Goal: Task Accomplishment & Management: Use online tool/utility

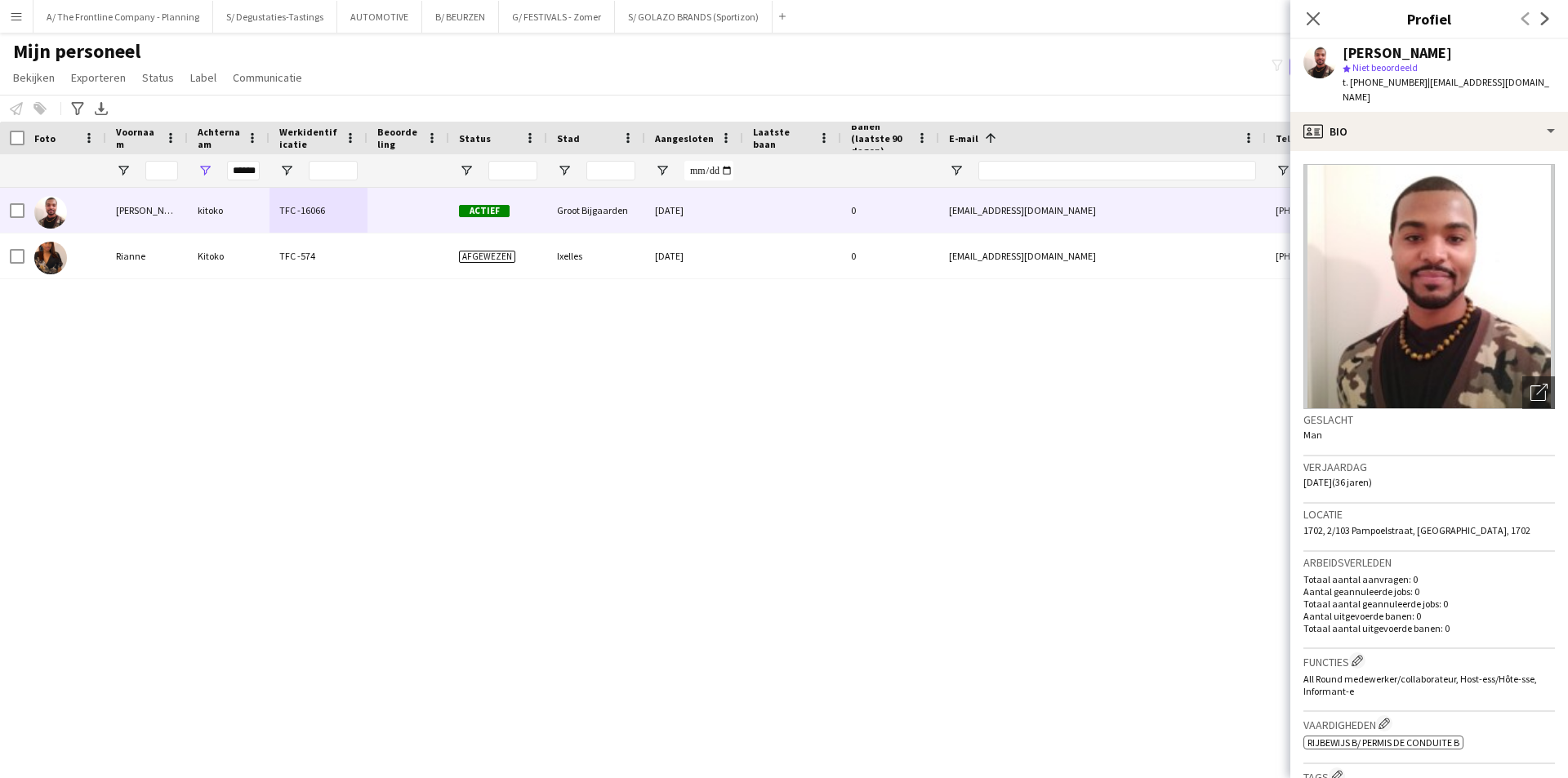
click at [650, 390] on div "jean christophe kitoko TFC -16066 Actief Groot Bijgaarden 06-08-2025 0 jean.c.k…" at bounding box center [759, 463] width 1519 height 550
click at [1319, 21] on icon "Sluit pop-in" at bounding box center [1313, 18] width 16 height 16
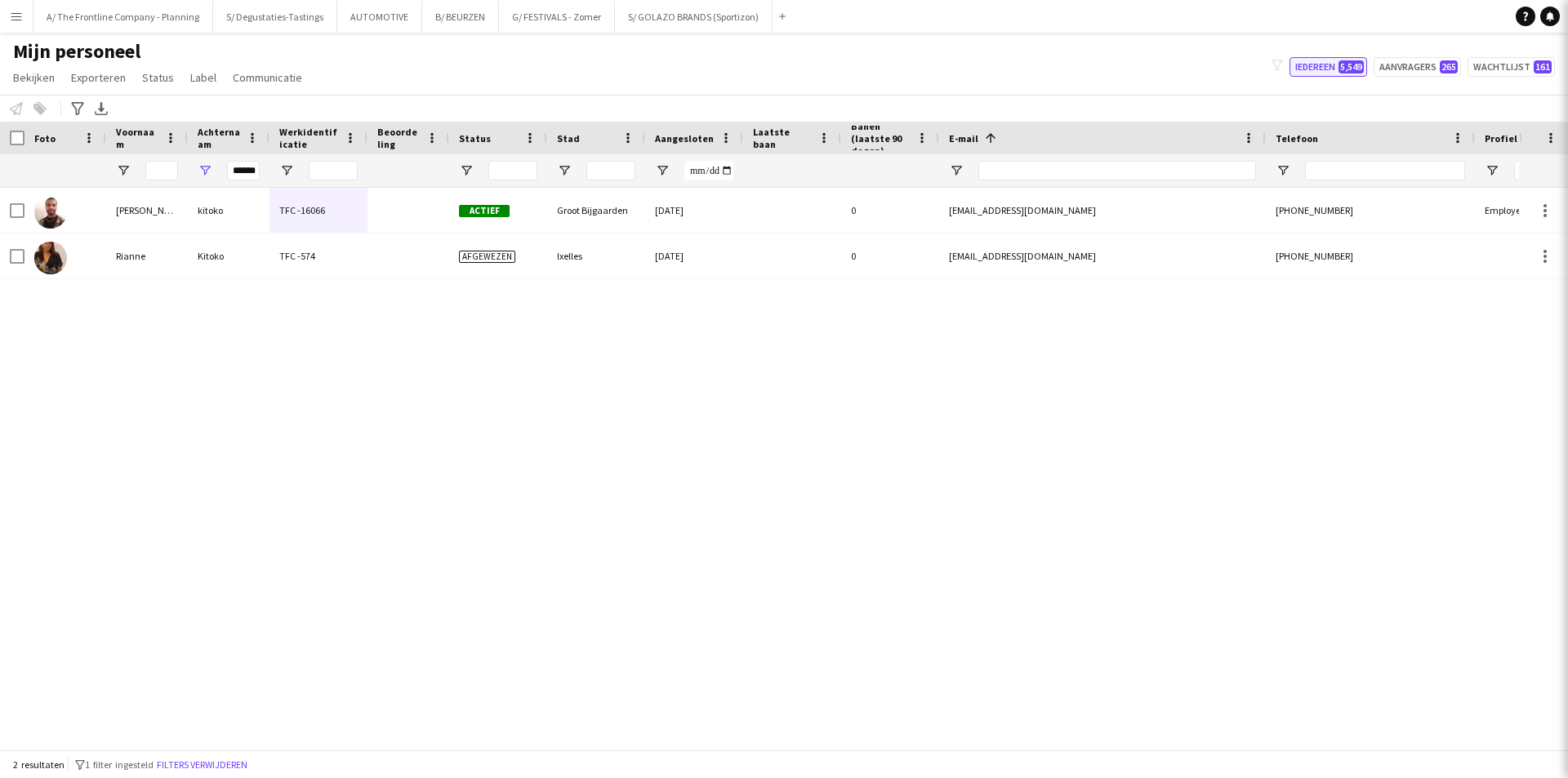
drag, startPoint x: 1180, startPoint y: 77, endPoint x: 1319, endPoint y: 63, distance: 139.7
click at [1180, 76] on div "Mijn personeel Bekijken Weergaven Standaardweergave Nieuwe weergave Bekijk bijw…" at bounding box center [784, 67] width 1568 height 55
click at [1428, 58] on button "Aanvragers 265" at bounding box center [1417, 67] width 87 height 19
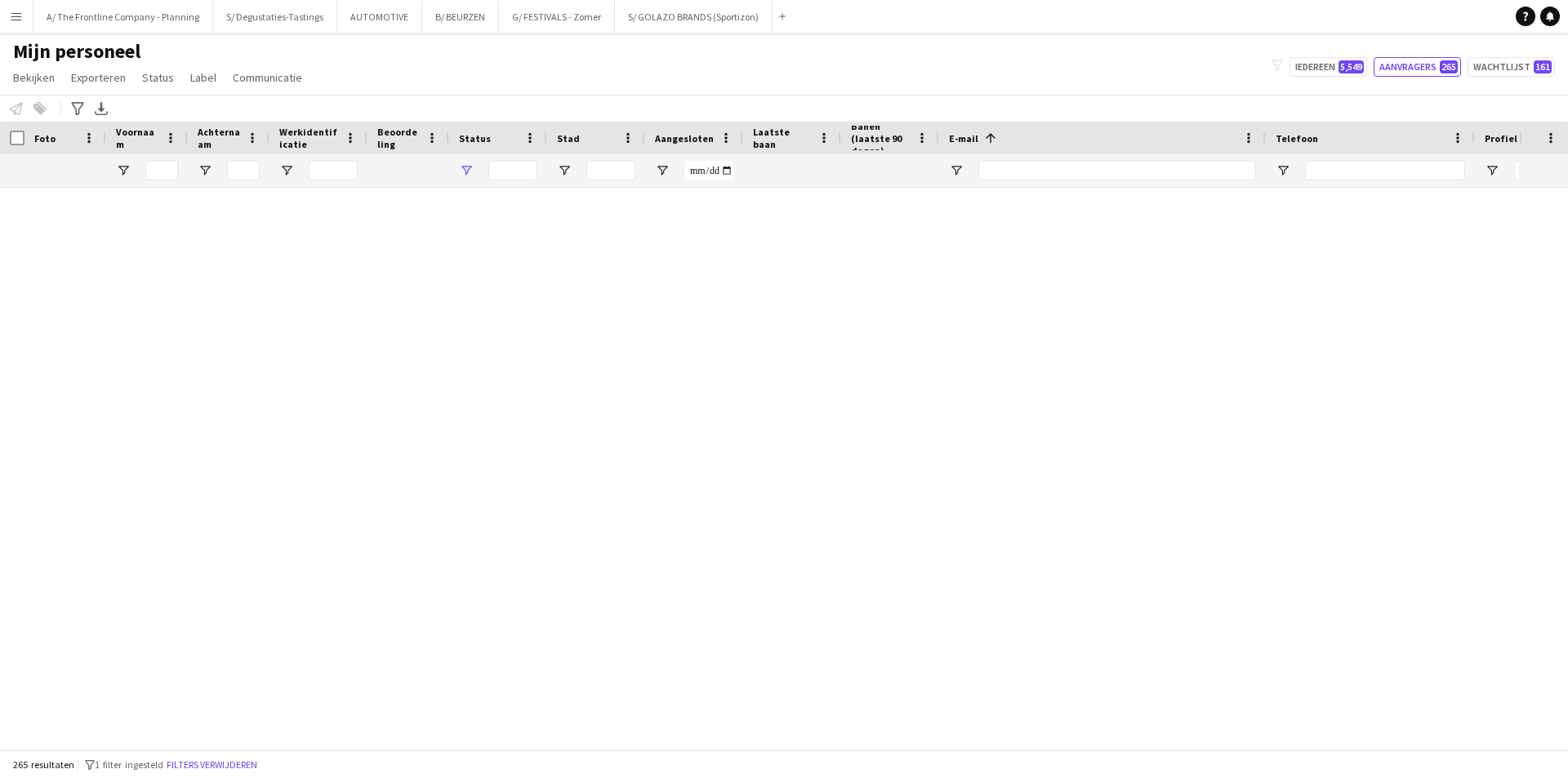
type input "**********"
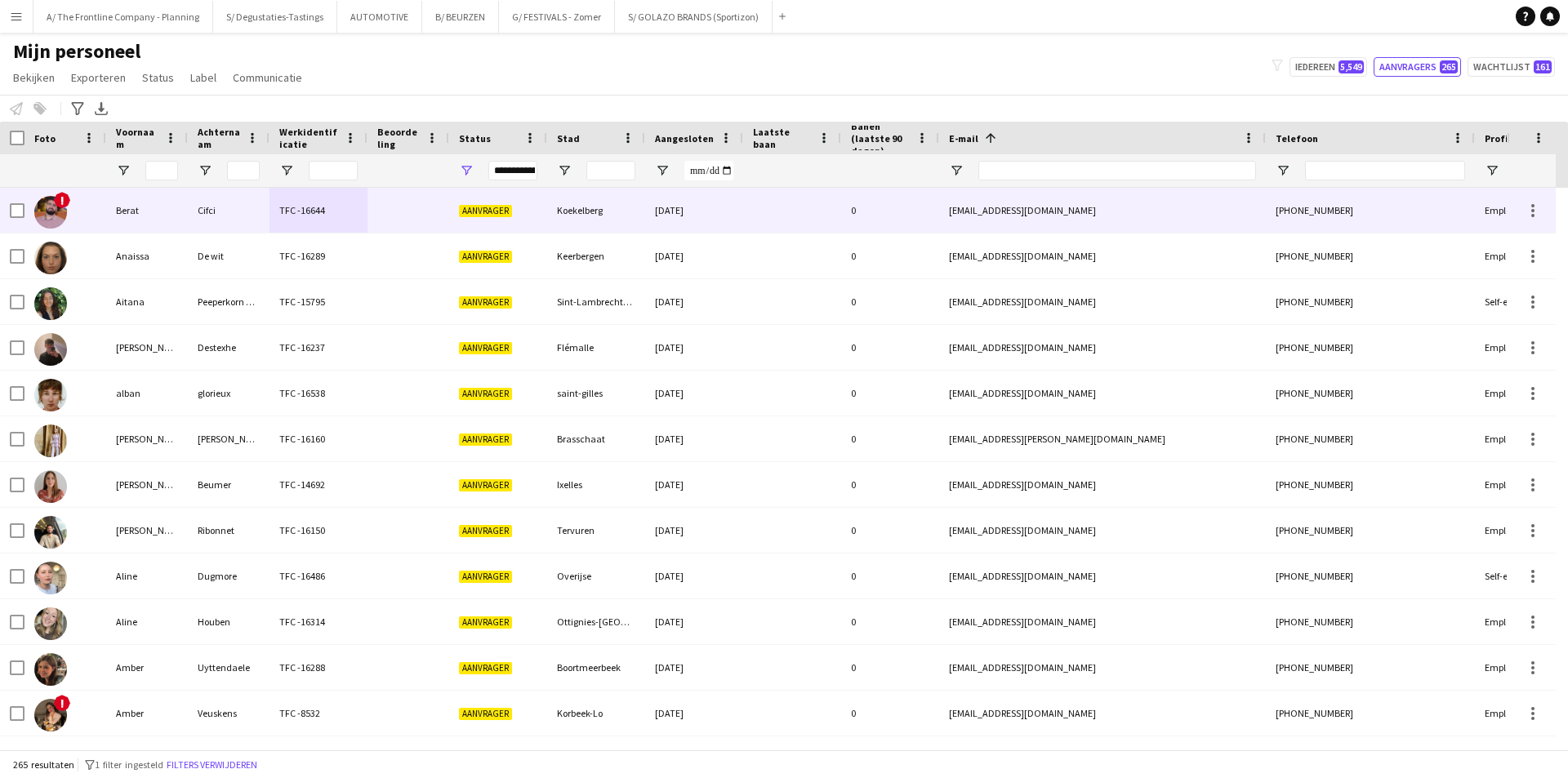
click at [365, 212] on div "TFC -16644" at bounding box center [319, 210] width 98 height 45
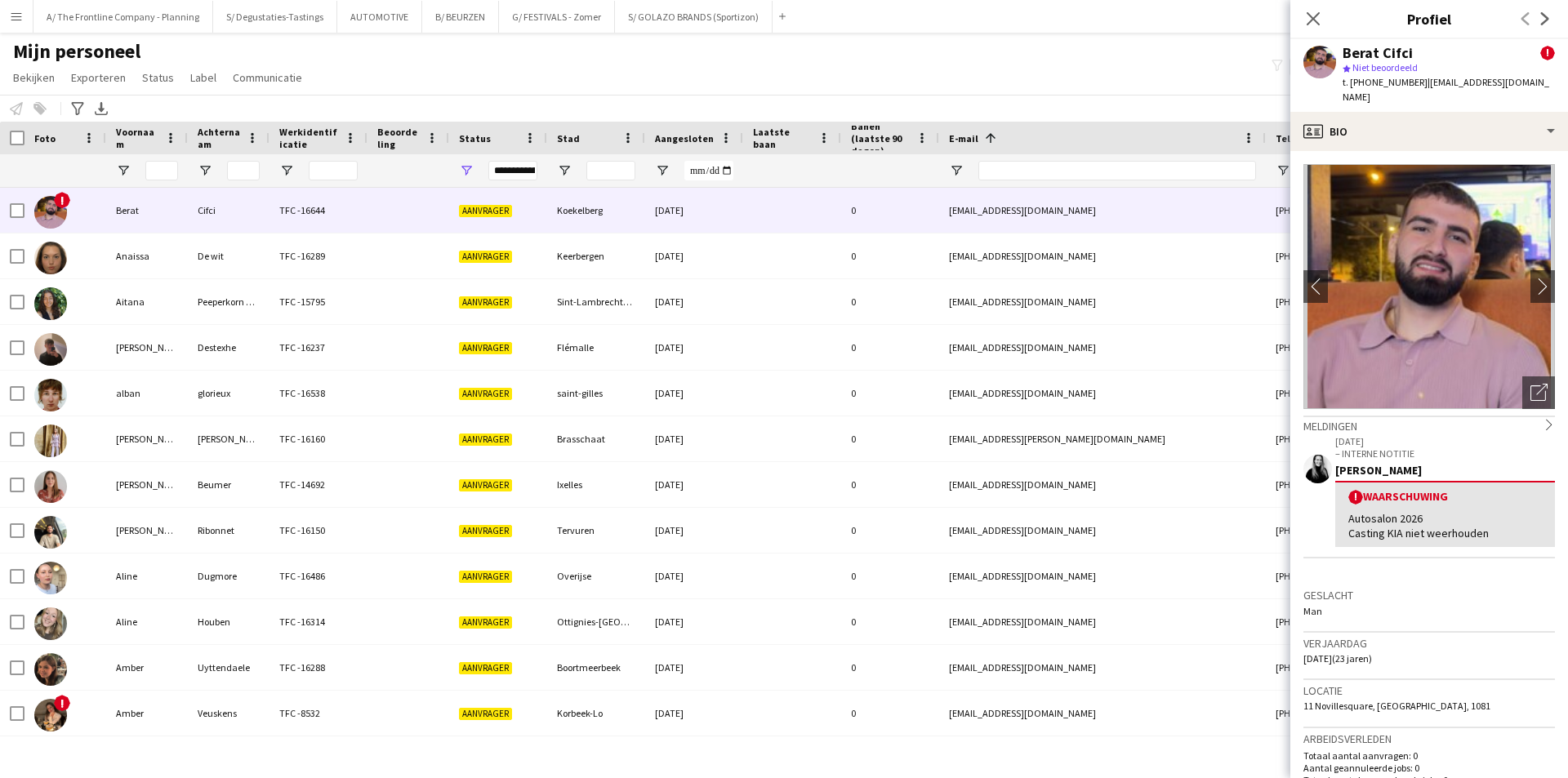
click at [697, 101] on div "Personeel informeren Toevoegen aan label Selecteer minstens één crewlid om hem …" at bounding box center [784, 108] width 1568 height 27
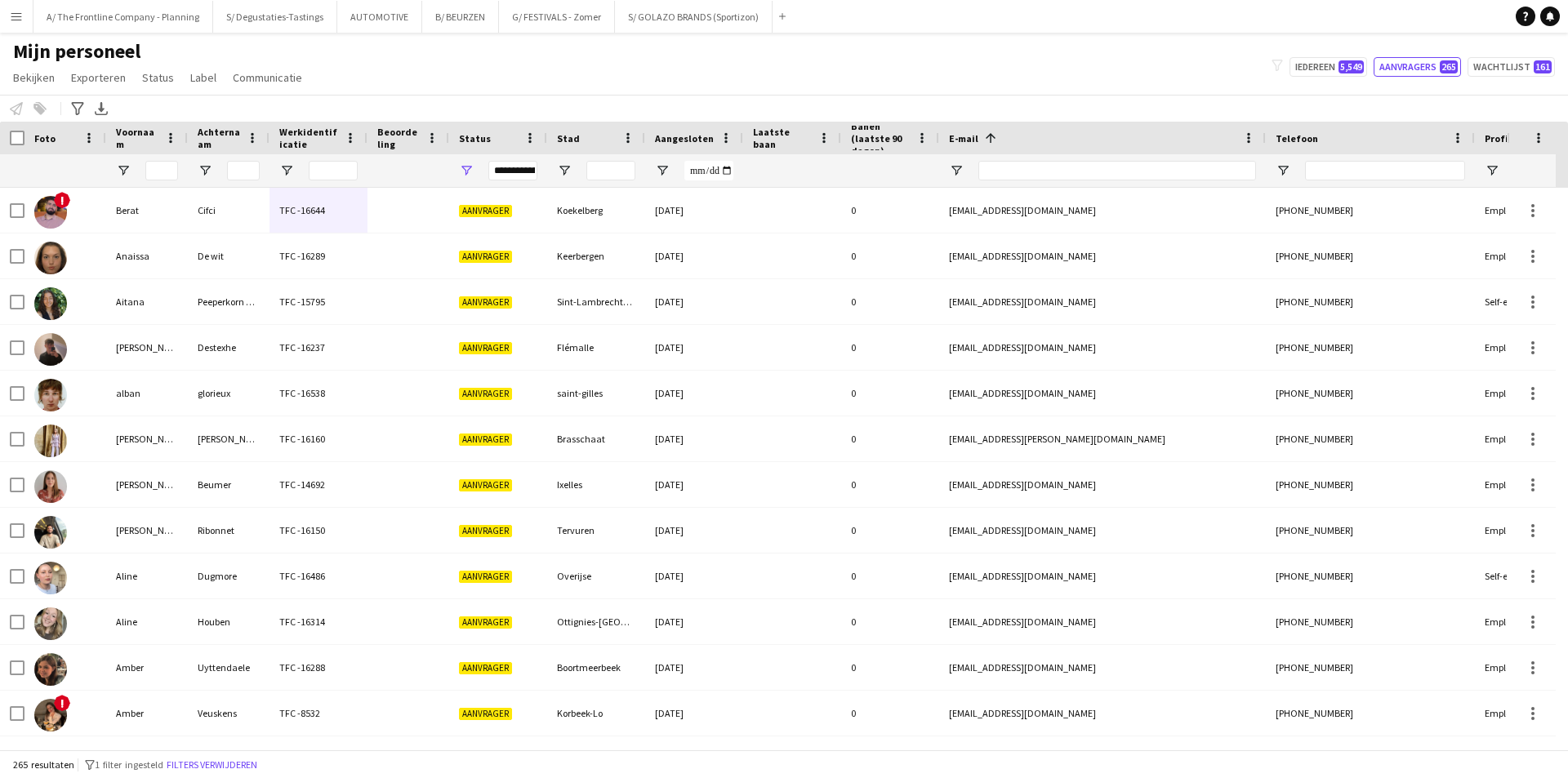
drag, startPoint x: 32, startPoint y: 45, endPoint x: 168, endPoint y: 47, distance: 136.0
click at [168, 47] on h1 "Mijn personeel" at bounding box center [159, 52] width 319 height 25
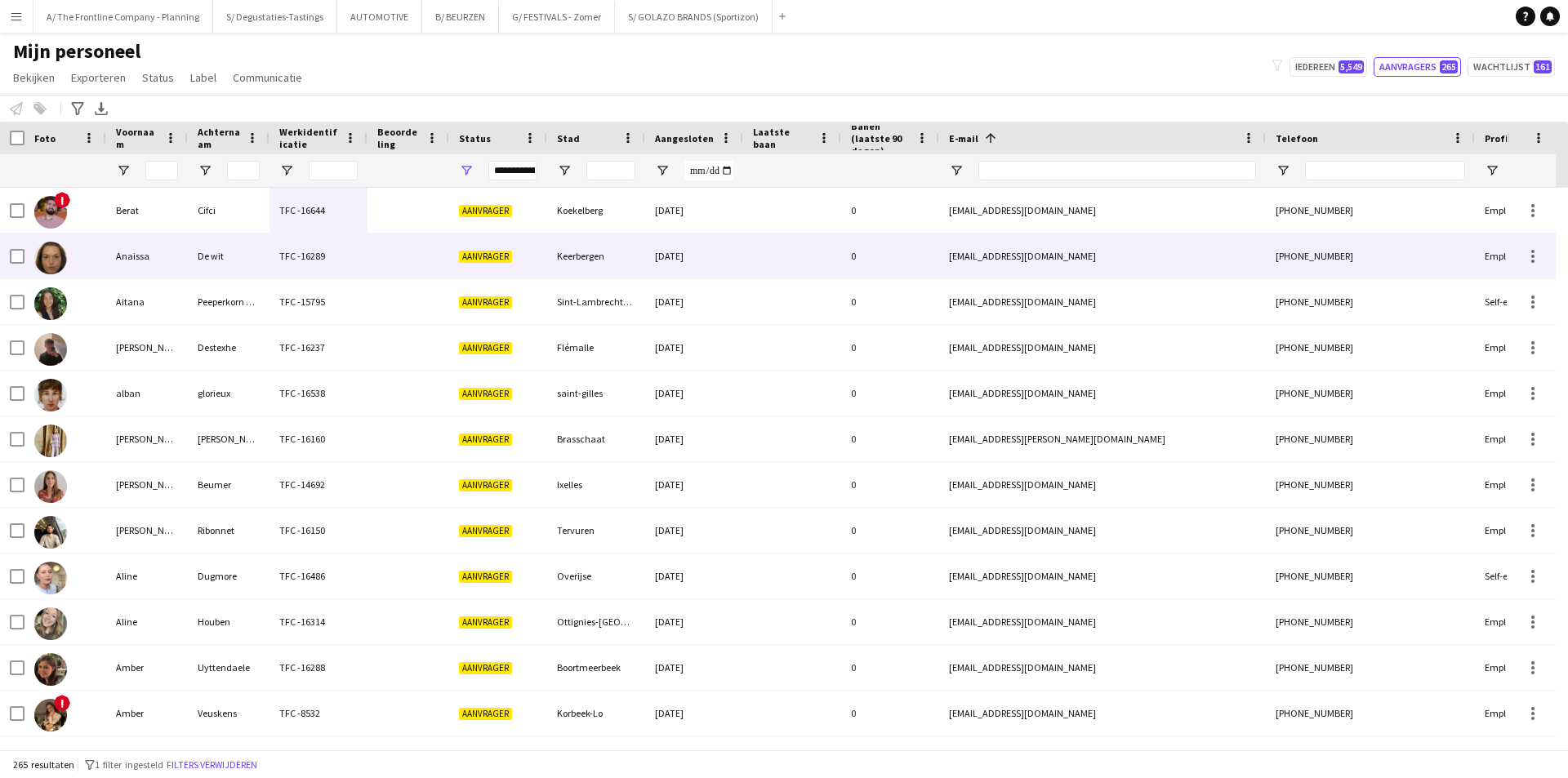
click at [610, 270] on div "Keerbergen" at bounding box center [596, 256] width 98 height 45
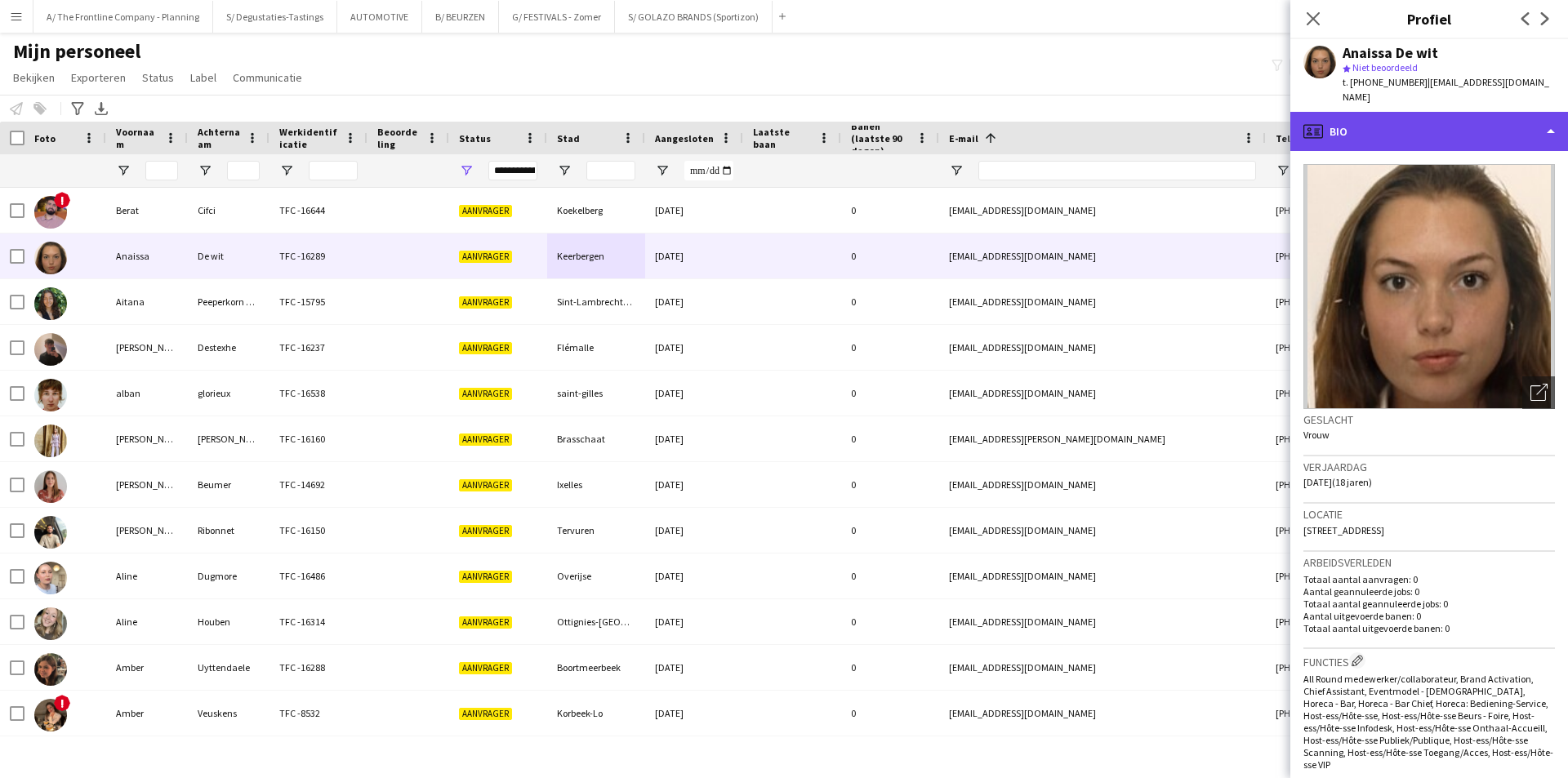
click at [1437, 122] on div "profile Bio" at bounding box center [1429, 131] width 278 height 40
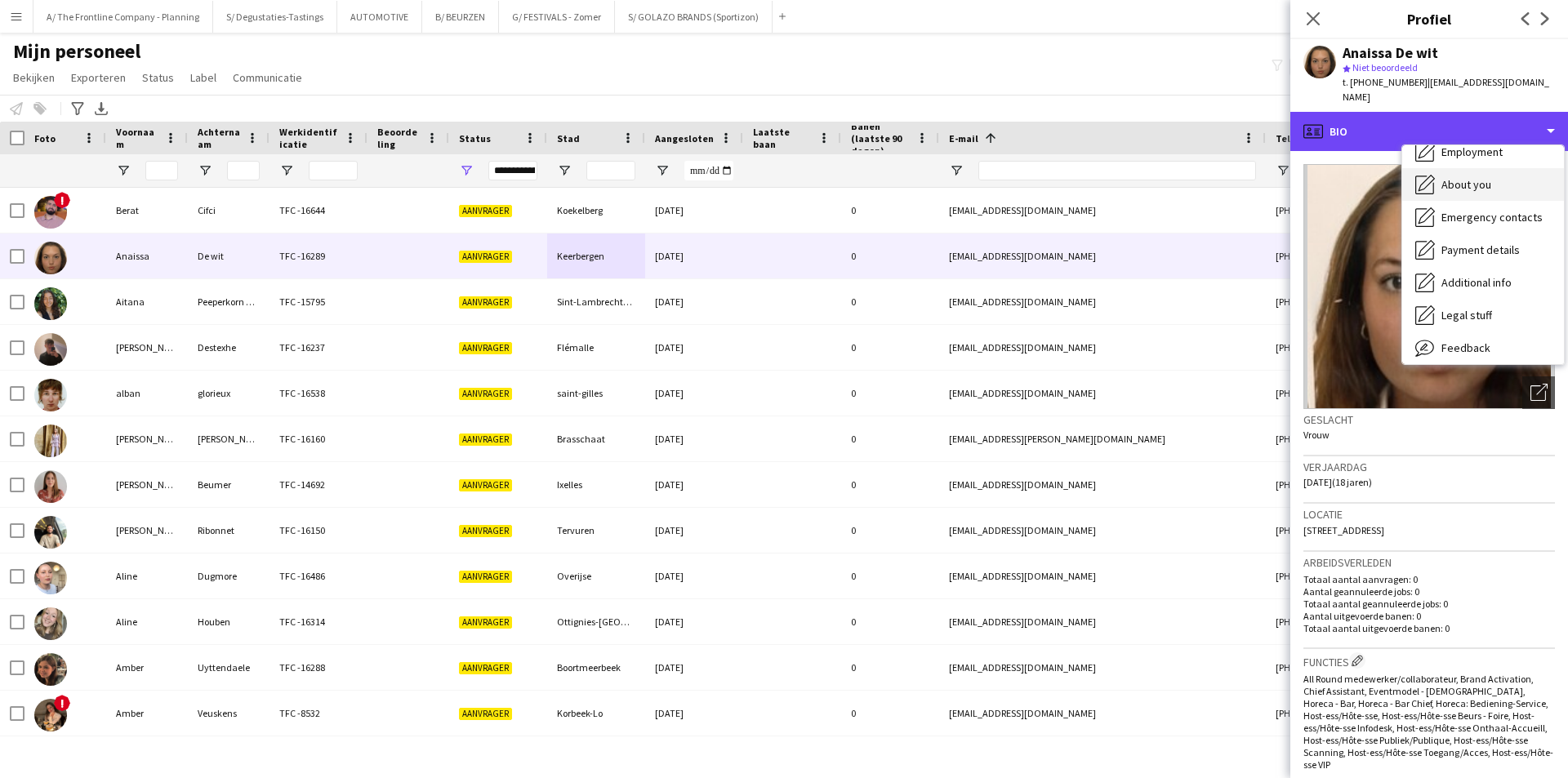
scroll to position [121, 0]
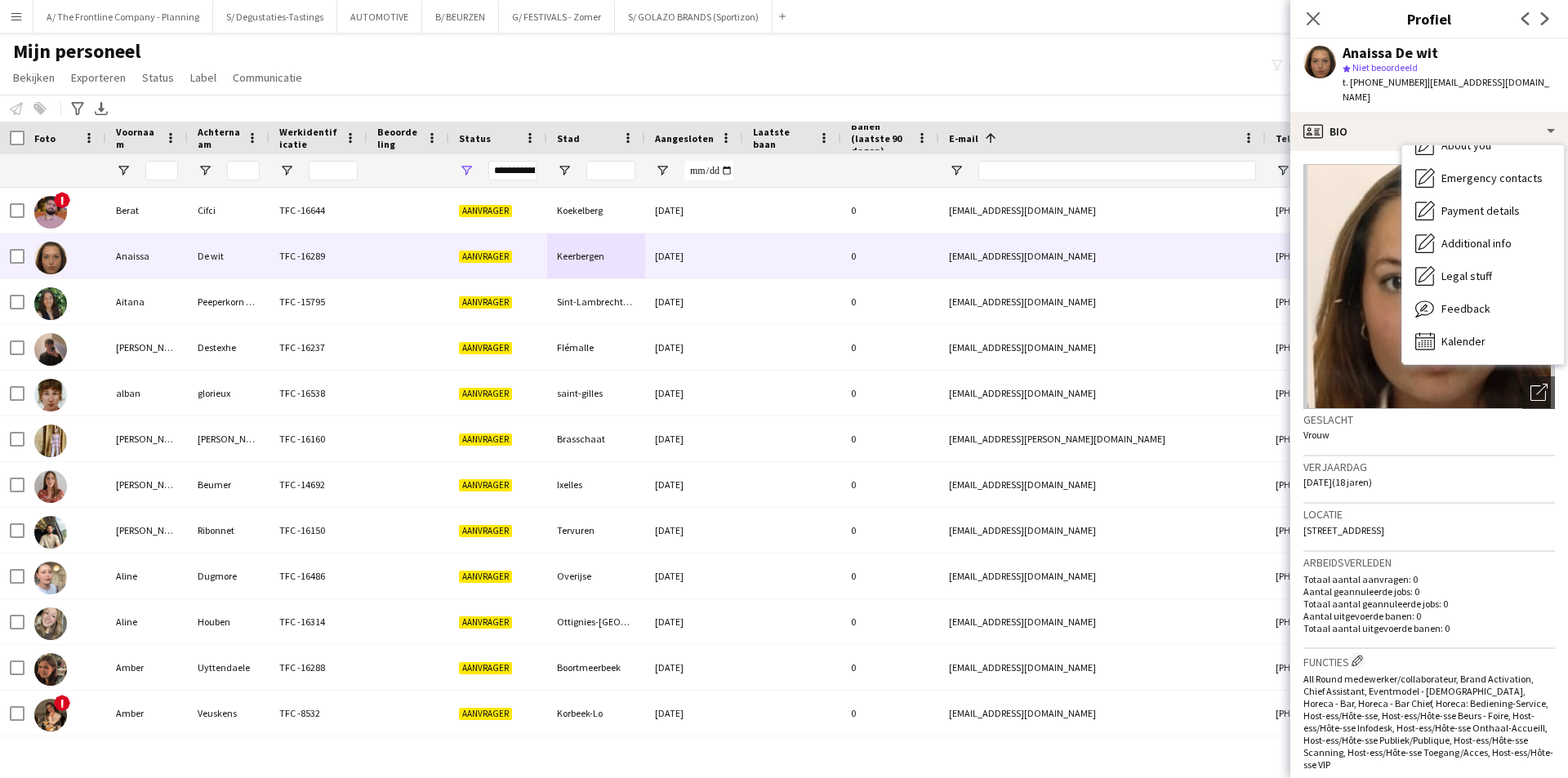
click at [1452, 508] on div "Locatie 37 Acaciadreef, 37 Acaciadreef, Keerbergen, 3140" at bounding box center [1429, 528] width 251 height 47
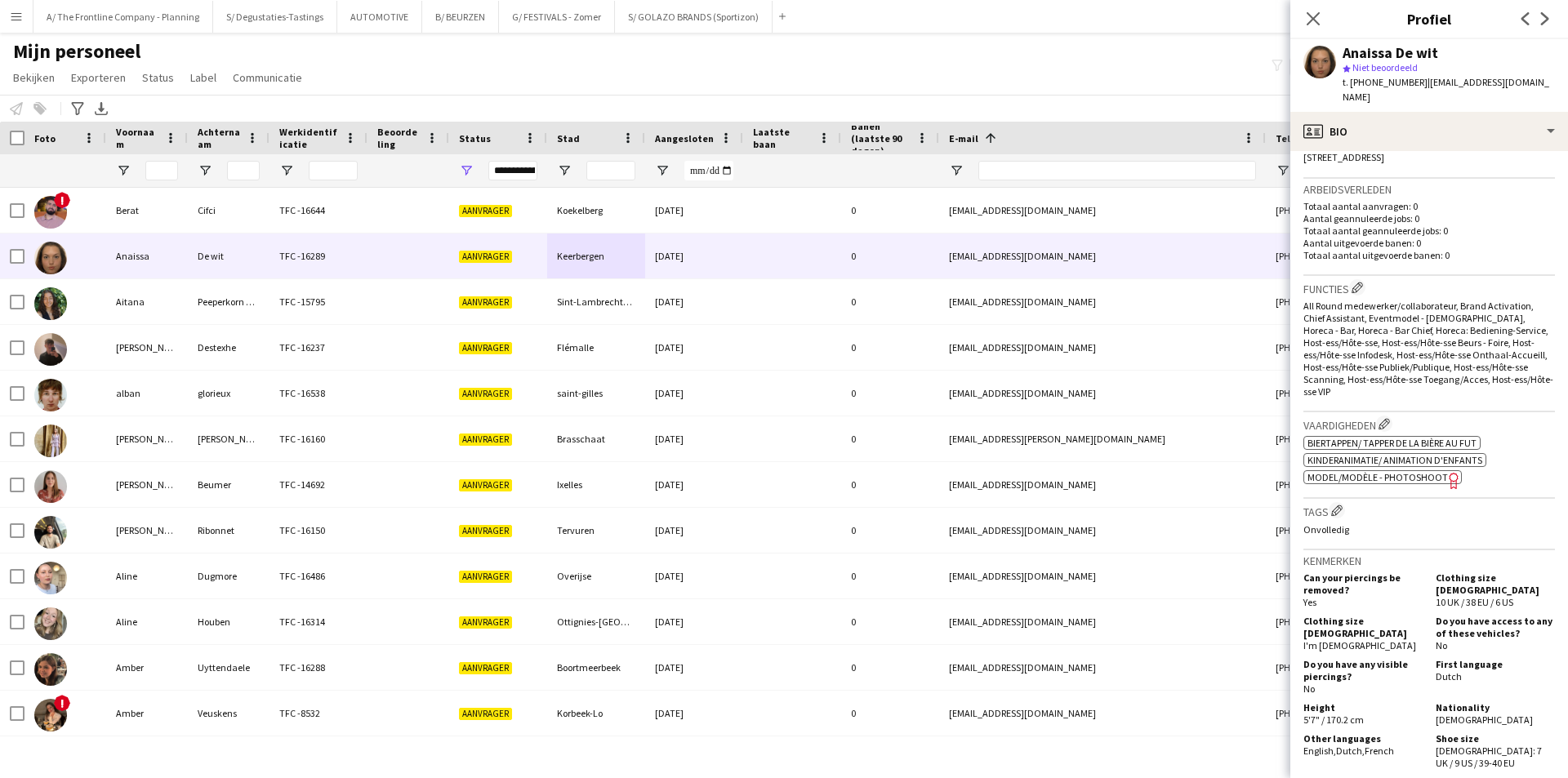
scroll to position [408, 0]
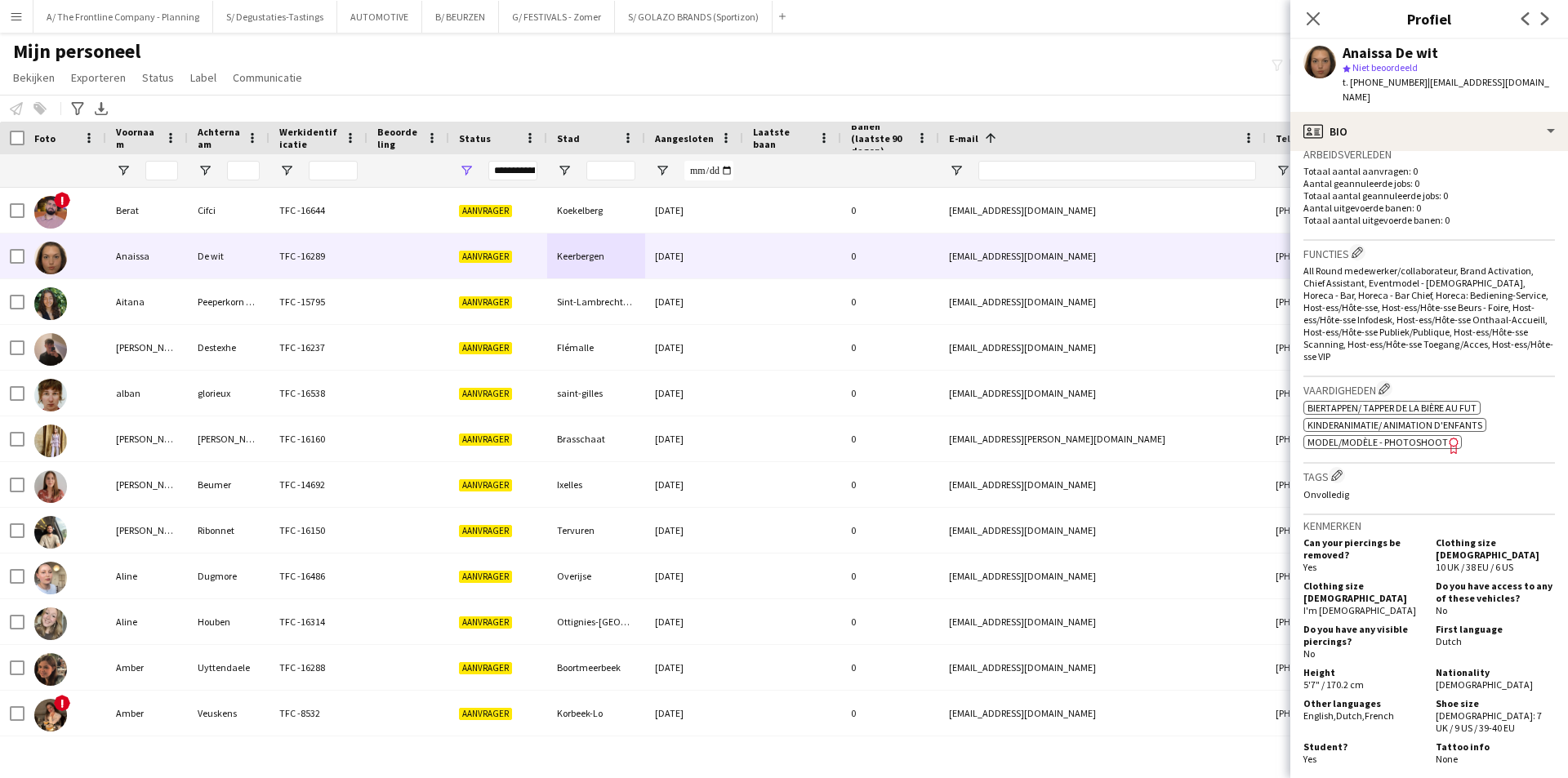
click at [1377, 436] on span "Model/Modèle - Photoshoot" at bounding box center [1377, 442] width 141 height 12
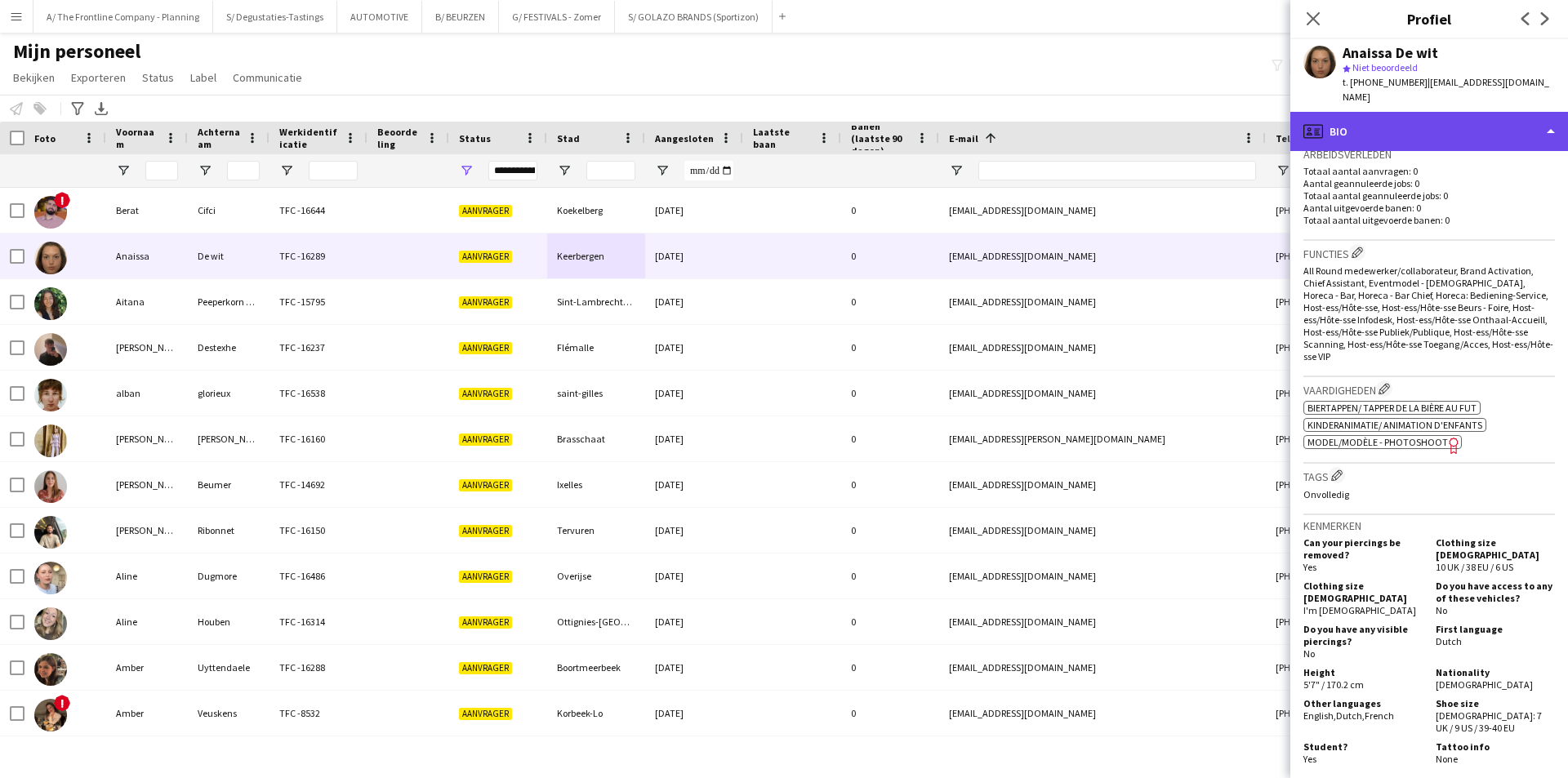
click at [1412, 134] on div "profile Bio" at bounding box center [1429, 131] width 278 height 40
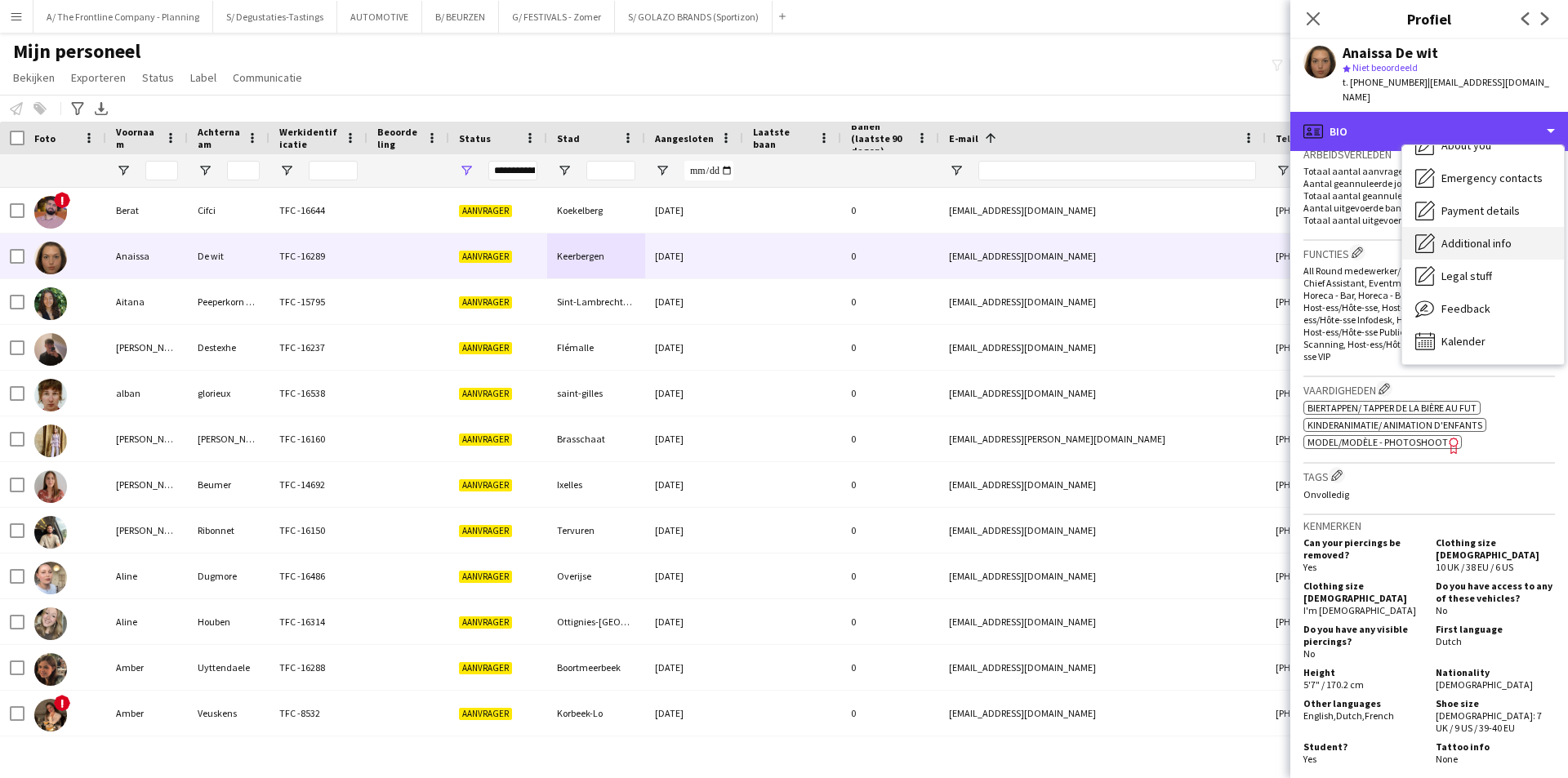
scroll to position [0, 0]
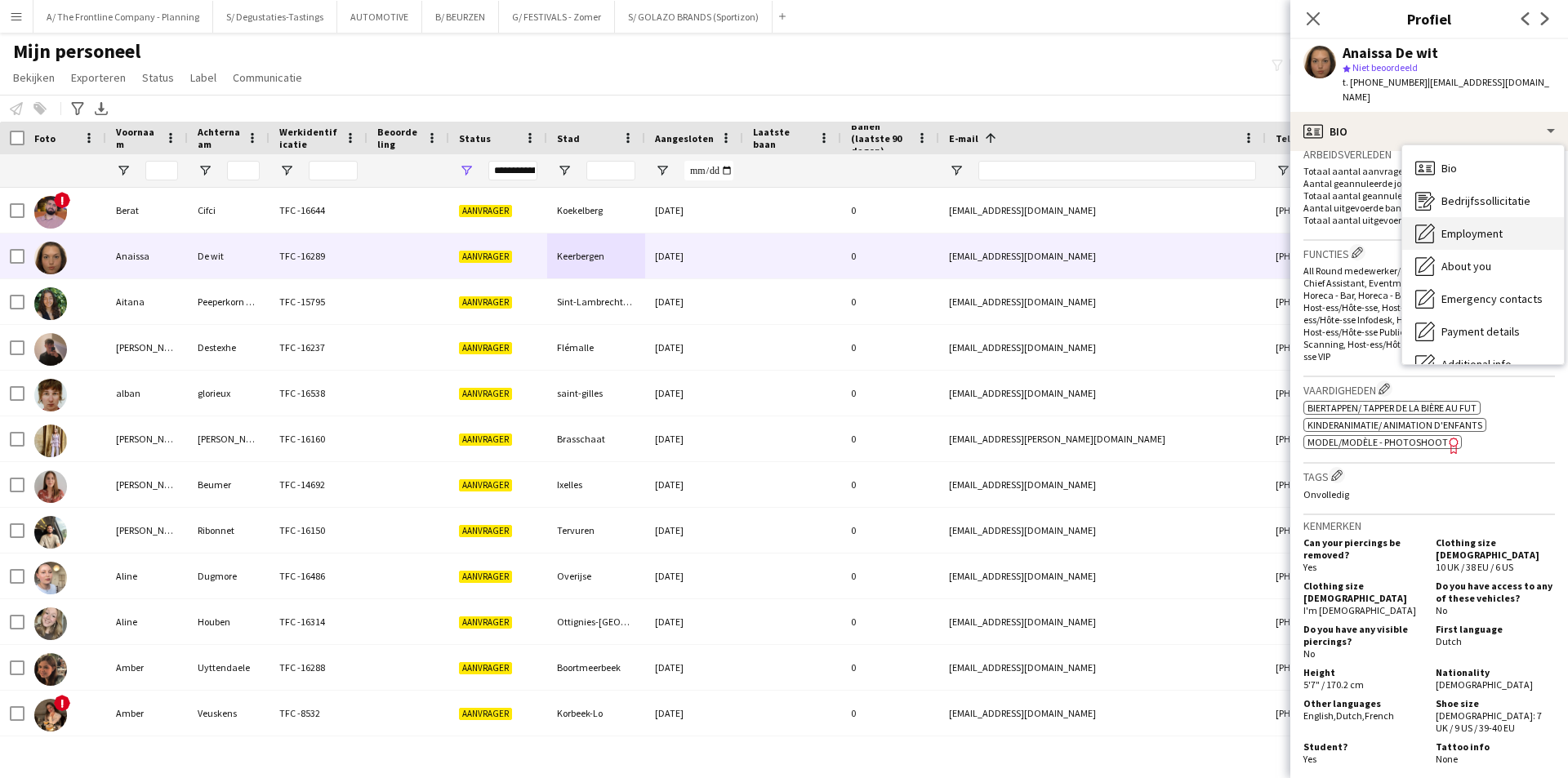
click at [1485, 227] on span "Employment" at bounding box center [1472, 234] width 61 height 15
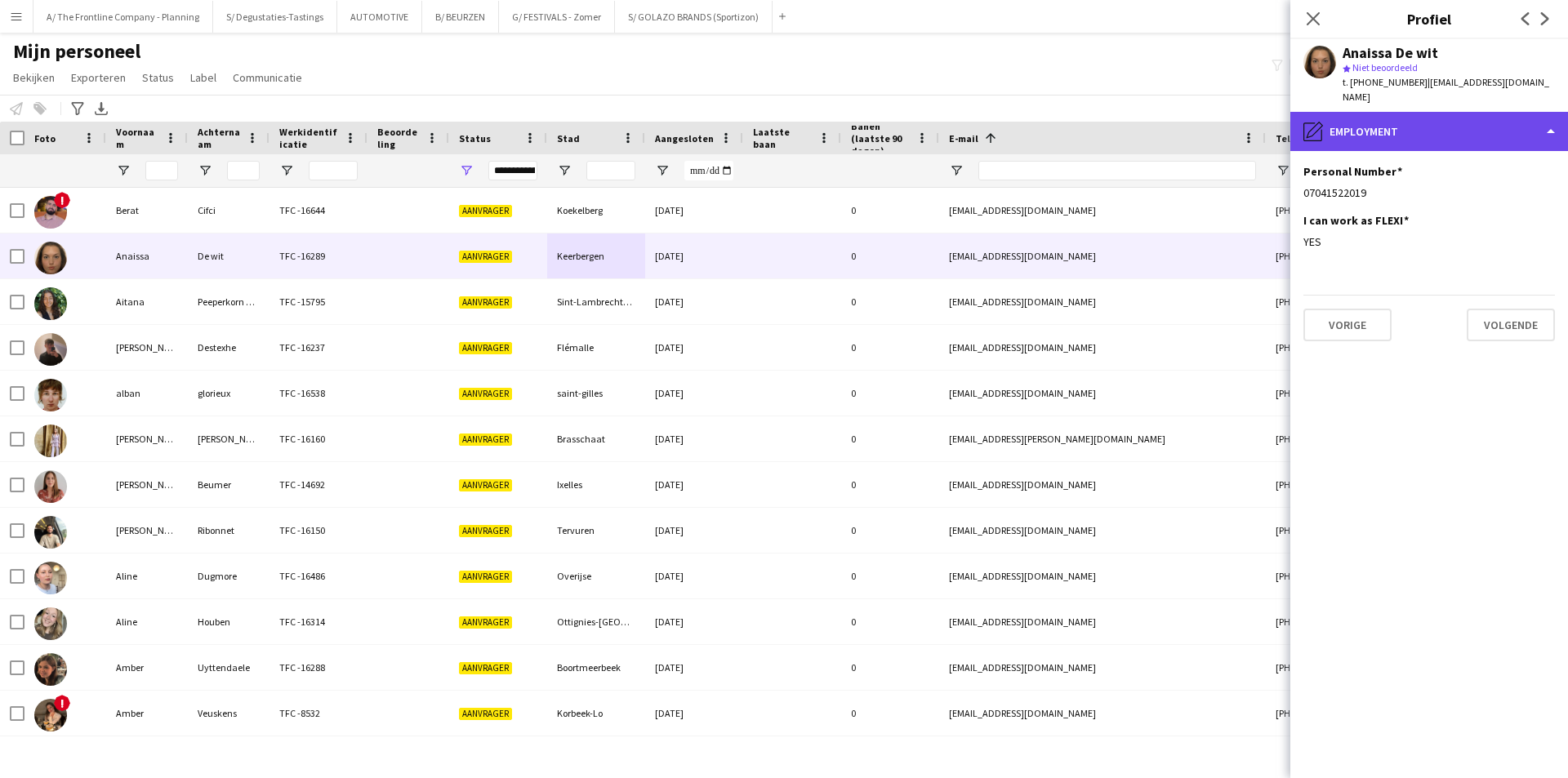
click at [1411, 112] on div "pencil4 Employment" at bounding box center [1429, 131] width 278 height 40
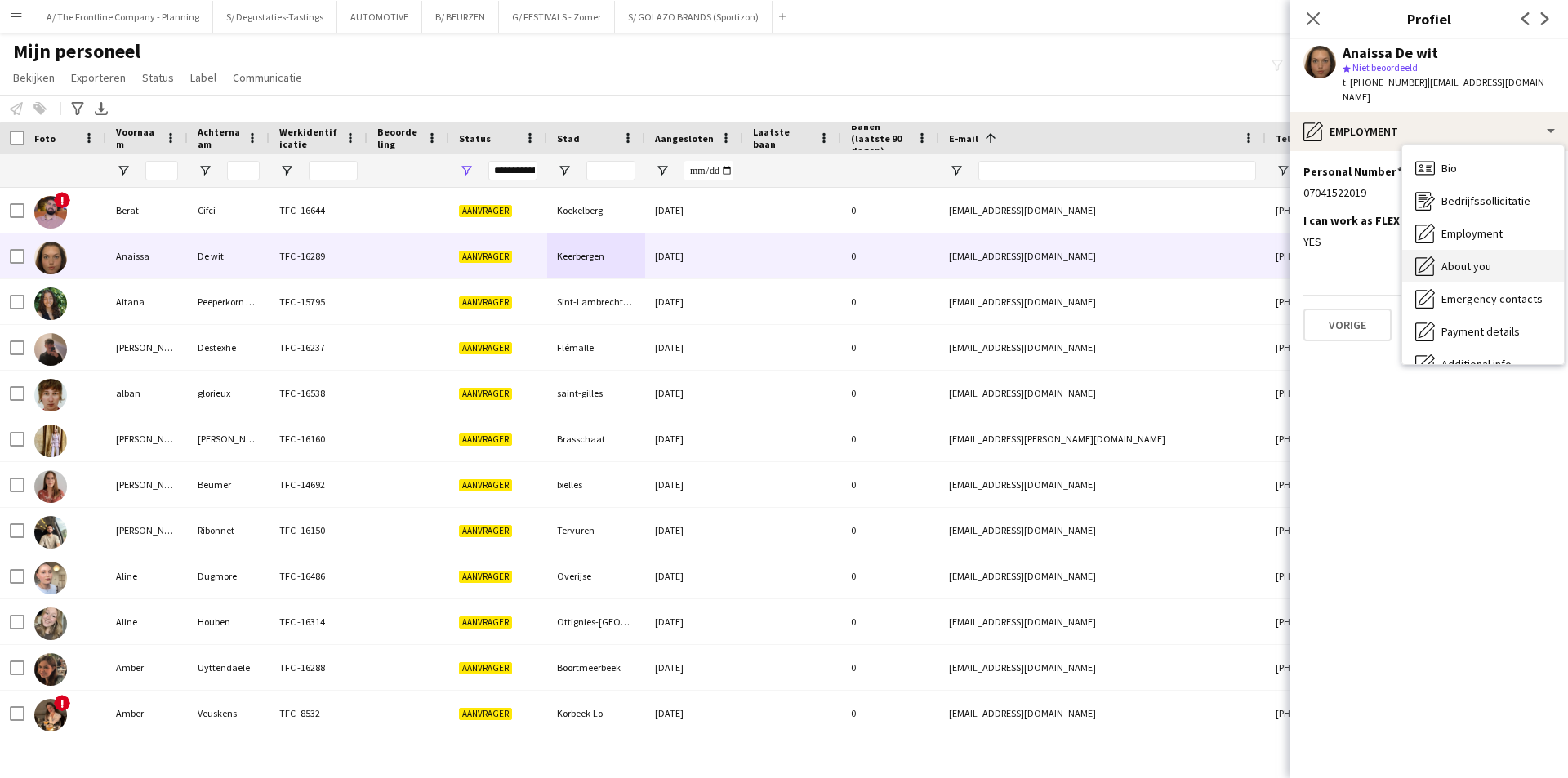
click at [1481, 259] on span "About you" at bounding box center [1466, 266] width 50 height 15
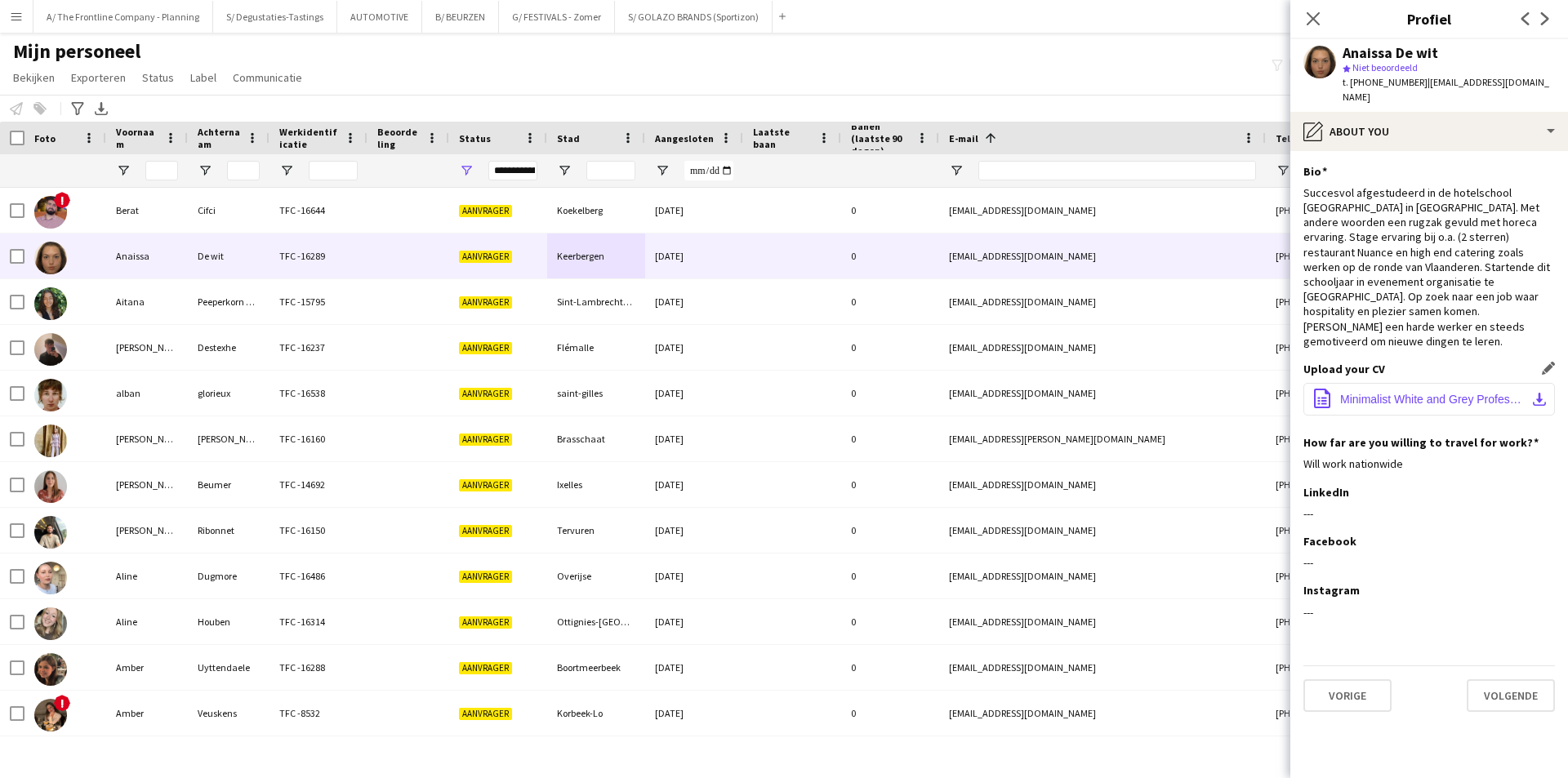
click at [1400, 393] on span "Minimalist White and Grey Professional Resume.pdf.pdf" at bounding box center [1433, 399] width 184 height 13
click at [1399, 89] on div "t. +32468331378 | adewit2007@gmail.com" at bounding box center [1449, 90] width 213 height 29
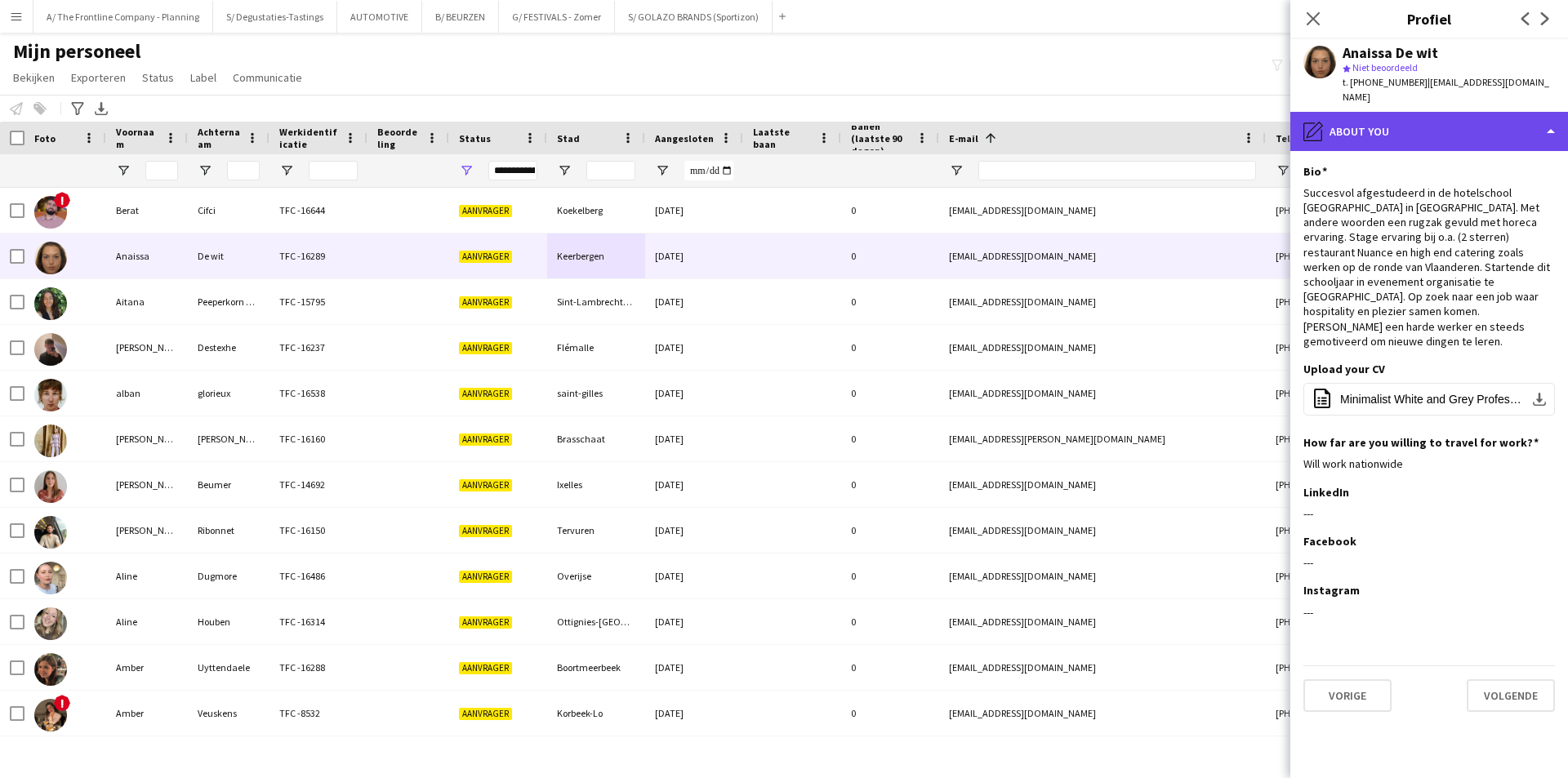
click at [1408, 119] on div "pencil4 About you" at bounding box center [1429, 131] width 278 height 40
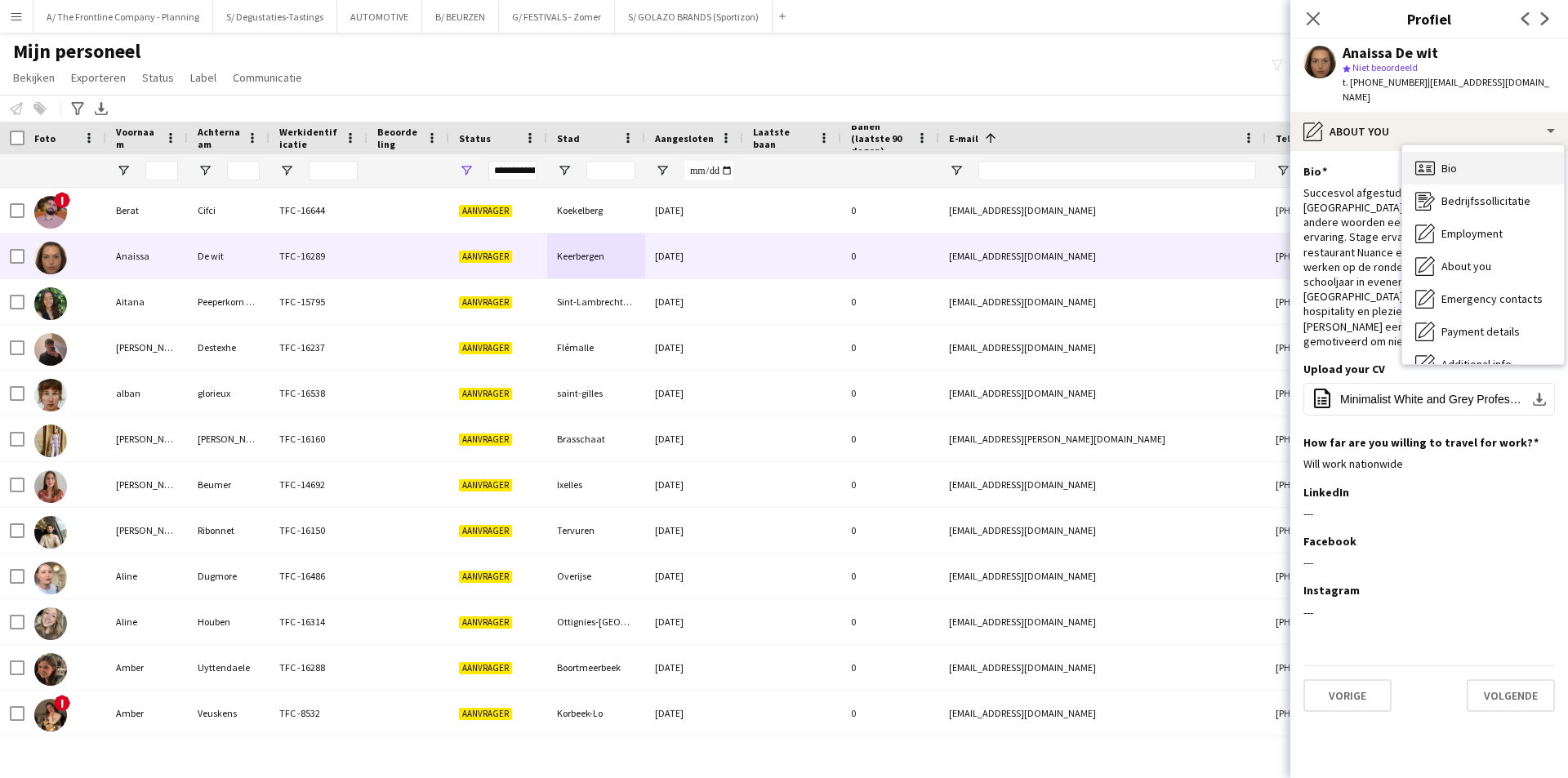
click at [1514, 162] on div "Bio Bio" at bounding box center [1483, 168] width 162 height 32
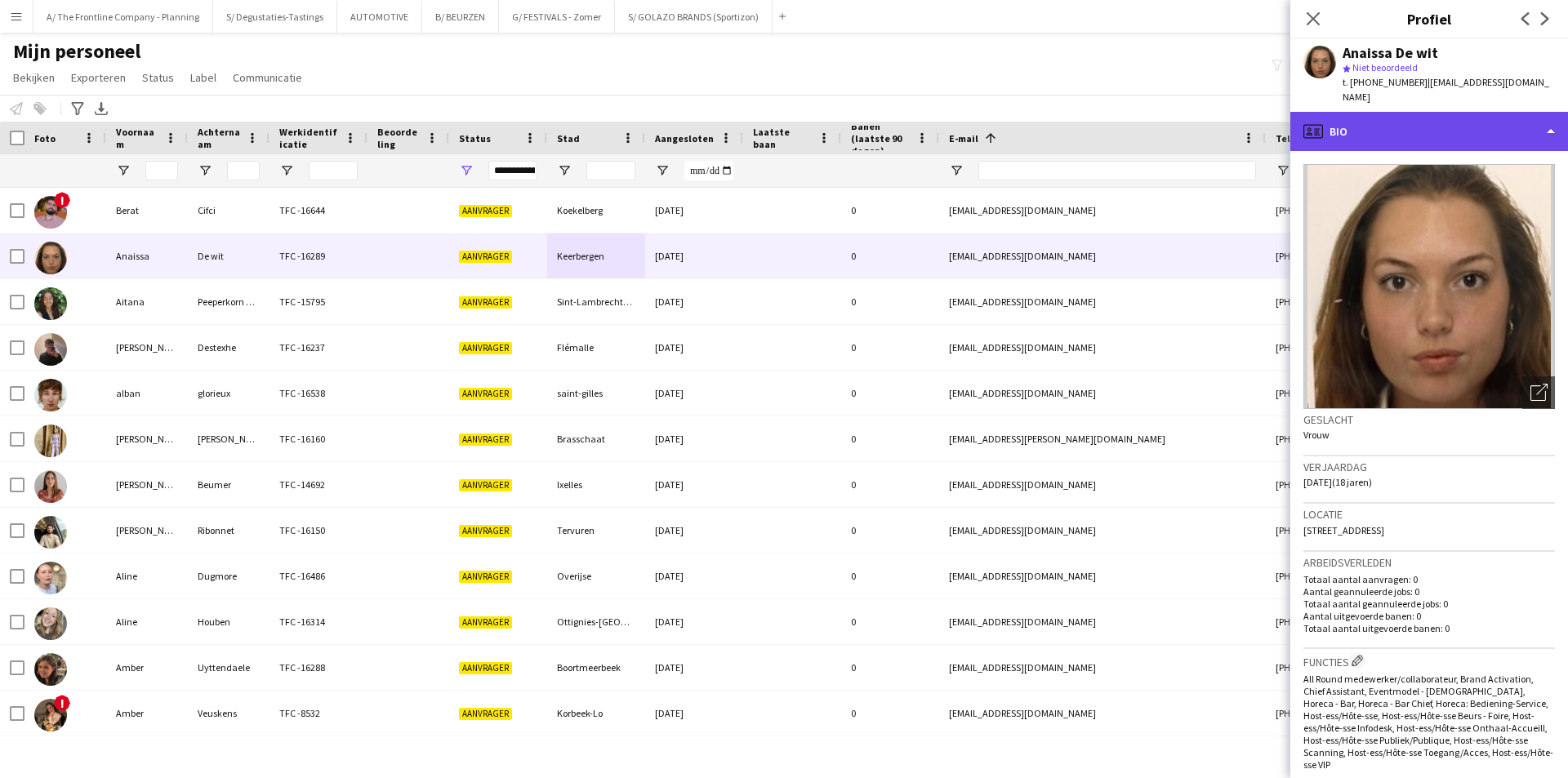
click at [1411, 112] on div "profile Bio" at bounding box center [1429, 131] width 278 height 40
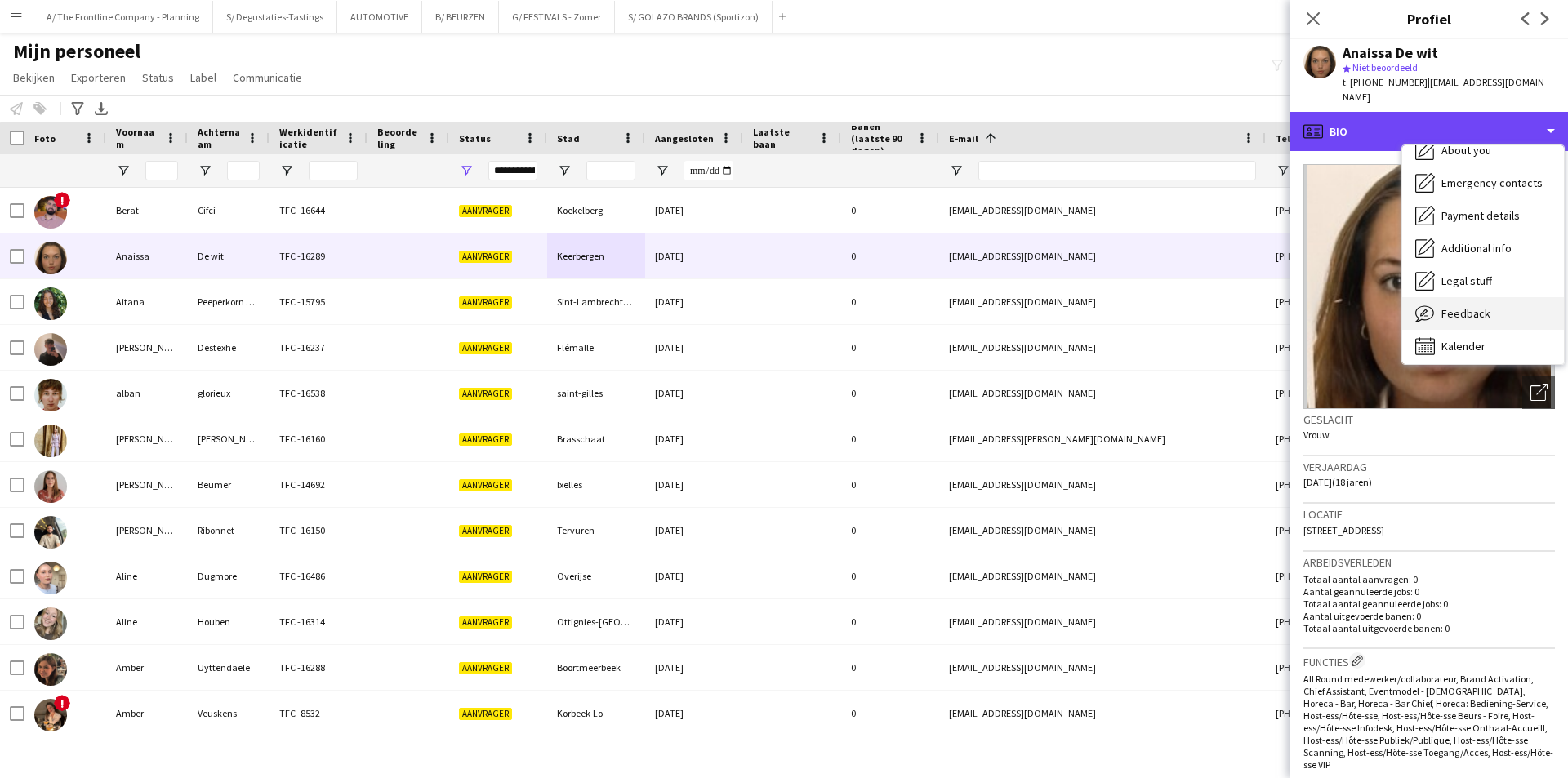
scroll to position [121, 0]
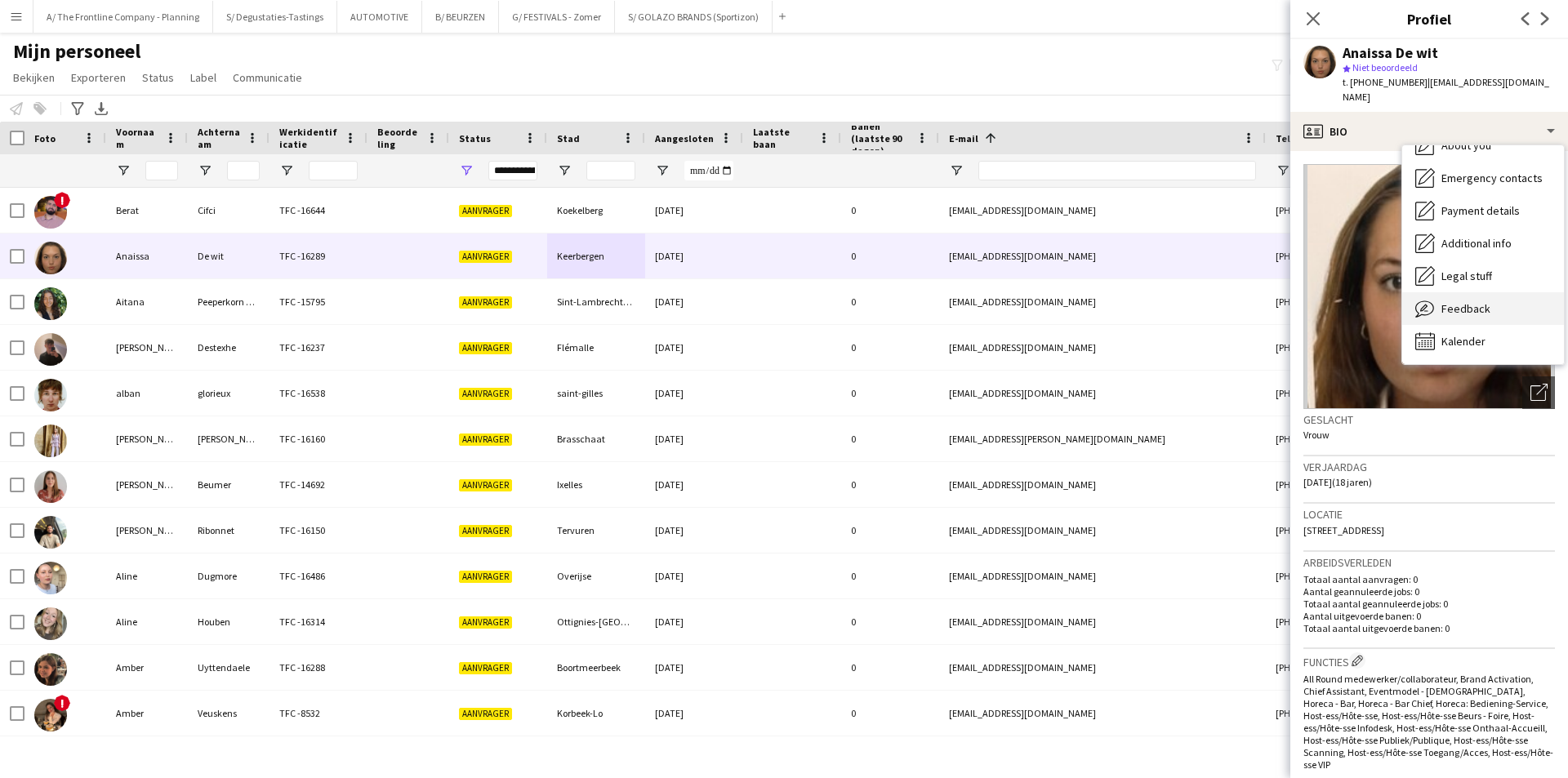
click at [1467, 301] on span "Feedback" at bounding box center [1466, 308] width 49 height 15
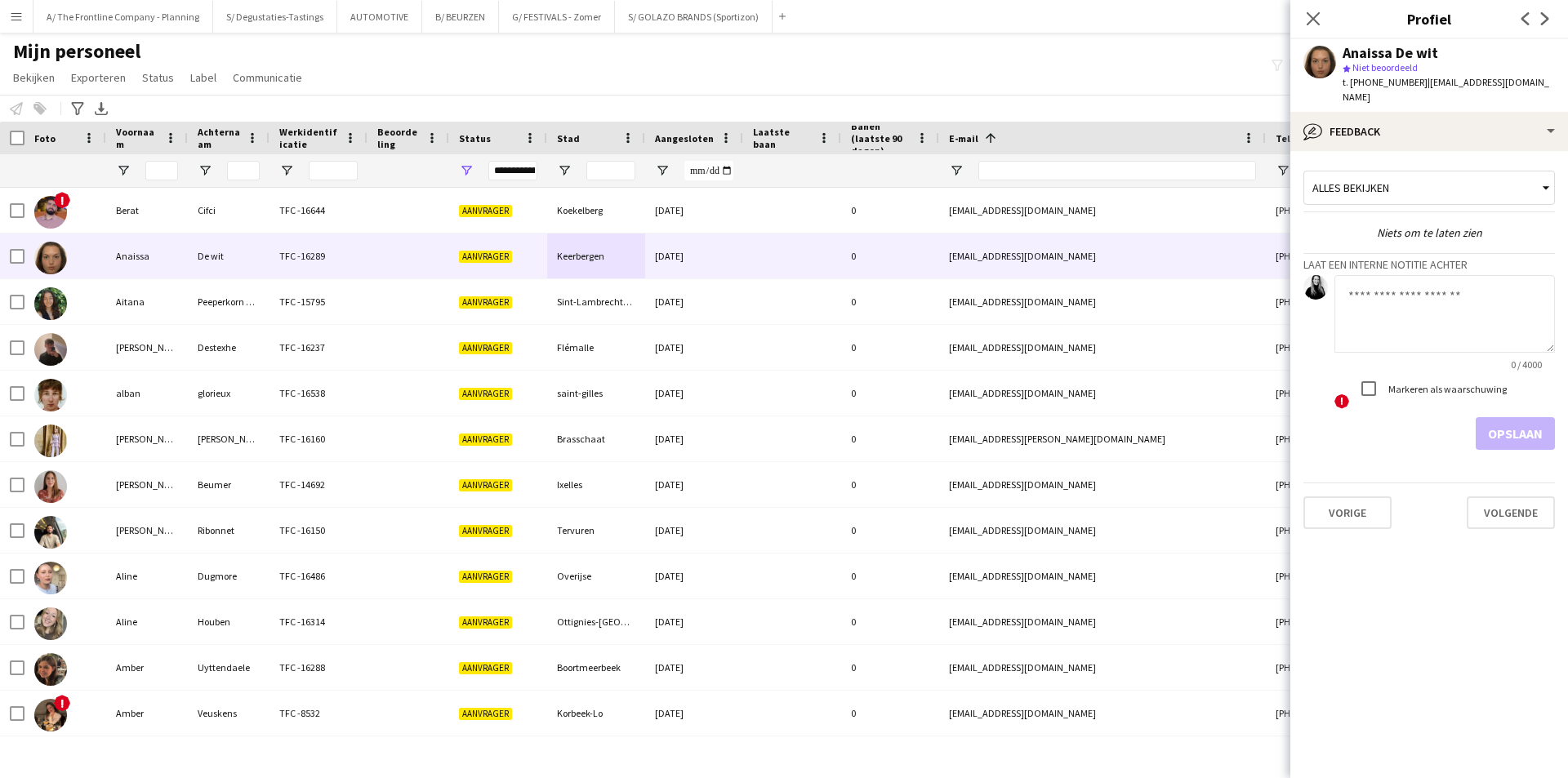
click at [1399, 299] on textarea at bounding box center [1444, 313] width 220 height 77
type textarea "*"
type textarea "**********"
click at [1393, 380] on div "Markeren als waarschuwing" at bounding box center [1430, 388] width 155 height 32
click at [1419, 383] on label "Markeren als waarschuwing" at bounding box center [1446, 389] width 122 height 12
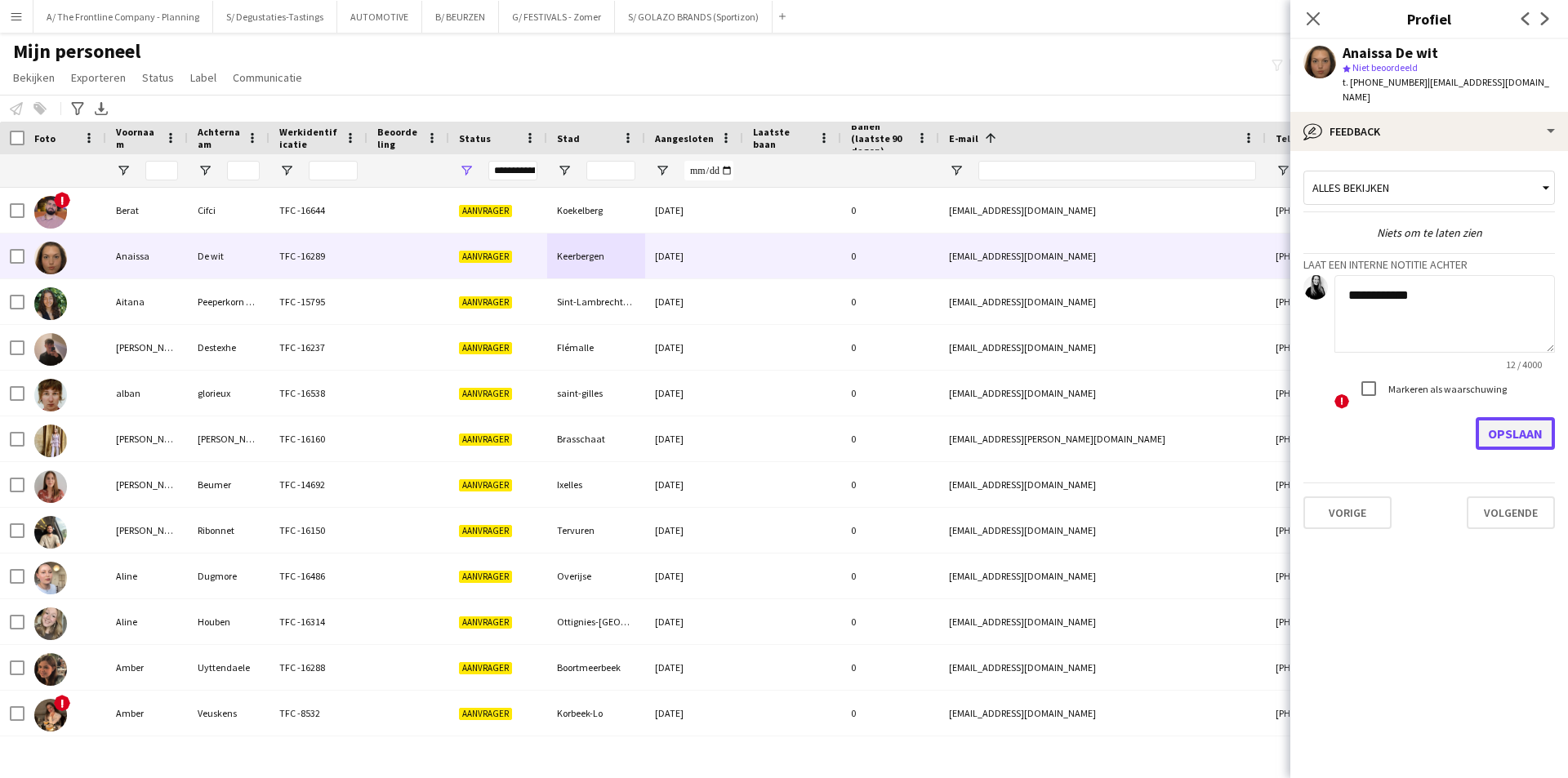
click at [1513, 423] on button "Opslaan" at bounding box center [1515, 433] width 79 height 32
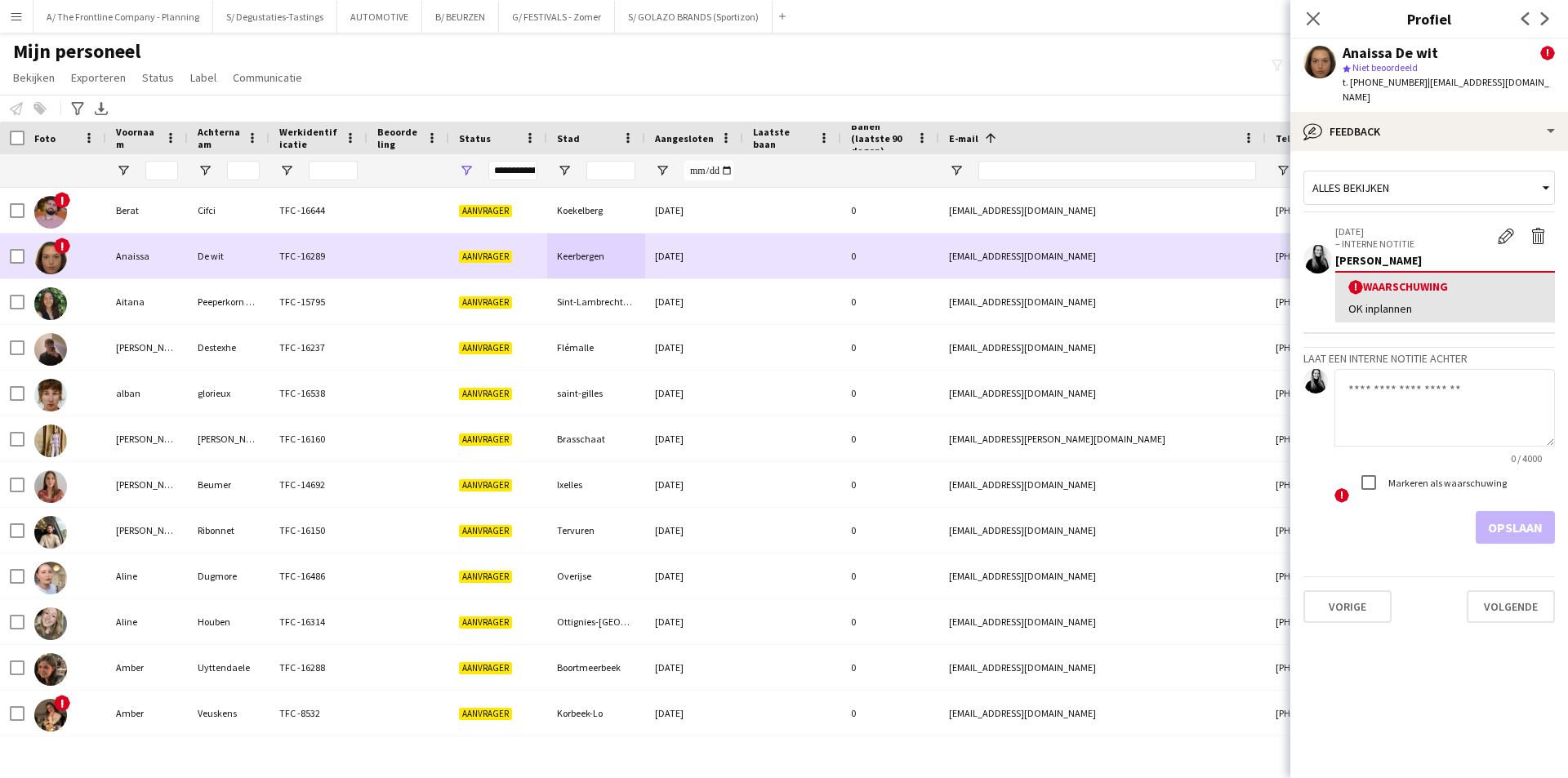
click at [101, 248] on div "!" at bounding box center [65, 256] width 82 height 45
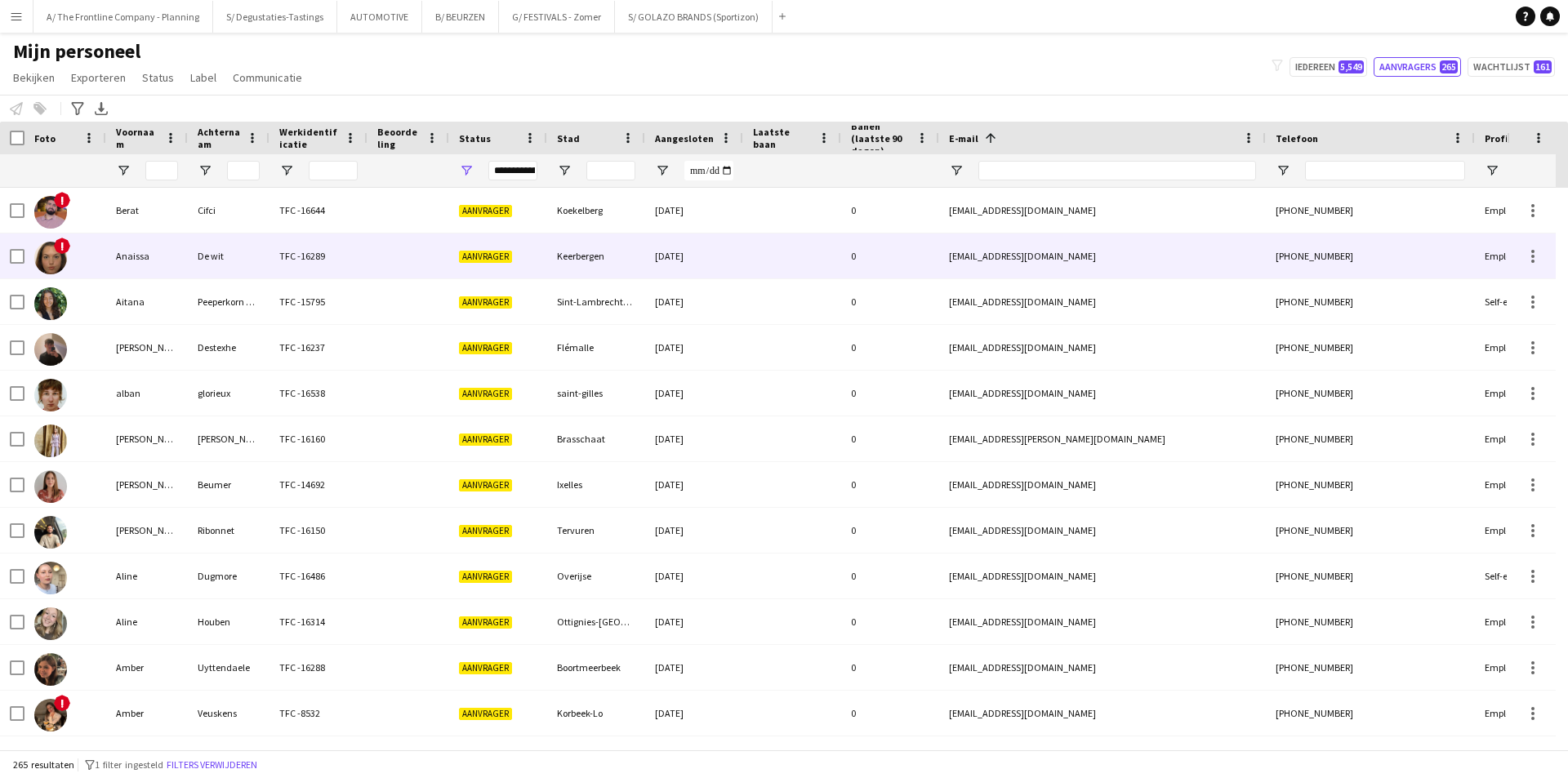
click at [101, 248] on div "!" at bounding box center [65, 256] width 82 height 45
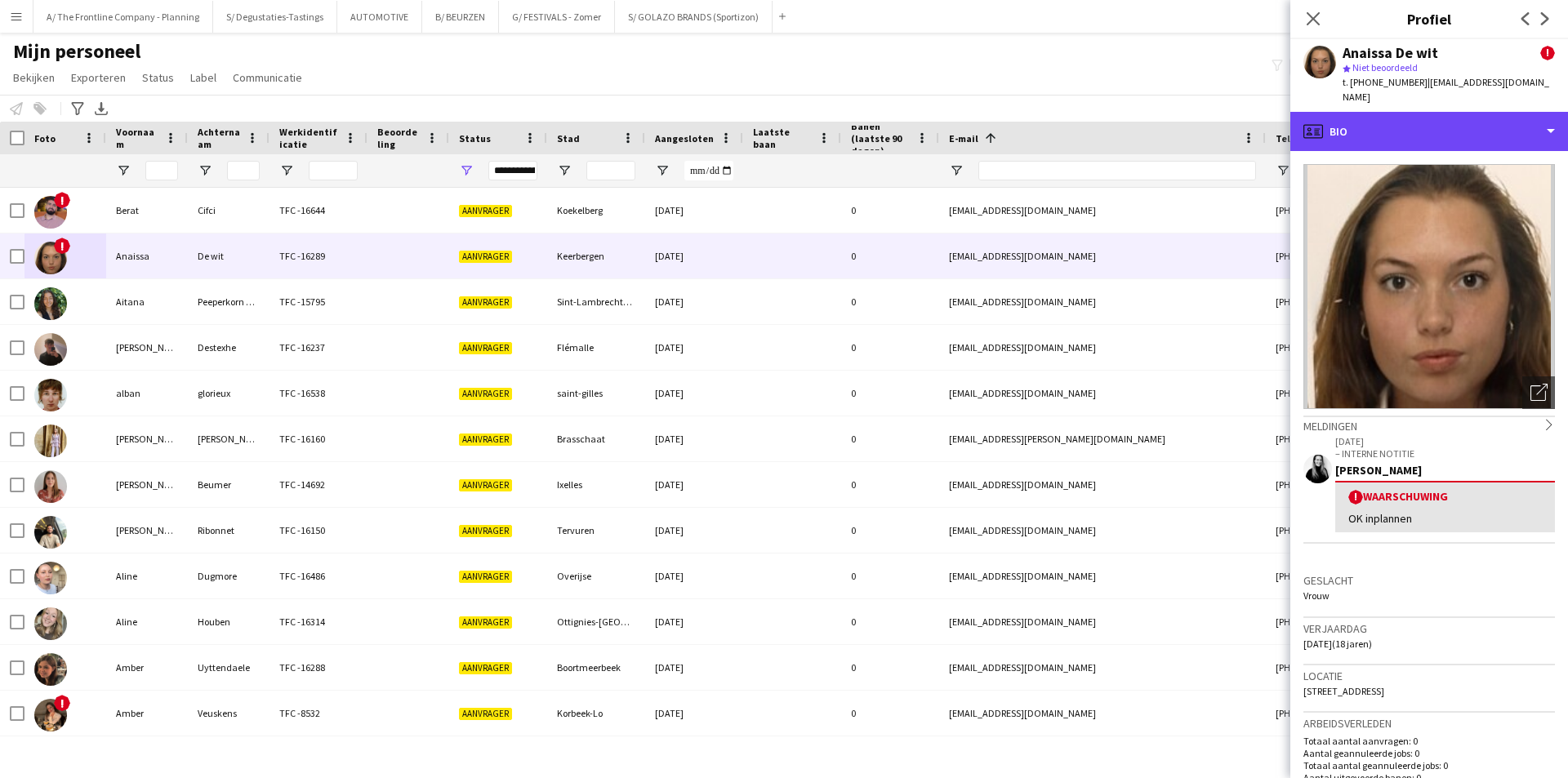
drag, startPoint x: 1445, startPoint y: 122, endPoint x: 1470, endPoint y: 168, distance: 52.4
click at [1445, 122] on div "profile Bio" at bounding box center [1429, 131] width 278 height 40
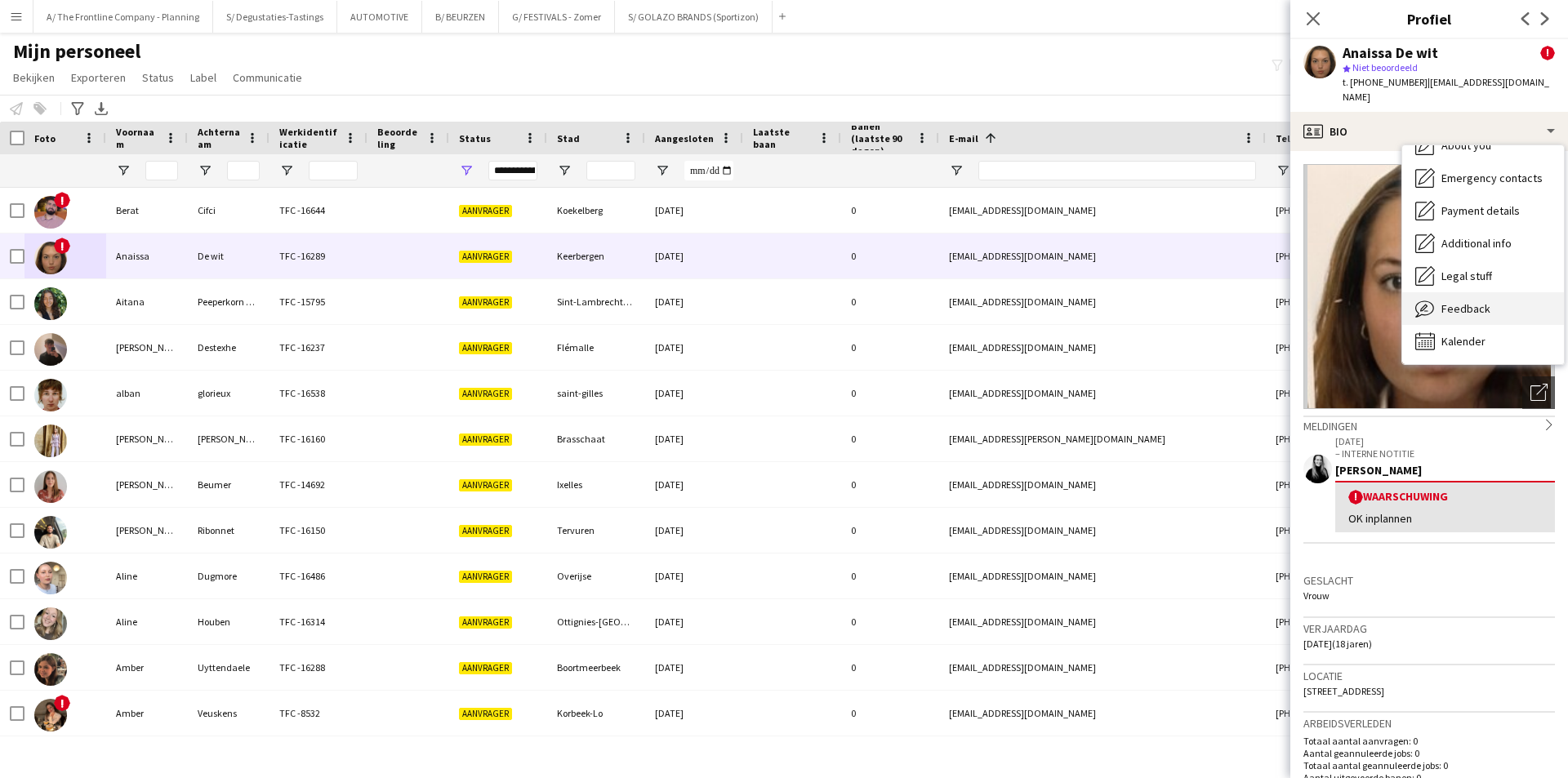
click at [1500, 296] on div "Feedback Feedback" at bounding box center [1483, 308] width 162 height 32
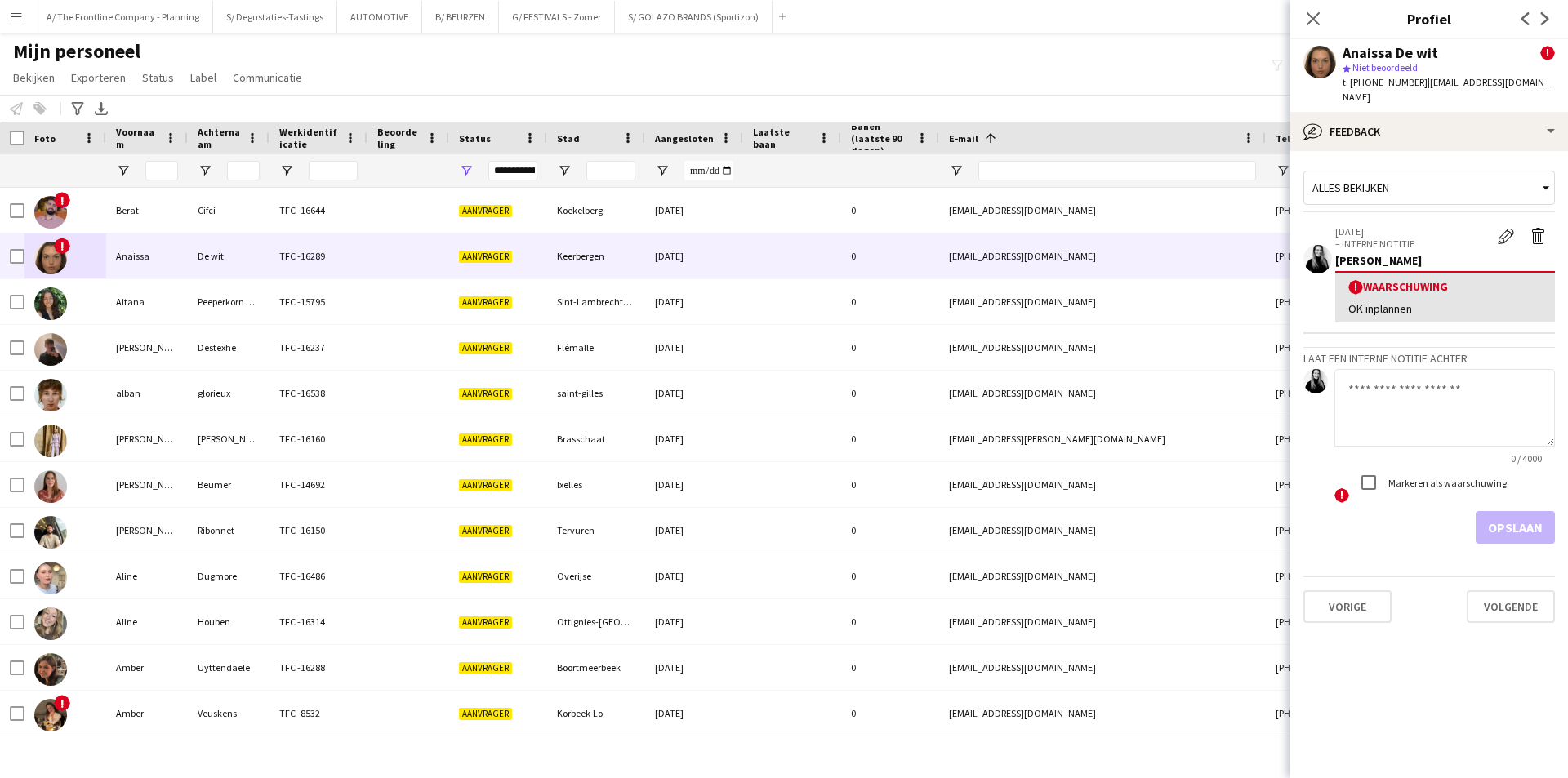
click at [1391, 393] on textarea at bounding box center [1444, 407] width 220 height 77
paste textarea "**********"
type textarea "**********"
click at [1512, 511] on button "Opslaan" at bounding box center [1515, 527] width 79 height 32
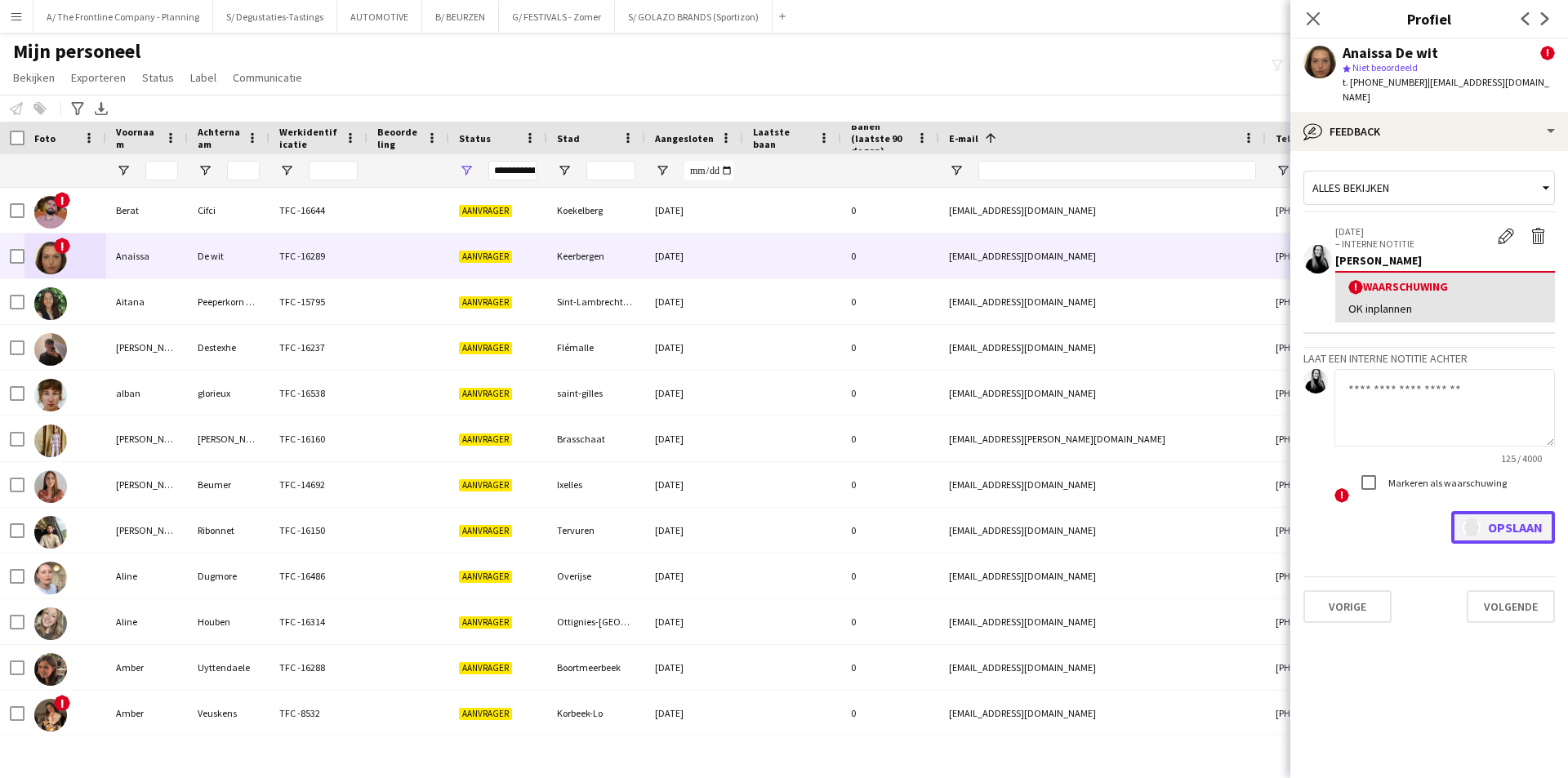
scroll to position [0, 0]
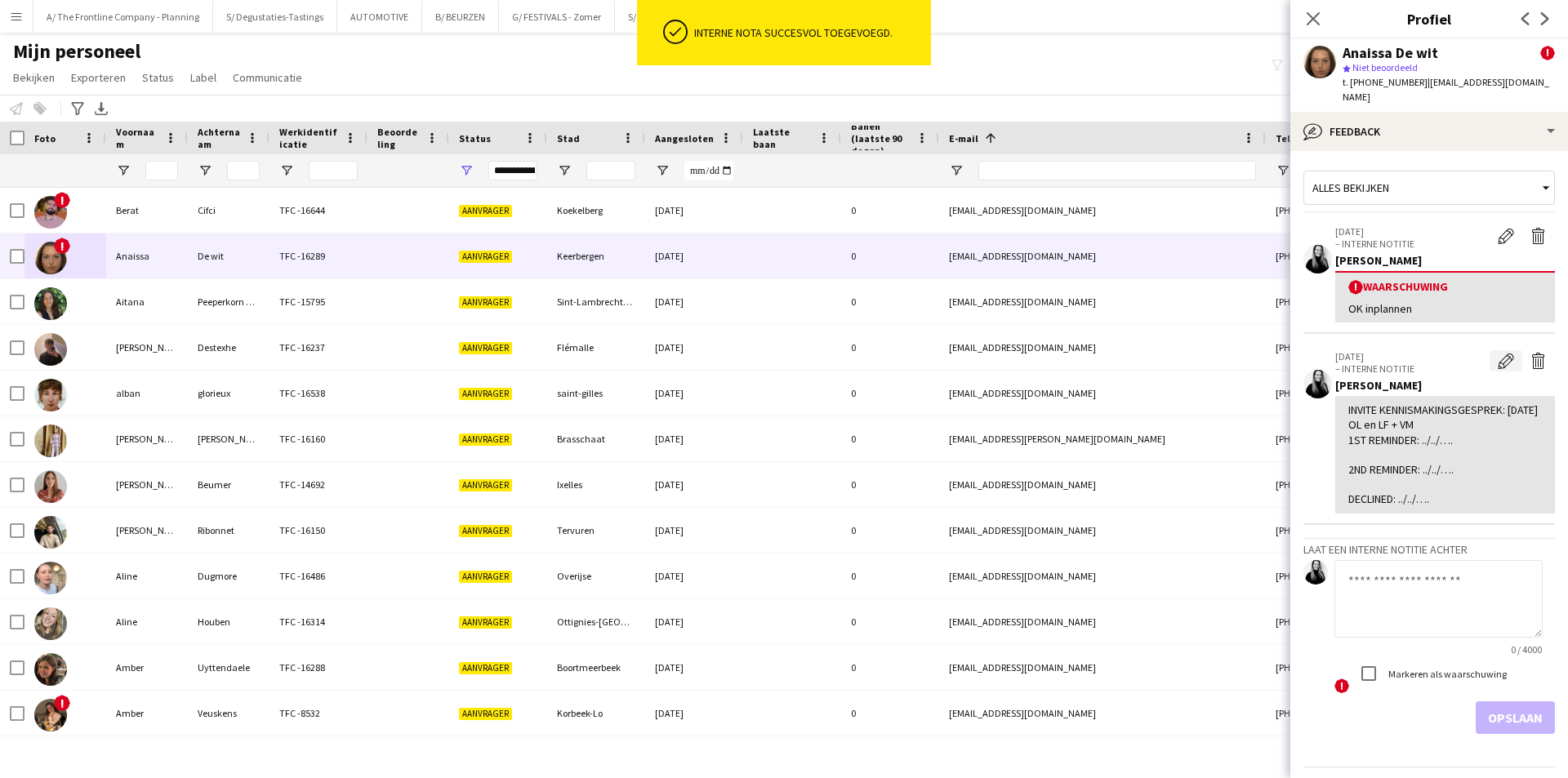
click at [1498, 353] on app-icon "Bewerk interne notitie" at bounding box center [1506, 361] width 17 height 17
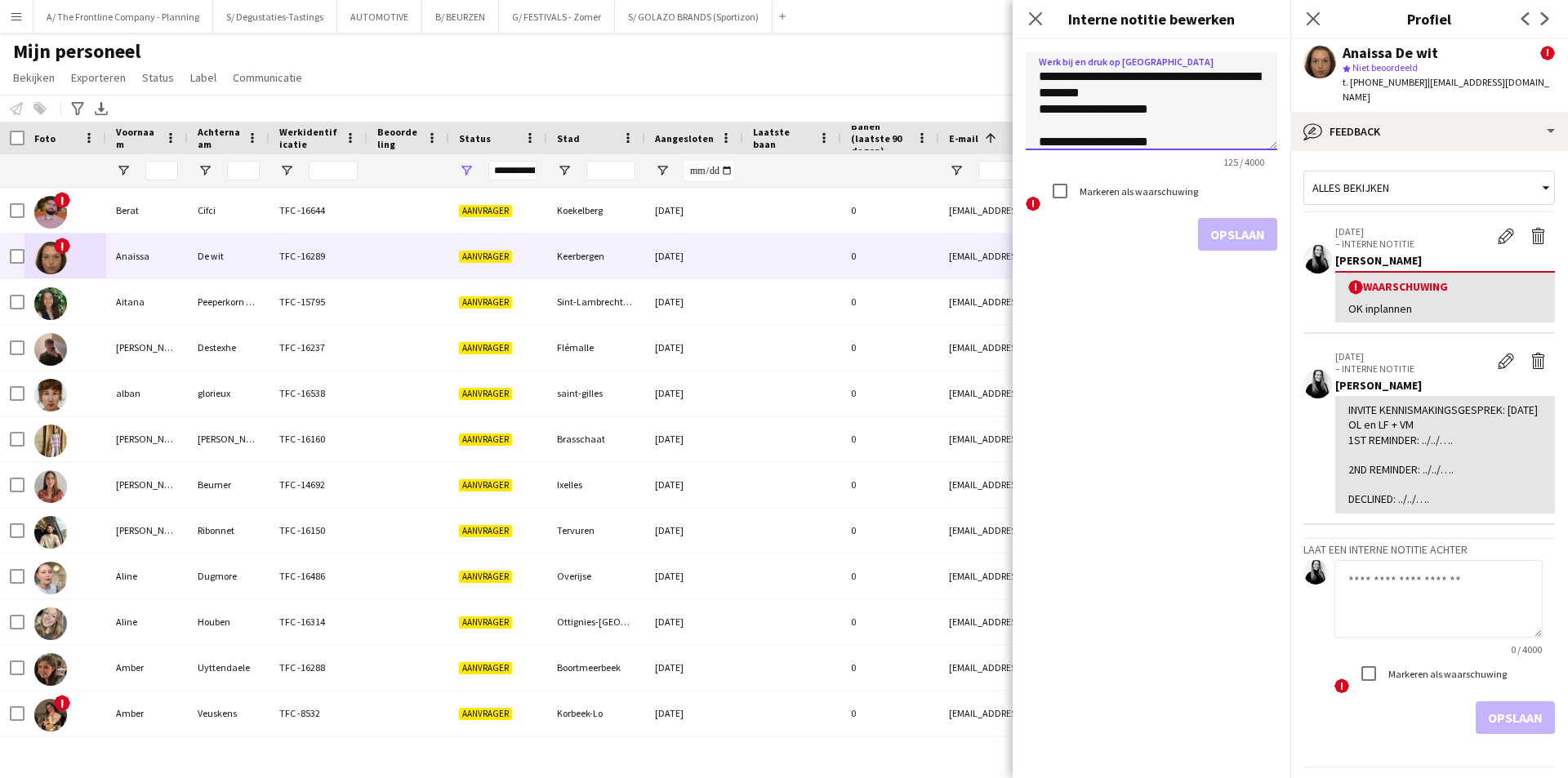
drag, startPoint x: 1037, startPoint y: 97, endPoint x: 1100, endPoint y: 88, distance: 63.6
click at [1100, 88] on textarea "**********" at bounding box center [1152, 102] width 251 height 98
type textarea "**********"
click at [1228, 234] on button "Opslaan" at bounding box center [1238, 234] width 79 height 32
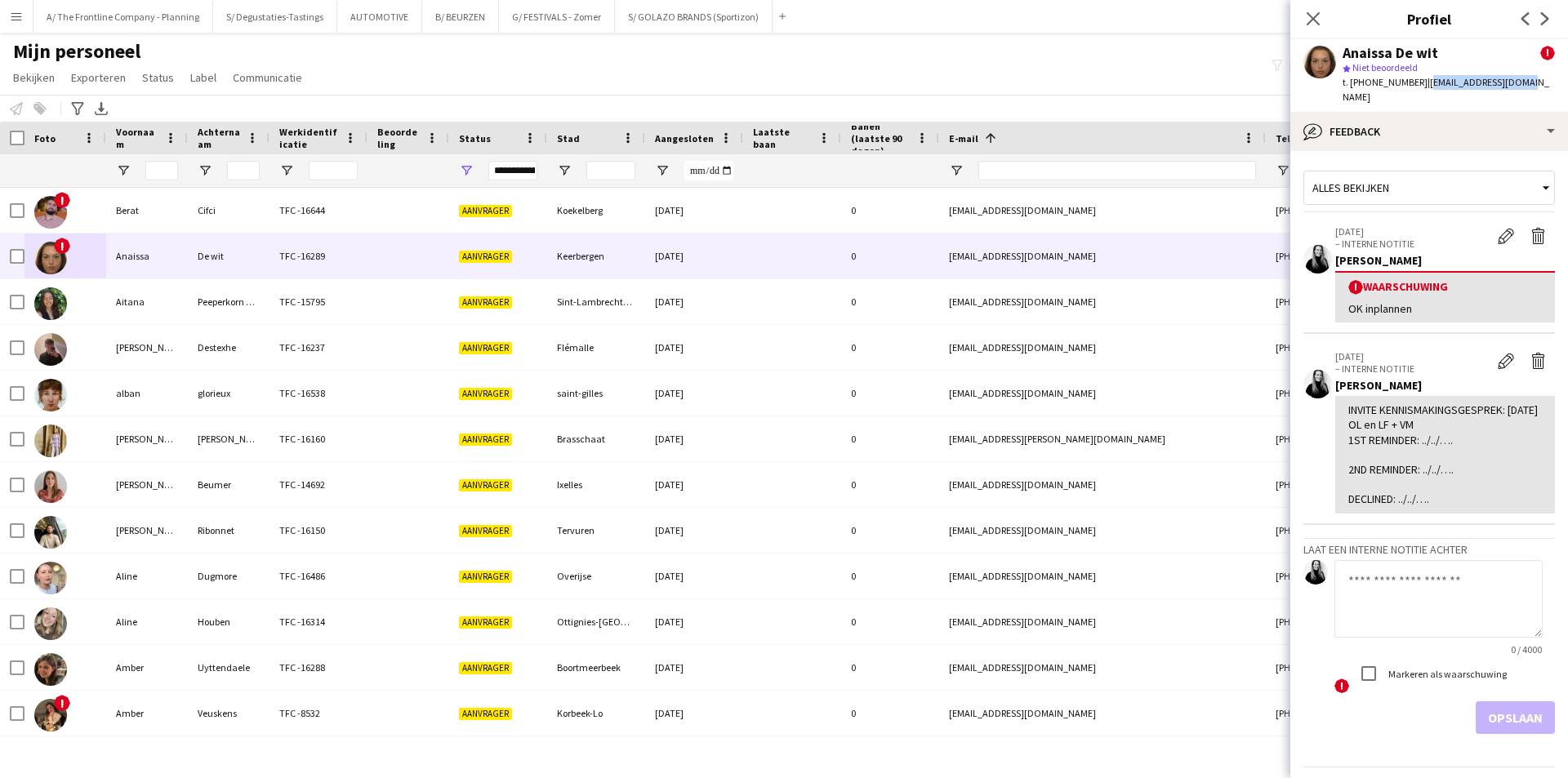
drag, startPoint x: 1415, startPoint y: 83, endPoint x: 1528, endPoint y: 80, distance: 113.0
click at [1528, 80] on app-profile-header "Anaissa De wit ! star Niet beoordeeld t. +32468331378 | adewit2007@gmail.com" at bounding box center [1429, 76] width 278 height 73
copy span "adewit2007@gmail.com"
click at [1490, 226] on button "Waarschuwing bewerken" at bounding box center [1506, 236] width 33 height 21
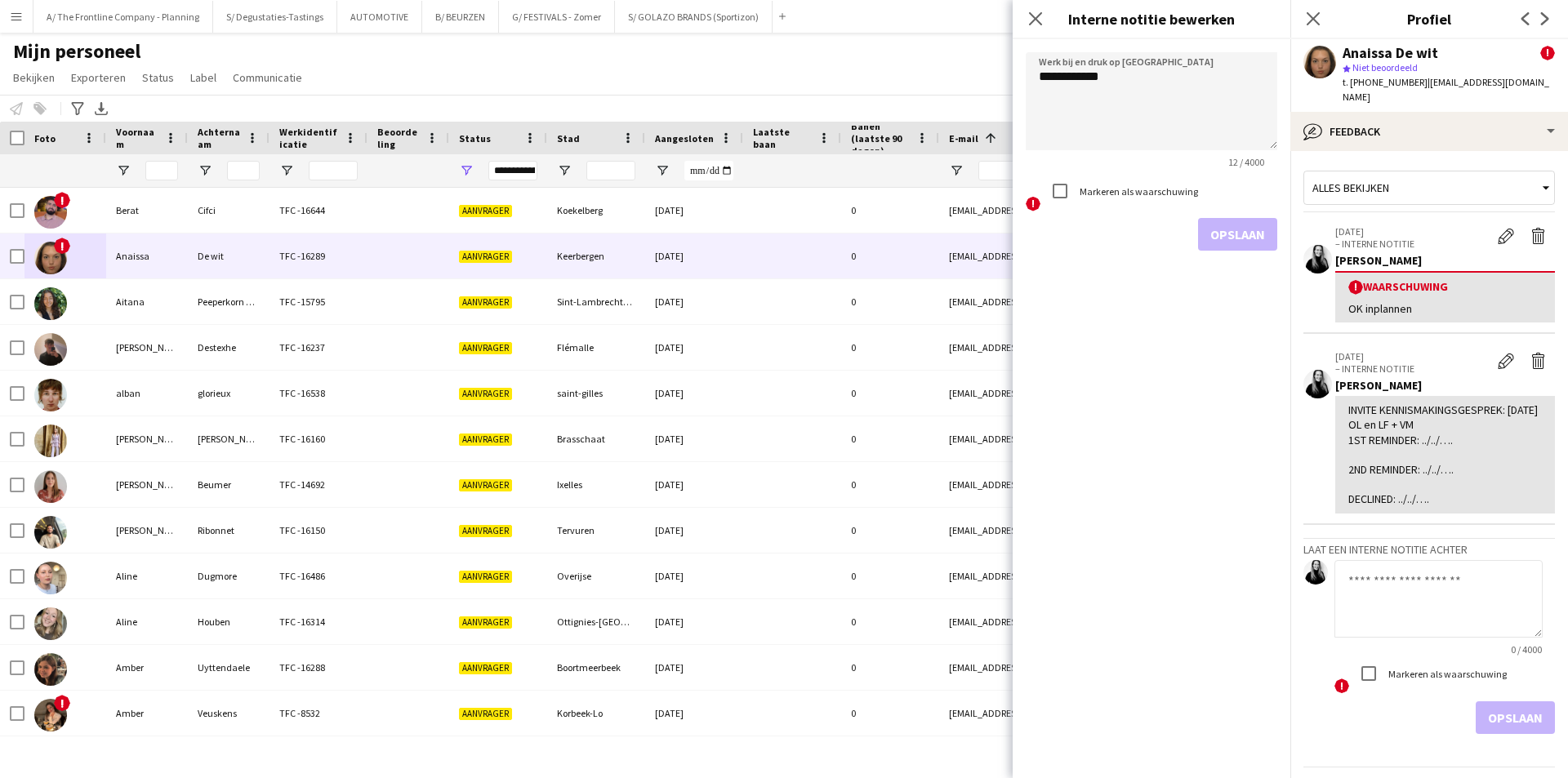
click at [1110, 189] on label "Markeren als waarschuwing" at bounding box center [1137, 191] width 122 height 12
click at [1215, 236] on button "Opslaan" at bounding box center [1238, 234] width 79 height 32
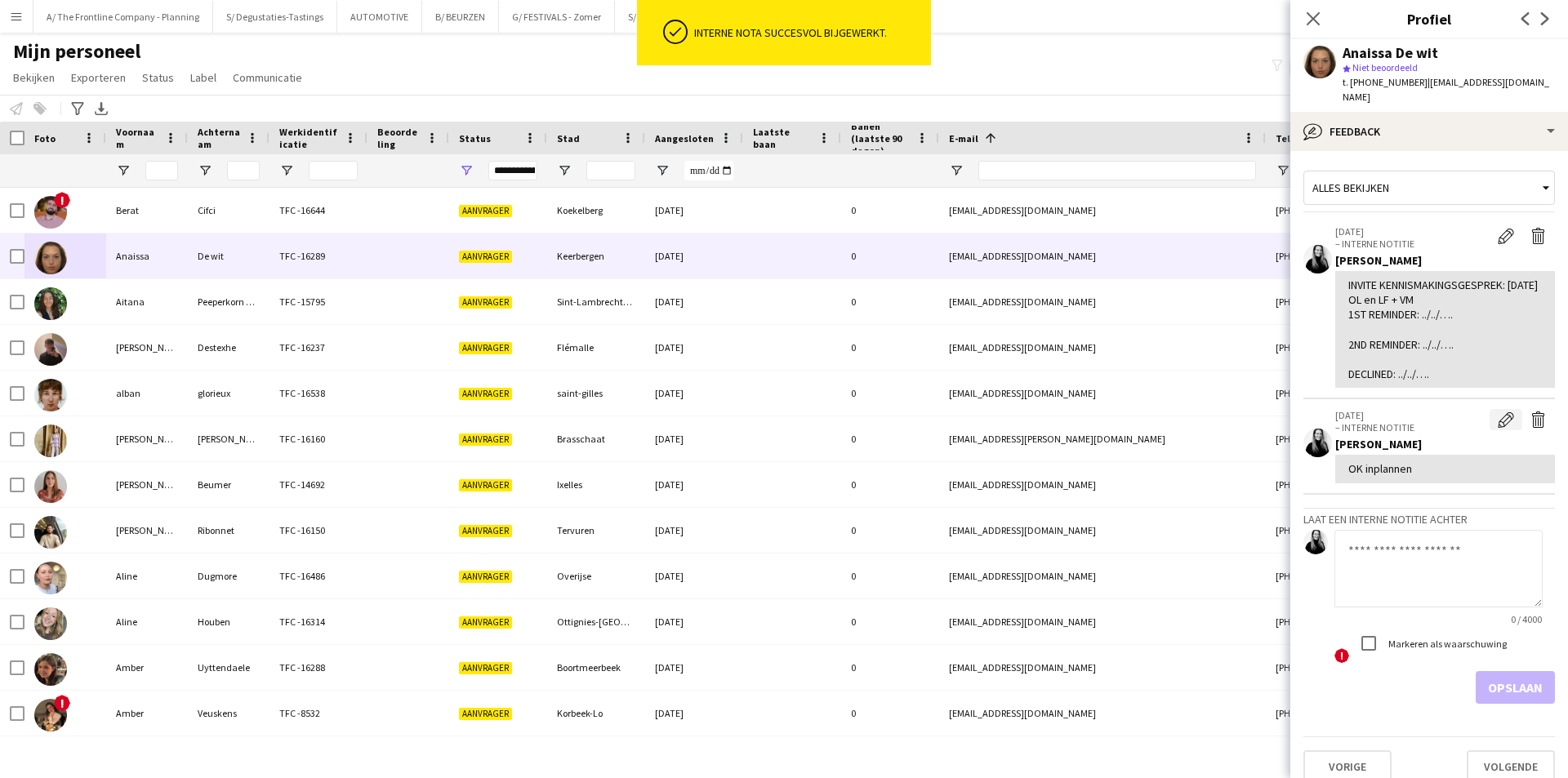
click at [1498, 412] on app-icon "Bewerk interne notitie" at bounding box center [1506, 420] width 17 height 17
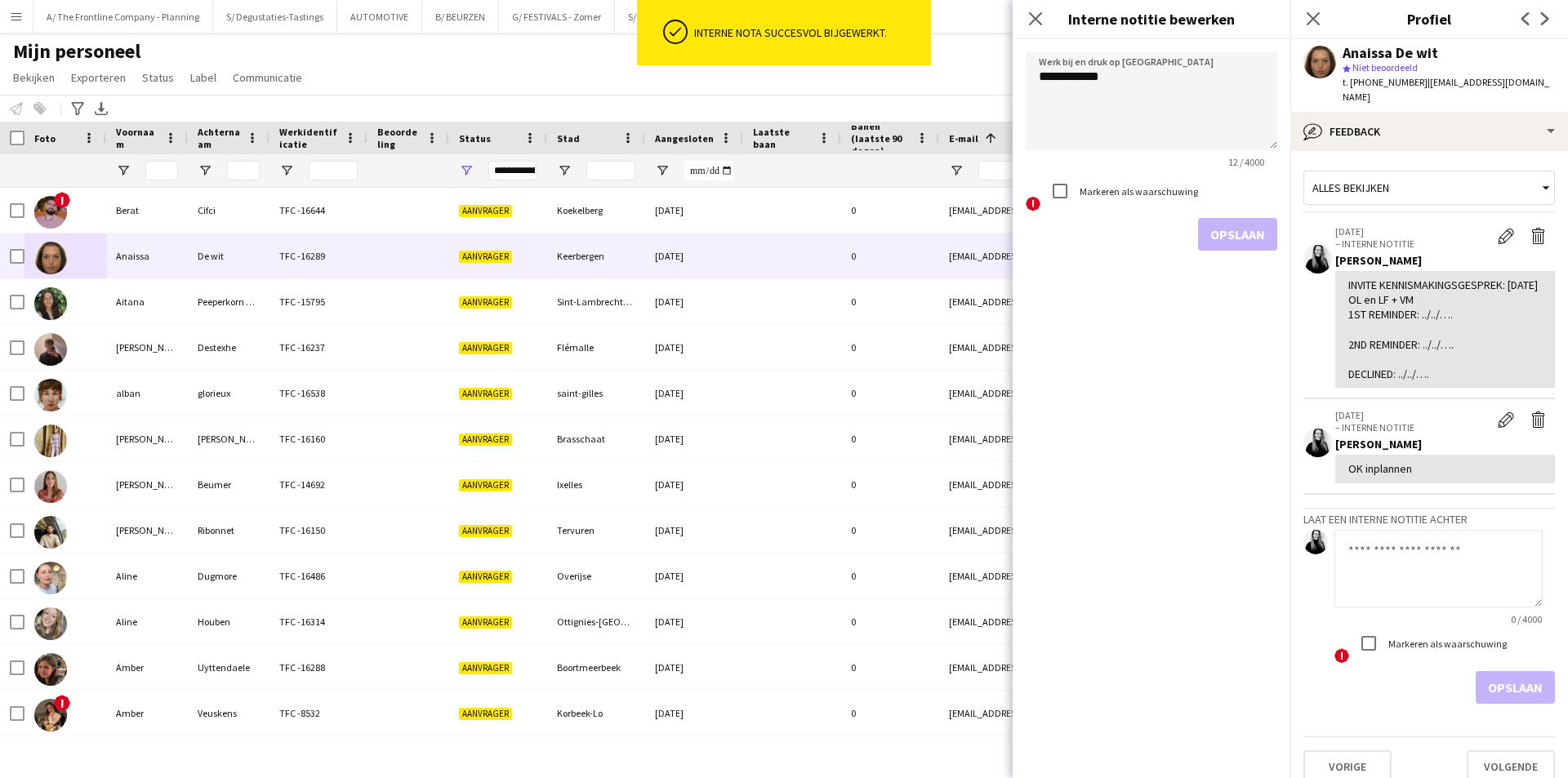
click at [1145, 197] on label "Markeren als waarschuwing" at bounding box center [1137, 191] width 122 height 12
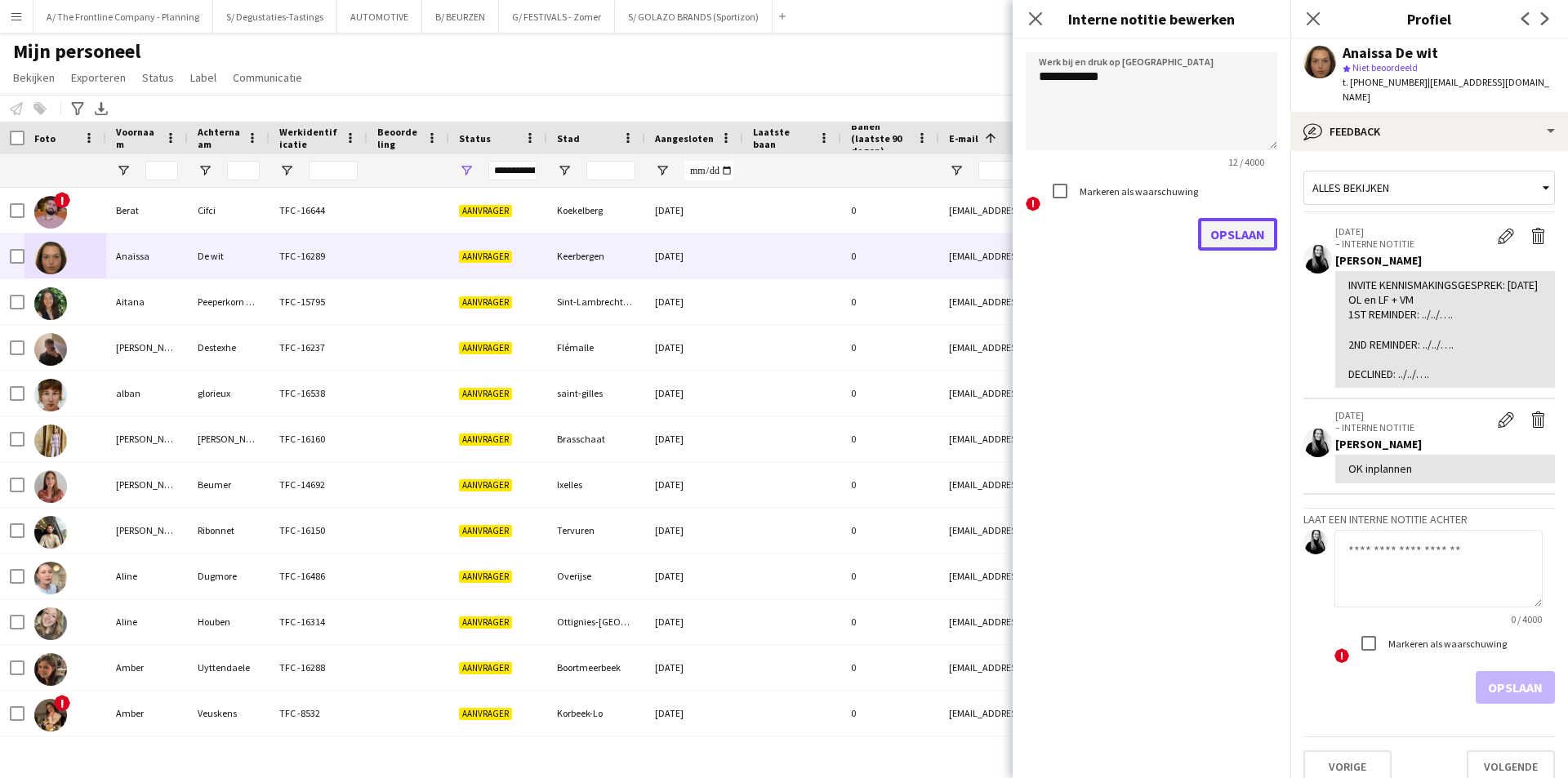
click at [1246, 245] on button "Opslaan" at bounding box center [1238, 234] width 79 height 32
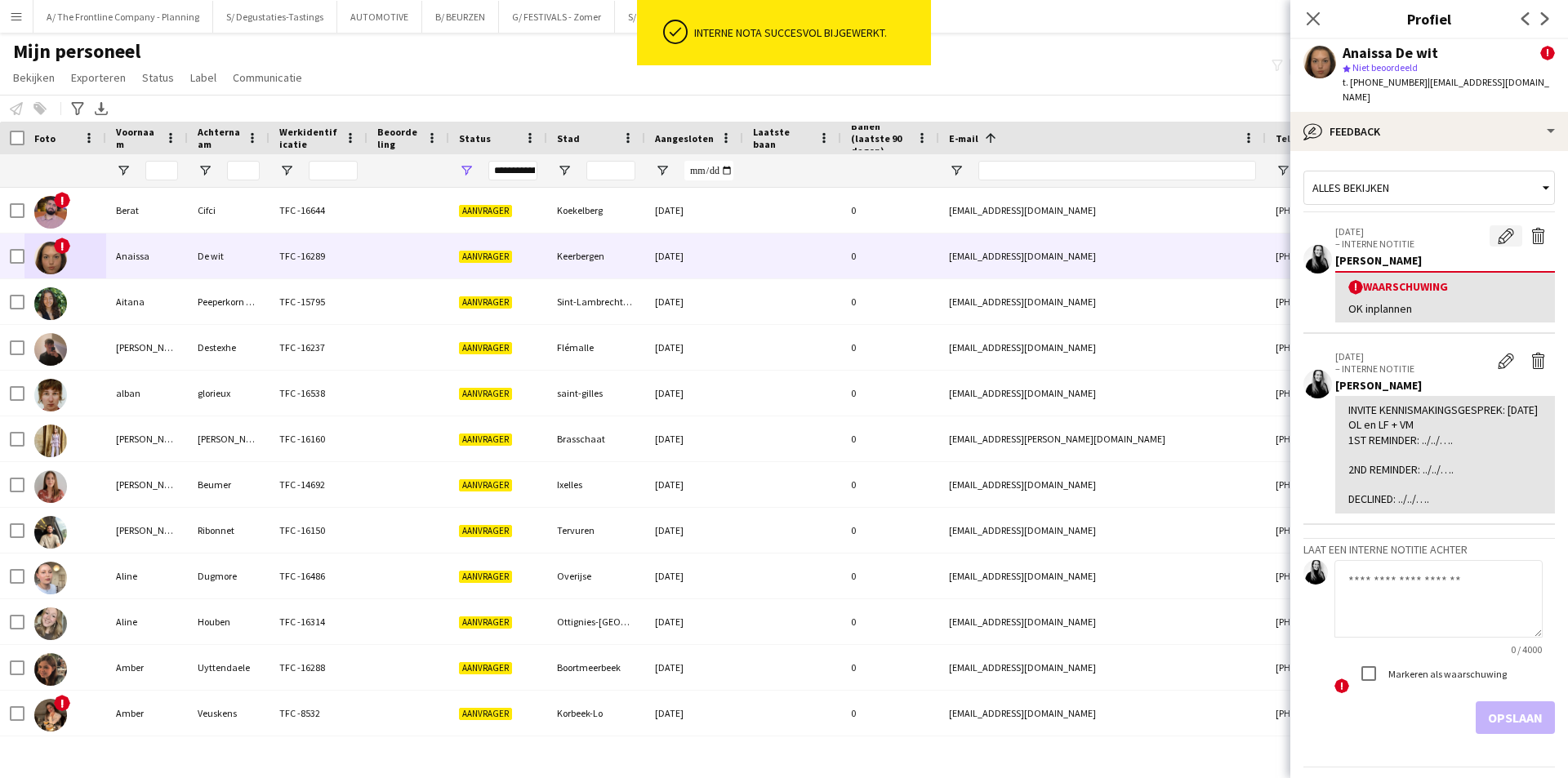
click at [1505, 226] on button "Waarschuwing bewerken" at bounding box center [1506, 236] width 33 height 21
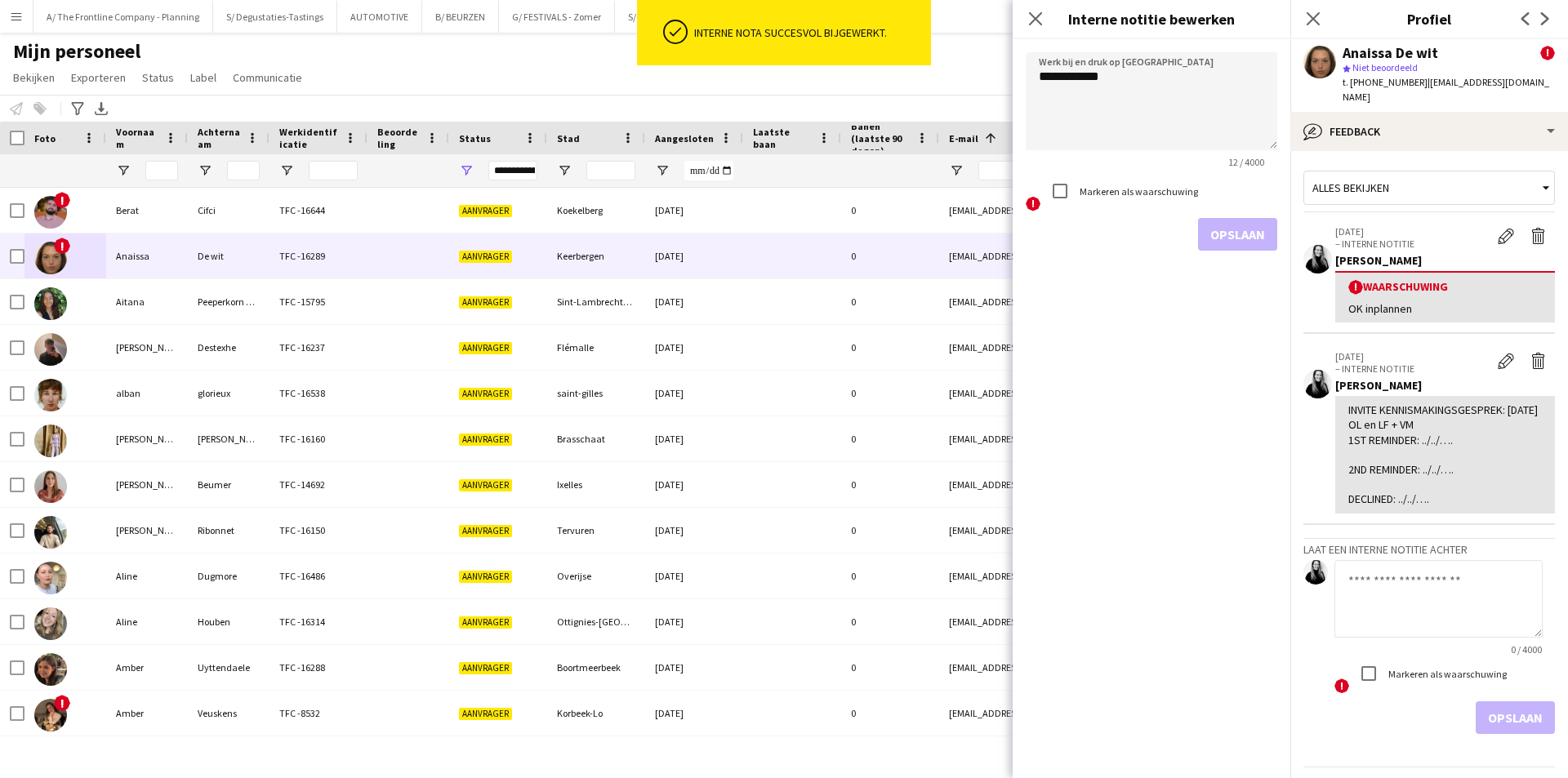
click at [1105, 192] on label "Markeren als waarschuwing" at bounding box center [1137, 191] width 122 height 12
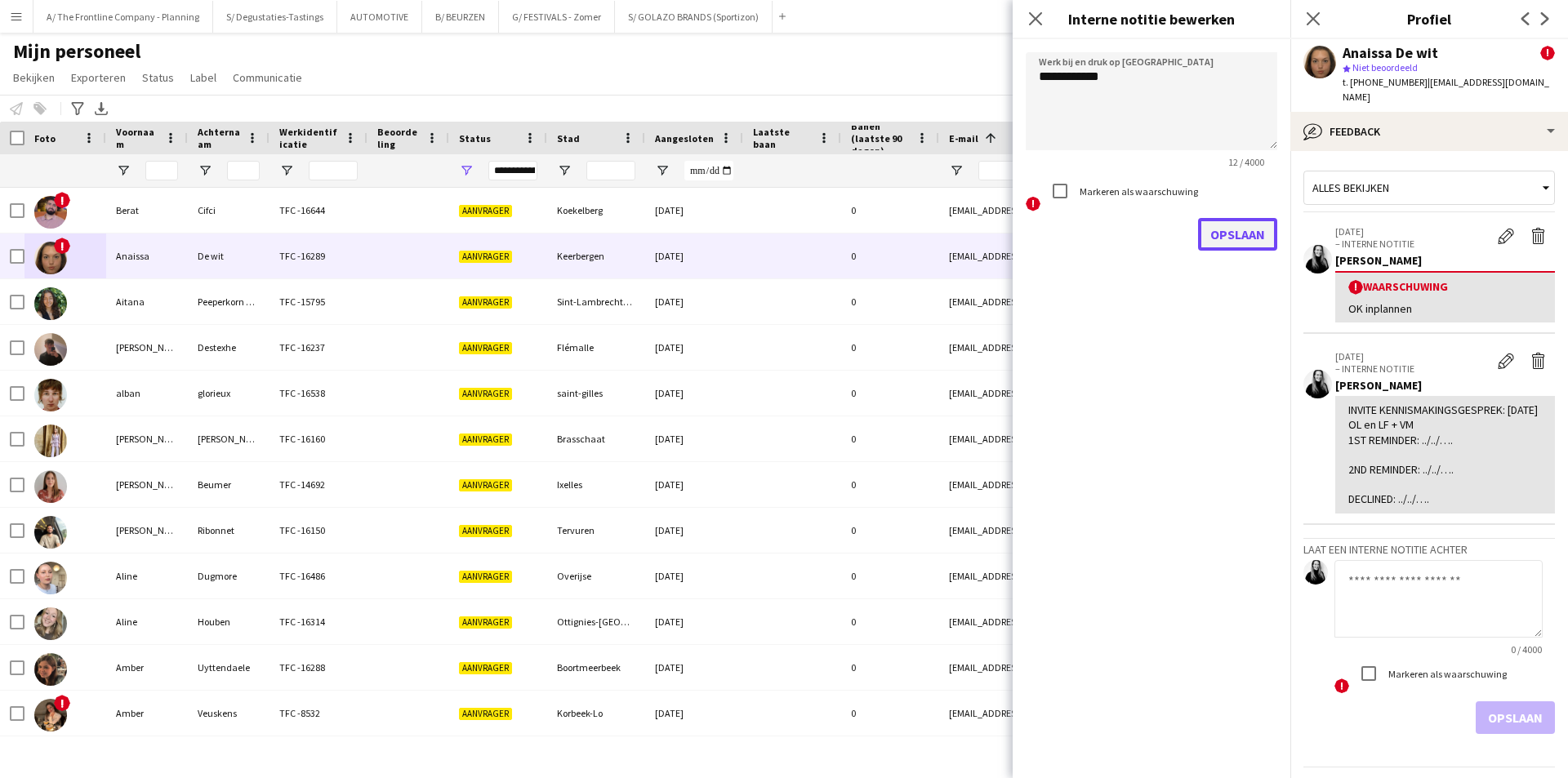
click at [1235, 236] on button "Opslaan" at bounding box center [1238, 234] width 79 height 32
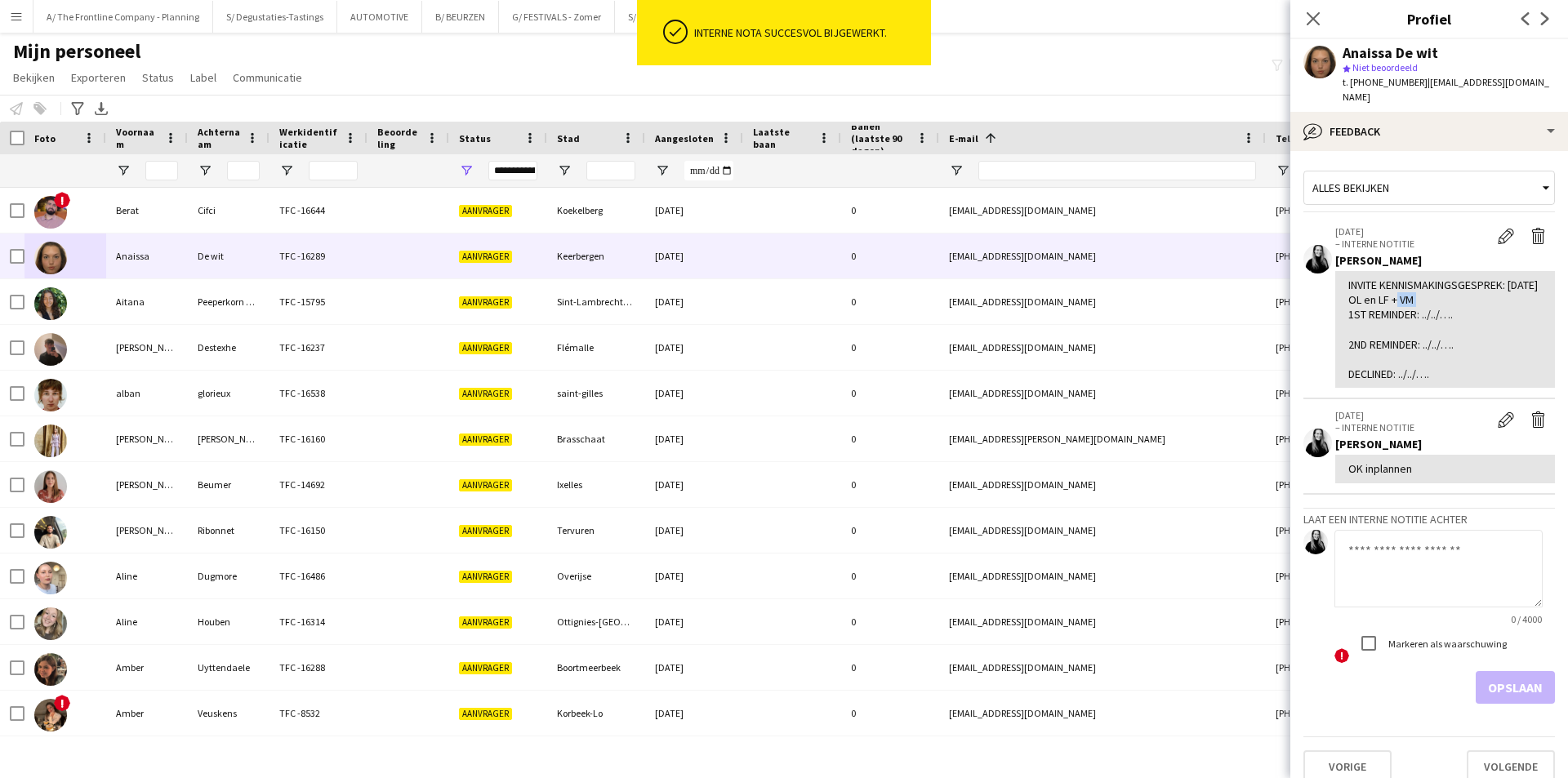
drag, startPoint x: 1432, startPoint y: 287, endPoint x: 1447, endPoint y: 292, distance: 15.8
click at [1447, 292] on div "INVITE KENNISMAKINGSGESPREK: 07/10/2025 OL en LF + VM 1ST REMINDER: ../../…. 2N…" at bounding box center [1445, 329] width 193 height 104
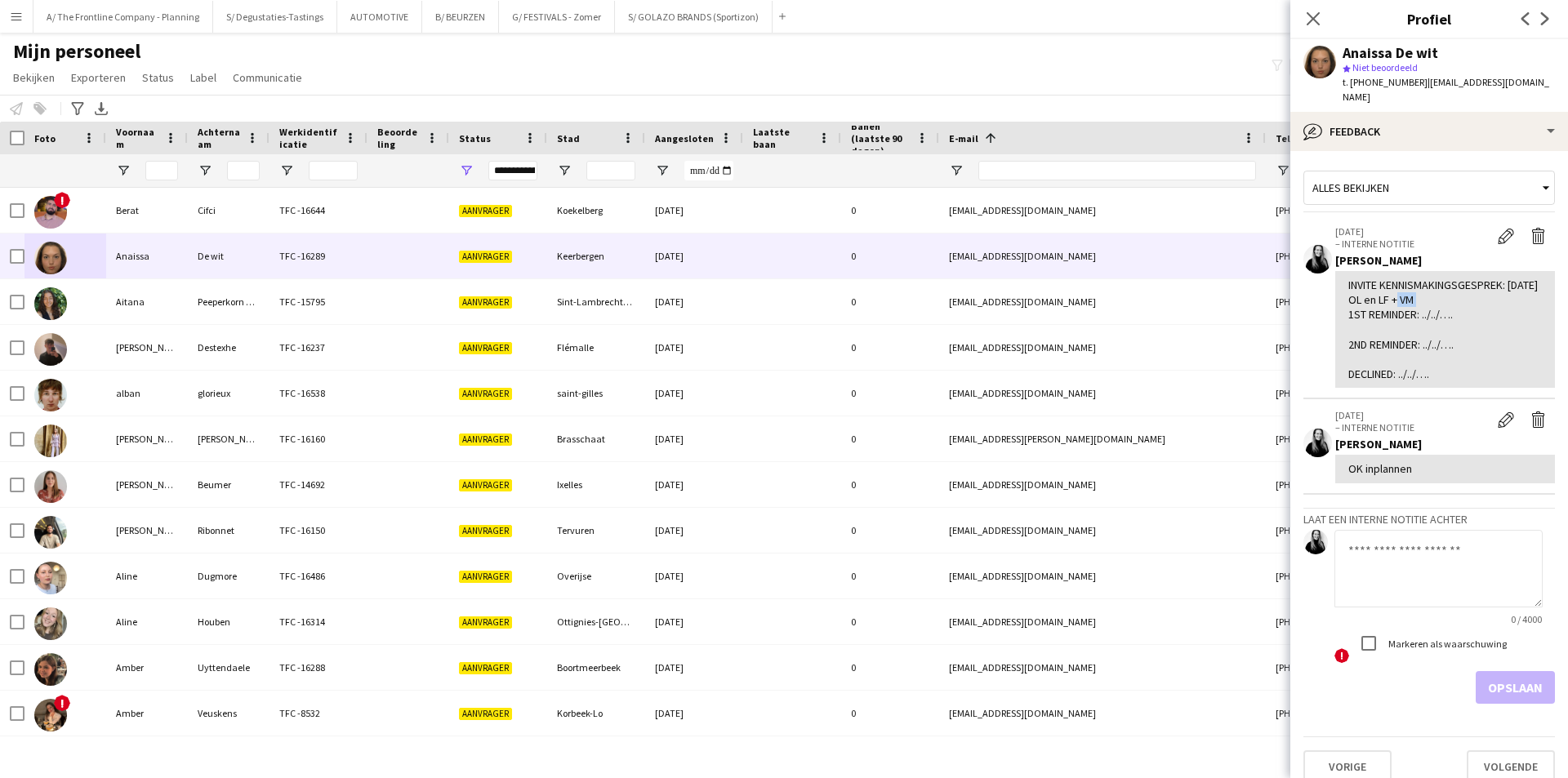
click at [1447, 292] on div "INVITE KENNISMAKINGSGESPREK: 07/10/2025 OL en LF + VM 1ST REMINDER: ../../…. 2N…" at bounding box center [1445, 329] width 193 height 104
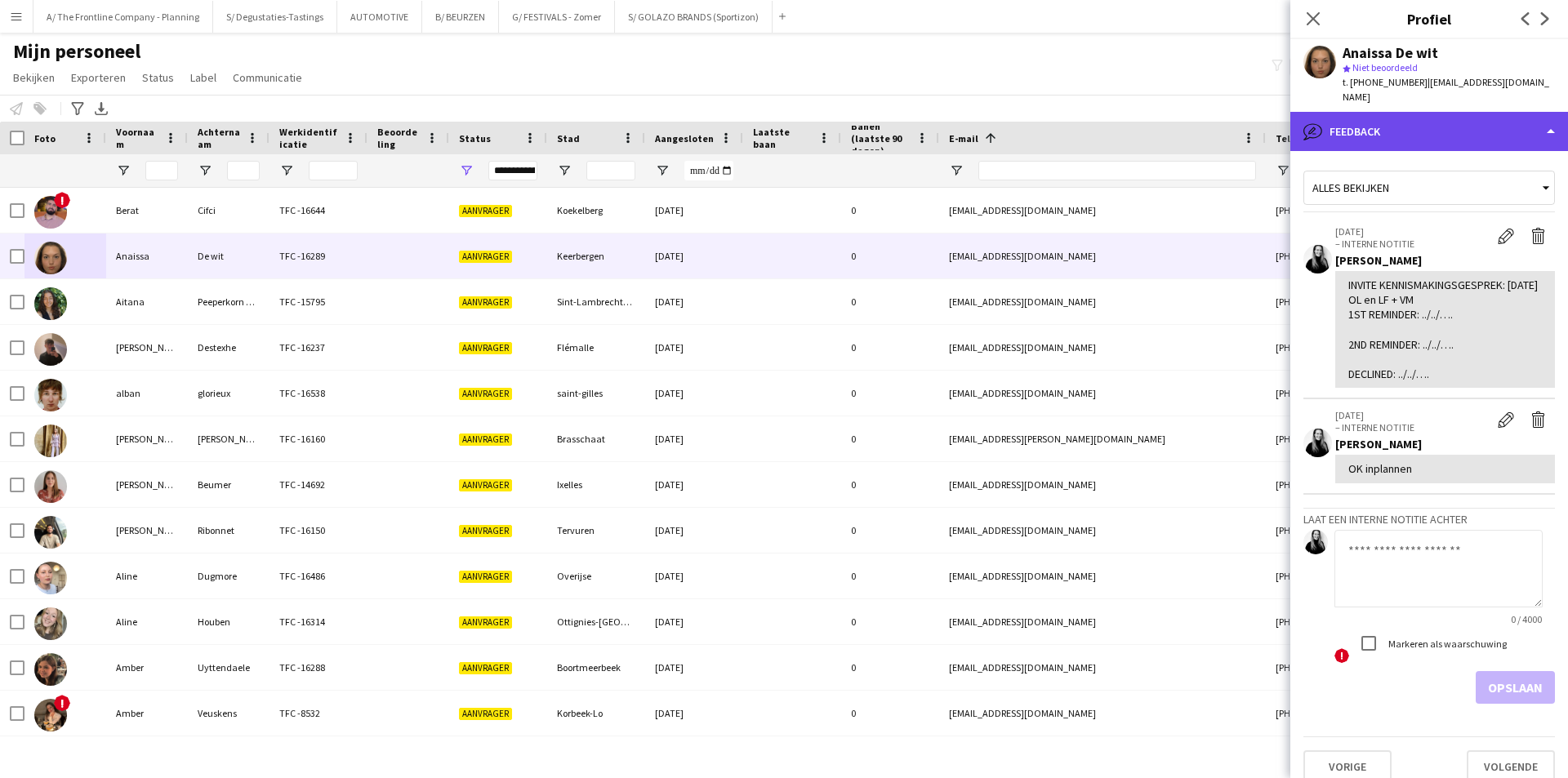
click at [1458, 124] on div "bubble-pencil Feedback" at bounding box center [1429, 131] width 278 height 40
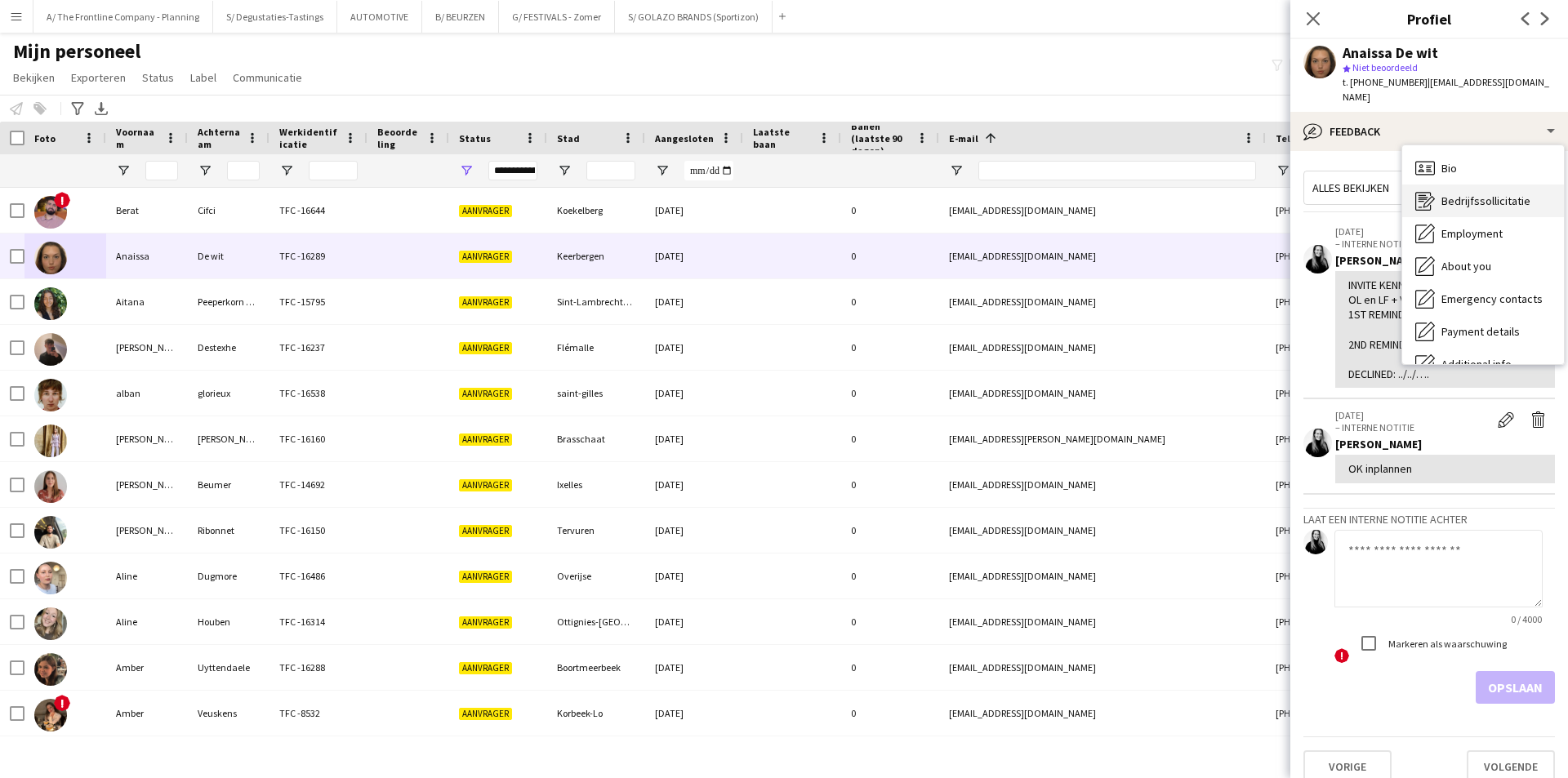
click at [1492, 193] on span "Bedrijfssollicitatie" at bounding box center [1485, 200] width 89 height 15
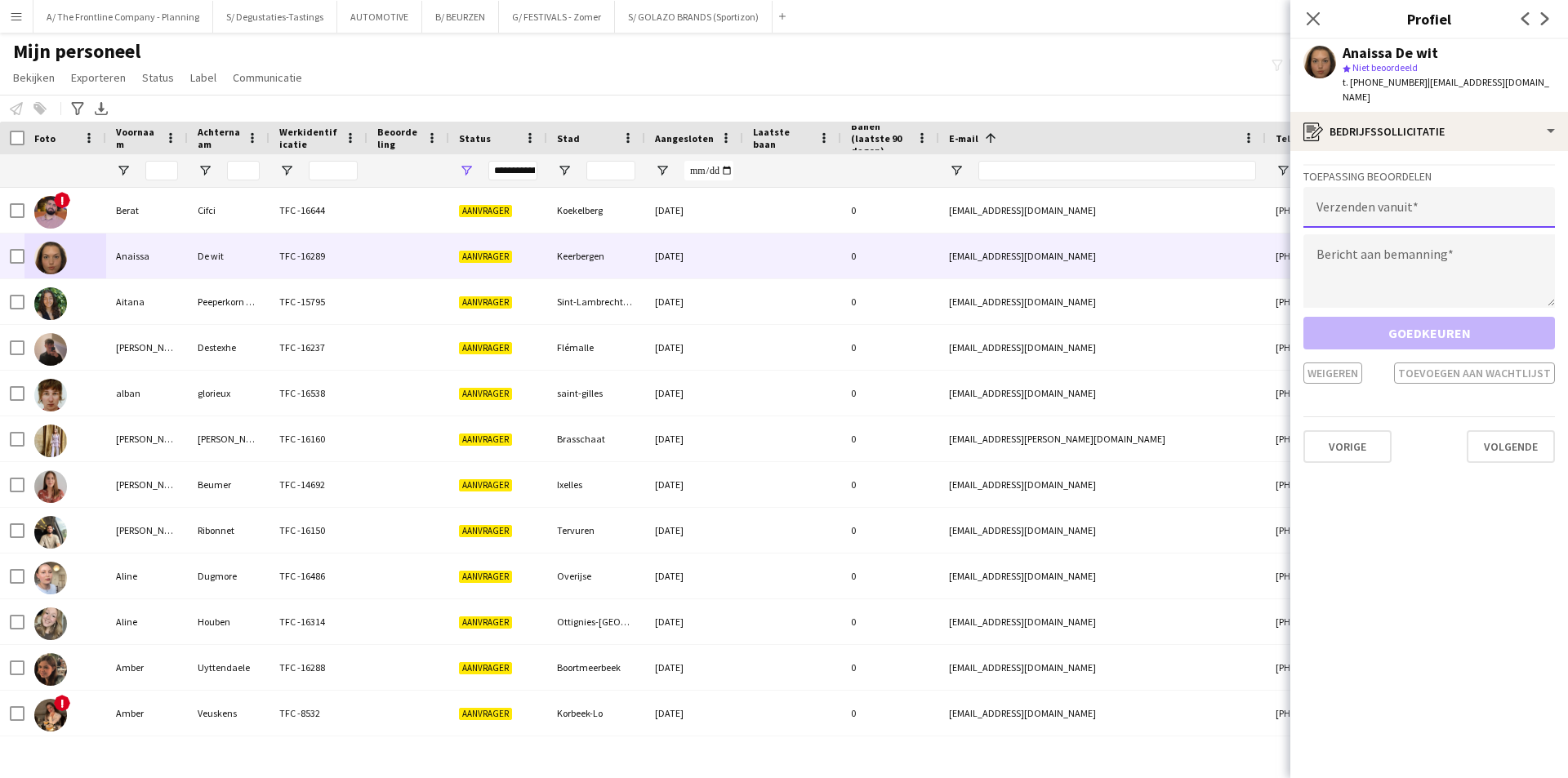
click at [1423, 205] on input "email" at bounding box center [1429, 207] width 251 height 40
type input "**********"
click at [1369, 242] on textarea at bounding box center [1429, 271] width 251 height 74
paste textarea "**********"
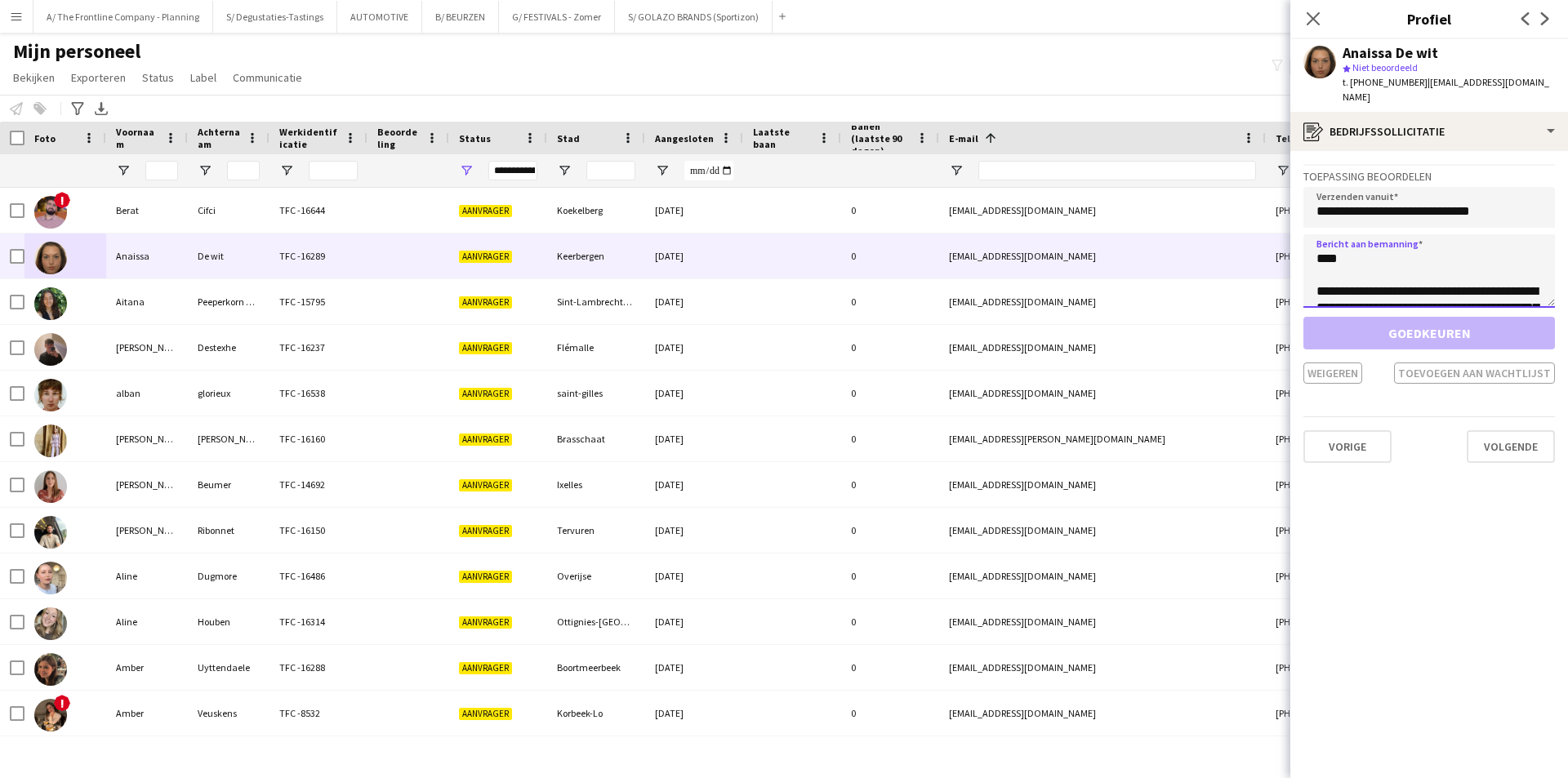
scroll to position [794, 0]
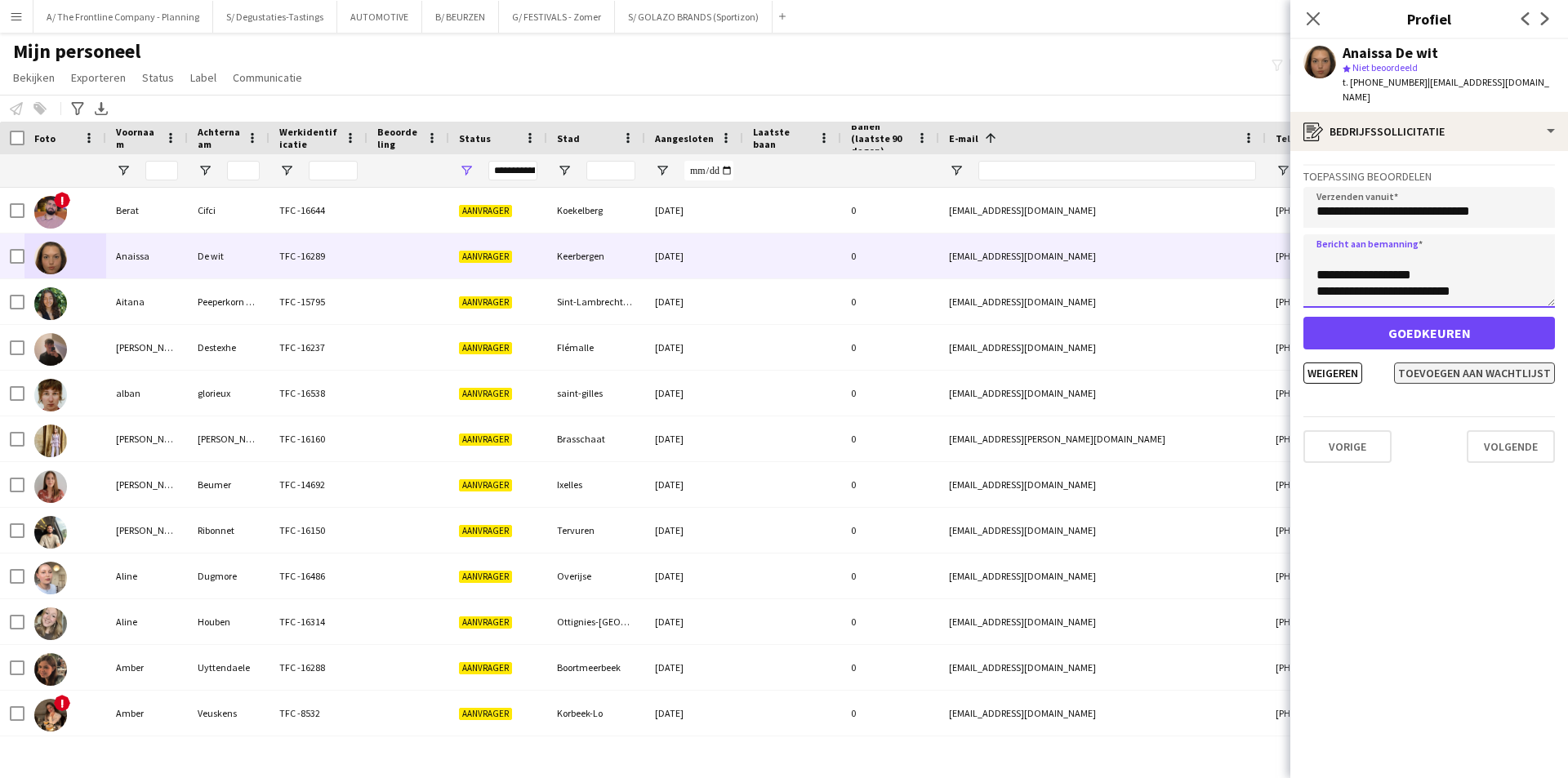
type textarea "**********"
click at [1467, 368] on button "Toevoegen aan wachtlijst" at bounding box center [1474, 373] width 161 height 21
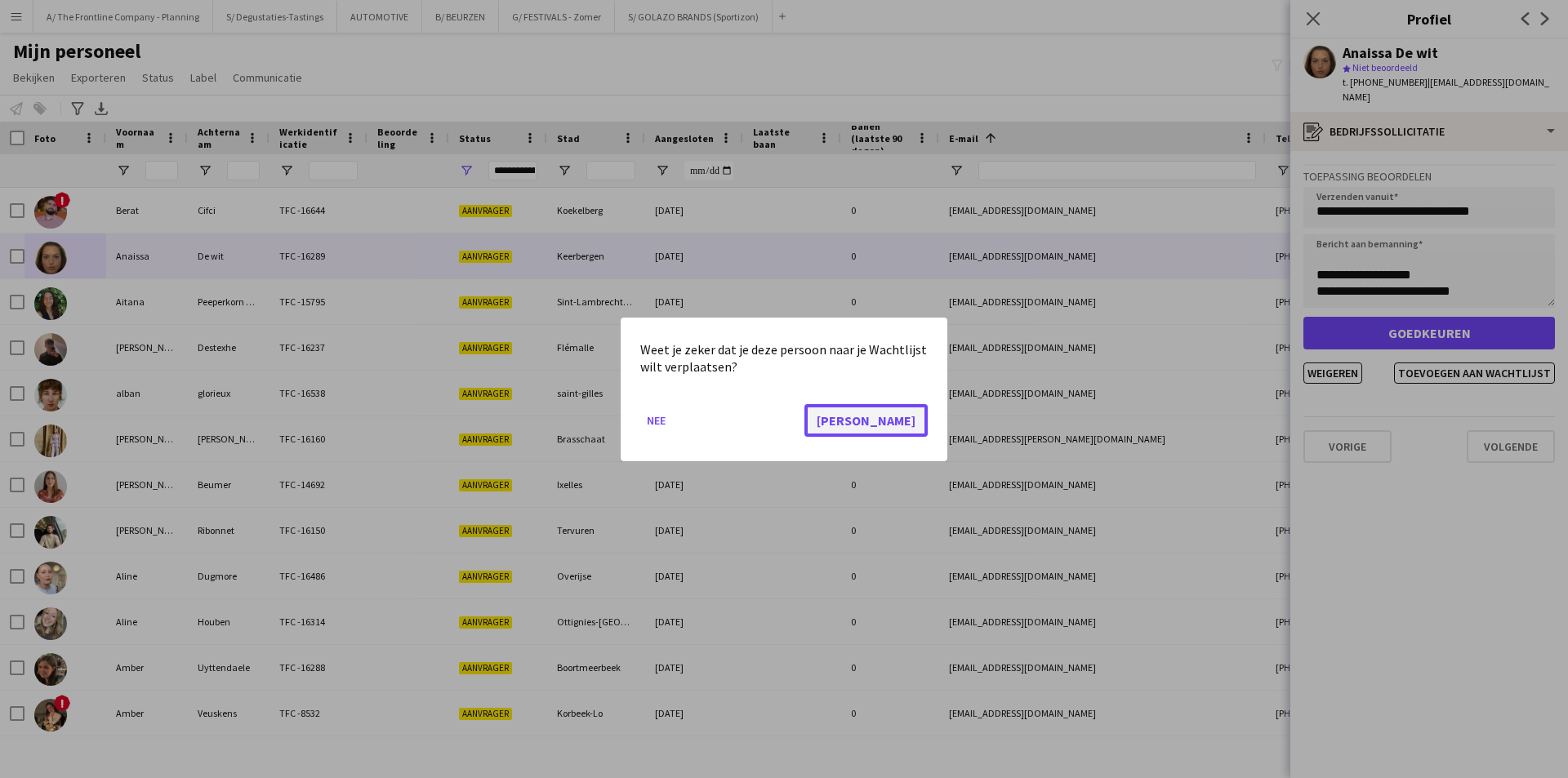
click at [920, 424] on button "Ja" at bounding box center [866, 419] width 123 height 32
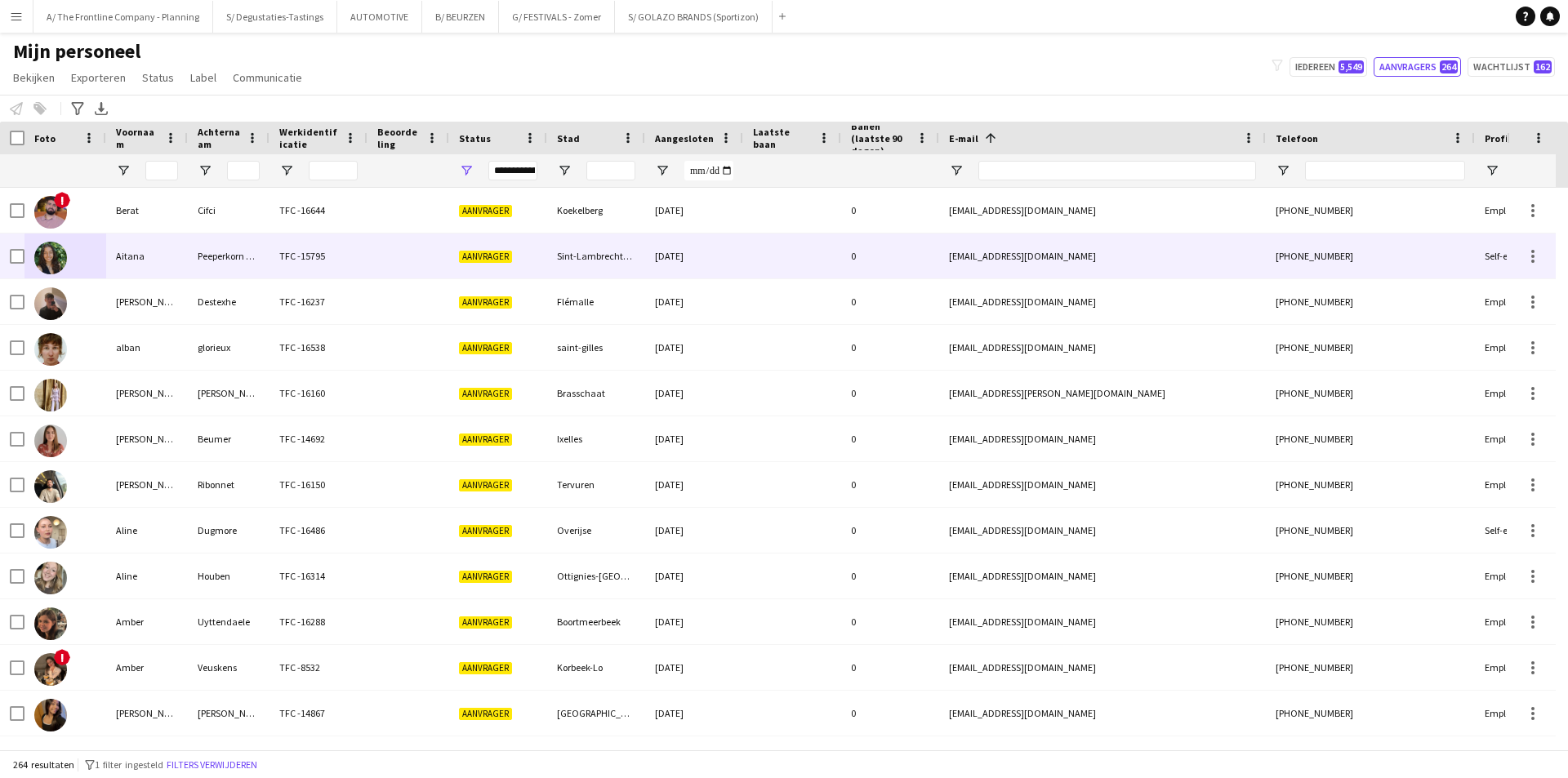
click at [791, 253] on div at bounding box center [792, 256] width 98 height 45
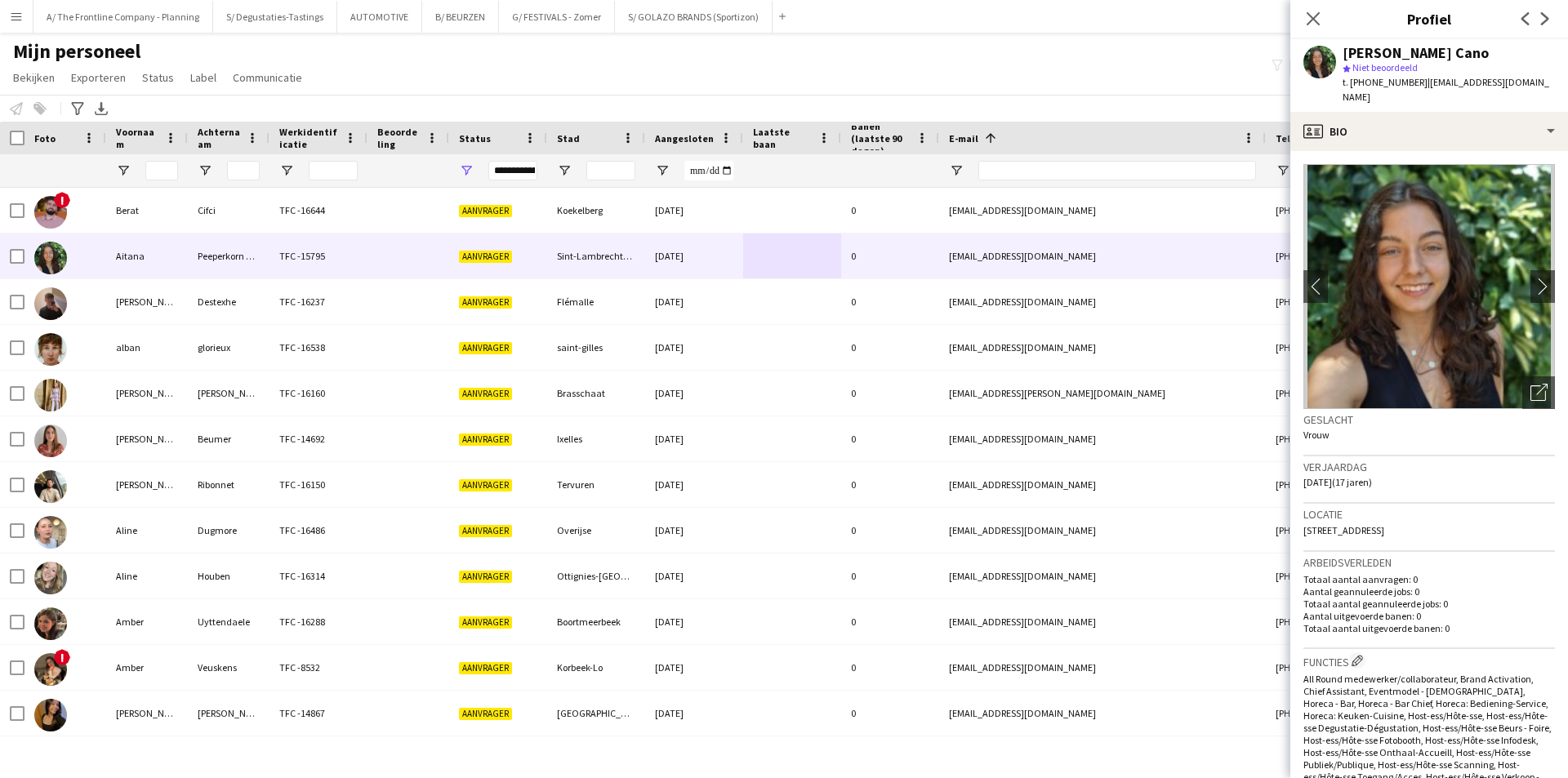
click at [1405, 151] on app-crew-profile-bio "chevron-left chevron-right Foto's pop-up openen Geslacht Vrouw Verjaardag 12-04…" at bounding box center [1429, 465] width 278 height 627
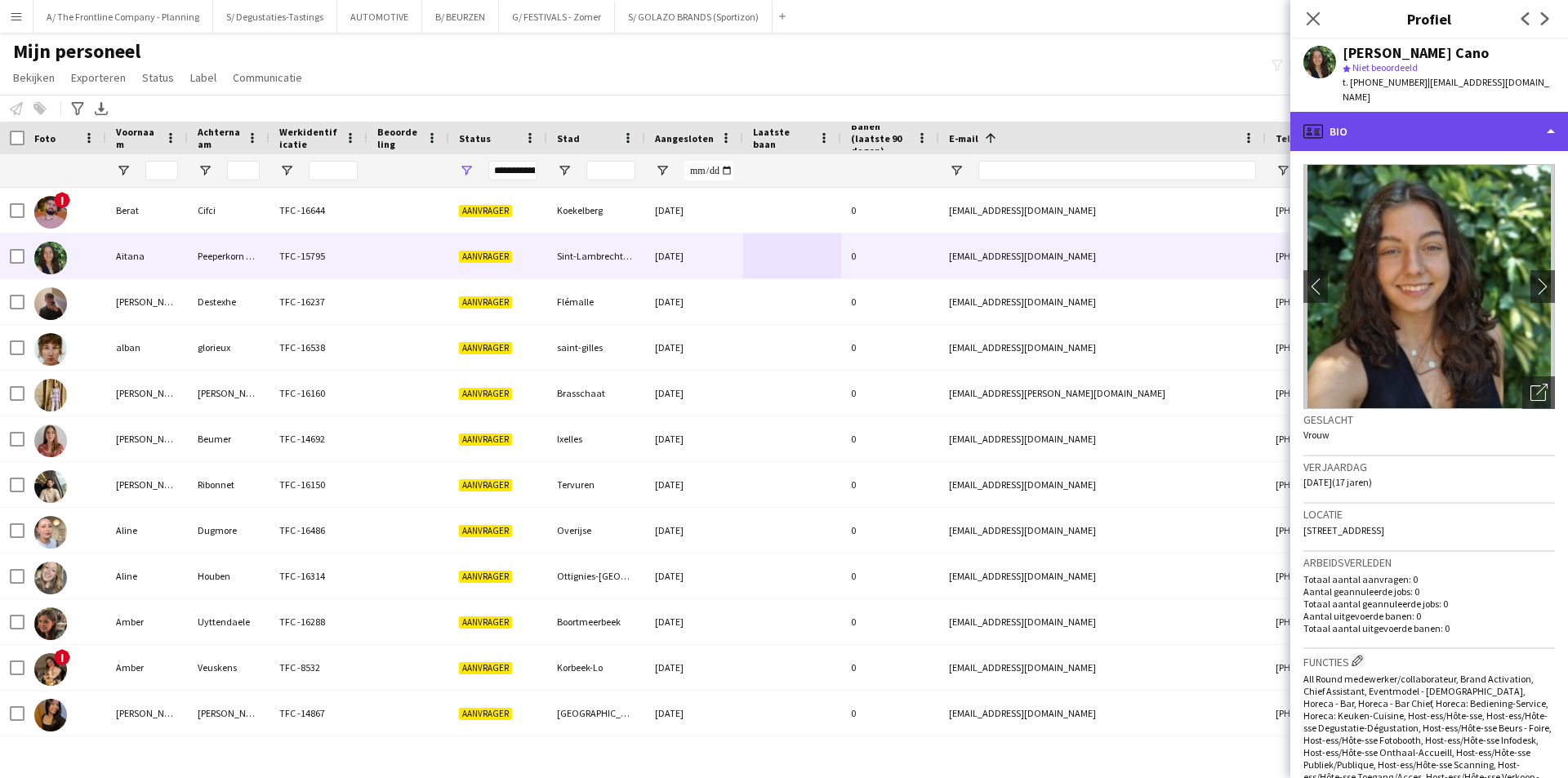
click at [1414, 128] on div "profile Bio" at bounding box center [1429, 131] width 278 height 40
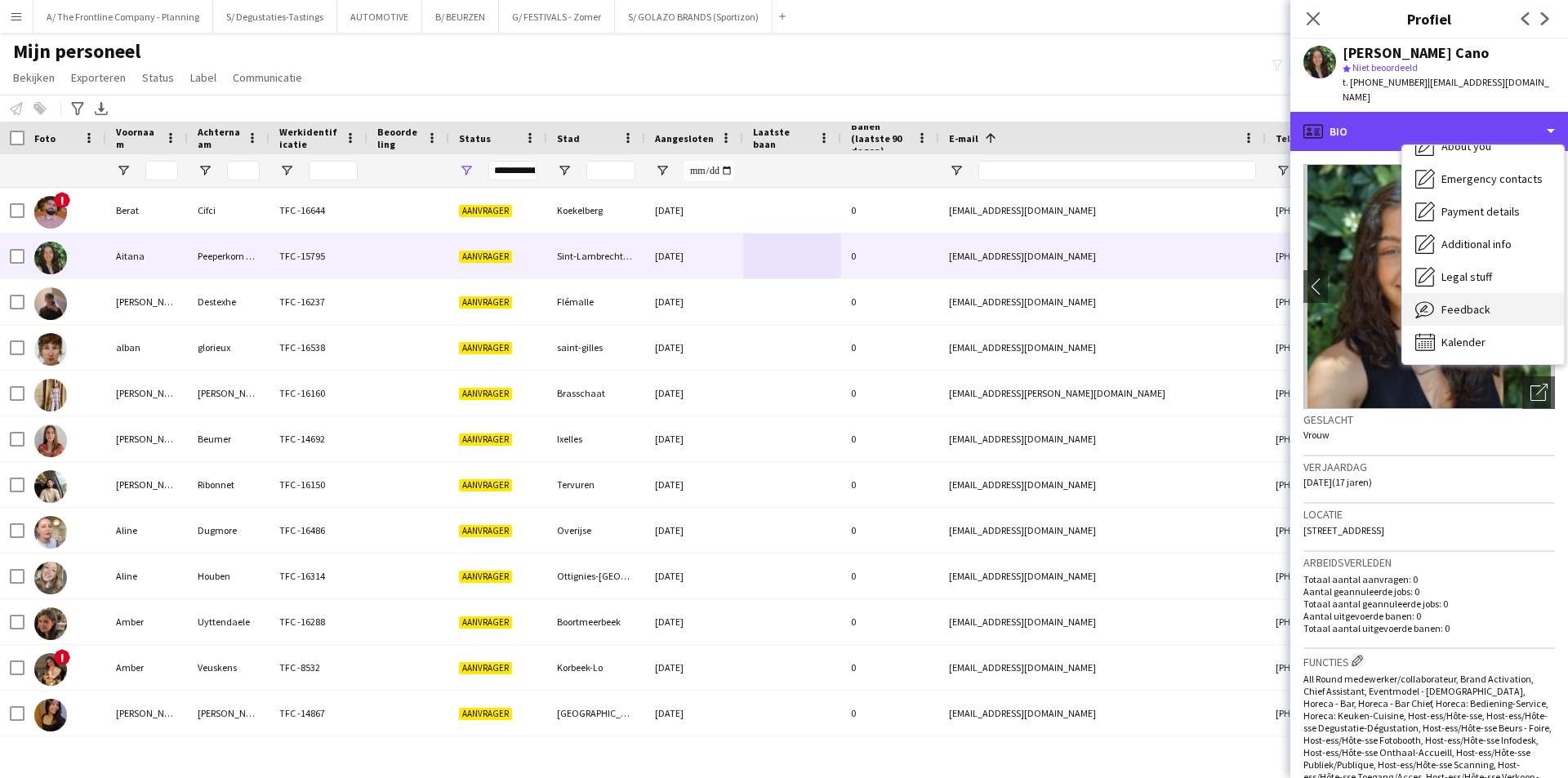
scroll to position [121, 0]
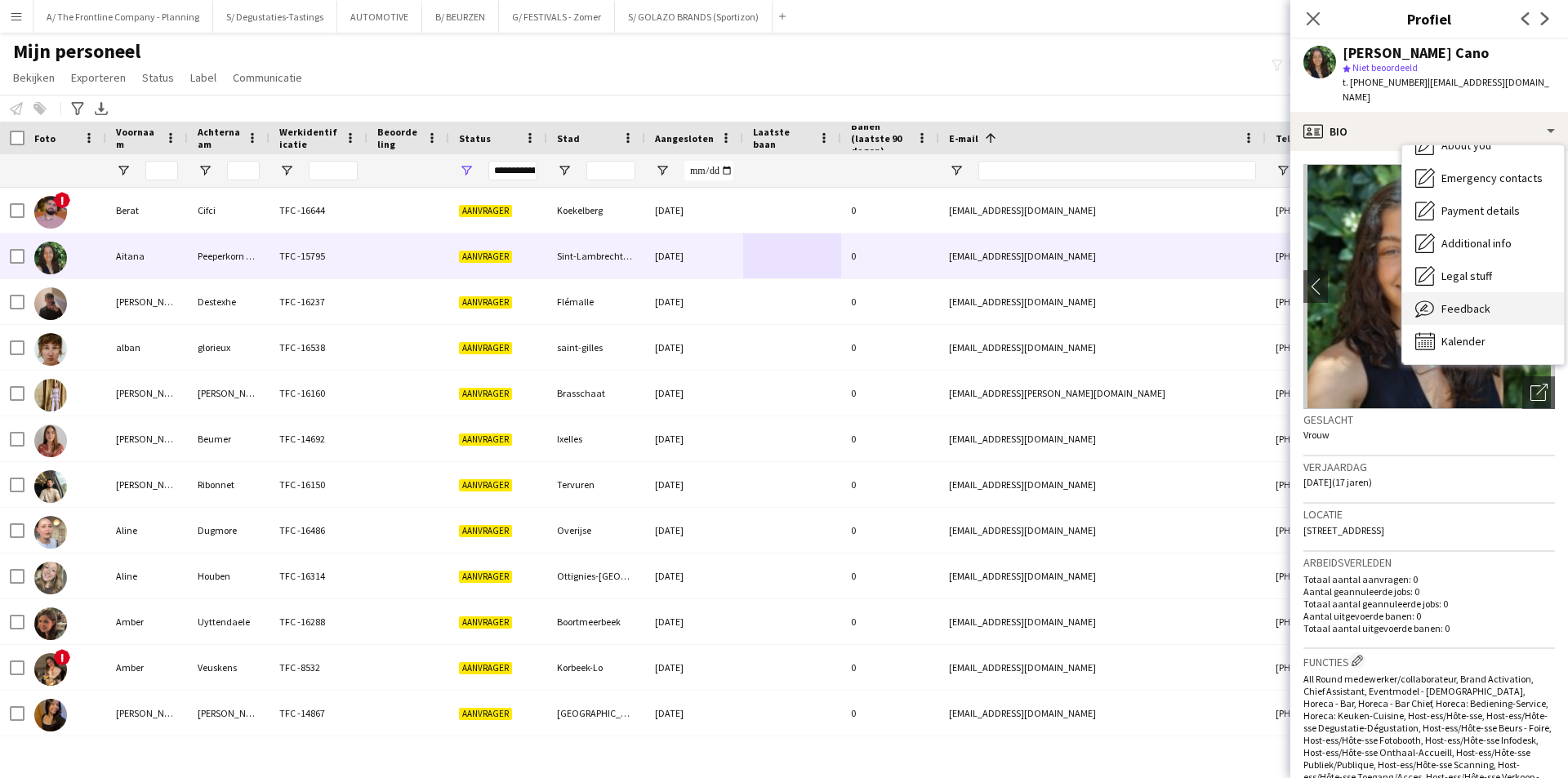
click at [1482, 301] on span "Feedback" at bounding box center [1466, 308] width 49 height 15
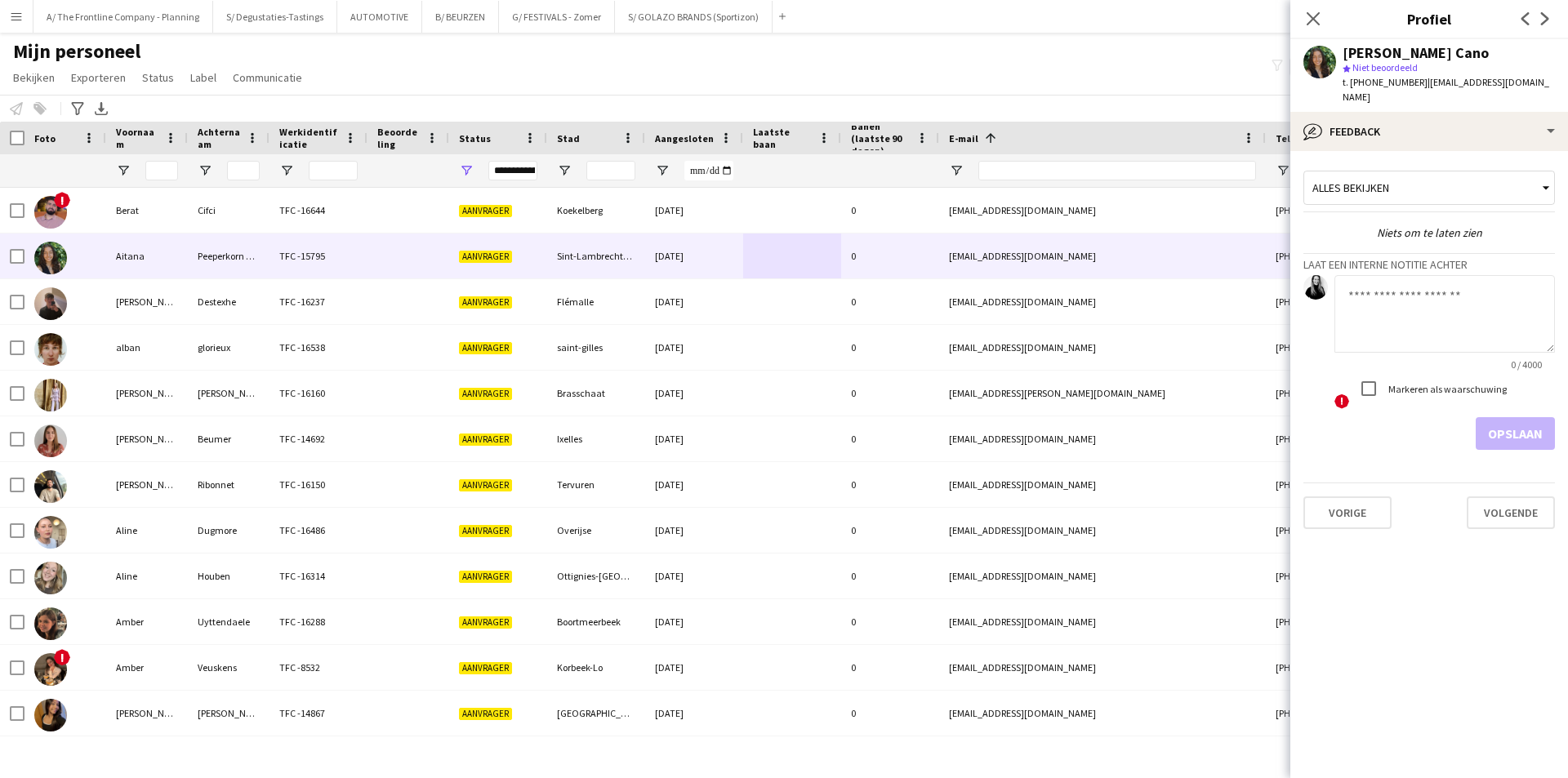
click at [17, 9] on button "Menu" at bounding box center [16, 16] width 33 height 32
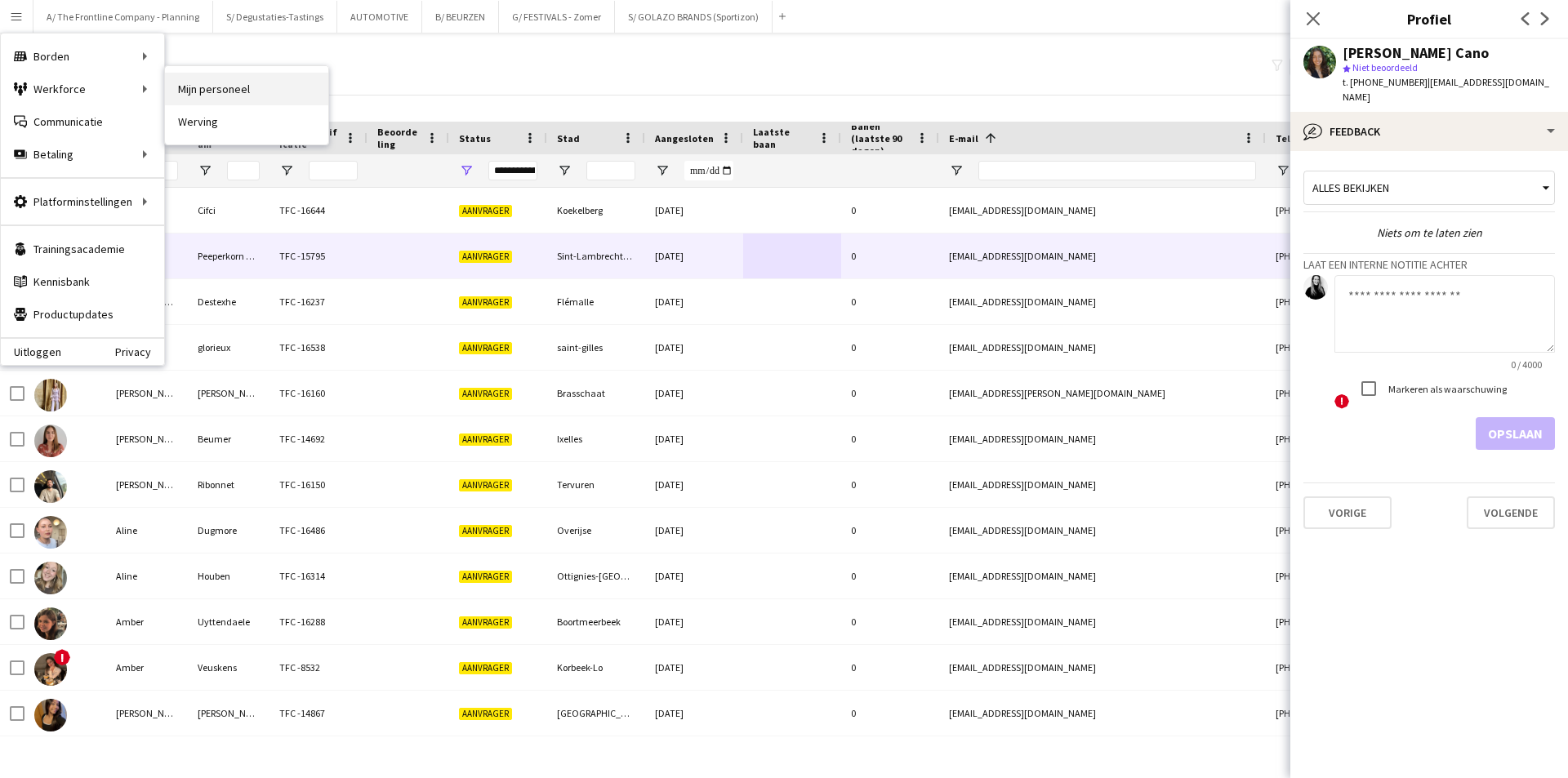
click at [241, 77] on link "Mijn personeel" at bounding box center [247, 89] width 163 height 32
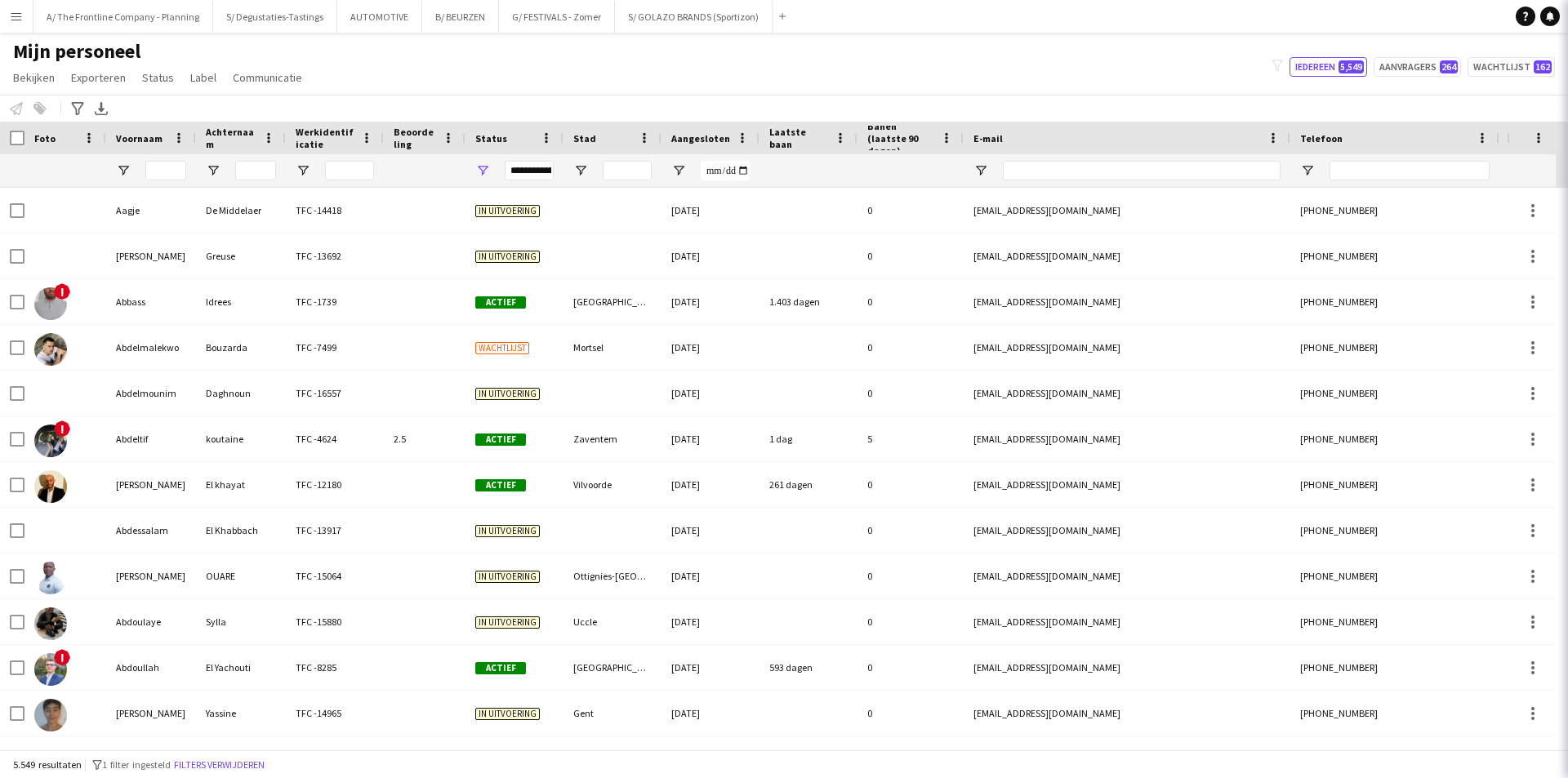
type input "**********"
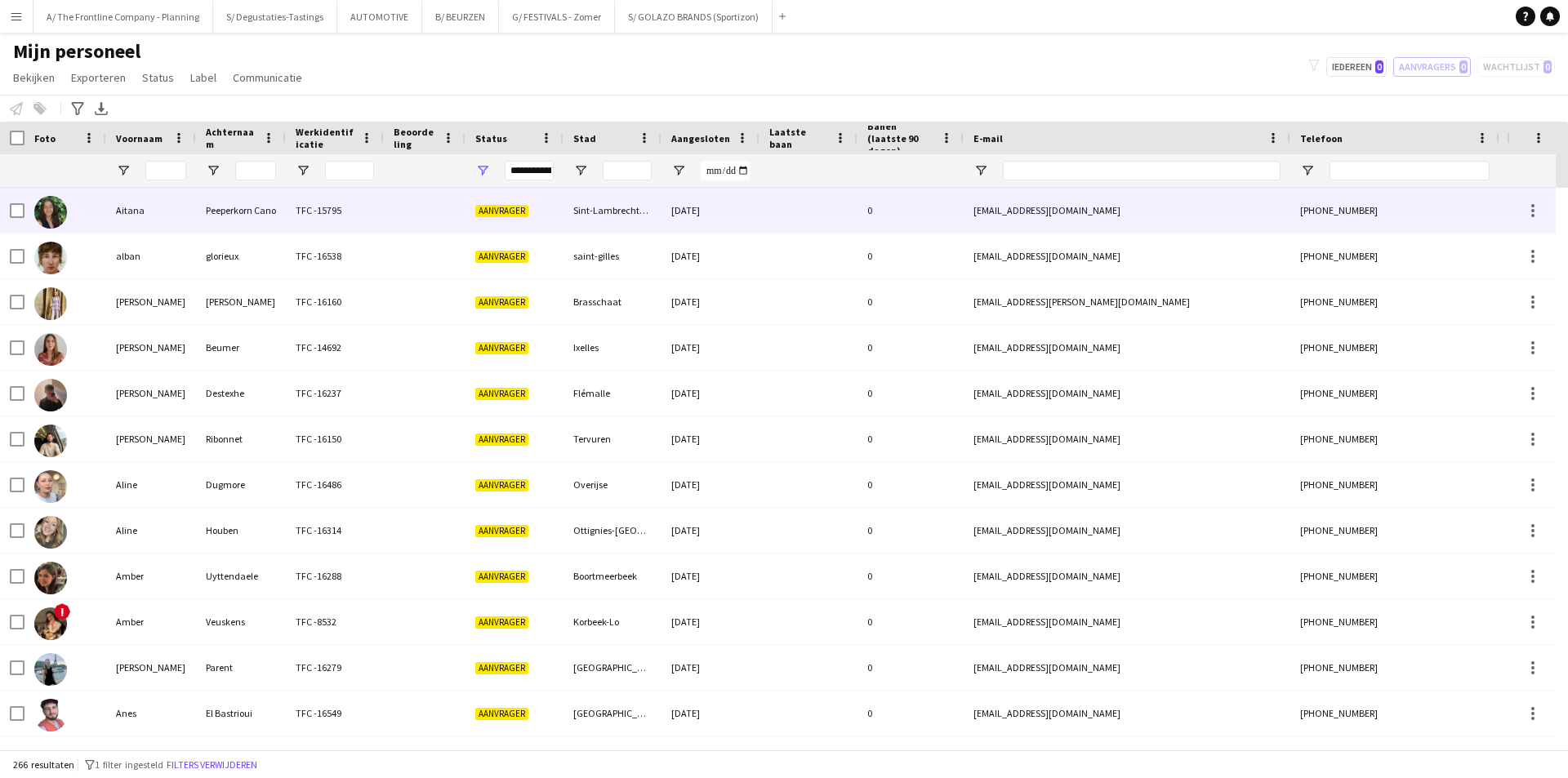
click at [328, 231] on div "TFC -15795" at bounding box center [335, 210] width 98 height 45
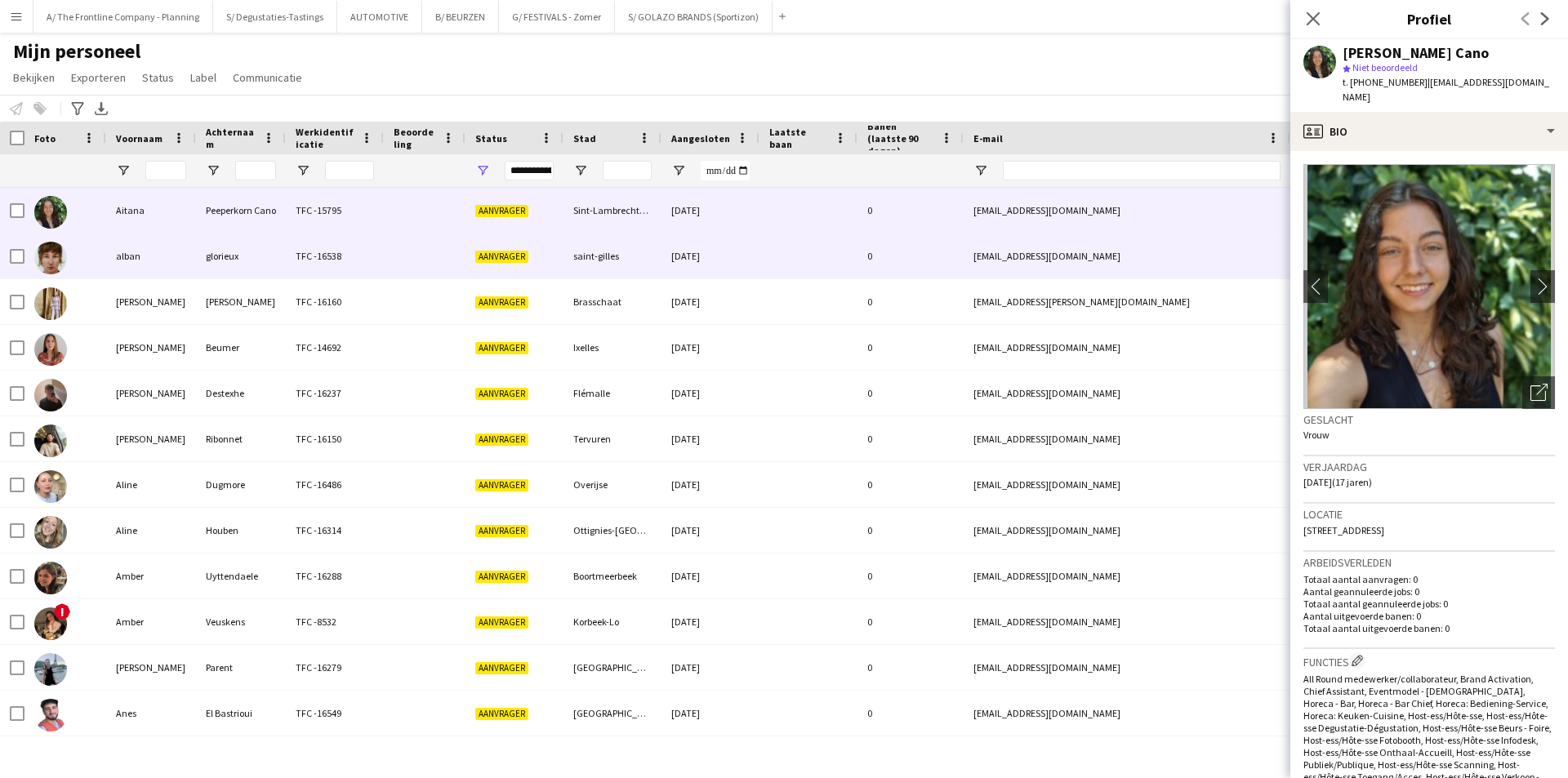
click at [271, 249] on div "glorieux" at bounding box center [241, 256] width 90 height 45
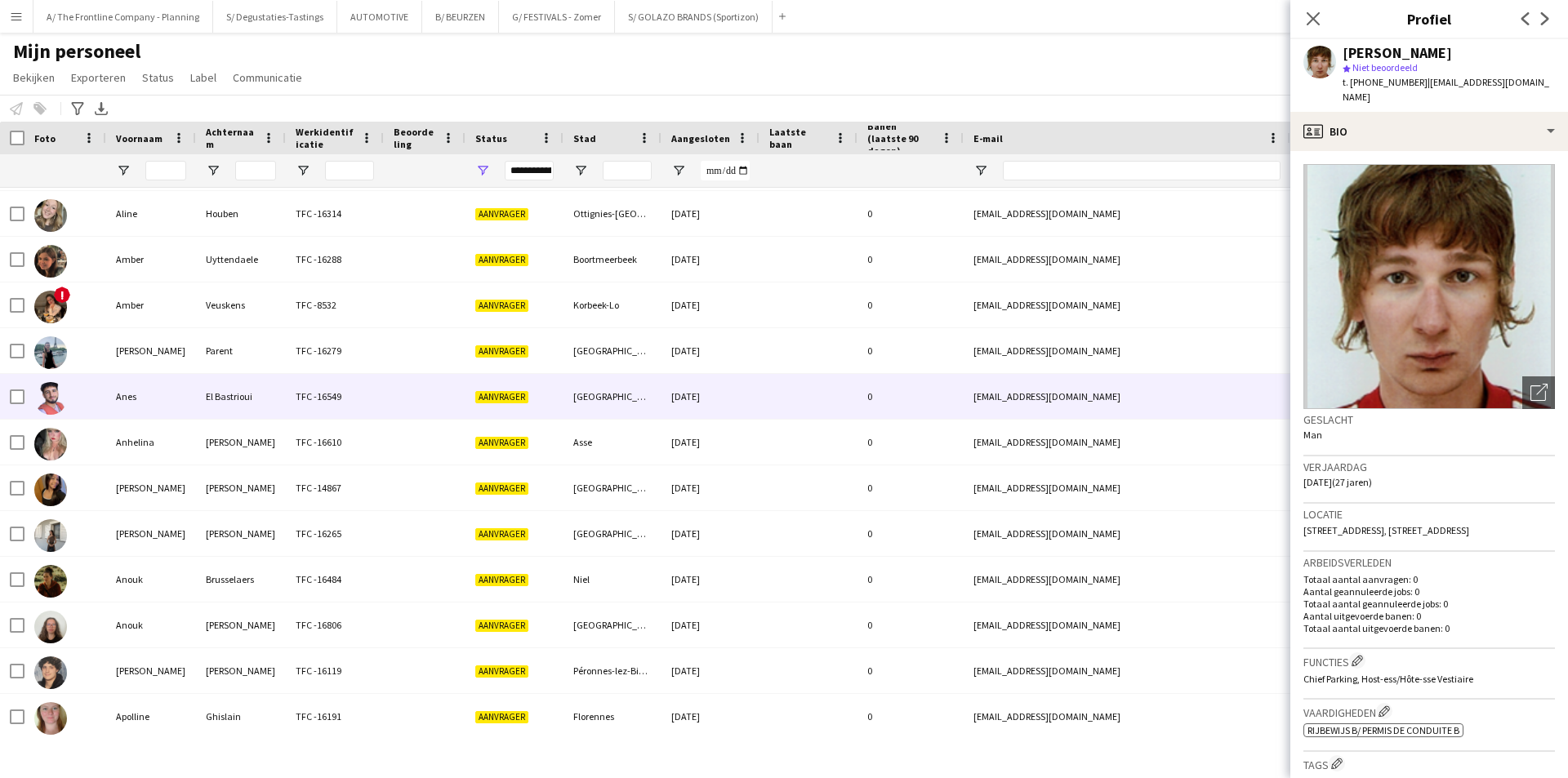
scroll to position [327, 0]
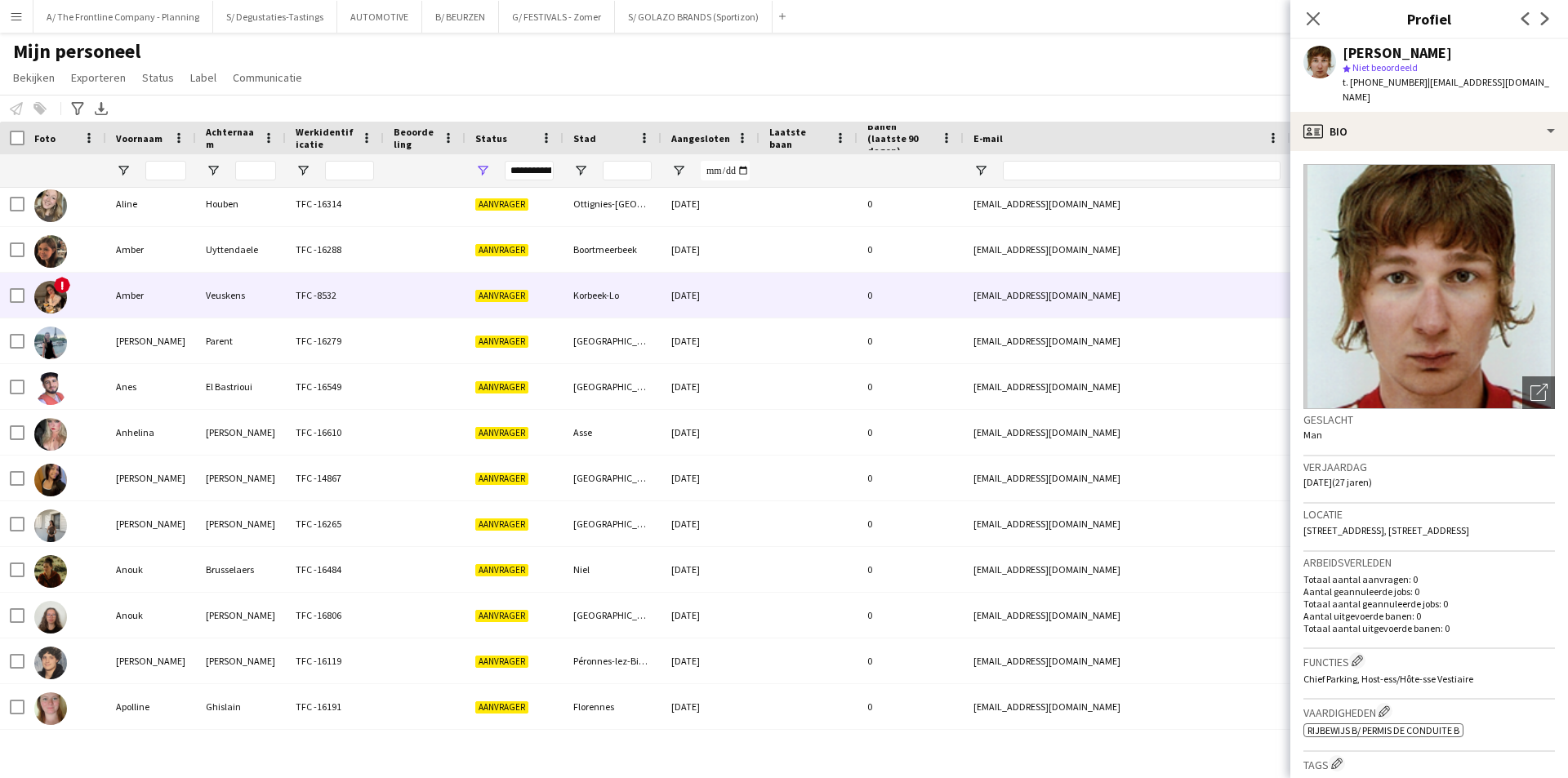
click at [403, 292] on div at bounding box center [424, 295] width 82 height 45
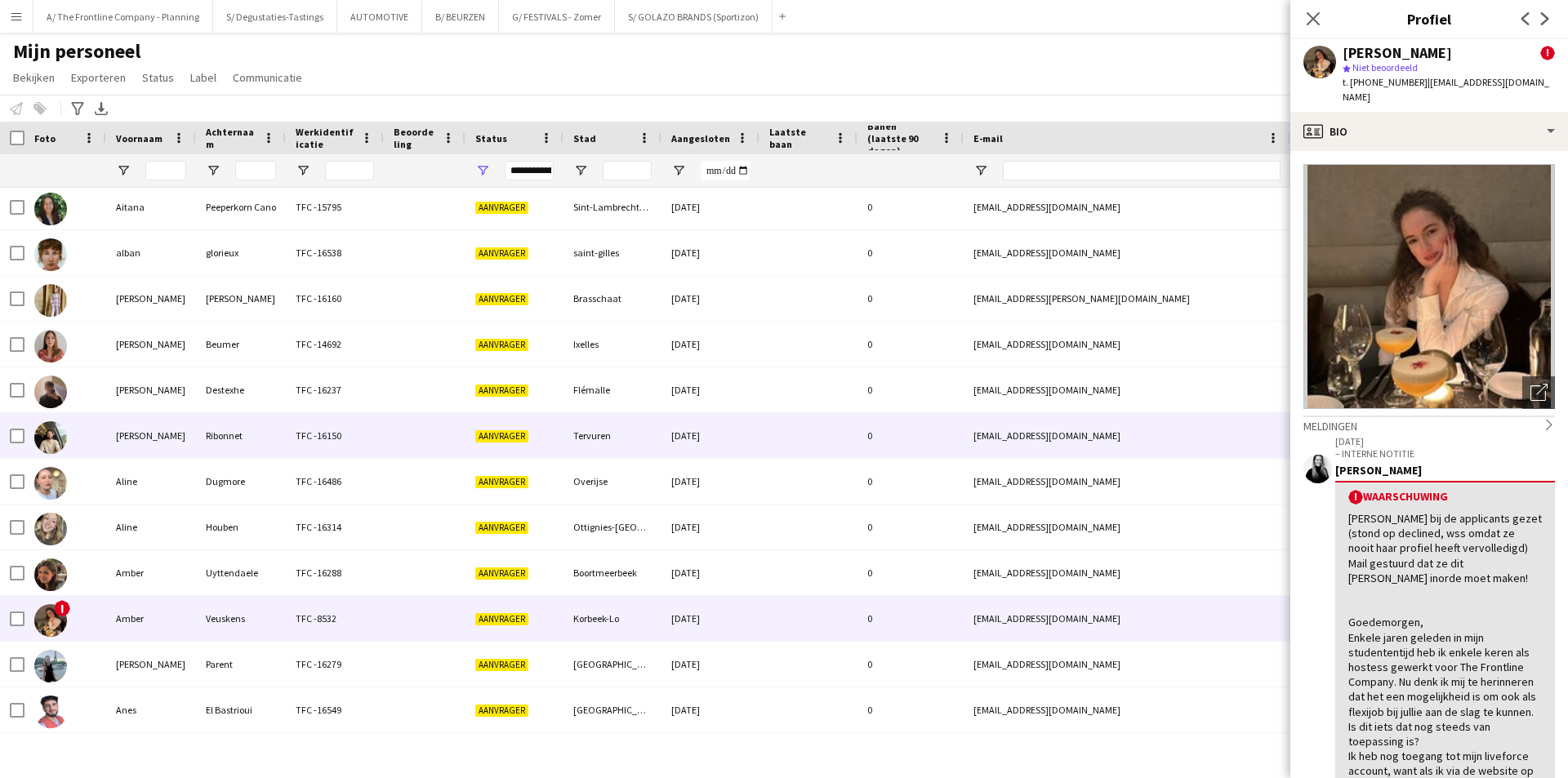
scroll to position [0, 0]
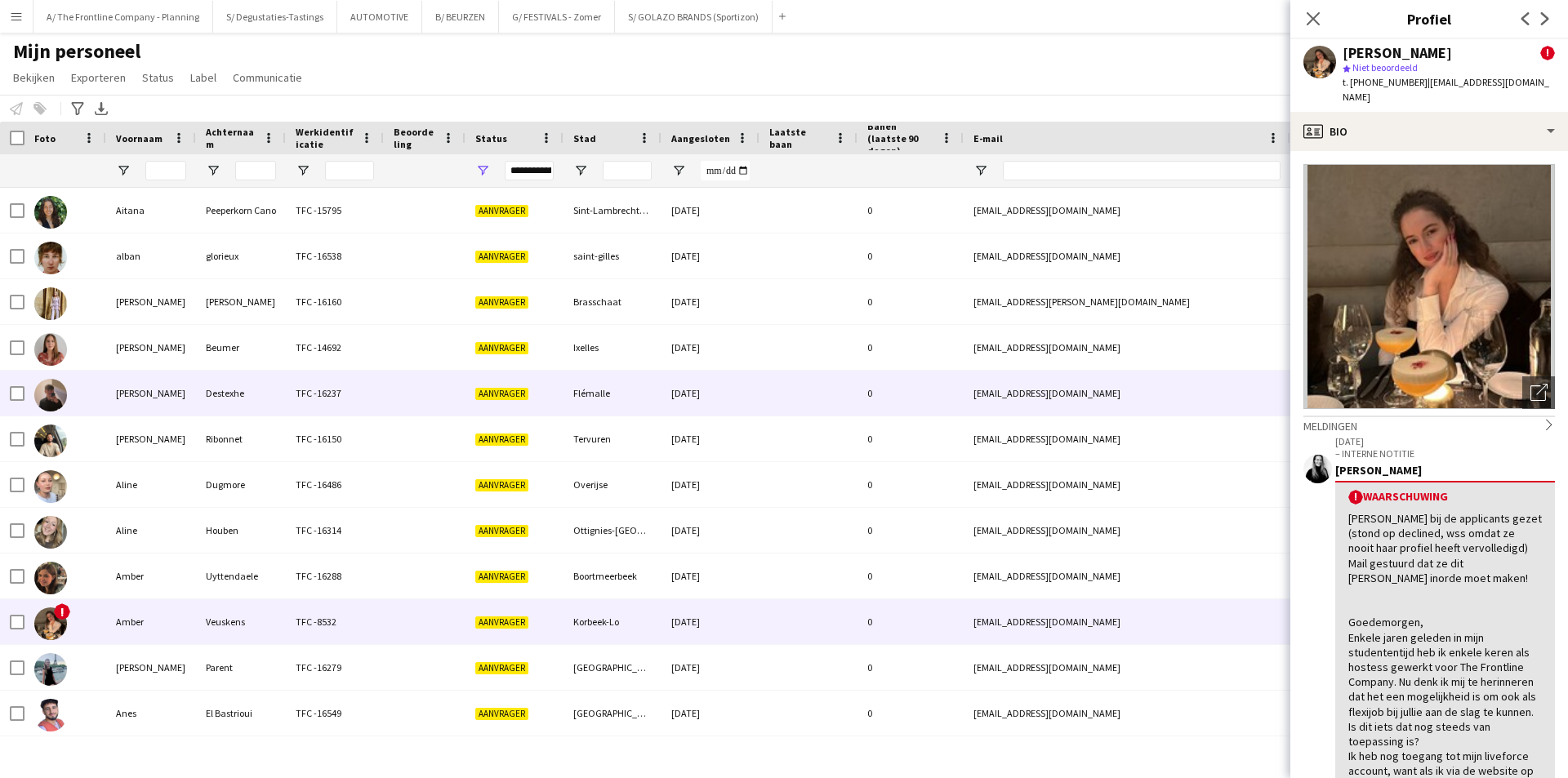
click at [294, 373] on div "TFC -16237" at bounding box center [335, 393] width 98 height 45
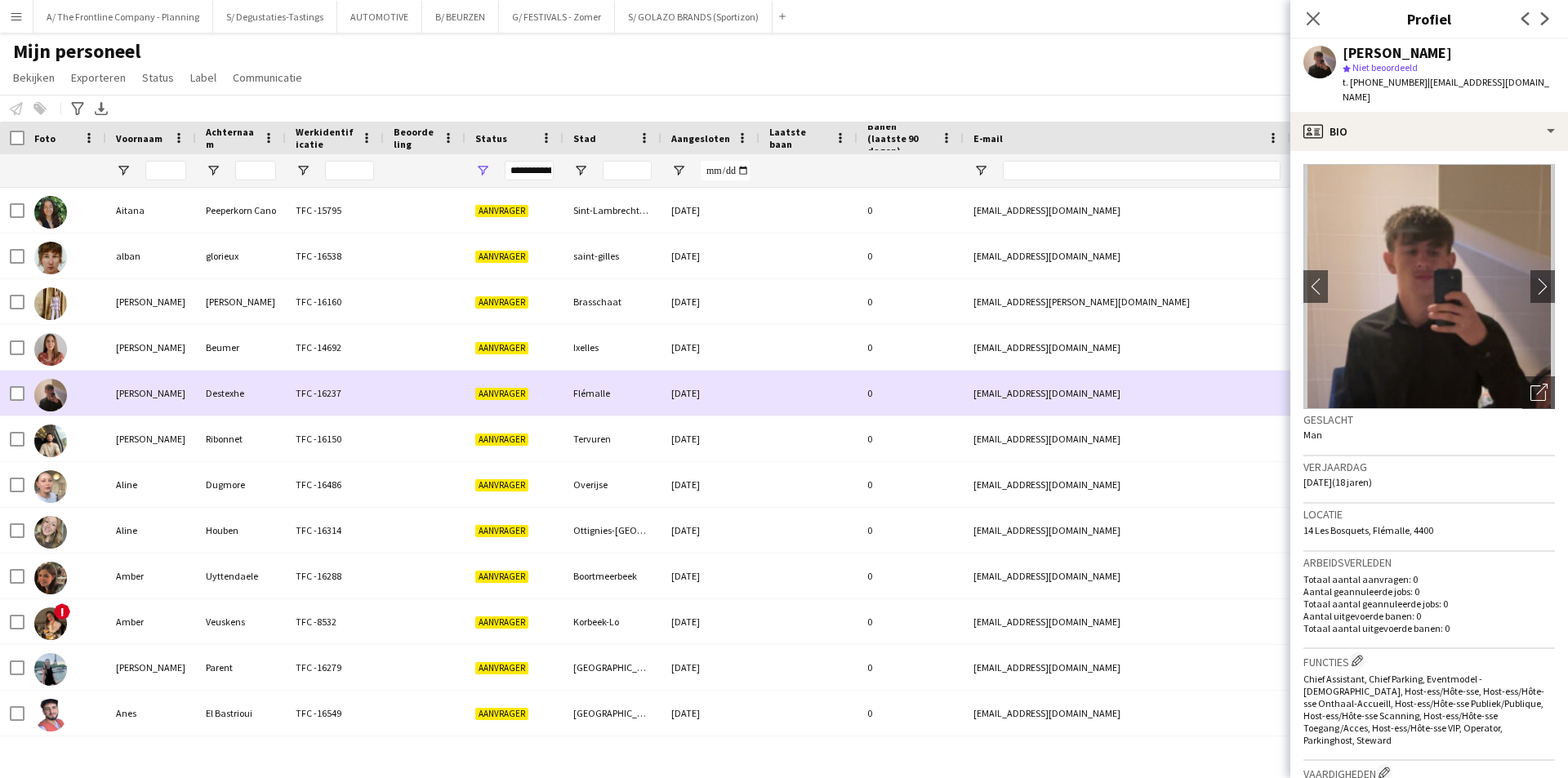
click at [296, 352] on div "TFC -14692" at bounding box center [335, 347] width 98 height 45
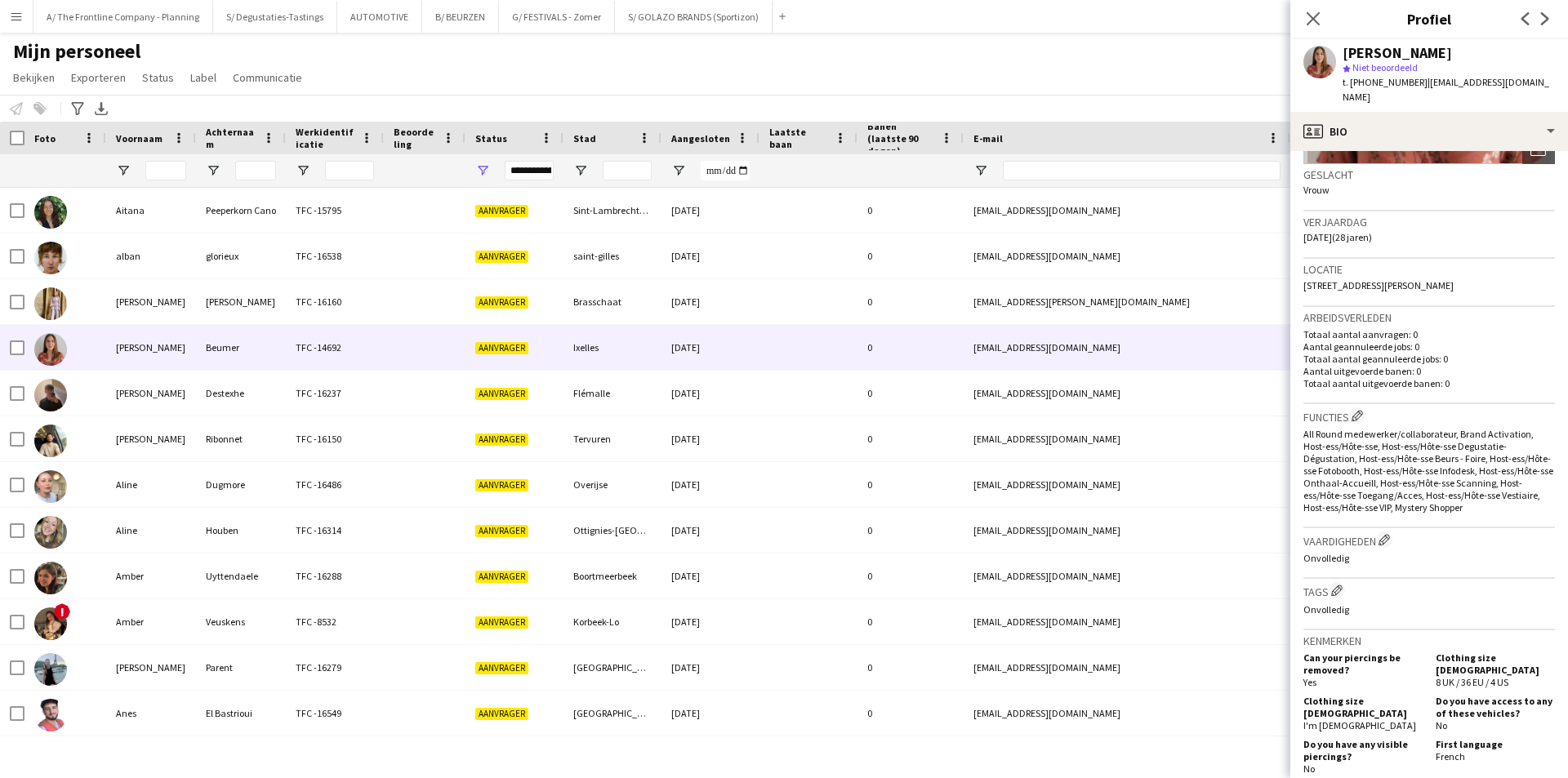
scroll to position [327, 0]
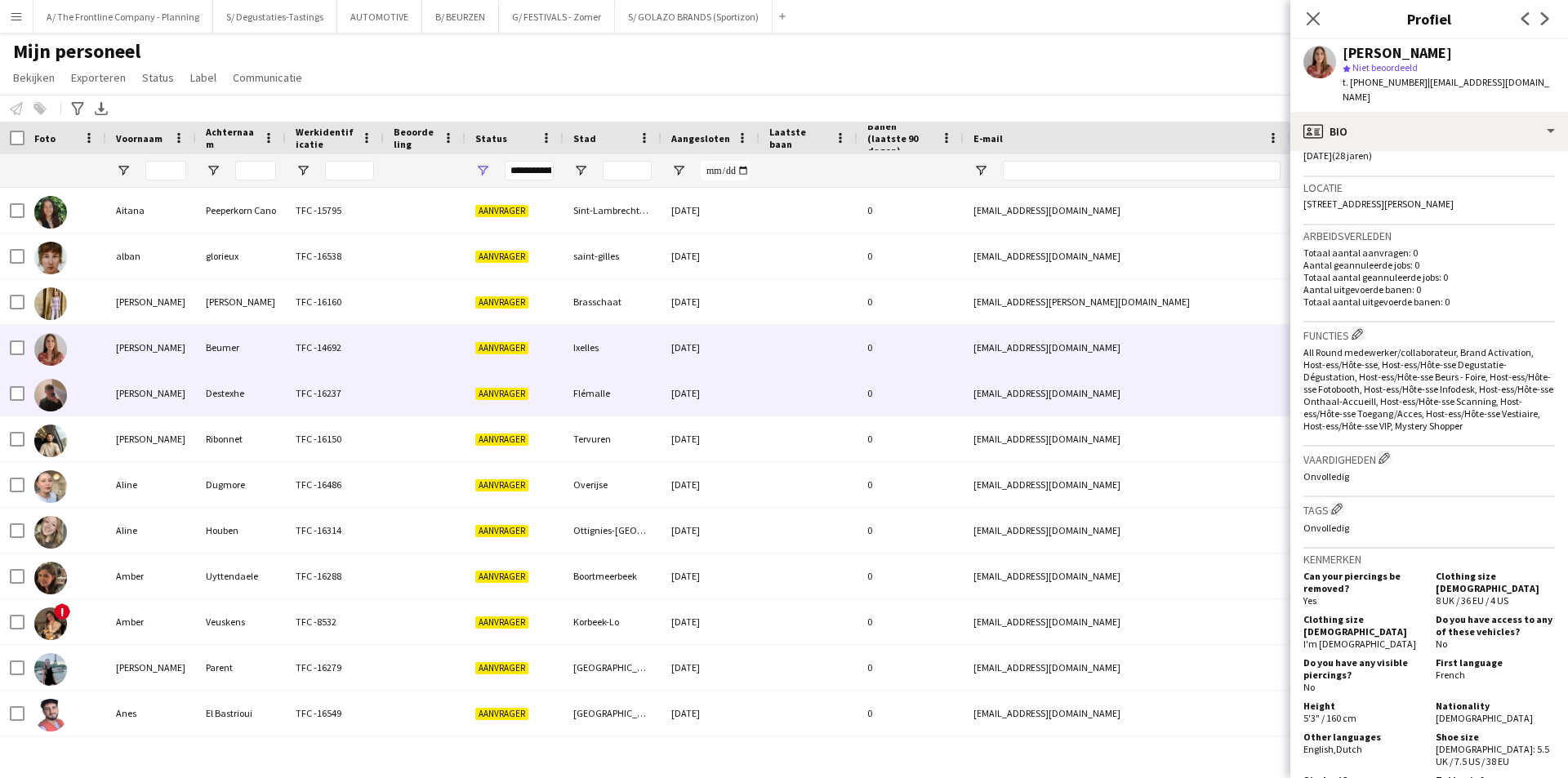
click at [296, 392] on div "TFC -16237" at bounding box center [335, 393] width 98 height 45
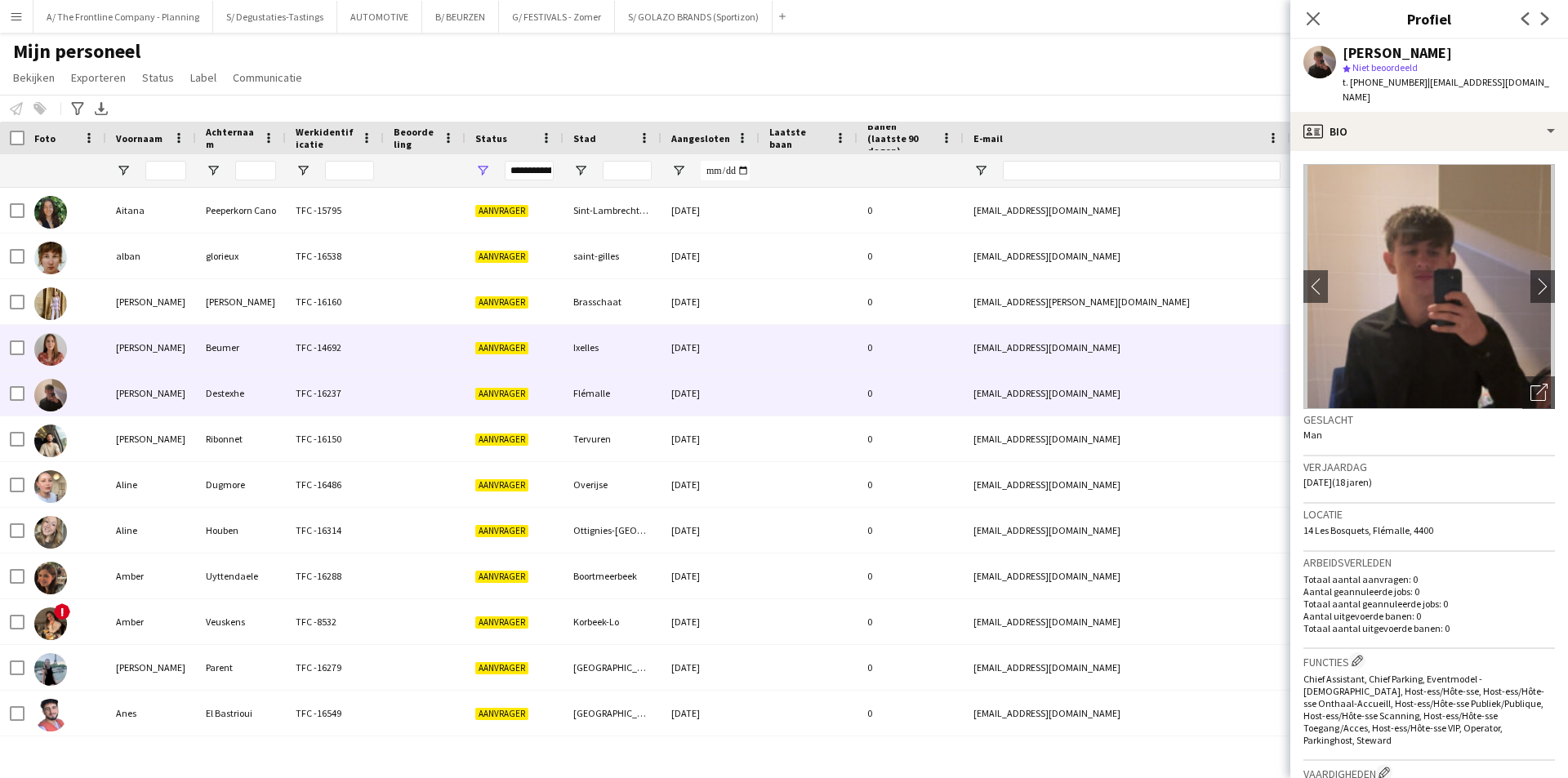
click at [328, 362] on div "TFC -14692" at bounding box center [335, 347] width 98 height 45
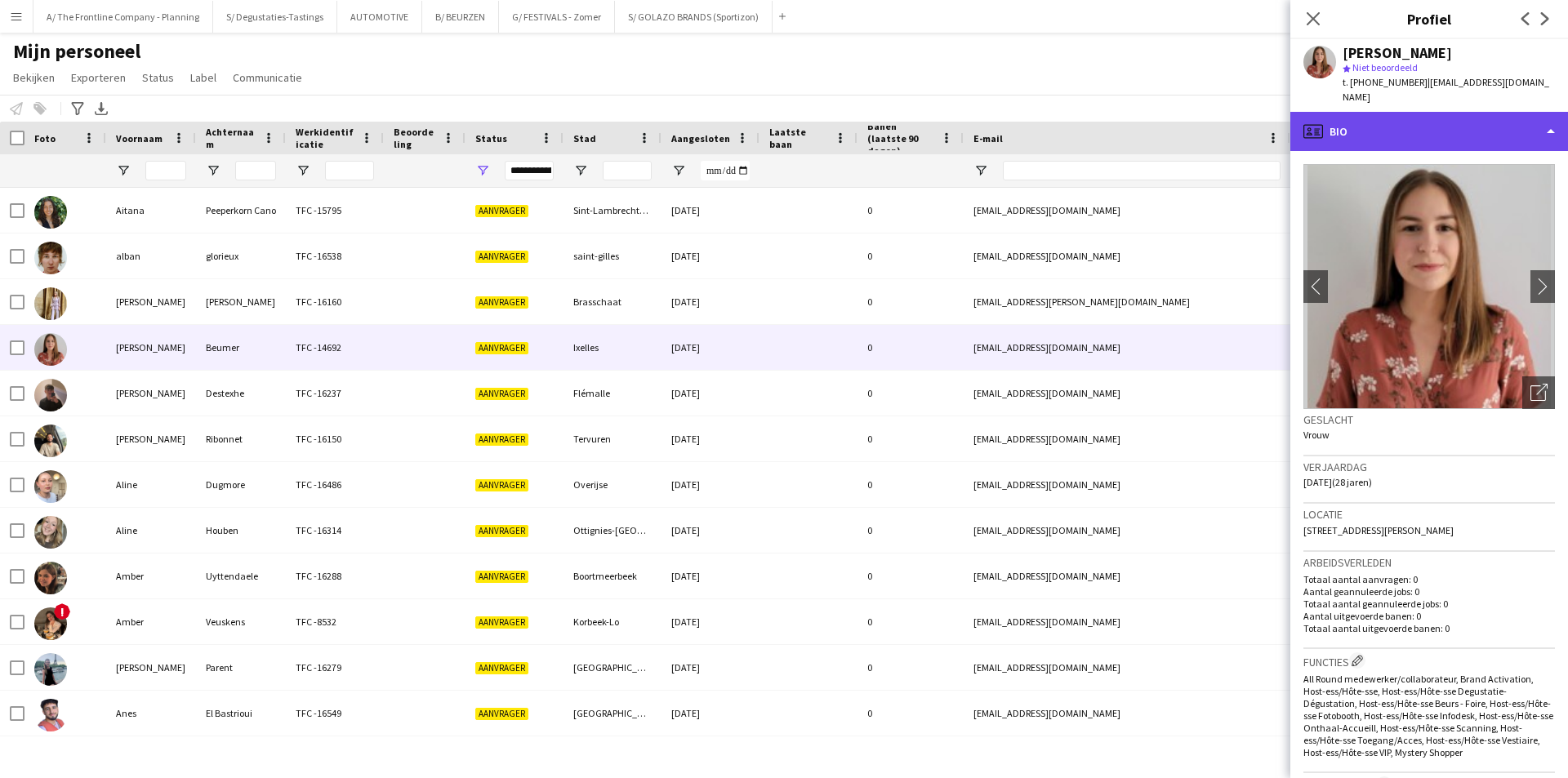
click at [1412, 112] on div "profile Bio" at bounding box center [1429, 131] width 278 height 40
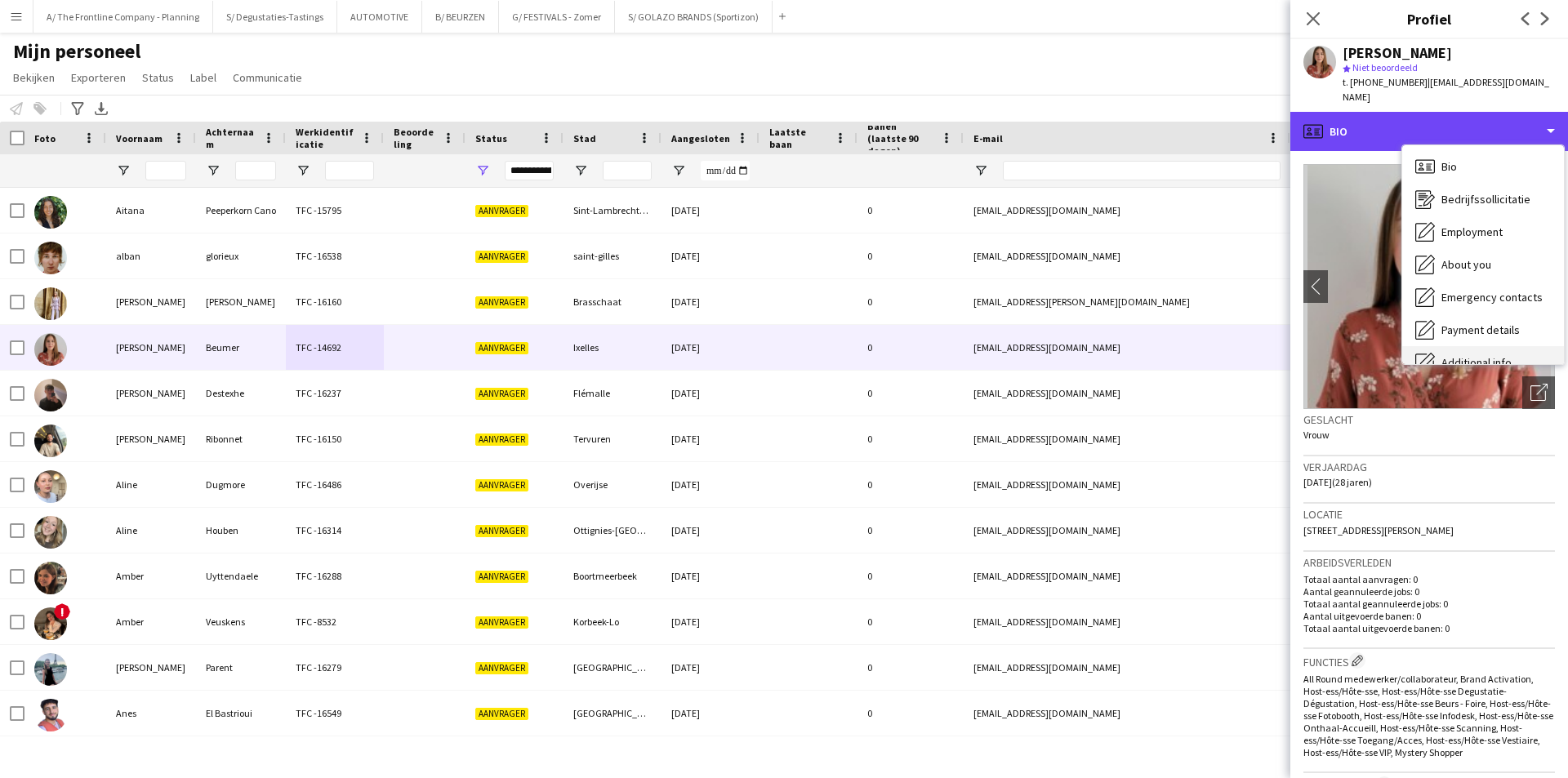
scroll to position [0, 0]
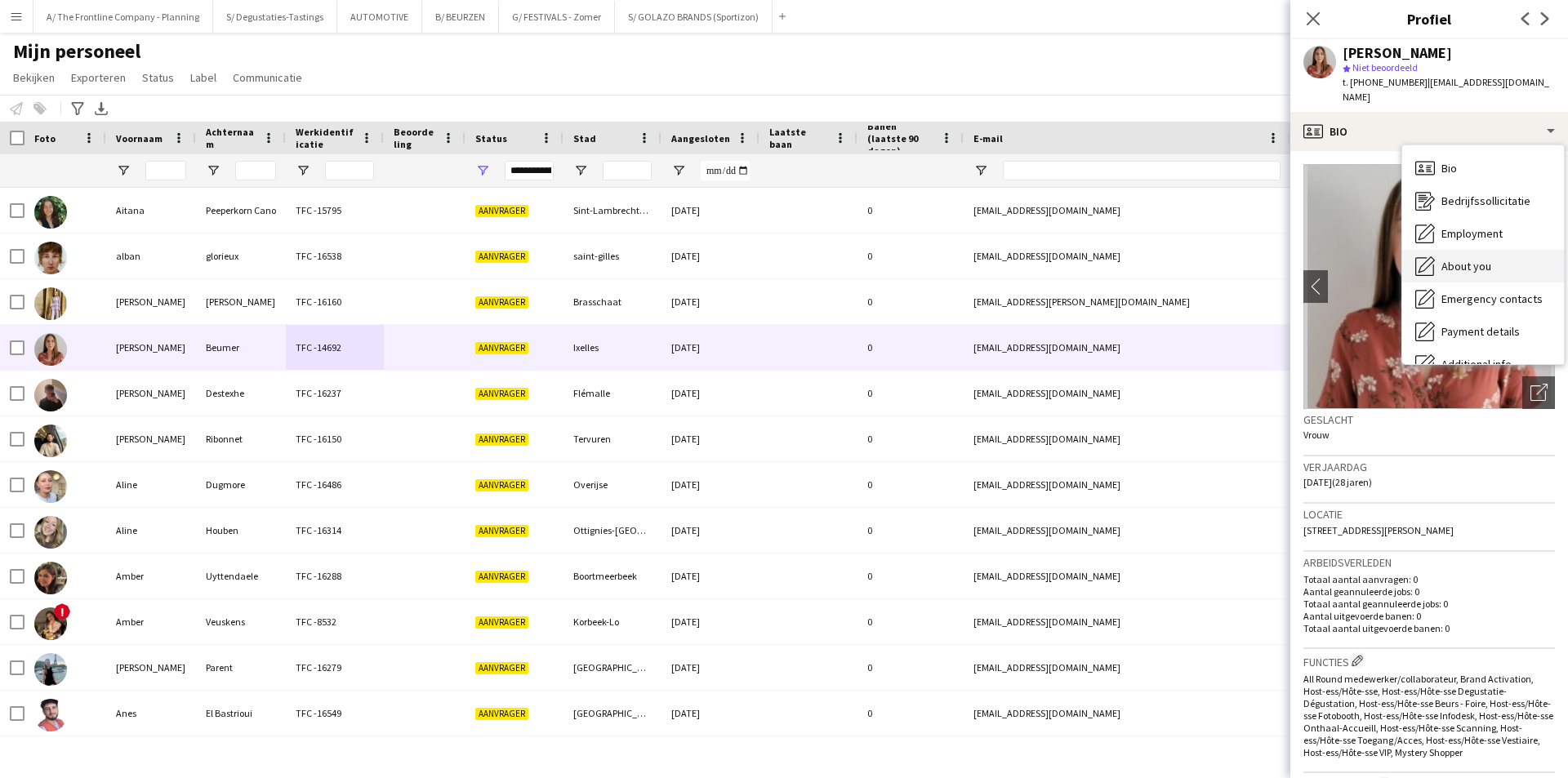
click at [1470, 259] on span "About you" at bounding box center [1466, 266] width 50 height 15
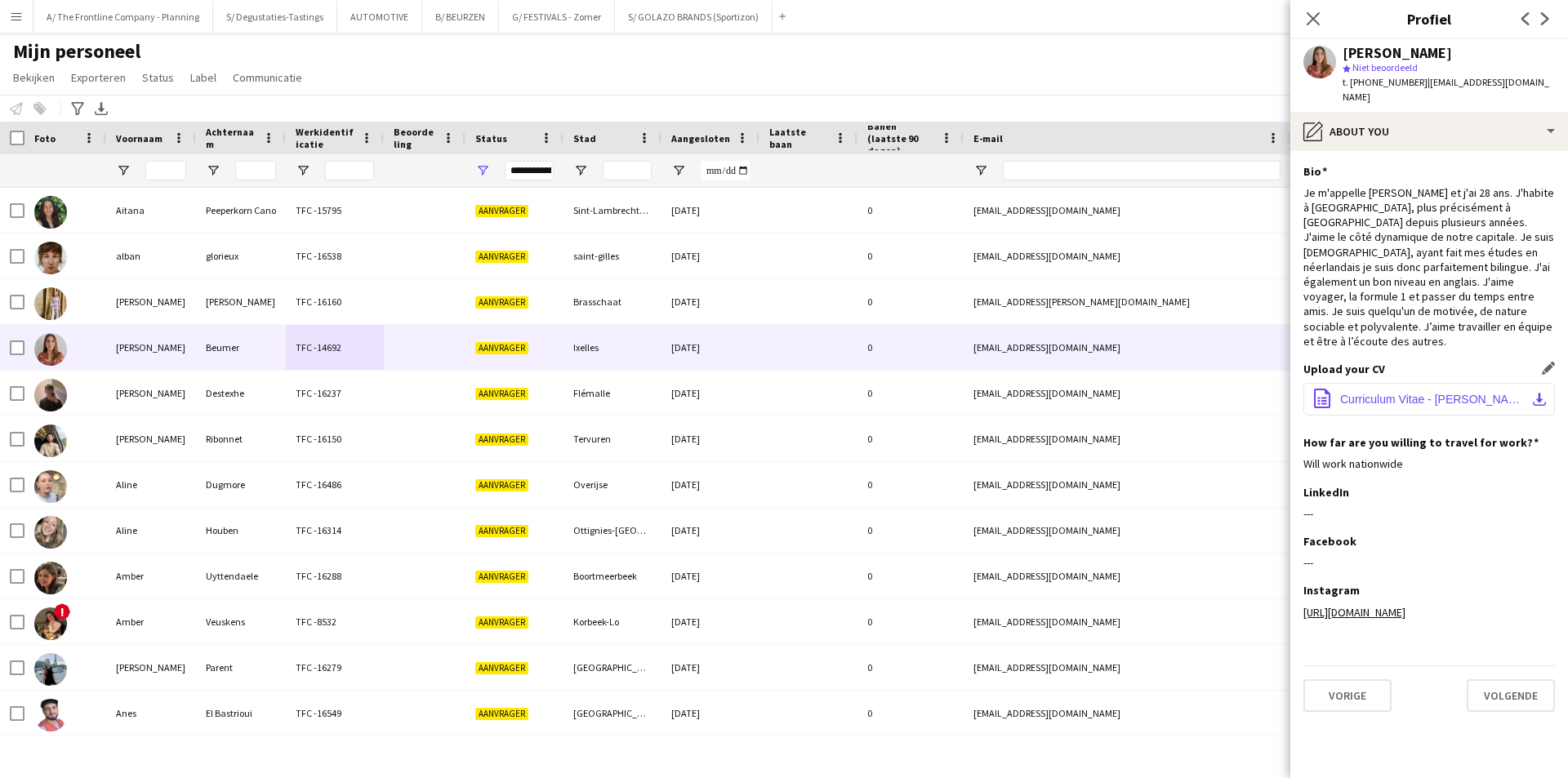
click at [1409, 383] on button "office-file-sheet Curriculum Vitae - Alexandra Beumer.pdf download-bottom" at bounding box center [1429, 399] width 251 height 32
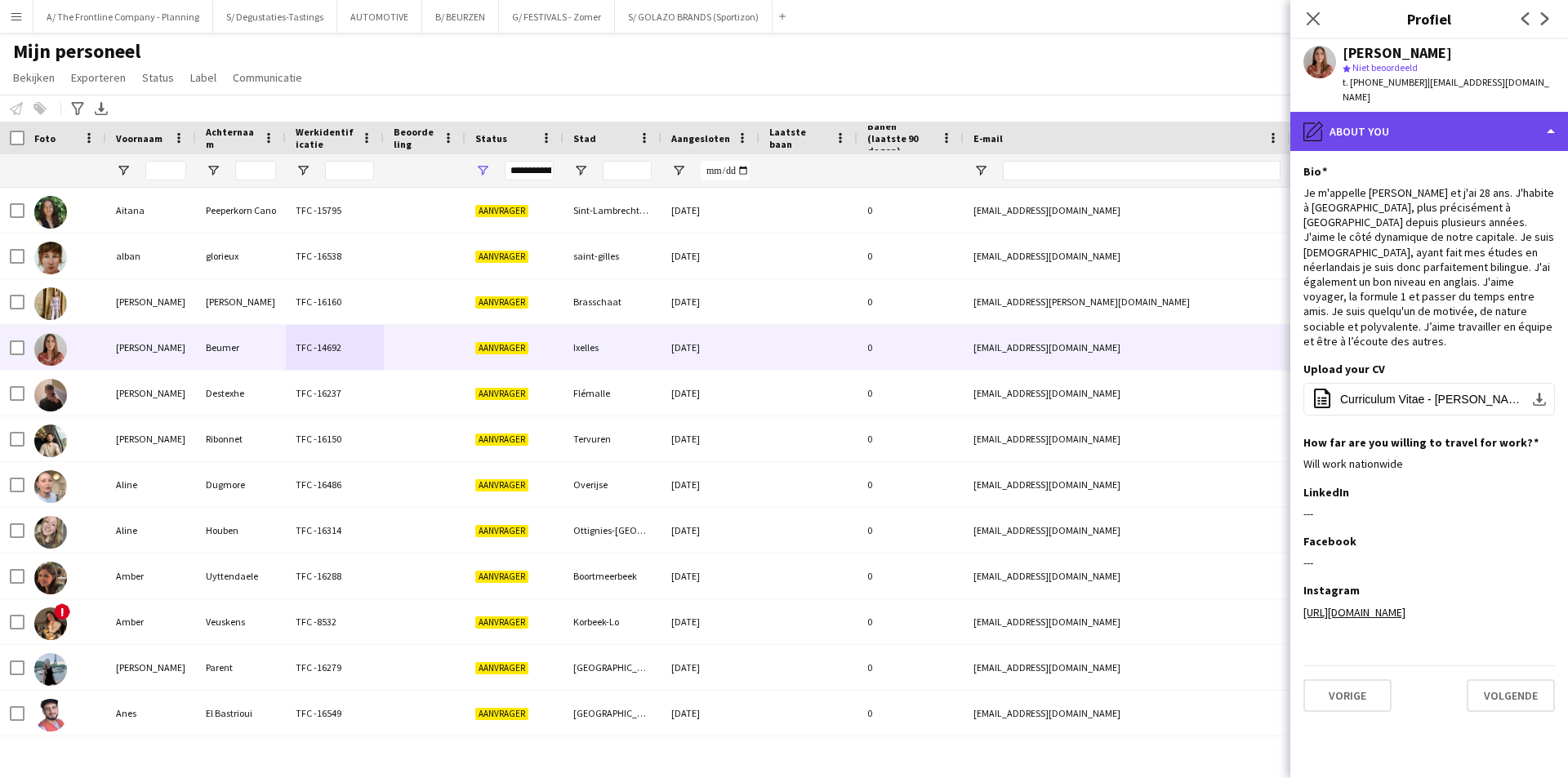
click at [1420, 118] on div "pencil4 About you" at bounding box center [1429, 131] width 278 height 40
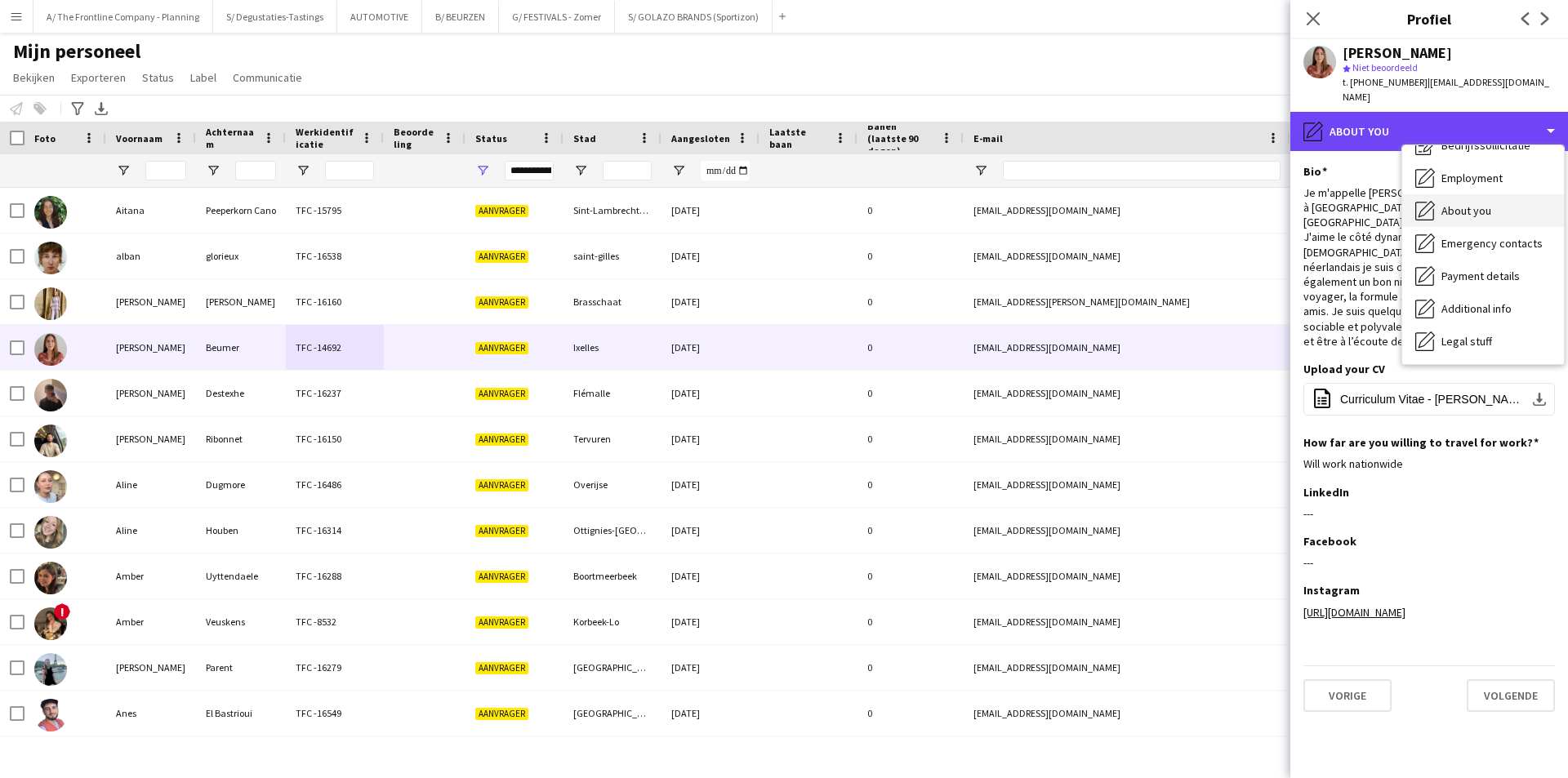
scroll to position [121, 0]
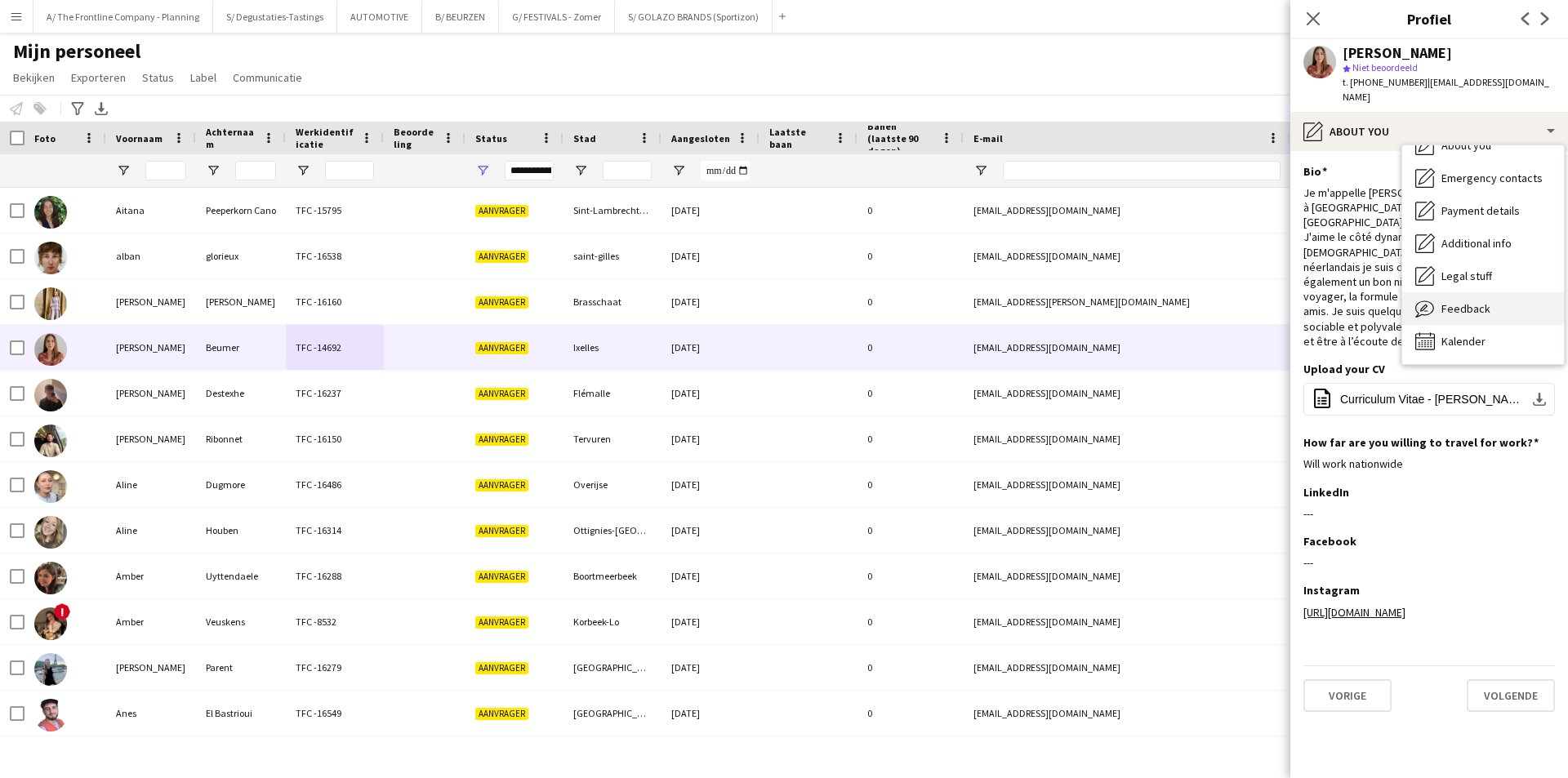
click at [1470, 301] on span "Feedback" at bounding box center [1466, 308] width 49 height 15
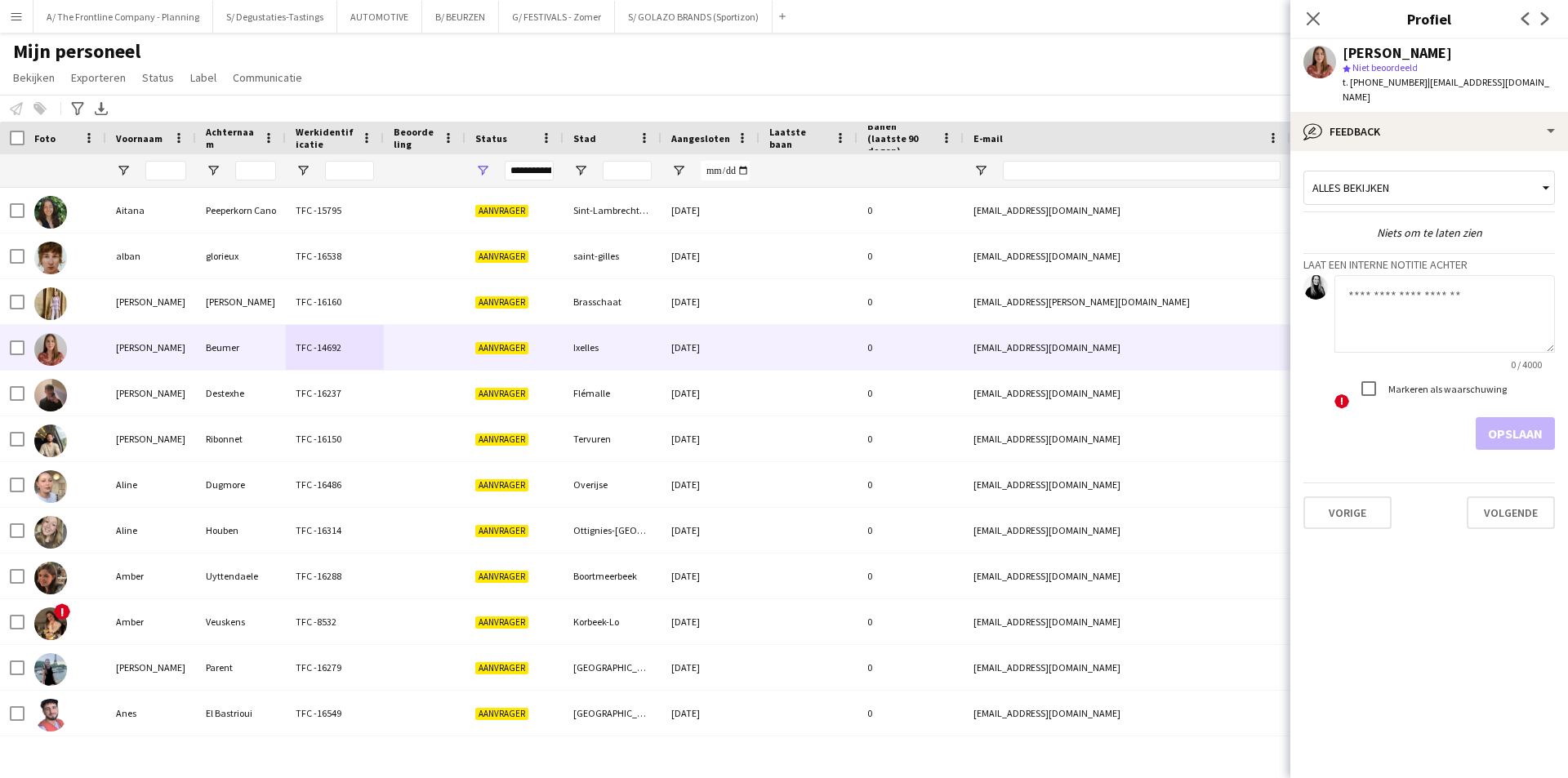
click at [1430, 328] on textarea at bounding box center [1444, 313] width 220 height 77
type textarea "**********"
click at [1521, 420] on button "Opslaan" at bounding box center [1515, 433] width 79 height 32
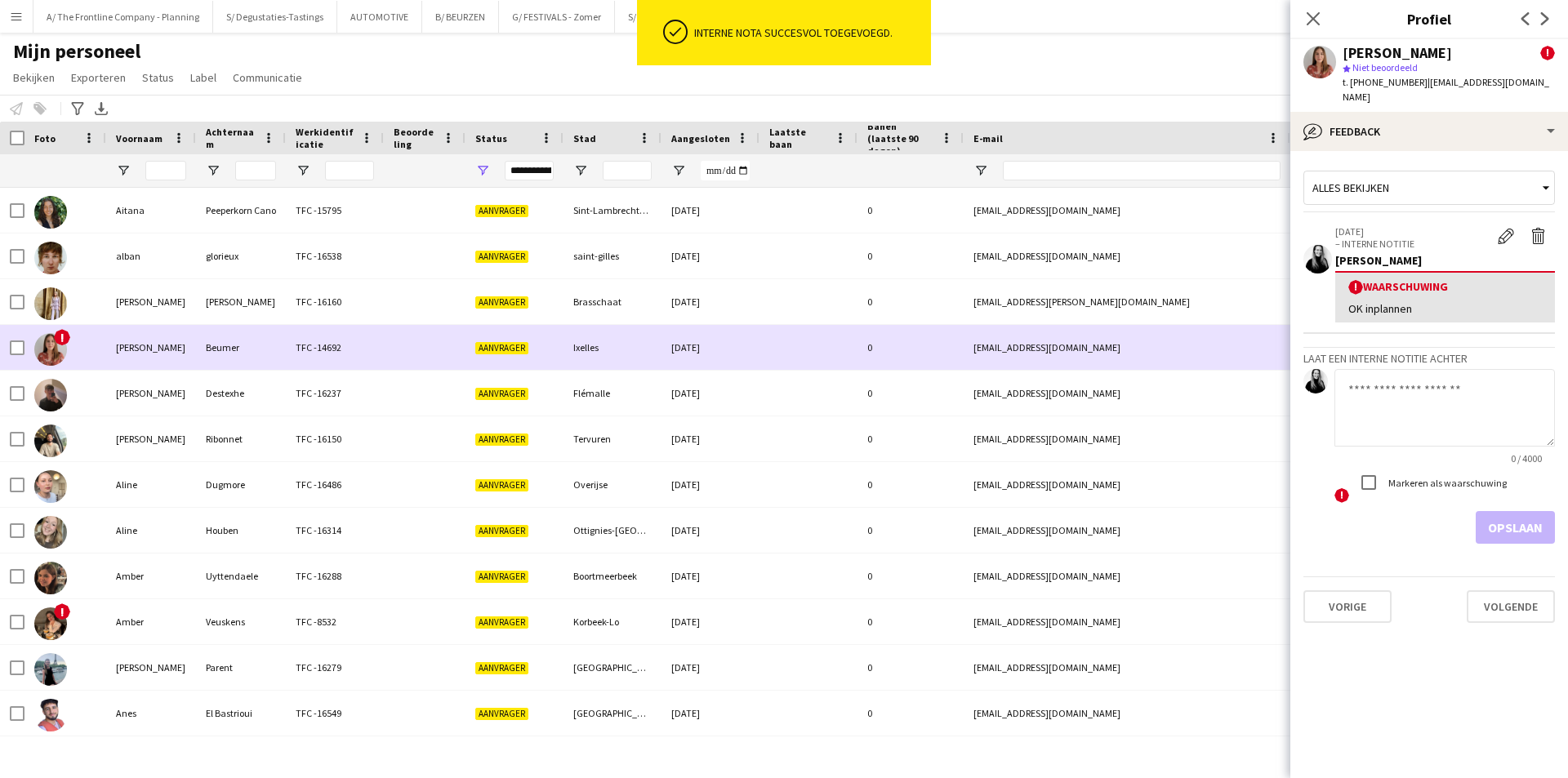
click at [228, 355] on div "Beumer" at bounding box center [241, 347] width 90 height 45
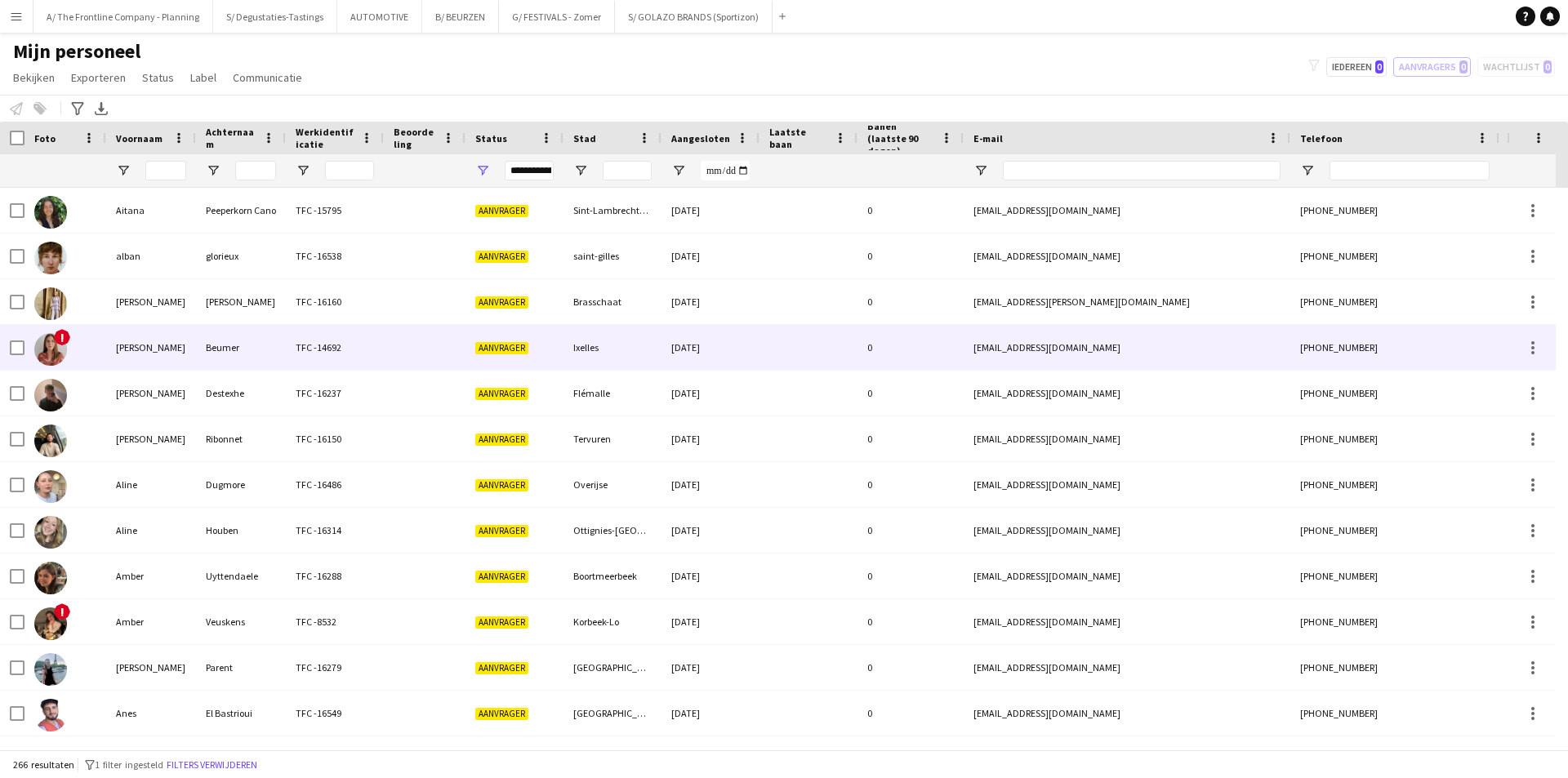
click at [903, 367] on div "0" at bounding box center [910, 347] width 106 height 45
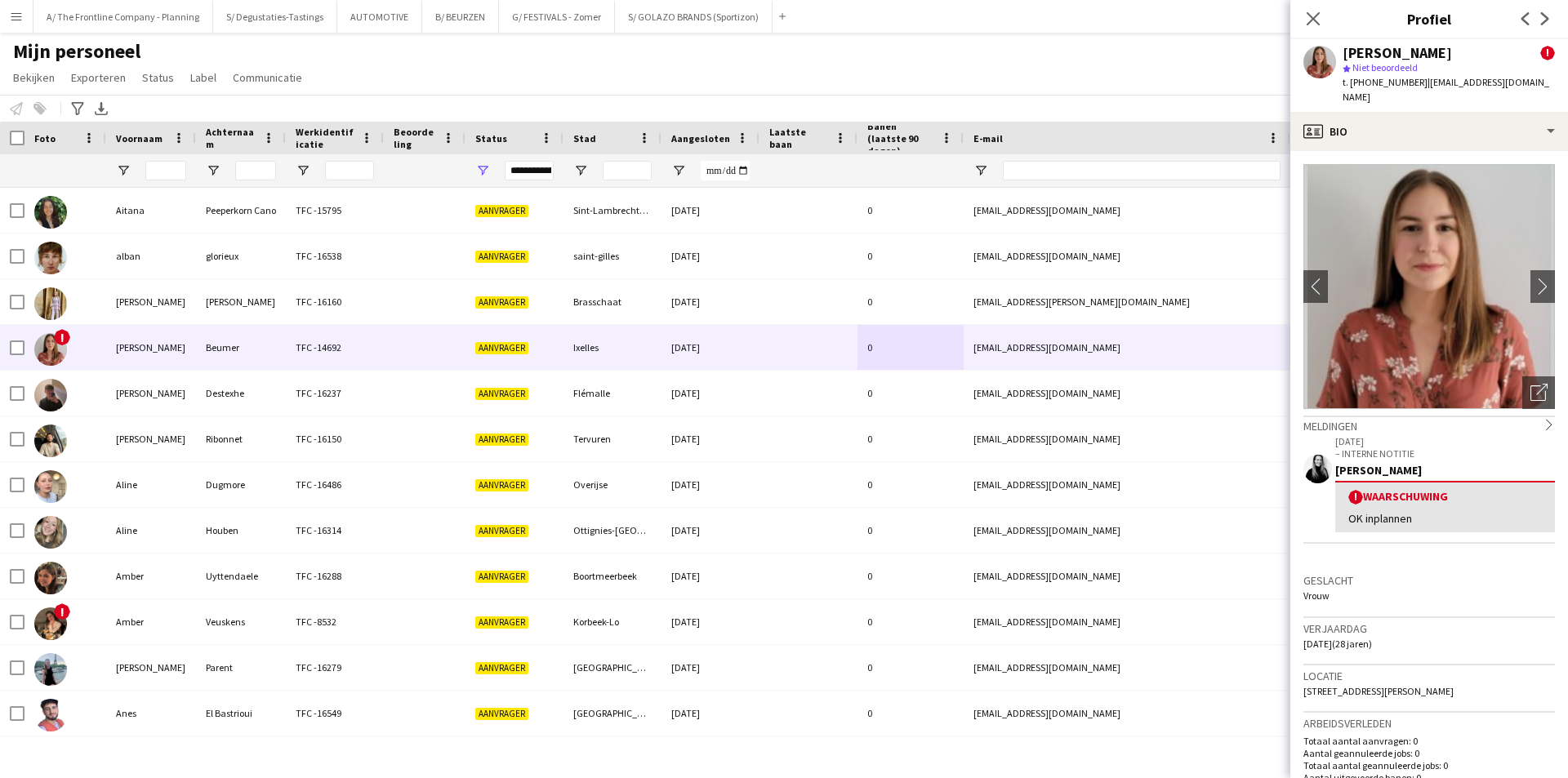
click at [1543, 283] on app-crew-profile-bio "chevron-left chevron-right Foto's pop-up openen Meldingen chevron-right 07-10-2…" at bounding box center [1429, 465] width 278 height 627
click at [1533, 277] on app-icon "chevron-right" at bounding box center [1543, 286] width 25 height 18
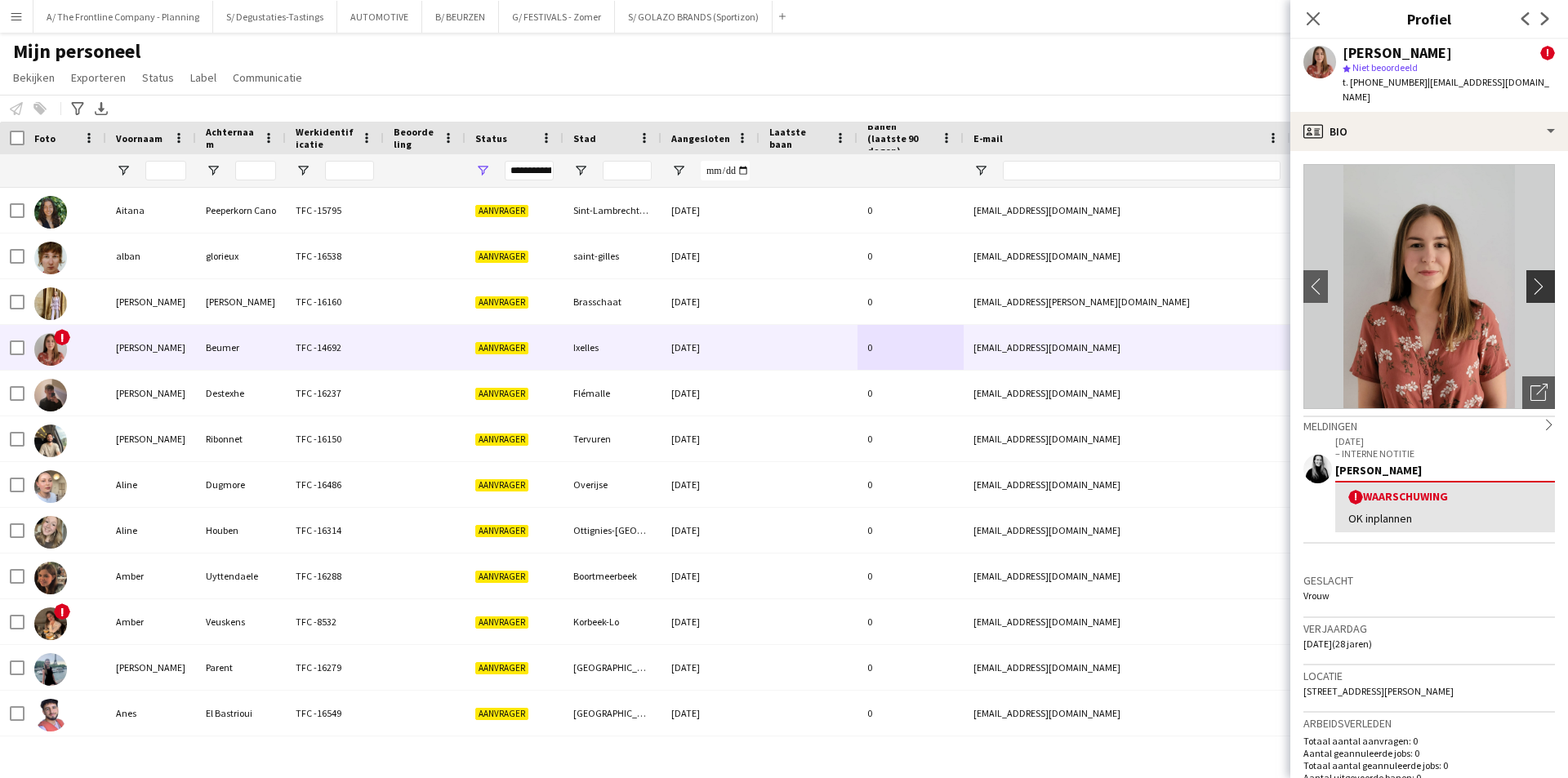
click at [1533, 277] on app-icon "chevron-right" at bounding box center [1543, 286] width 25 height 18
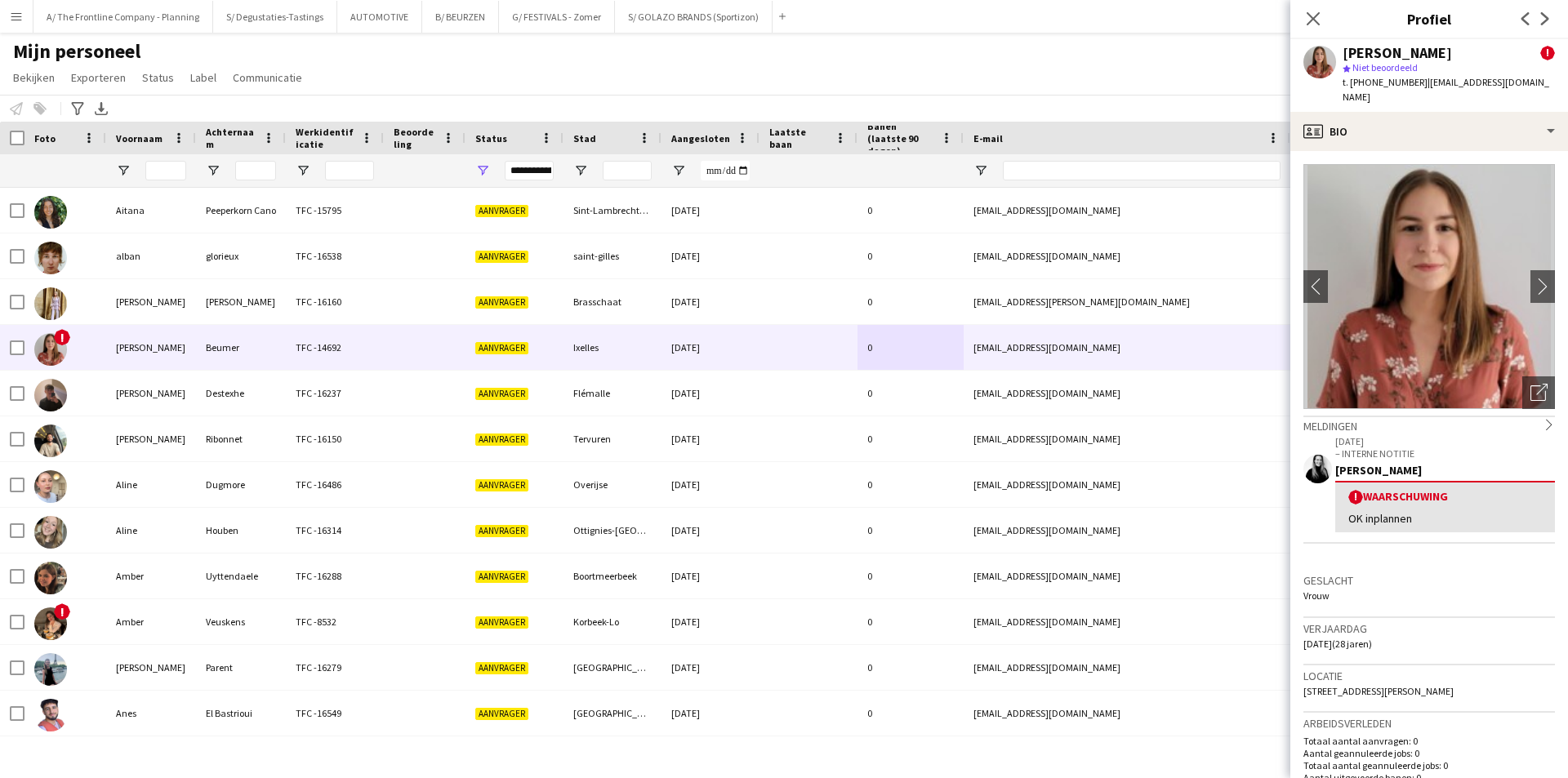
drag, startPoint x: 1359, startPoint y: 506, endPoint x: 1411, endPoint y: 501, distance: 52.2
click at [1411, 501] on div "! Waarschuwing OK inplannen" at bounding box center [1445, 507] width 220 height 52
click at [1411, 511] on div "OK inplannen" at bounding box center [1445, 518] width 193 height 15
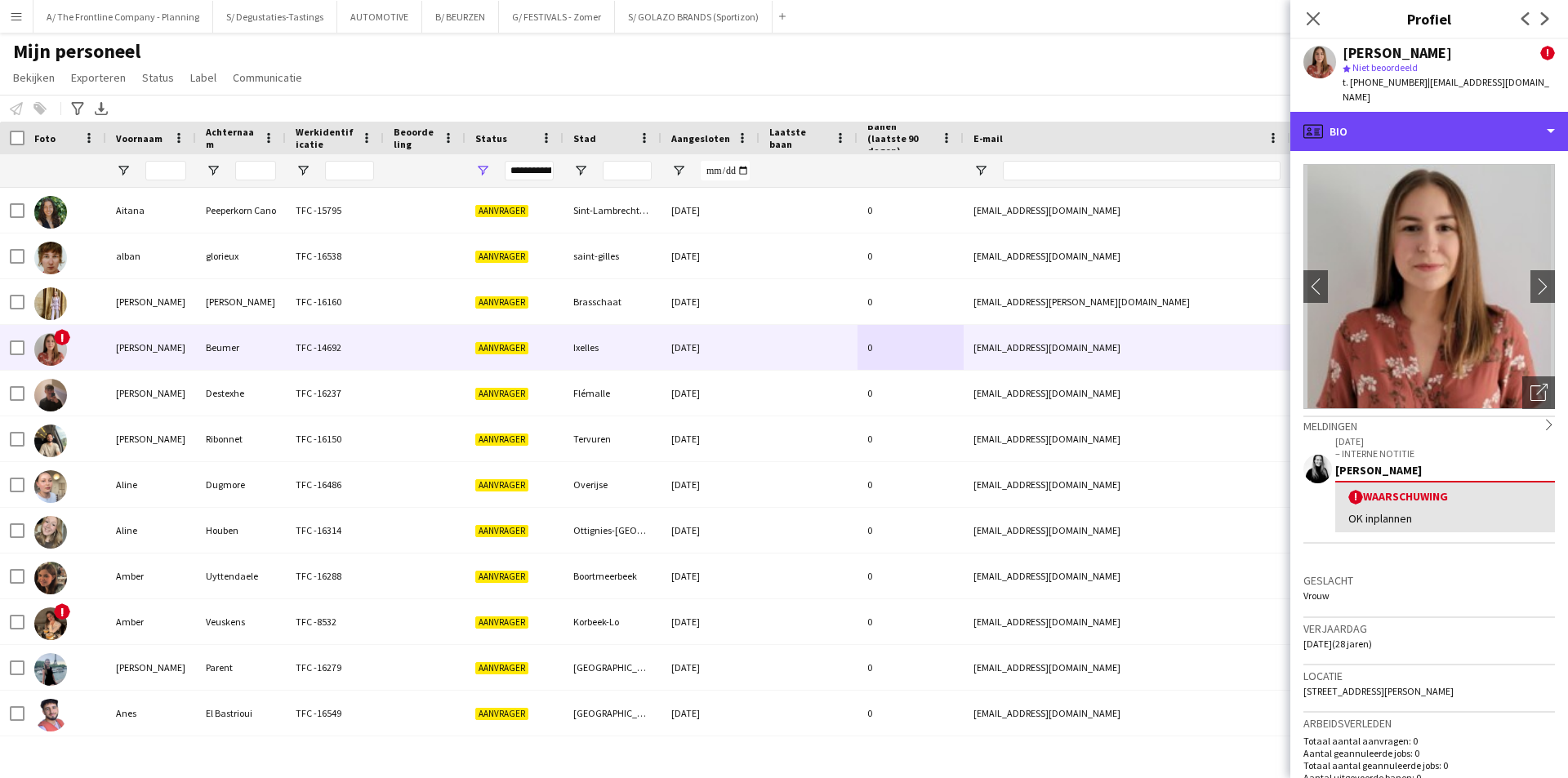
drag, startPoint x: 1420, startPoint y: 106, endPoint x: 1480, endPoint y: 234, distance: 141.4
click at [1420, 112] on div "profile Bio" at bounding box center [1429, 131] width 278 height 40
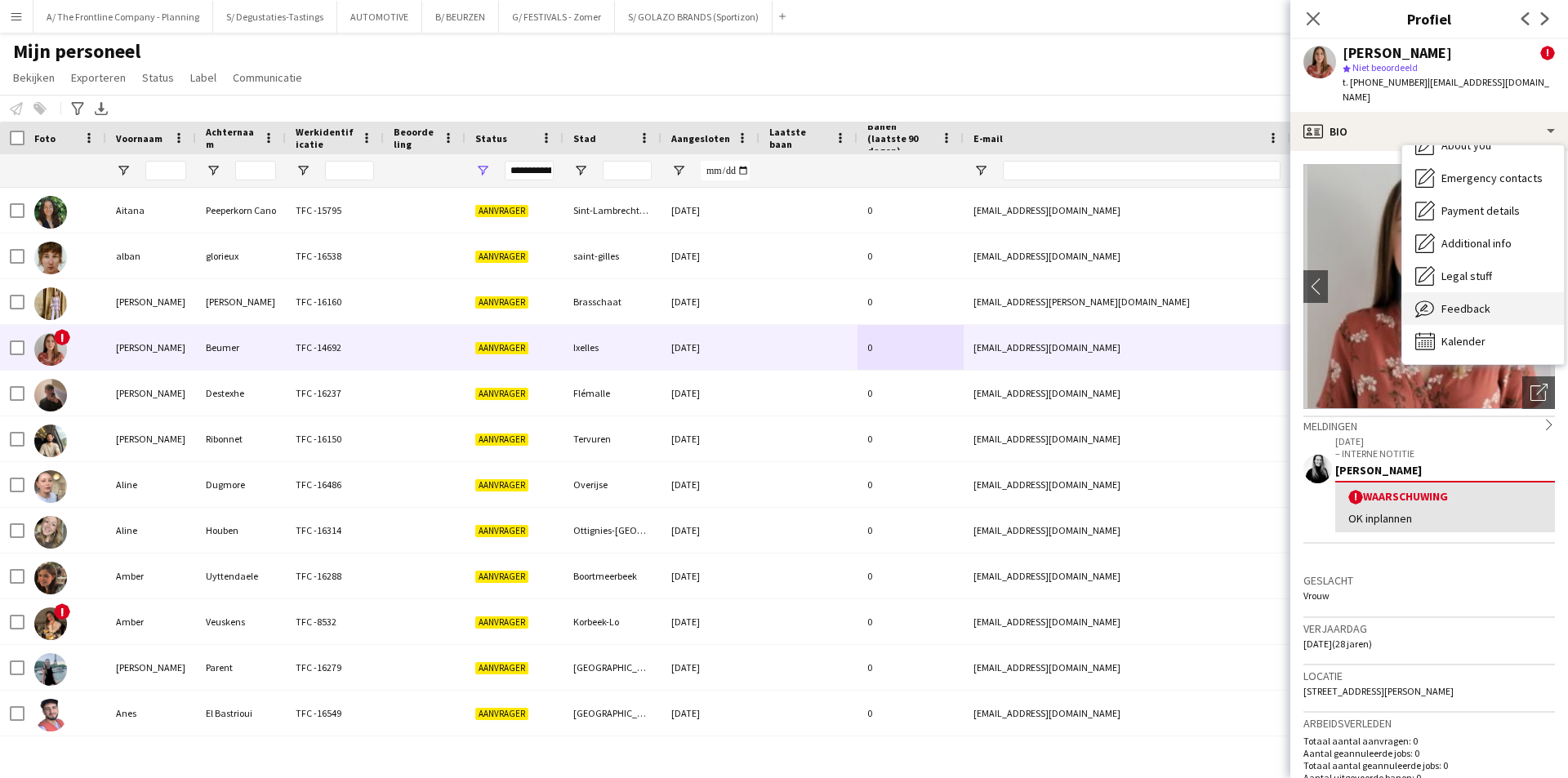
click at [1467, 301] on span "Feedback" at bounding box center [1466, 308] width 49 height 15
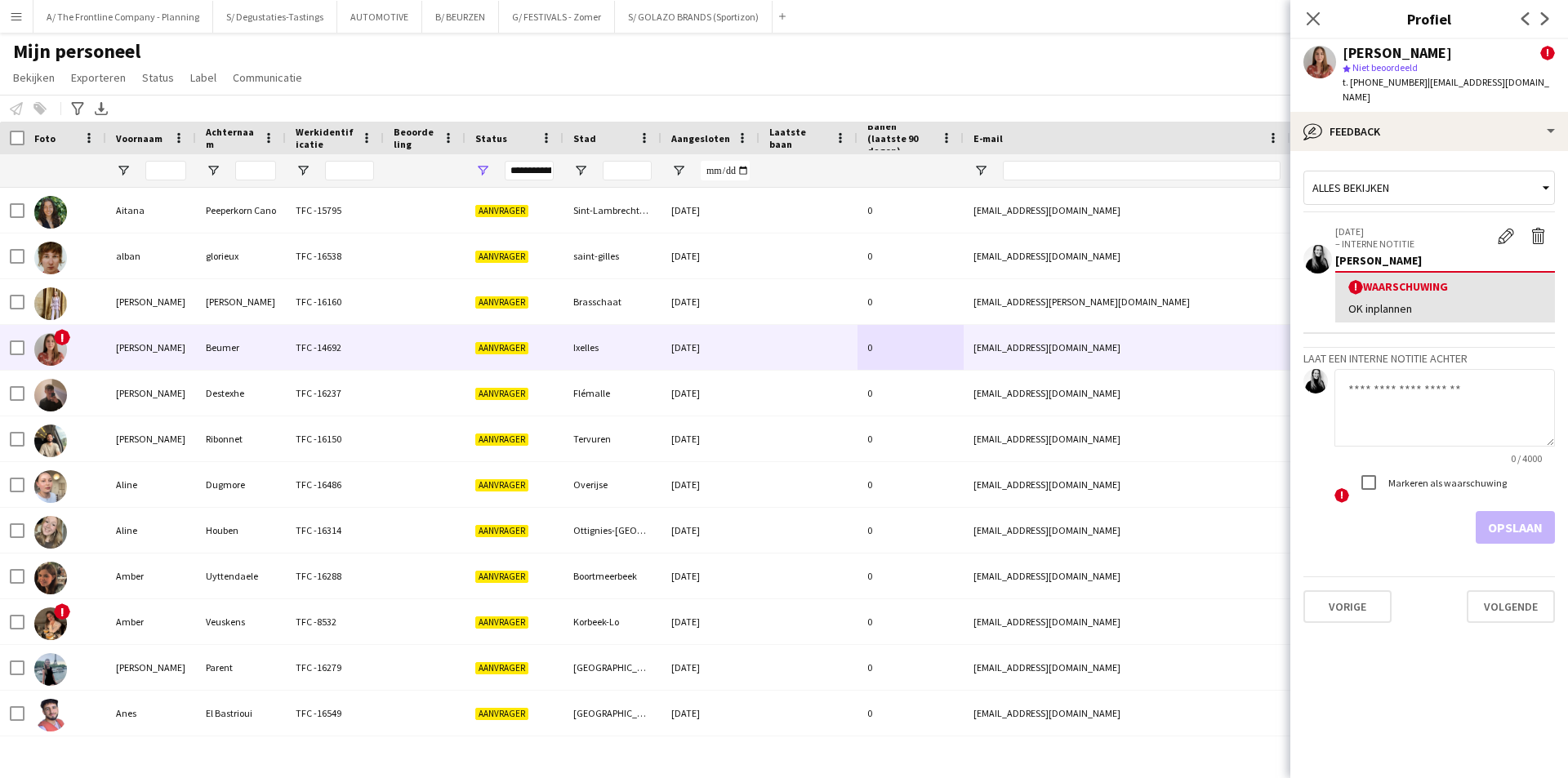
click at [1450, 394] on textarea at bounding box center [1444, 407] width 220 height 77
paste textarea "**********"
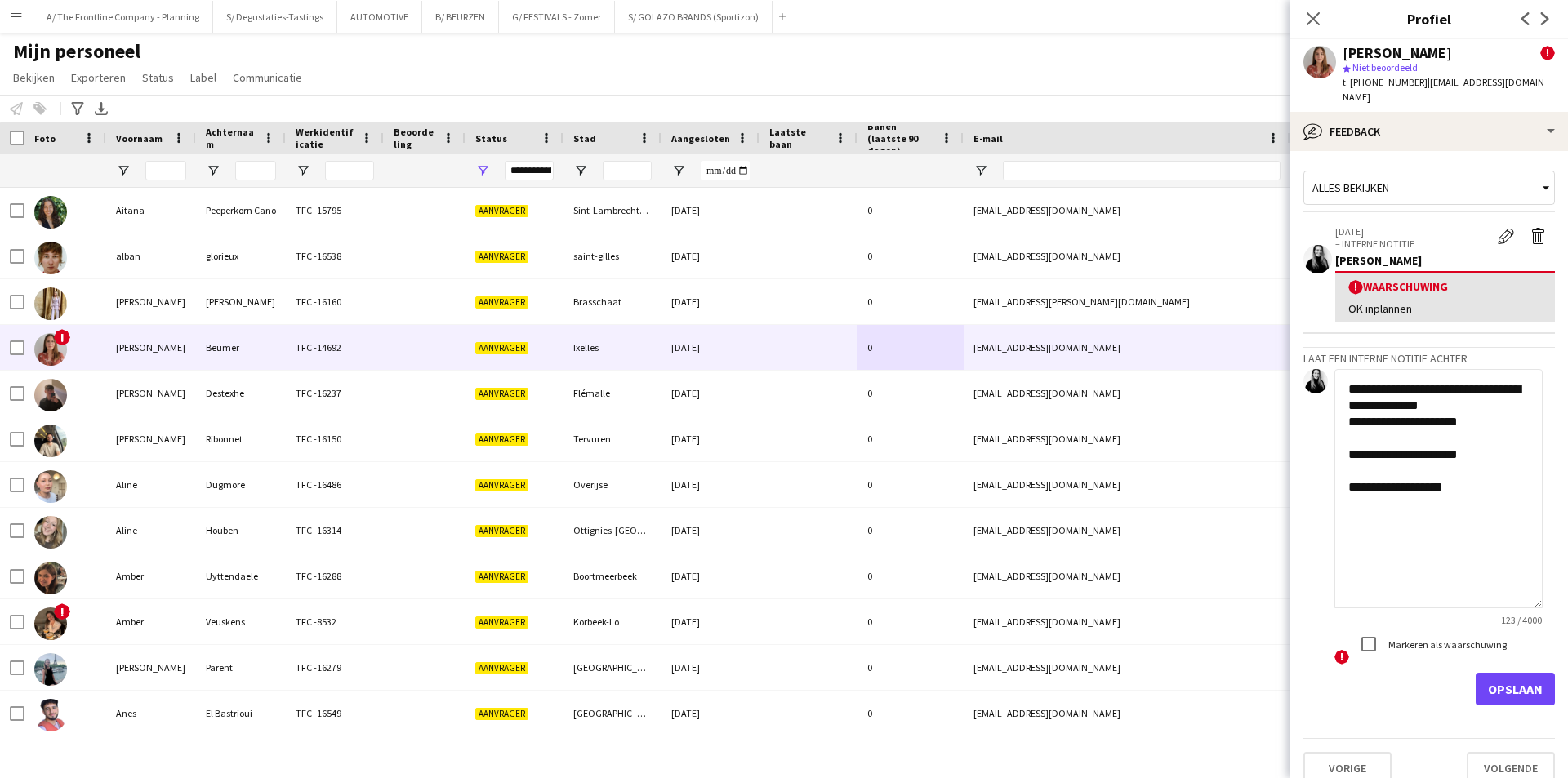
drag, startPoint x: 1549, startPoint y: 425, endPoint x: 1567, endPoint y: 587, distance: 163.0
click at [1567, 587] on app-crew-profile-feedback-tab "**********" at bounding box center [1429, 465] width 278 height 627
click at [1365, 406] on textarea "**********" at bounding box center [1438, 488] width 208 height 239
type textarea "**********"
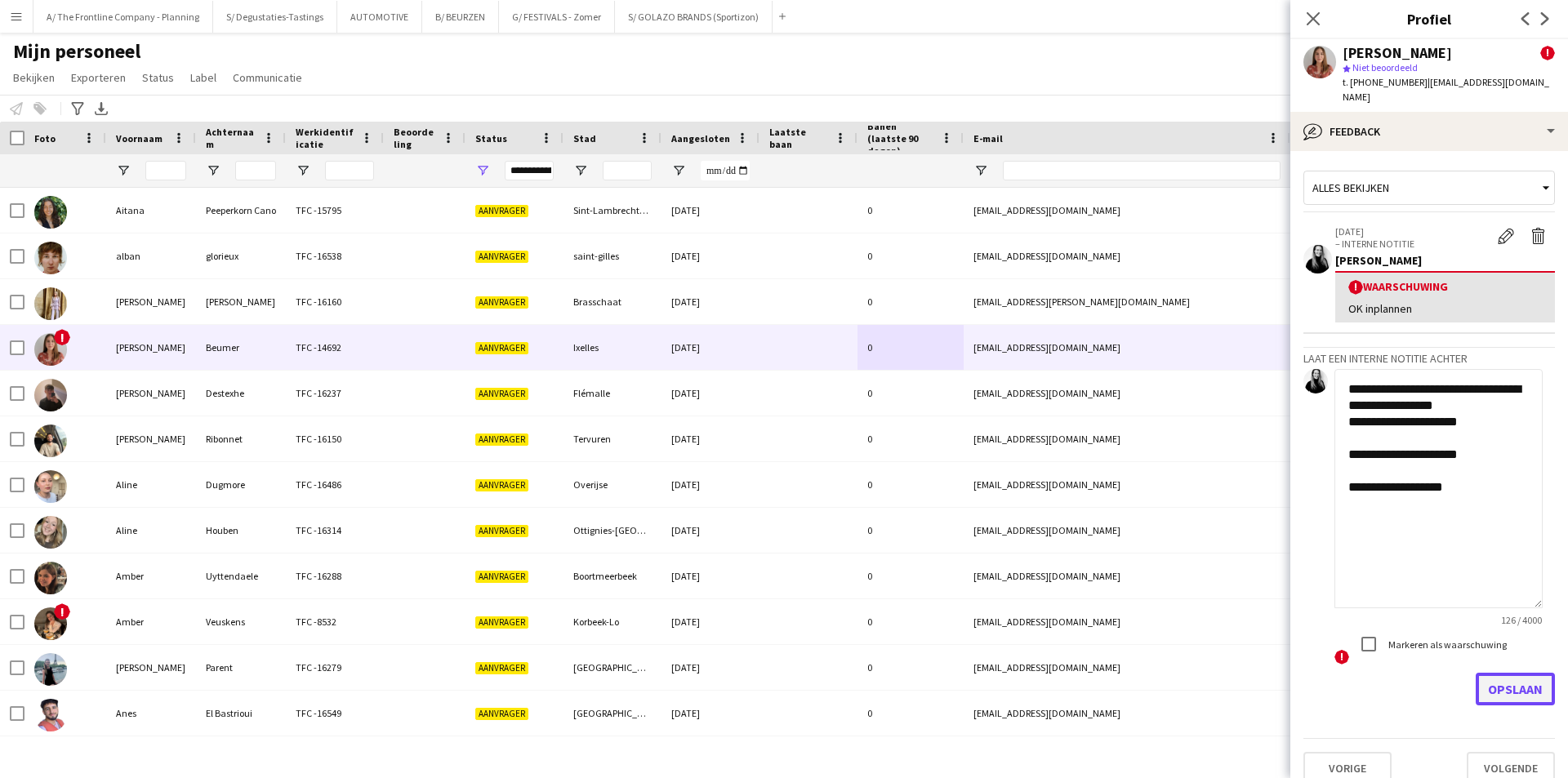
click at [1488, 673] on button "Opslaan" at bounding box center [1515, 688] width 79 height 32
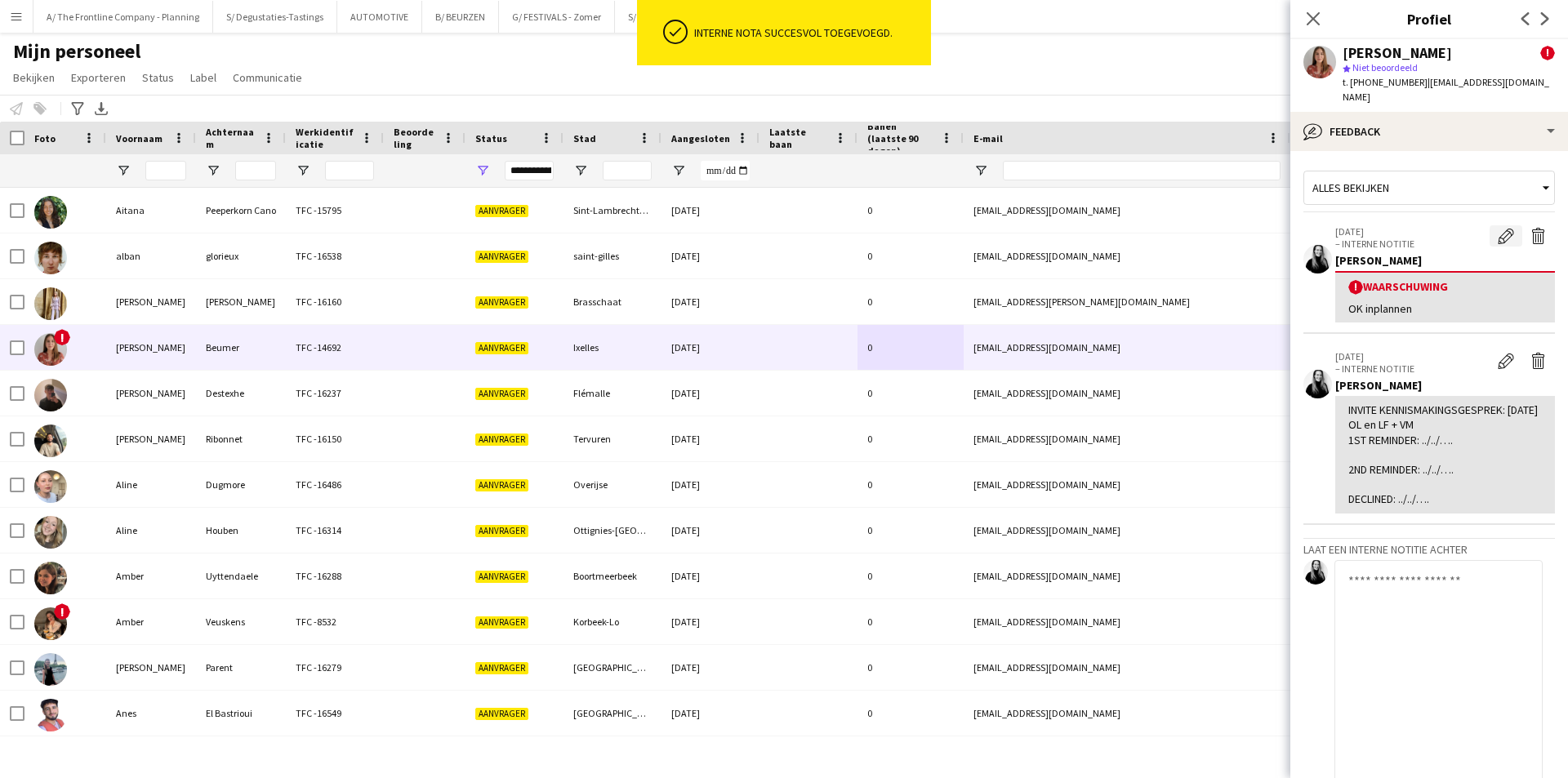
click at [1490, 227] on button "Waarschuwing bewerken" at bounding box center [1506, 236] width 33 height 21
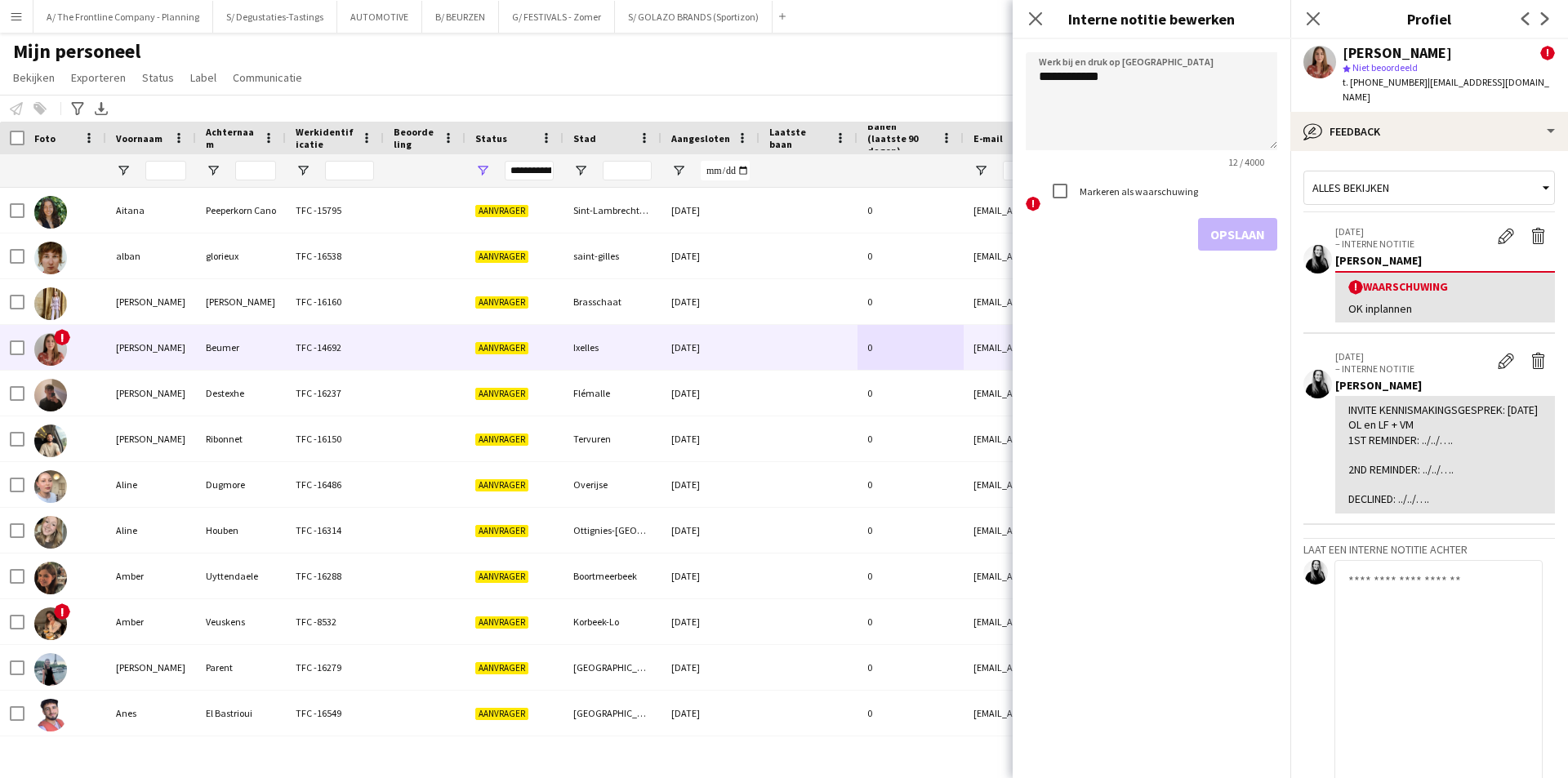
click at [1087, 192] on label "Markeren als waarschuwing" at bounding box center [1137, 191] width 122 height 12
click at [1227, 234] on button "Opslaan" at bounding box center [1238, 234] width 79 height 32
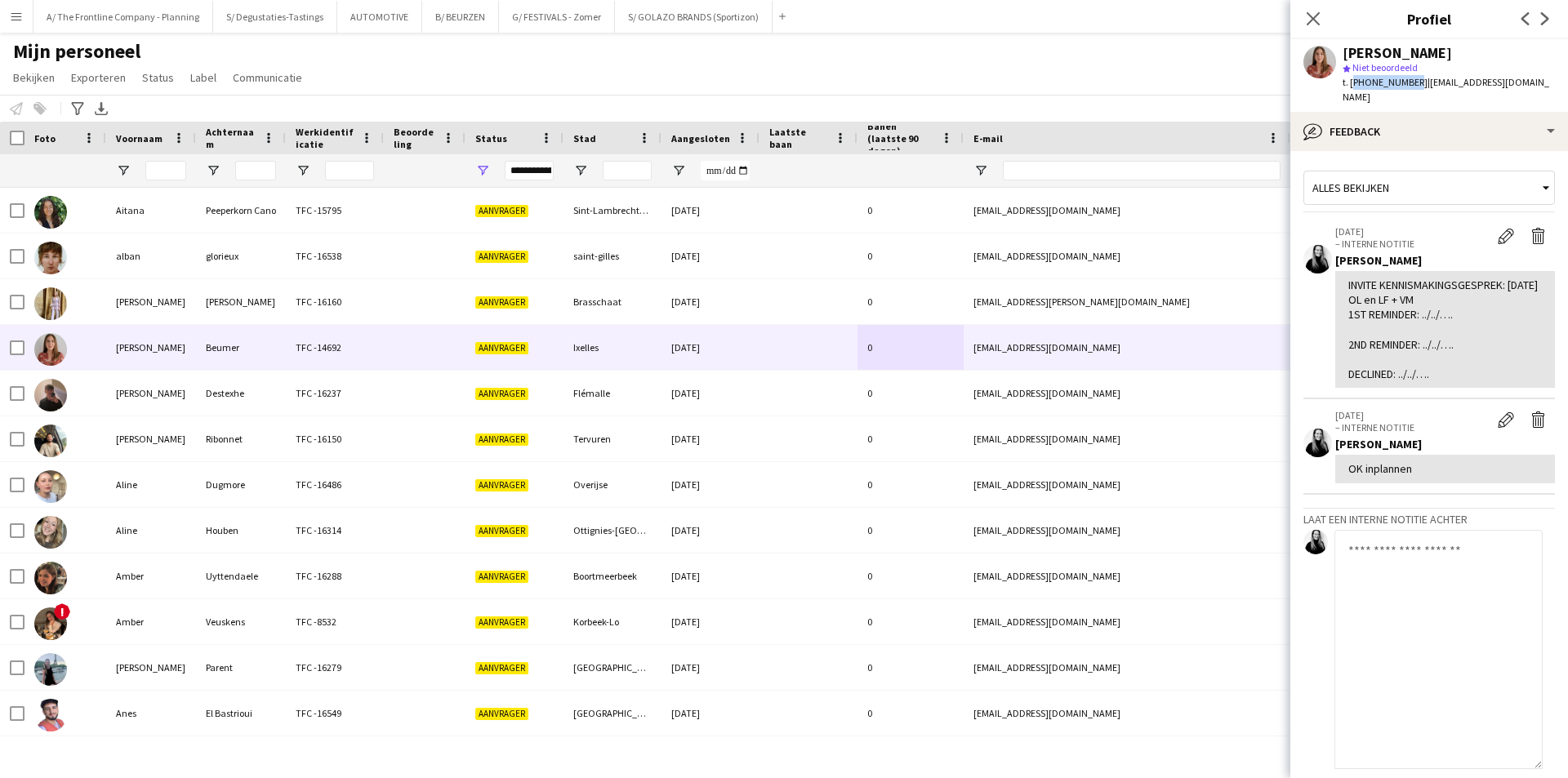
drag, startPoint x: 1350, startPoint y: 81, endPoint x: 1408, endPoint y: 83, distance: 58.0
click at [1408, 83] on span "t. +32485360156" at bounding box center [1384, 82] width 85 height 12
drag, startPoint x: 1413, startPoint y: 83, endPoint x: 1558, endPoint y: 82, distance: 145.0
click at [1558, 82] on div "Alexandra Beumer star Niet beoordeeld t. +32485360156 | alexandrabeumer@hotmail…" at bounding box center [1429, 76] width 278 height 73
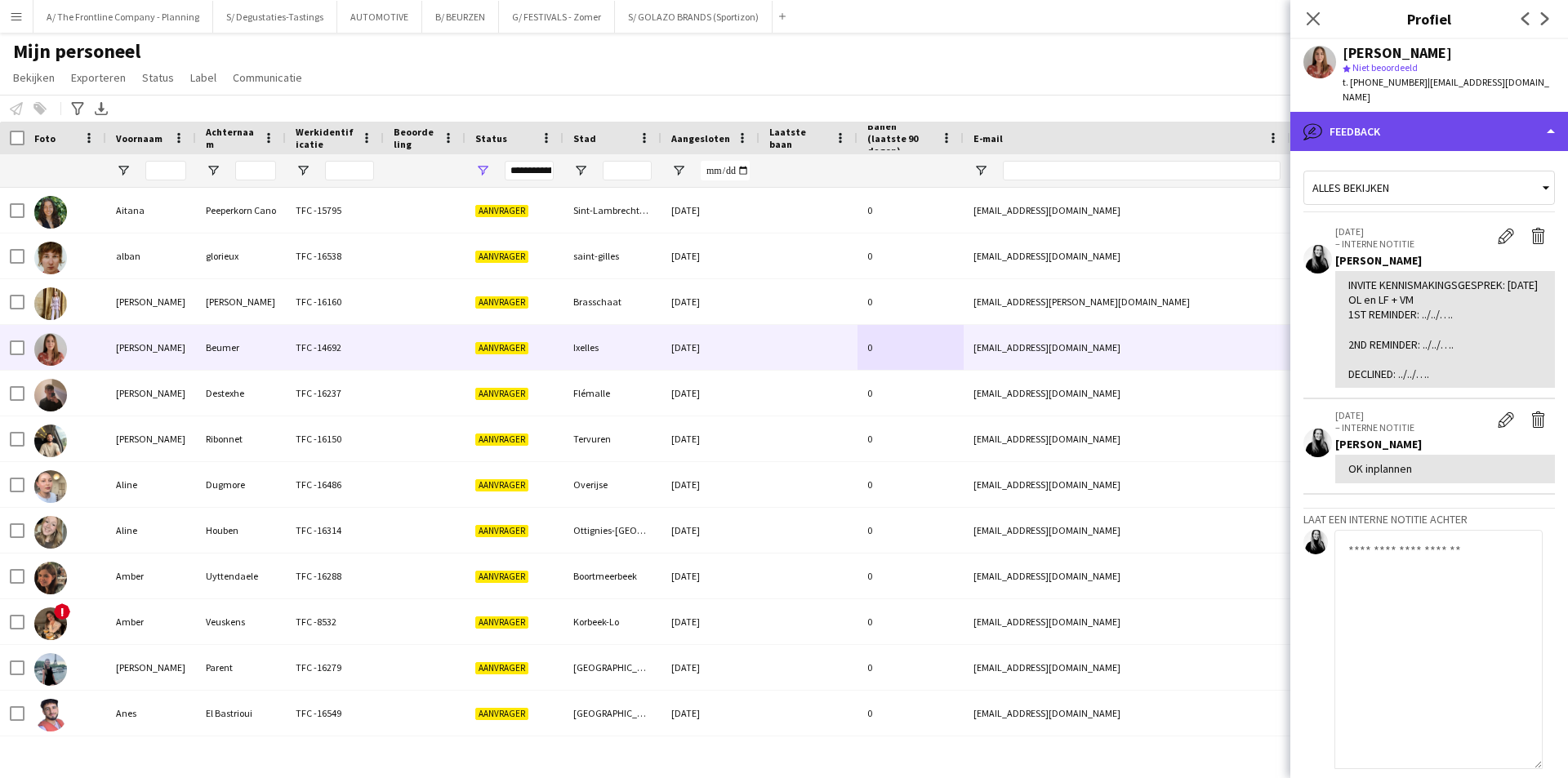
click at [1343, 112] on div "bubble-pencil Feedback" at bounding box center [1429, 131] width 278 height 40
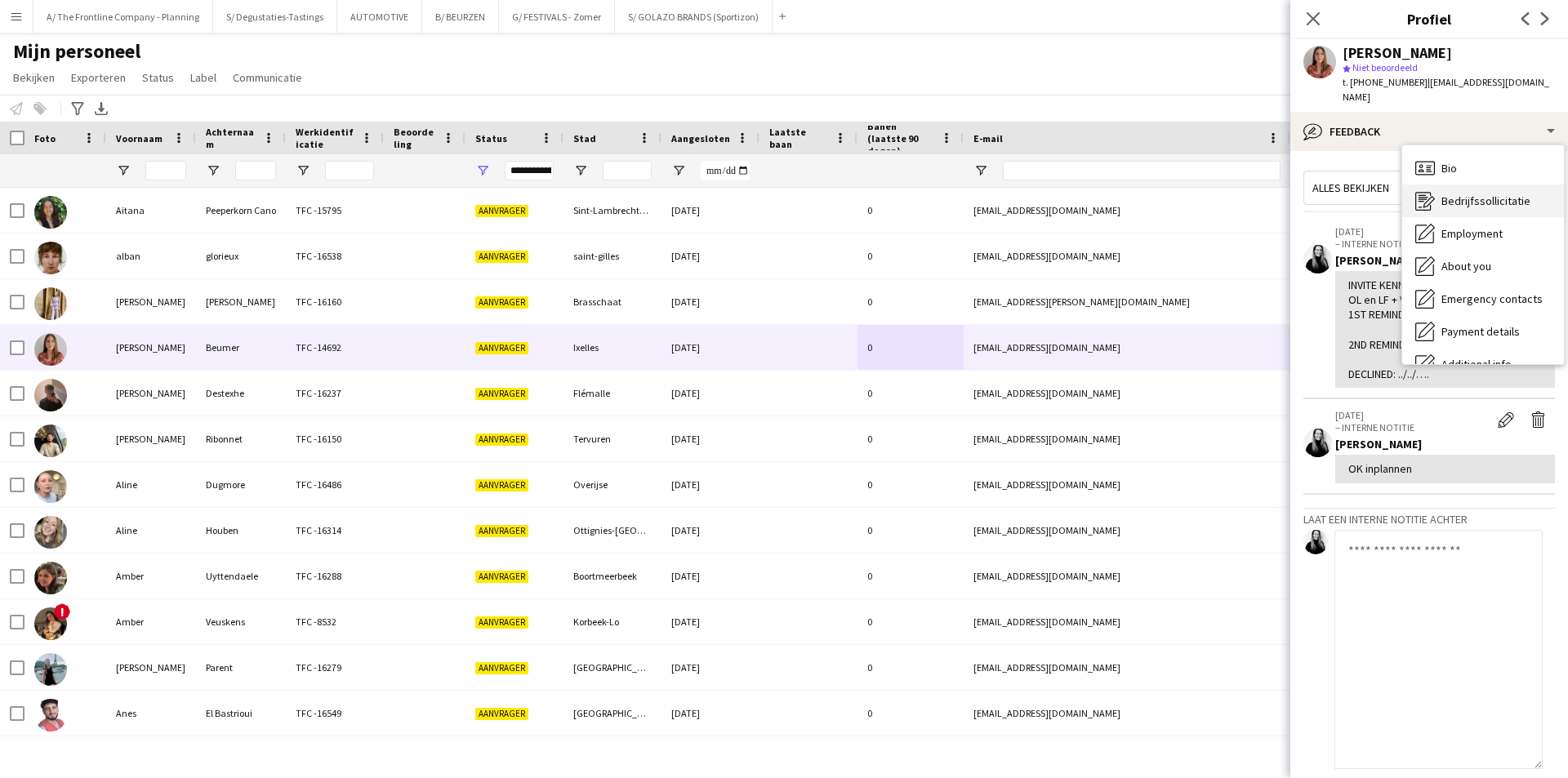
click at [1501, 196] on div "Bedrijfssollicitatie Bedrijfssollicitatie" at bounding box center [1483, 200] width 162 height 32
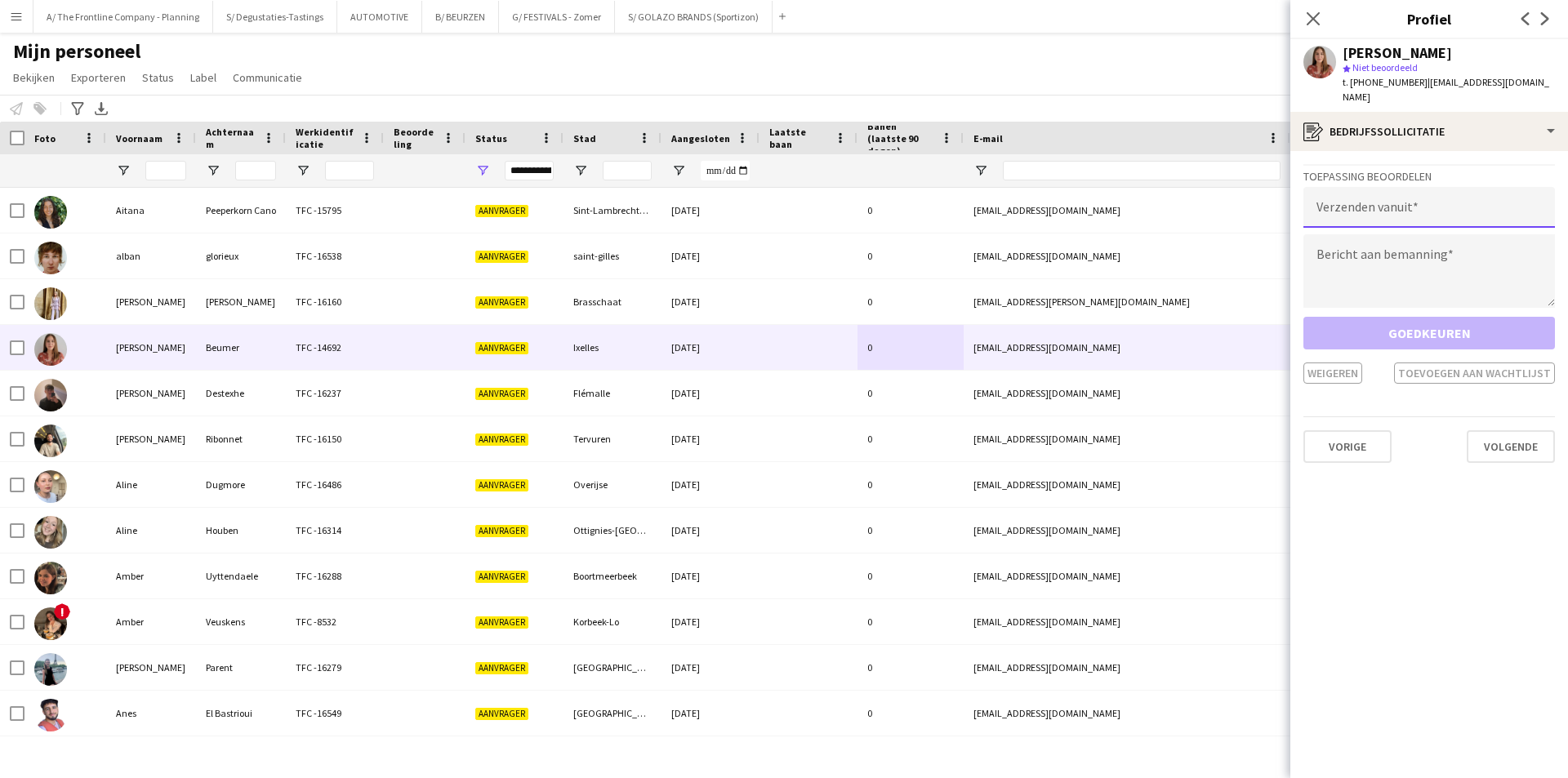
click at [1434, 205] on input "email" at bounding box center [1429, 207] width 251 height 40
click at [1430, 264] on textarea at bounding box center [1429, 271] width 251 height 74
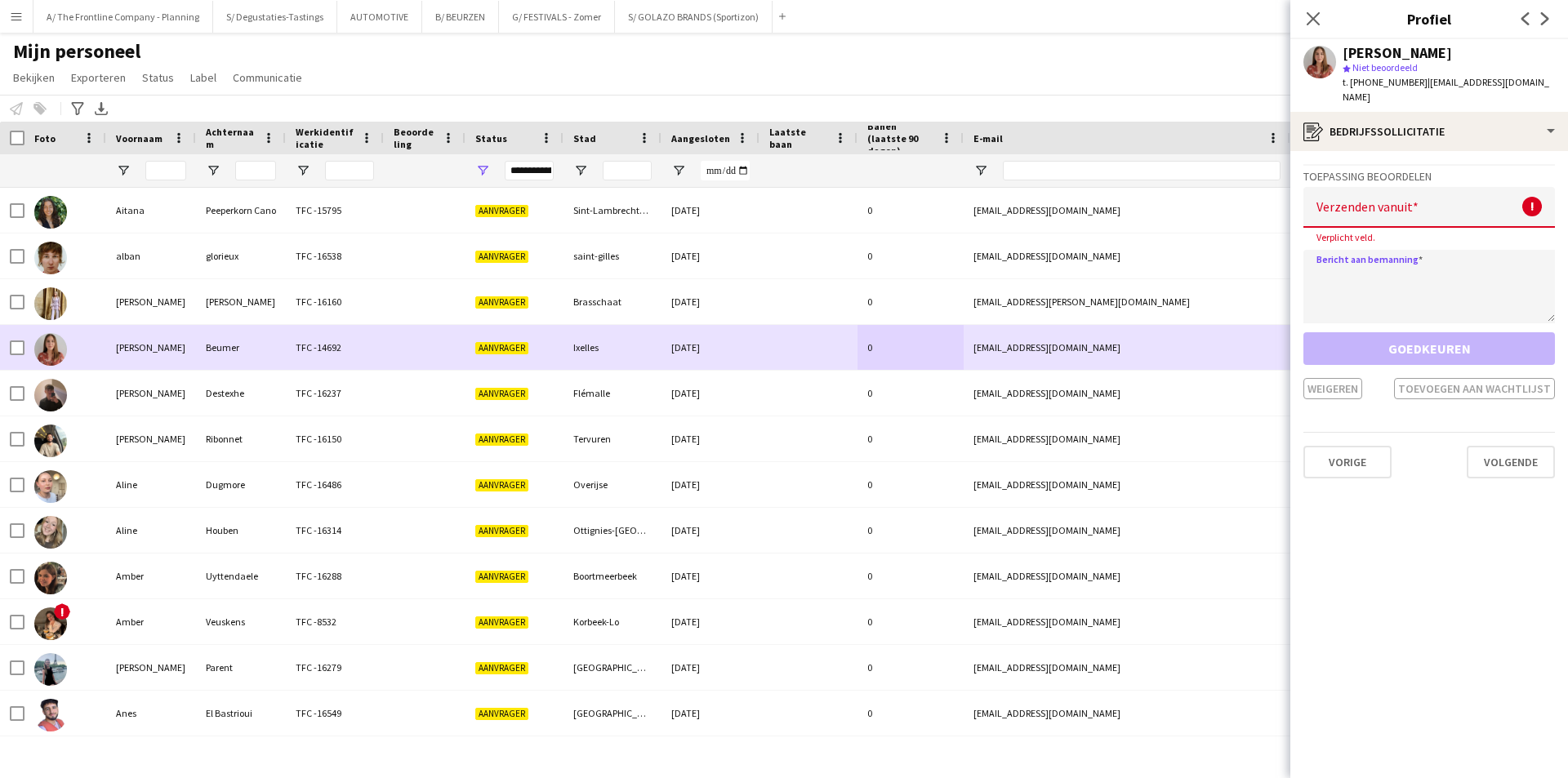
click at [239, 356] on div "Beumer" at bounding box center [241, 347] width 90 height 45
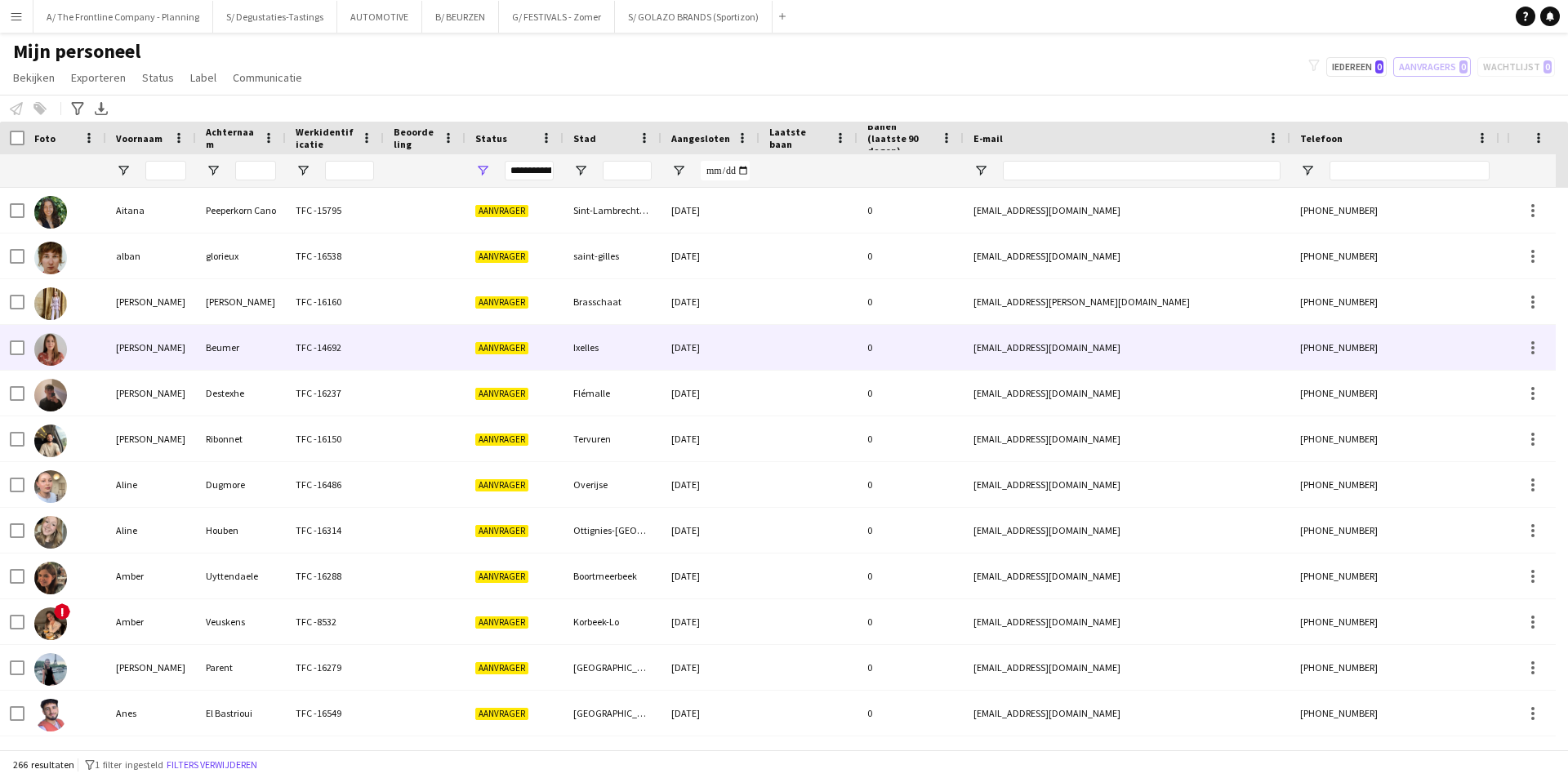
click at [239, 356] on div "Beumer" at bounding box center [241, 347] width 90 height 45
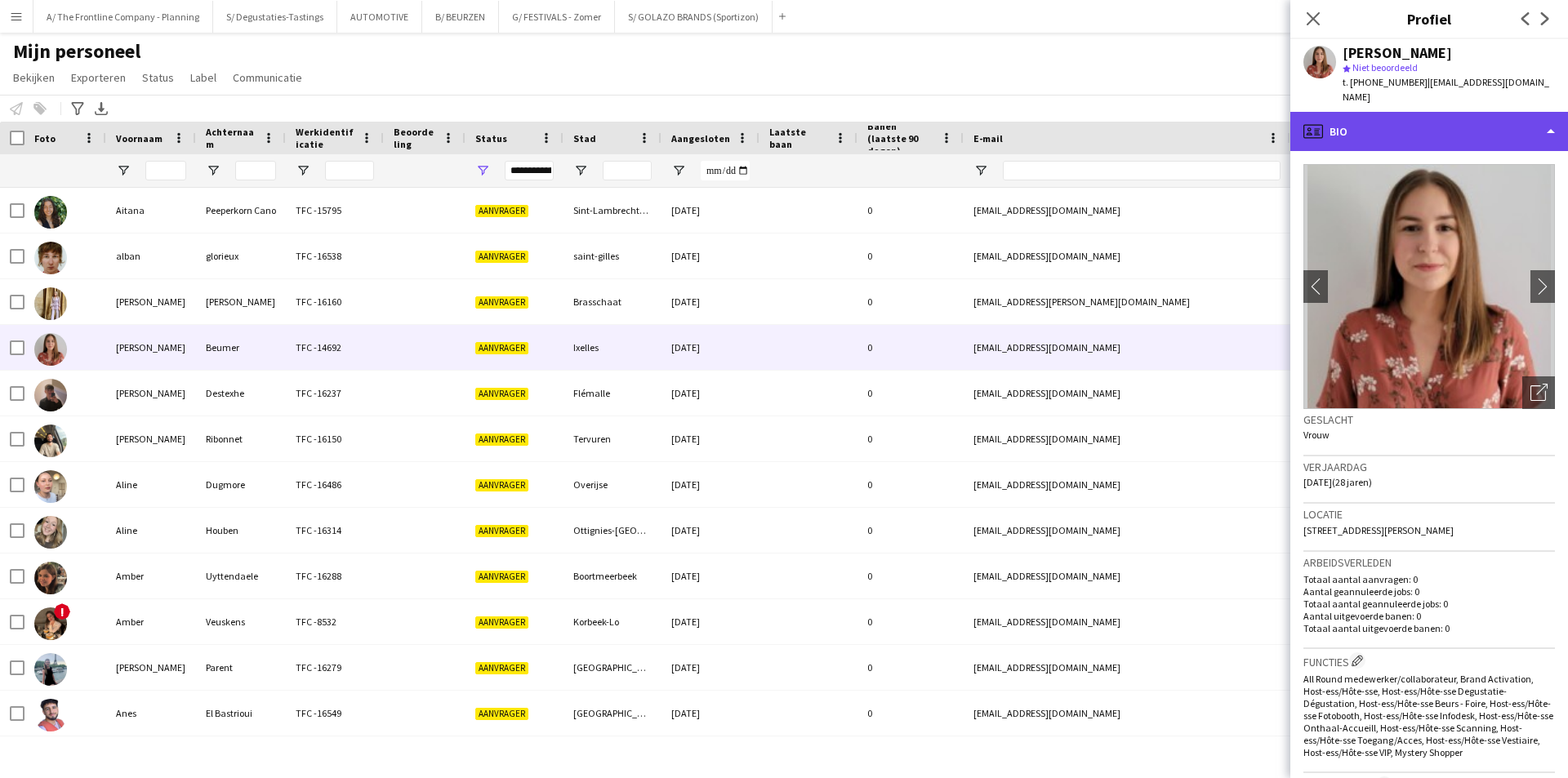
click at [1493, 112] on div "profile Bio" at bounding box center [1429, 131] width 278 height 40
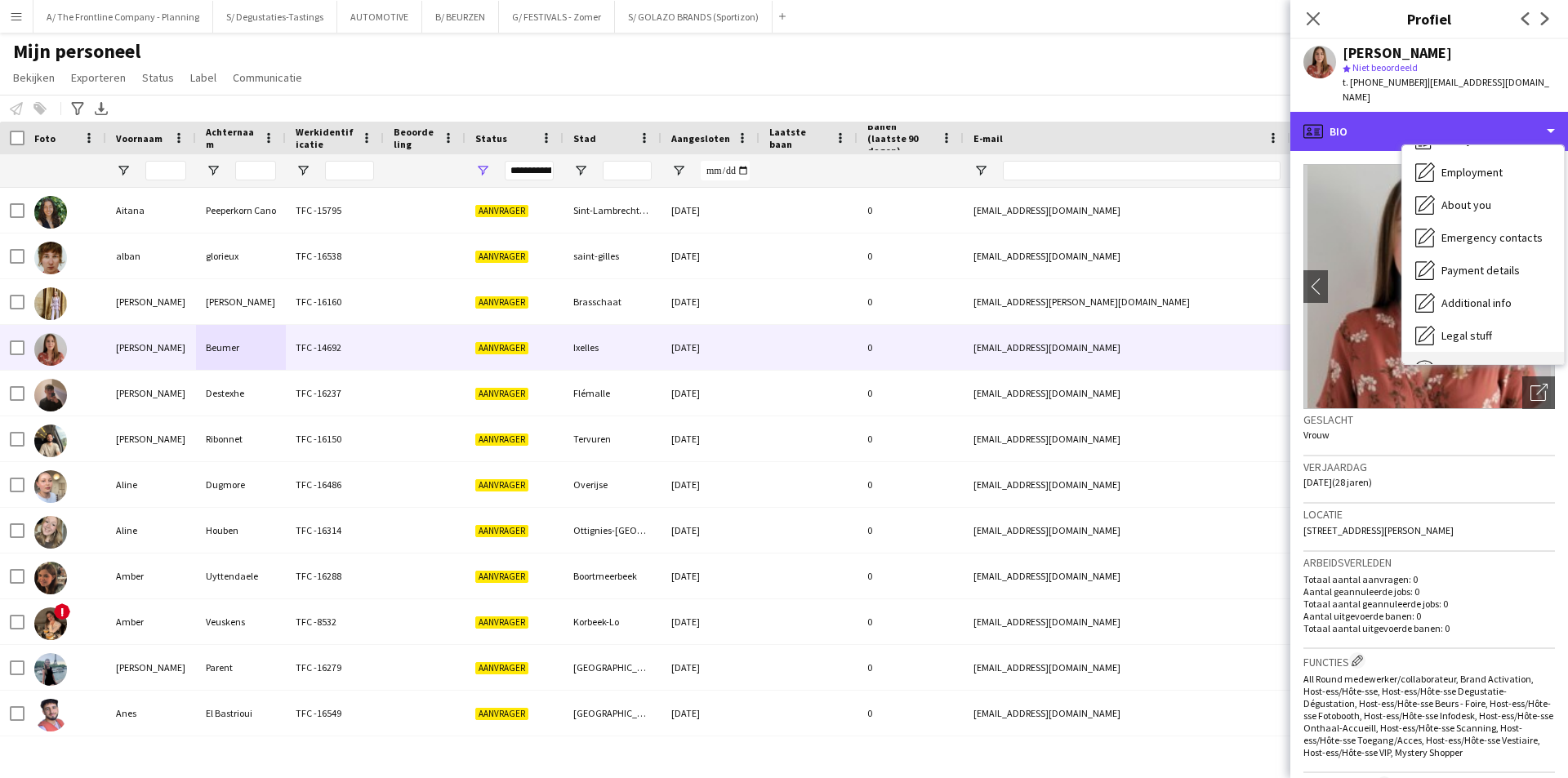
scroll to position [121, 0]
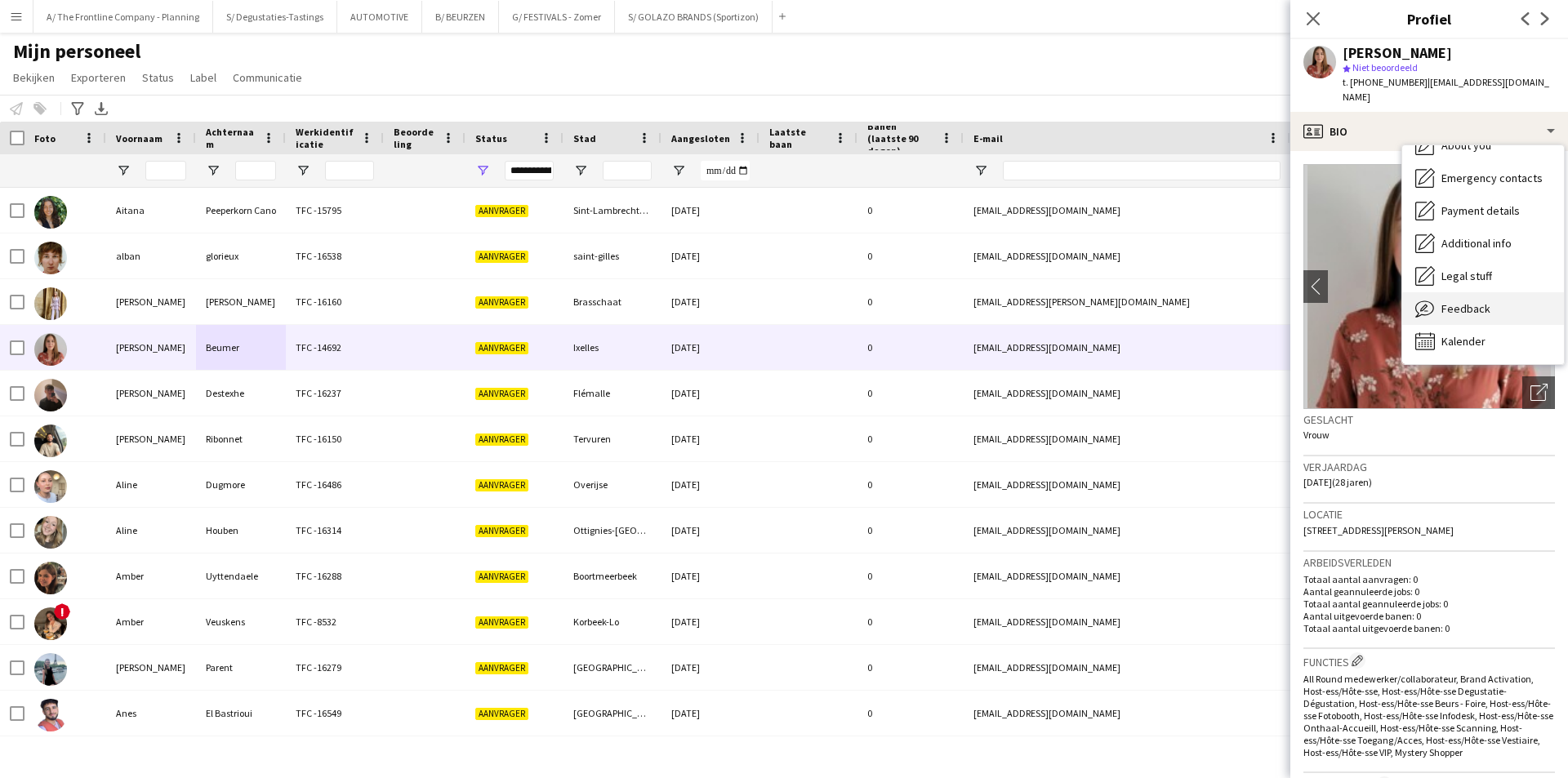
click at [1493, 299] on div "Feedback Feedback" at bounding box center [1483, 308] width 162 height 32
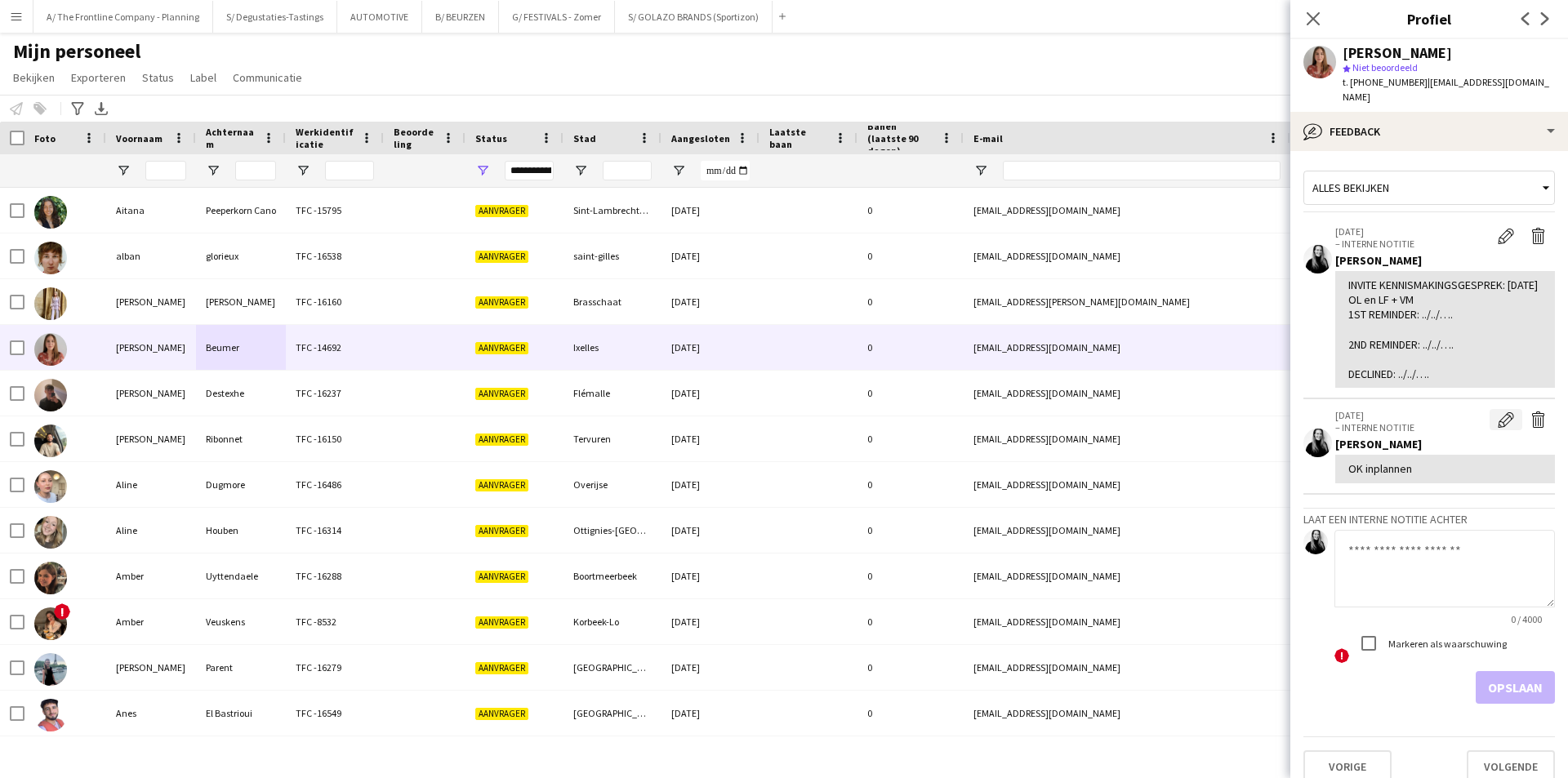
click at [1498, 412] on app-icon "Bewerk interne notitie" at bounding box center [1506, 420] width 17 height 17
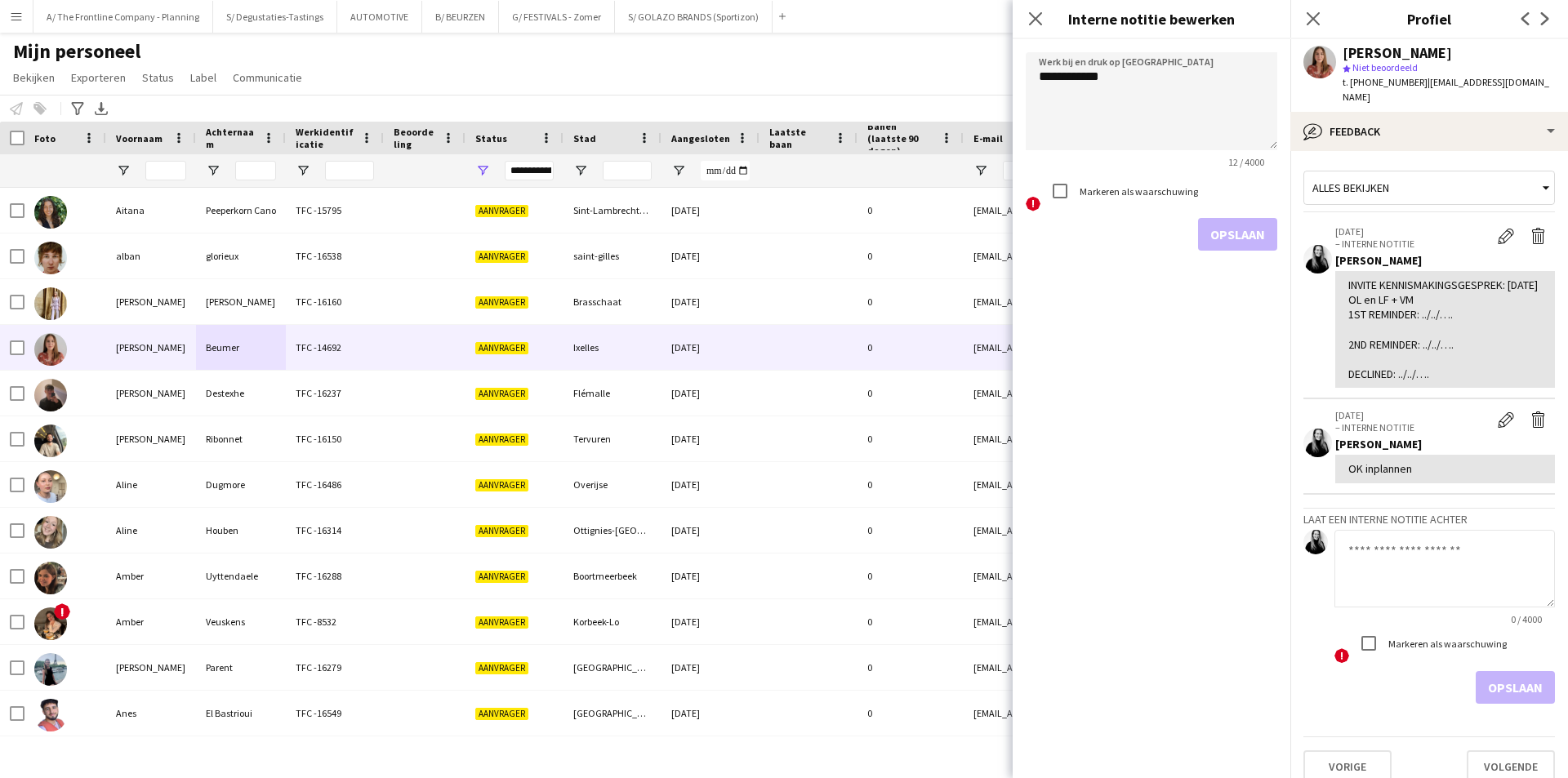
click at [1128, 184] on div "Markeren als waarschuwing" at bounding box center [1121, 191] width 155 height 32
click at [1136, 191] on label "Markeren als waarschuwing" at bounding box center [1137, 191] width 122 height 12
click at [1226, 225] on button "Opslaan" at bounding box center [1238, 234] width 79 height 32
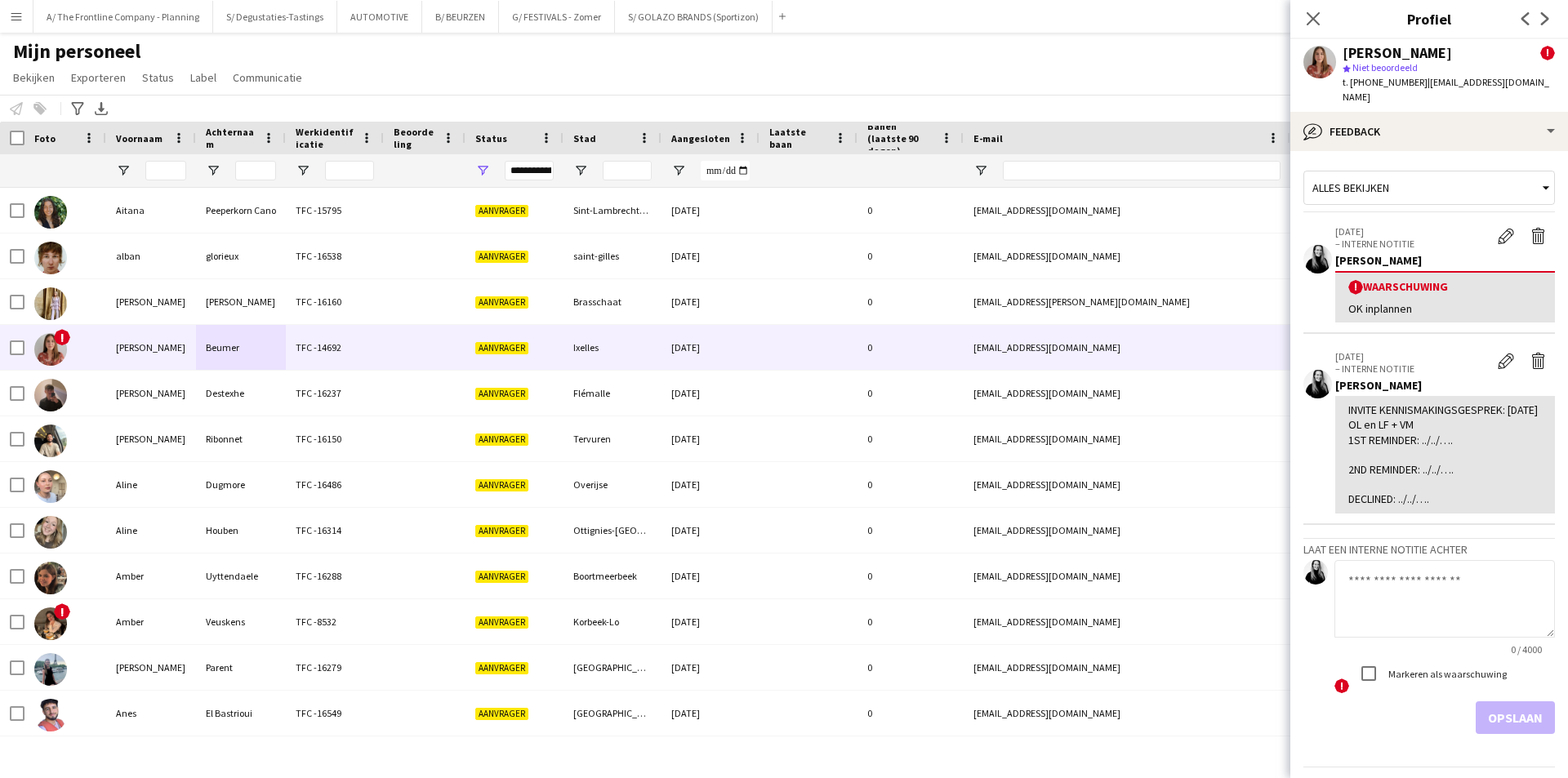
drag, startPoint x: 1348, startPoint y: 386, endPoint x: 1442, endPoint y: 480, distance: 132.9
click at [1442, 480] on div "INVITE KENNISMAKINGSGESPREK: 7/10/2025 OL en LF + VM 1ST REMINDER: ../../…. 2ND…" at bounding box center [1445, 454] width 220 height 117
click at [1442, 480] on div "INVITE KENNISMAKINGSGESPREK: 7/10/2025 OL en LF + VM 1ST REMINDER: ../../…. 2ND…" at bounding box center [1445, 454] width 193 height 104
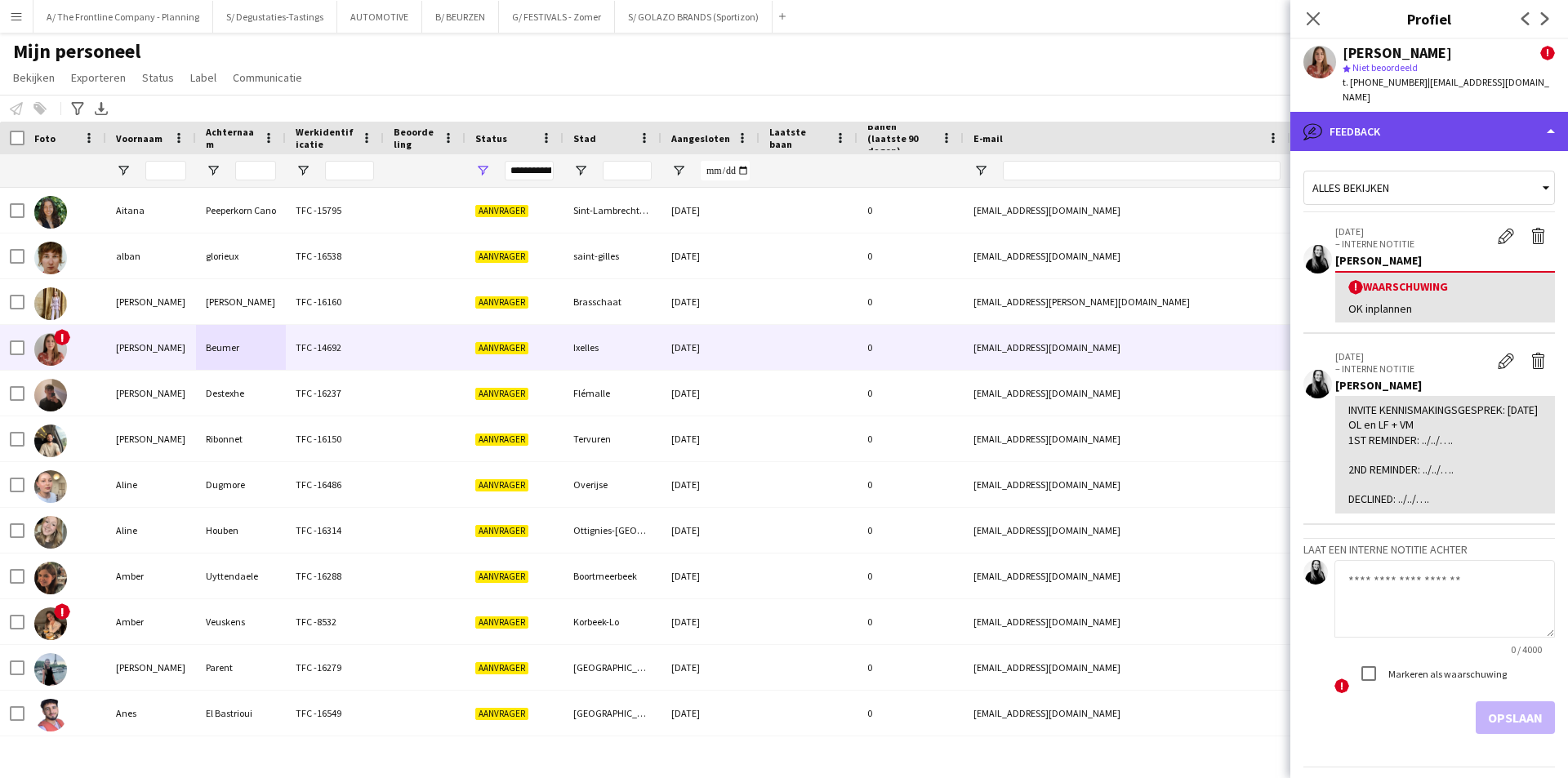
click at [1398, 126] on div "bubble-pencil Feedback" at bounding box center [1429, 131] width 278 height 40
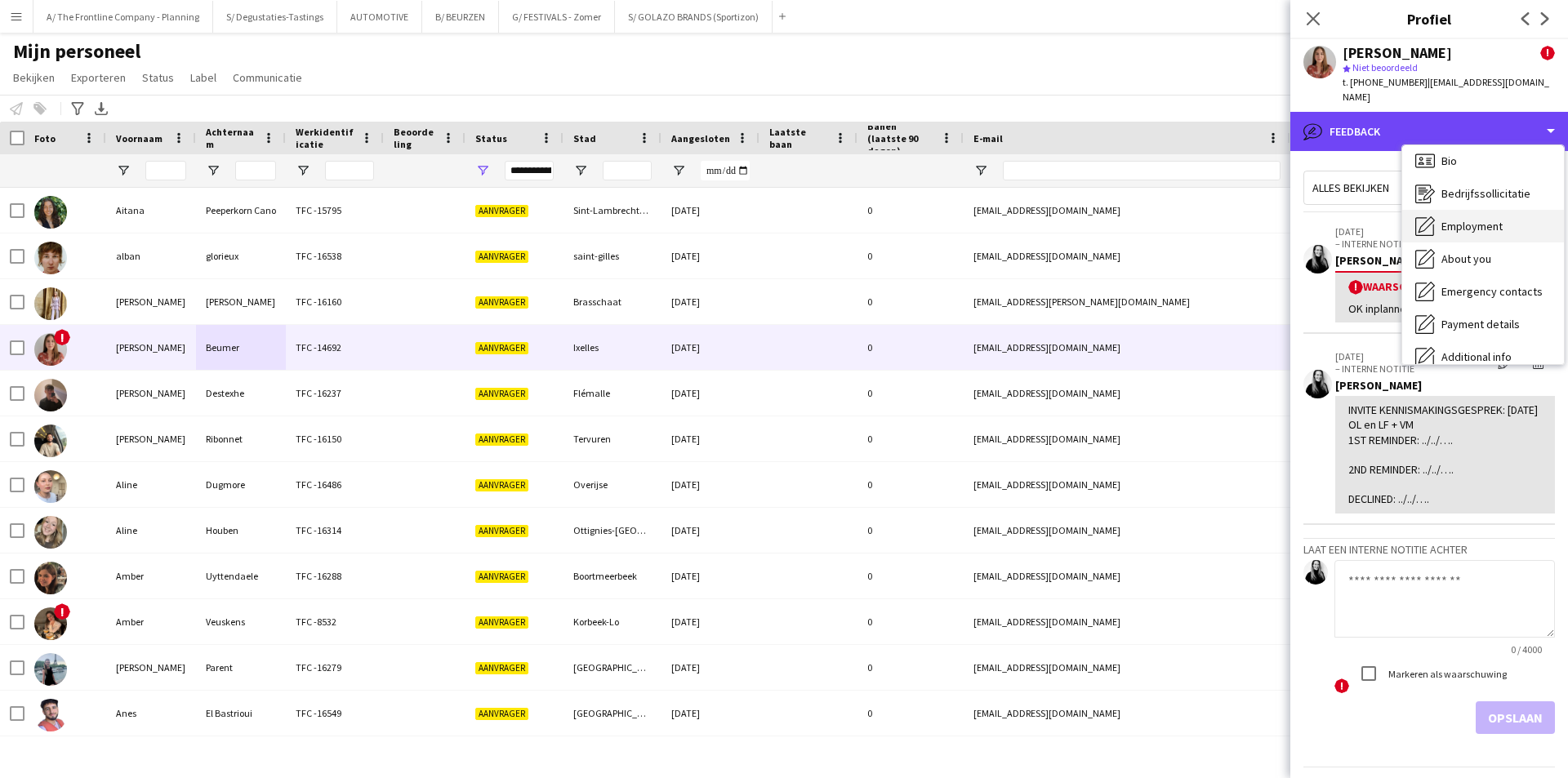
scroll to position [0, 0]
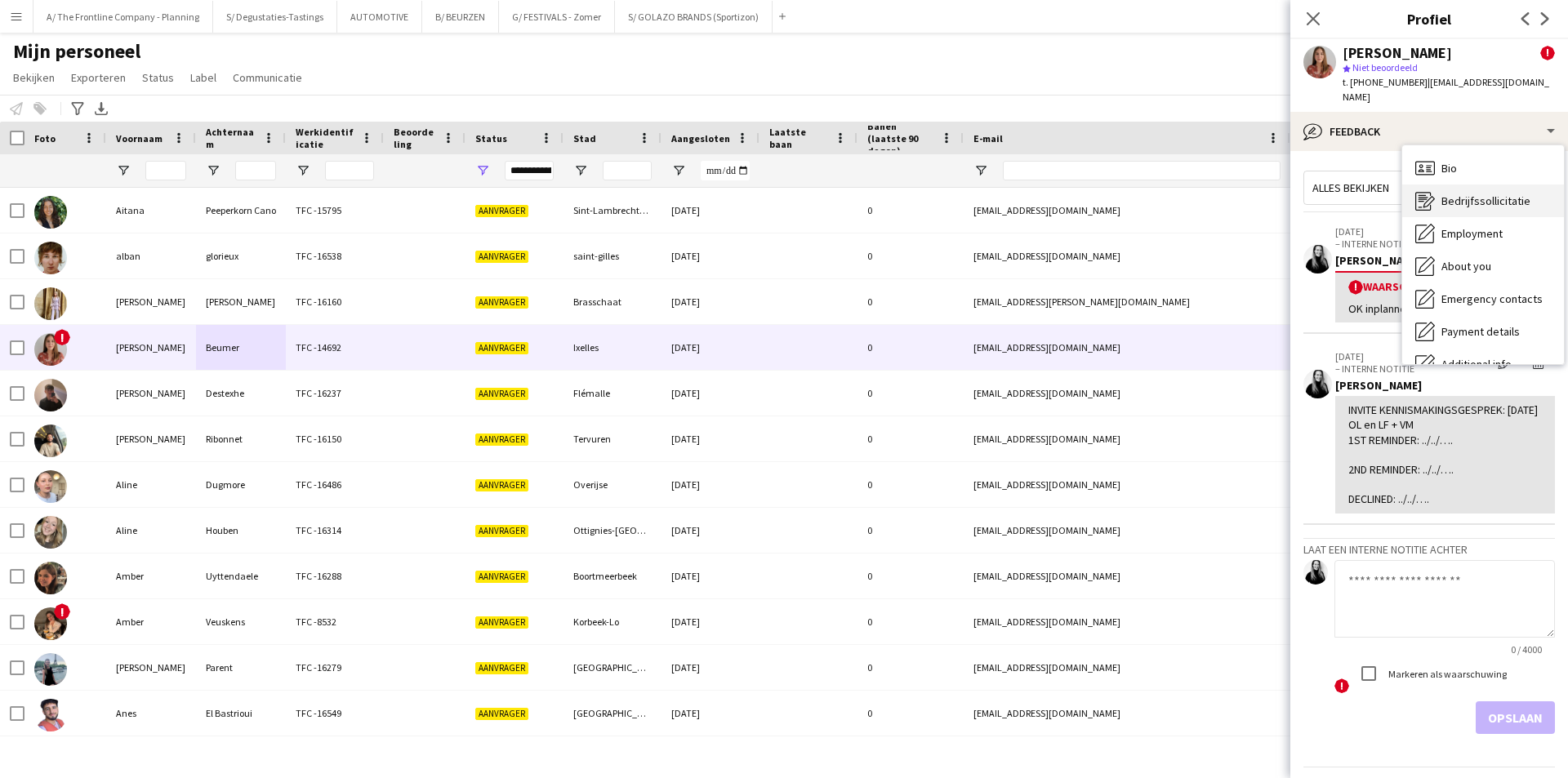
click at [1467, 193] on span "Bedrijfssollicitatie" at bounding box center [1485, 200] width 89 height 15
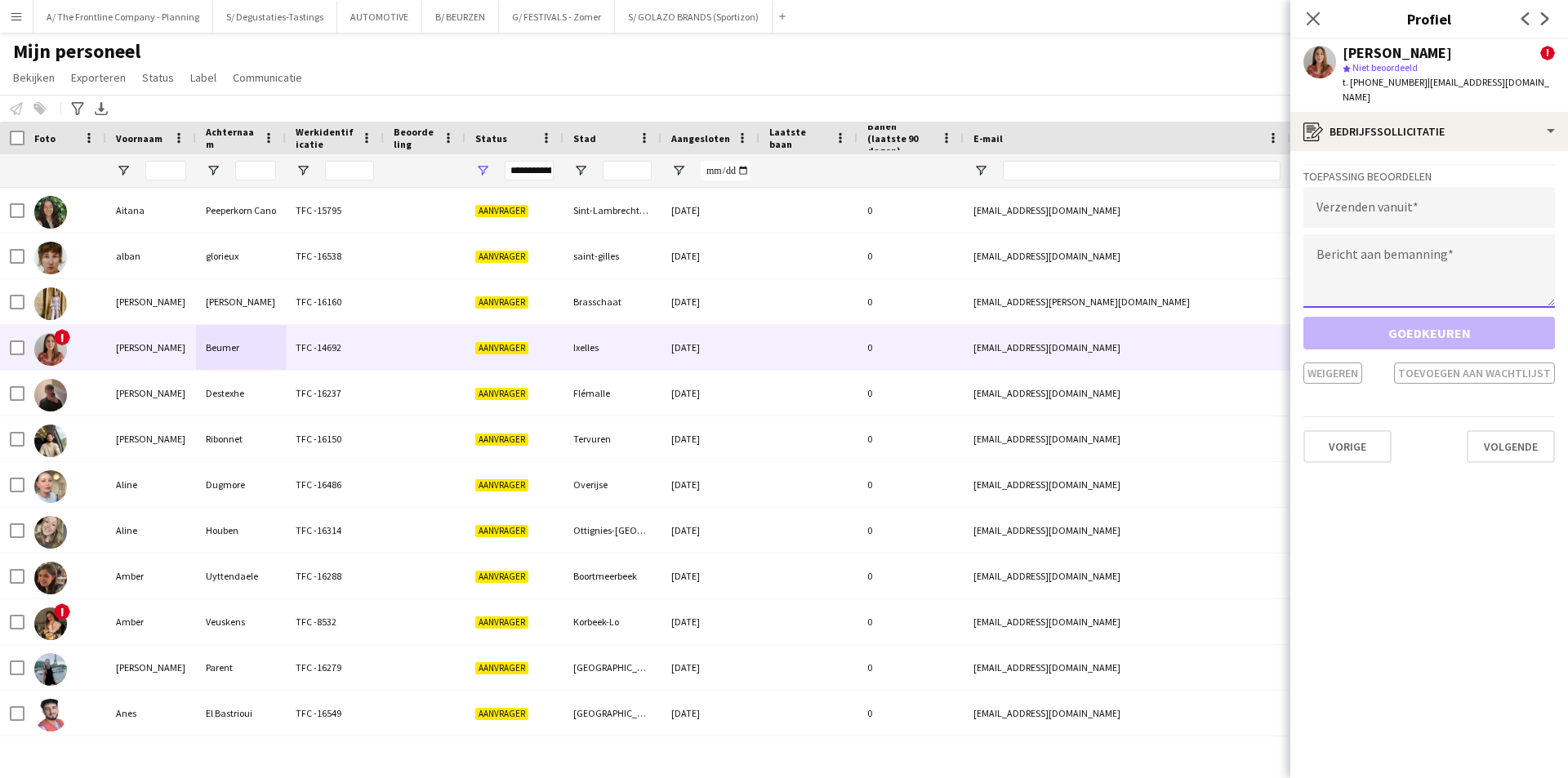
click at [1412, 238] on textarea at bounding box center [1429, 271] width 251 height 74
paste textarea "**********"
type textarea "**********"
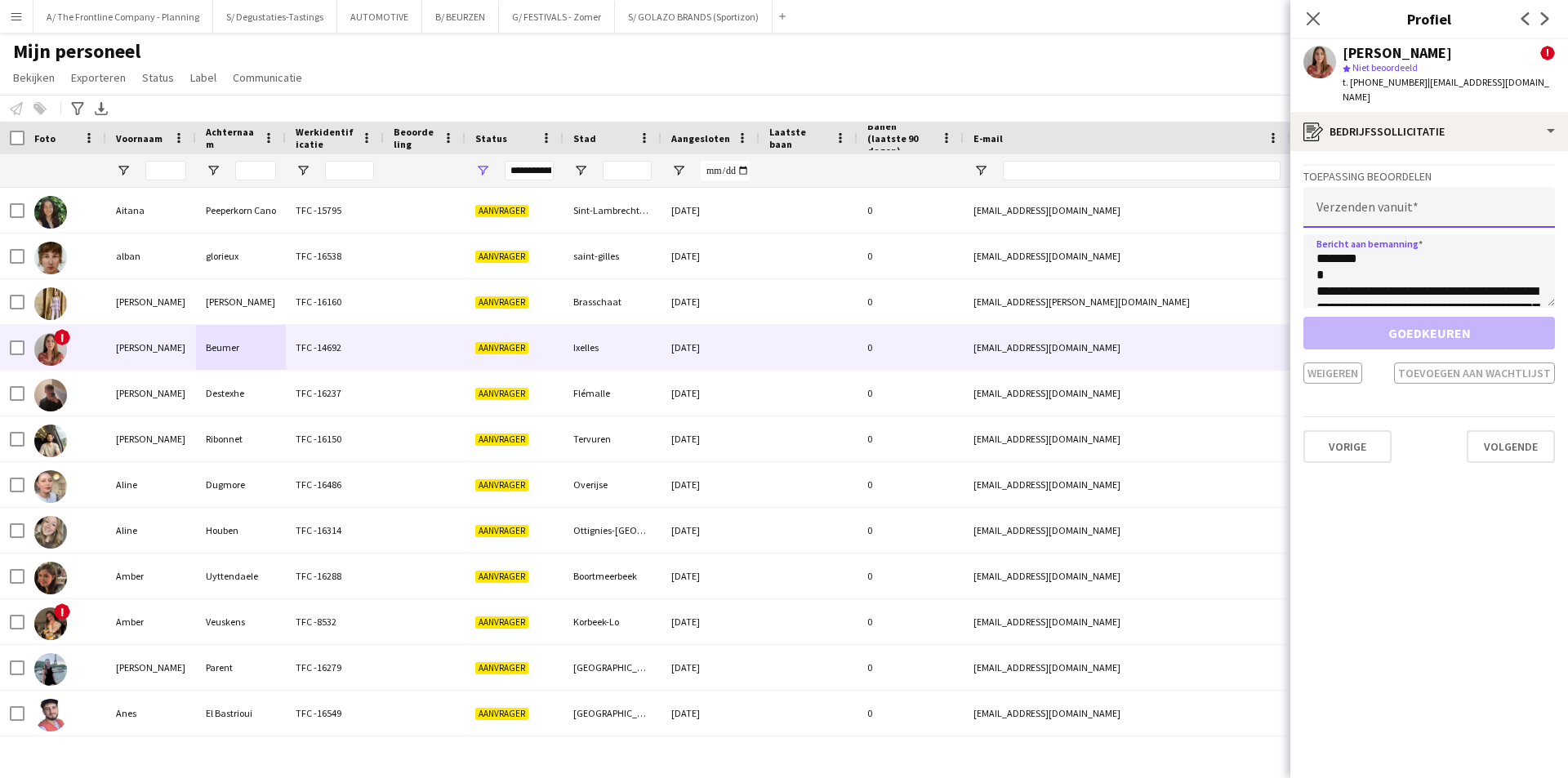
click at [1409, 194] on input "email" at bounding box center [1429, 207] width 251 height 40
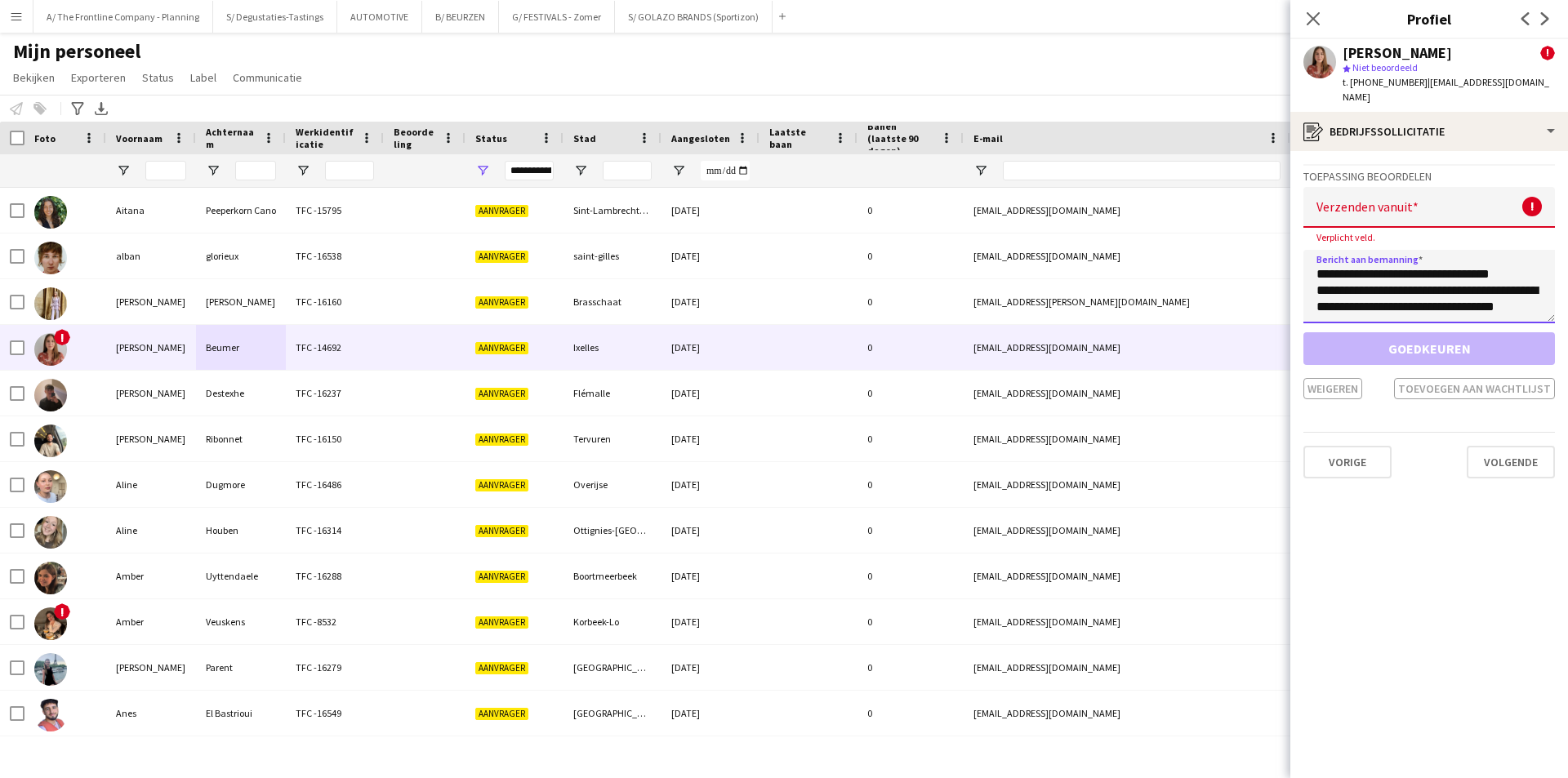
scroll to position [408, 0]
drag, startPoint x: 1317, startPoint y: 240, endPoint x: 1531, endPoint y: 331, distance: 232.5
click at [1531, 331] on div "**********" at bounding box center [1429, 282] width 251 height 235
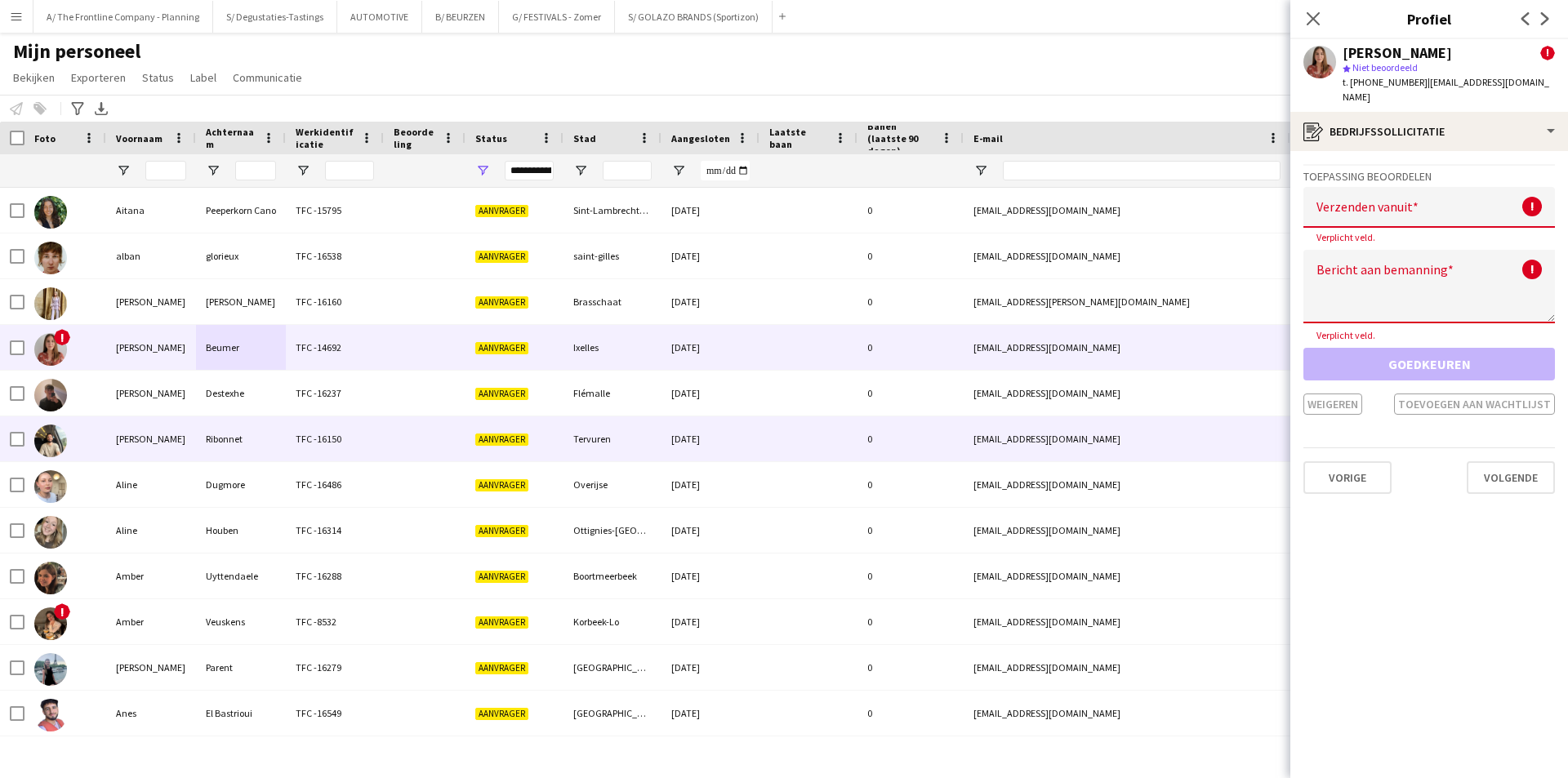
click at [182, 437] on div "Alexandre" at bounding box center [151, 438] width 90 height 45
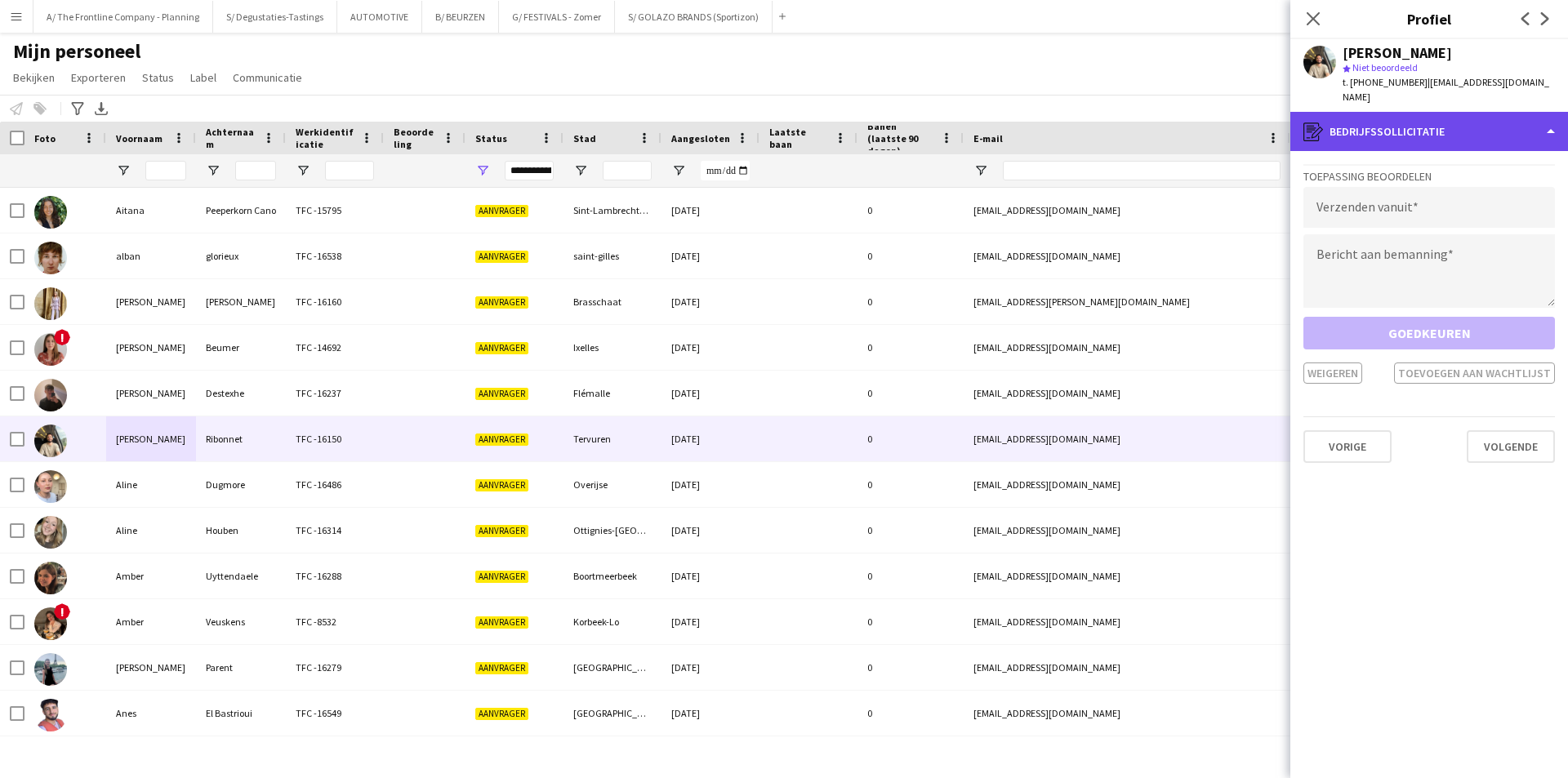
click at [1383, 112] on div "register Bedrijfssollicitatie" at bounding box center [1429, 131] width 278 height 40
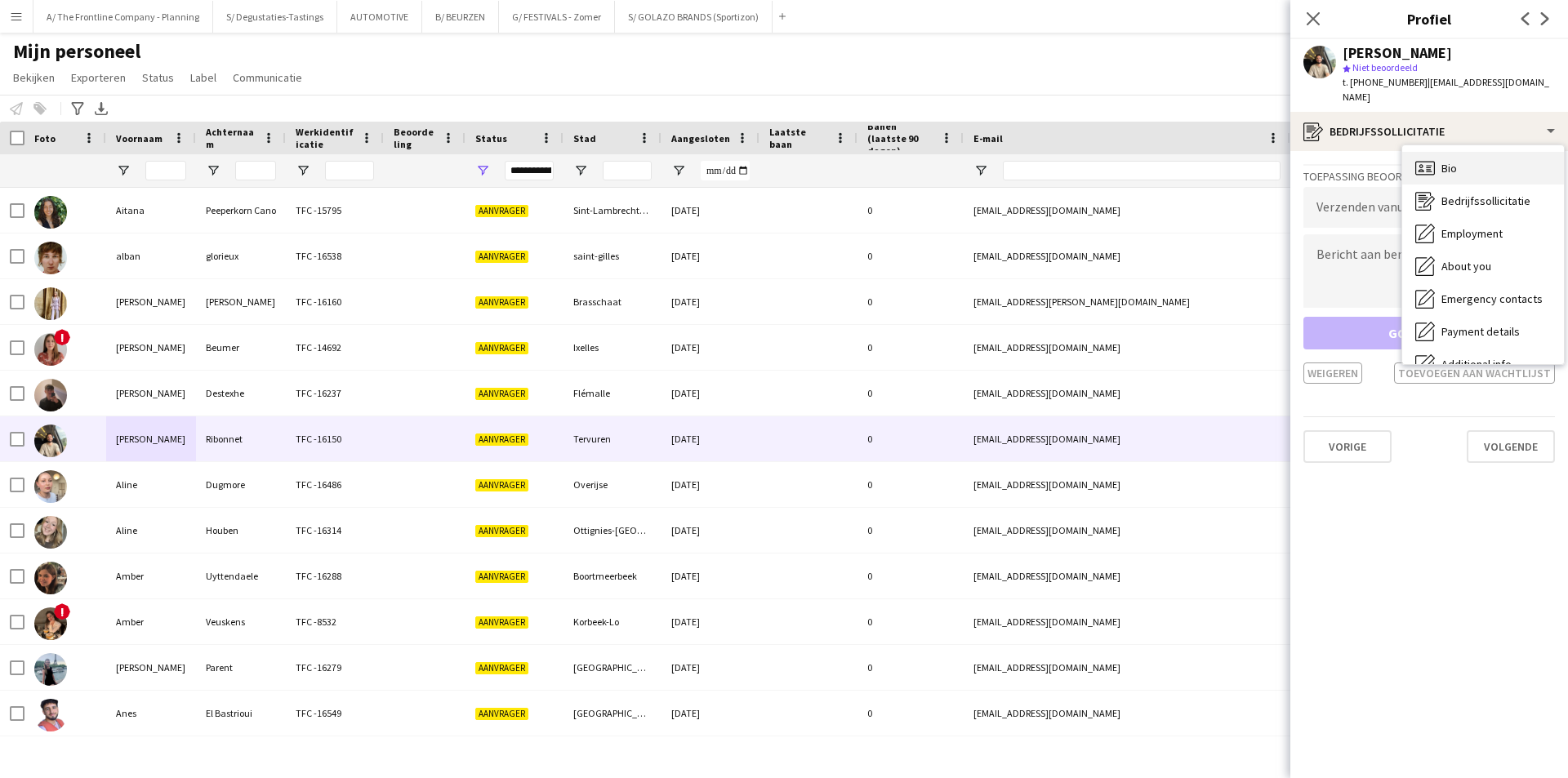
click at [1475, 152] on div "Bio Bio" at bounding box center [1483, 168] width 162 height 32
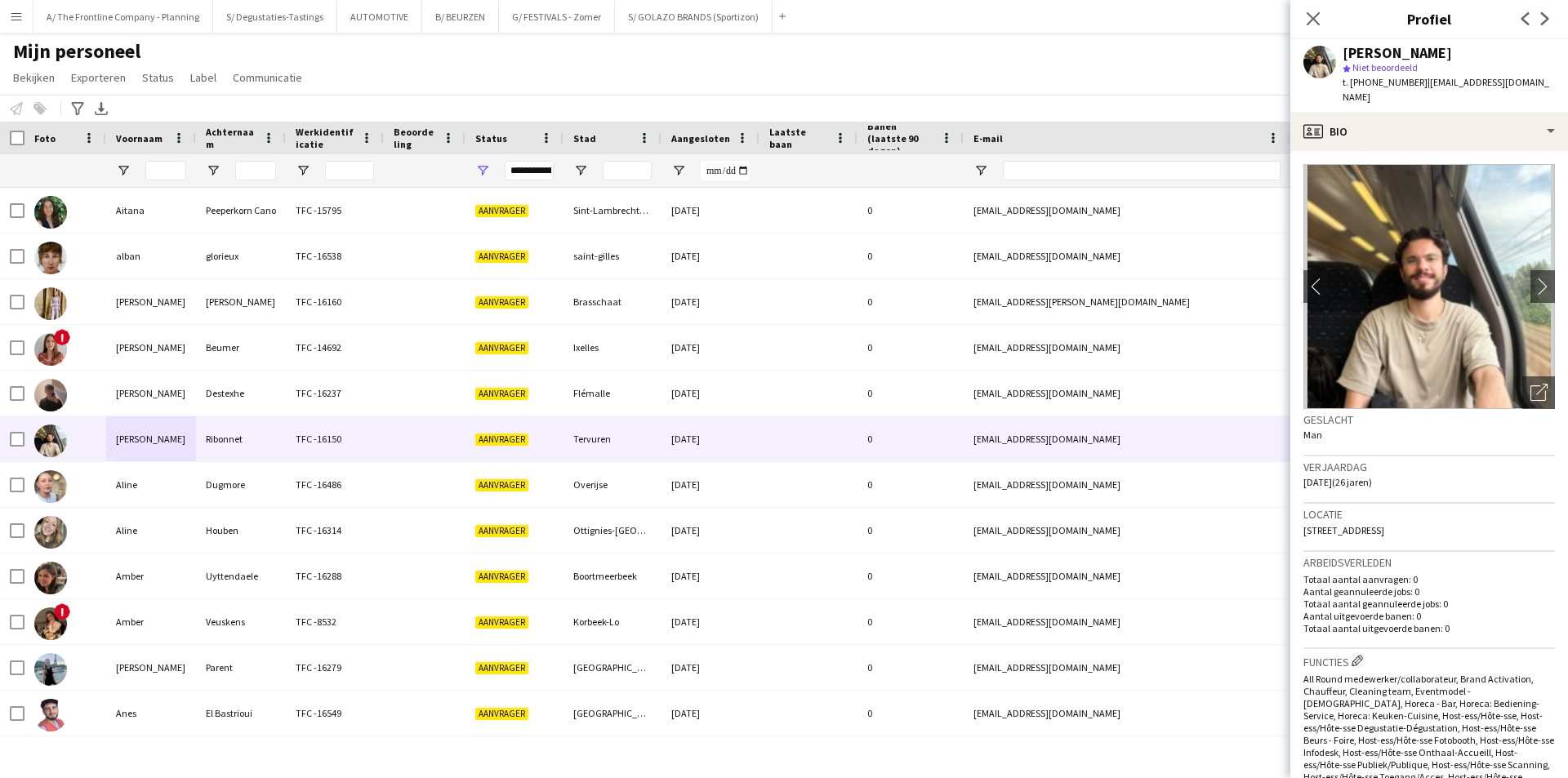
click at [1509, 257] on img at bounding box center [1429, 286] width 251 height 245
click at [1535, 294] on img at bounding box center [1429, 286] width 251 height 245
click at [1532, 277] on app-icon "chevron-right" at bounding box center [1543, 286] width 25 height 18
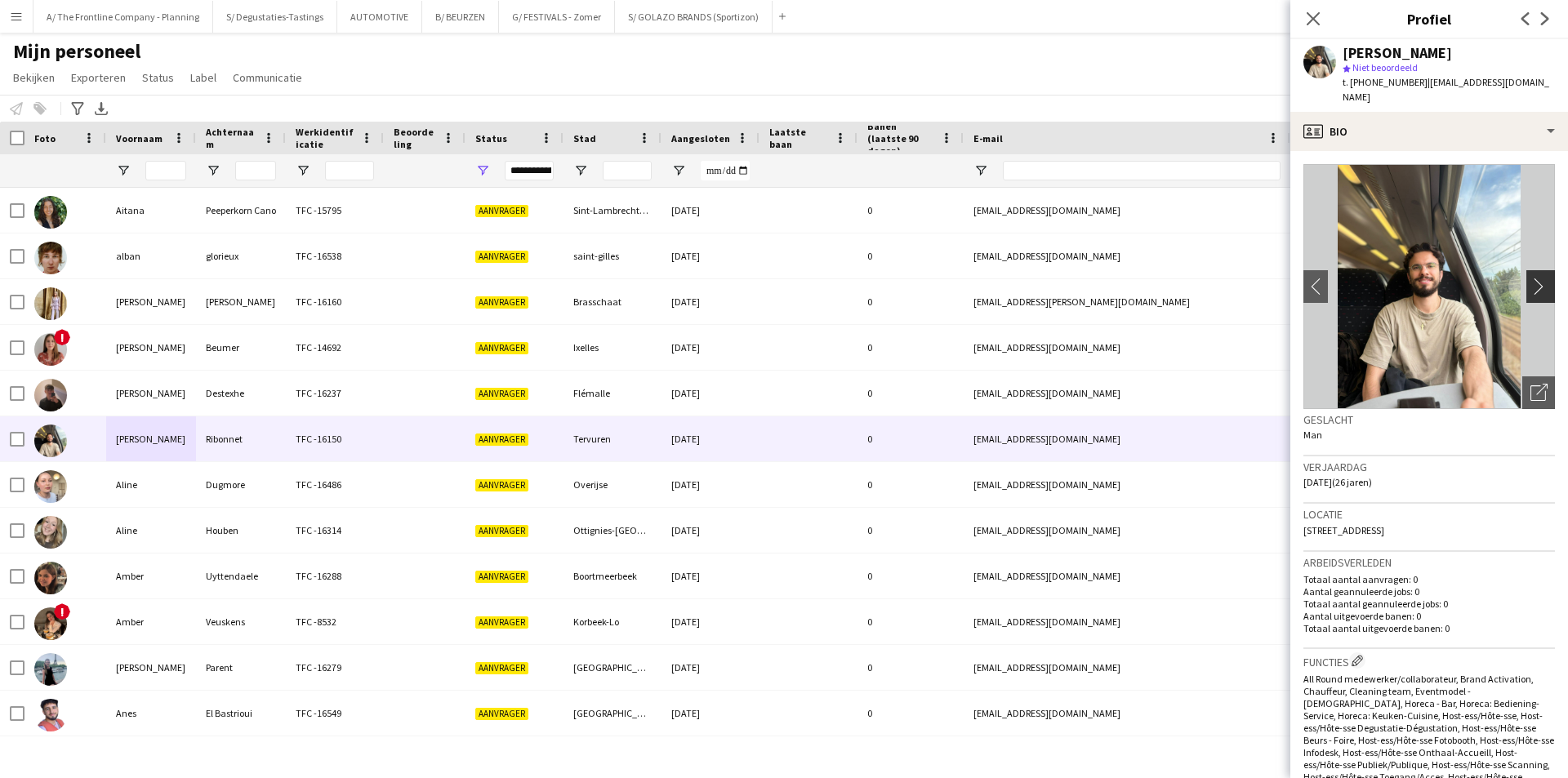
click at [1532, 277] on app-icon "chevron-right" at bounding box center [1543, 286] width 25 height 18
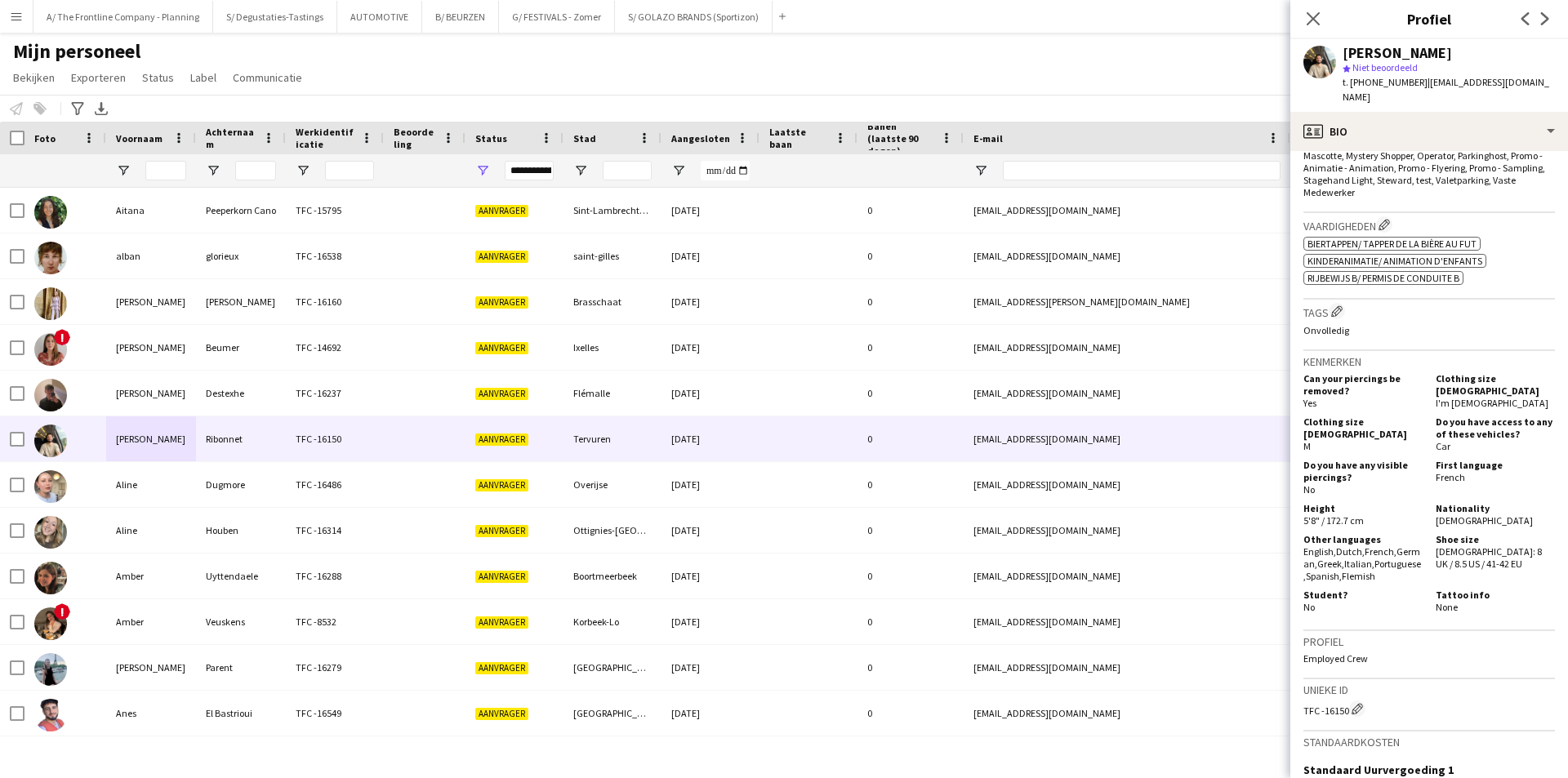
scroll to position [572, 0]
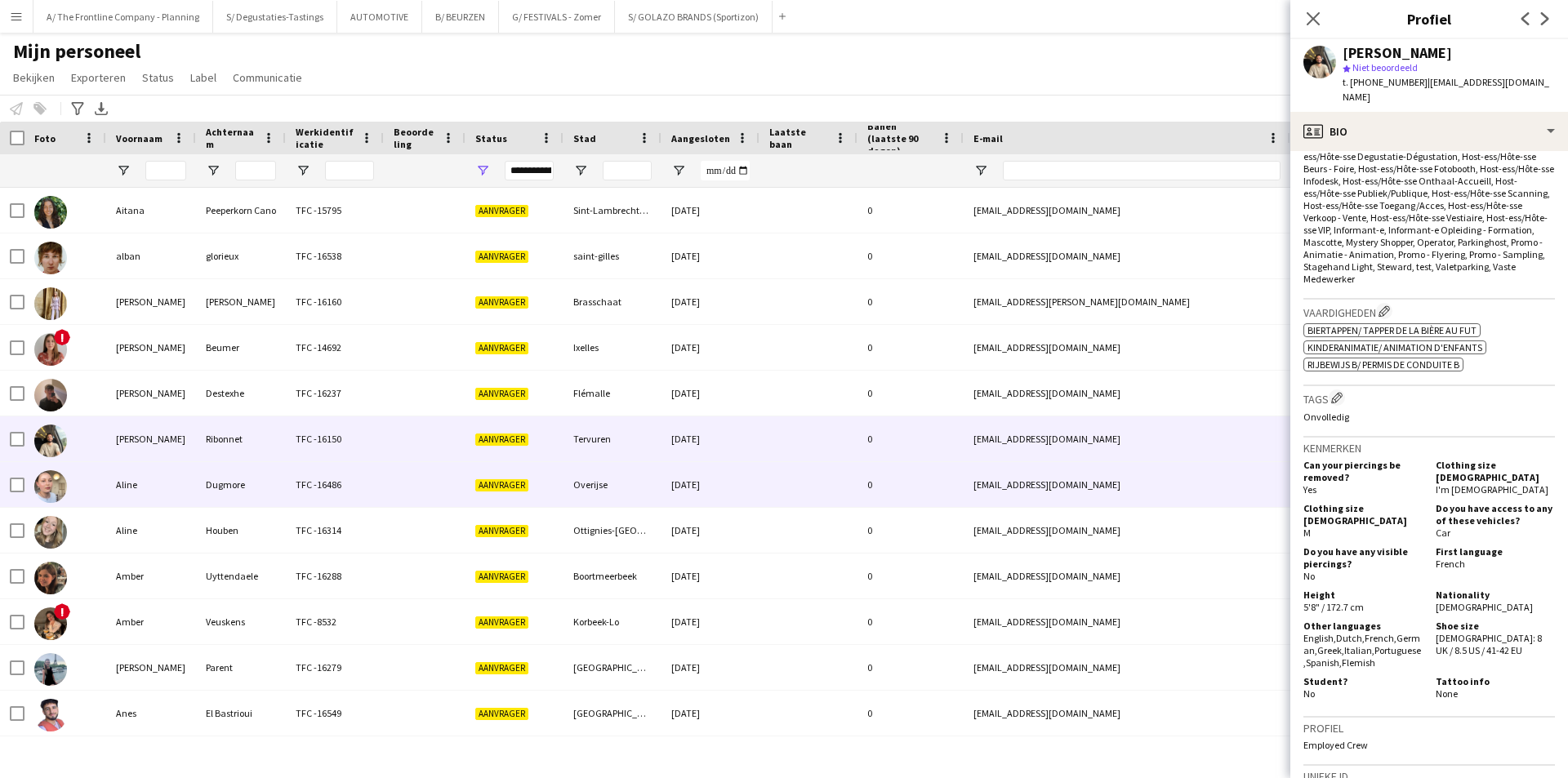
click at [347, 477] on div "TFC -16486" at bounding box center [335, 484] width 98 height 45
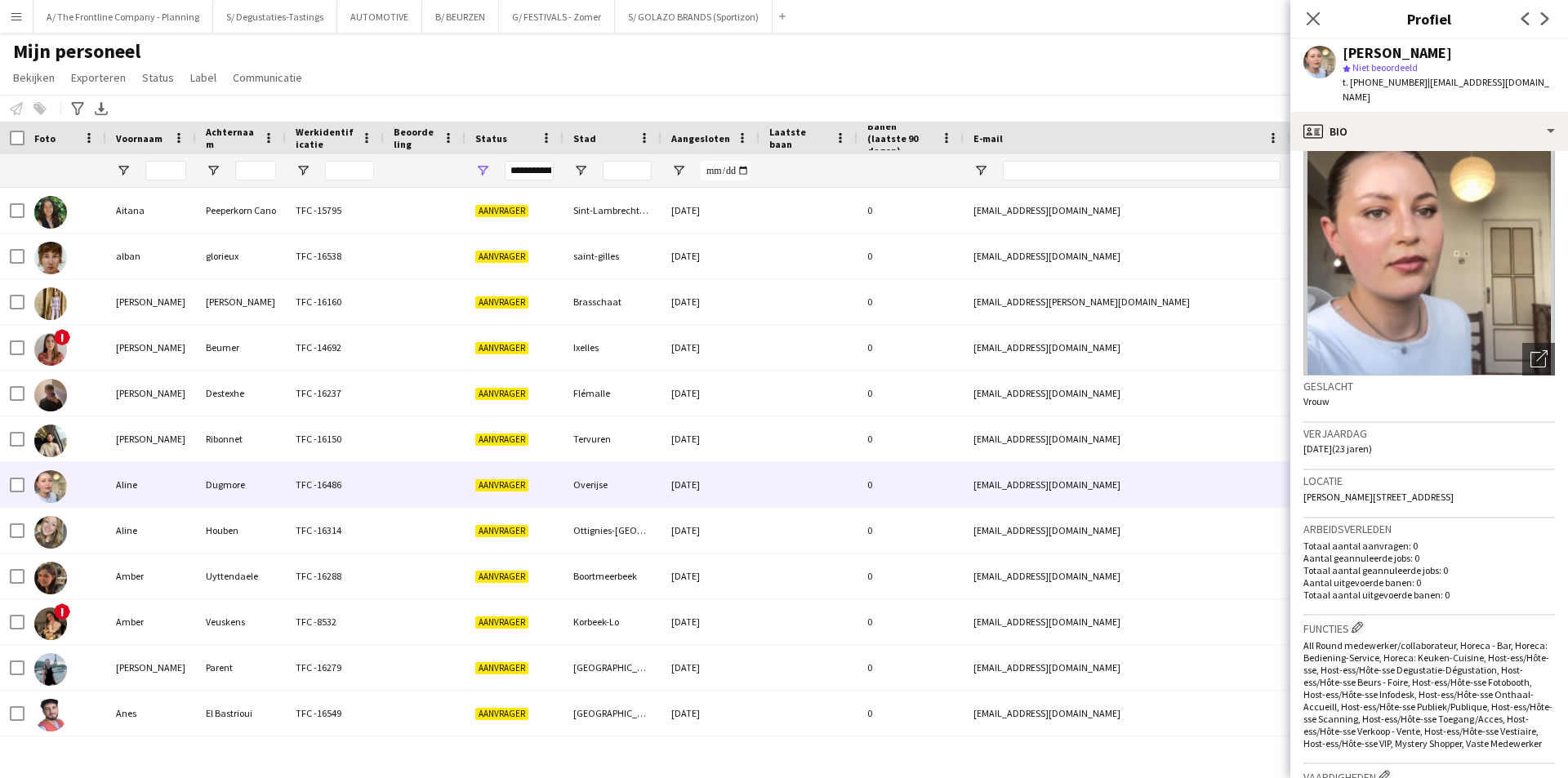
scroll to position [0, 0]
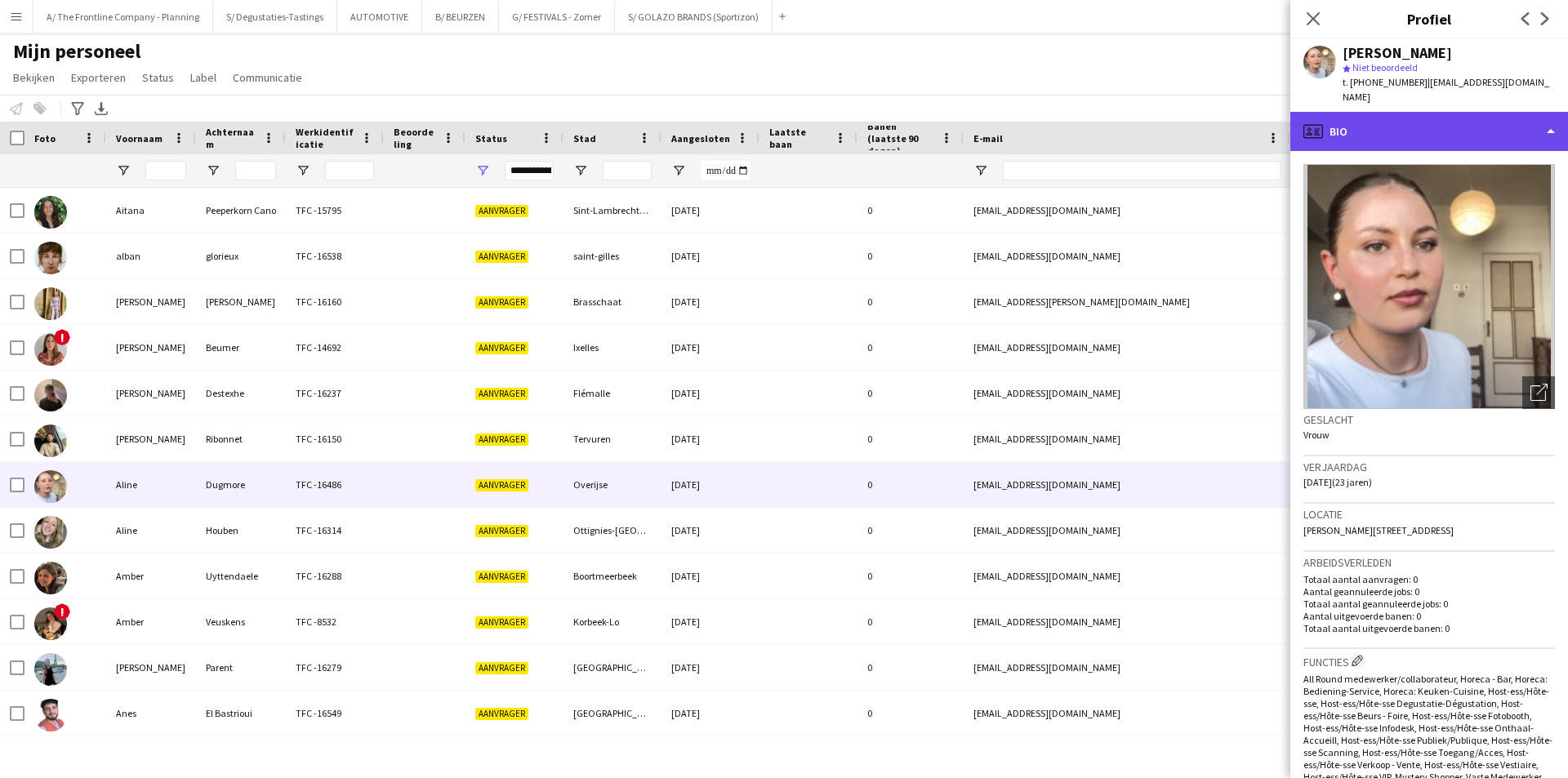
click at [1462, 116] on div "profile Bio" at bounding box center [1429, 131] width 278 height 40
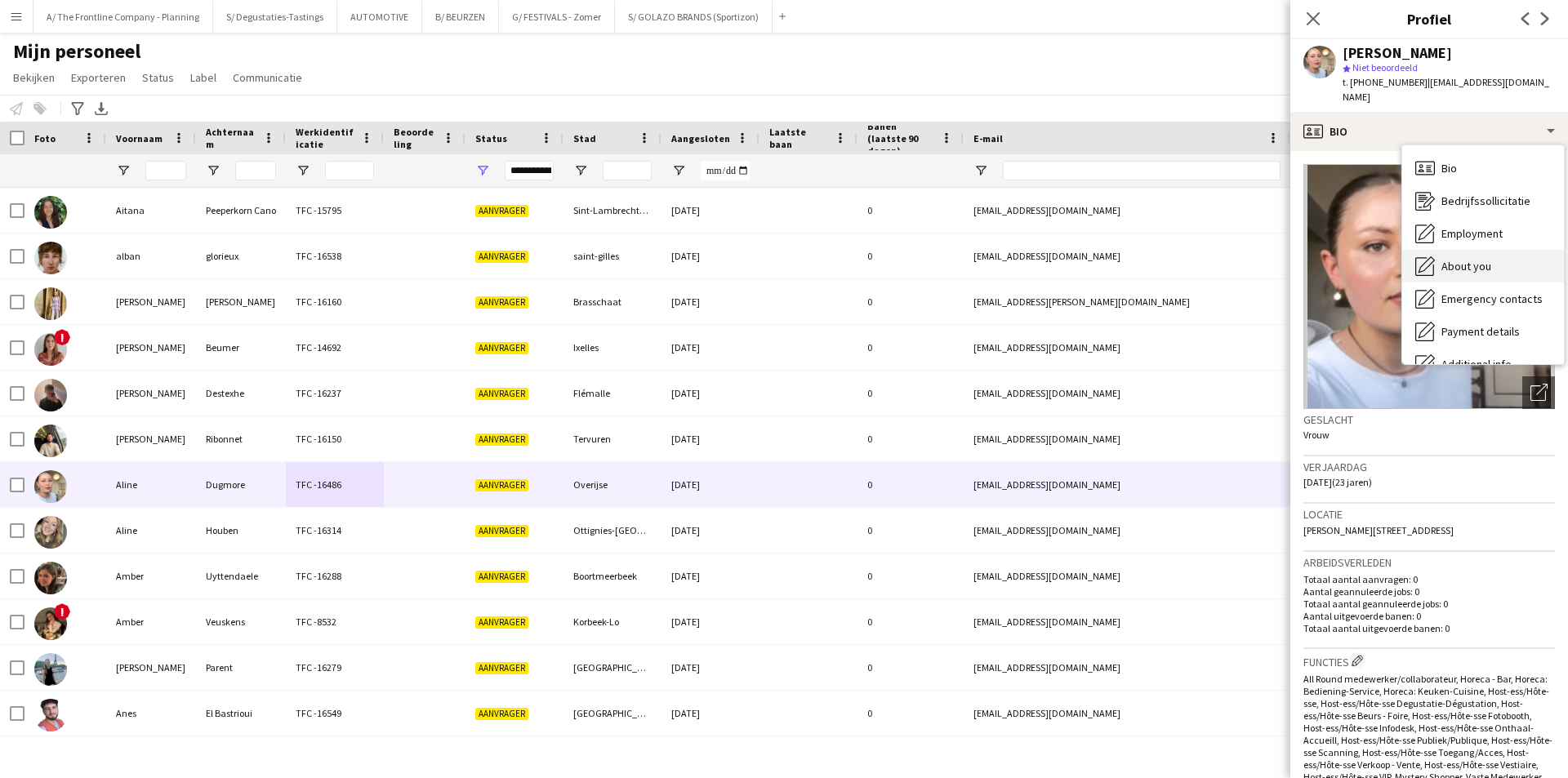
click at [1494, 255] on div "About you About you" at bounding box center [1483, 265] width 162 height 32
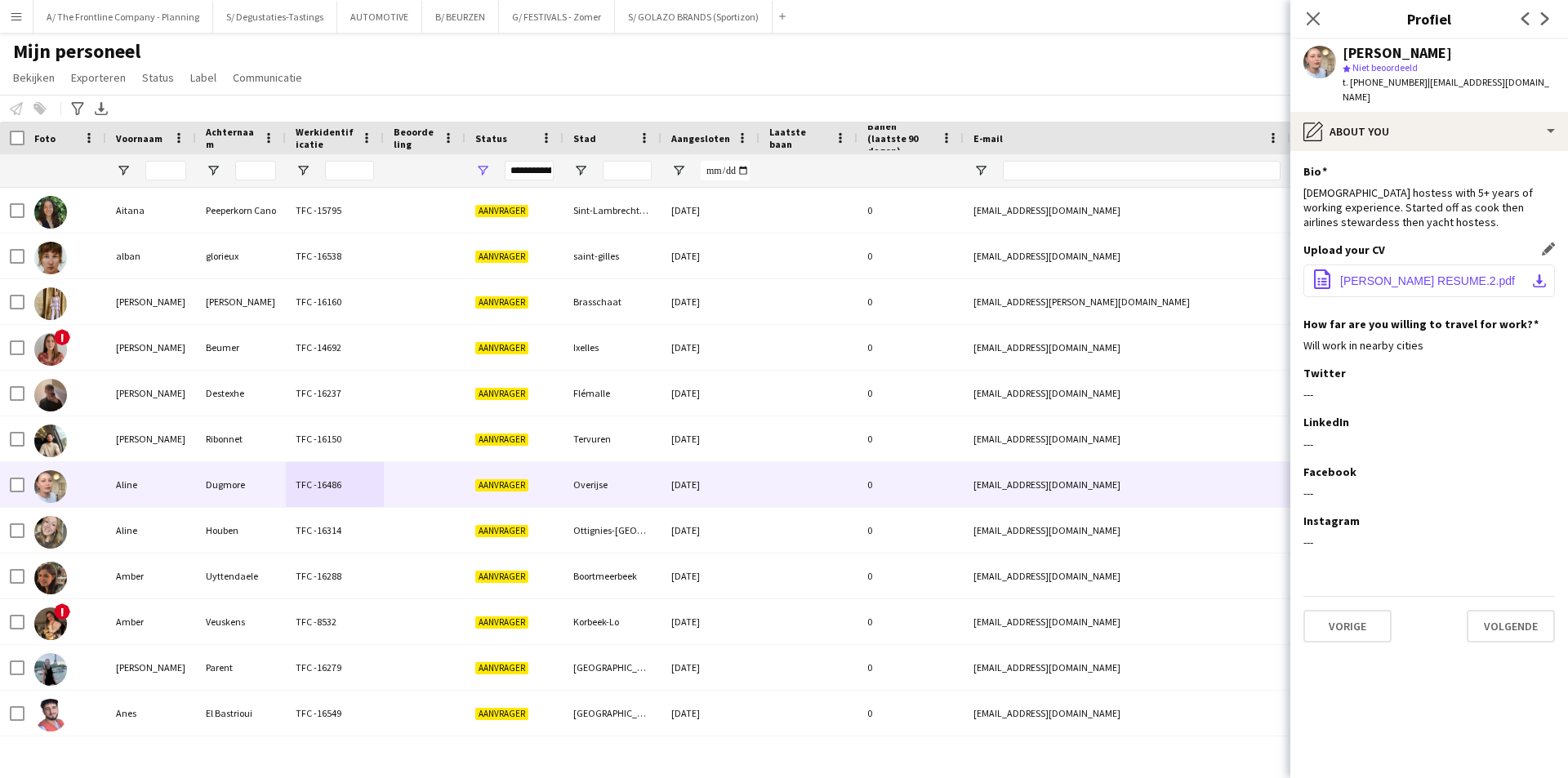
click at [1455, 264] on button "office-file-sheet Aline Dugmore RESUME.2.pdf download-bottom" at bounding box center [1429, 280] width 251 height 32
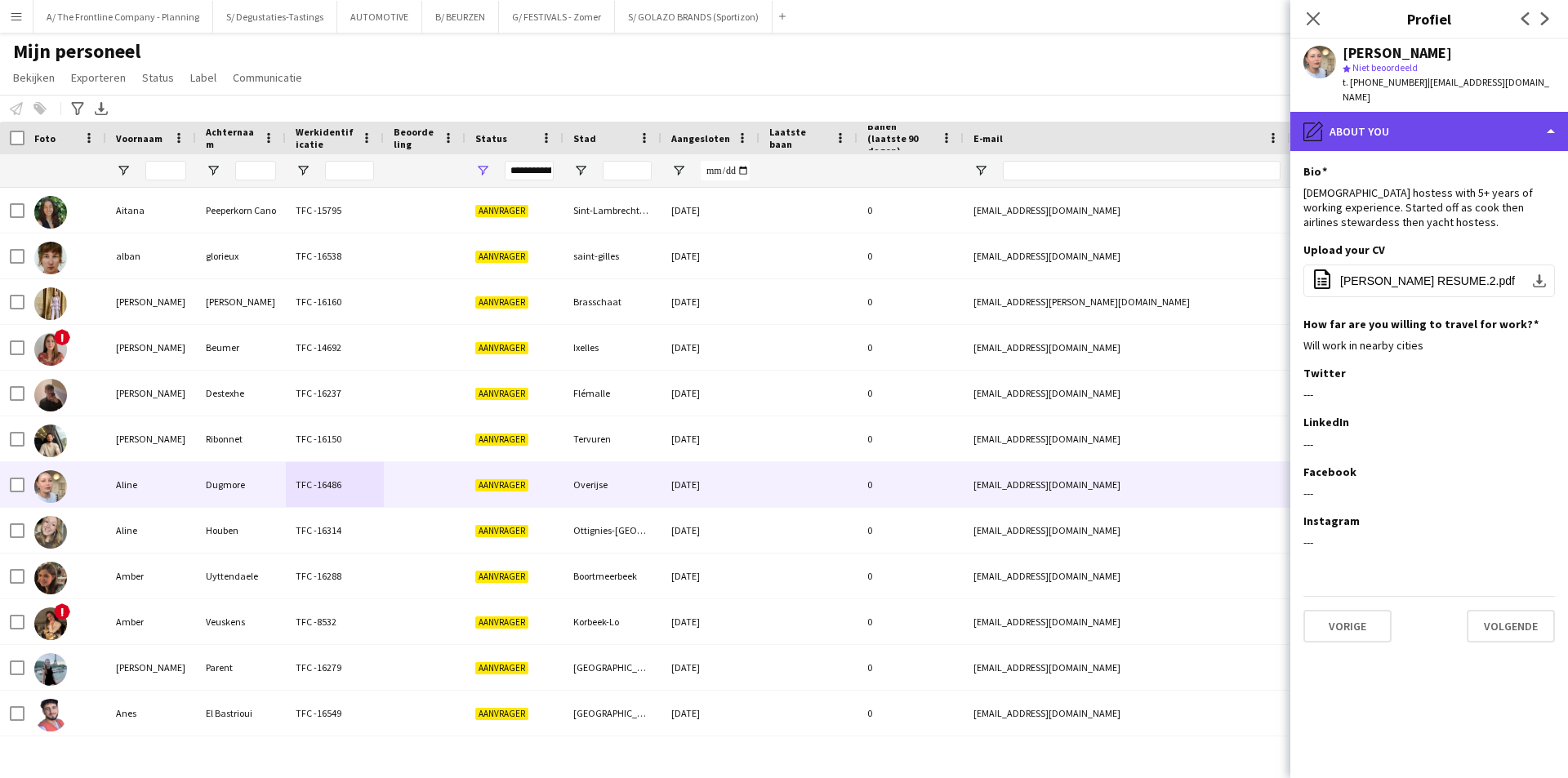
click at [1426, 112] on div "pencil4 About you" at bounding box center [1429, 131] width 278 height 40
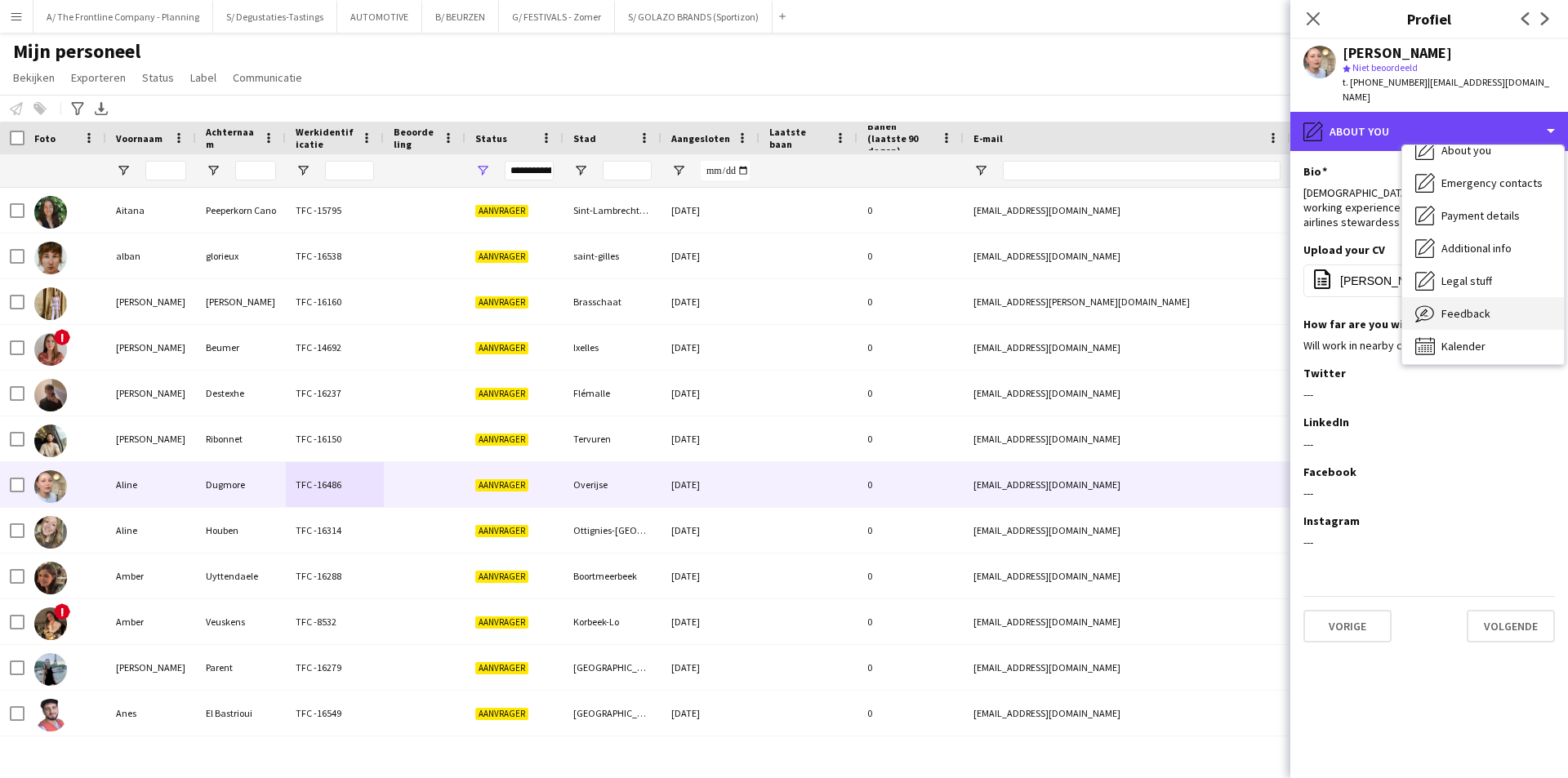
scroll to position [121, 0]
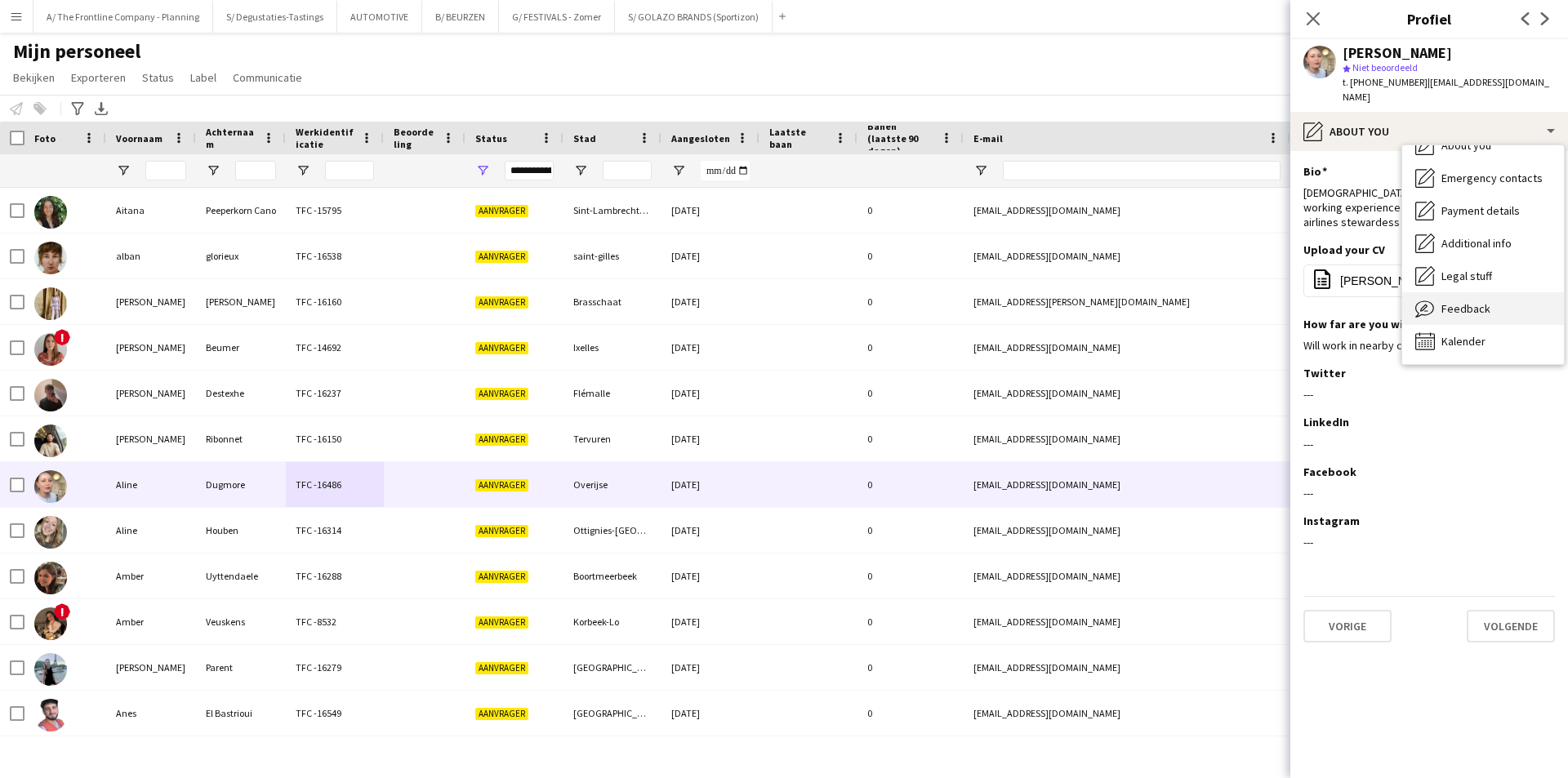
click at [1477, 292] on div "Feedback Feedback" at bounding box center [1483, 308] width 162 height 32
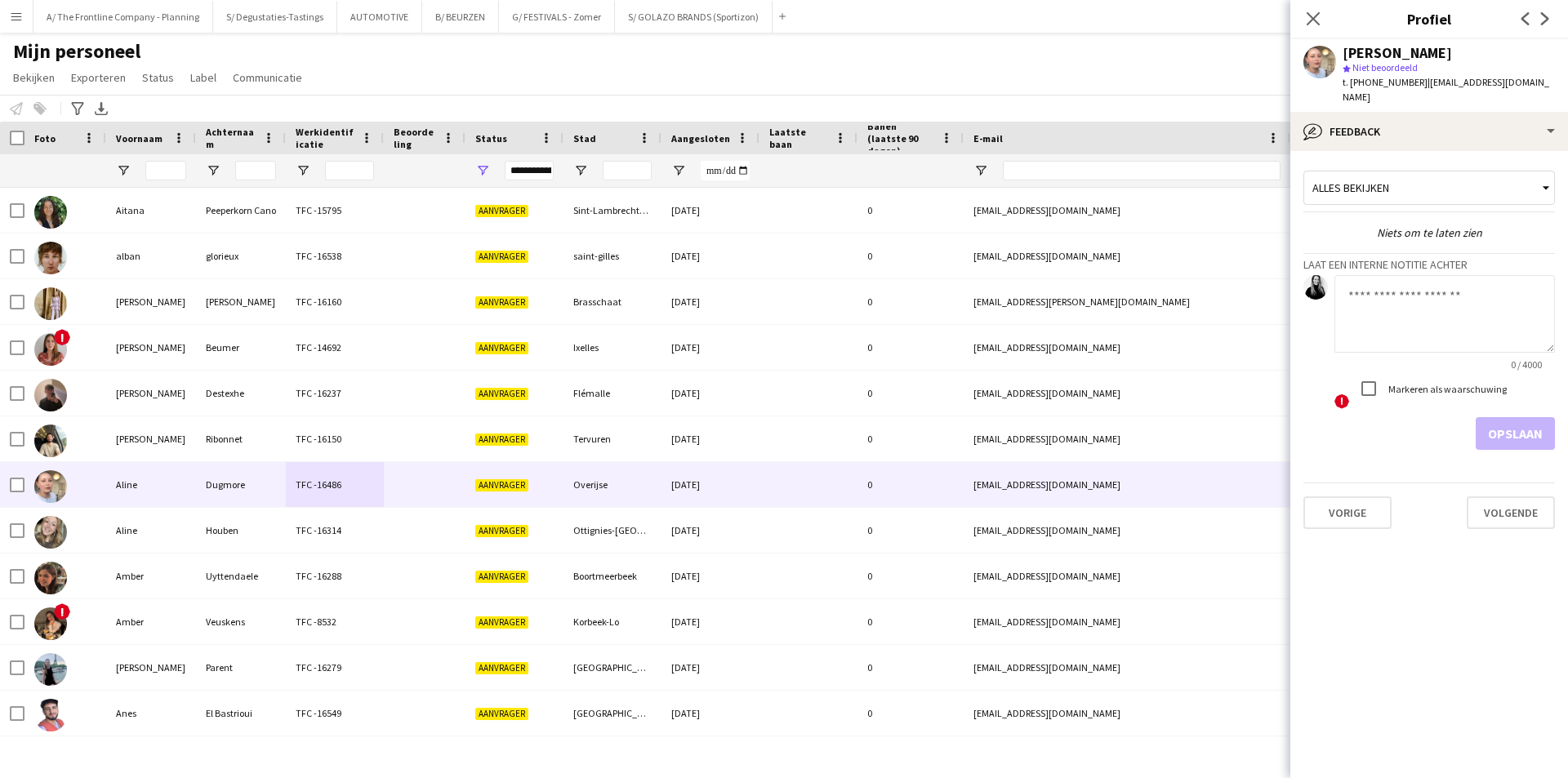
click at [1447, 284] on textarea at bounding box center [1444, 313] width 220 height 77
type textarea "**********"
click at [1424, 382] on div "Markeren als waarschuwing" at bounding box center [1430, 388] width 155 height 32
click at [1434, 383] on label "Markeren als waarschuwing" at bounding box center [1446, 389] width 122 height 12
click at [1499, 417] on button "Opslaan" at bounding box center [1515, 433] width 79 height 32
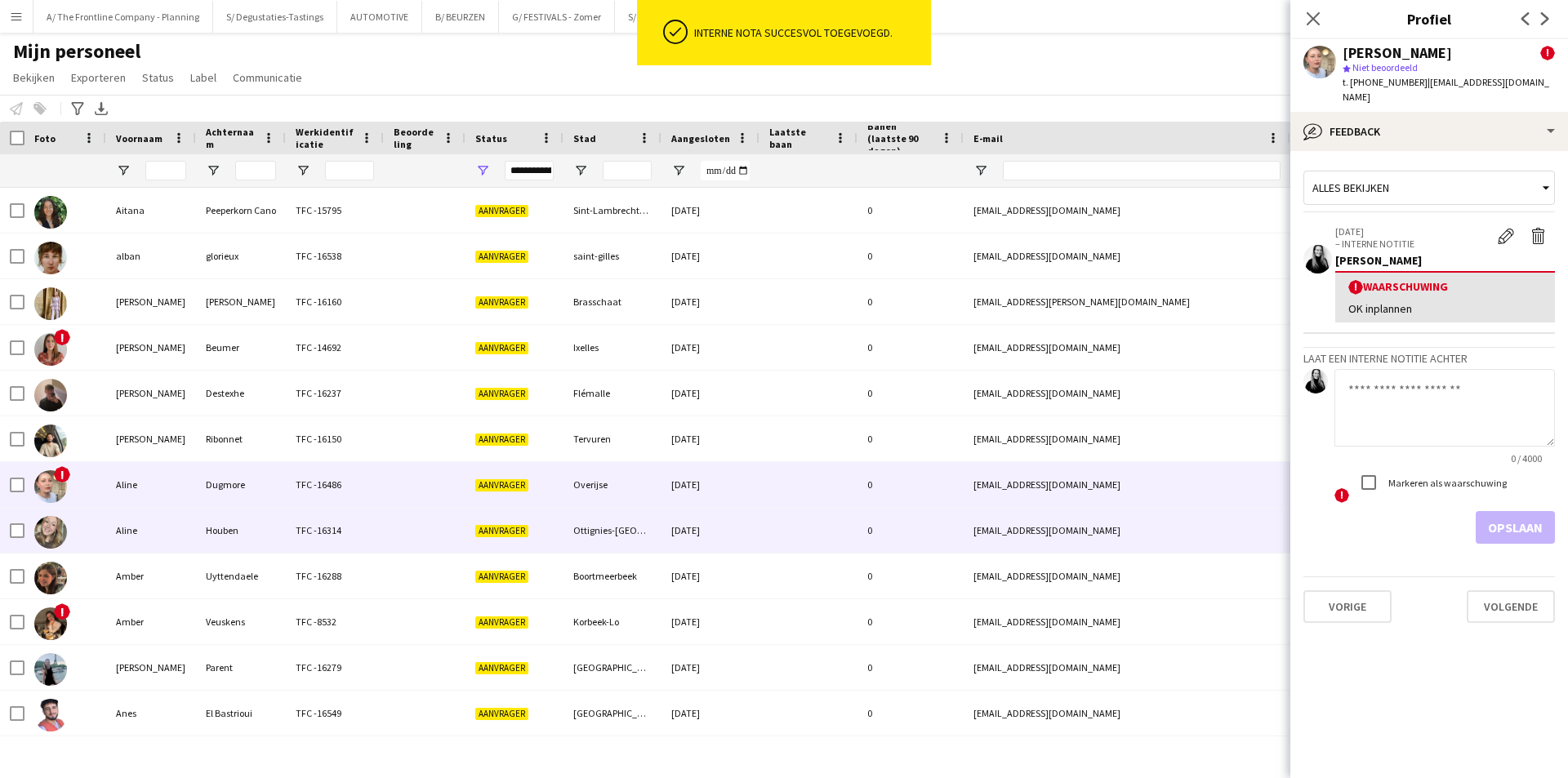
click at [234, 536] on div "Houben" at bounding box center [241, 529] width 90 height 45
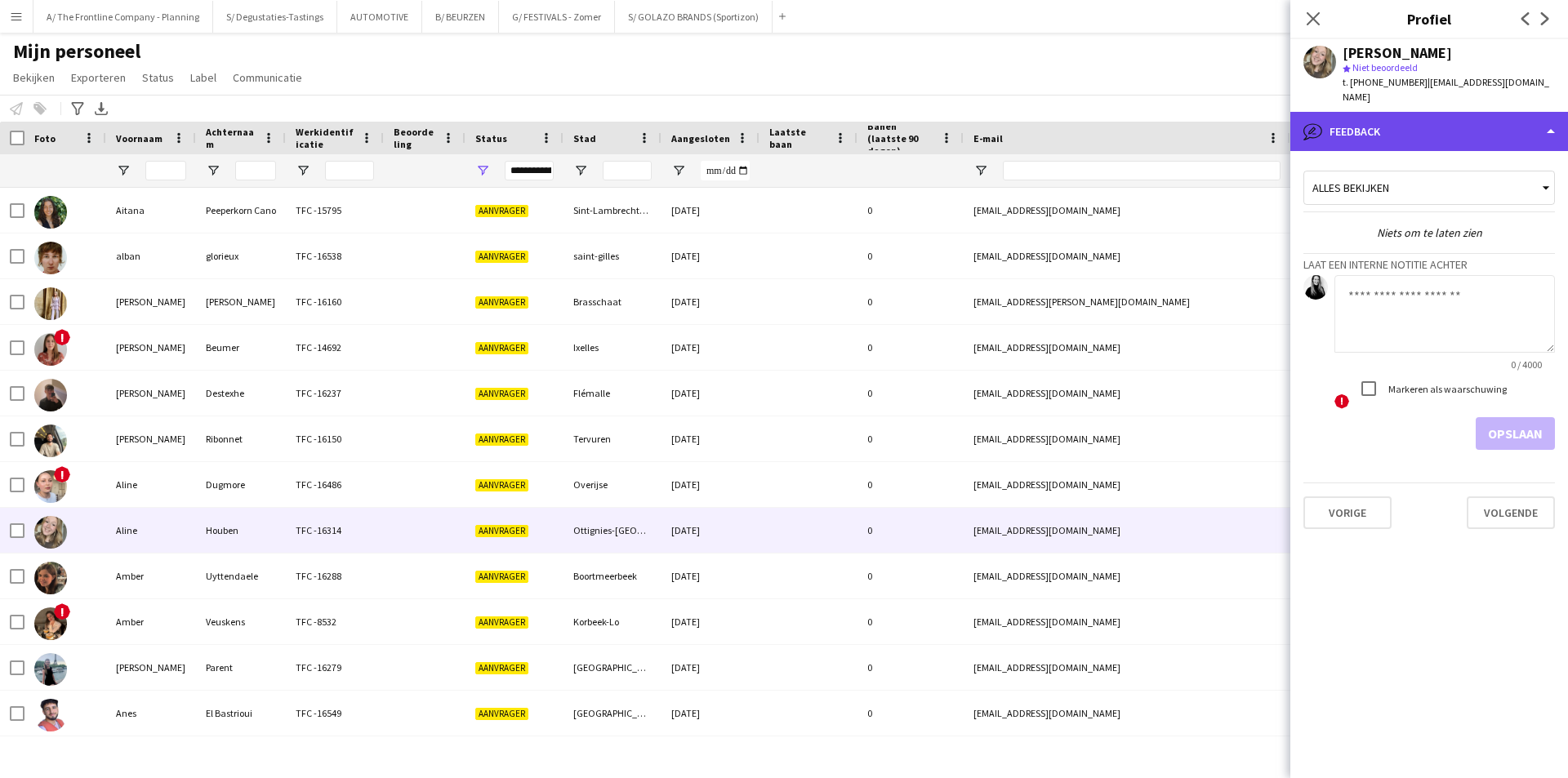
click at [1440, 112] on div "bubble-pencil Feedback" at bounding box center [1429, 131] width 278 height 40
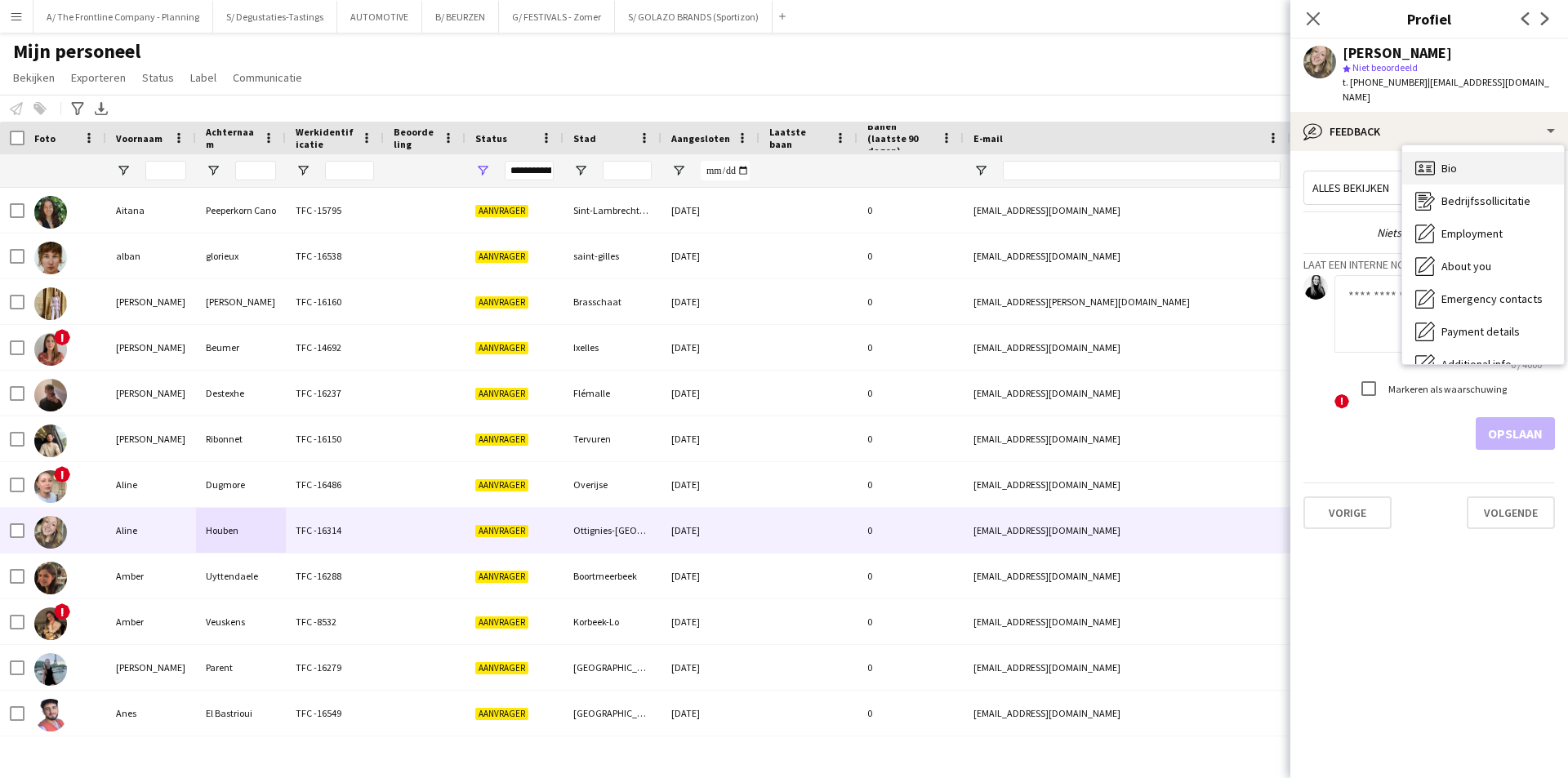
click at [1455, 161] on span "Bio" at bounding box center [1449, 168] width 16 height 15
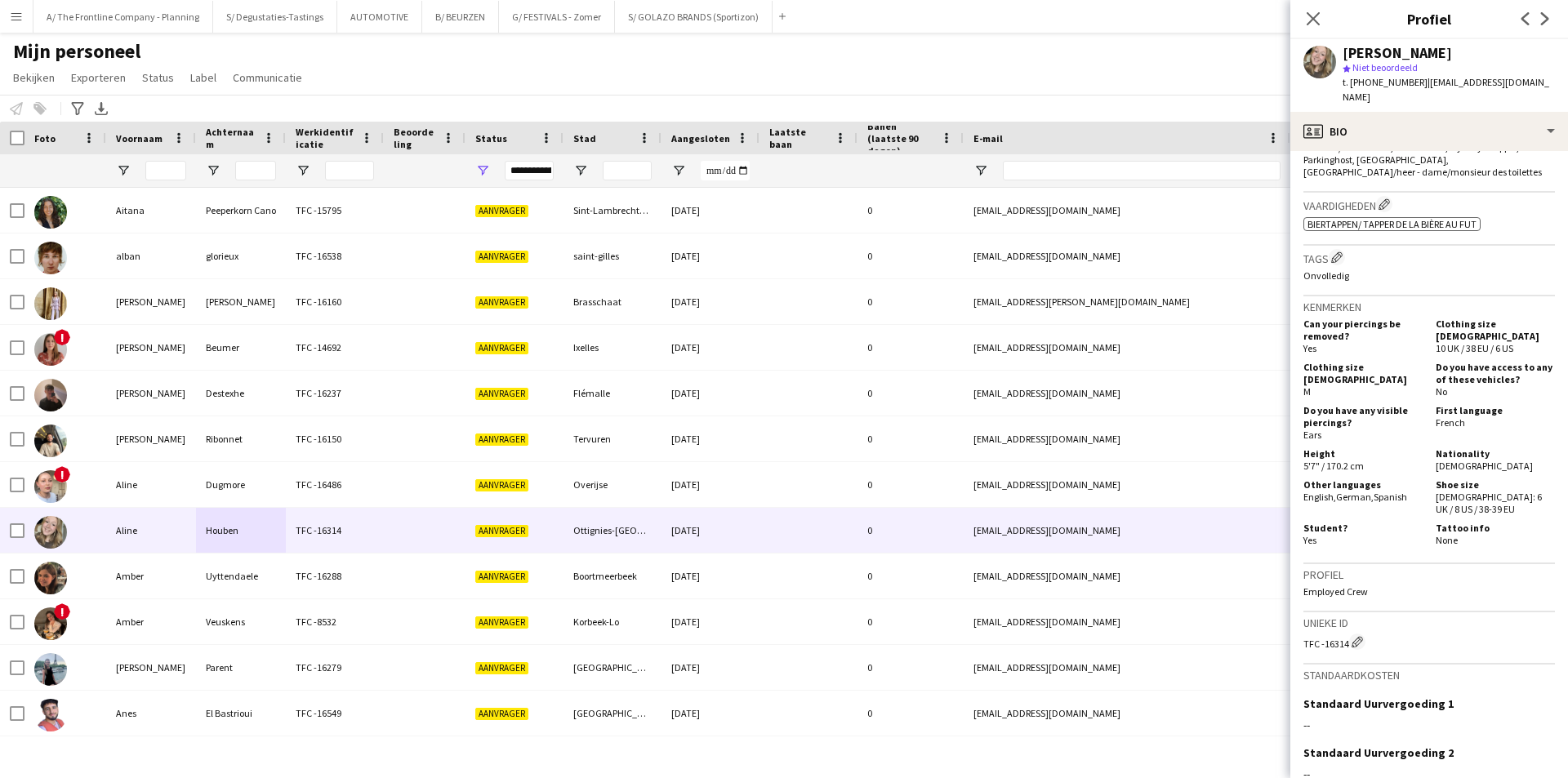
scroll to position [653, 0]
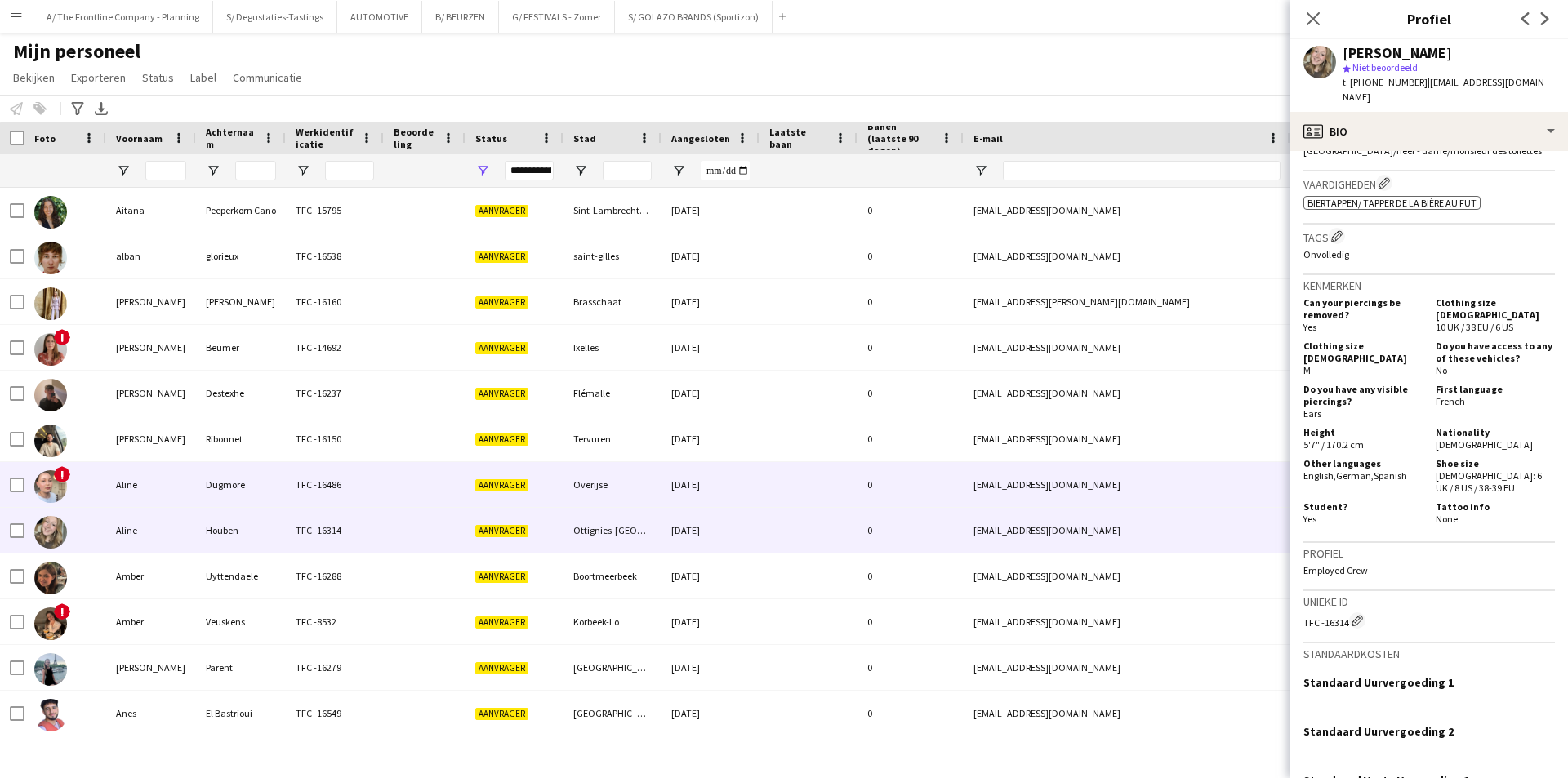
click at [447, 478] on div at bounding box center [424, 484] width 82 height 45
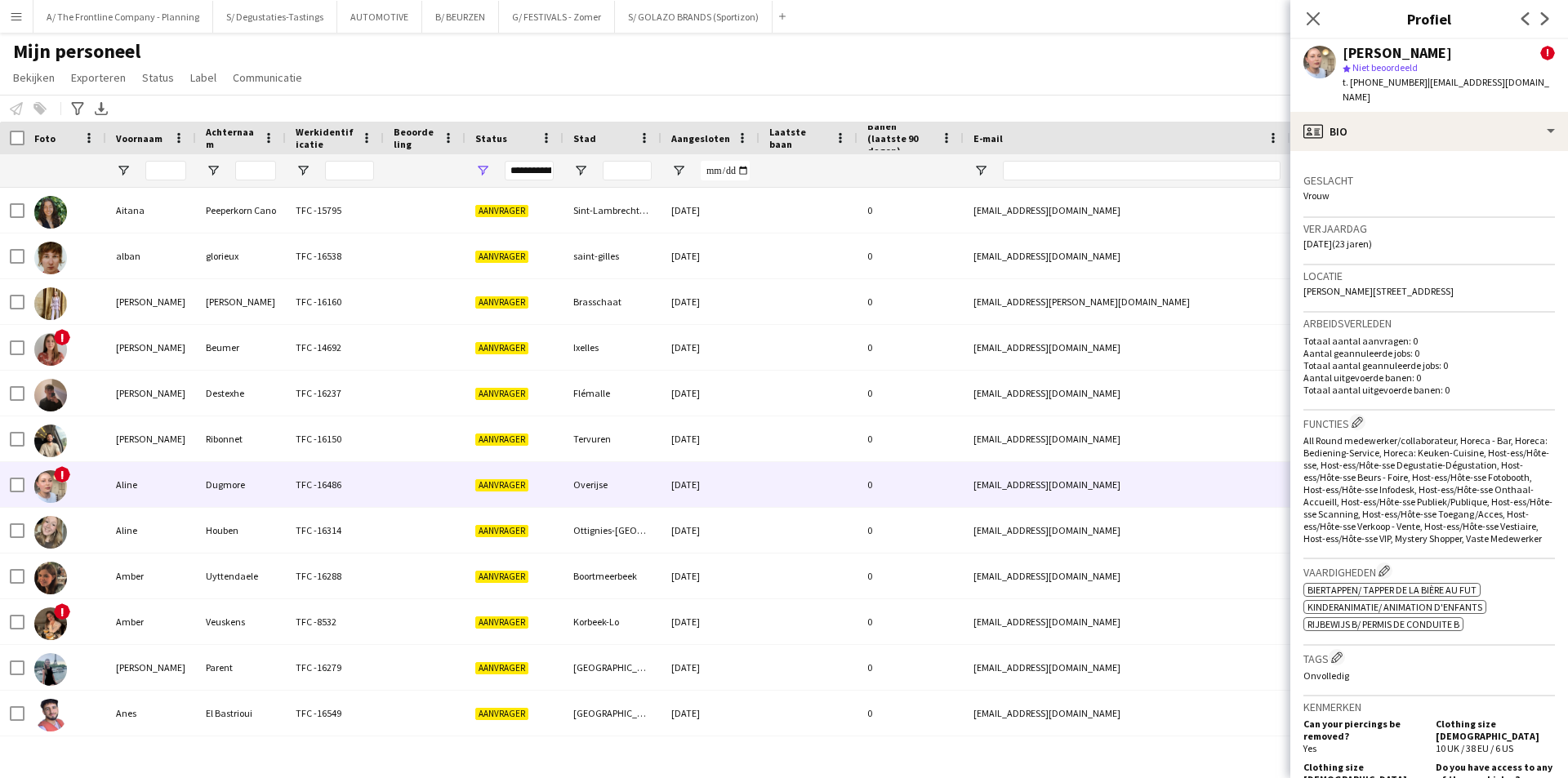
scroll to position [408, 0]
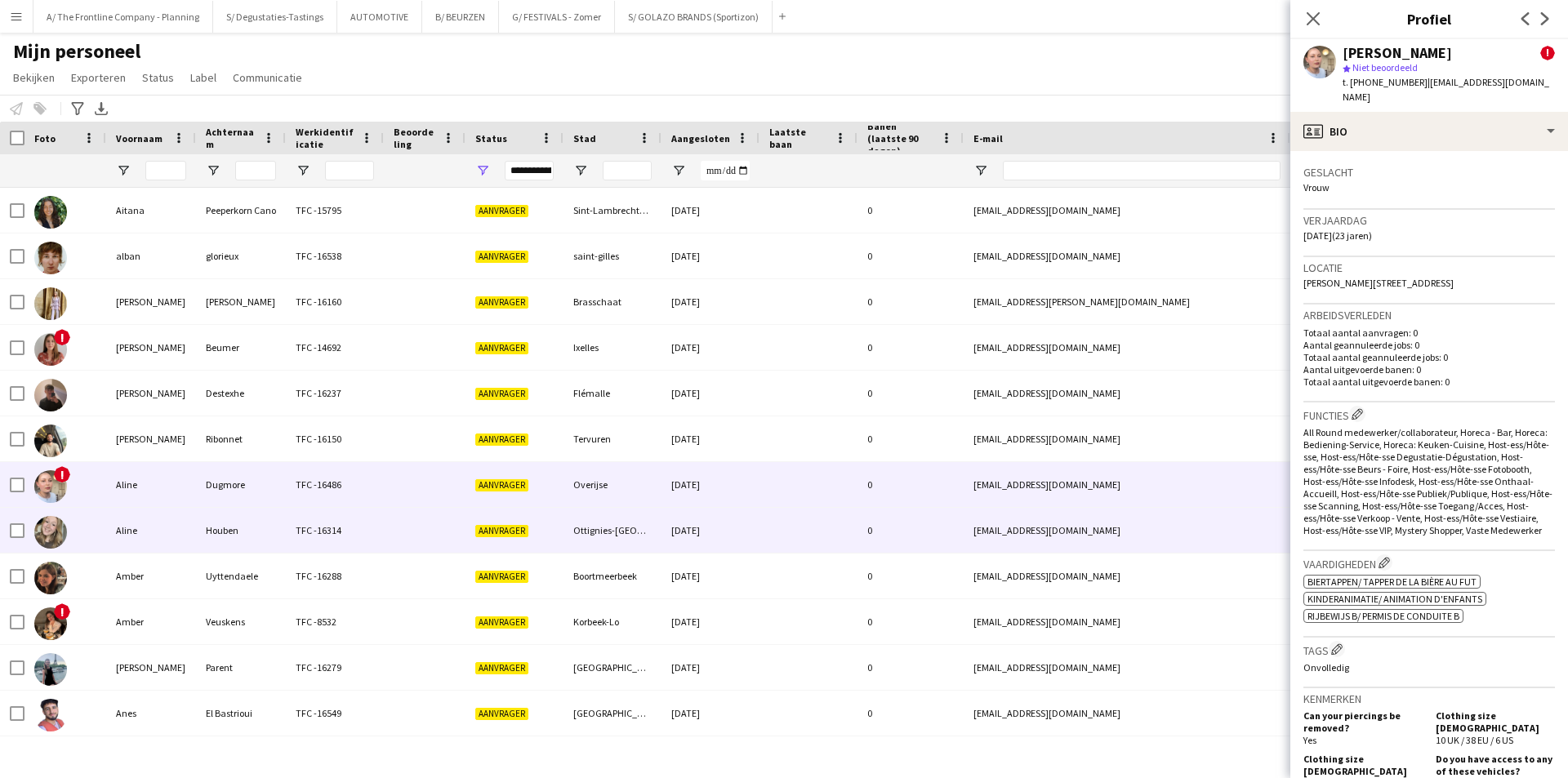
click at [214, 526] on div "Houben" at bounding box center [241, 529] width 90 height 45
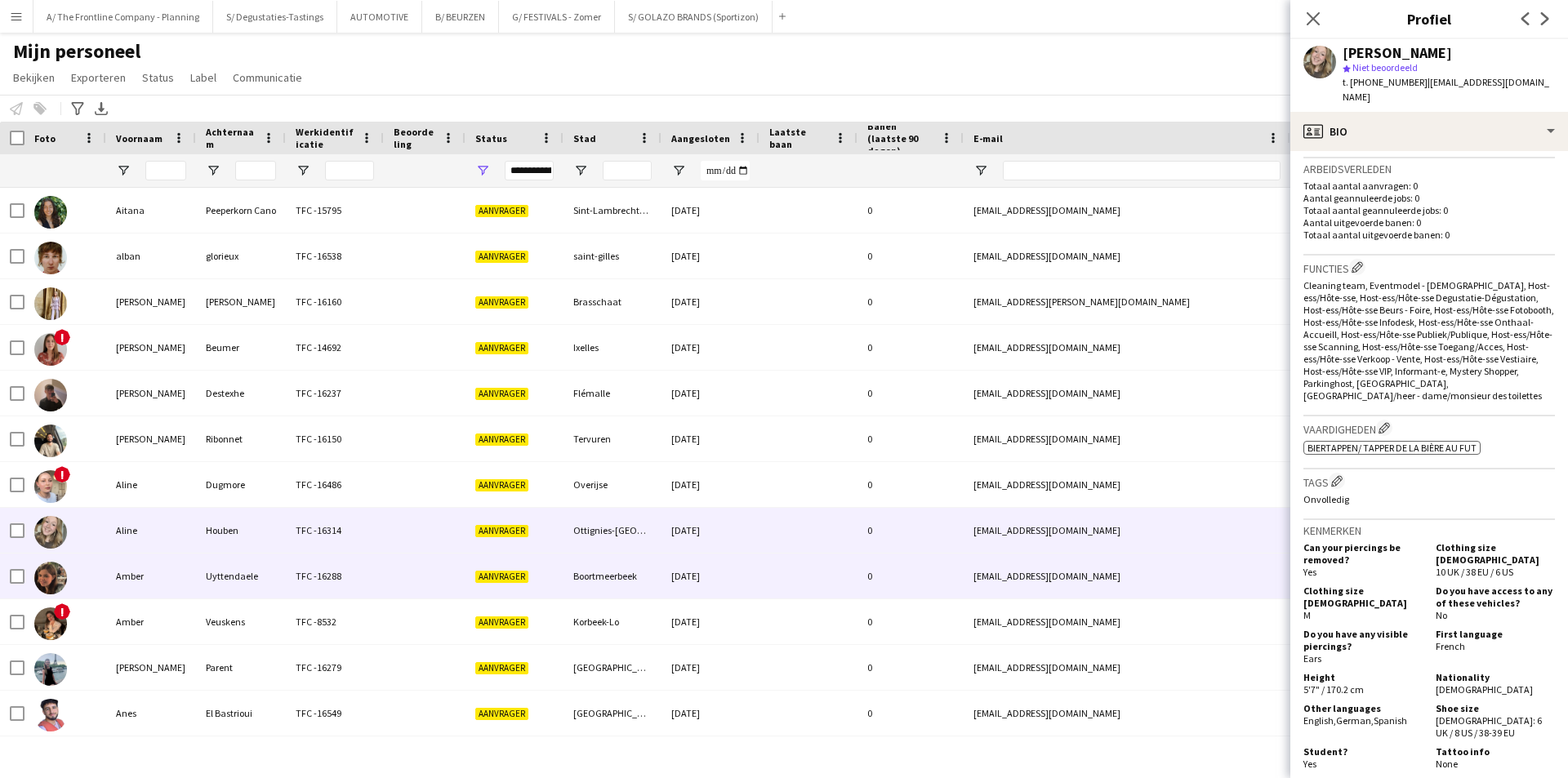
click at [285, 567] on div "Uyttendaele" at bounding box center [241, 575] width 90 height 45
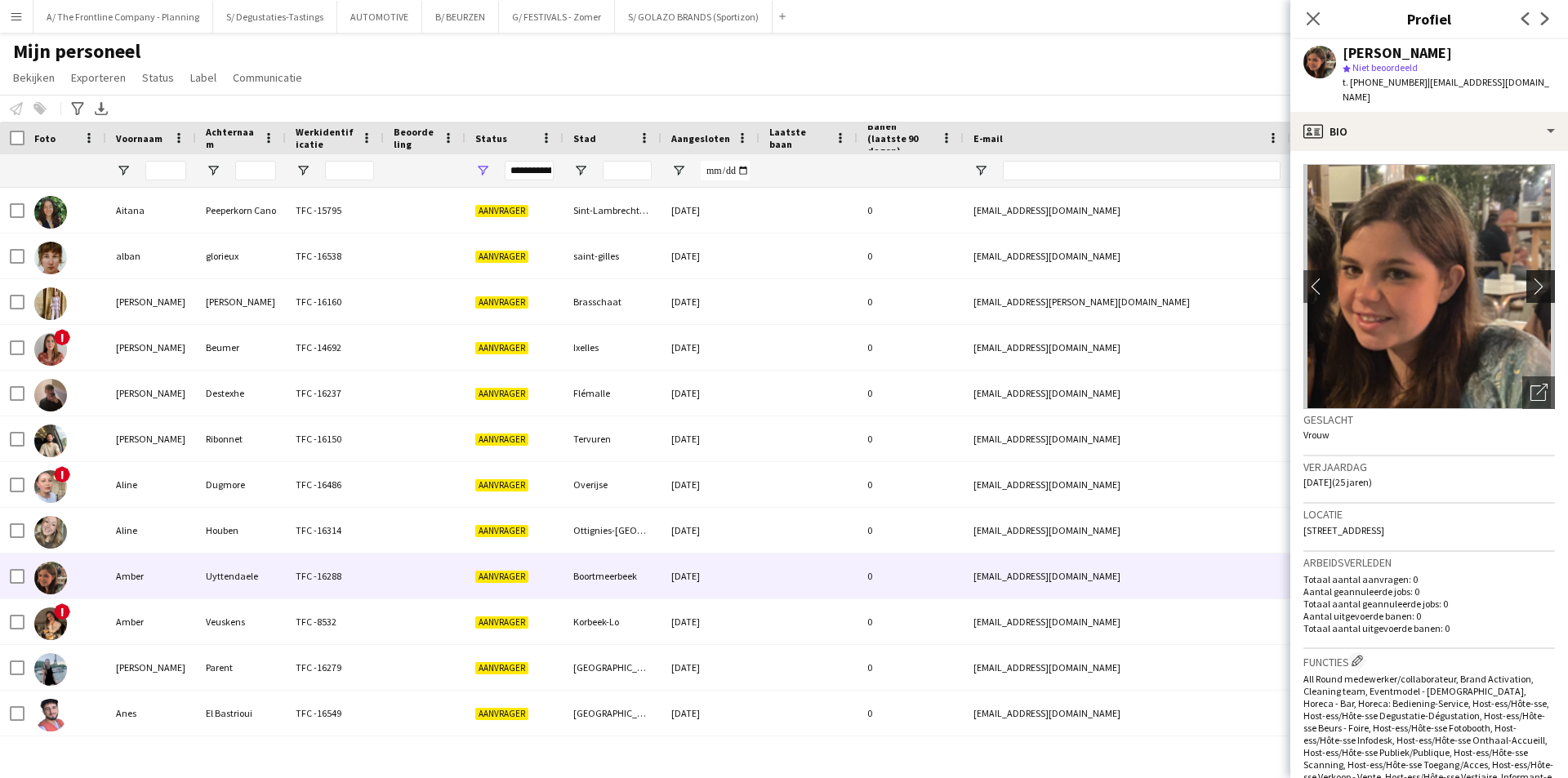
click at [1530, 270] on button "chevron-right" at bounding box center [1543, 286] width 33 height 32
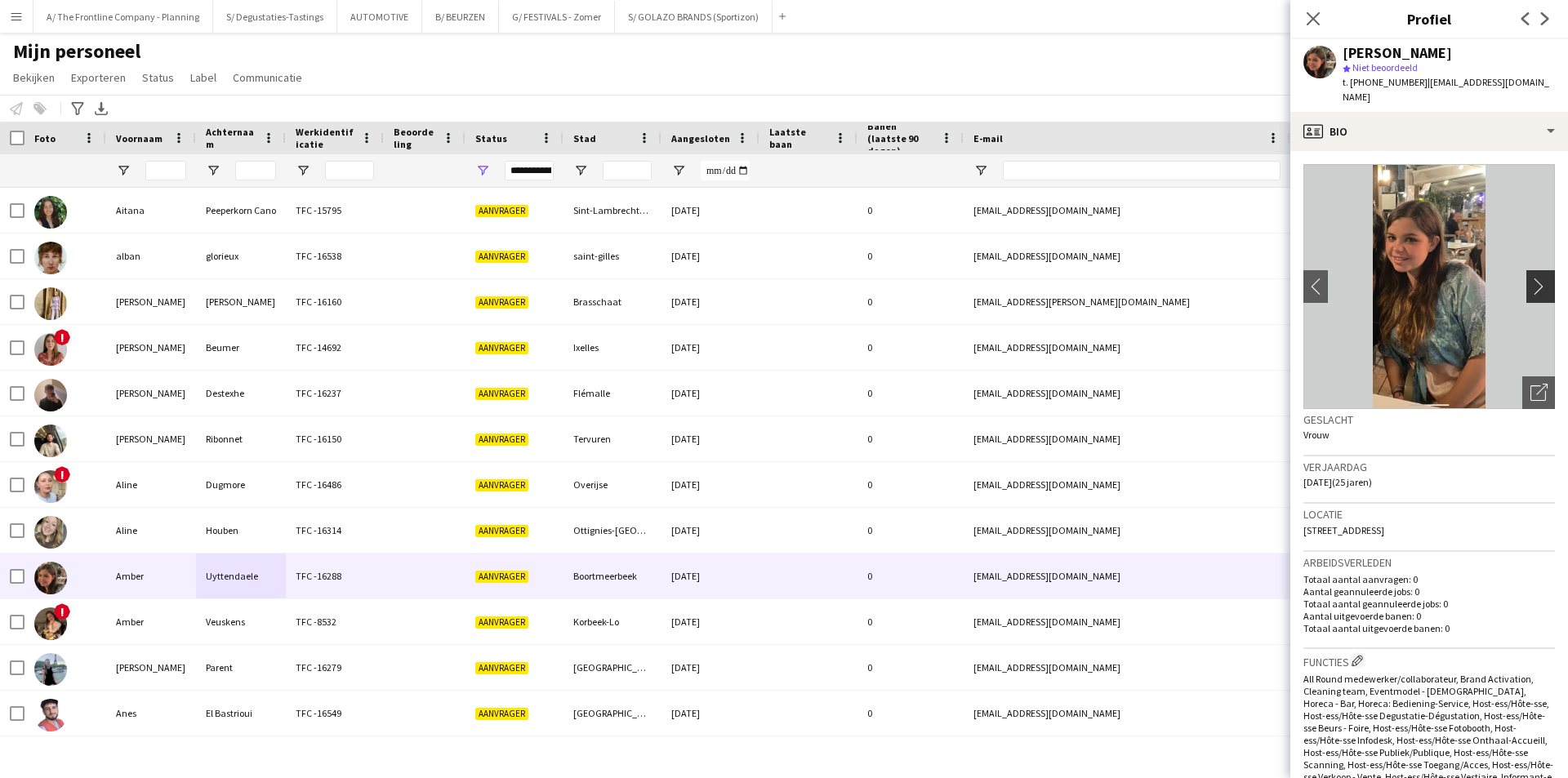
click at [1530, 270] on button "chevron-right" at bounding box center [1543, 286] width 33 height 32
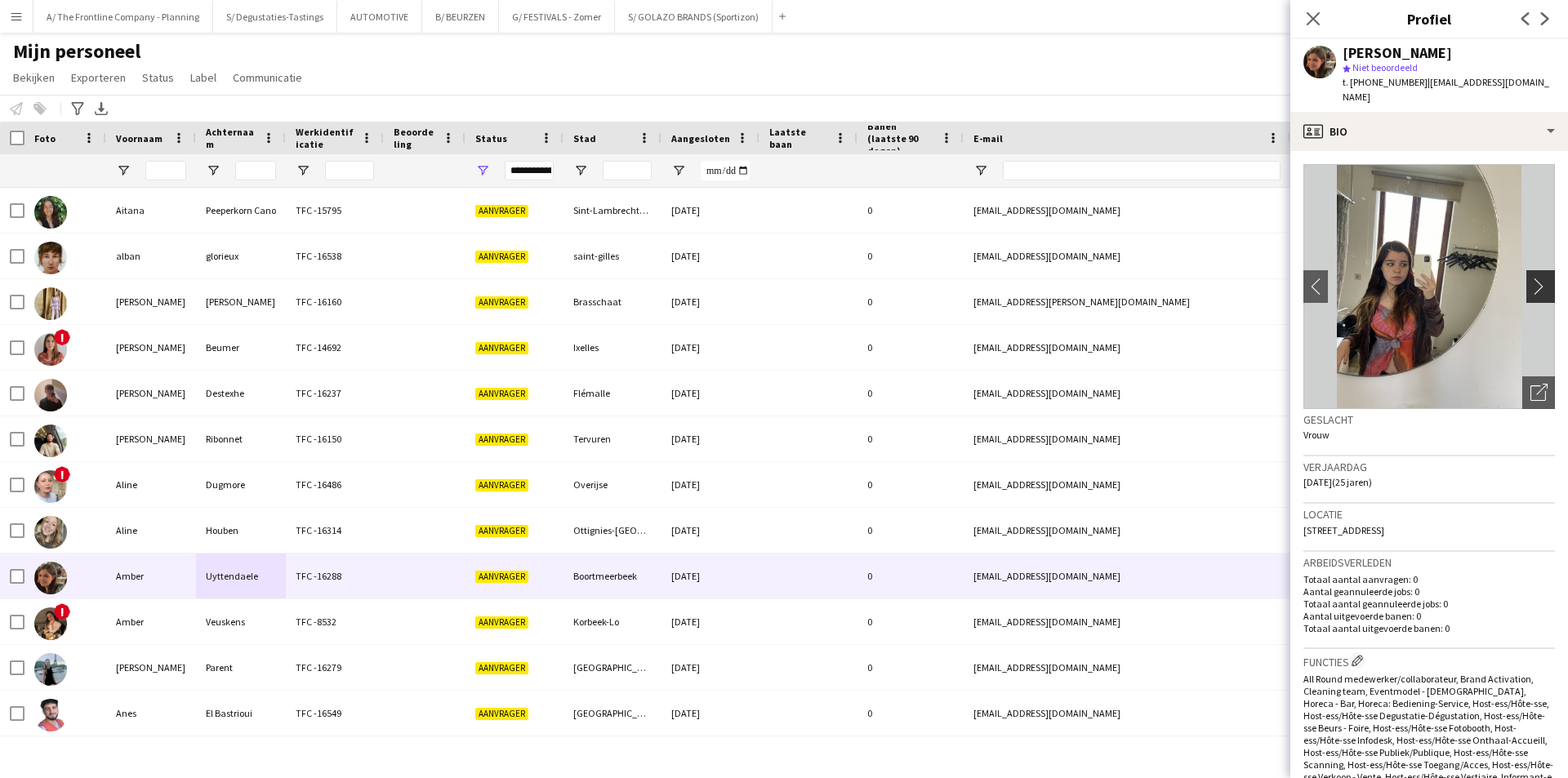
click at [1540, 277] on app-icon "chevron-right" at bounding box center [1543, 286] width 25 height 18
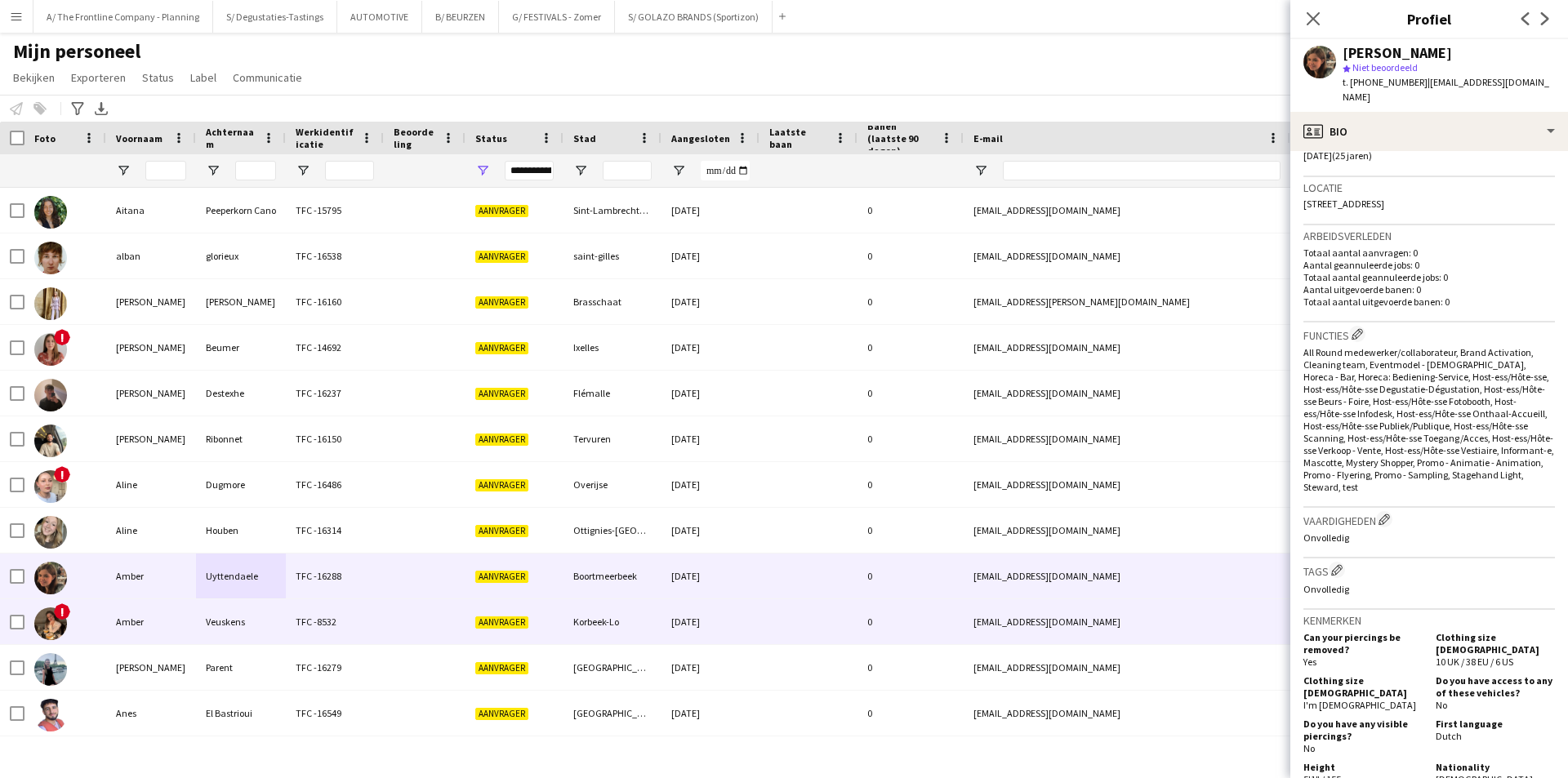
scroll to position [82, 0]
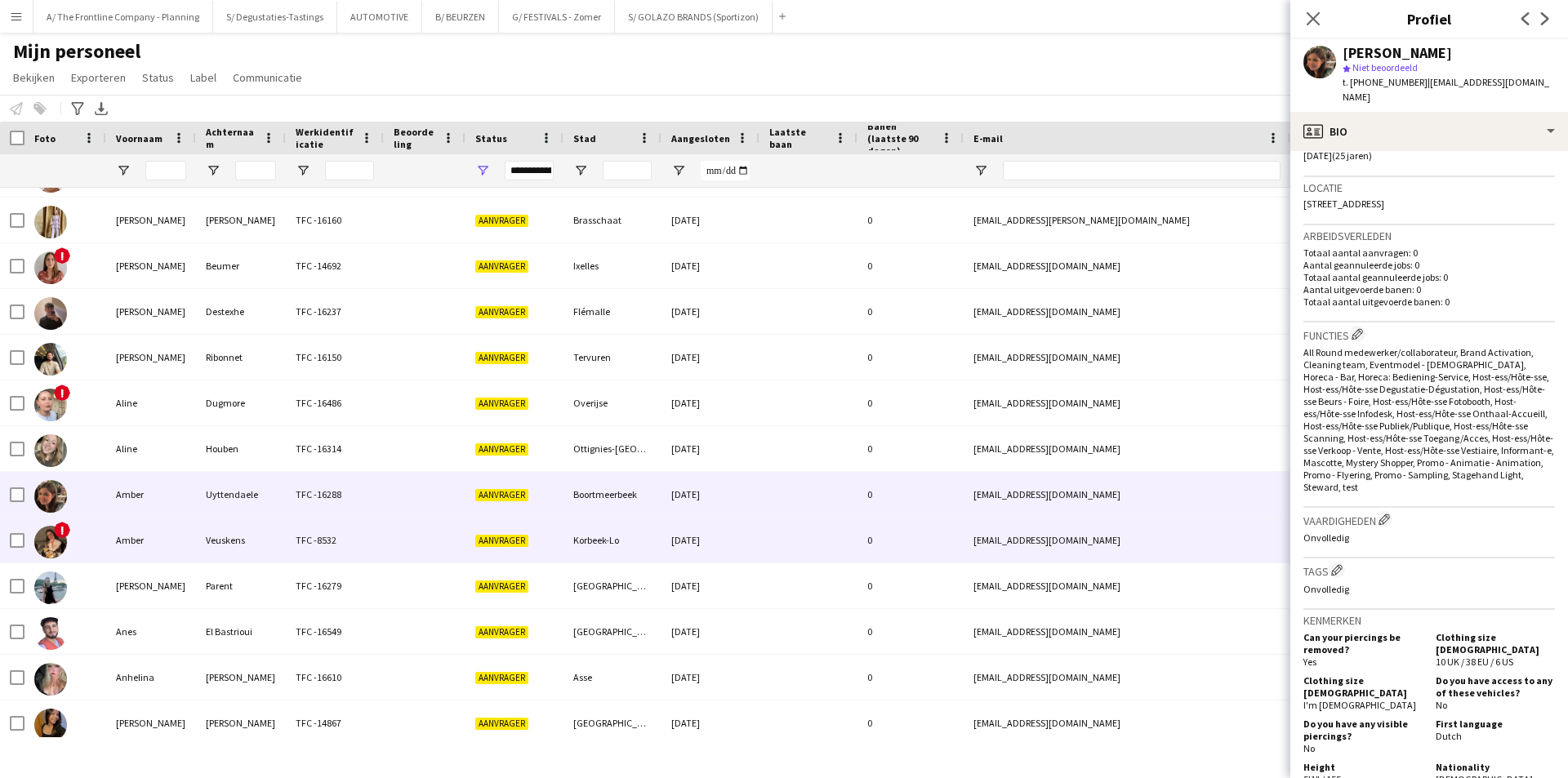
click at [291, 559] on div "TFC -8532" at bounding box center [335, 539] width 98 height 45
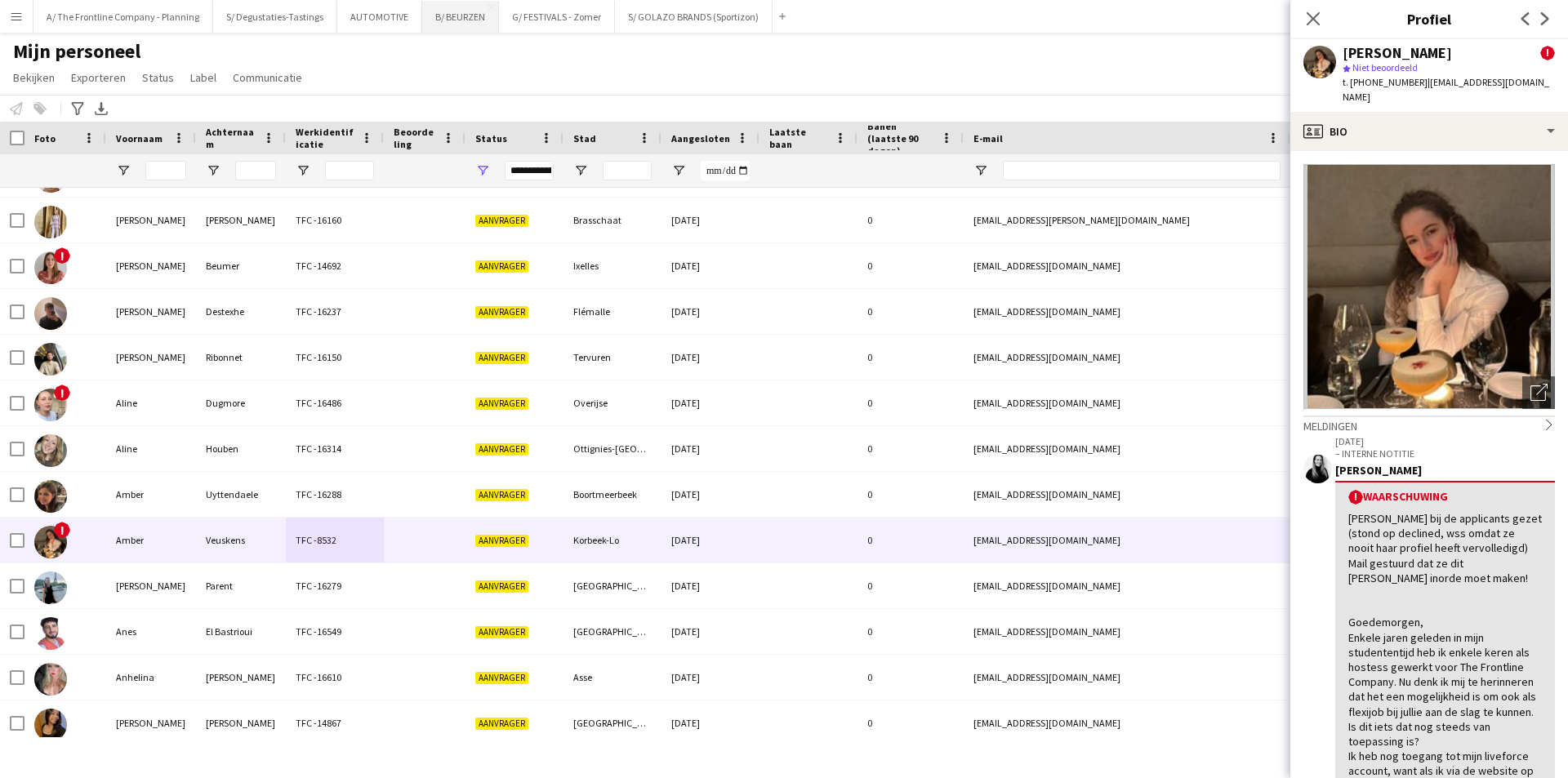
click at [426, 18] on button "B/ BEURZEN Sluiten" at bounding box center [460, 17] width 76 height 32
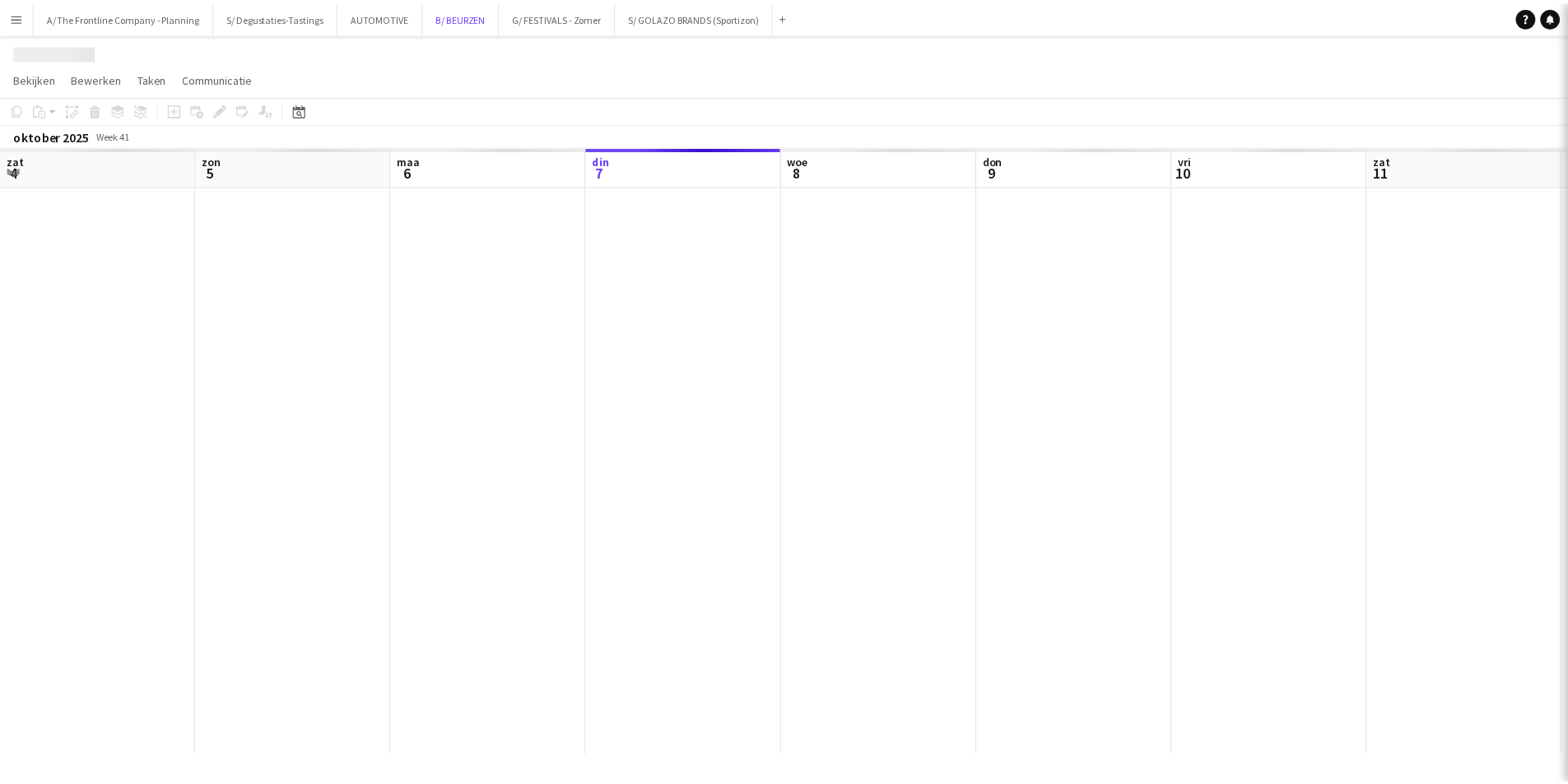
scroll to position [0, 393]
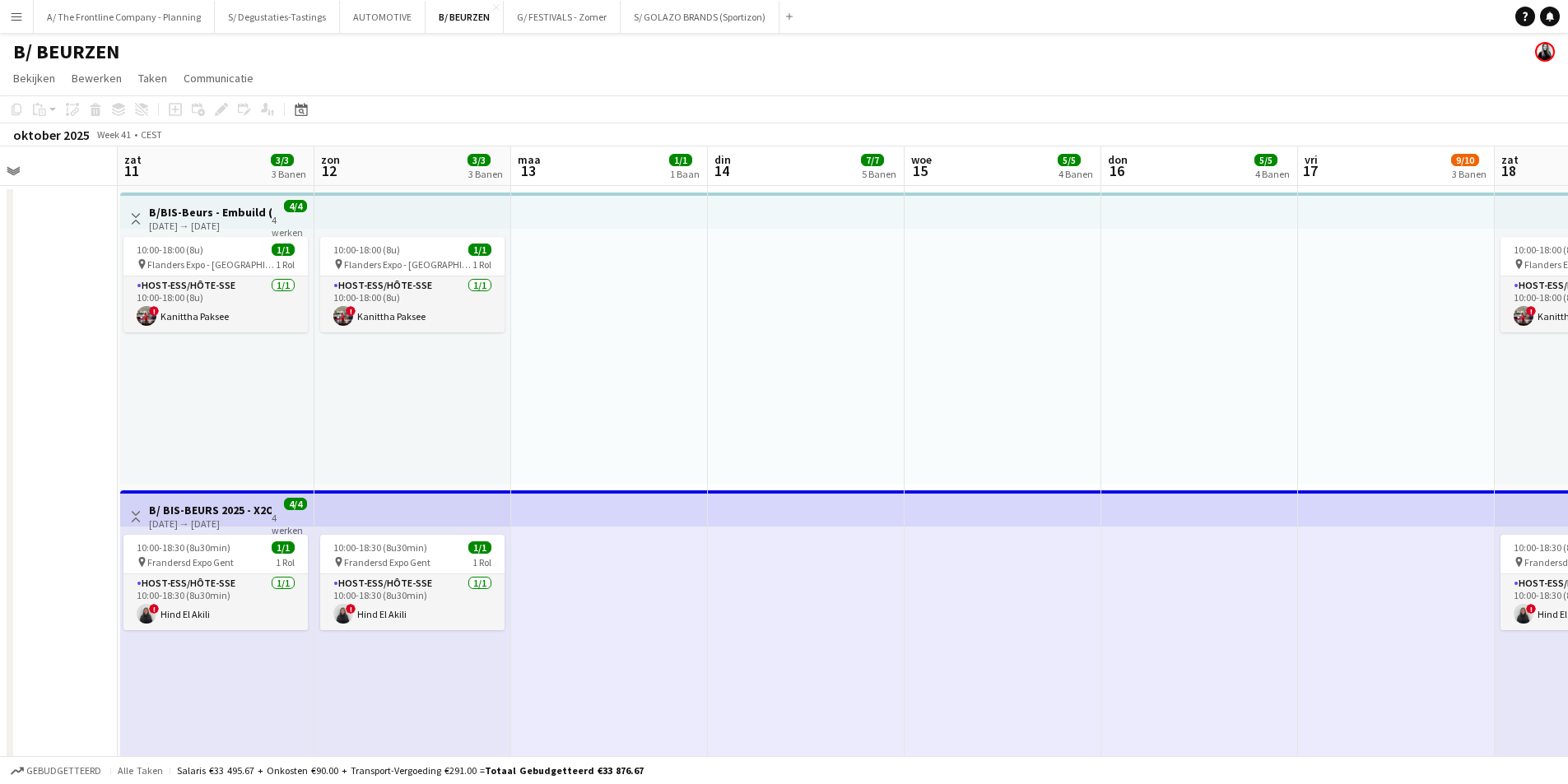
drag, startPoint x: 1116, startPoint y: 373, endPoint x: 353, endPoint y: 382, distance: 763.1
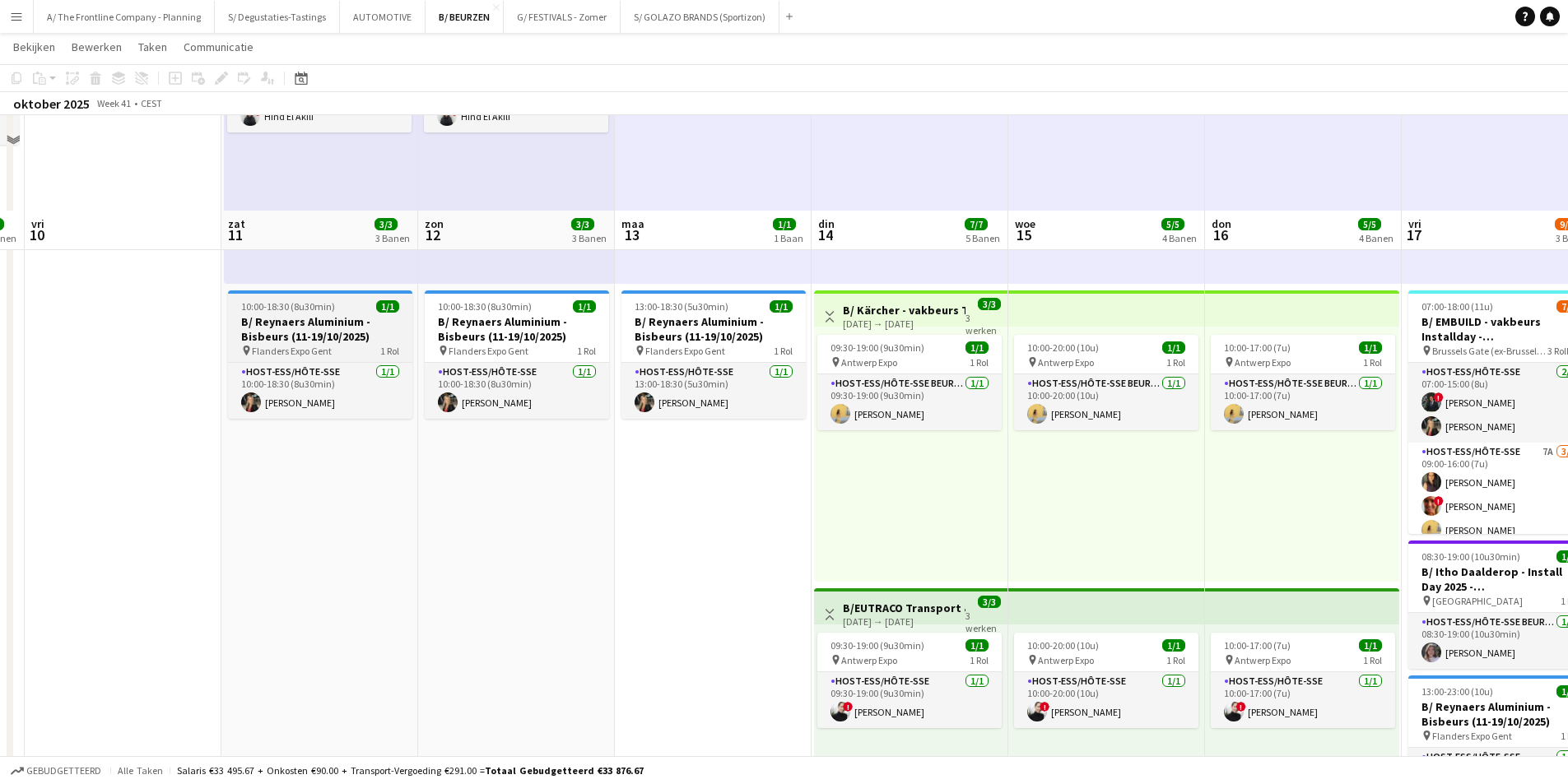
scroll to position [494, 0]
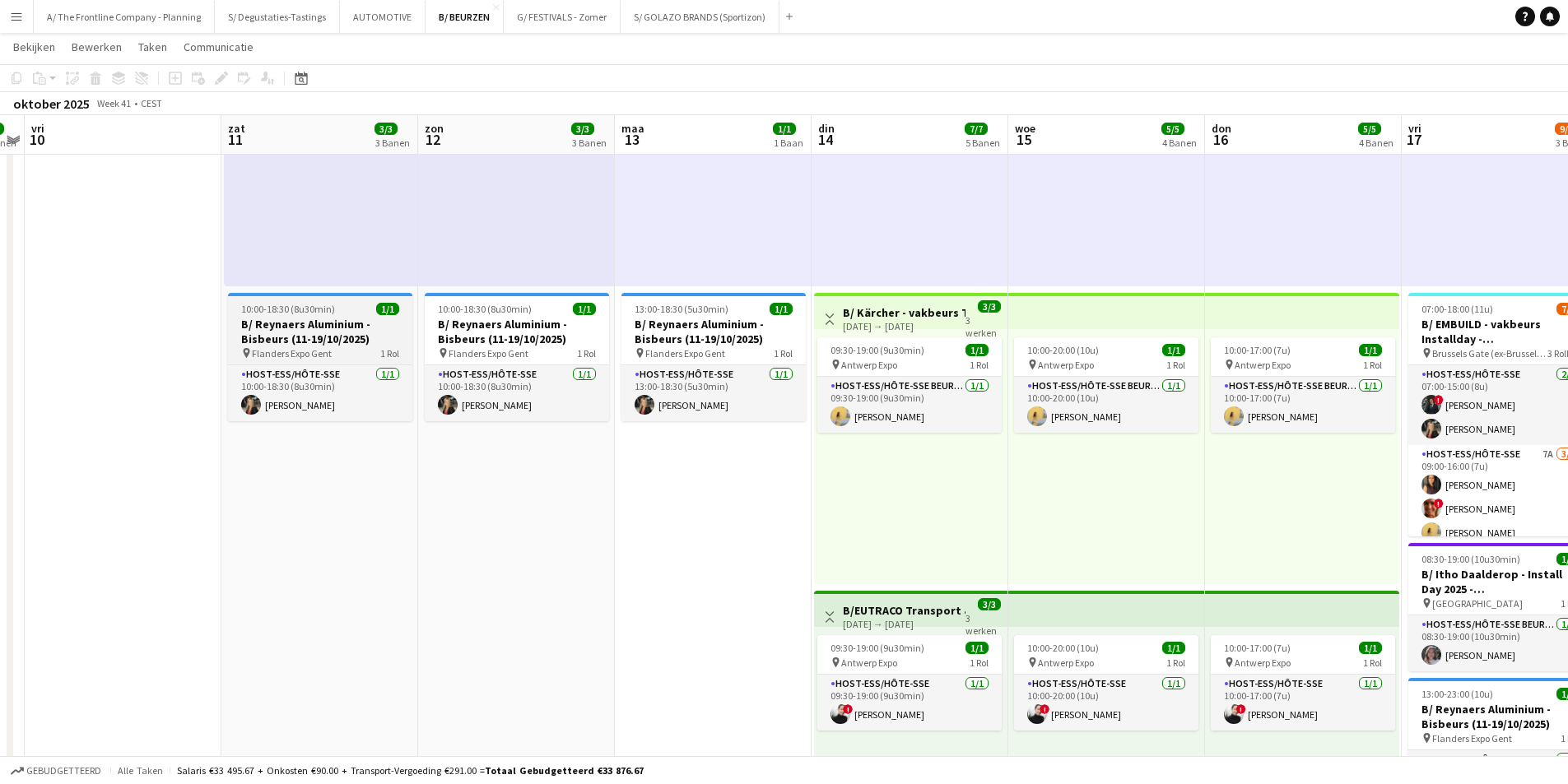
click at [343, 327] on h3 "B/ Reynaers Aluminium - Bisbeurs (11-19/10/2025)" at bounding box center [321, 331] width 184 height 29
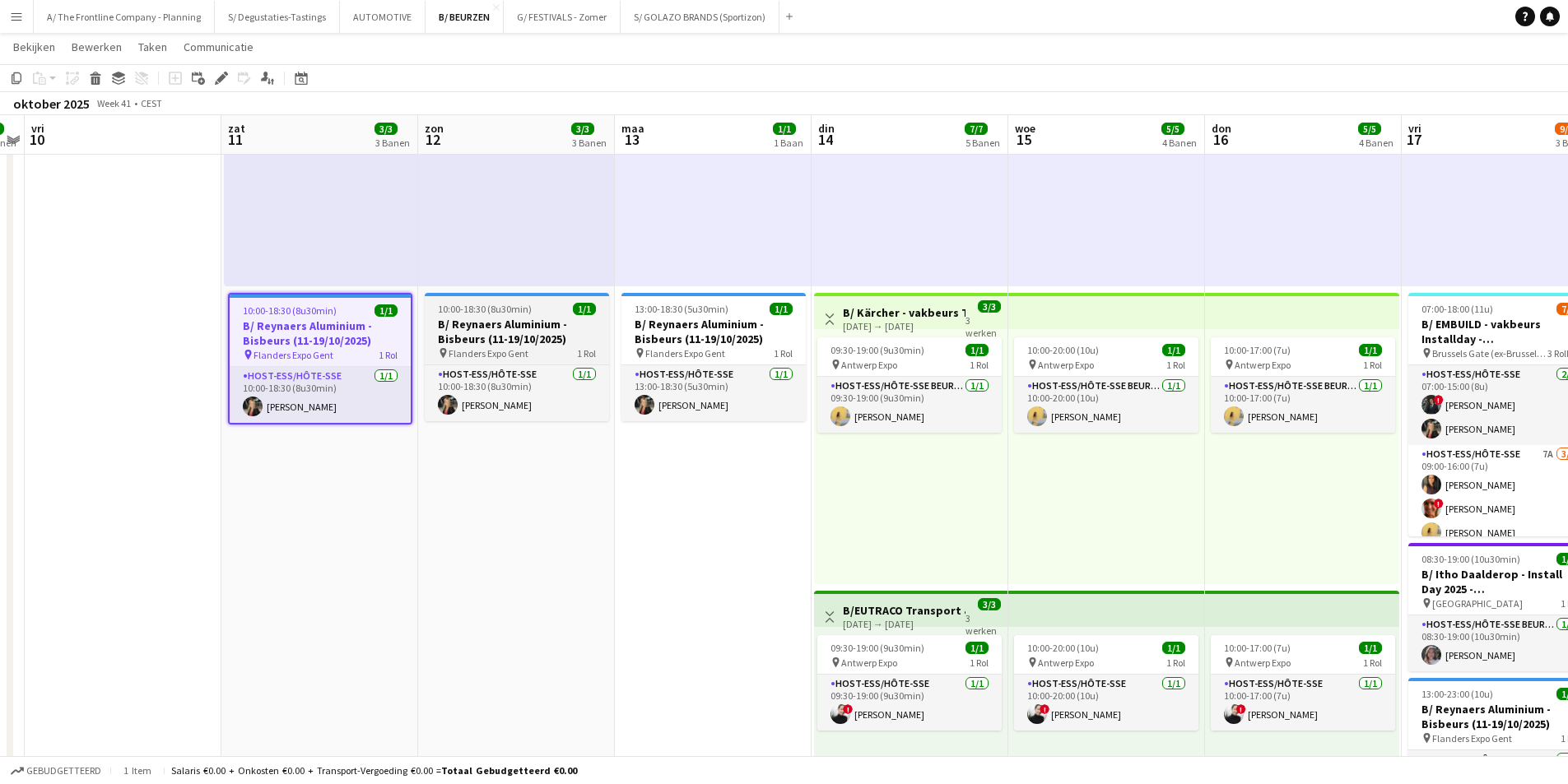
click at [484, 317] on h3 "B/ Reynaers Aluminium - Bisbeurs (11-19/10/2025)" at bounding box center [517, 331] width 184 height 29
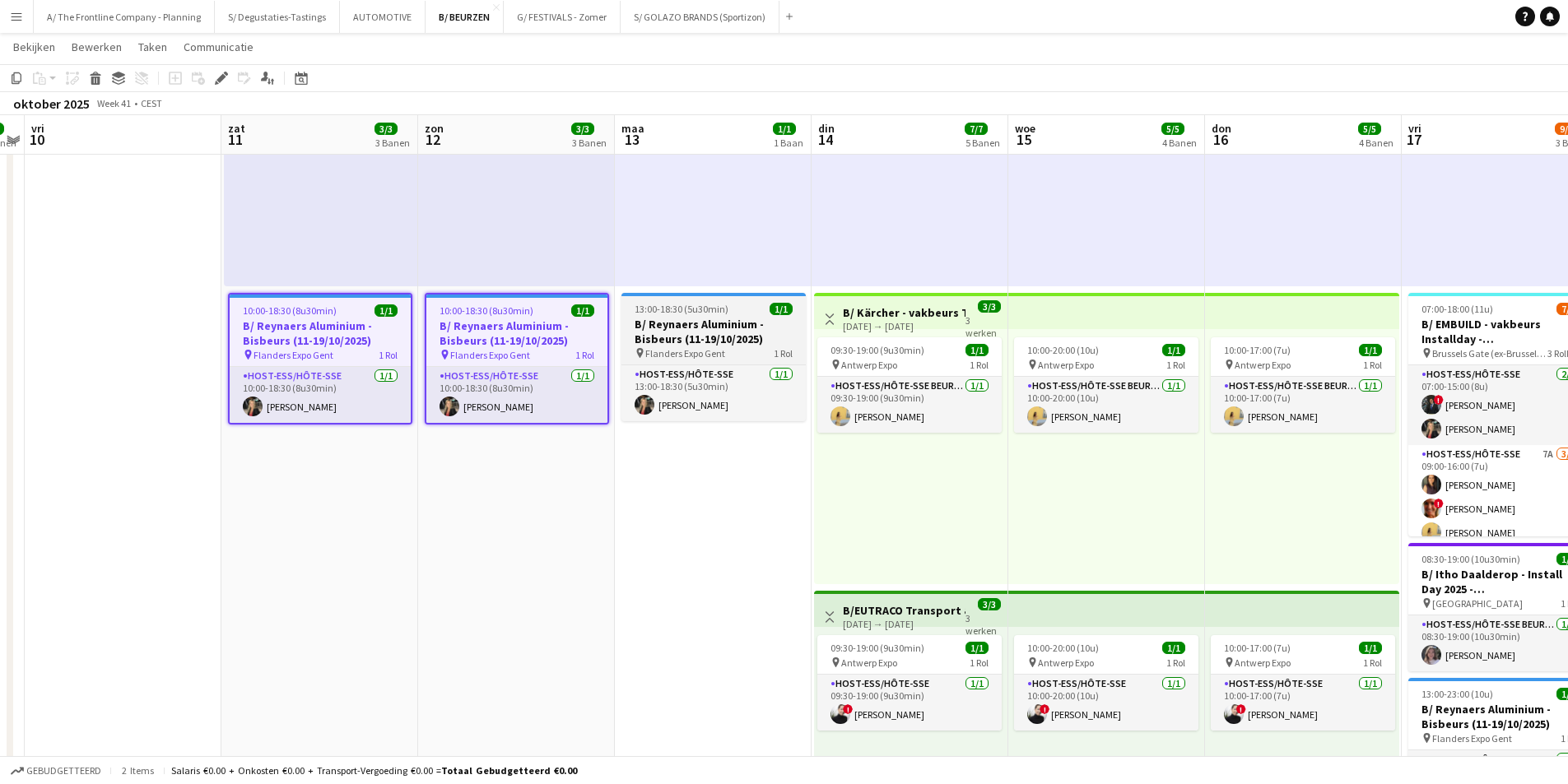
click at [680, 324] on h3 "B/ Reynaers Aluminium - Bisbeurs (11-19/10/2025)" at bounding box center [714, 331] width 184 height 29
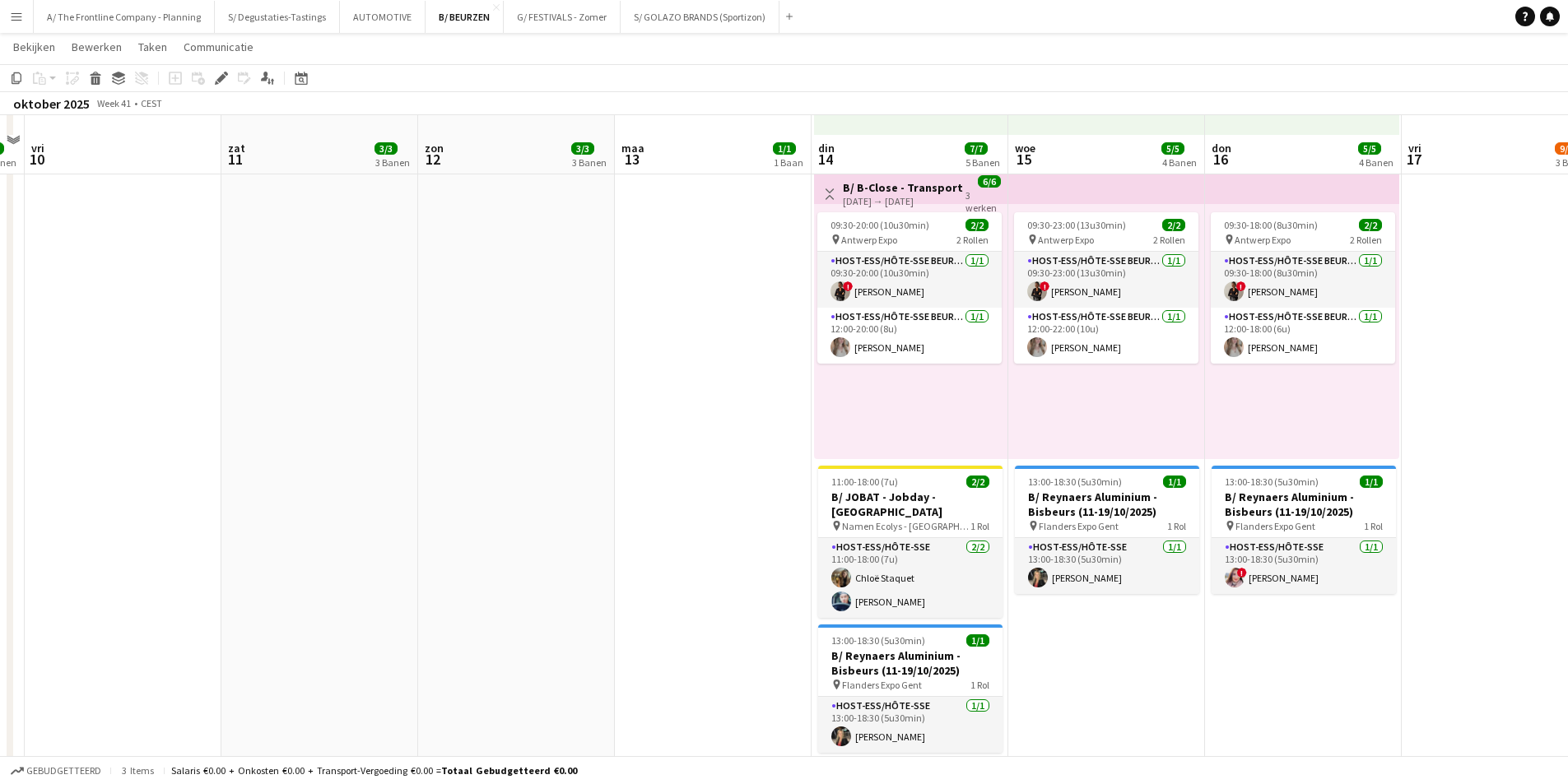
scroll to position [1234, 0]
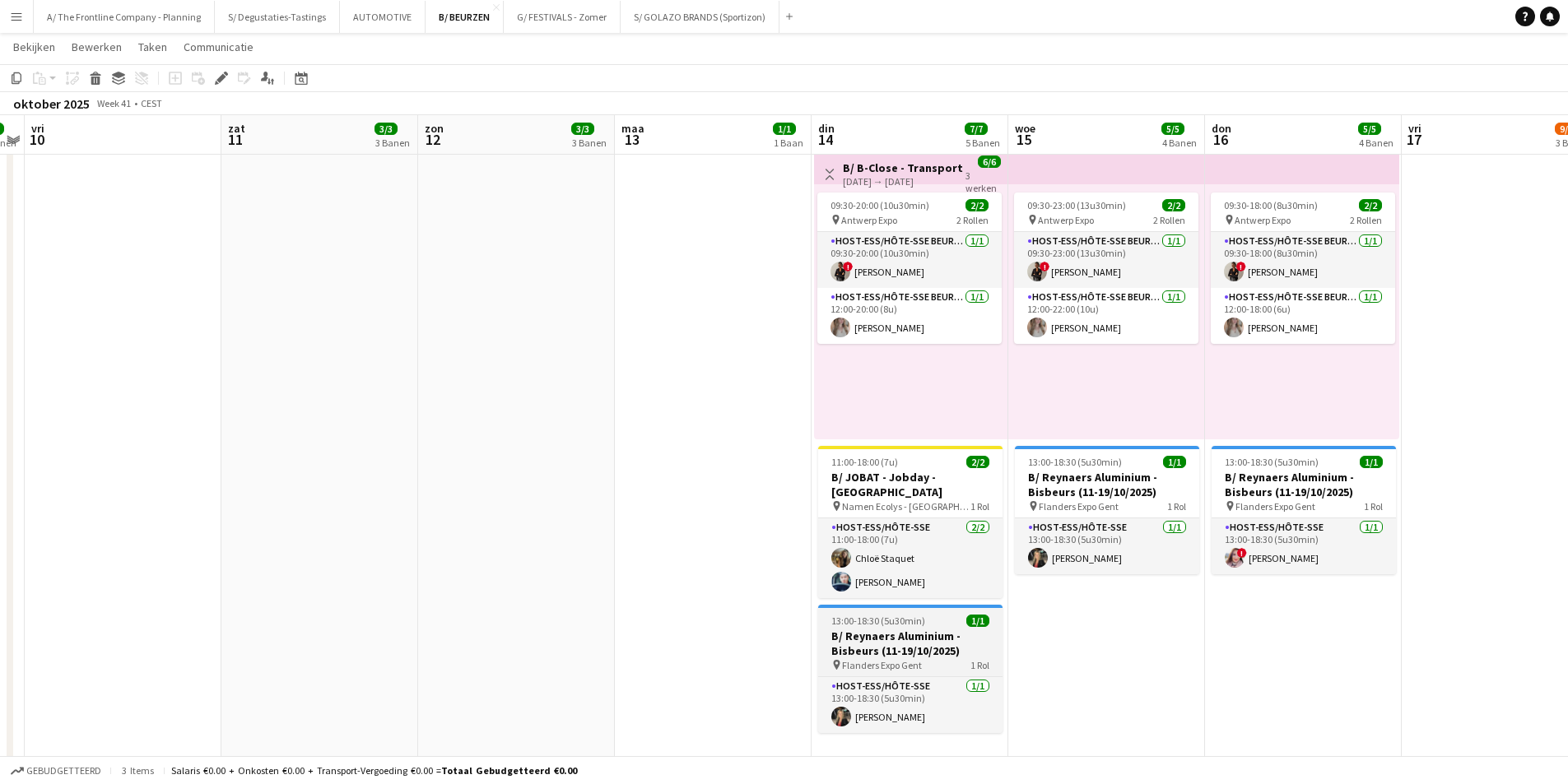
click at [896, 628] on h3 "B/ Reynaers Aluminium - Bisbeurs (11-19/10/2025)" at bounding box center [910, 642] width 184 height 29
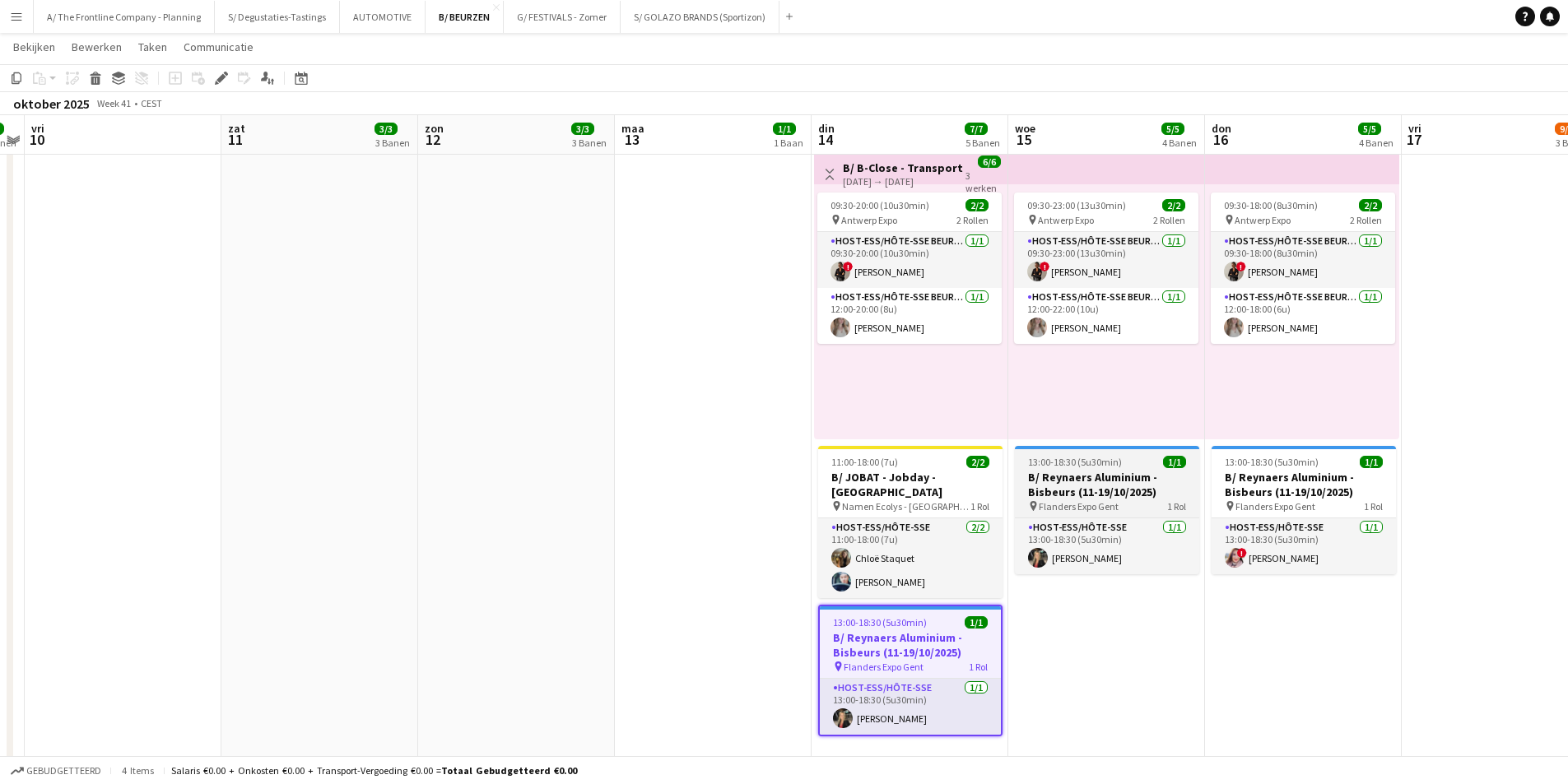
click at [1085, 486] on h3 "B/ Reynaers Aluminium - Bisbeurs (11-19/10/2025)" at bounding box center [1107, 484] width 184 height 29
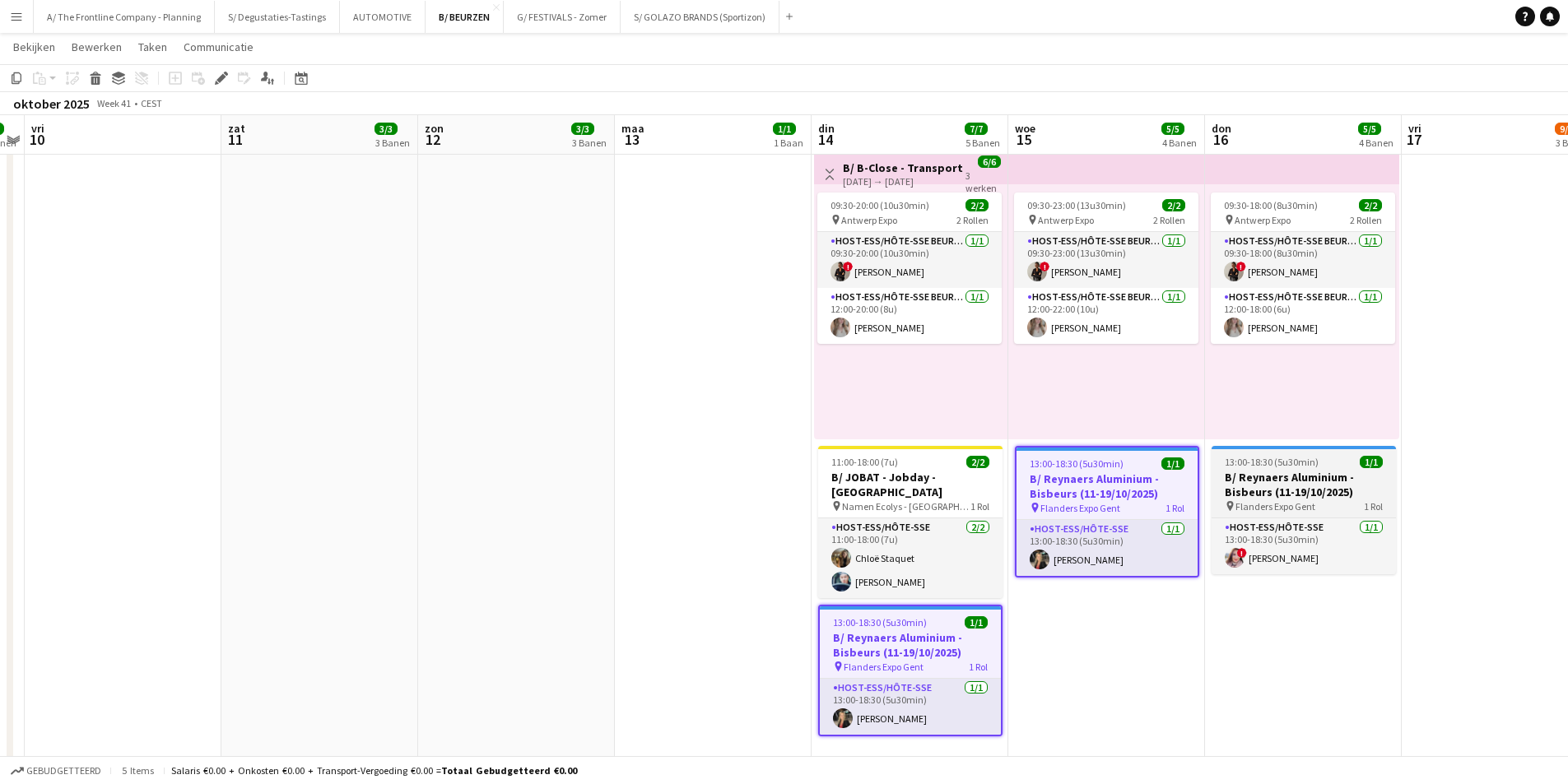
click at [1334, 469] on app-job-card "13:00-18:30 (5u30min) 1/1 B/ Reynaers Aluminium - Bisbeurs (11-19/10/2025) pin …" at bounding box center [1304, 510] width 184 height 128
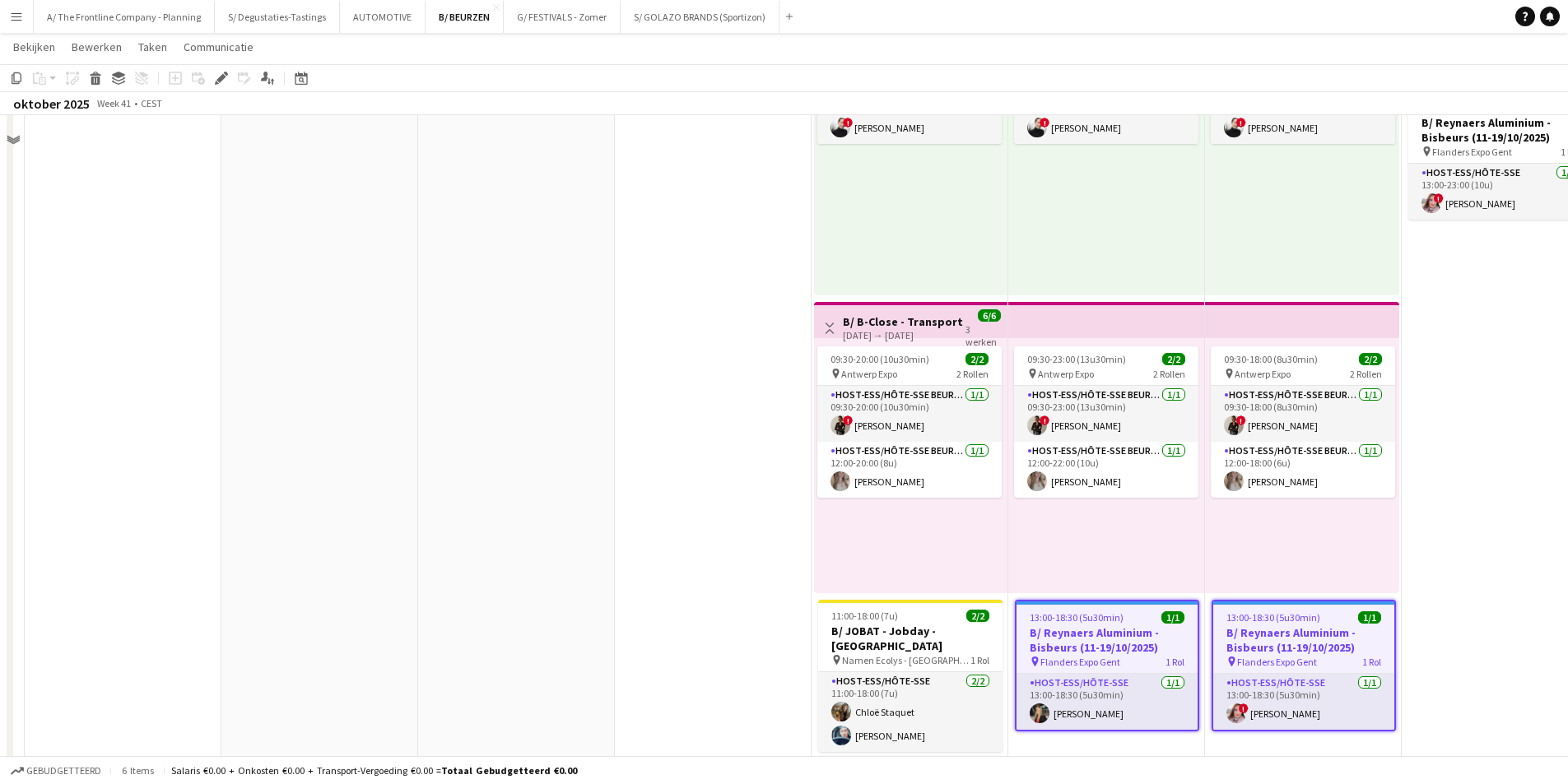
scroll to position [905, 0]
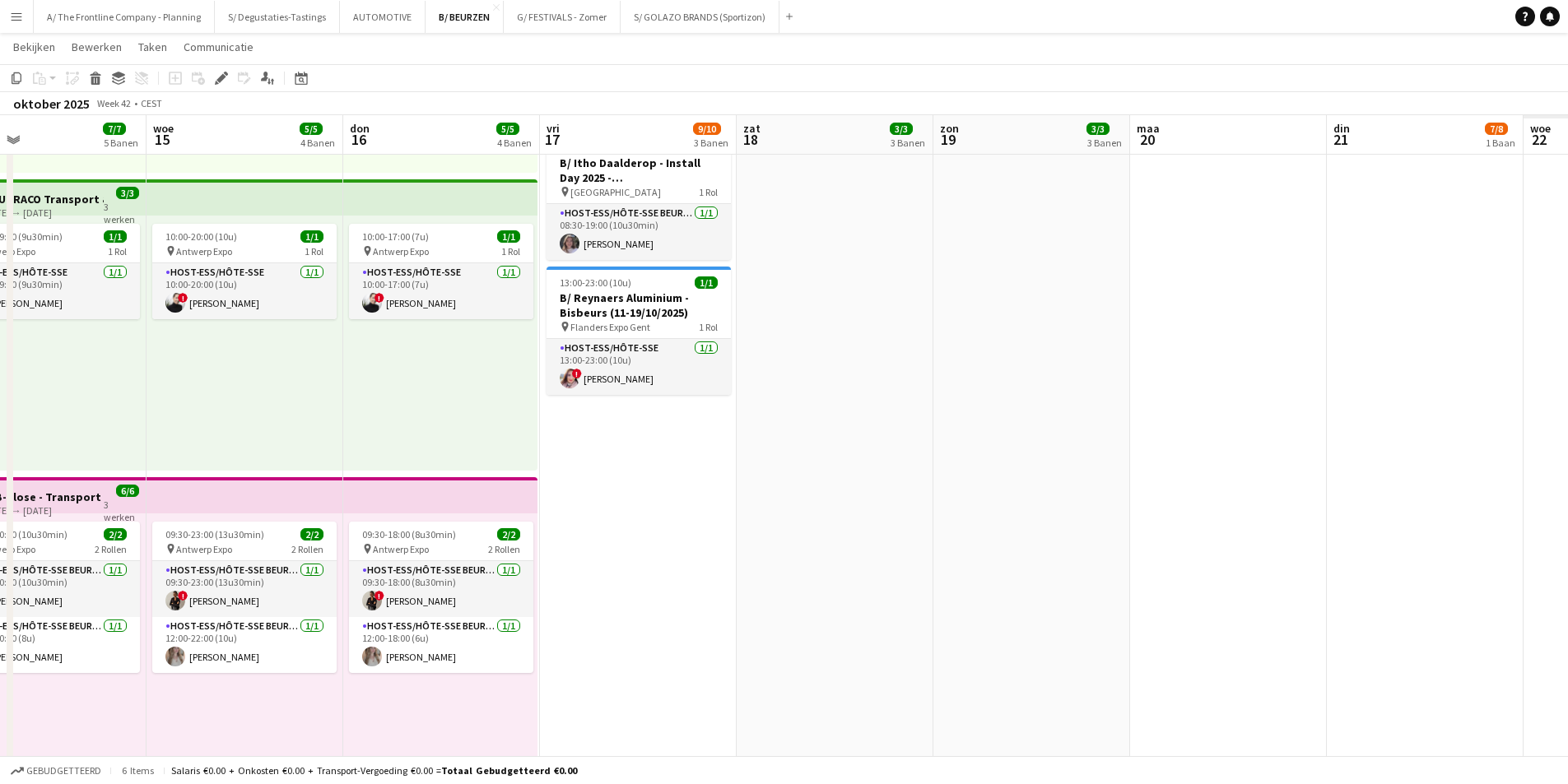
drag, startPoint x: 1480, startPoint y: 460, endPoint x: 714, endPoint y: 521, distance: 768.4
click at [714, 521] on app-calendar-viewport "zat 11 3/3 3 Banen zon 12 3/3 3 Banen maa 13 1/1 1 Baan din 14 7/7 5 Banen woe …" at bounding box center [784, 242] width 1568 height 2165
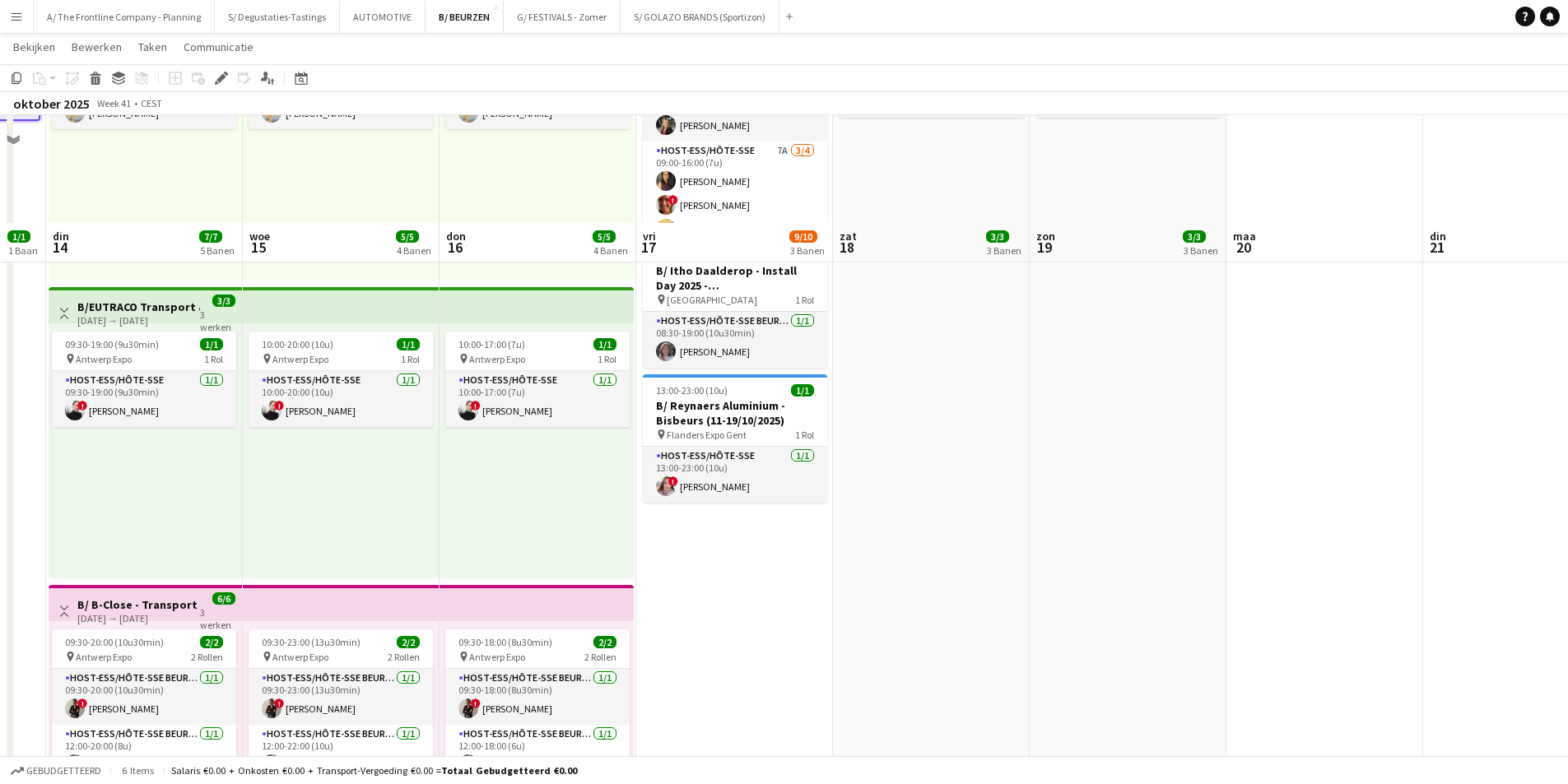
scroll to position [658, 0]
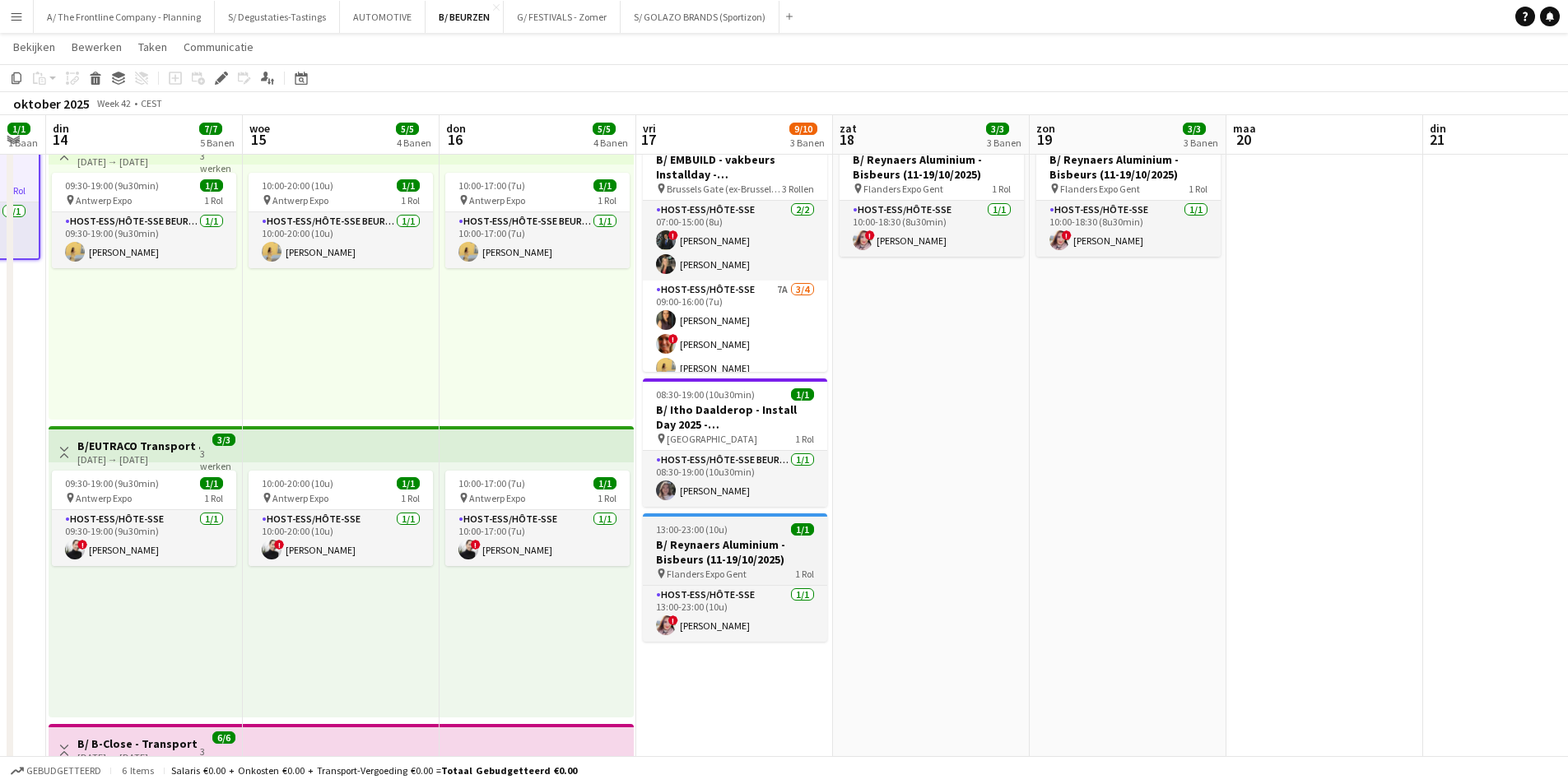
click at [720, 544] on h3 "B/ Reynaers Aluminium - Bisbeurs (11-19/10/2025)" at bounding box center [735, 551] width 184 height 29
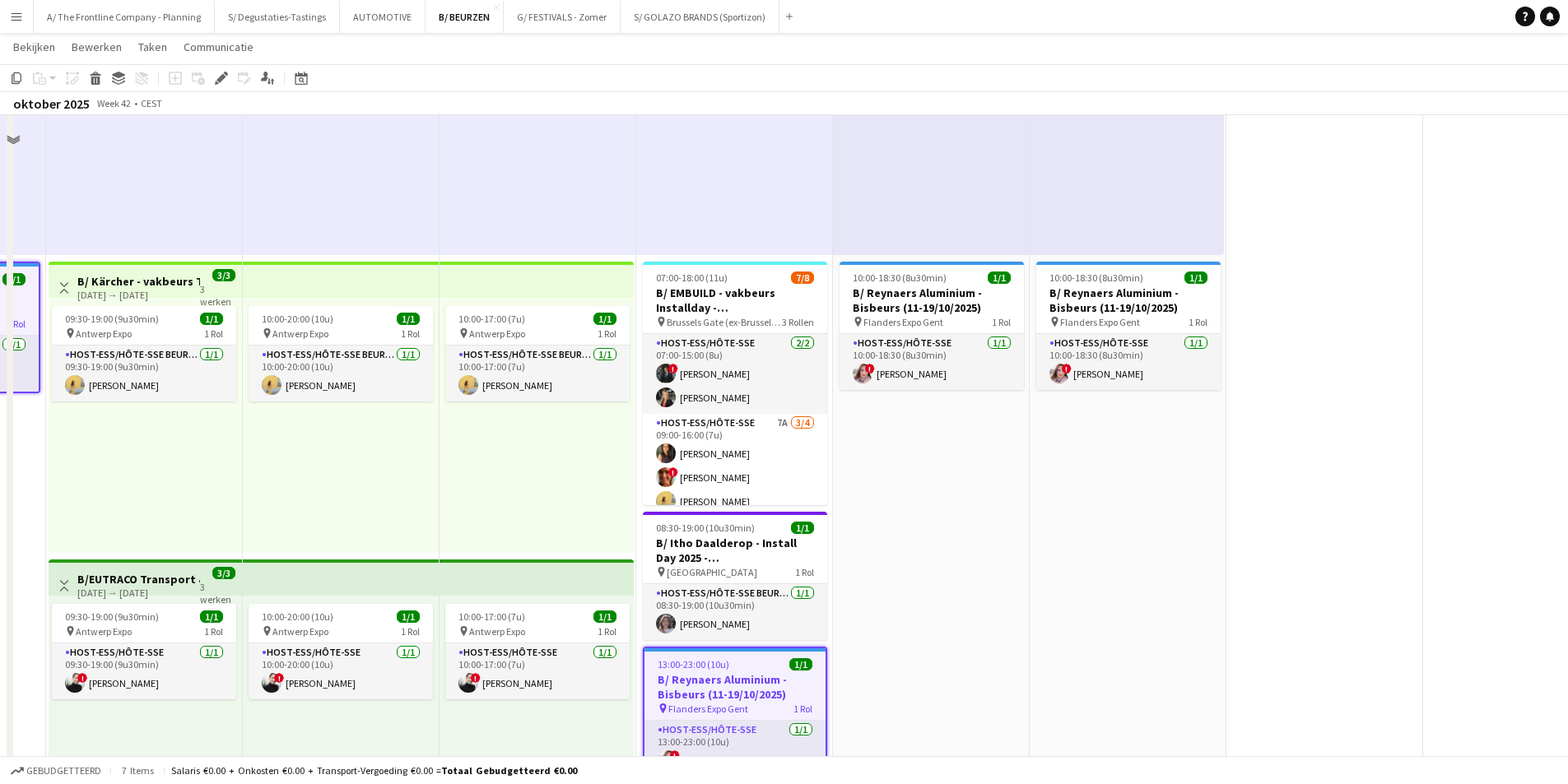
scroll to position [329, 0]
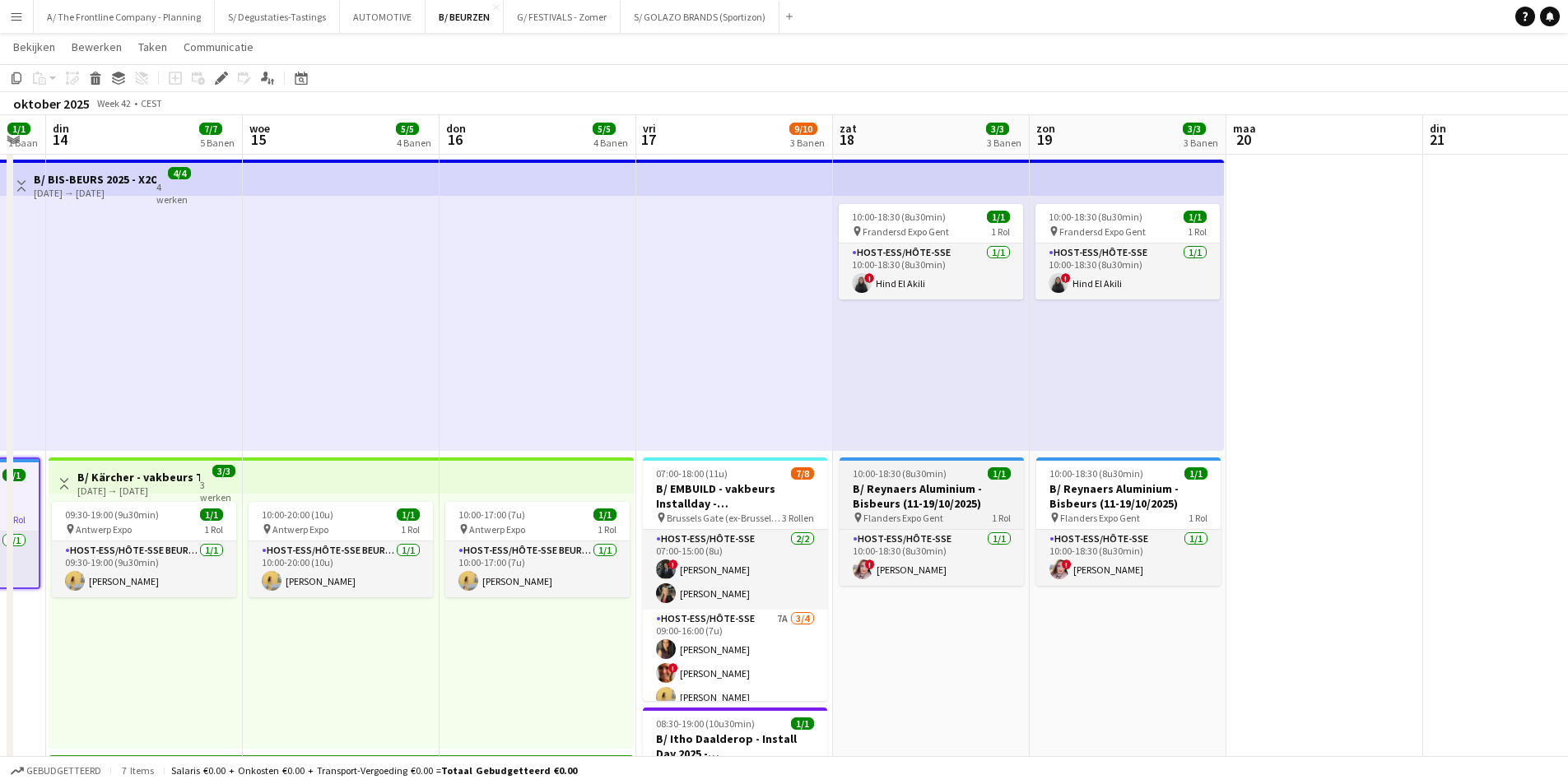
click at [911, 497] on h3 "B/ Reynaers Aluminium - Bisbeurs (11-19/10/2025)" at bounding box center [931, 496] width 184 height 29
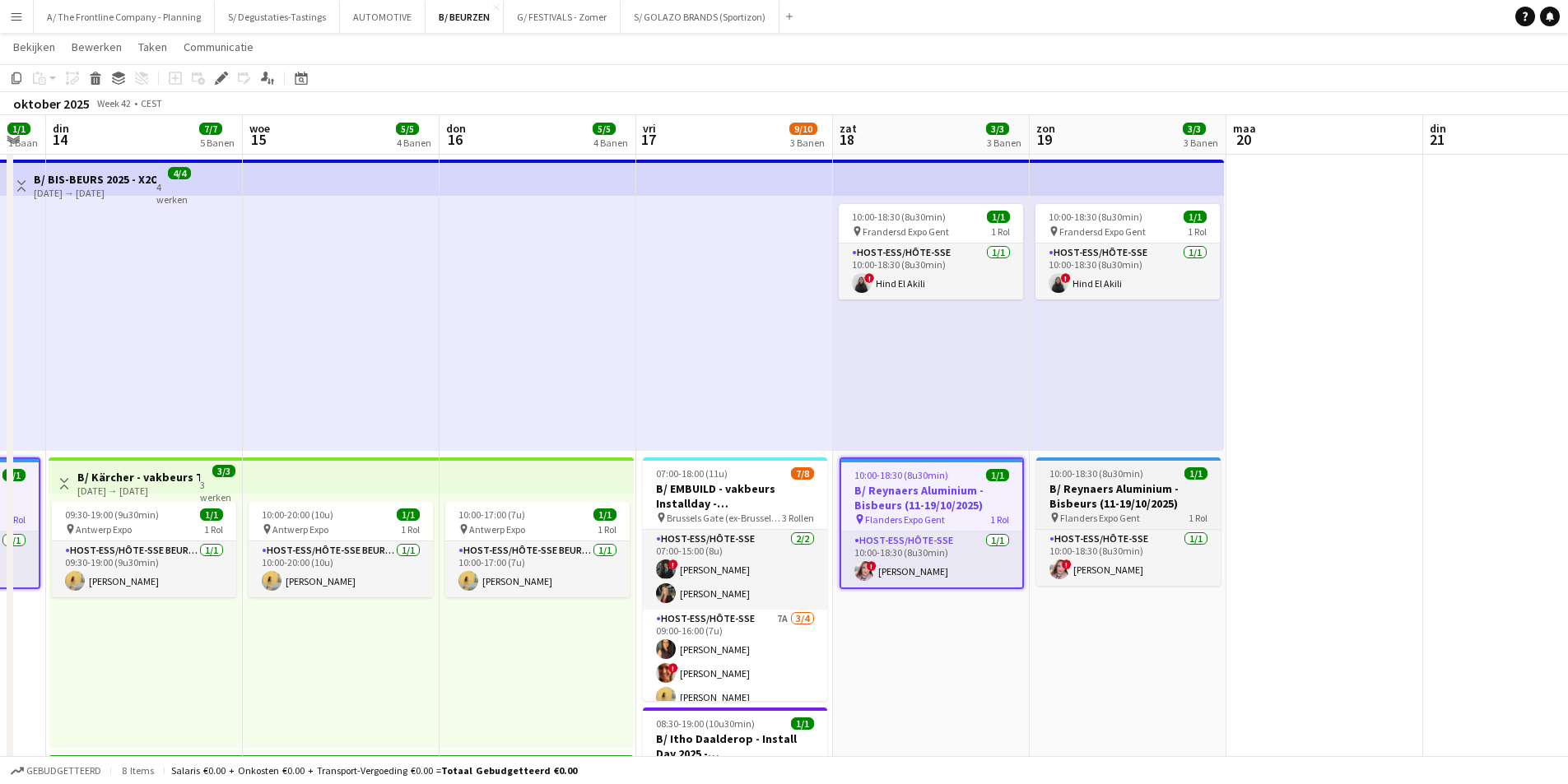
click at [1186, 503] on h3 "B/ Reynaers Aluminium - Bisbeurs (11-19/10/2025)" at bounding box center [1129, 496] width 184 height 29
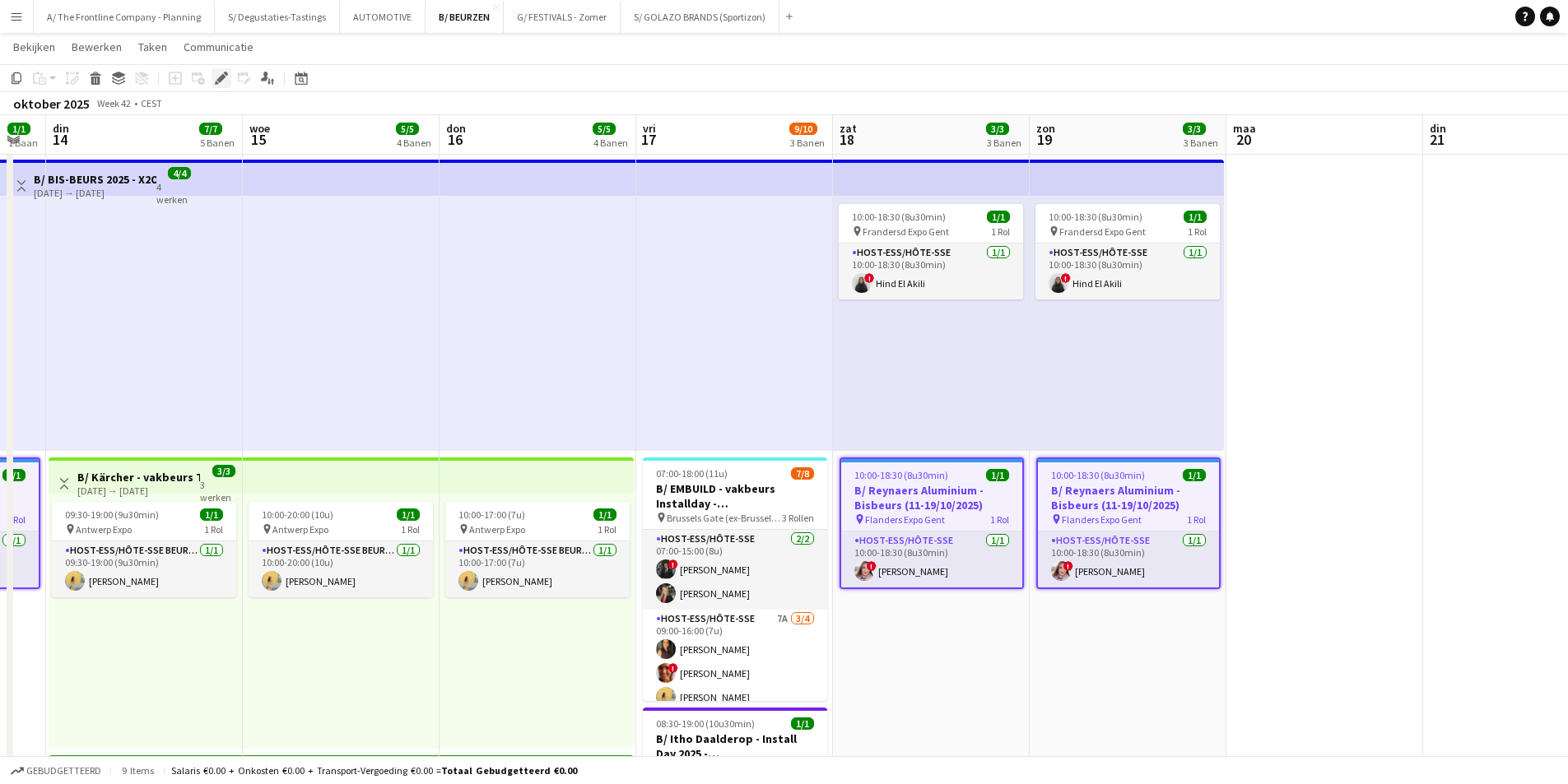
click at [218, 81] on icon at bounding box center [221, 79] width 9 height 9
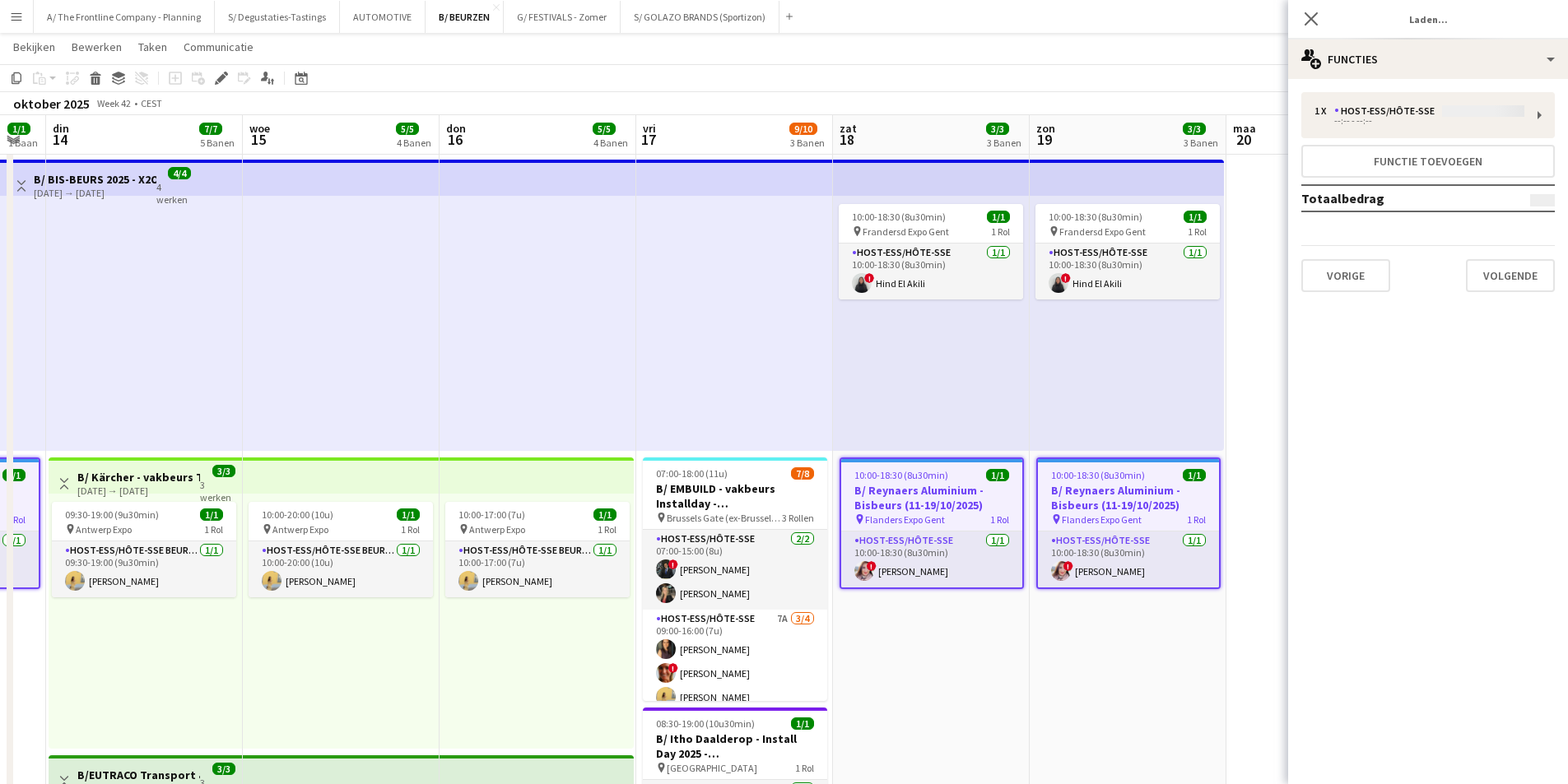
type input "**********"
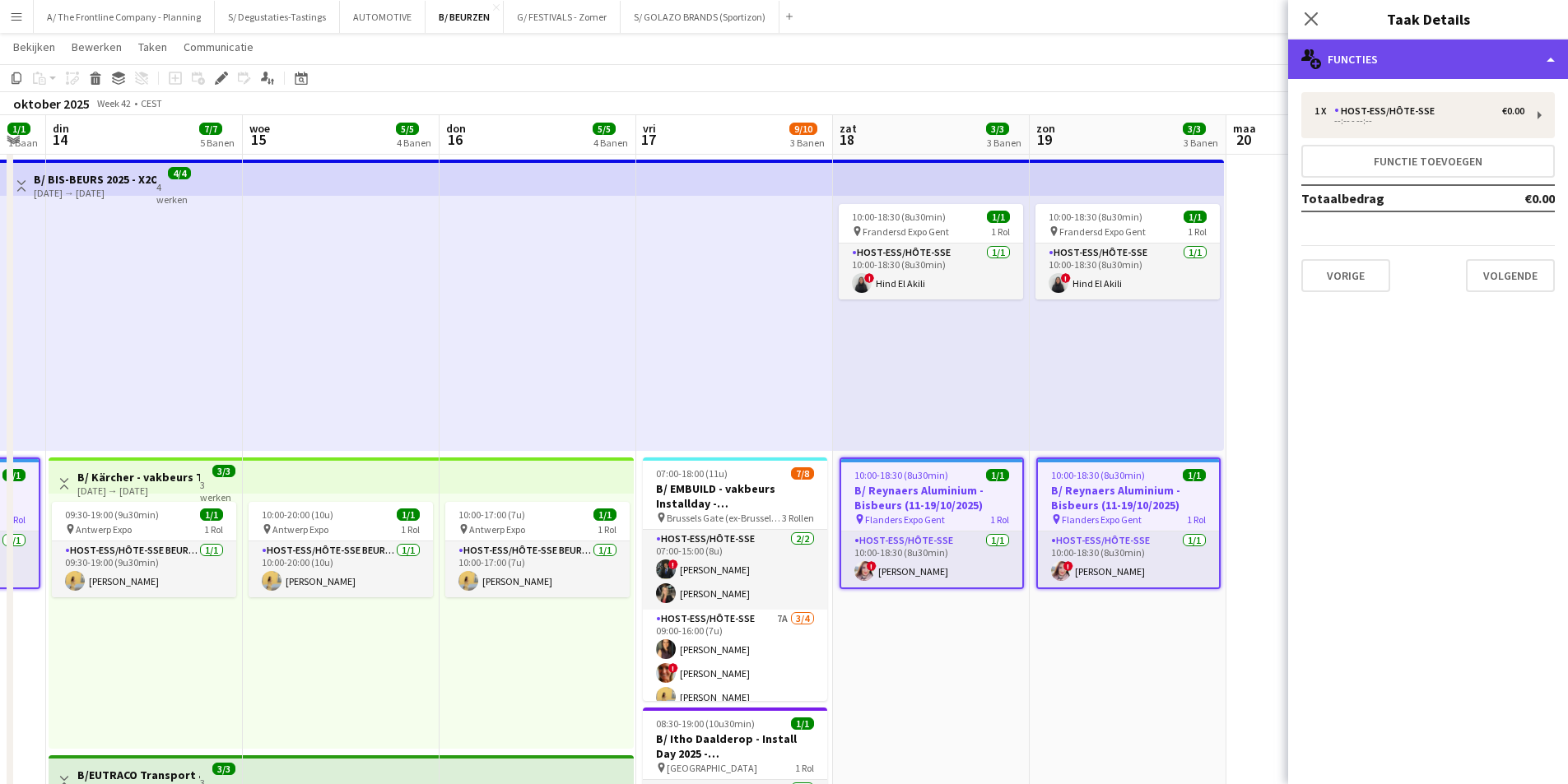
click at [1432, 59] on div "multiple-users-add Functies" at bounding box center [1428, 59] width 280 height 40
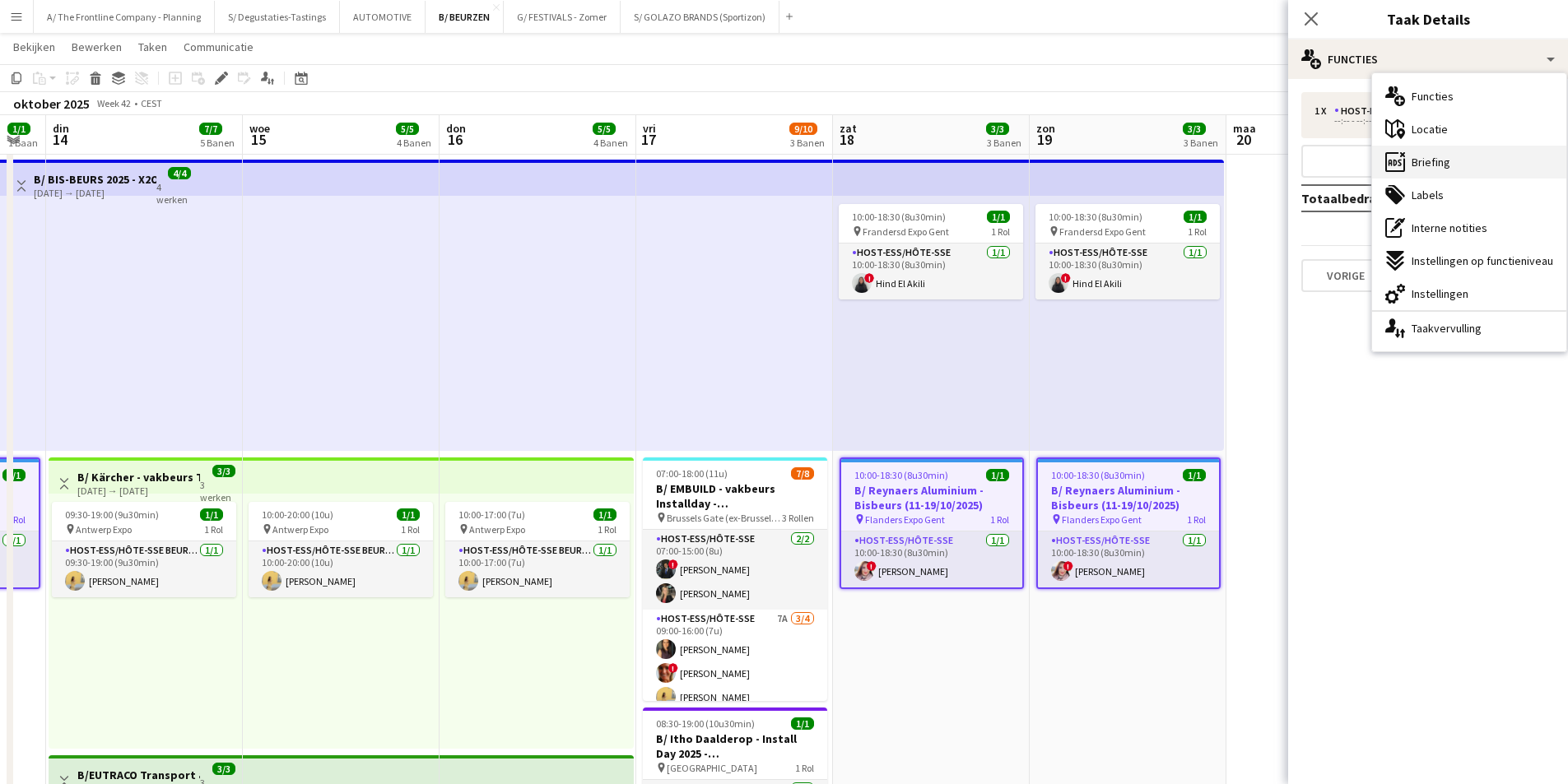
click at [1456, 167] on div "ads-window Briefing" at bounding box center [1469, 162] width 194 height 33
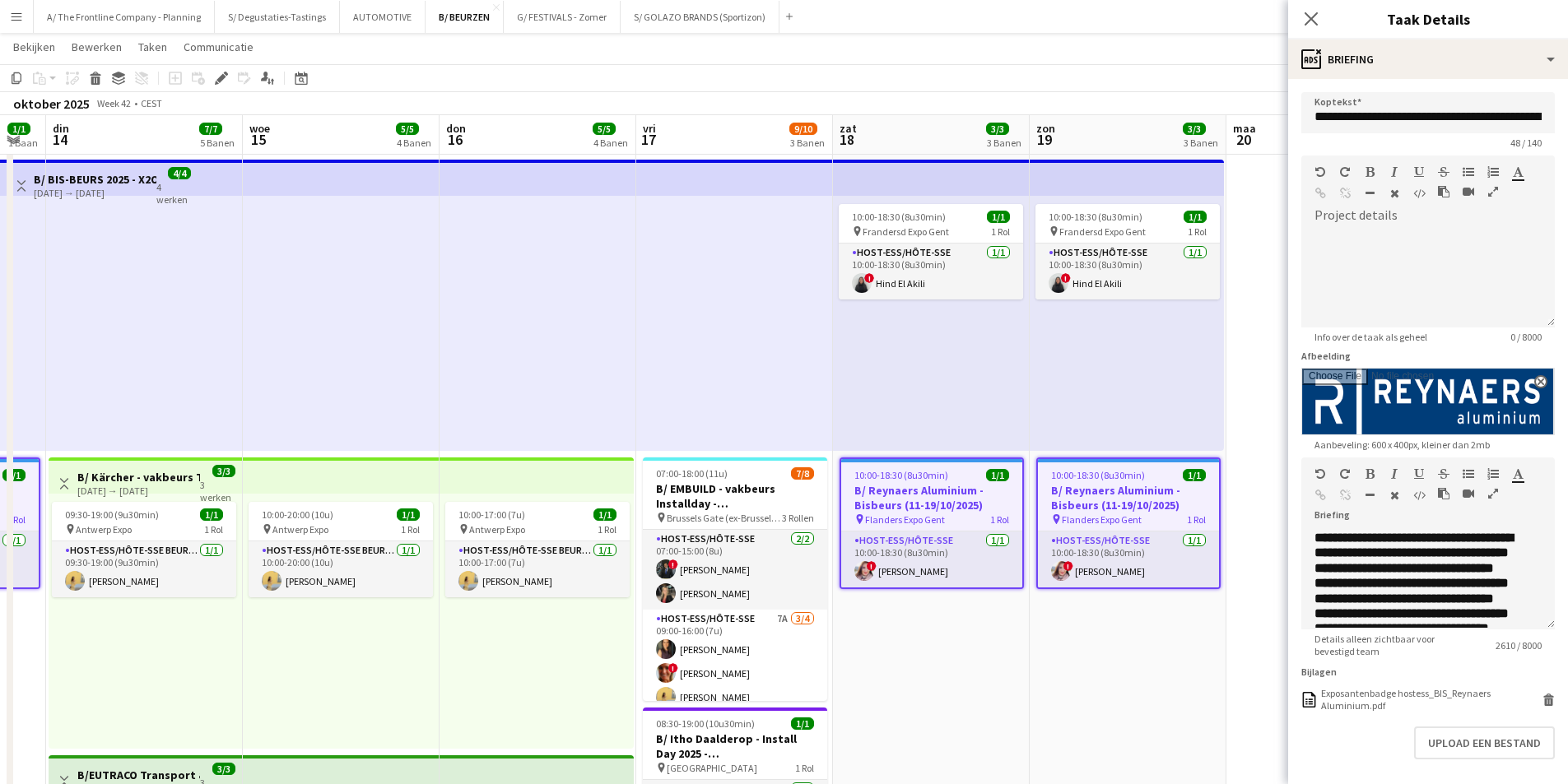
click at [1495, 492] on icon "button" at bounding box center [1493, 493] width 10 height 12
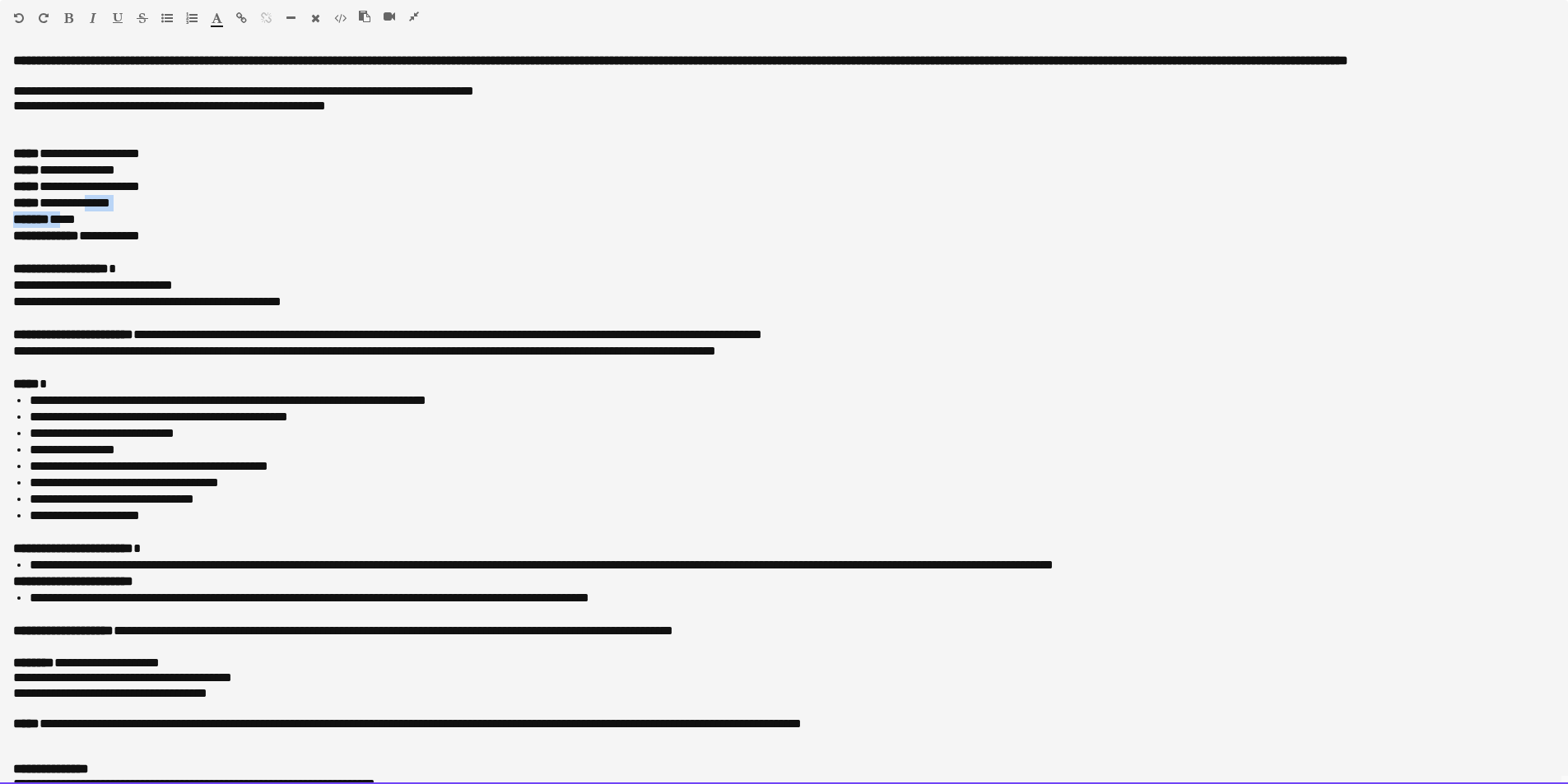
drag, startPoint x: 66, startPoint y: 216, endPoint x: 88, endPoint y: 211, distance: 22.6
click at [88, 211] on div "**********" at bounding box center [784, 419] width 1568 height 731
click at [141, 220] on div "******* *****" at bounding box center [777, 219] width 1529 height 17
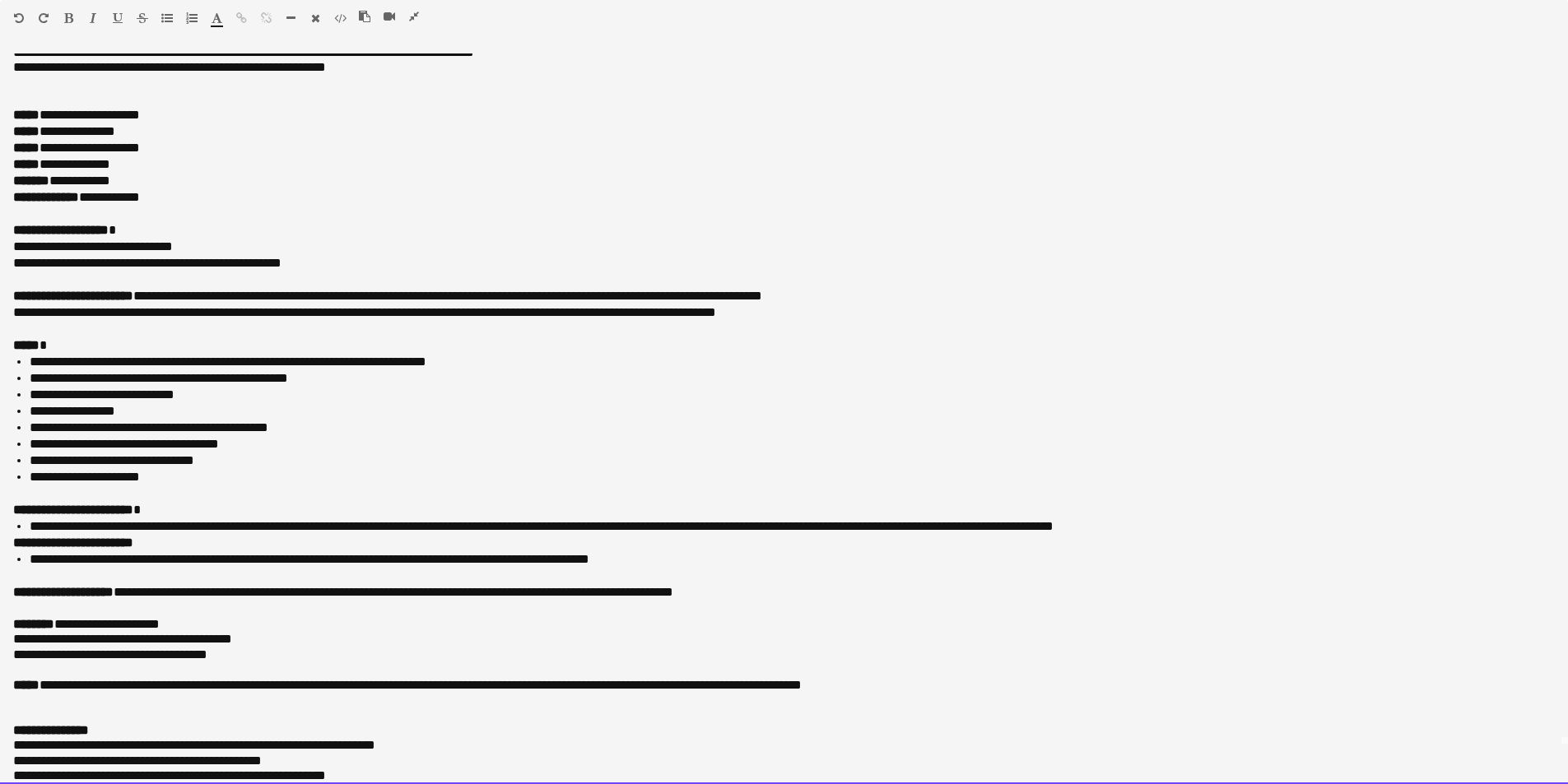
scroll to position [82, 0]
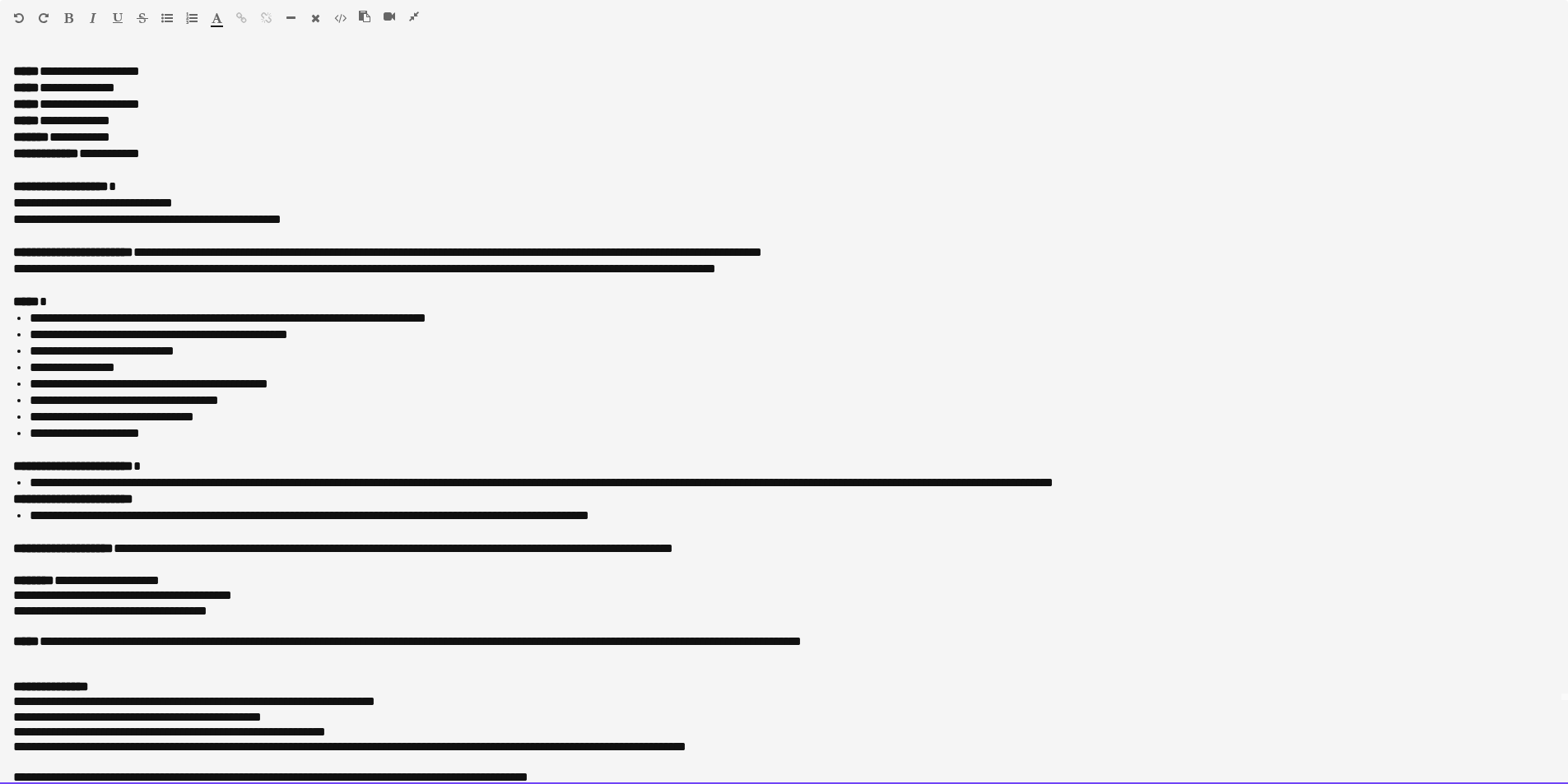
click at [29, 525] on div at bounding box center [792, 532] width 1526 height 17
click at [10, 532] on div "**********" at bounding box center [784, 419] width 1568 height 731
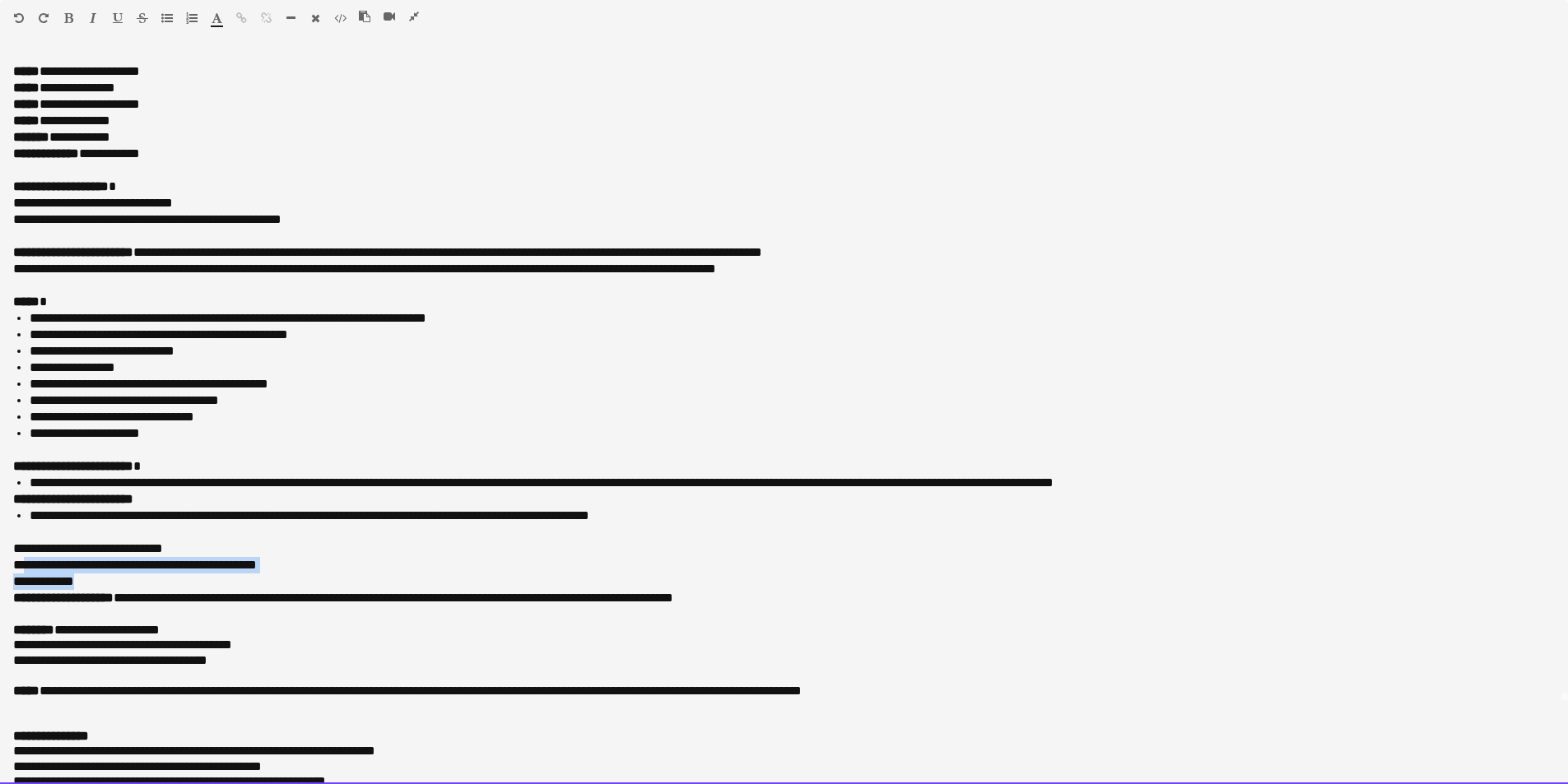
drag, startPoint x: 88, startPoint y: 576, endPoint x: 22, endPoint y: 566, distance: 66.8
click at [22, 566] on div "**********" at bounding box center [784, 549] width 1541 height 82
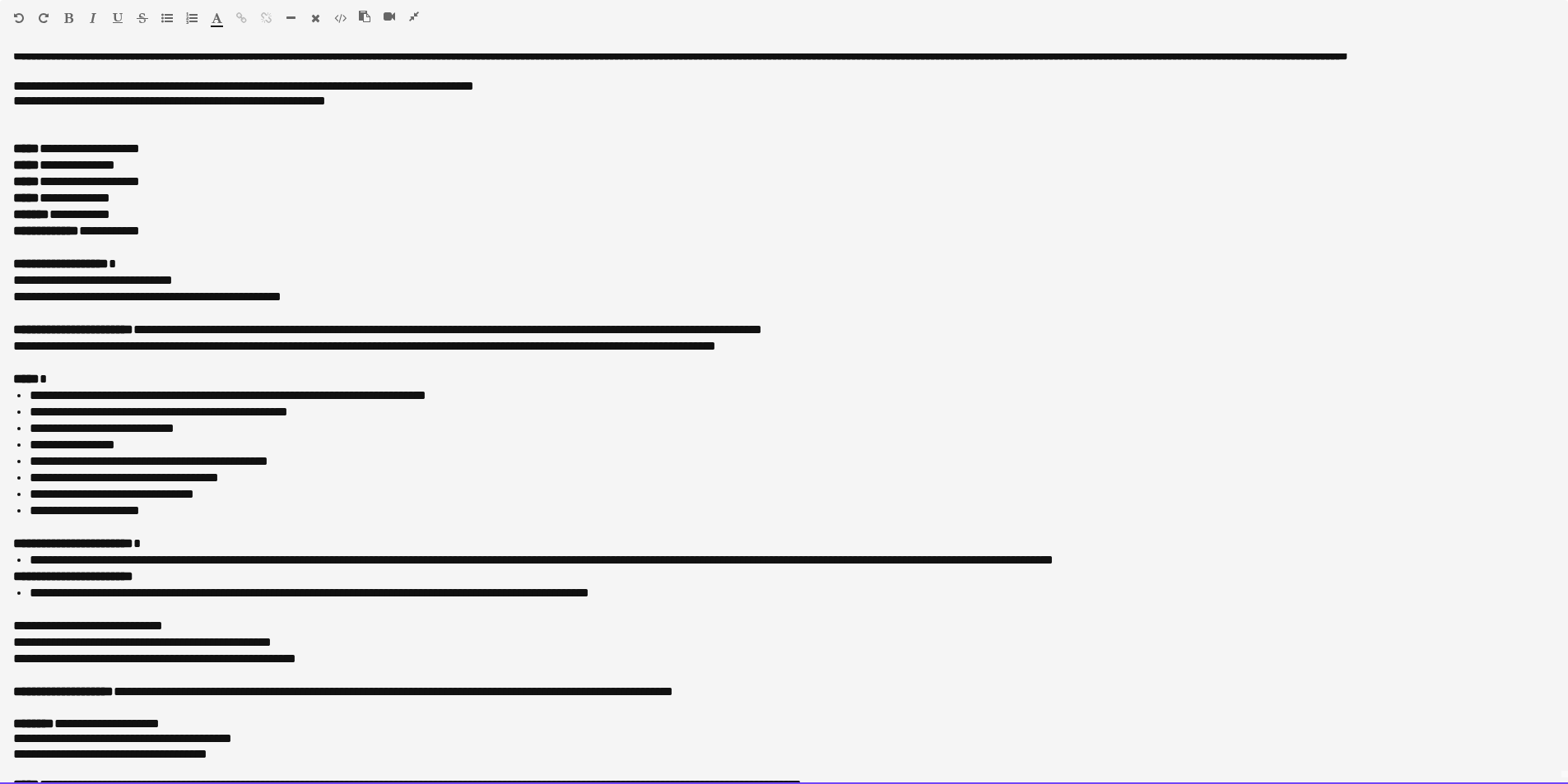
scroll to position [0, 0]
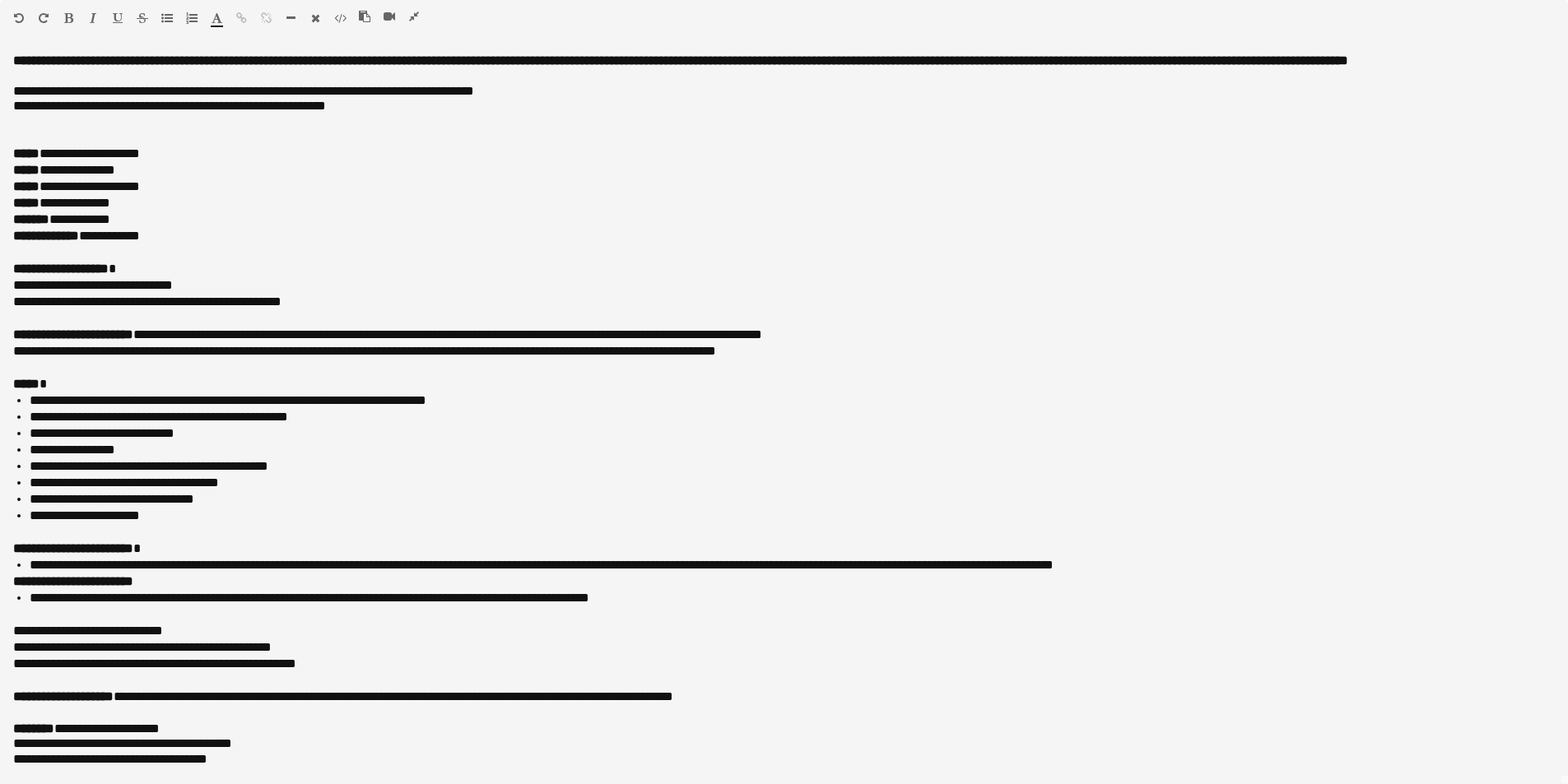
click at [411, 18] on icon "button" at bounding box center [413, 16] width 10 height 12
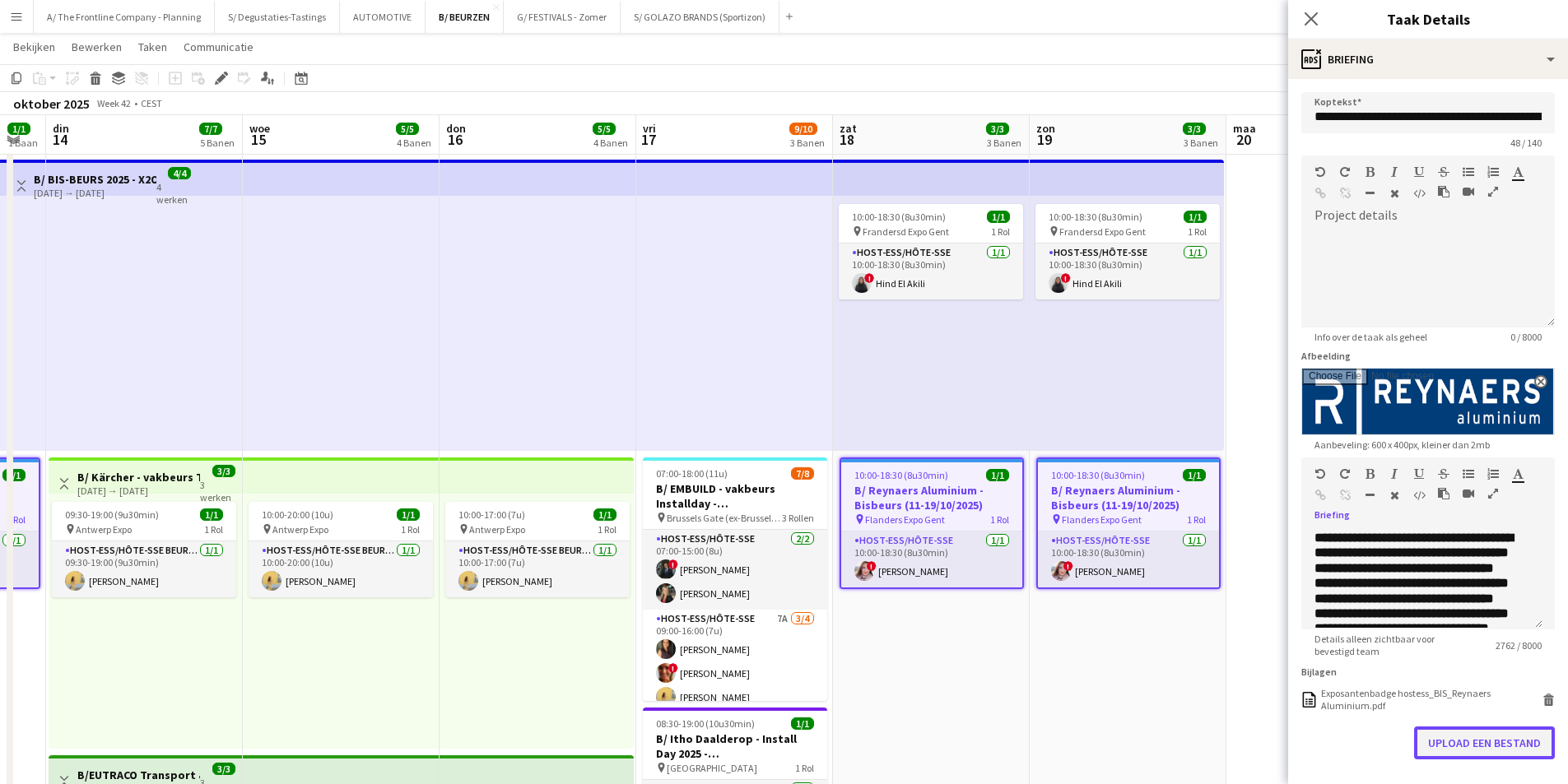
click at [1431, 743] on button "Upload een bestand" at bounding box center [1484, 742] width 141 height 33
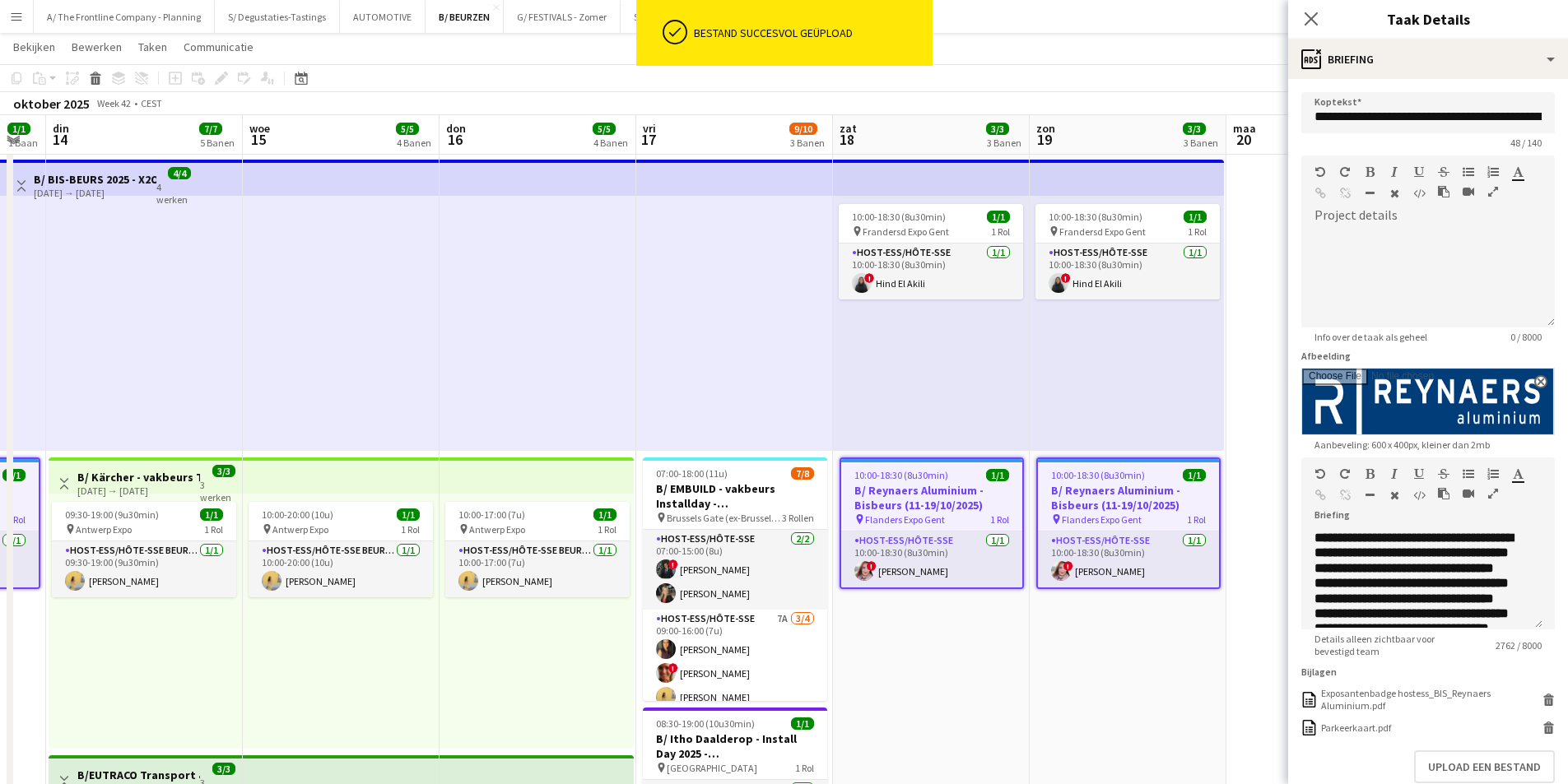
click at [1494, 497] on icon "button" at bounding box center [1493, 493] width 10 height 12
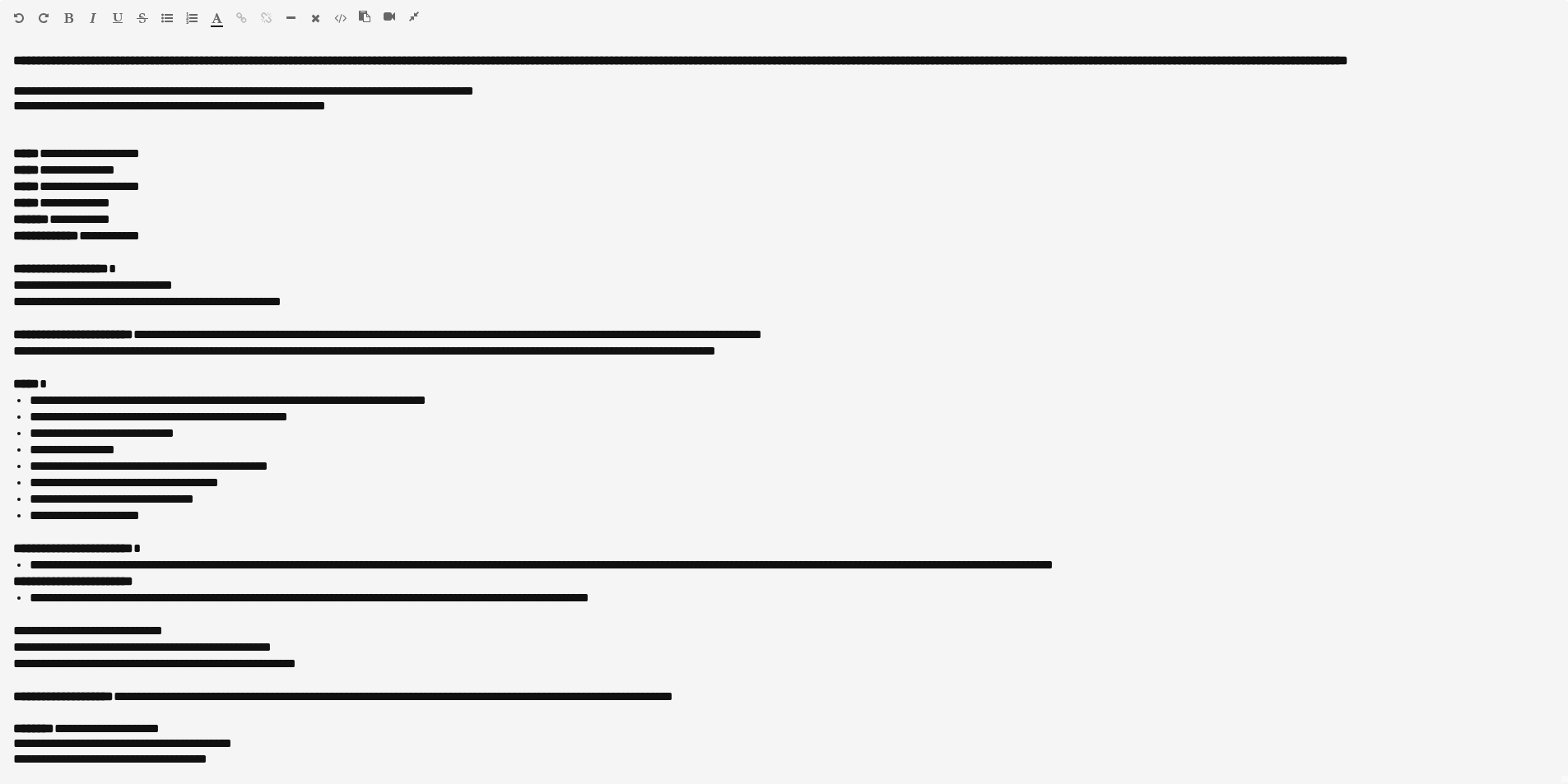
click at [412, 17] on icon "button" at bounding box center [413, 16] width 10 height 12
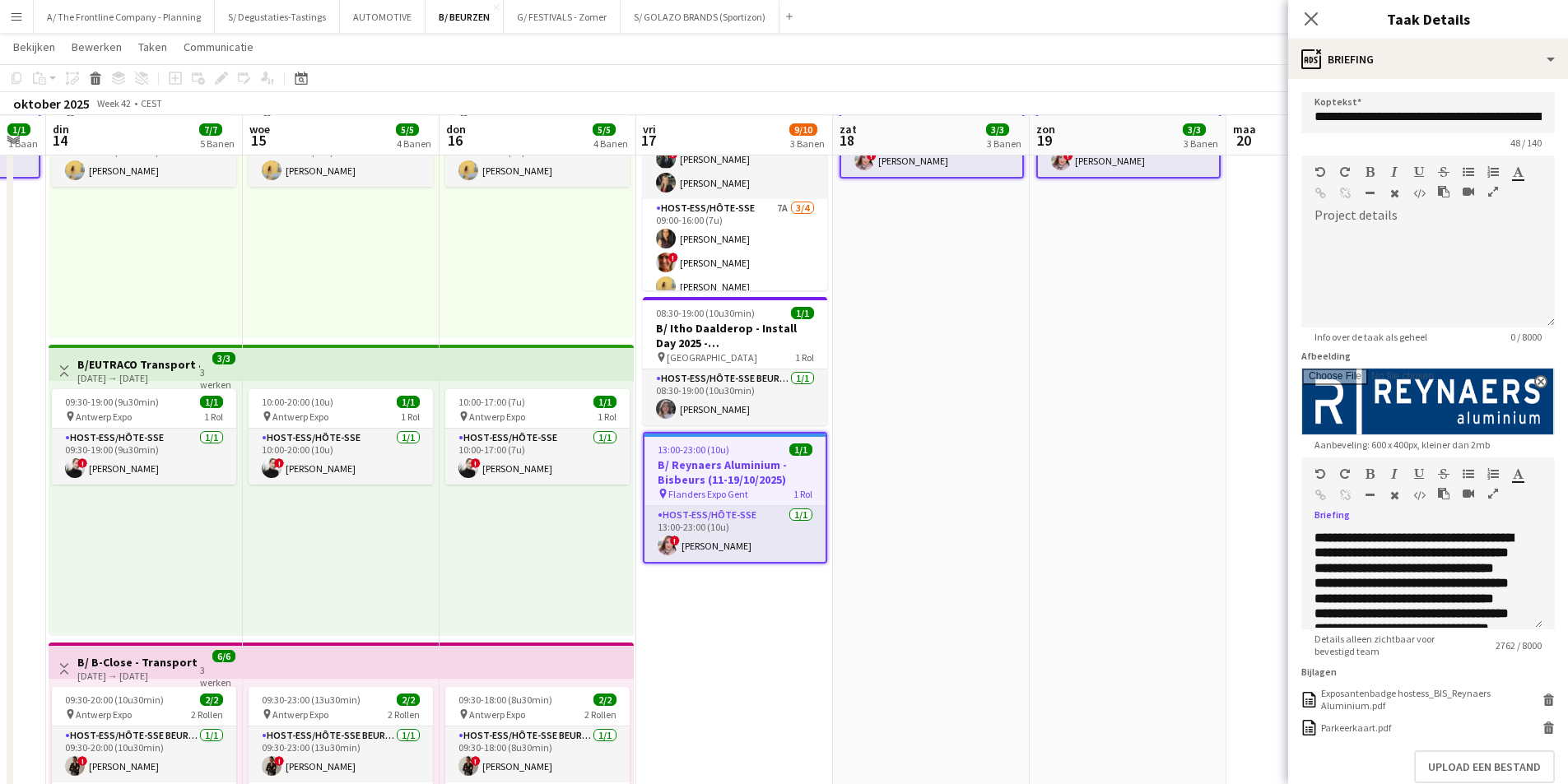
scroll to position [494, 0]
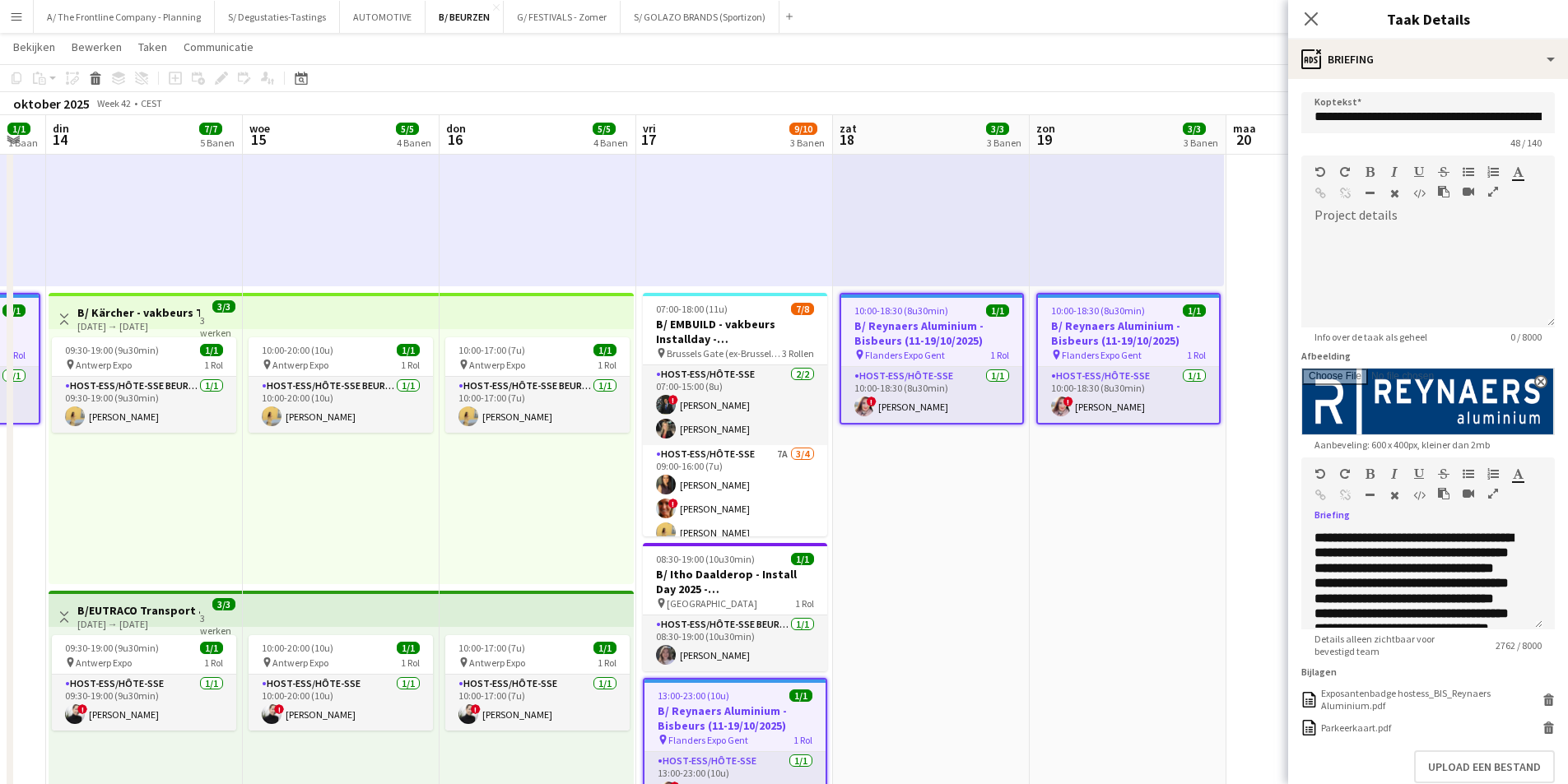
click at [1156, 551] on app-date-cell "10:00-18:00 (8u) 1/1 pin Flanders Expo - GENT 1 Rol Host-ess/Hôte-sse 1/1 10:00…" at bounding box center [1128, 599] width 197 height 1818
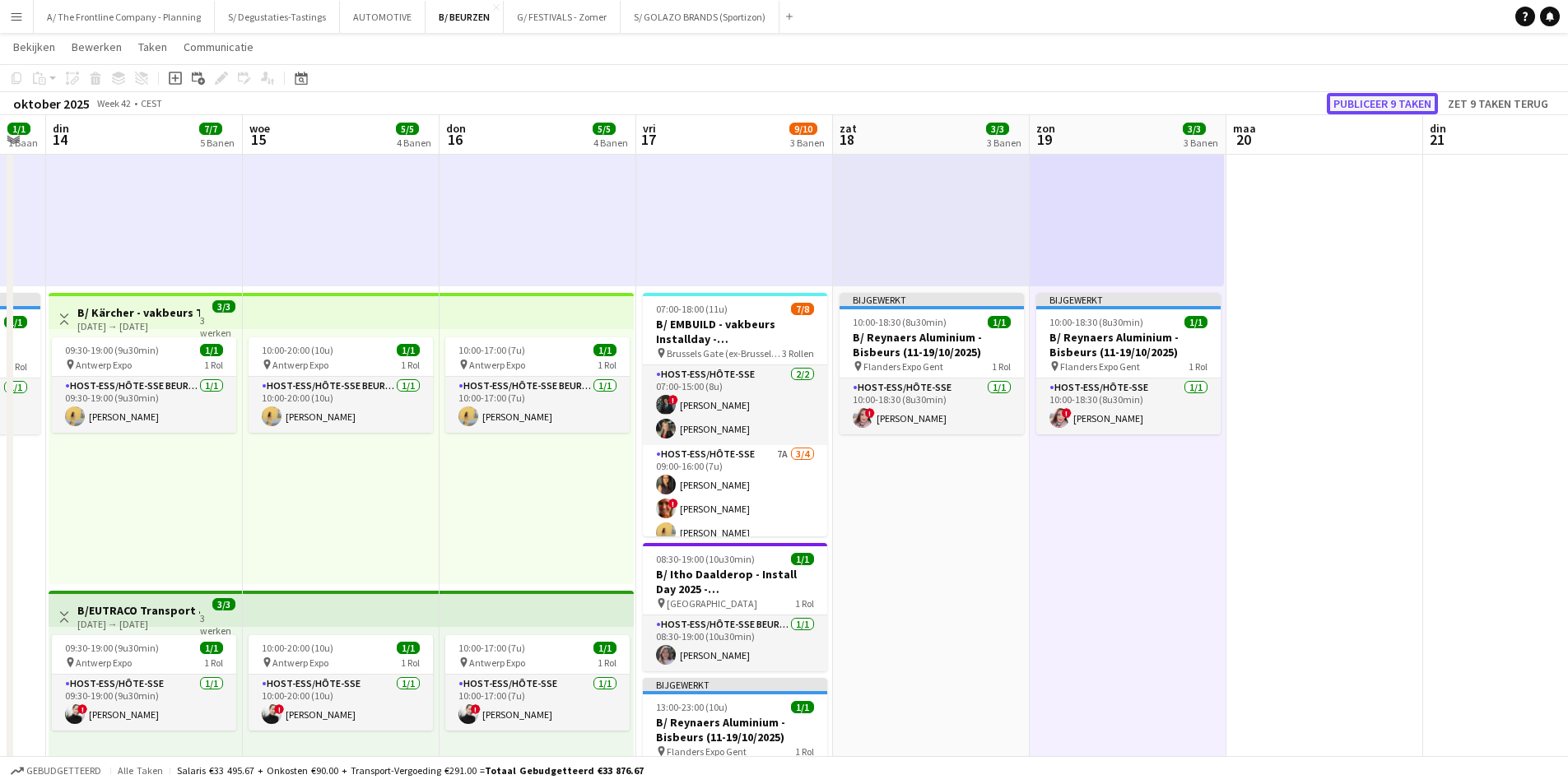
click at [1364, 110] on button "Publiceer 9 taken" at bounding box center [1383, 104] width 112 height 21
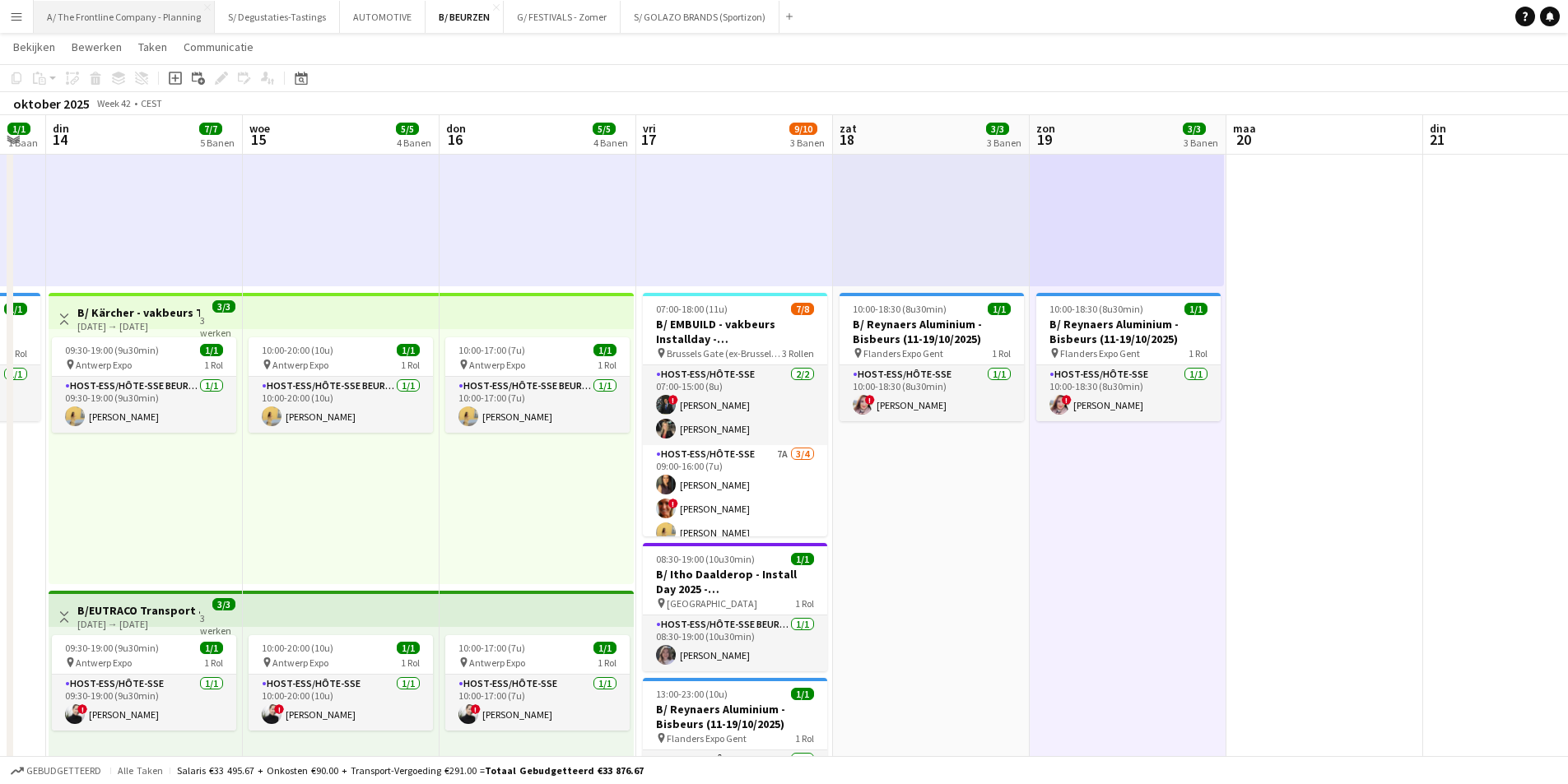
click at [152, 26] on button "A/ The Frontline Company - Planning Sluiten" at bounding box center [124, 17] width 182 height 32
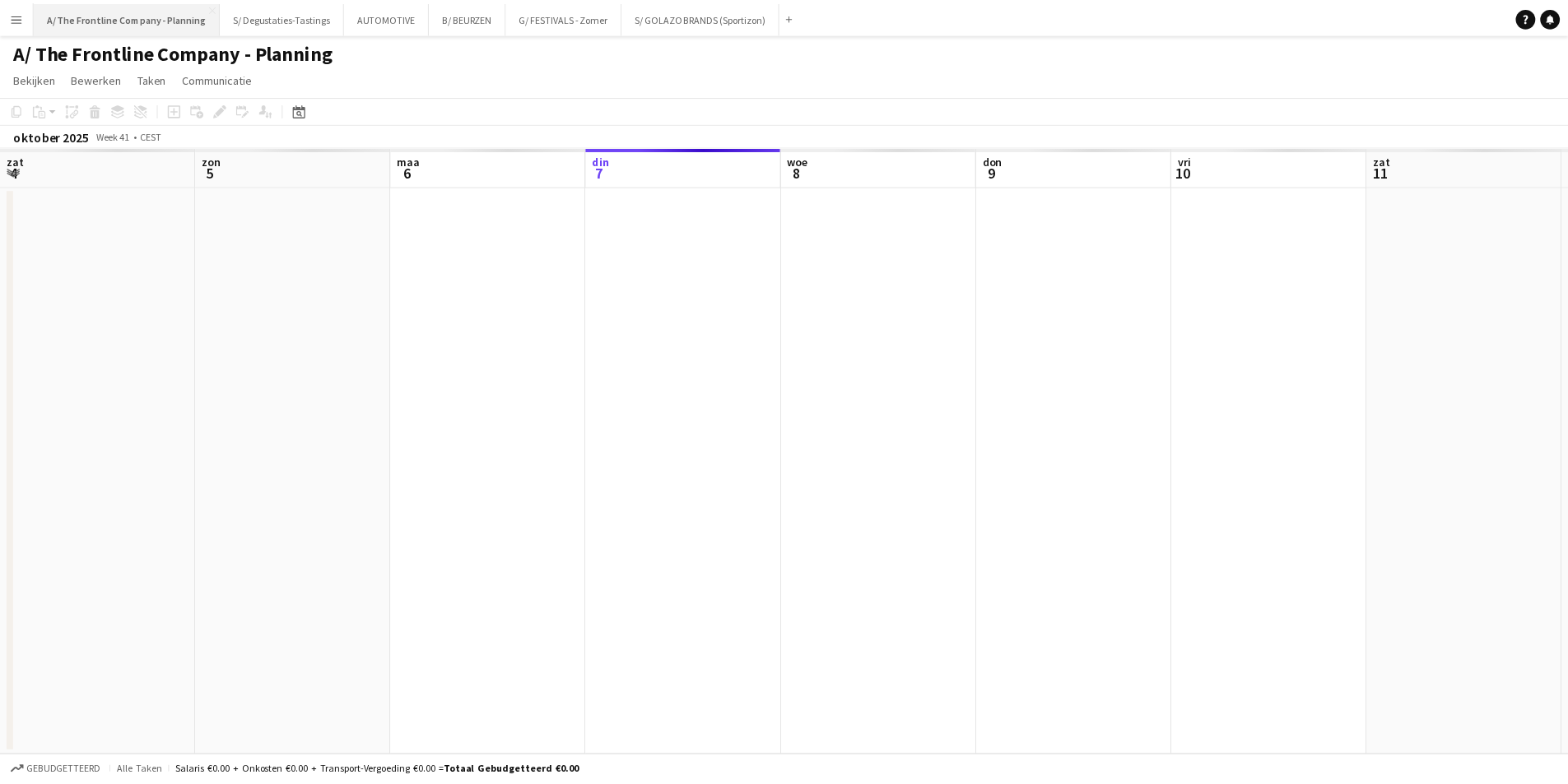
scroll to position [0, 393]
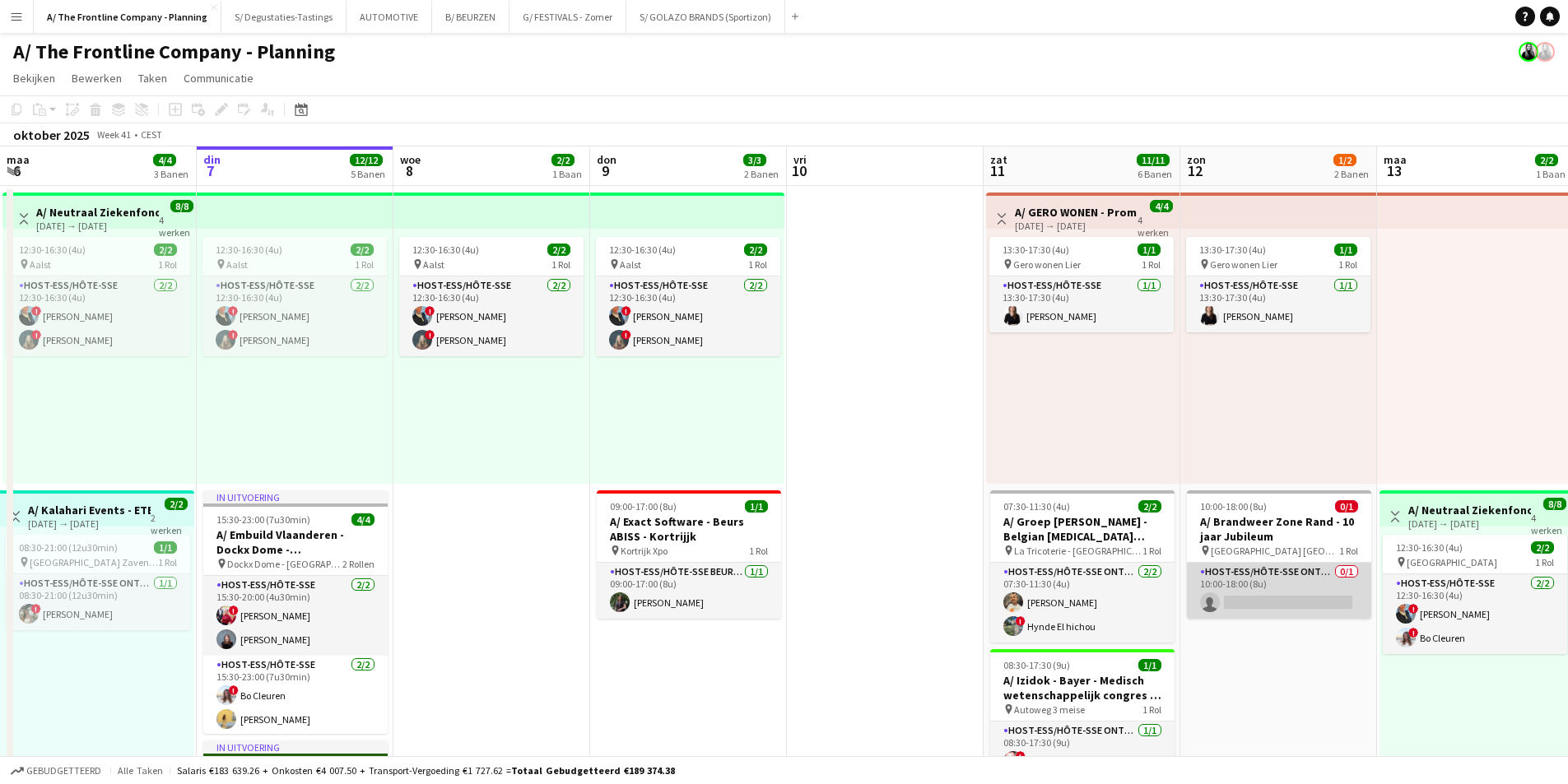
click at [1235, 594] on app-card-role "Host-ess/Hôte-sse Onthaal-Accueill 0/1 10:00-18:00 (8u) single-neutral-actions" at bounding box center [1279, 590] width 184 height 56
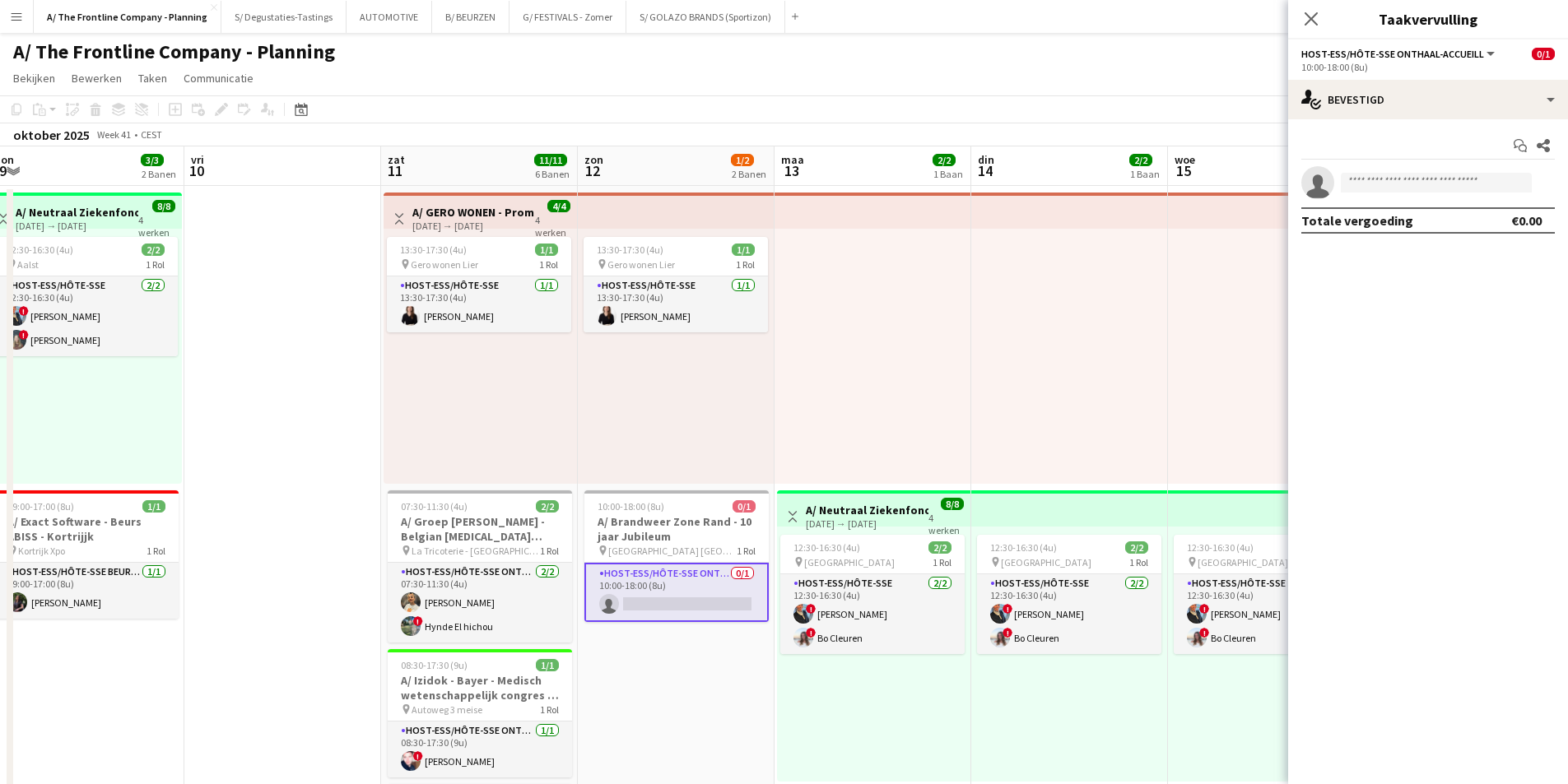
scroll to position [0, 605]
drag, startPoint x: 1281, startPoint y: 581, endPoint x: 676, endPoint y: 572, distance: 605.1
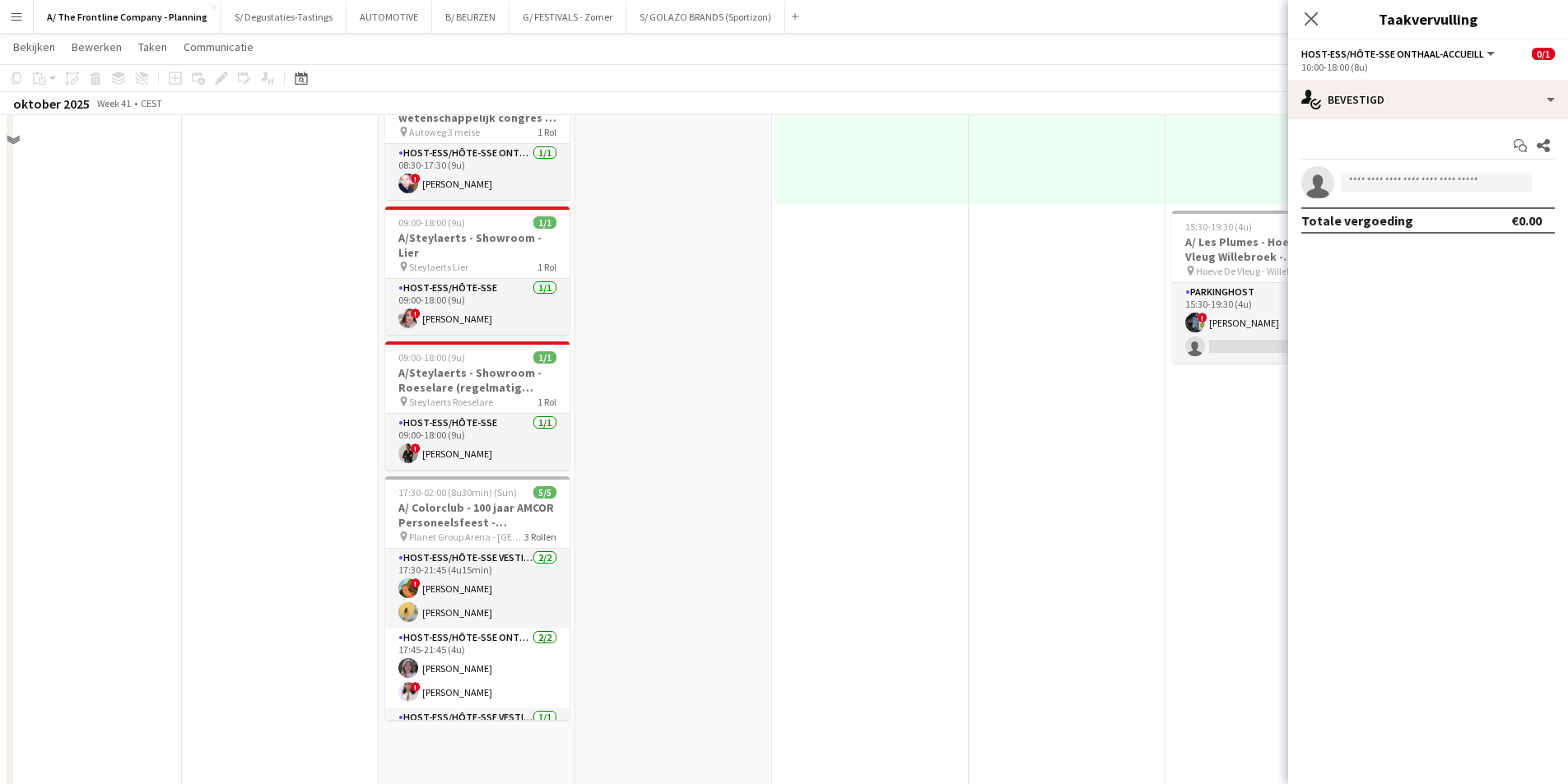
scroll to position [247, 0]
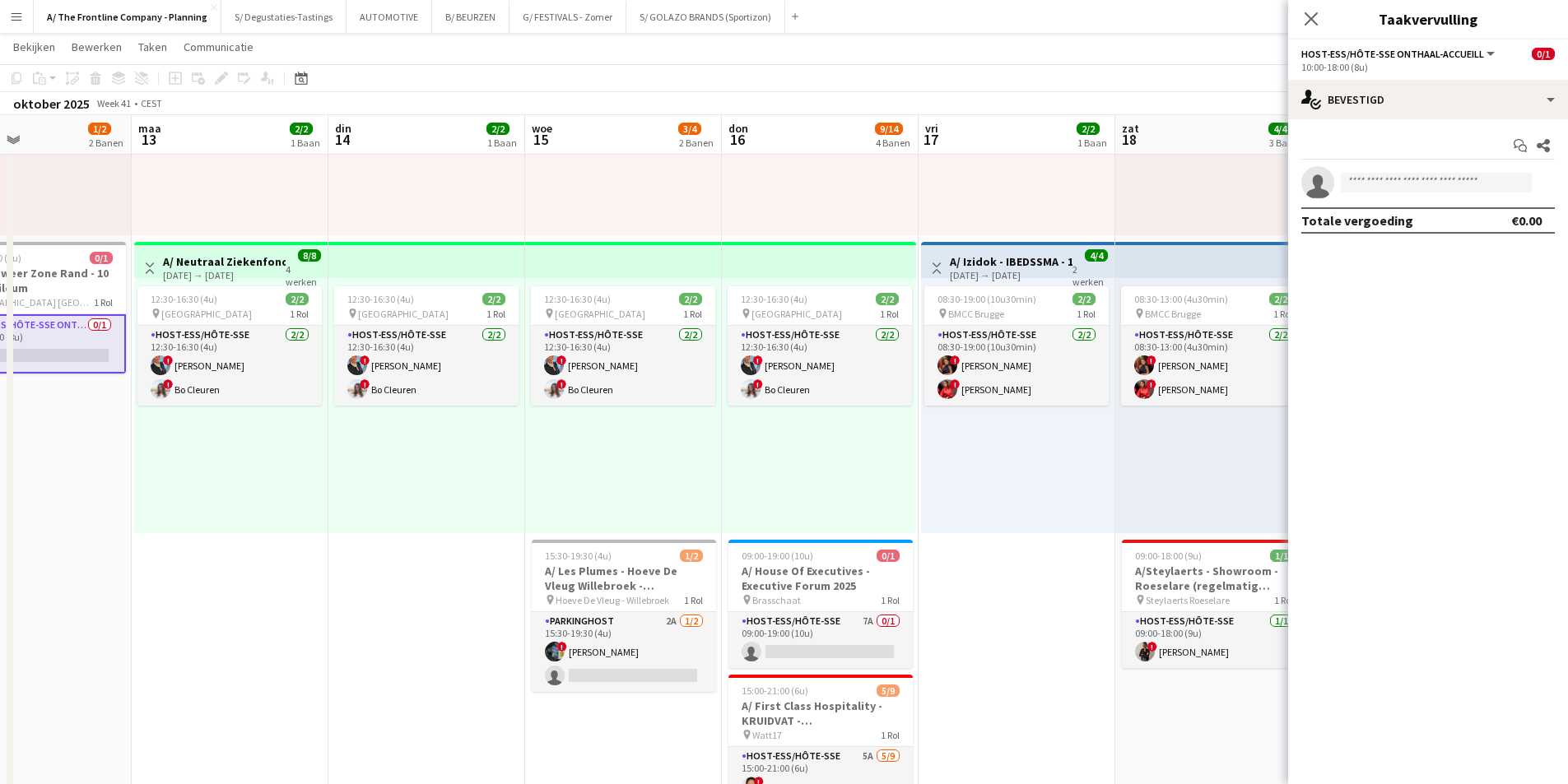
drag, startPoint x: 482, startPoint y: 531, endPoint x: 450, endPoint y: 531, distance: 32.0
click at [450, 531] on app-calendar-viewport "don 9 3/3 2 Banen vri 10 zat 11 11/11 6 Banen zon 12 1/2 2 Banen maa 13 2/2 1 B…" at bounding box center [784, 791] width 1568 height 1947
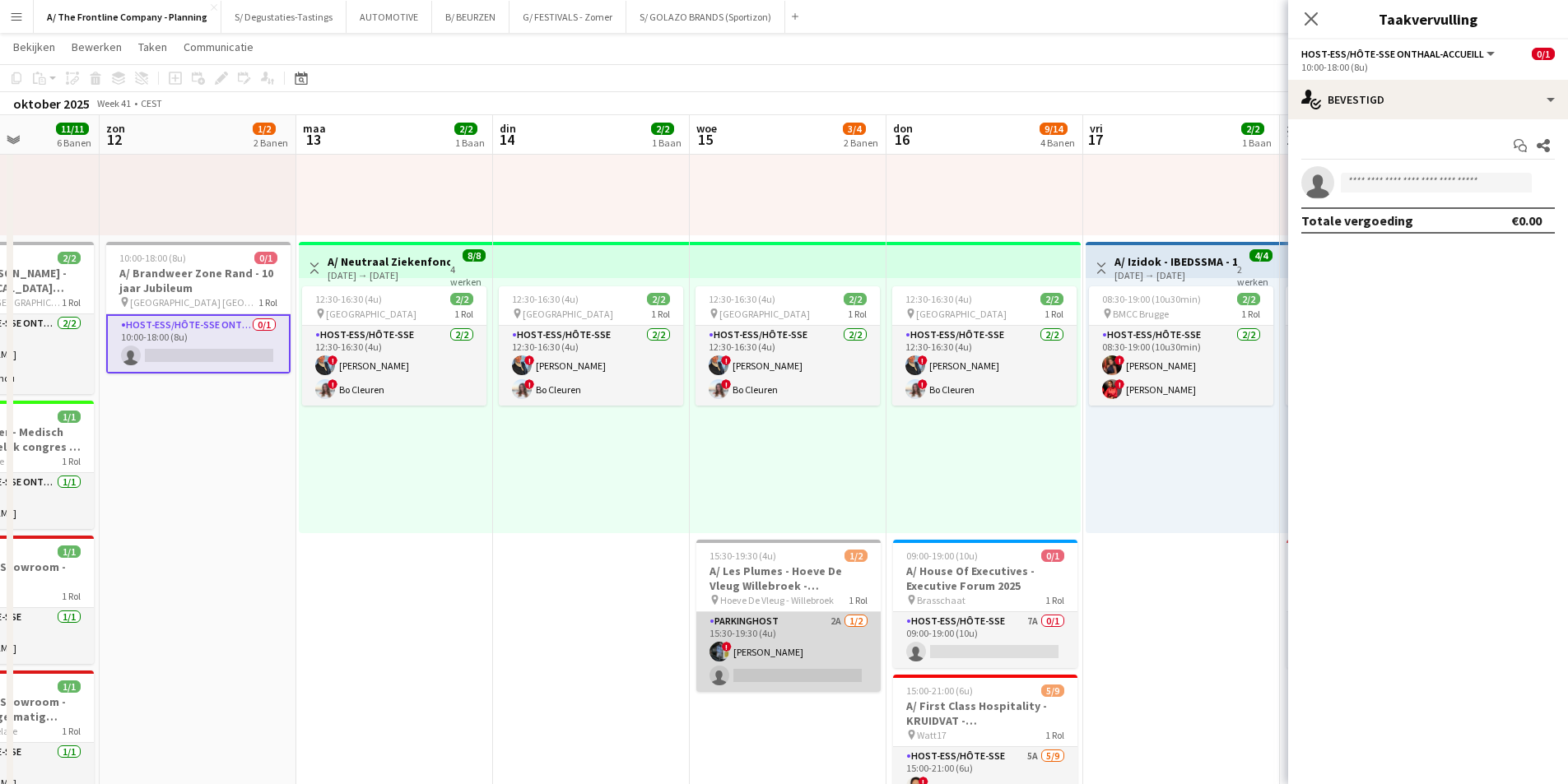
click at [769, 640] on app-card-role "Parkinghost 2A 1/2 15:30-19:30 (4u) ! Johan Witters single-neutral-actions" at bounding box center [789, 652] width 184 height 80
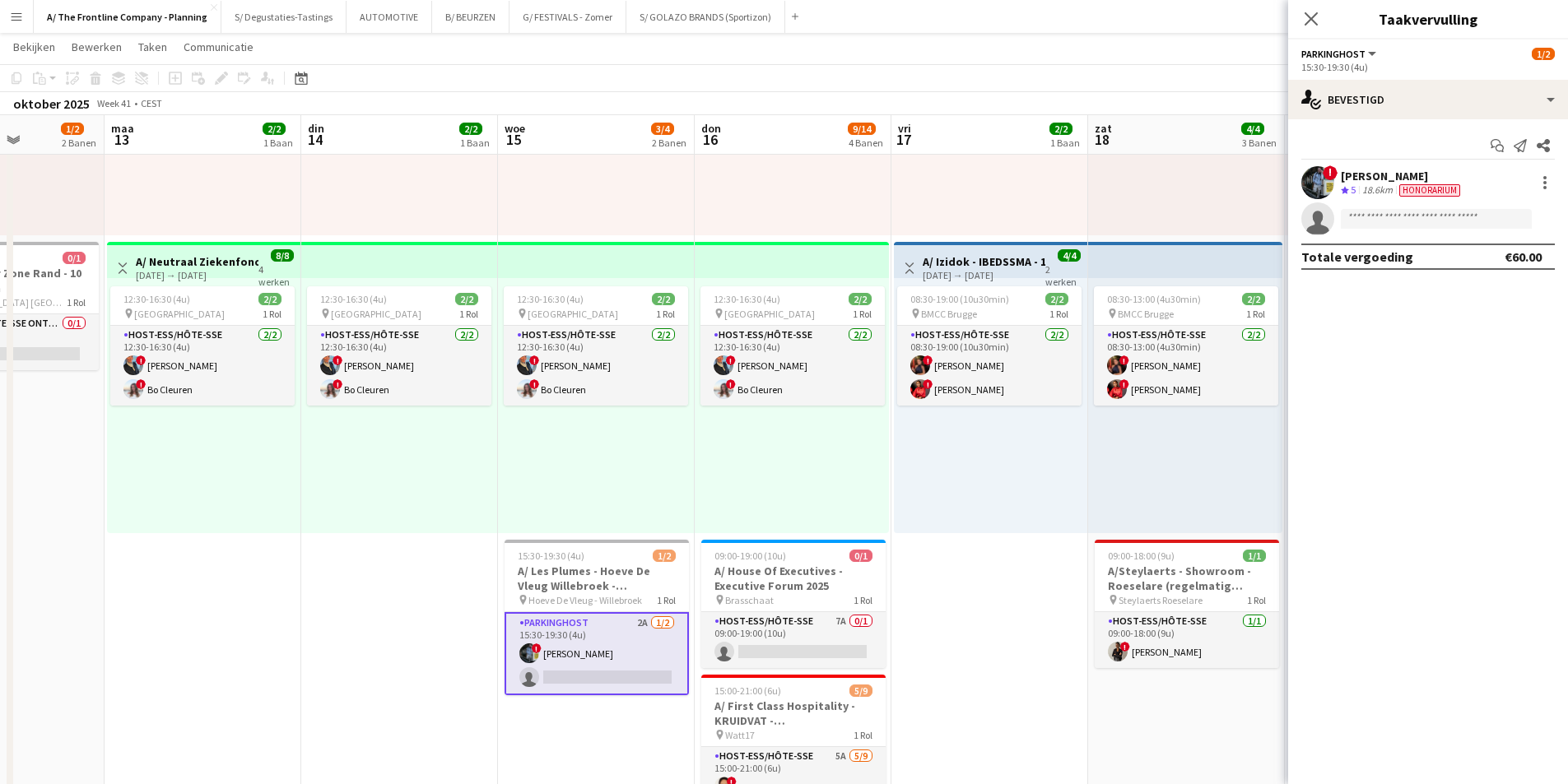
drag, startPoint x: 975, startPoint y: 552, endPoint x: 738, endPoint y: 544, distance: 237.1
click at [738, 544] on app-calendar-viewport "don 9 3/3 2 Banen vri 10 zat 11 11/11 6 Banen zon 12 1/2 2 Banen maa 13 2/2 1 B…" at bounding box center [784, 791] width 1568 height 1947
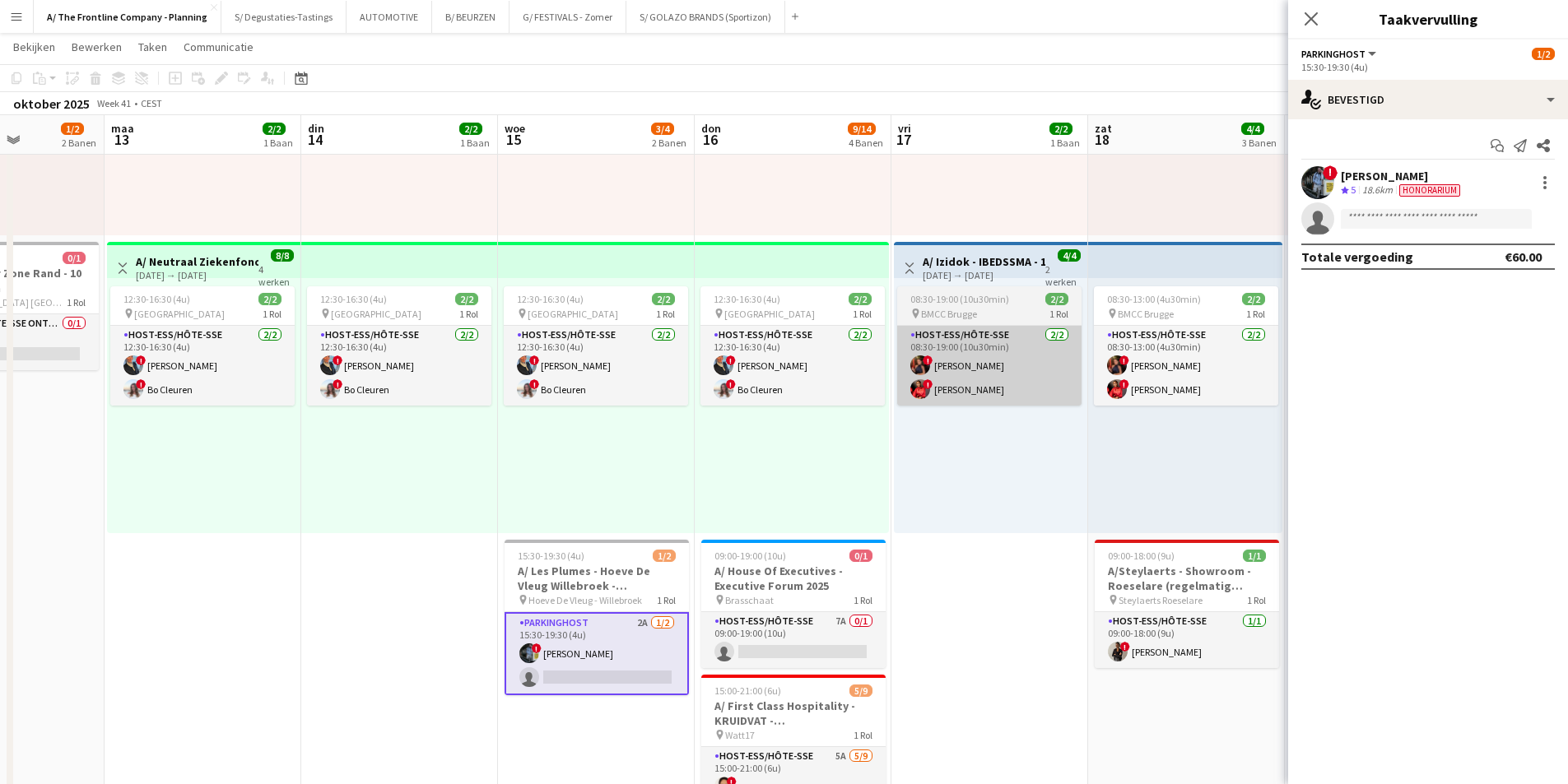
scroll to position [0, 552]
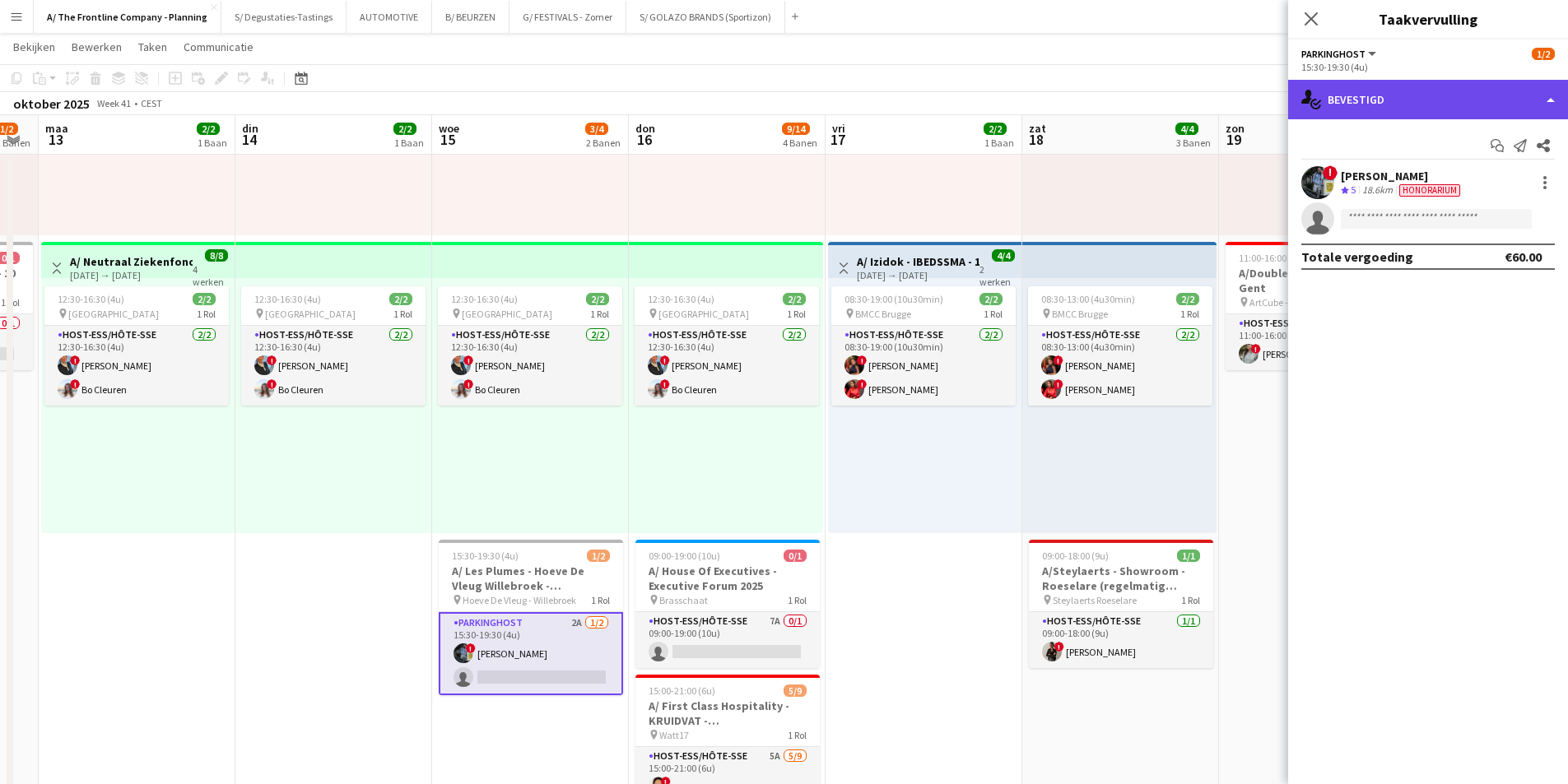
click at [1440, 108] on div "single-neutral-actions-check-2 Bevestigd" at bounding box center [1428, 99] width 280 height 40
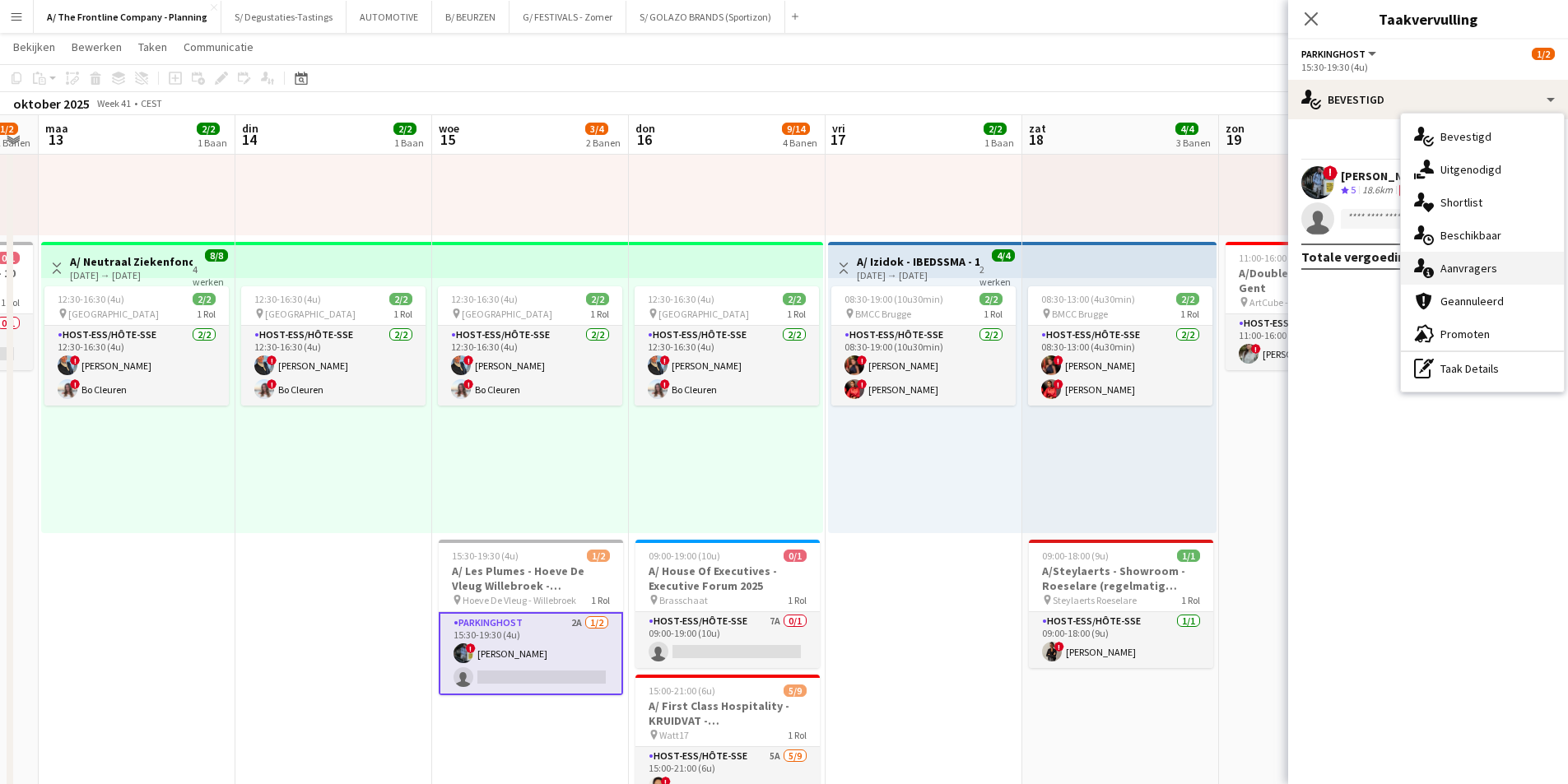
click at [1470, 262] on span "Aanvragers" at bounding box center [1469, 268] width 57 height 15
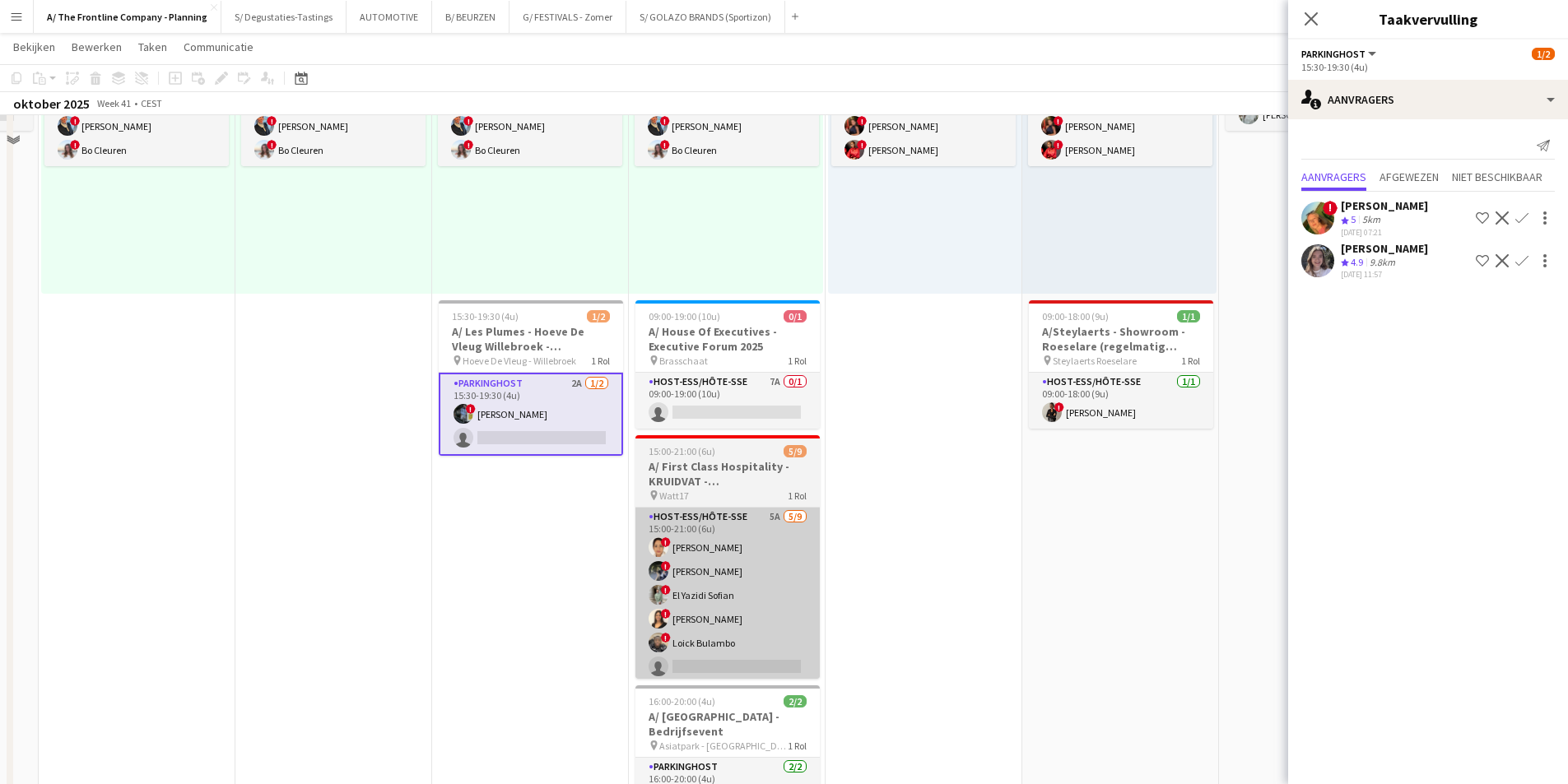
scroll to position [494, 0]
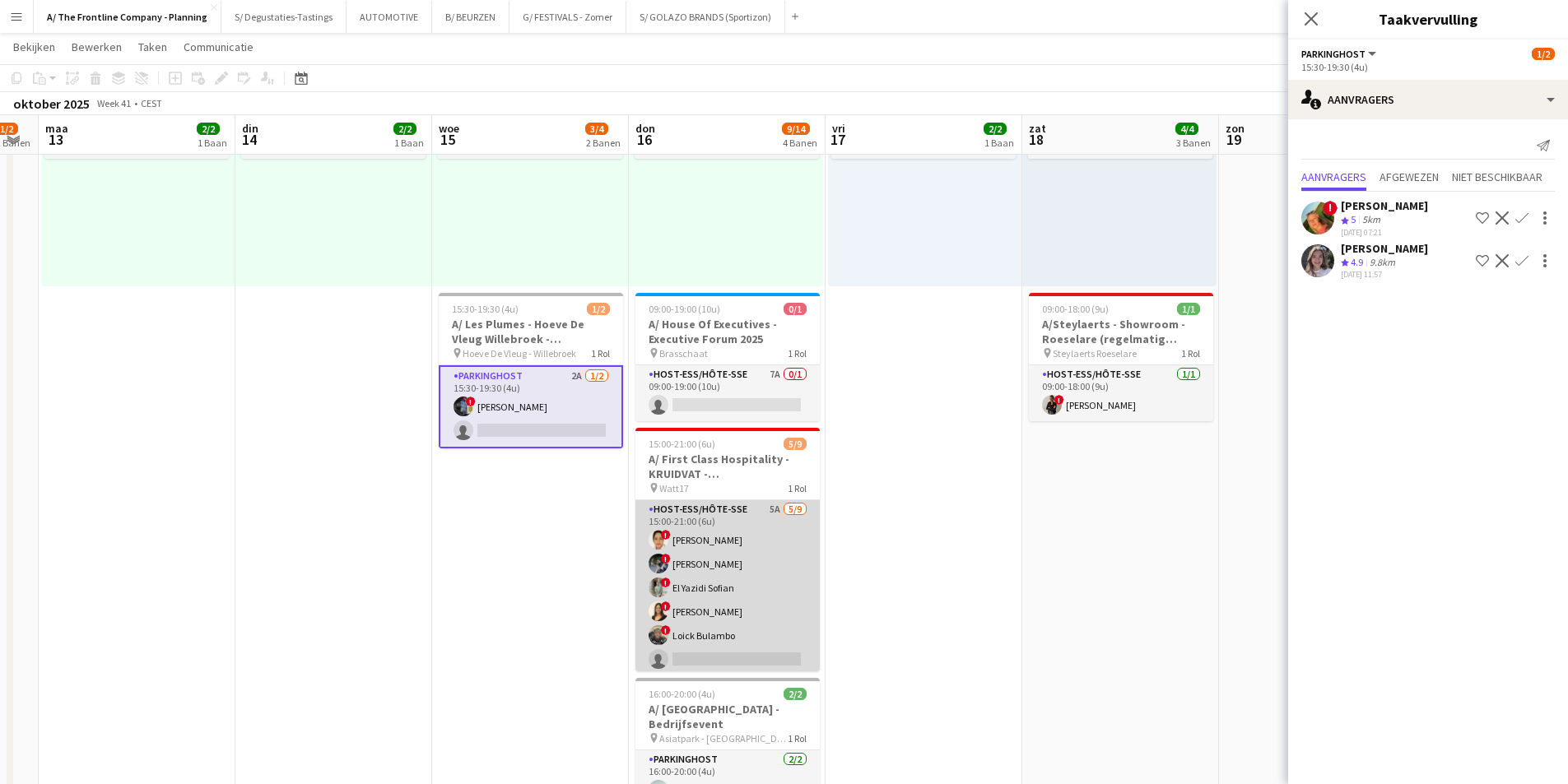
click at [742, 573] on app-card-role "Host-ess/Hôte-sse 5A 5/9 15:00-21:00 (6u) ! Wahid Maheen ! Abdeltif koutaine ! …" at bounding box center [728, 623] width 184 height 247
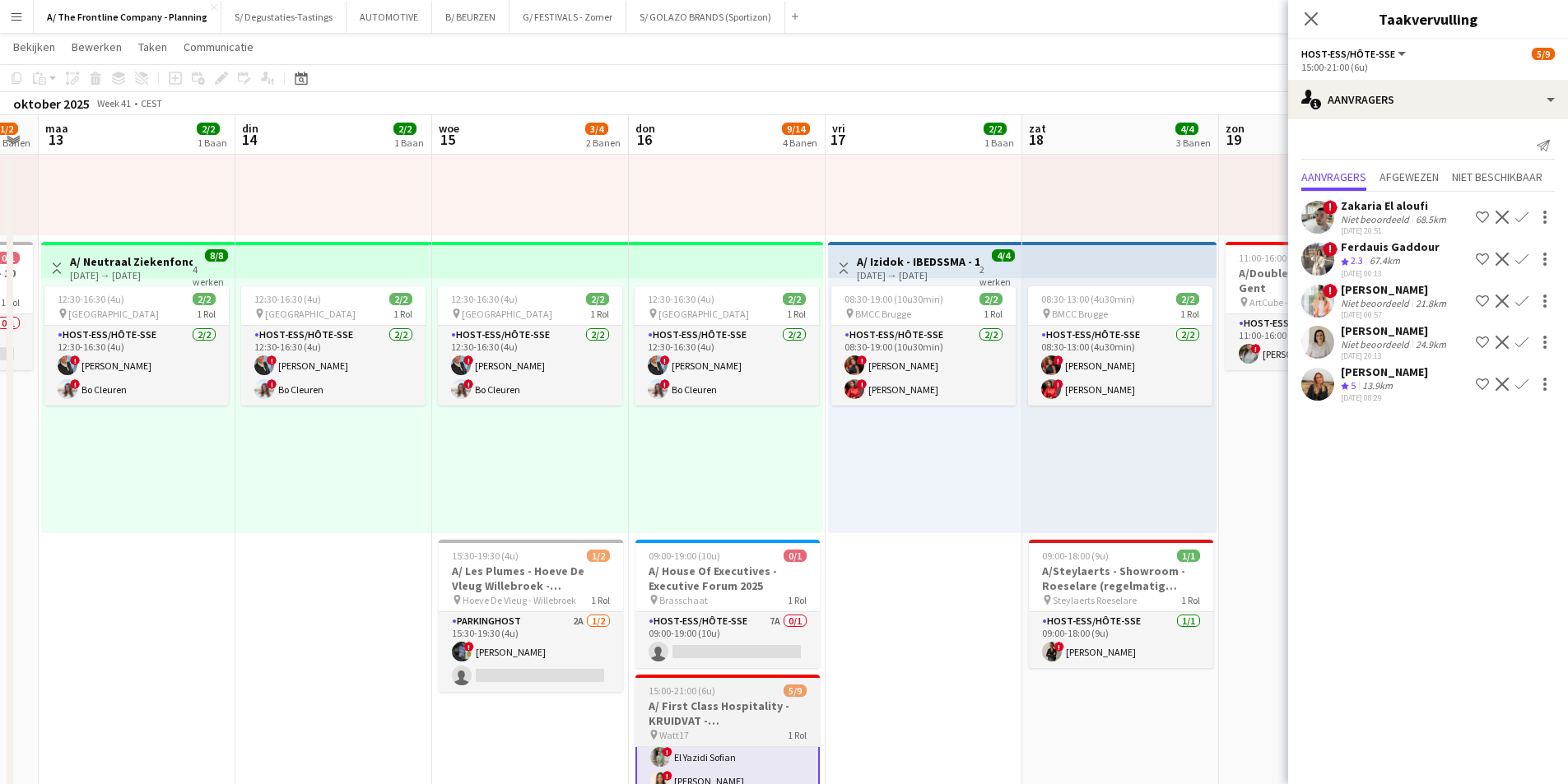
scroll to position [0, 0]
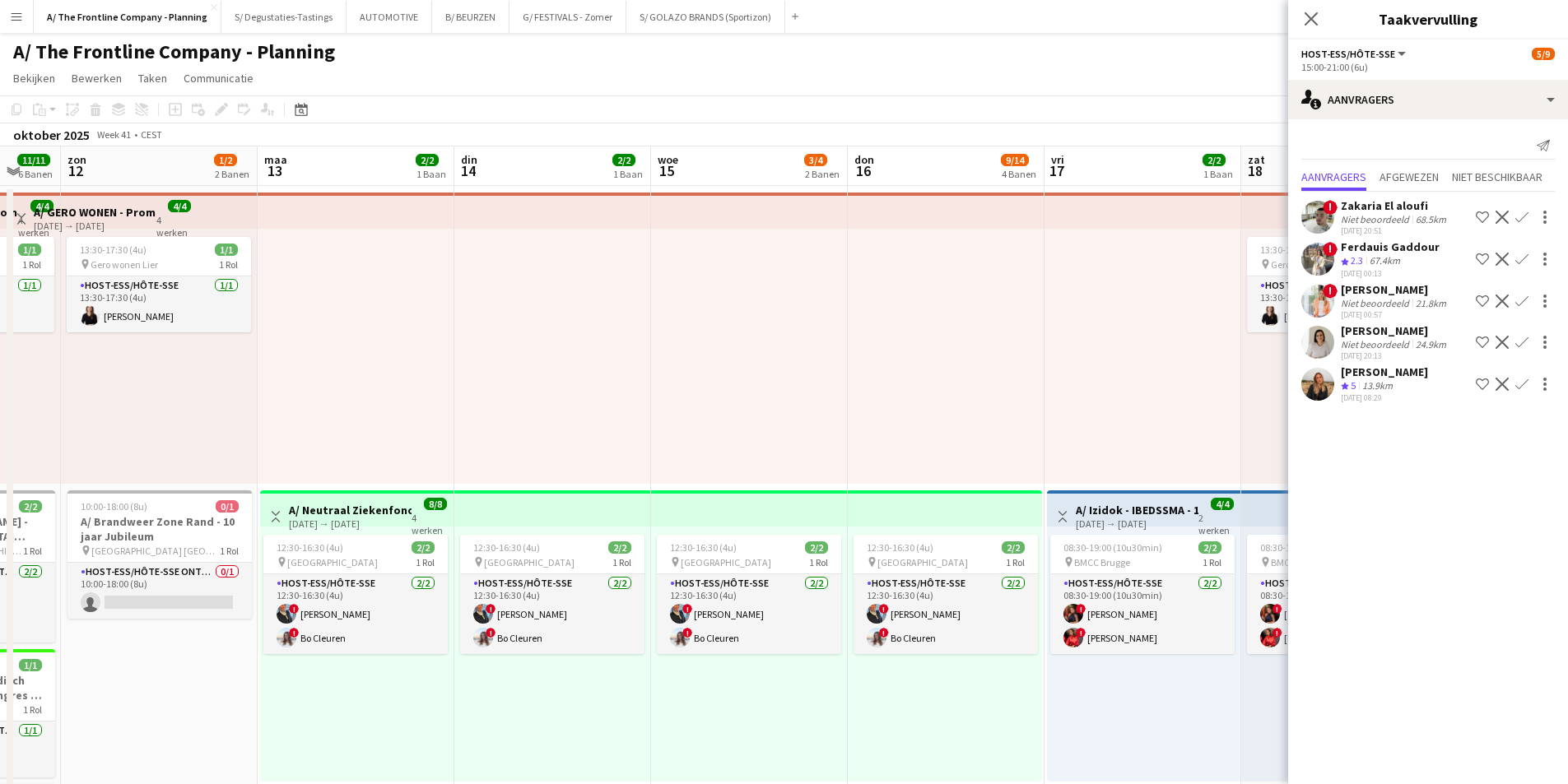
drag, startPoint x: 674, startPoint y: 392, endPoint x: 901, endPoint y: 340, distance: 232.9
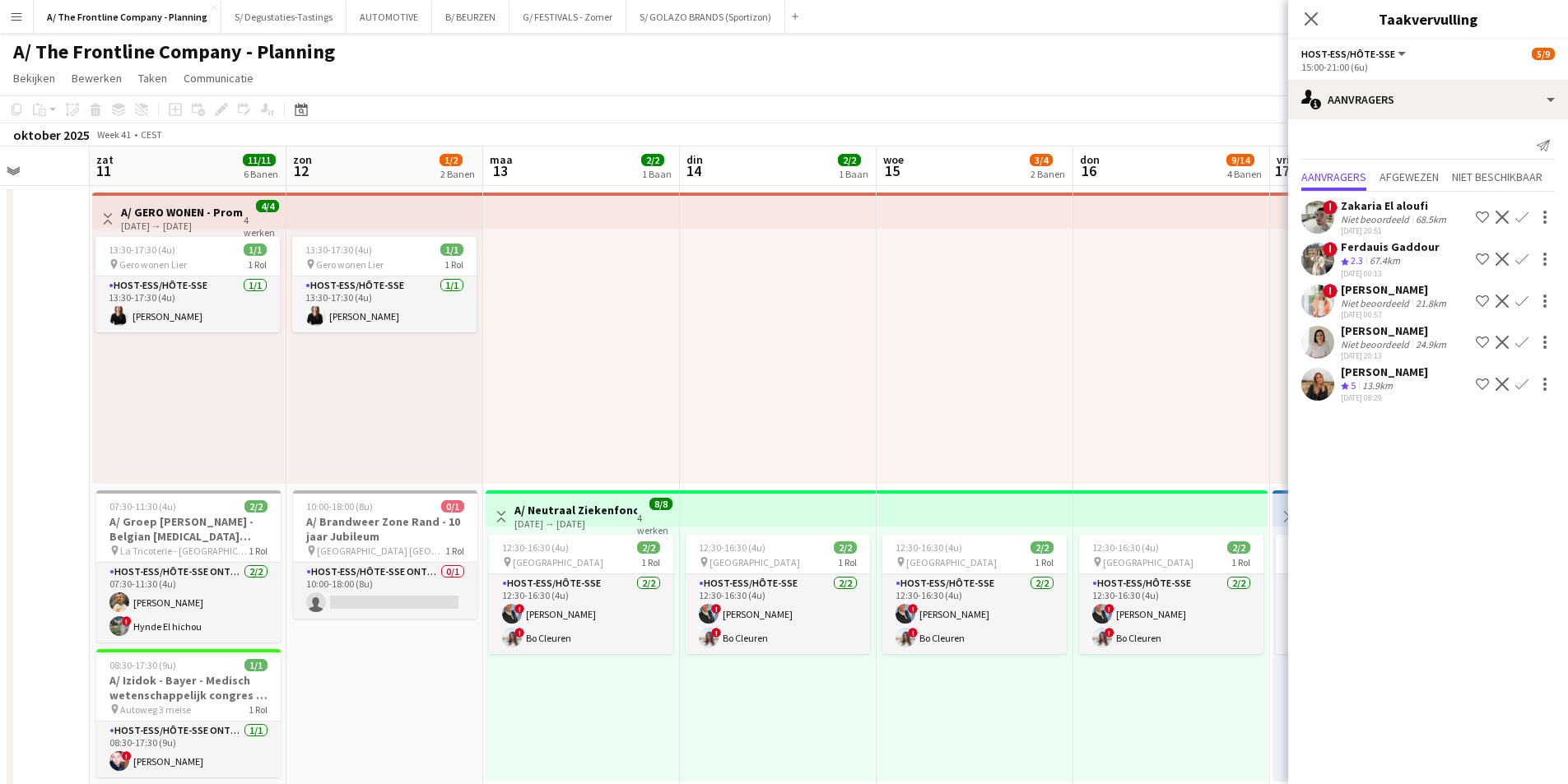
drag, startPoint x: 302, startPoint y: 363, endPoint x: 582, endPoint y: 373, distance: 280.2
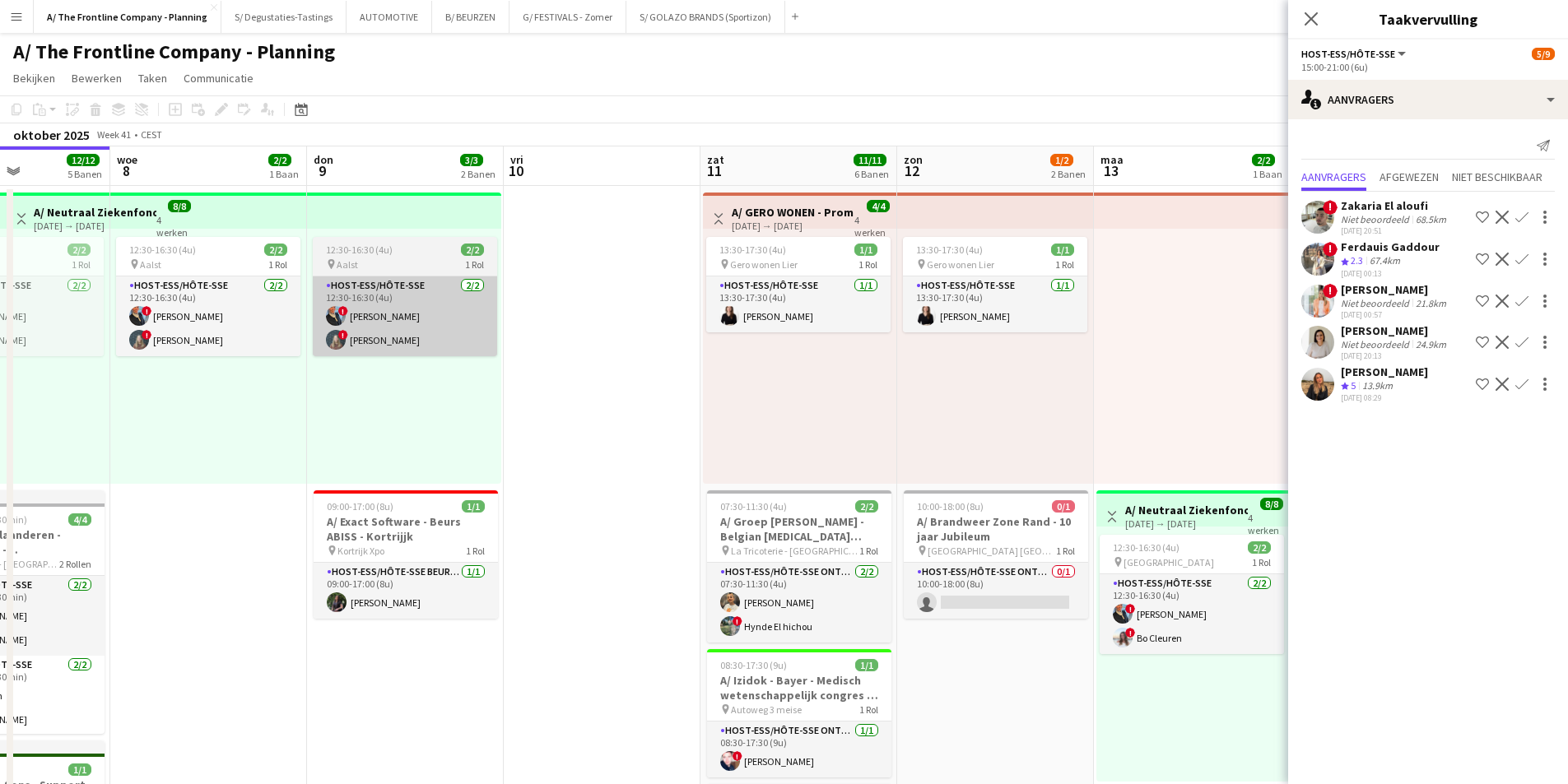
drag, startPoint x: 239, startPoint y: 304, endPoint x: 572, endPoint y: 325, distance: 333.7
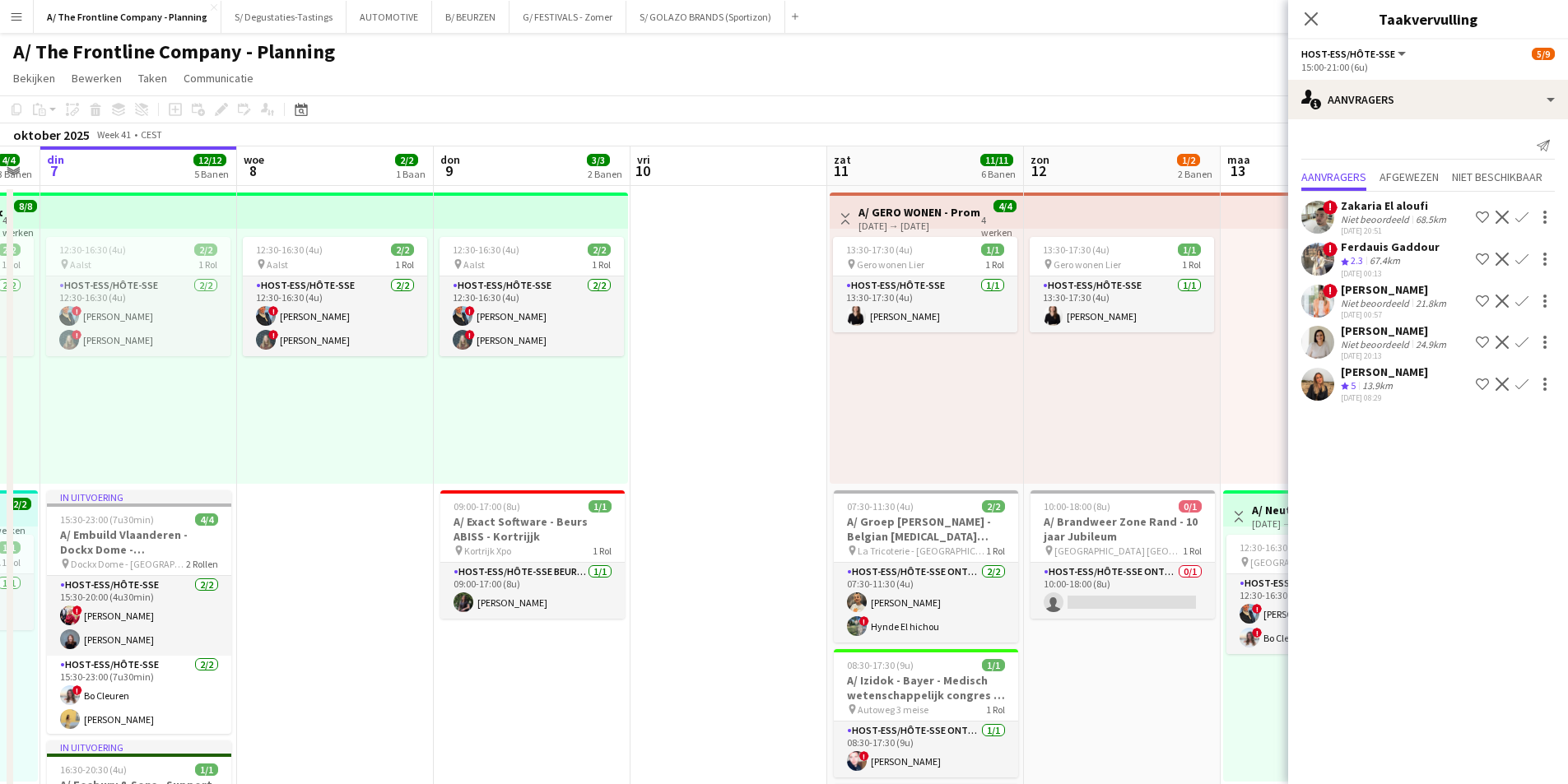
drag, startPoint x: 475, startPoint y: 327, endPoint x: 896, endPoint y: 322, distance: 421.0
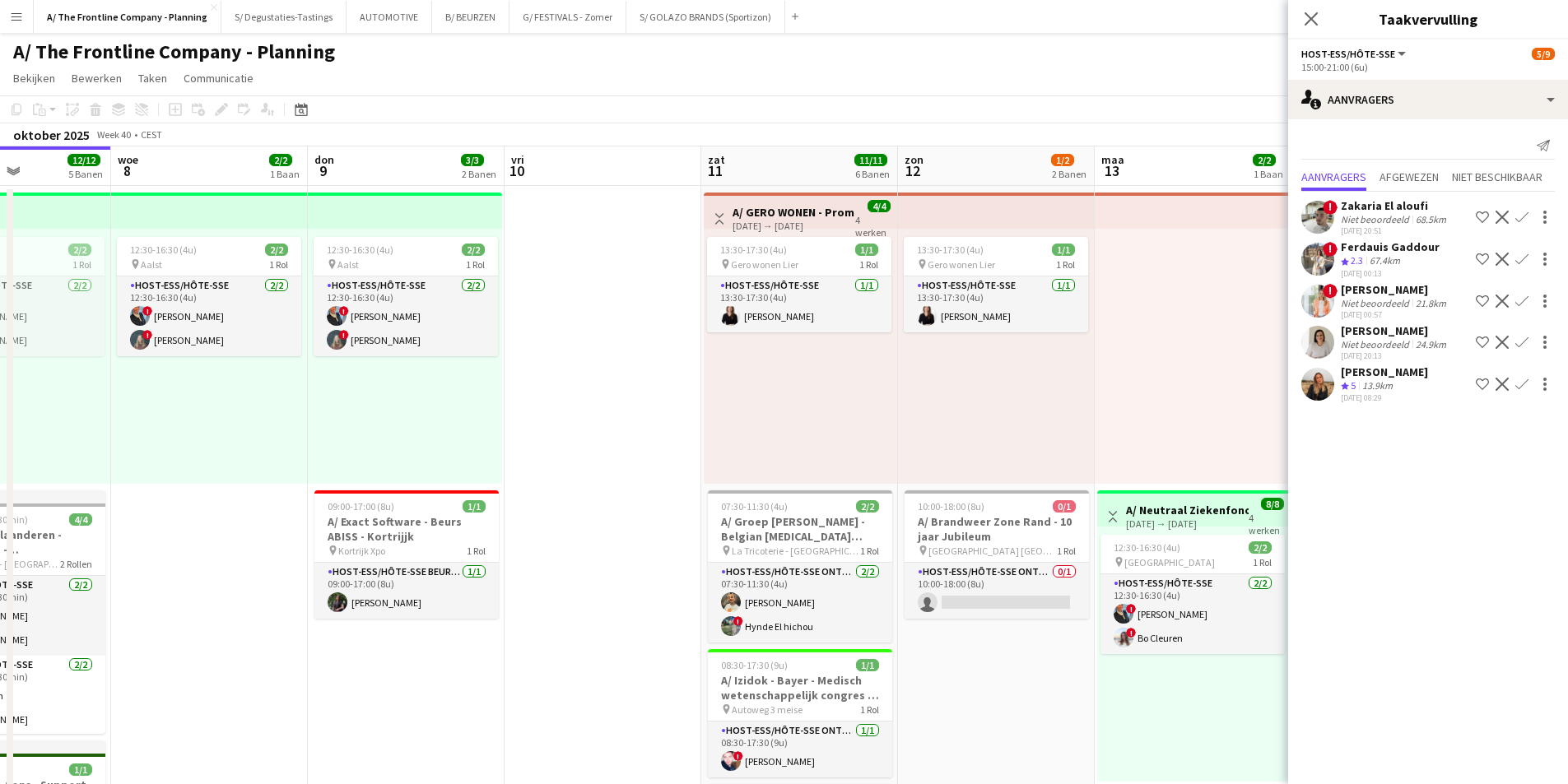
scroll to position [0, 545]
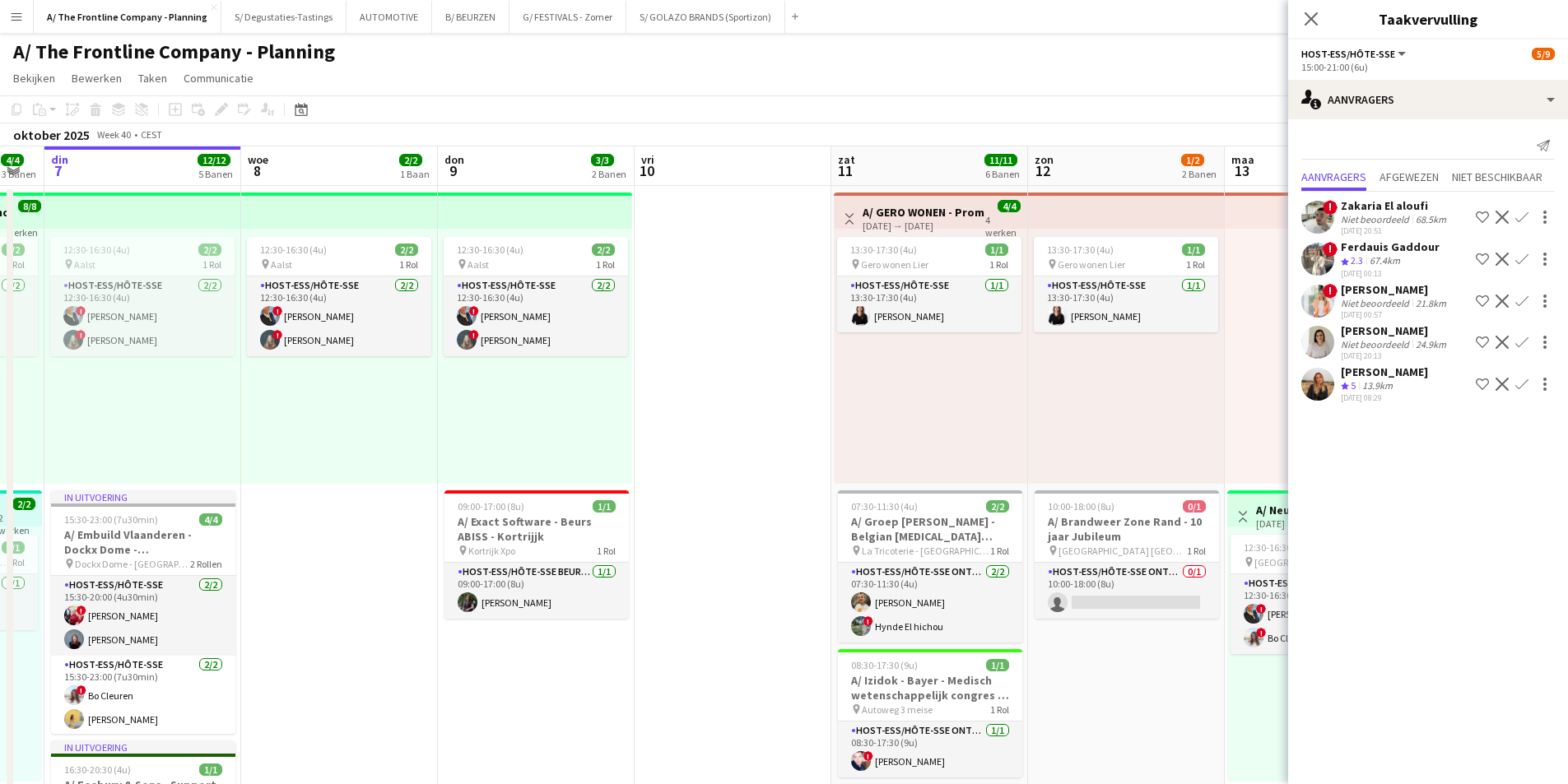
drag, startPoint x: 1099, startPoint y: 378, endPoint x: 486, endPoint y: 396, distance: 613.3
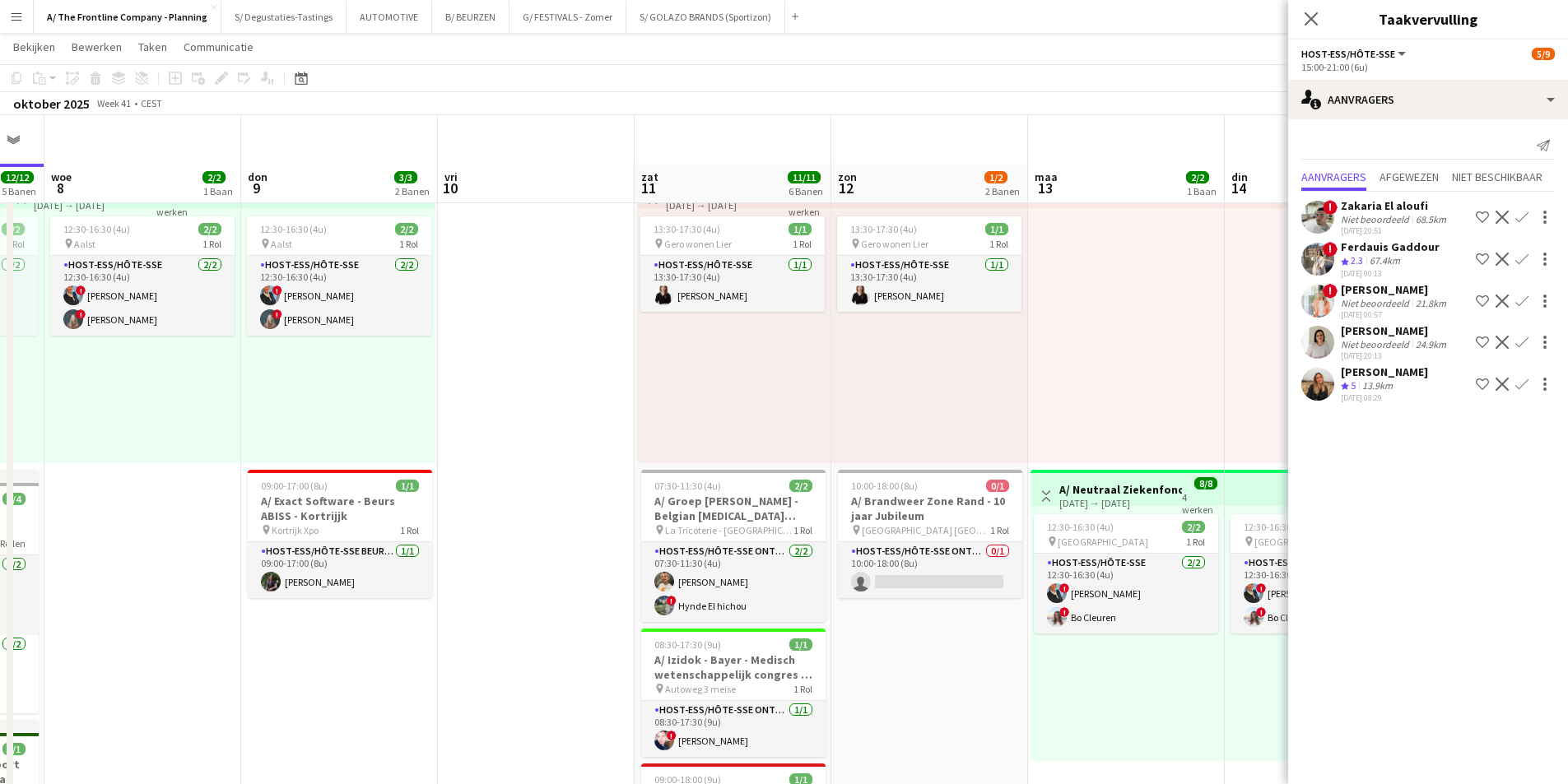
scroll to position [0, 0]
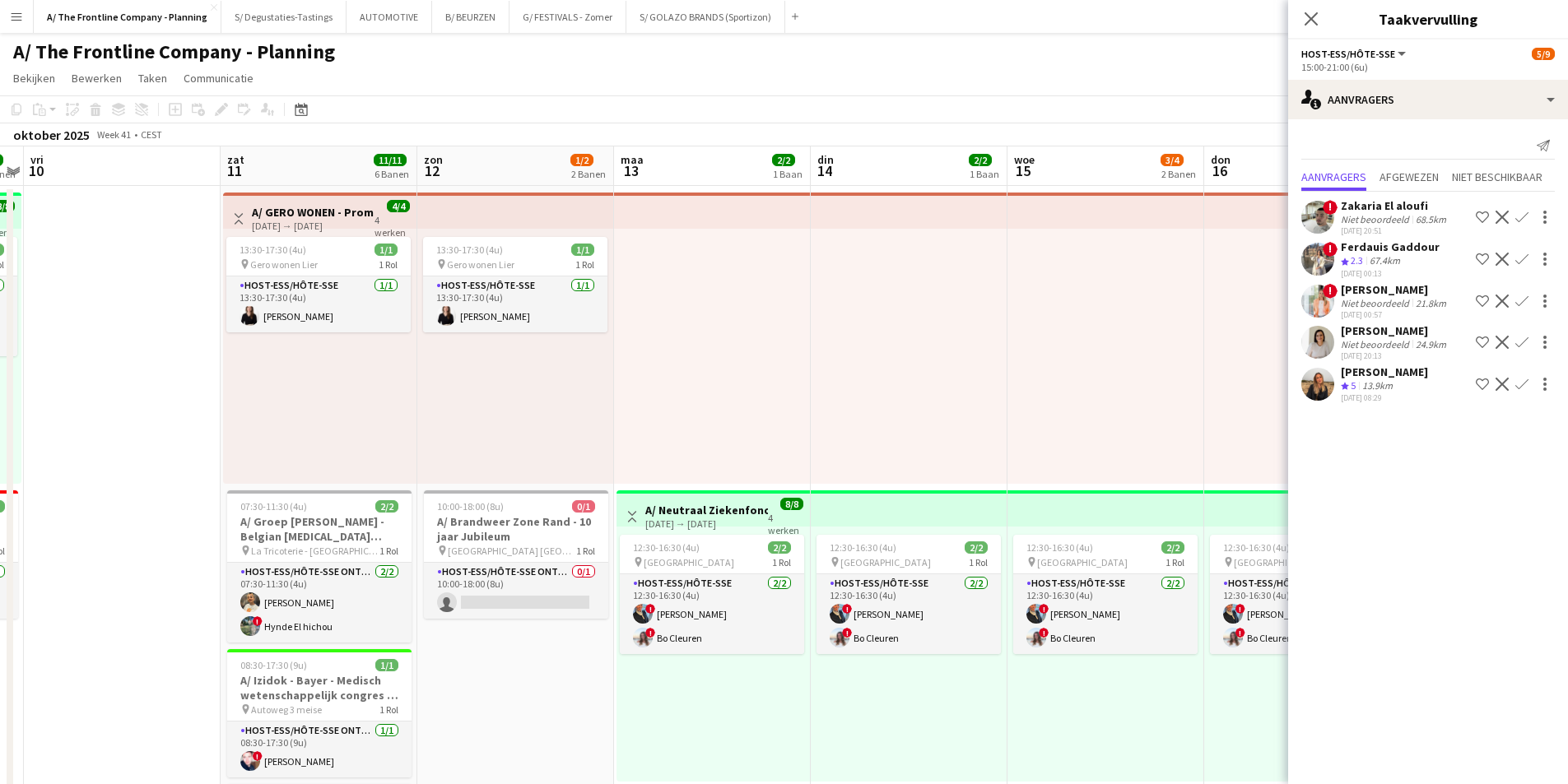
drag, startPoint x: 1008, startPoint y: 431, endPoint x: 583, endPoint y: 488, distance: 428.8
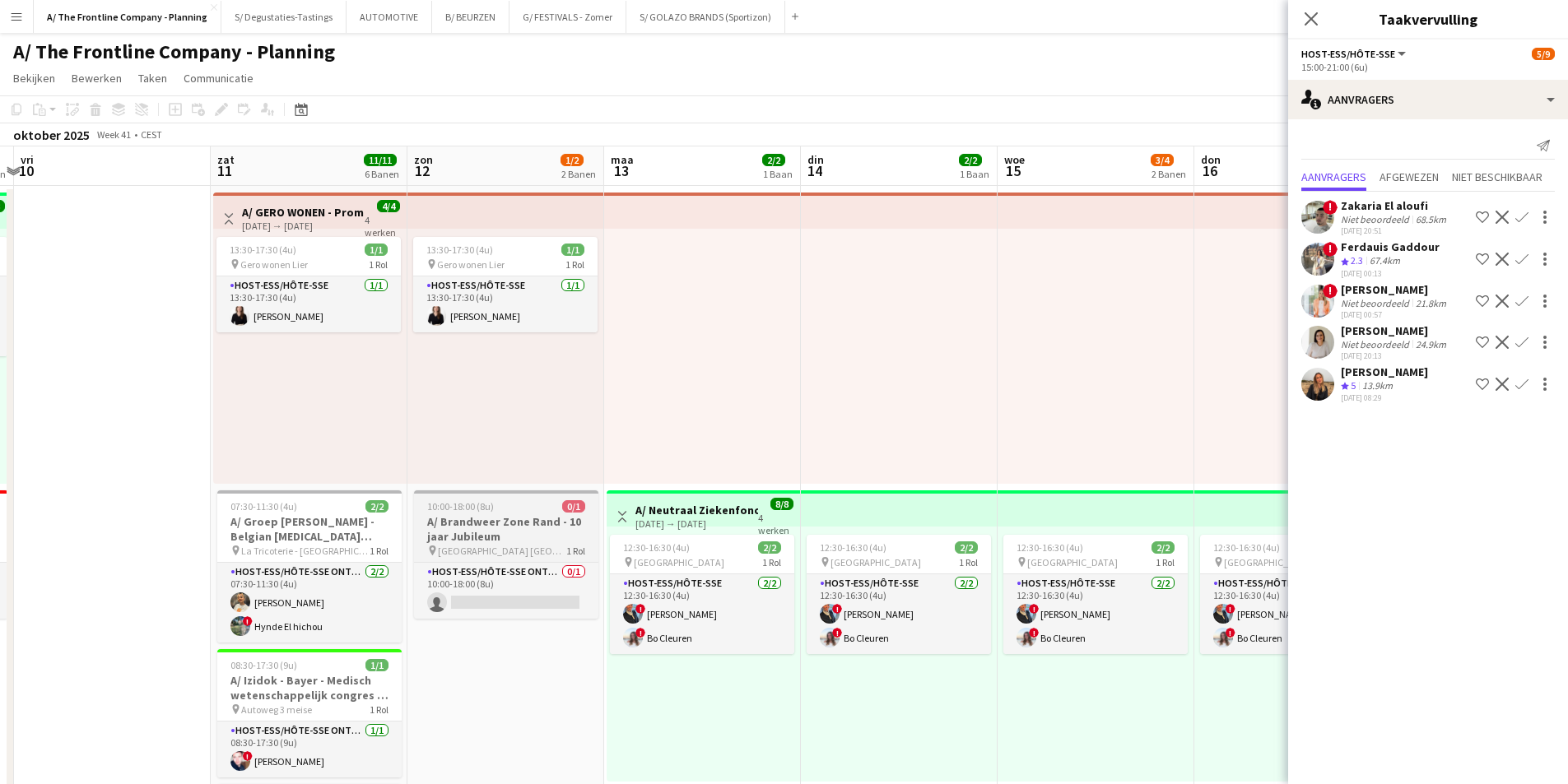
click at [533, 523] on h3 "A/ Brandweer Zone Rand - 10 jaar Jubileum" at bounding box center [506, 528] width 184 height 29
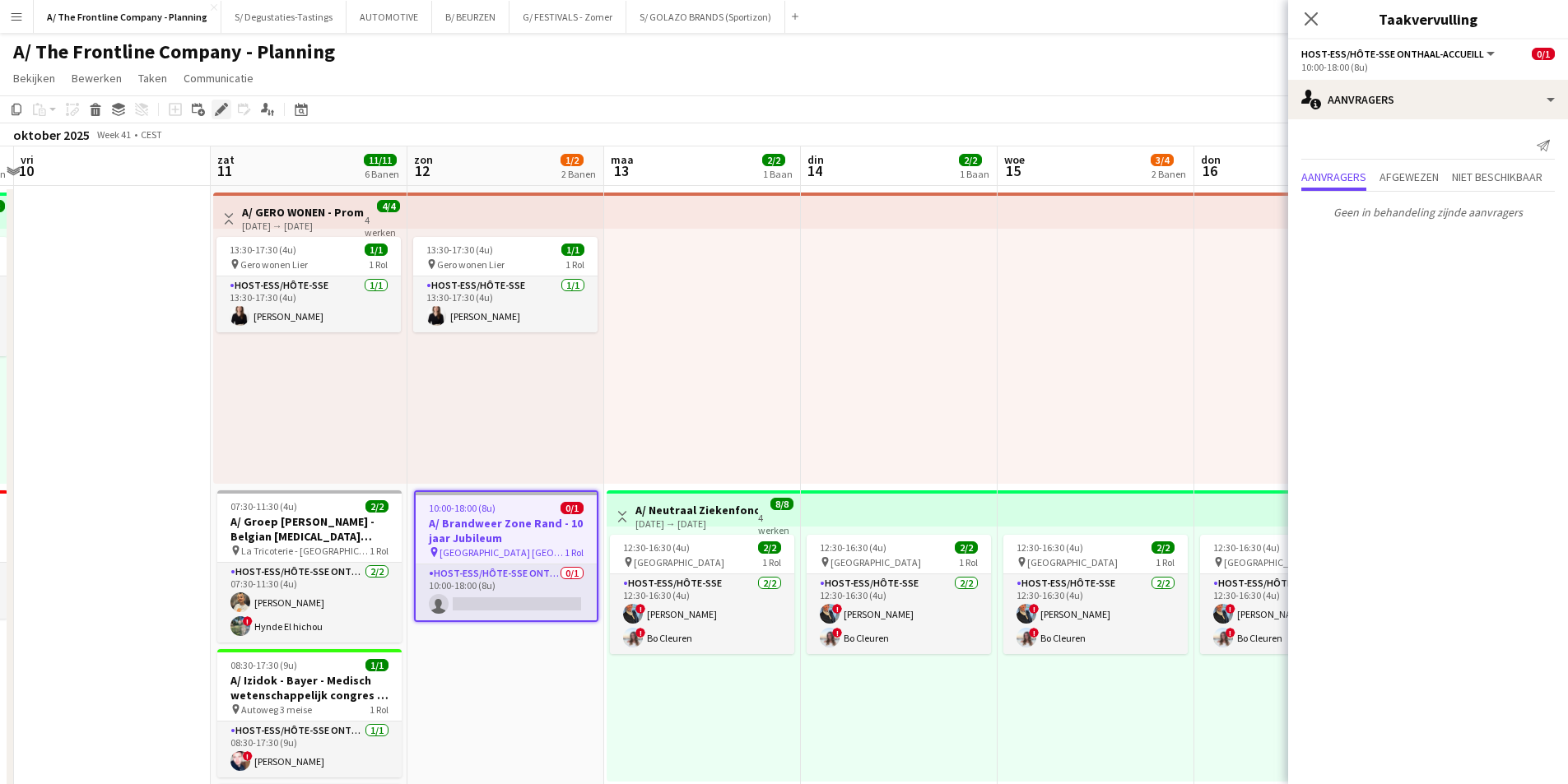
click at [226, 105] on icon at bounding box center [226, 104] width 4 height 4
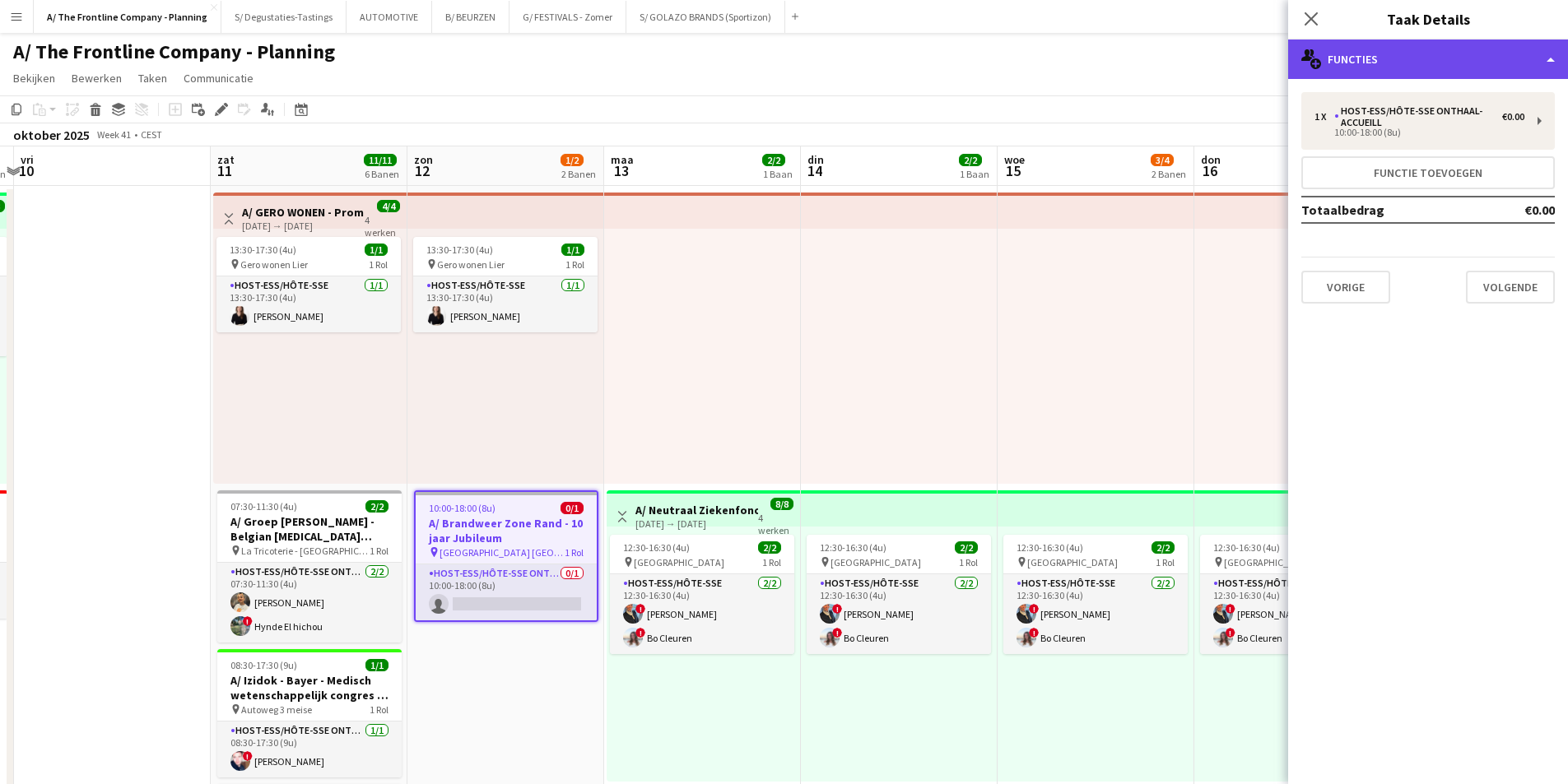
click at [1485, 65] on div "multiple-users-add Functies" at bounding box center [1428, 59] width 280 height 40
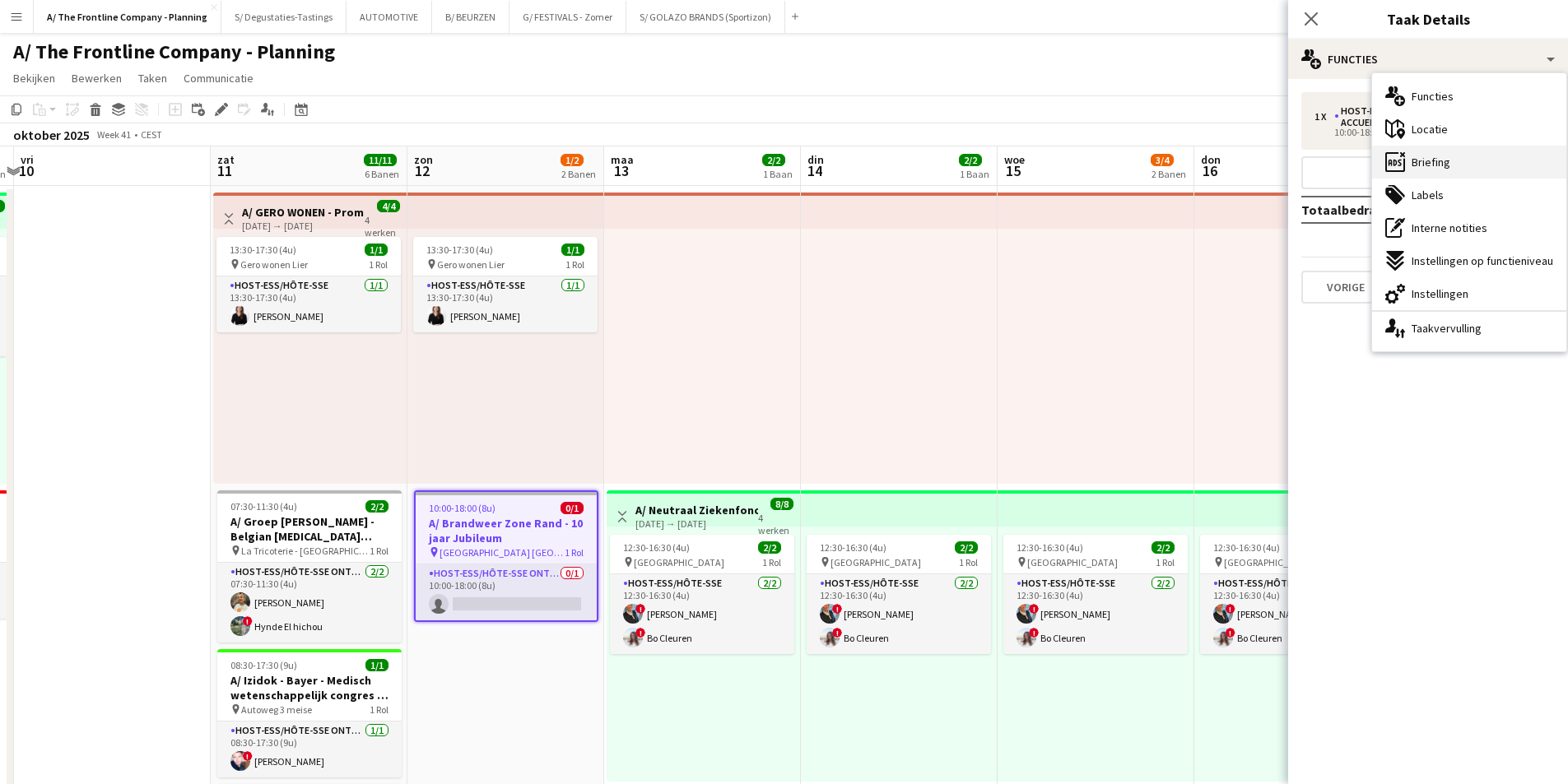
click at [1464, 161] on div "ads-window Briefing" at bounding box center [1469, 162] width 194 height 33
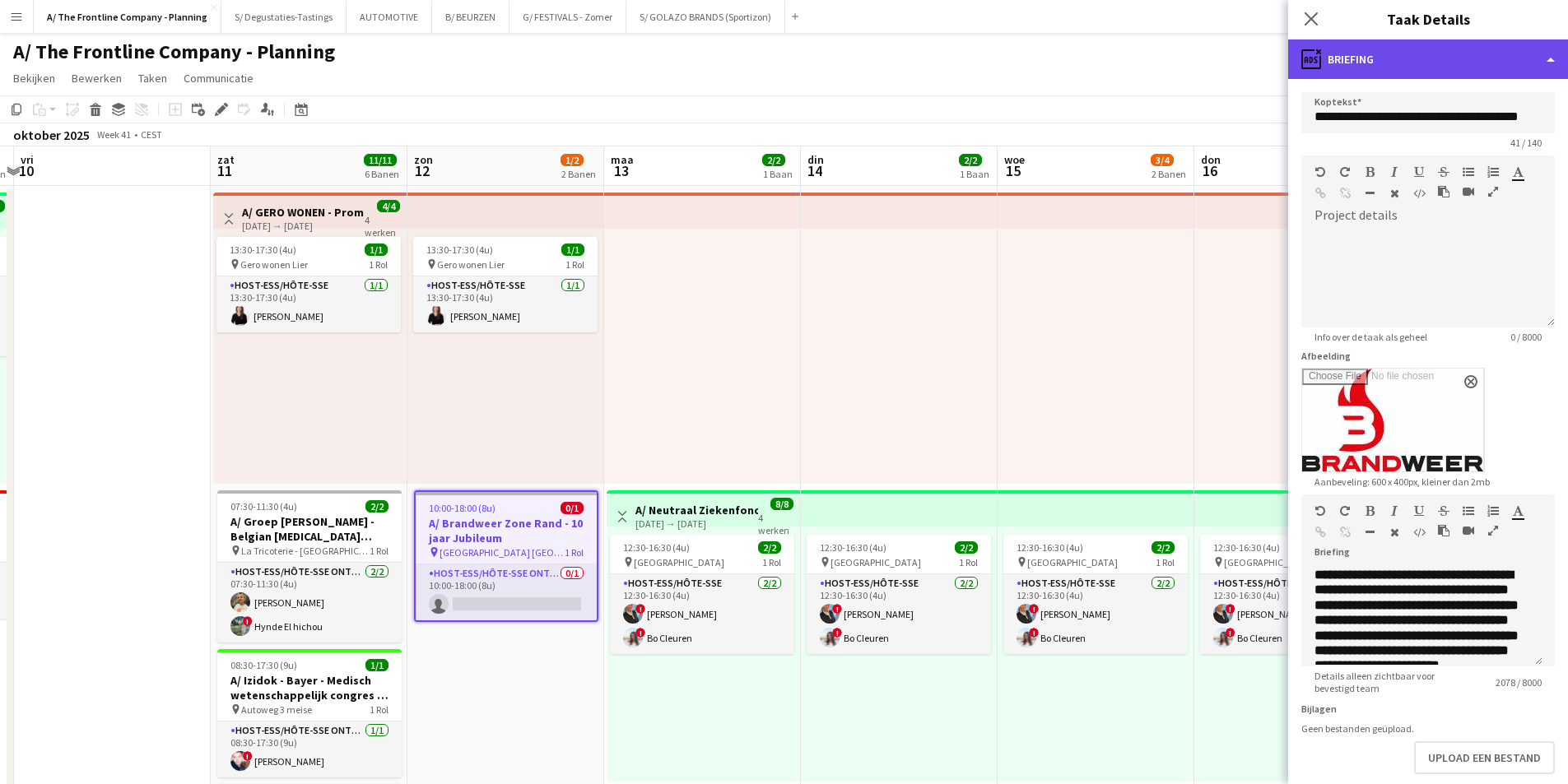
click at [1411, 53] on div "ads-window Briefing" at bounding box center [1428, 59] width 280 height 40
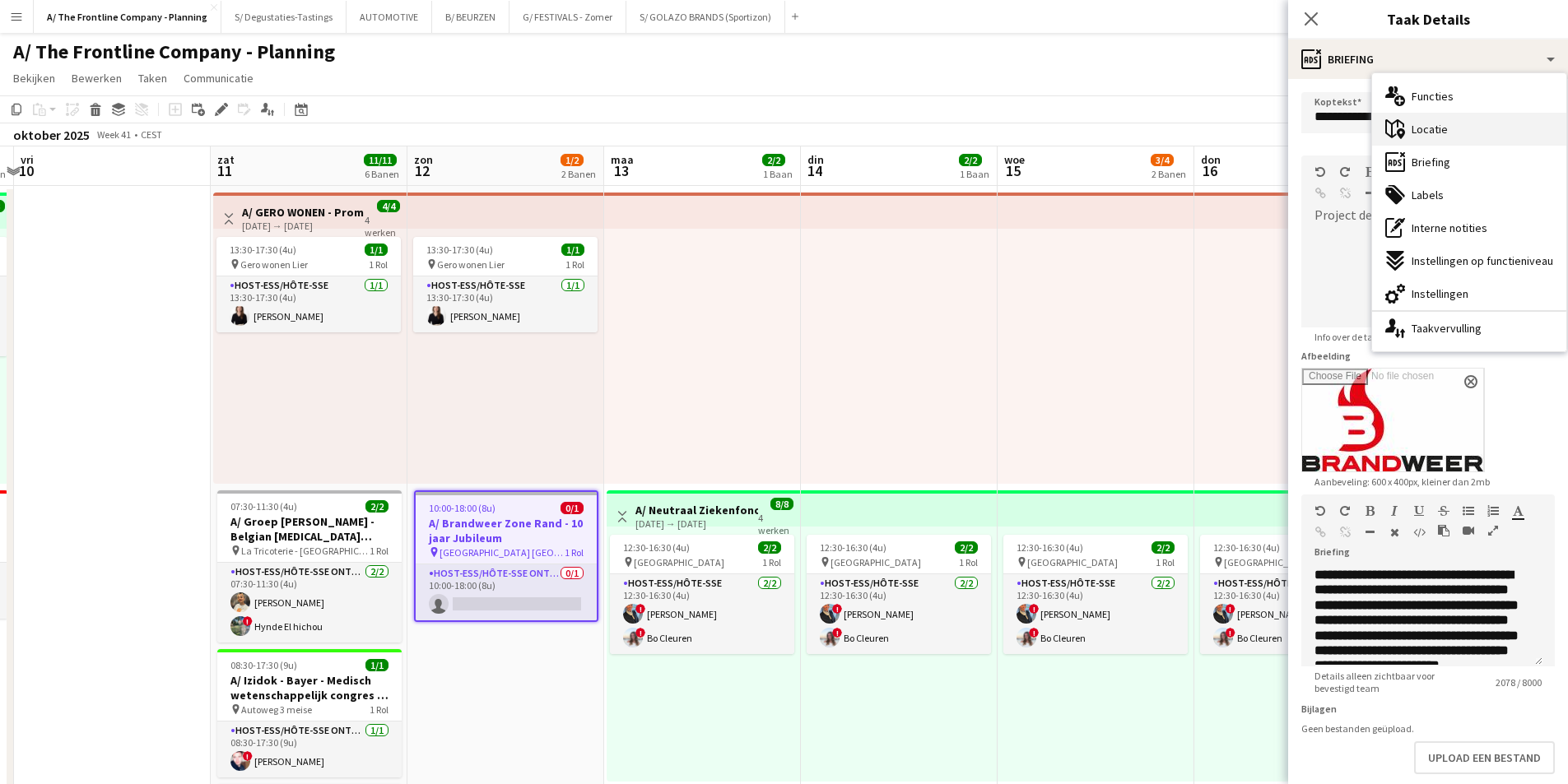
click at [1470, 119] on div "maps-pin-1 Locatie" at bounding box center [1469, 128] width 194 height 33
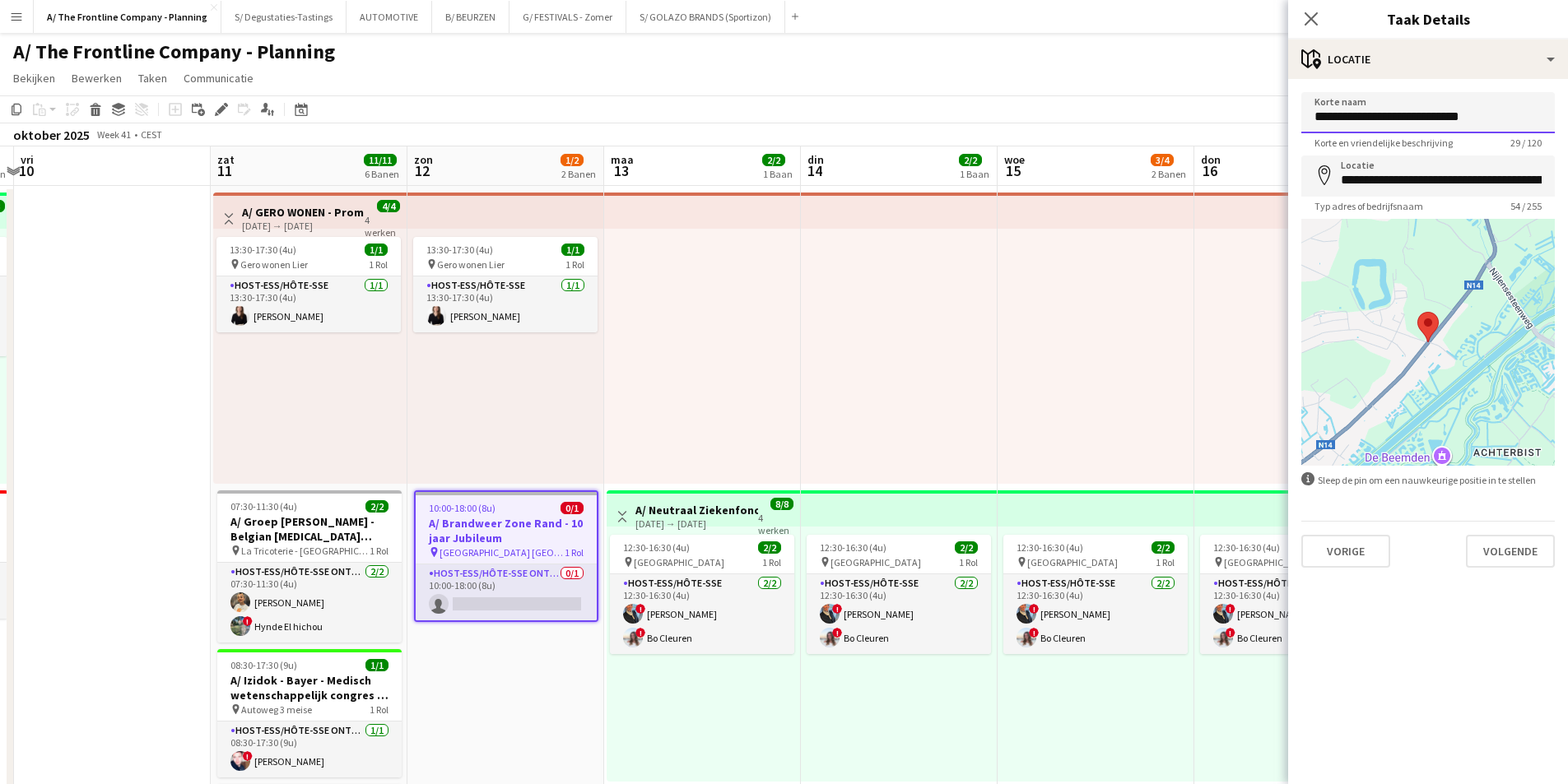
click at [1430, 132] on input "**********" at bounding box center [1428, 112] width 253 height 41
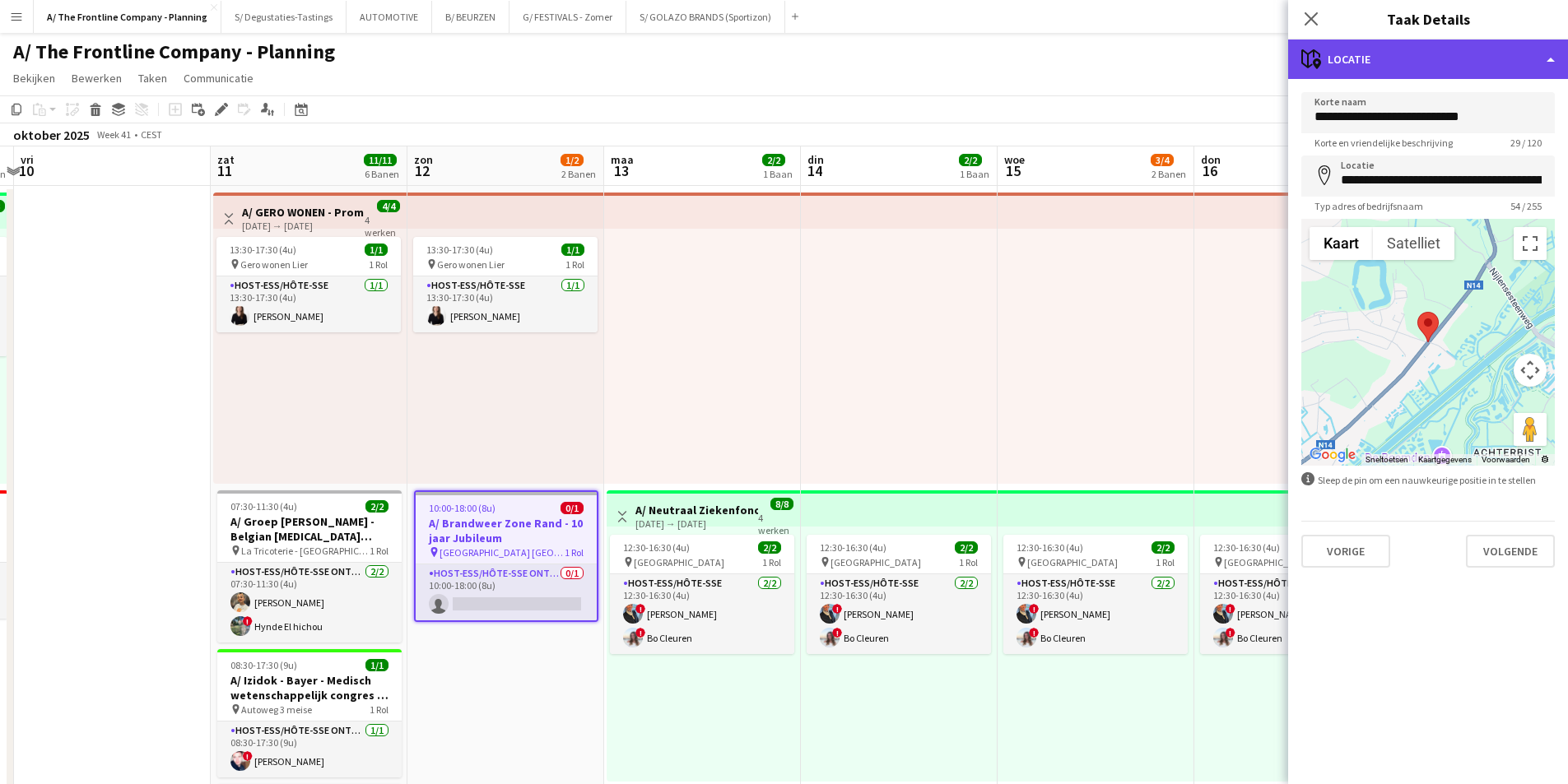
click at [1421, 65] on div "maps-pin-1 Locatie" at bounding box center [1428, 59] width 280 height 40
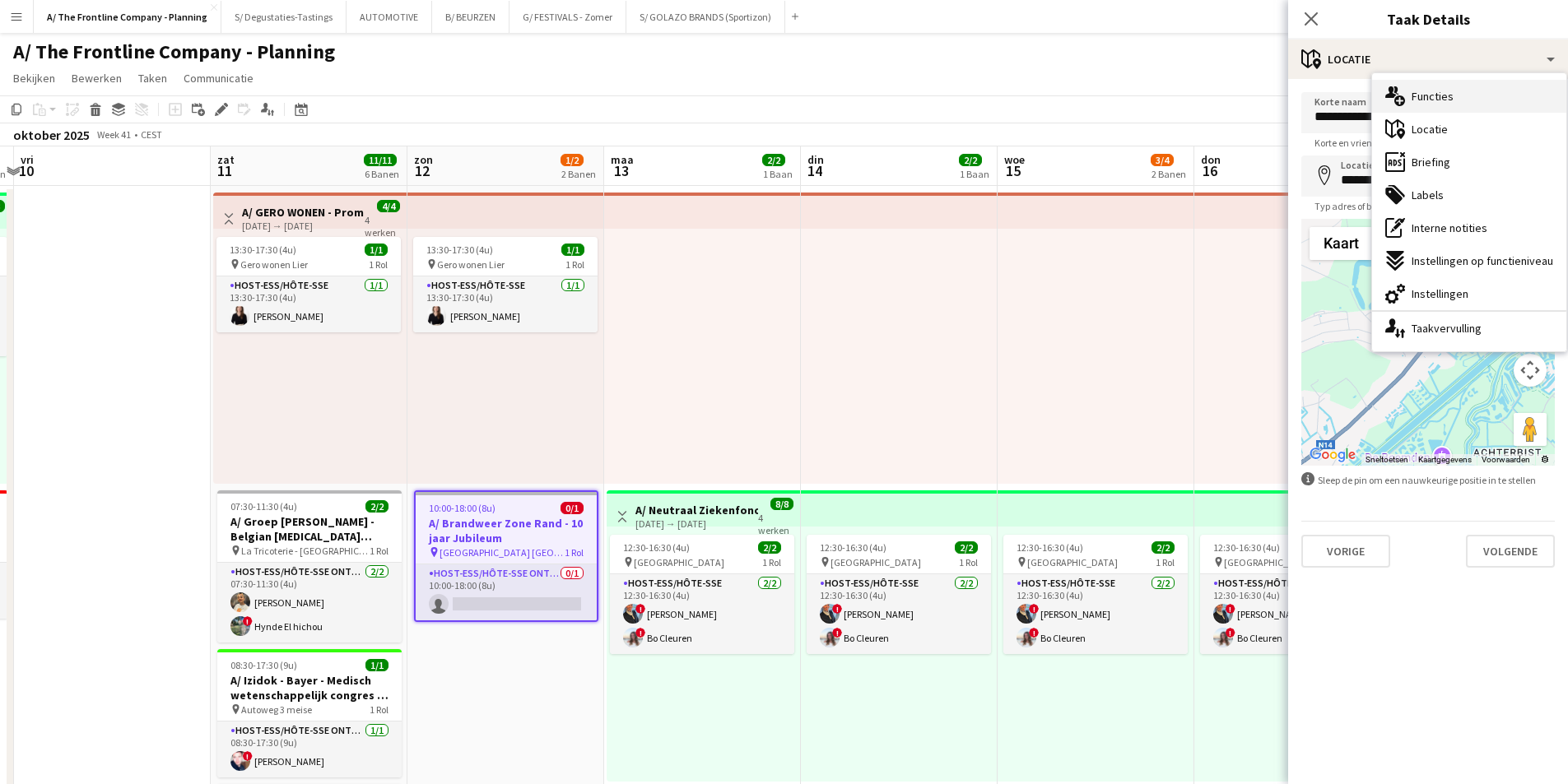
click at [1462, 96] on div "multiple-users-add Functies" at bounding box center [1469, 96] width 194 height 33
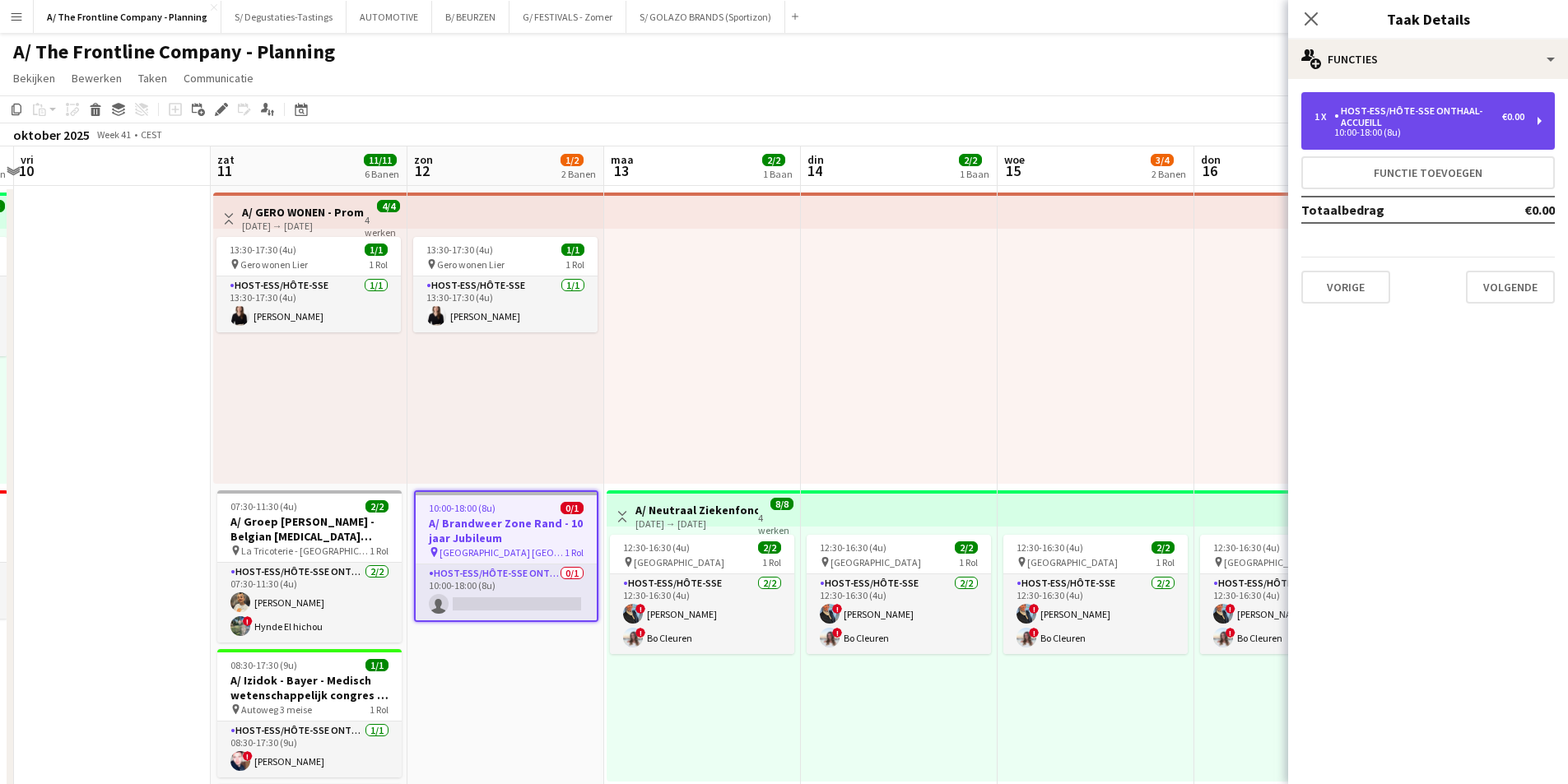
click at [1446, 110] on div "Host-ess/Hôte-sse Onthaal-Accueill" at bounding box center [1418, 117] width 168 height 23
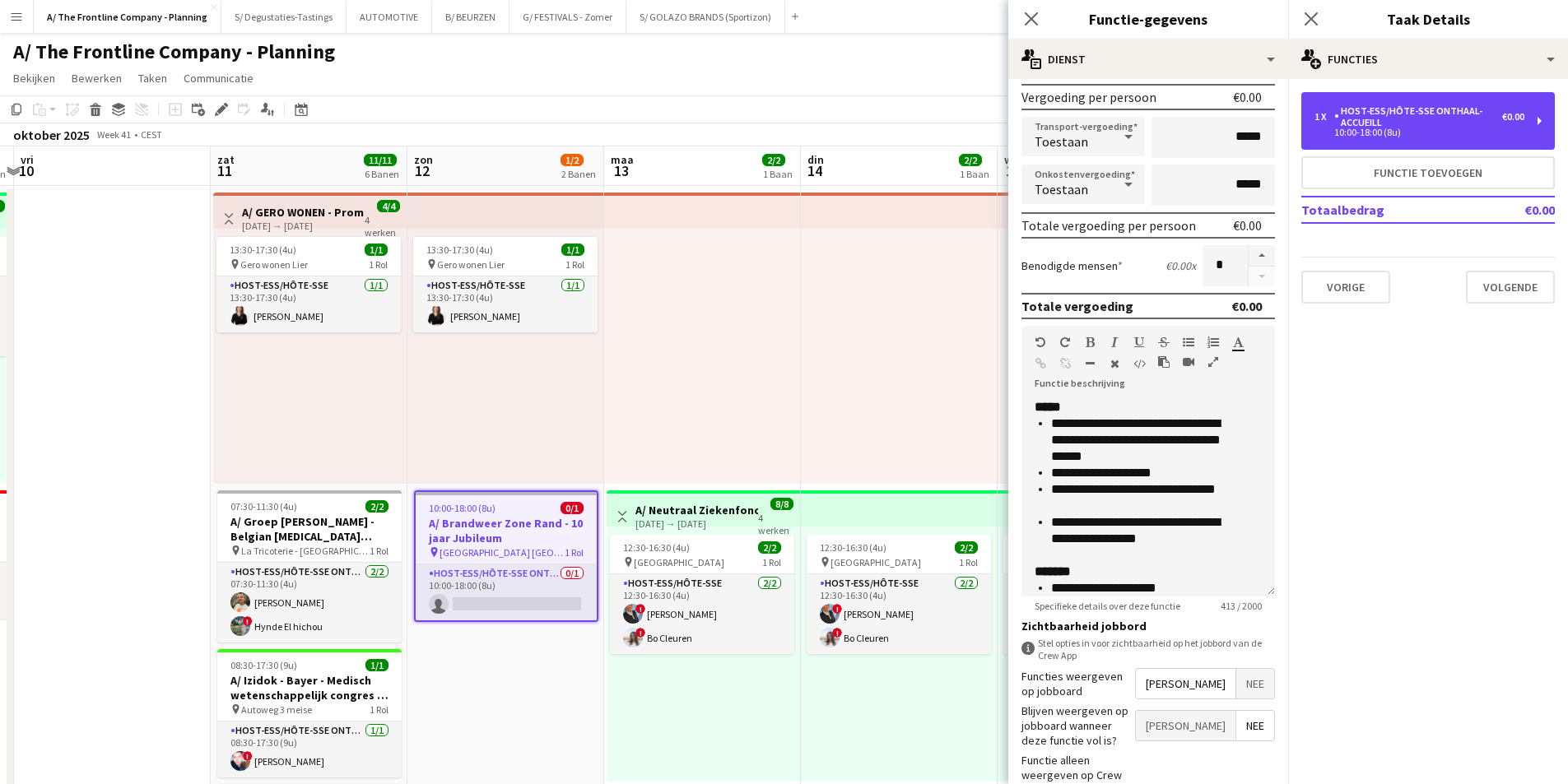
scroll to position [329, 0]
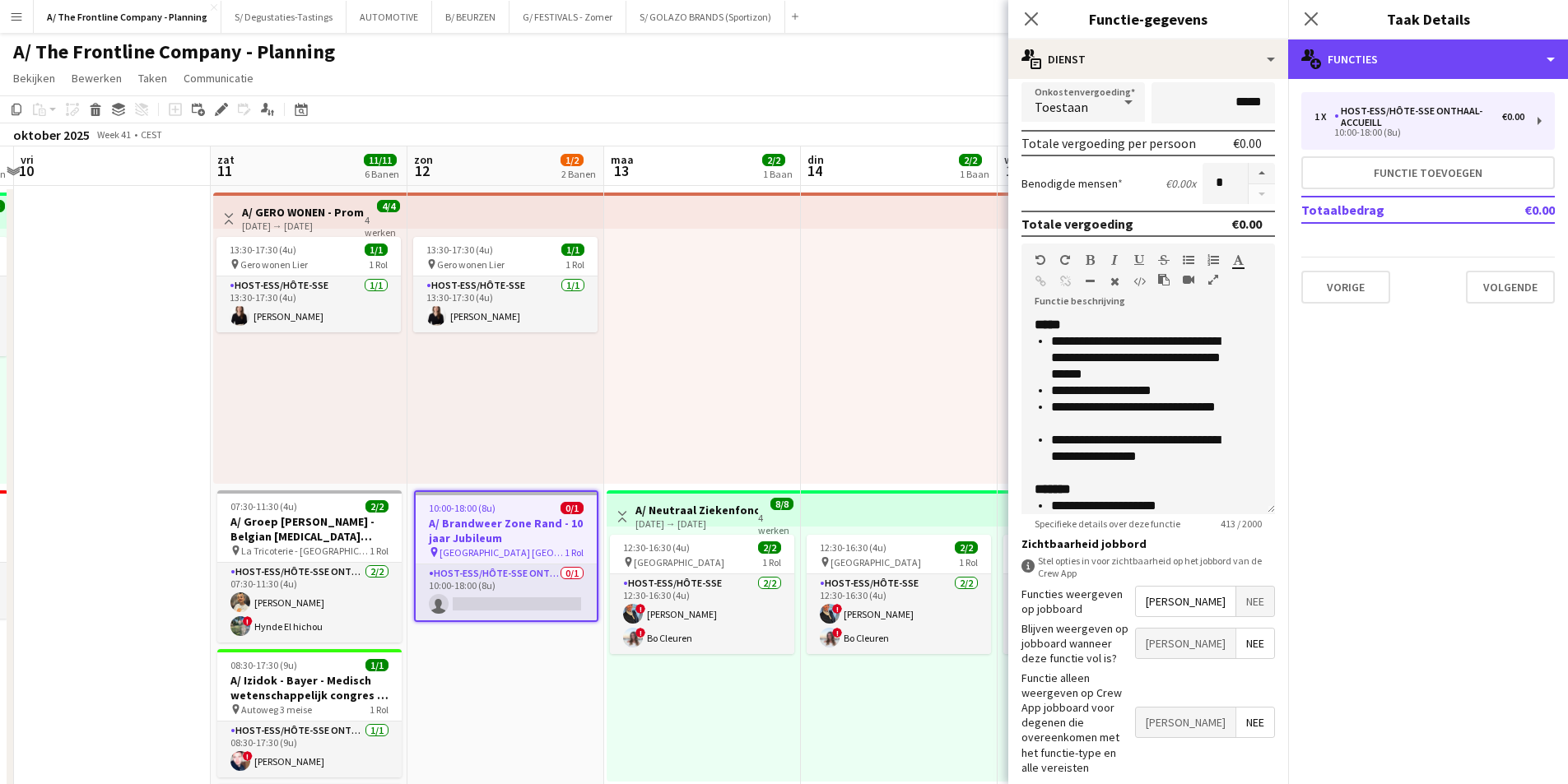
drag, startPoint x: 1427, startPoint y: 46, endPoint x: 1441, endPoint y: 81, distance: 37.7
click at [1427, 46] on div "multiple-users-add Functies" at bounding box center [1428, 59] width 280 height 40
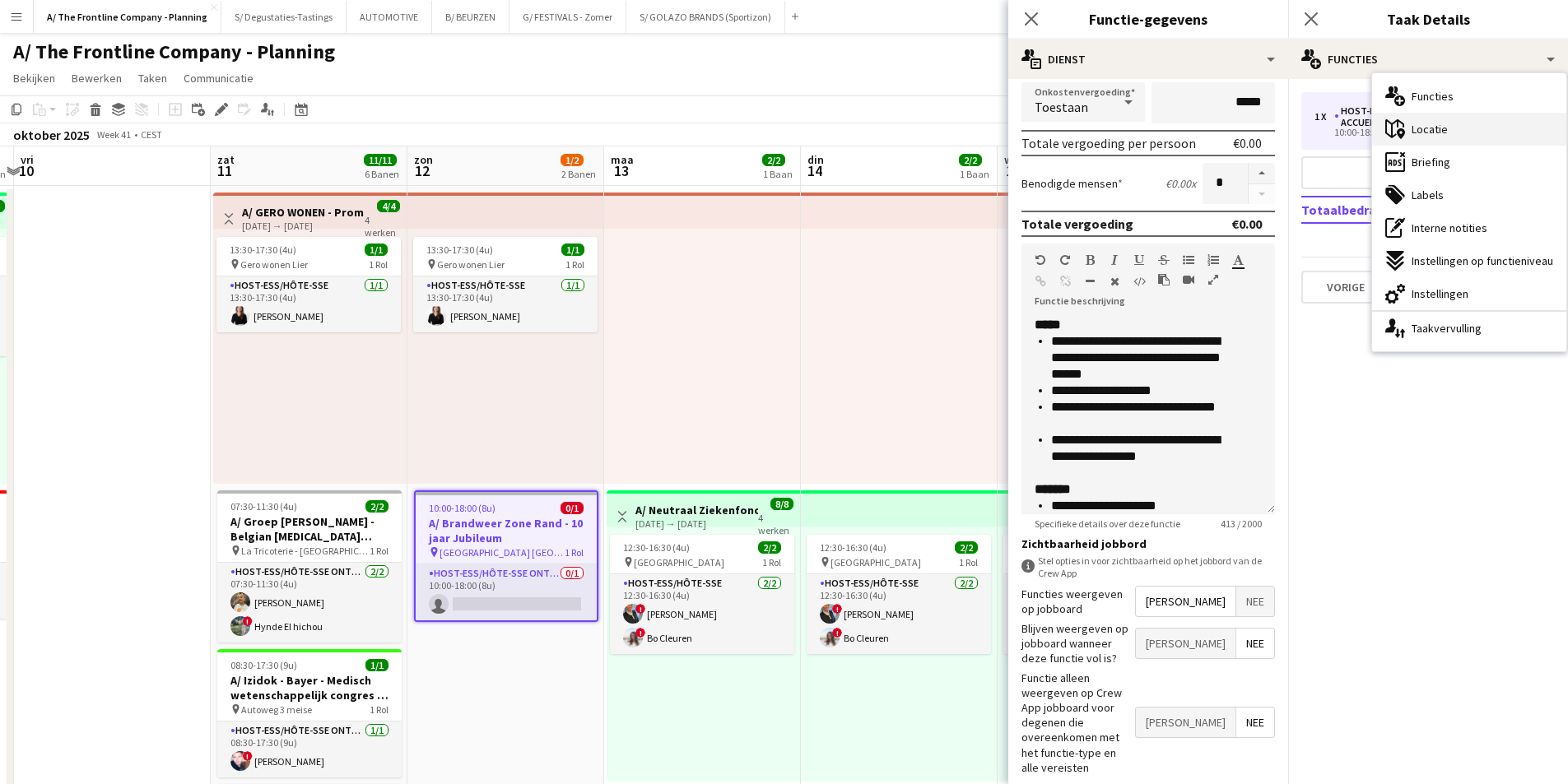
click at [1464, 134] on div "maps-pin-1 Locatie" at bounding box center [1469, 128] width 194 height 33
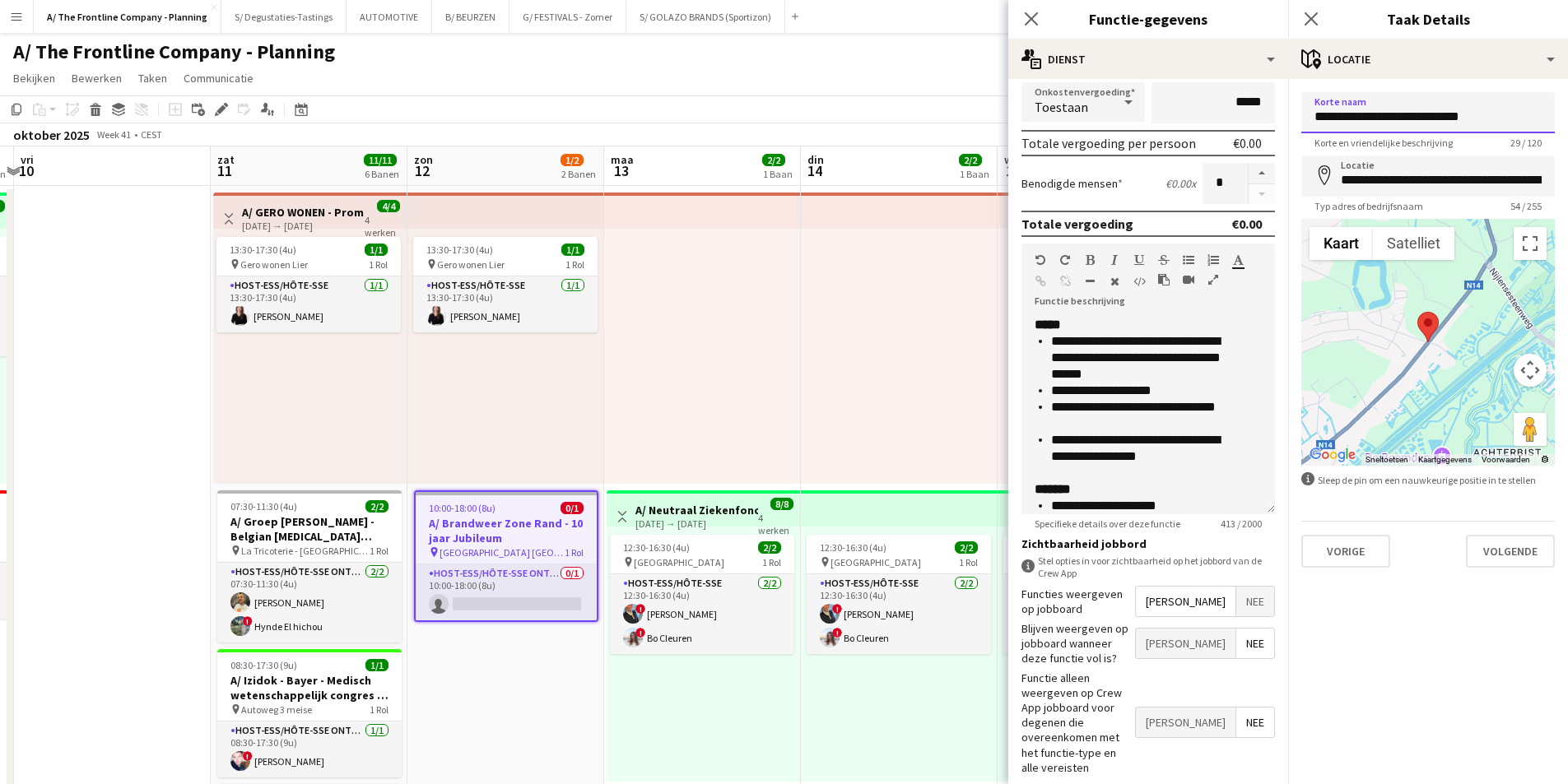
drag, startPoint x: 1315, startPoint y: 114, endPoint x: 1502, endPoint y: 111, distance: 187.0
click at [1502, 111] on input "**********" at bounding box center [1428, 112] width 253 height 41
drag, startPoint x: 1053, startPoint y: 345, endPoint x: 1178, endPoint y: 387, distance: 131.9
click at [1178, 387] on ul "**********" at bounding box center [1148, 399] width 228 height 132
copy ul "**********"
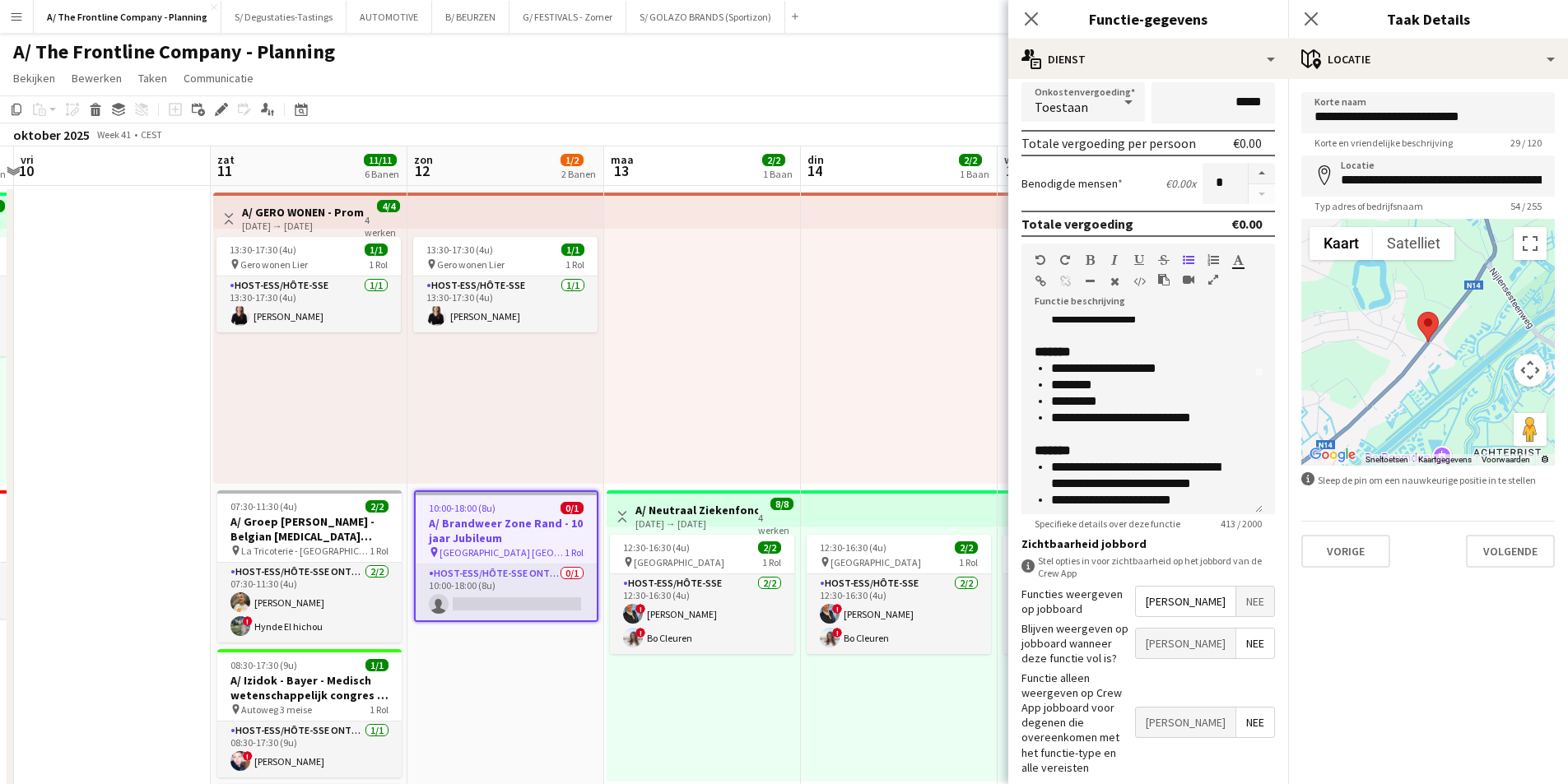
scroll to position [165, 0]
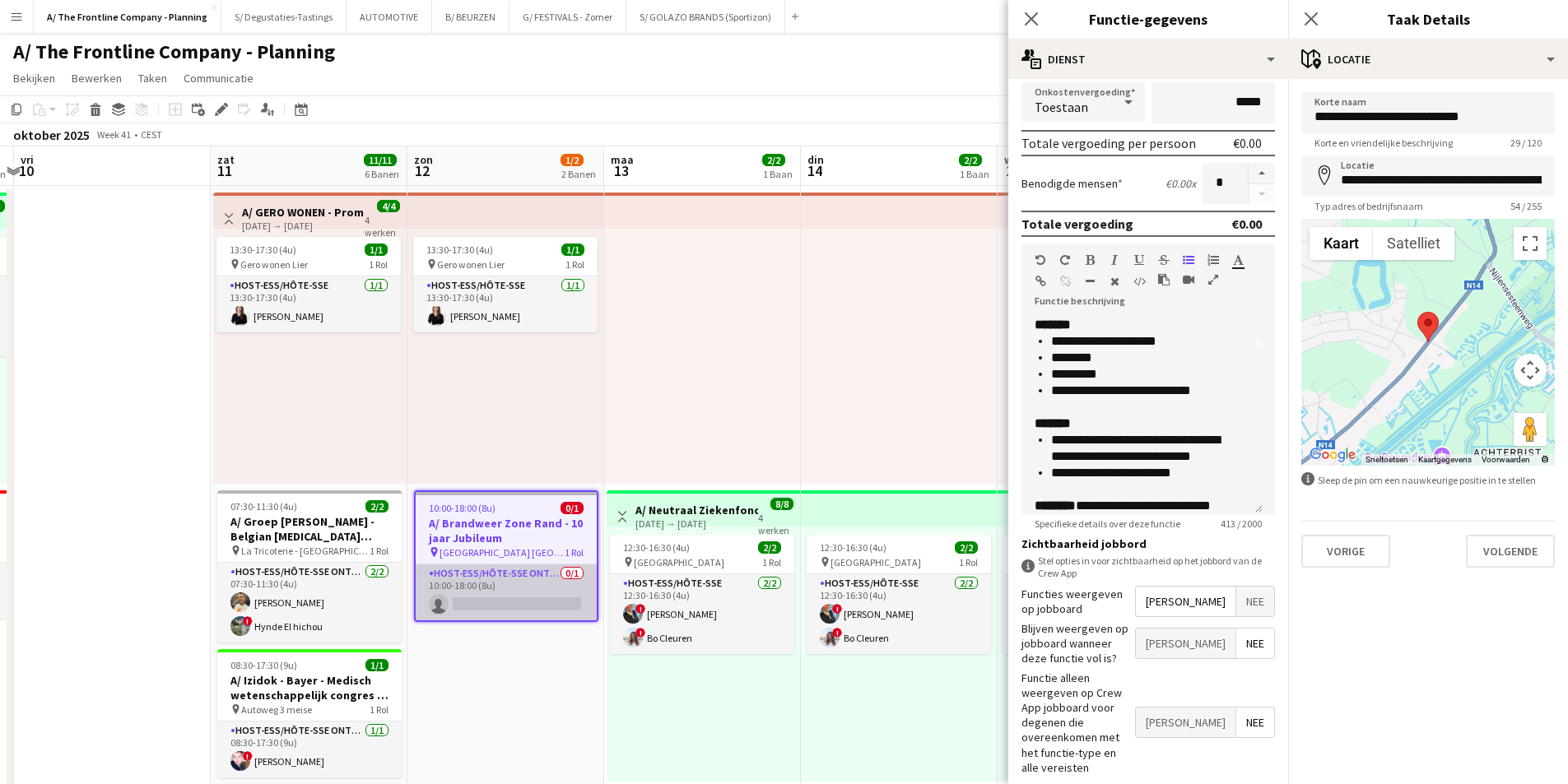
click at [534, 603] on app-card-role "Host-ess/Hôte-sse Onthaal-Accueill 0/1 10:00-18:00 (8u) single-neutral-actions" at bounding box center [506, 592] width 182 height 56
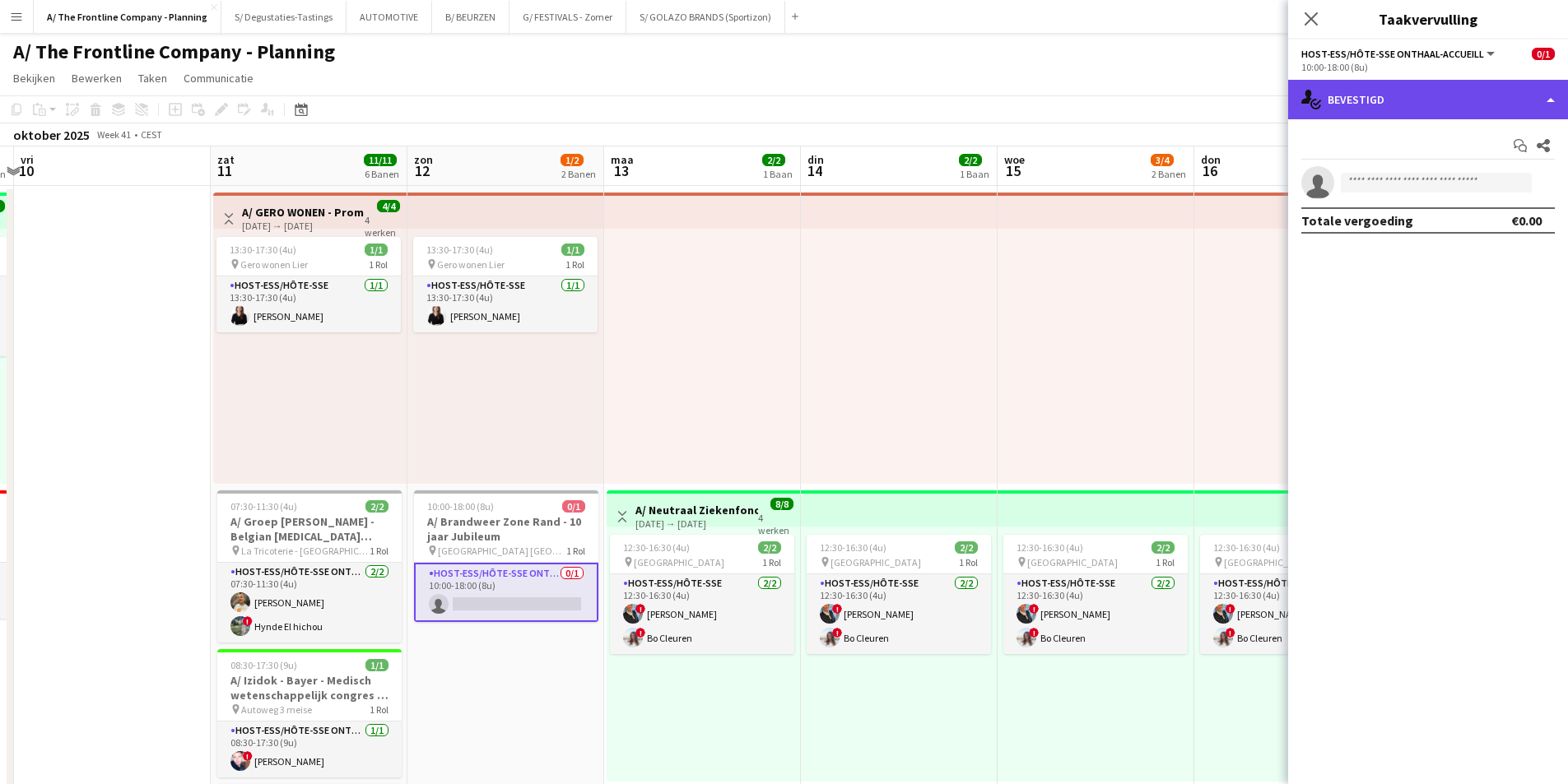
click at [1348, 88] on div "single-neutral-actions-check-2 Bevestigd" at bounding box center [1428, 99] width 280 height 40
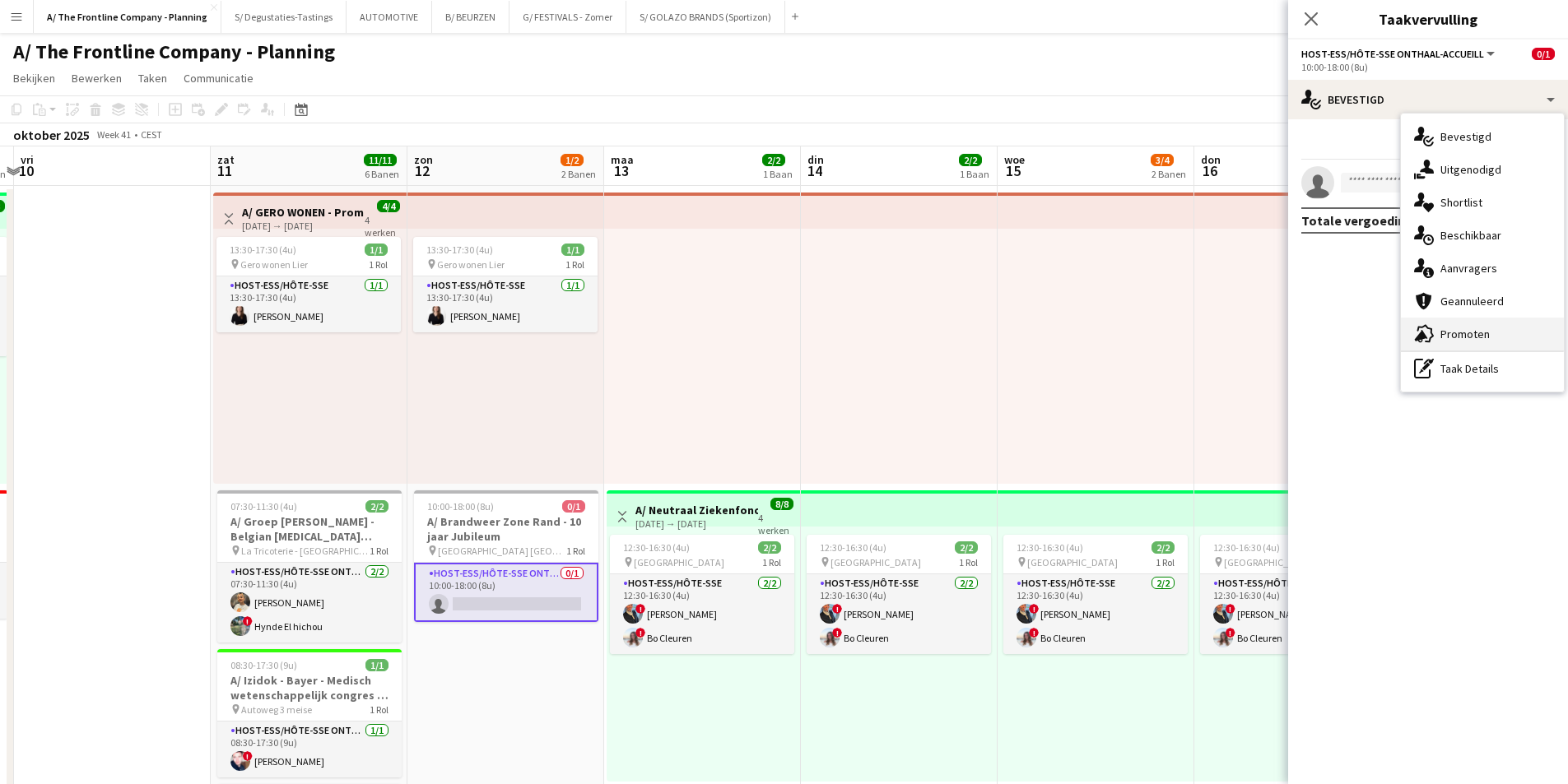
click at [1472, 326] on div "advertising-megaphone Promoten" at bounding box center [1482, 334] width 163 height 33
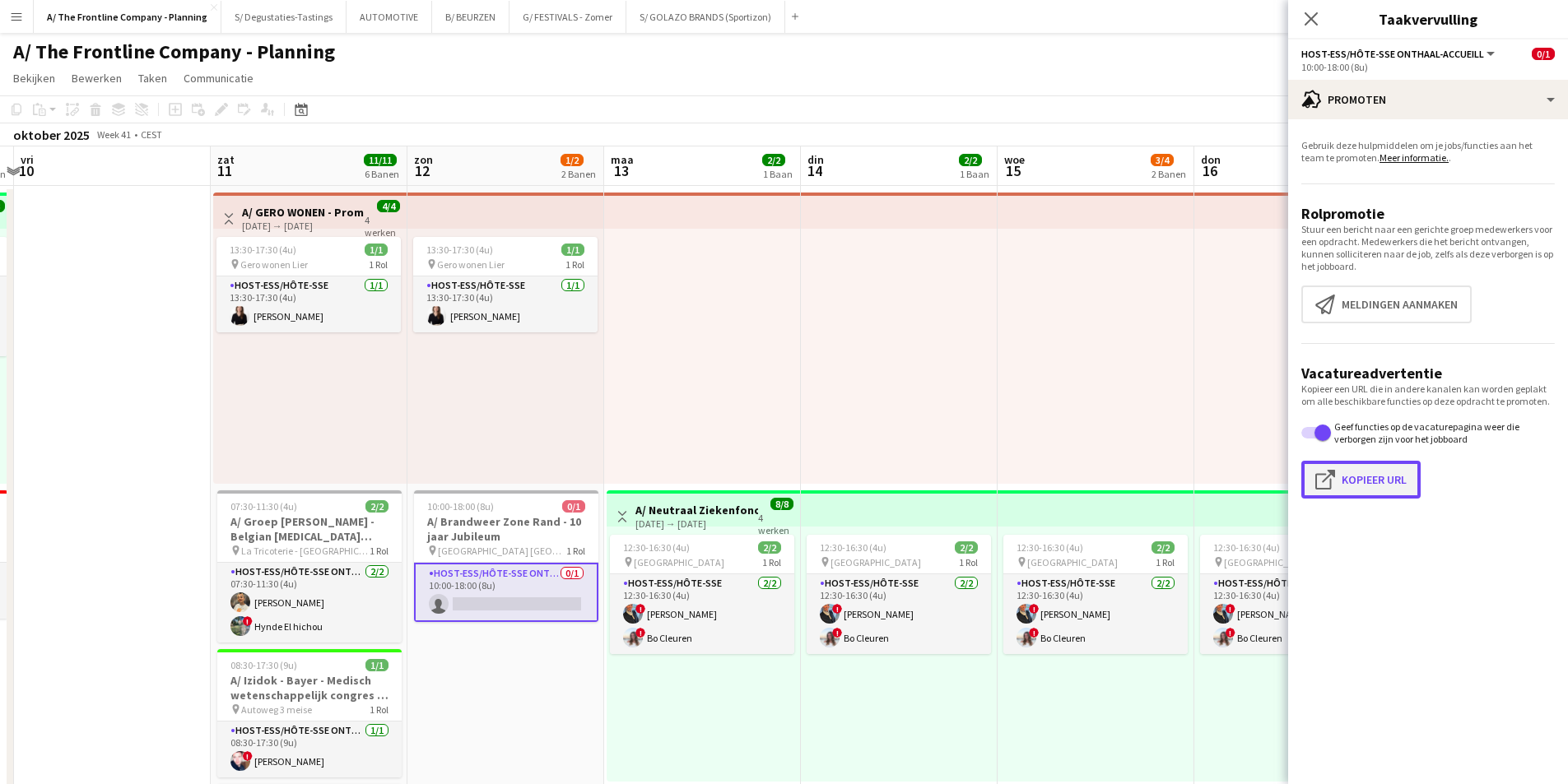
click at [1356, 492] on button "Klik om URL te kopiëren Kopieer URL" at bounding box center [1361, 480] width 120 height 38
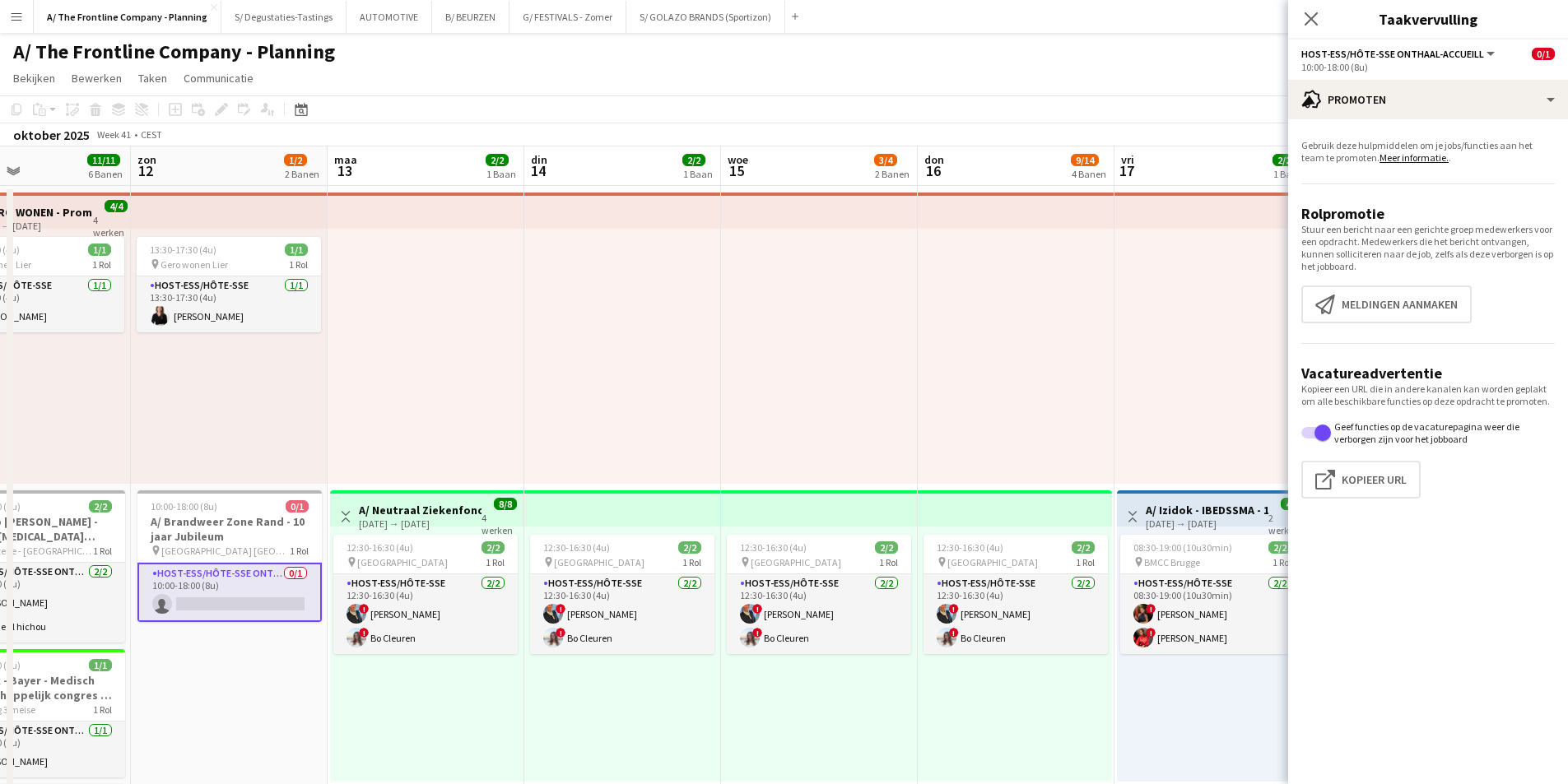
scroll to position [0, 556]
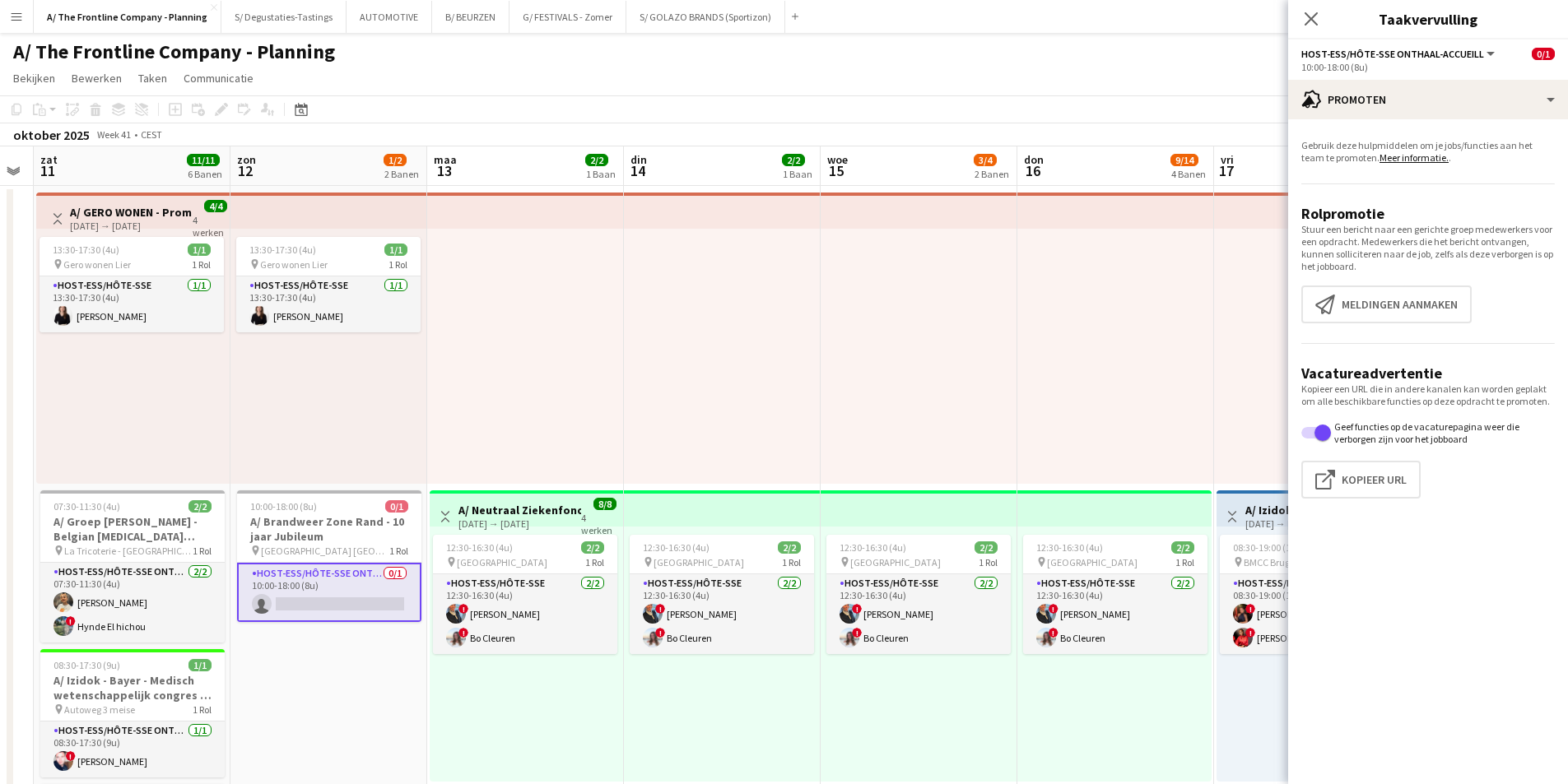
drag, startPoint x: 965, startPoint y: 621, endPoint x: 591, endPoint y: 604, distance: 374.4
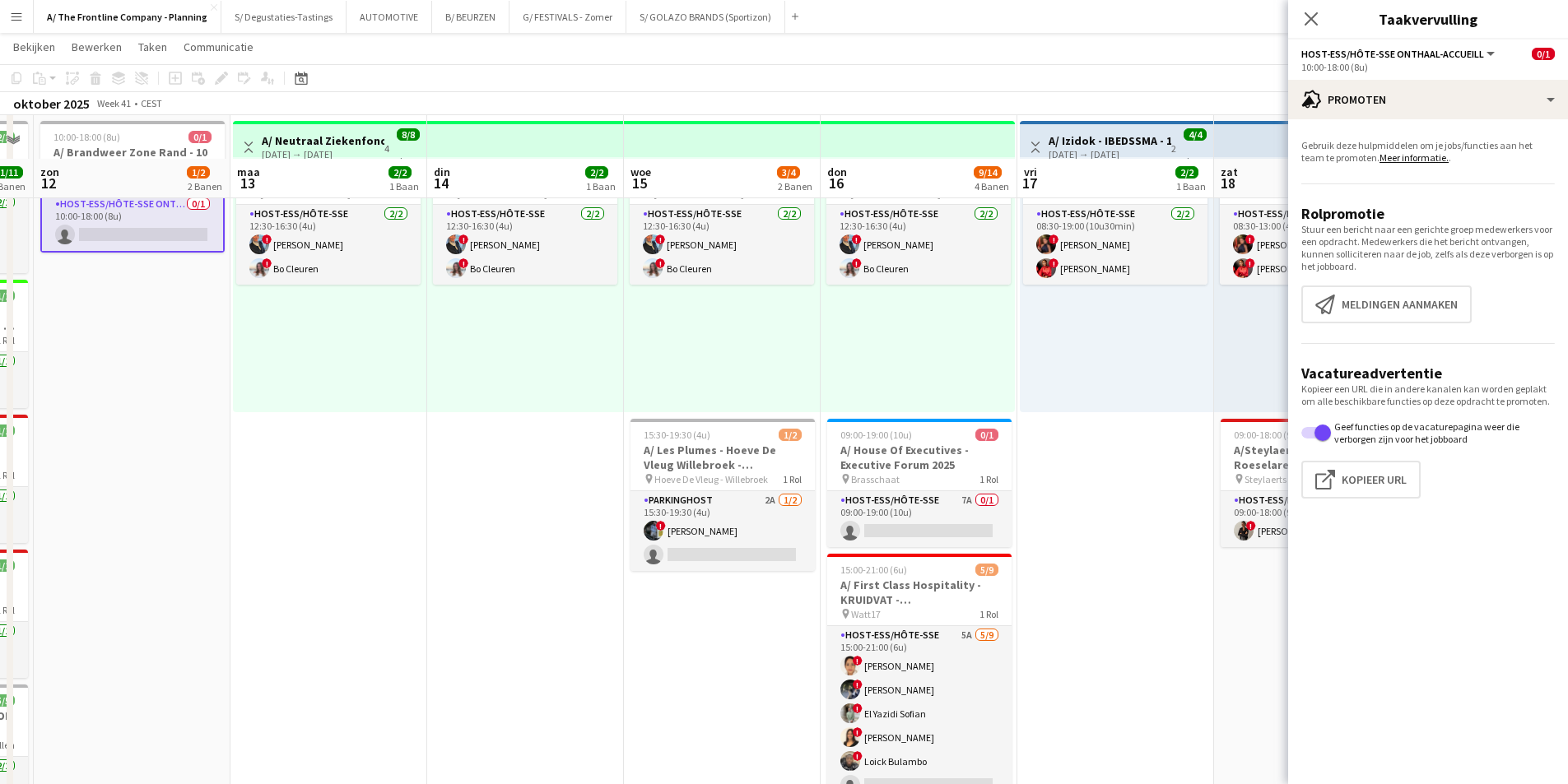
scroll to position [411, 0]
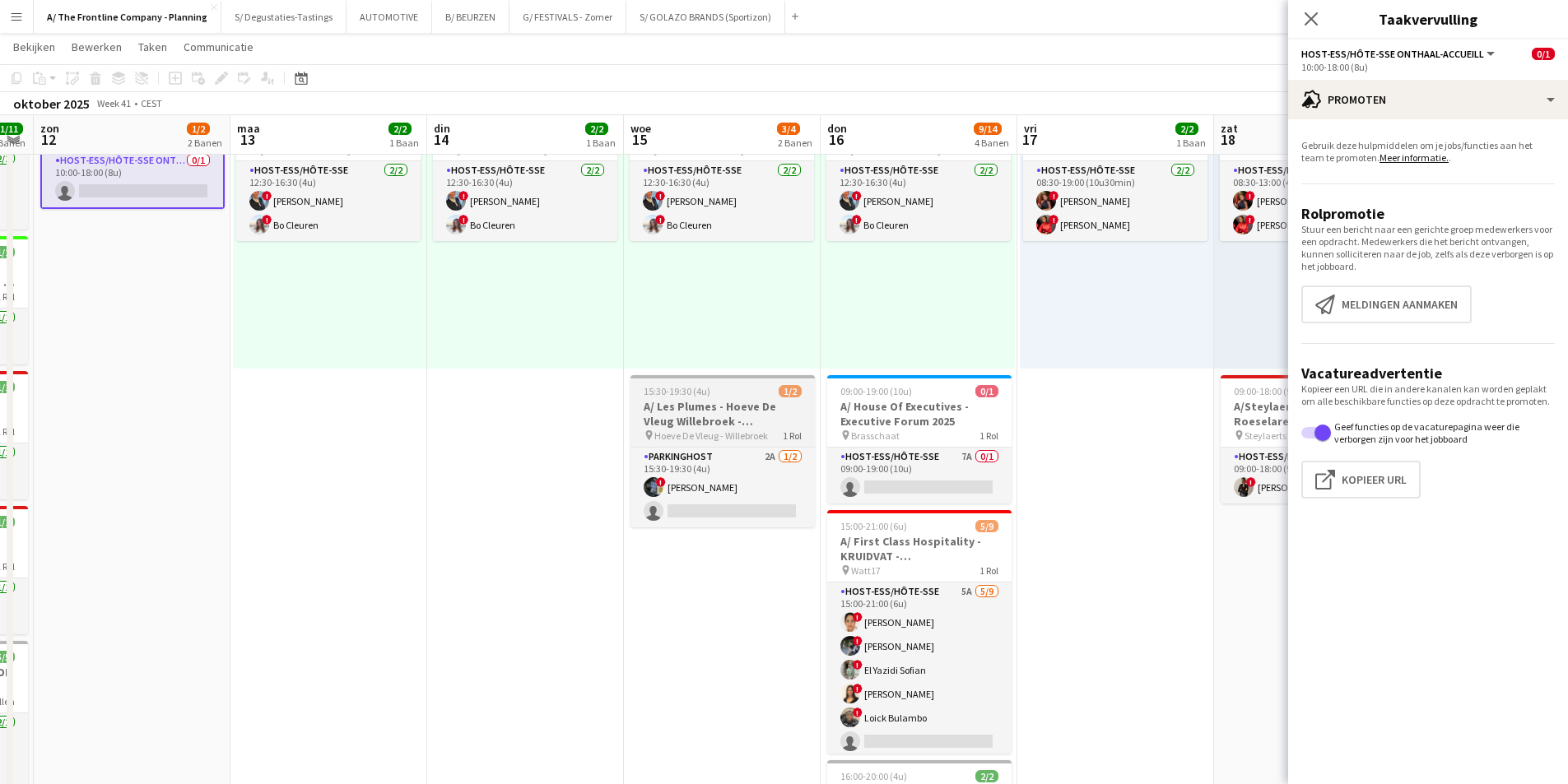
click at [712, 419] on h3 "A/ Les Plumes - Hoeve De Vleug Willebroek - bedrijfsevent" at bounding box center [722, 413] width 184 height 29
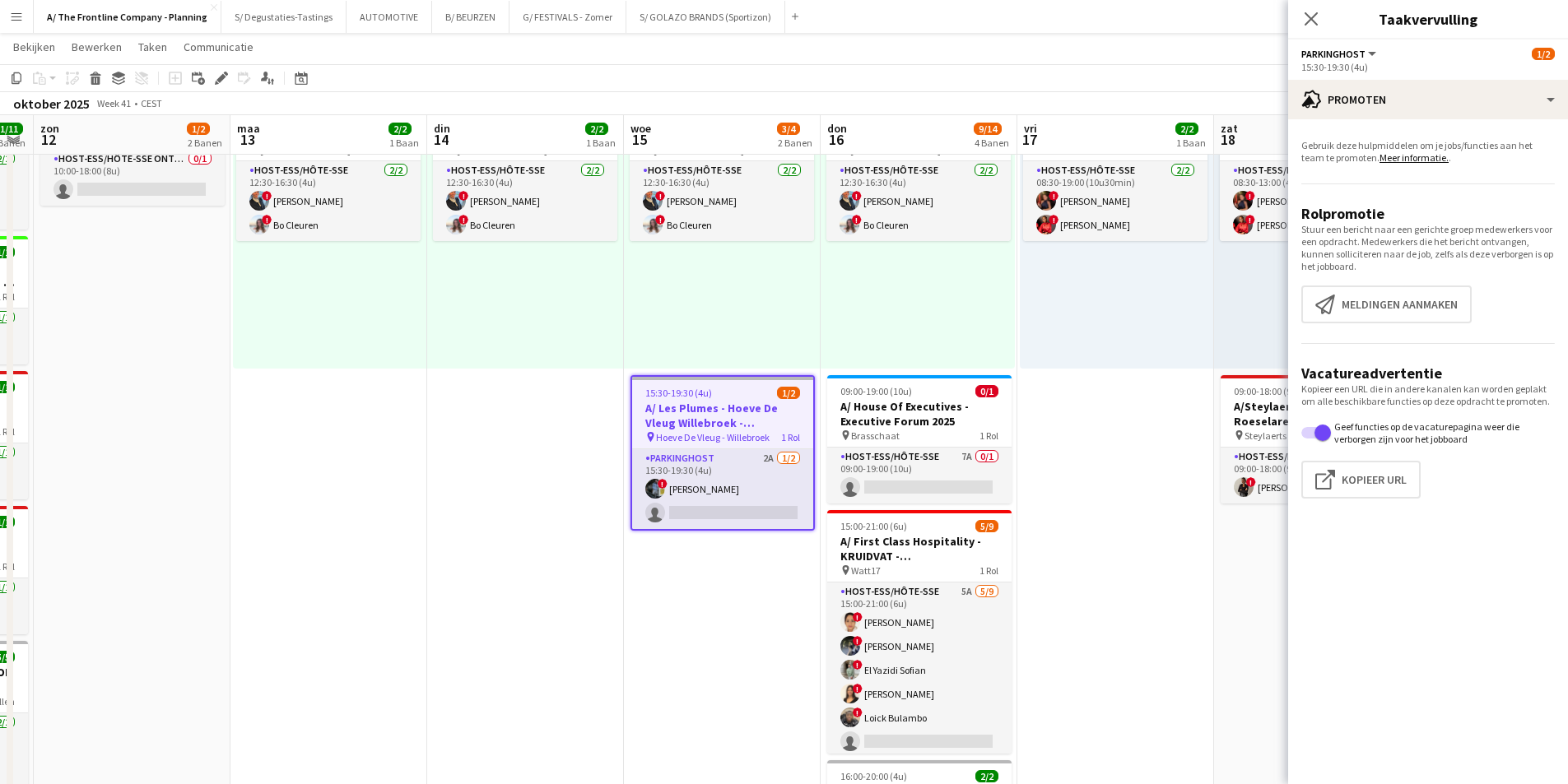
click at [673, 392] on span "15:30-19:30 (4u)" at bounding box center [678, 393] width 66 height 12
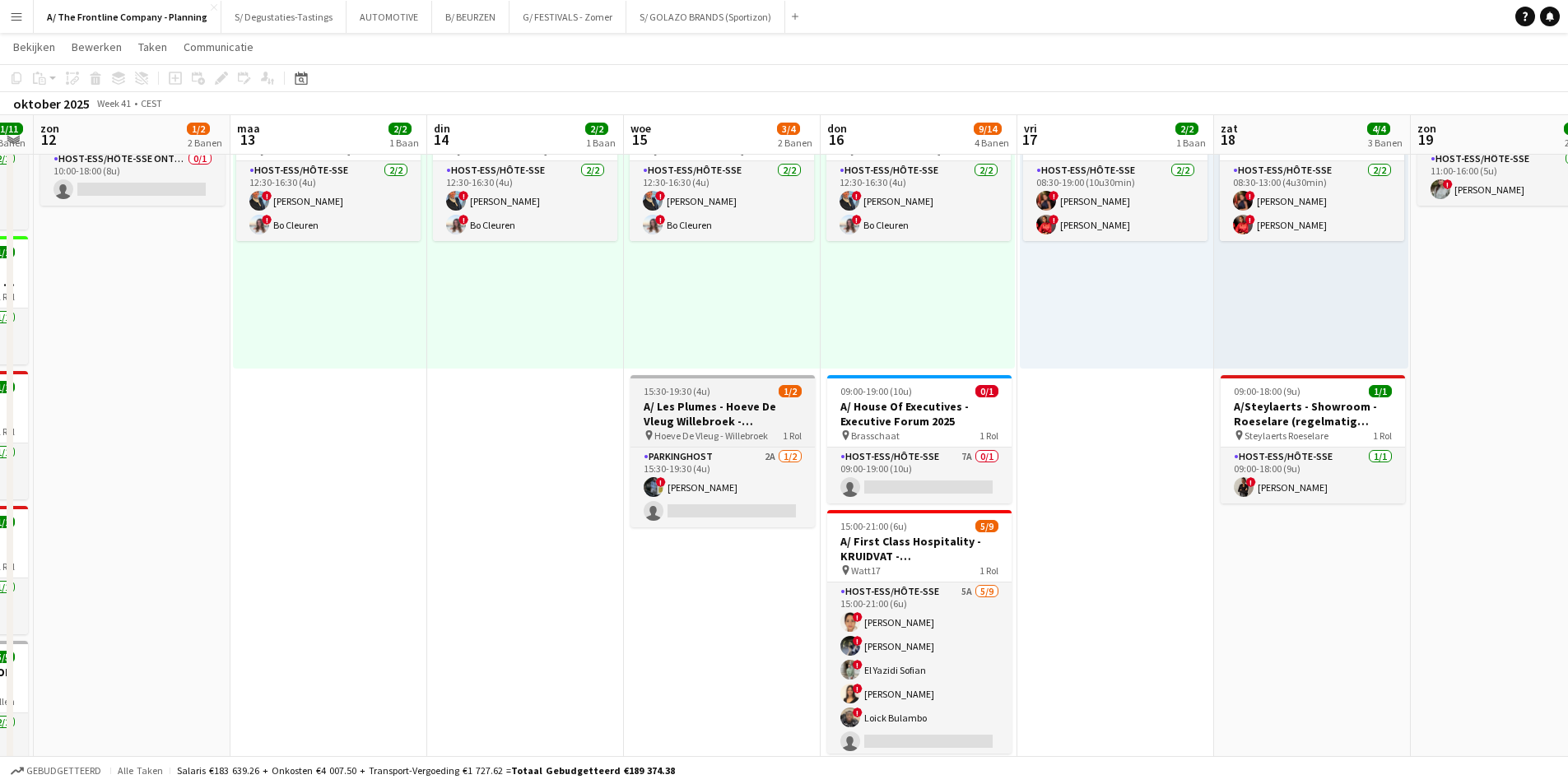
click at [698, 405] on h3 "A/ Les Plumes - Hoeve De Vleug Willebroek - bedrijfsevent" at bounding box center [722, 413] width 184 height 29
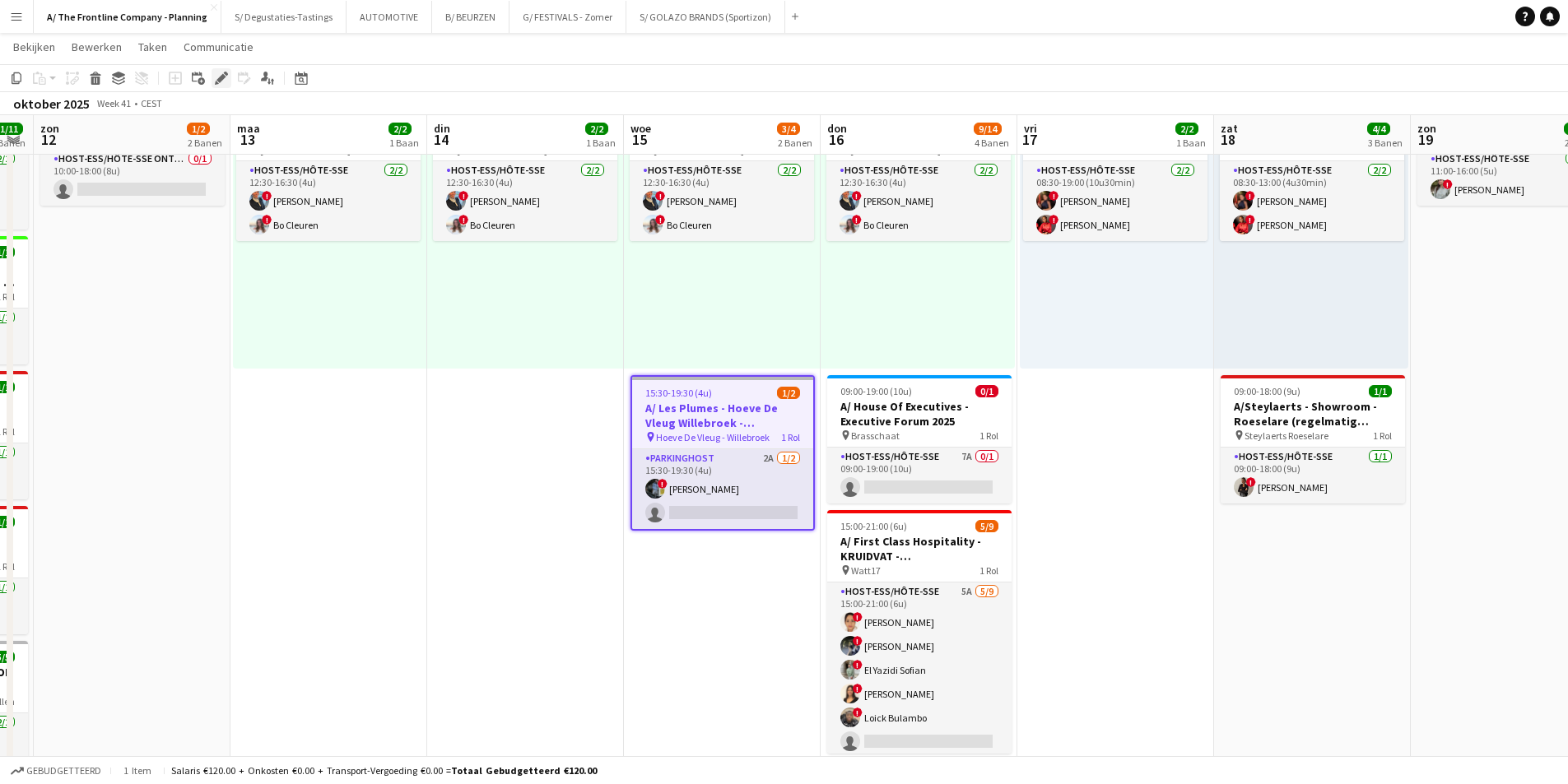
click at [219, 72] on icon "Bewerken" at bounding box center [221, 78] width 13 height 13
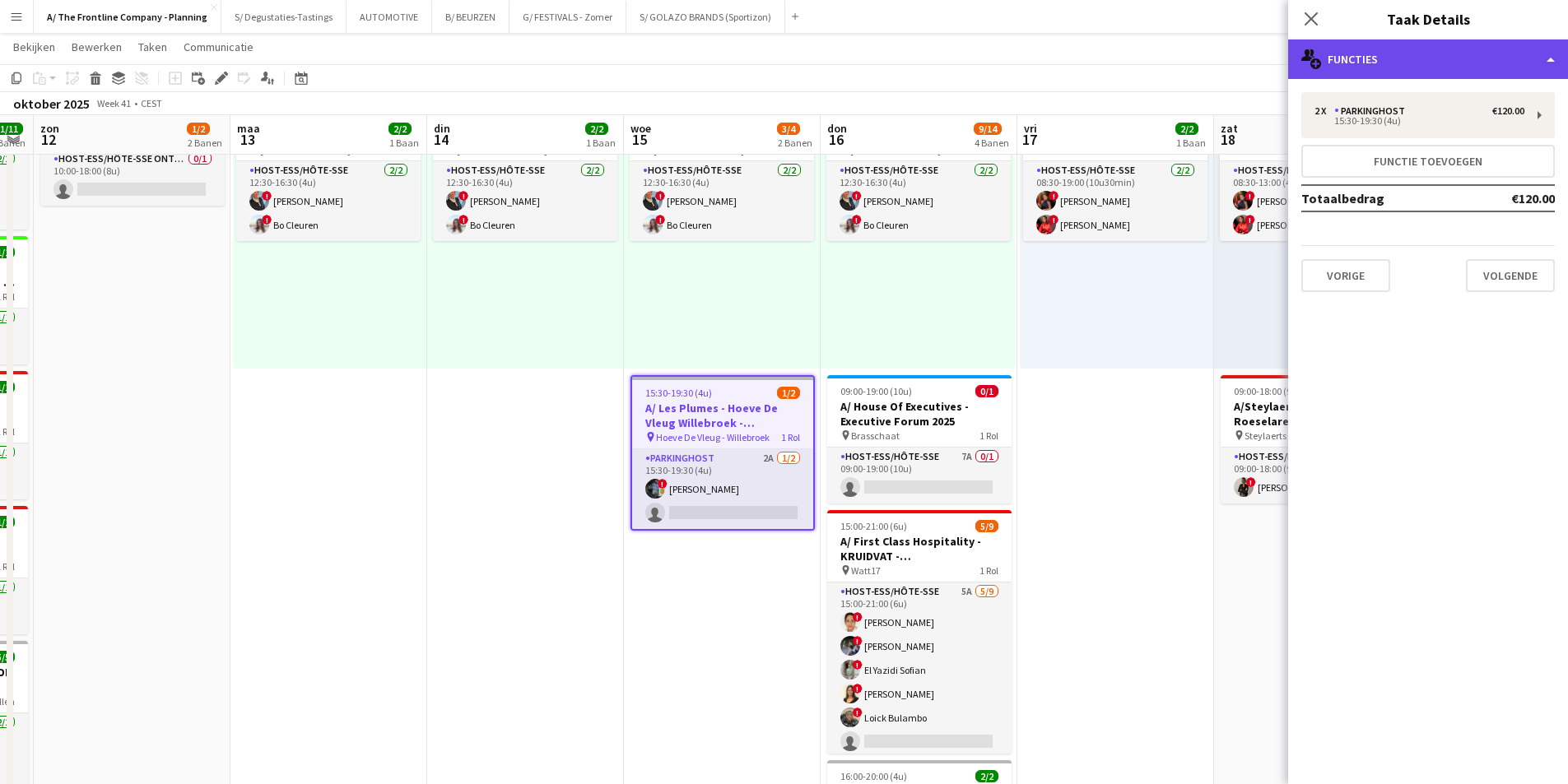
click at [1333, 65] on div "multiple-users-add Functies" at bounding box center [1428, 59] width 280 height 40
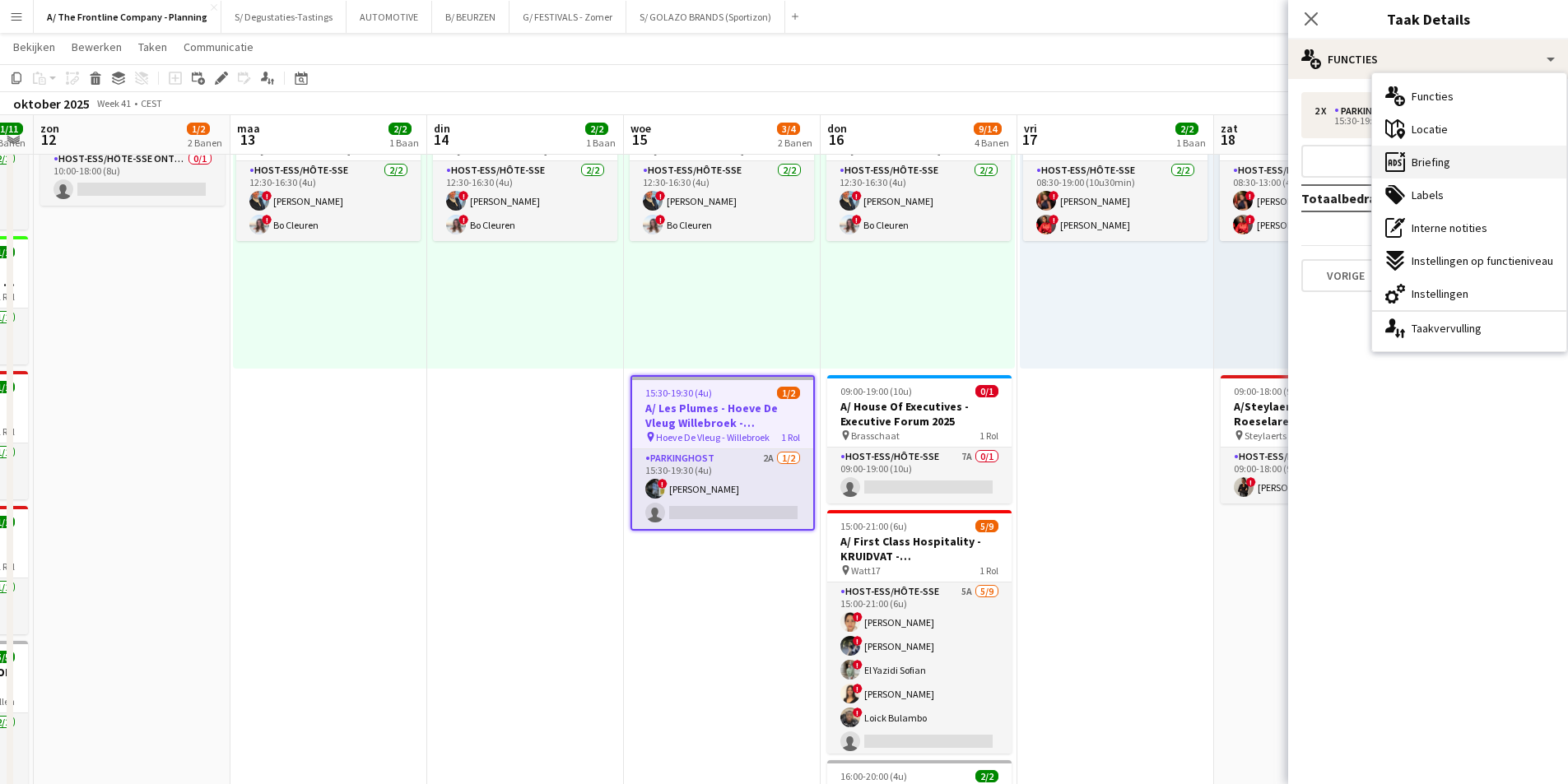
click at [1435, 158] on span "Briefing" at bounding box center [1431, 162] width 39 height 15
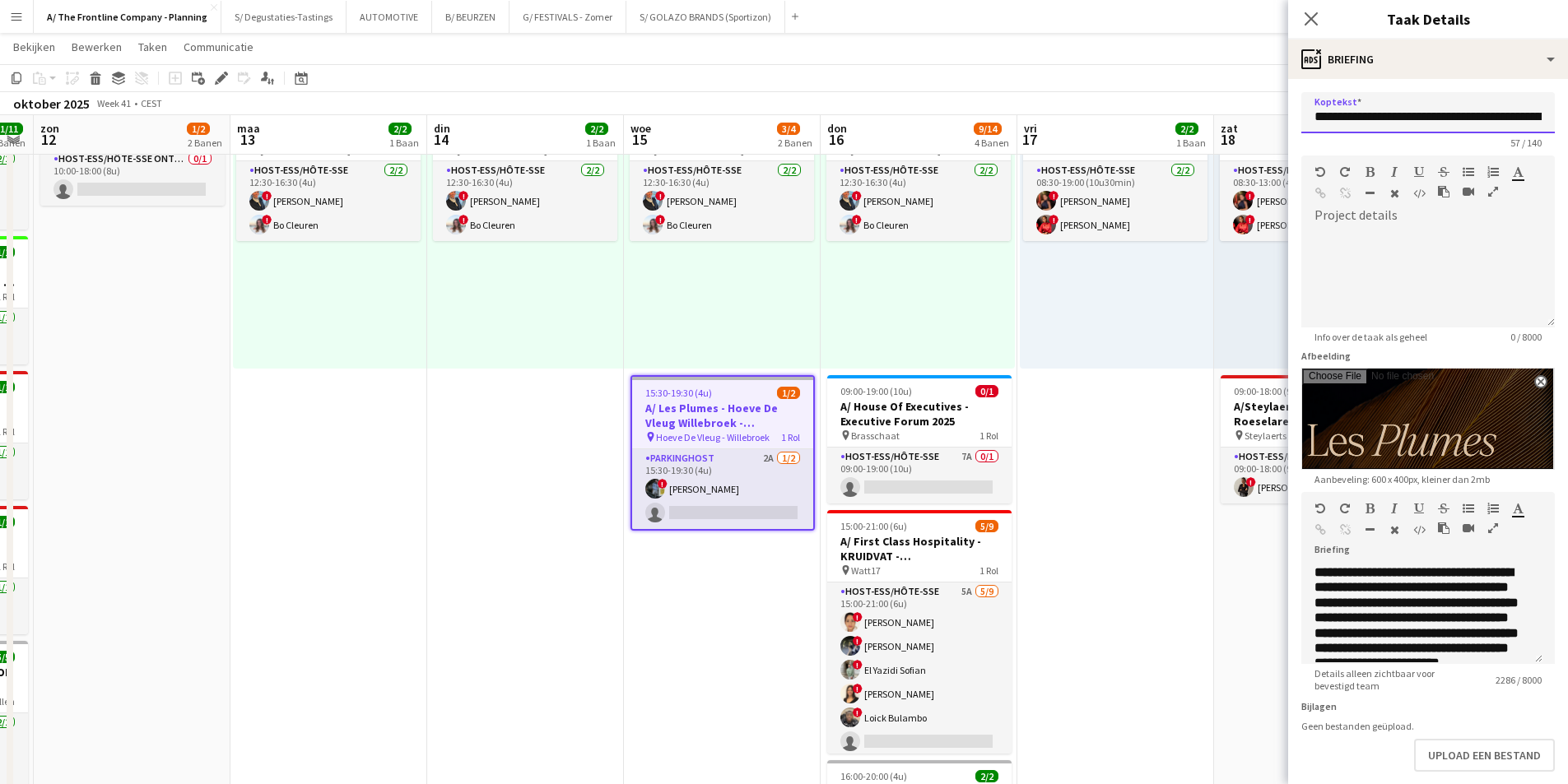
scroll to position [0, 99]
drag, startPoint x: 1331, startPoint y: 121, endPoint x: 1555, endPoint y: 118, distance: 224.0
click at [1555, 118] on form "**********" at bounding box center [1428, 472] width 280 height 759
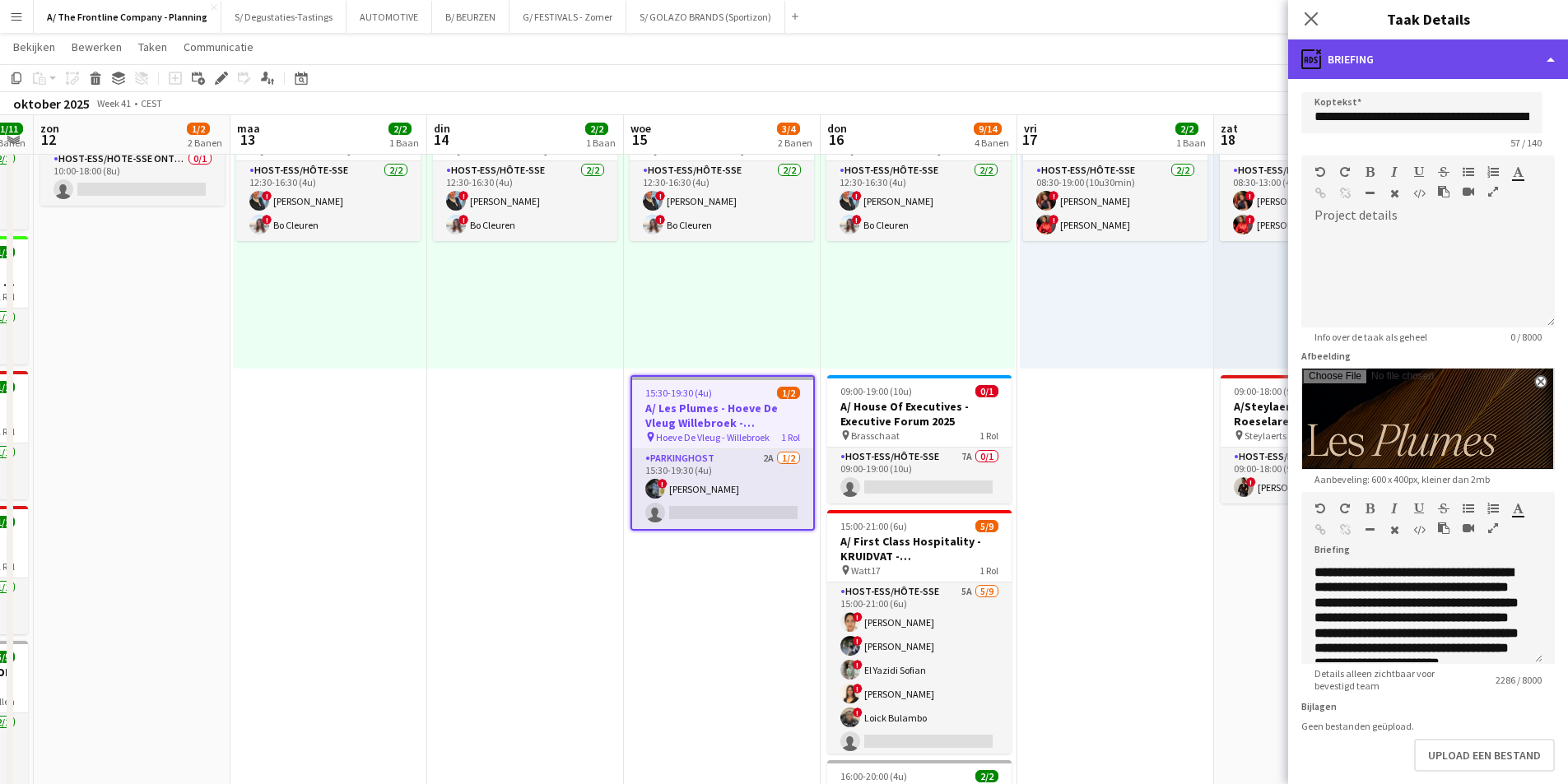
click at [1377, 72] on div "ads-window Briefing" at bounding box center [1428, 59] width 280 height 40
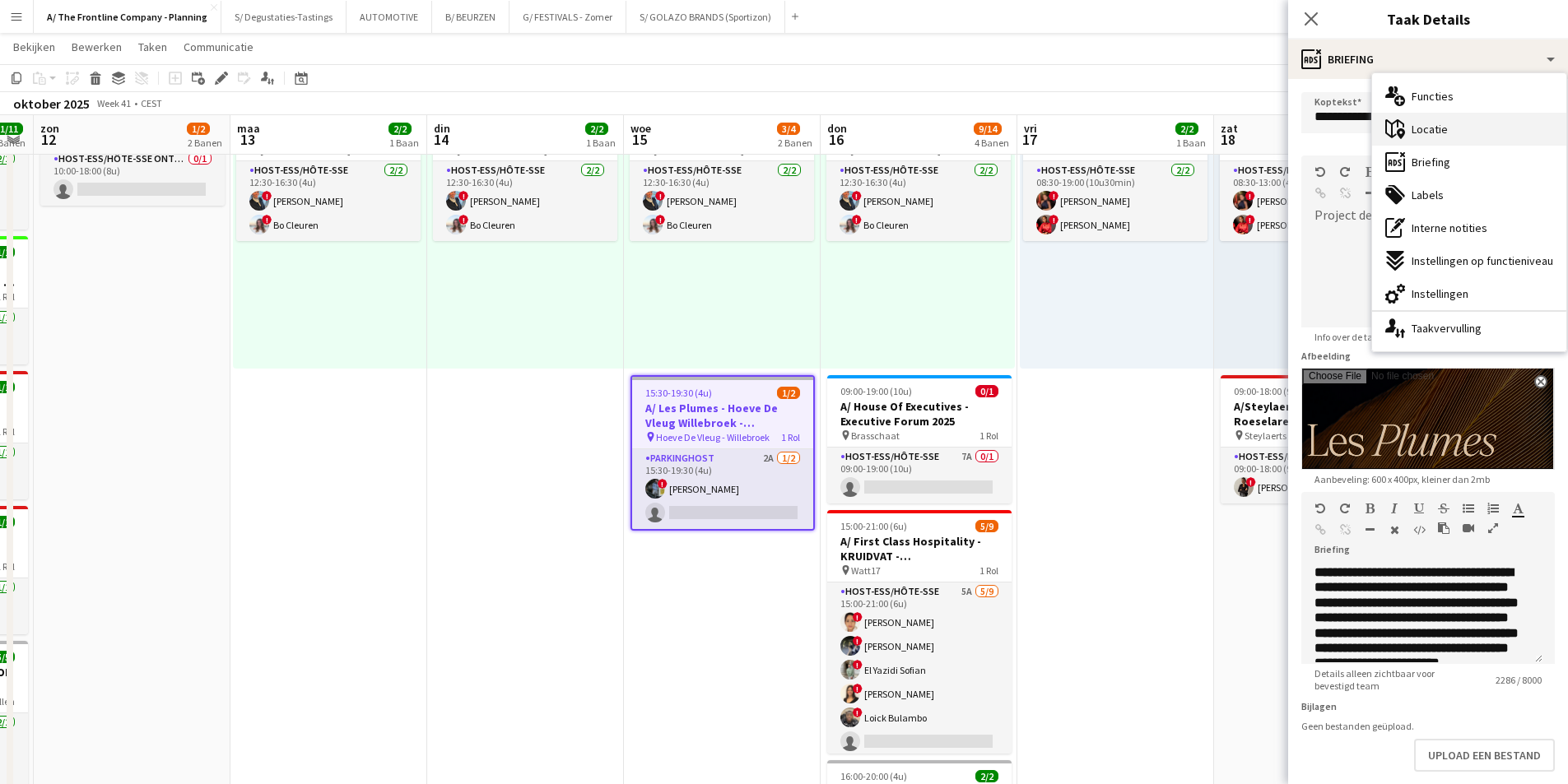
click at [1459, 135] on div "maps-pin-1 Locatie" at bounding box center [1469, 128] width 194 height 33
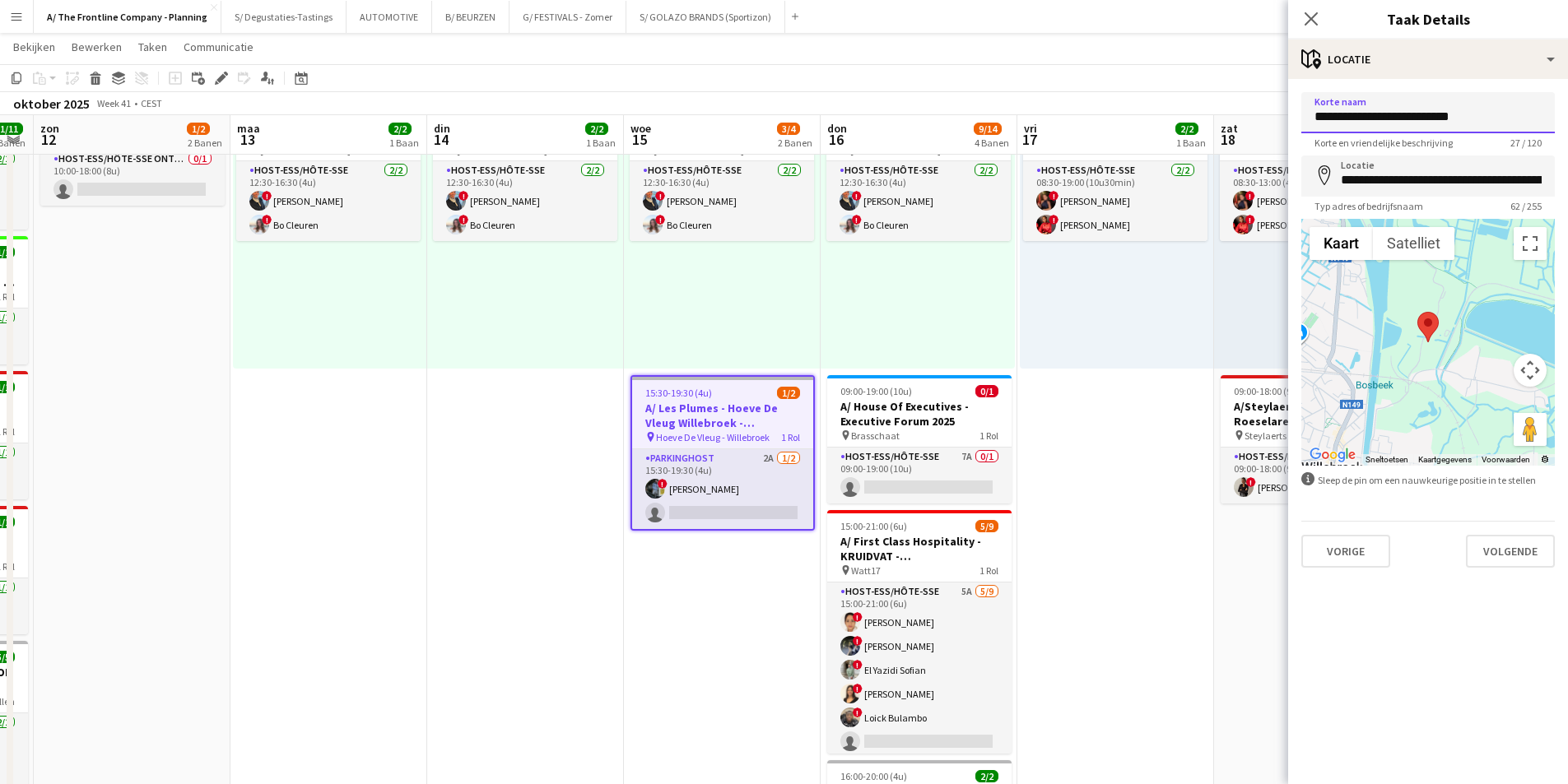
drag, startPoint x: 1313, startPoint y: 117, endPoint x: 637, endPoint y: 337, distance: 710.9
click at [1517, 119] on input "**********" at bounding box center [1428, 112] width 253 height 41
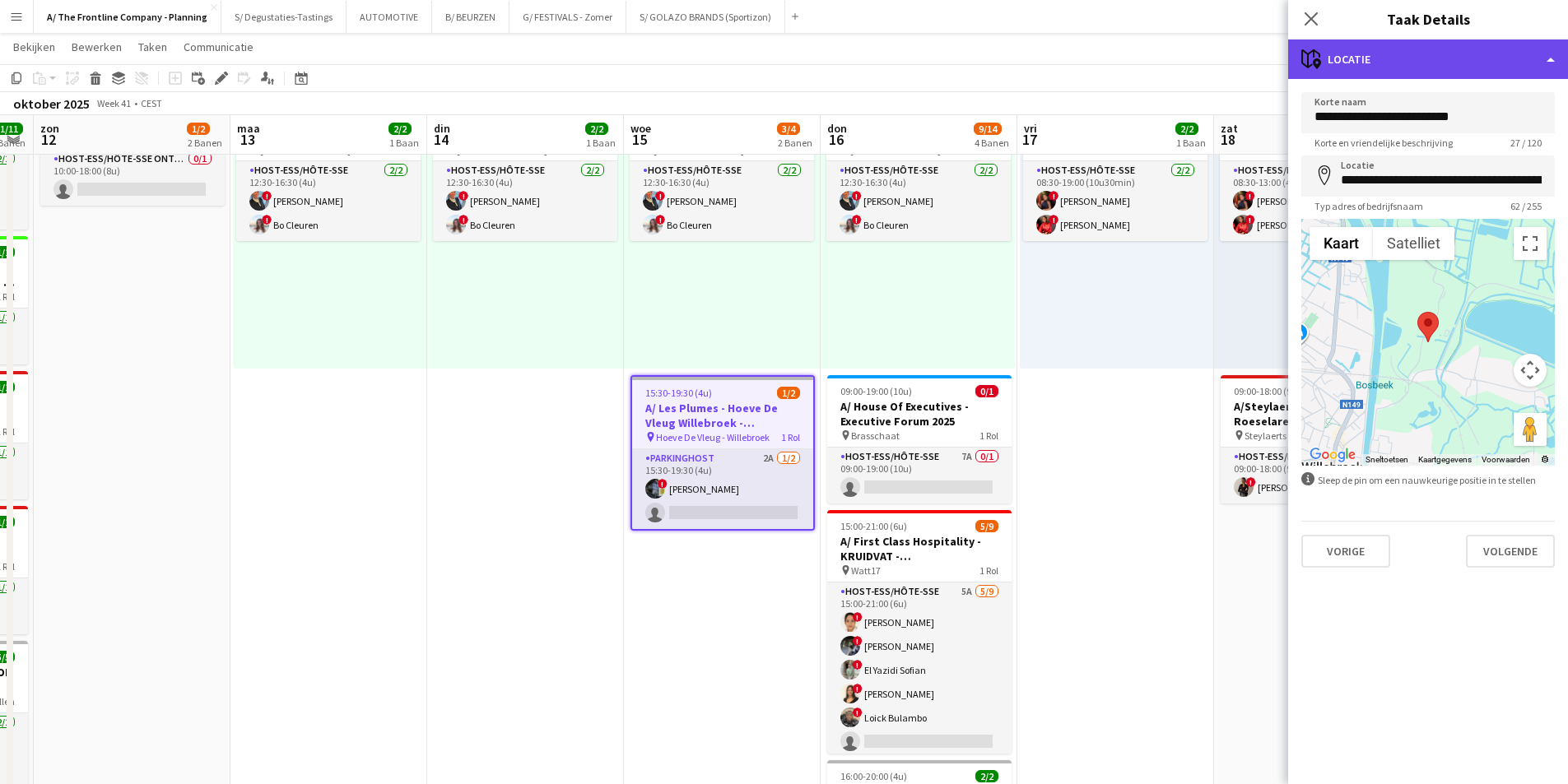
click at [1465, 63] on div "maps-pin-1 Locatie" at bounding box center [1428, 59] width 280 height 40
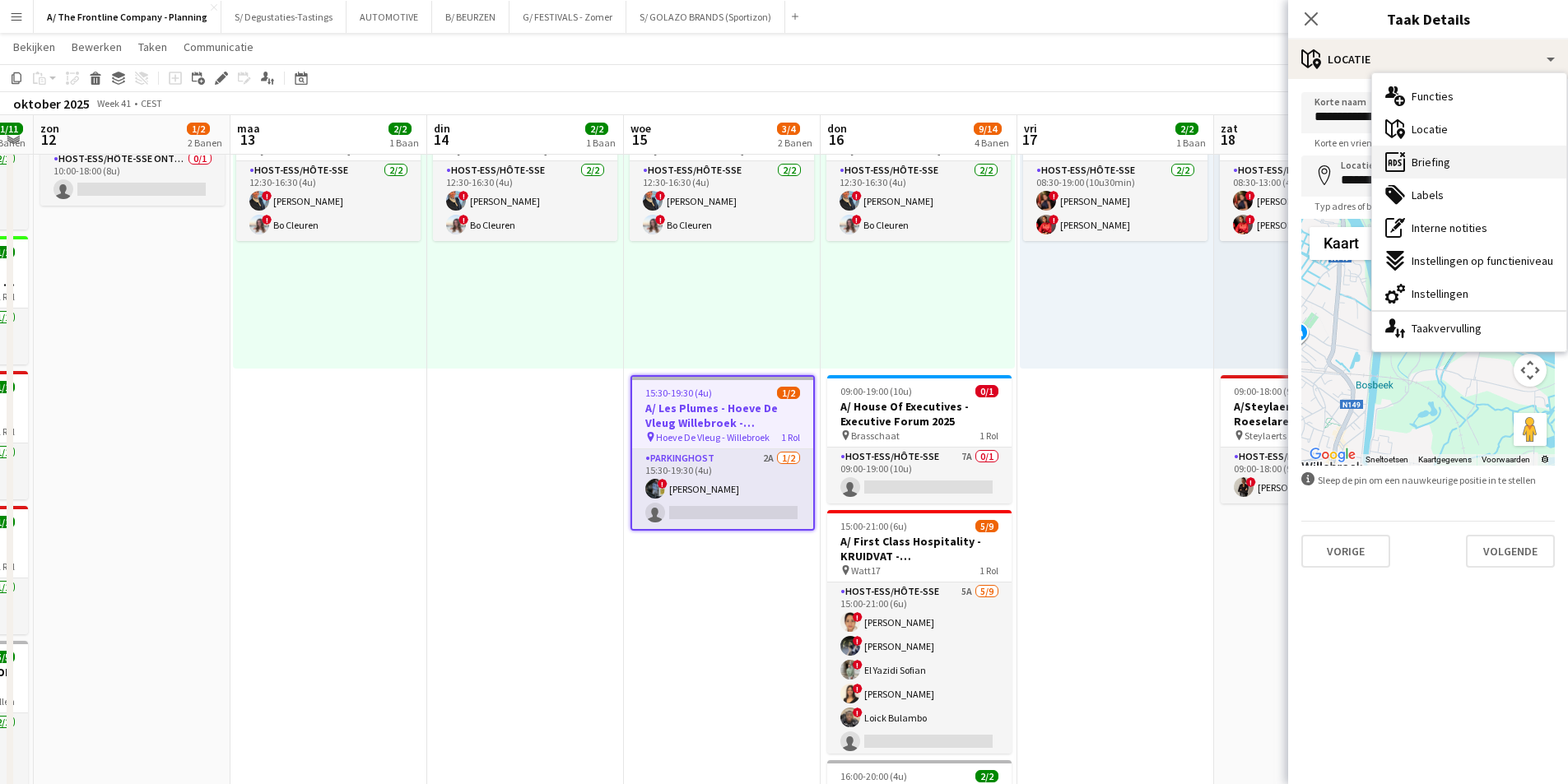
click at [1448, 172] on div "ads-window Briefing" at bounding box center [1469, 162] width 194 height 33
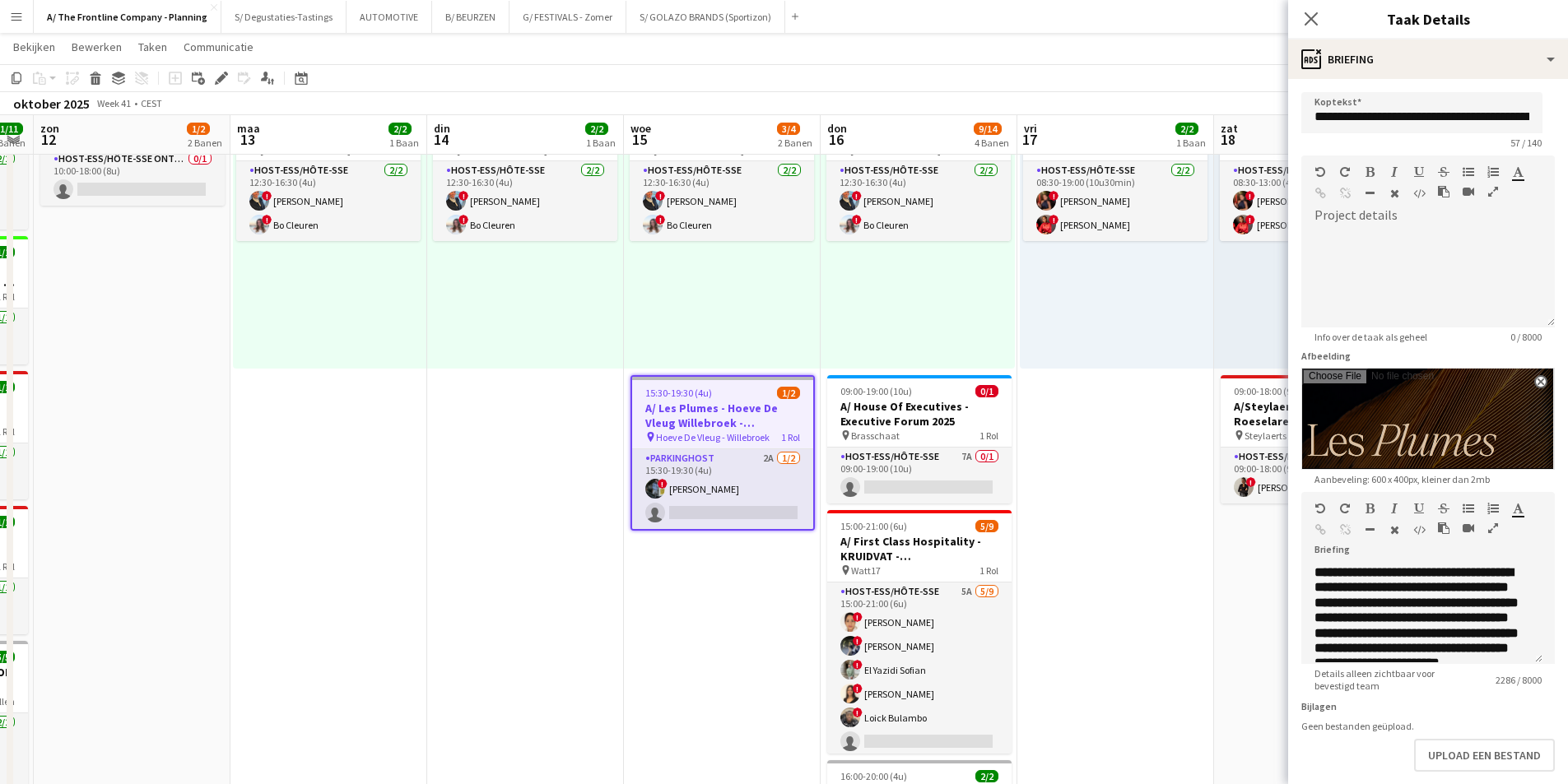
click at [1492, 522] on icon "button" at bounding box center [1493, 527] width 10 height 12
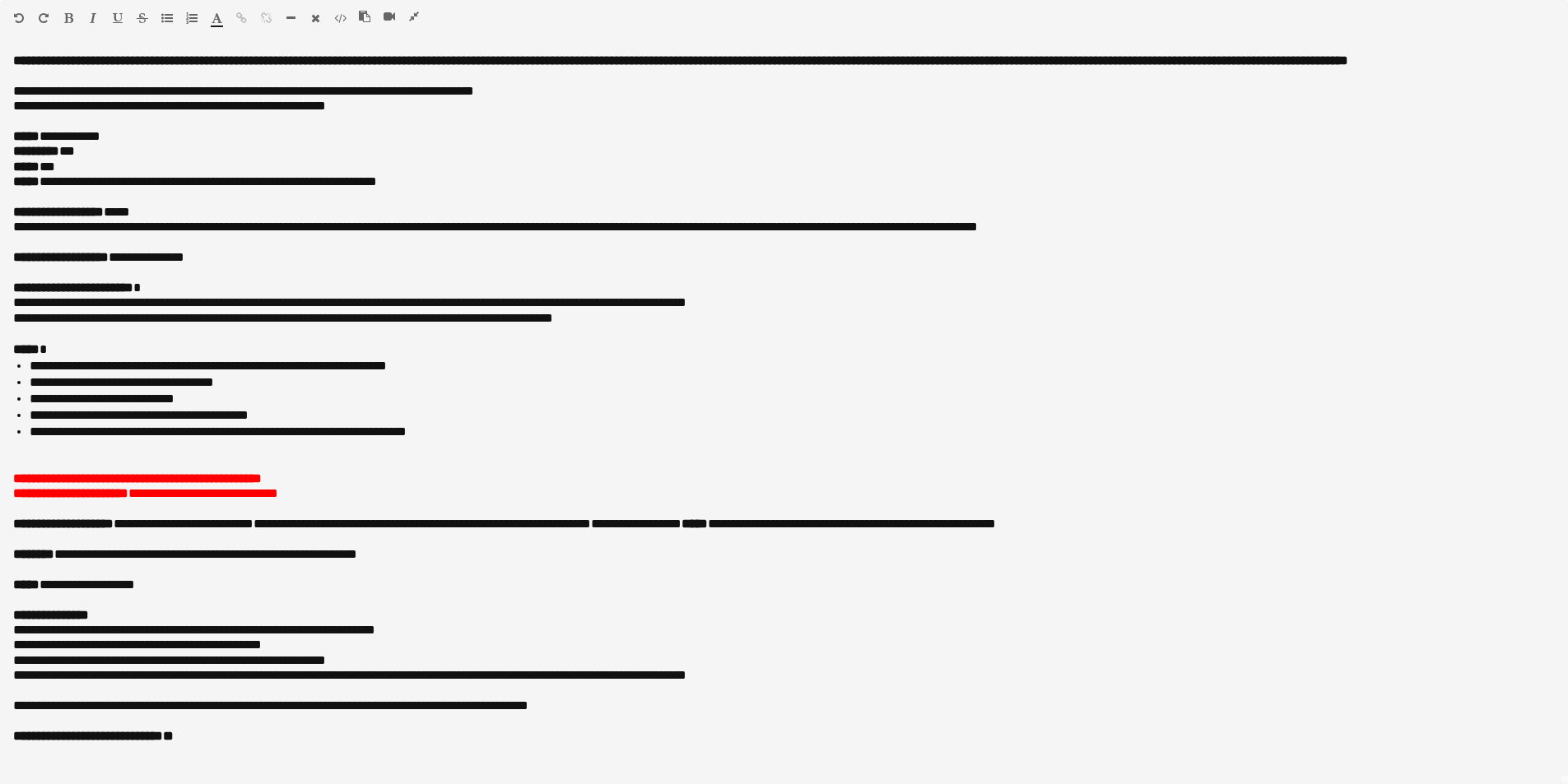
scroll to position [494, 0]
click at [416, 16] on icon "button" at bounding box center [413, 16] width 10 height 12
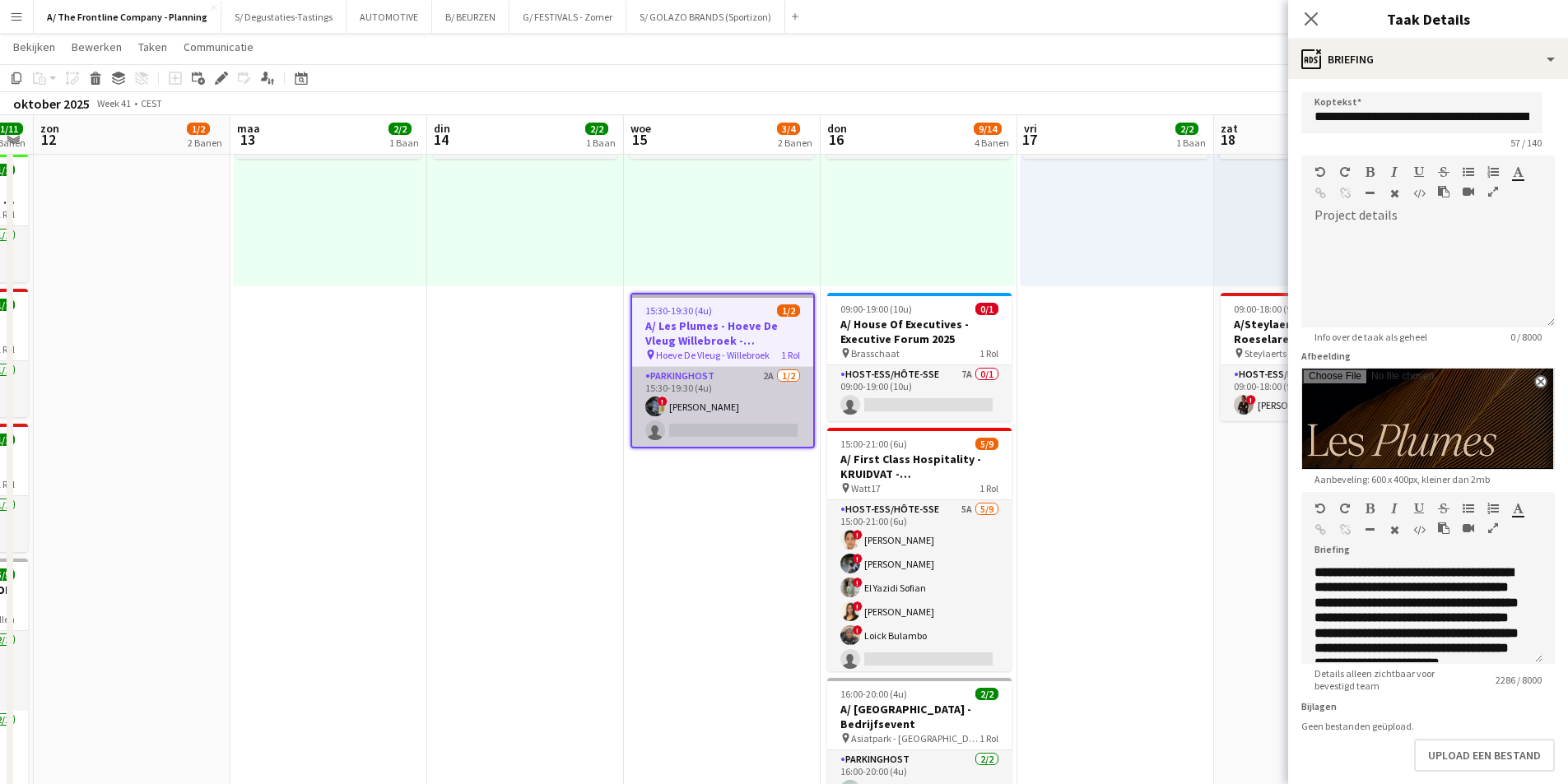
click at [720, 416] on app-card-role "Parkinghost 2A 1/2 15:30-19:30 (4u) ! Johan Witters single-neutral-actions" at bounding box center [722, 407] width 182 height 80
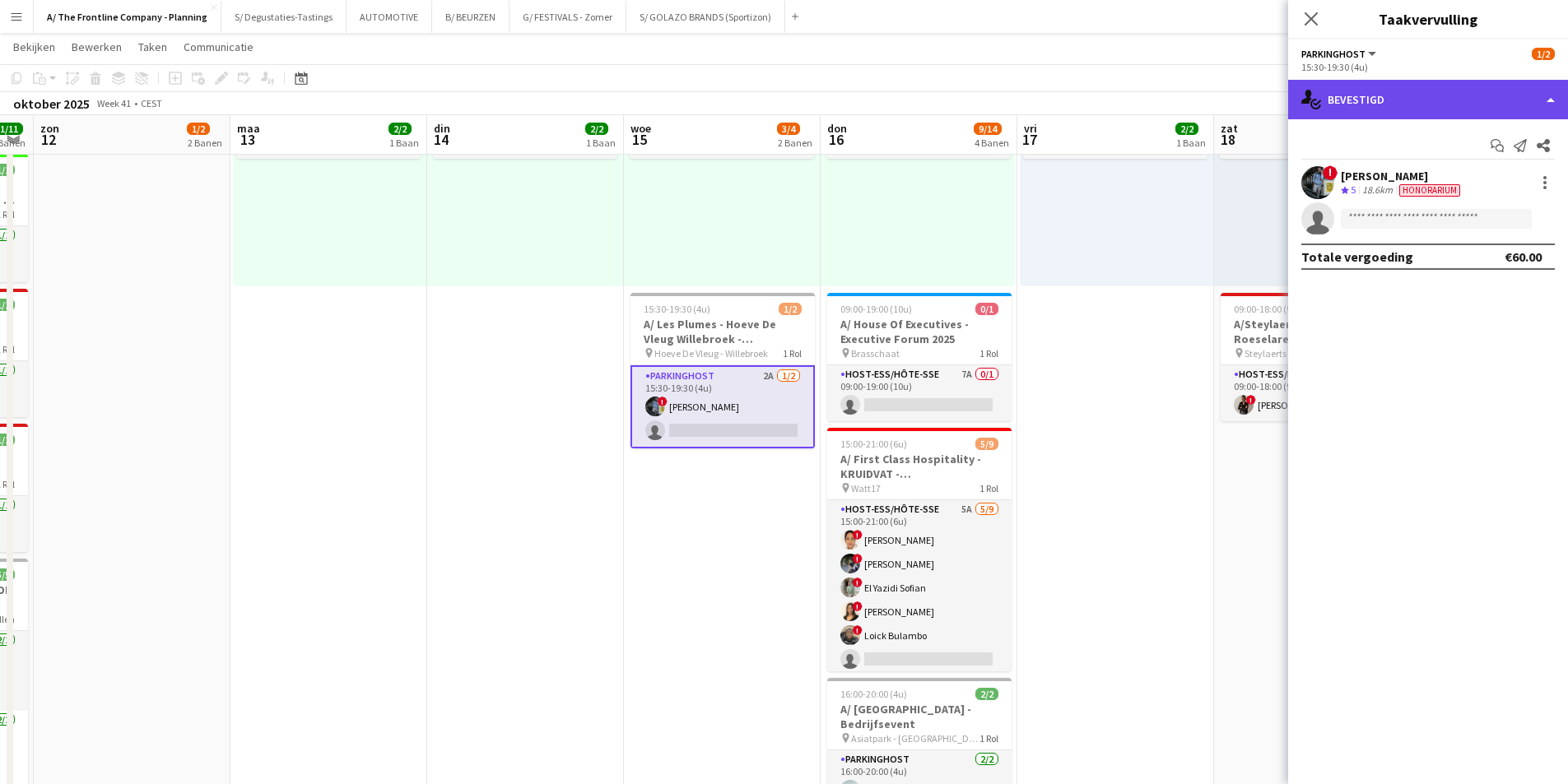
click at [1358, 93] on div "single-neutral-actions-check-2 Bevestigd" at bounding box center [1428, 99] width 280 height 40
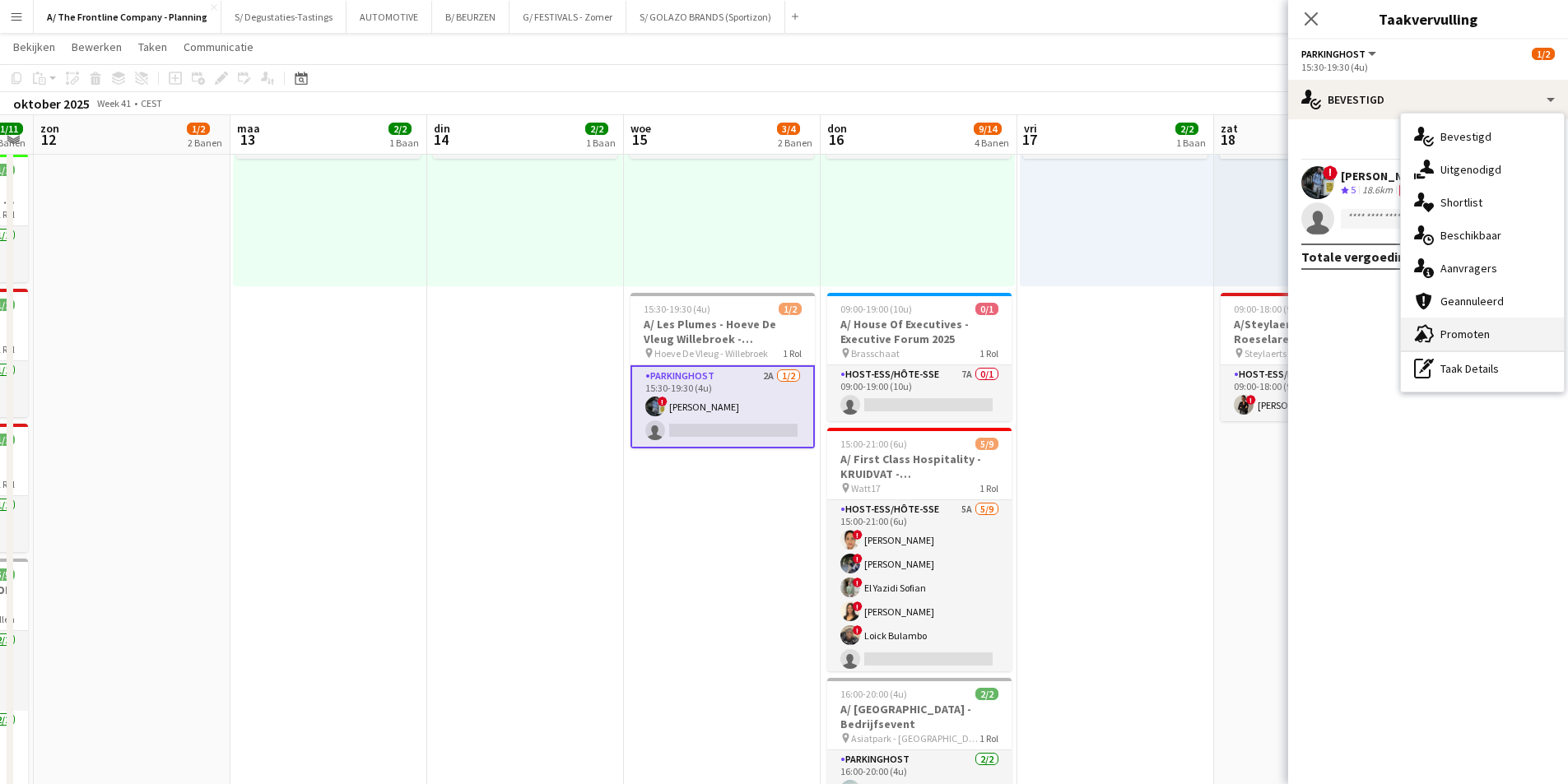
click at [1439, 342] on div "advertising-megaphone Promoten" at bounding box center [1482, 334] width 163 height 33
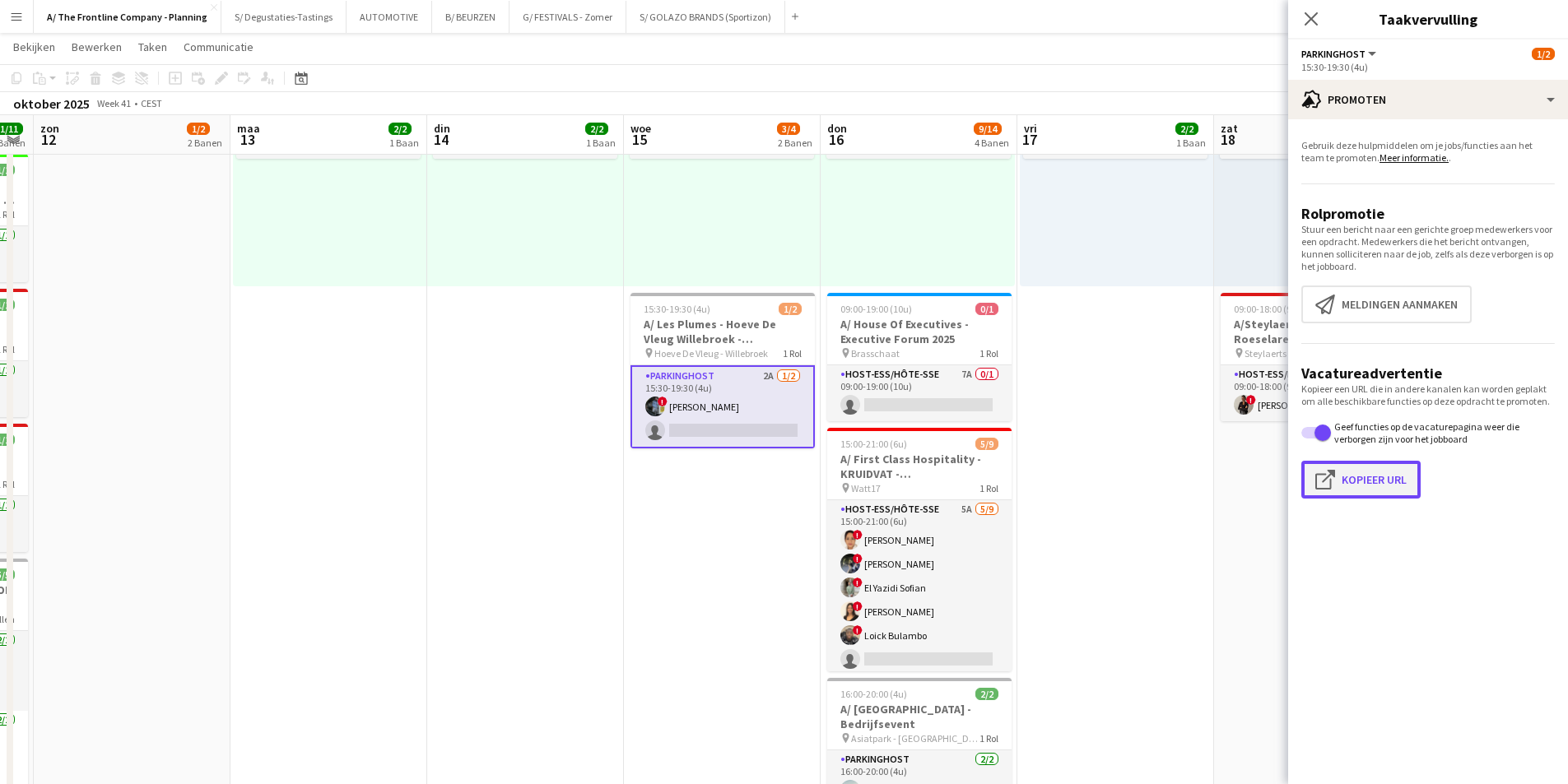
click at [1369, 490] on button "Klik om URL te kopiëren Kopieer URL" at bounding box center [1361, 480] width 120 height 38
type textarea "**********"
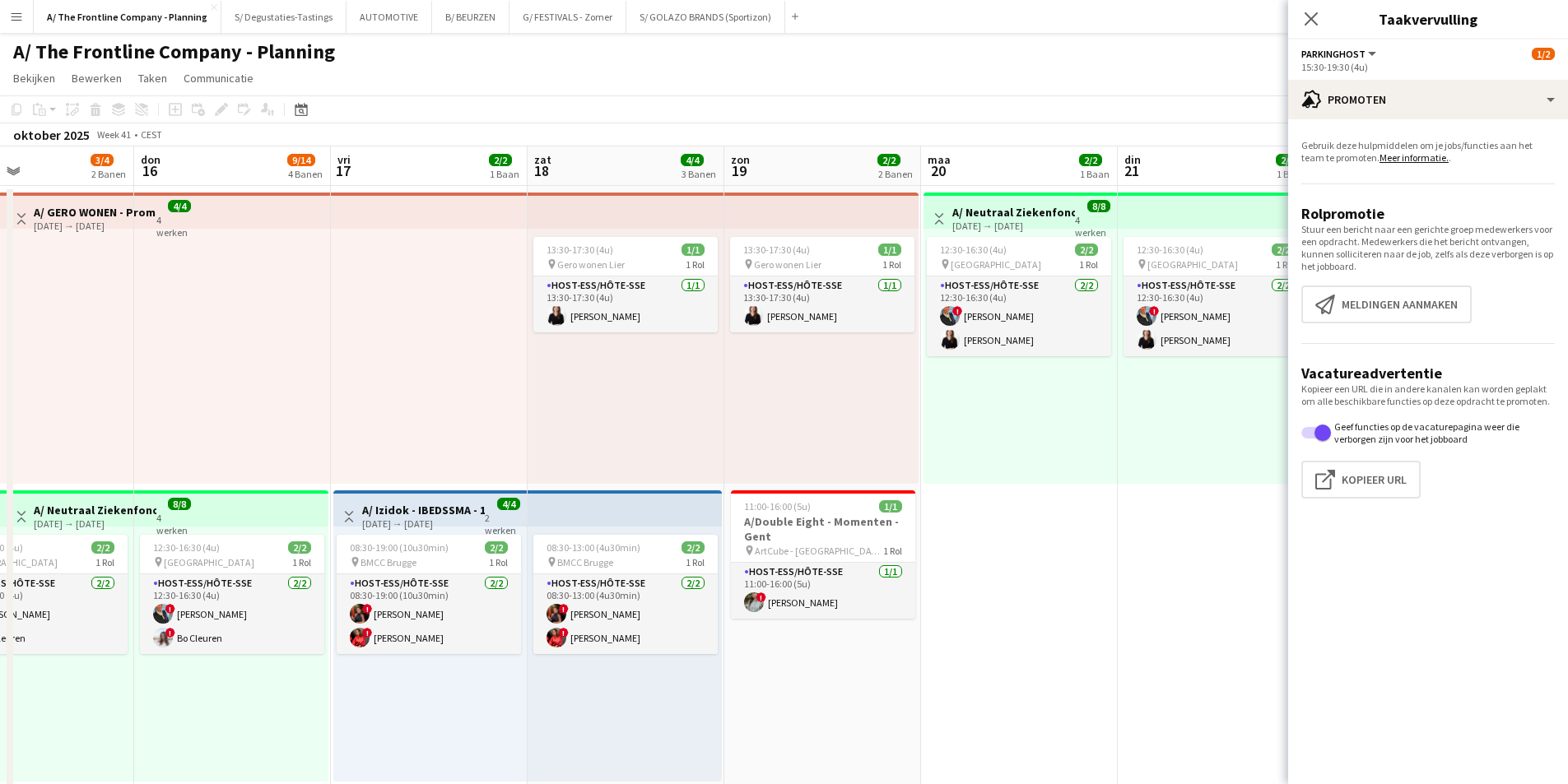
scroll to position [0, 574]
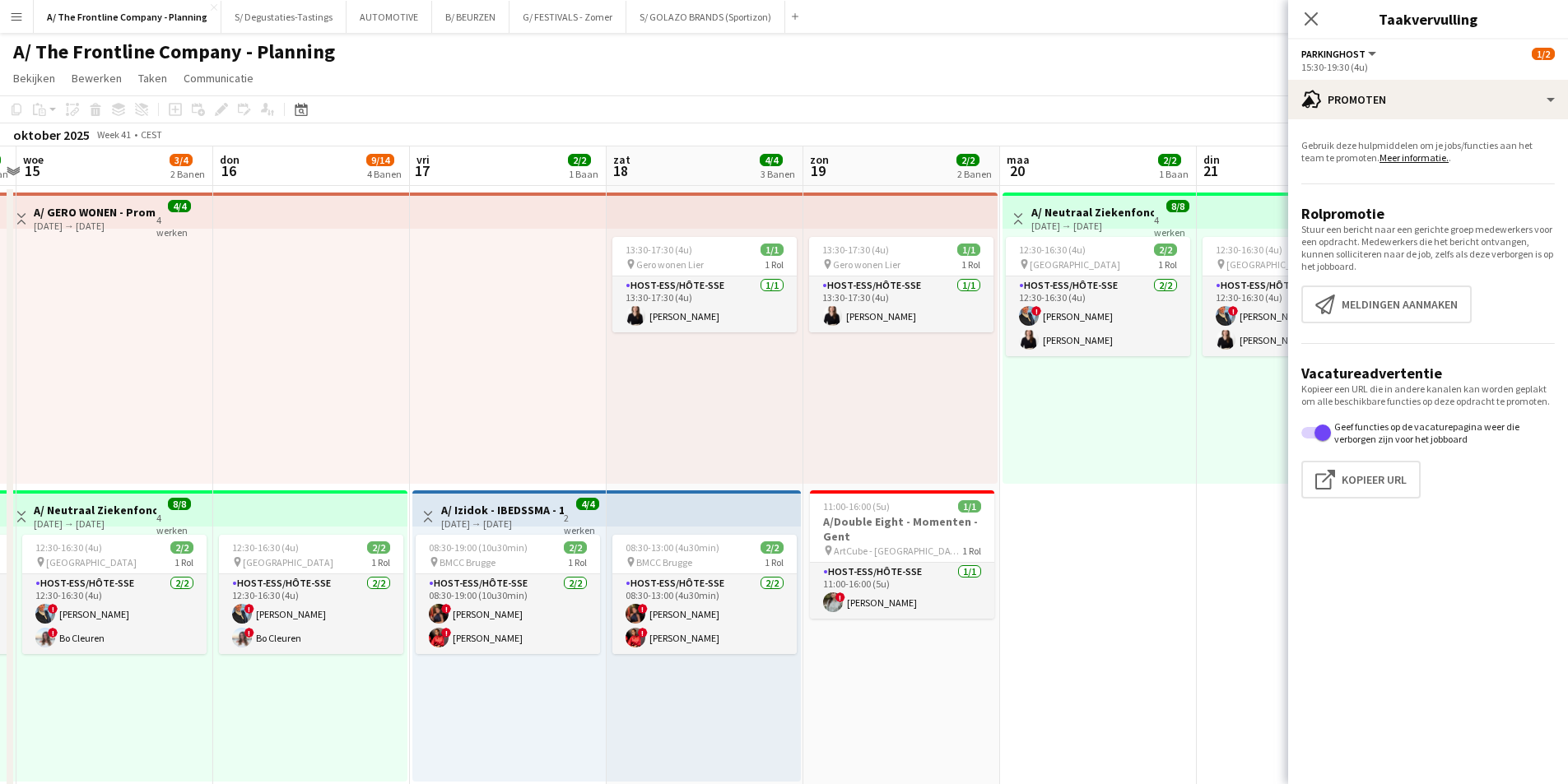
drag, startPoint x: 1060, startPoint y: 550, endPoint x: 452, endPoint y: 579, distance: 608.7
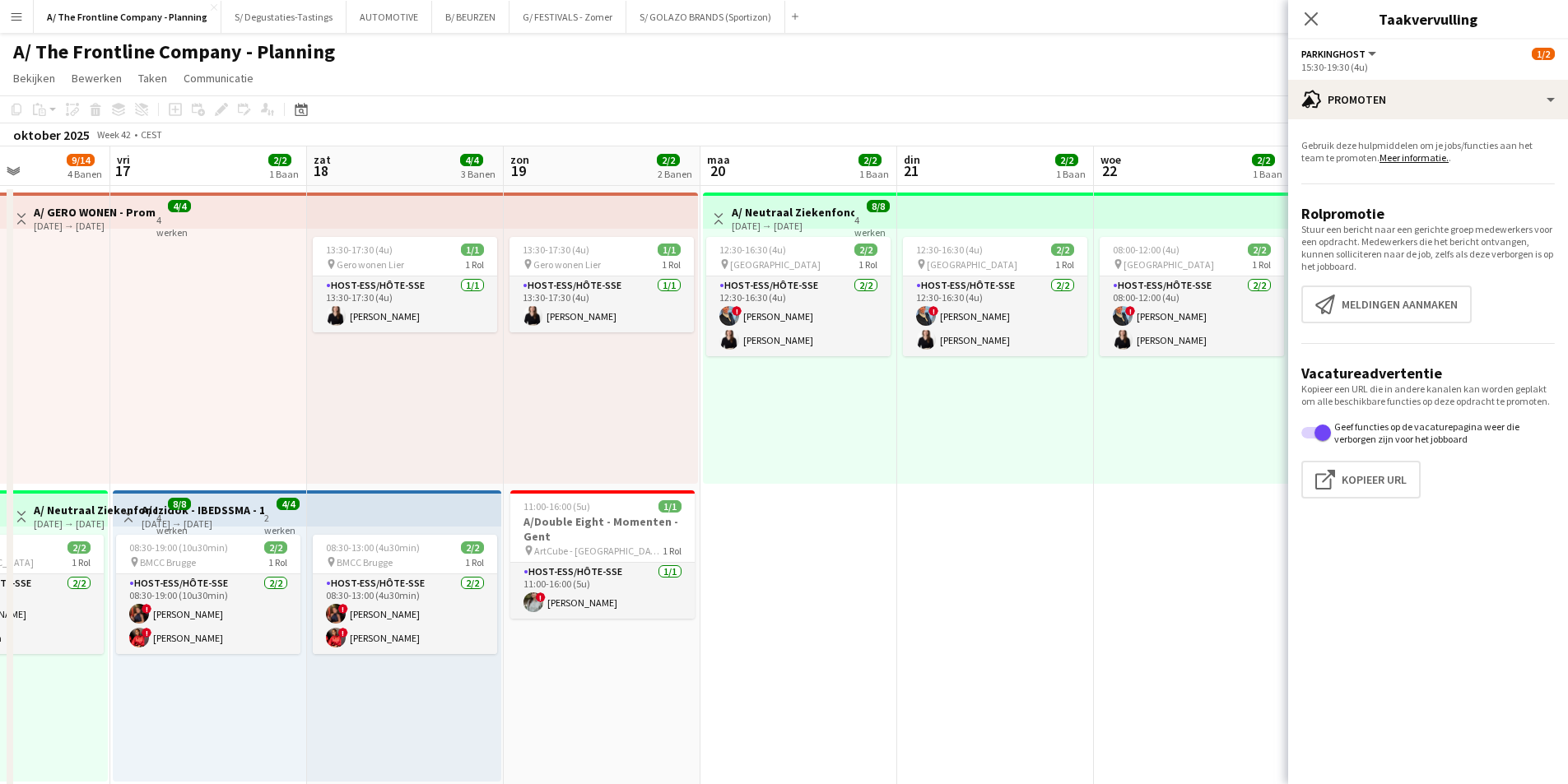
drag, startPoint x: 838, startPoint y: 559, endPoint x: 377, endPoint y: 565, distance: 461.0
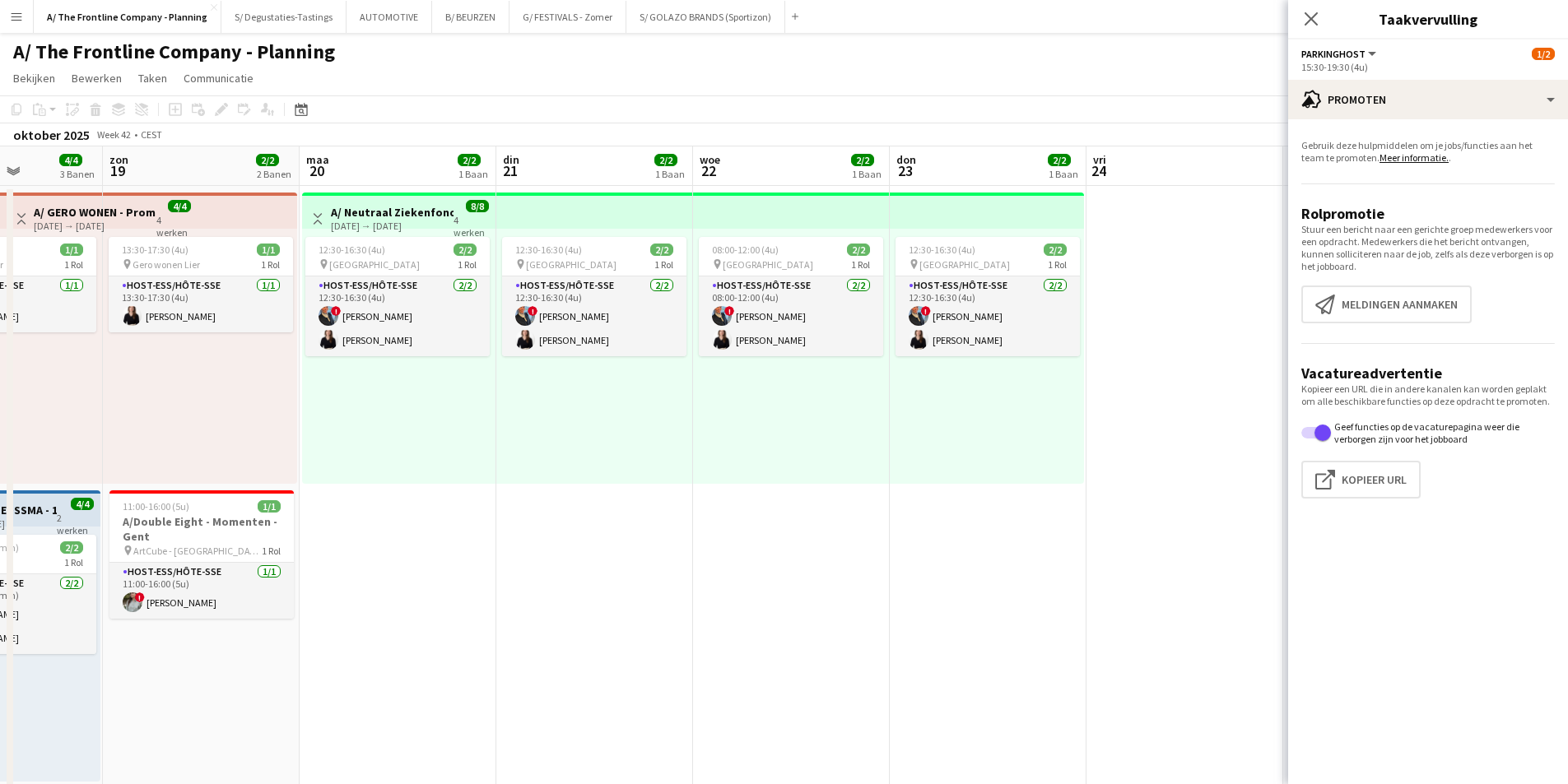
drag, startPoint x: 1013, startPoint y: 524, endPoint x: 323, endPoint y: 516, distance: 690.0
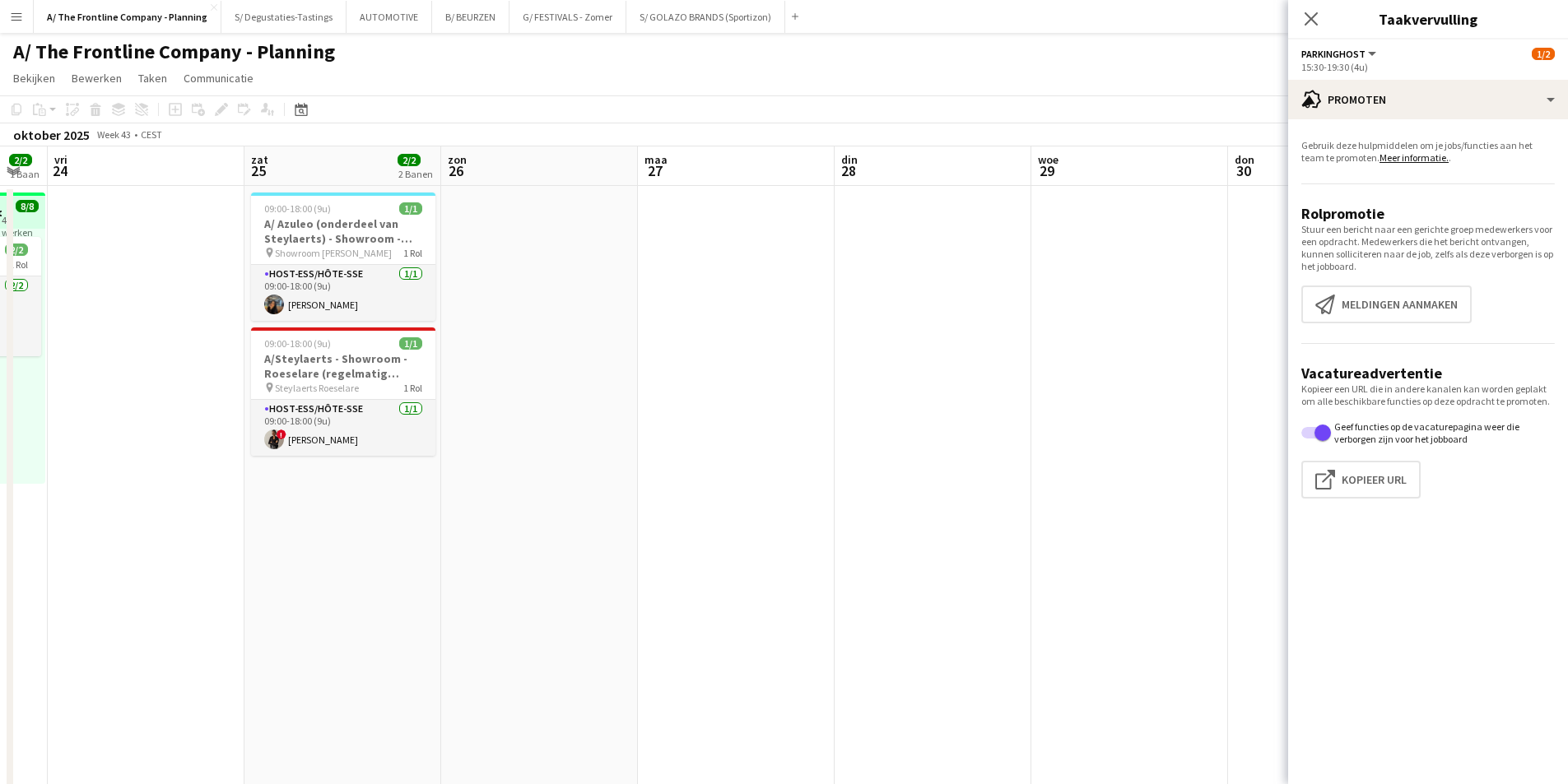
drag, startPoint x: 976, startPoint y: 482, endPoint x: 234, endPoint y: 485, distance: 742.0
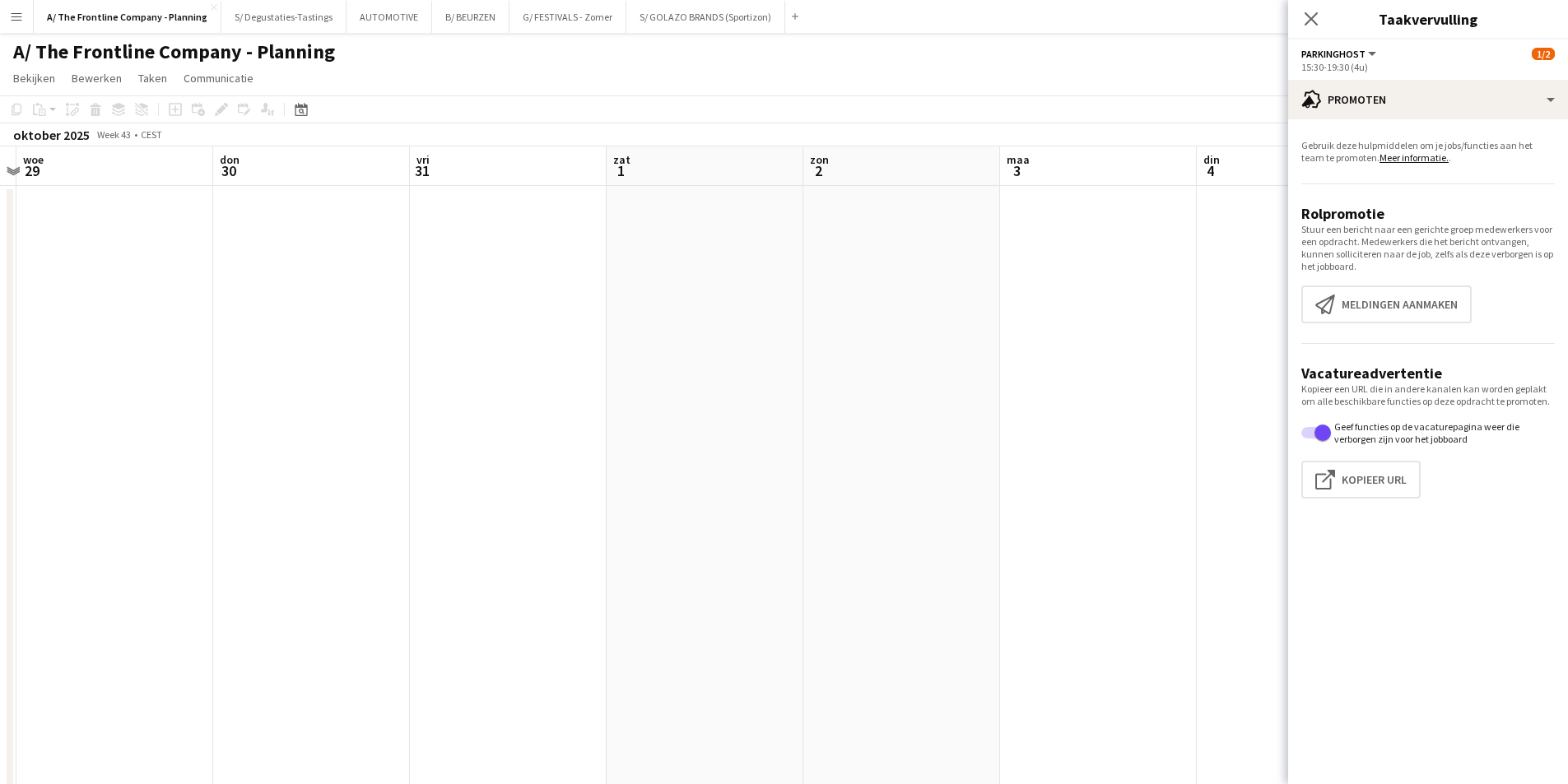
drag, startPoint x: 727, startPoint y: 458, endPoint x: 575, endPoint y: 434, distance: 153.9
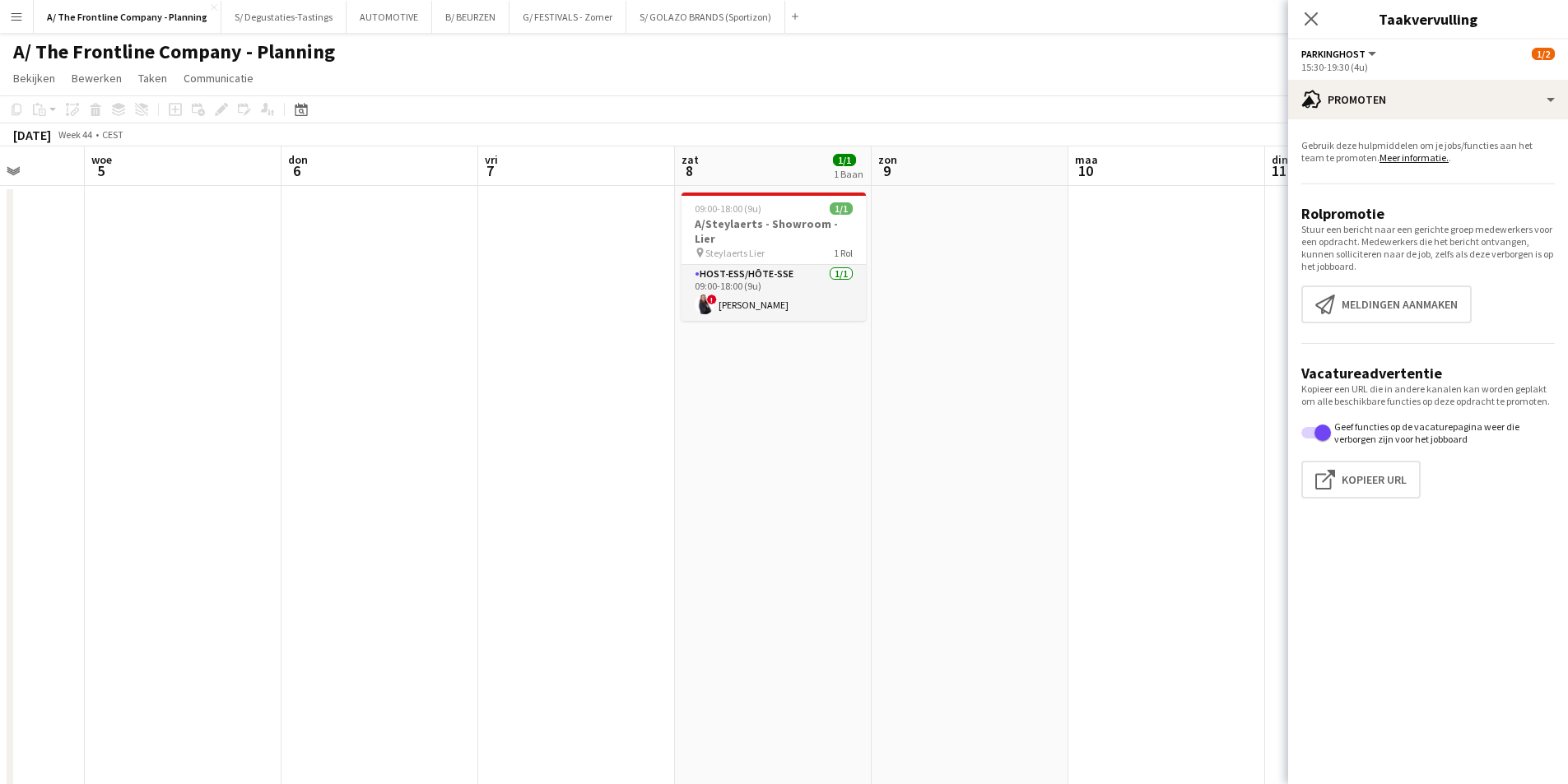
drag, startPoint x: 466, startPoint y: 412, endPoint x: 865, endPoint y: 368, distance: 401.4
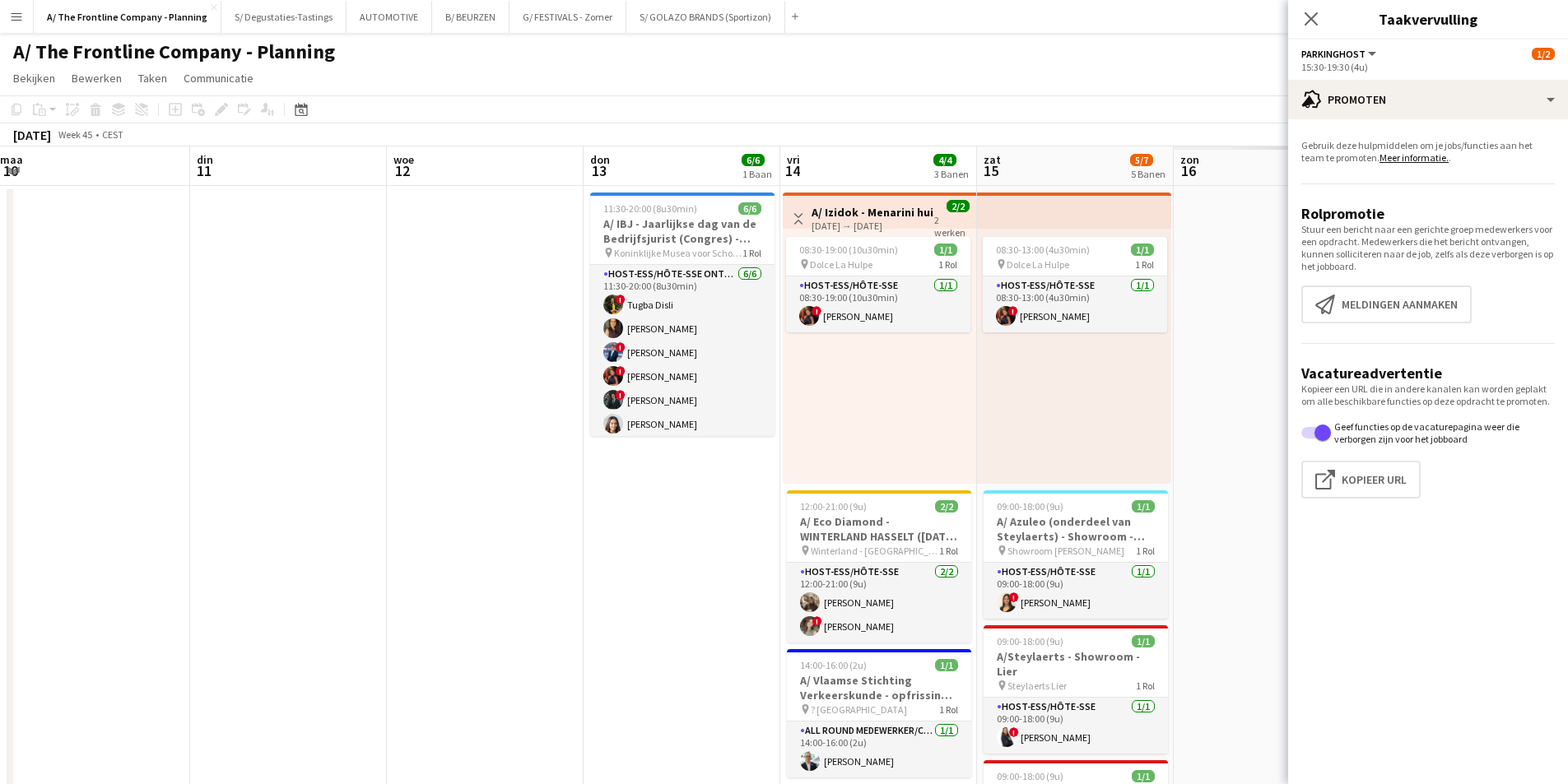
drag, startPoint x: 869, startPoint y: 365, endPoint x: 98, endPoint y: 363, distance: 771.0
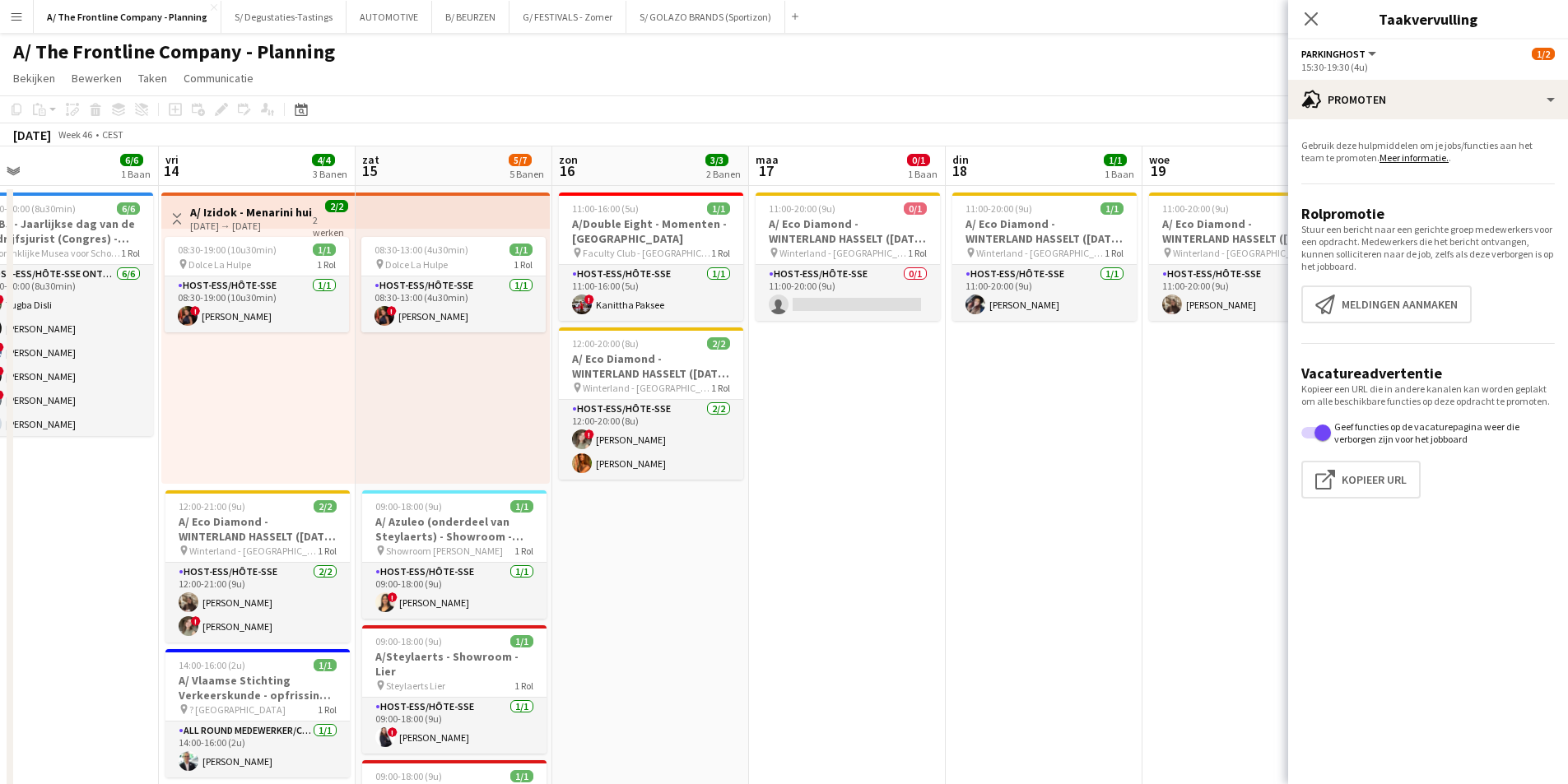
scroll to position [0, 638]
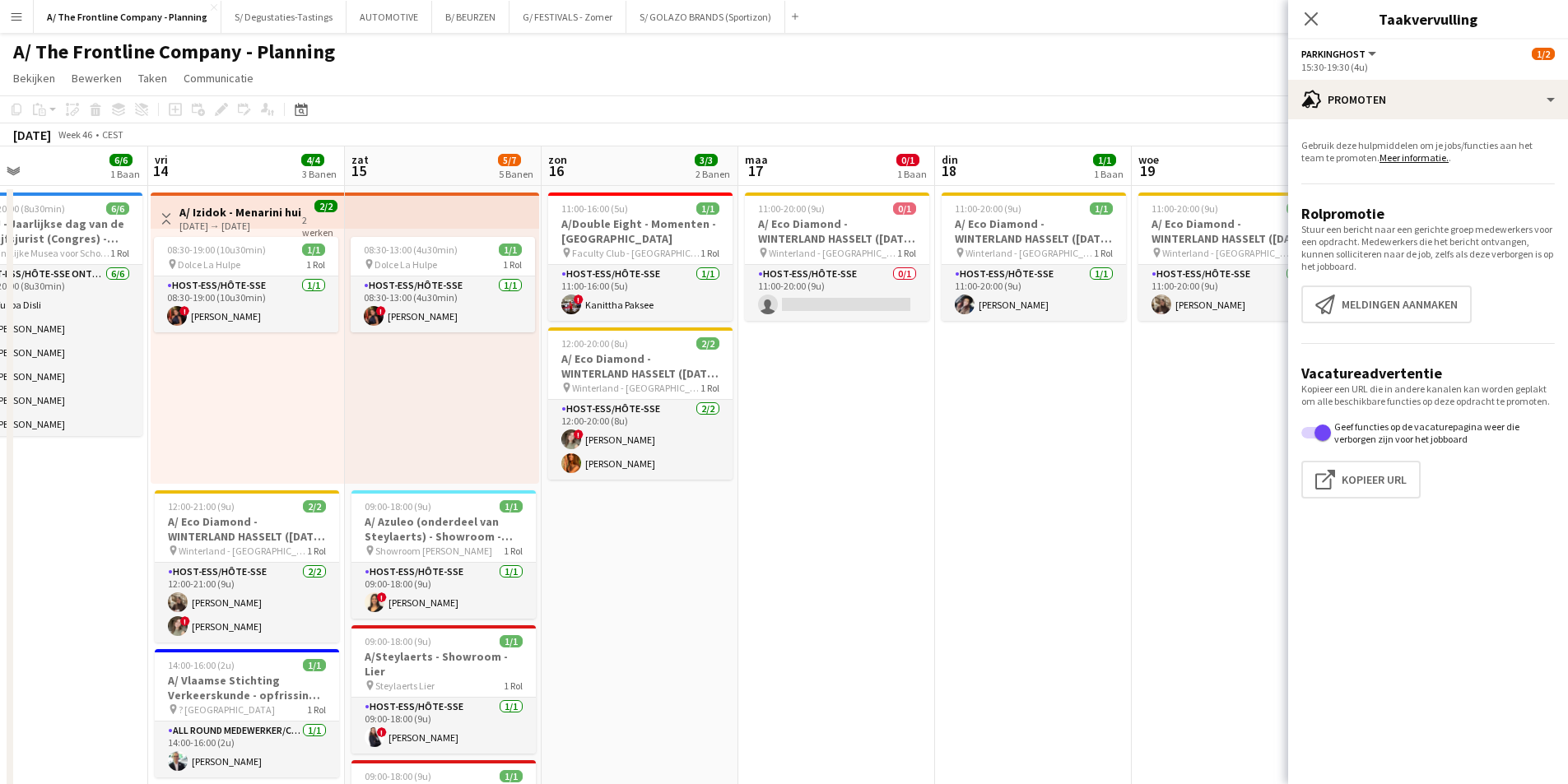
drag, startPoint x: 1065, startPoint y: 361, endPoint x: 505, endPoint y: 393, distance: 560.9
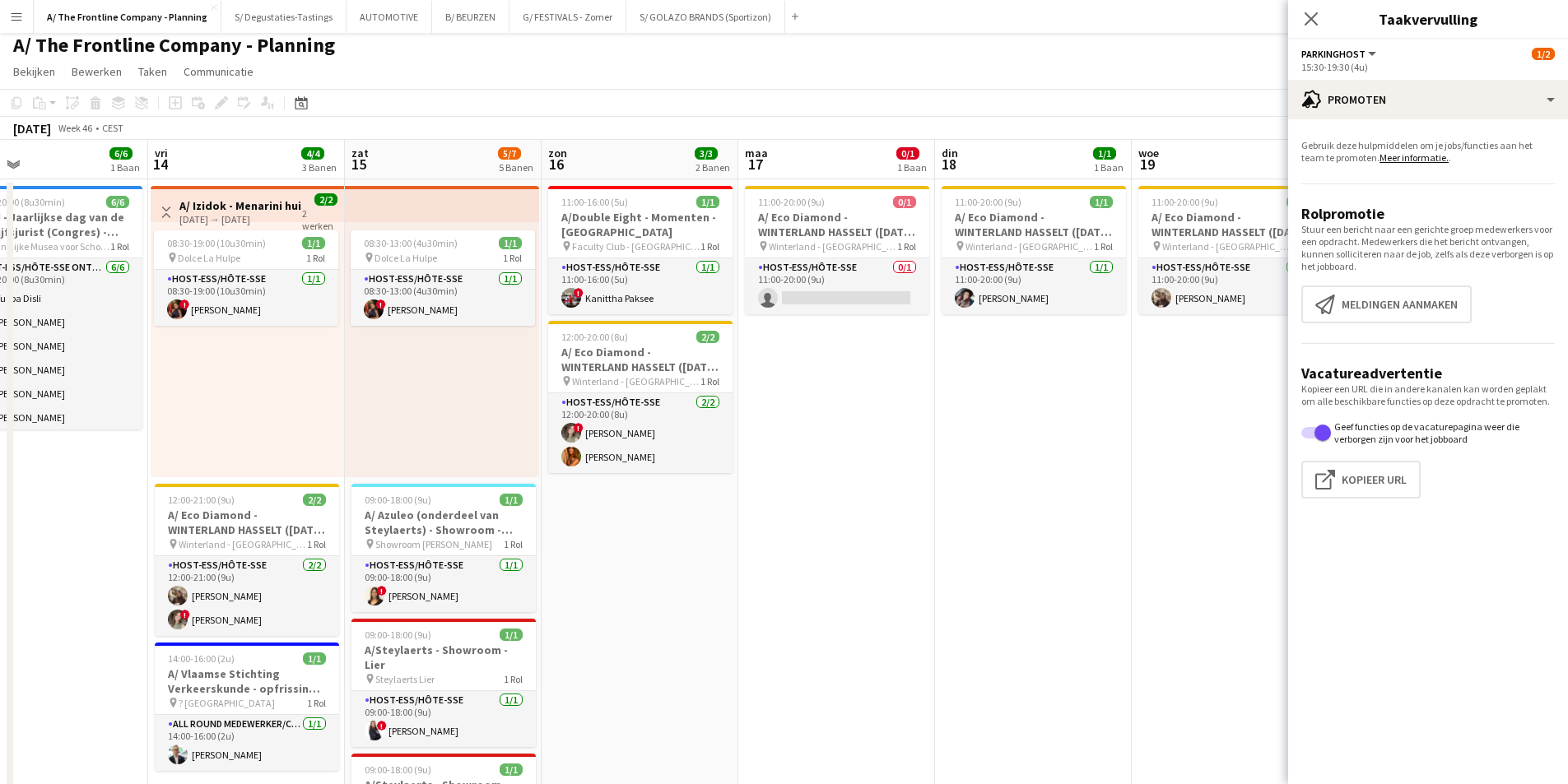
scroll to position [0, 0]
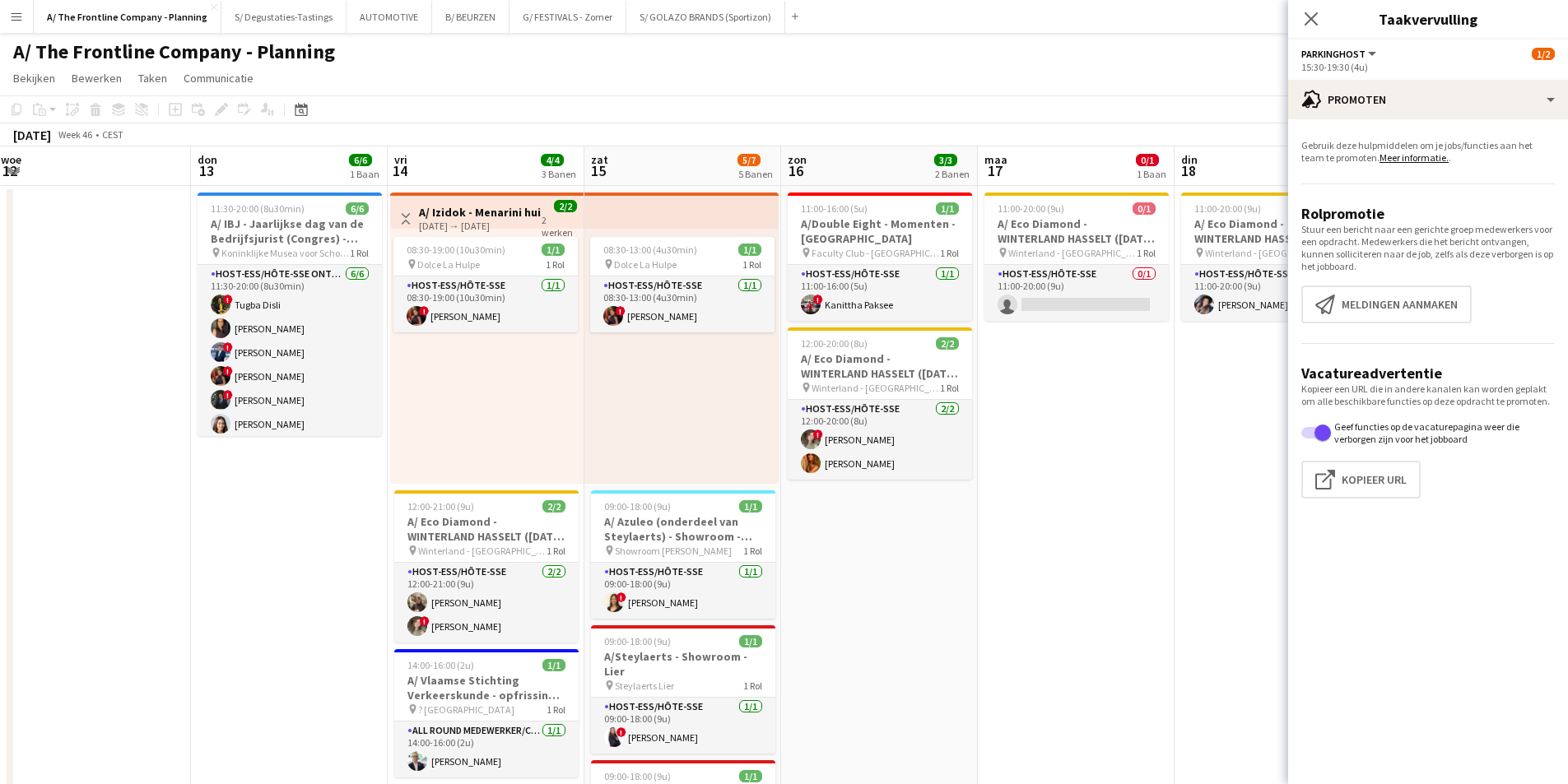
drag, startPoint x: 978, startPoint y: 430, endPoint x: 204, endPoint y: 422, distance: 774.0
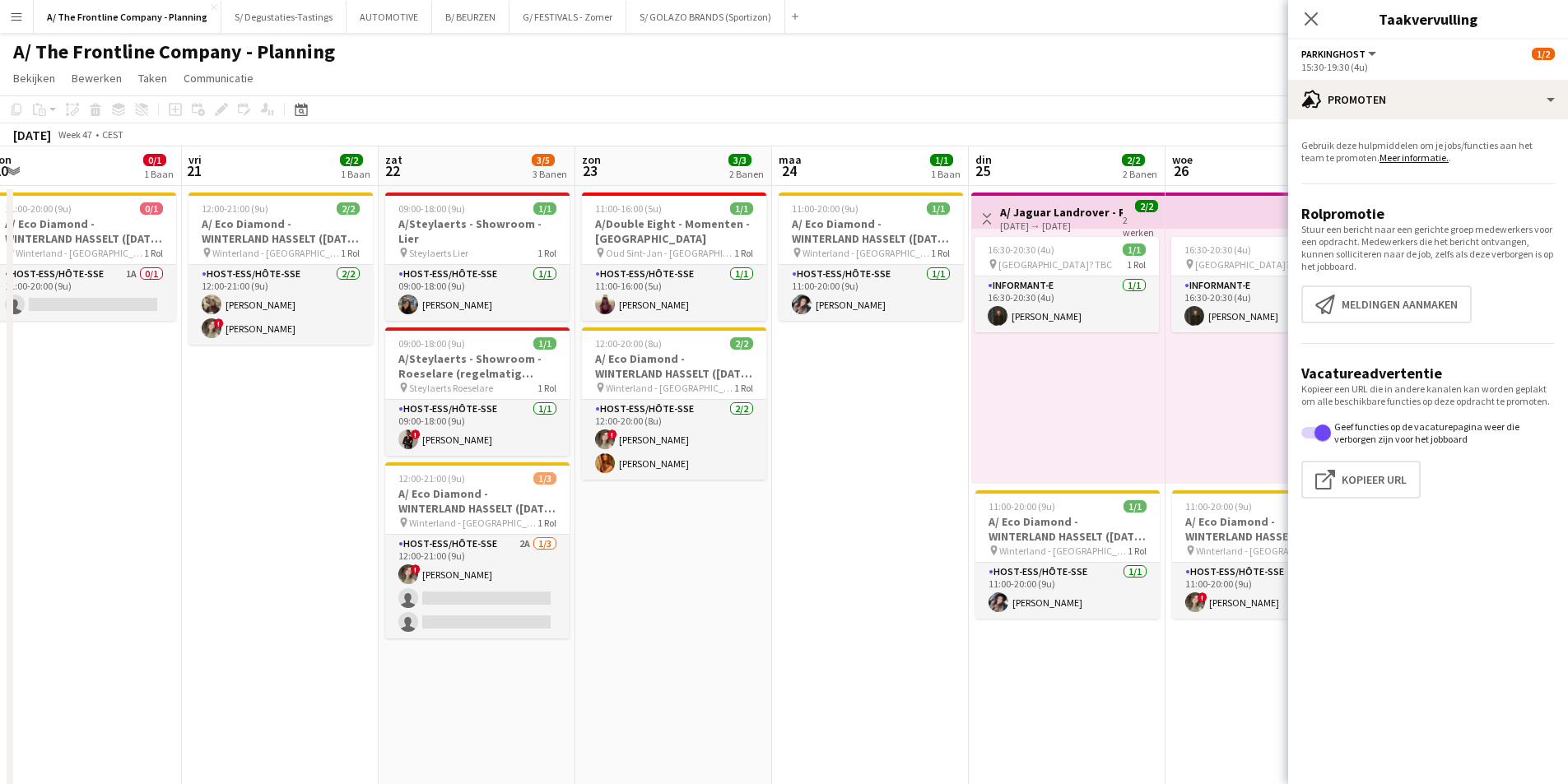
drag, startPoint x: 953, startPoint y: 411, endPoint x: 475, endPoint y: 414, distance: 478.0
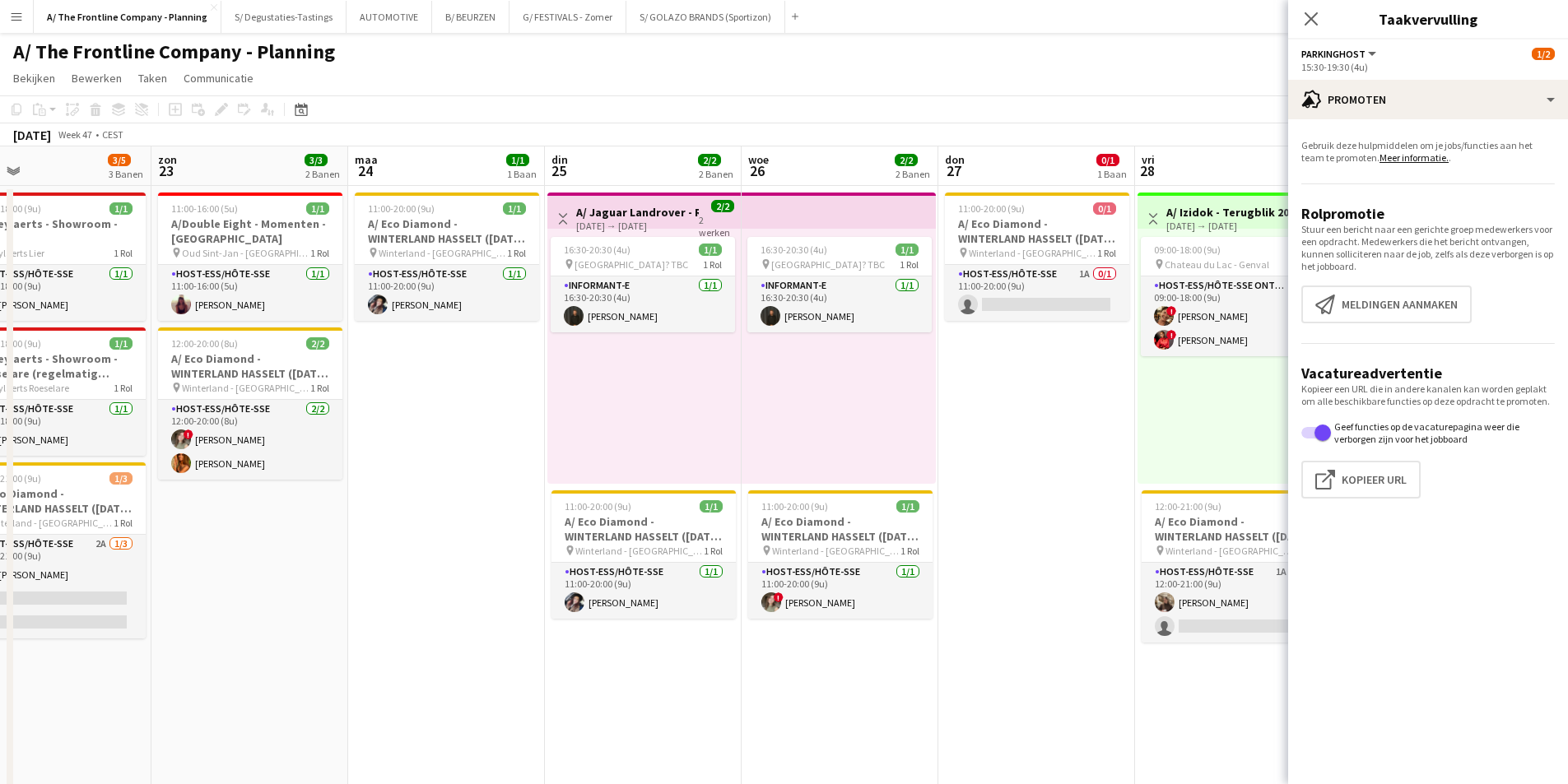
drag, startPoint x: 939, startPoint y: 399, endPoint x: 392, endPoint y: 427, distance: 547.7
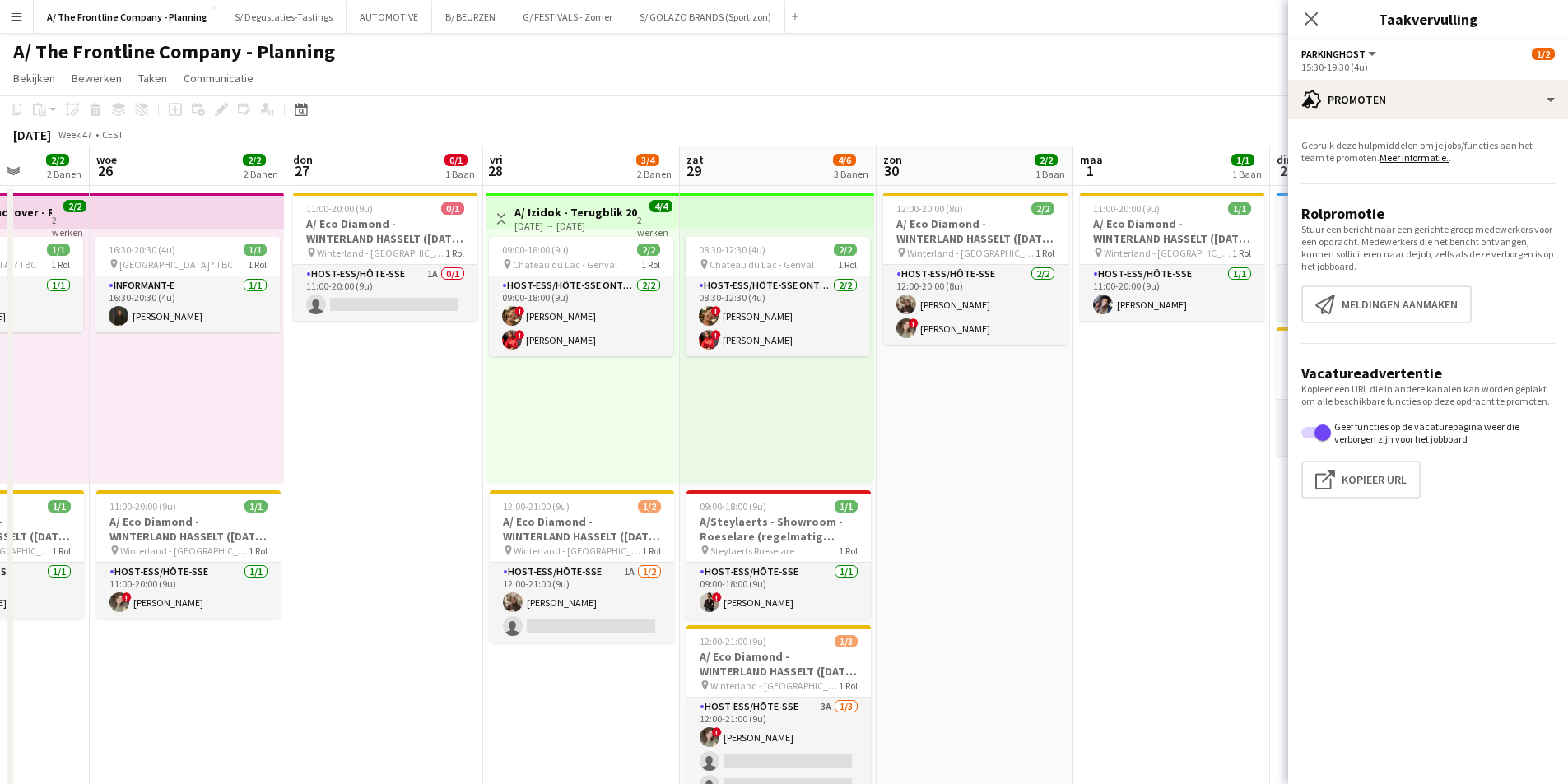
drag, startPoint x: 1087, startPoint y: 420, endPoint x: 436, endPoint y: 372, distance: 652.8
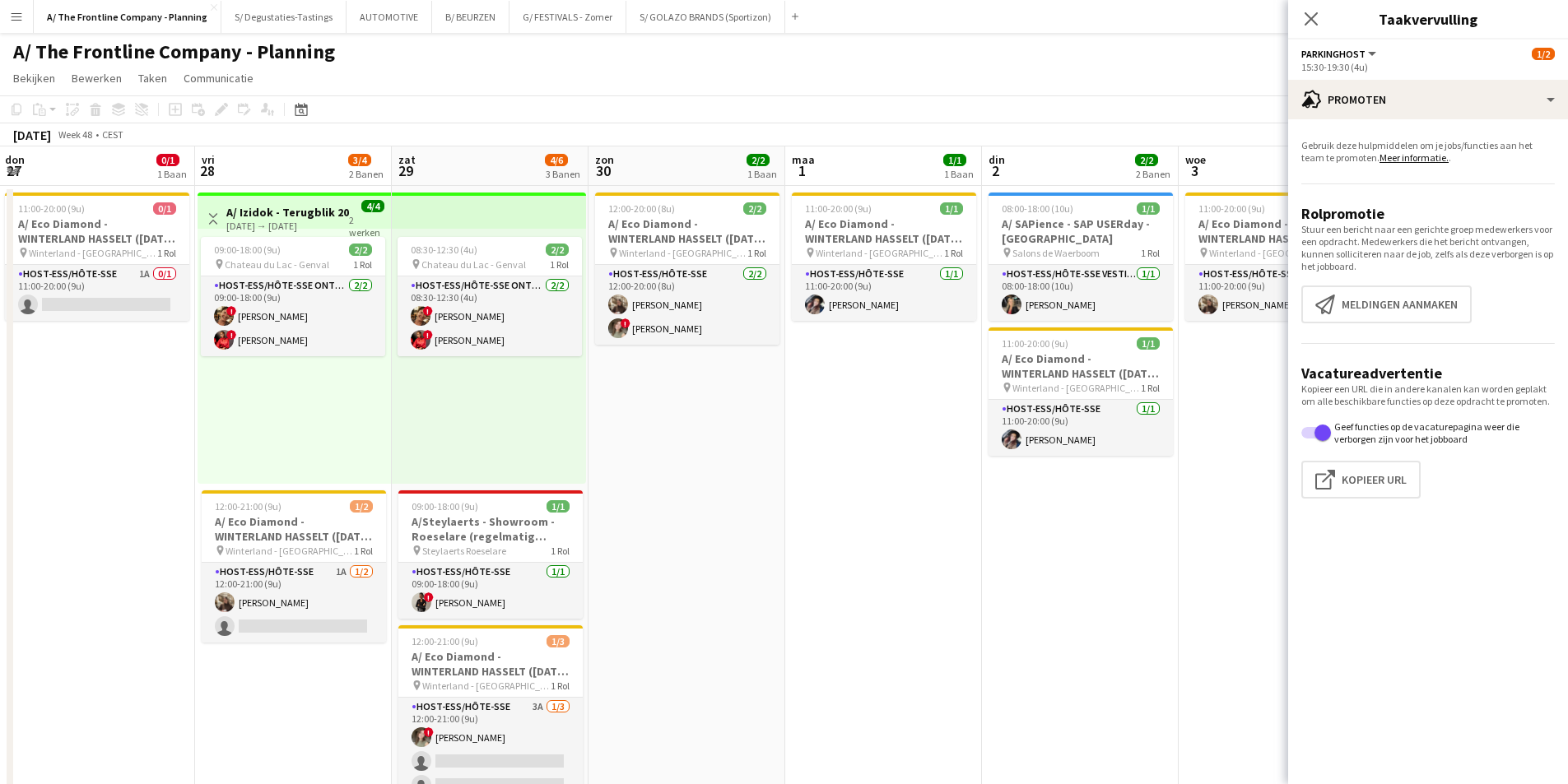
scroll to position [0, 346]
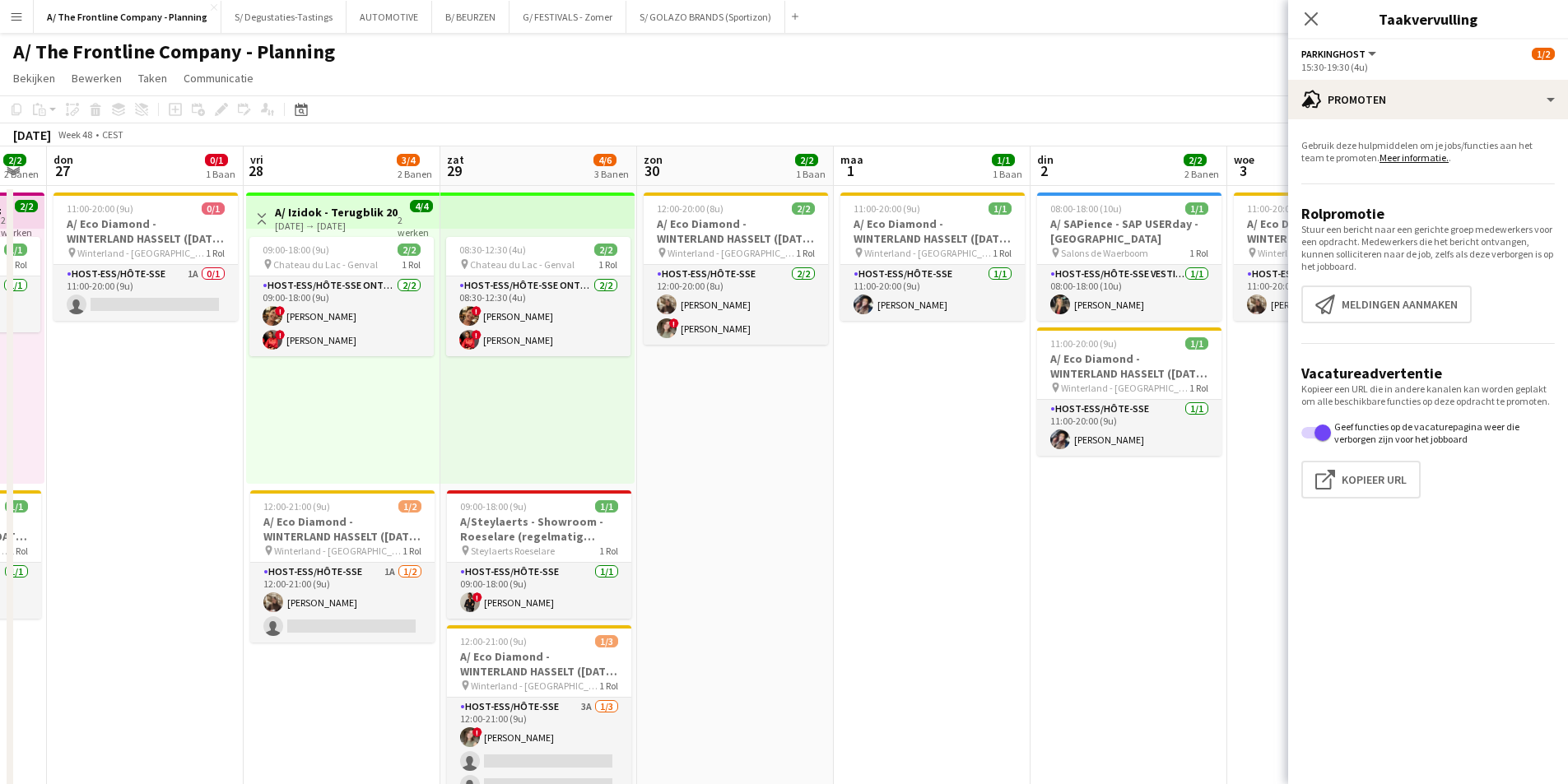
drag, startPoint x: 1093, startPoint y: 369, endPoint x: 854, endPoint y: 335, distance: 241.4
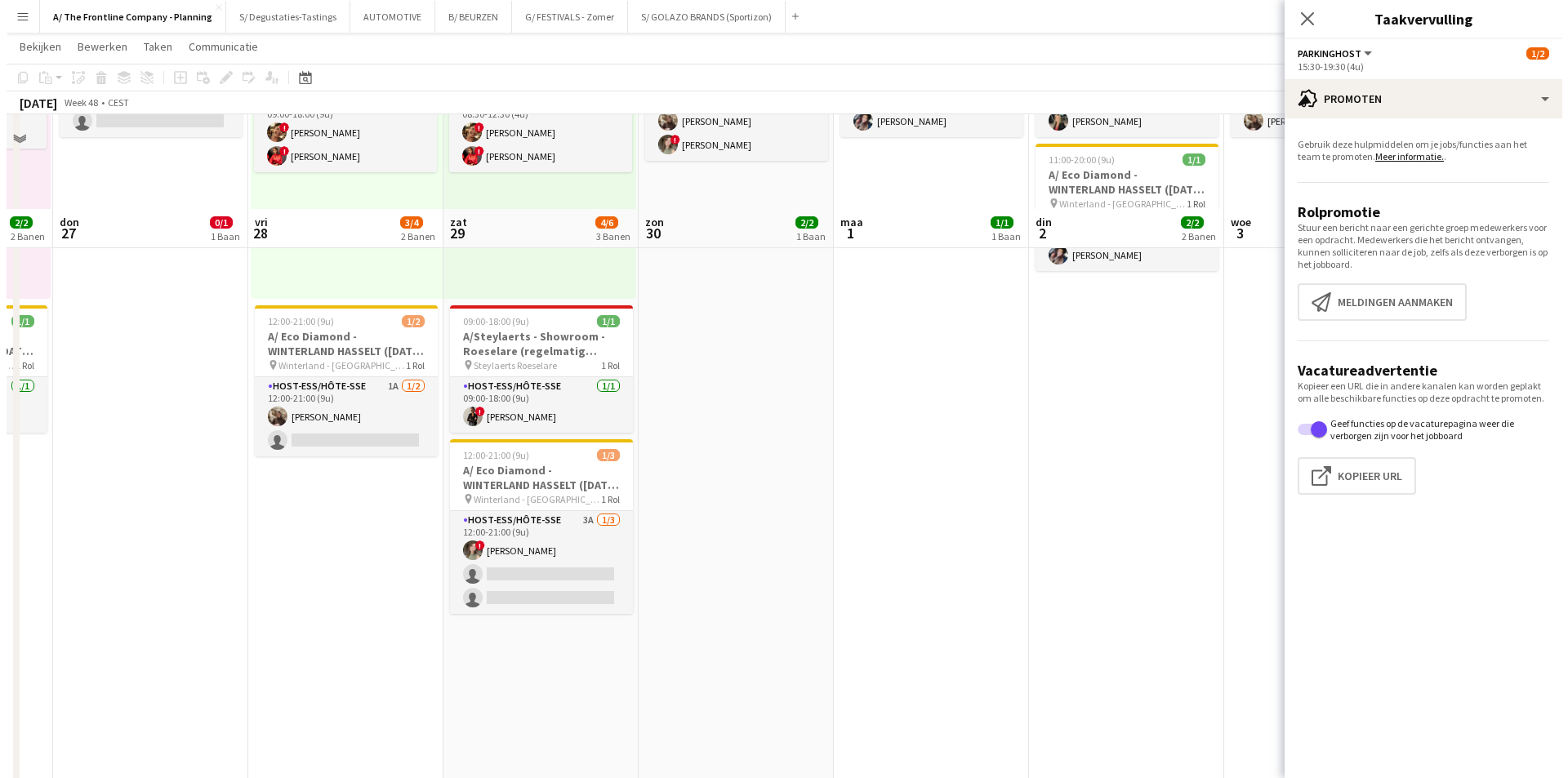
scroll to position [0, 0]
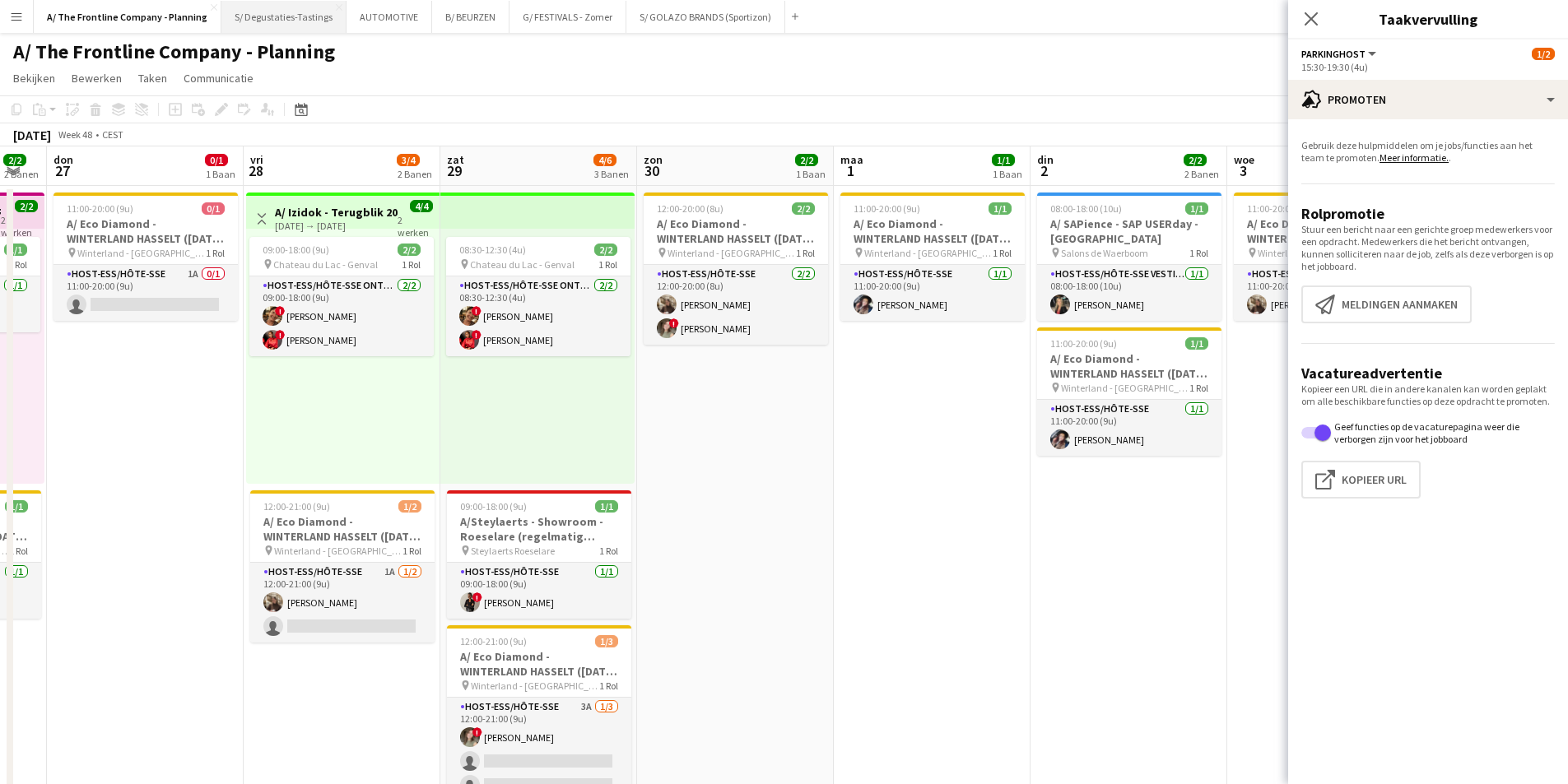
click at [270, 13] on button "S/ Degustaties-Tastings Sluiten" at bounding box center [283, 17] width 125 height 32
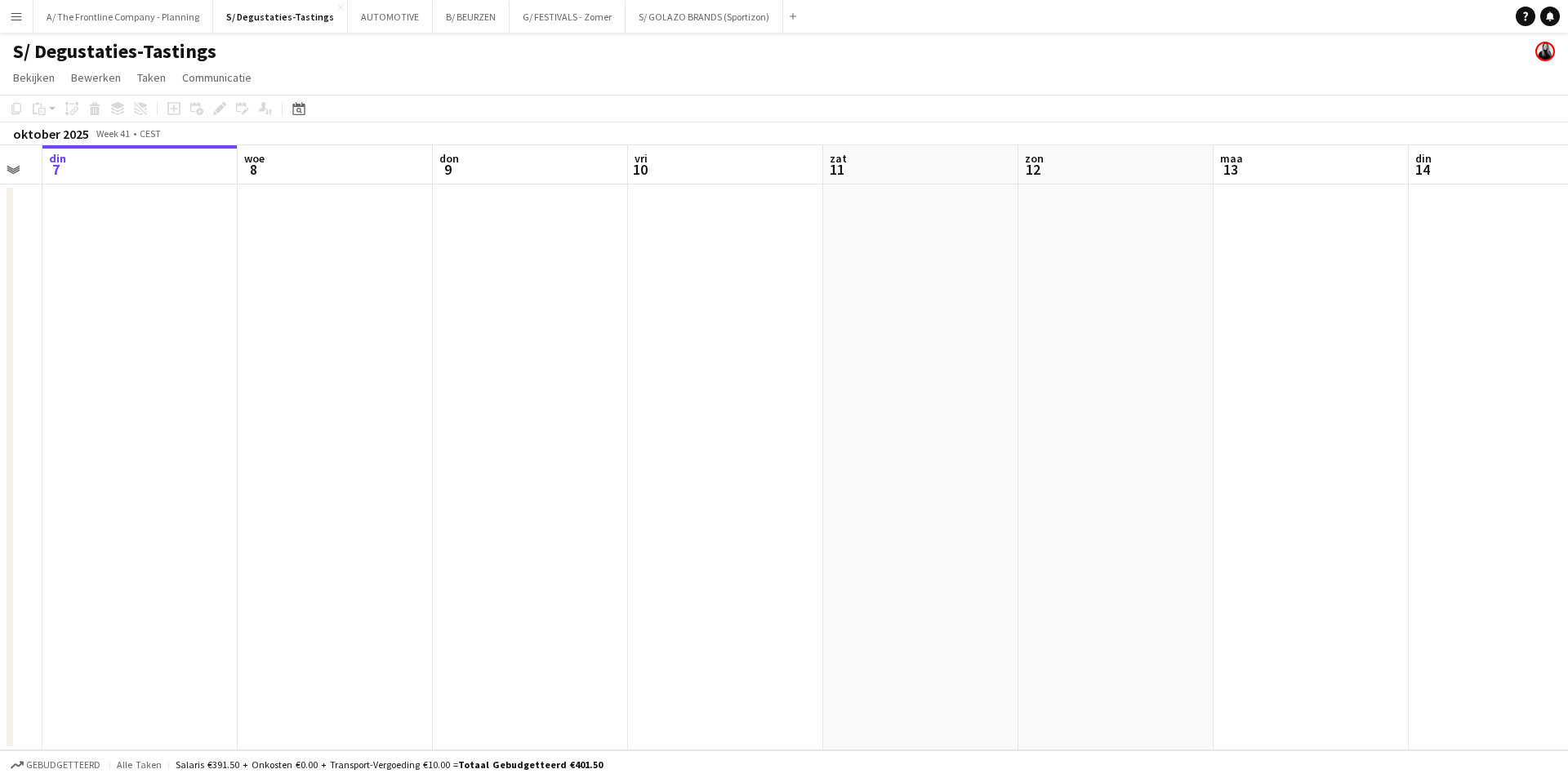
drag, startPoint x: 1111, startPoint y: 321, endPoint x: 233, endPoint y: 271, distance: 879.4
click at [233, 271] on app-calendar-viewport "zat 4 zon 5 maa 6 din 7 woe 8 don 9 vri 10 zat 11 zon 12 maa 13 din 14 woe 15 d…" at bounding box center [784, 447] width 1568 height 605
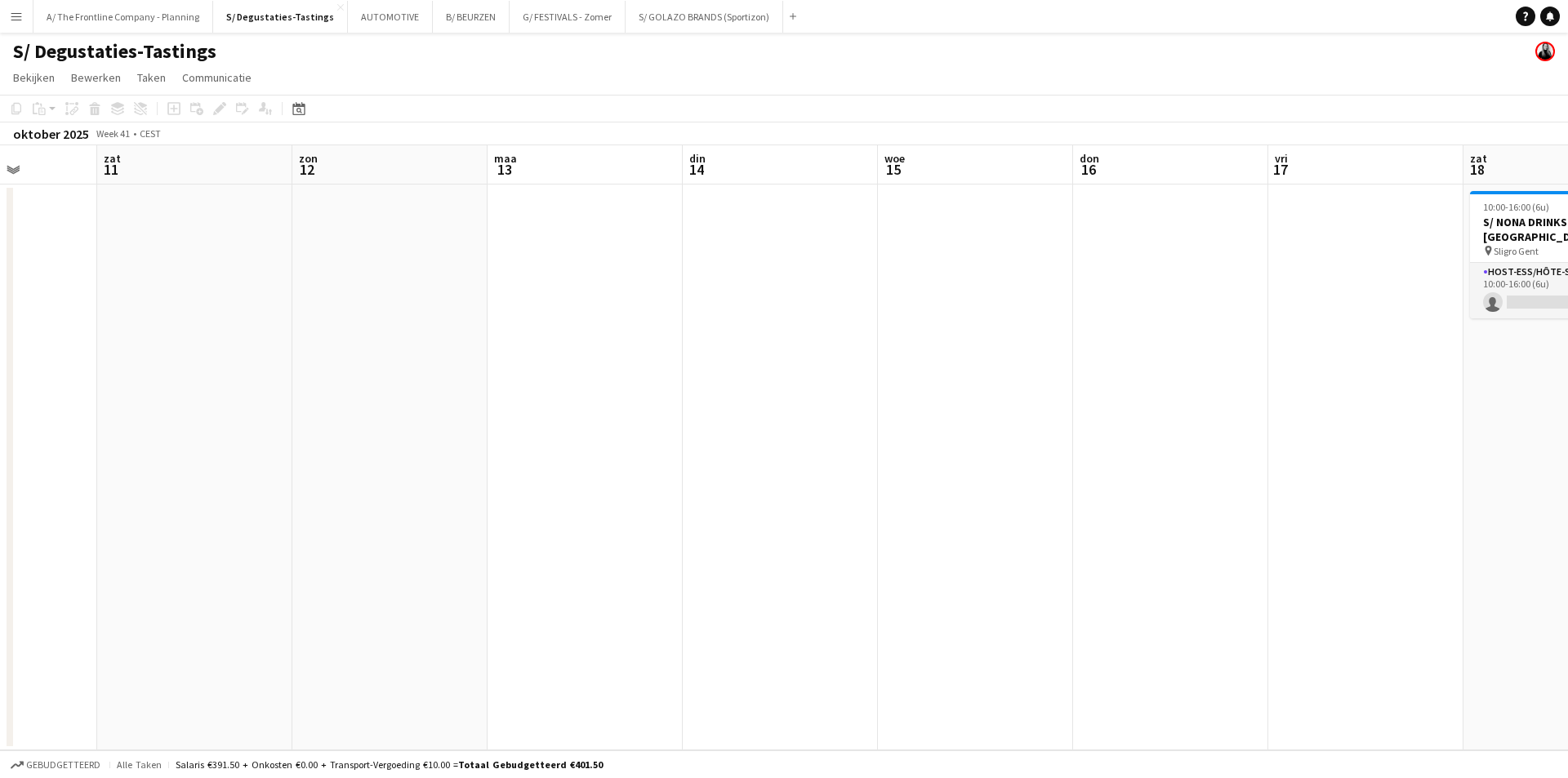
scroll to position [0, 611]
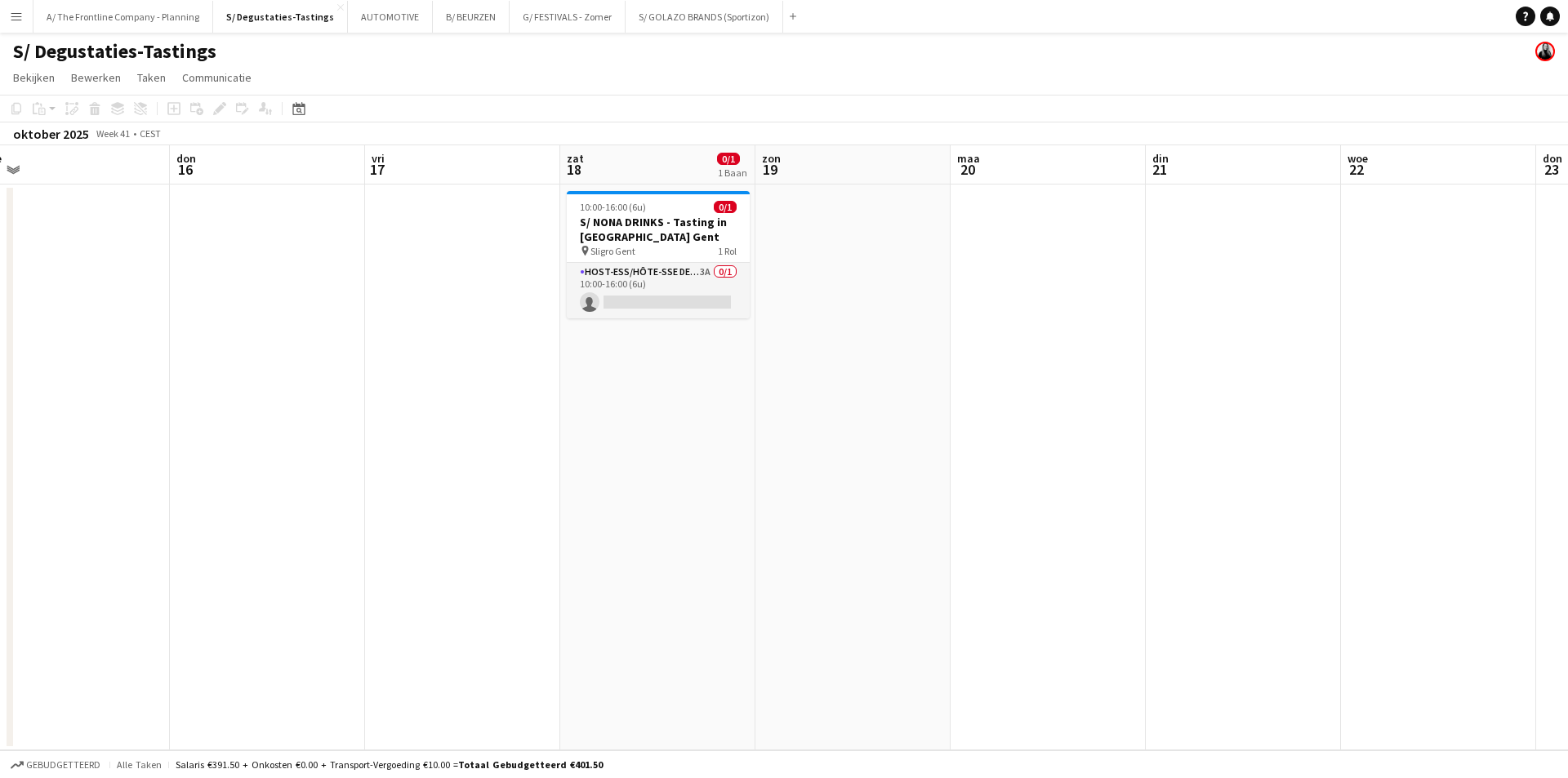
drag, startPoint x: 911, startPoint y: 319, endPoint x: 271, endPoint y: 316, distance: 640.0
click at [271, 316] on app-calendar-viewport "zon 12 maa 13 din 14 woe 15 don 16 vri 17 zat 18 0/1 1 Baan zon 19 maa 20 din 2…" at bounding box center [784, 447] width 1568 height 605
click at [715, 284] on app-card-role "Host-ess/Hôte-sse Degustatie-Dégustation 3A 0/1 10:00-16:00 (6u) single-neutral…" at bounding box center [658, 290] width 183 height 55
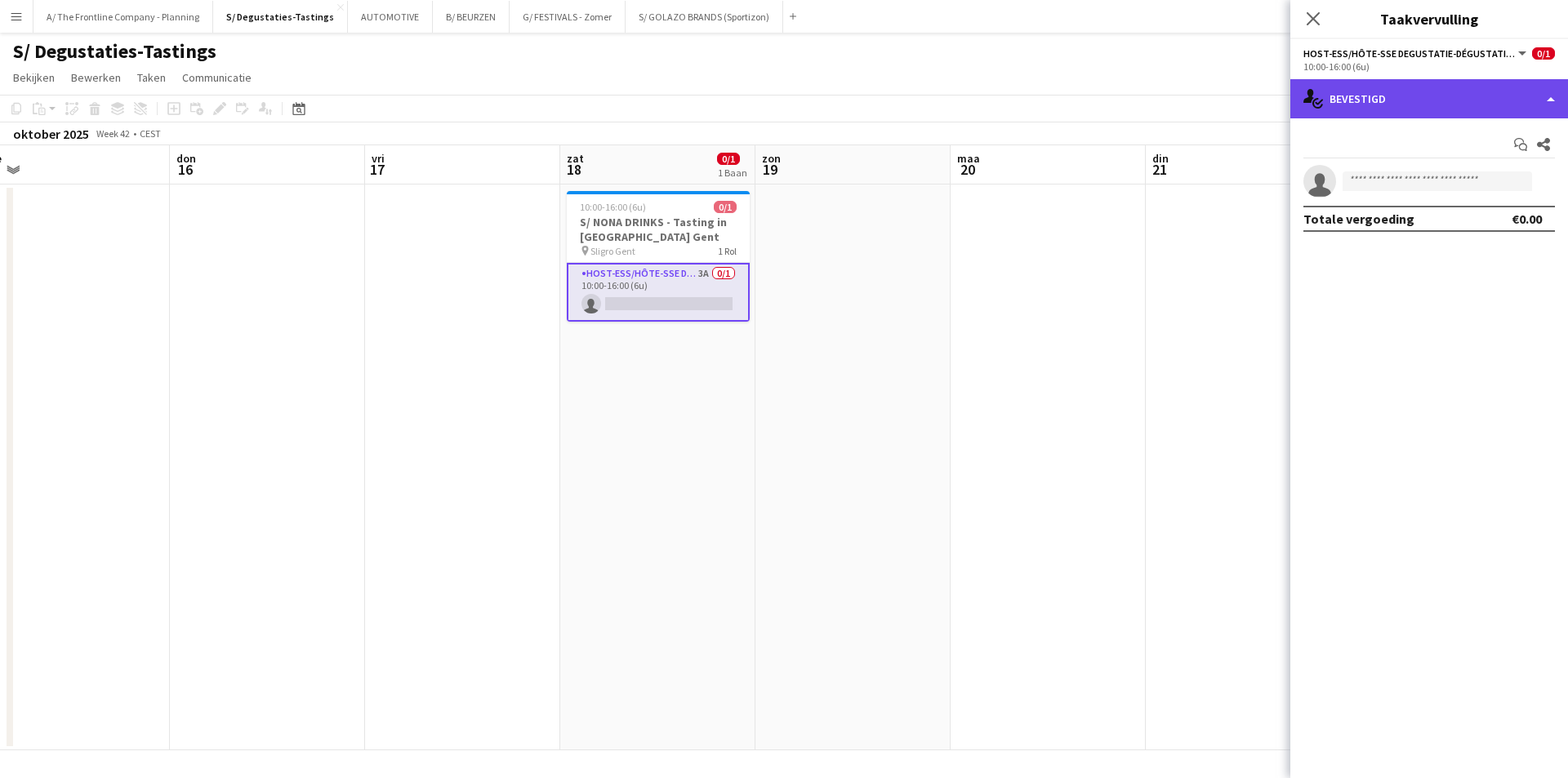
click at [1373, 90] on div "single-neutral-actions-check-2 Bevestigd" at bounding box center [1429, 98] width 278 height 40
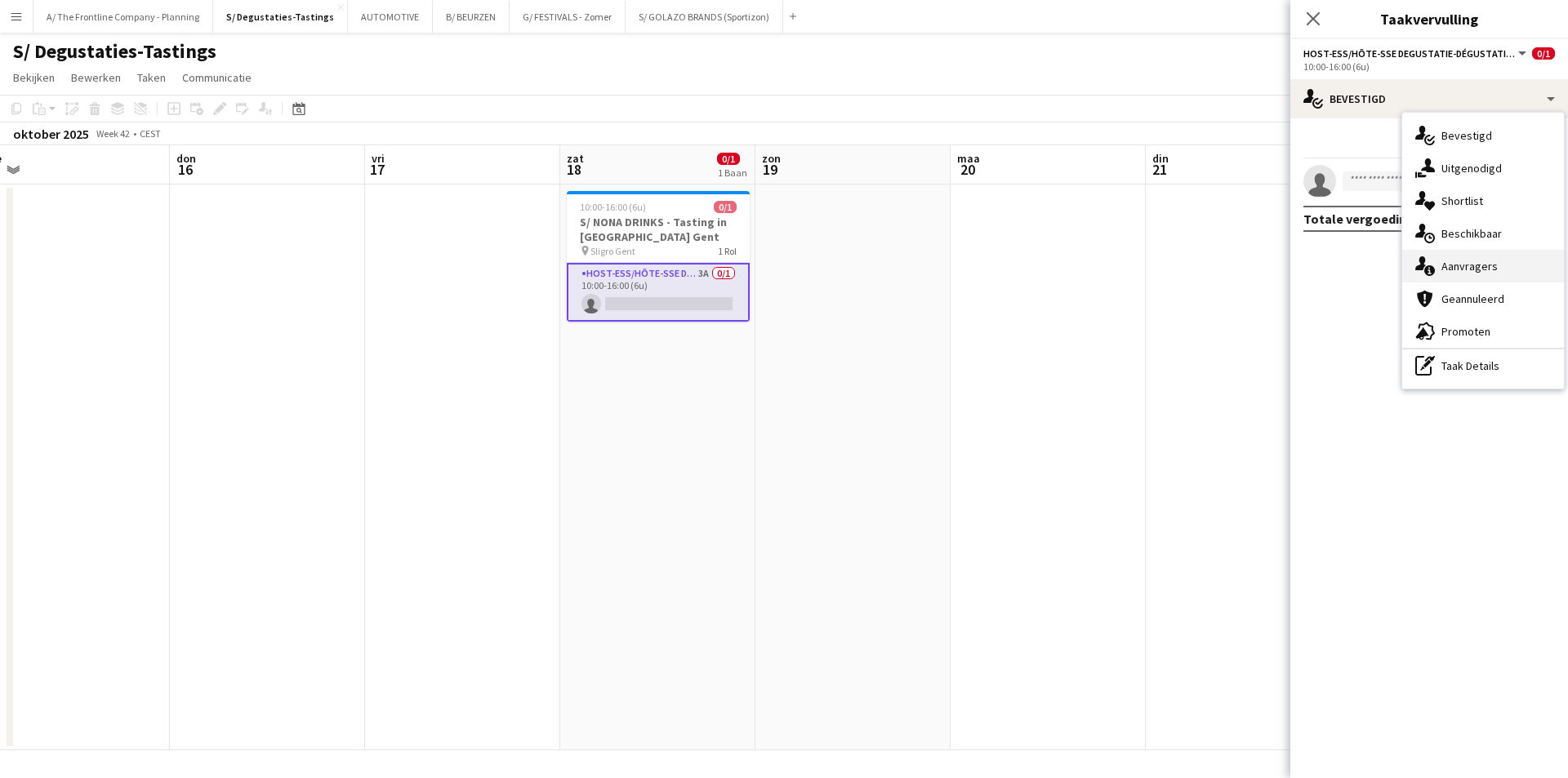
click at [1460, 264] on span "Aanvragers" at bounding box center [1470, 266] width 56 height 15
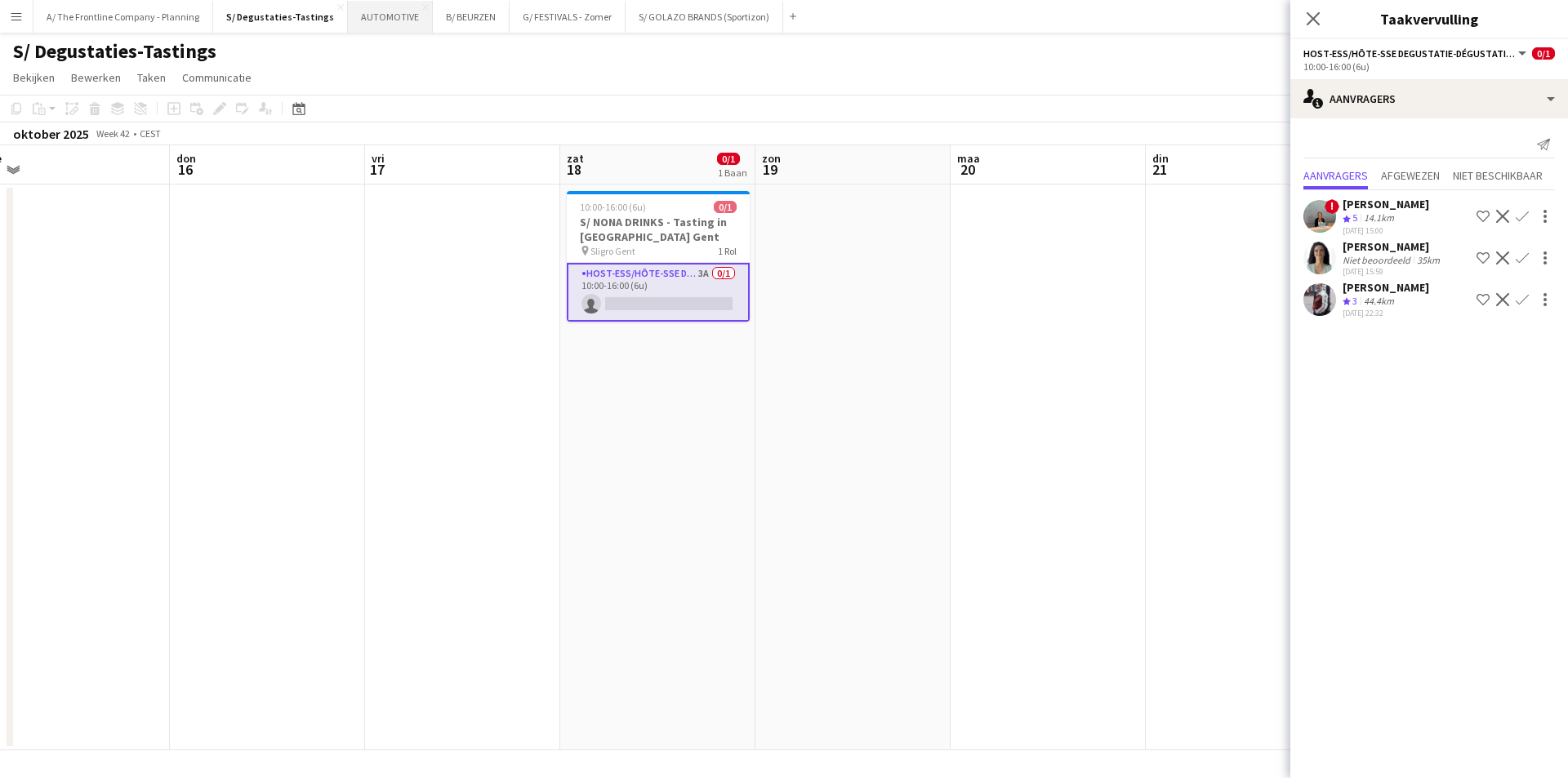
click at [351, 23] on button "AUTOMOTIVE Sluiten" at bounding box center [390, 17] width 85 height 32
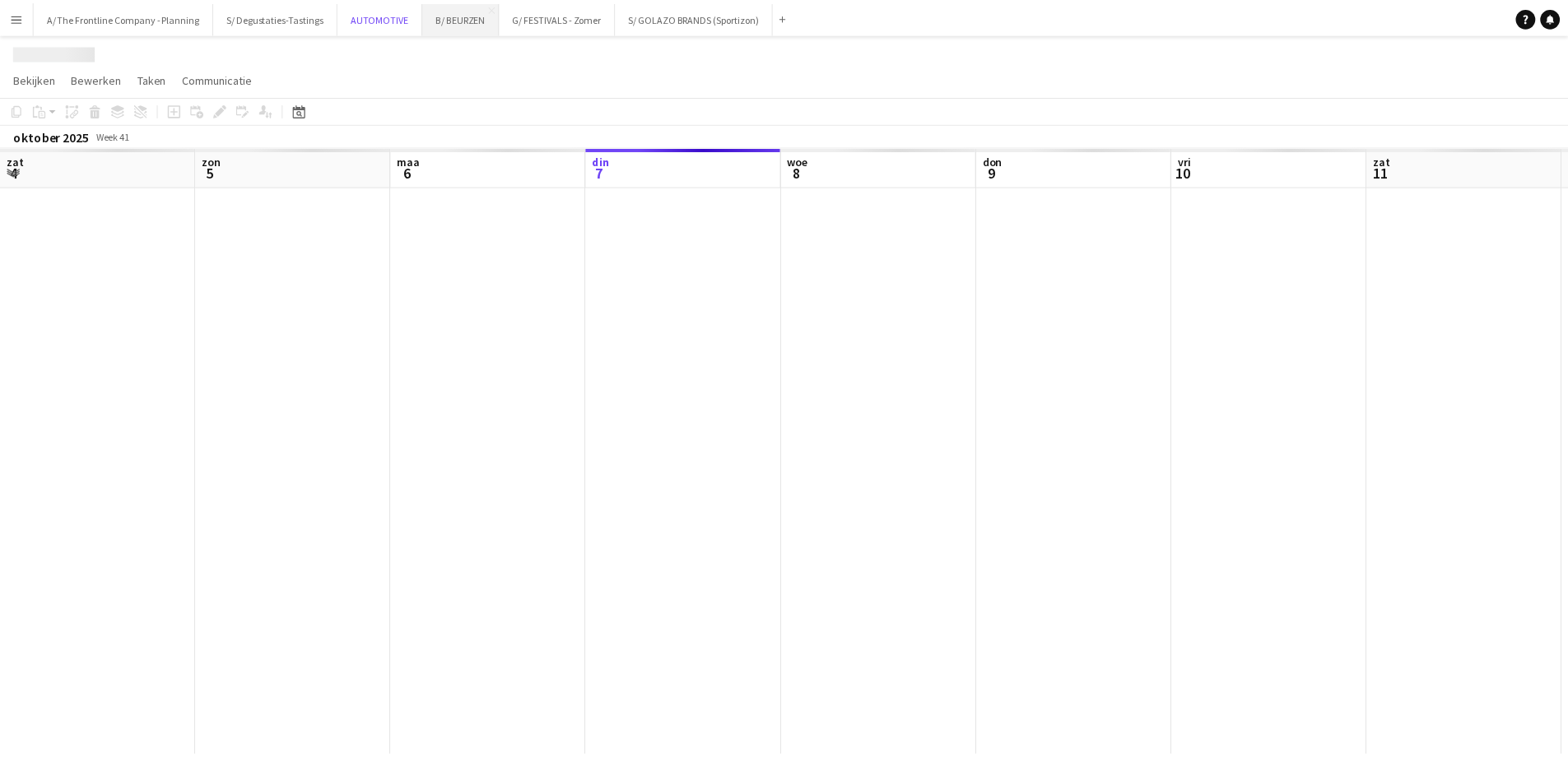
scroll to position [0, 393]
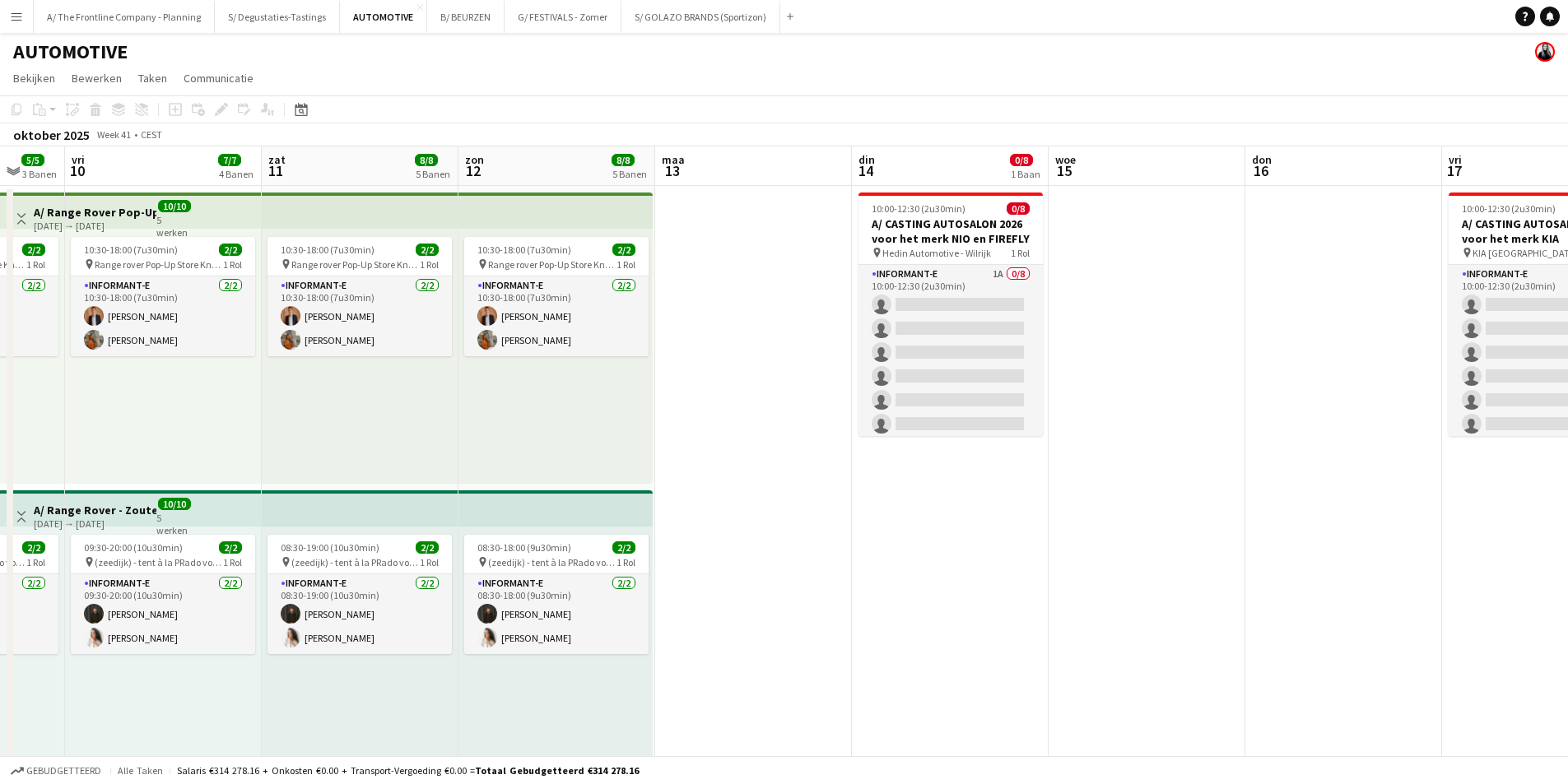
drag, startPoint x: 1165, startPoint y: 360, endPoint x: 679, endPoint y: 332, distance: 486.8
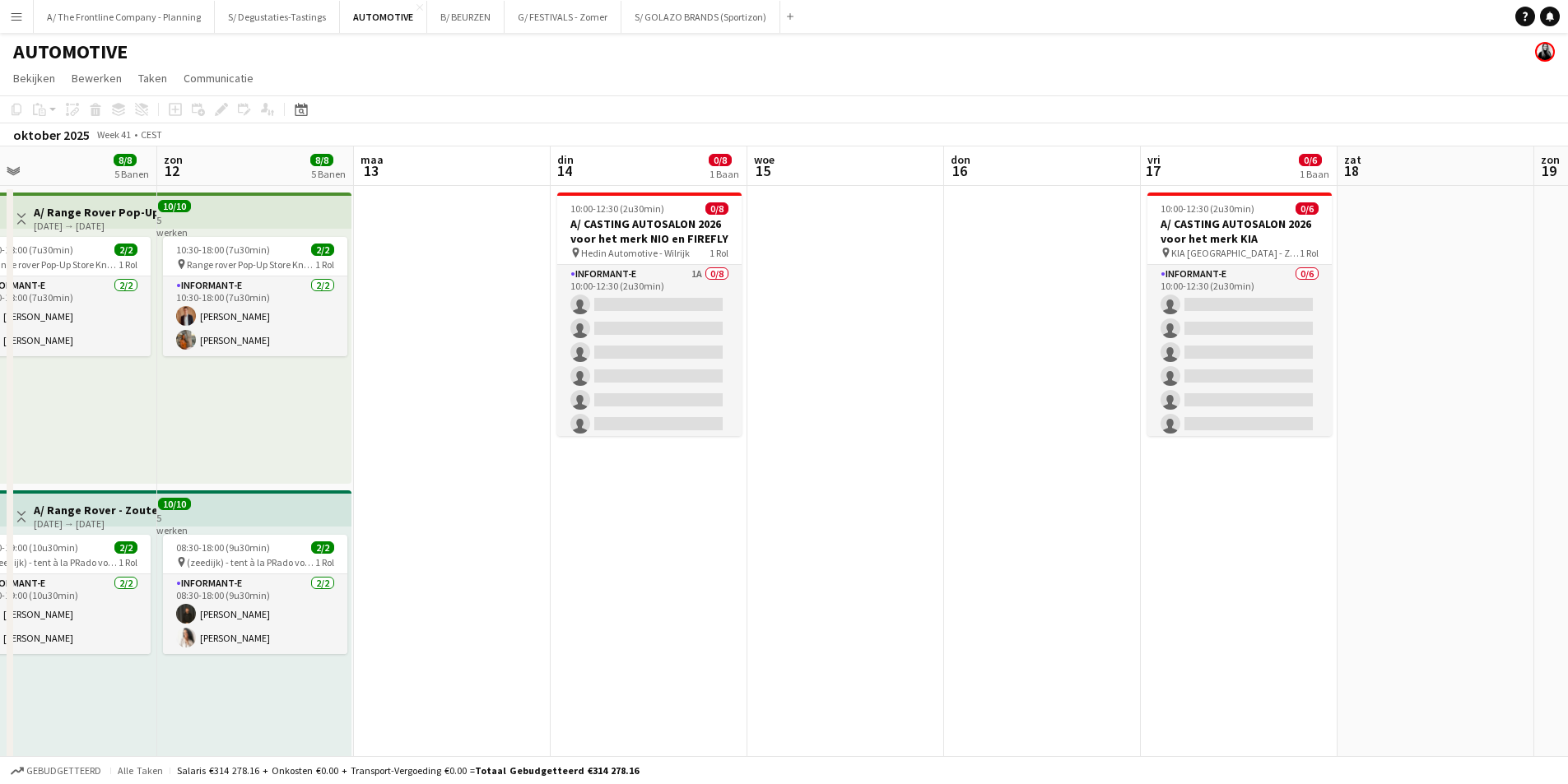
drag, startPoint x: 1228, startPoint y: 359, endPoint x: 849, endPoint y: 342, distance: 379.4
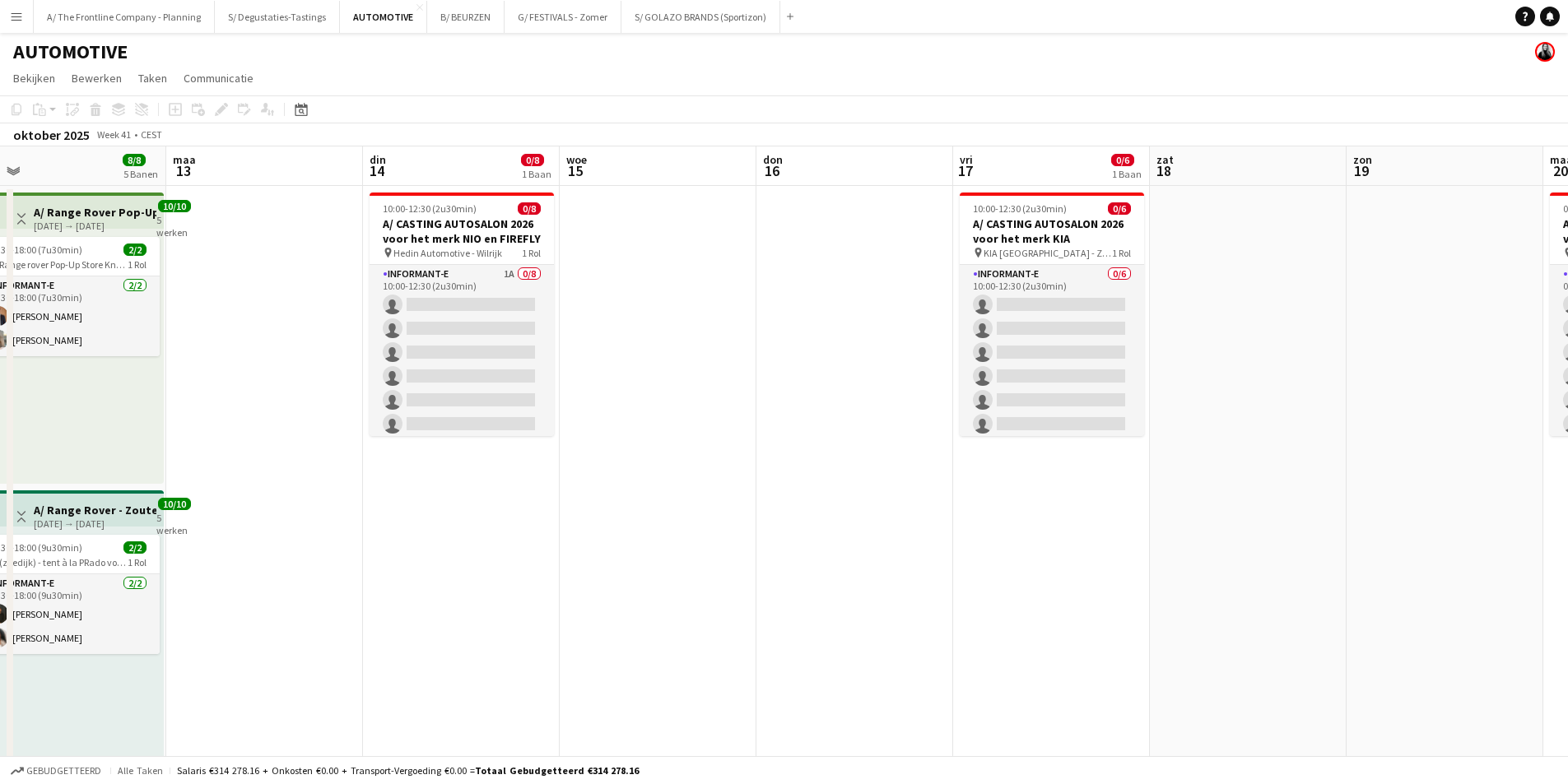
drag, startPoint x: 1178, startPoint y: 342, endPoint x: 449, endPoint y: 273, distance: 732.3
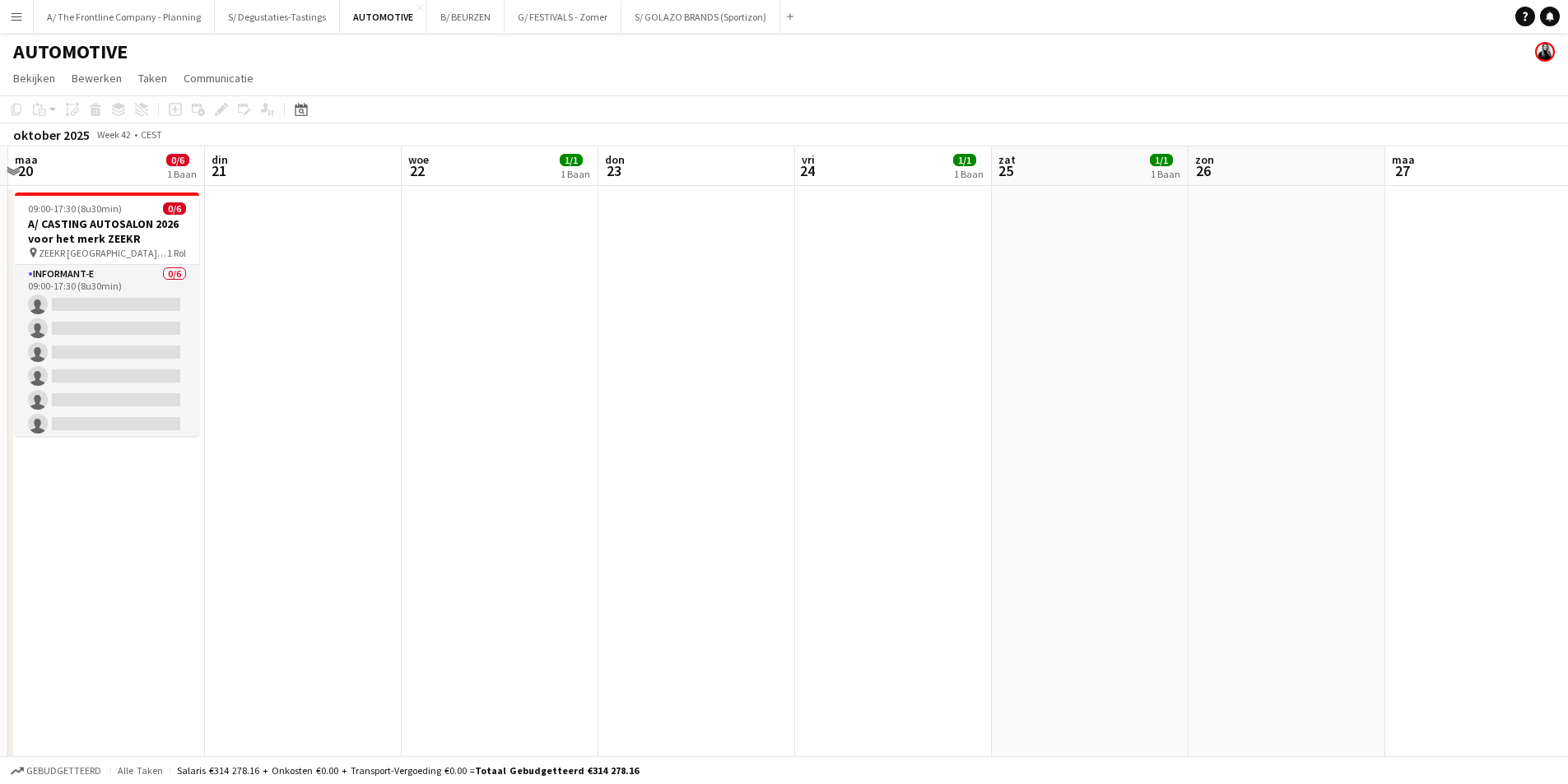
drag, startPoint x: 1075, startPoint y: 302, endPoint x: 247, endPoint y: 248, distance: 829.8
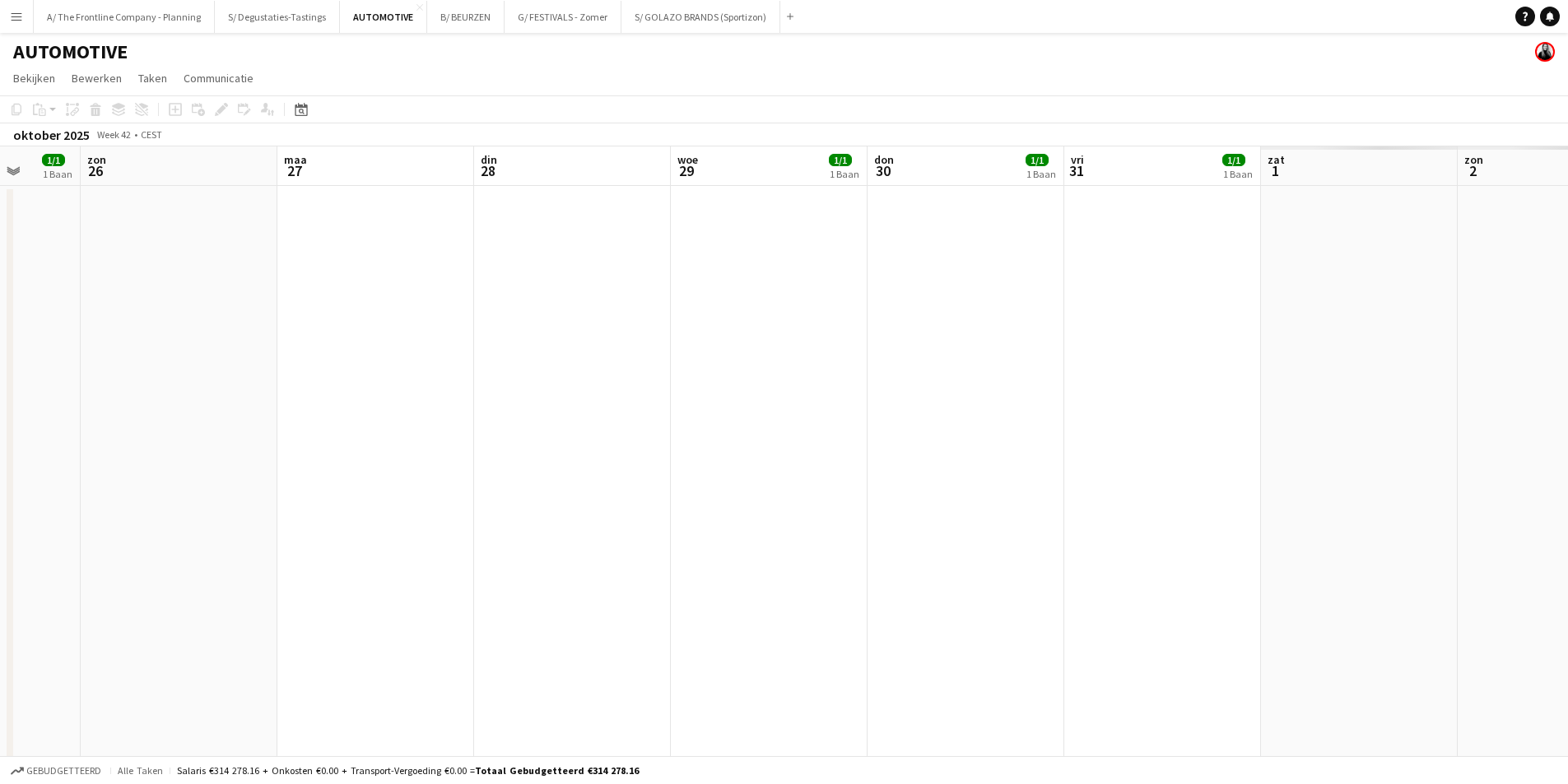
drag, startPoint x: 303, startPoint y: 227, endPoint x: 650, endPoint y: 224, distance: 347.0
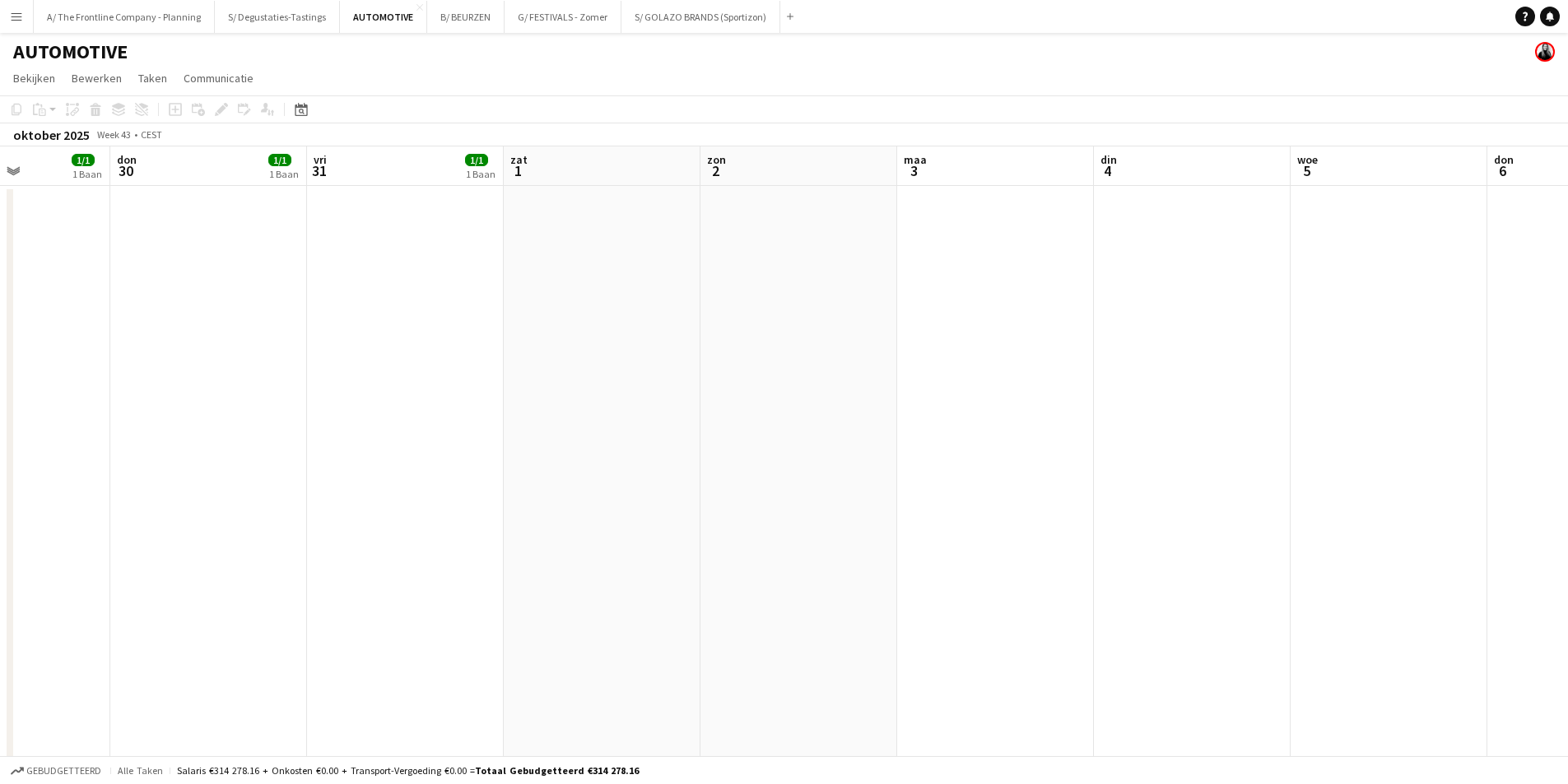
drag, startPoint x: 361, startPoint y: 185, endPoint x: 418, endPoint y: 201, distance: 59.2
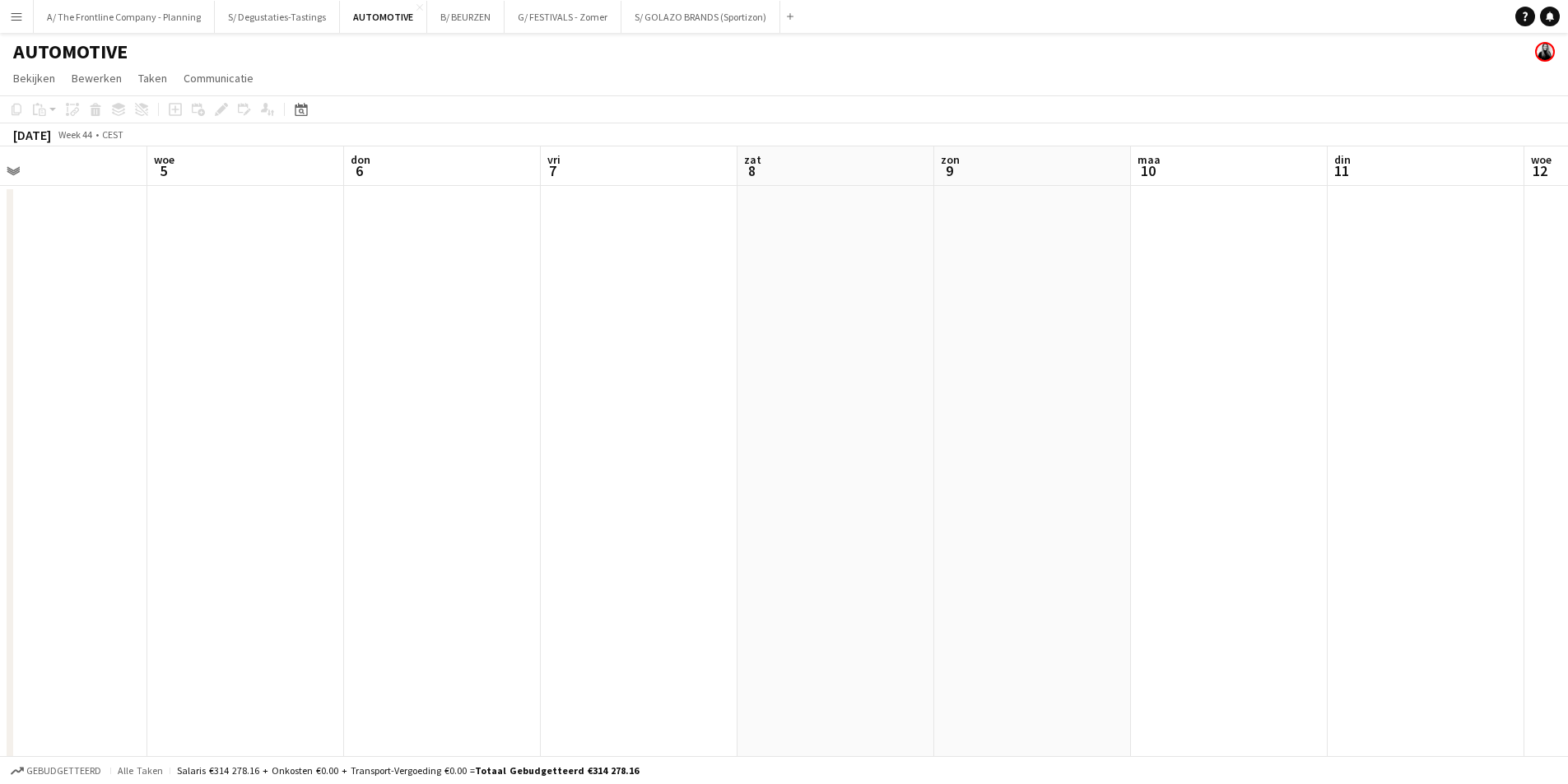
drag, startPoint x: 367, startPoint y: 206, endPoint x: 555, endPoint y: 206, distance: 188.0
drag, startPoint x: 1384, startPoint y: 229, endPoint x: 523, endPoint y: 165, distance: 863.4
drag, startPoint x: 236, startPoint y: 159, endPoint x: -4, endPoint y: 122, distance: 242.8
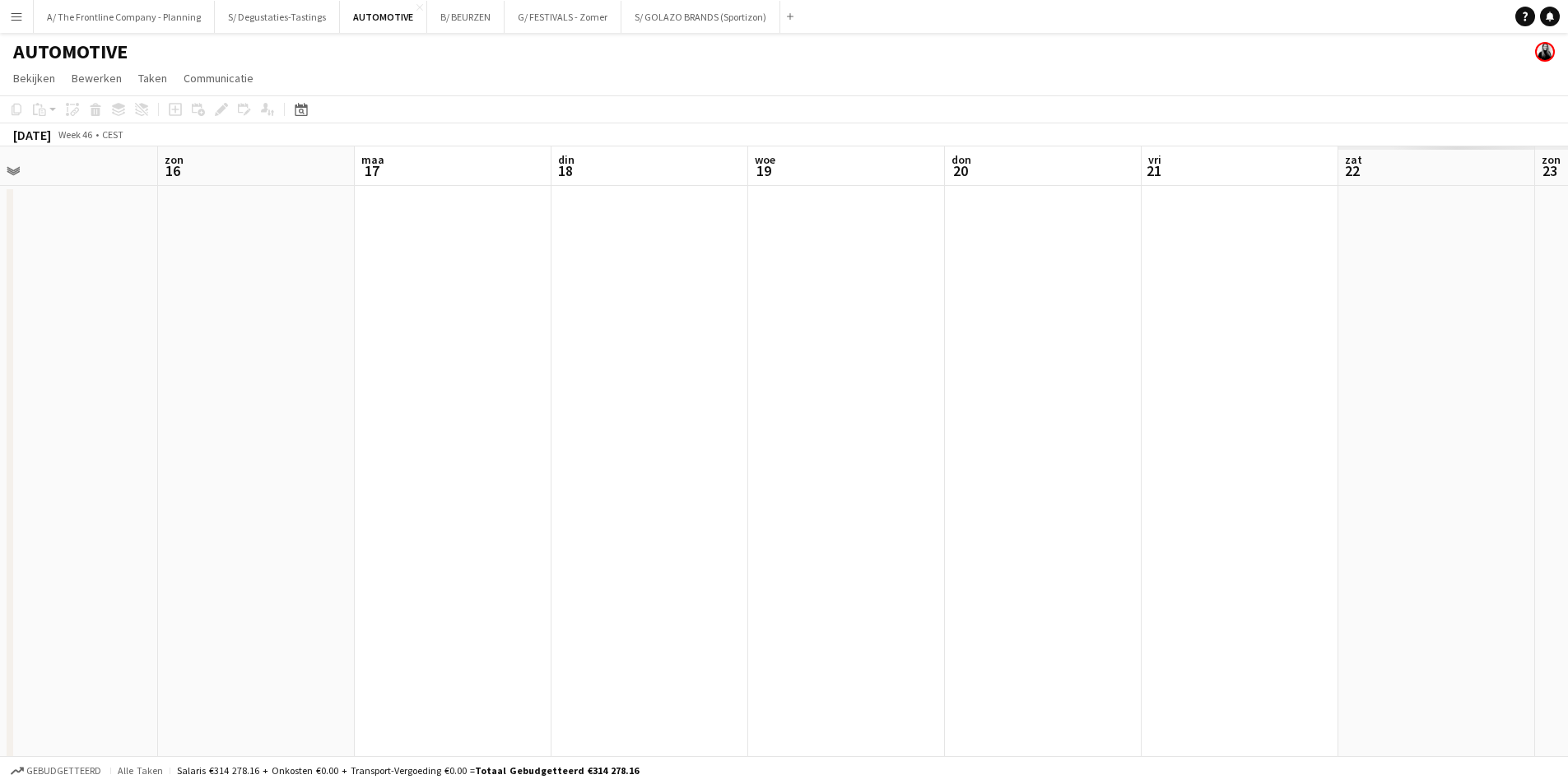
click at [452, 17] on button "B/ BEURZEN Sluiten" at bounding box center [466, 17] width 77 height 32
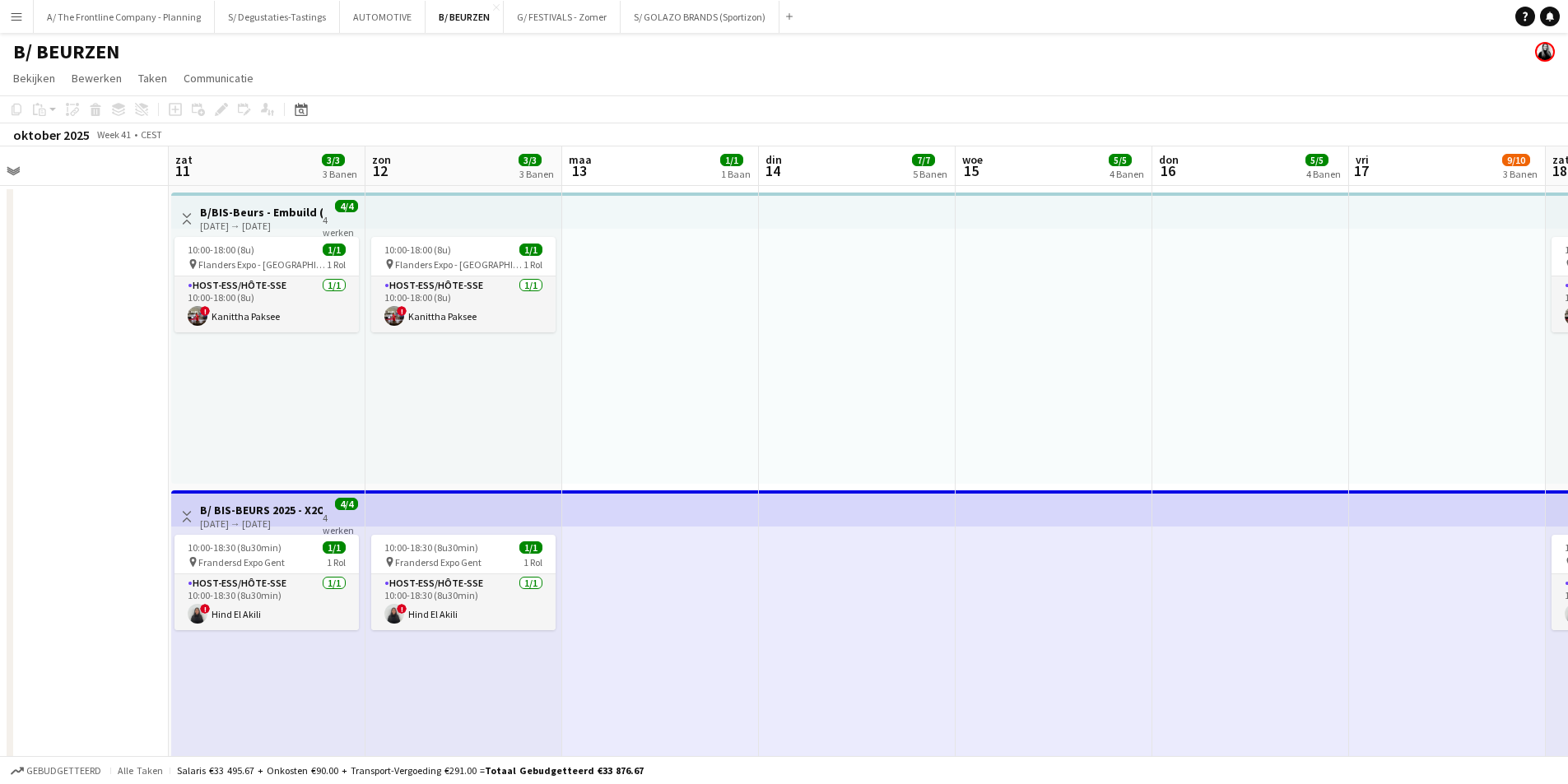
drag, startPoint x: 1294, startPoint y: 392, endPoint x: 545, endPoint y: 412, distance: 749.3
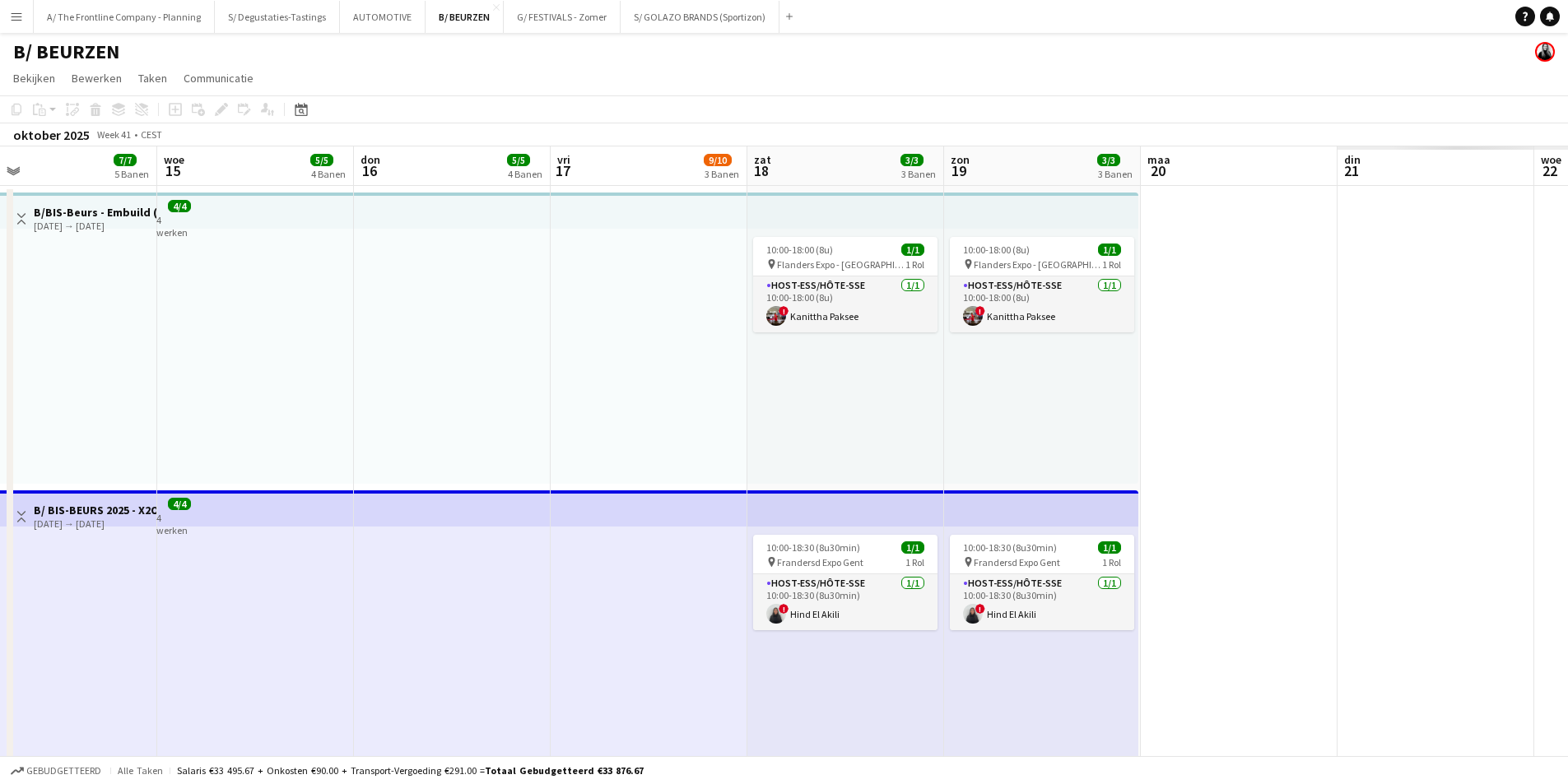
scroll to position [0, 611]
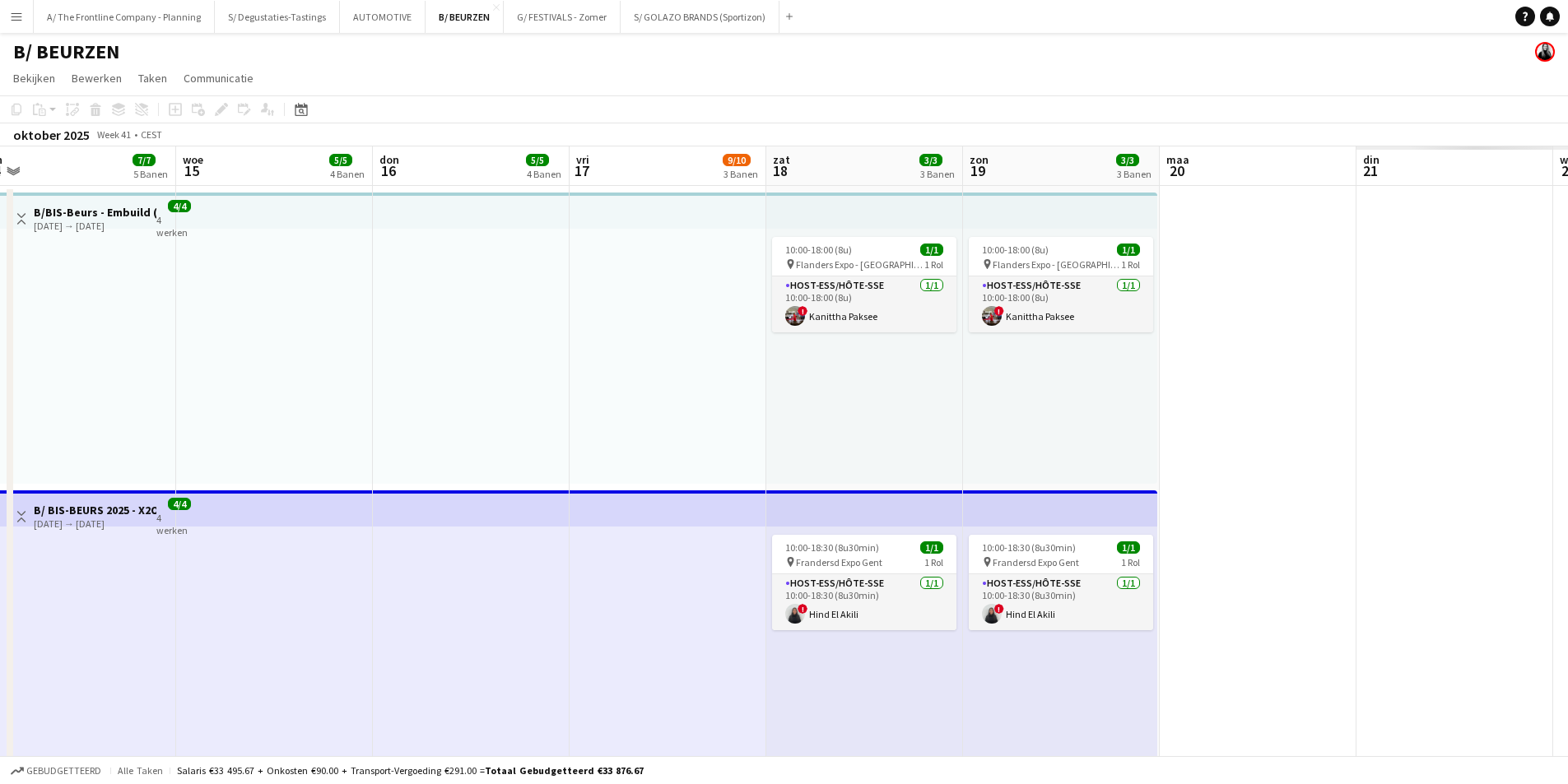
drag, startPoint x: 1397, startPoint y: 404, endPoint x: 421, endPoint y: 383, distance: 976.2
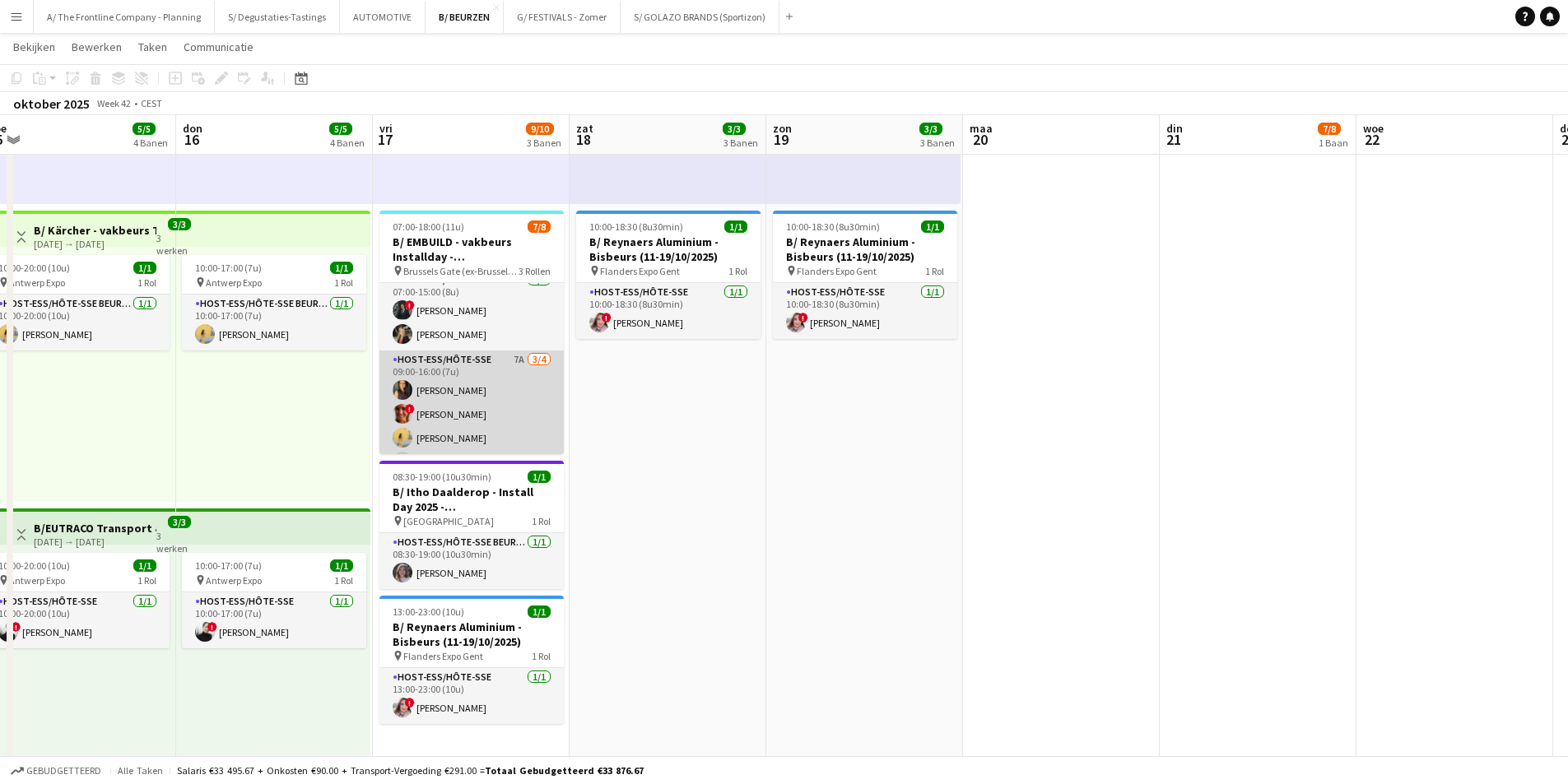
scroll to position [0, 0]
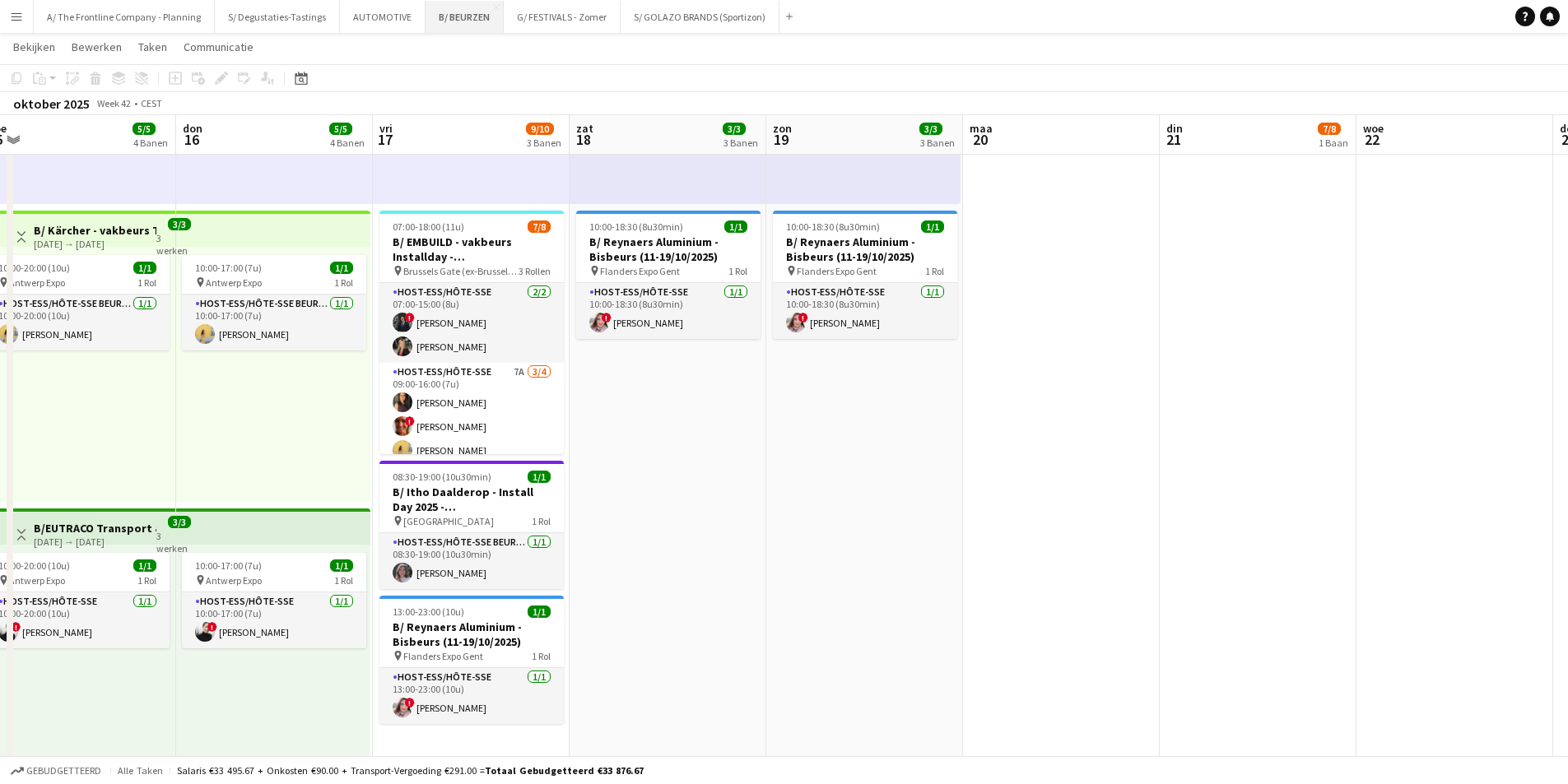
click at [436, 18] on button "B/ BEURZEN Sluiten" at bounding box center [465, 17] width 78 height 32
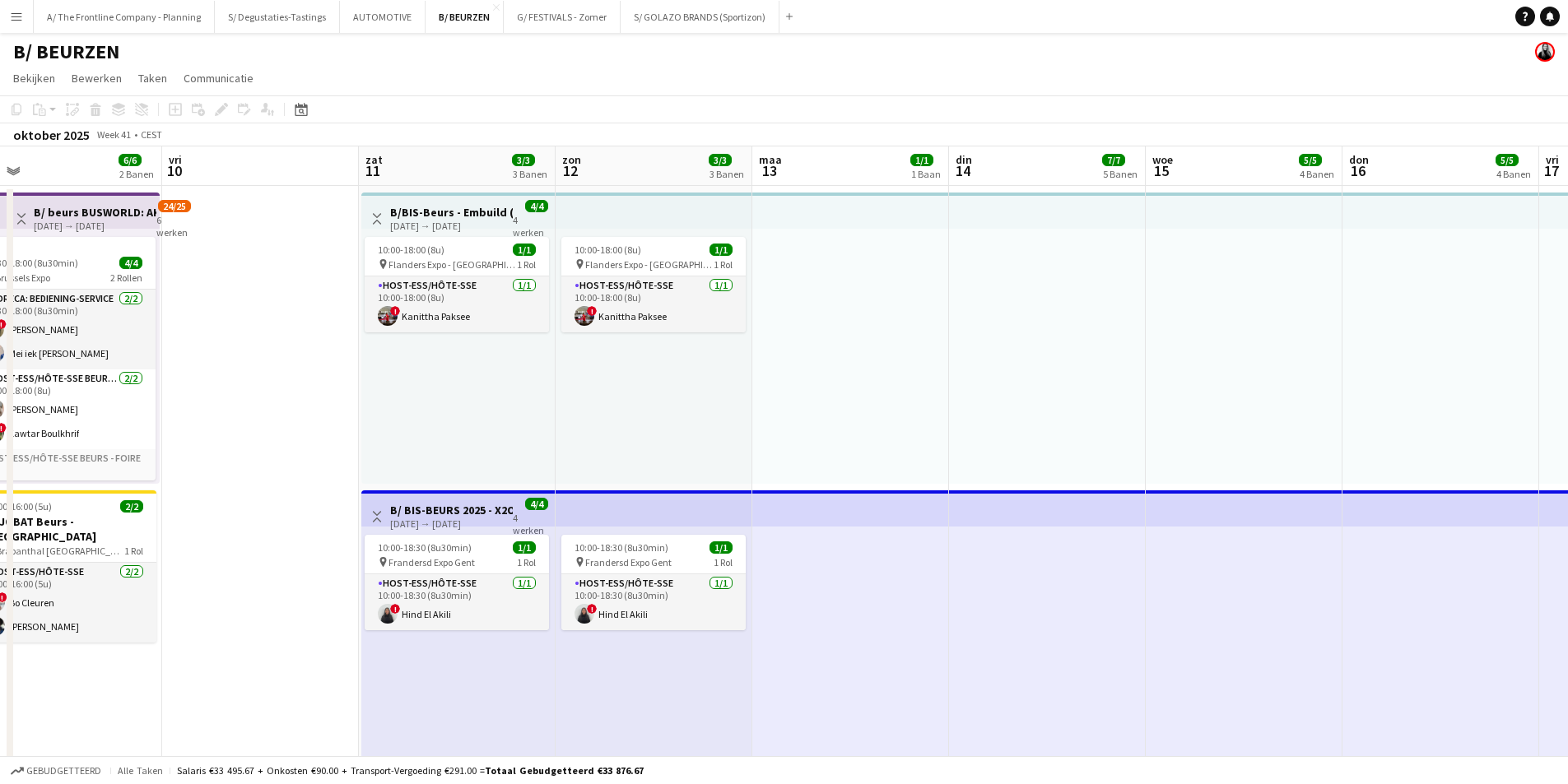
drag, startPoint x: 1147, startPoint y: 376, endPoint x: 795, endPoint y: 422, distance: 355.0
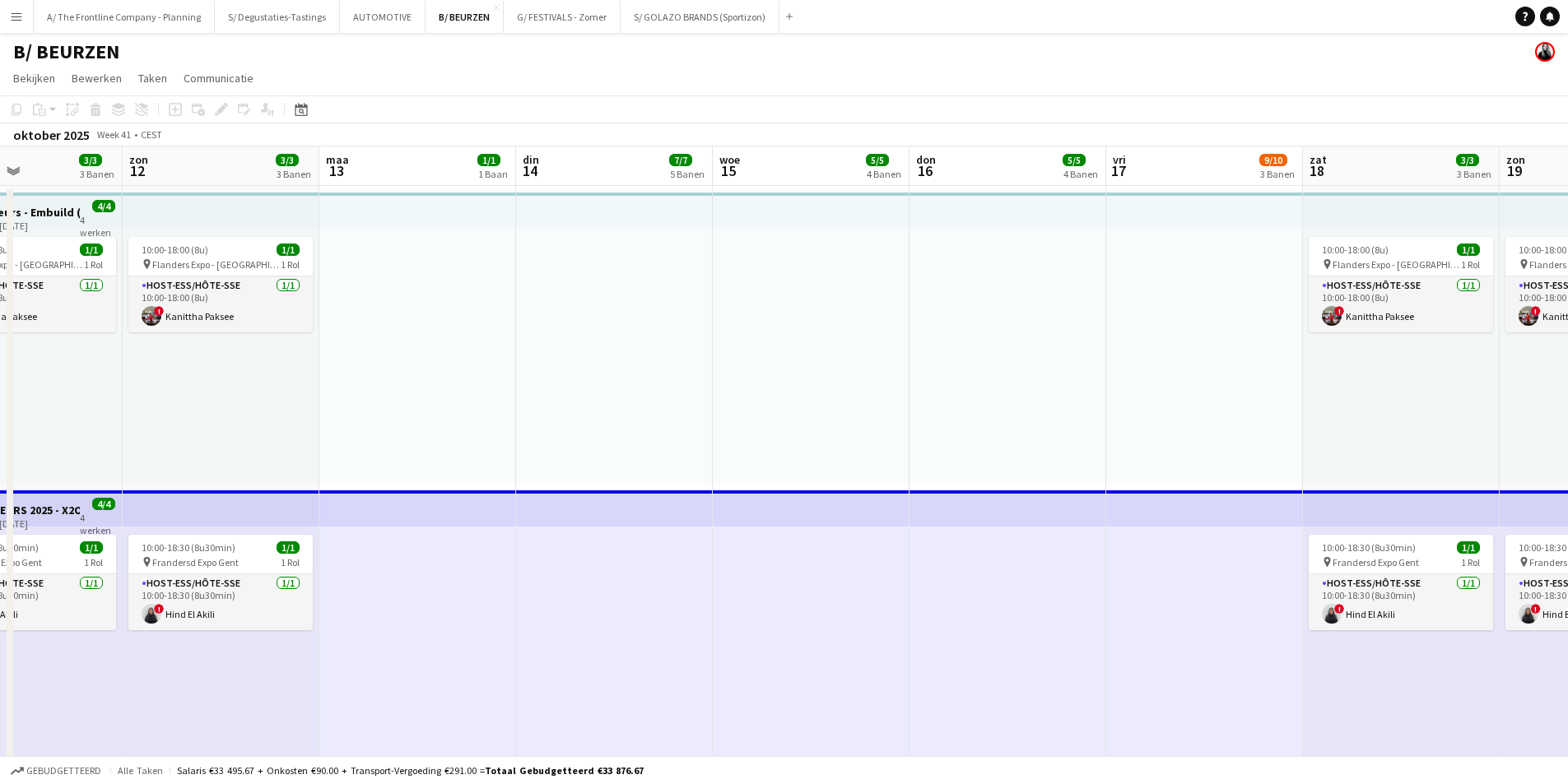
drag, startPoint x: 1377, startPoint y: 397, endPoint x: 580, endPoint y: 432, distance: 797.8
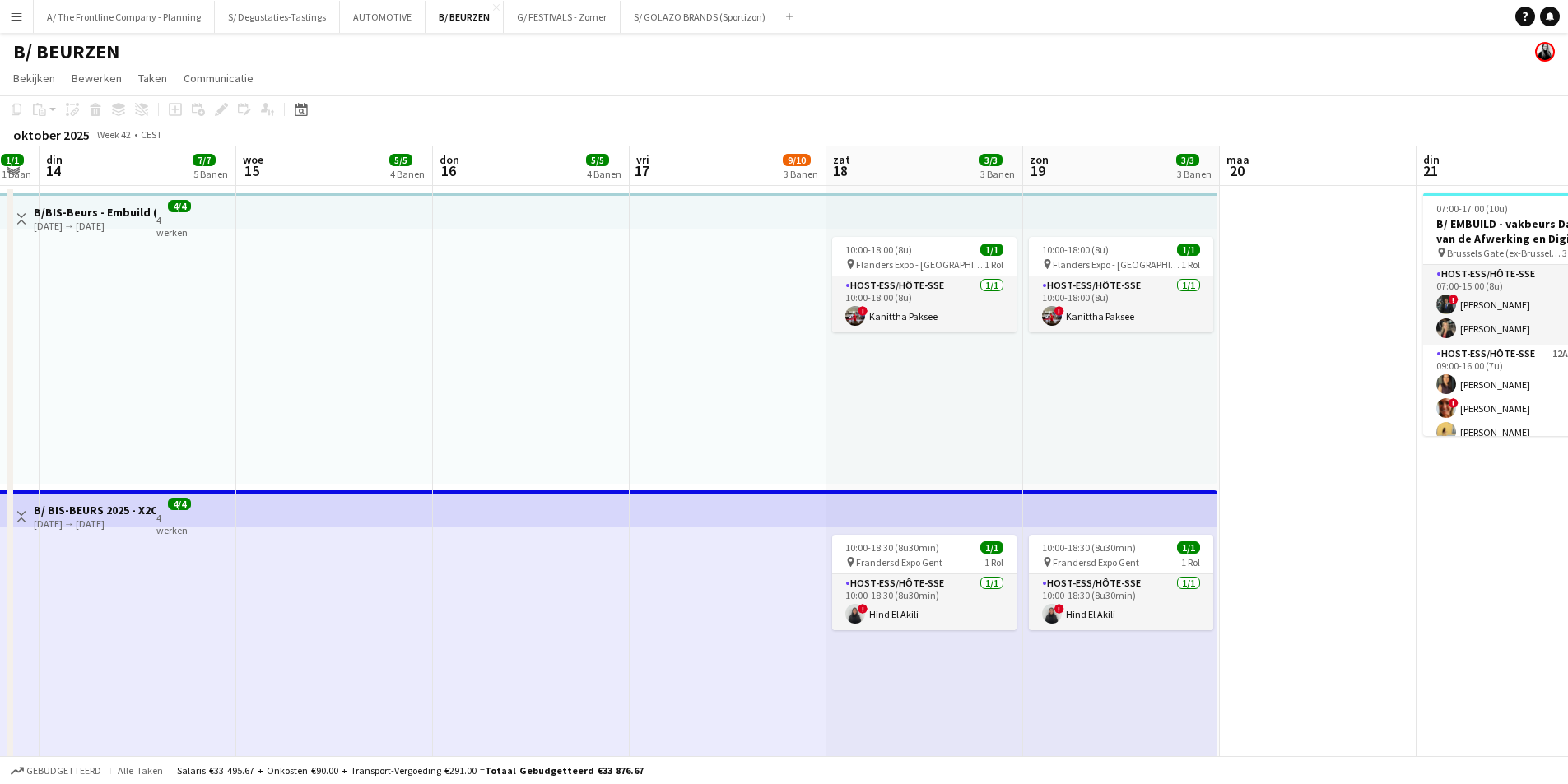
drag, startPoint x: 1343, startPoint y: 342, endPoint x: 597, endPoint y: 411, distance: 749.2
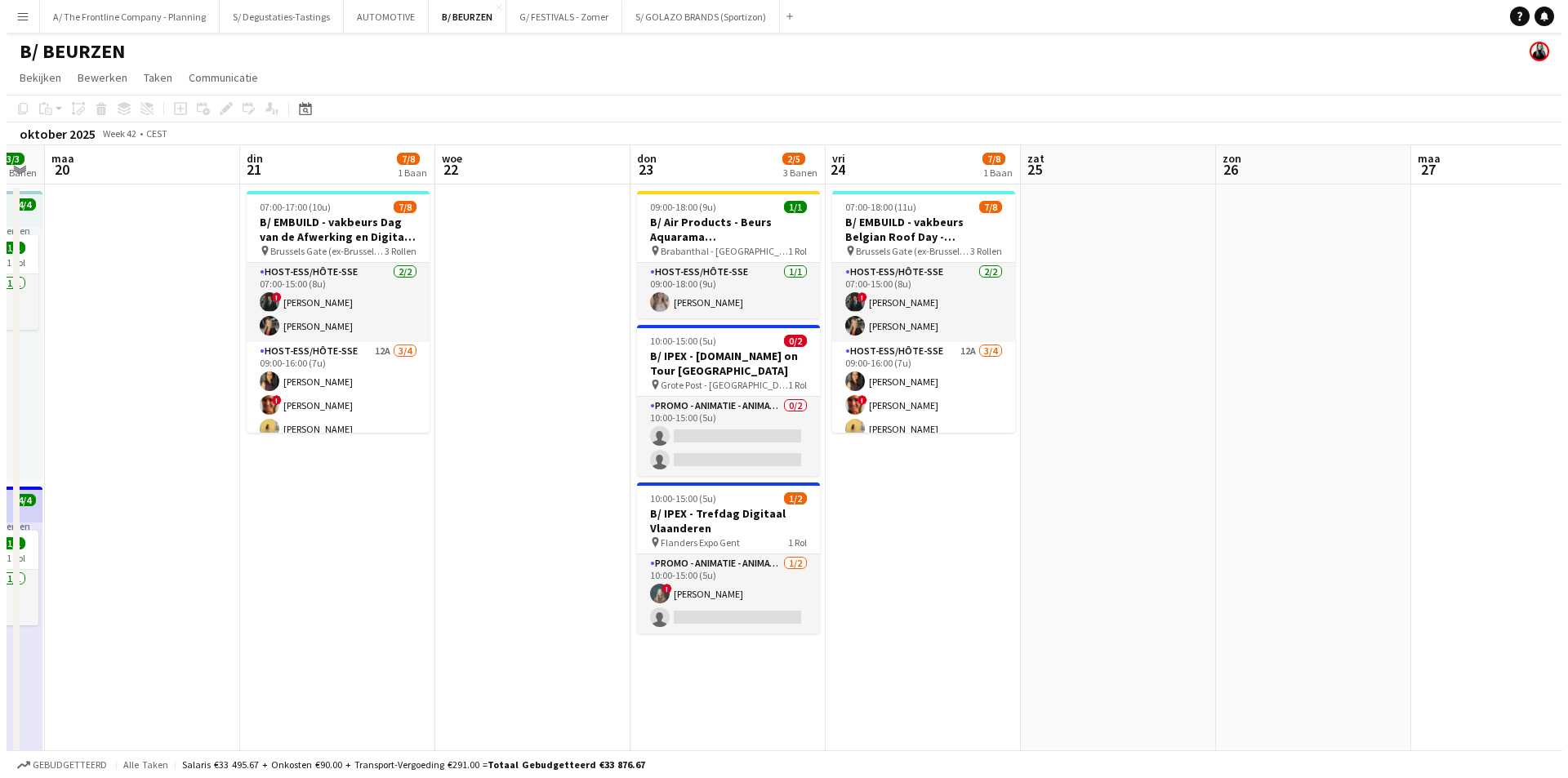
scroll to position [0, 570]
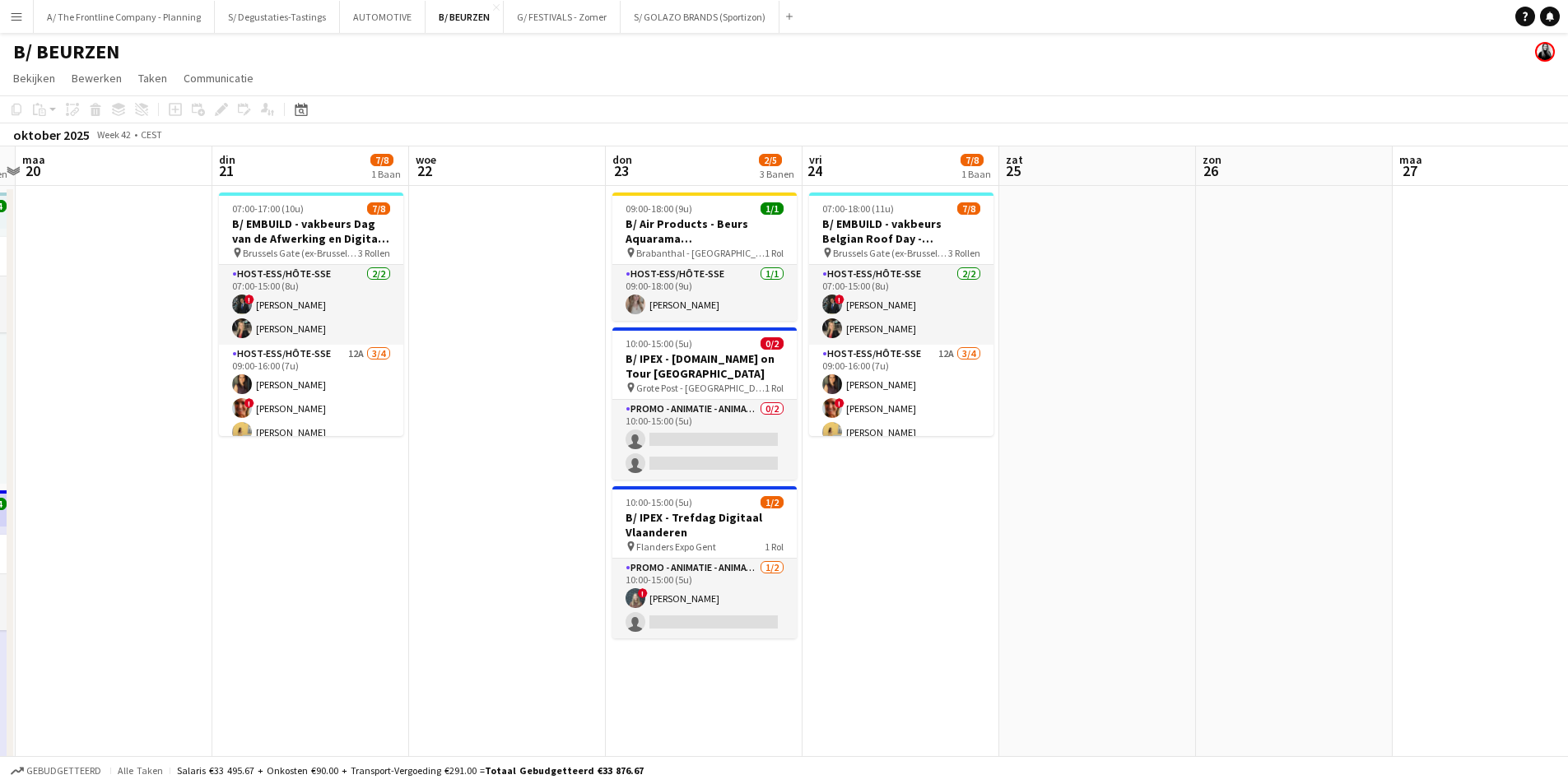
drag, startPoint x: 1055, startPoint y: 381, endPoint x: 510, endPoint y: 447, distance: 549.0
click at [736, 311] on app-card-role "Host-ess/Hôte-sse 1/1 09:00-18:00 (9u) elke van den Broeck" at bounding box center [705, 292] width 184 height 56
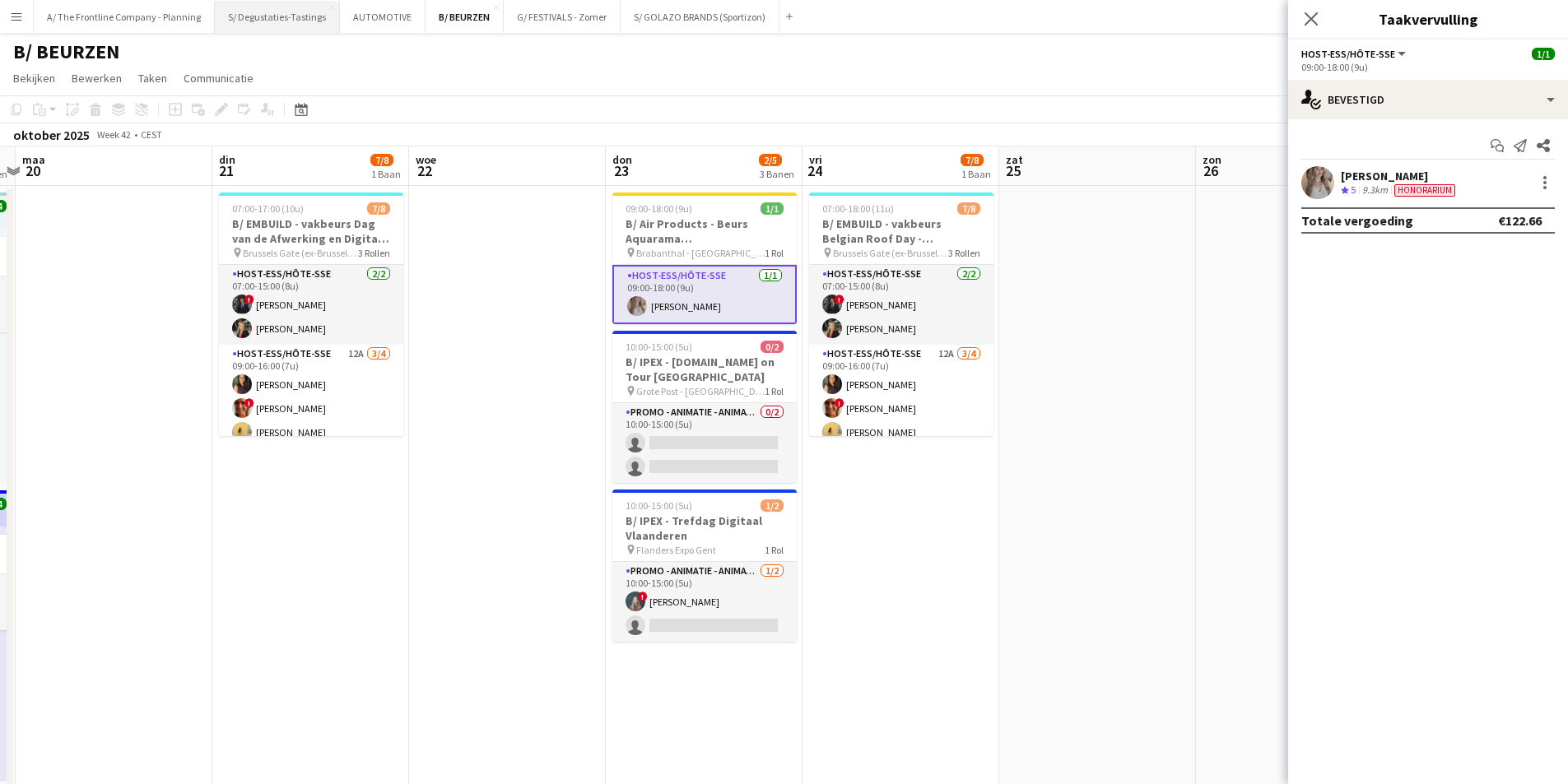
click at [251, 18] on button "S/ Degustaties-Tastings Sluiten" at bounding box center [277, 17] width 125 height 32
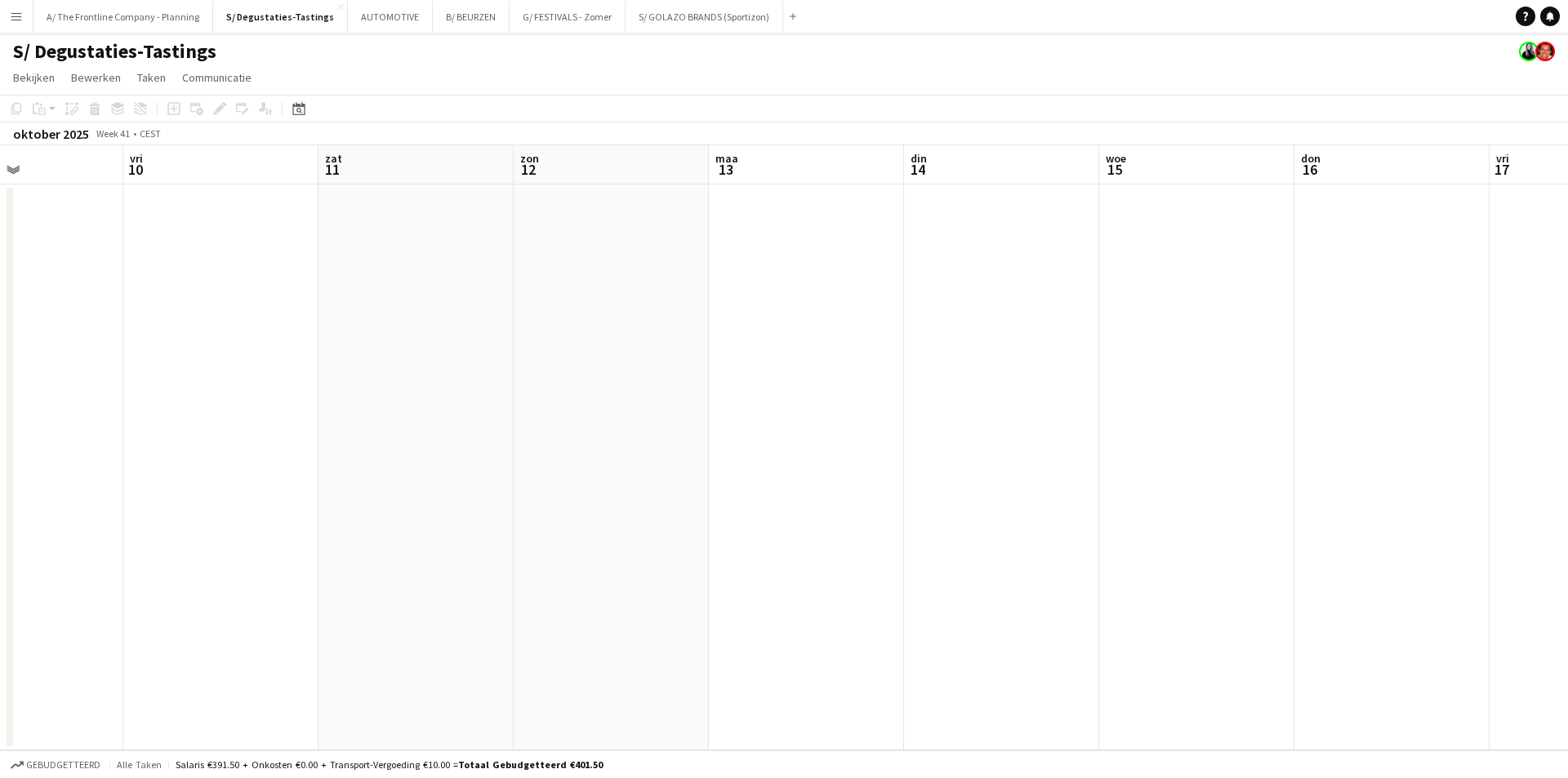
drag, startPoint x: 1092, startPoint y: 292, endPoint x: 435, endPoint y: 312, distance: 657.3
click at [435, 312] on app-calendar-viewport "din 7 woe 8 don 9 vri 10 zat 11 zon 12 maa 13 din 14 woe 15 don 16 vri 17 zat 1…" at bounding box center [784, 447] width 1568 height 605
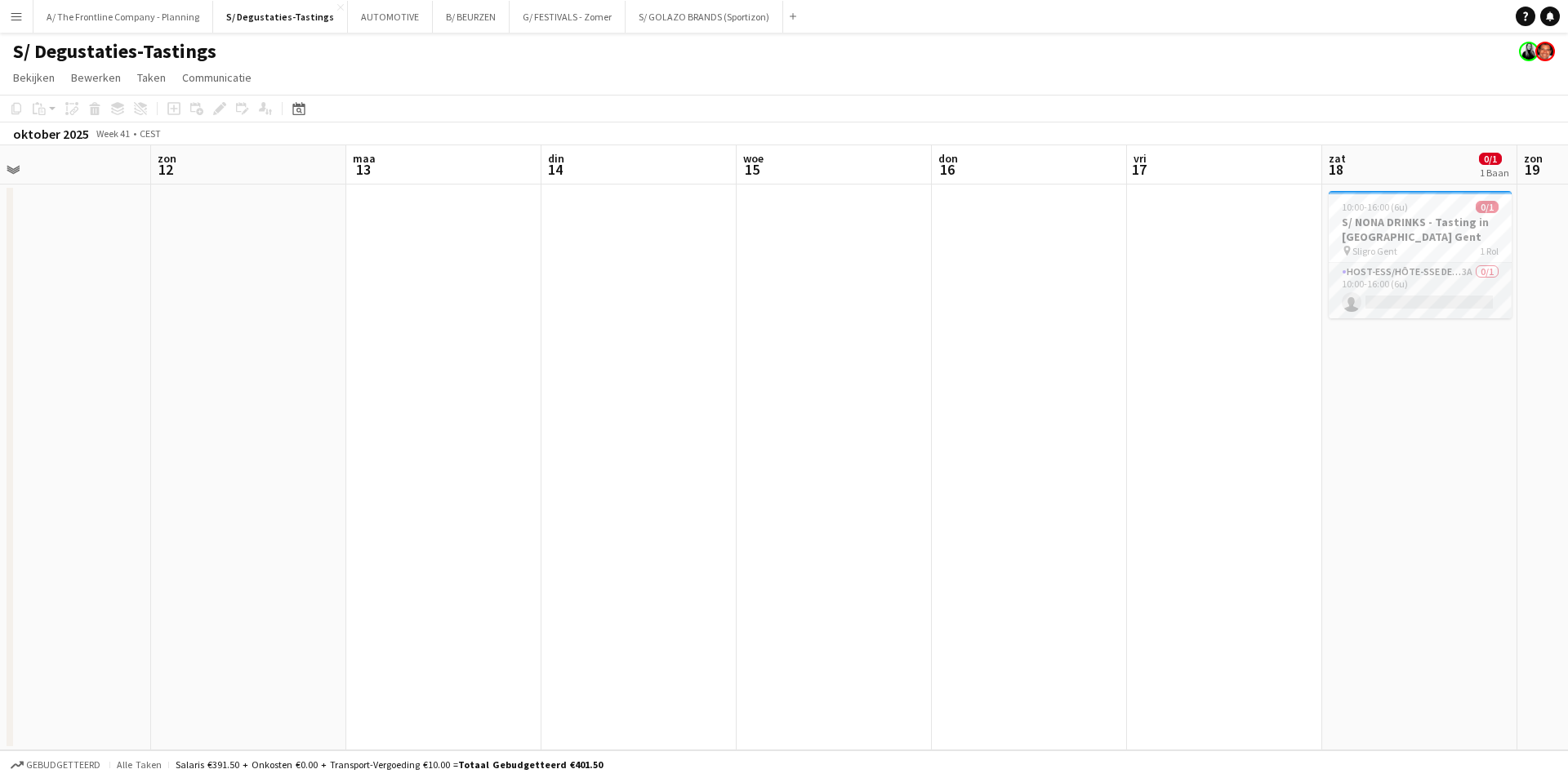
drag, startPoint x: 1068, startPoint y: 305, endPoint x: 565, endPoint y: 350, distance: 505.0
click at [489, 359] on app-calendar-viewport "woe 8 don 9 vri 10 zat 11 zon 12 maa 13 din 14 woe 15 don 16 vri 17 zat 18 0/1 …" at bounding box center [784, 447] width 1568 height 605
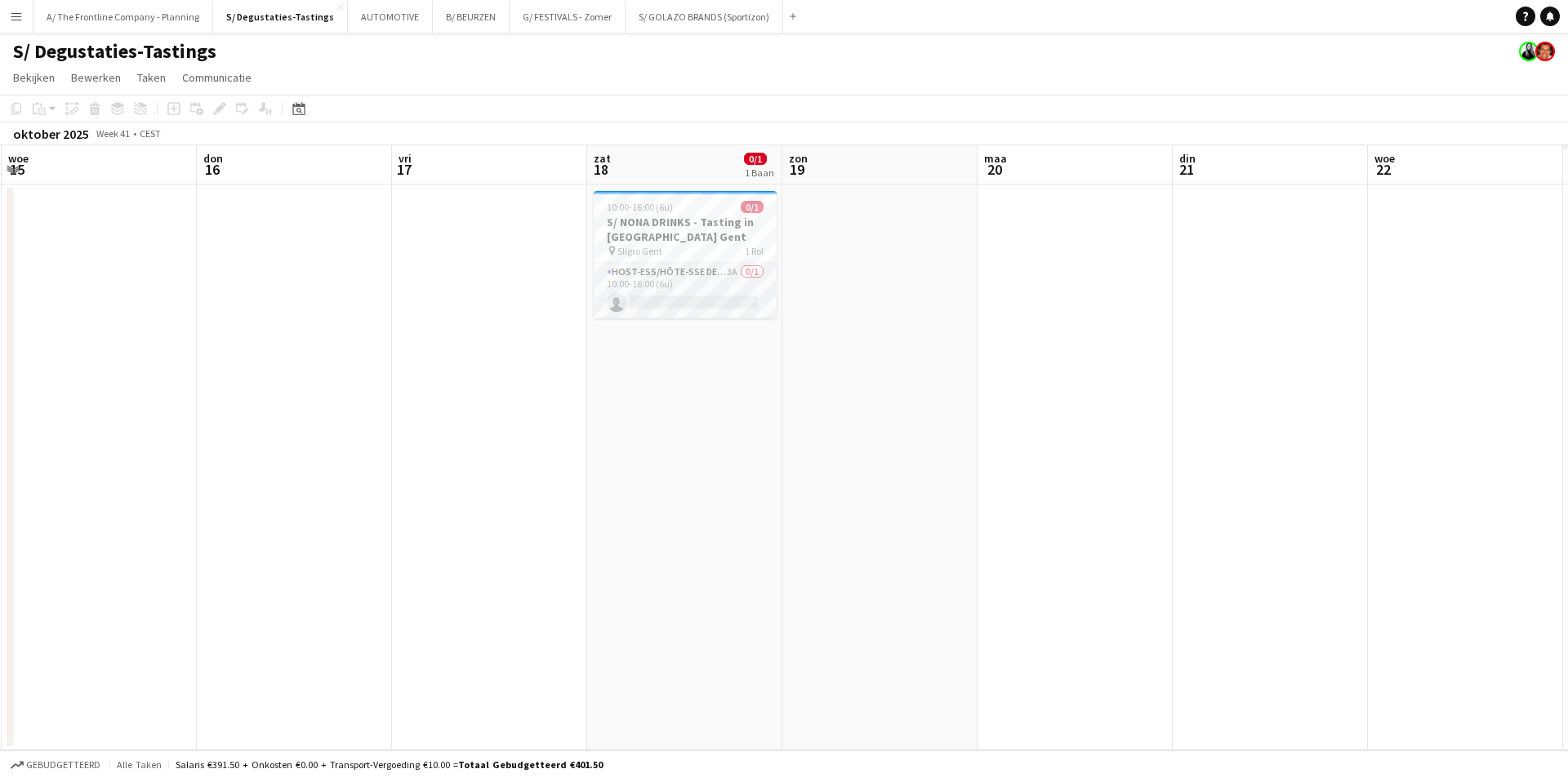
scroll to position [0, 617]
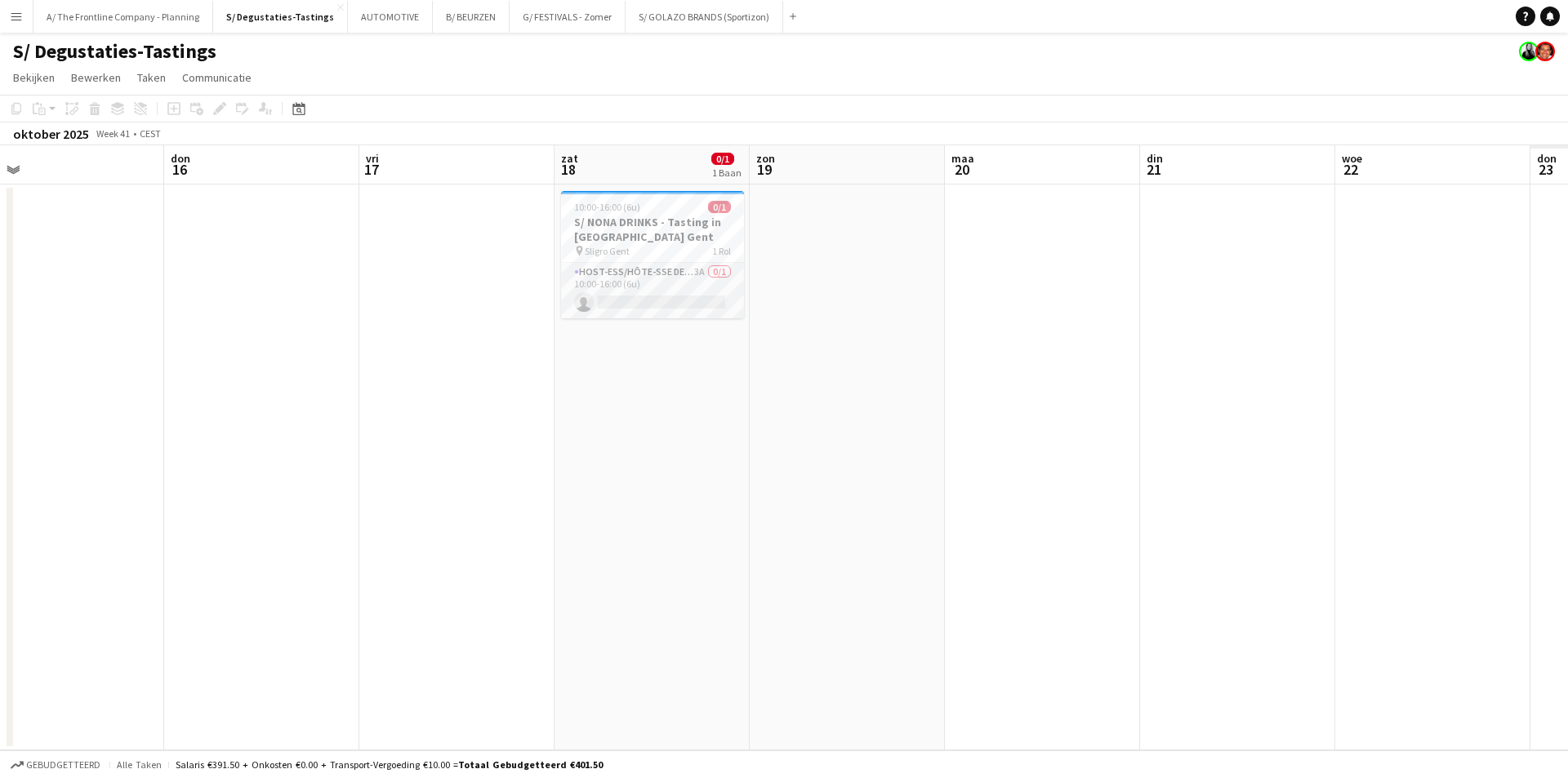
drag, startPoint x: 1073, startPoint y: 325, endPoint x: 323, endPoint y: 366, distance: 751.1
click at [327, 366] on app-calendar-viewport "zon 12 maa 13 din 14 woe 15 don 16 vri 17 zat 18 0/1 1 Baan zon 19 maa 20 din 2…" at bounding box center [784, 447] width 1568 height 605
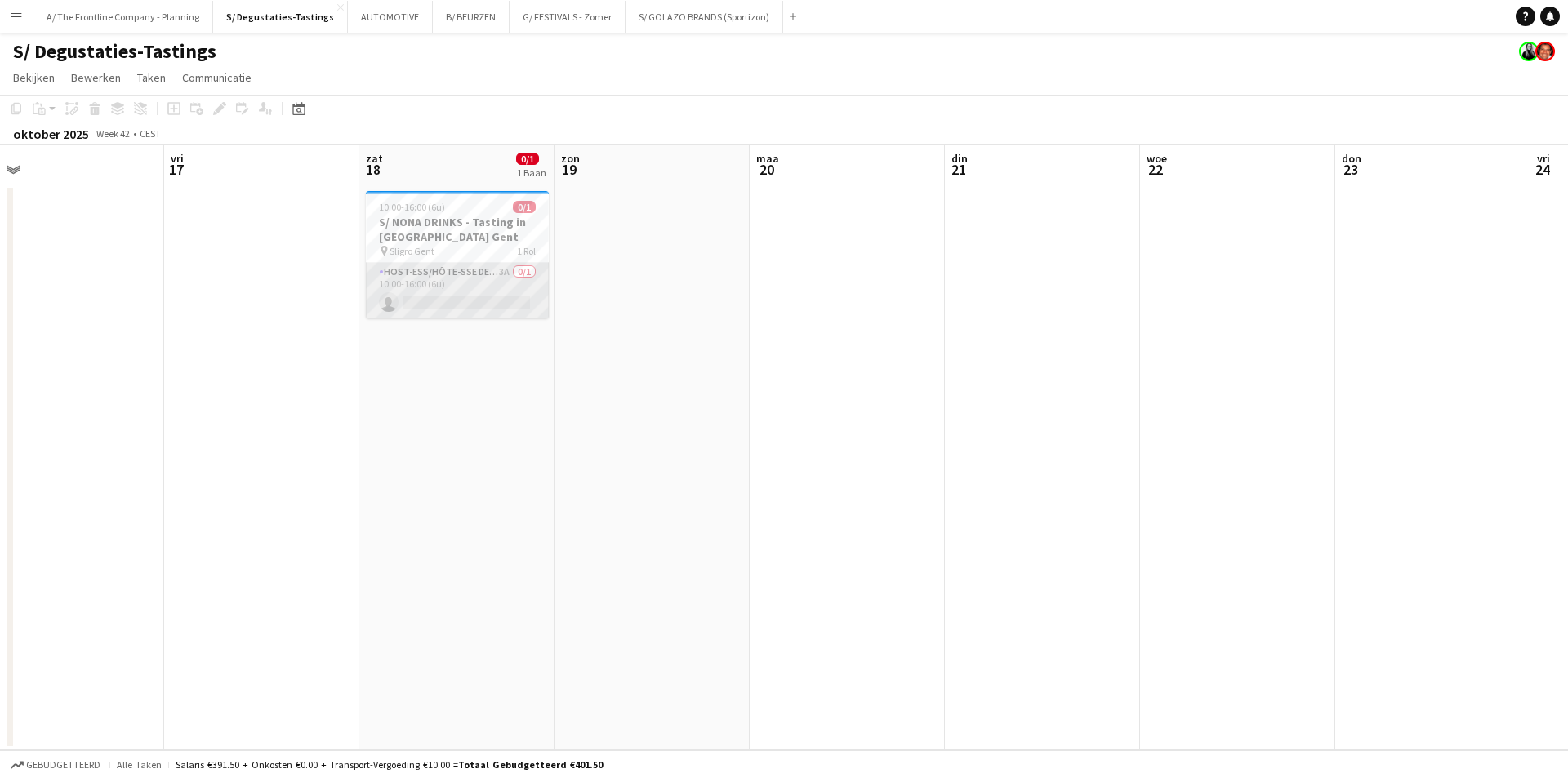
click at [441, 270] on app-card-role "Host-ess/Hôte-sse Degustatie-Dégustation 3A 0/1 10:00-16:00 (6u) single-neutral…" at bounding box center [458, 290] width 183 height 55
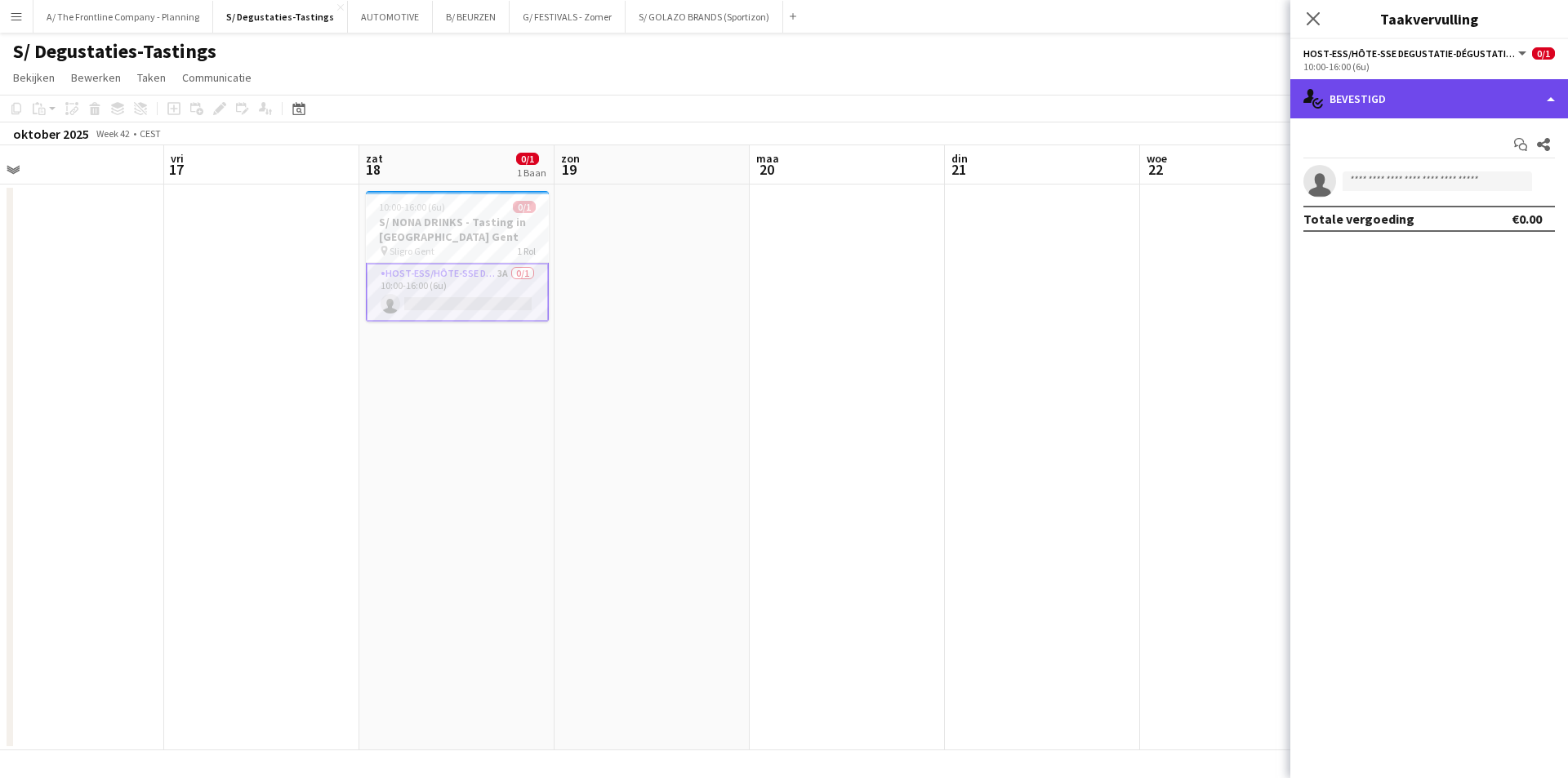
click at [1384, 104] on div "single-neutral-actions-check-2 Bevestigd" at bounding box center [1429, 98] width 278 height 40
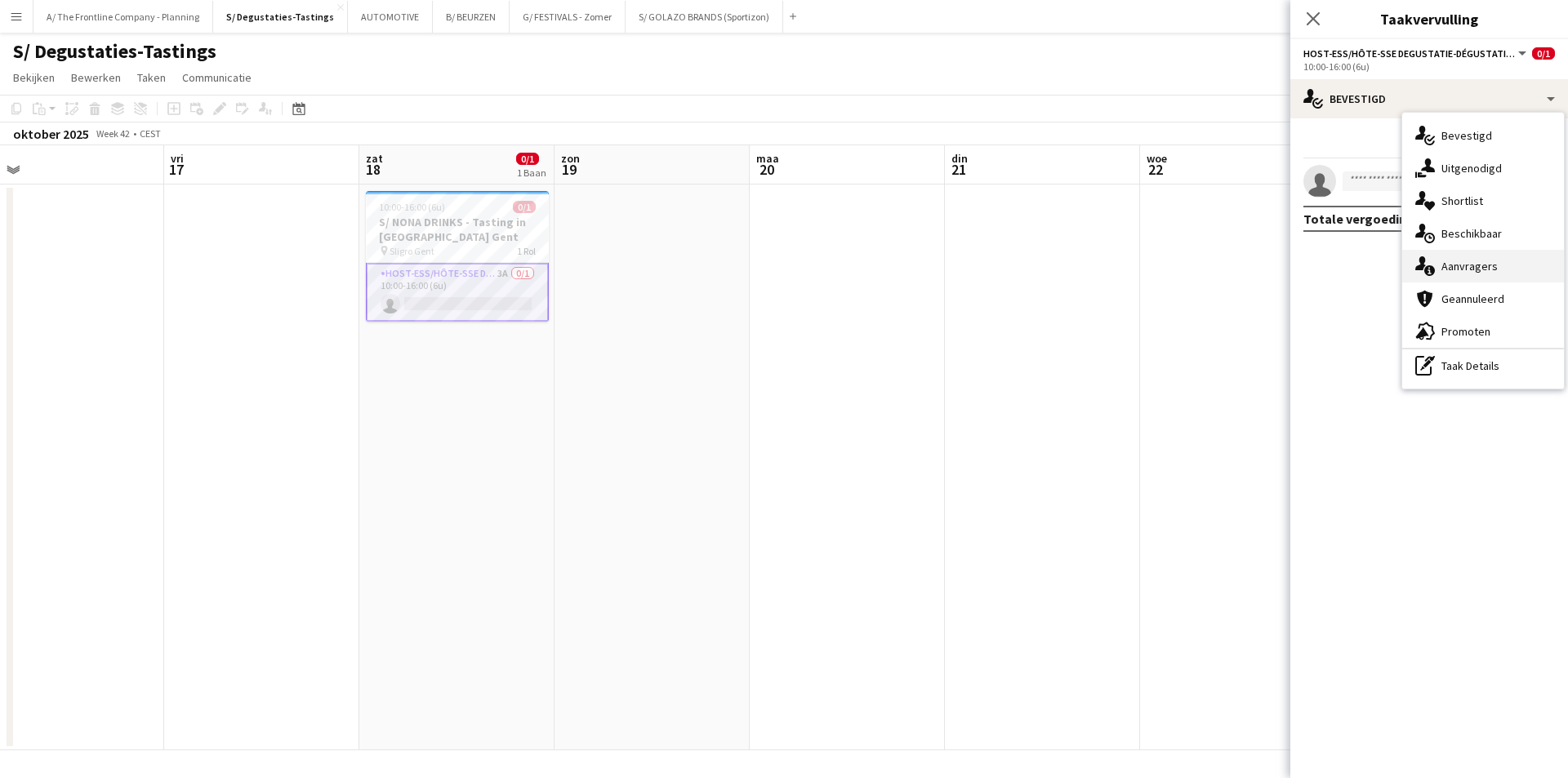
click at [1451, 273] on span "Aanvragers" at bounding box center [1470, 266] width 56 height 15
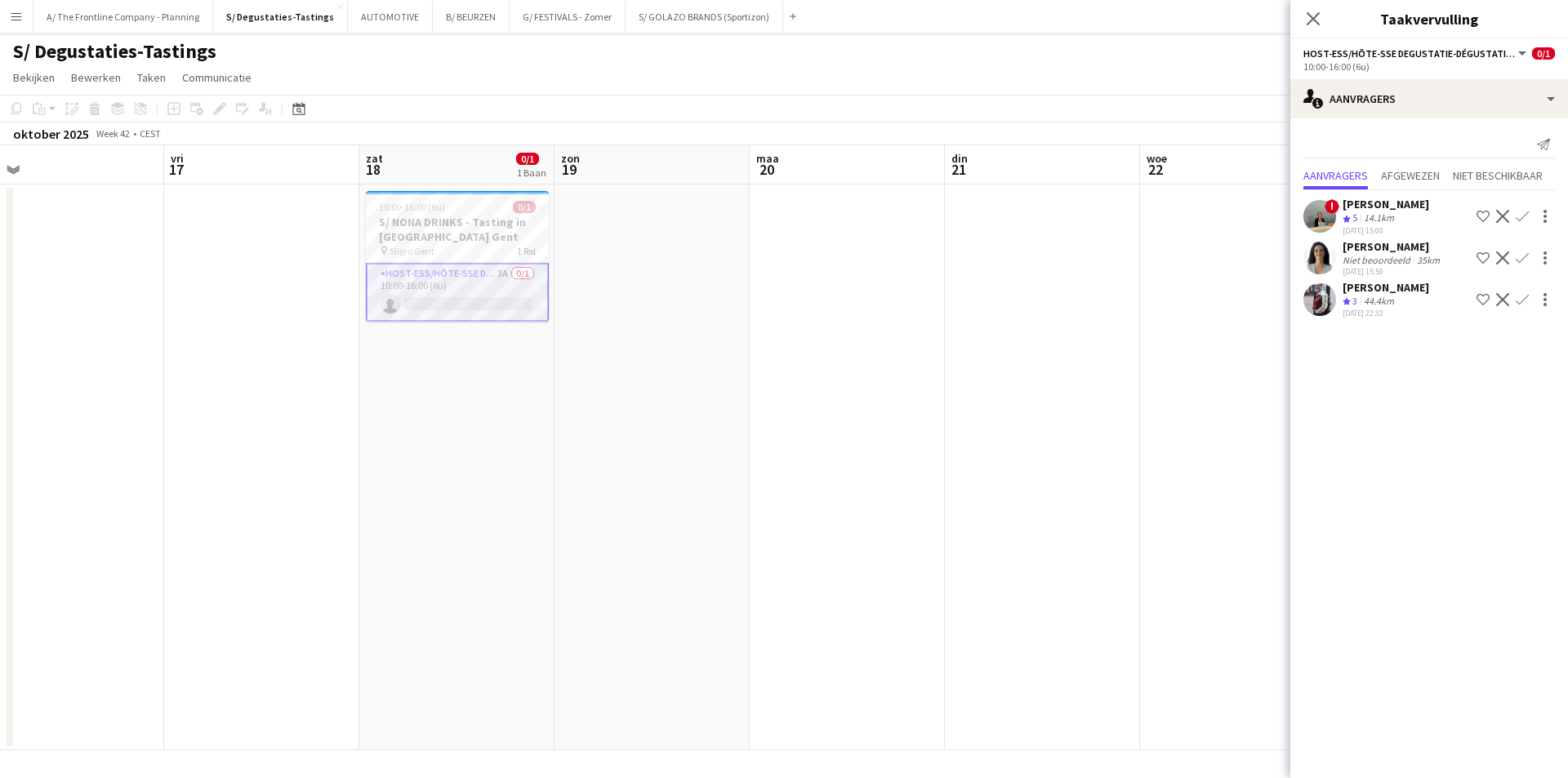
click at [423, 349] on app-date-cell "10:00-16:00 (6u) 0/1 S/ NONA DRINKS - Tasting in SLIGRO Gent pin Sligro Gent 1 …" at bounding box center [457, 467] width 195 height 565
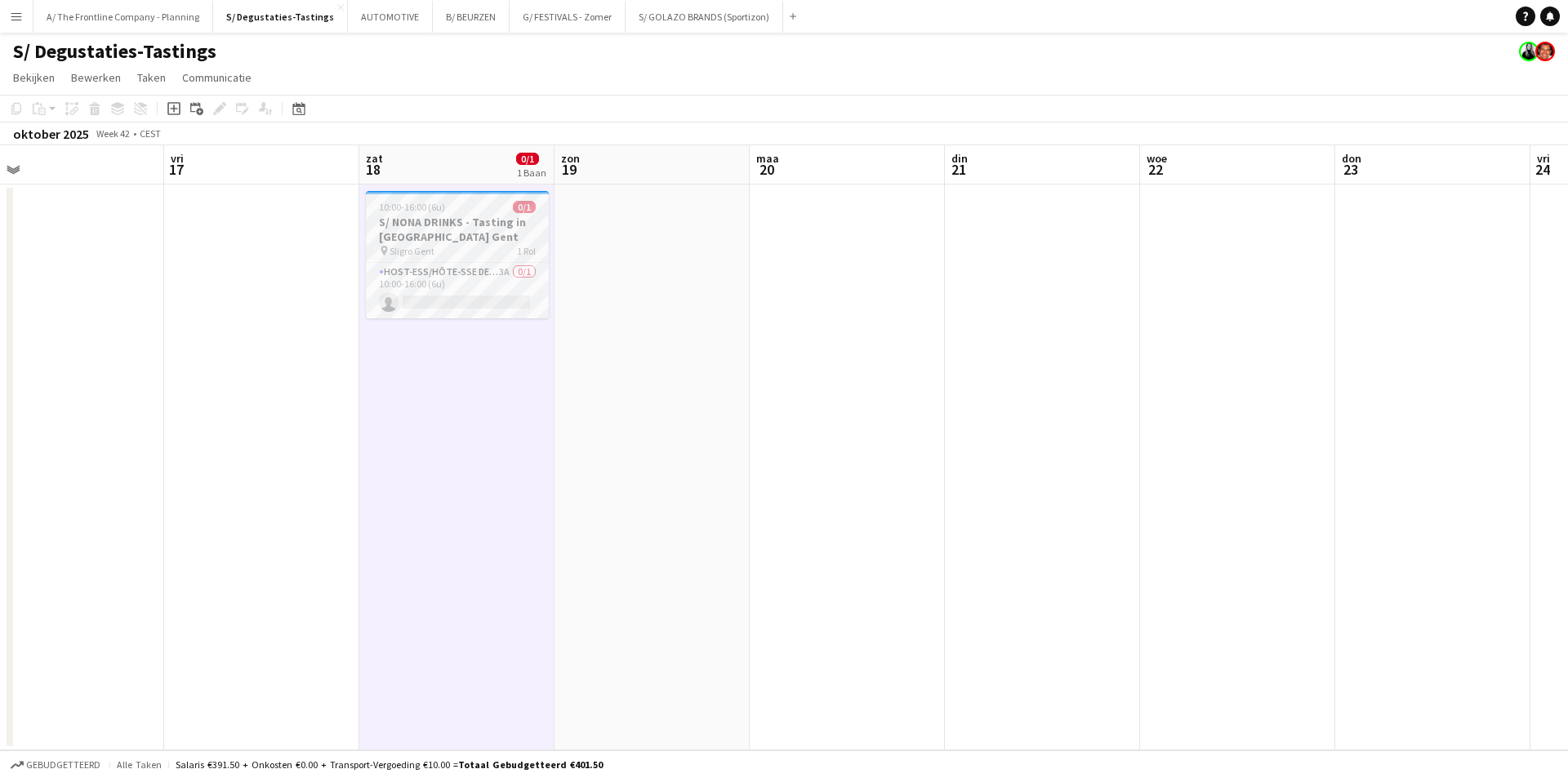
click at [453, 222] on h3 "S/ NONA DRINKS - Tasting in SLIGRO Gent" at bounding box center [458, 229] width 183 height 29
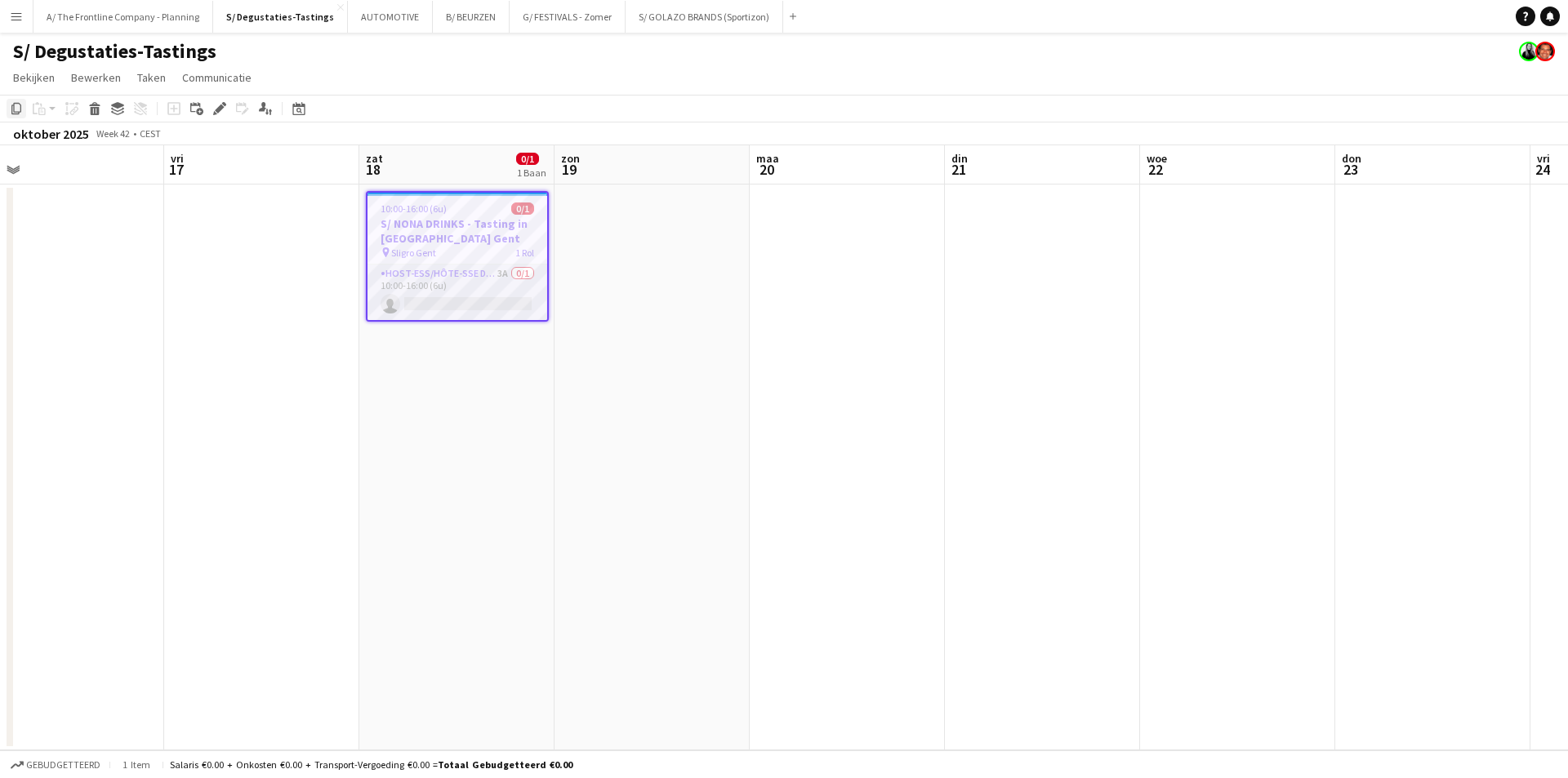
click at [21, 112] on icon "Kopiëren" at bounding box center [16, 108] width 13 height 13
click at [435, 382] on app-date-cell "10:00-16:00 (6u) 0/1 S/ NONA DRINKS - Tasting in SLIGRO Gent pin Sligro Gent 1 …" at bounding box center [457, 467] width 195 height 565
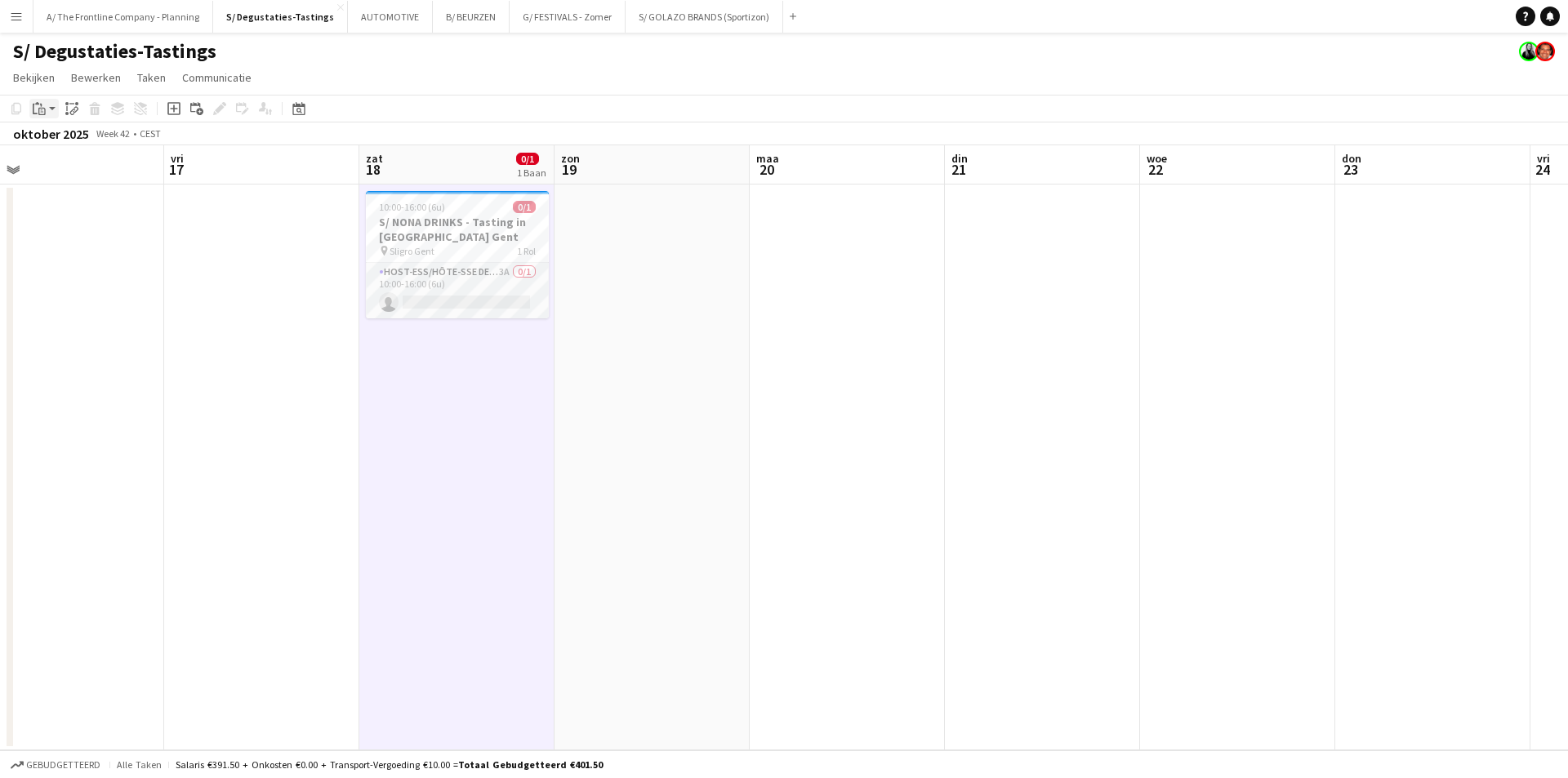
click at [37, 110] on icon "Plakken" at bounding box center [39, 108] width 13 height 13
click at [59, 146] on link "Plakken Ctrl+V" at bounding box center [125, 140] width 164 height 15
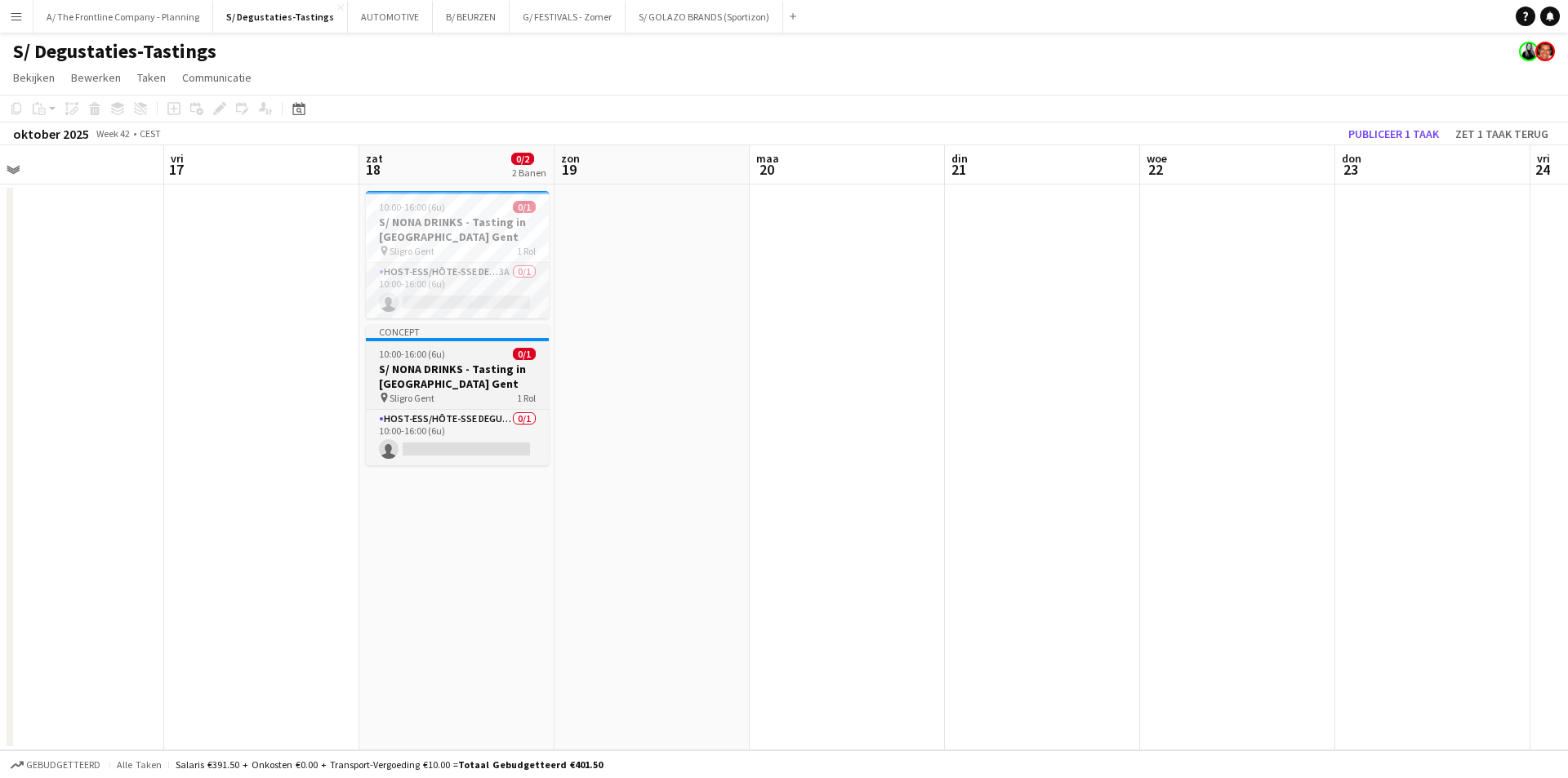
click at [473, 371] on h3 "S/ NONA DRINKS - Tasting in SLIGRO Gent" at bounding box center [458, 376] width 183 height 29
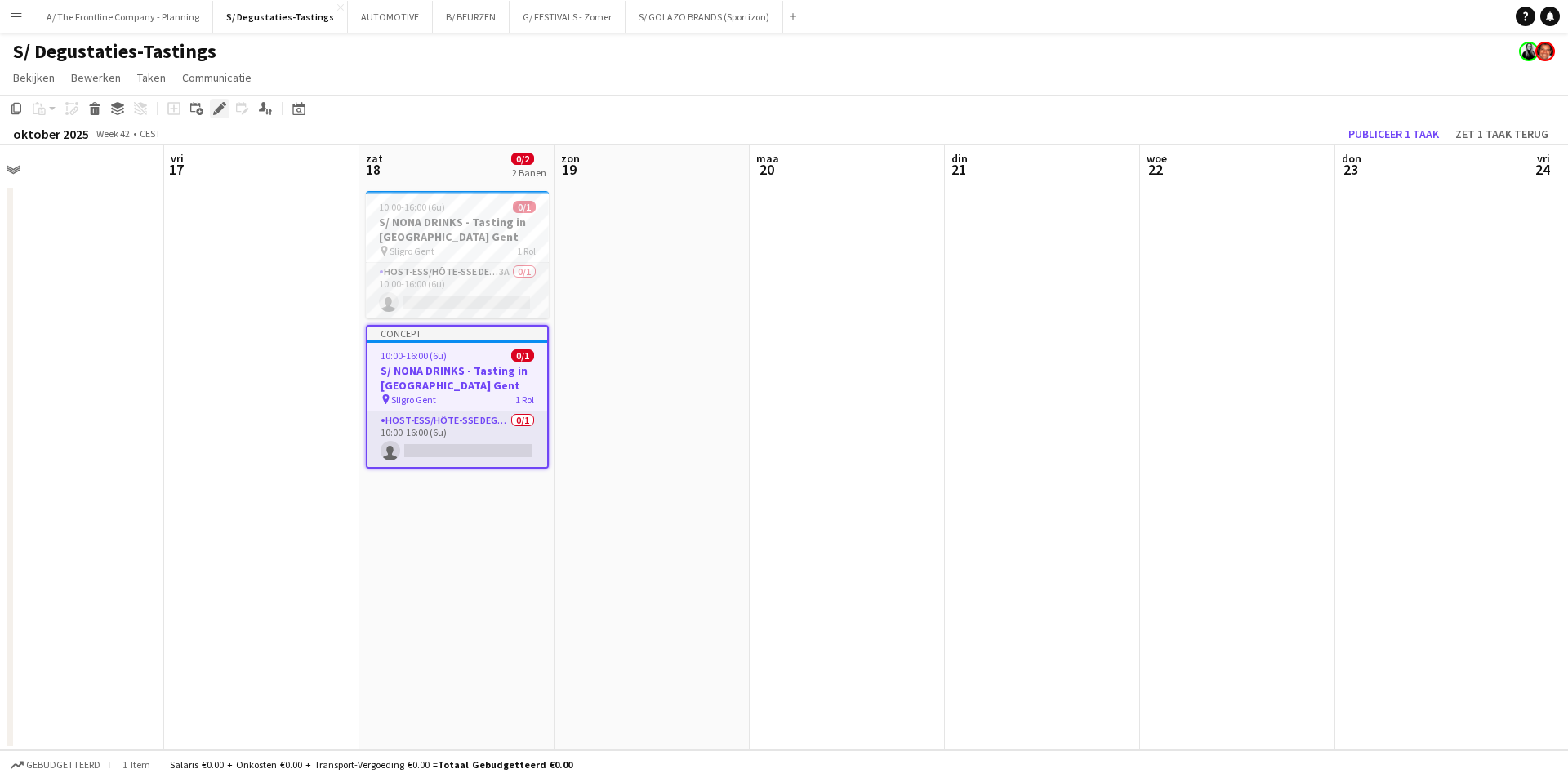
click at [220, 111] on icon at bounding box center [220, 109] width 9 height 9
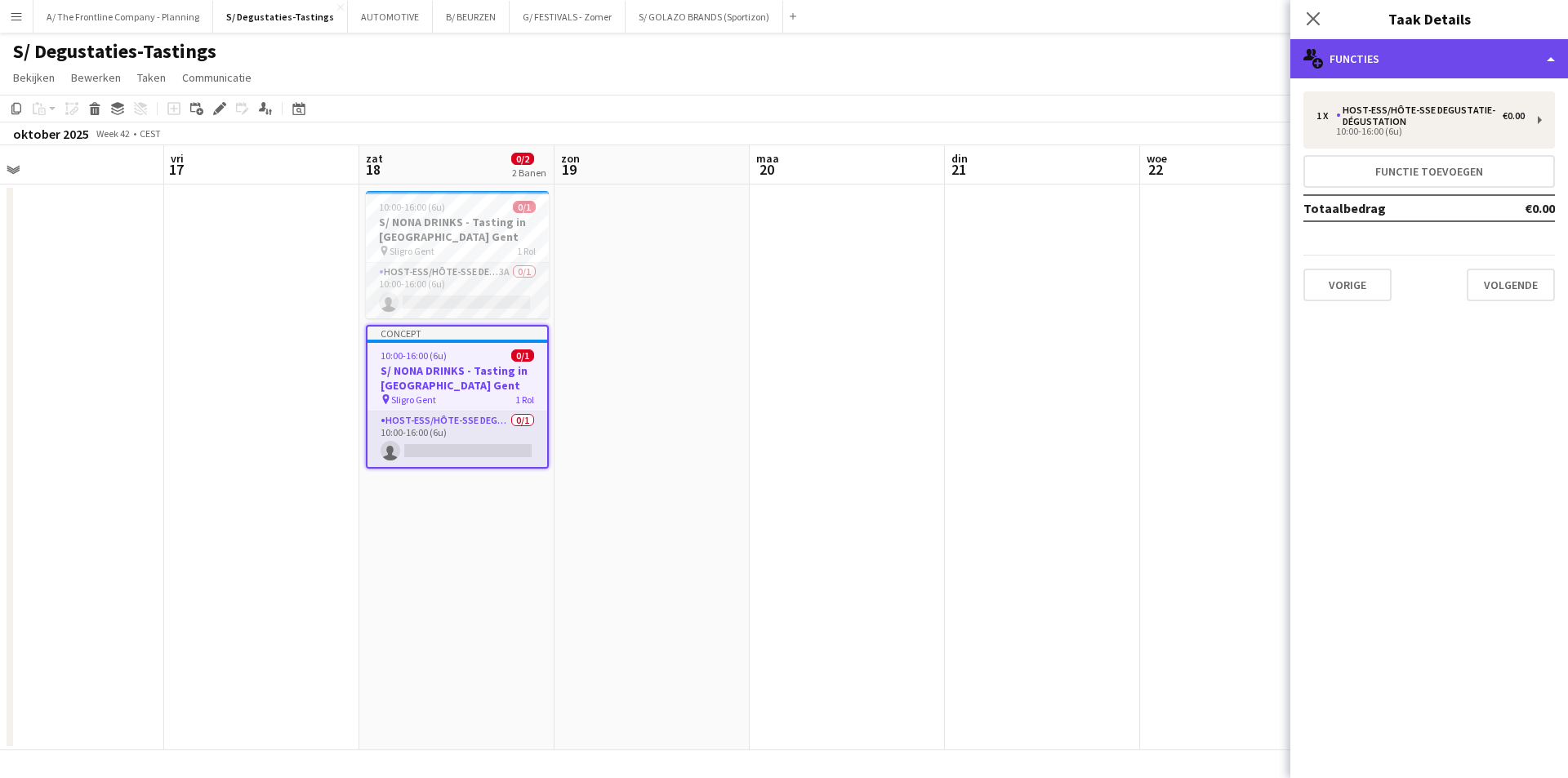
click at [1449, 69] on div "multiple-users-add Functies" at bounding box center [1429, 59] width 278 height 40
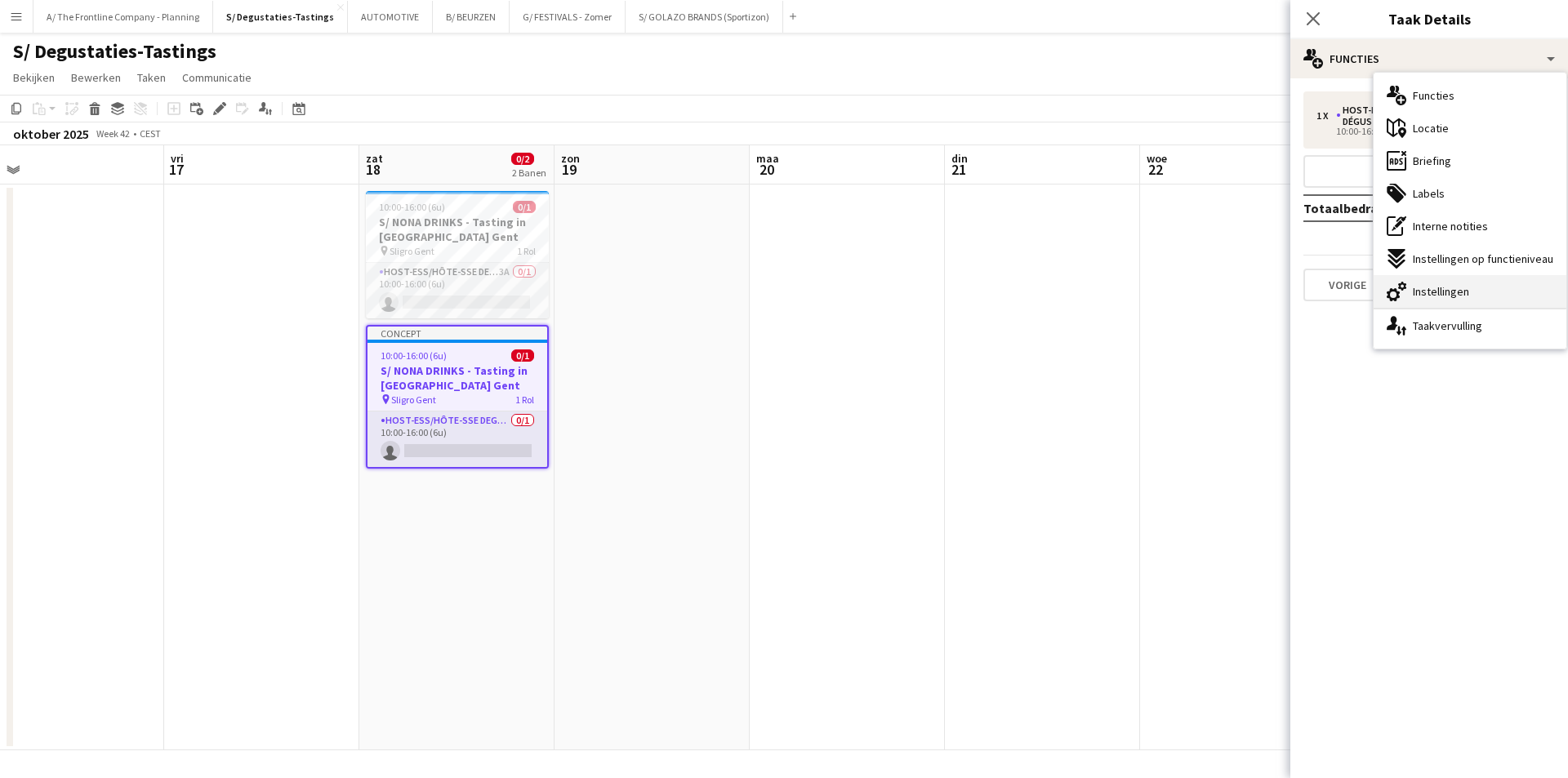
click at [1476, 292] on div "cog-double-3 Instellingen" at bounding box center [1470, 291] width 192 height 32
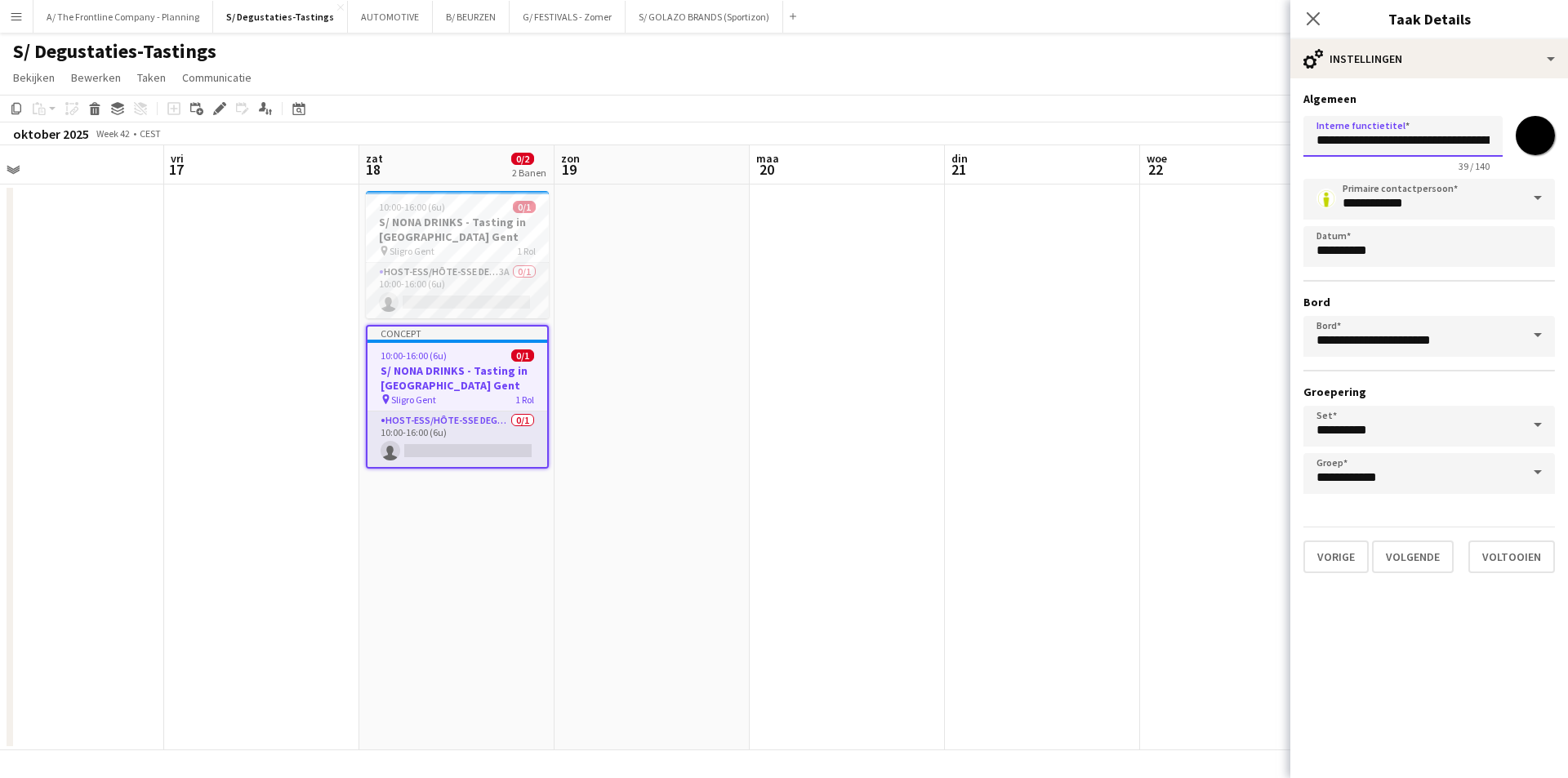
scroll to position [0, 53]
drag, startPoint x: 1417, startPoint y: 140, endPoint x: 1565, endPoint y: 145, distance: 148.1
click at [1565, 145] on form "**********" at bounding box center [1429, 332] width 278 height 482
type input "**********"
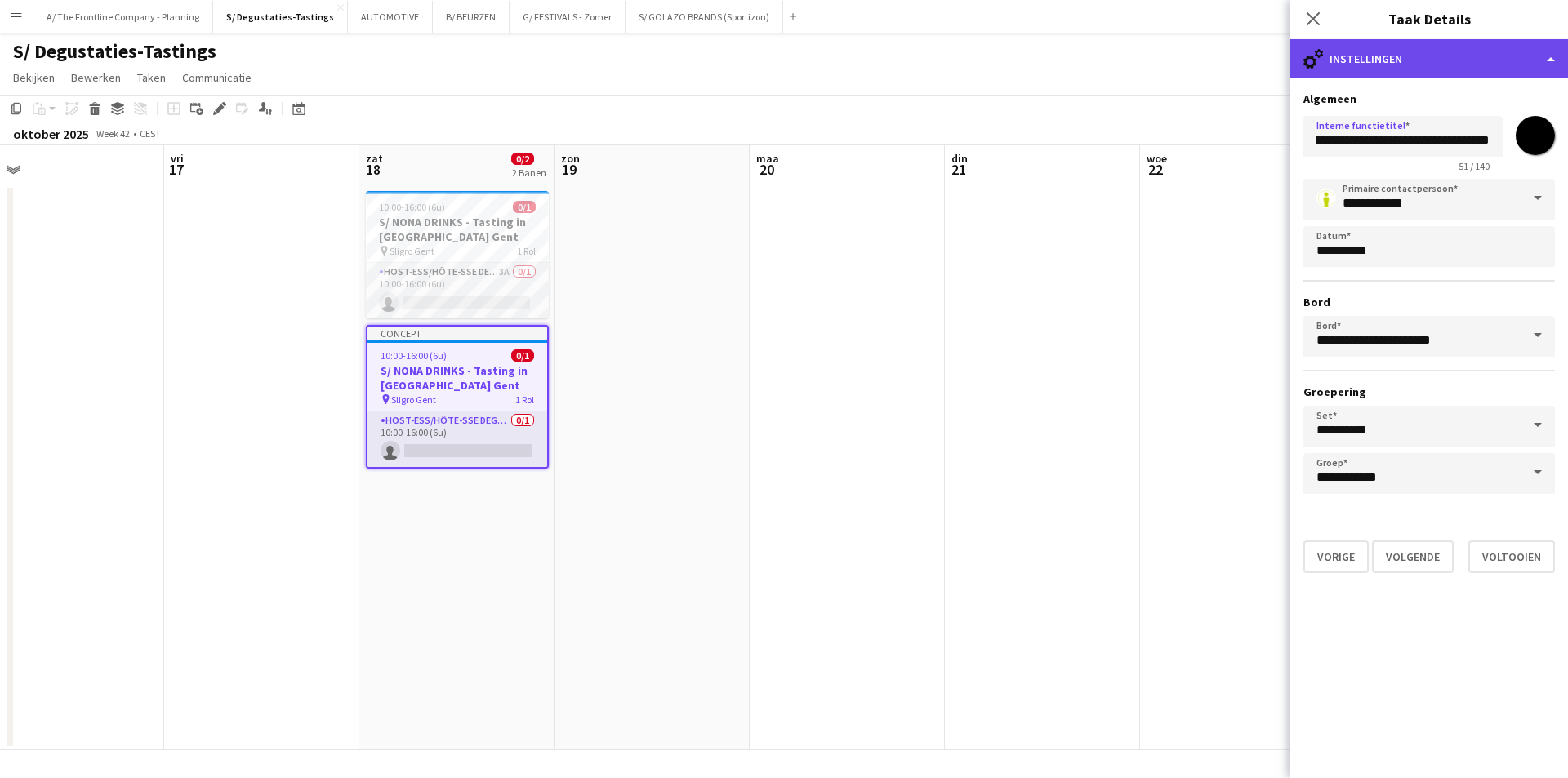
click at [1426, 65] on div "cog-double-3 Instellingen" at bounding box center [1429, 59] width 278 height 40
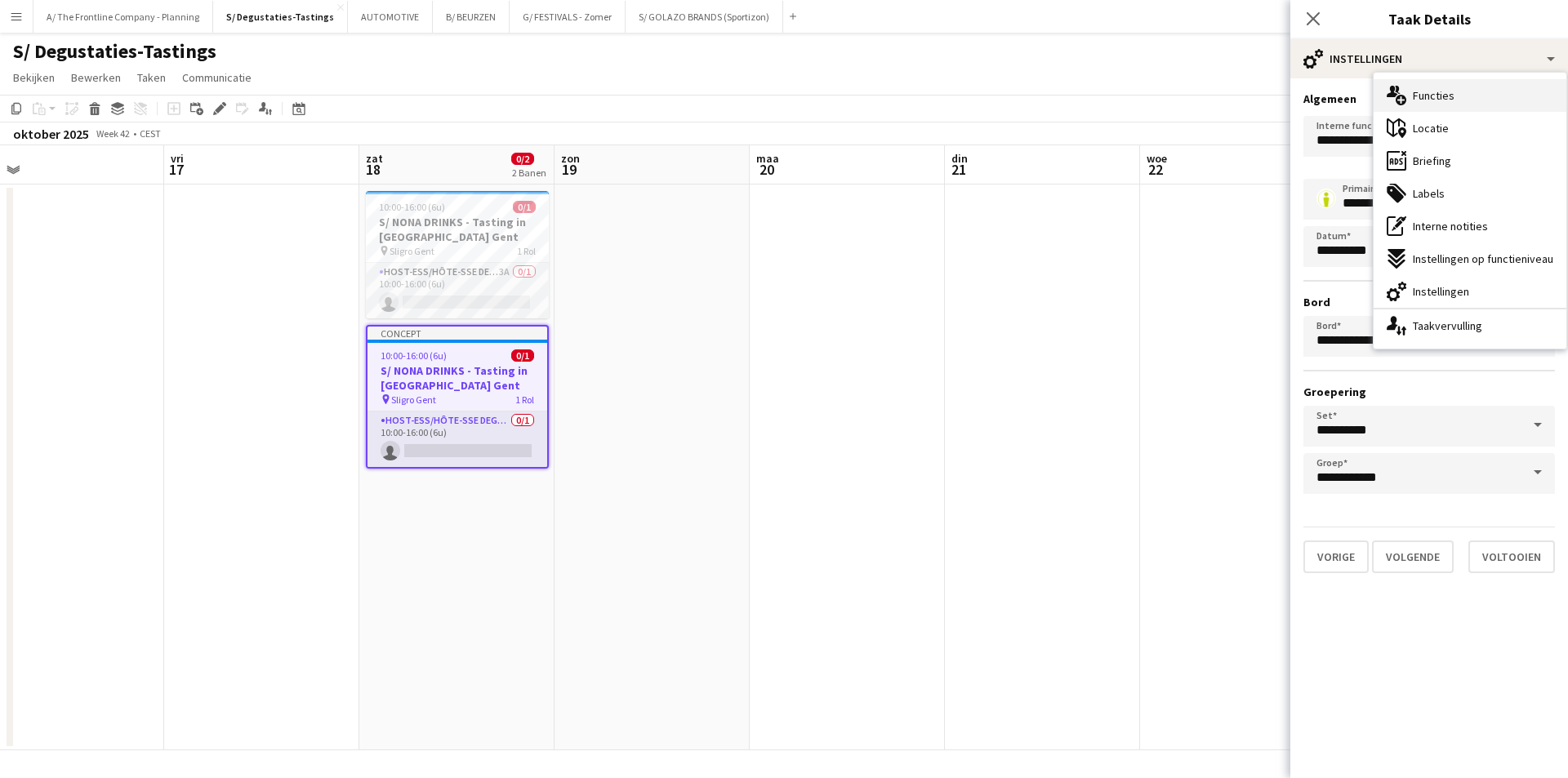
click at [1456, 107] on div "multiple-users-add Functies" at bounding box center [1470, 95] width 192 height 32
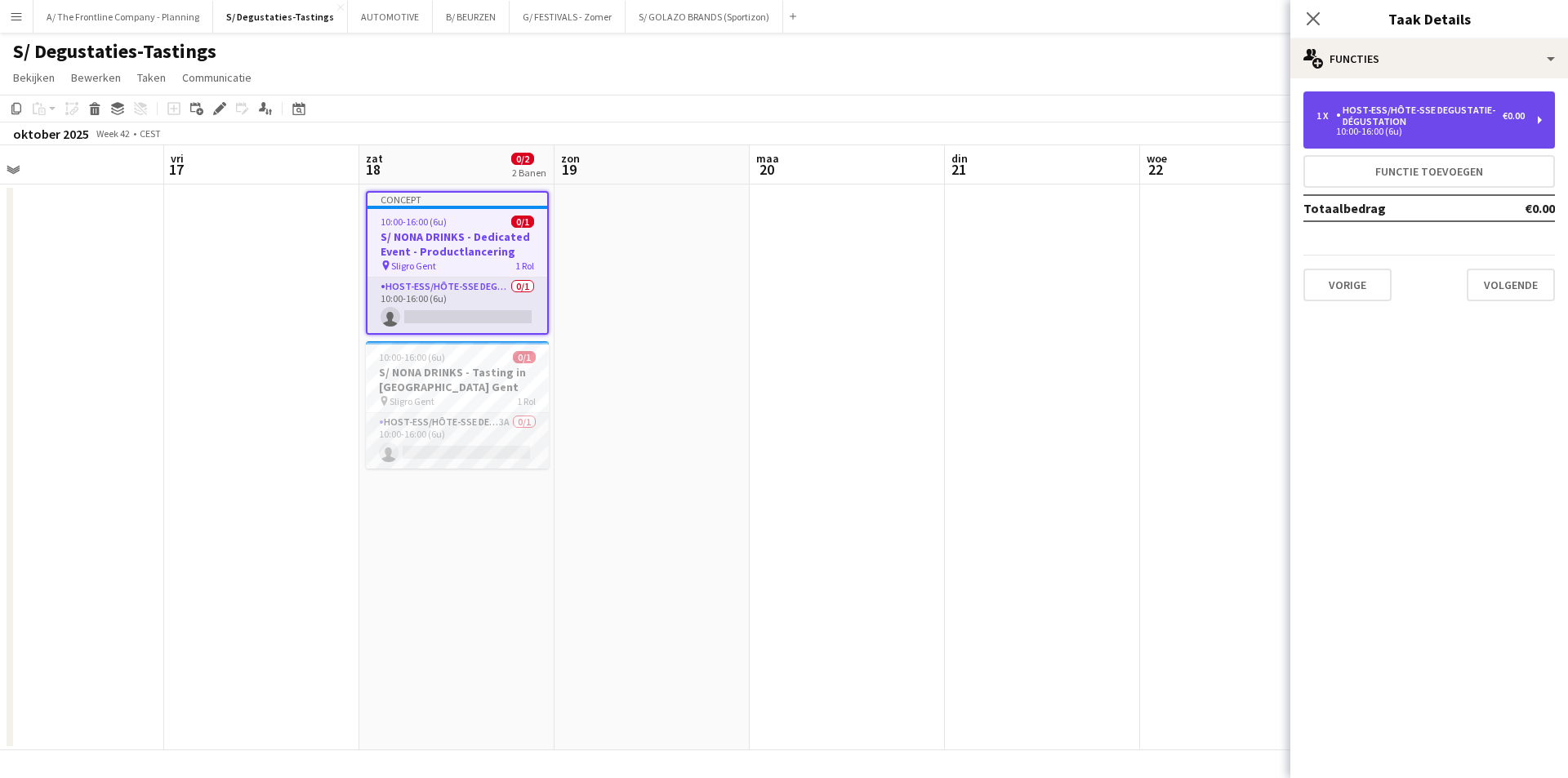
click at [1428, 126] on div "Host-ess/Hôte-sse Degustatie-Dégustation" at bounding box center [1420, 116] width 167 height 23
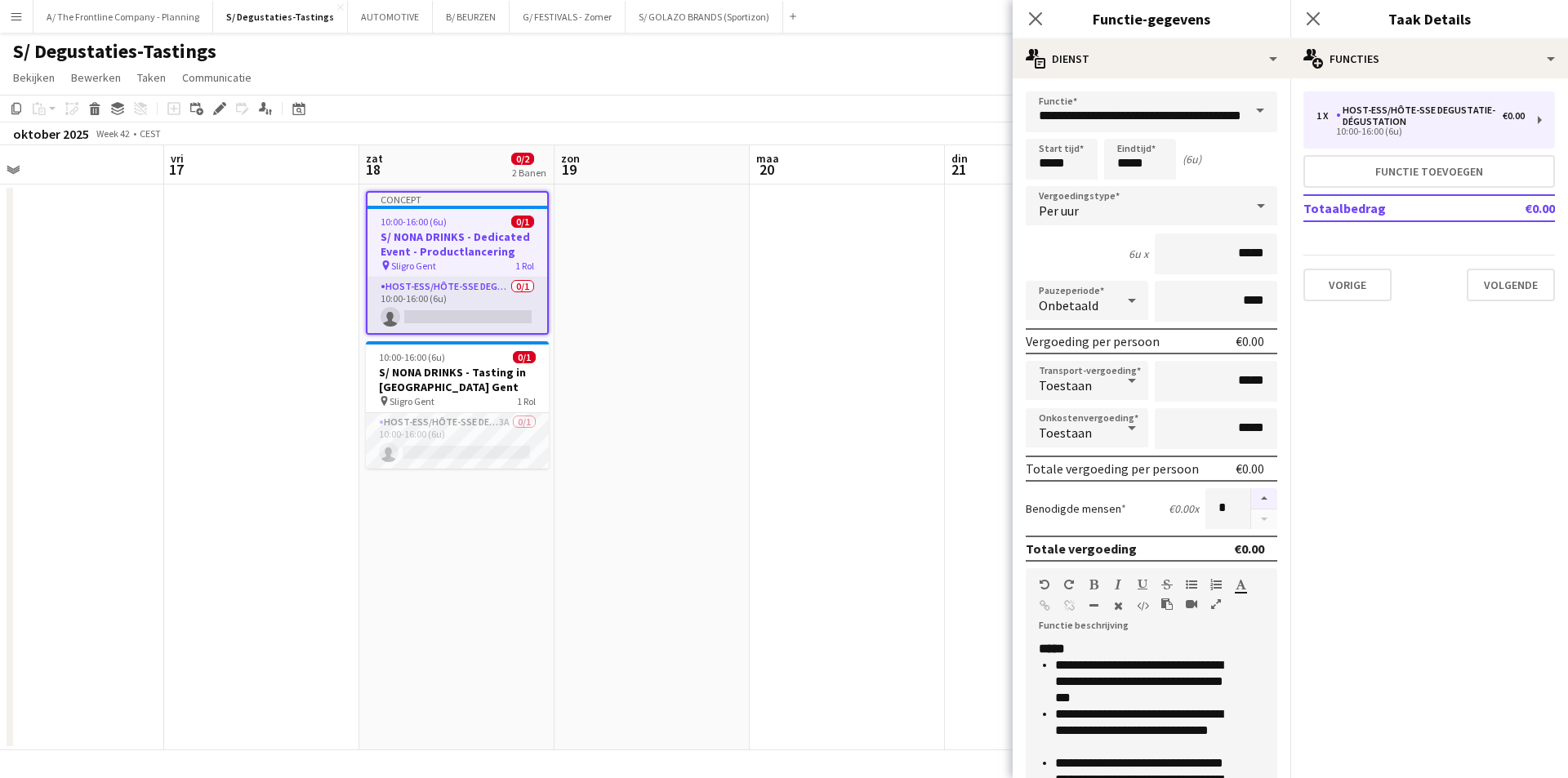
click at [1251, 501] on button "button" at bounding box center [1264, 499] width 26 height 21
type input "*"
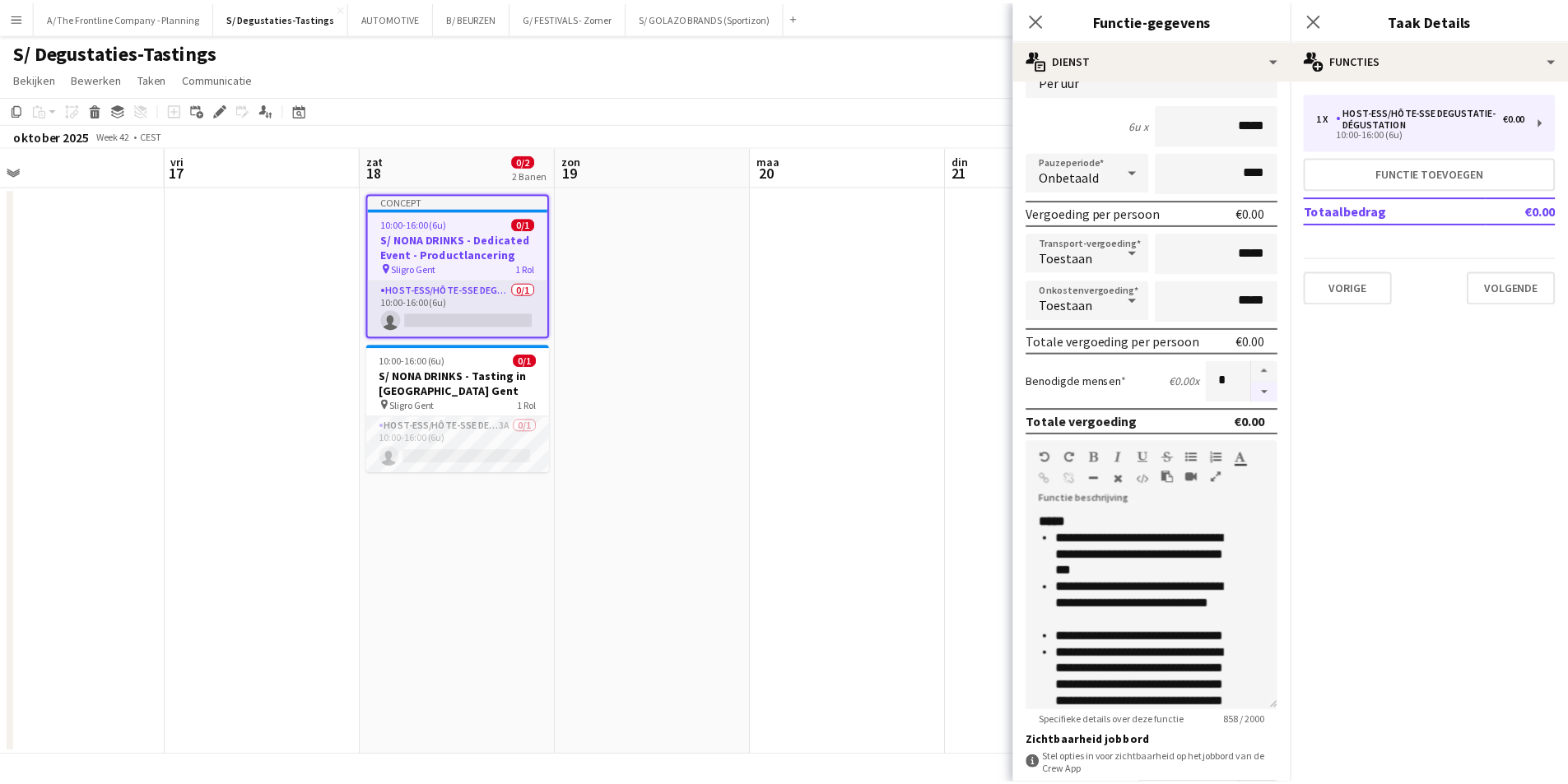
scroll to position [165, 0]
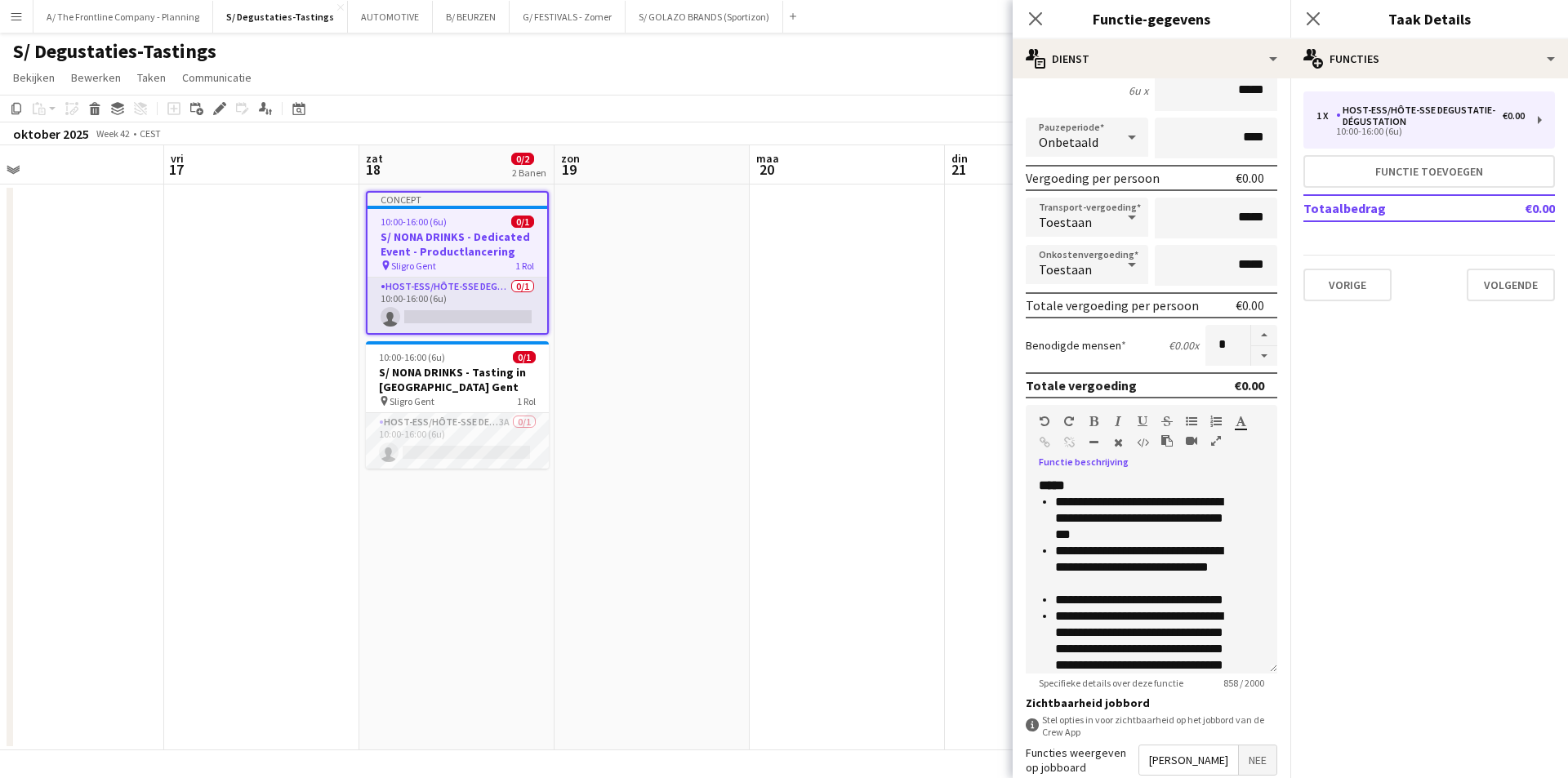
click at [1213, 437] on icon "button" at bounding box center [1216, 441] width 10 height 11
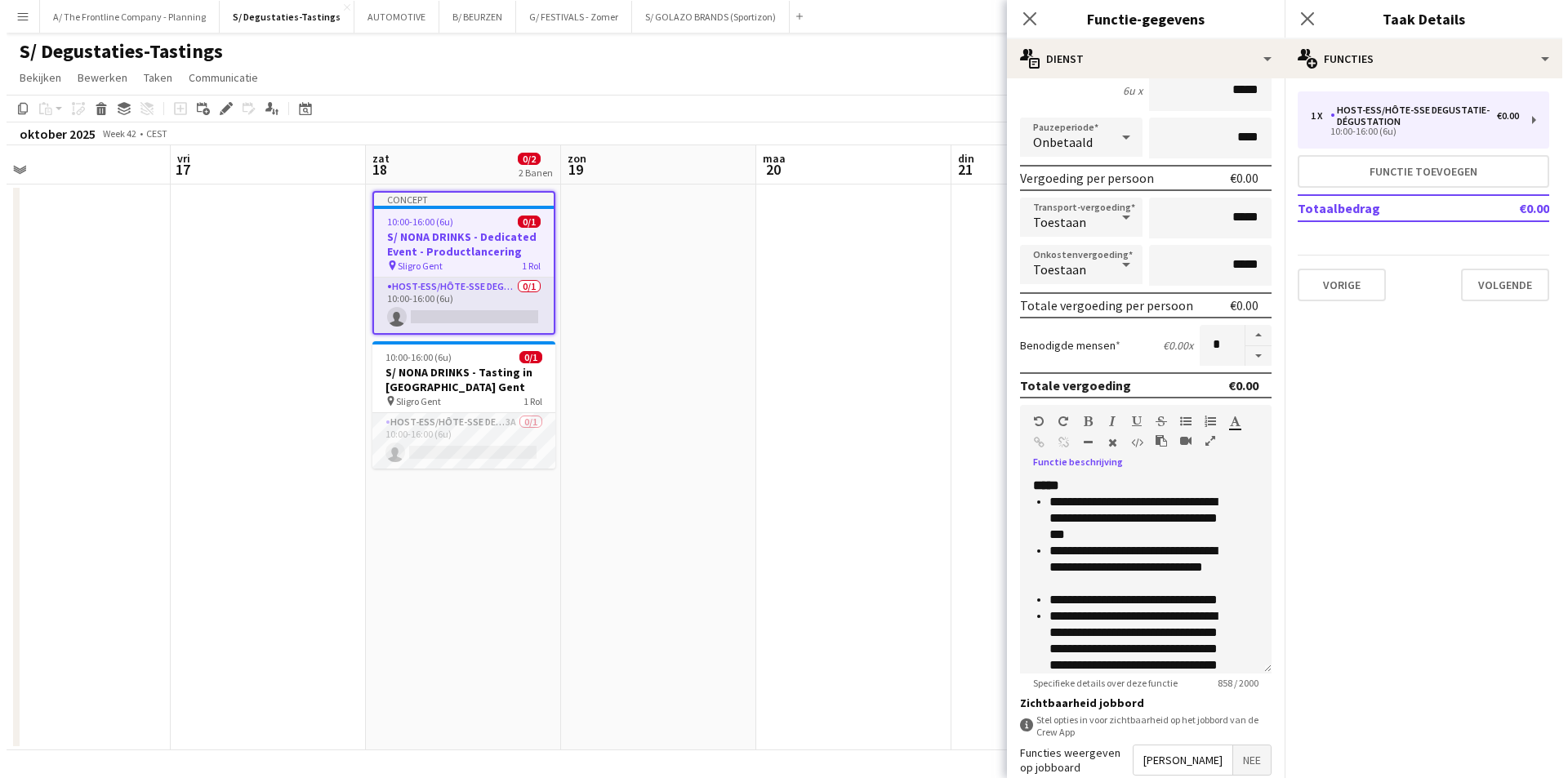
scroll to position [0, 0]
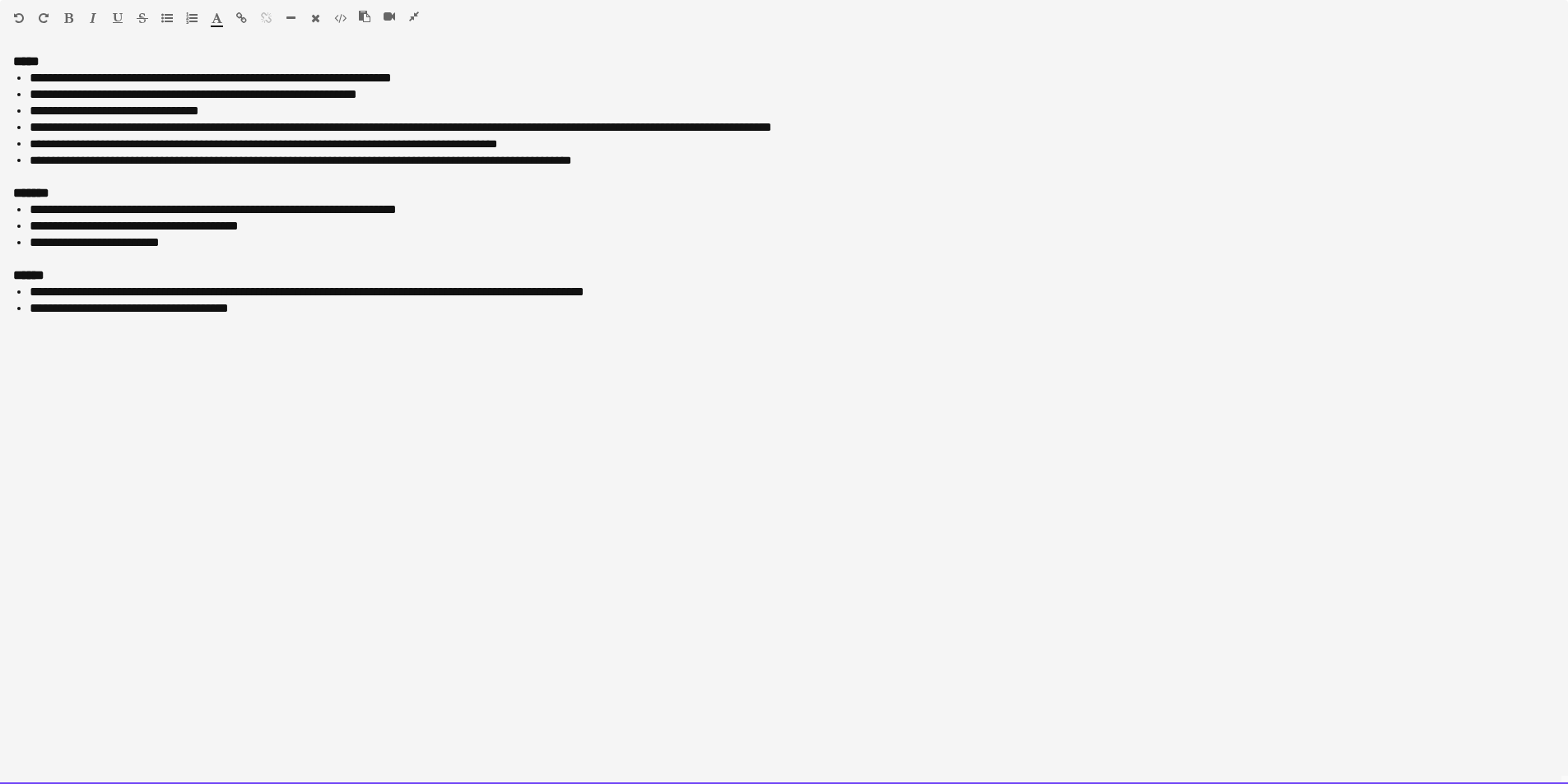
drag, startPoint x: 34, startPoint y: 81, endPoint x: 648, endPoint y: 174, distance: 621.0
click at [648, 174] on div "**********" at bounding box center [784, 127] width 1541 height 115
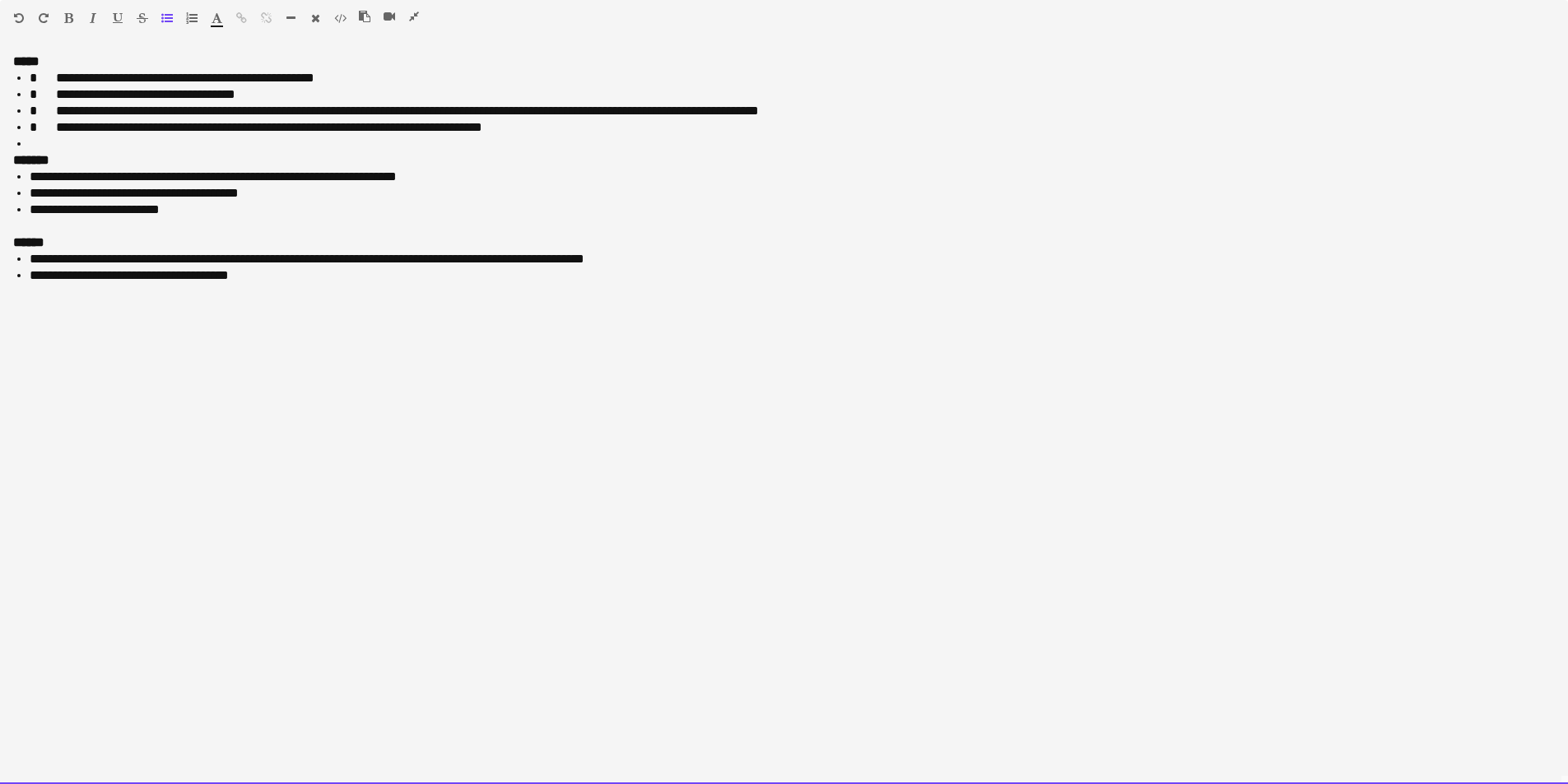
click at [48, 74] on span at bounding box center [46, 78] width 19 height 12
click at [47, 91] on span at bounding box center [46, 94] width 19 height 12
click at [50, 112] on span at bounding box center [46, 111] width 19 height 12
click at [50, 129] on span at bounding box center [46, 127] width 19 height 12
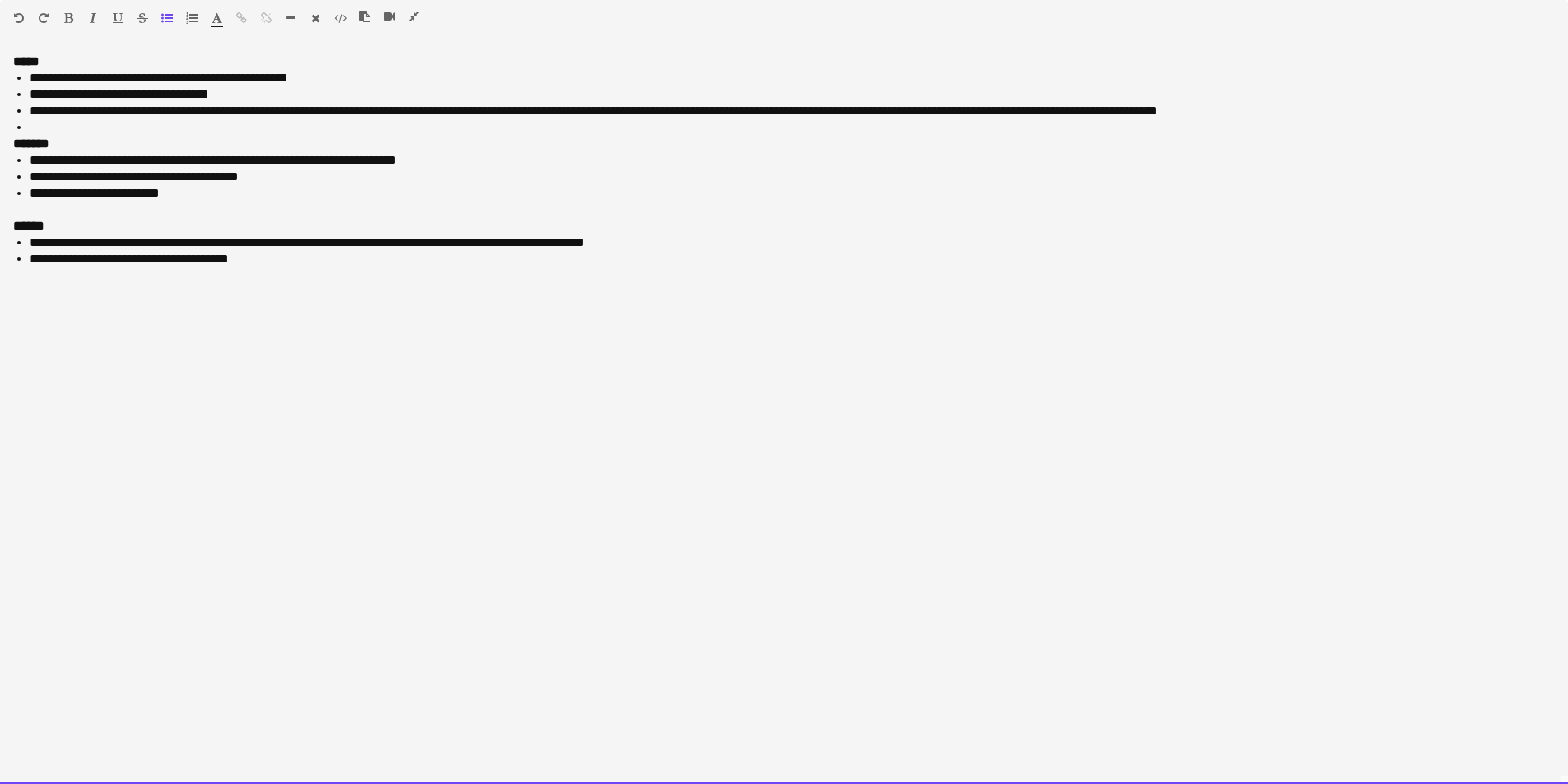
drag, startPoint x: 826, startPoint y: 113, endPoint x: 1306, endPoint y: 104, distance: 480.1
click at [1306, 104] on li "**********" at bounding box center [792, 111] width 1526 height 17
copy li "**********"
click at [113, 132] on li at bounding box center [792, 127] width 1526 height 17
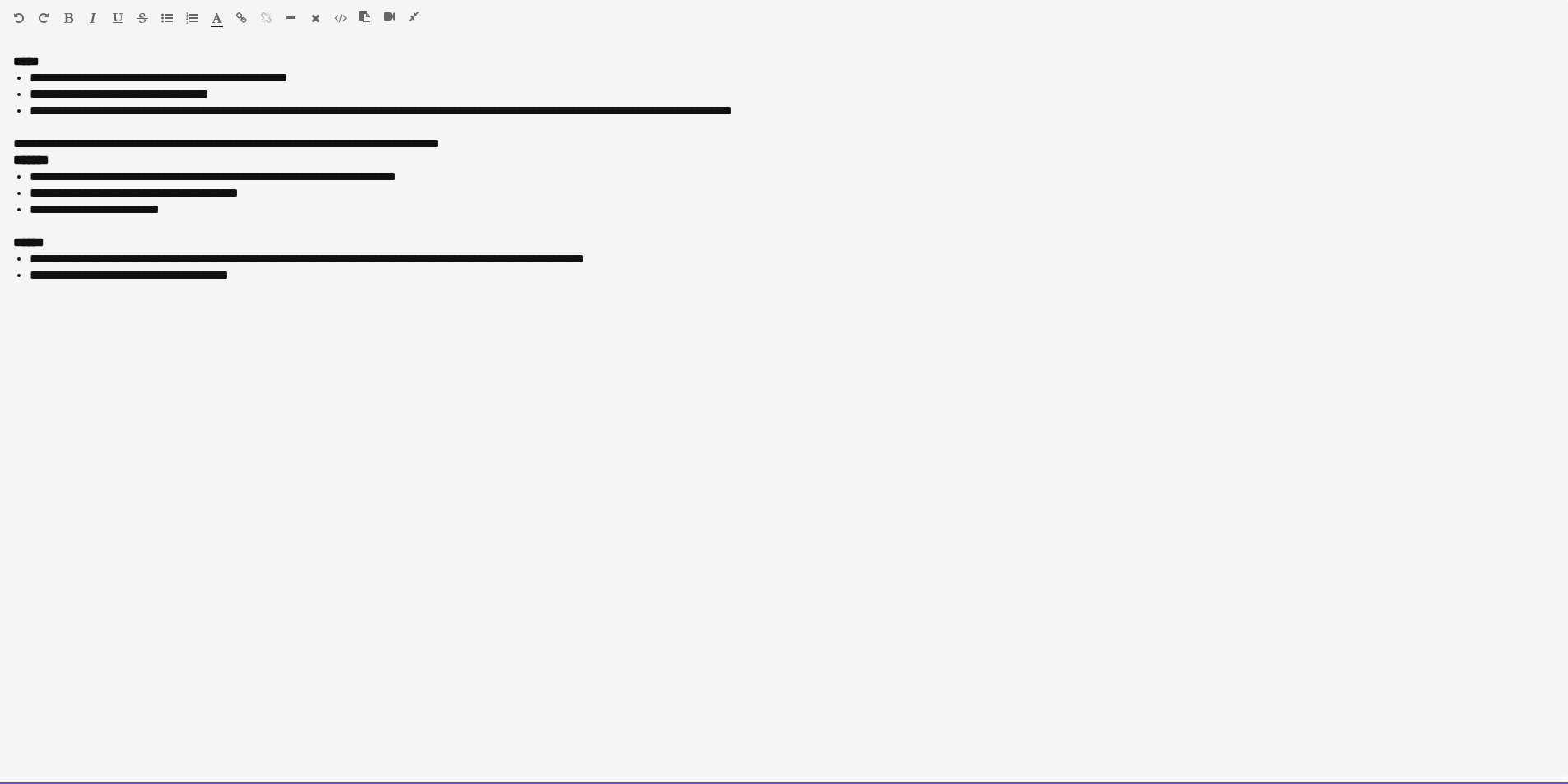
drag, startPoint x: 17, startPoint y: 141, endPoint x: 514, endPoint y: 141, distance: 497.0
click at [514, 141] on div "**********" at bounding box center [784, 143] width 1541 height 17
click at [200, 213] on li "**********" at bounding box center [792, 210] width 1526 height 17
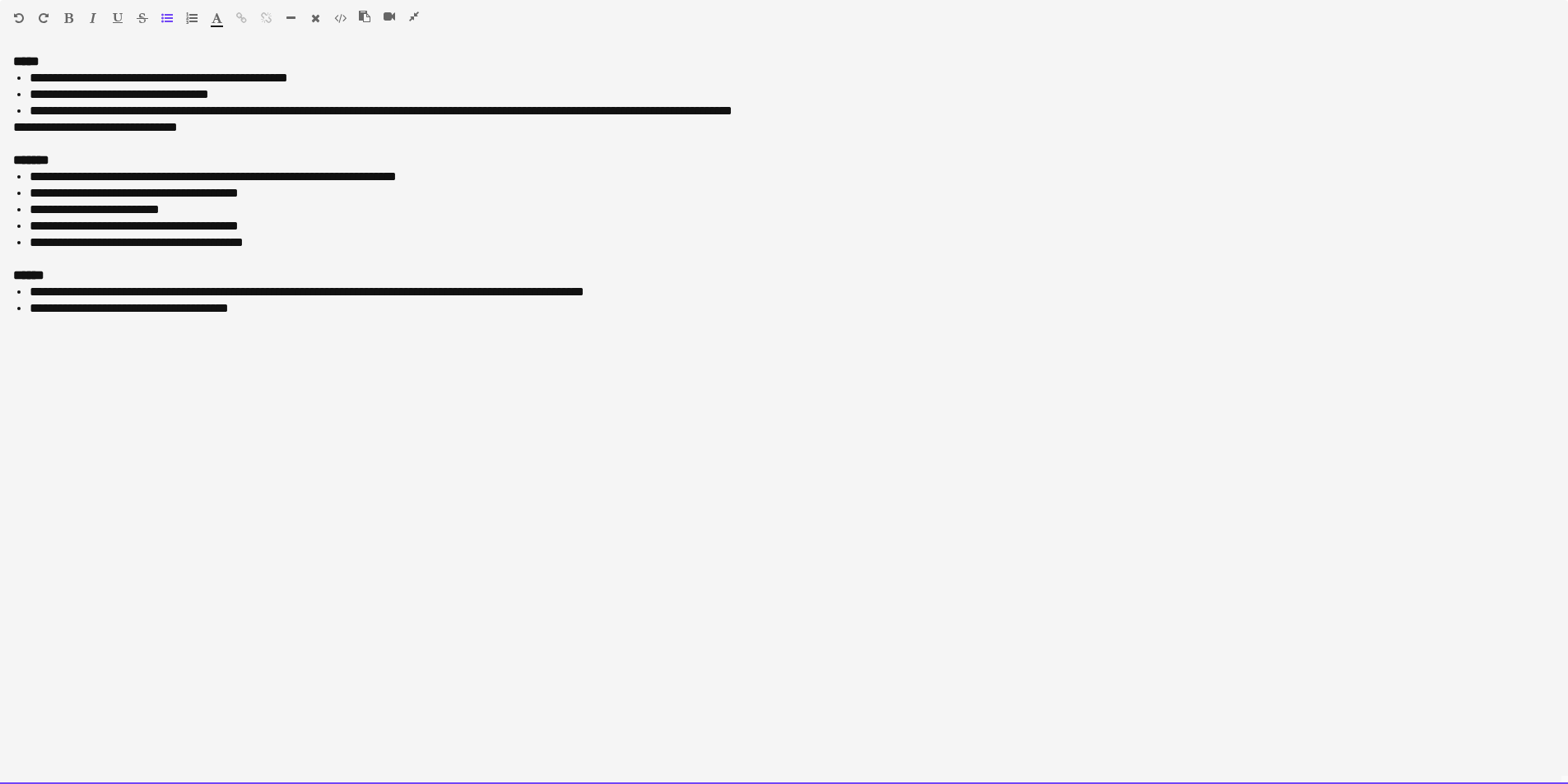
click at [5, 55] on div "**********" at bounding box center [784, 419] width 1568 height 731
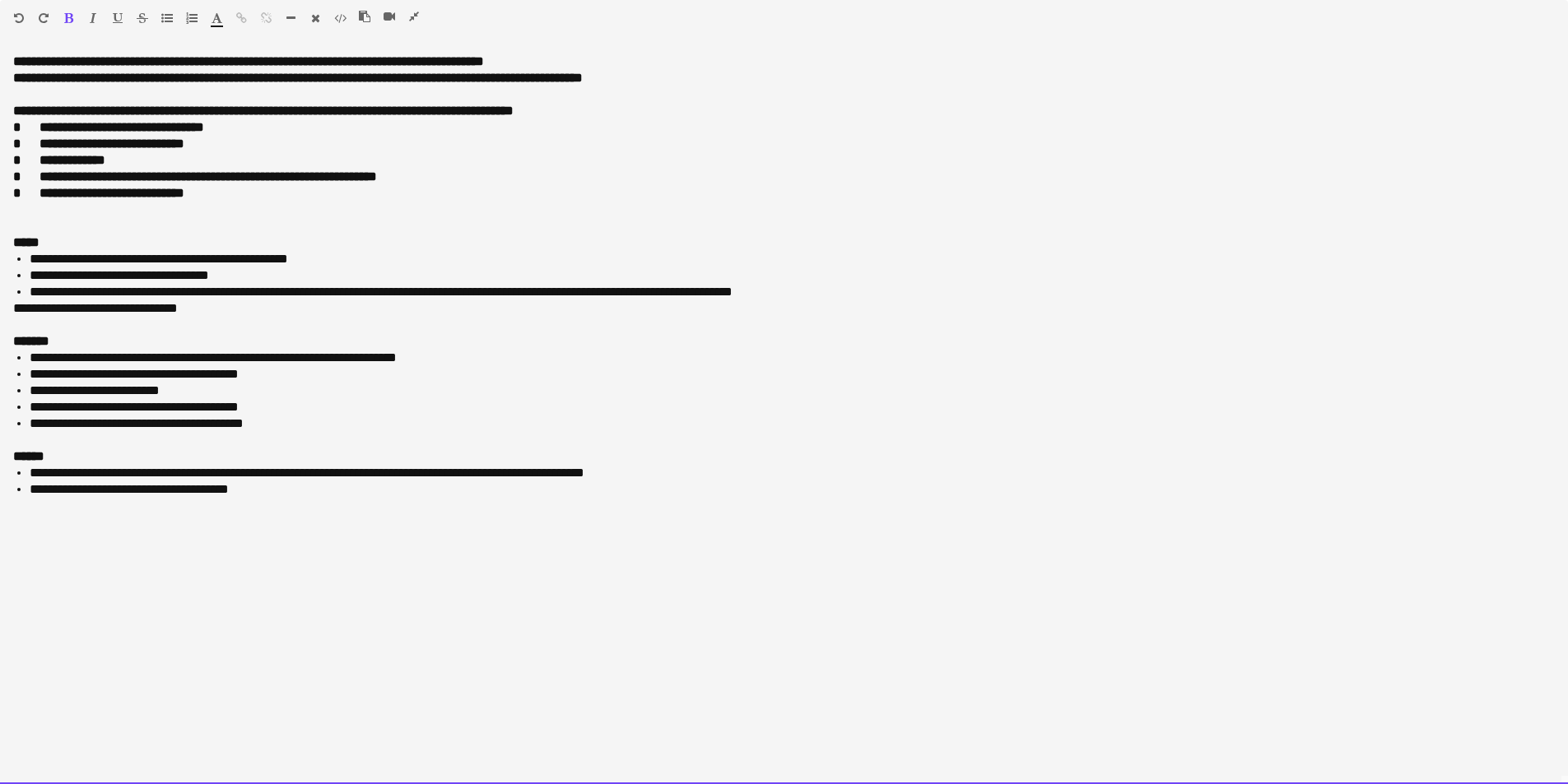
click at [35, 219] on div at bounding box center [784, 226] width 1541 height 17
drag, startPoint x: 233, startPoint y: 193, endPoint x: 5, endPoint y: 43, distance: 272.9
click at [5, 43] on div "**********" at bounding box center [784, 412] width 1568 height 742
click at [73, 9] on div "Standard Heading 1 Heading 2 Heading 3 Heading 4 Heading 5 Heading 6 Heading 7 …" at bounding box center [784, 20] width 1568 height 42
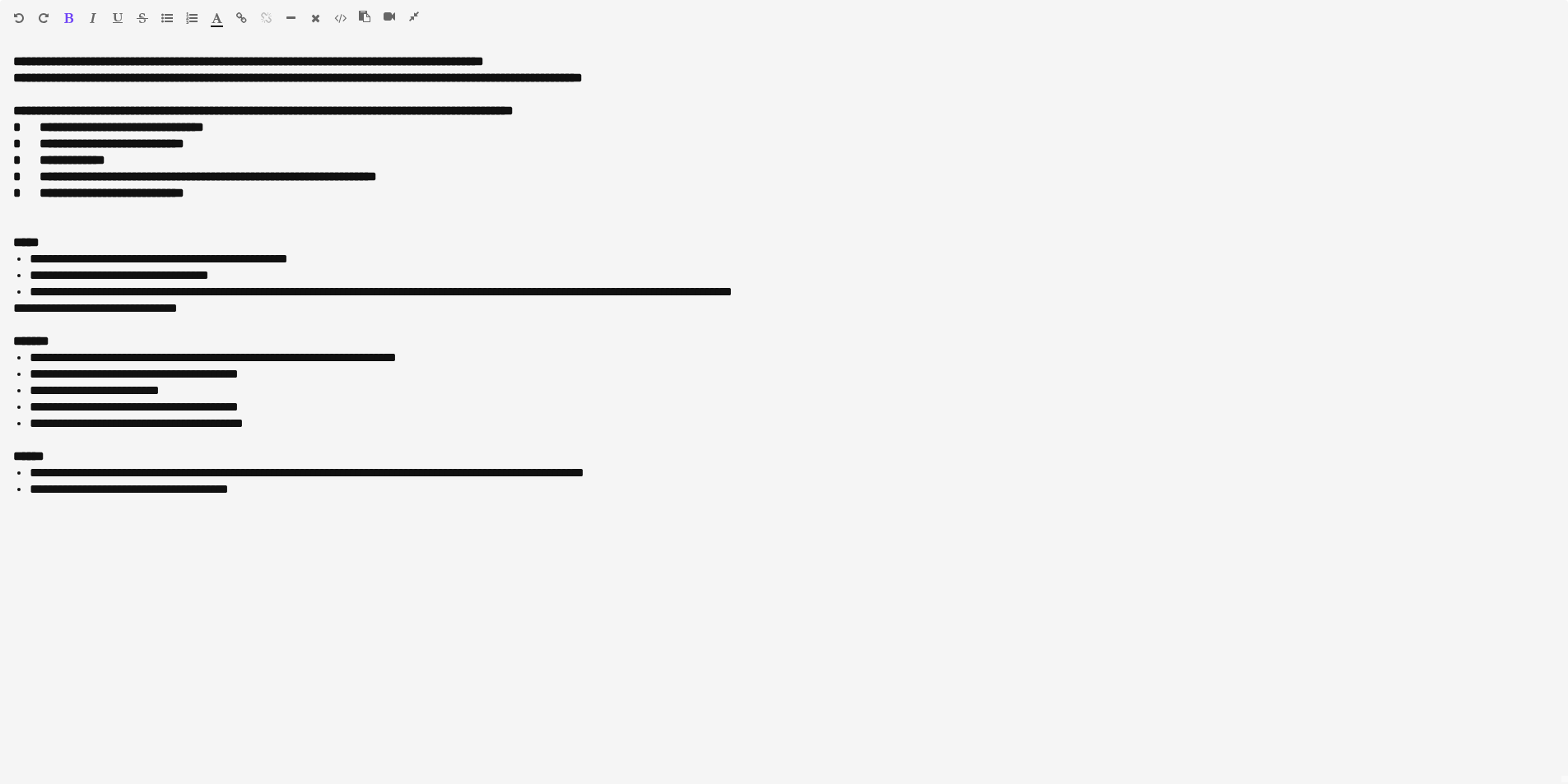
click at [70, 12] on icon "button" at bounding box center [69, 18] width 9 height 12
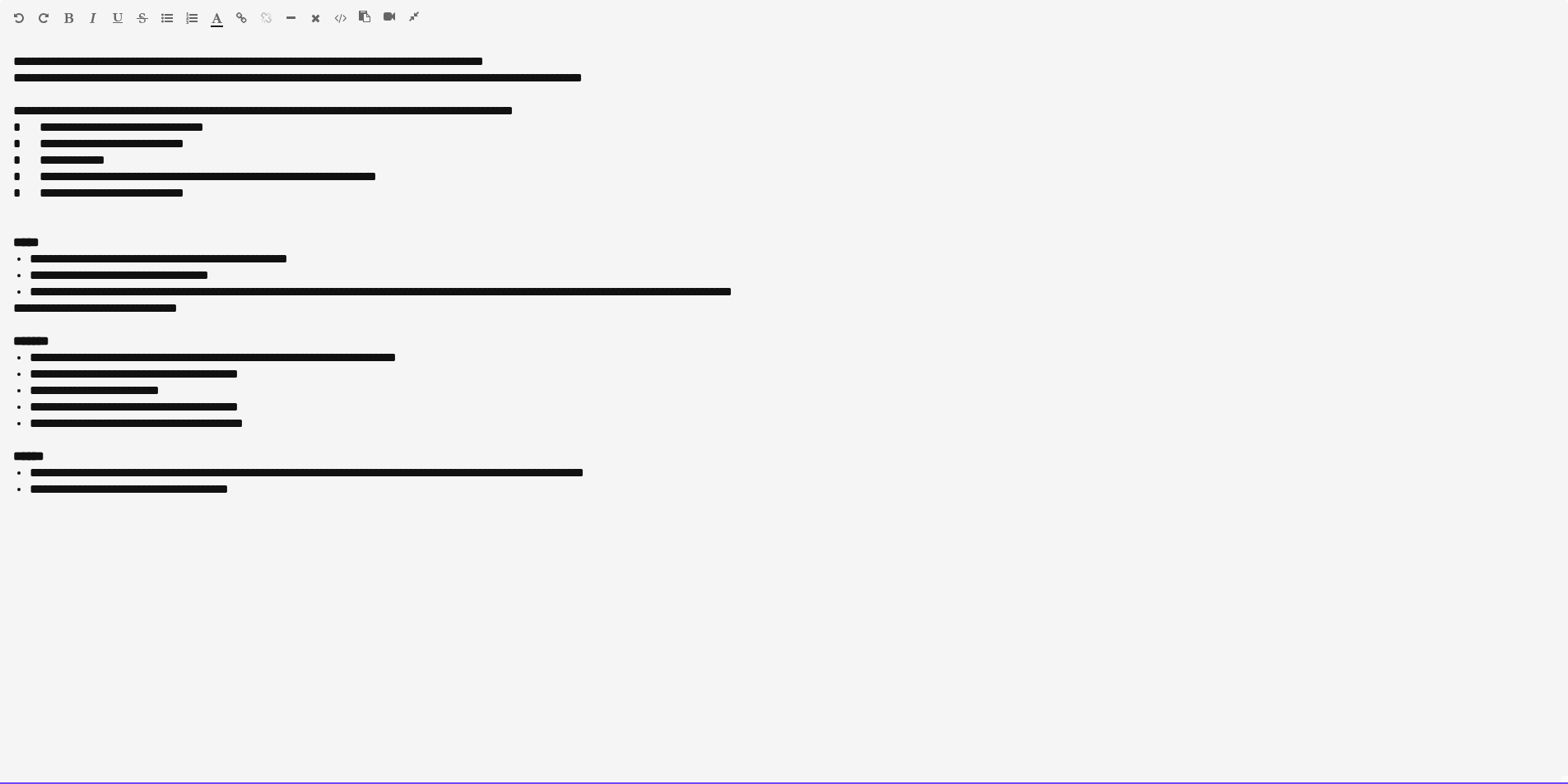
click at [17, 211] on div at bounding box center [784, 210] width 1541 height 17
click at [25, 137] on span at bounding box center [29, 143] width 19 height 12
click at [29, 124] on span at bounding box center [29, 127] width 19 height 12
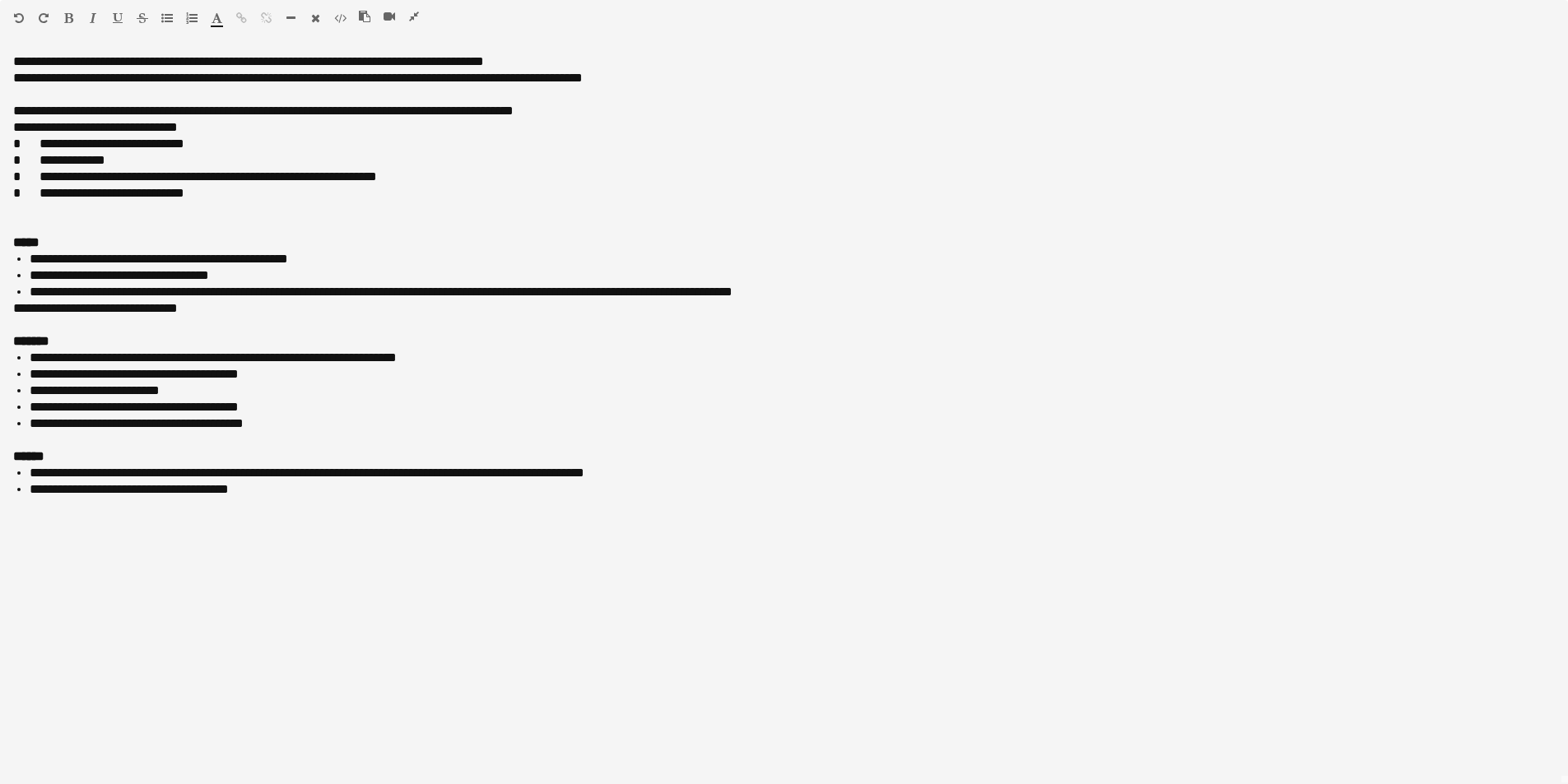
click at [163, 17] on icon "button" at bounding box center [166, 18] width 12 height 12
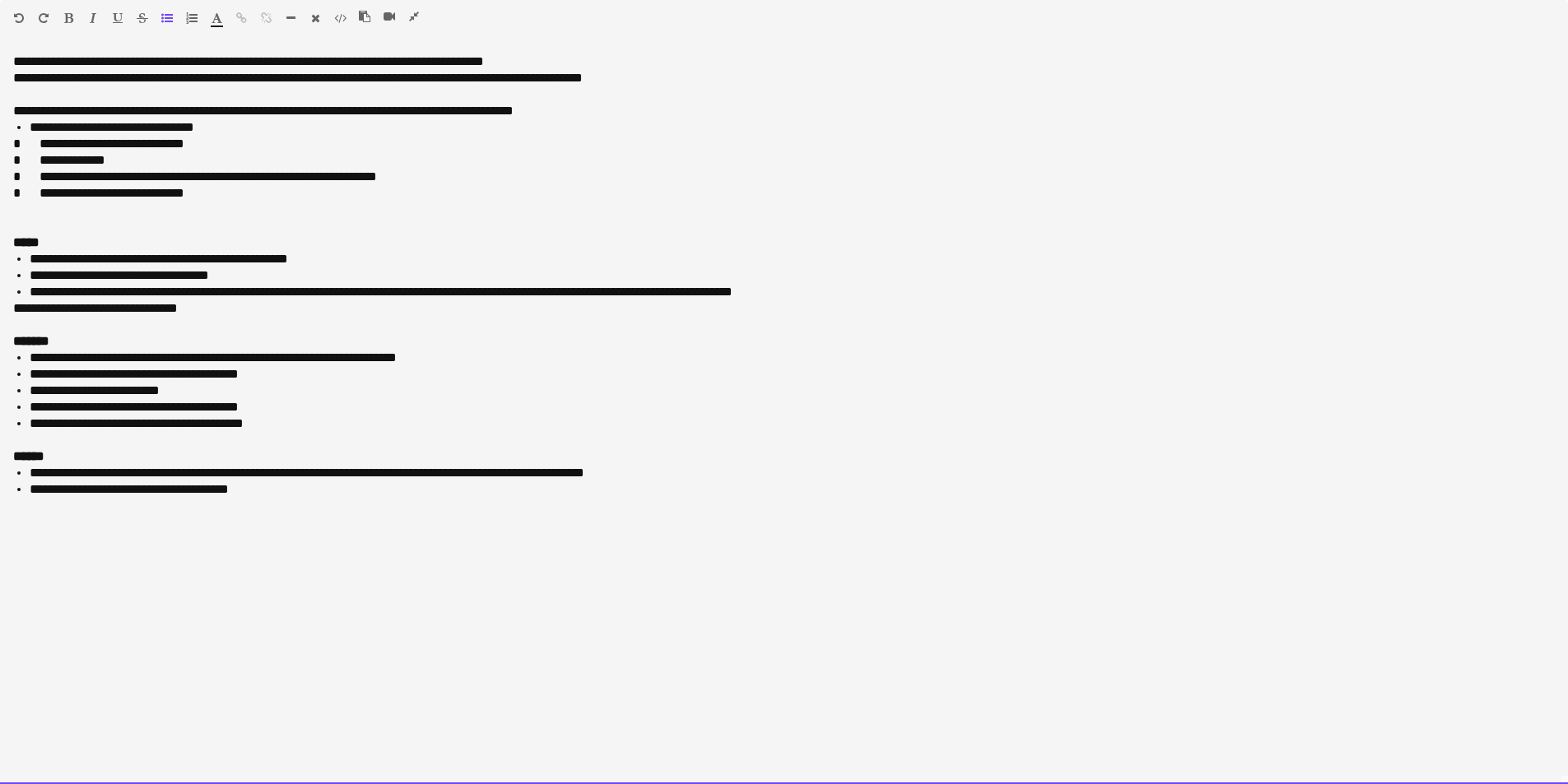
click at [32, 142] on span at bounding box center [29, 143] width 19 height 12
click at [29, 158] on span at bounding box center [29, 160] width 19 height 12
click at [35, 179] on div "**********" at bounding box center [784, 177] width 1541 height 17
click at [31, 196] on span at bounding box center [29, 193] width 19 height 12
click at [80, 227] on div at bounding box center [784, 226] width 1541 height 17
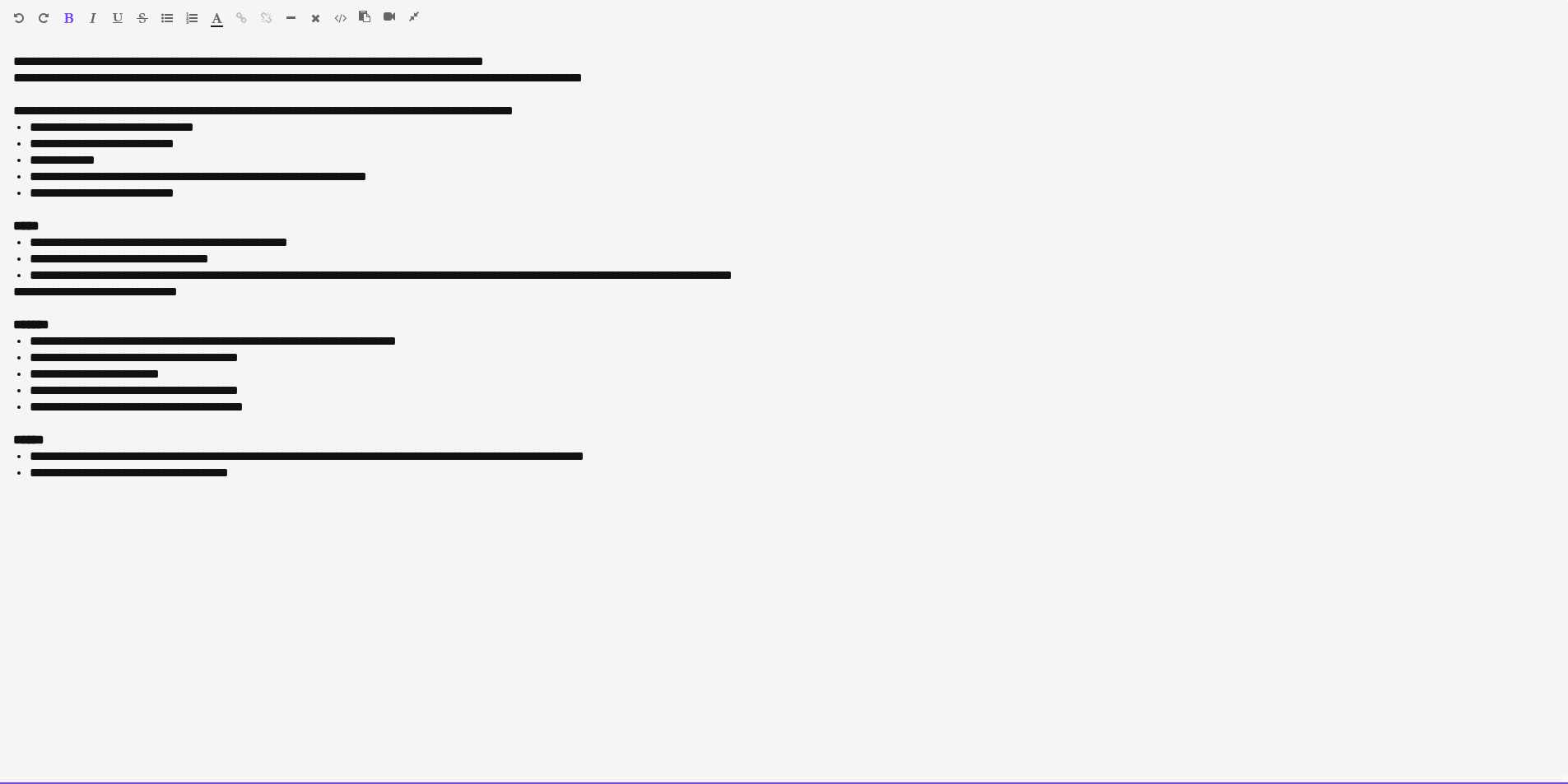
click at [143, 57] on div "**********" at bounding box center [784, 61] width 1541 height 17
click at [65, 81] on div "**********" at bounding box center [784, 78] width 1541 height 17
click at [771, 82] on div "**********" at bounding box center [784, 78] width 1541 height 17
click at [280, 476] on li "**********" at bounding box center [792, 473] width 1526 height 17
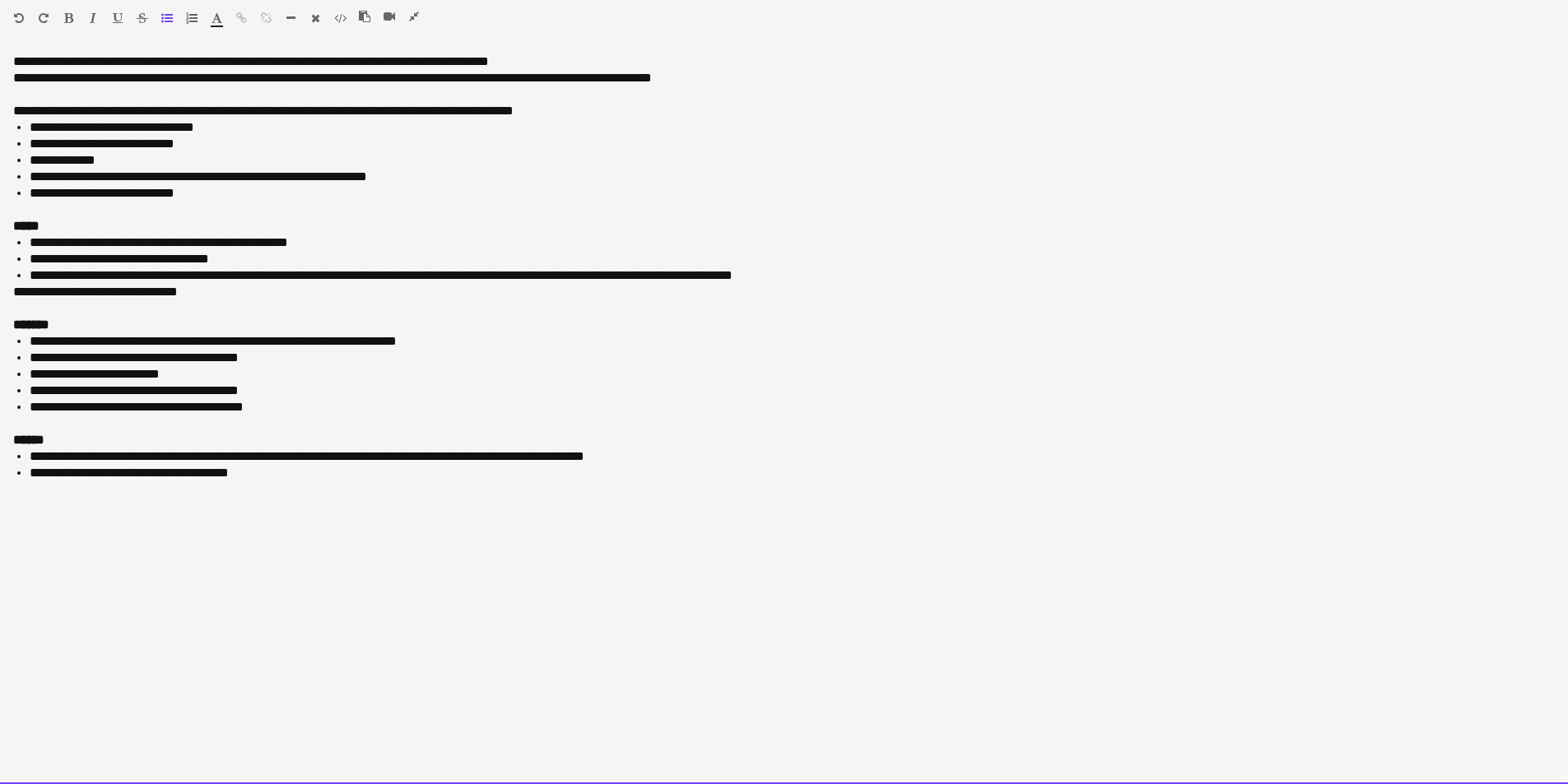
click at [511, 459] on li "**********" at bounding box center [792, 457] width 1526 height 17
drag, startPoint x: 498, startPoint y: 454, endPoint x: 657, endPoint y: 464, distance: 159.3
click at [657, 464] on li "**********" at bounding box center [792, 457] width 1526 height 17
click at [251, 475] on li "**********" at bounding box center [792, 473] width 1526 height 17
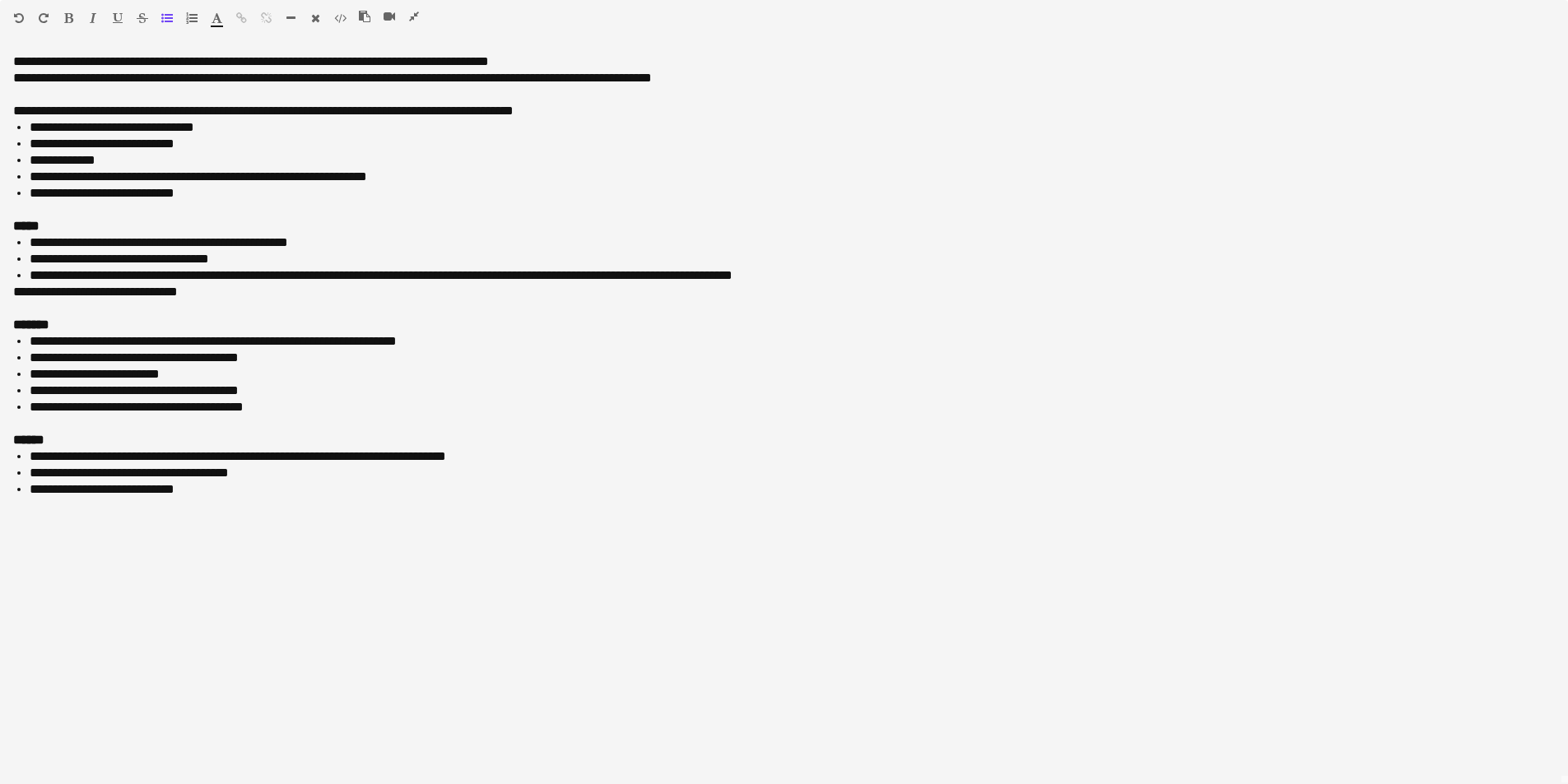
click at [413, 16] on icon "button" at bounding box center [413, 16] width 10 height 12
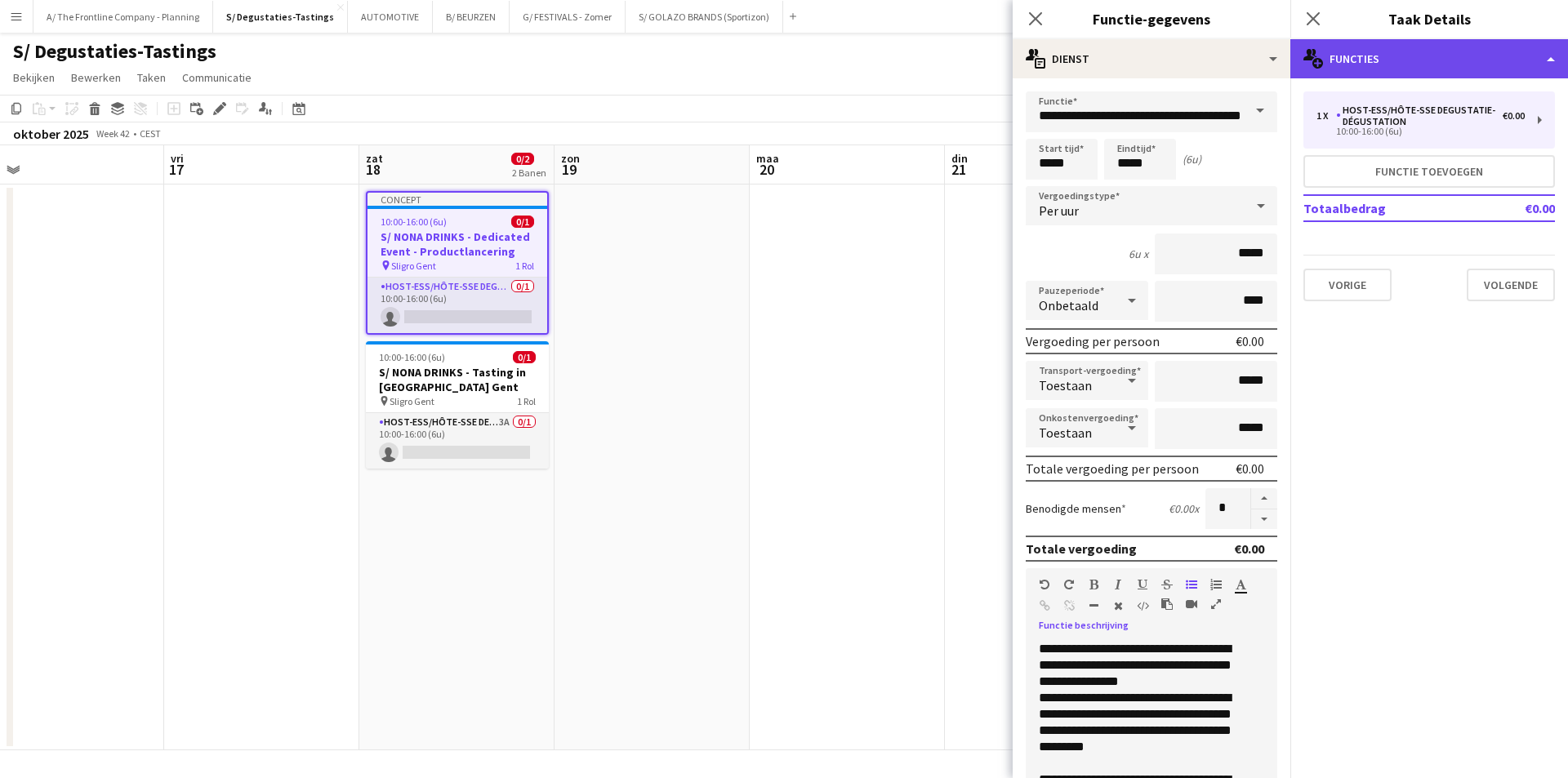
click at [1413, 69] on div "multiple-users-add Functies" at bounding box center [1429, 59] width 278 height 40
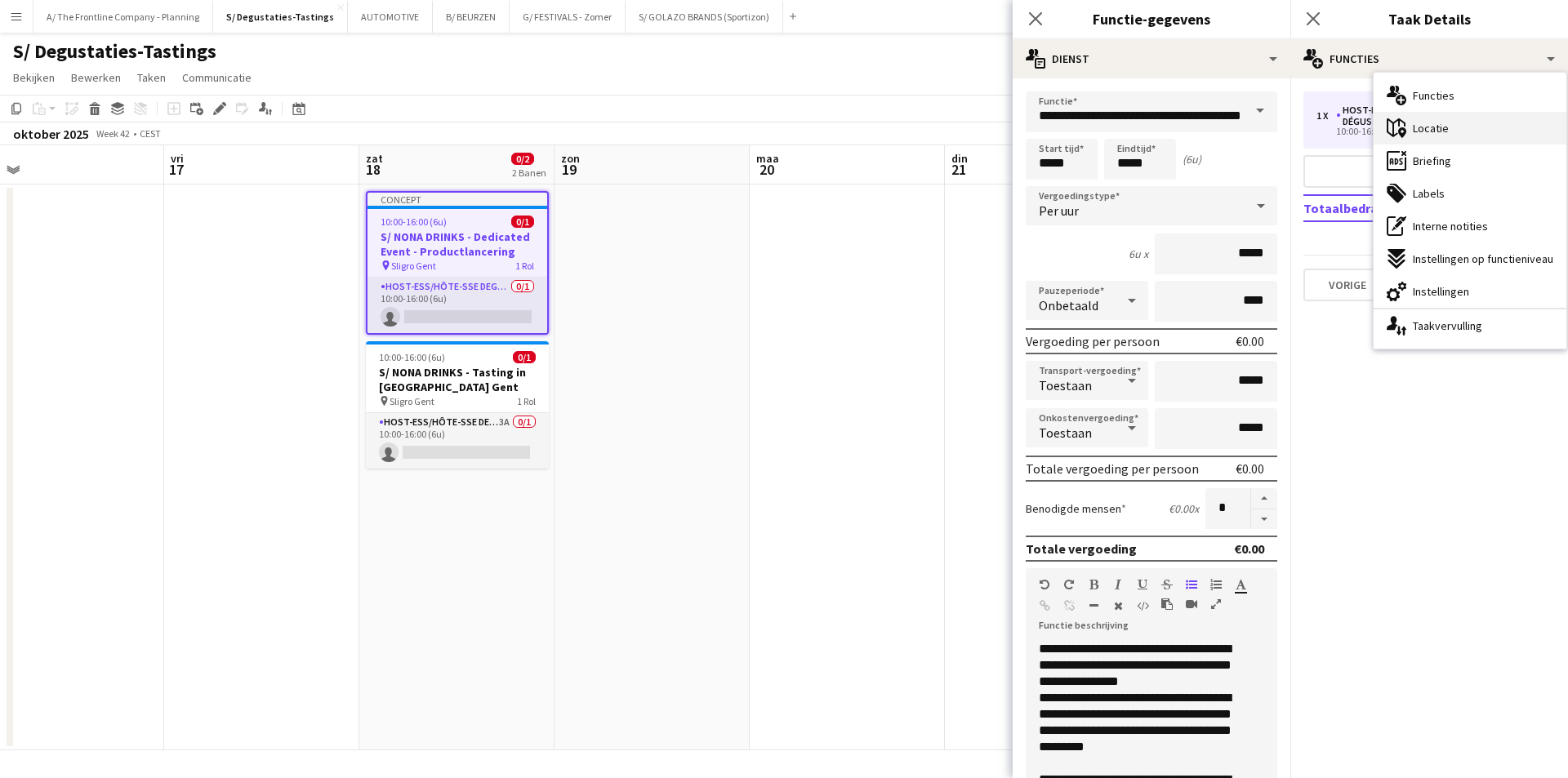
click at [1476, 126] on div "maps-pin-1 Locatie" at bounding box center [1470, 127] width 192 height 32
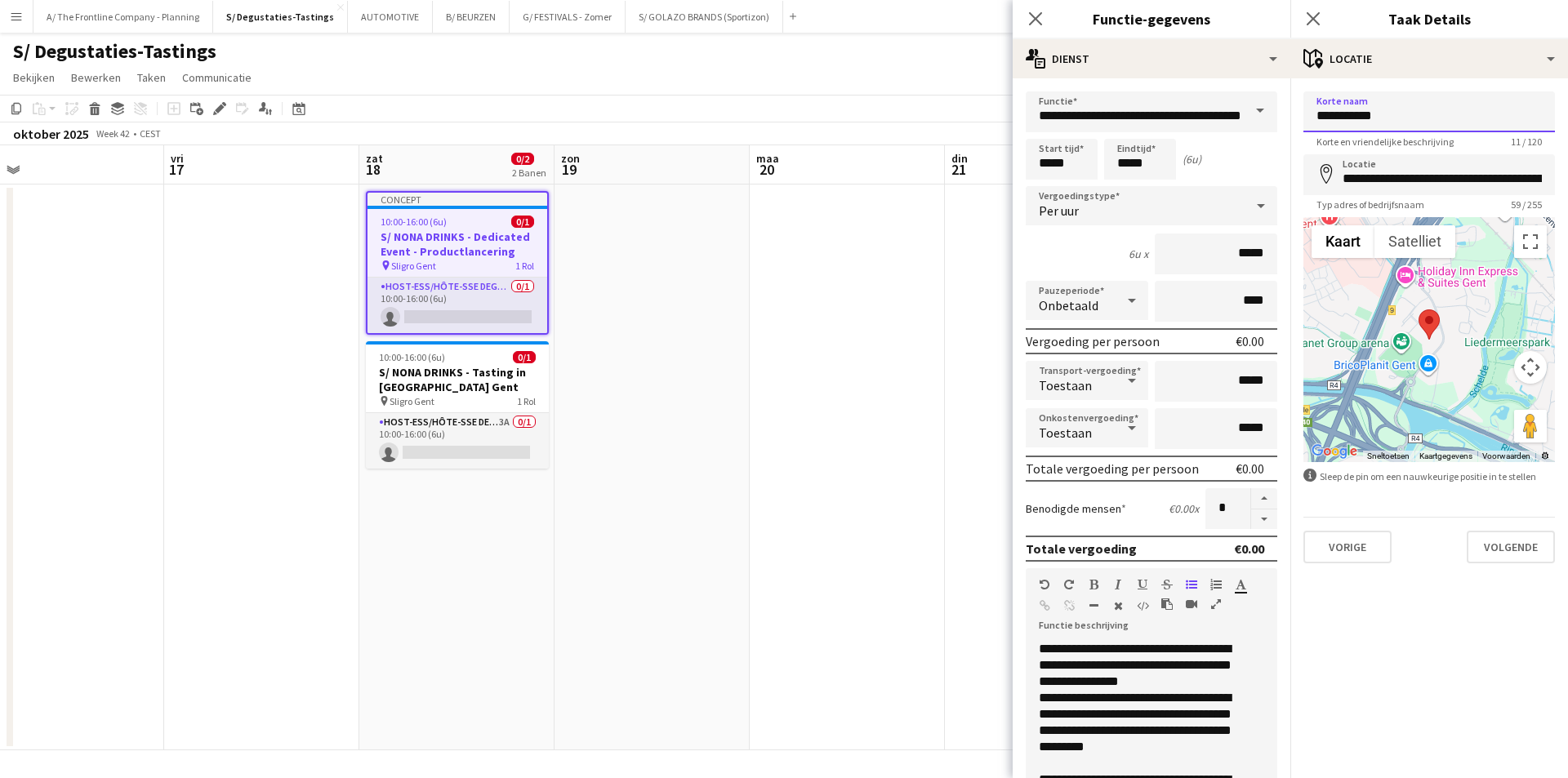
drag, startPoint x: 1435, startPoint y: 120, endPoint x: 1315, endPoint y: 106, distance: 120.8
click at [1315, 106] on input "**********" at bounding box center [1429, 112] width 251 height 40
click at [1331, 102] on input "**********" at bounding box center [1429, 112] width 251 height 40
click at [1331, 114] on input "**********" at bounding box center [1429, 112] width 251 height 40
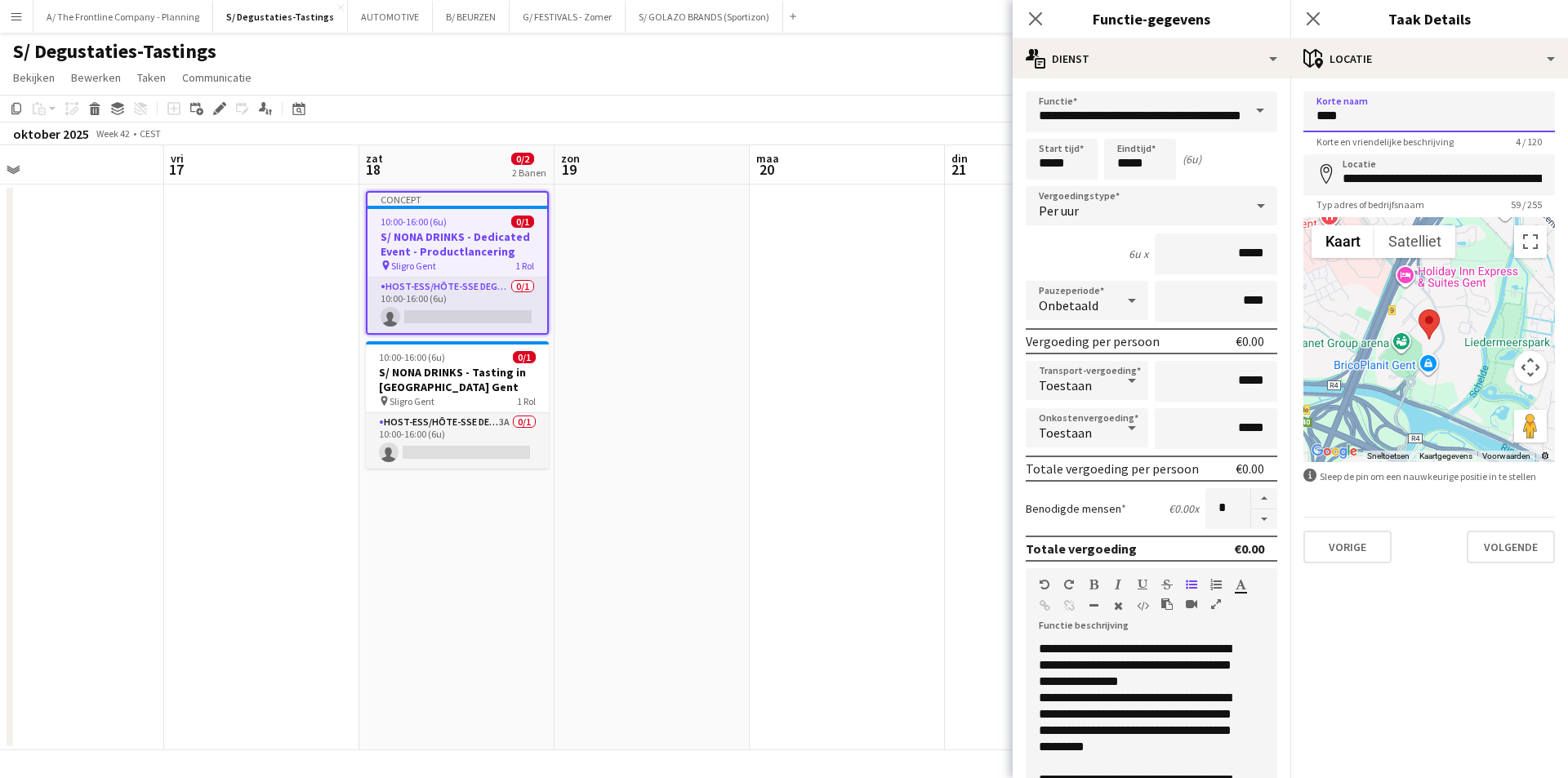
type input "****"
click at [1371, 165] on input "**********" at bounding box center [1429, 175] width 251 height 40
click at [1371, 183] on input "**********" at bounding box center [1429, 175] width 251 height 40
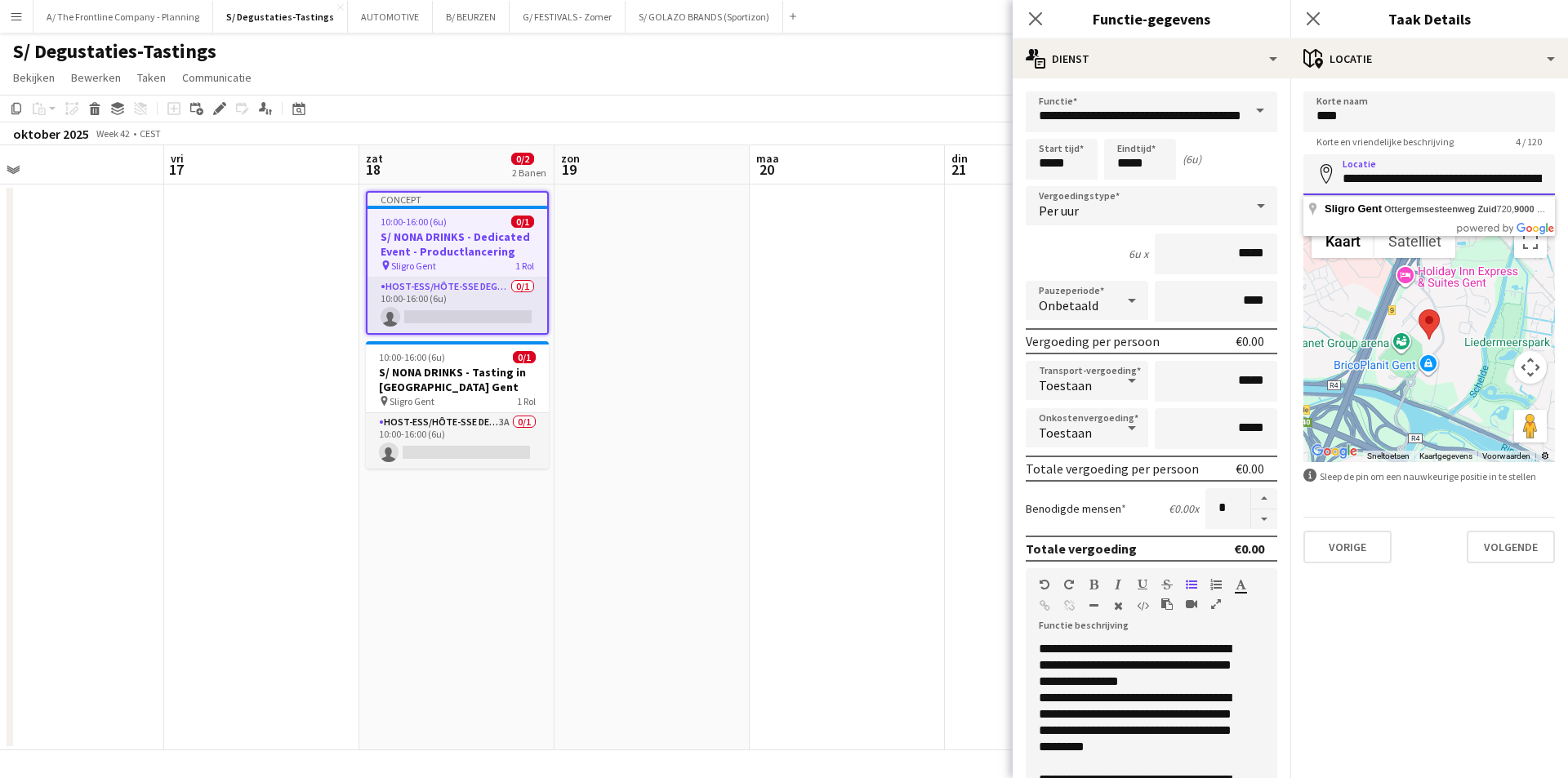
paste input
type input "**********"
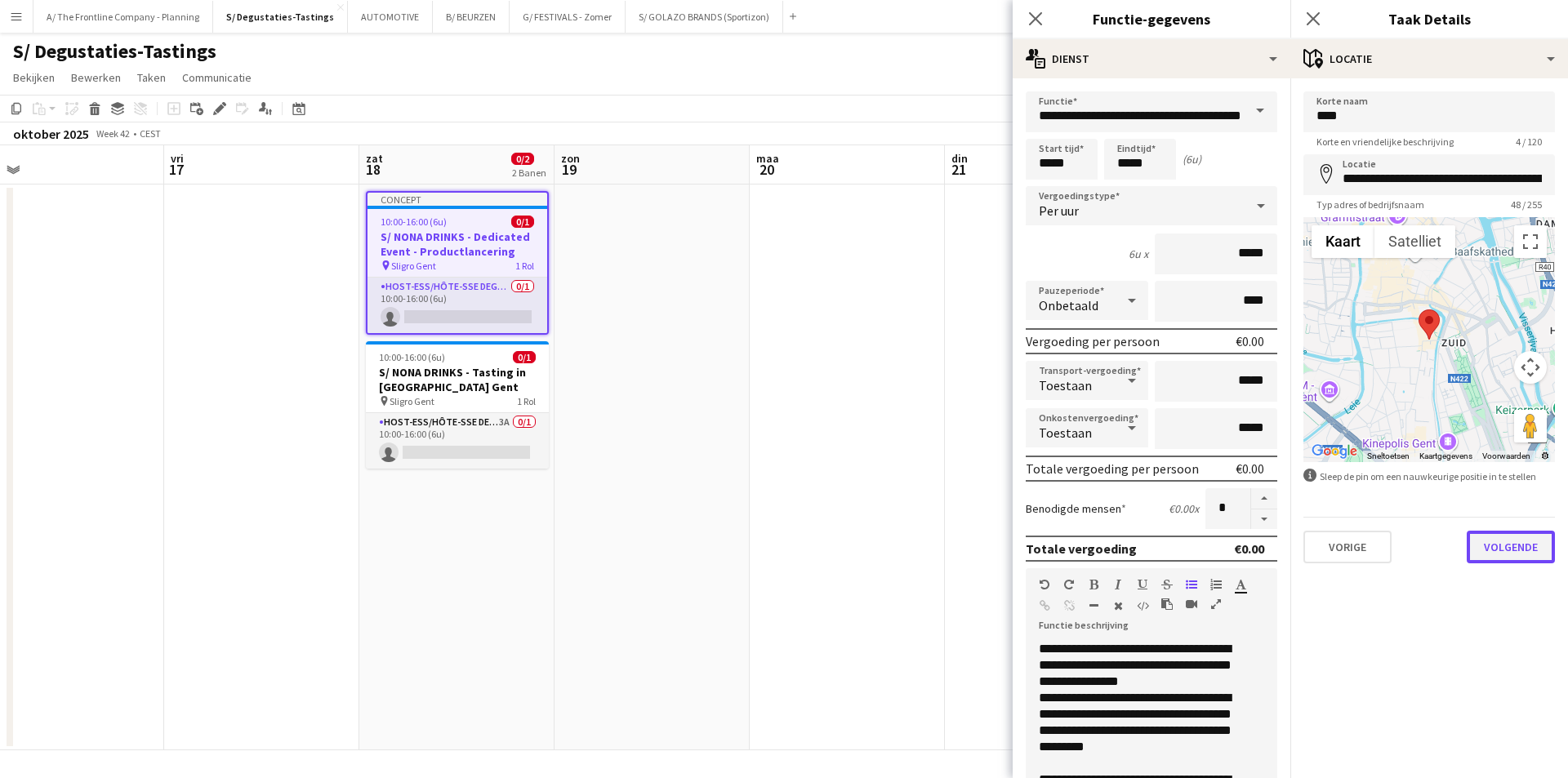
click at [1478, 550] on button "Volgende" at bounding box center [1511, 546] width 88 height 32
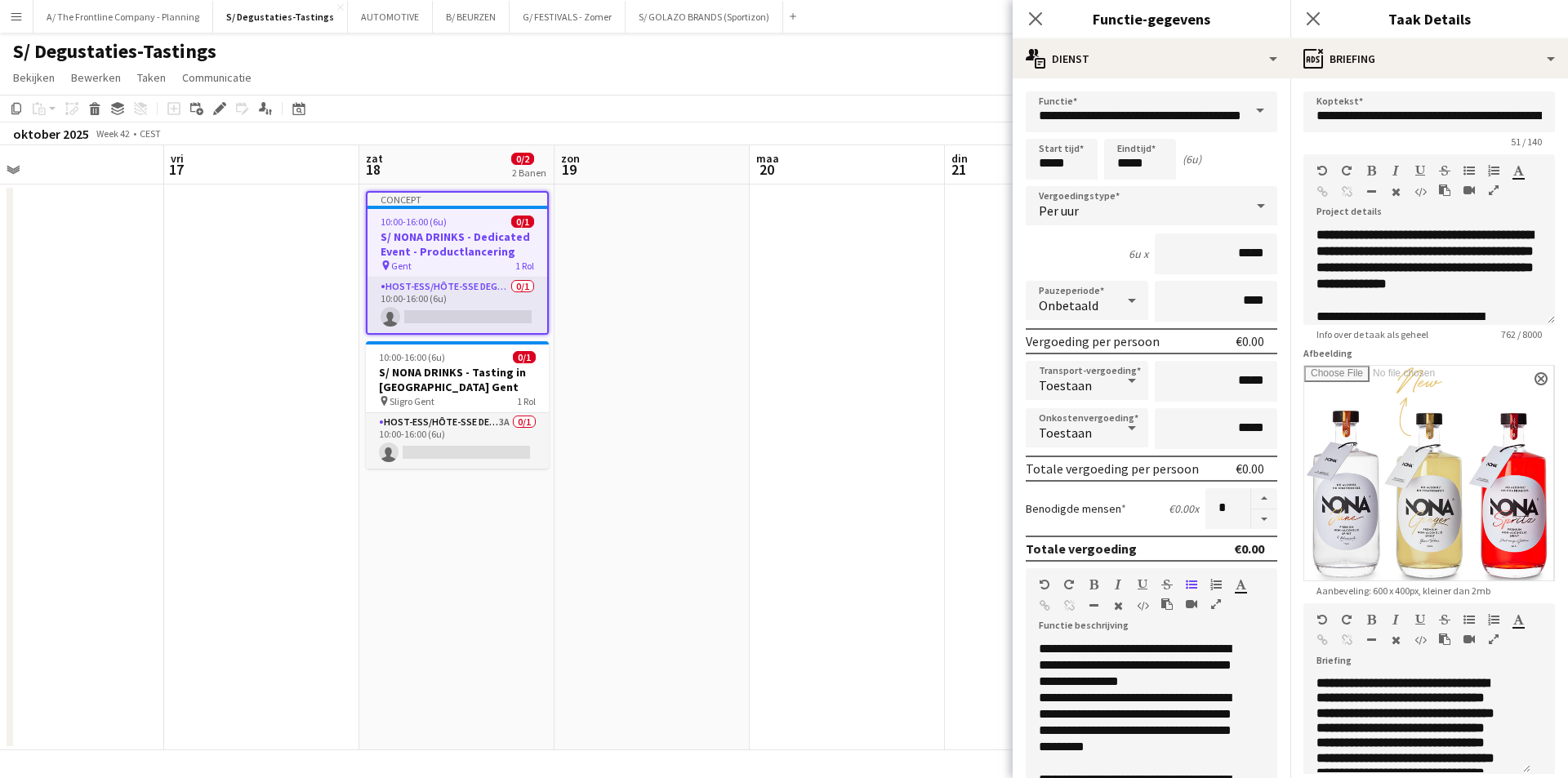
click at [1489, 645] on icon "button" at bounding box center [1493, 638] width 10 height 11
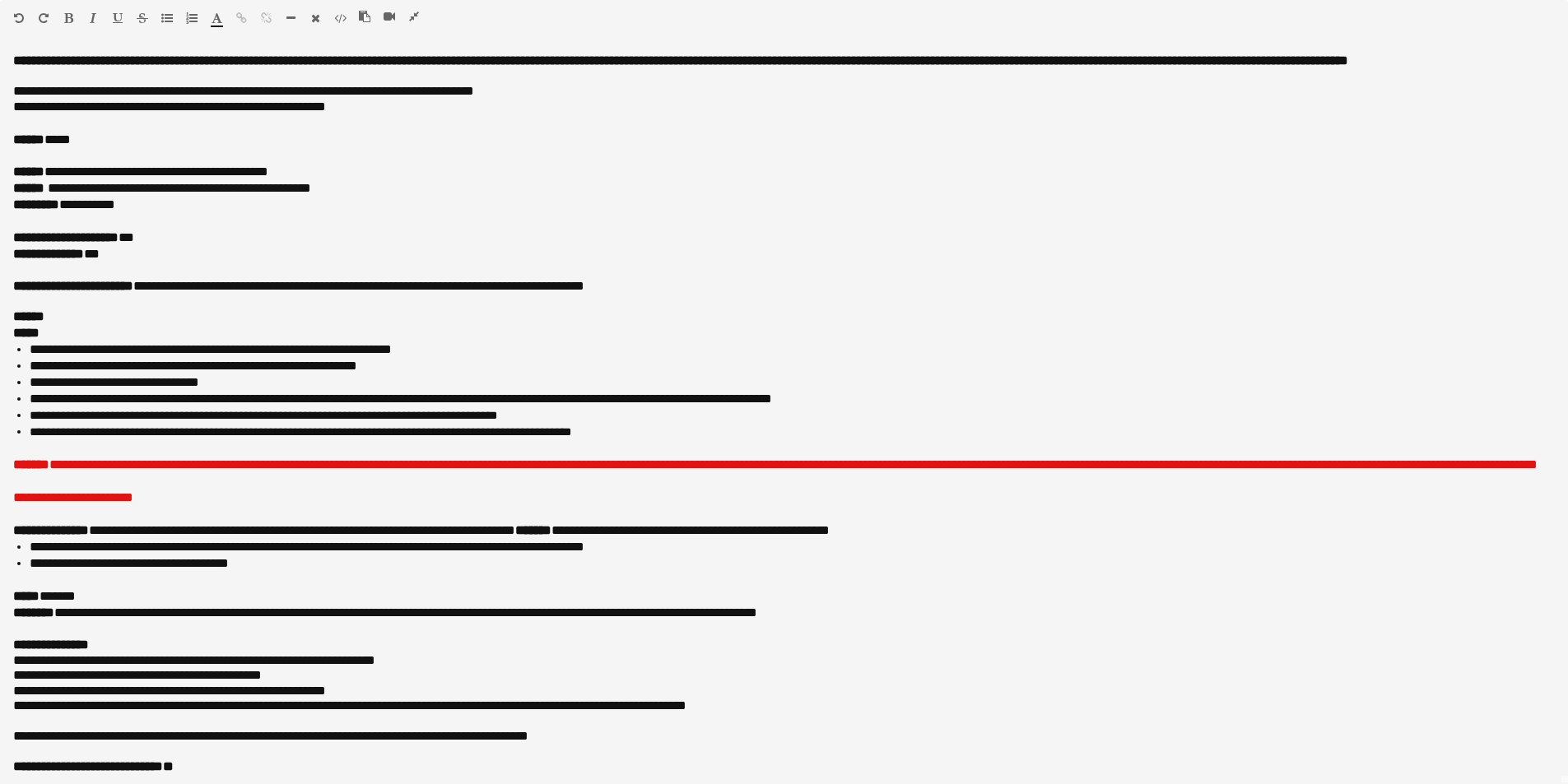
click at [410, 14] on icon "button" at bounding box center [413, 16] width 10 height 12
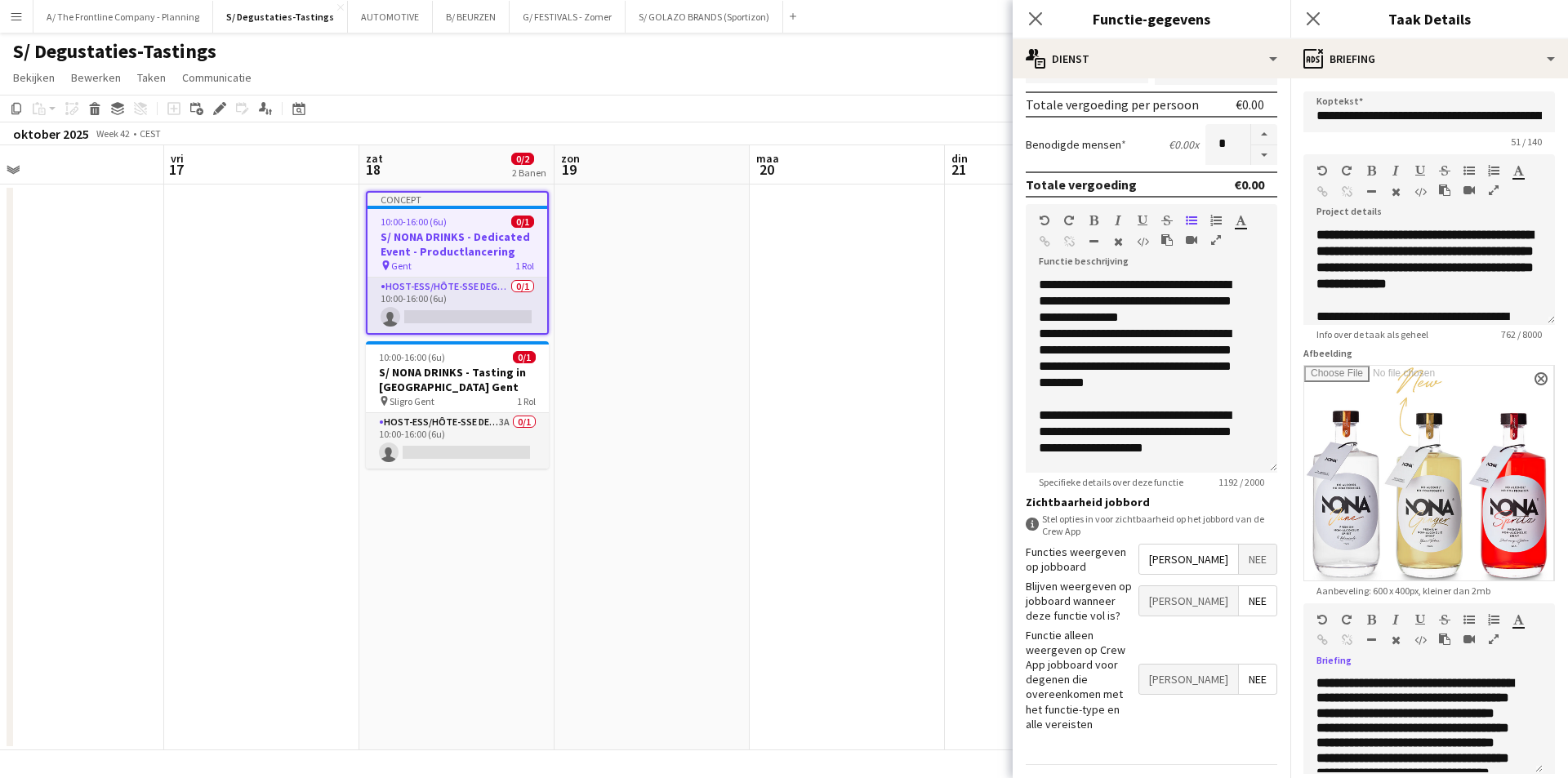
scroll to position [364, 0]
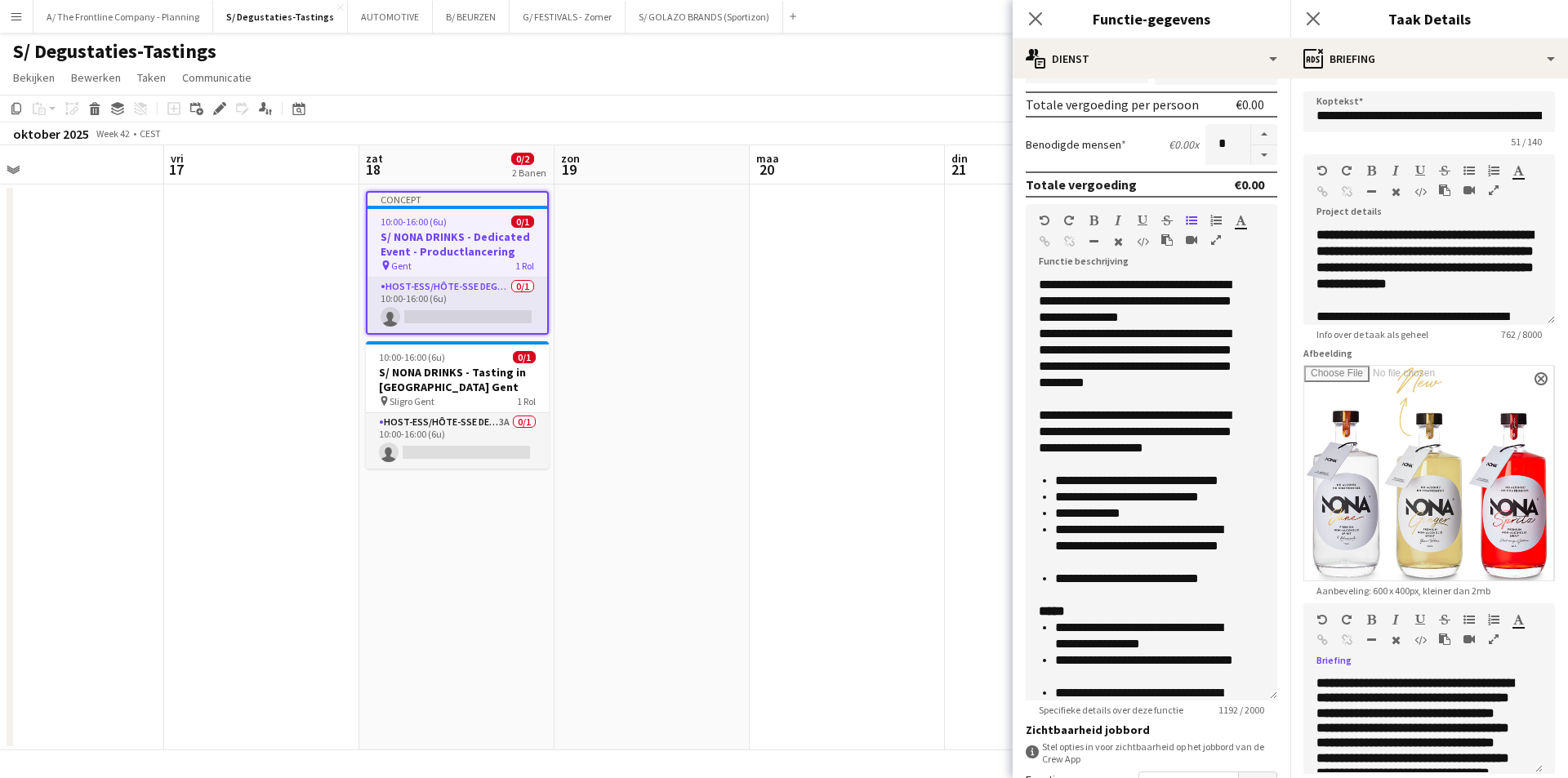
drag, startPoint x: 1256, startPoint y: 467, endPoint x: 1261, endPoint y: 695, distance: 228.1
click at [1261, 695] on div "**********" at bounding box center [1152, 488] width 251 height 424
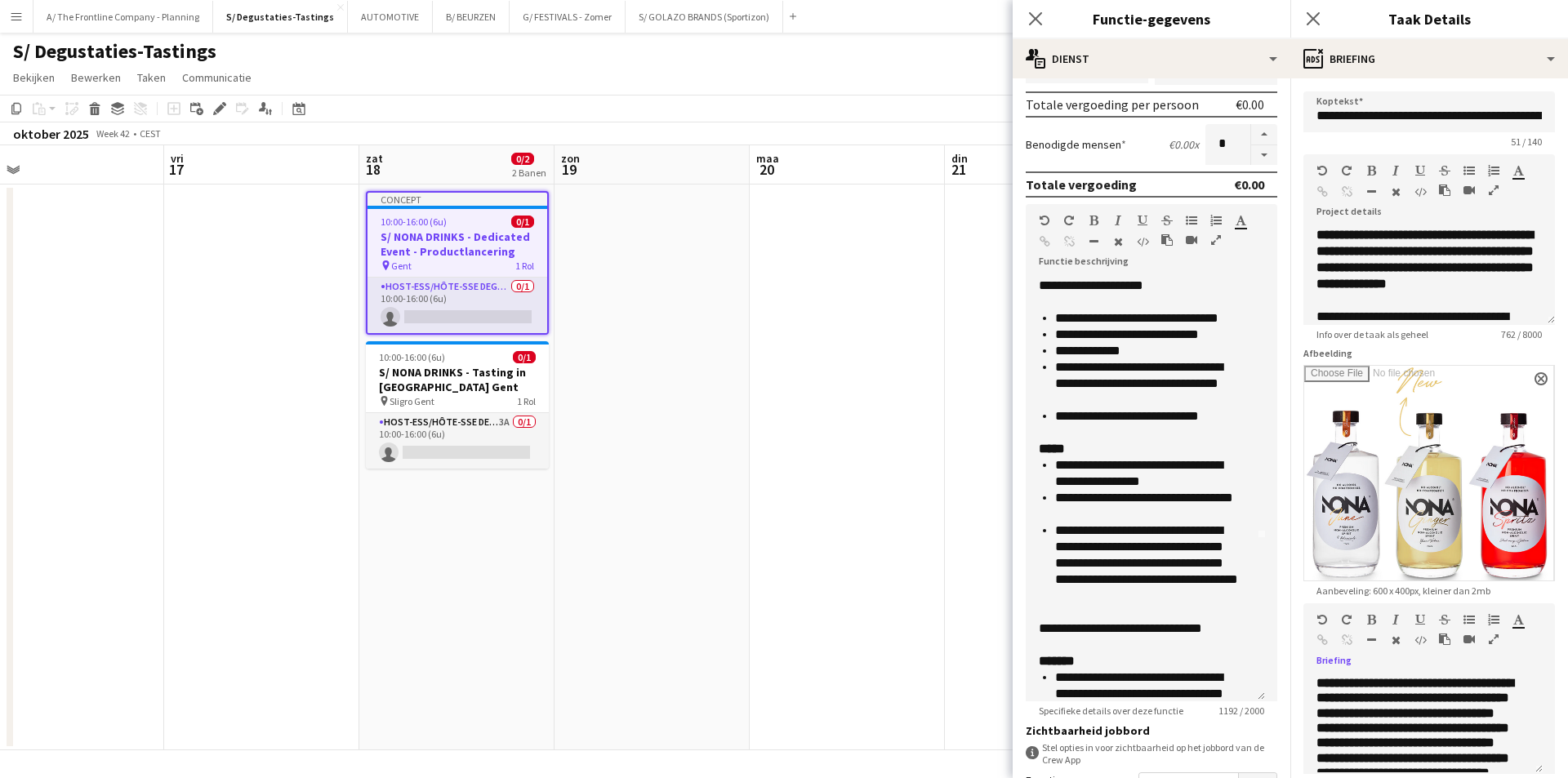
scroll to position [163, 0]
drag, startPoint x: 1238, startPoint y: 630, endPoint x: 1054, endPoint y: 461, distance: 249.8
click at [1054, 461] on div "**********" at bounding box center [1145, 546] width 213 height 180
click at [1491, 633] on icon "button" at bounding box center [1493, 638] width 10 height 11
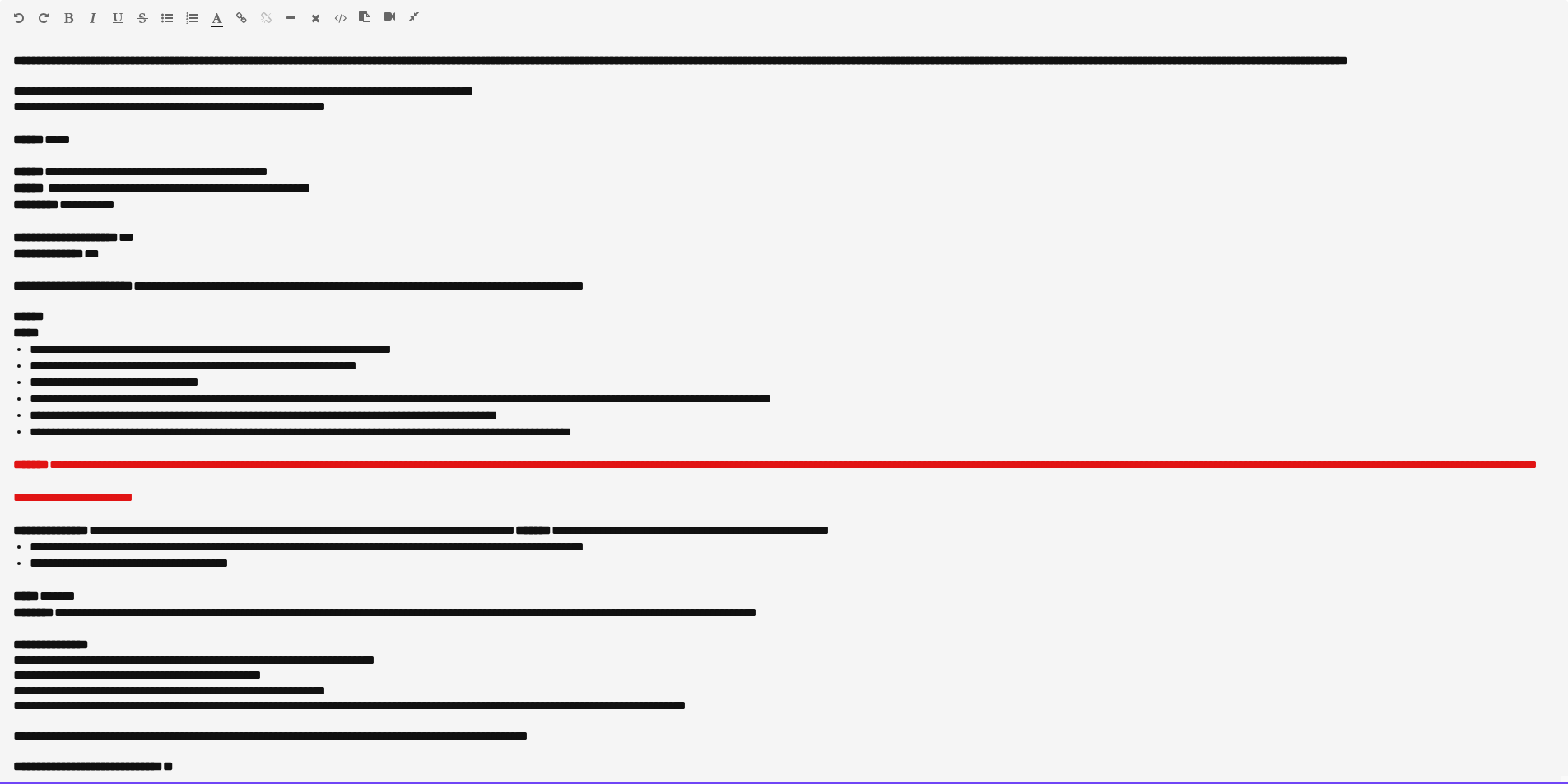
drag, startPoint x: 659, startPoint y: 439, endPoint x: -31, endPoint y: 338, distance: 697.4
paste div
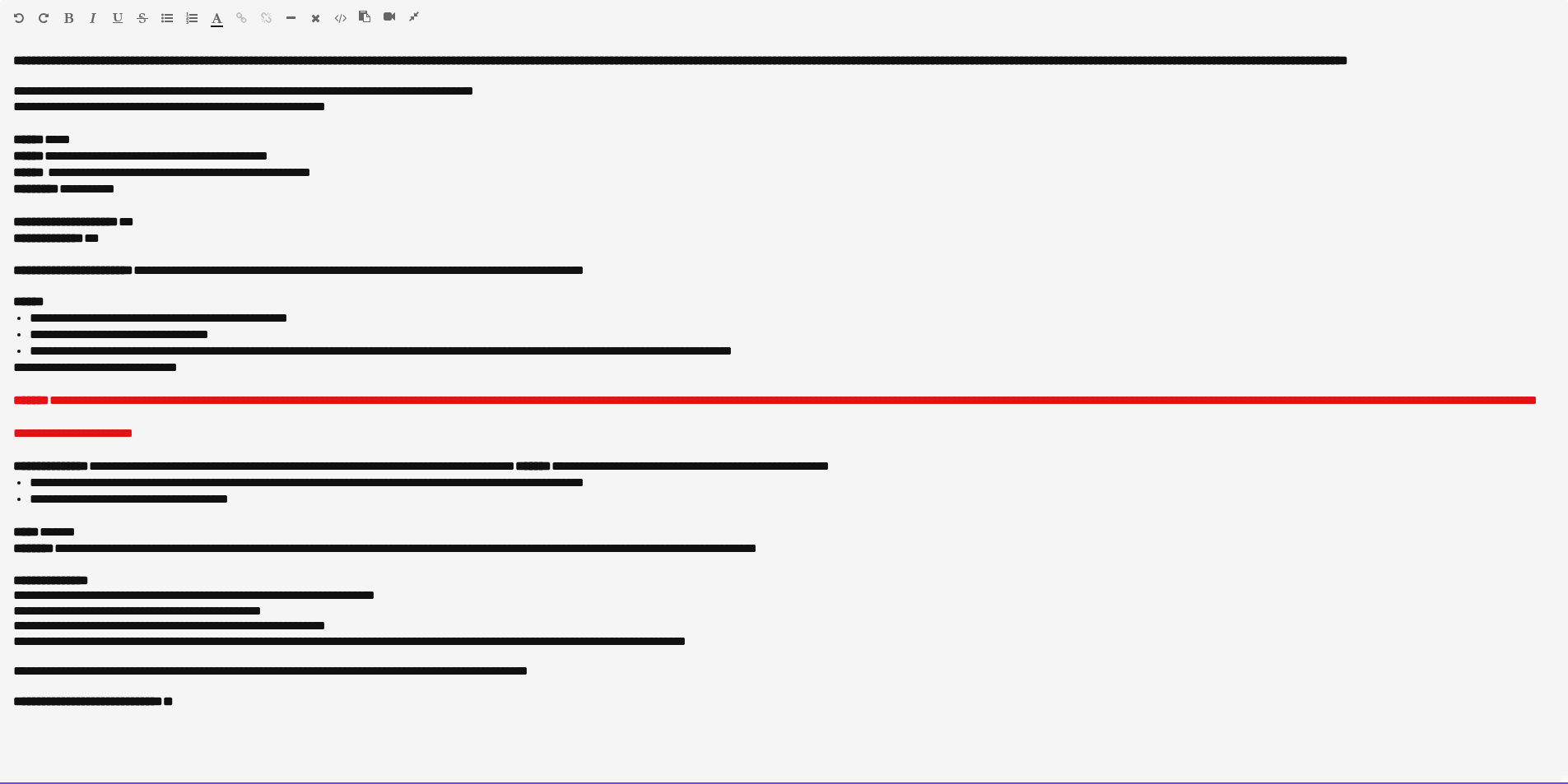
drag, startPoint x: 132, startPoint y: 221, endPoint x: 152, endPoint y: 221, distance: 20.0
click at [152, 221] on div "**********" at bounding box center [784, 222] width 1541 height 17
click at [321, 222] on div "**********" at bounding box center [784, 222] width 1541 height 17
click at [134, 247] on div at bounding box center [784, 255] width 1541 height 17
click at [127, 244] on div "**********" at bounding box center [784, 238] width 1541 height 17
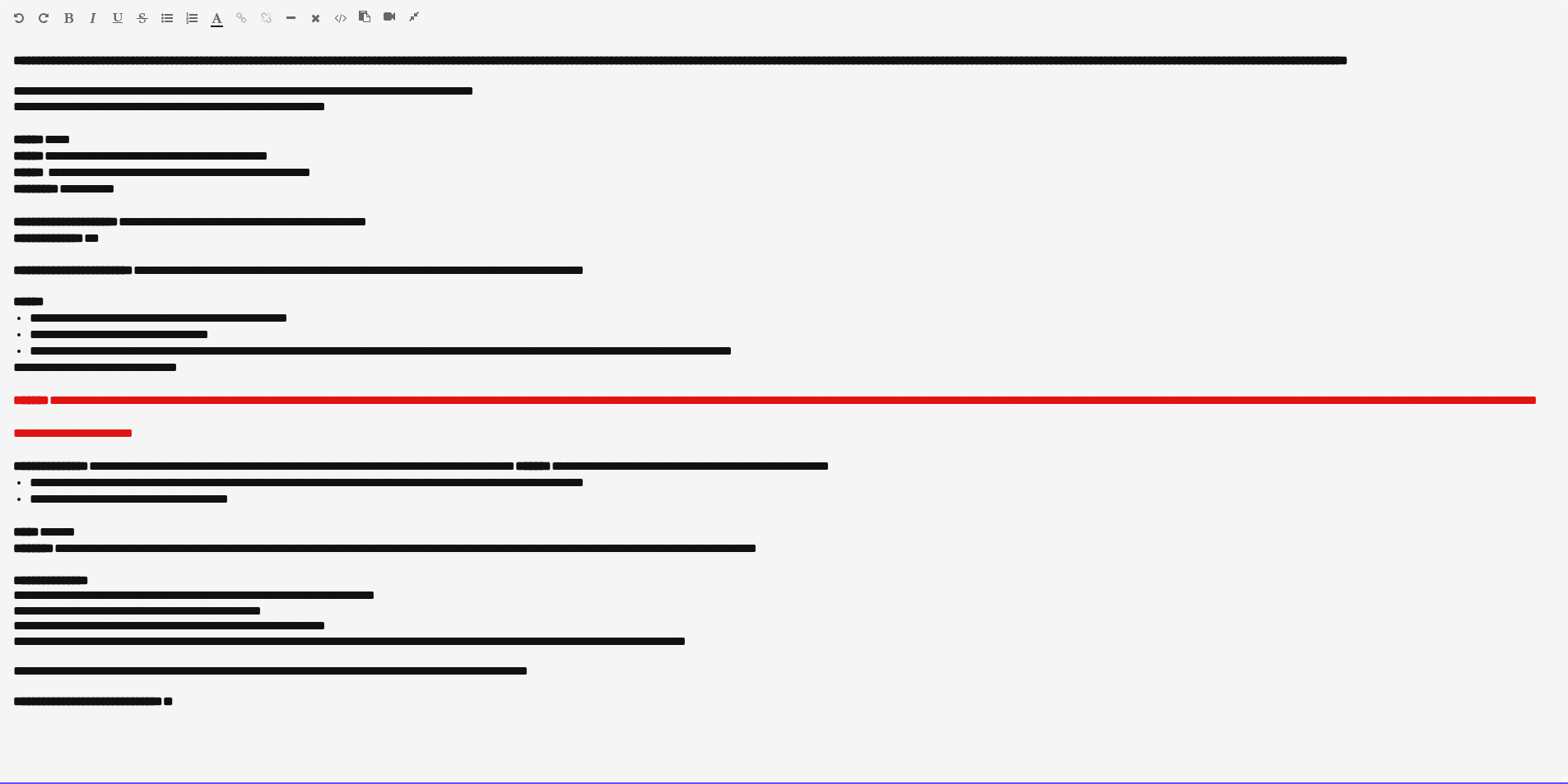
drag, startPoint x: 101, startPoint y: 236, endPoint x: 123, endPoint y: 239, distance: 22.2
click at [123, 239] on div "**********" at bounding box center [784, 238] width 1541 height 17
drag, startPoint x: 145, startPoint y: 416, endPoint x: 10, endPoint y: 406, distance: 135.4
click at [10, 406] on div "**********" at bounding box center [784, 419] width 1568 height 731
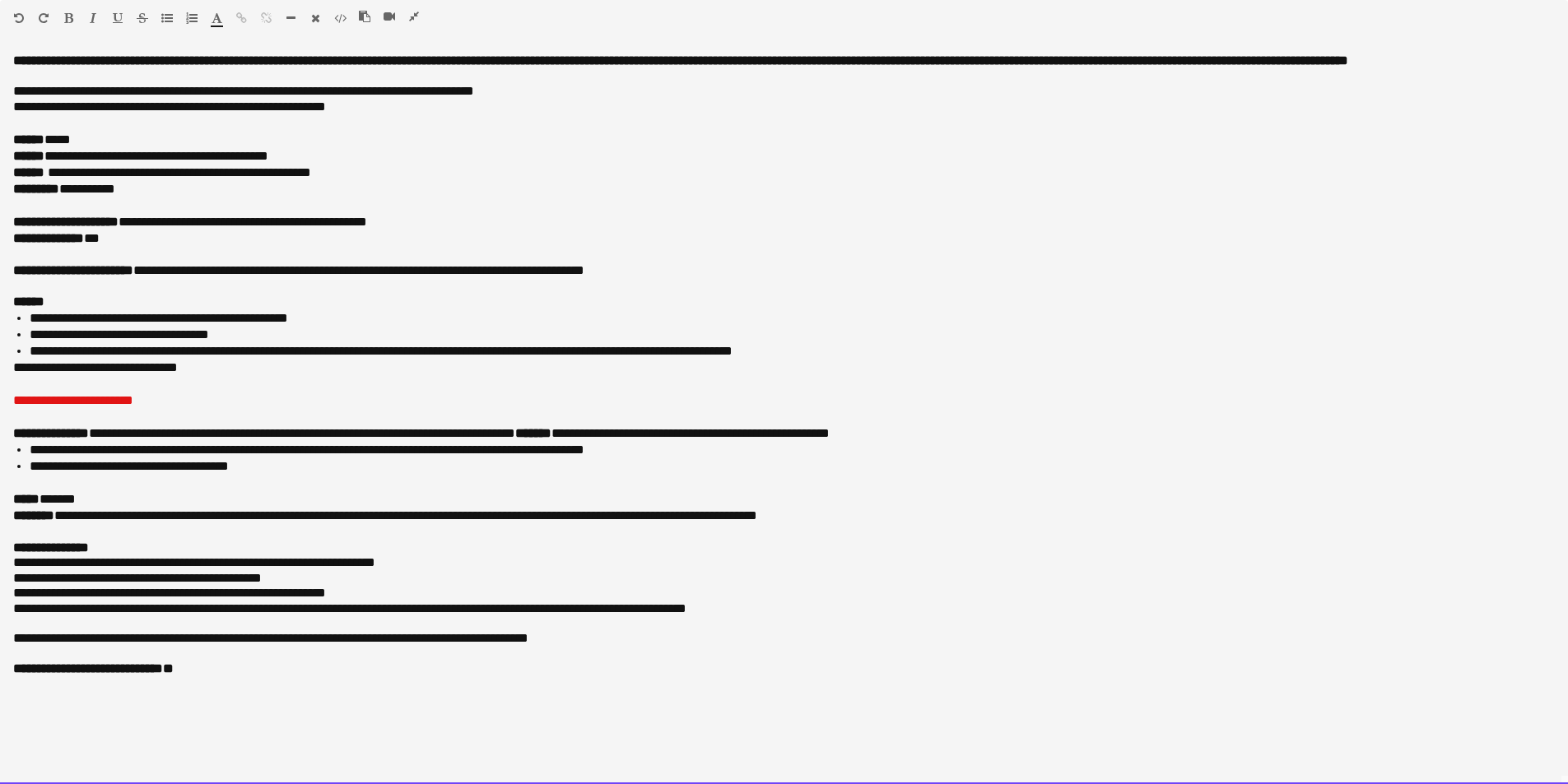
click at [127, 397] on span "**********" at bounding box center [73, 400] width 120 height 12
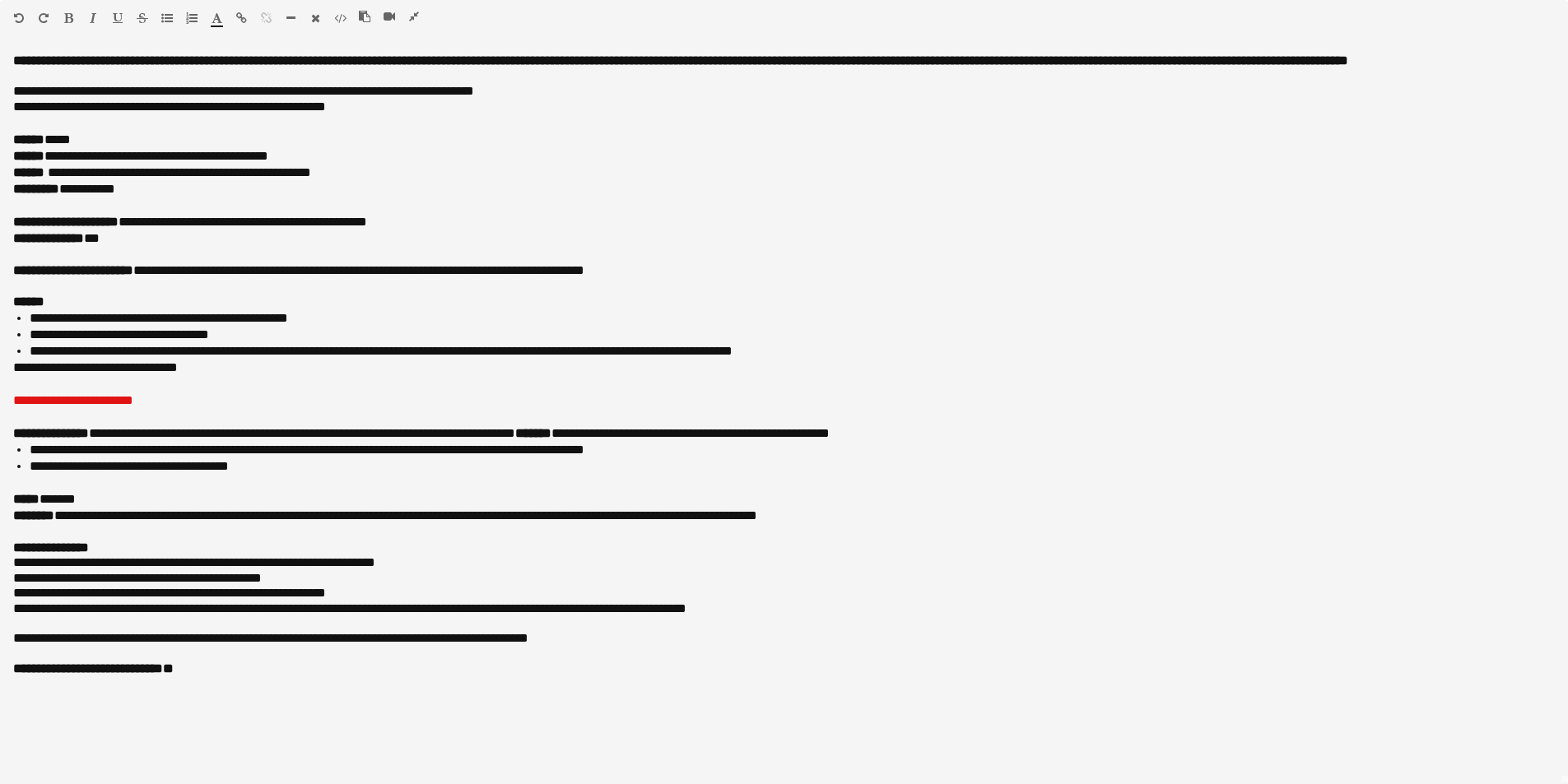
drag, startPoint x: 413, startPoint y: 15, endPoint x: 769, endPoint y: 22, distance: 356.1
click at [413, 15] on icon "button" at bounding box center [413, 16] width 10 height 12
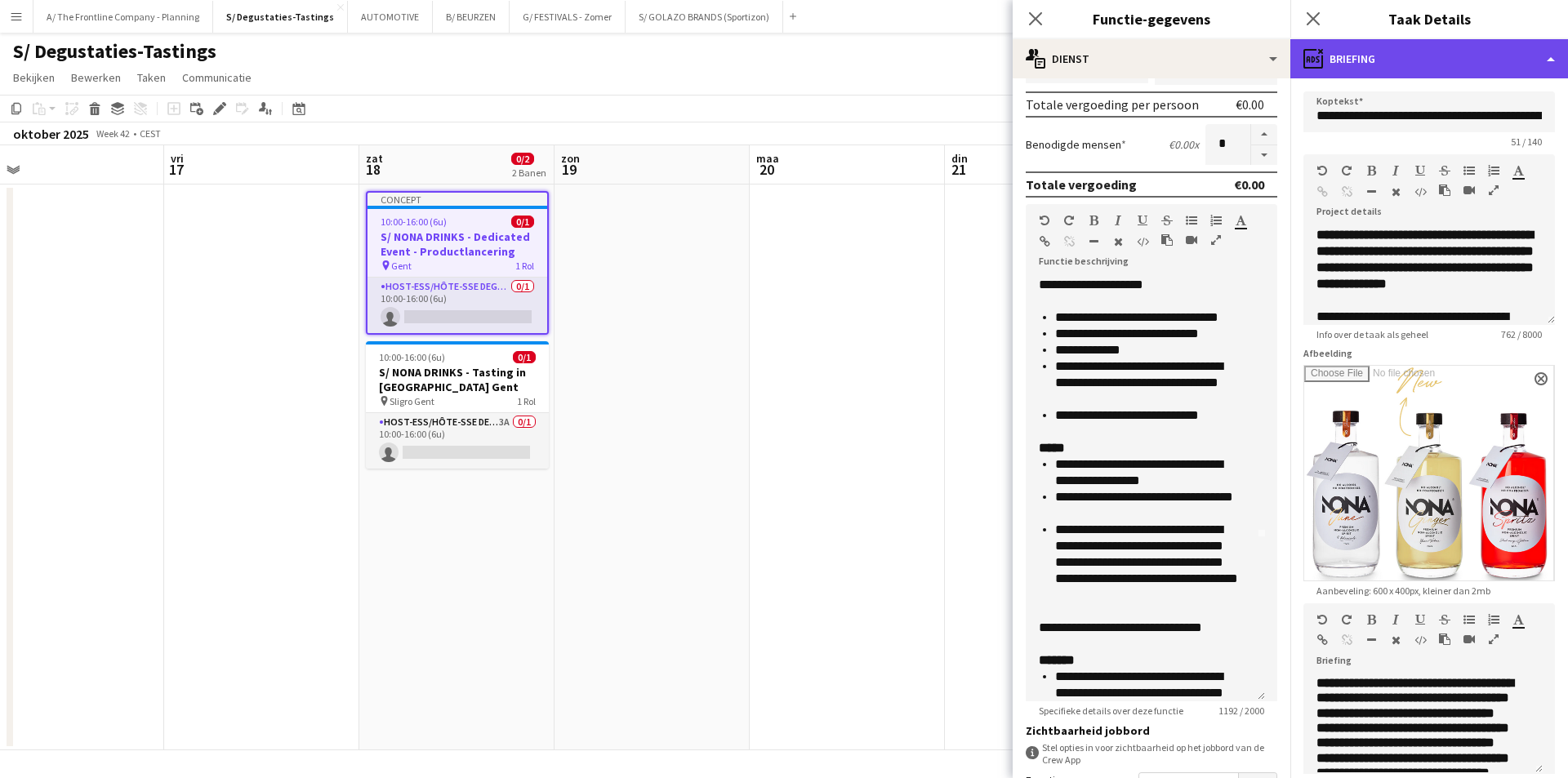
click at [1329, 61] on div "ads-window Briefing" at bounding box center [1429, 59] width 278 height 40
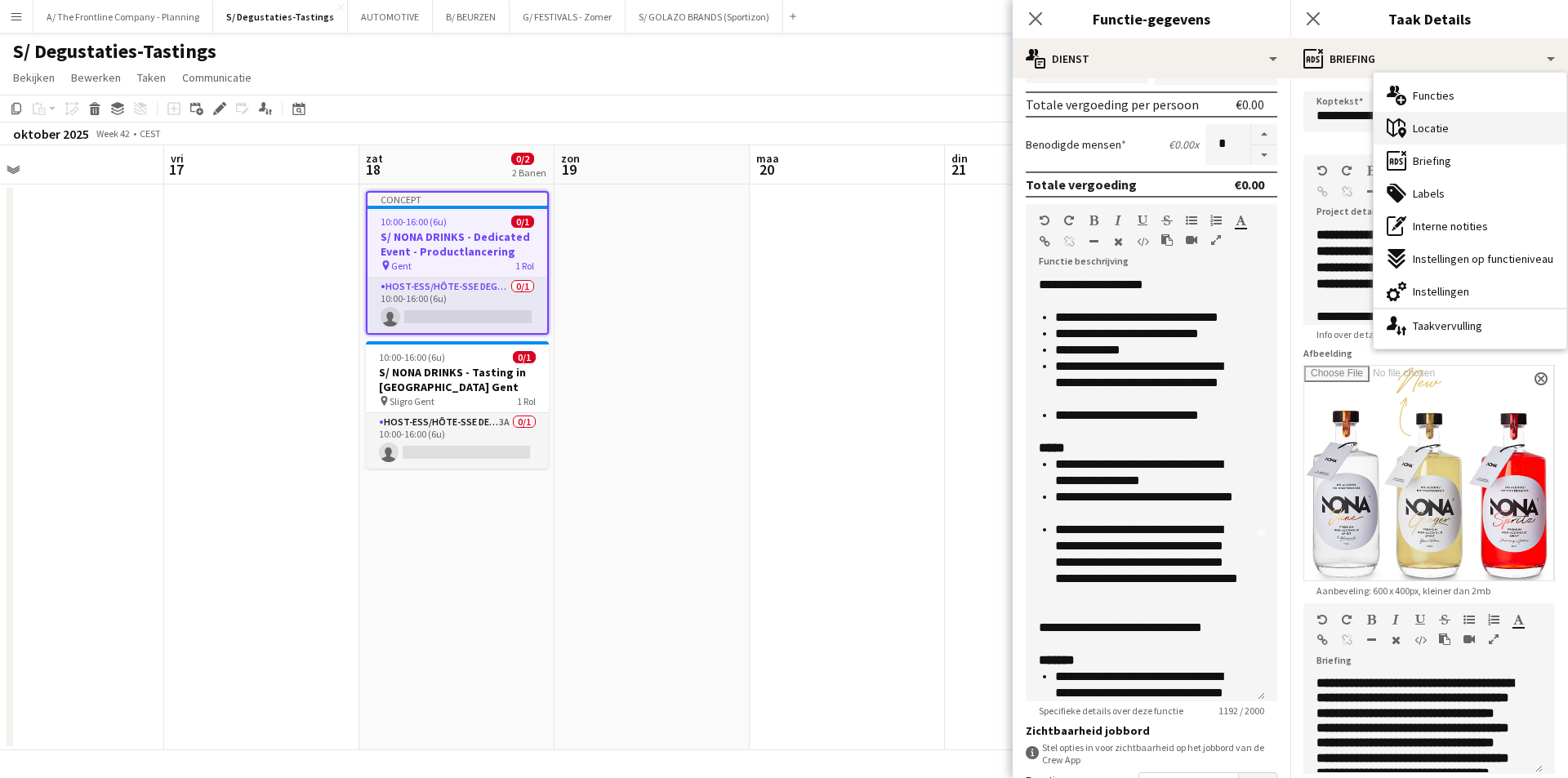
click at [1413, 134] on span "Locatie" at bounding box center [1430, 128] width 36 height 15
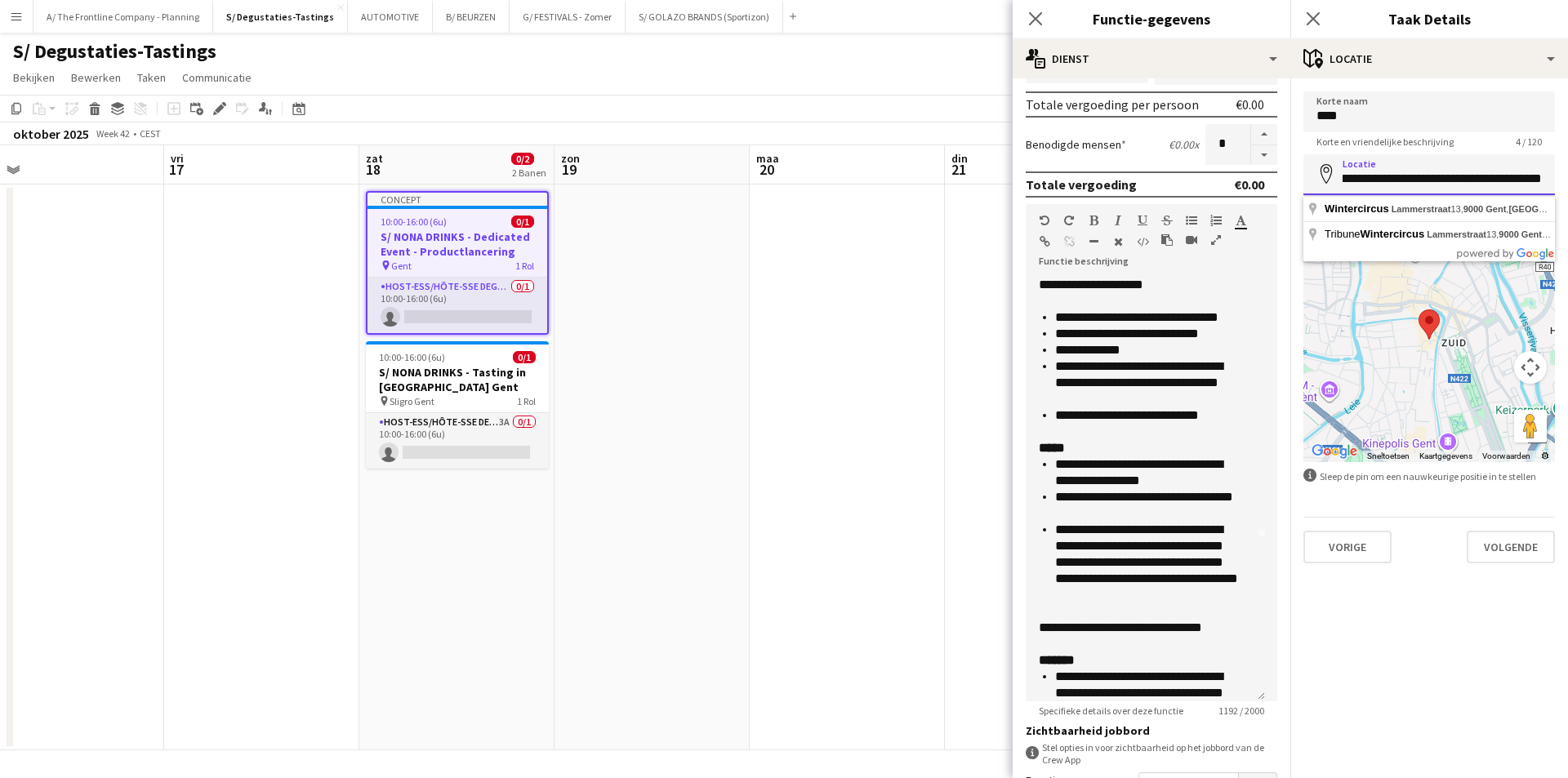
scroll to position [0, 67]
drag, startPoint x: 1338, startPoint y: 185, endPoint x: 1527, endPoint y: 117, distance: 200.9
click at [1556, 181] on form "**********" at bounding box center [1429, 327] width 278 height 472
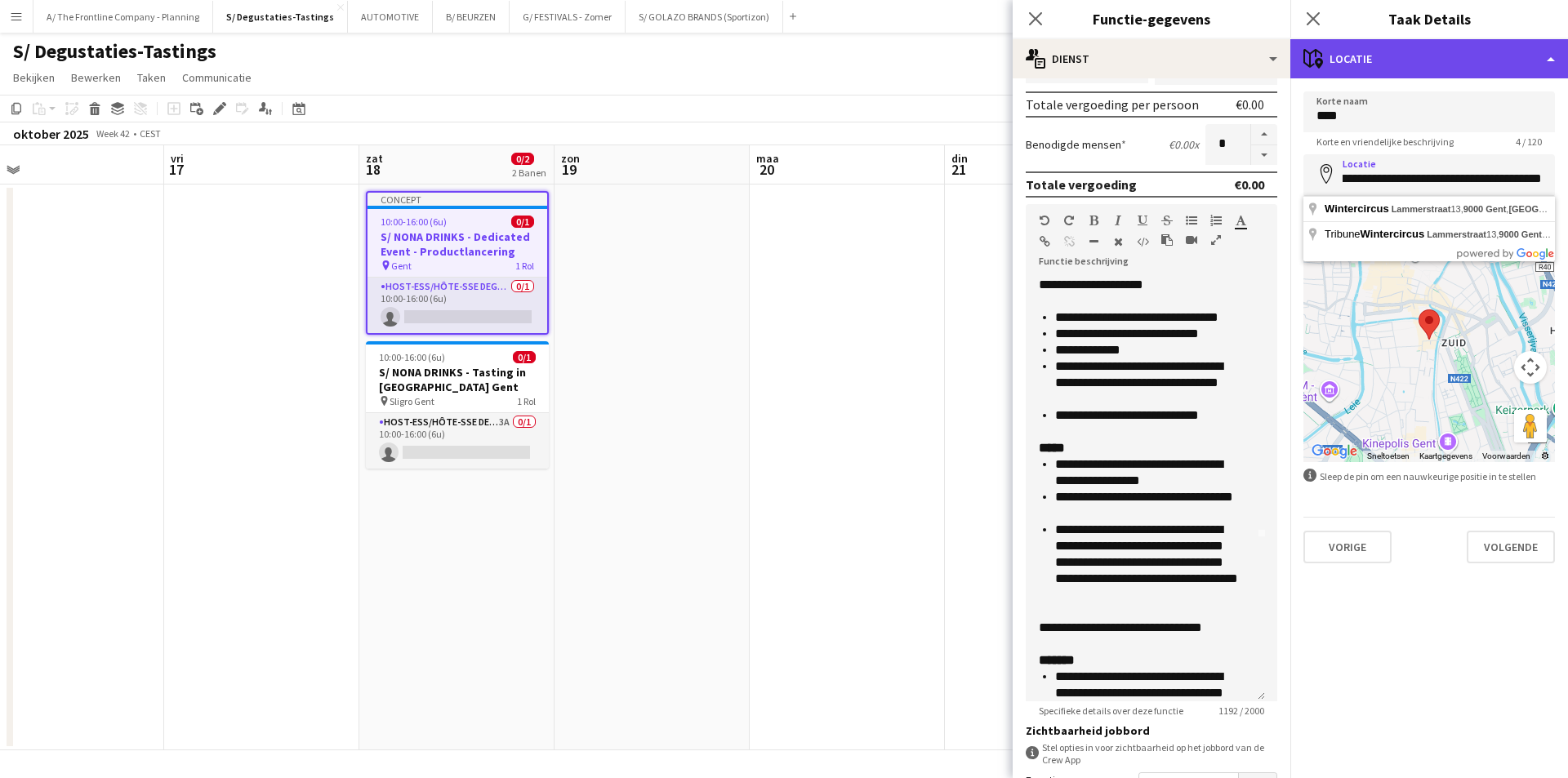
click at [1447, 64] on div "maps-pin-1 Locatie" at bounding box center [1429, 59] width 278 height 40
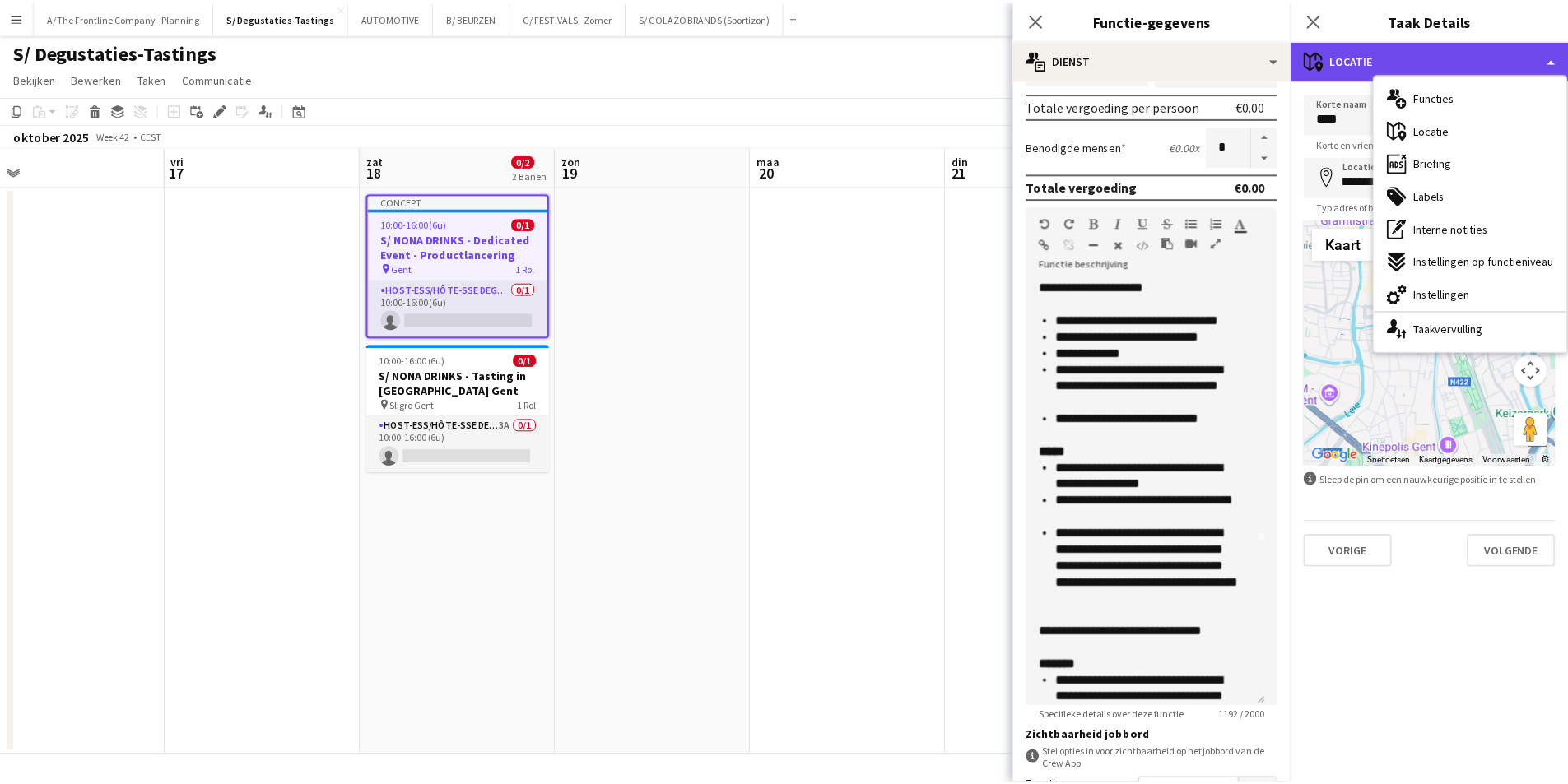
scroll to position [0, 0]
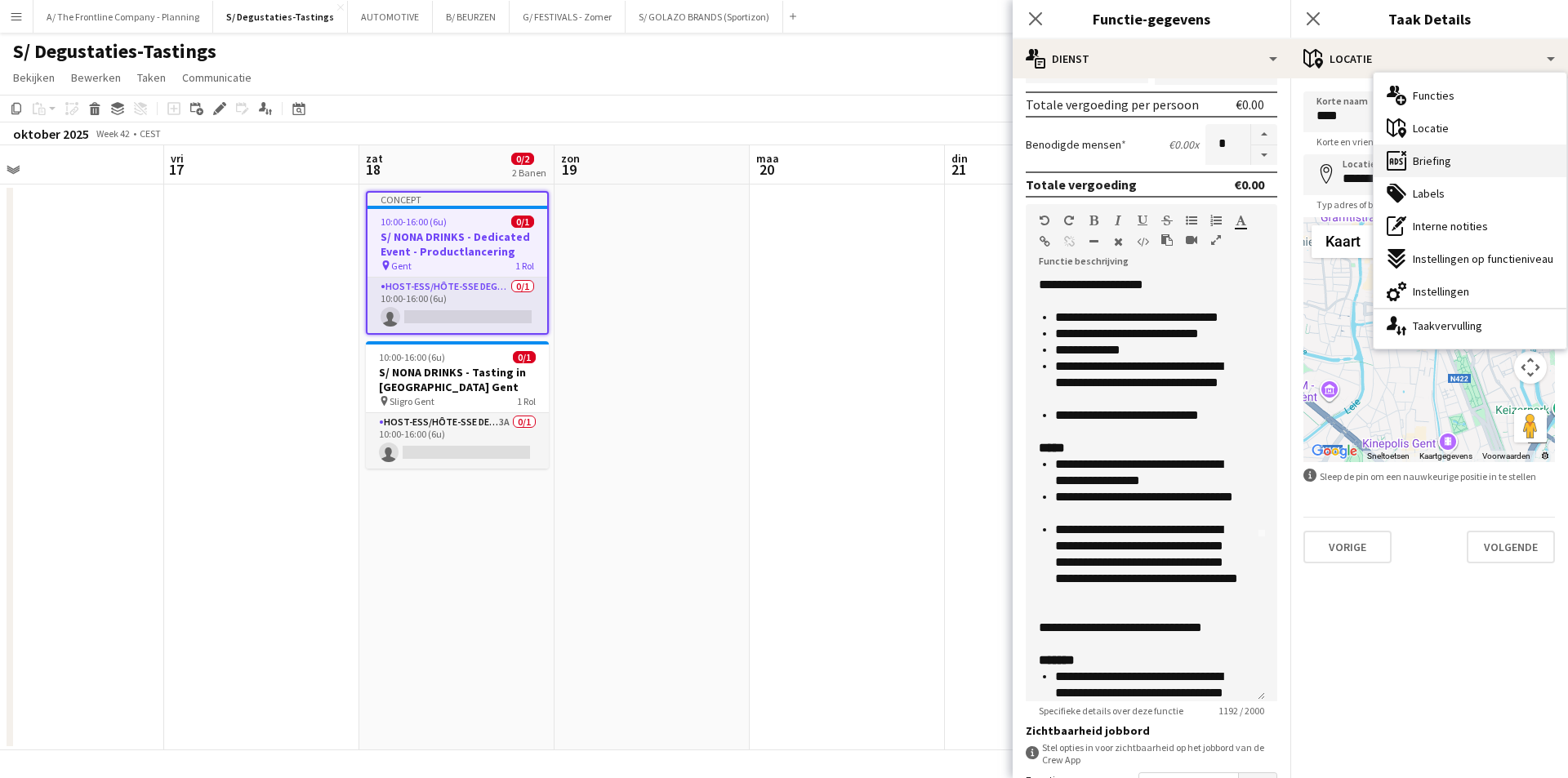
click at [1482, 164] on div "ads-window Briefing" at bounding box center [1470, 161] width 192 height 32
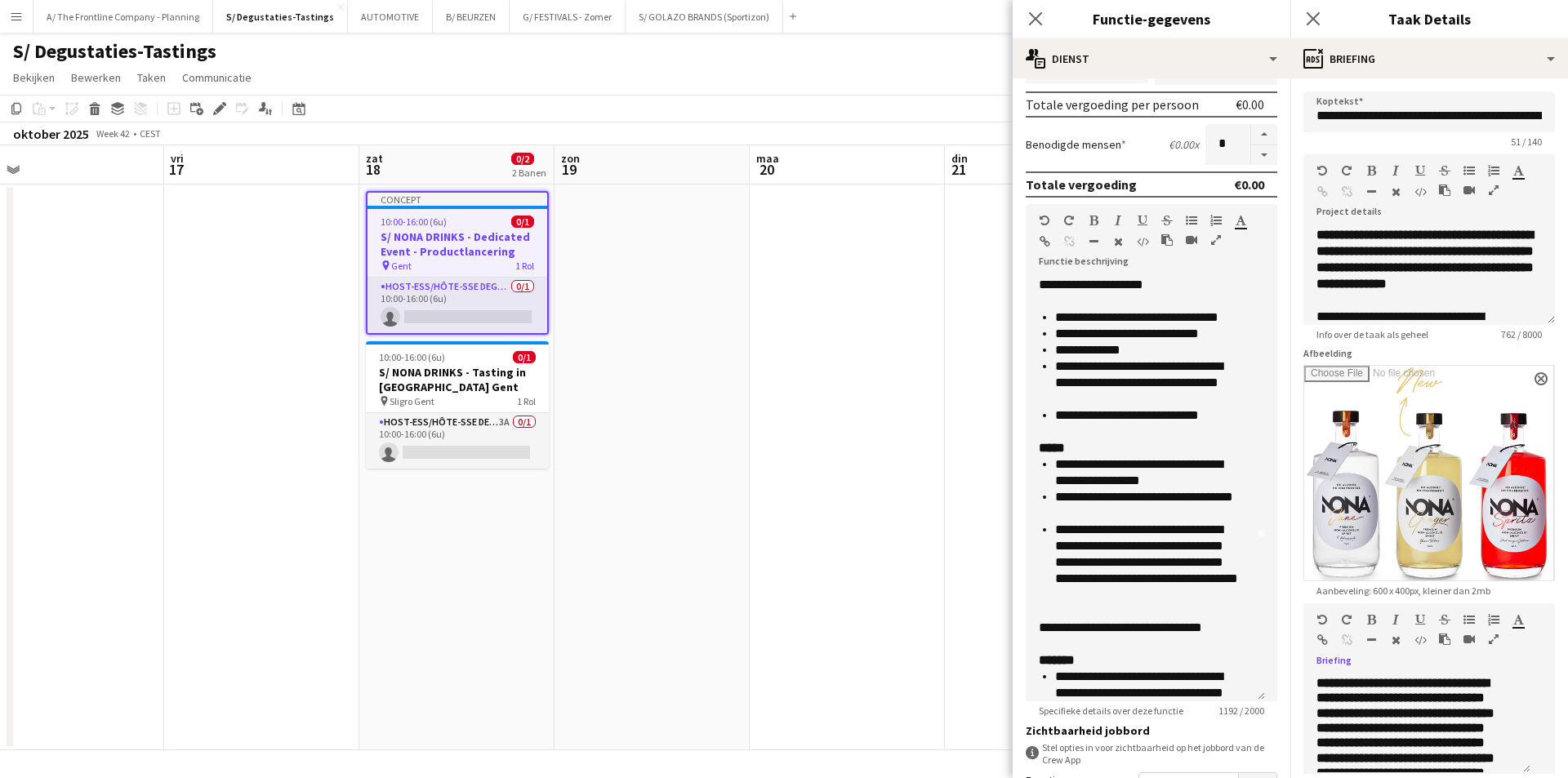
click at [1489, 645] on icon "button" at bounding box center [1493, 638] width 10 height 11
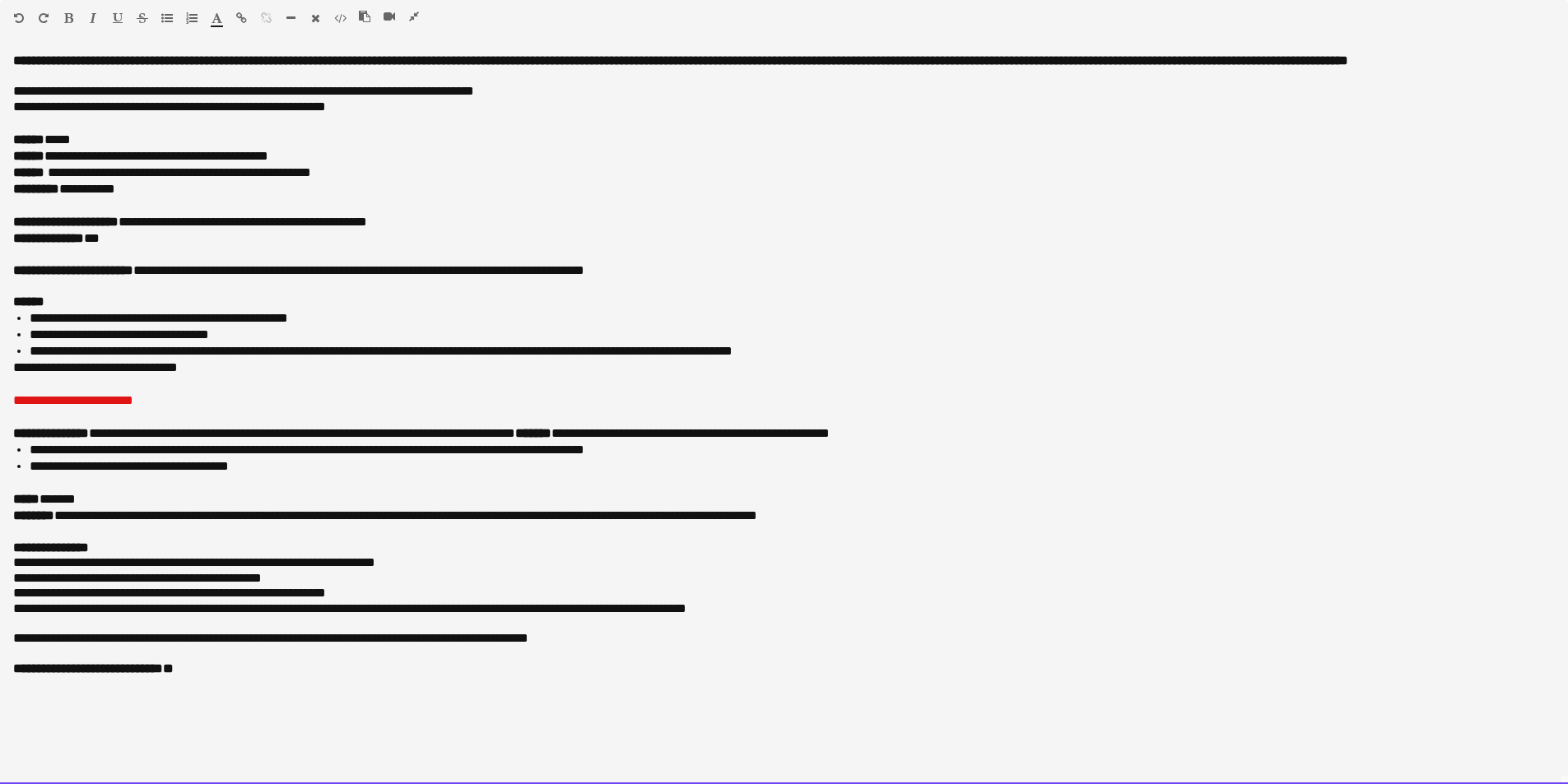
drag, startPoint x: 138, startPoint y: 242, endPoint x: -14, endPoint y: 240, distance: 152.0
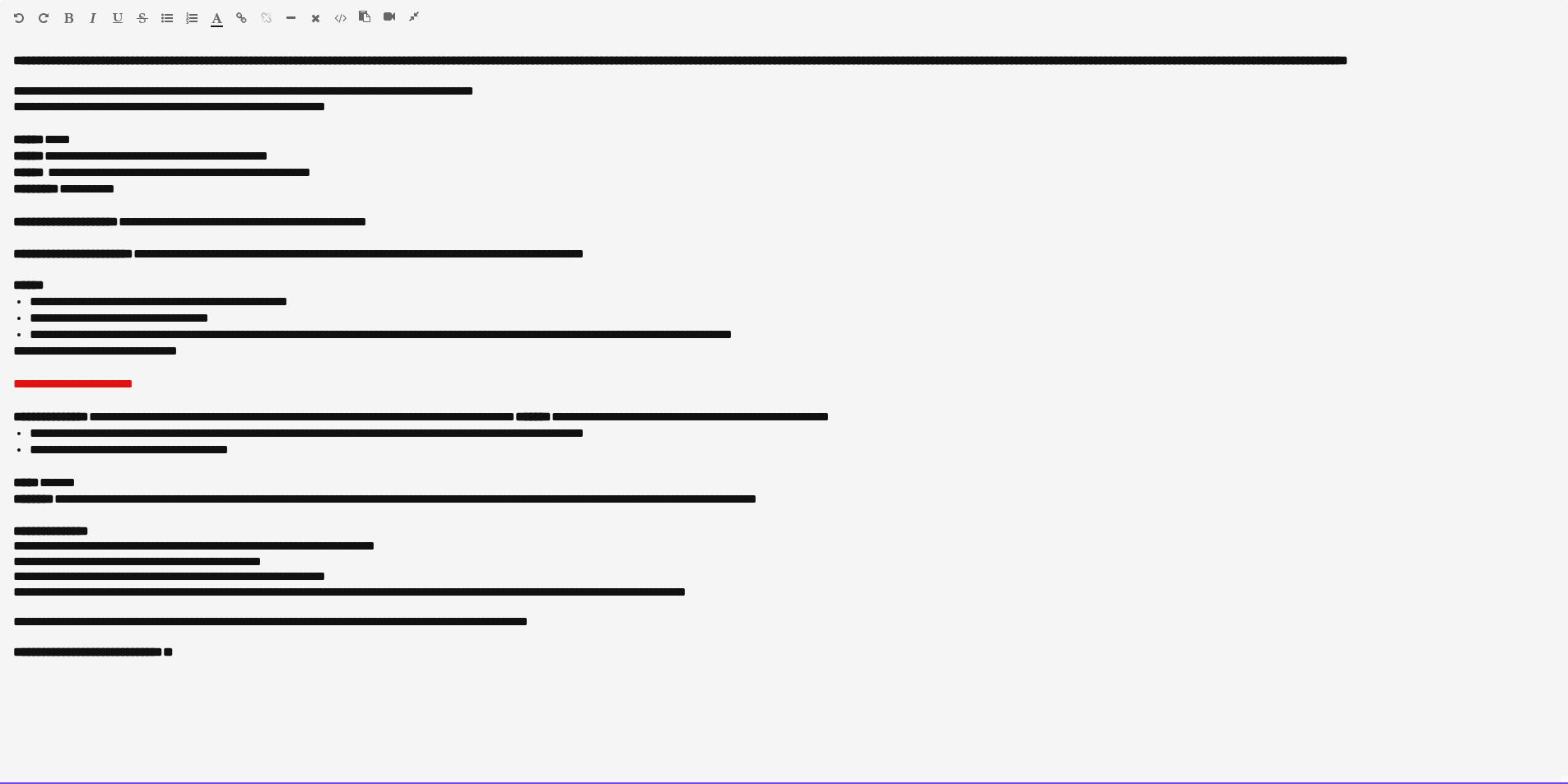
drag, startPoint x: 174, startPoint y: 384, endPoint x: -4, endPoint y: 383, distance: 178.0
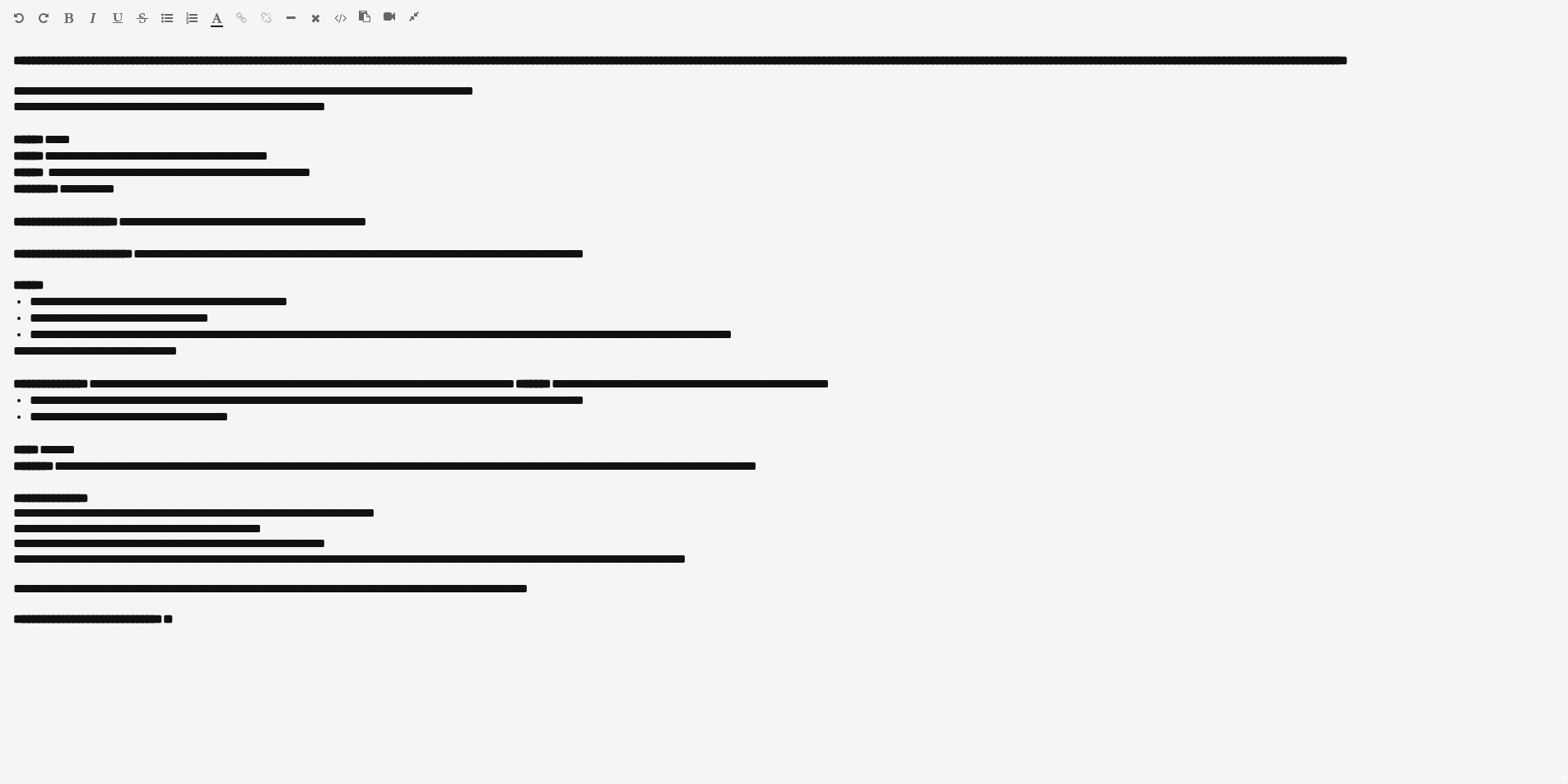
click at [418, 12] on icon "button" at bounding box center [413, 16] width 10 height 12
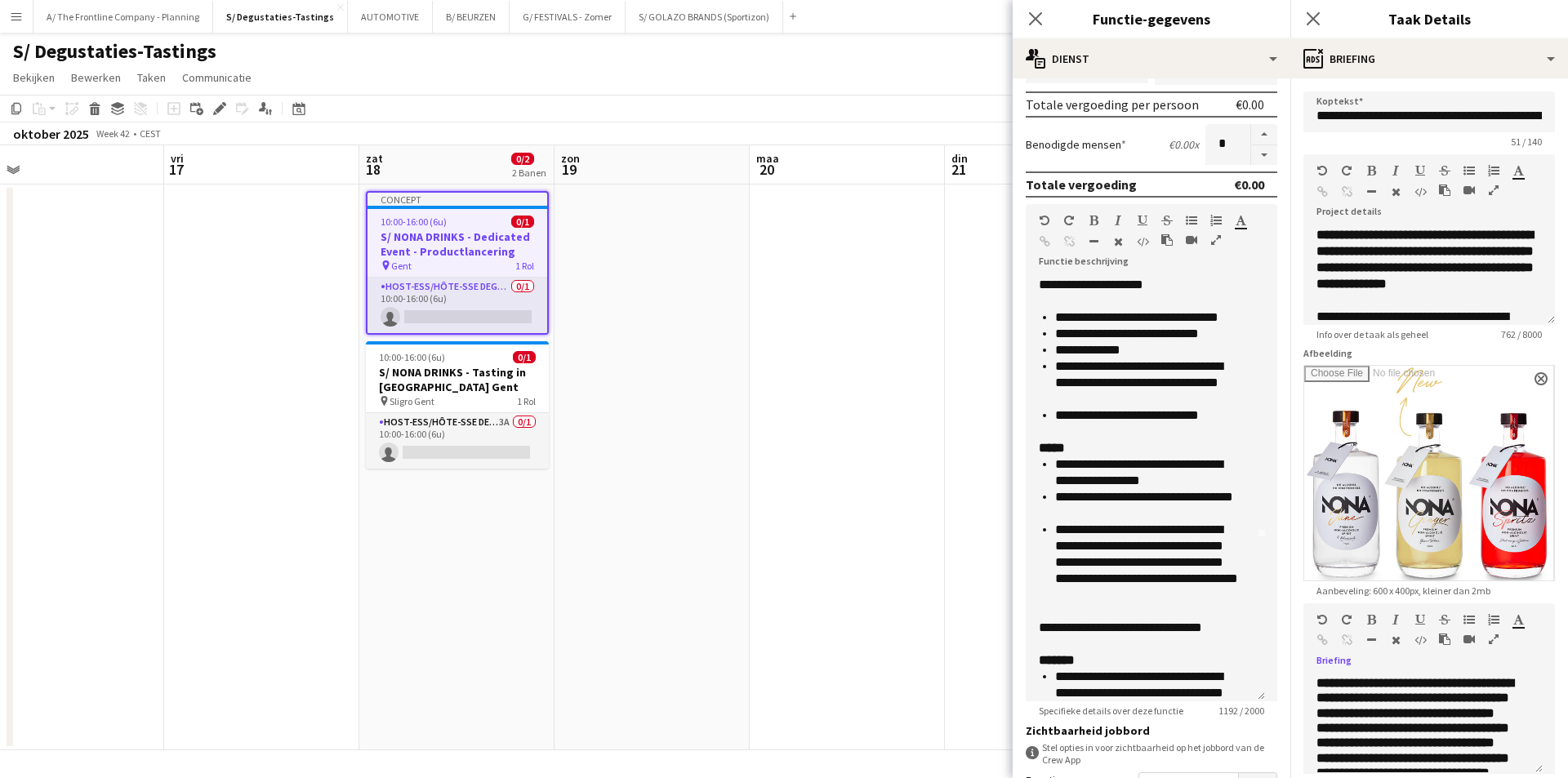
click at [1492, 633] on icon "button" at bounding box center [1493, 638] width 10 height 11
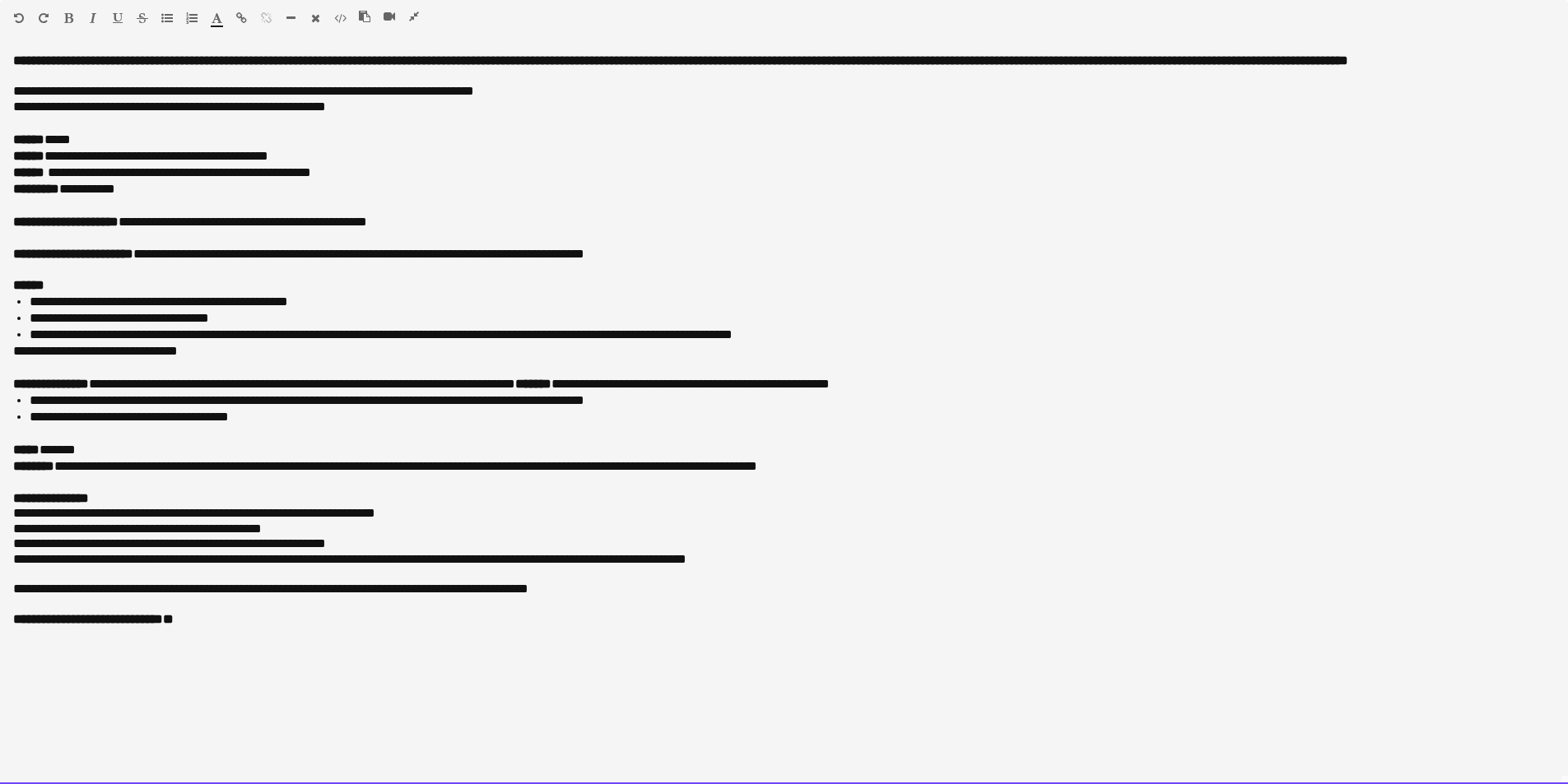
drag, startPoint x: 53, startPoint y: 446, endPoint x: 99, endPoint y: 443, distance: 46.1
click at [99, 443] on div "***** *******" at bounding box center [784, 450] width 1541 height 17
drag, startPoint x: 70, startPoint y: 470, endPoint x: 868, endPoint y: 466, distance: 798.0
click at [868, 466] on div "**********" at bounding box center [784, 466] width 1541 height 17
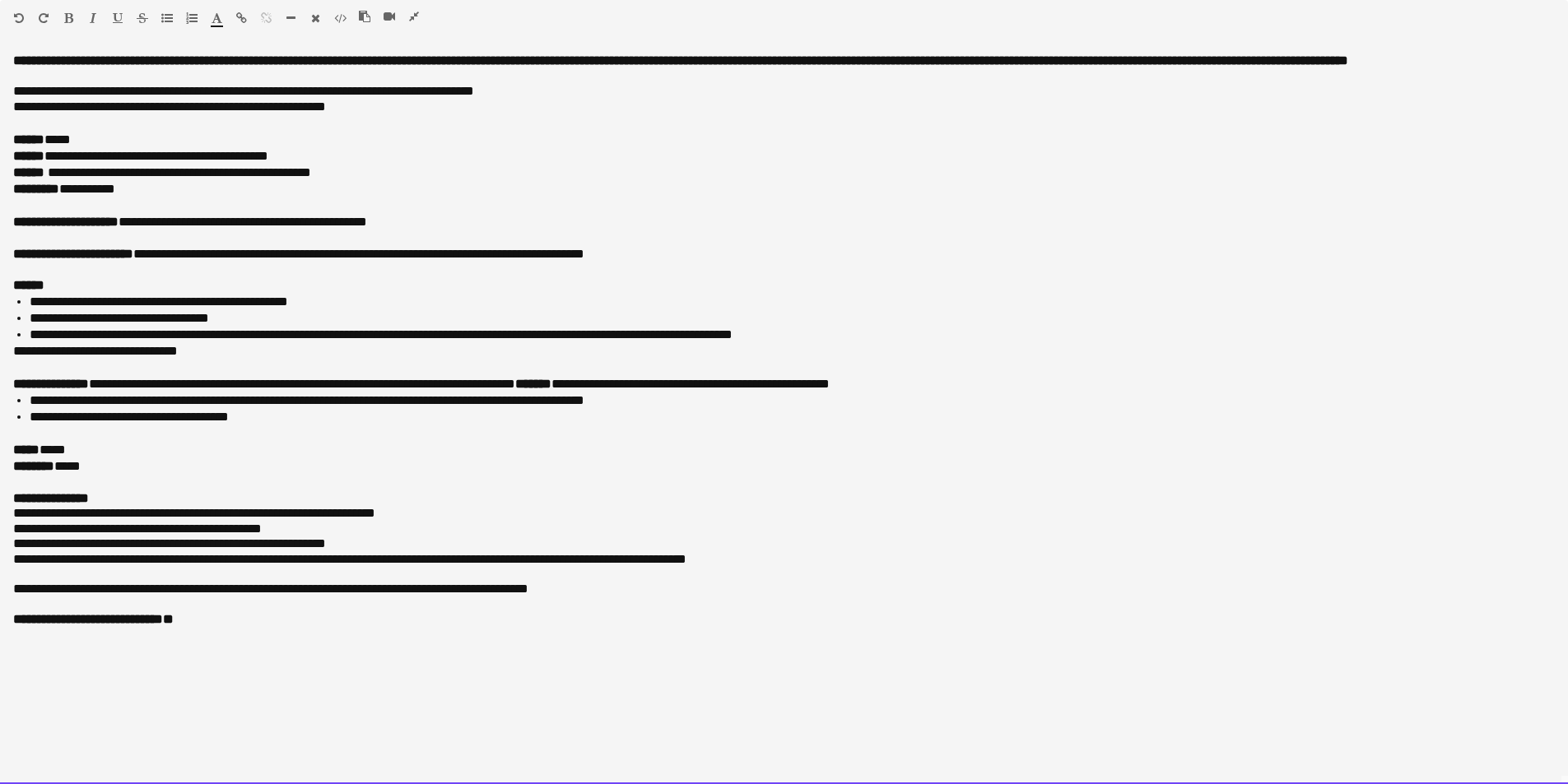
drag, startPoint x: 55, startPoint y: 173, endPoint x: 378, endPoint y: 178, distance: 323.0
click at [378, 178] on div "**********" at bounding box center [784, 173] width 1541 height 17
drag, startPoint x: 165, startPoint y: 188, endPoint x: 67, endPoint y: 193, distance: 98.1
click at [67, 193] on div "**********" at bounding box center [784, 189] width 1541 height 17
click at [215, 219] on span "**********" at bounding box center [200, 222] width 164 height 12
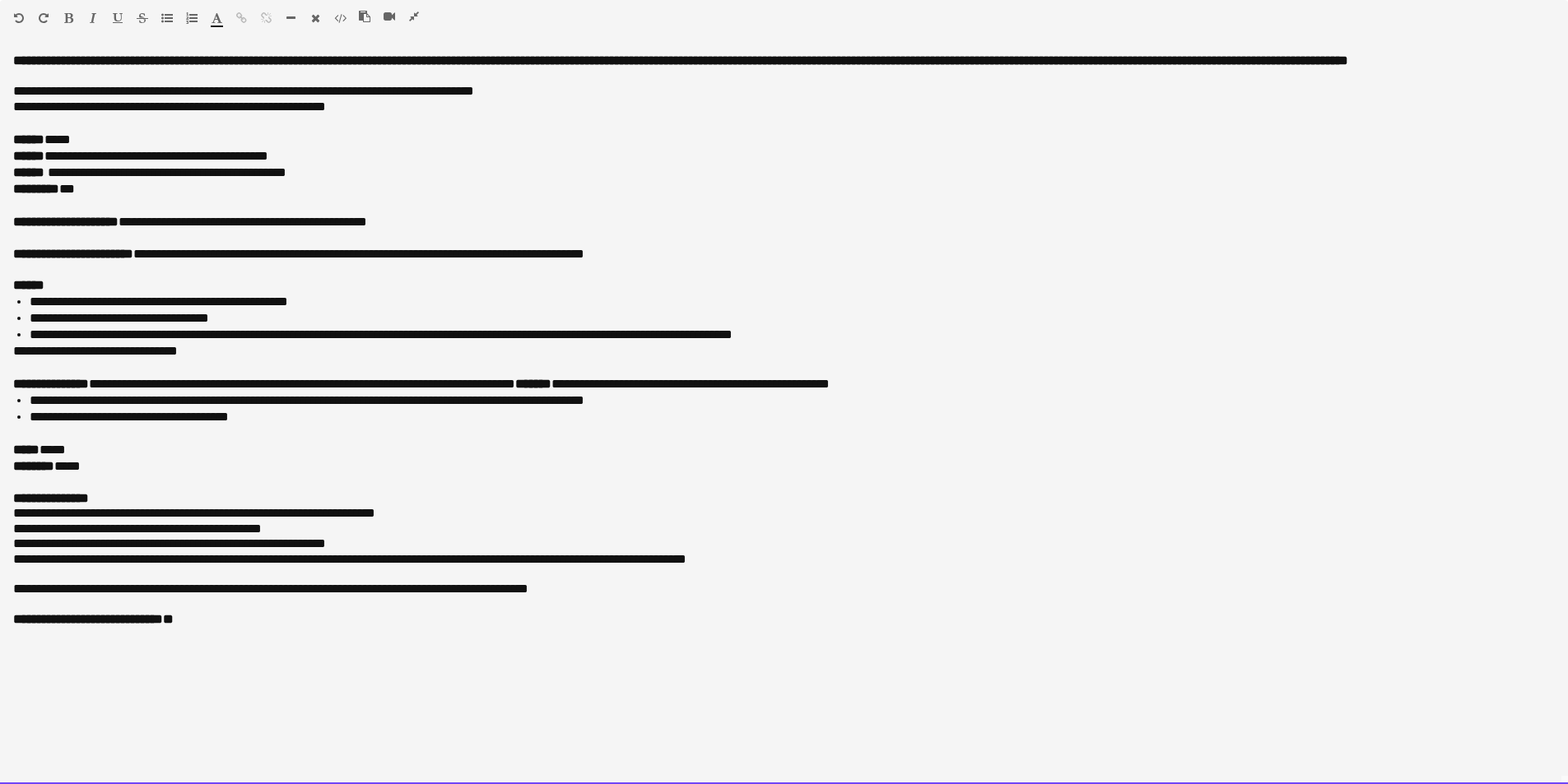
scroll to position [82, 0]
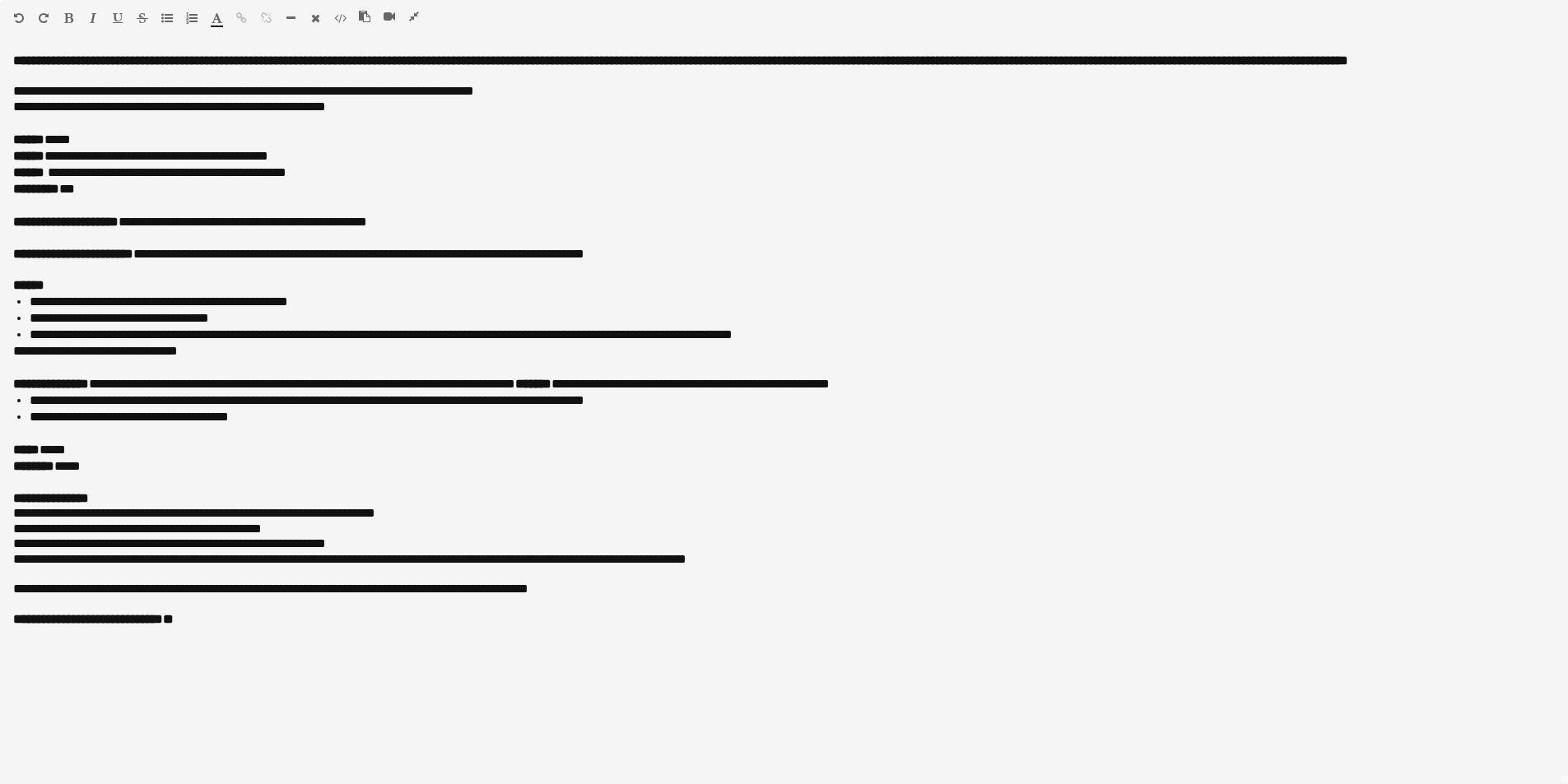
click at [416, 14] on icon "button" at bounding box center [413, 16] width 10 height 12
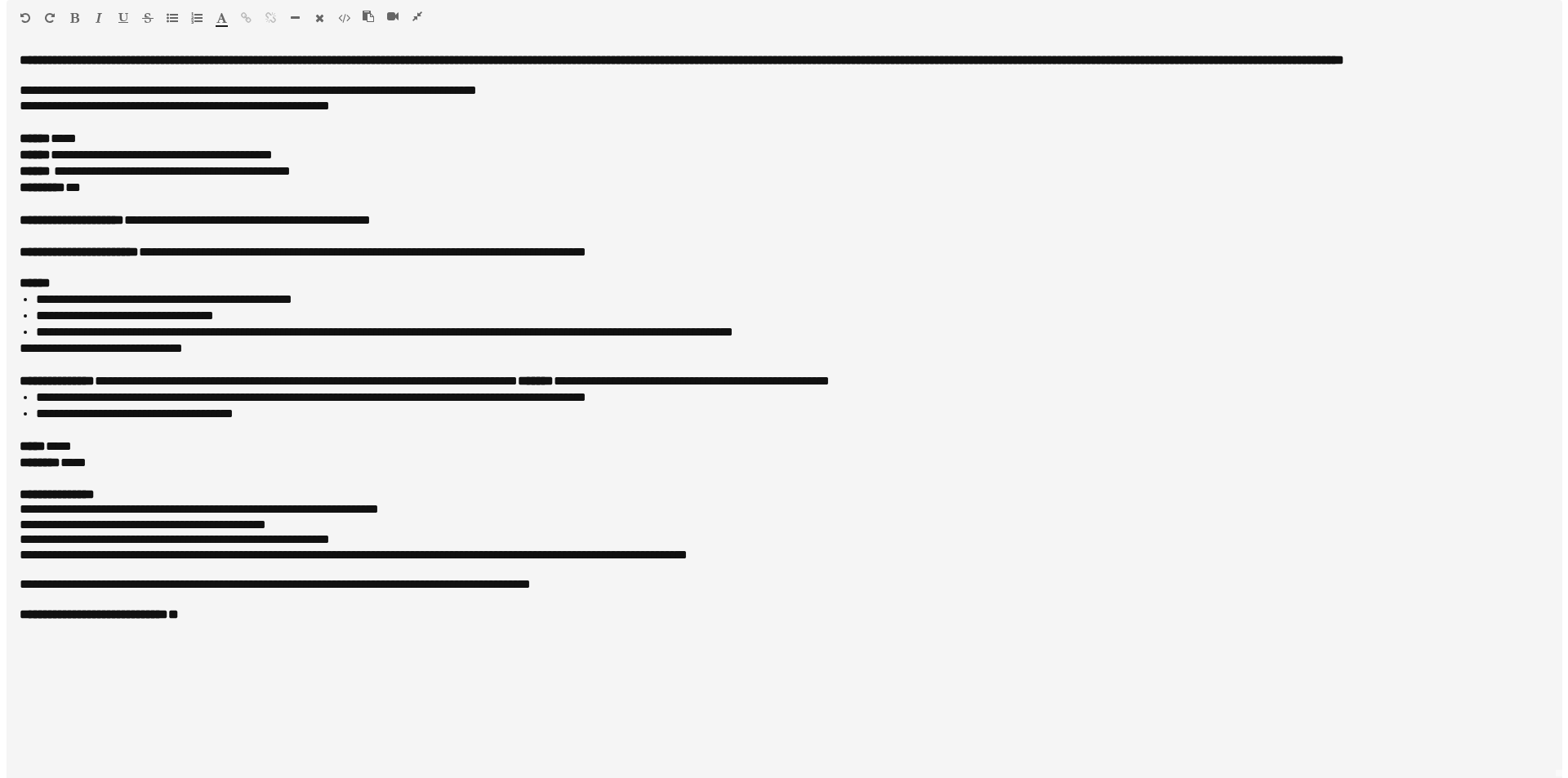
scroll to position [0, 0]
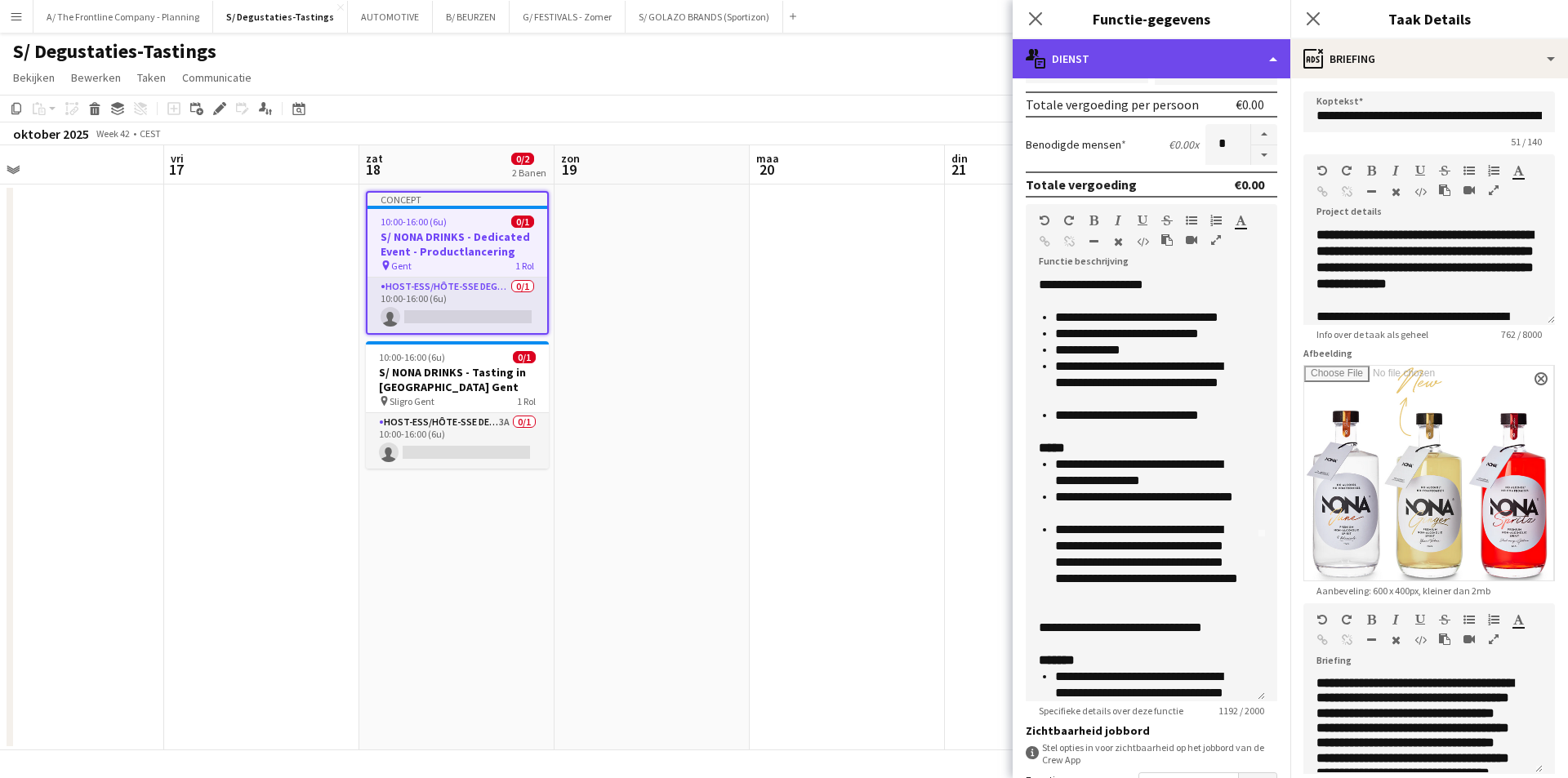
click at [1108, 76] on div "multiple-actions-text Dienst" at bounding box center [1152, 59] width 278 height 40
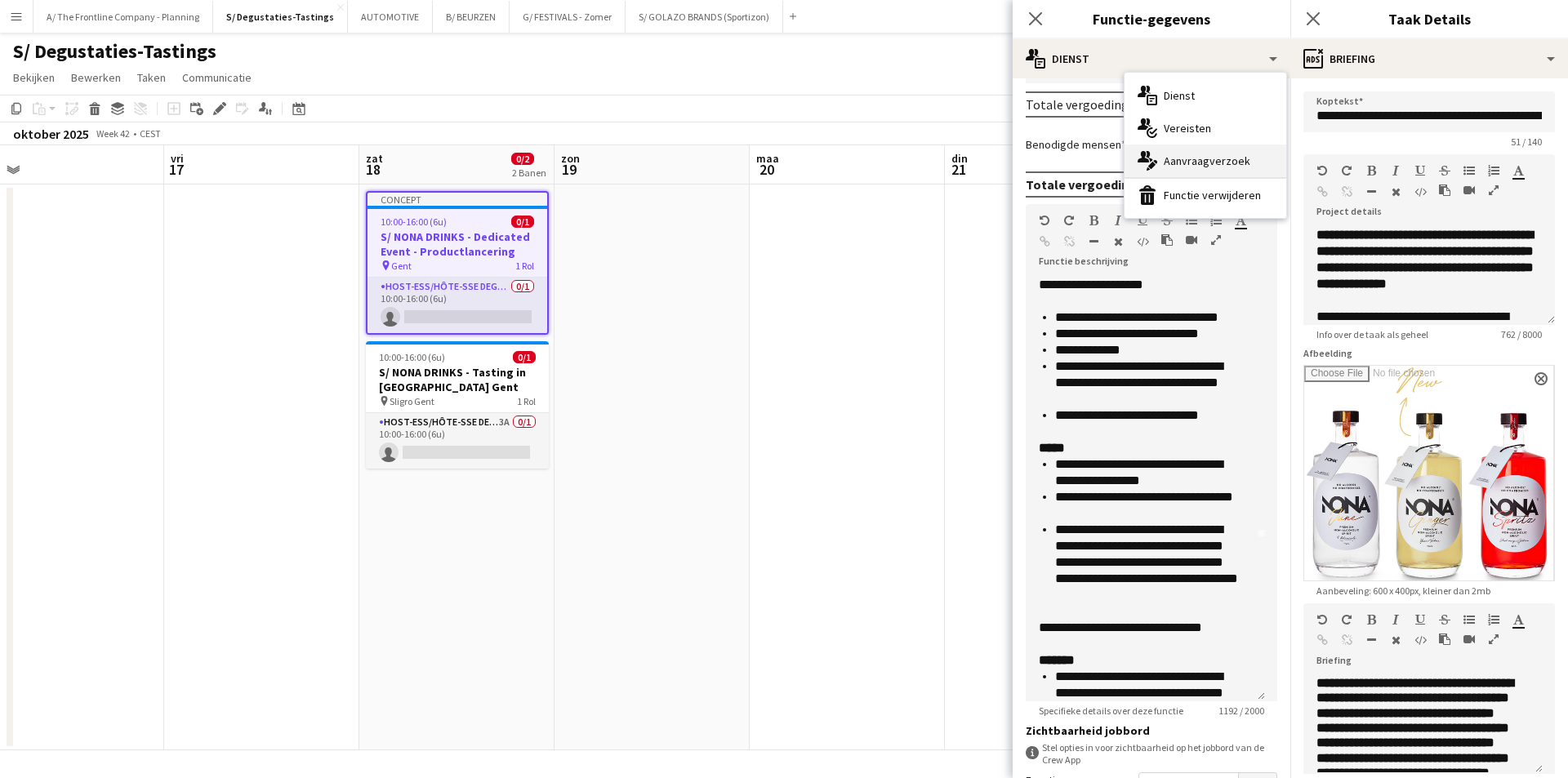
click at [1164, 172] on div "multiple-actions-edit-1 Aanvraagverzoek" at bounding box center [1205, 161] width 162 height 32
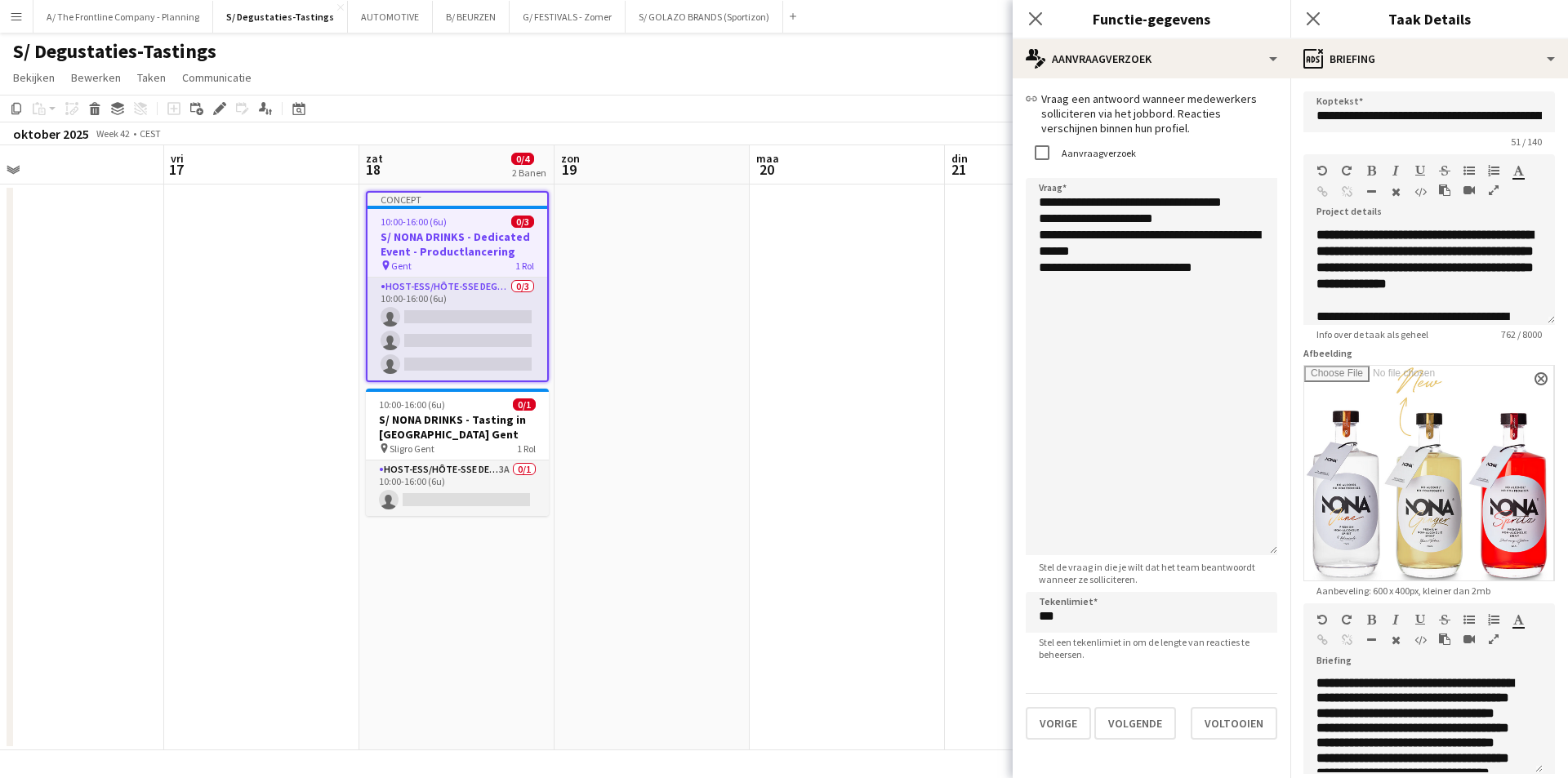
drag, startPoint x: 1268, startPoint y: 271, endPoint x: 1272, endPoint y: 551, distance: 280.0
click at [1272, 551] on textarea "**********" at bounding box center [1152, 367] width 251 height 378
click at [1240, 206] on textarea "**********" at bounding box center [1152, 367] width 251 height 378
drag, startPoint x: 1146, startPoint y: 249, endPoint x: 1054, endPoint y: 234, distance: 93.2
click at [1054, 234] on textarea "**********" at bounding box center [1152, 367] width 251 height 378
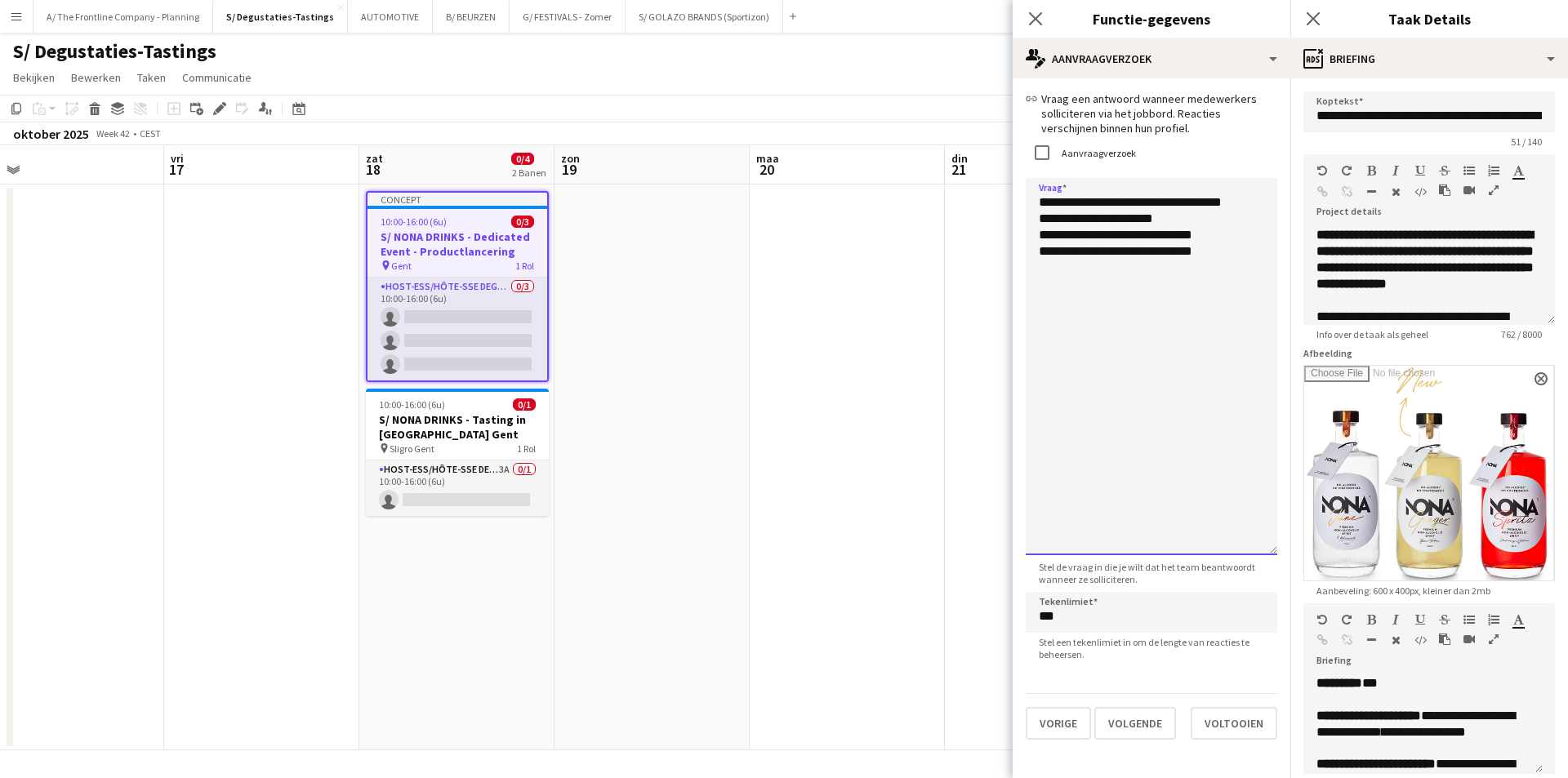
scroll to position [184, 0]
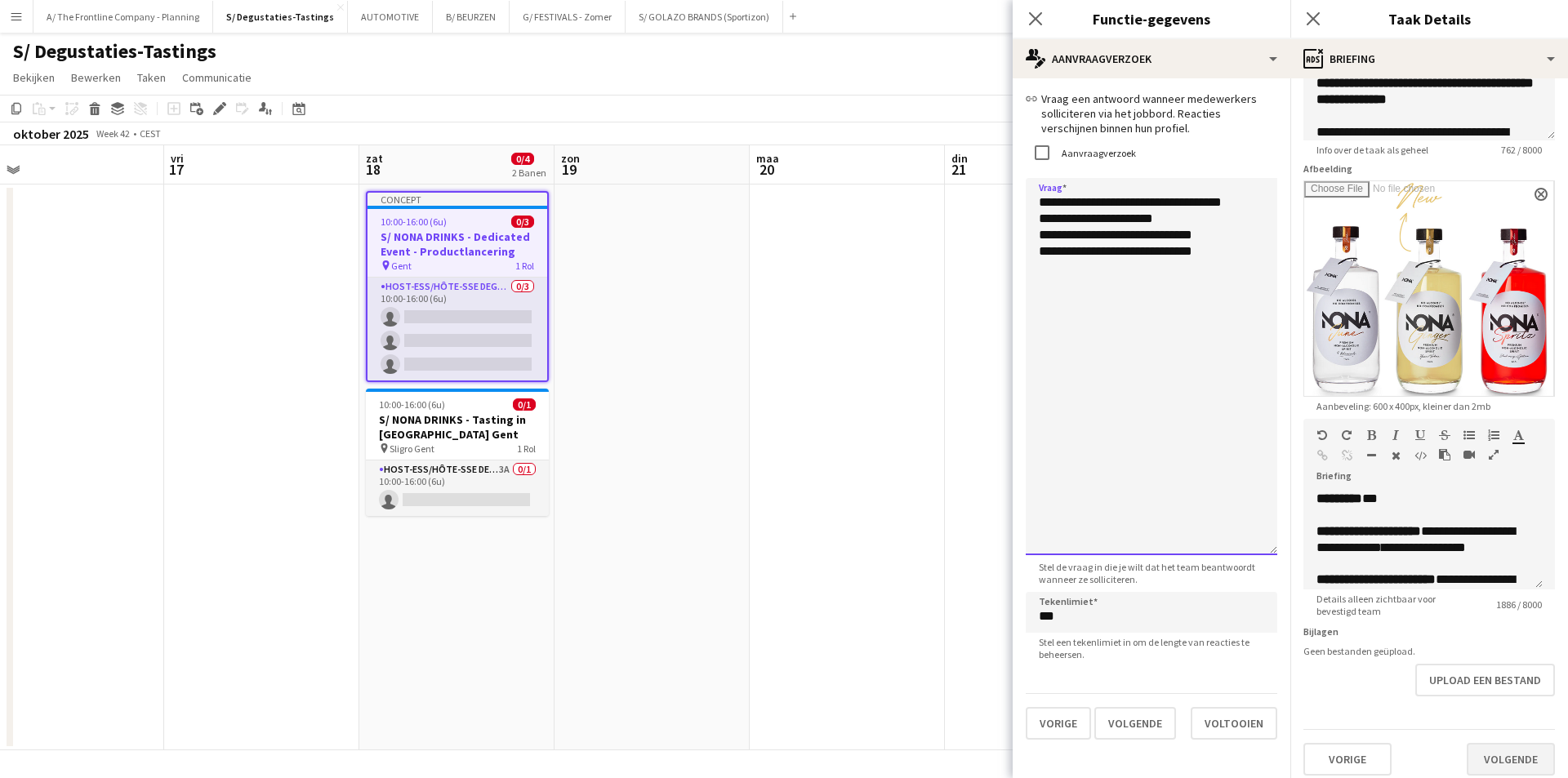
type textarea "**********"
click at [1467, 743] on button "Volgende" at bounding box center [1511, 759] width 88 height 32
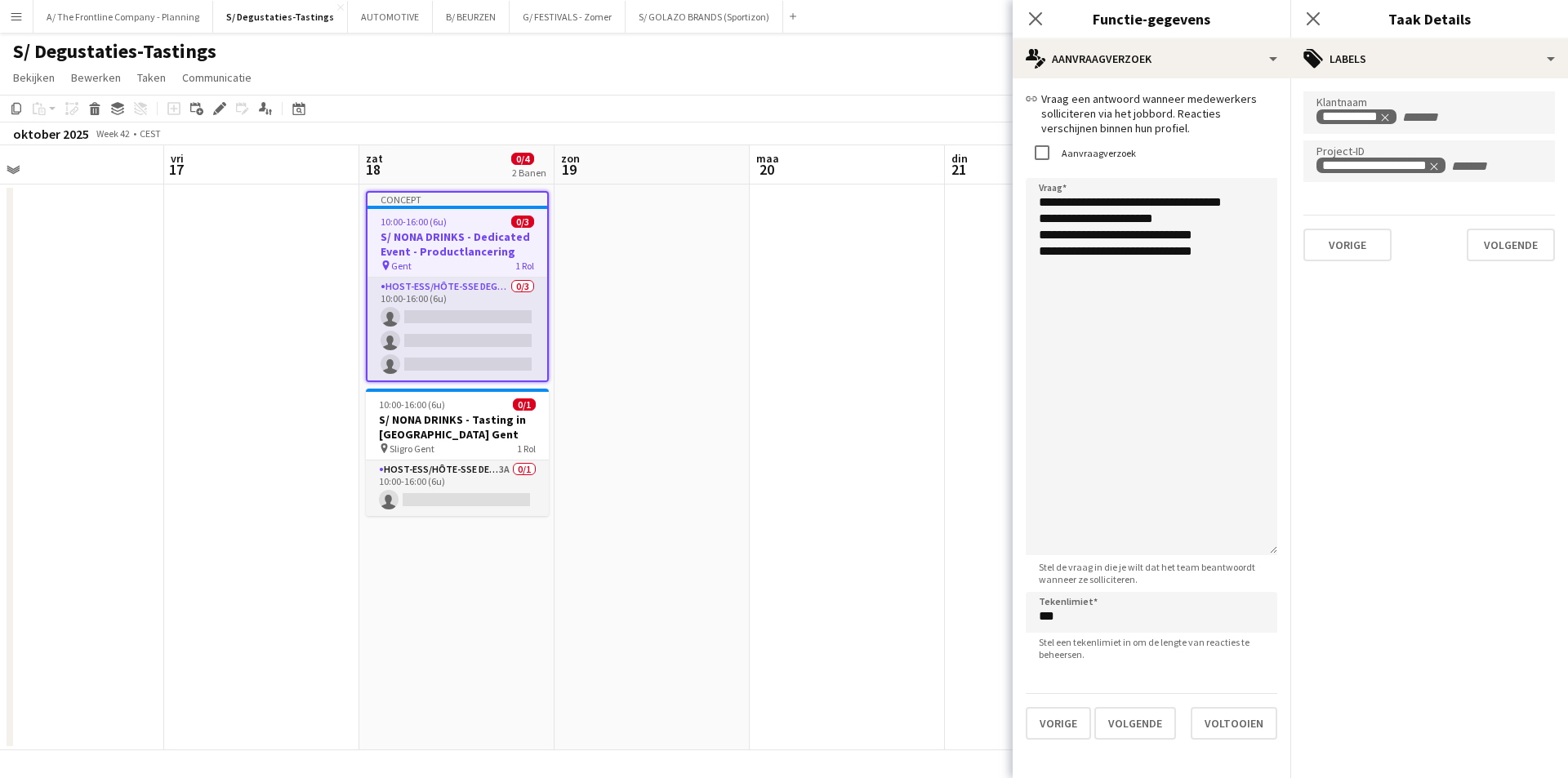
scroll to position [0, 0]
click at [1497, 262] on button "Volgende" at bounding box center [1511, 263] width 88 height 32
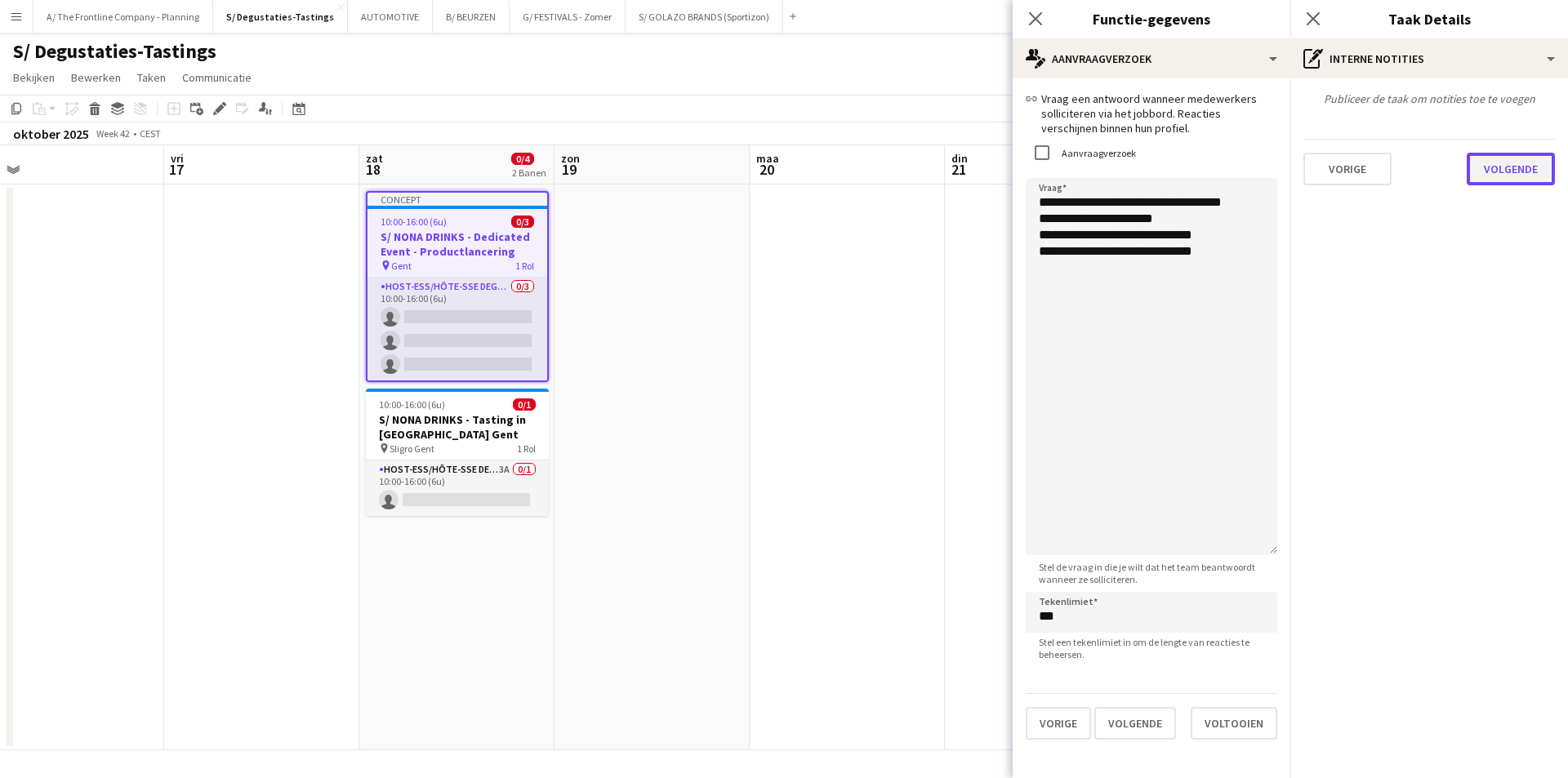
click at [1492, 170] on button "Volgende" at bounding box center [1511, 169] width 88 height 32
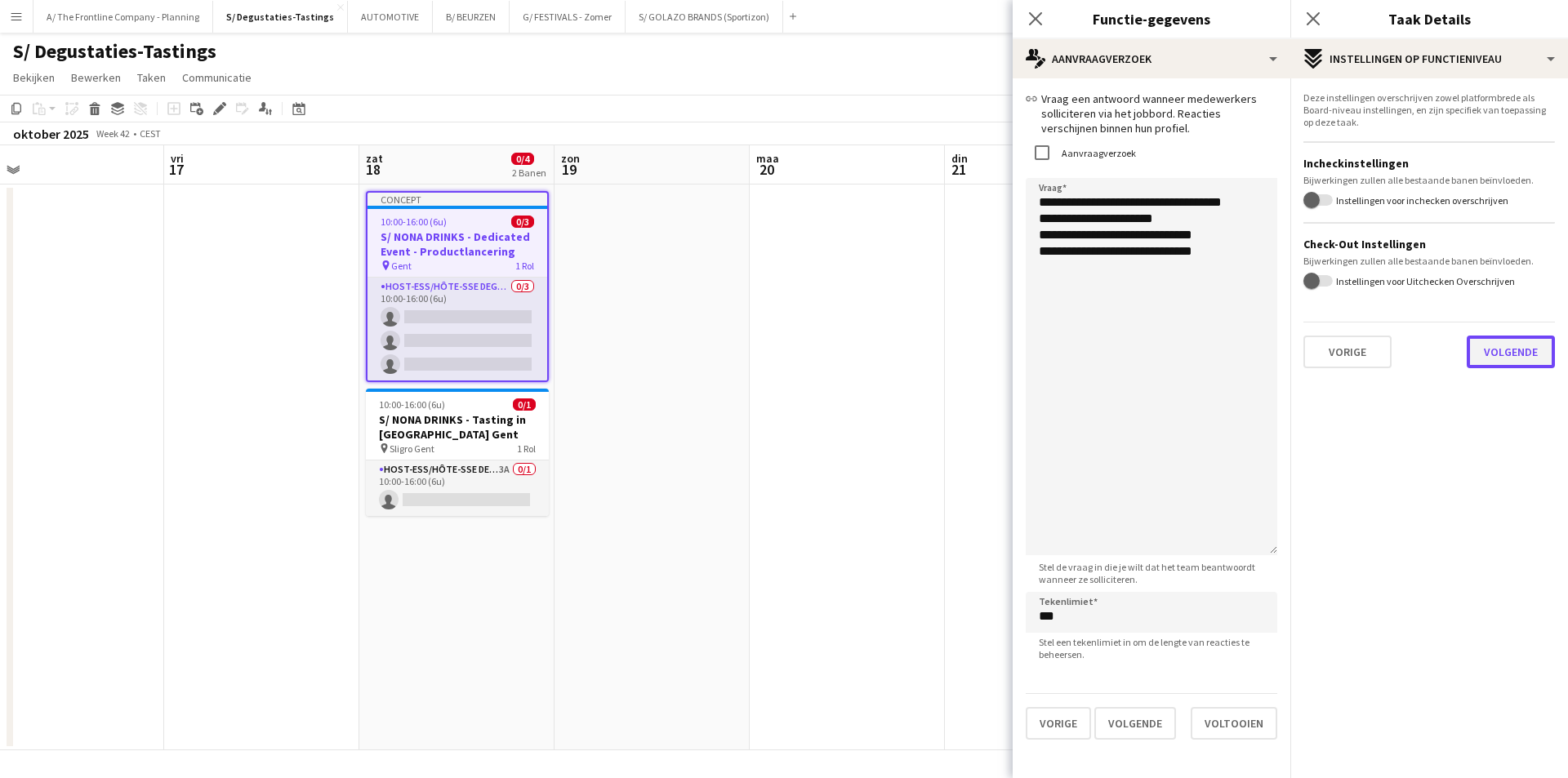
click at [1500, 347] on button "Volgende" at bounding box center [1511, 351] width 88 height 32
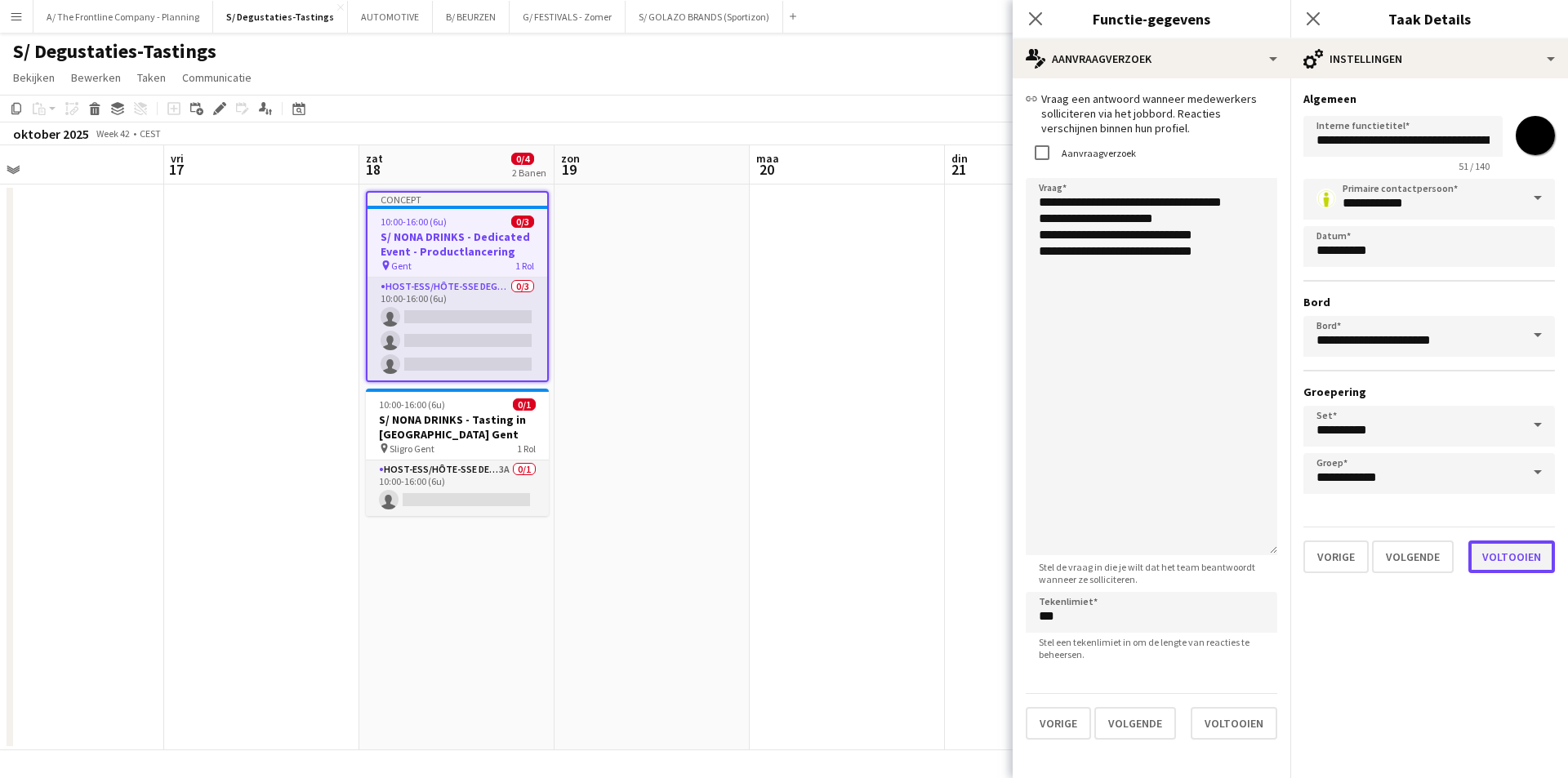
click at [1507, 553] on button "Voltooien" at bounding box center [1512, 556] width 87 height 32
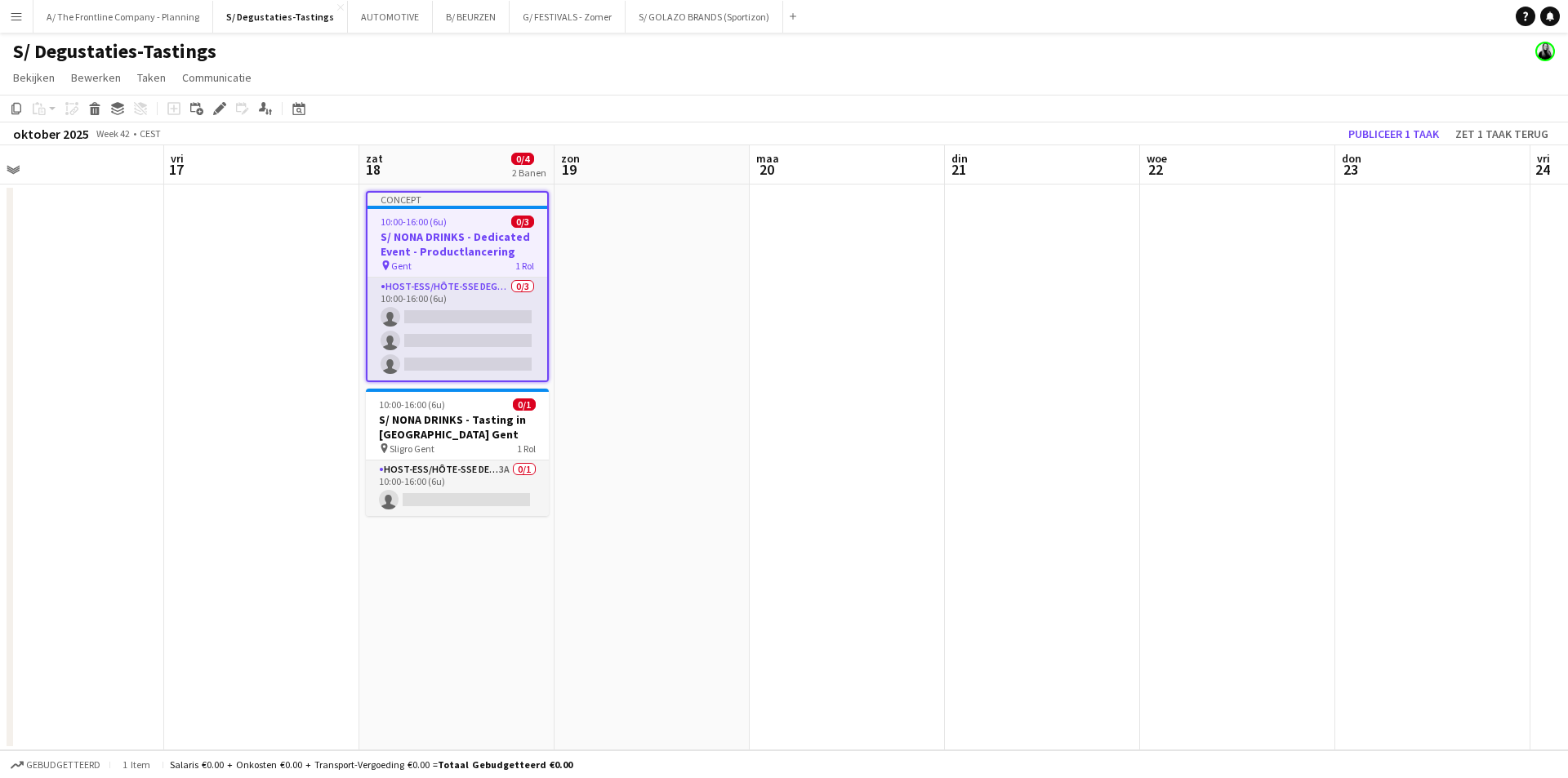
click at [672, 373] on app-date-cell at bounding box center [652, 467] width 195 height 565
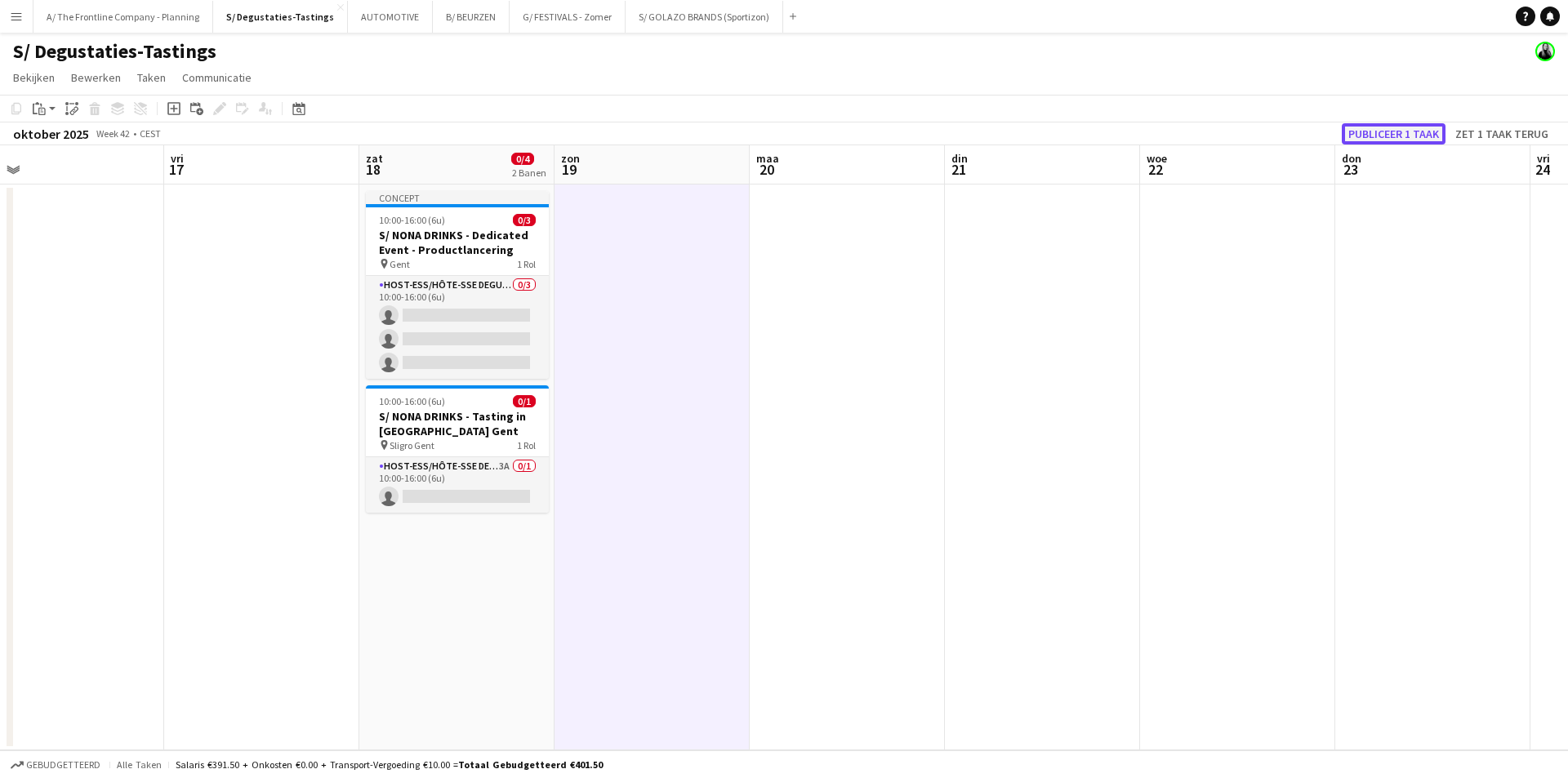
click at [1361, 132] on button "Publiceer 1 taak" at bounding box center [1394, 133] width 104 height 21
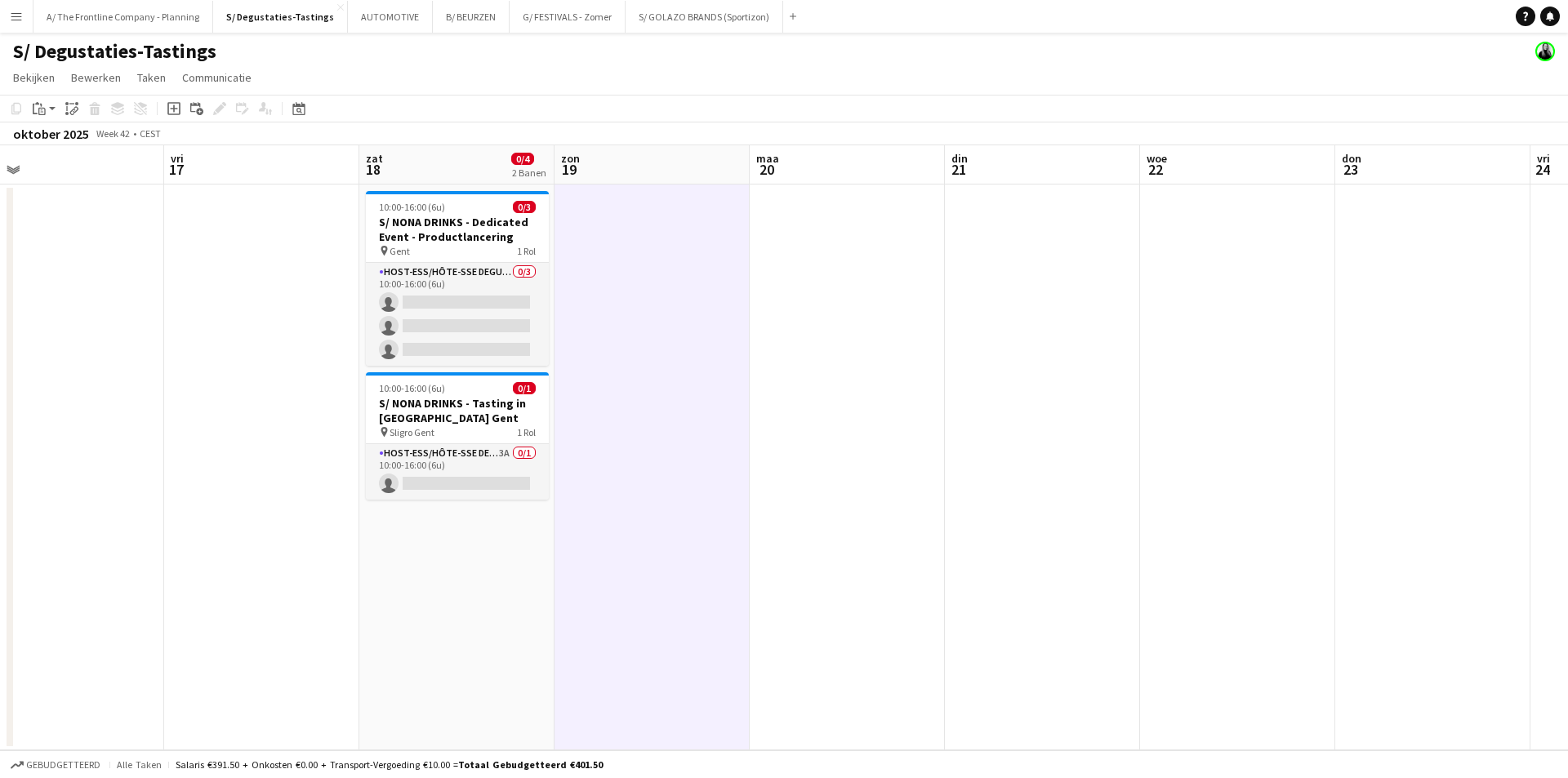
drag, startPoint x: 494, startPoint y: 221, endPoint x: 321, endPoint y: 119, distance: 200.8
click at [494, 221] on h3 "S/ NONA DRINKS - Dedicated Event - Productlancering" at bounding box center [458, 229] width 183 height 29
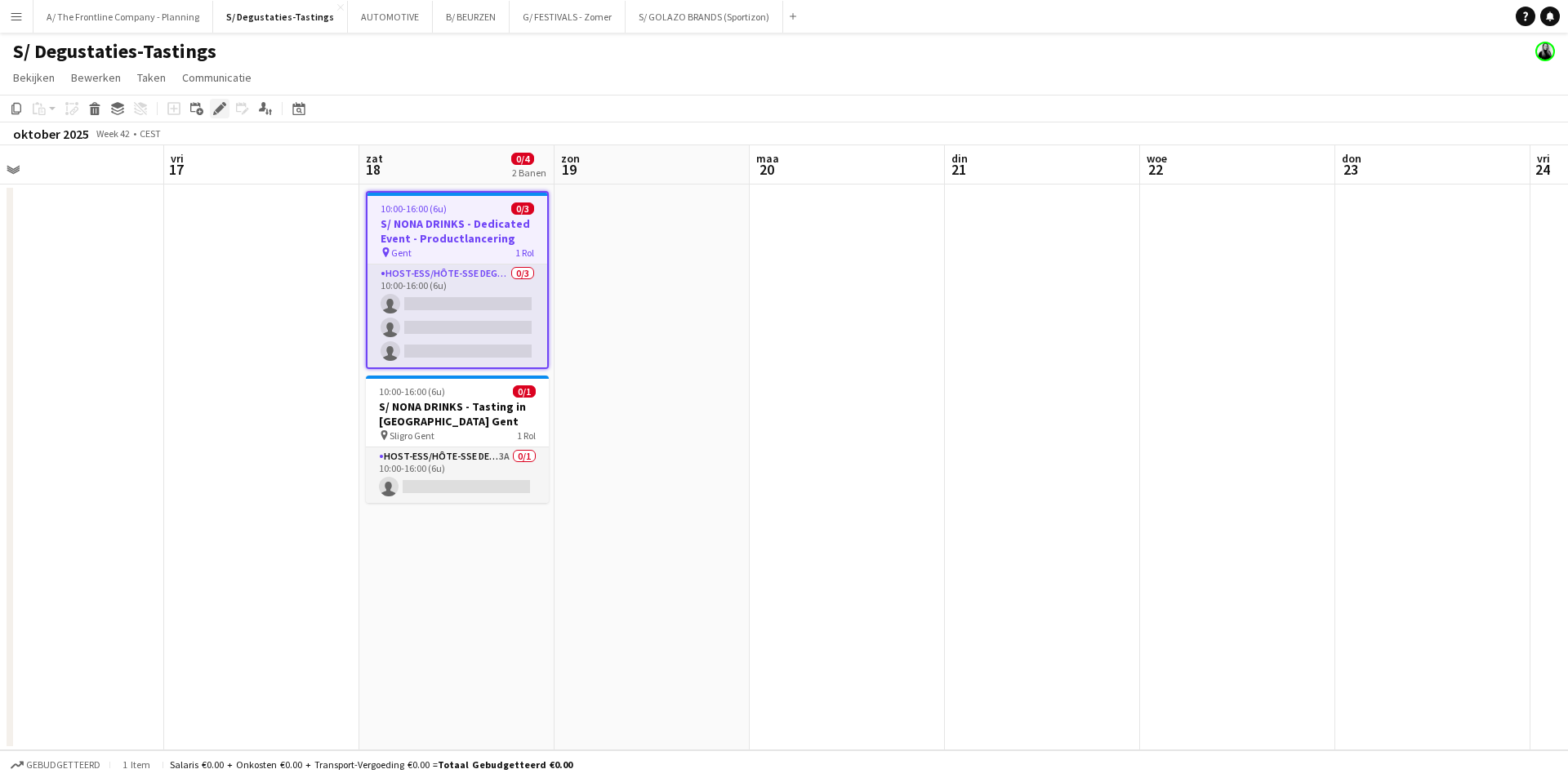
click at [224, 108] on icon "Bewerken" at bounding box center [220, 108] width 13 height 13
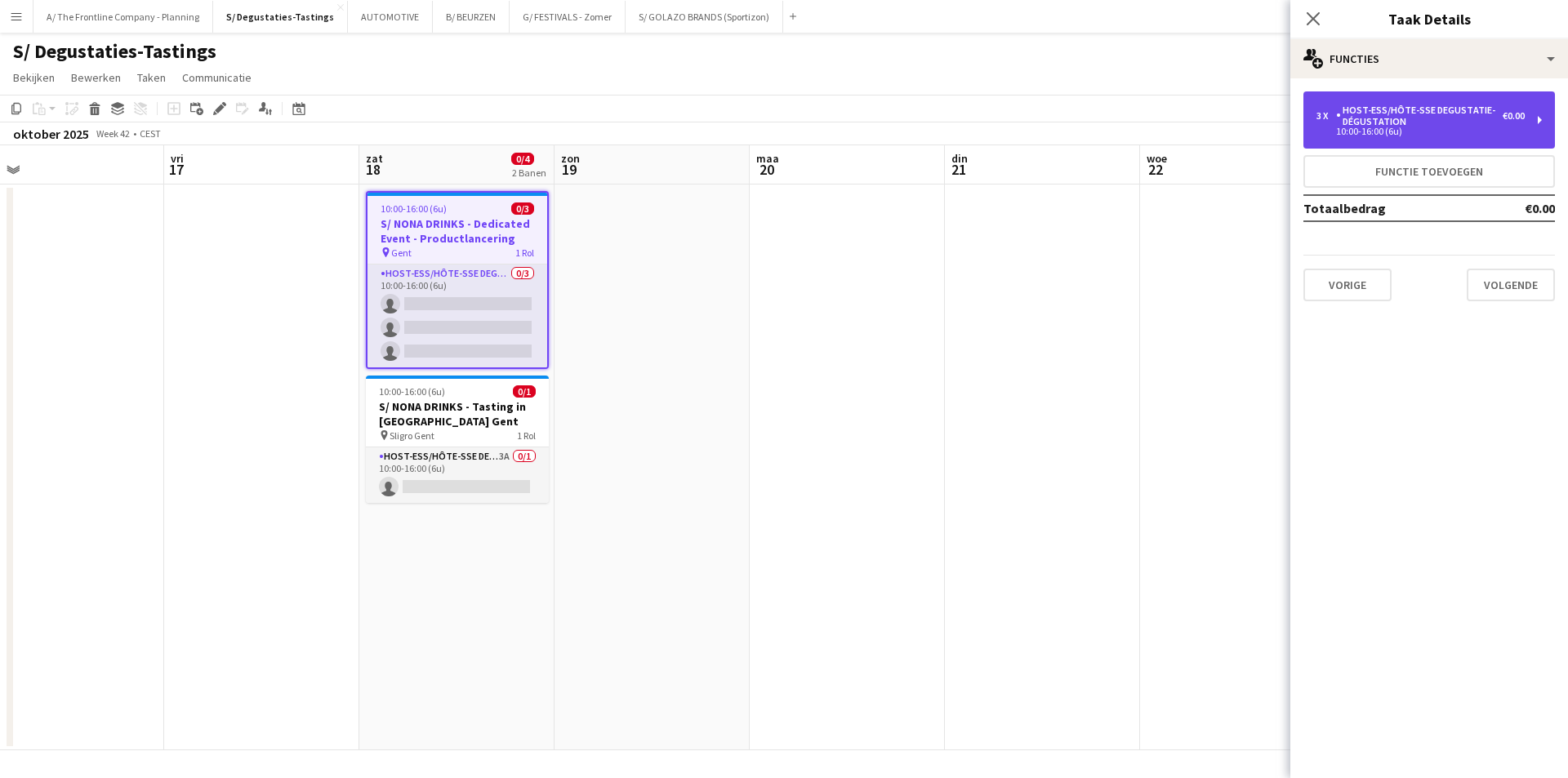
click at [1333, 117] on div "3 x" at bounding box center [1326, 116] width 19 height 11
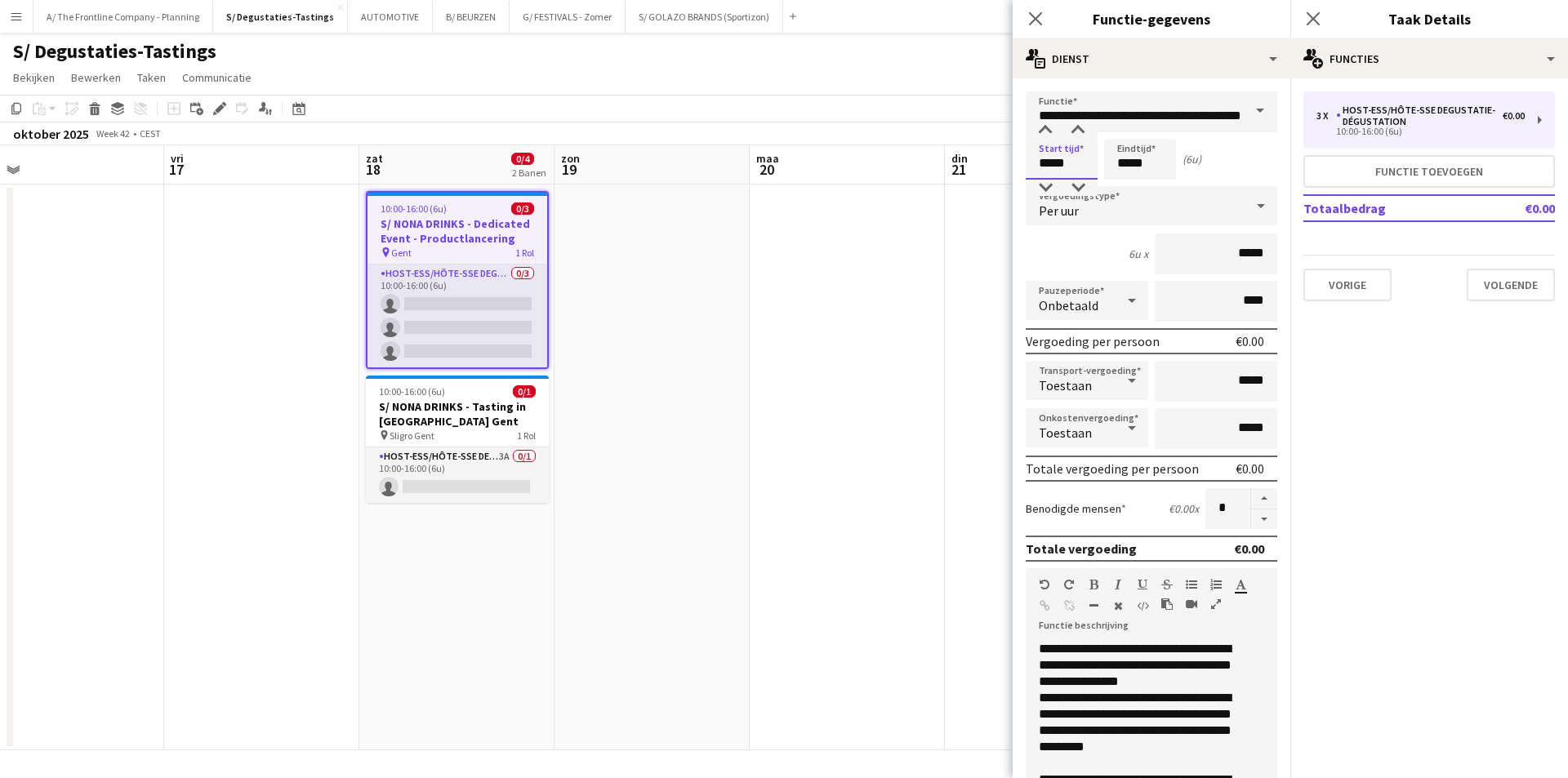
drag, startPoint x: 1071, startPoint y: 168, endPoint x: 1025, endPoint y: 169, distance: 46.0
click at [1025, 169] on form "**********" at bounding box center [1152, 639] width 278 height 1097
type input "*****"
drag, startPoint x: 1155, startPoint y: 169, endPoint x: 1103, endPoint y: 165, distance: 52.2
click at [1103, 165] on div "Start tijd ***** Eindtijd ***** (2u)" at bounding box center [1152, 159] width 251 height 40
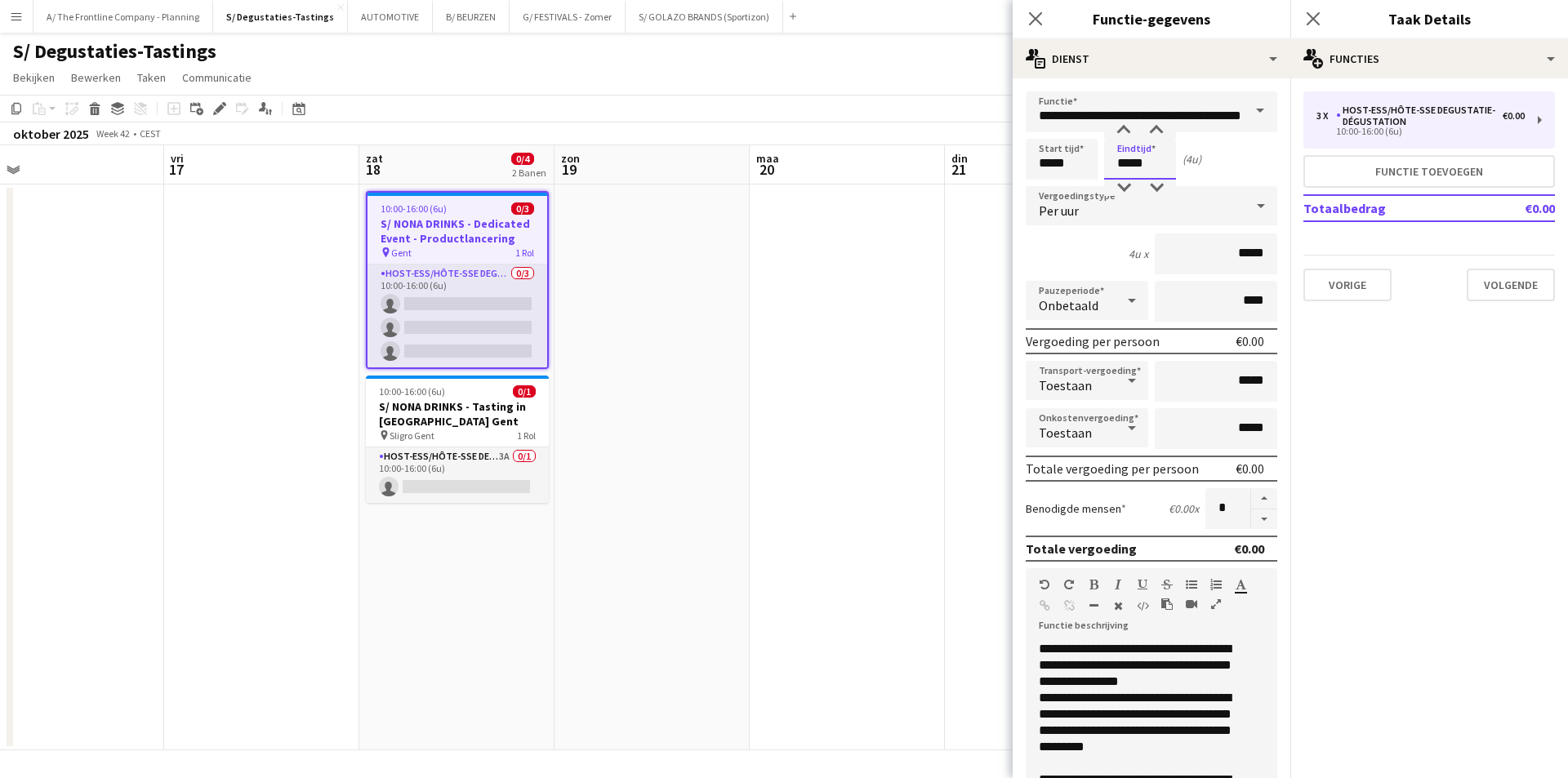
type input "*****"
click at [633, 328] on app-date-cell at bounding box center [652, 467] width 195 height 565
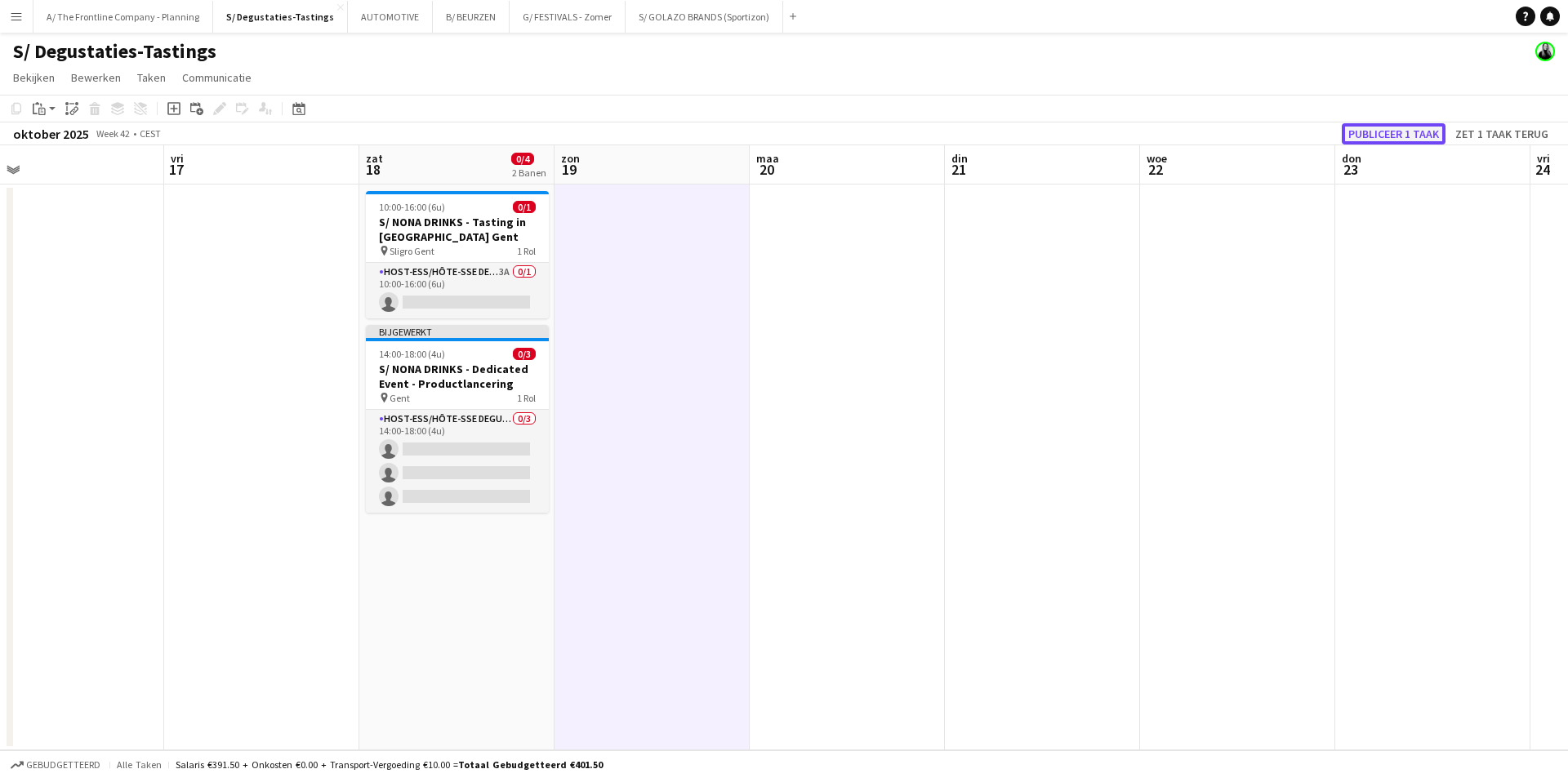
click at [1413, 126] on button "Publiceer 1 taak" at bounding box center [1394, 133] width 104 height 21
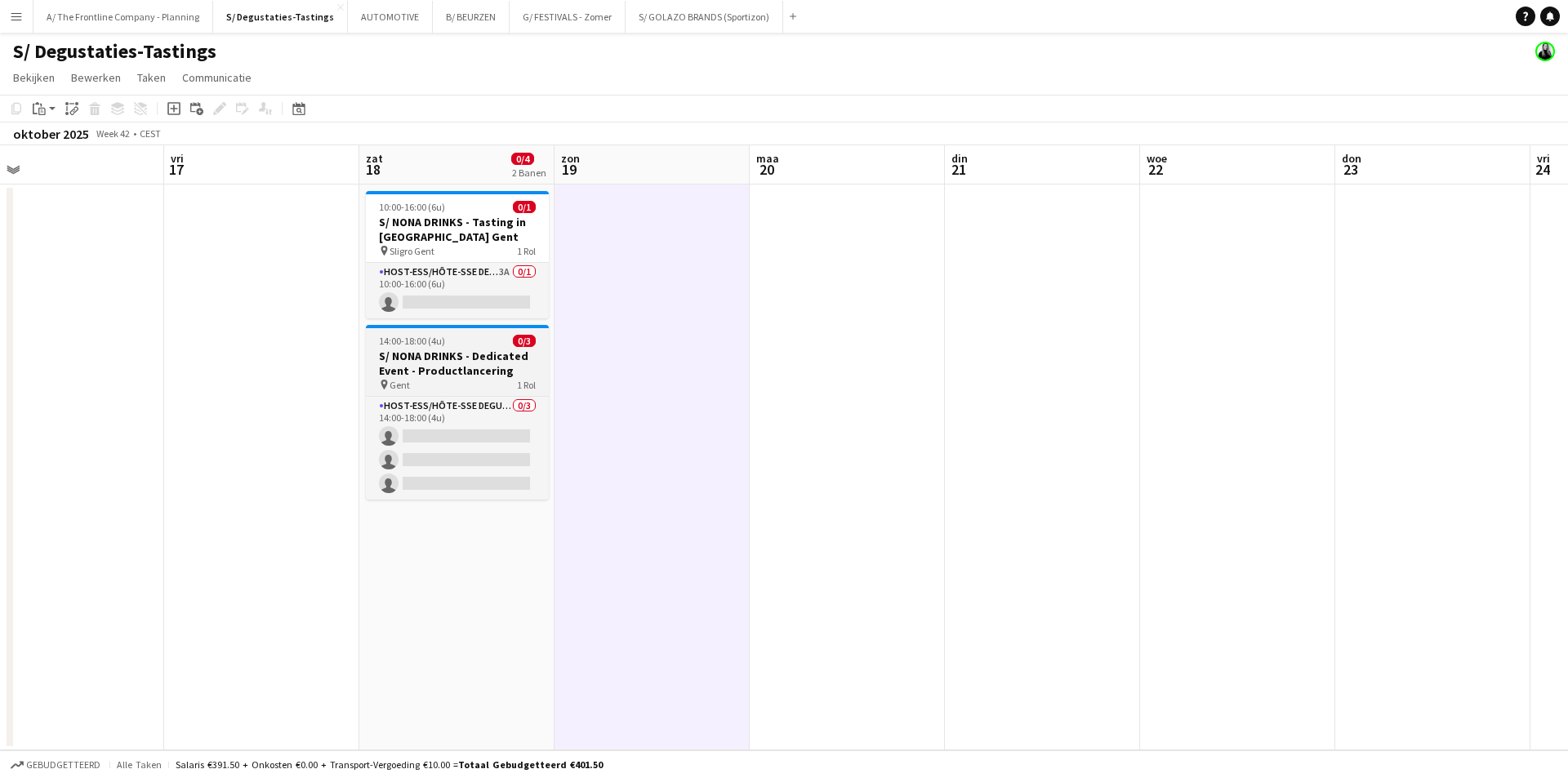
click at [488, 378] on div "pin Gent 1 Rol" at bounding box center [458, 384] width 183 height 13
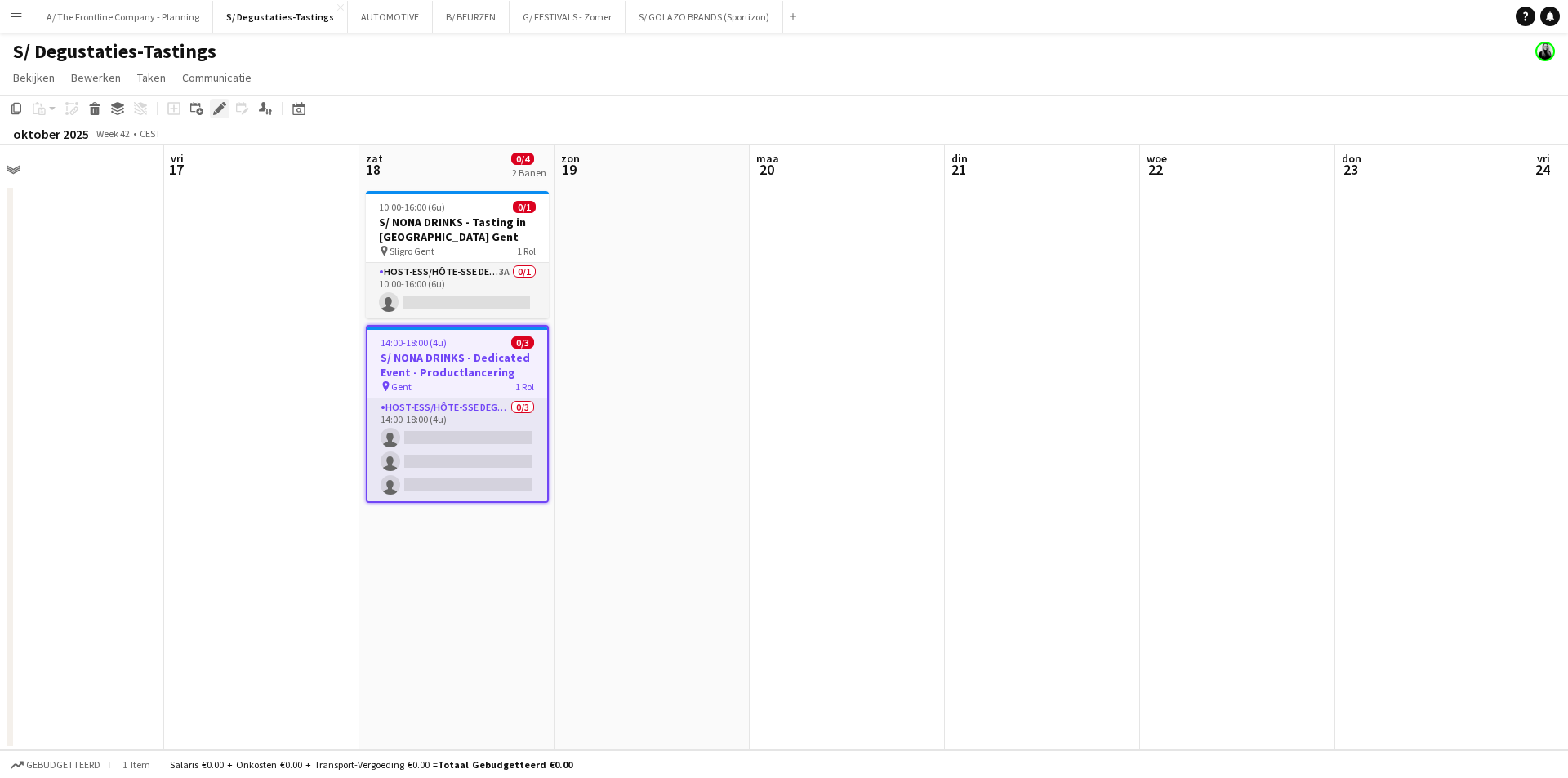
click at [220, 112] on icon "Bewerken" at bounding box center [220, 108] width 13 height 13
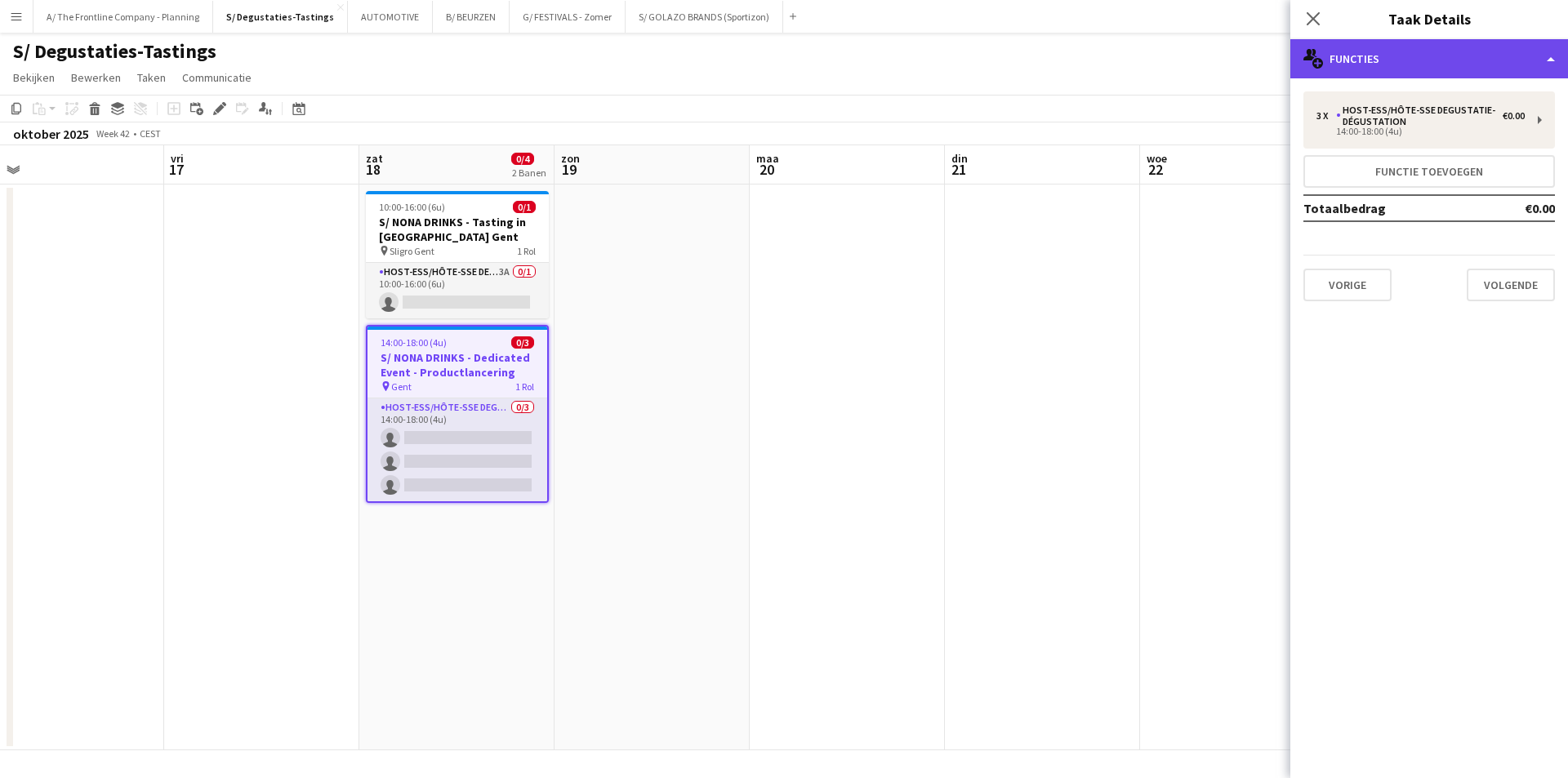
click at [1413, 67] on div "multiple-users-add Functies" at bounding box center [1429, 59] width 278 height 40
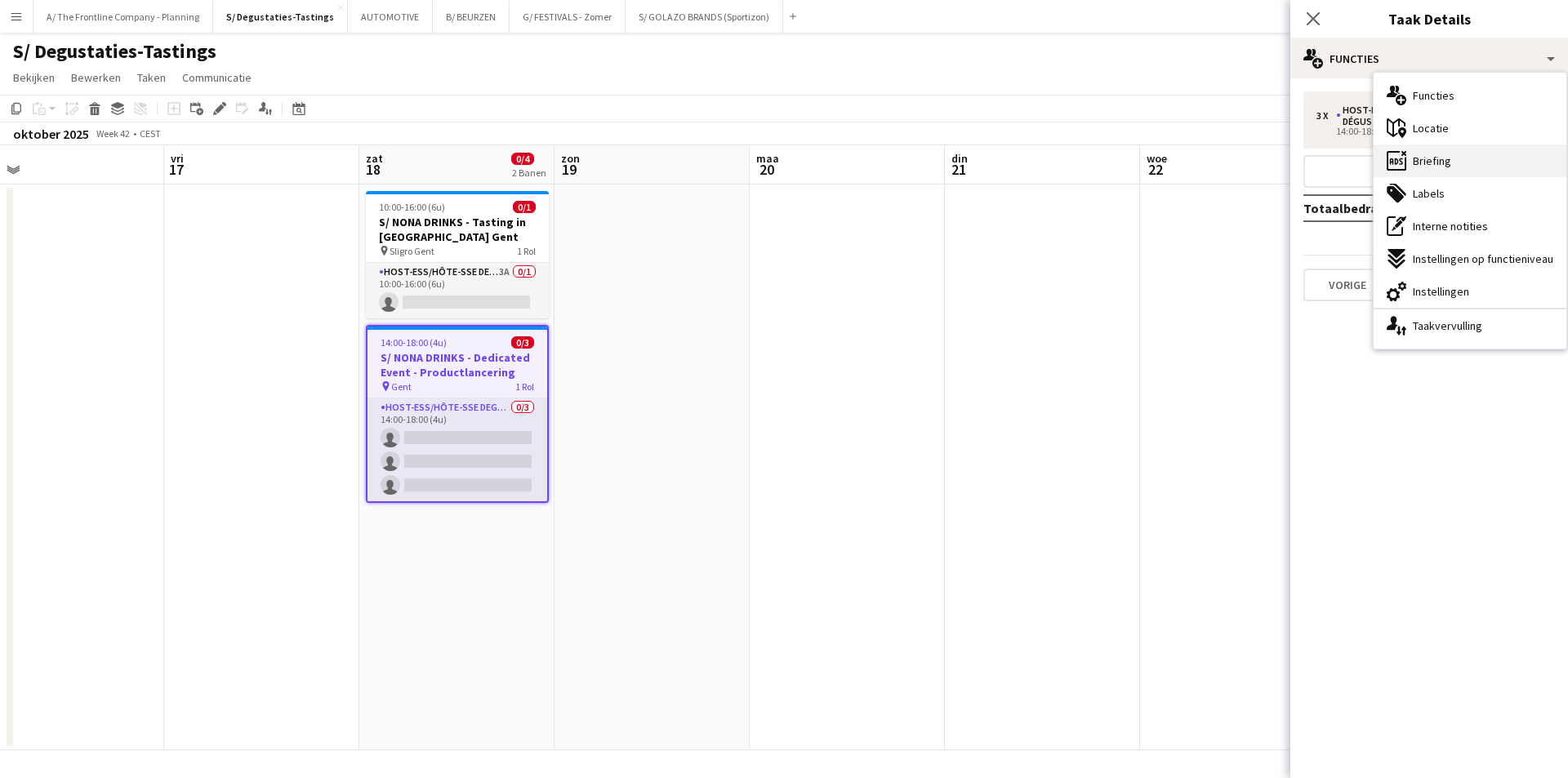
click at [1463, 172] on div "ads-window Briefing" at bounding box center [1470, 161] width 192 height 32
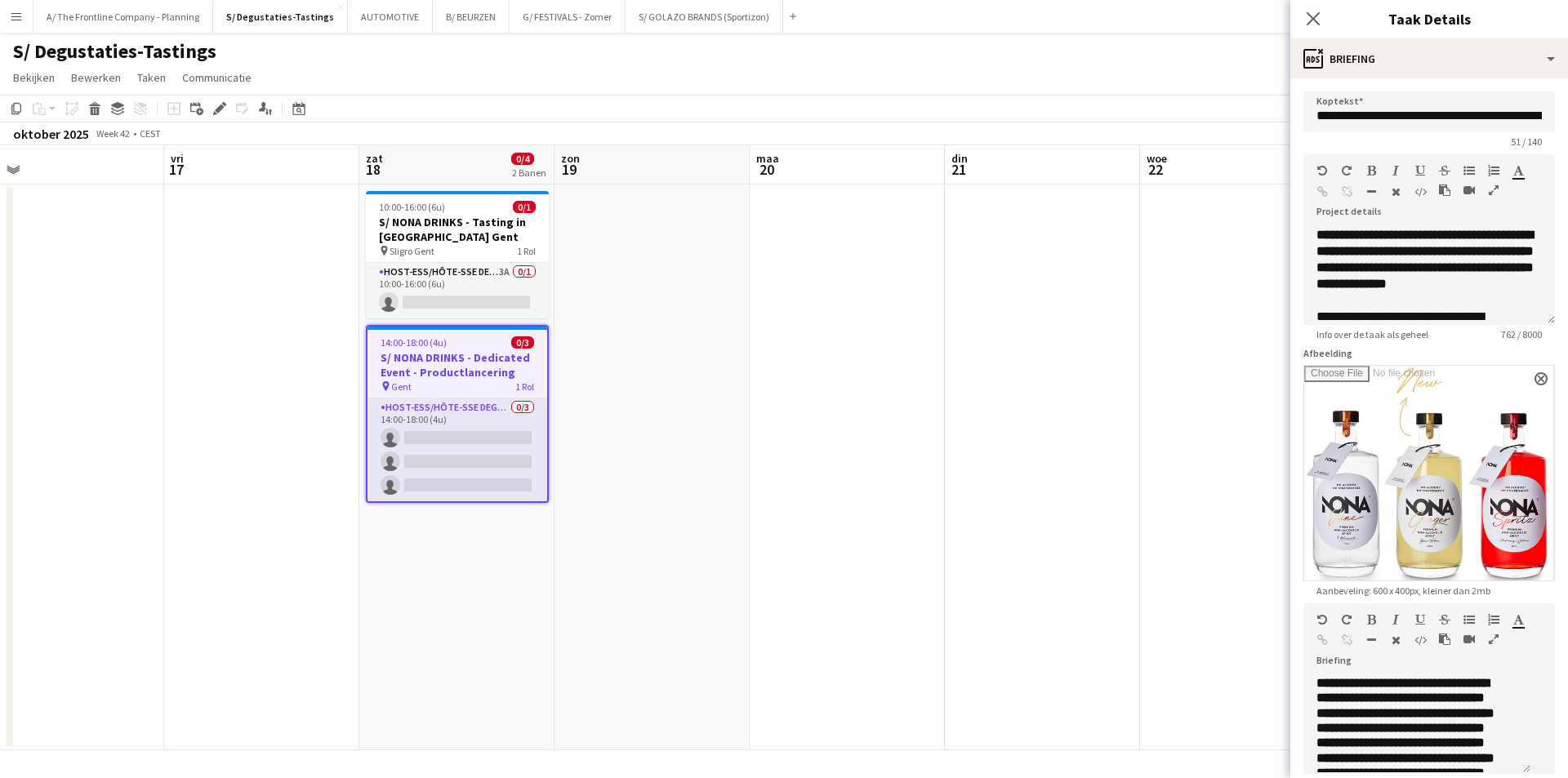
click at [1488, 645] on button "button" at bounding box center [1493, 639] width 11 height 13
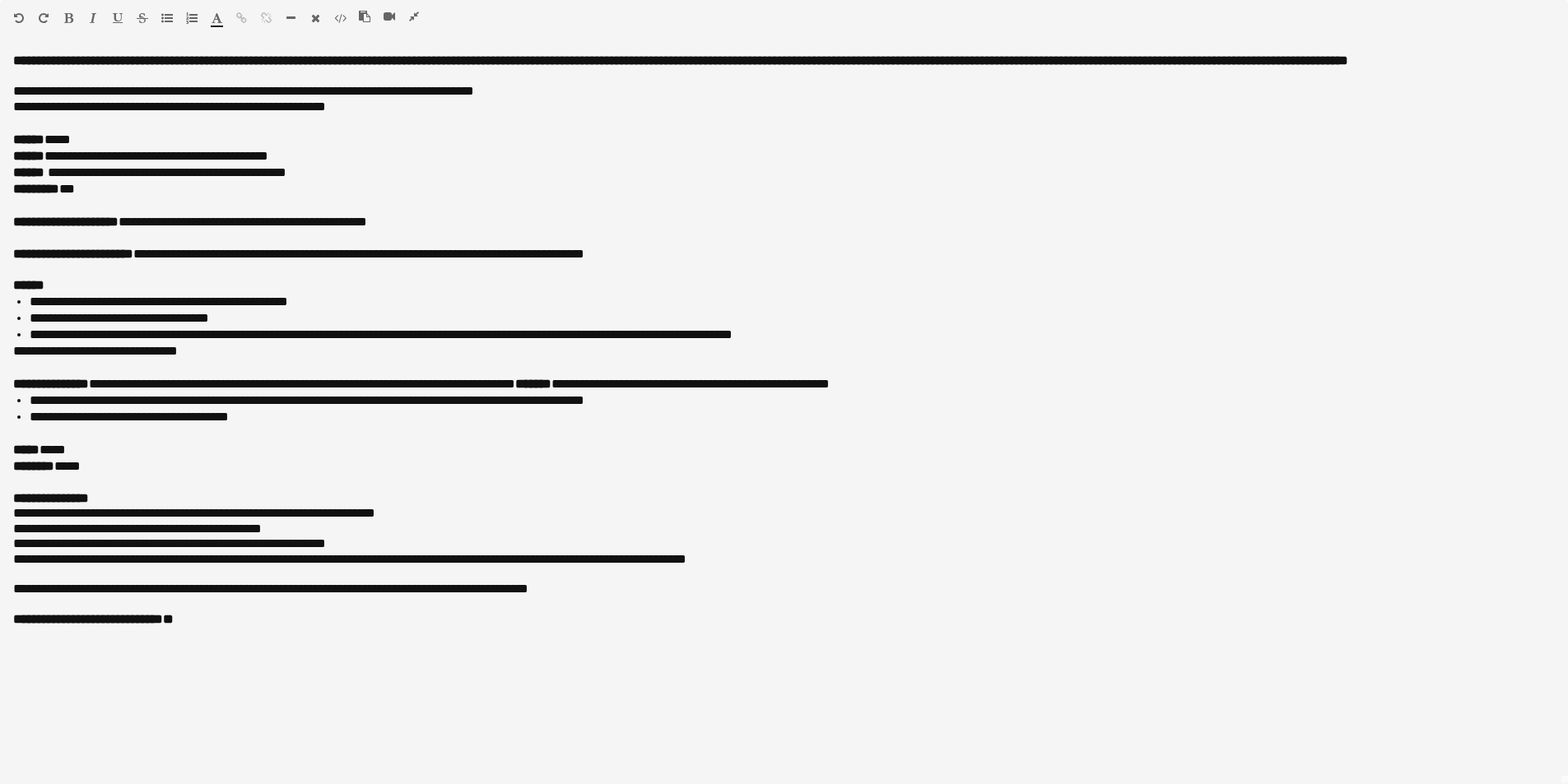
click at [410, 19] on icon "button" at bounding box center [413, 16] width 10 height 12
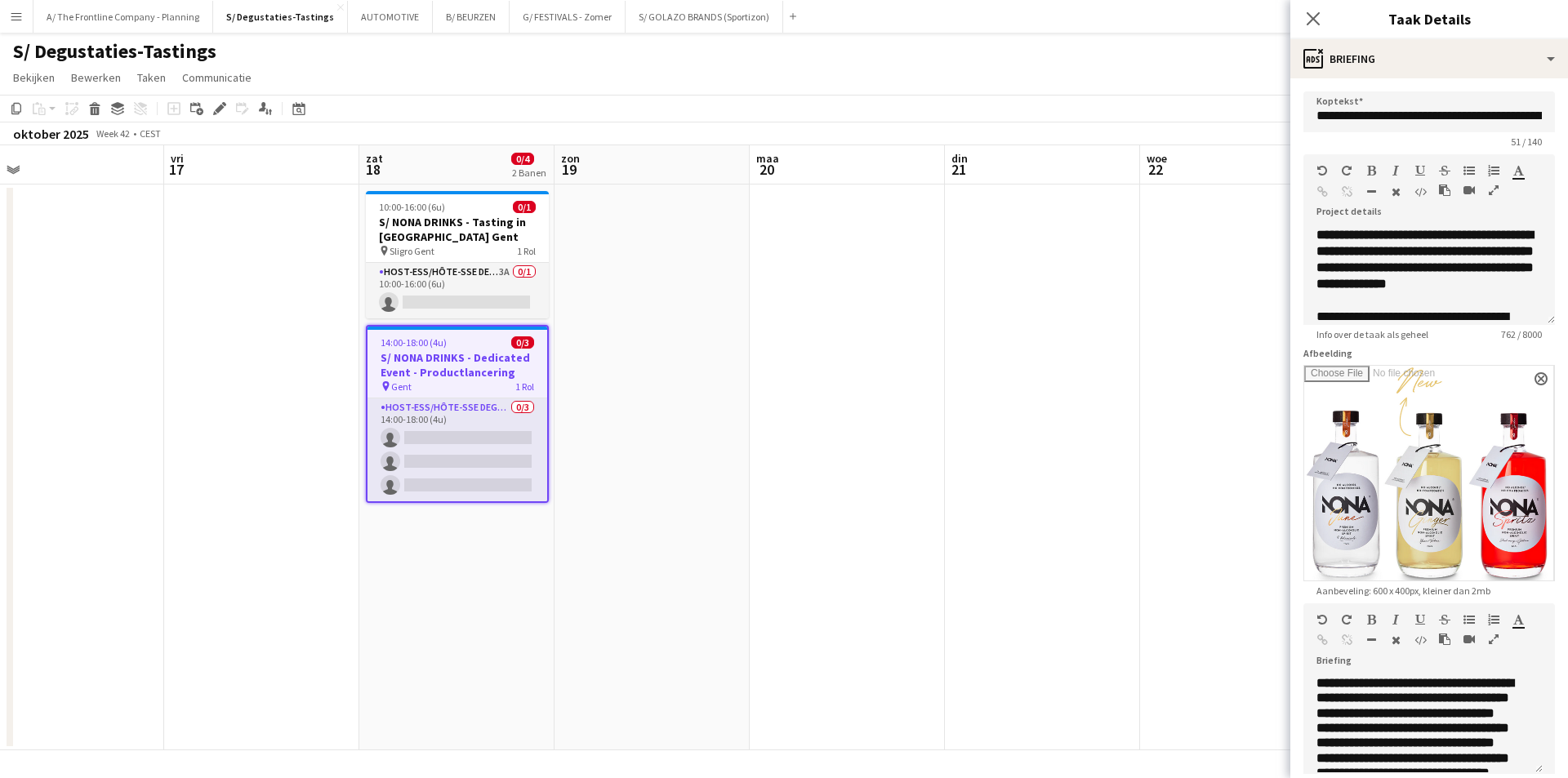
click at [1493, 633] on icon "button" at bounding box center [1493, 638] width 10 height 11
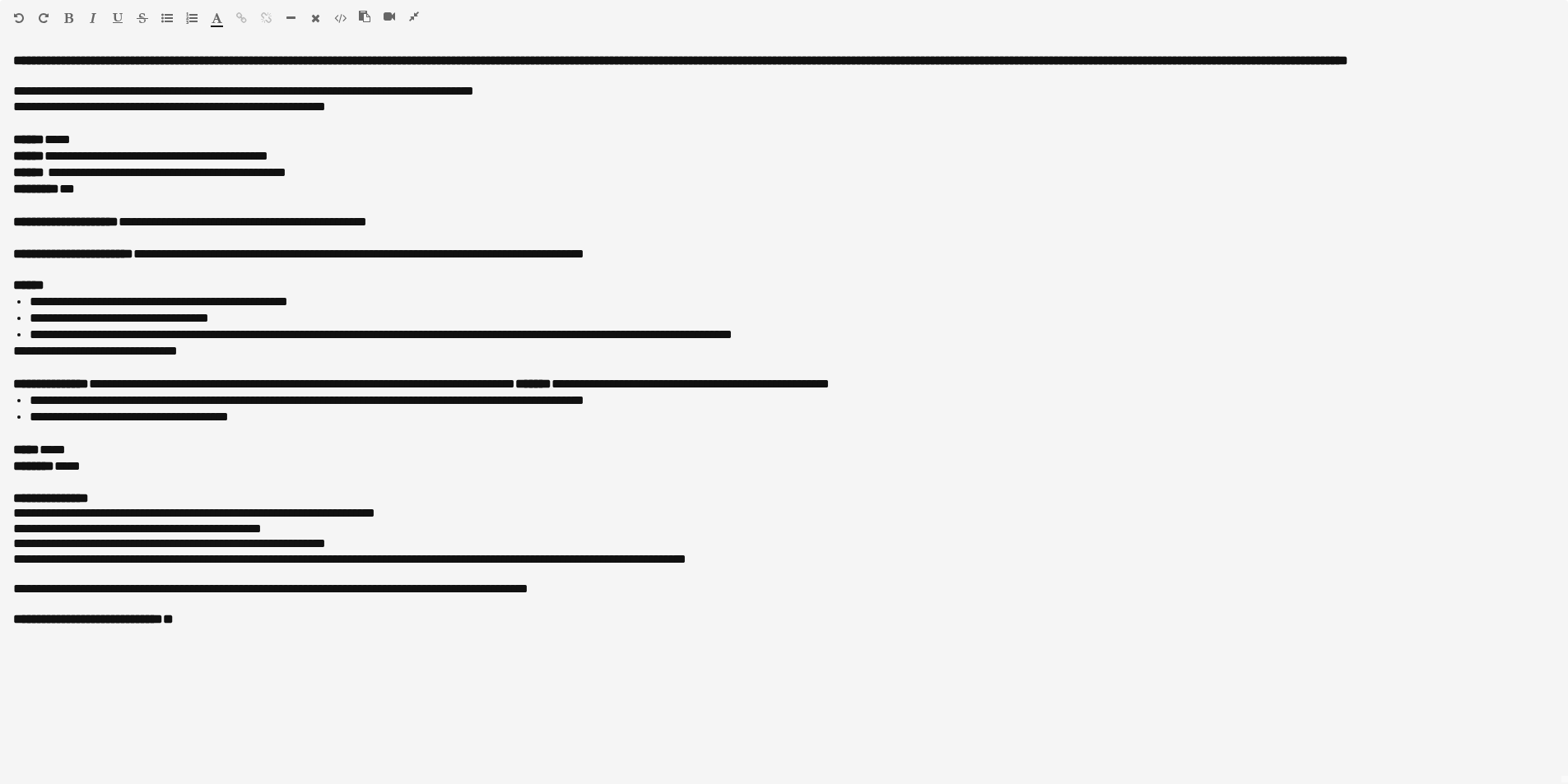
click at [412, 14] on icon "button" at bounding box center [413, 16] width 10 height 12
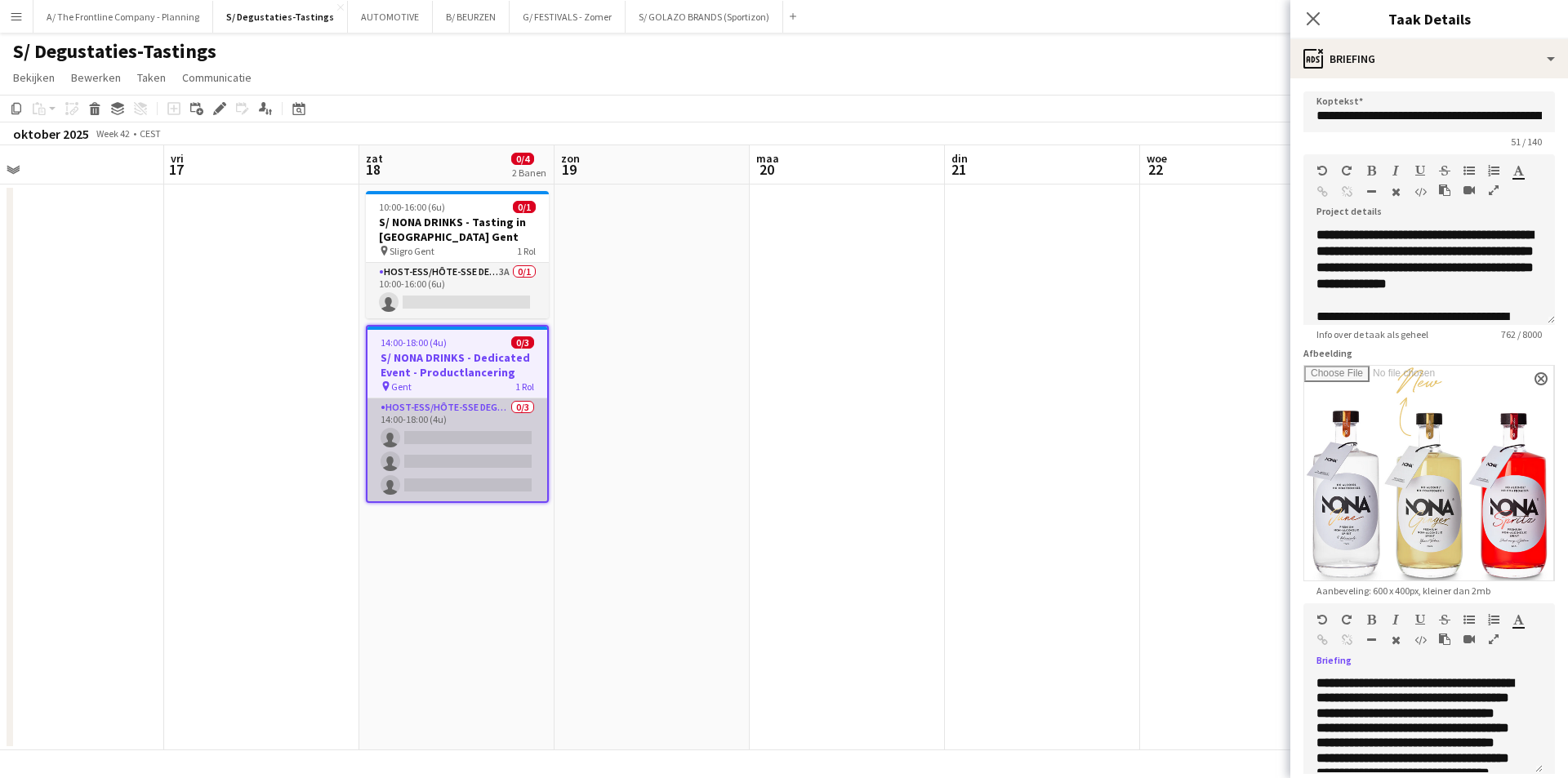
click at [444, 443] on app-card-role "Host-ess/Hôte-sse Degustatie-Dégustation 0/3 14:00-18:00 (4u) single-neutral-ac…" at bounding box center [457, 450] width 180 height 103
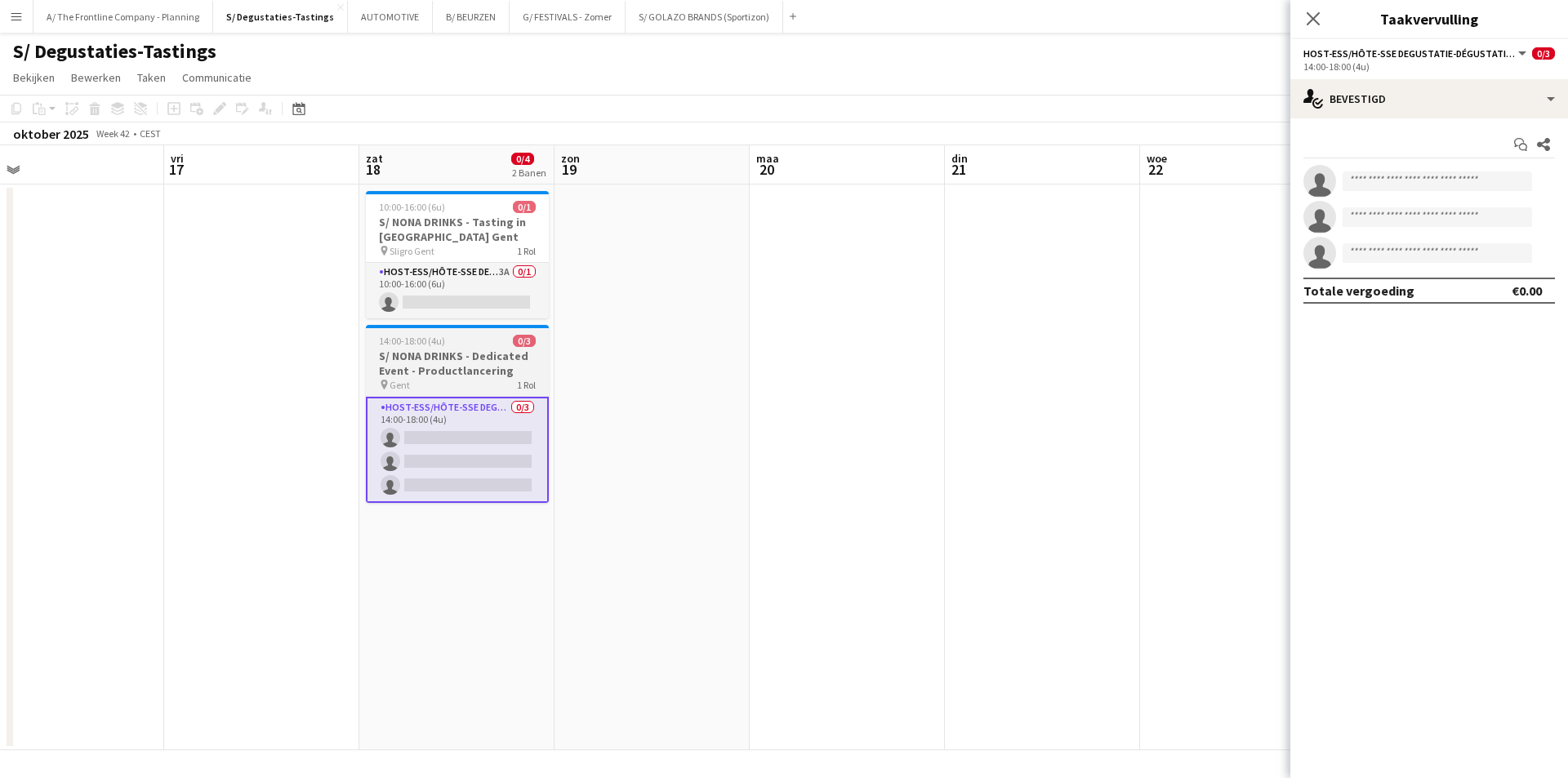
click at [482, 356] on h3 "S/ NONA DRINKS - Dedicated Event - Productlancering" at bounding box center [458, 363] width 183 height 29
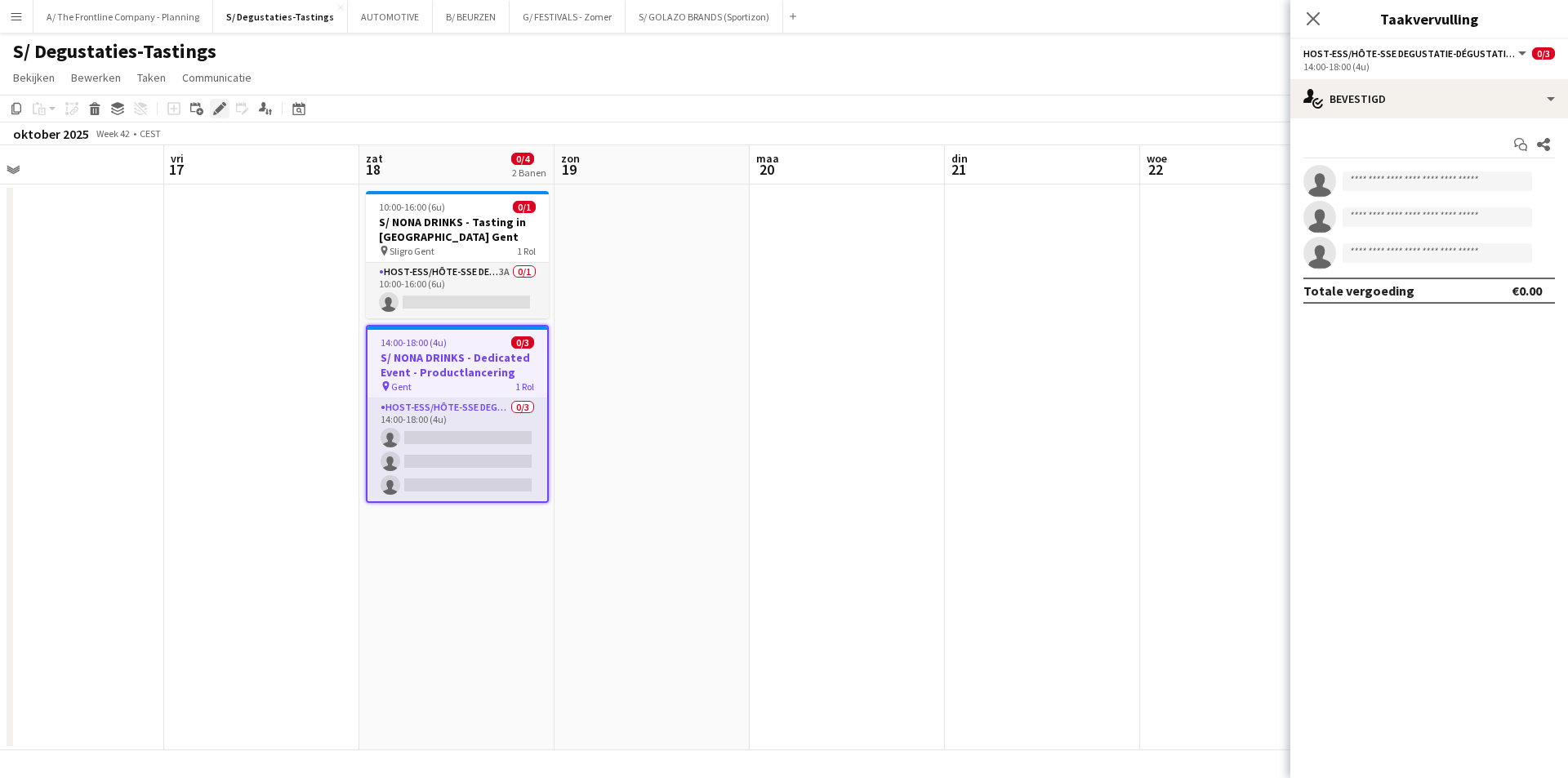
click at [217, 107] on icon "Bewerken" at bounding box center [220, 108] width 13 height 13
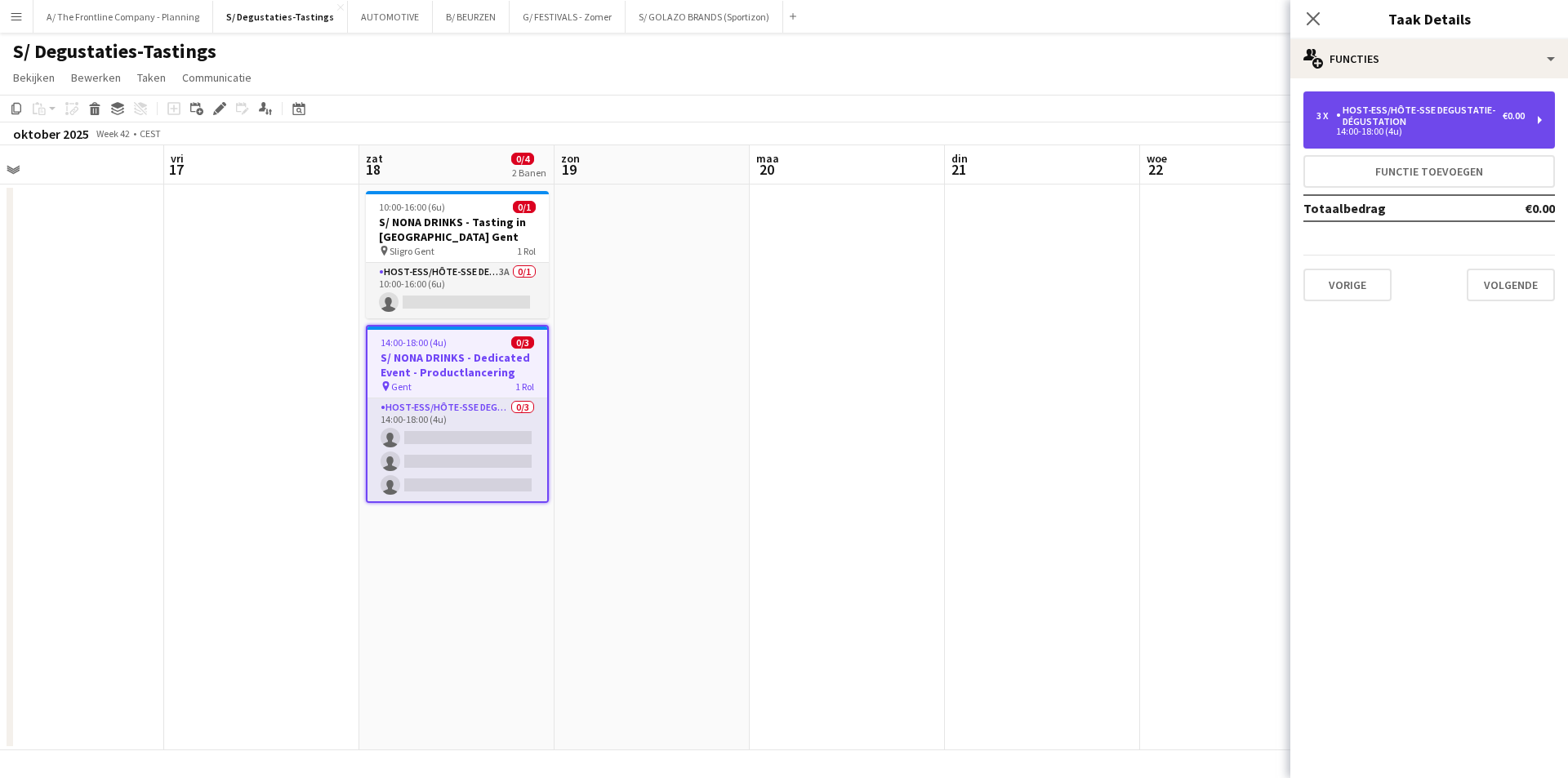
click at [1398, 129] on div "14:00-18:00 (4u)" at bounding box center [1420, 131] width 208 height 8
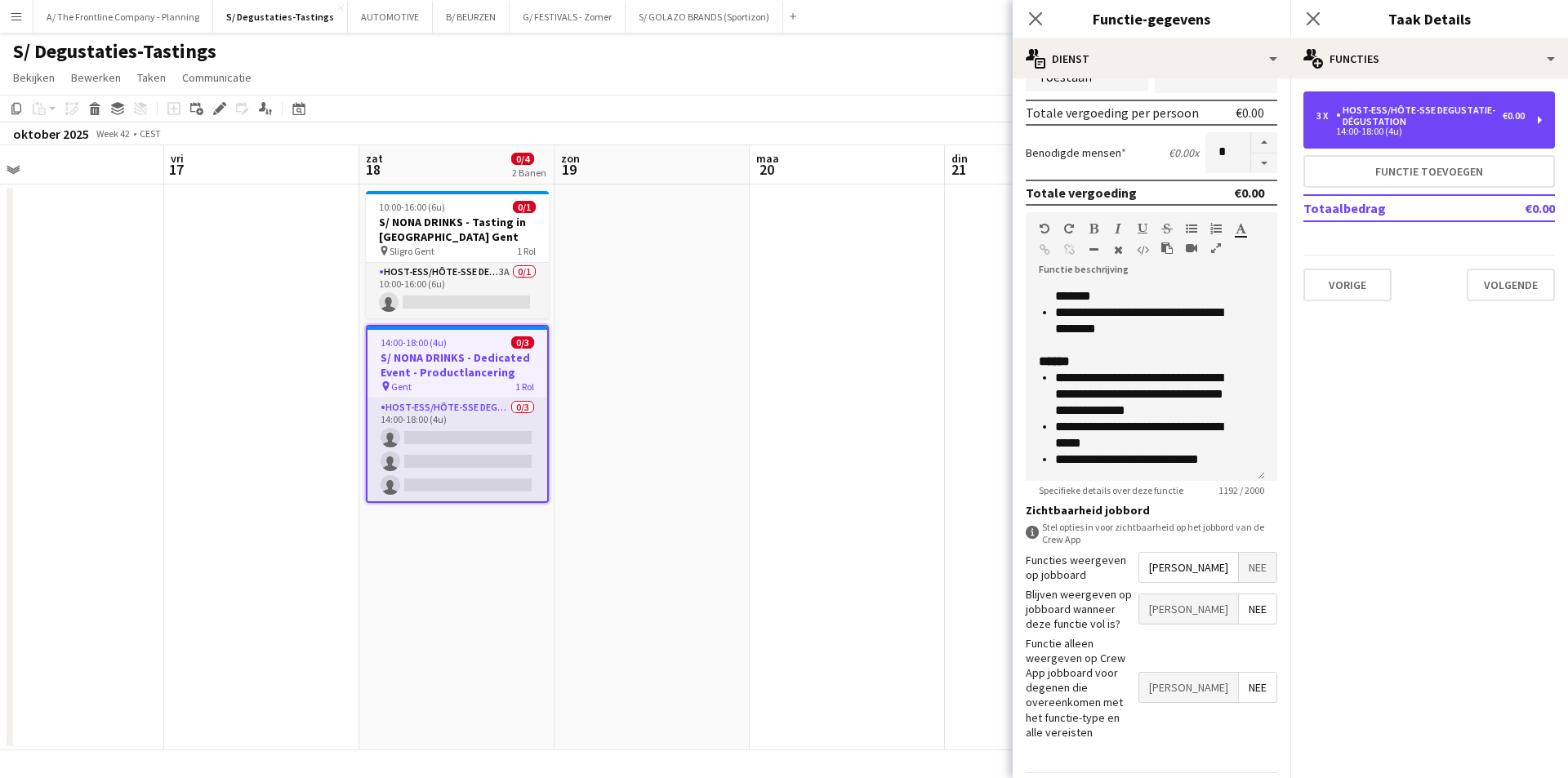
scroll to position [364, 0]
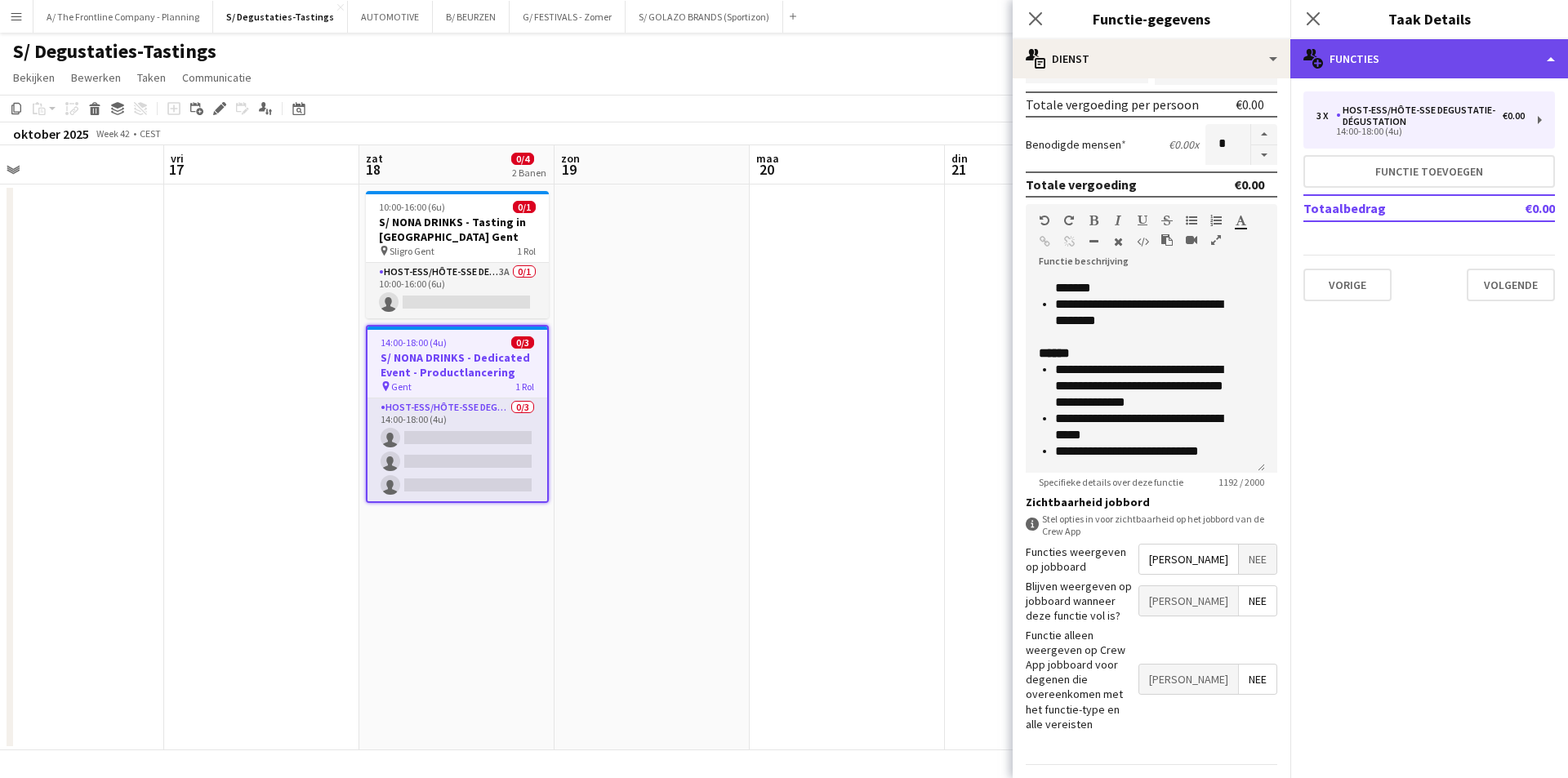
click at [1362, 65] on div "multiple-users-add Functies" at bounding box center [1429, 59] width 278 height 40
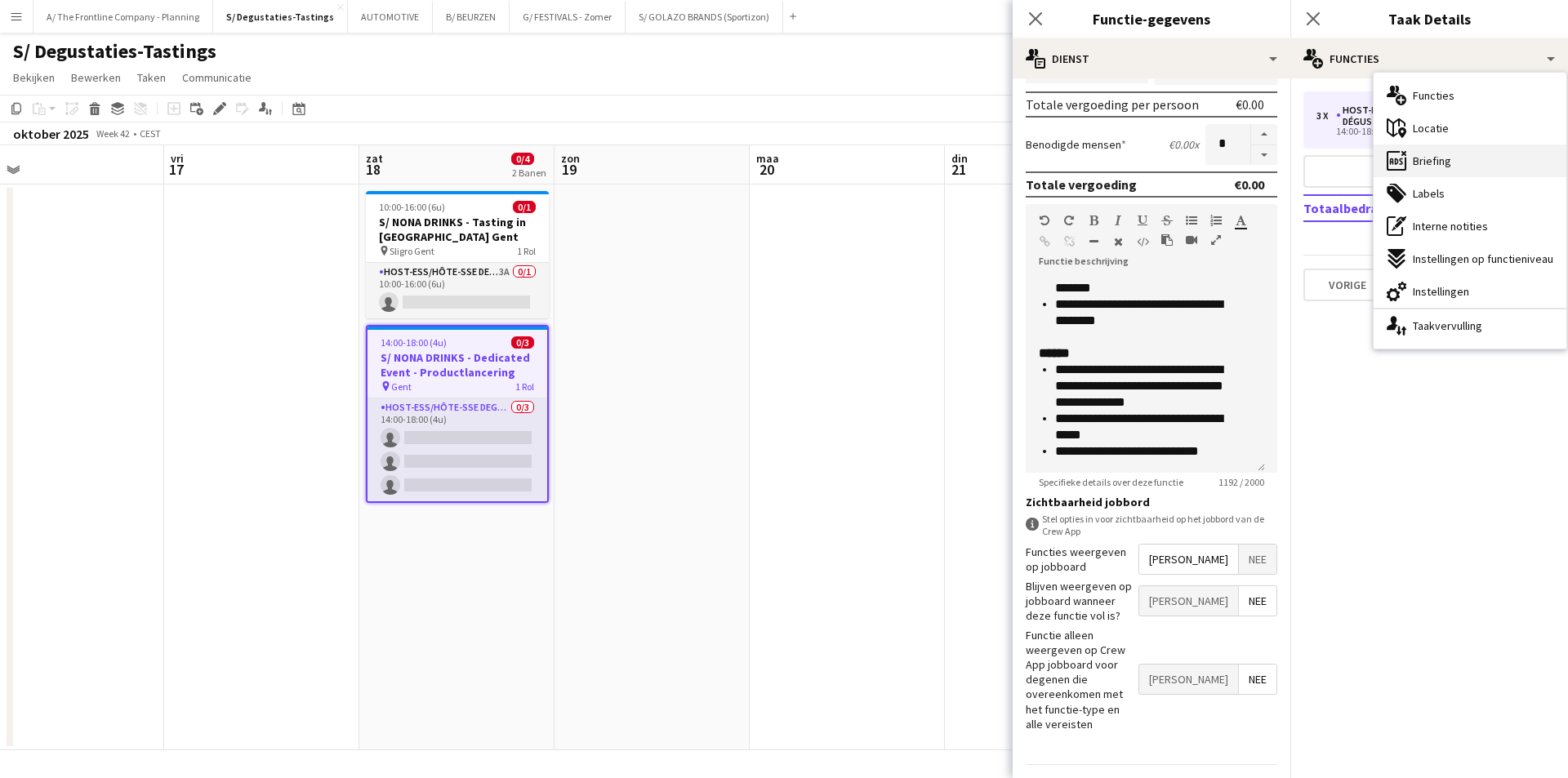
click at [1467, 157] on div "ads-window Briefing" at bounding box center [1470, 161] width 192 height 32
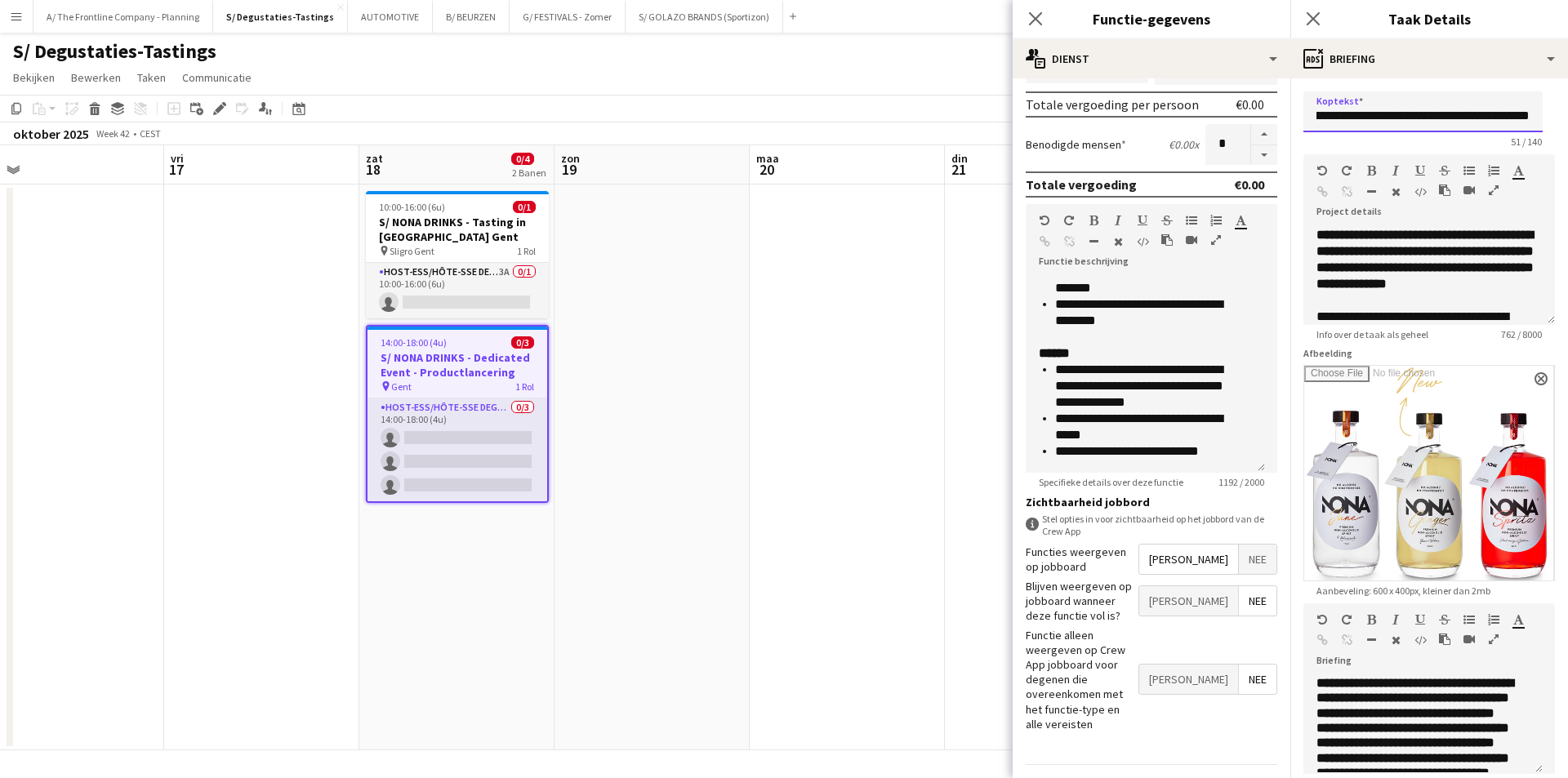
scroll to position [0, 79]
drag, startPoint x: 1317, startPoint y: 117, endPoint x: 1537, endPoint y: 114, distance: 220.0
click at [1537, 114] on input "**********" at bounding box center [1423, 112] width 239 height 40
click at [451, 527] on app-date-cell "10:00-16:00 (6u) 0/1 S/ NONA DRINKS - Tasting in SLIGRO Gent pin Sligro Gent 1 …" at bounding box center [457, 467] width 195 height 565
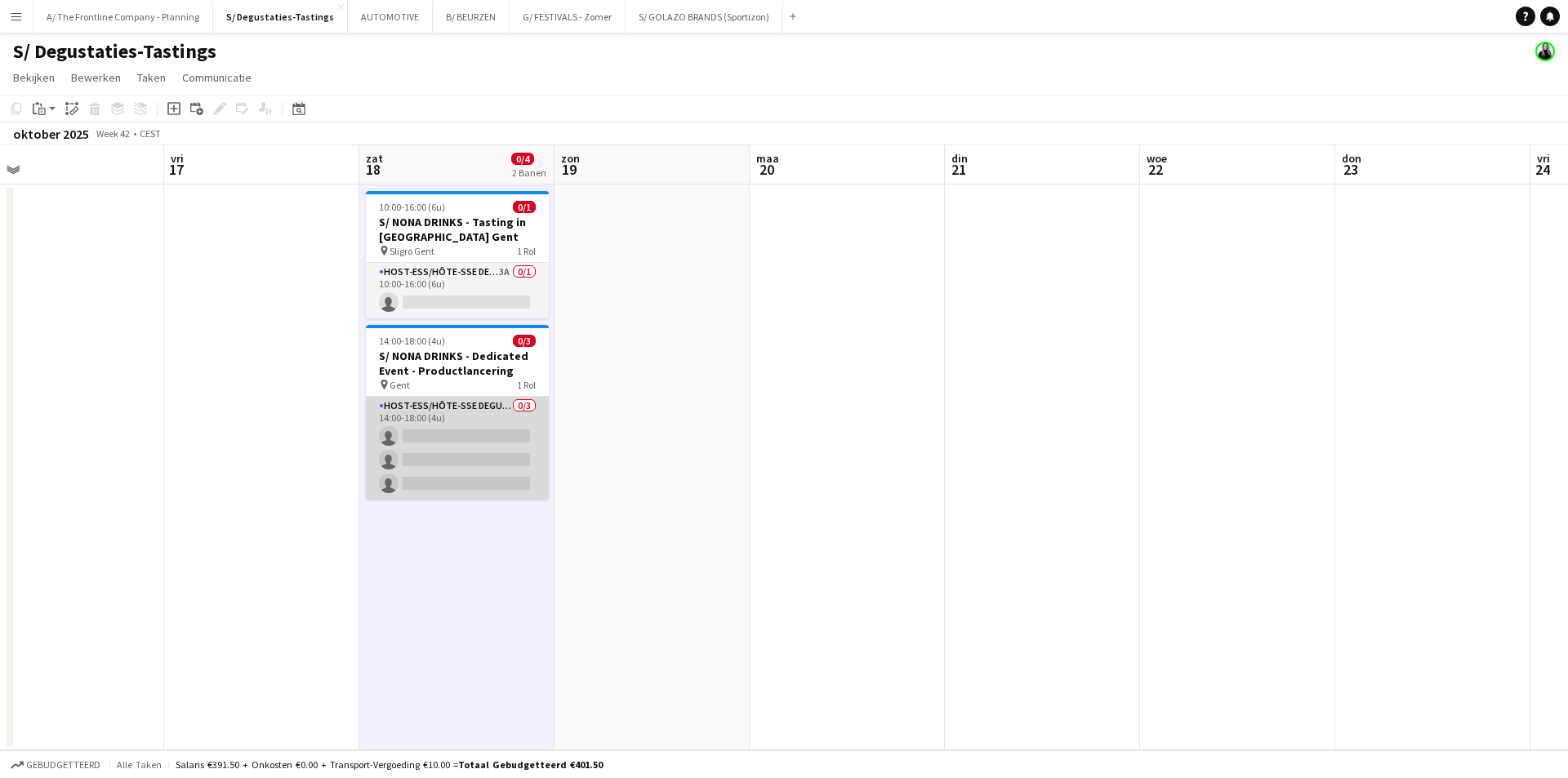
click at [453, 429] on app-card-role "Host-ess/Hôte-sse Degustatie-Dégustation 0/3 14:00-18:00 (4u) single-neutral-ac…" at bounding box center [458, 448] width 183 height 103
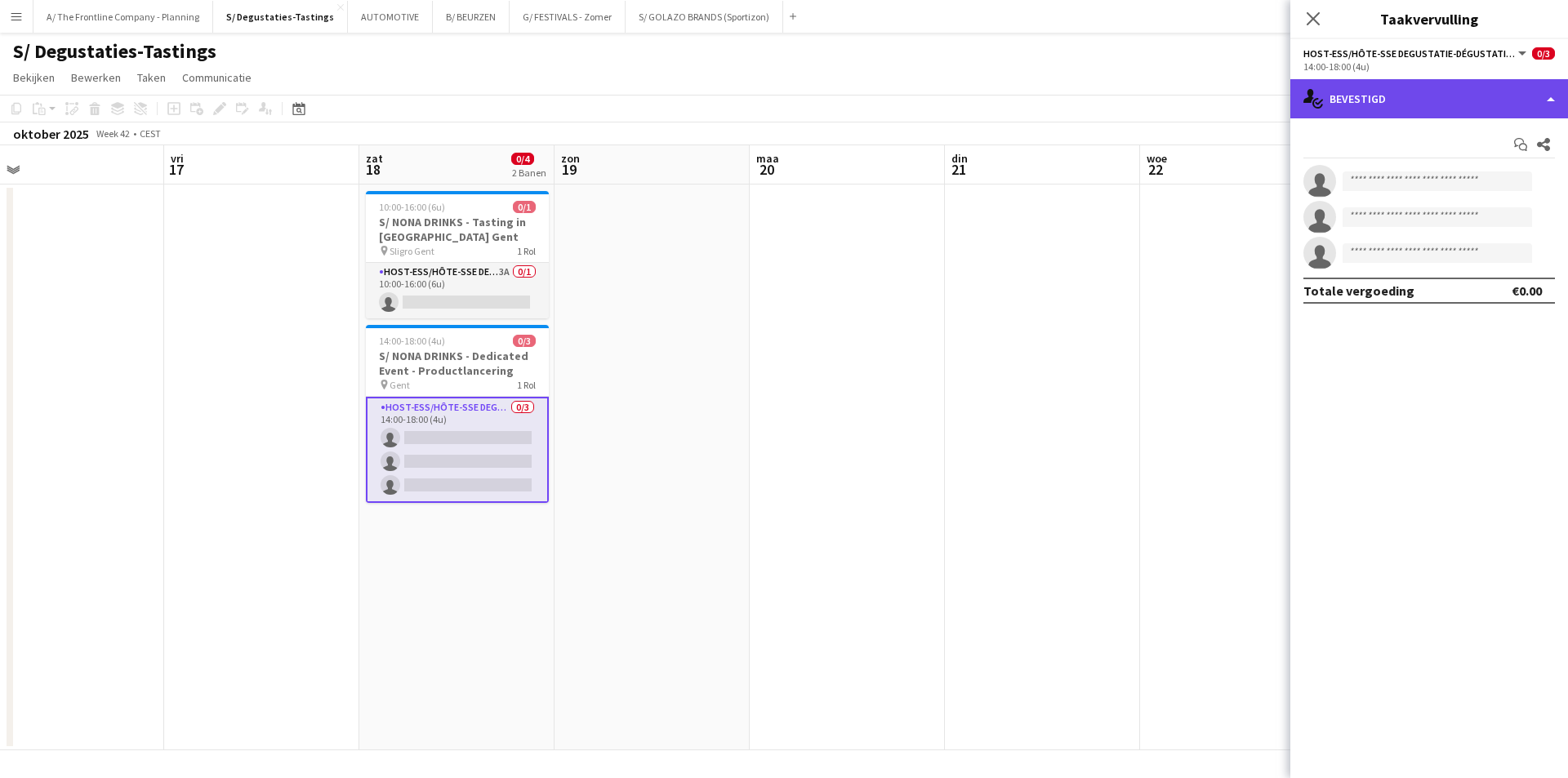
click at [1489, 88] on div "single-neutral-actions-check-2 Bevestigd" at bounding box center [1429, 98] width 278 height 40
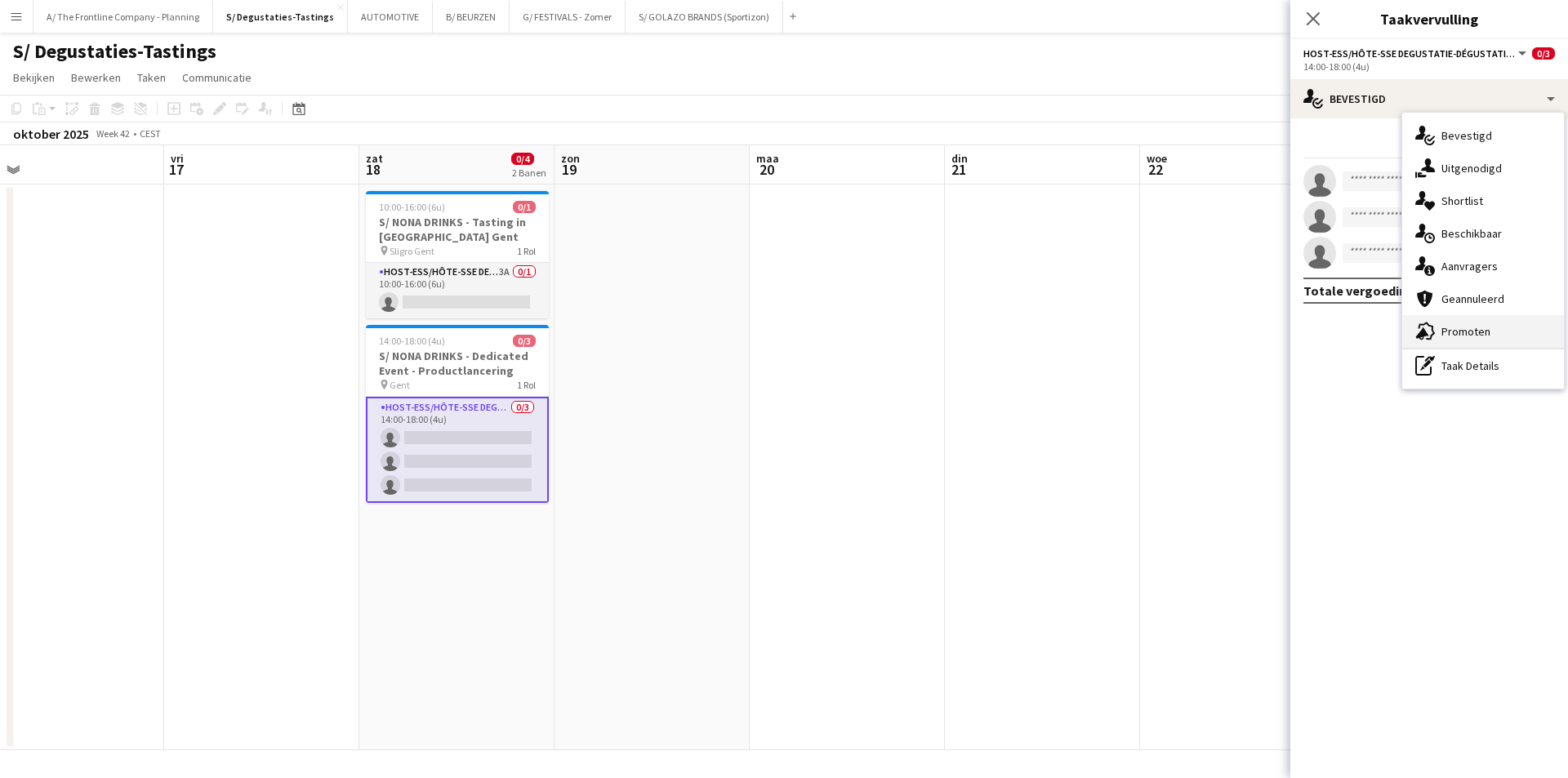
click at [1493, 321] on div "advertising-megaphone Promoten" at bounding box center [1483, 331] width 162 height 32
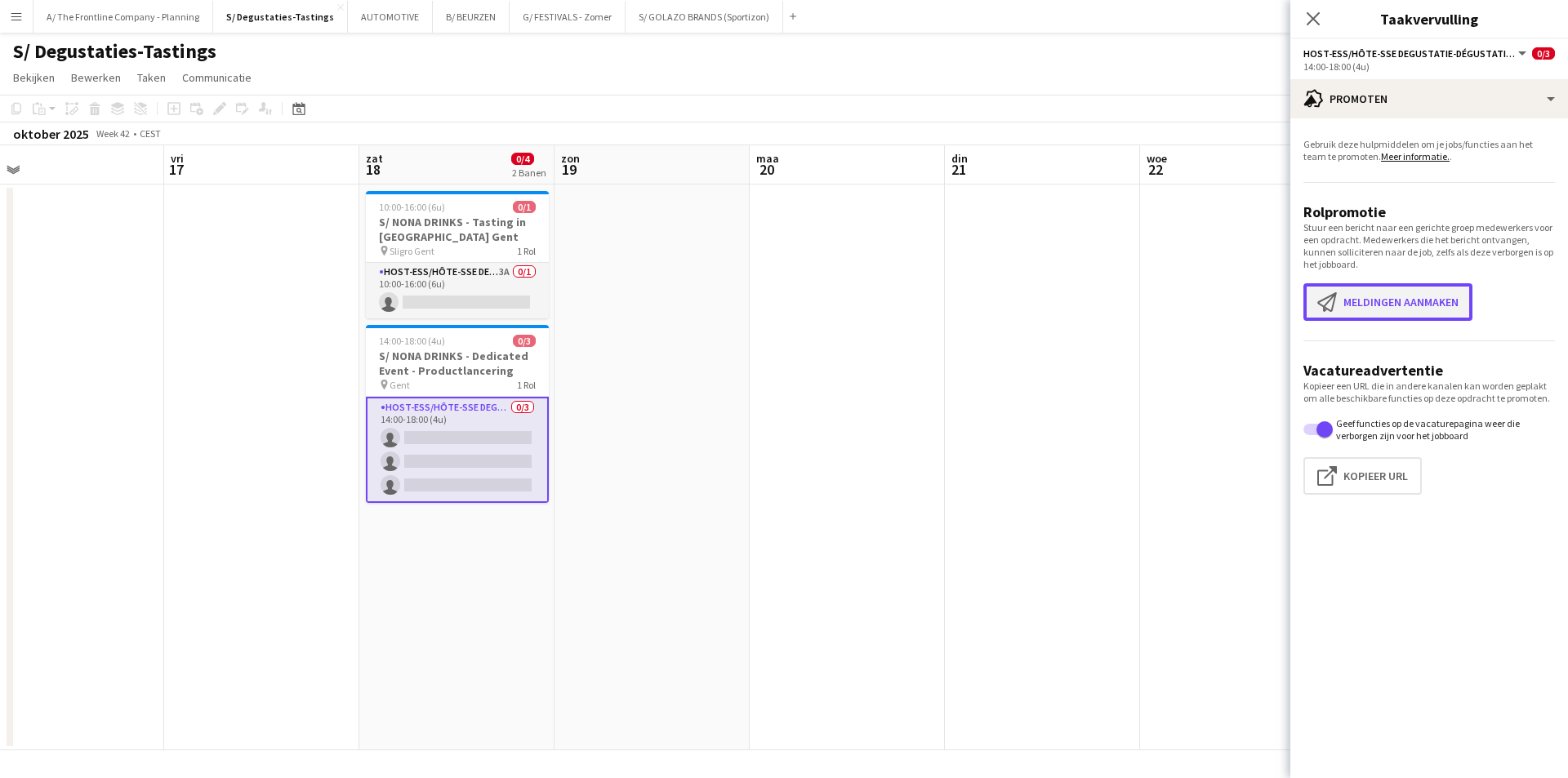
click at [1388, 300] on button "Meldingen aanmaken Meldingen aanmaken" at bounding box center [1388, 302] width 169 height 38
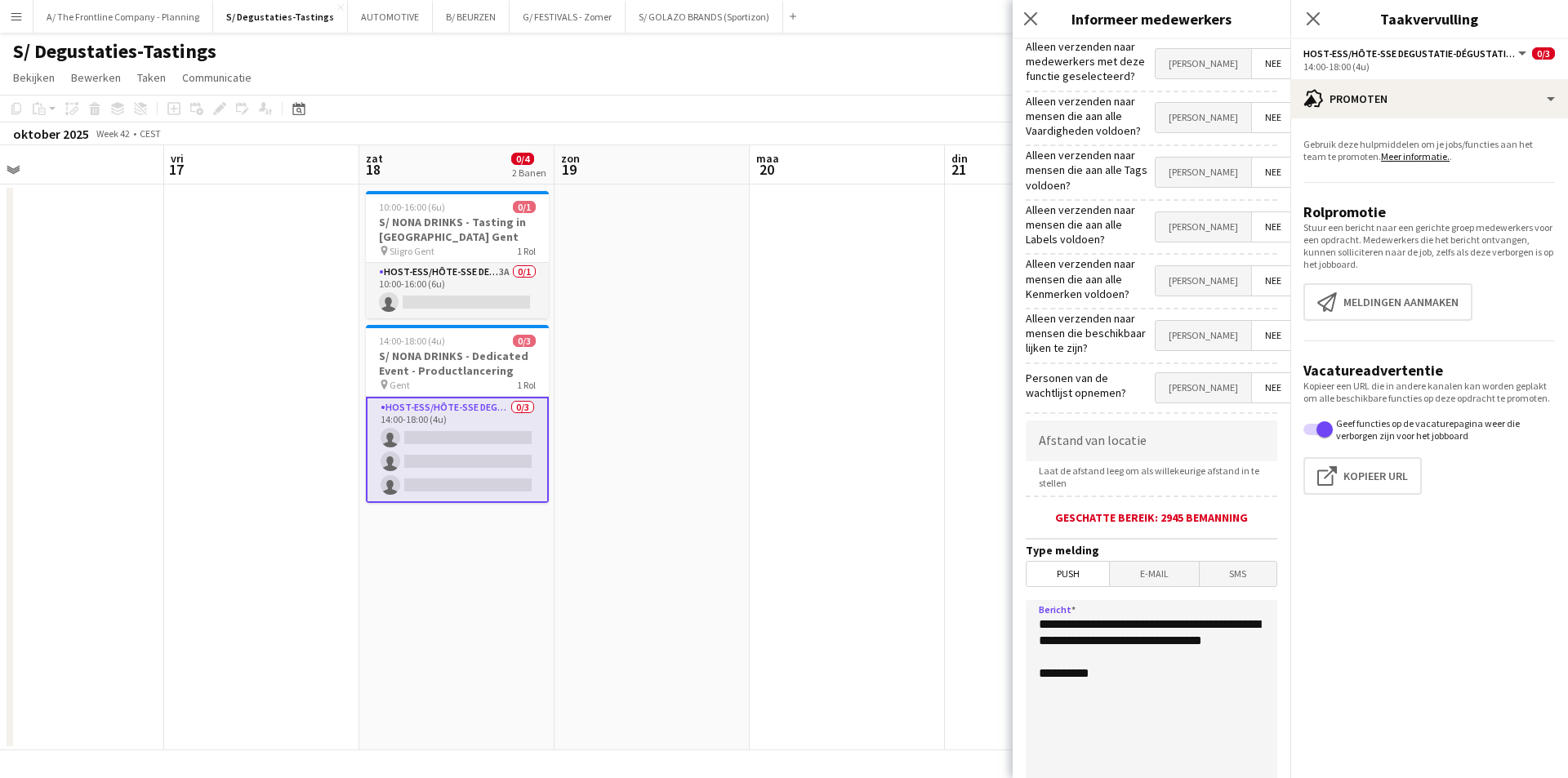
drag, startPoint x: 1133, startPoint y: 645, endPoint x: 1037, endPoint y: 593, distance: 109.2
click at [1037, 600] on textarea "**********" at bounding box center [1152, 700] width 251 height 200
click at [1144, 671] on textarea "**********" at bounding box center [1152, 700] width 251 height 200
paste textarea "**********"
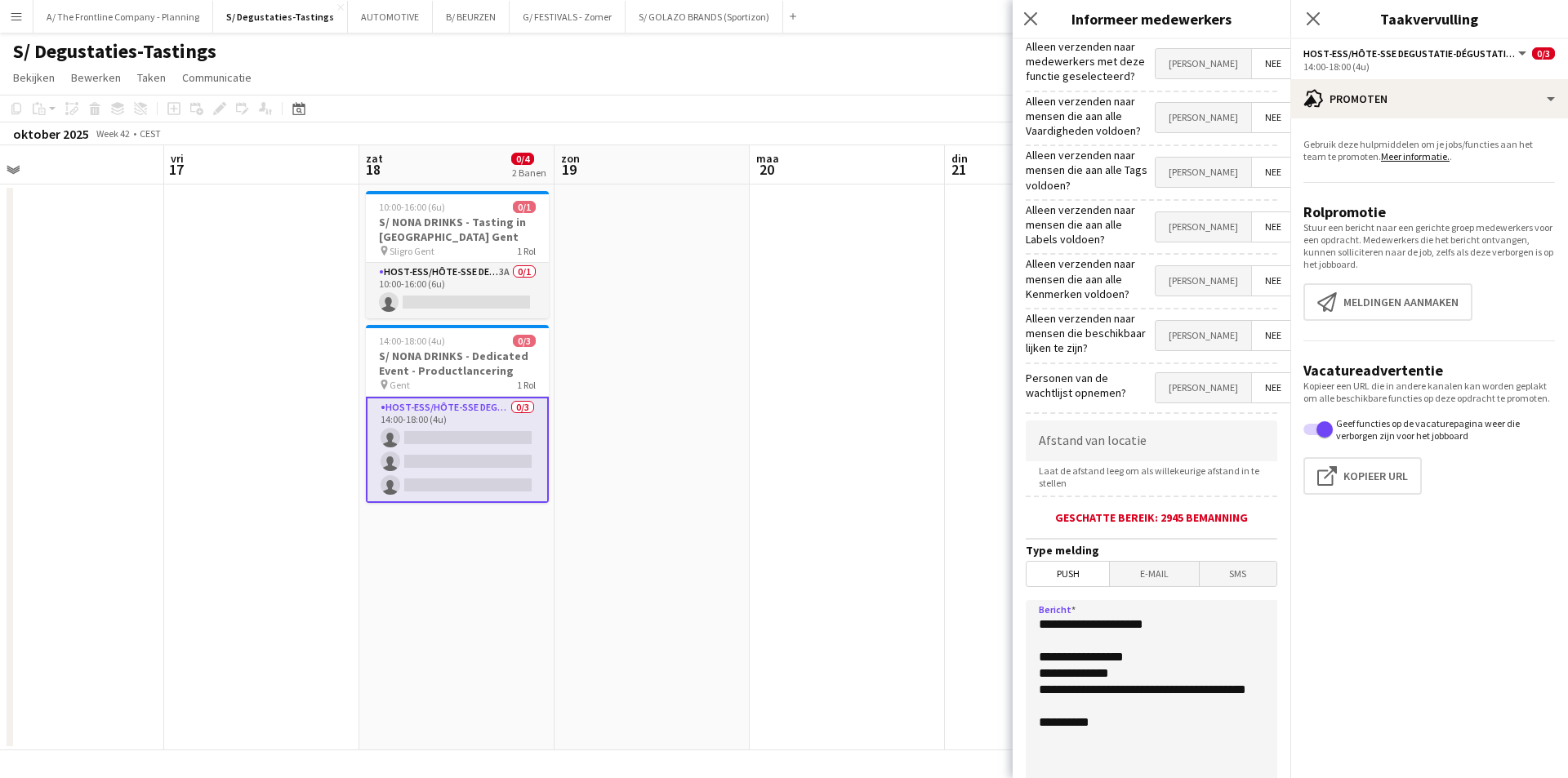
click at [1167, 670] on textarea "**********" at bounding box center [1152, 700] width 251 height 200
click at [1145, 688] on textarea "**********" at bounding box center [1152, 700] width 251 height 200
click at [1153, 694] on textarea "**********" at bounding box center [1152, 700] width 251 height 200
paste textarea "**********"
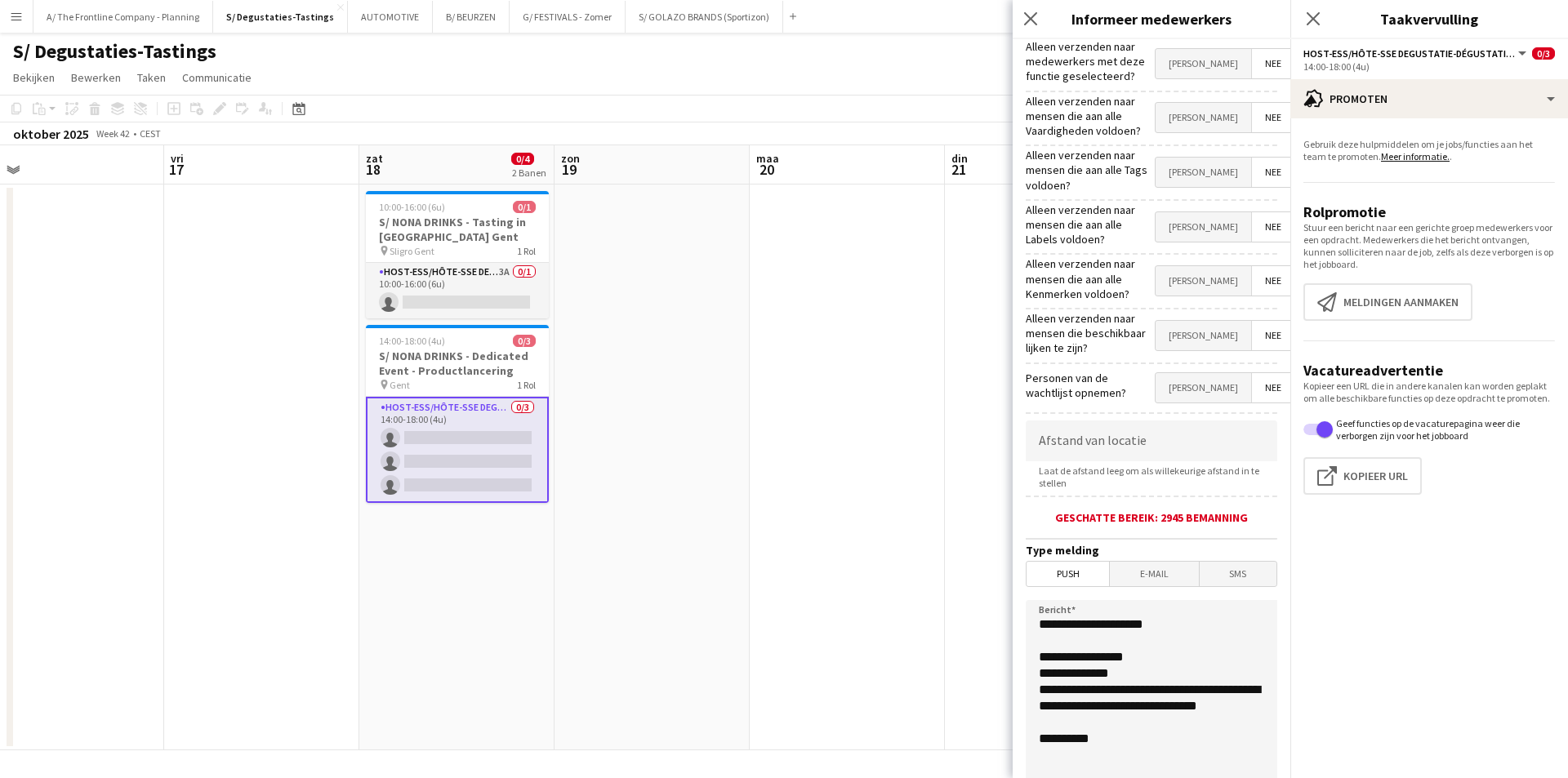
click at [1129, 707] on textarea "**********" at bounding box center [1152, 700] width 251 height 200
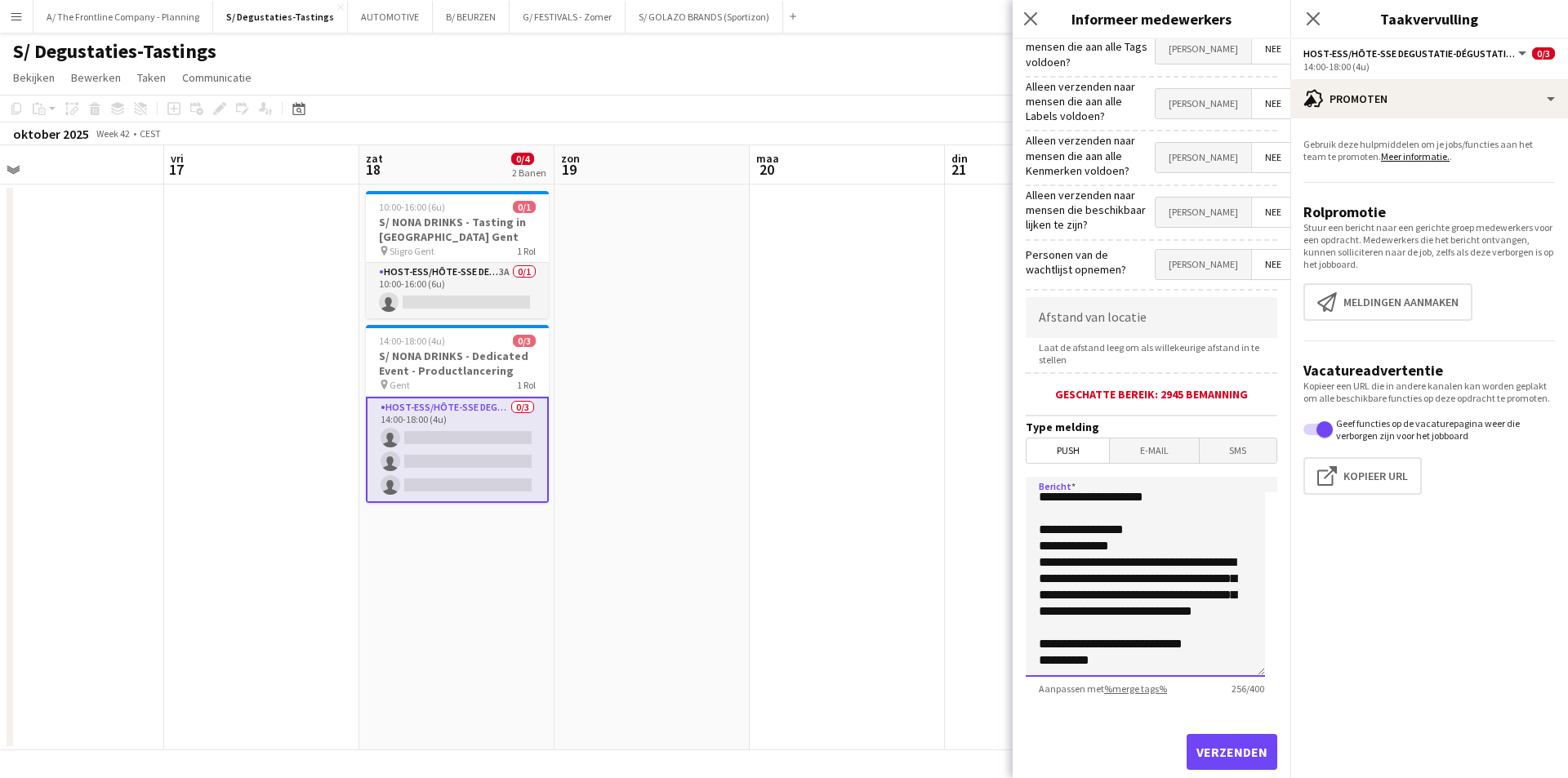
scroll to position [142, 0]
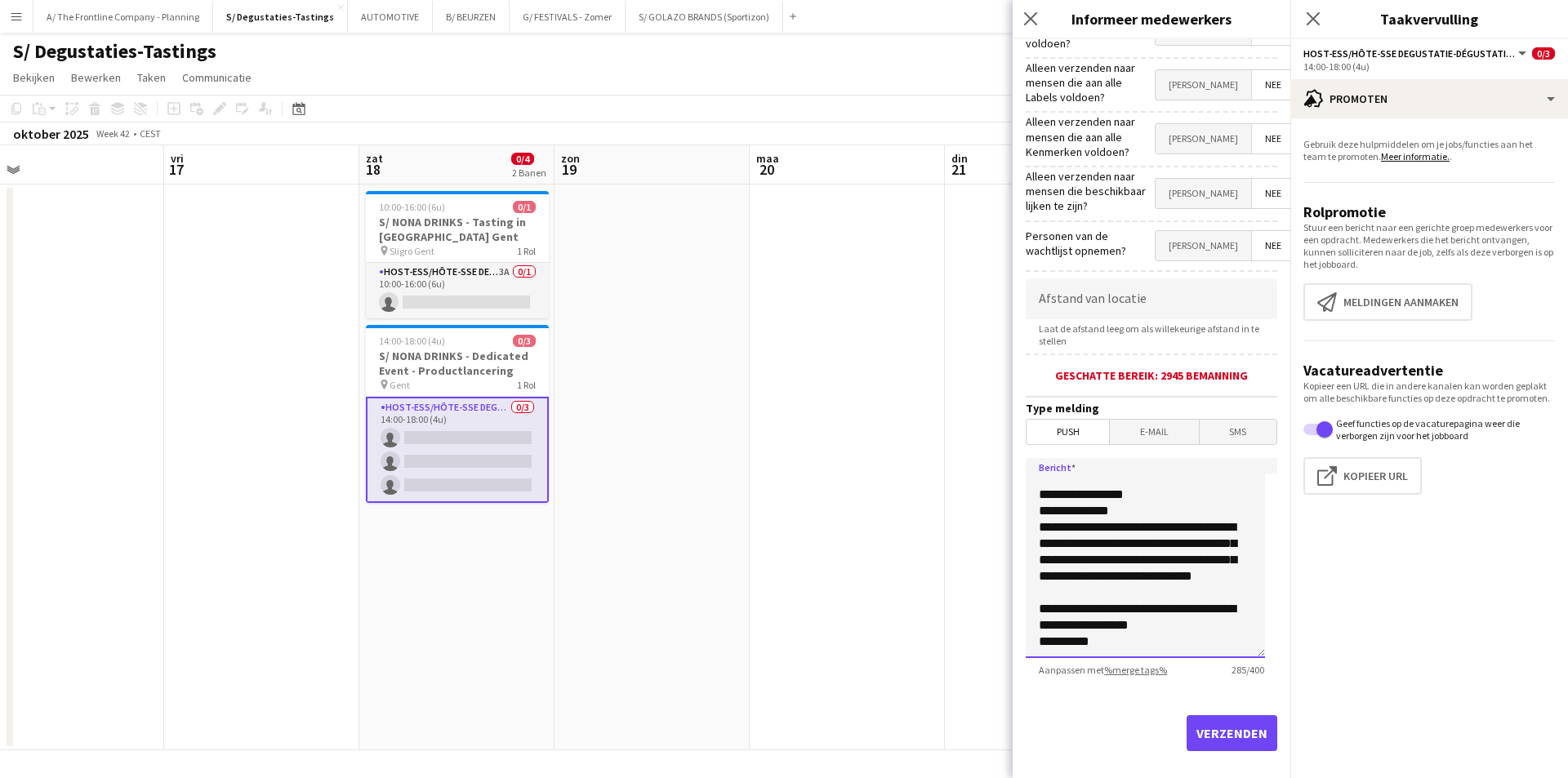
type textarea "**********"
click at [1098, 278] on input at bounding box center [1152, 299] width 251 height 40
type input "*****"
click at [1202, 715] on button "Verzenden" at bounding box center [1232, 732] width 90 height 36
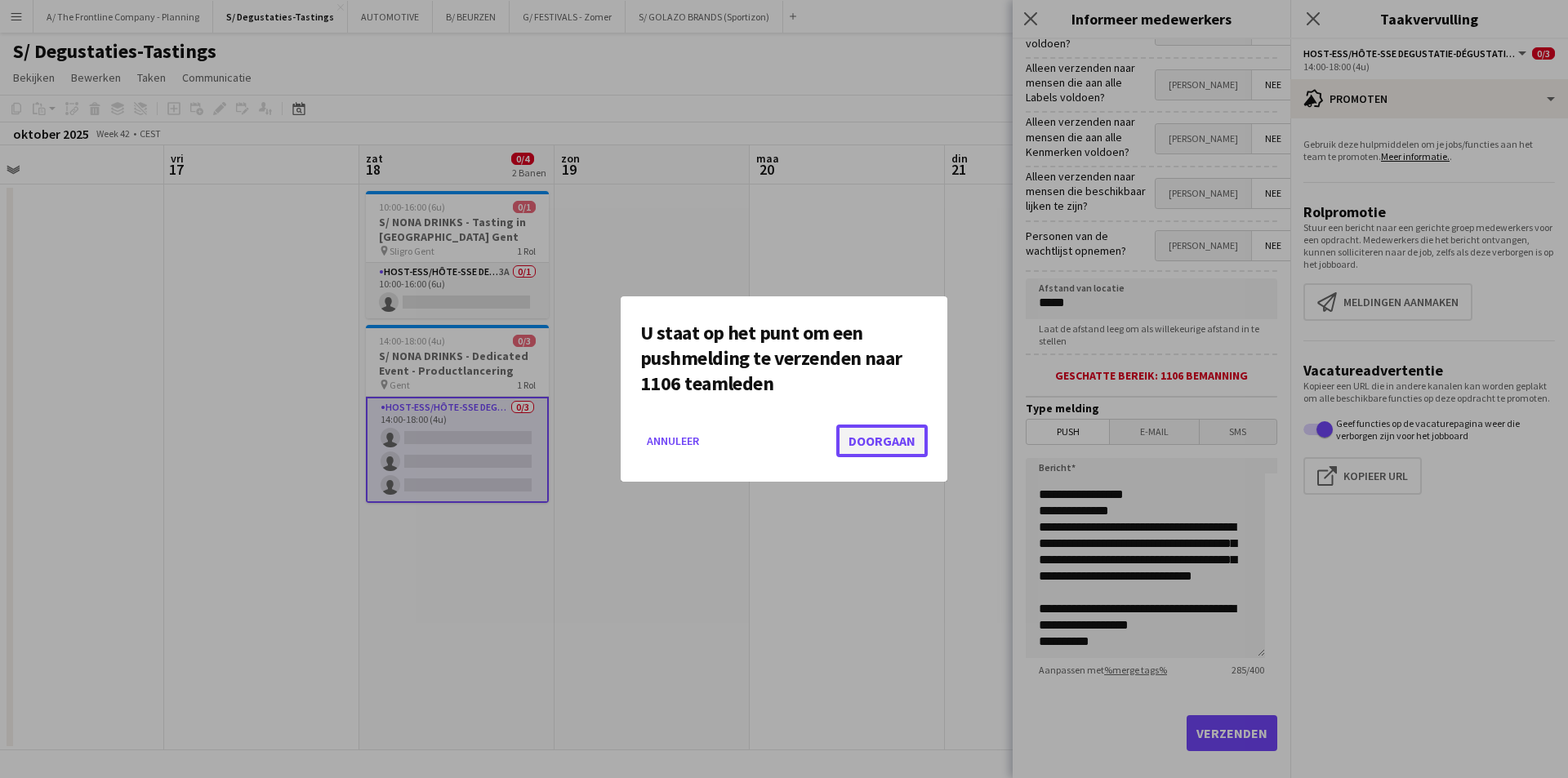
click at [885, 437] on button "Doorgaan" at bounding box center [882, 440] width 91 height 32
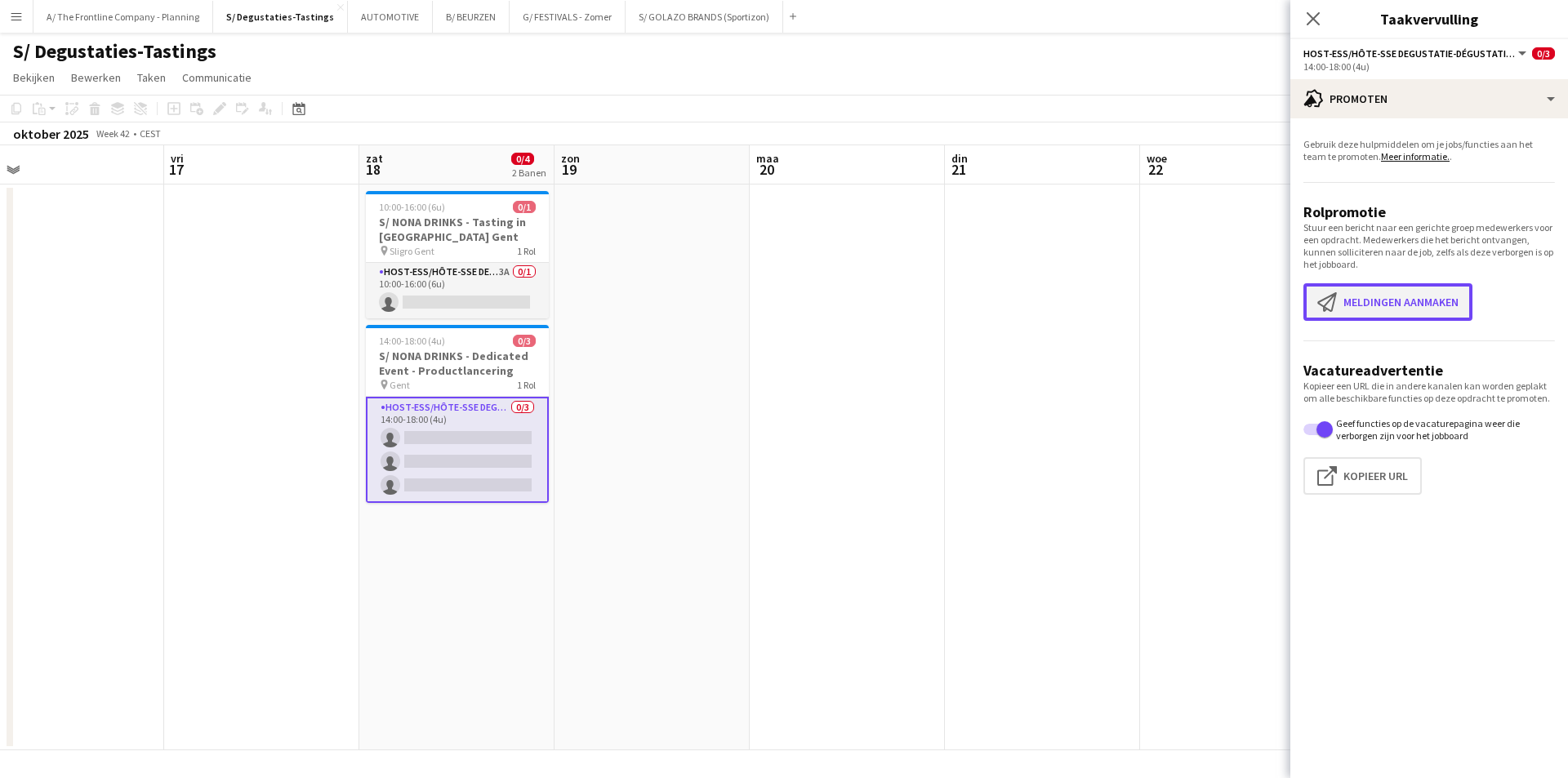
click at [1420, 299] on button "Meldingen aanmaken Meldingen aanmaken" at bounding box center [1388, 302] width 169 height 38
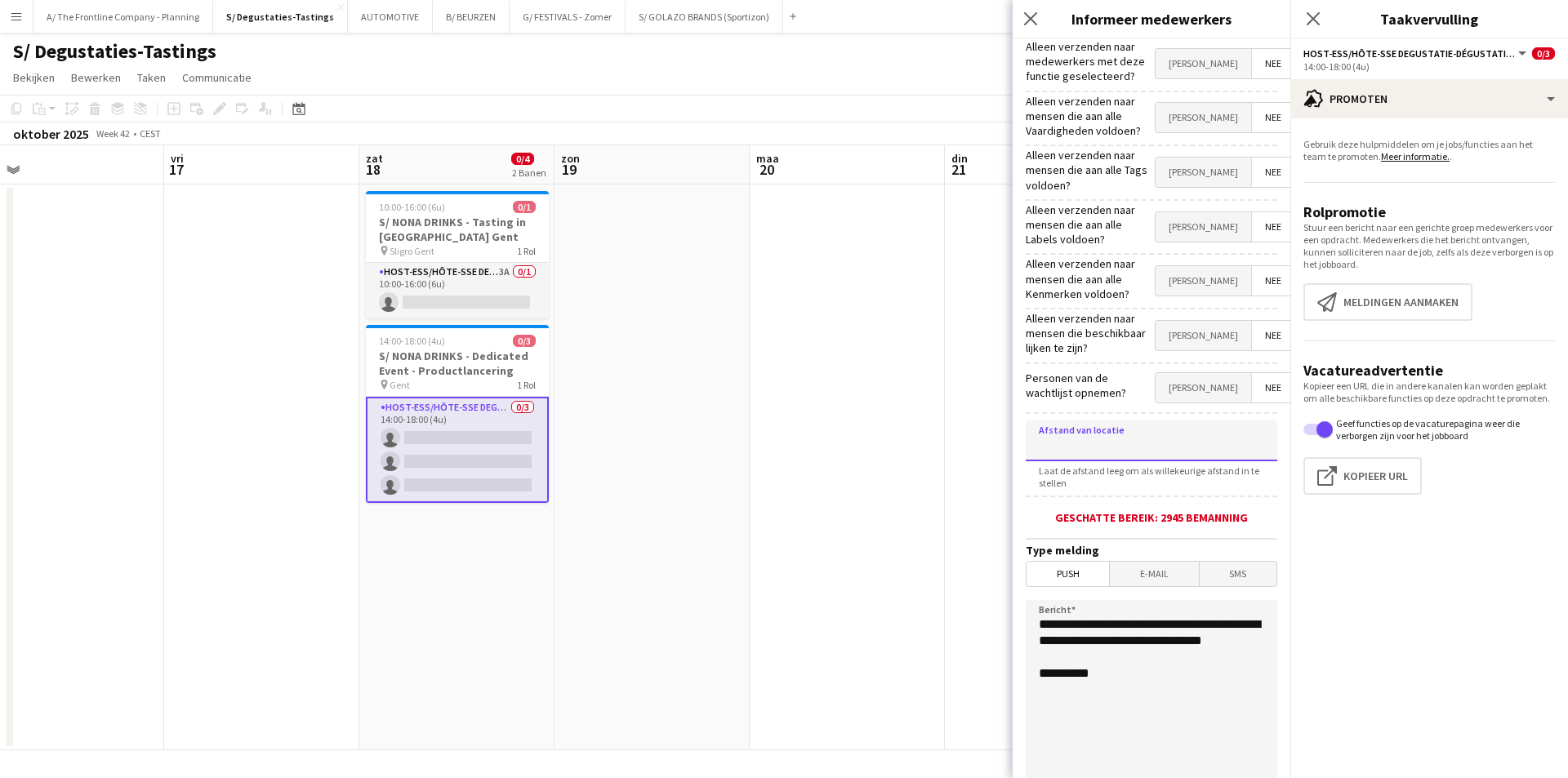
click at [1126, 421] on input at bounding box center [1152, 441] width 251 height 40
type input "*****"
click at [105, 23] on button "A/ The Frontline Company - Planning Sluiten" at bounding box center [123, 17] width 180 height 32
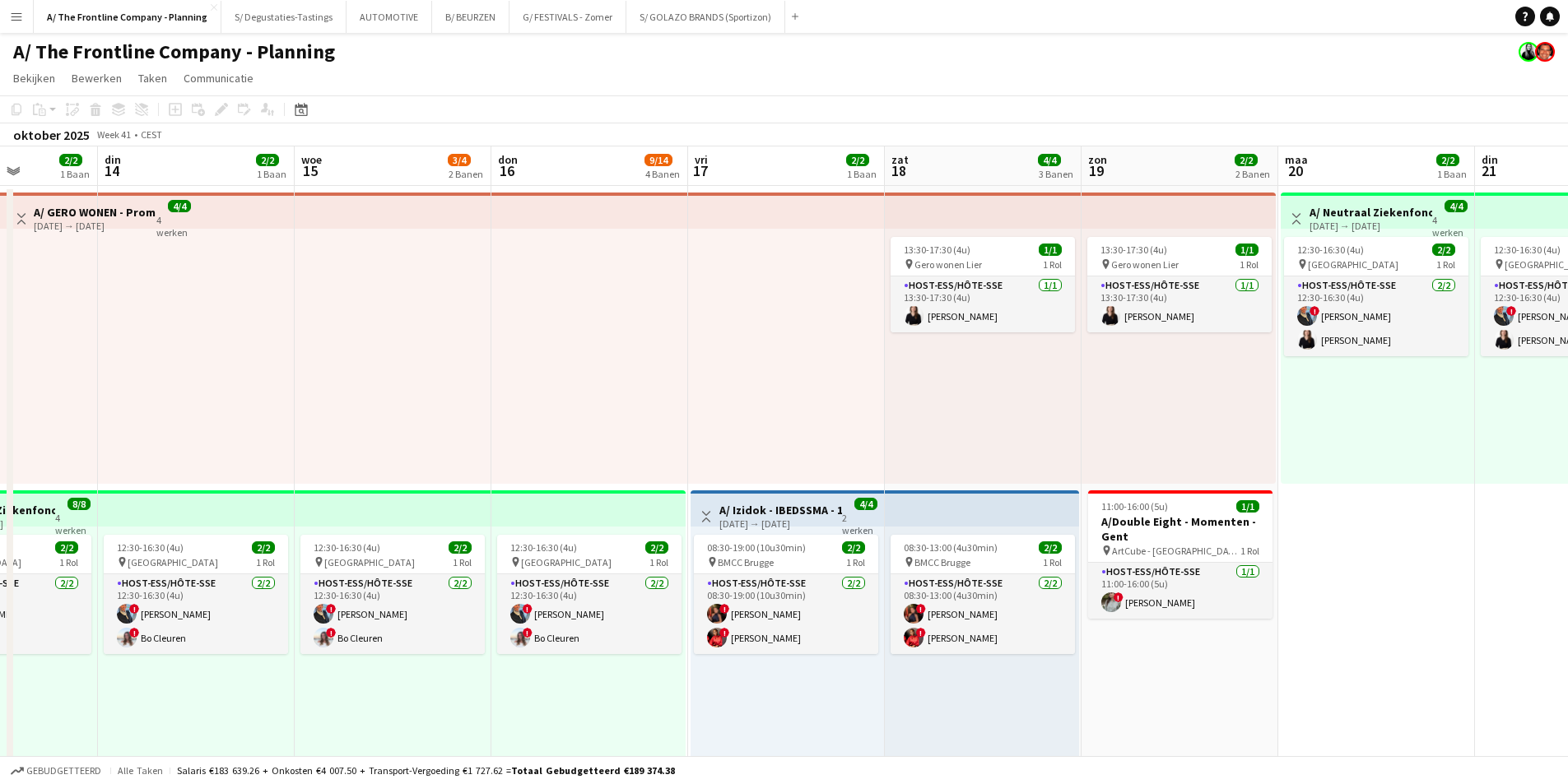
drag, startPoint x: 1000, startPoint y: 439, endPoint x: 459, endPoint y: 428, distance: 541.1
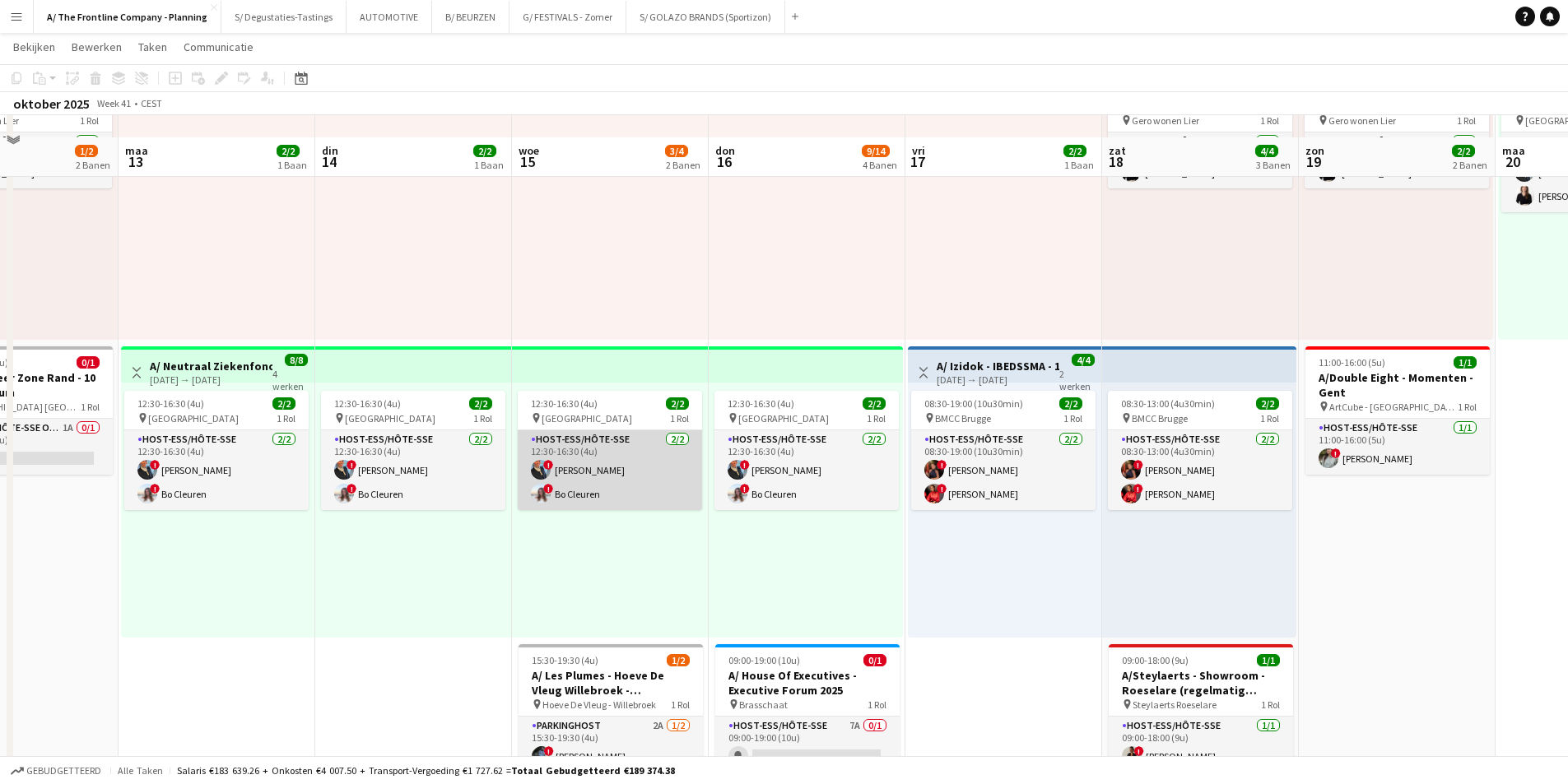
scroll to position [165, 0]
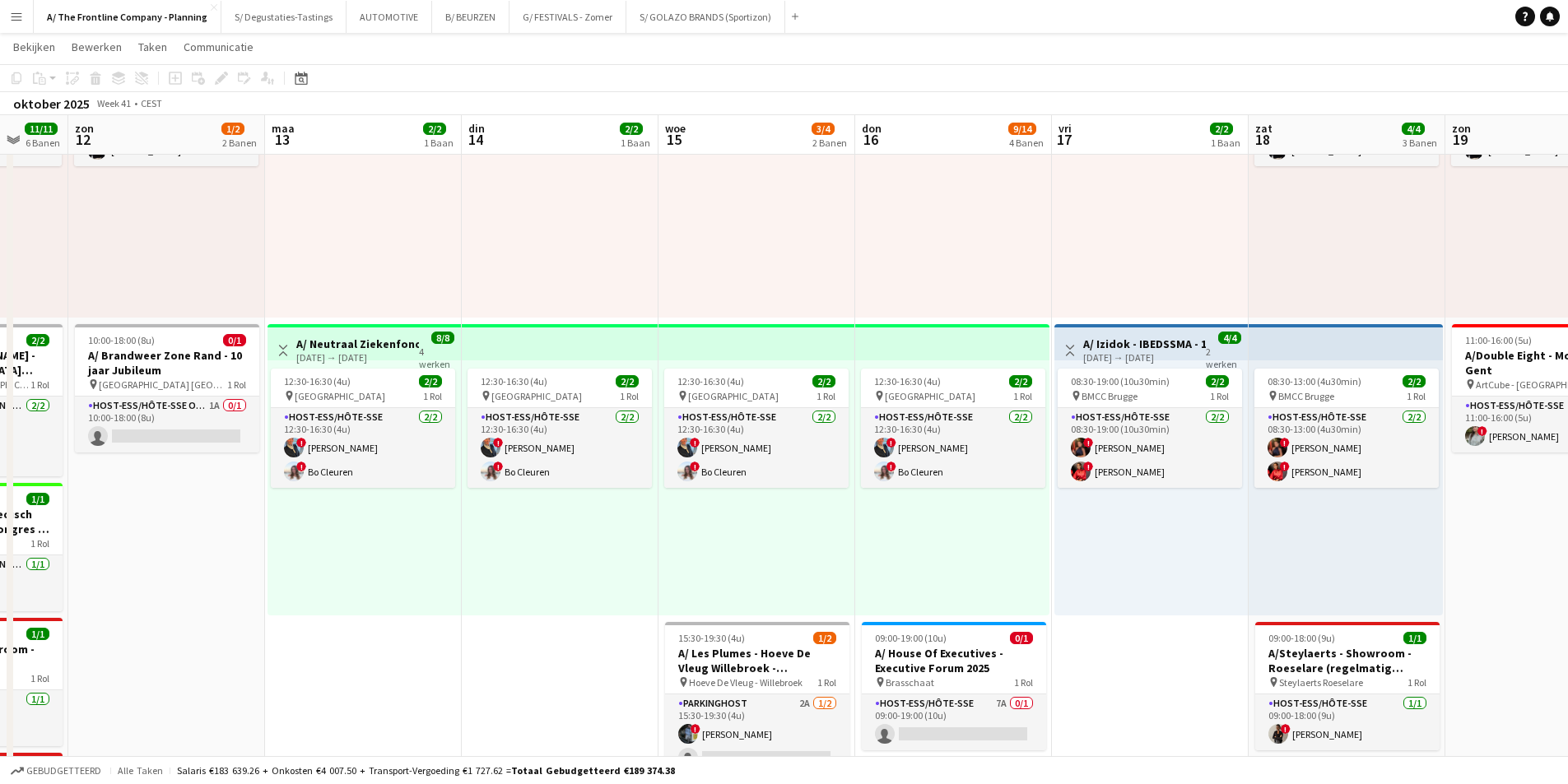
drag, startPoint x: 603, startPoint y: 442, endPoint x: 769, endPoint y: 396, distance: 172.3
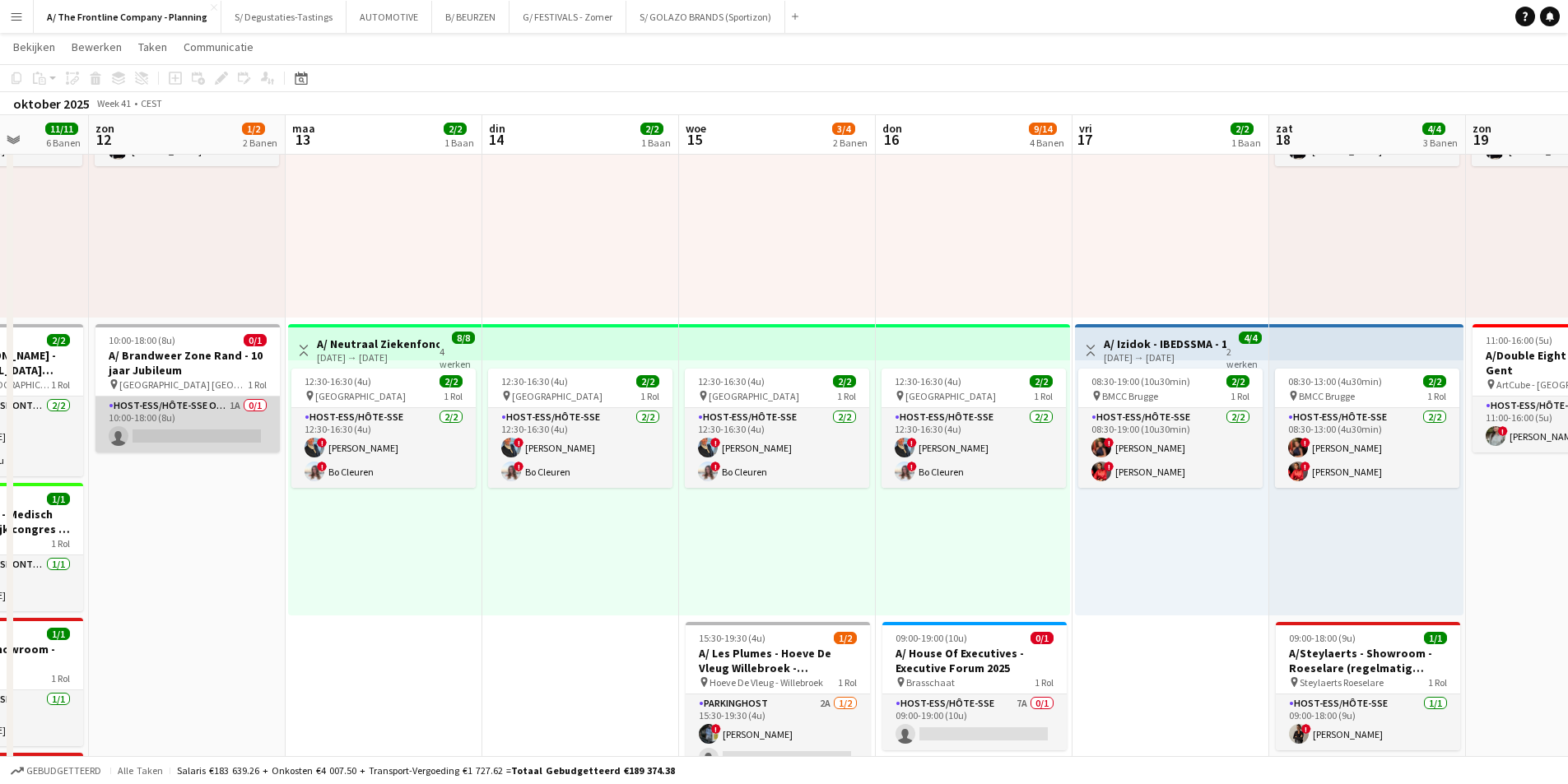
click at [187, 414] on app-card-role "Host-ess/Hôte-sse Onthaal-Accueill 1A 0/1 10:00-18:00 (8u) single-neutral-actio…" at bounding box center [188, 424] width 184 height 56
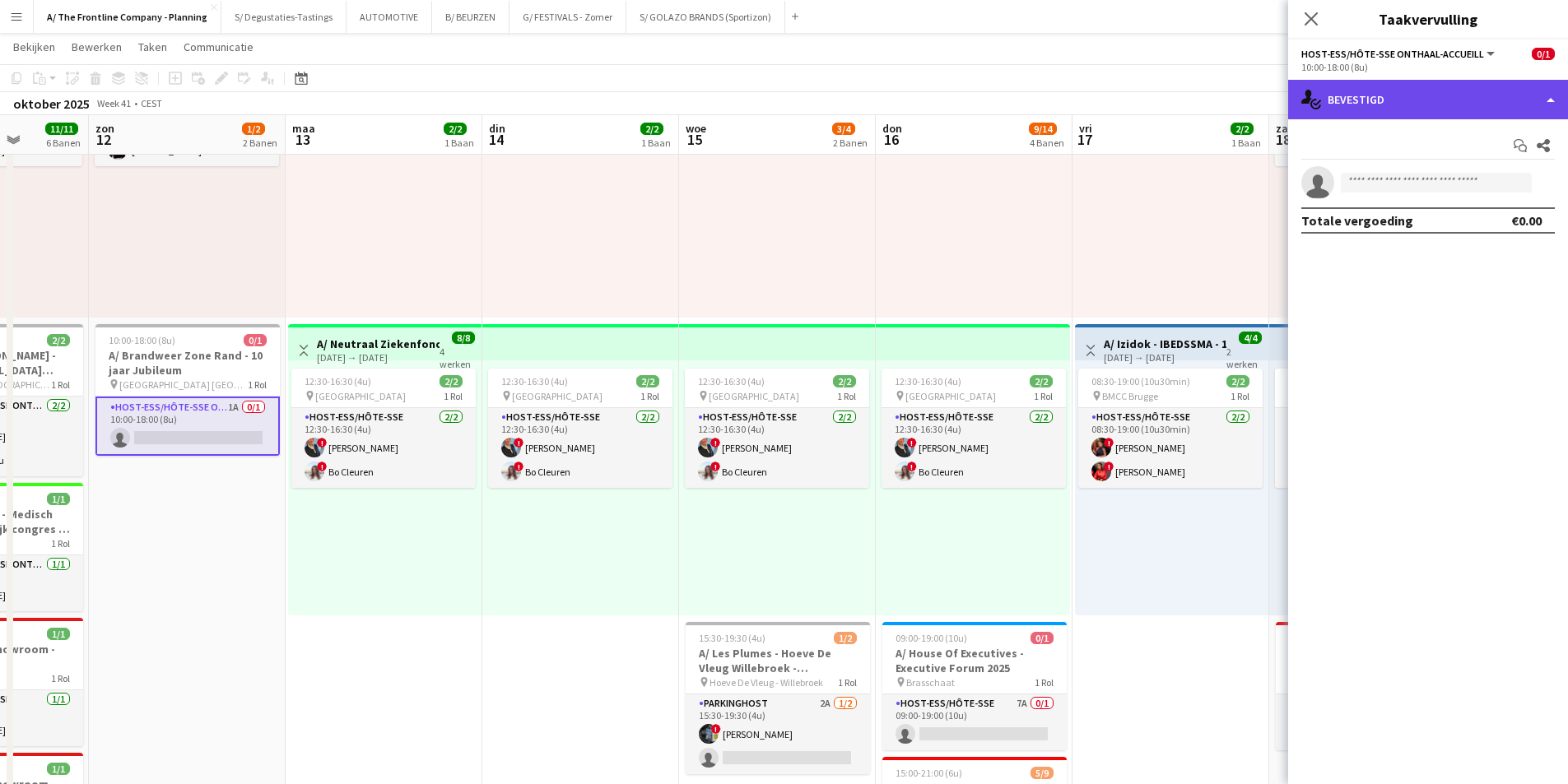
click at [1340, 103] on div "single-neutral-actions-check-2 Bevestigd" at bounding box center [1428, 99] width 280 height 40
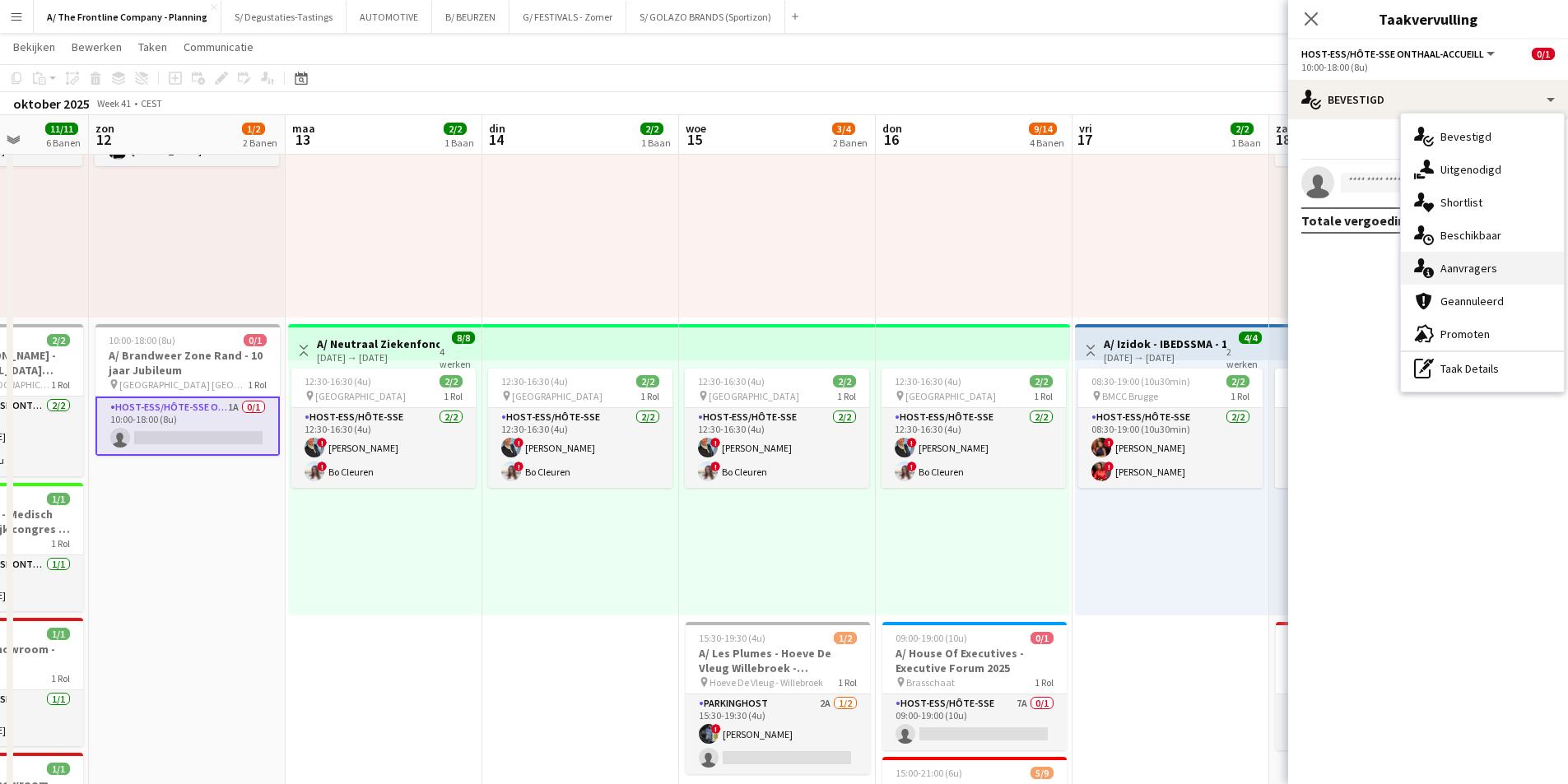
click at [1486, 266] on span "Aanvragers" at bounding box center [1469, 268] width 57 height 15
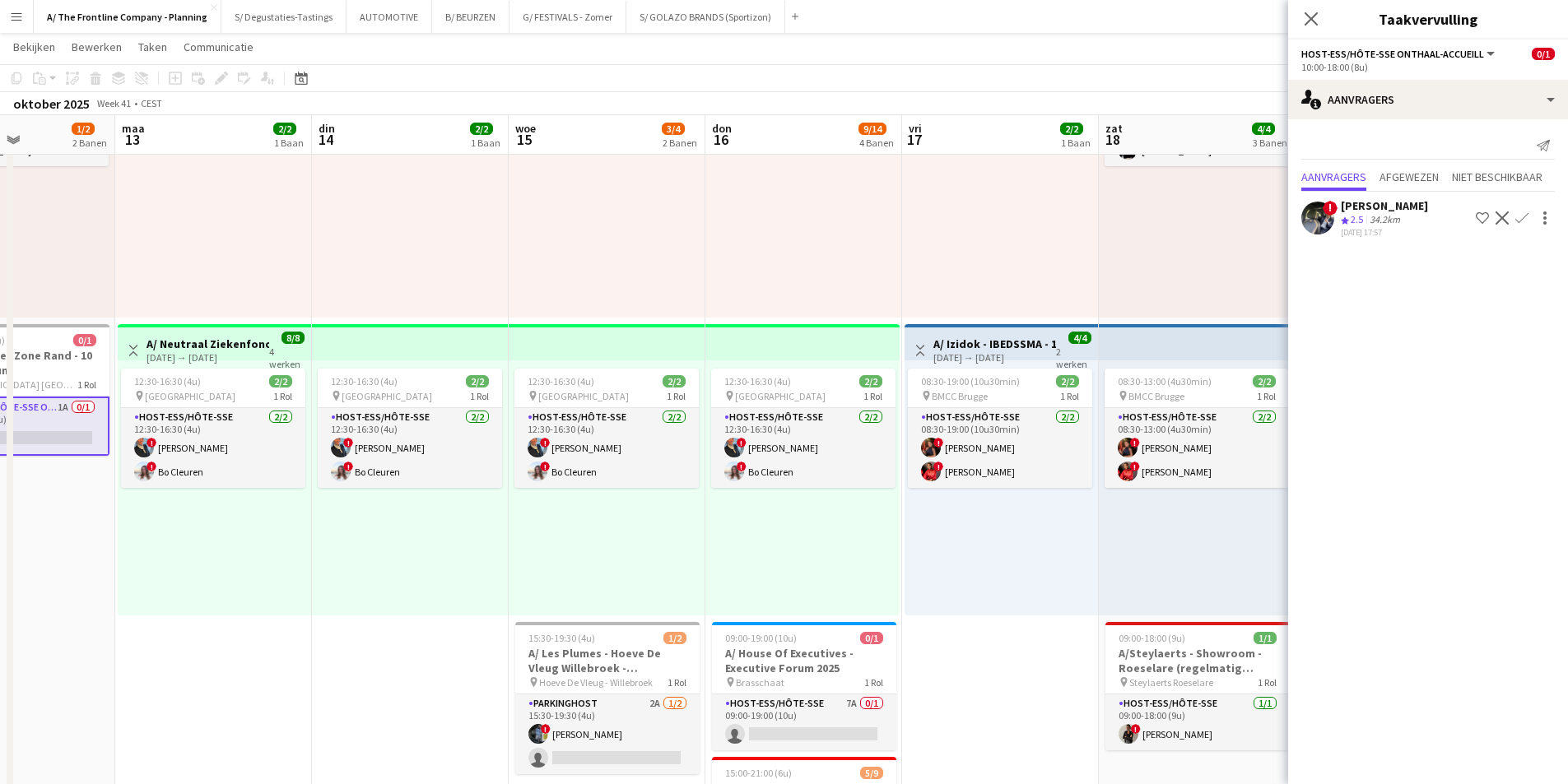
drag, startPoint x: 903, startPoint y: 496, endPoint x: 838, endPoint y: 500, distance: 65.1
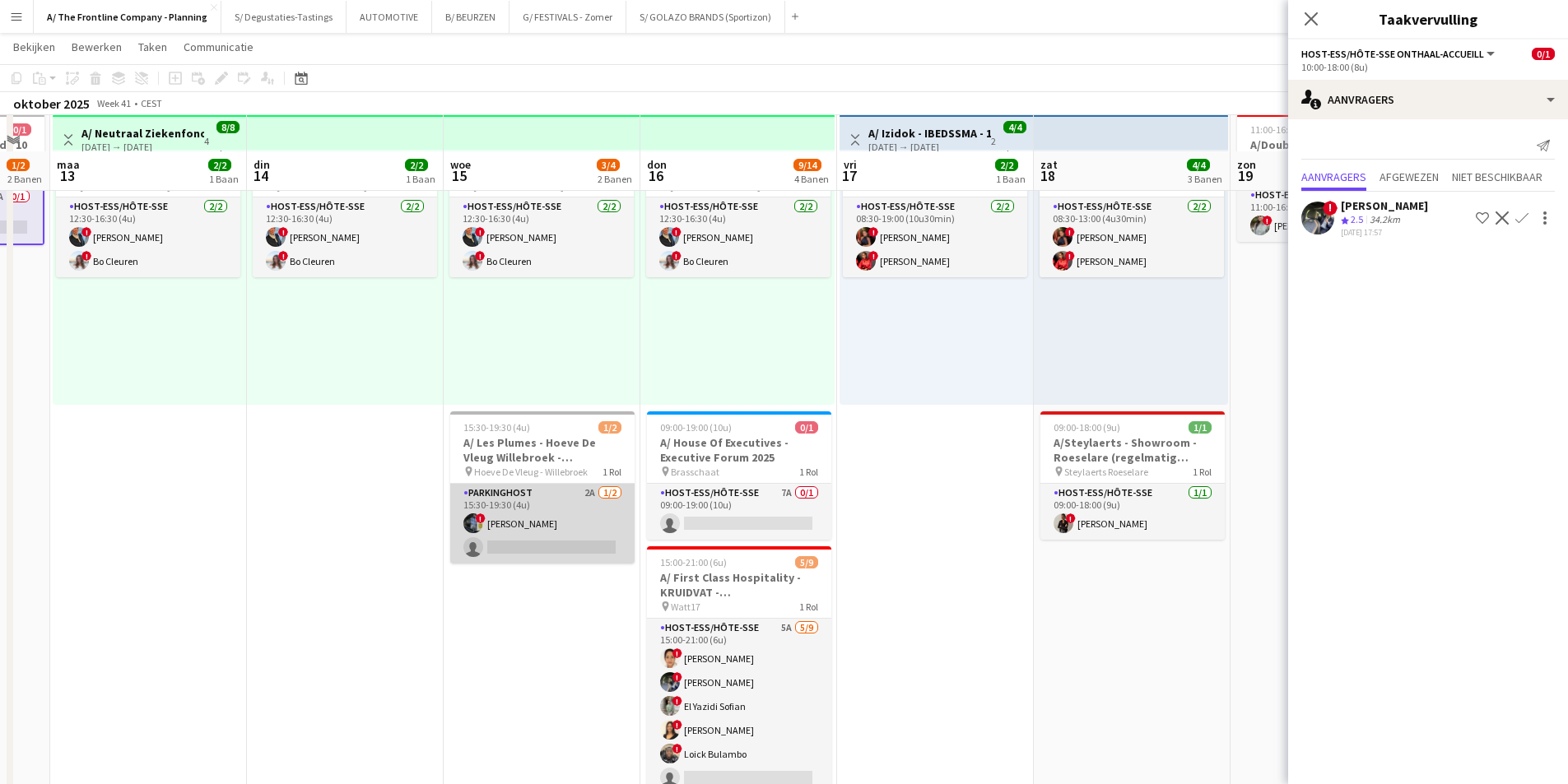
scroll to position [411, 0]
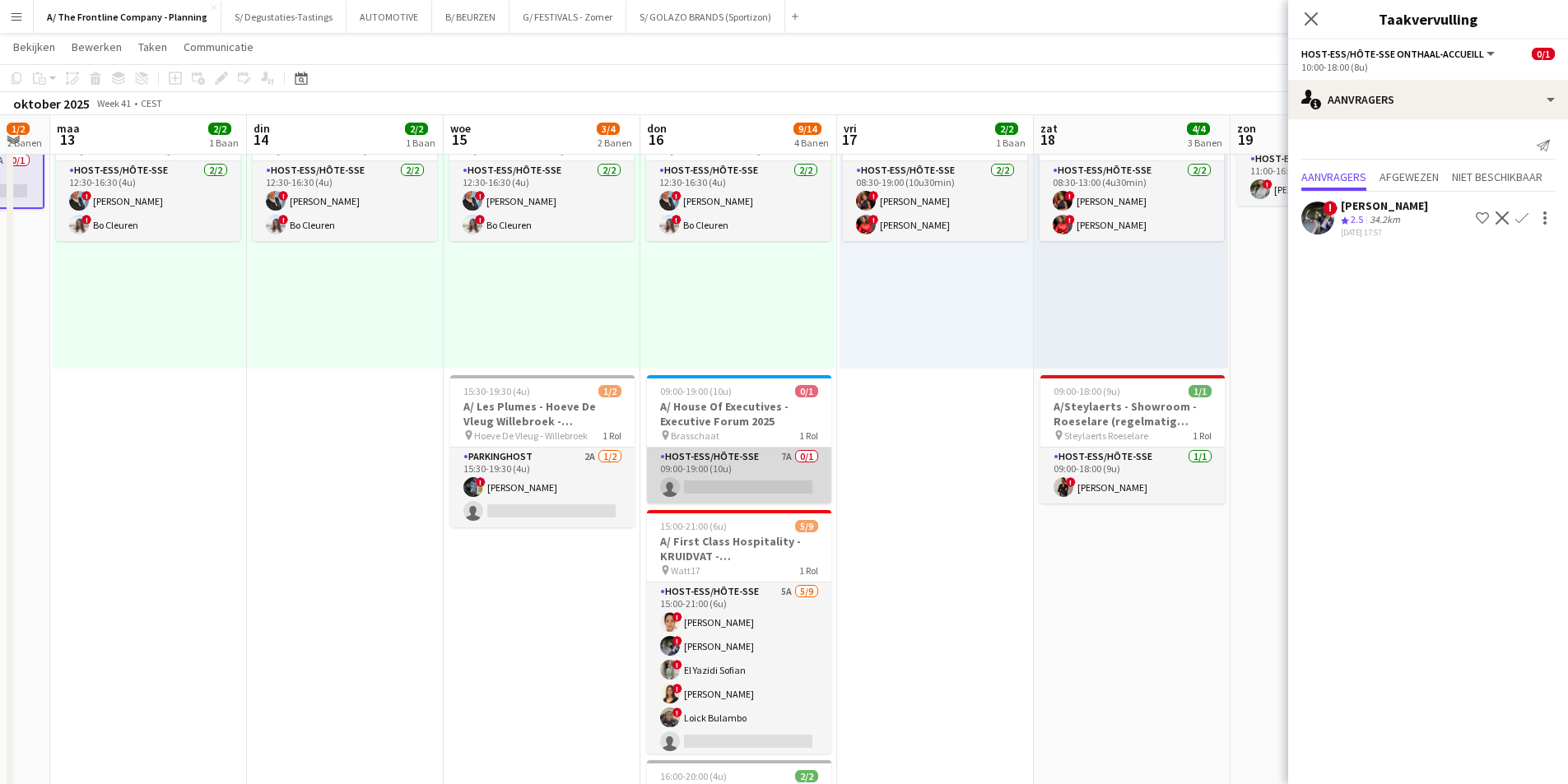
click at [799, 479] on app-card-role "Host-ess/Hôte-sse 7A 0/1 09:00-19:00 (10u) single-neutral-actions" at bounding box center [739, 475] width 184 height 56
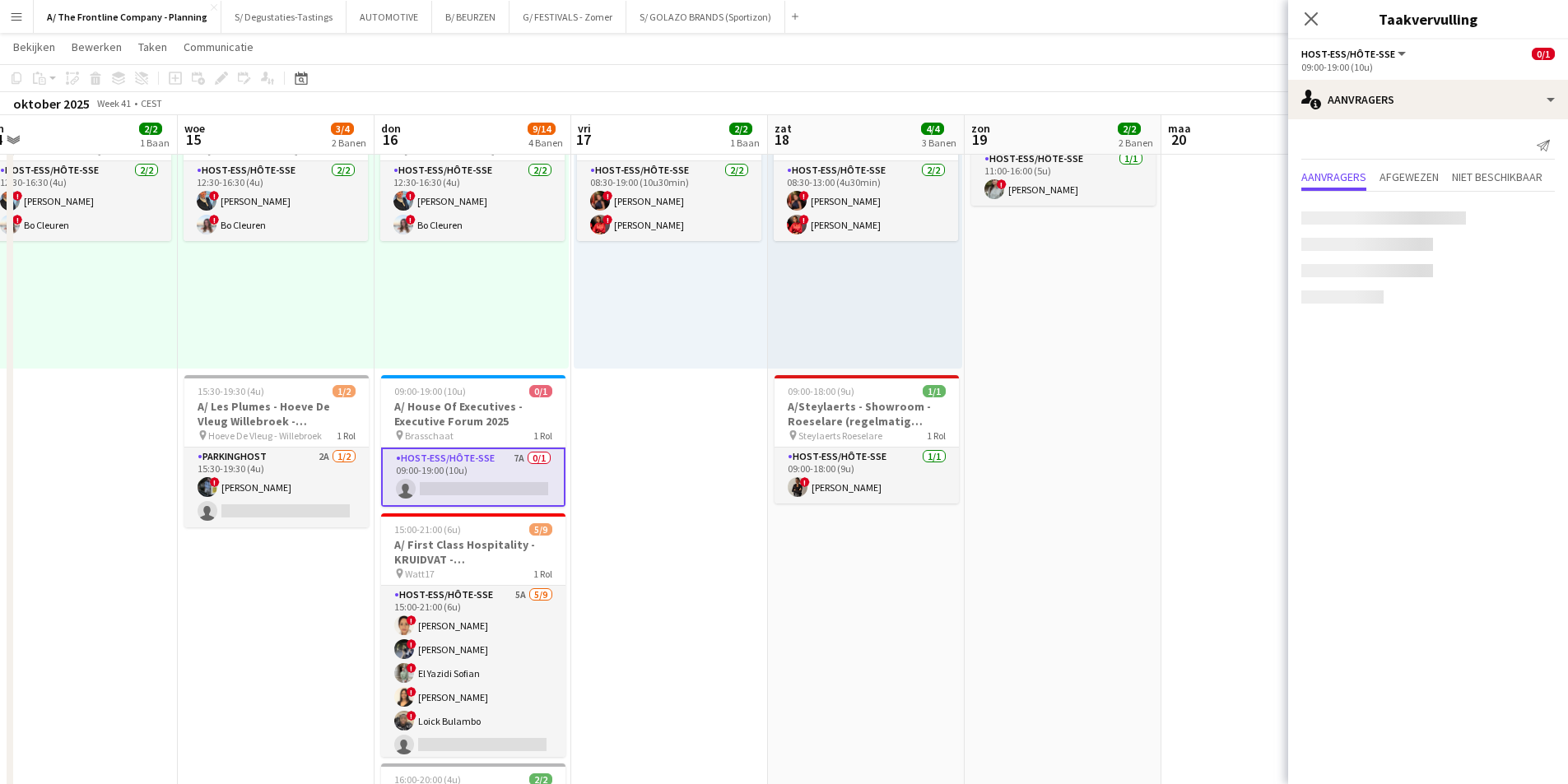
scroll to position [0, 595]
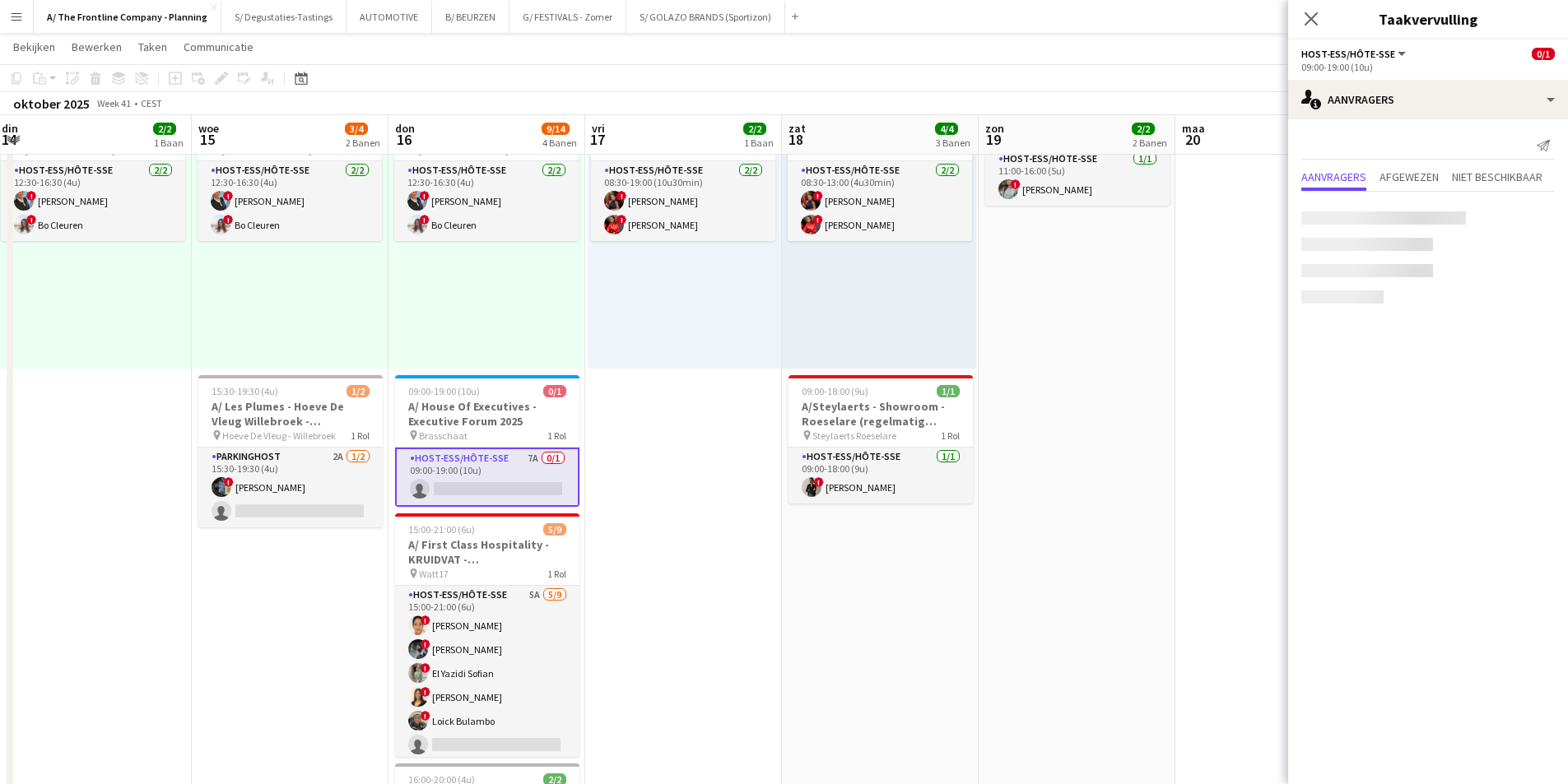
drag, startPoint x: 978, startPoint y: 463, endPoint x: 530, endPoint y: 455, distance: 448.1
click at [530, 455] on app-calendar-viewport "zat 11 11/11 6 Banen zon 12 1/2 2 Banen maa 13 2/2 1 Baan din 14 2/2 1 Baan woe…" at bounding box center [784, 626] width 1568 height 1947
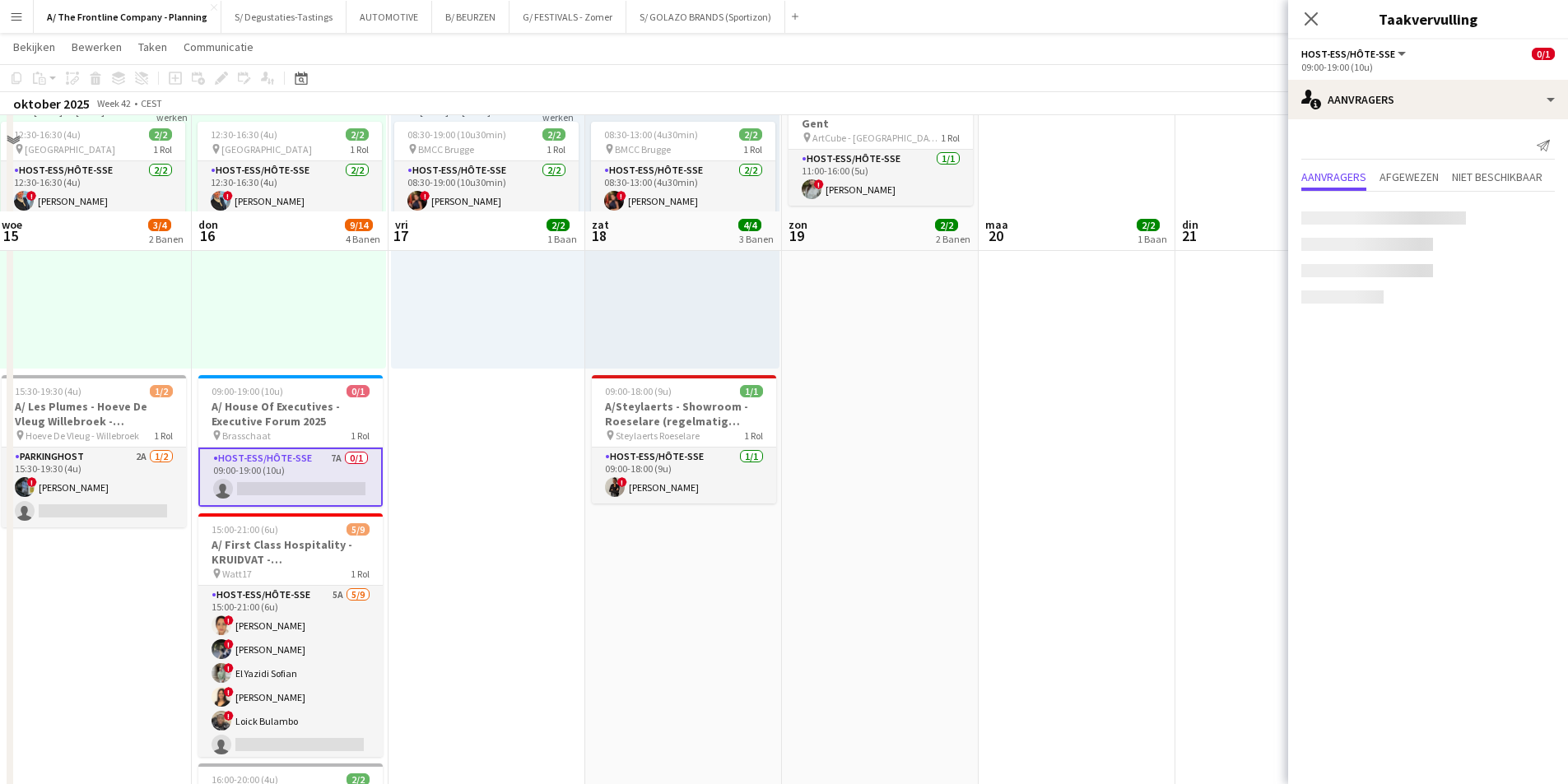
scroll to position [658, 0]
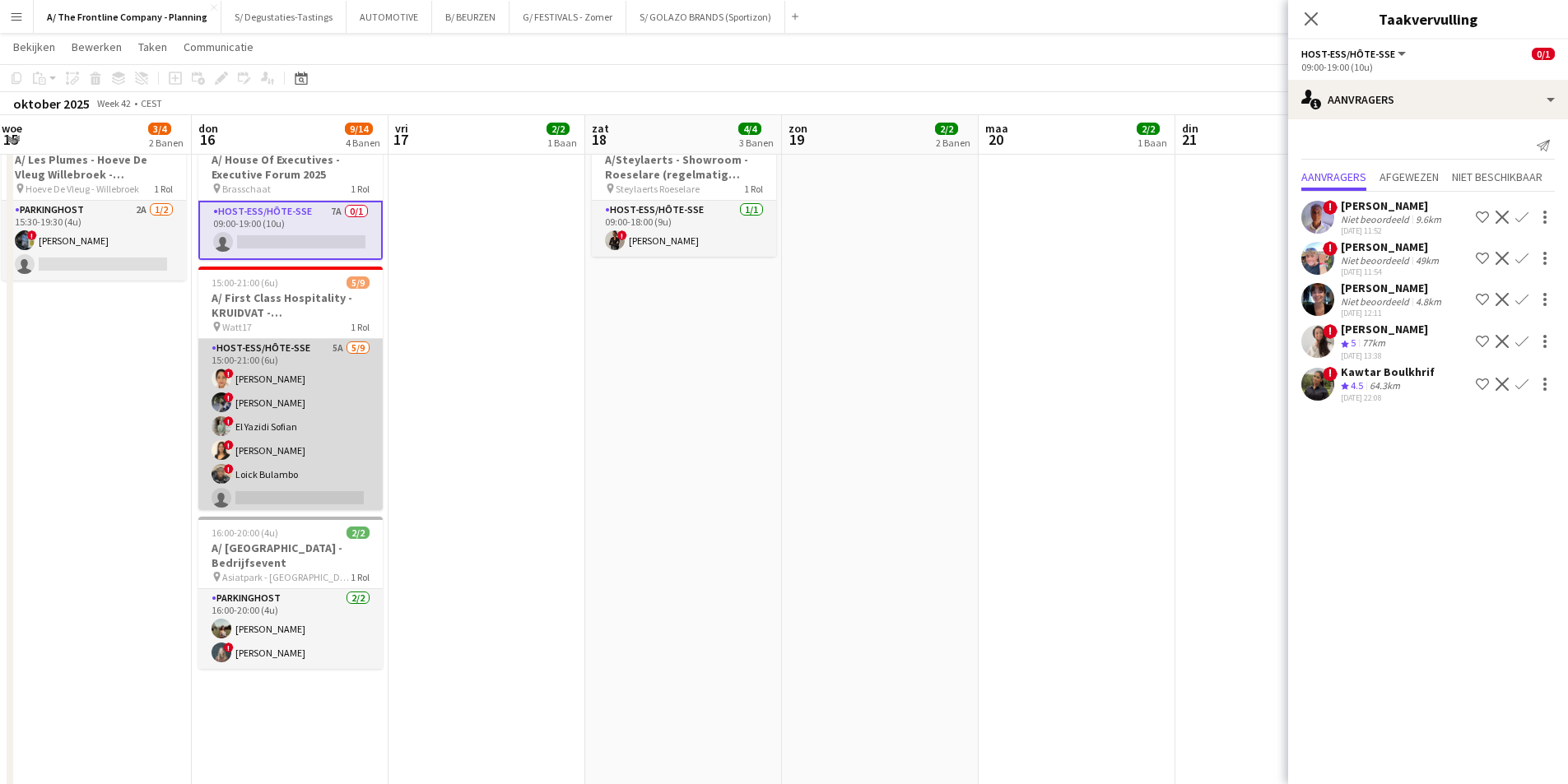
click at [328, 421] on app-card-role "Host-ess/Hôte-sse 5A 5/9 15:00-21:00 (6u) ! Wahid Maheen ! Abdeltif koutaine ! …" at bounding box center [290, 462] width 184 height 247
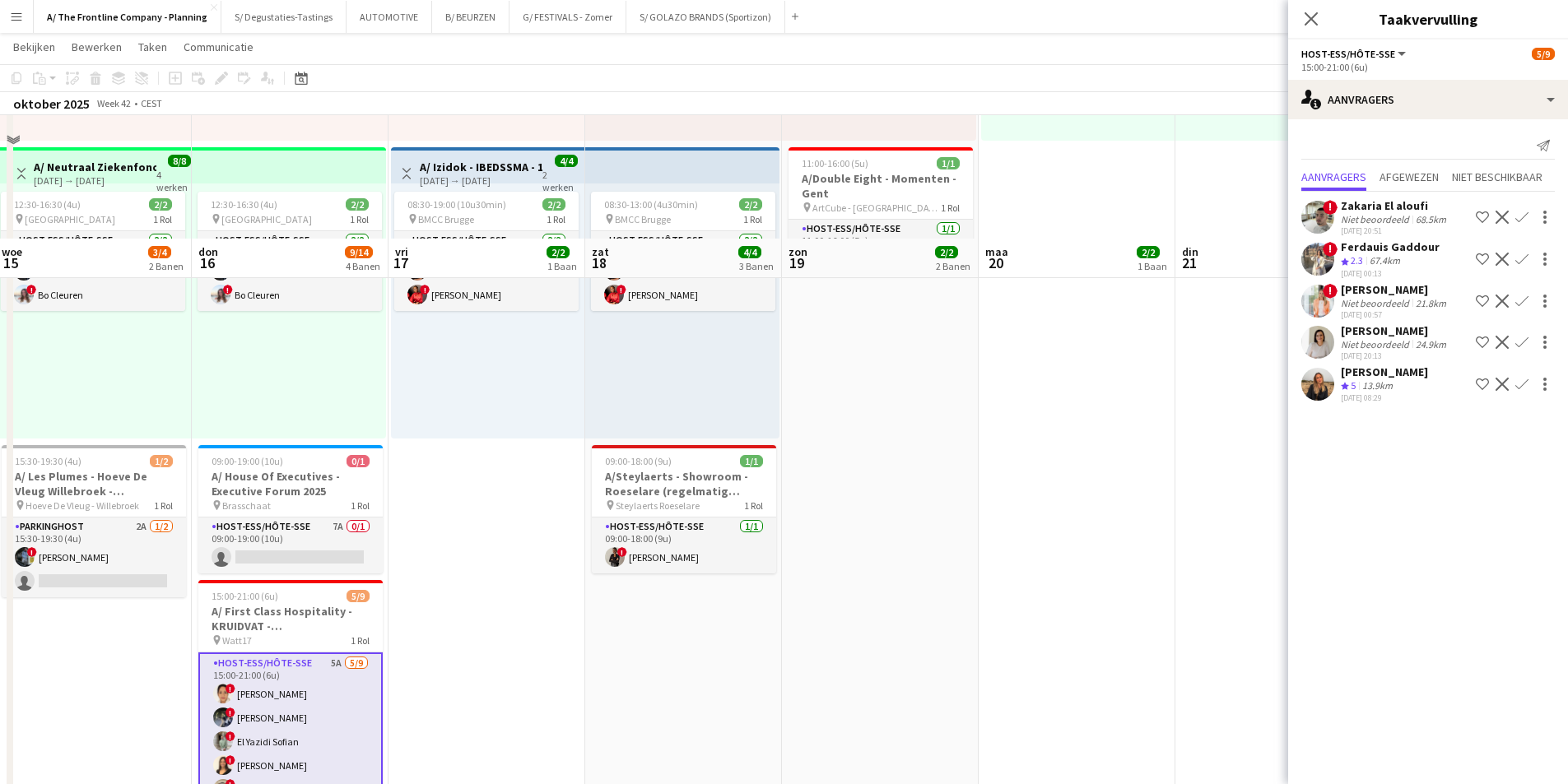
scroll to position [329, 0]
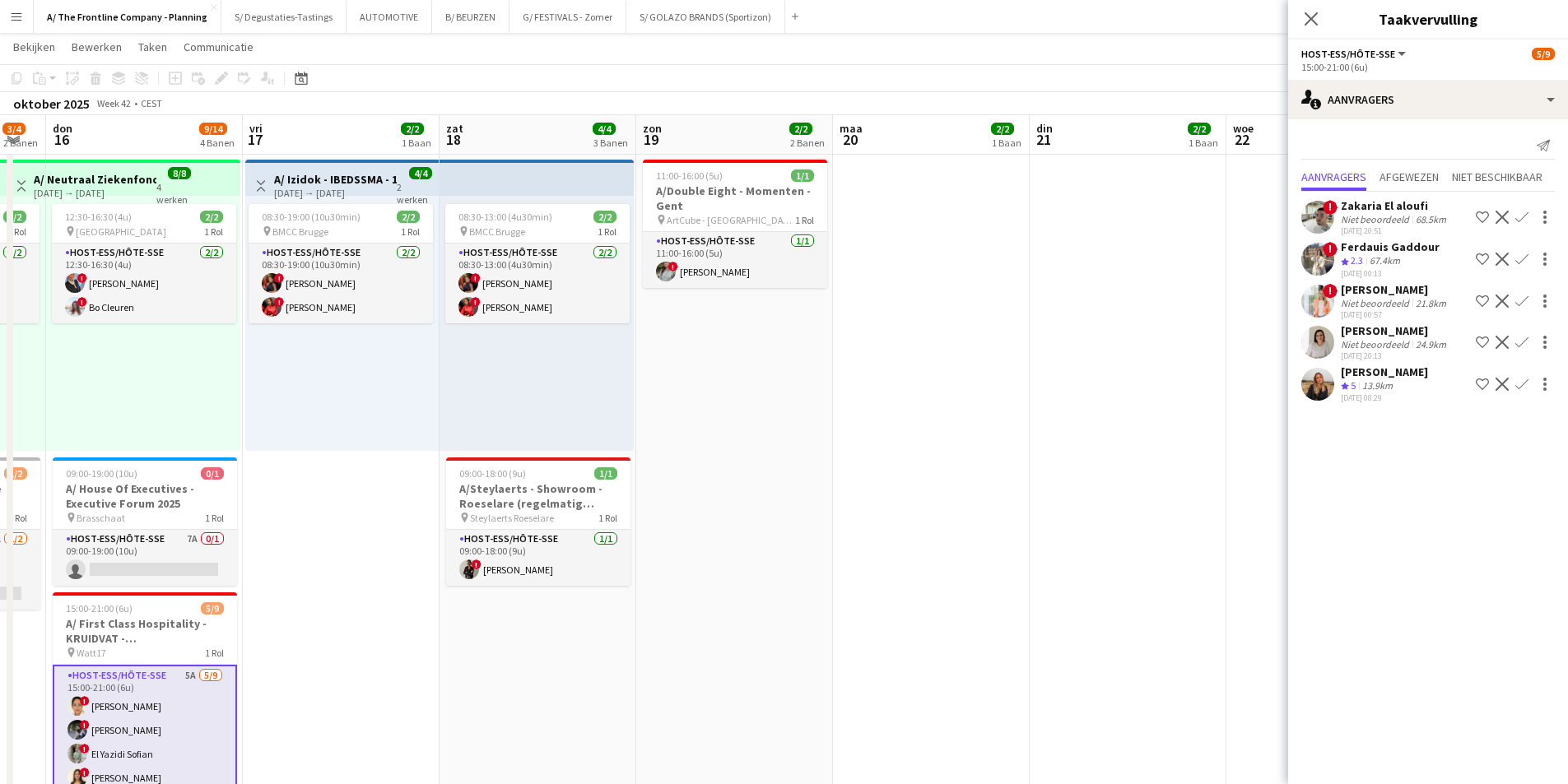
drag, startPoint x: 923, startPoint y: 450, endPoint x: 579, endPoint y: 444, distance: 344.1
click at [579, 444] on app-calendar-viewport "zon 12 1/2 2 Banen maa 13 2/2 1 Baan din 14 2/2 1 Baan woe 15 3/4 2 Banen don 1…" at bounding box center [784, 709] width 1568 height 1947
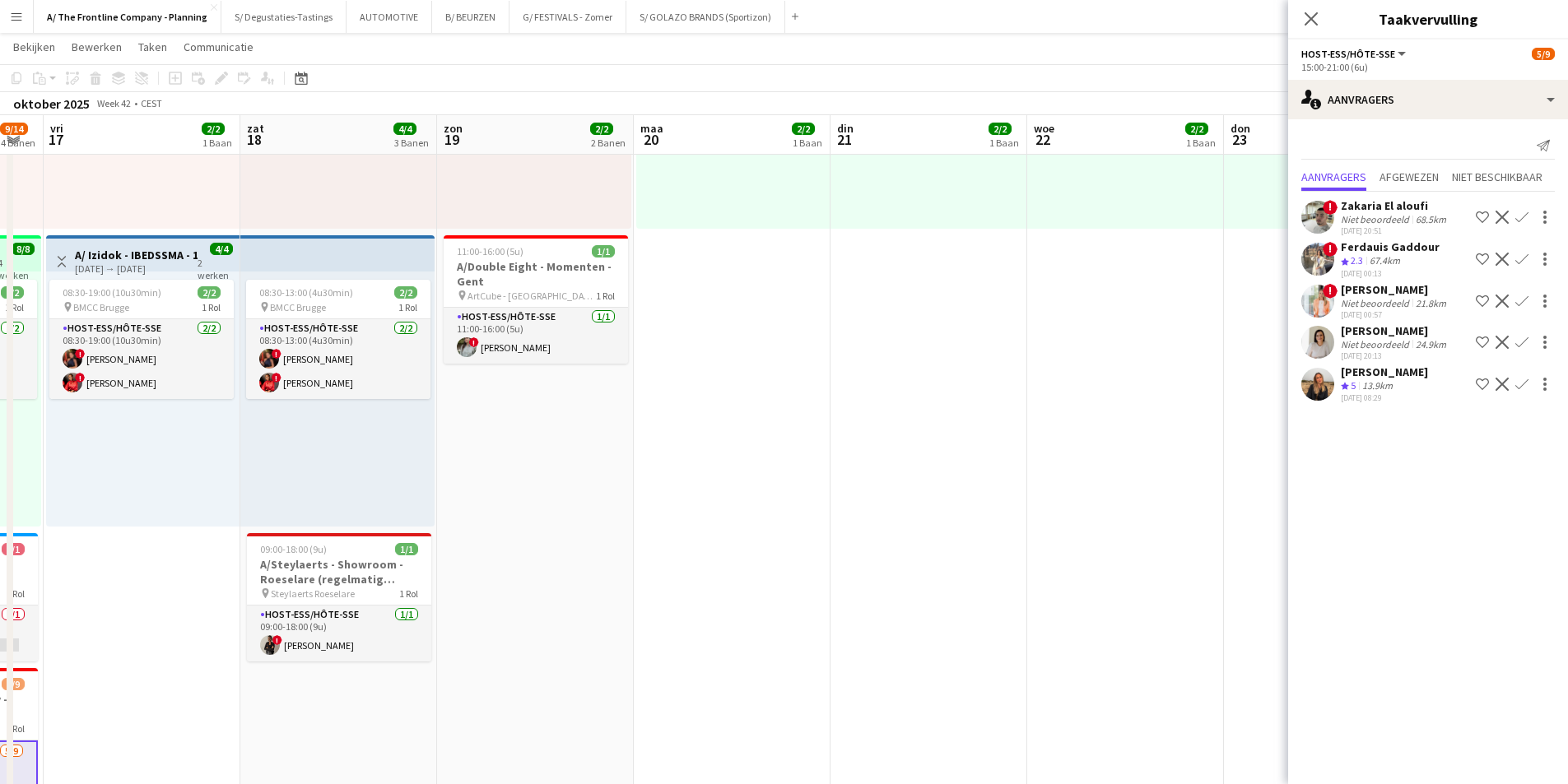
scroll to position [0, 0]
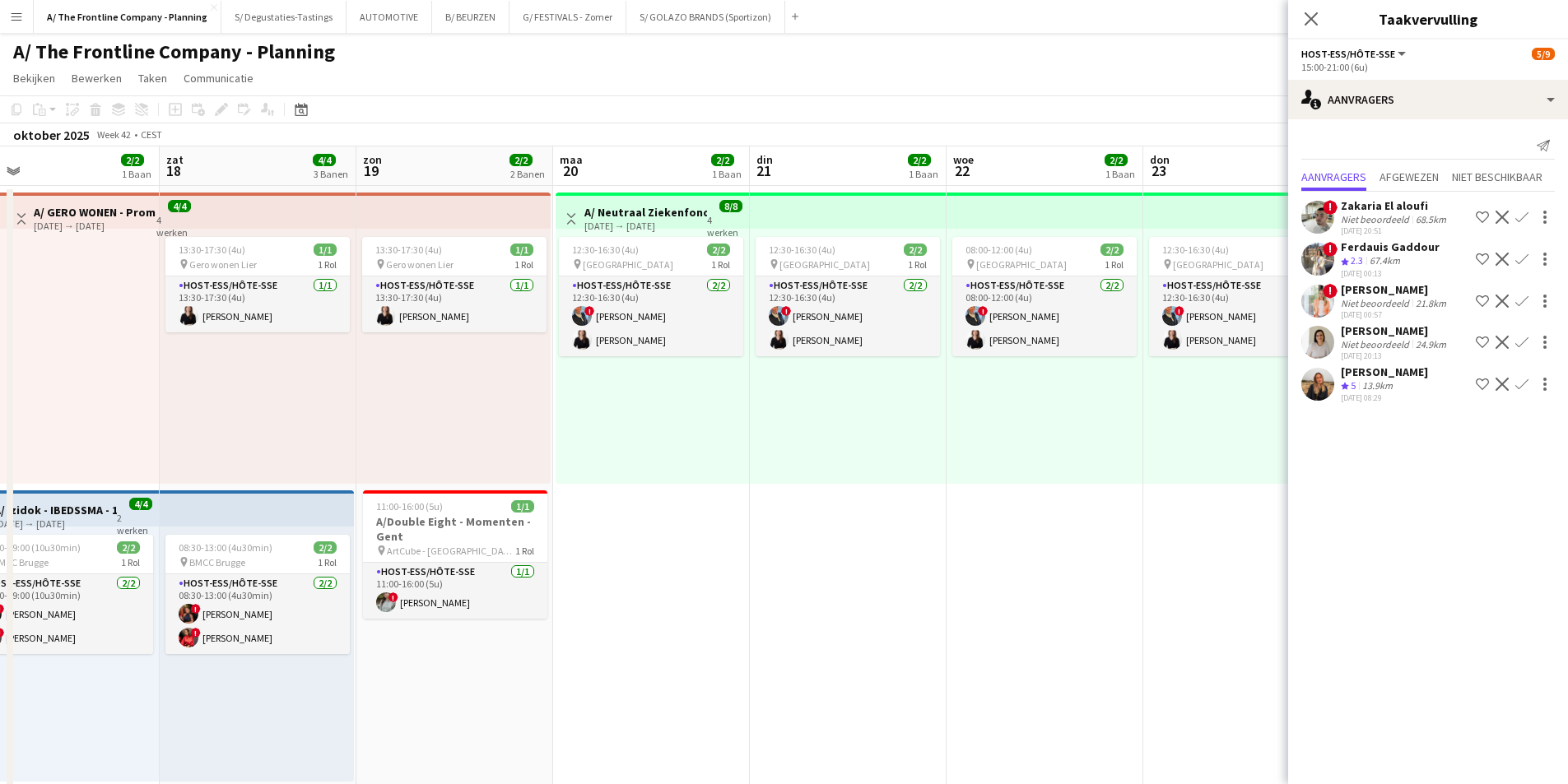
drag, startPoint x: 872, startPoint y: 477, endPoint x: 201, endPoint y: 457, distance: 671.3
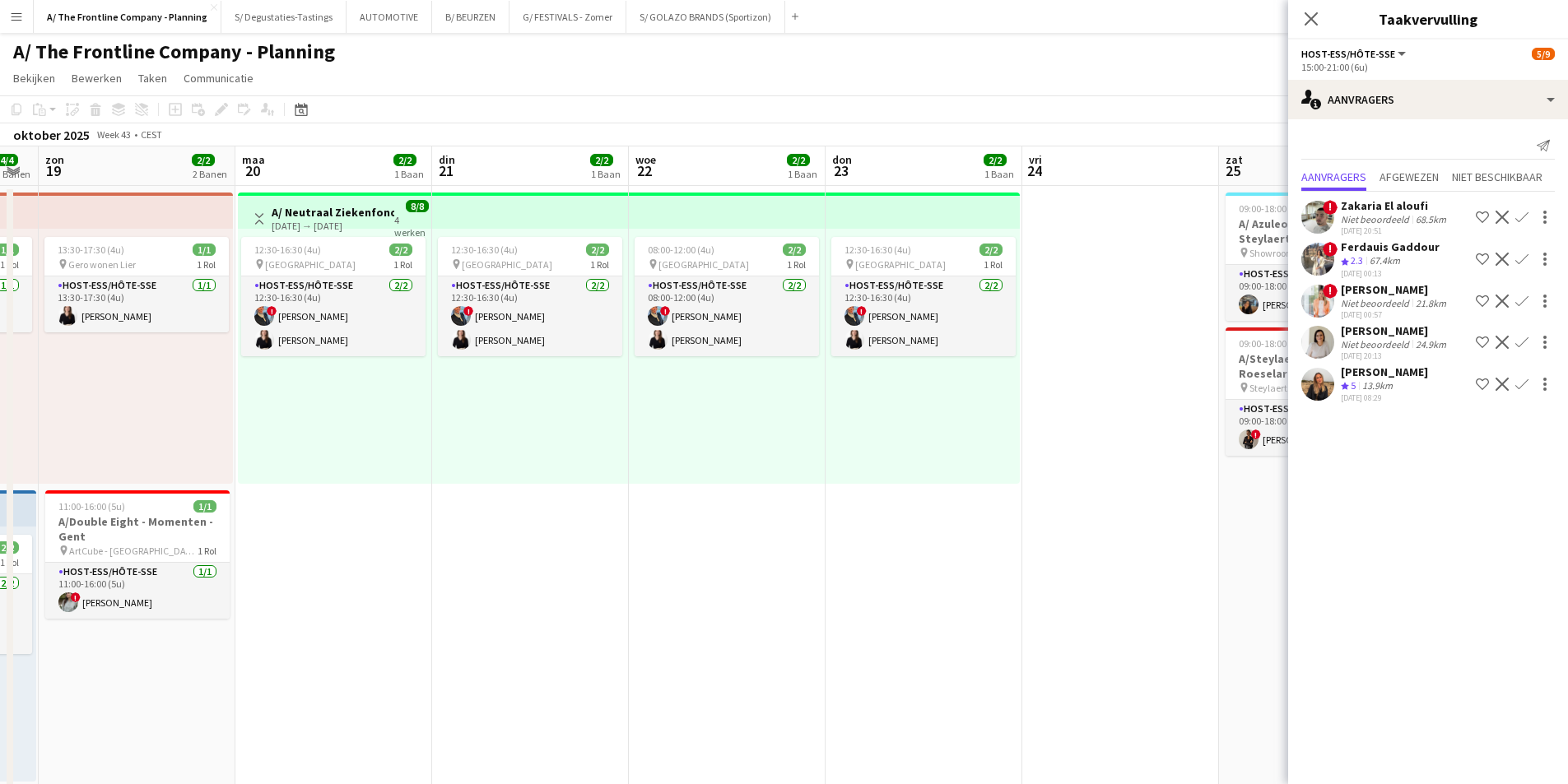
drag, startPoint x: 350, startPoint y: 456, endPoint x: 597, endPoint y: 389, distance: 255.9
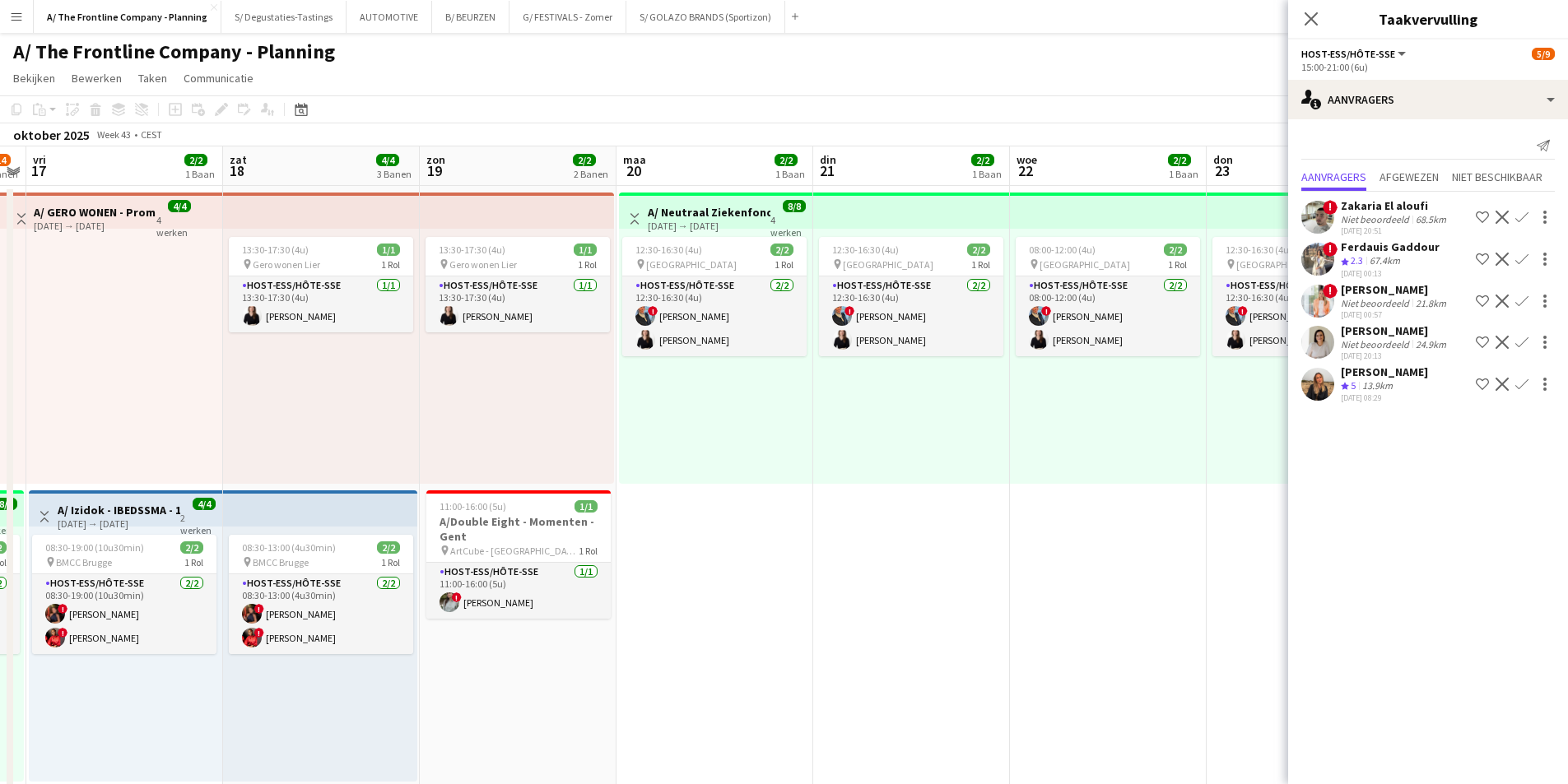
drag, startPoint x: 581, startPoint y: 365, endPoint x: 842, endPoint y: 327, distance: 263.8
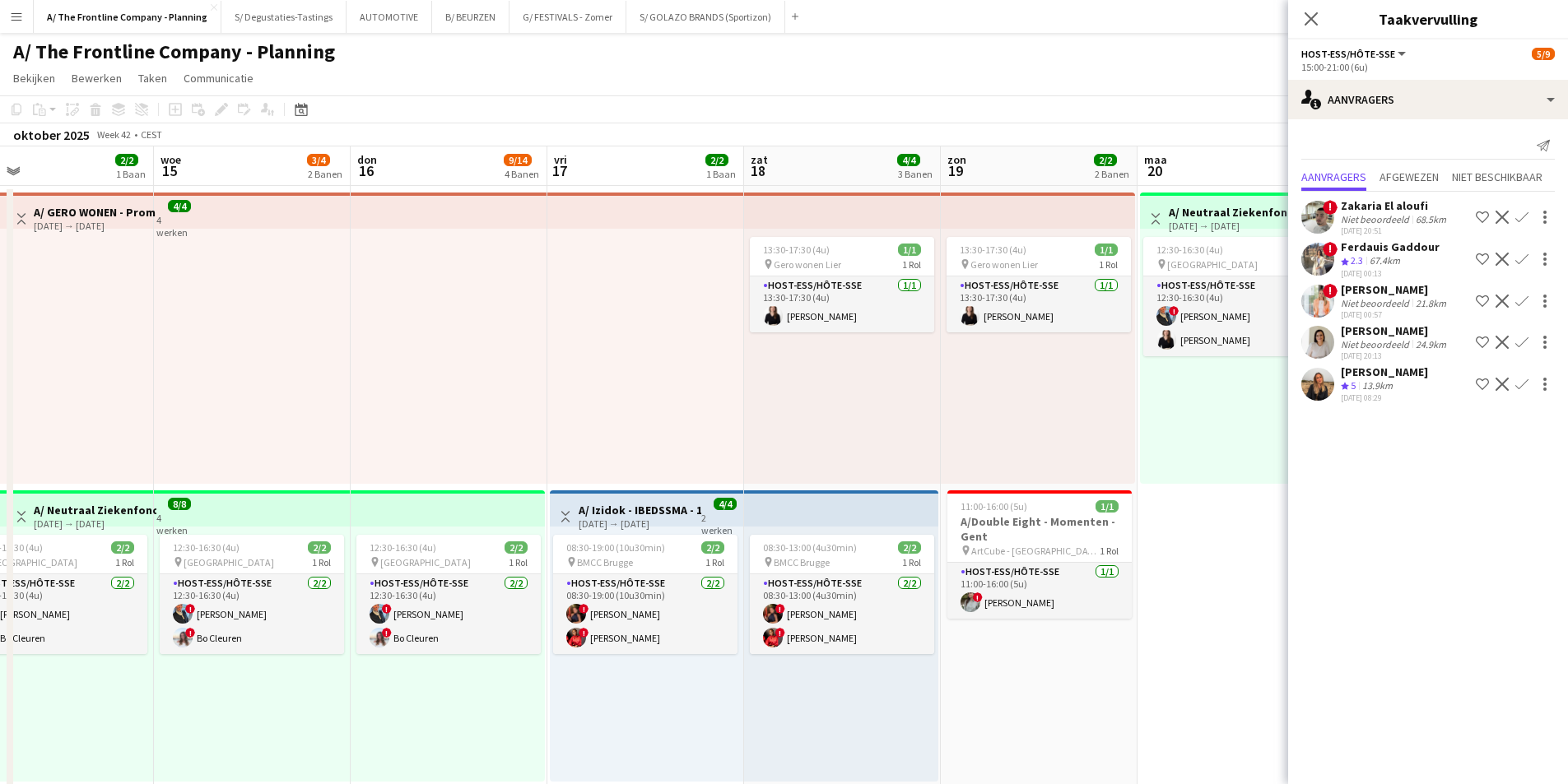
drag, startPoint x: 457, startPoint y: 381, endPoint x: 597, endPoint y: 364, distance: 141.0
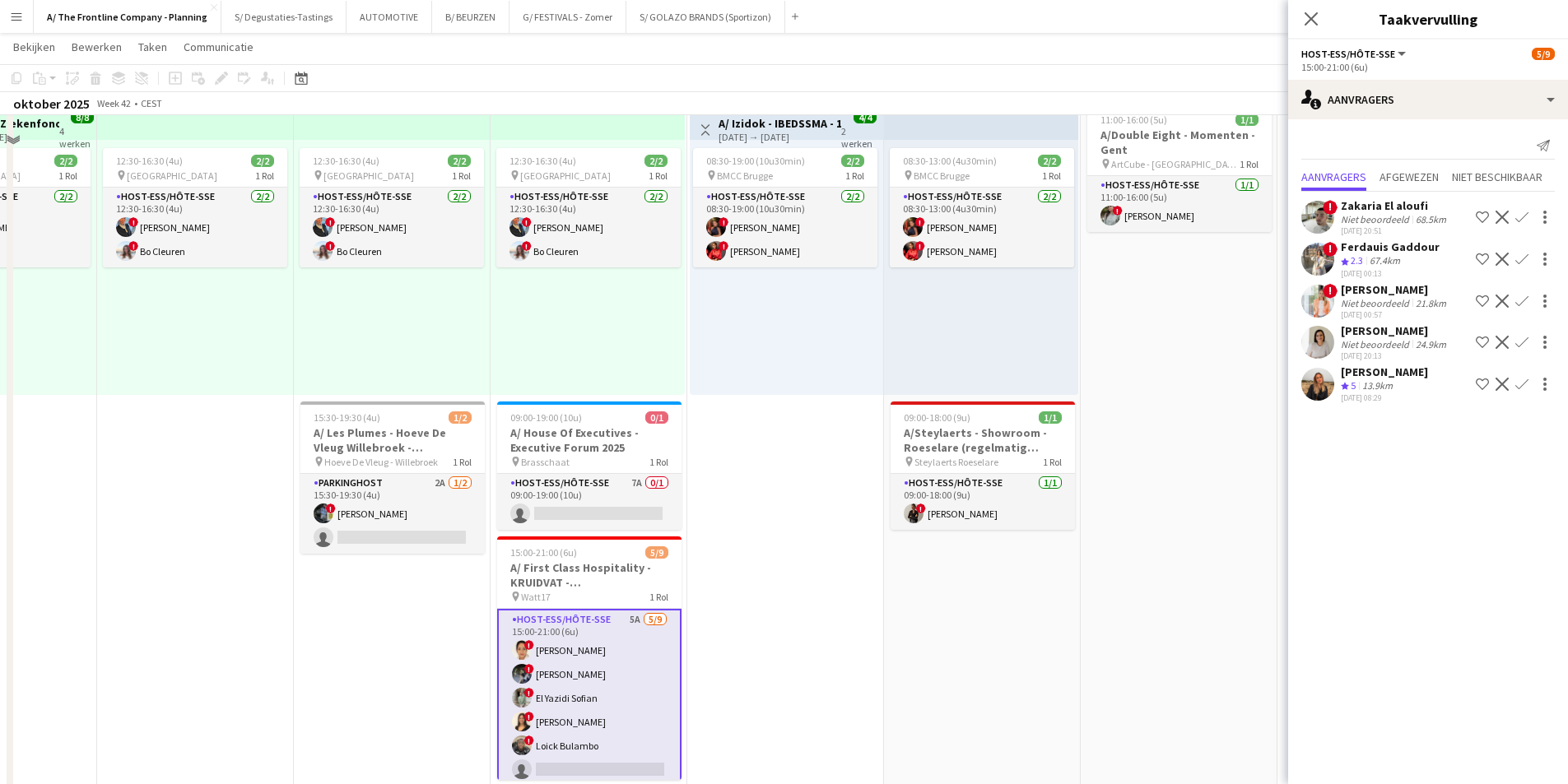
scroll to position [411, 0]
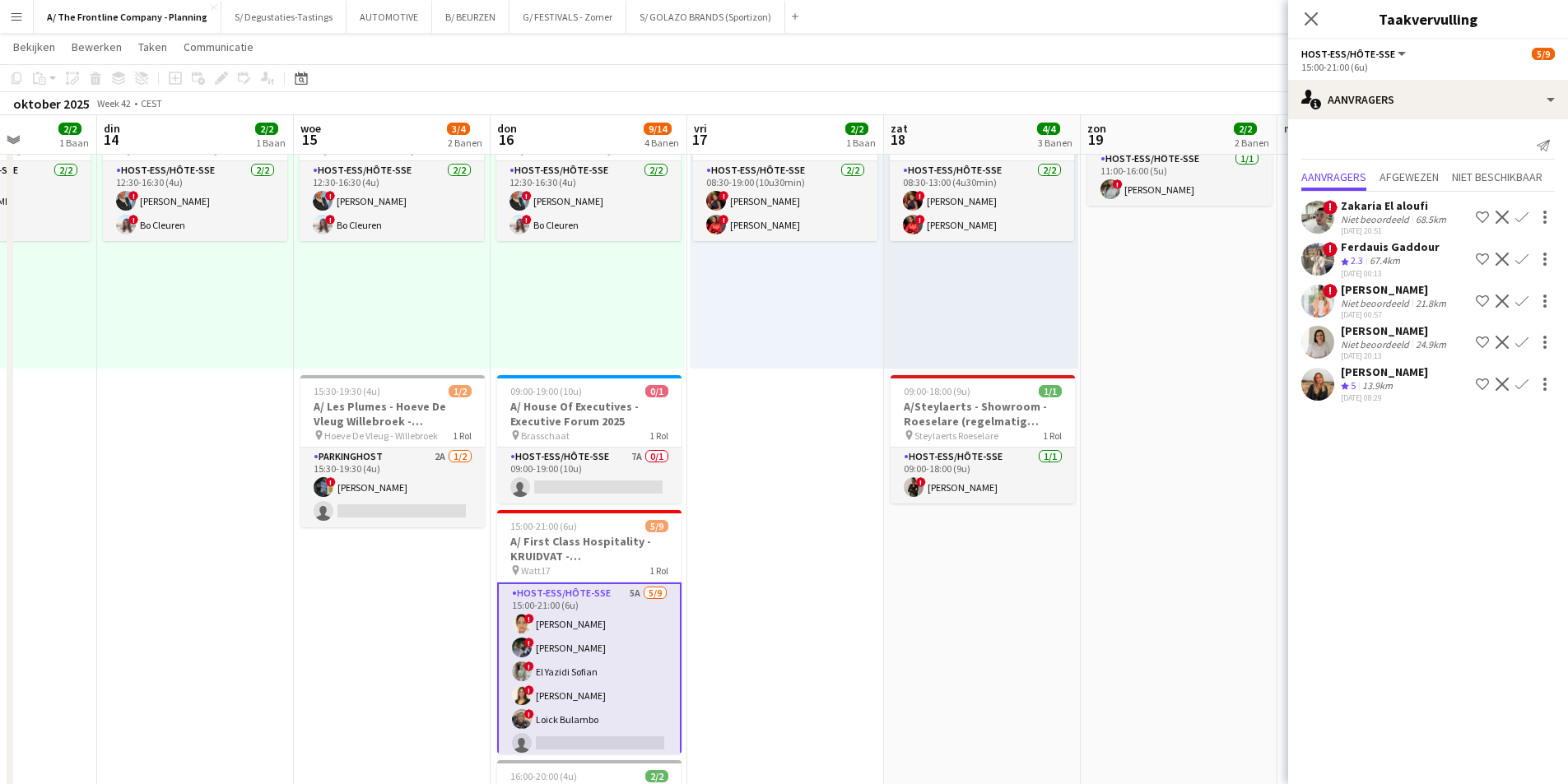
click at [923, 141] on app-board-header-date "zat 18 4/4 3 Banen" at bounding box center [983, 135] width 197 height 40
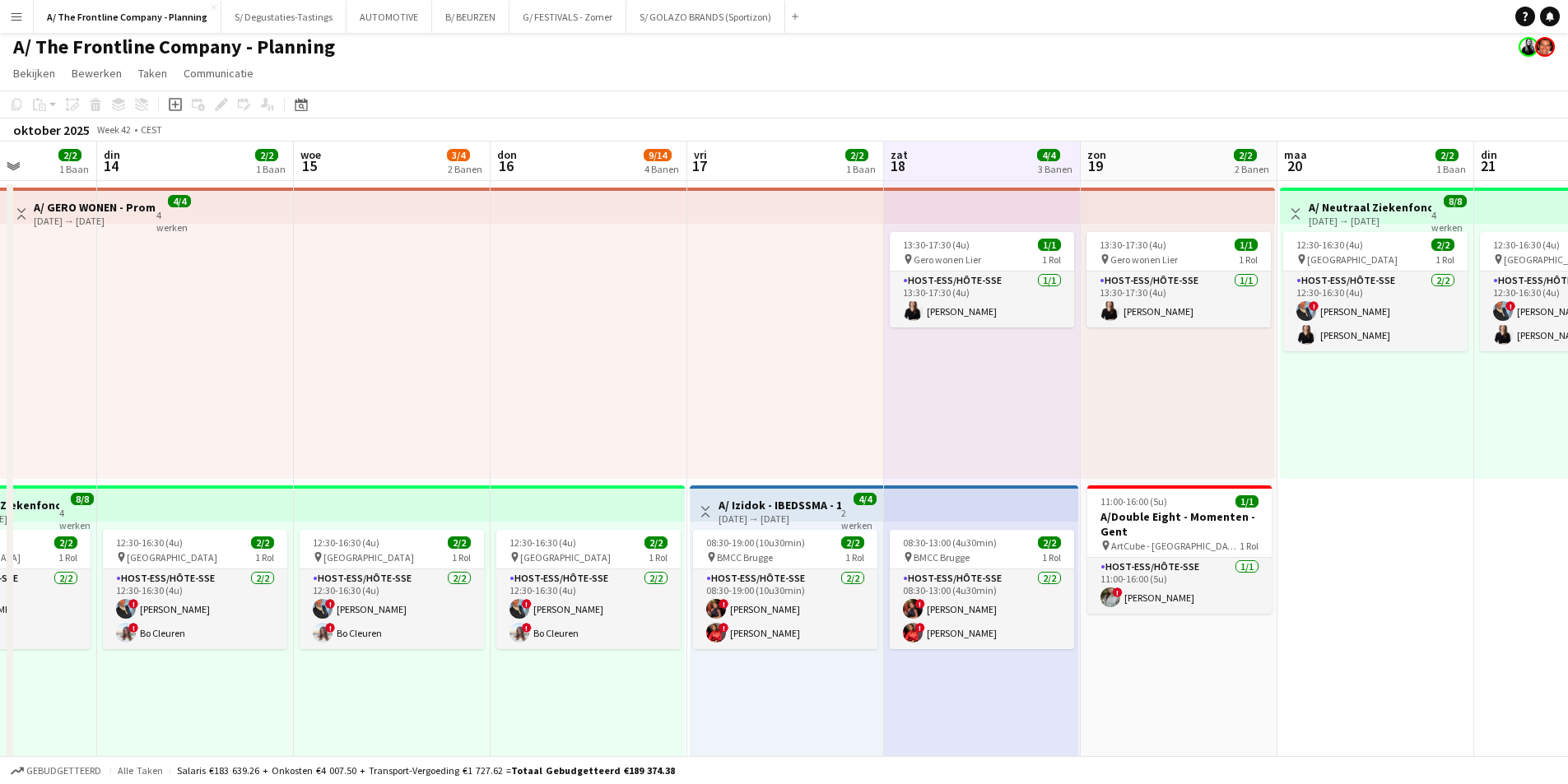
scroll to position [0, 0]
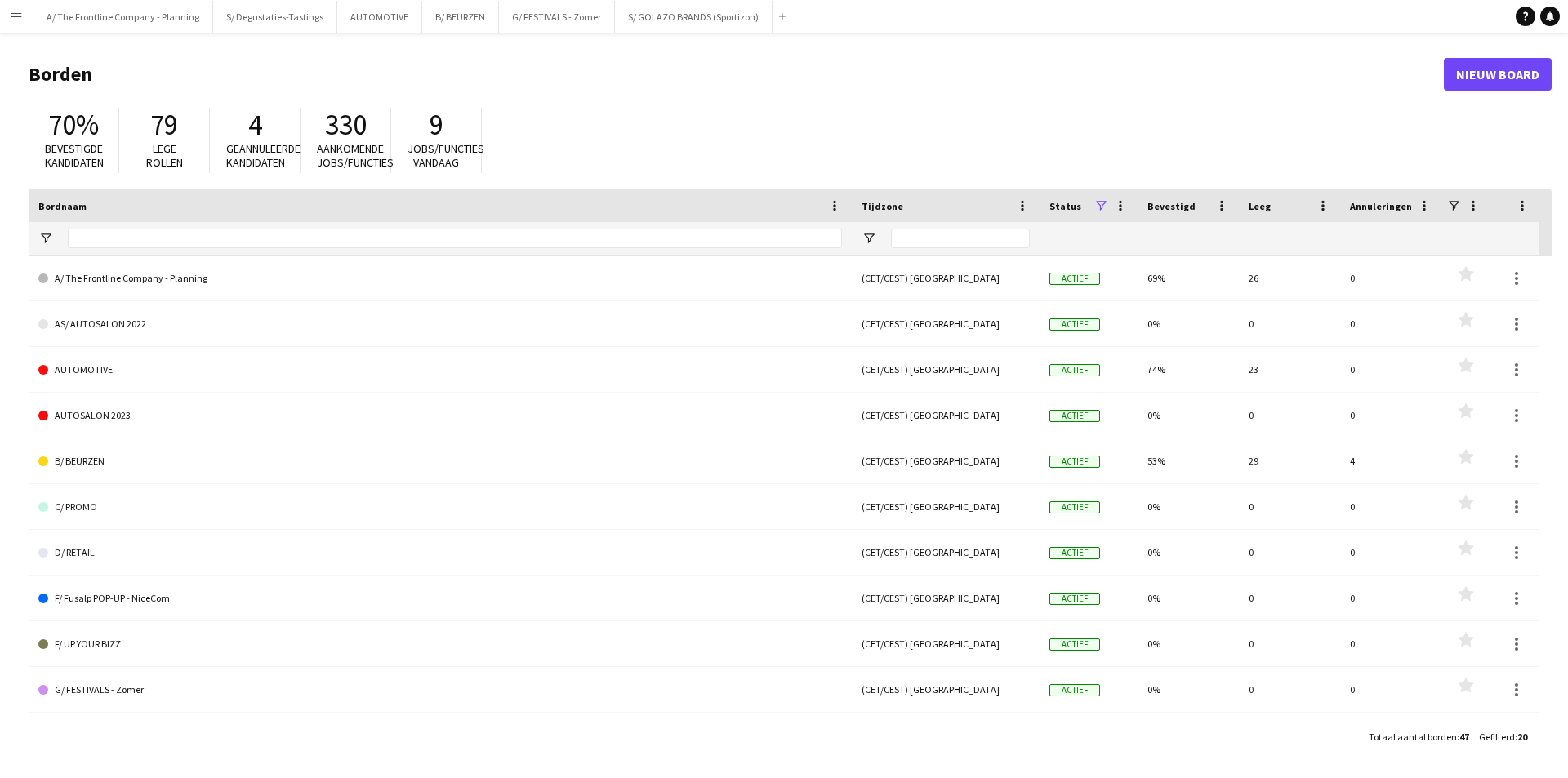
click at [15, 11] on app-icon "Menu" at bounding box center [16, 16] width 13 height 13
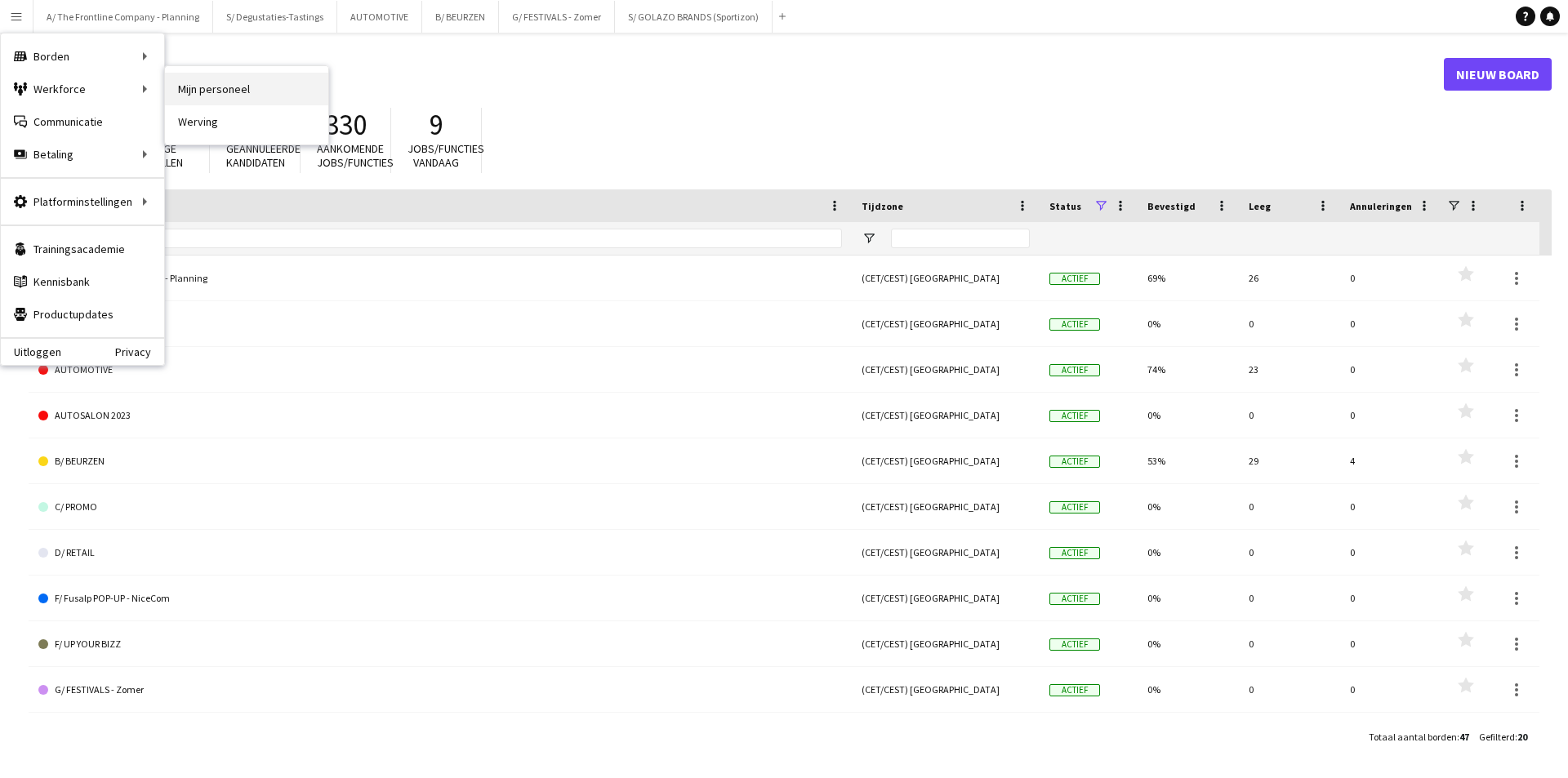
click at [209, 91] on link "Mijn personeel" at bounding box center [247, 89] width 163 height 32
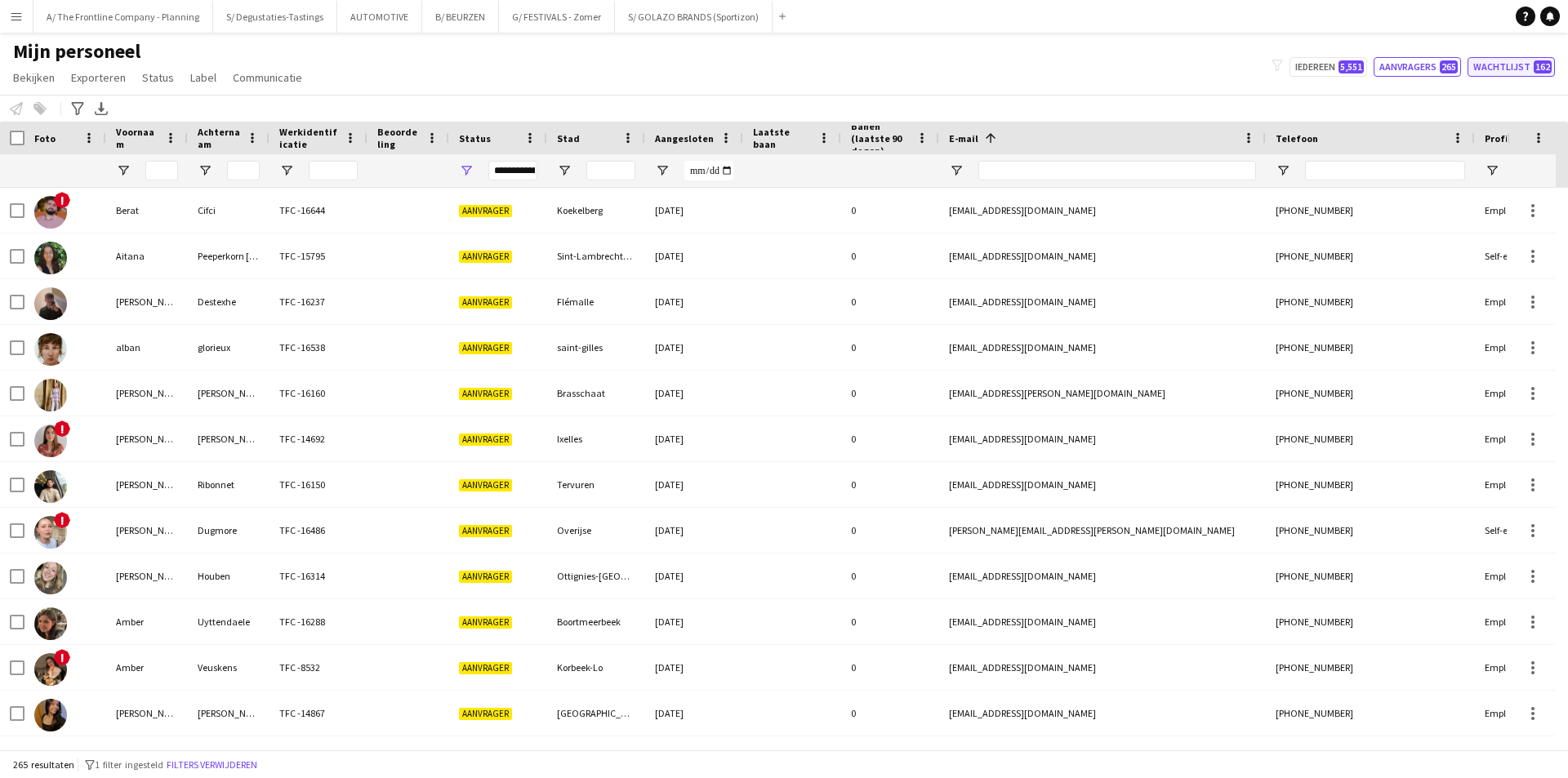
click at [1527, 65] on button "Wachtlijst 162" at bounding box center [1511, 67] width 87 height 19
type input "**********"
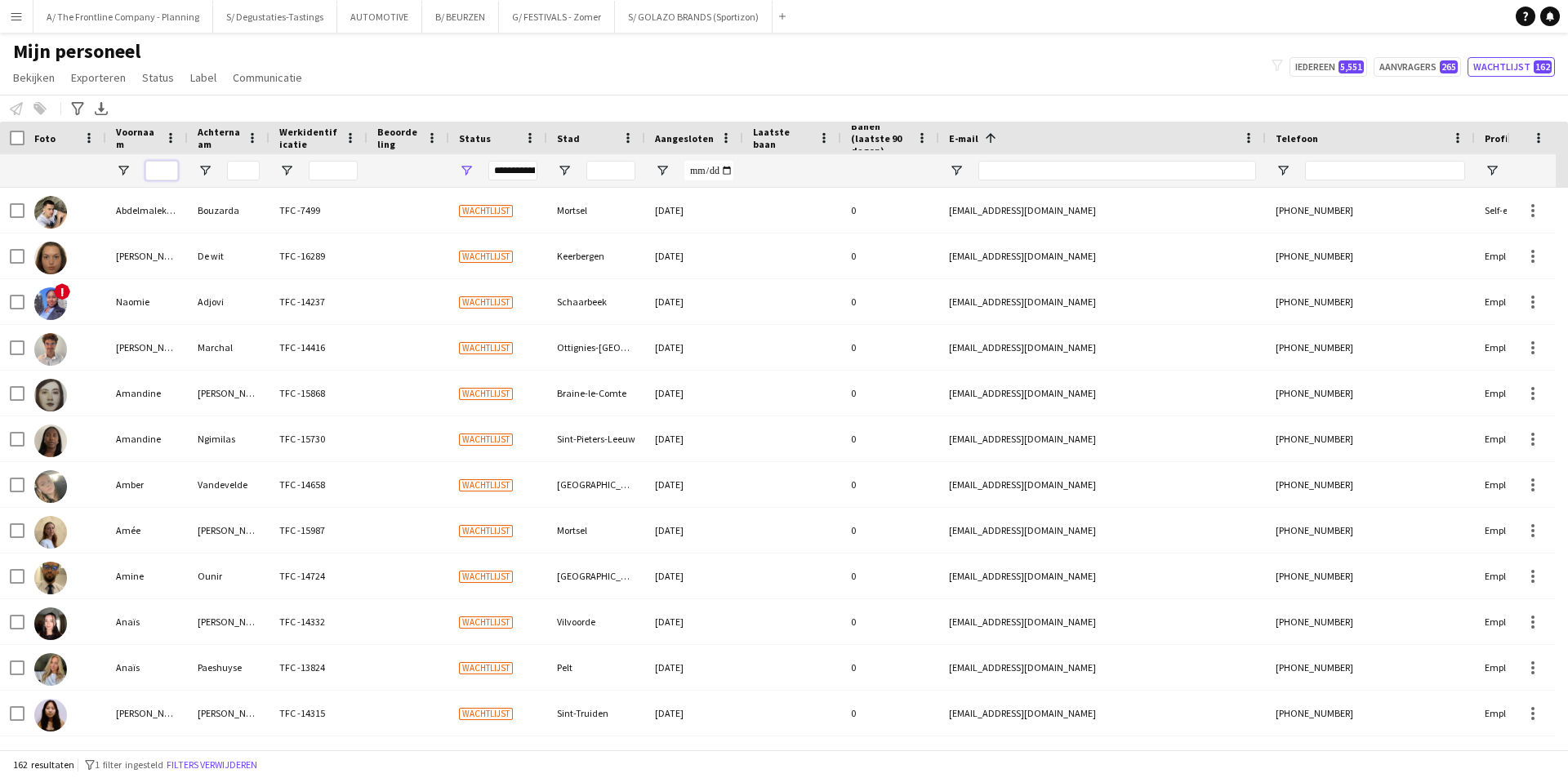
click at [168, 173] on input "Voornaam Filter Invoer" at bounding box center [161, 170] width 33 height 19
click at [1140, 173] on input "E-mail Filter Invoer" at bounding box center [1117, 170] width 278 height 19
paste input "**********"
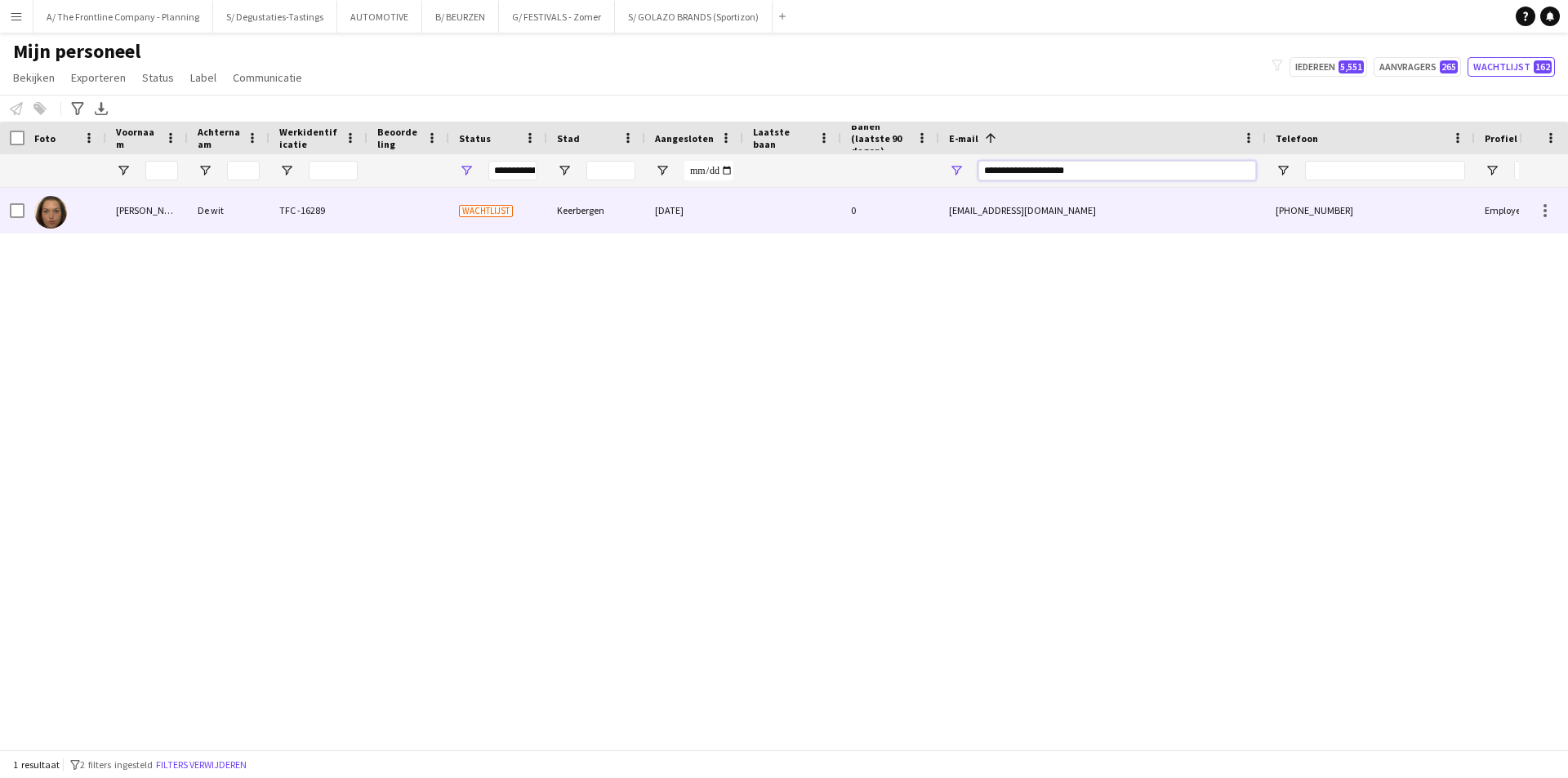
type input "**********"
click at [212, 217] on div "De wit" at bounding box center [228, 210] width 82 height 45
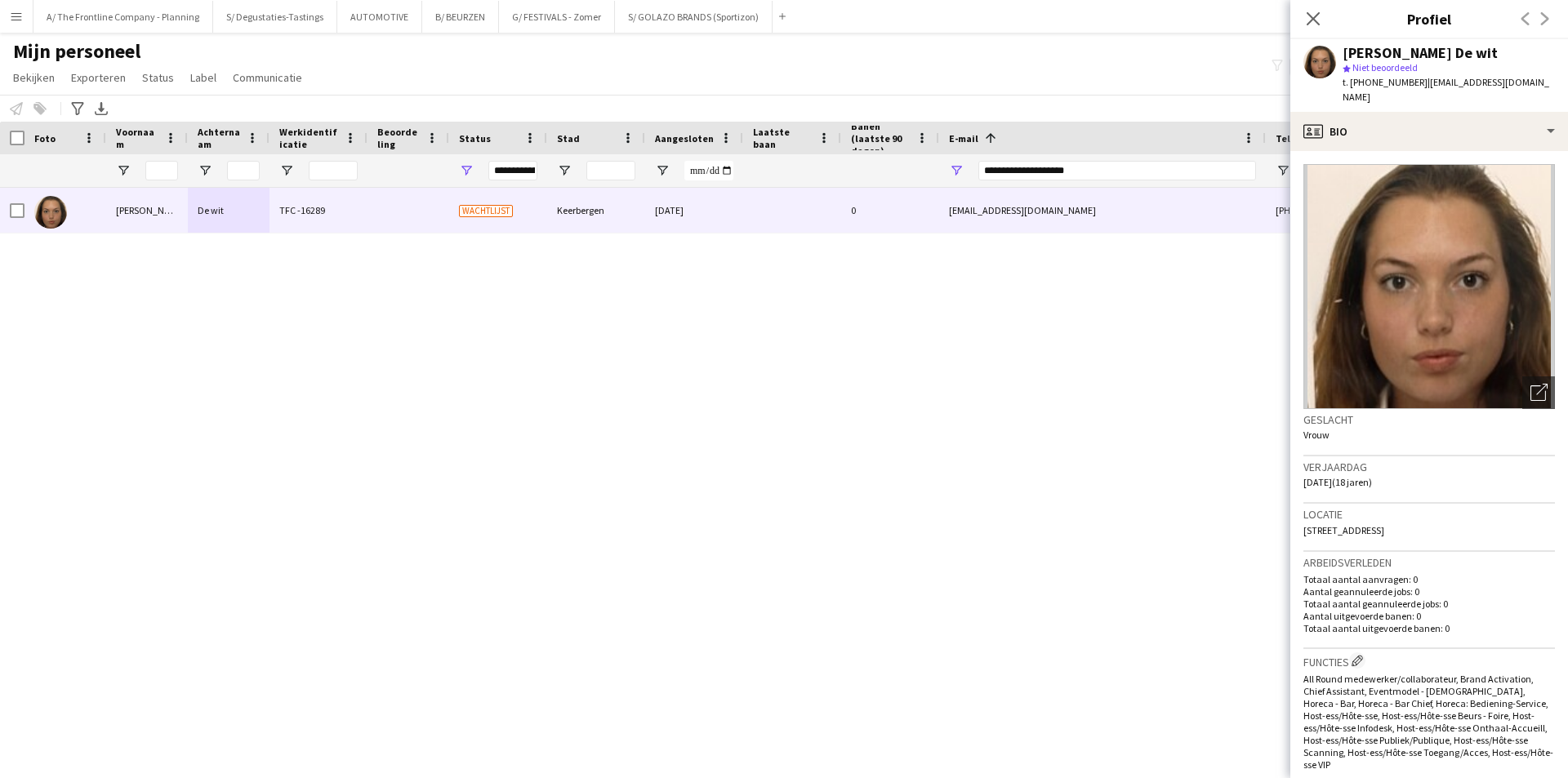
click at [374, 378] on div "Anaissa De wit TFC -16289 Wachtlijst Keerbergen 27-08-2025 0 adewit2007@gmail.c…" at bounding box center [759, 463] width 1519 height 550
click at [459, 17] on button "B/ BEURZEN Sluiten" at bounding box center [460, 17] width 76 height 32
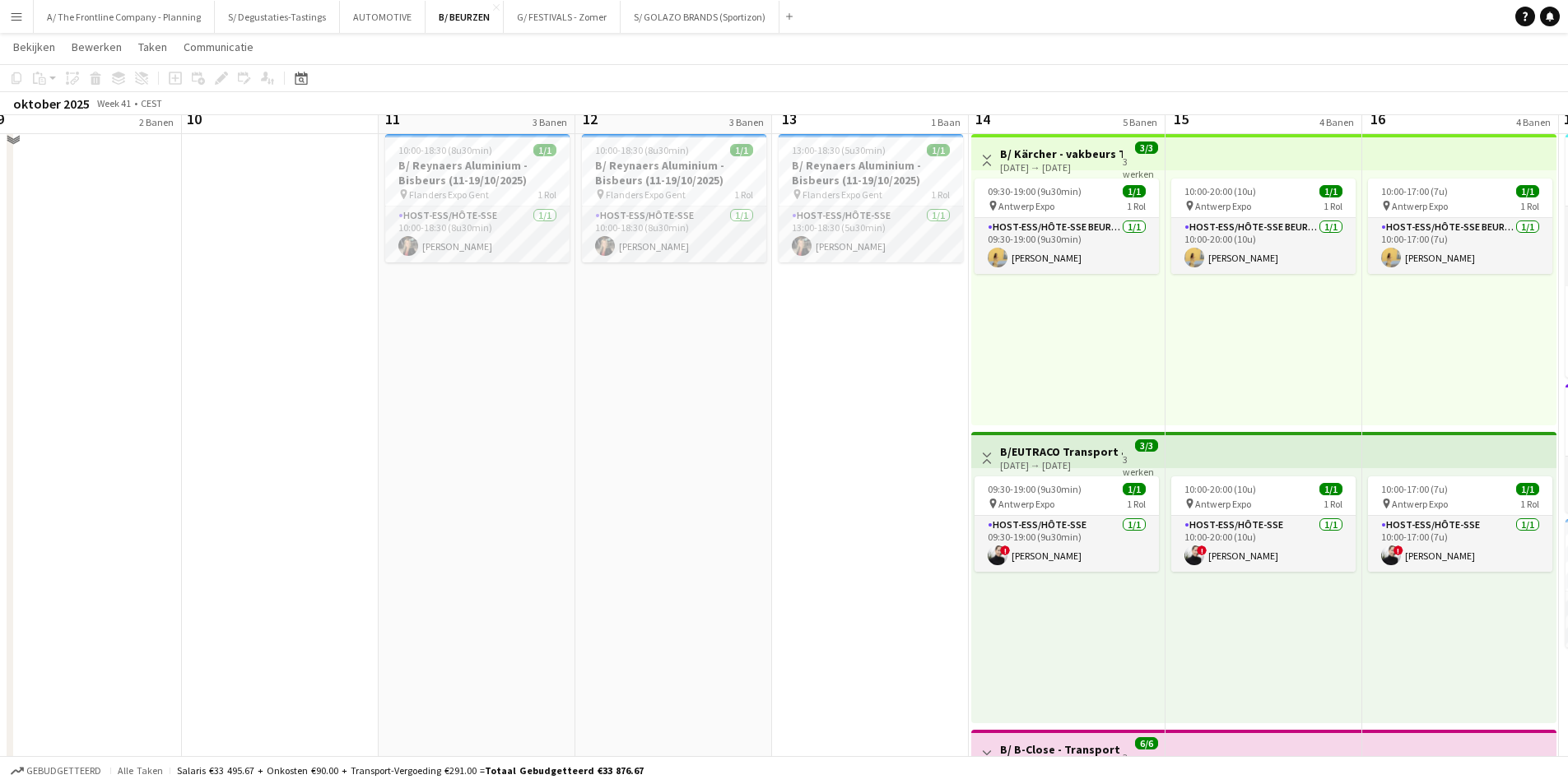
scroll to position [658, 0]
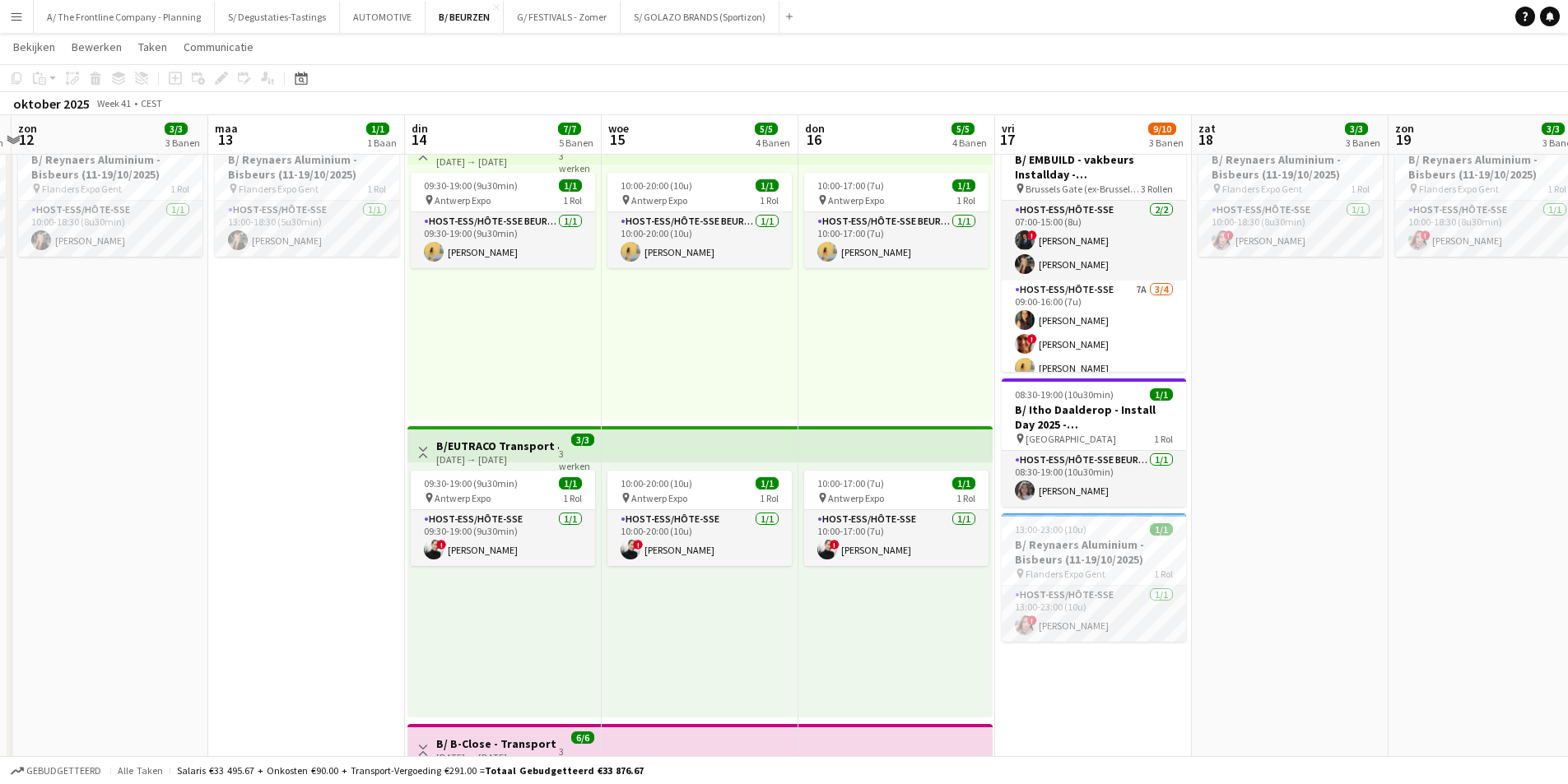
drag, startPoint x: 903, startPoint y: 511, endPoint x: 329, endPoint y: 493, distance: 574.3
click at [329, 493] on app-calendar-viewport "don 9 6/6 2 Banen vri 10 zat 11 3/3 3 Banen zon 12 3/3 3 Banen maa 13 1/1 1 Baa…" at bounding box center [784, 488] width 1568 height 2165
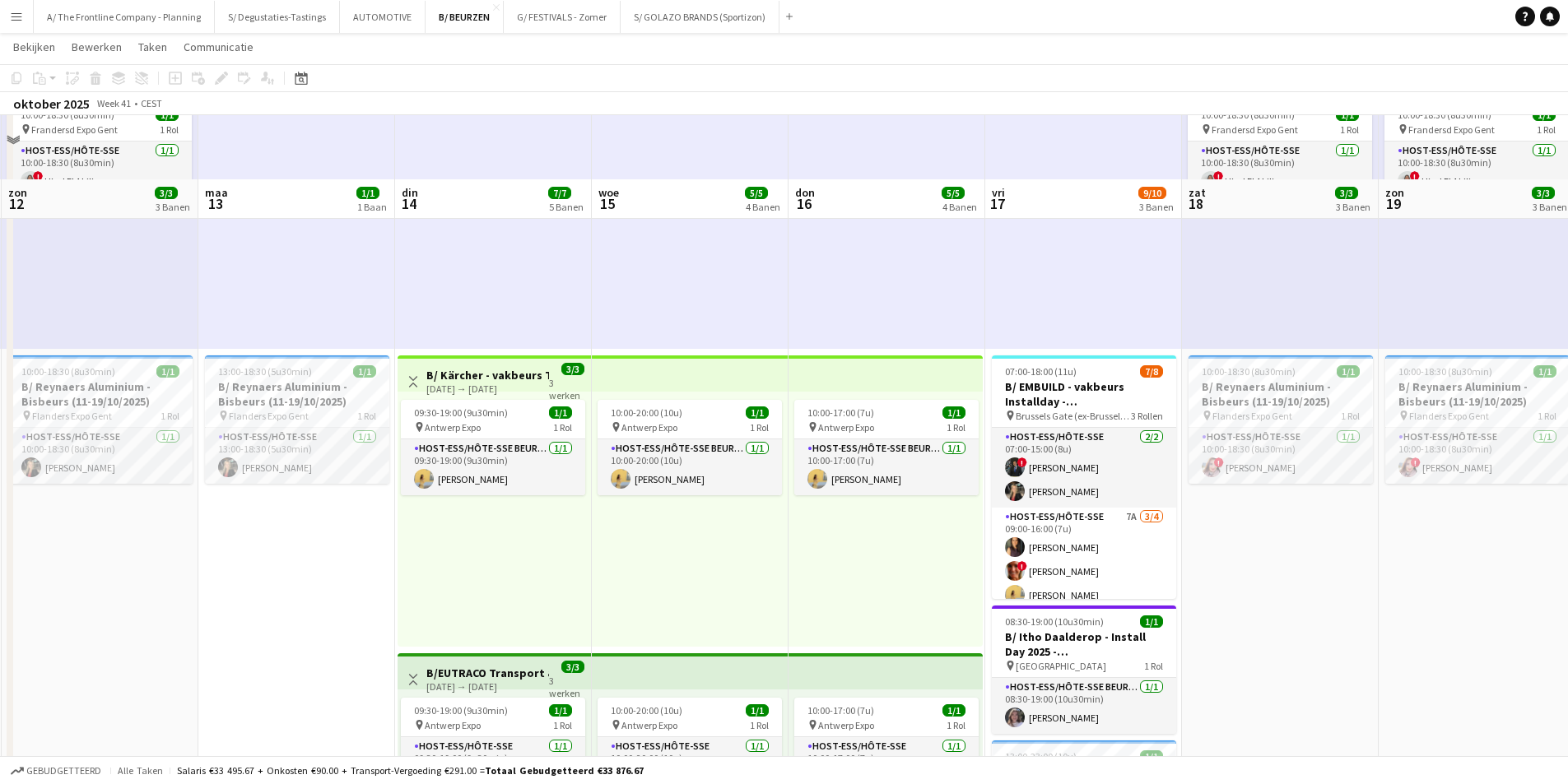
scroll to position [411, 0]
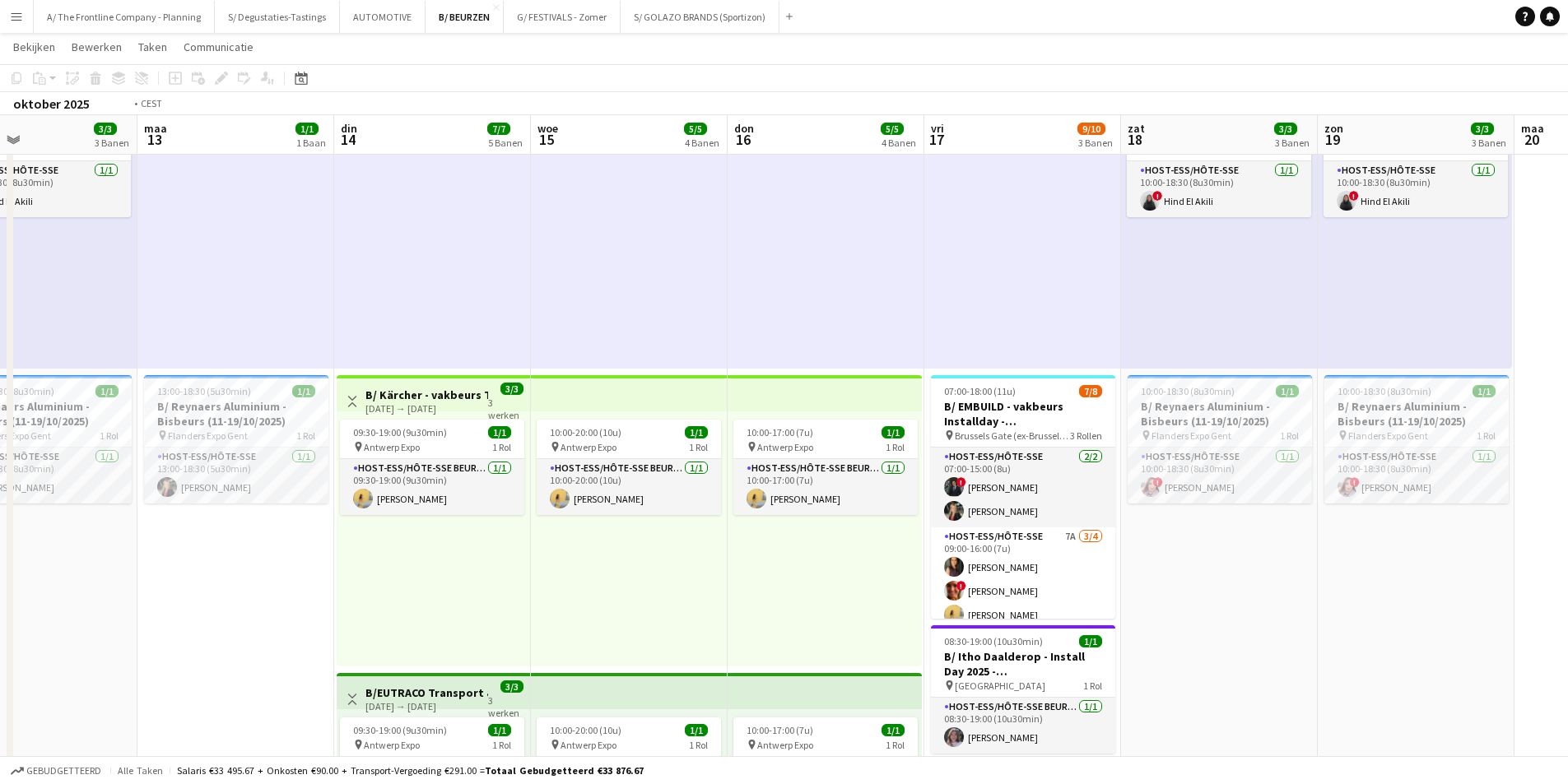
drag, startPoint x: 789, startPoint y: 509, endPoint x: 464, endPoint y: 497, distance: 325.2
click at [464, 497] on app-calendar-viewport "don 9 6/6 2 Banen vri 10 zat 11 3/3 3 Banen zon 12 3/3 3 Banen maa 13 1/1 1 Baa…" at bounding box center [784, 735] width 1568 height 2165
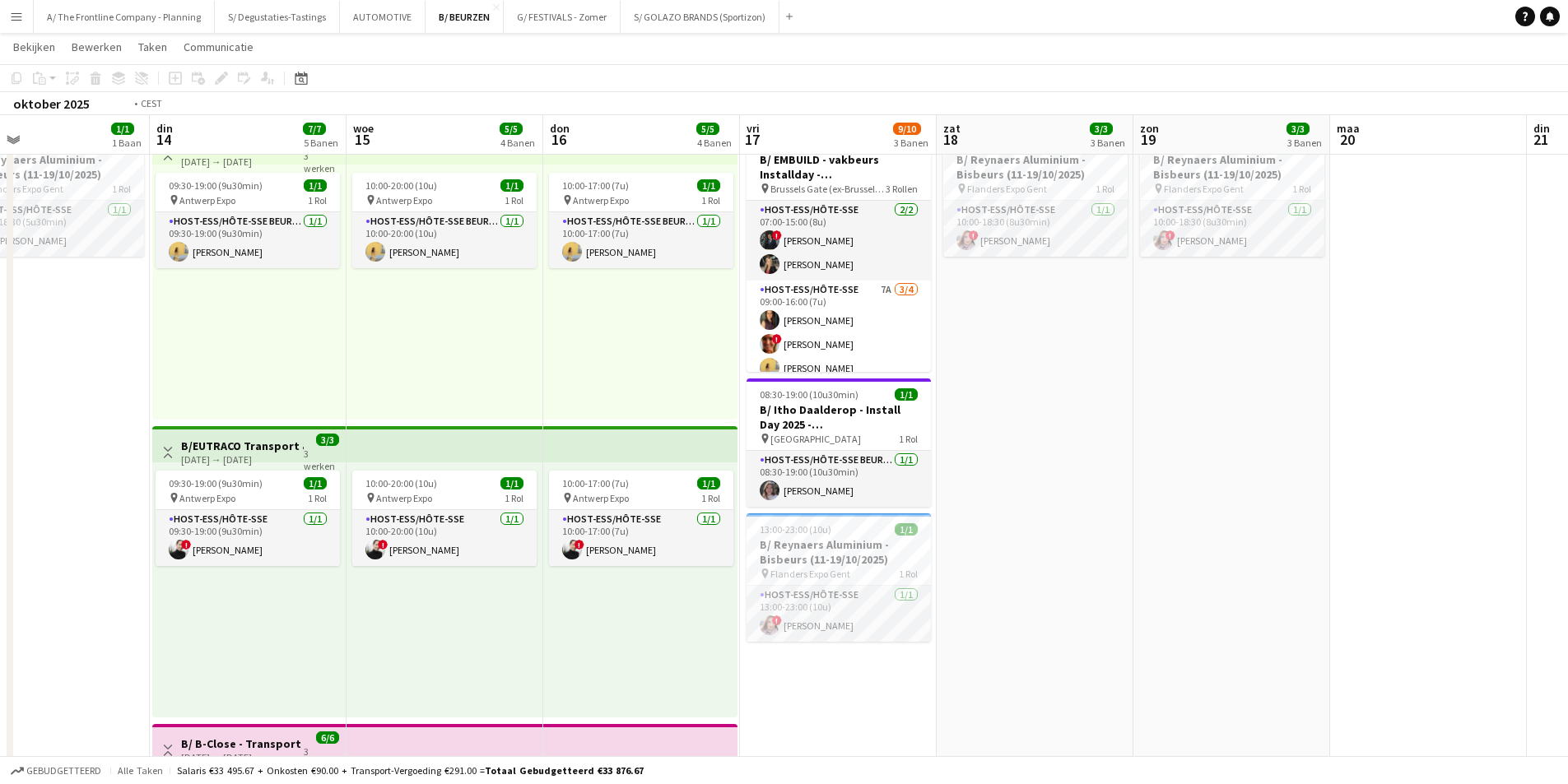
scroll to position [0, 390]
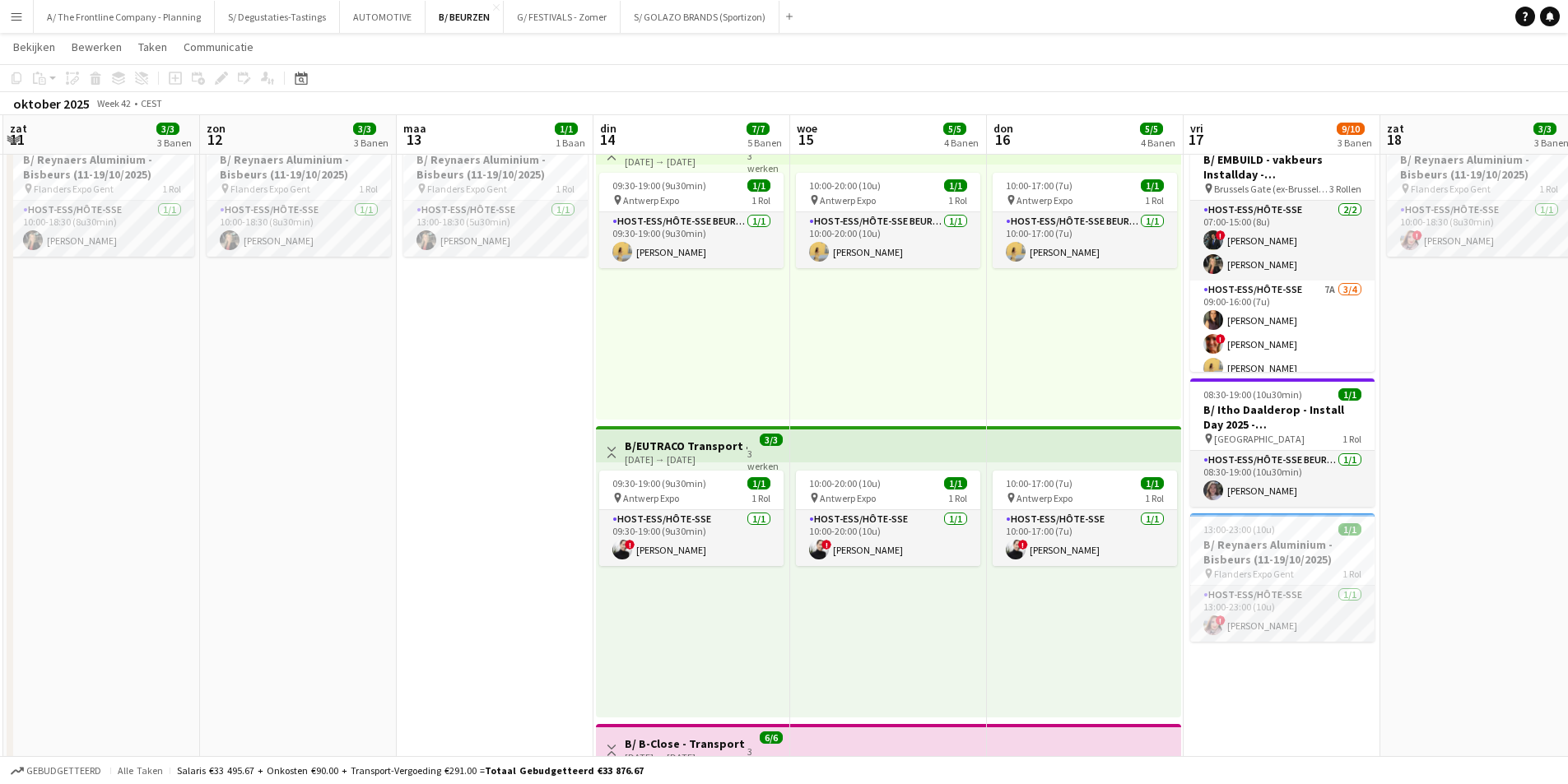
drag, startPoint x: 476, startPoint y: 377, endPoint x: 1040, endPoint y: 361, distance: 564.2
click at [1040, 361] on app-calendar-viewport "don 9 6/6 2 Banen vri 10 zat 11 3/3 3 Banen zon 12 3/3 3 Banen maa 13 1/1 1 Baa…" at bounding box center [784, 488] width 1568 height 2165
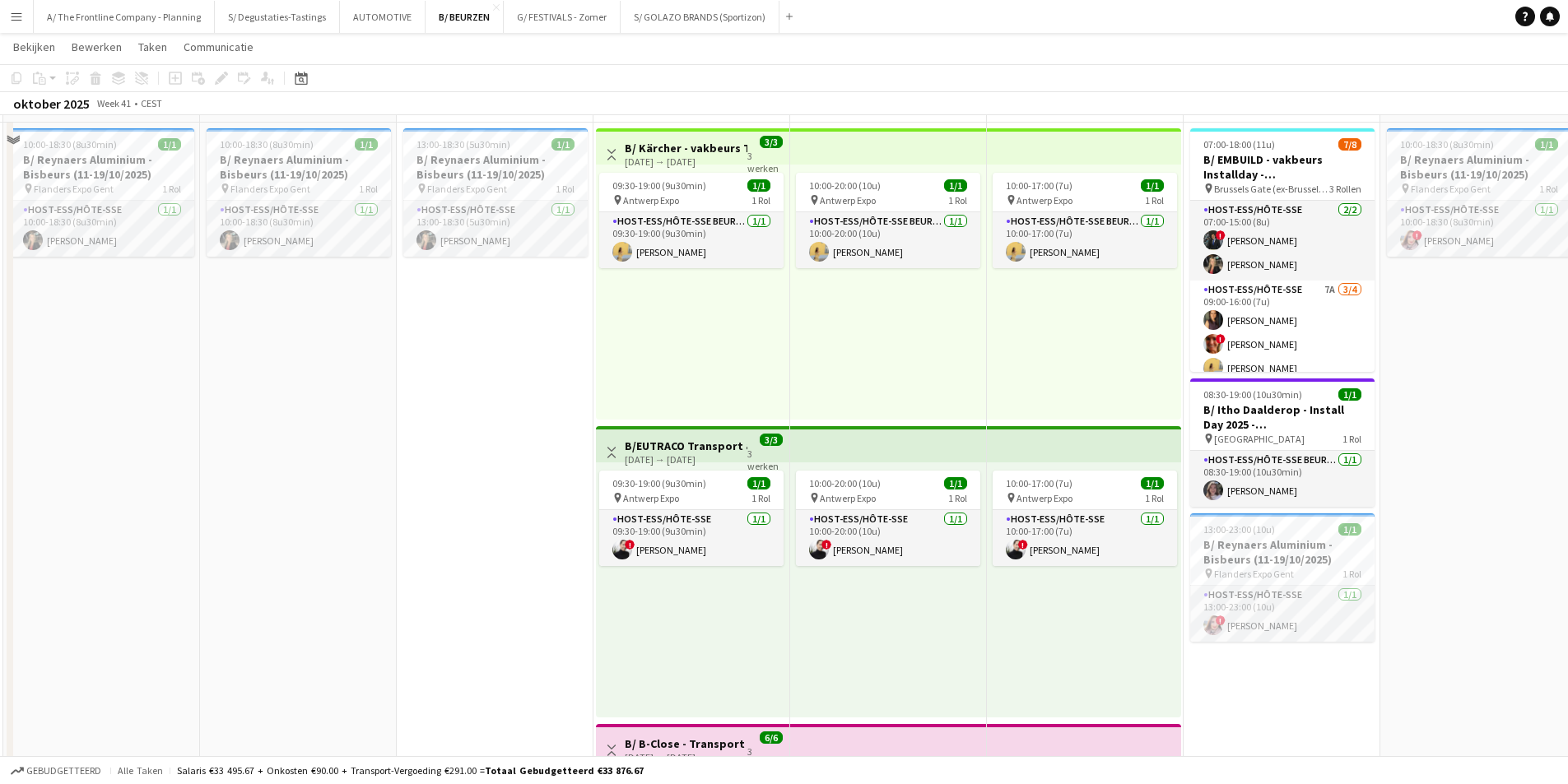
scroll to position [576, 0]
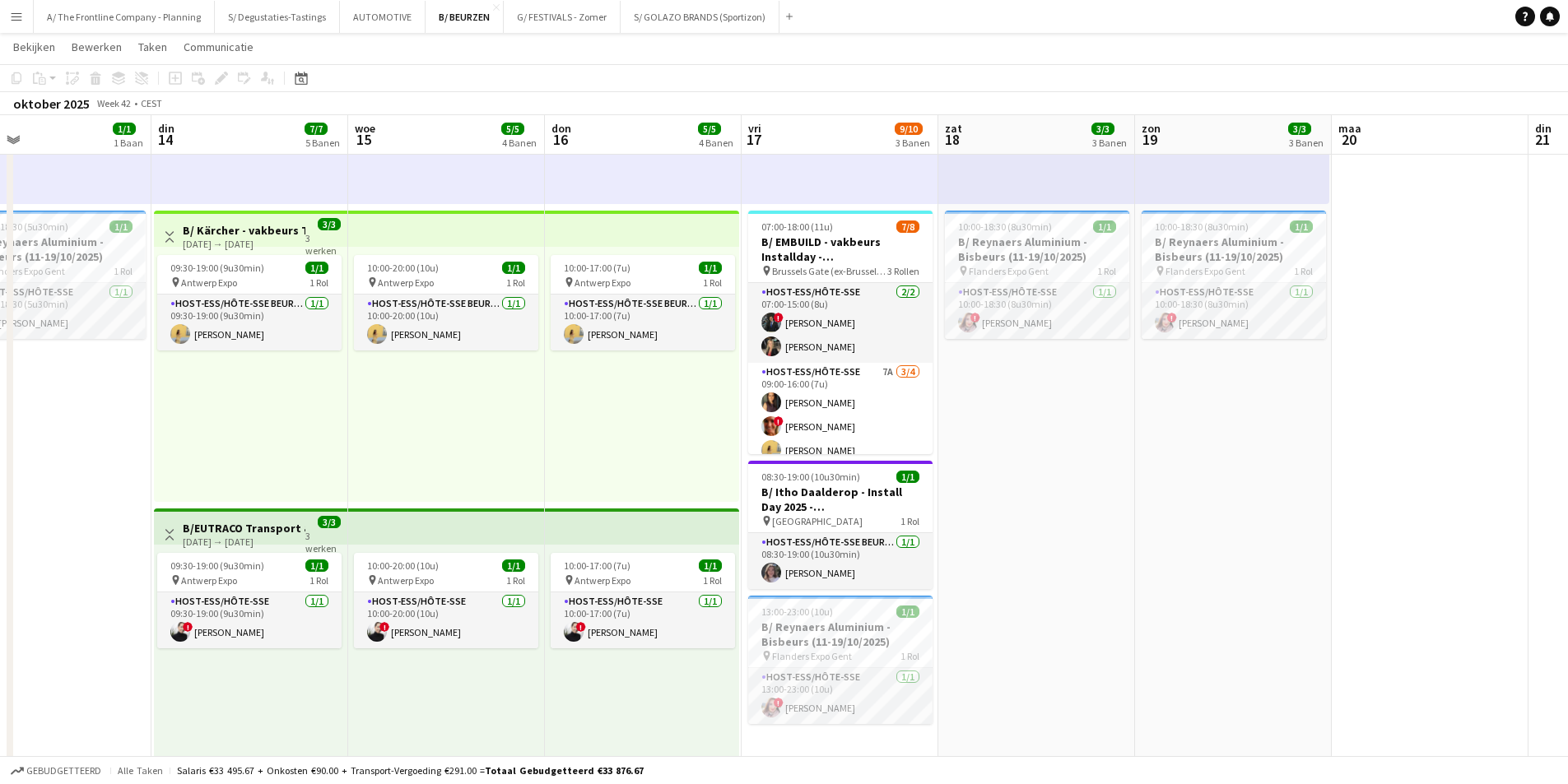
drag, startPoint x: 693, startPoint y: 421, endPoint x: 304, endPoint y: 420, distance: 389.0
click at [304, 420] on app-calendar-viewport "vri 10 zat 11 3/3 3 Banen zon 12 3/3 3 Banen maa 13 1/1 1 Baan din 14 7/7 5 Ban…" at bounding box center [784, 571] width 1568 height 2165
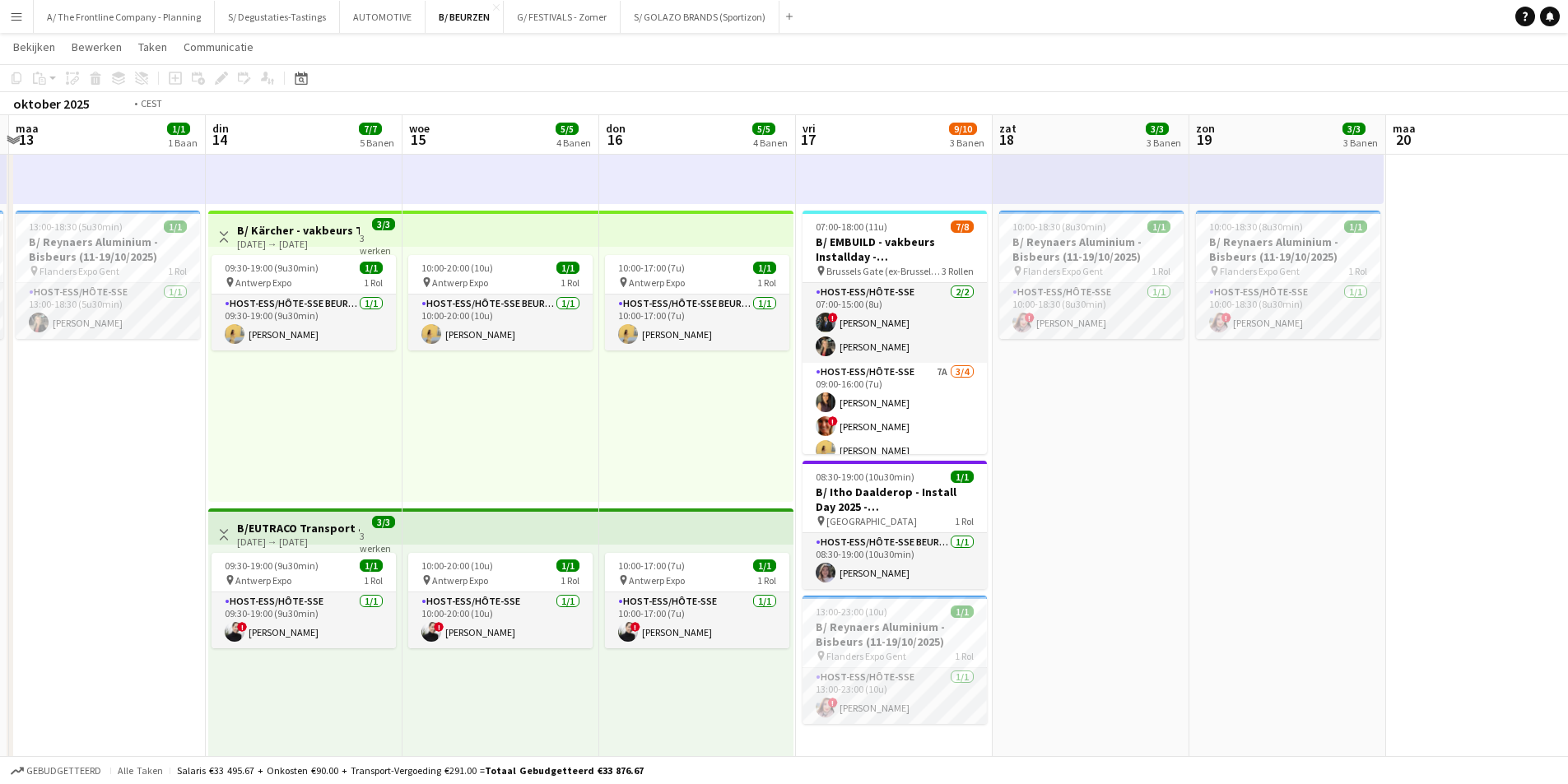
drag, startPoint x: 304, startPoint y: 420, endPoint x: 361, endPoint y: 425, distance: 57.2
click at [361, 425] on app-calendar-viewport "vri 10 zat 11 3/3 3 Banen zon 12 3/3 3 Banen maa 13 1/1 1 Baan din 14 7/7 5 Ban…" at bounding box center [784, 571] width 1568 height 2165
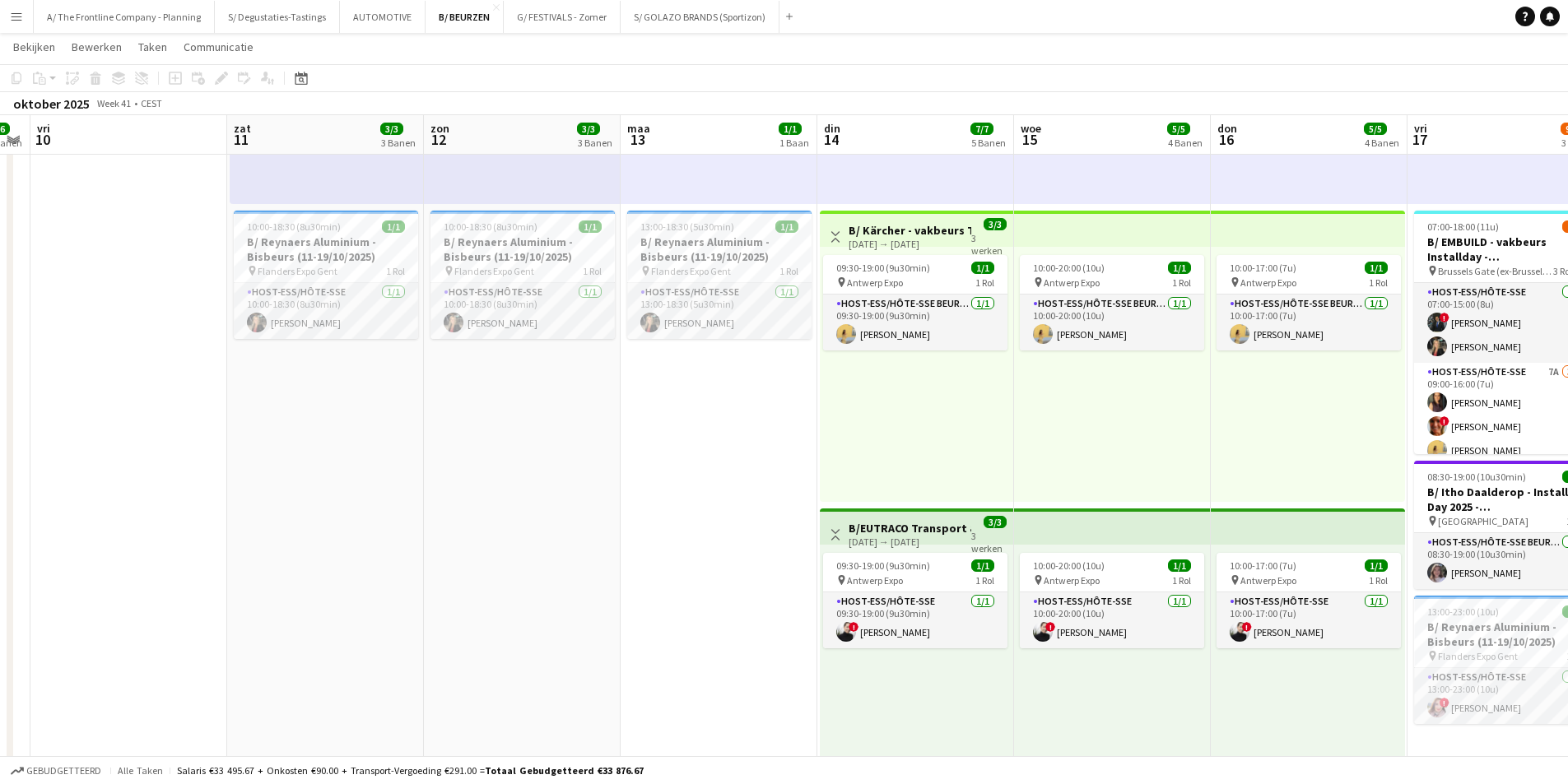
scroll to position [0, 521]
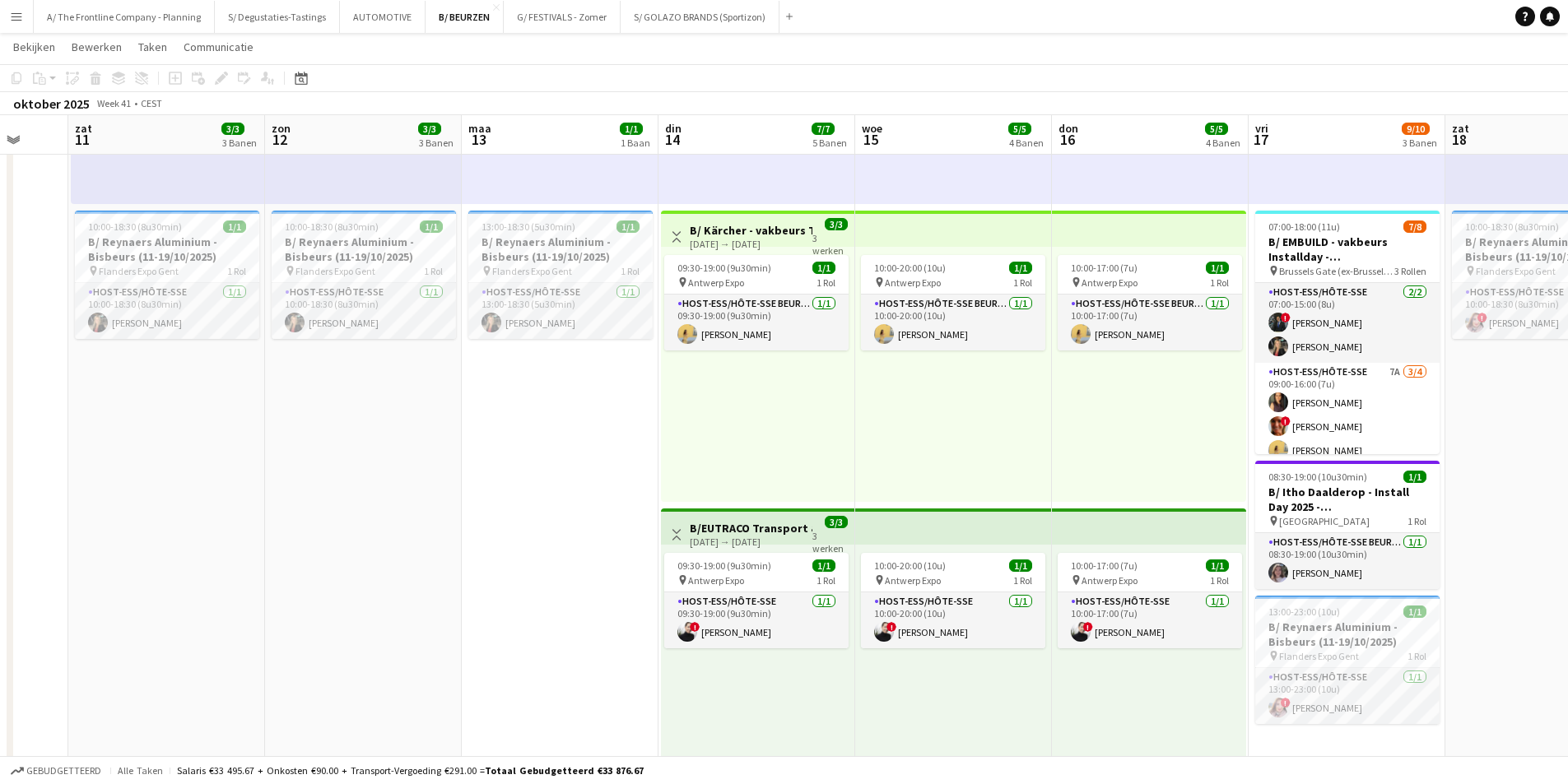
drag, startPoint x: 361, startPoint y: 425, endPoint x: 812, endPoint y: 421, distance: 451.0
click at [812, 421] on app-calendar-viewport "woe 8 4/4 1 Baan don 9 6/6 2 Banen vri 10 zat 11 3/3 3 Banen zon 12 3/3 3 Banen…" at bounding box center [784, 571] width 1568 height 2165
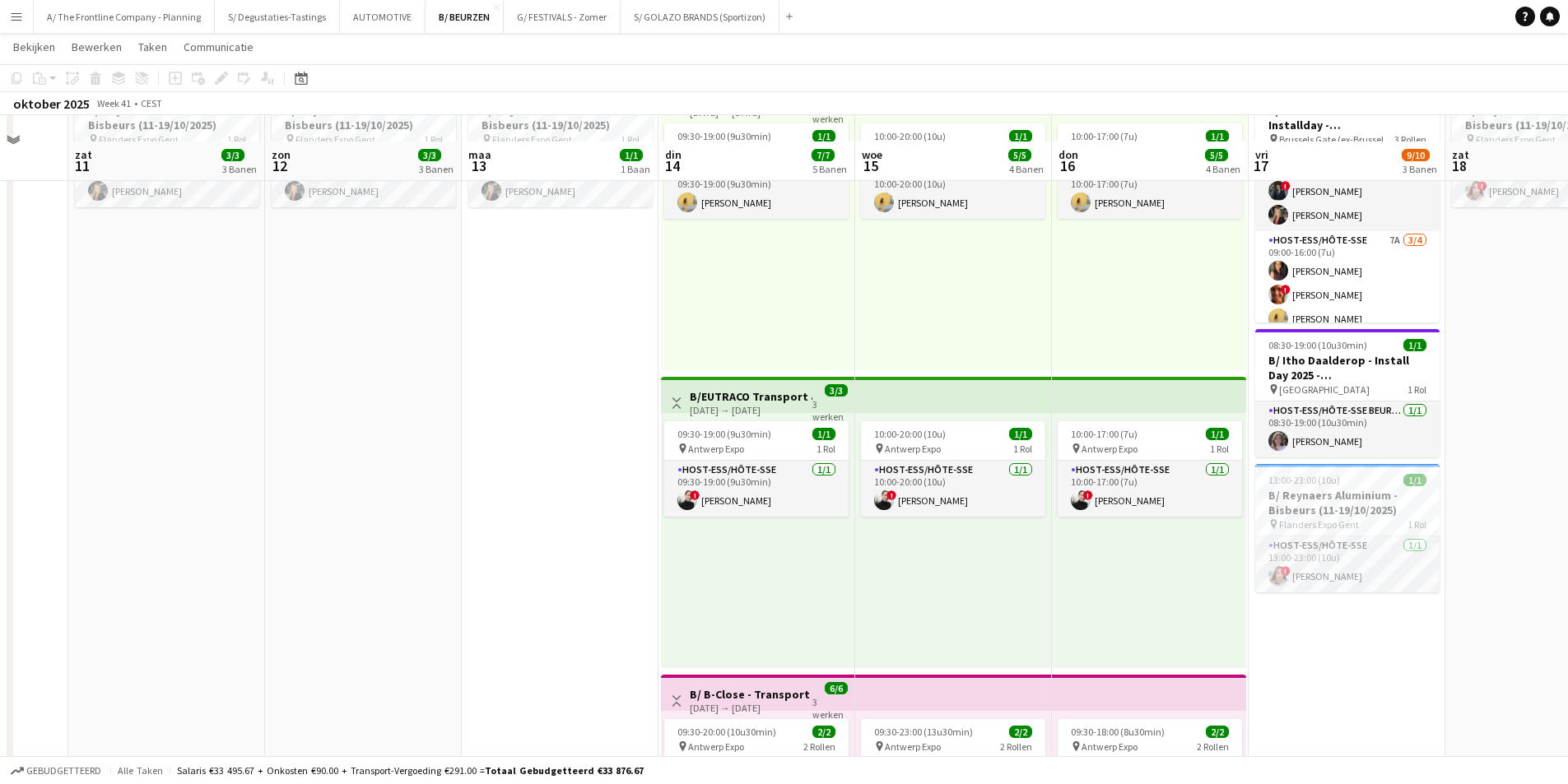
scroll to position [576, 0]
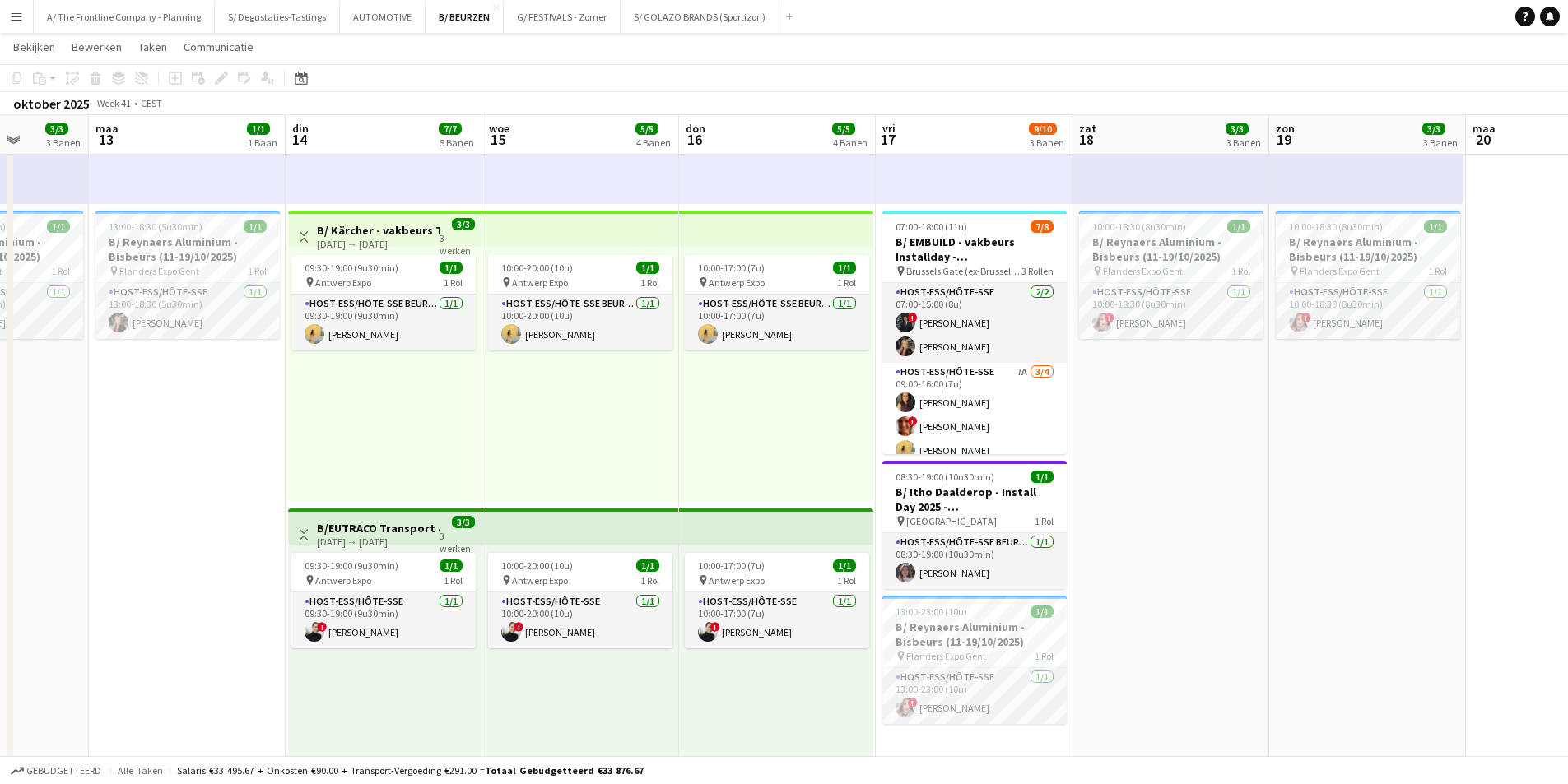
drag, startPoint x: 776, startPoint y: 442, endPoint x: 511, endPoint y: 474, distance: 266.9
click at [511, 474] on app-calendar-viewport "vri 10 zat 11 3/3 3 Banen zon 12 3/3 3 Banen maa 13 1/1 1 Baan din 14 7/7 5 Ban…" at bounding box center [784, 571] width 1568 height 2165
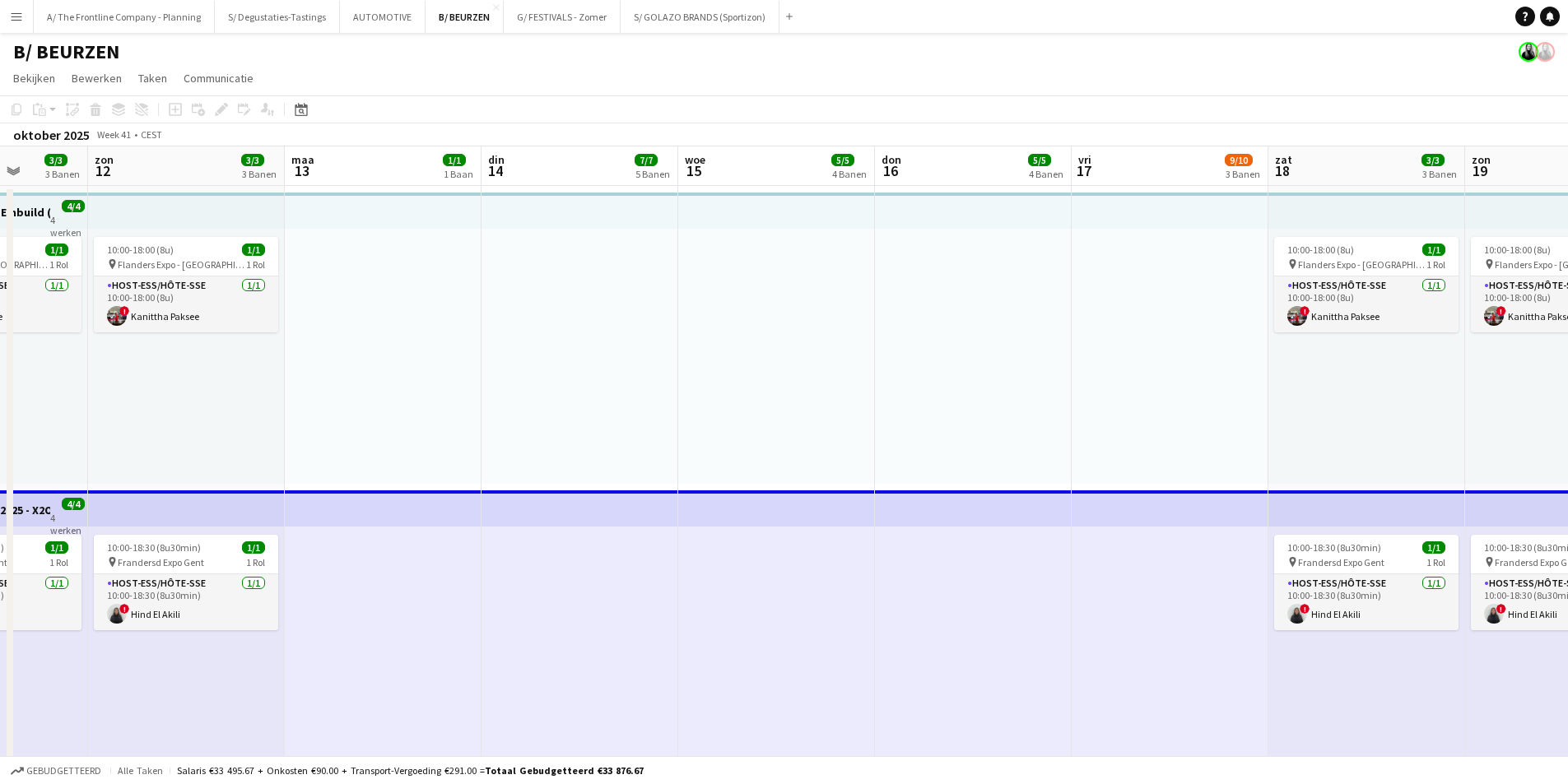
scroll to position [0, 439]
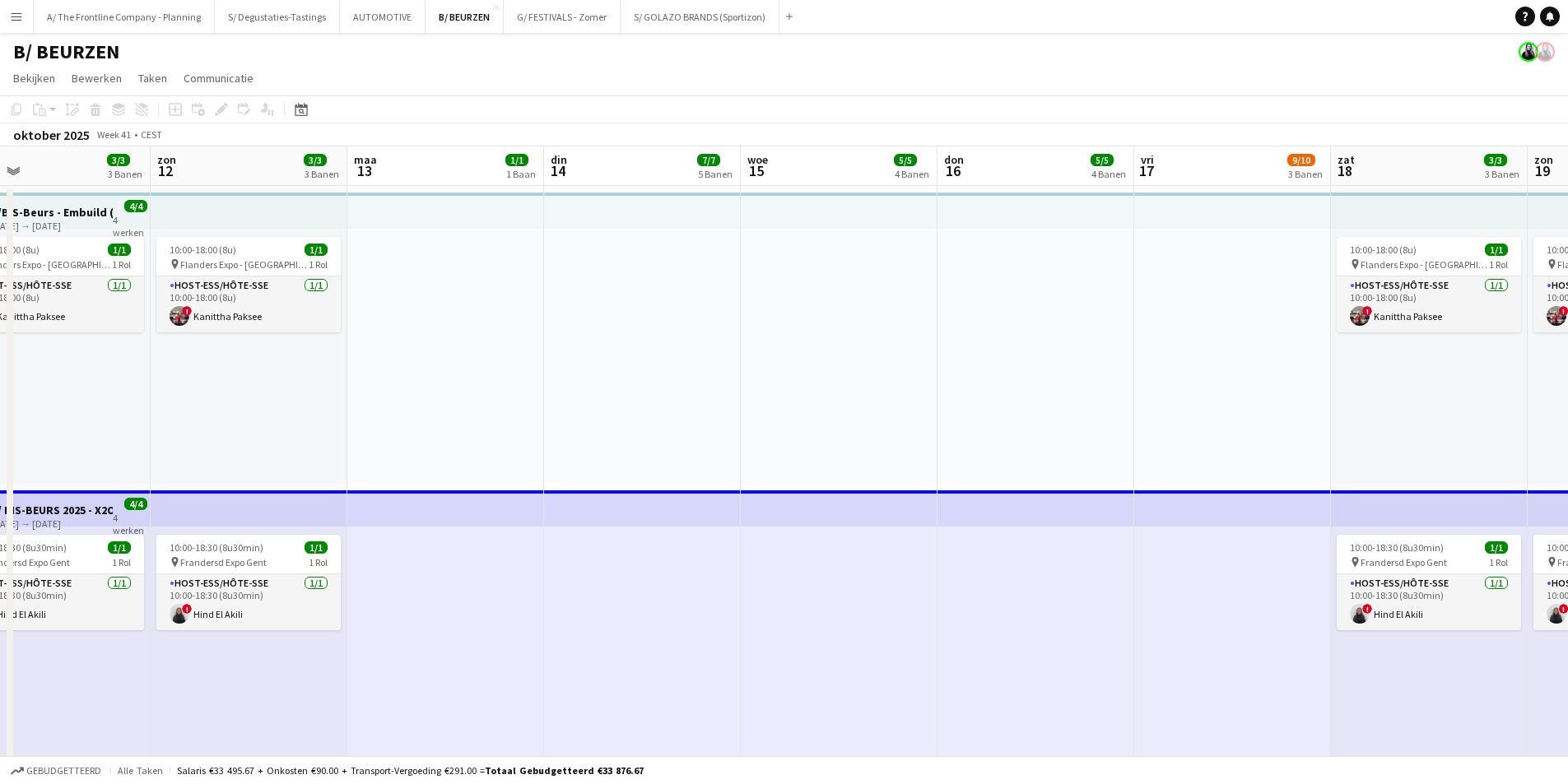
drag, startPoint x: 408, startPoint y: 402, endPoint x: 699, endPoint y: 377, distance: 292.1
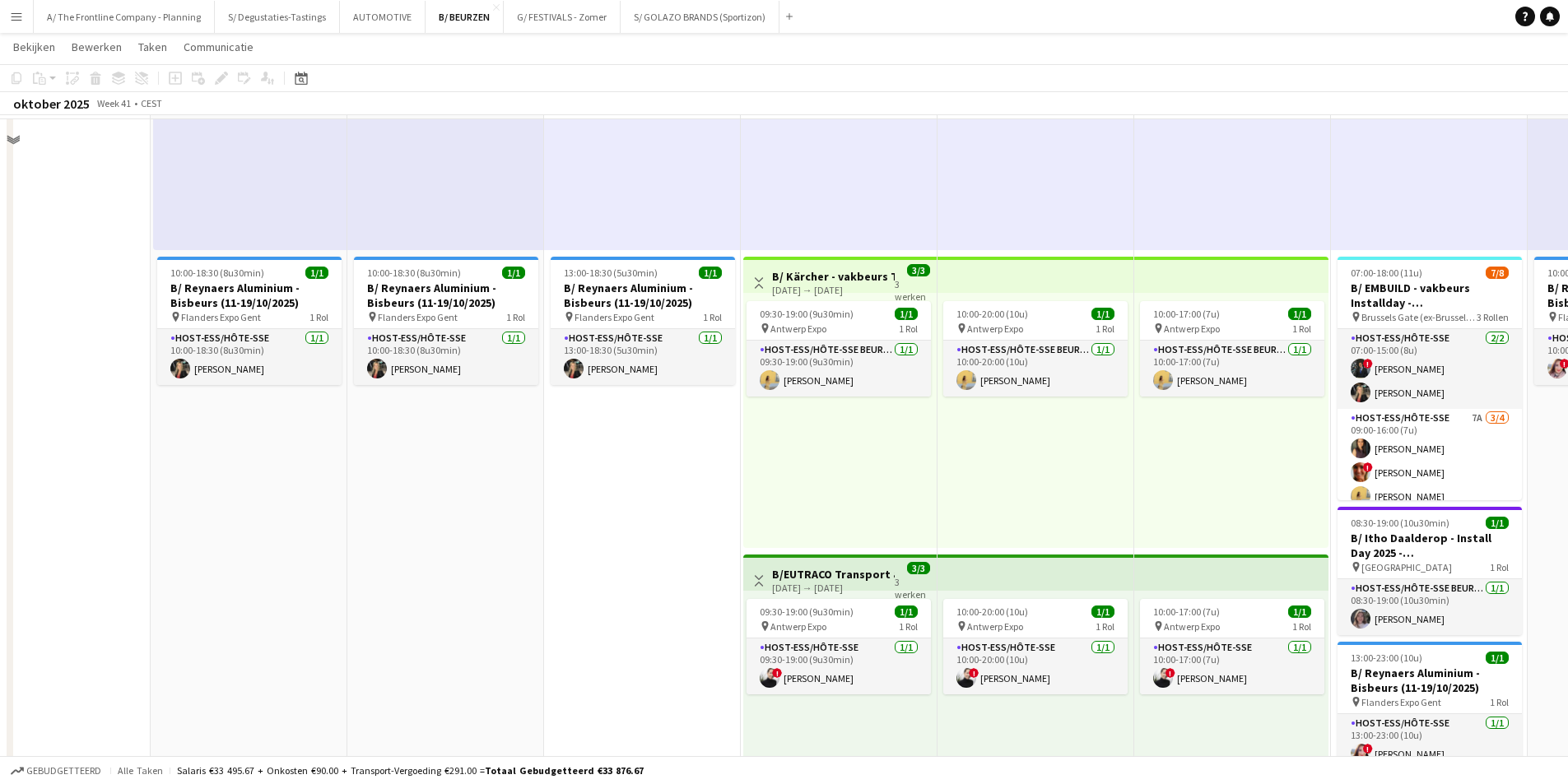
scroll to position [494, 0]
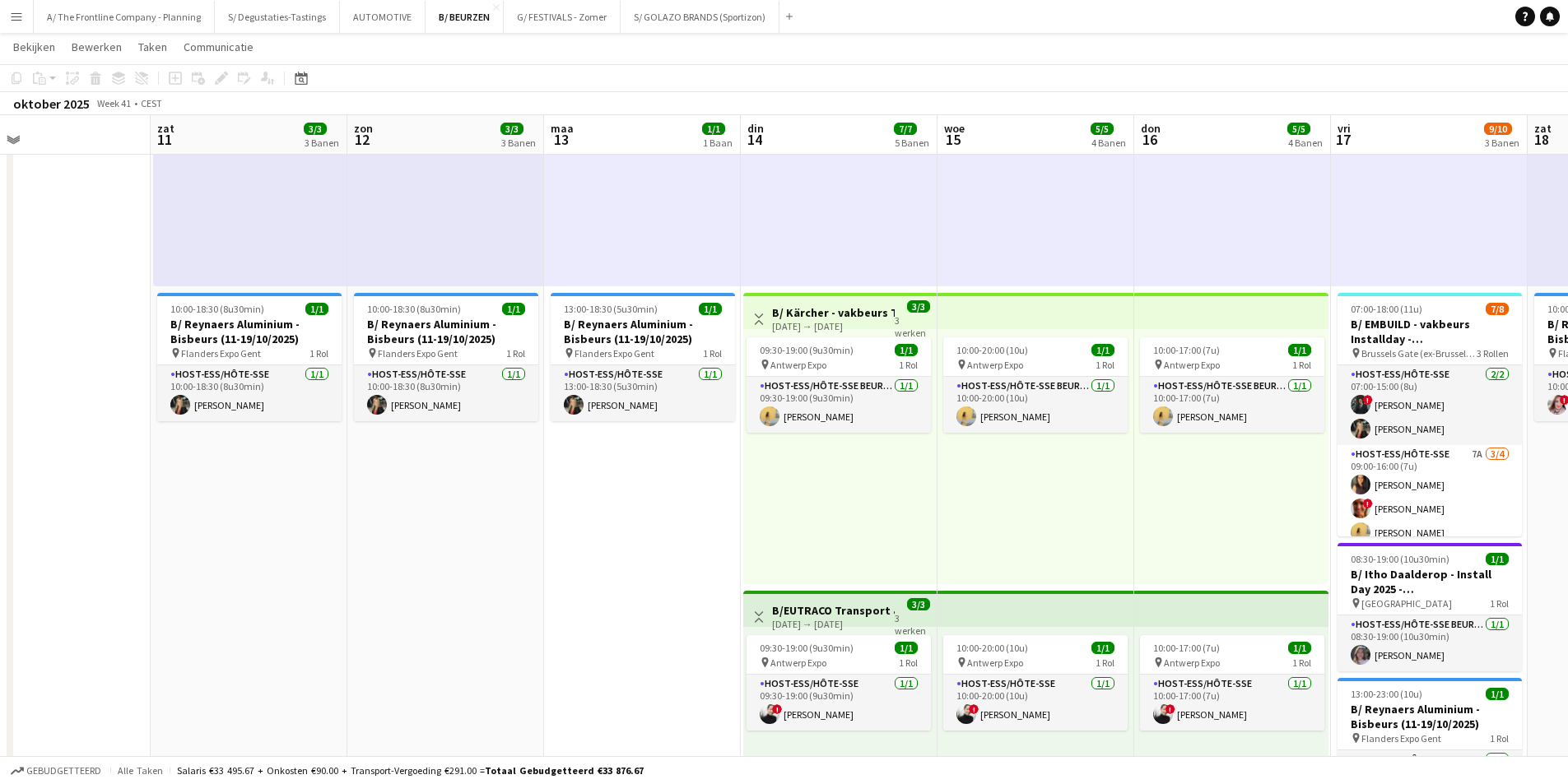
drag, startPoint x: 26, startPoint y: 18, endPoint x: 32, endPoint y: 30, distance: 13.4
click at [26, 18] on button "Menu" at bounding box center [16, 16] width 33 height 33
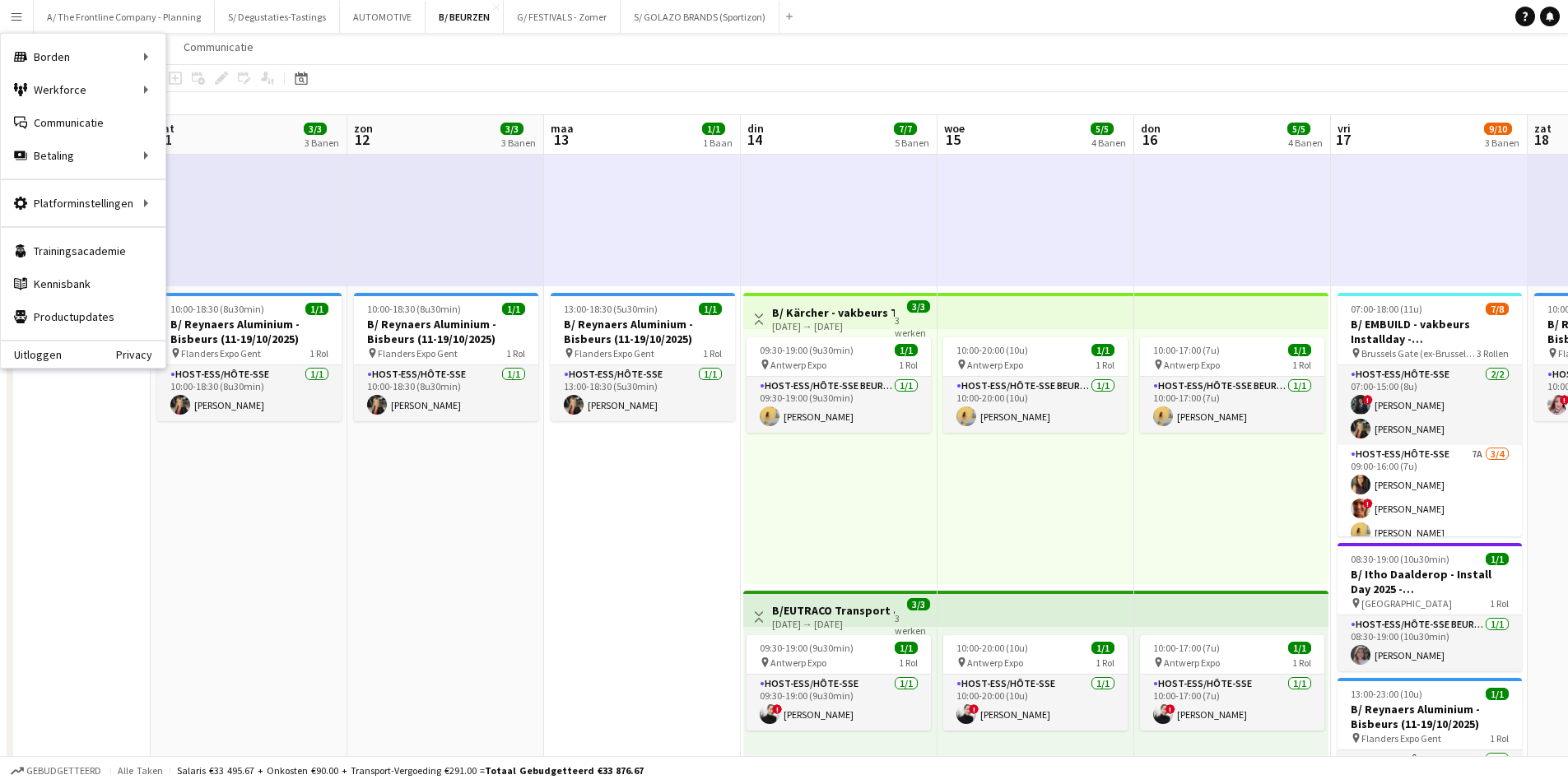
click at [650, 496] on app-date-cell "13:00-18:30 (5u30min) 1/1 B/ Reynaers Aluminium - Bisbeurs (11-19/10/2025) pin …" at bounding box center [643, 599] width 197 height 1818
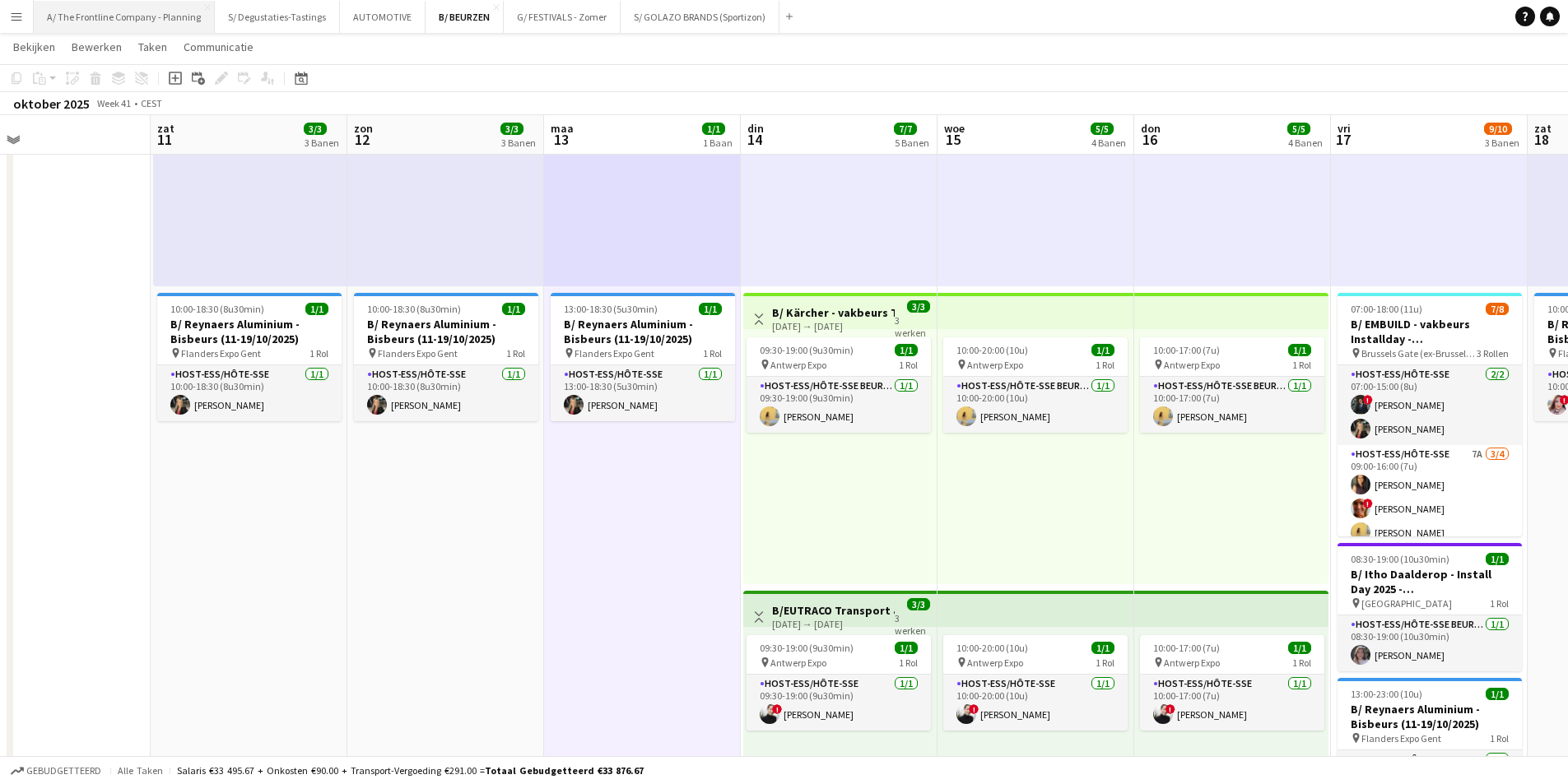
click at [170, 27] on button "A/ The Frontline Company - Planning Sluiten" at bounding box center [124, 17] width 182 height 32
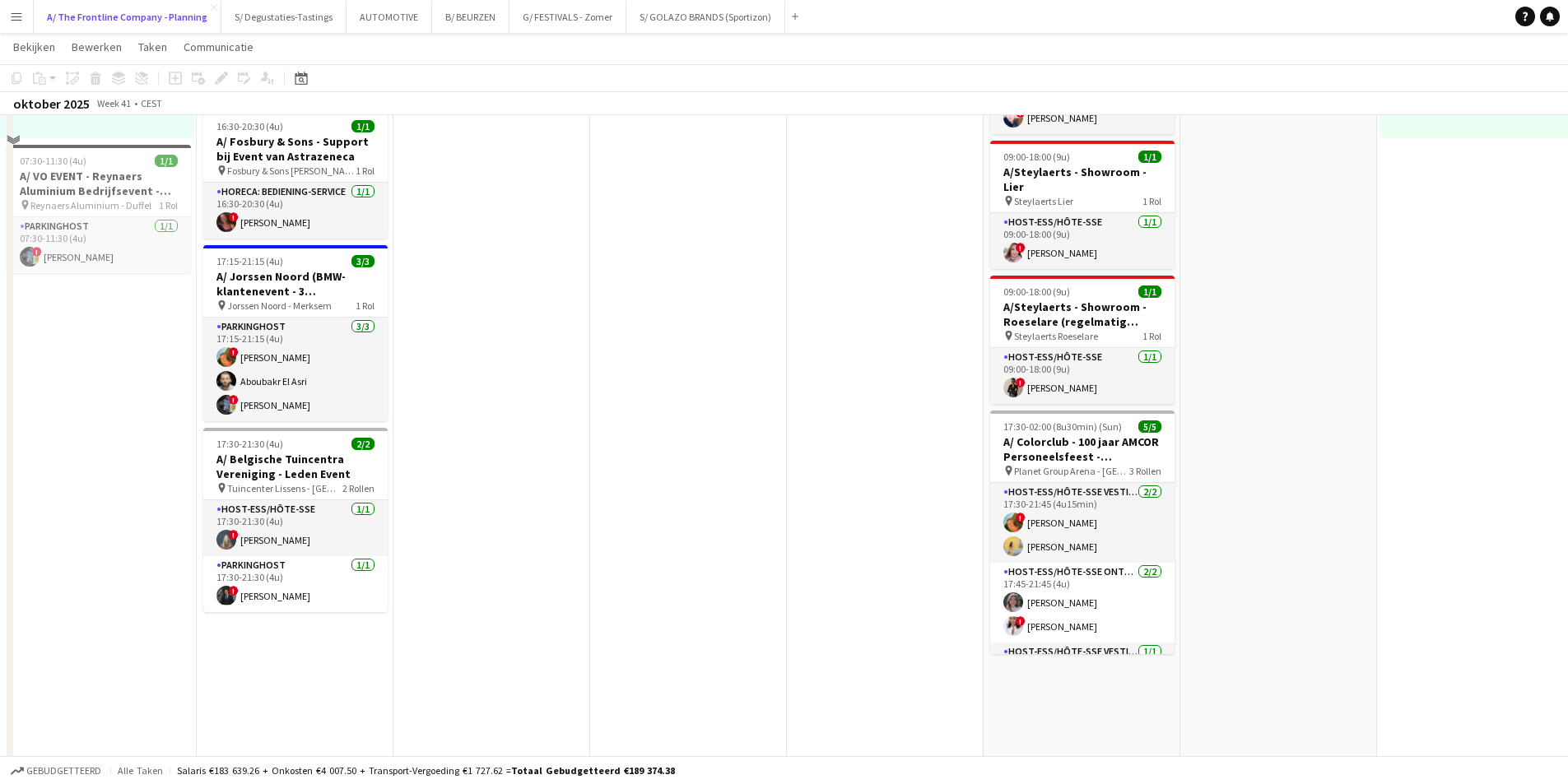
scroll to position [741, 0]
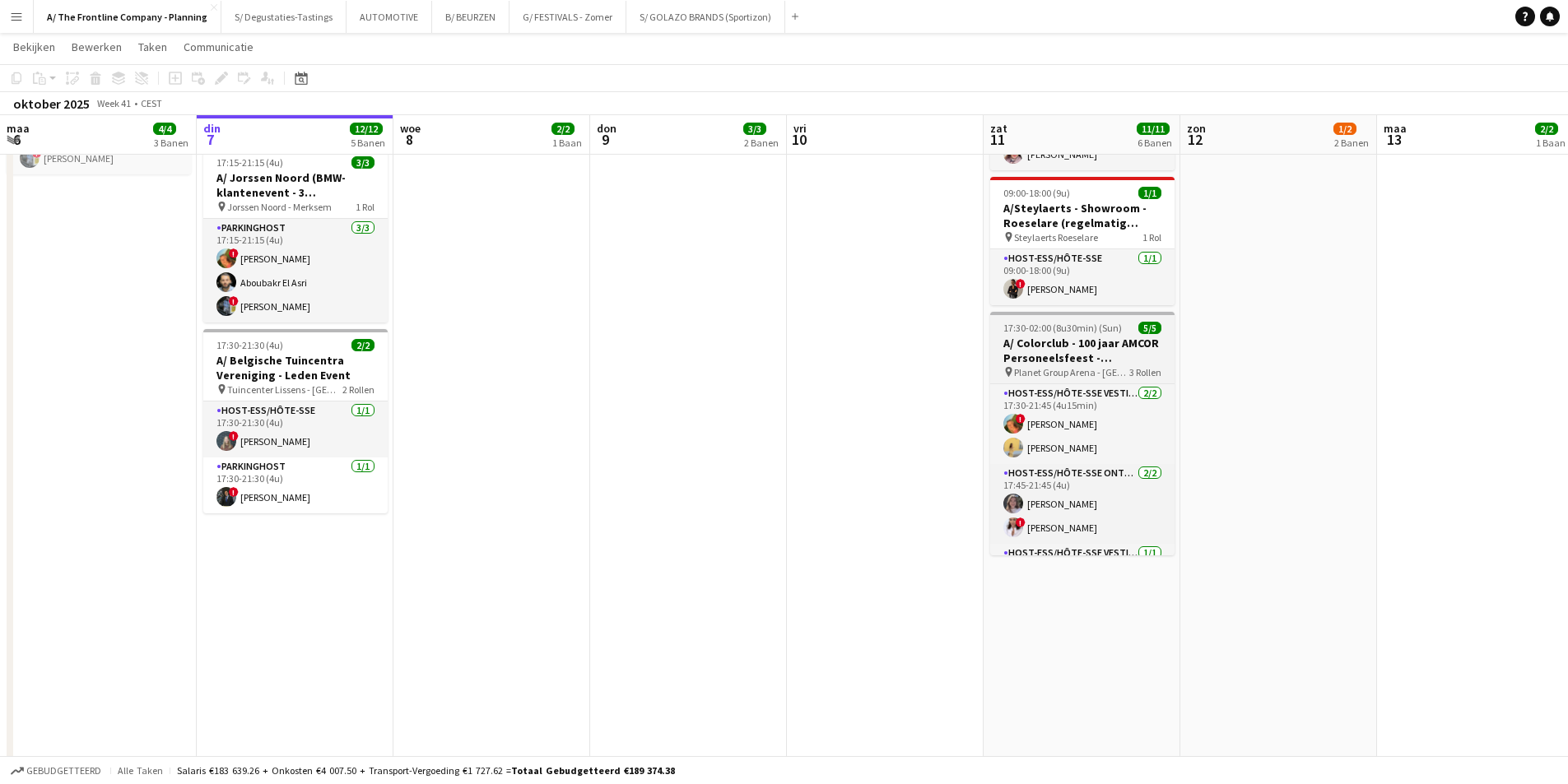
click at [1058, 366] on span "Planet Group Arena - [GEOGRAPHIC_DATA]" at bounding box center [1071, 373] width 115 height 12
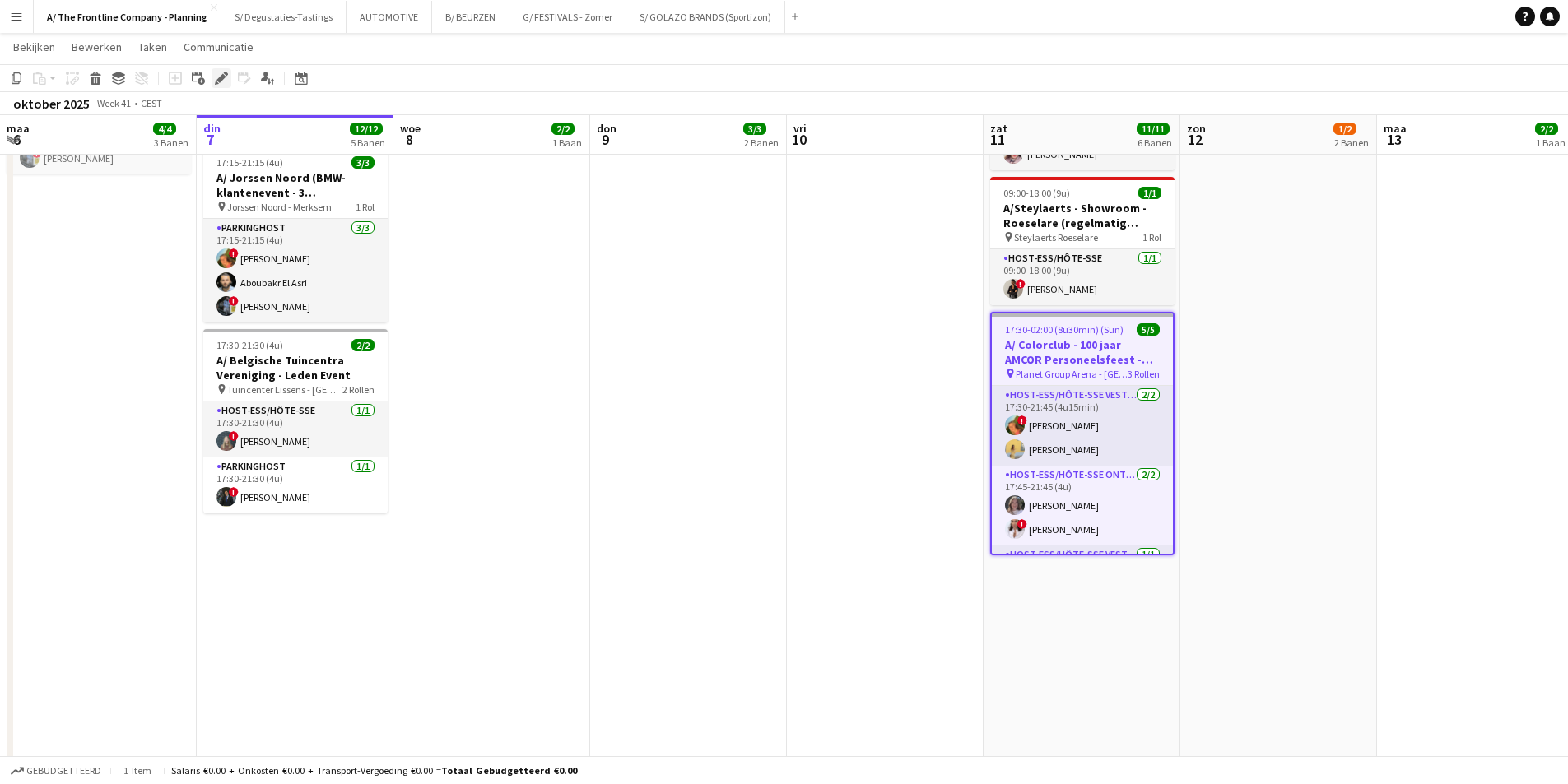
click at [222, 80] on icon at bounding box center [221, 79] width 9 height 9
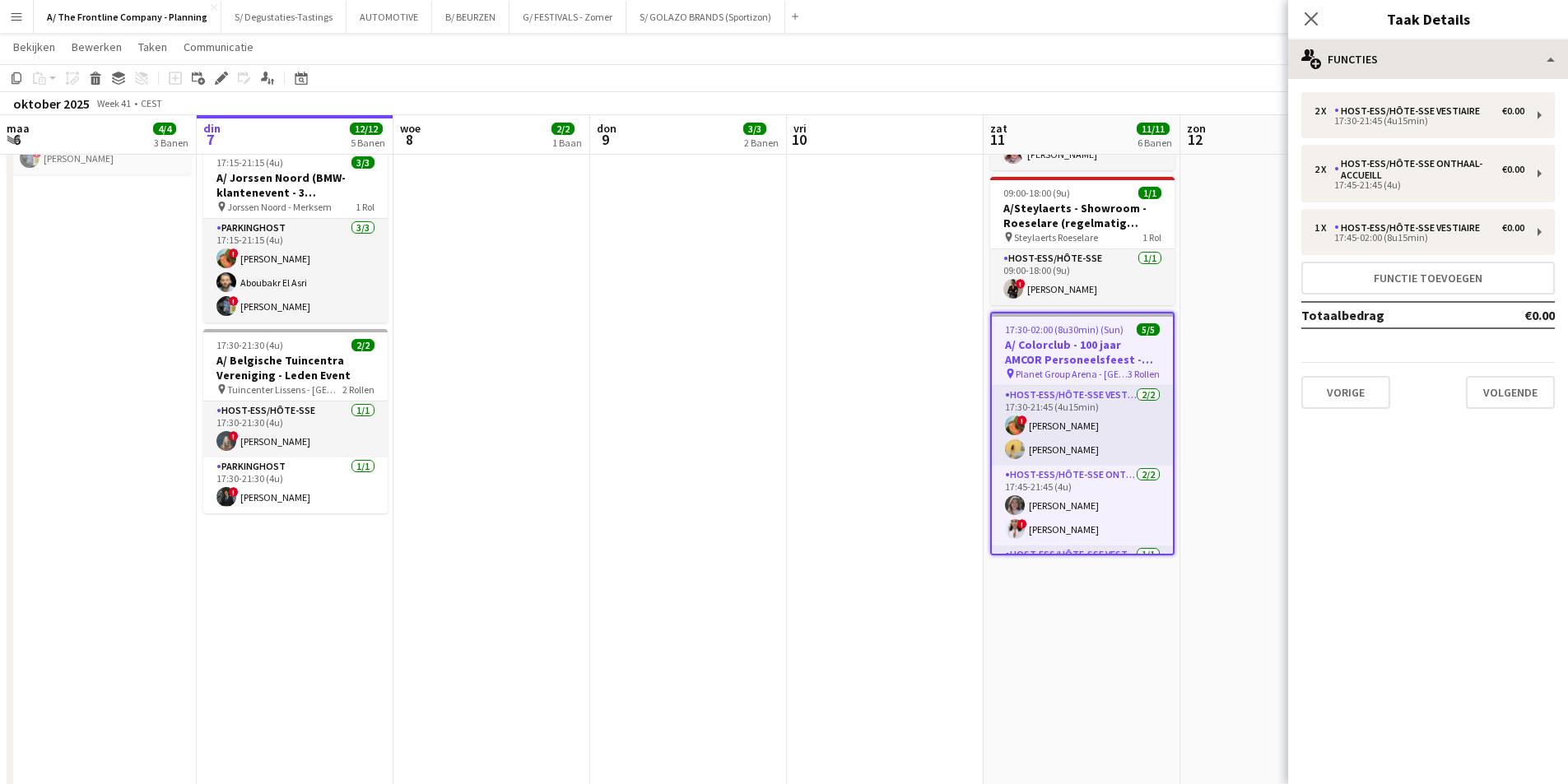
click at [1470, 78] on div "multiple-users-add Functies multiple-users-add Functies maps-pin-1 Locatie ads-…" at bounding box center [1428, 411] width 280 height 744
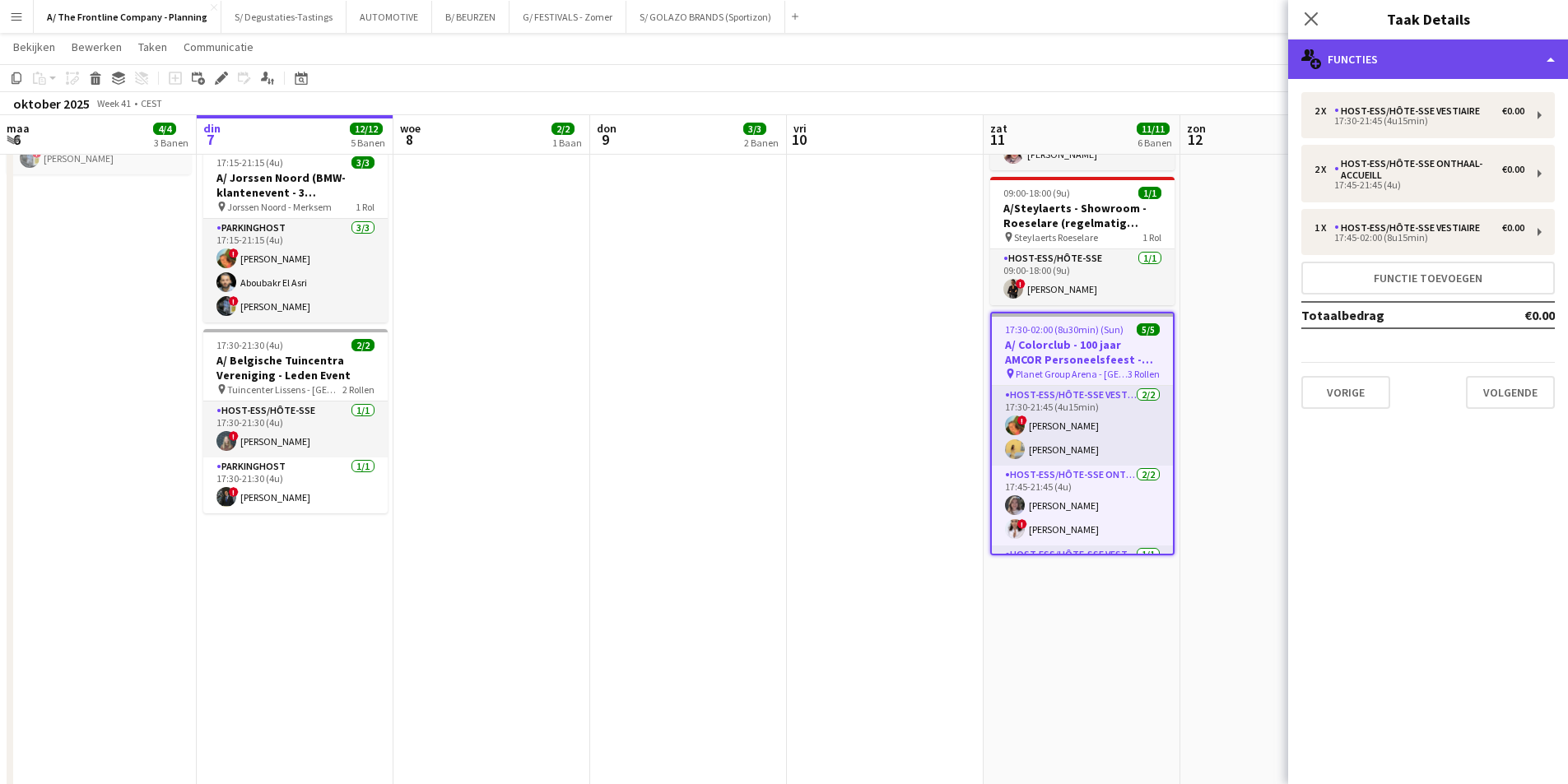
click at [1470, 61] on div "multiple-users-add Functies" at bounding box center [1428, 59] width 280 height 40
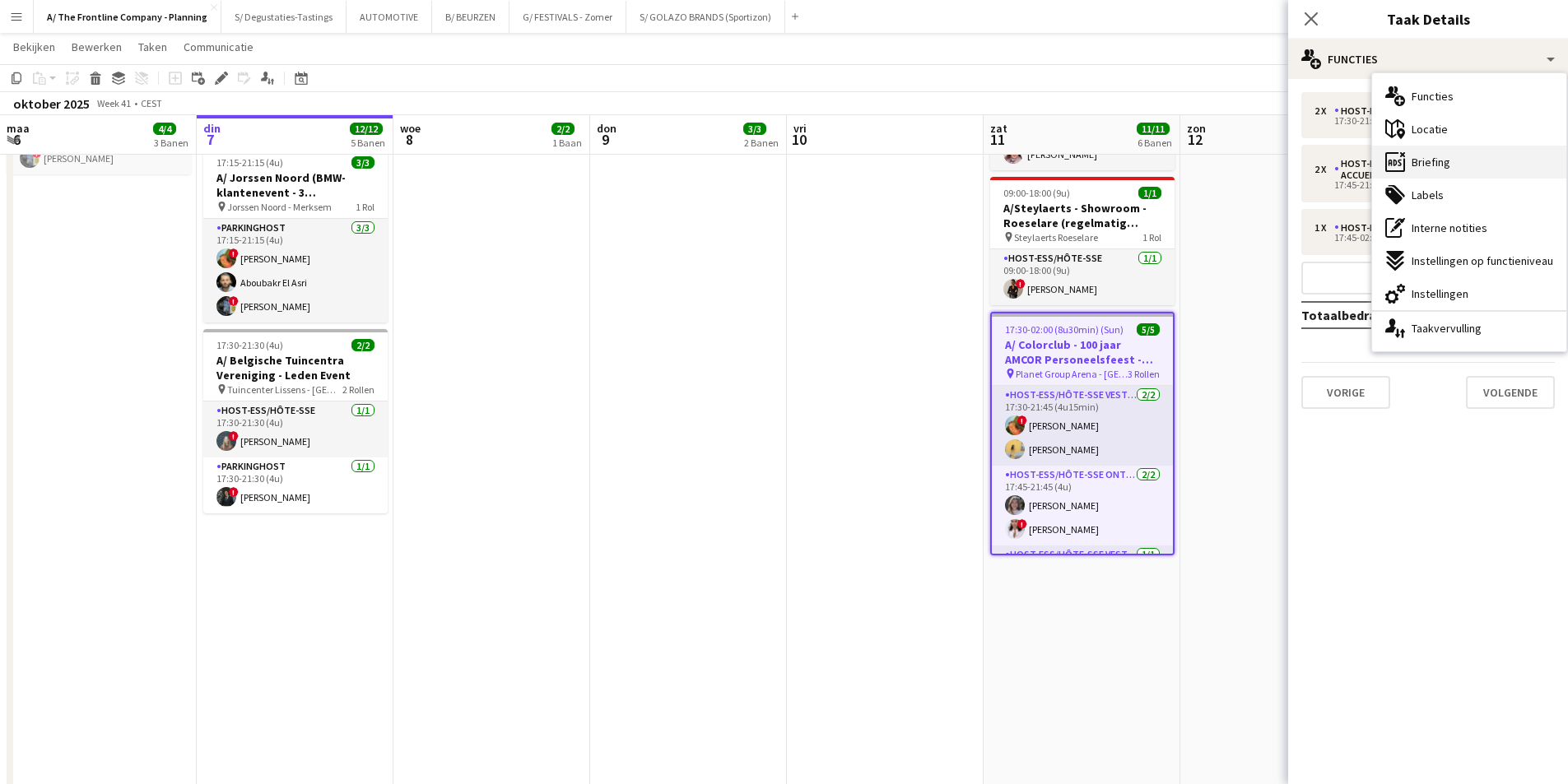
click at [1506, 165] on div "ads-window Briefing" at bounding box center [1469, 162] width 194 height 33
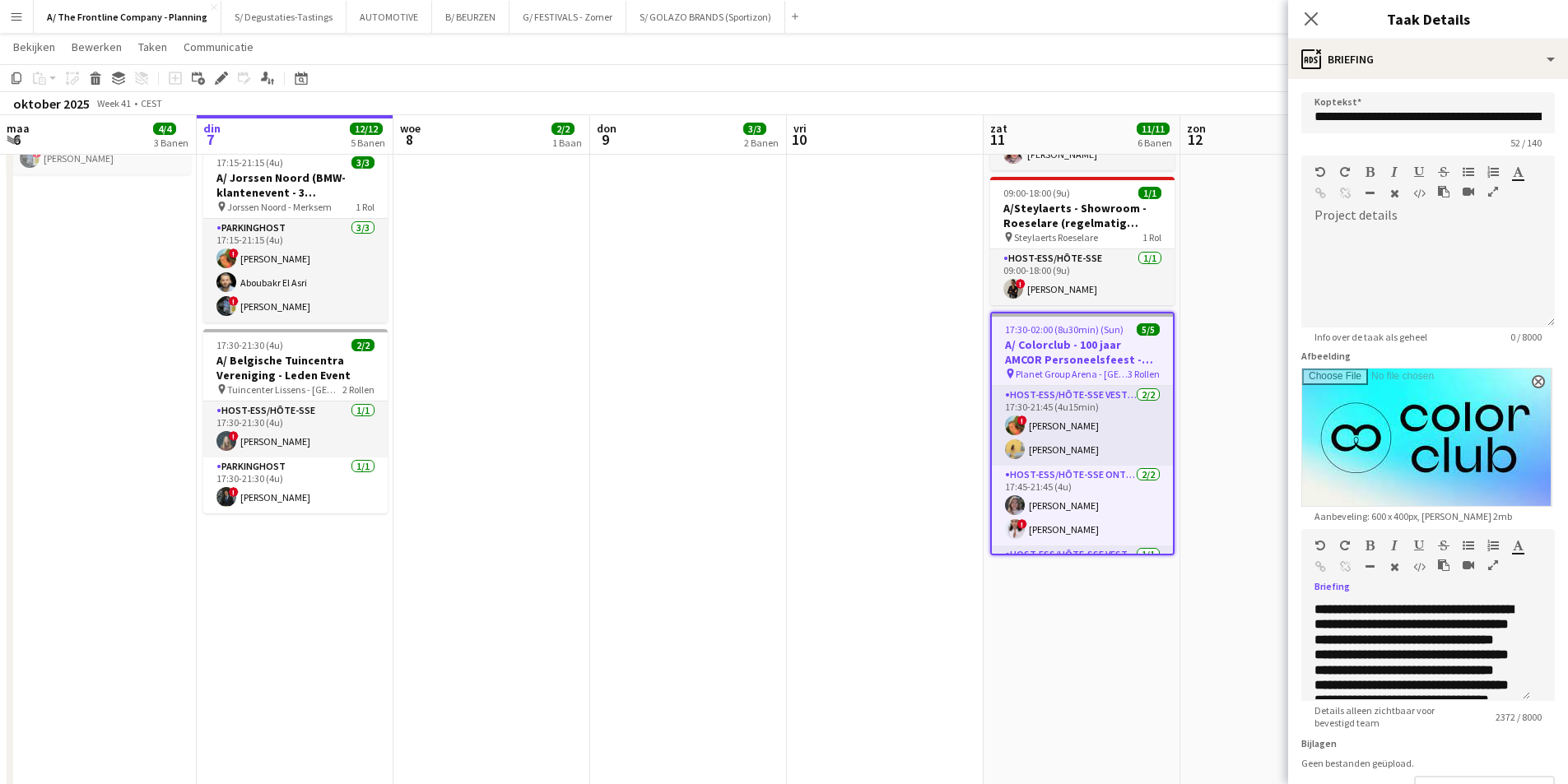
click at [1488, 571] on icon "button" at bounding box center [1493, 565] width 10 height 12
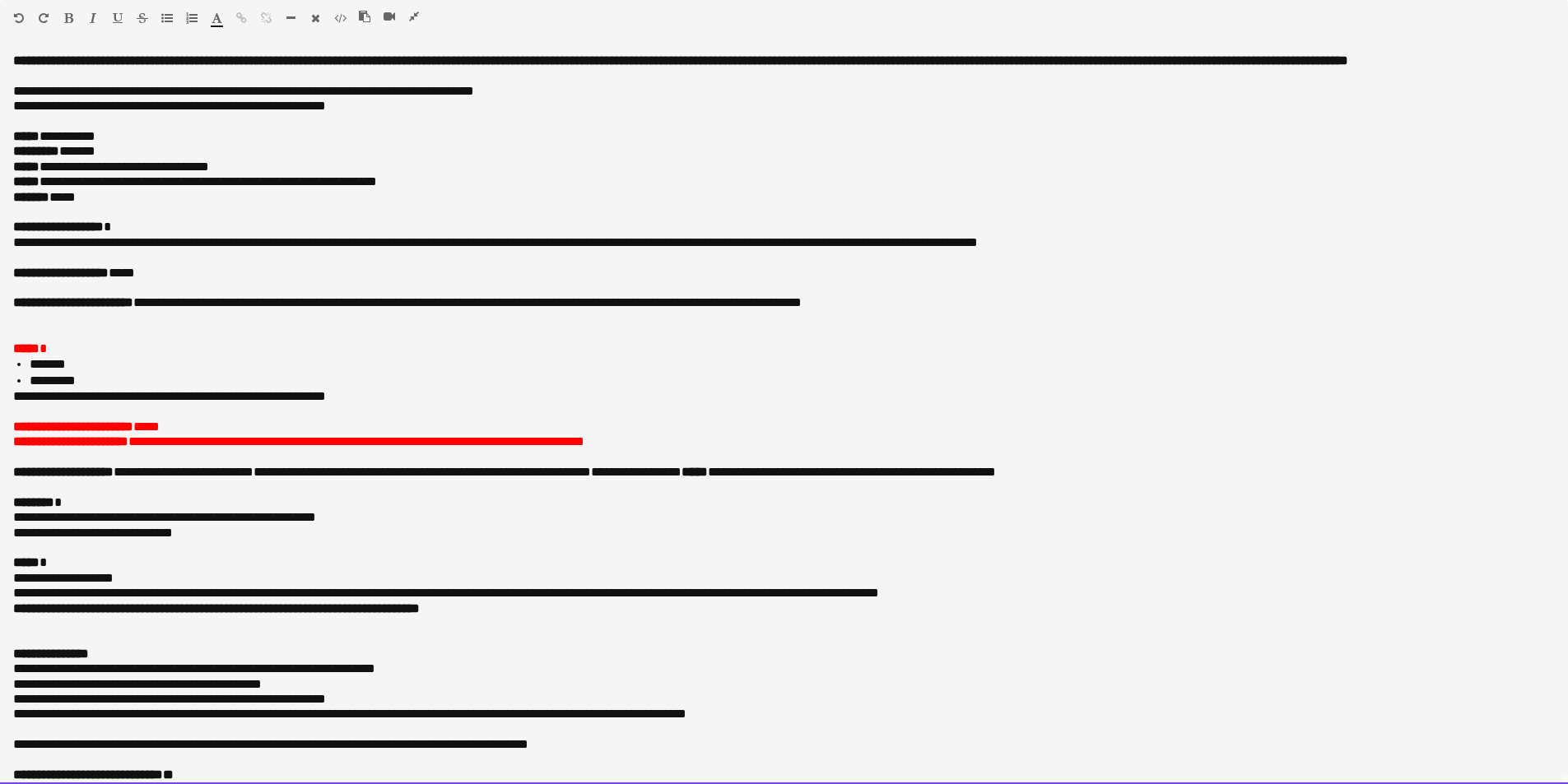
click at [225, 219] on p at bounding box center [784, 212] width 1541 height 15
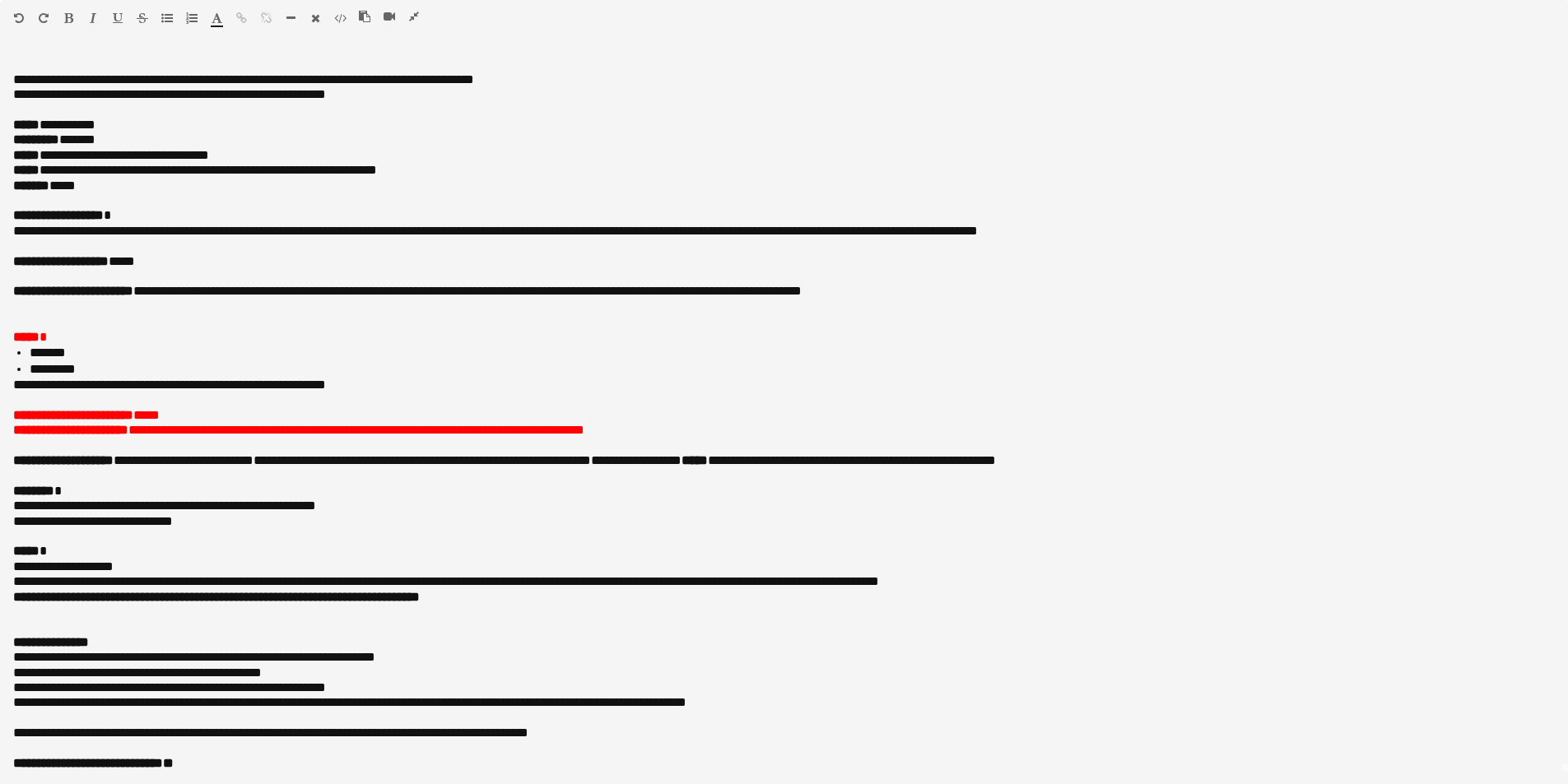
scroll to position [658, 0]
click at [409, 12] on icon "button" at bounding box center [413, 16] width 10 height 12
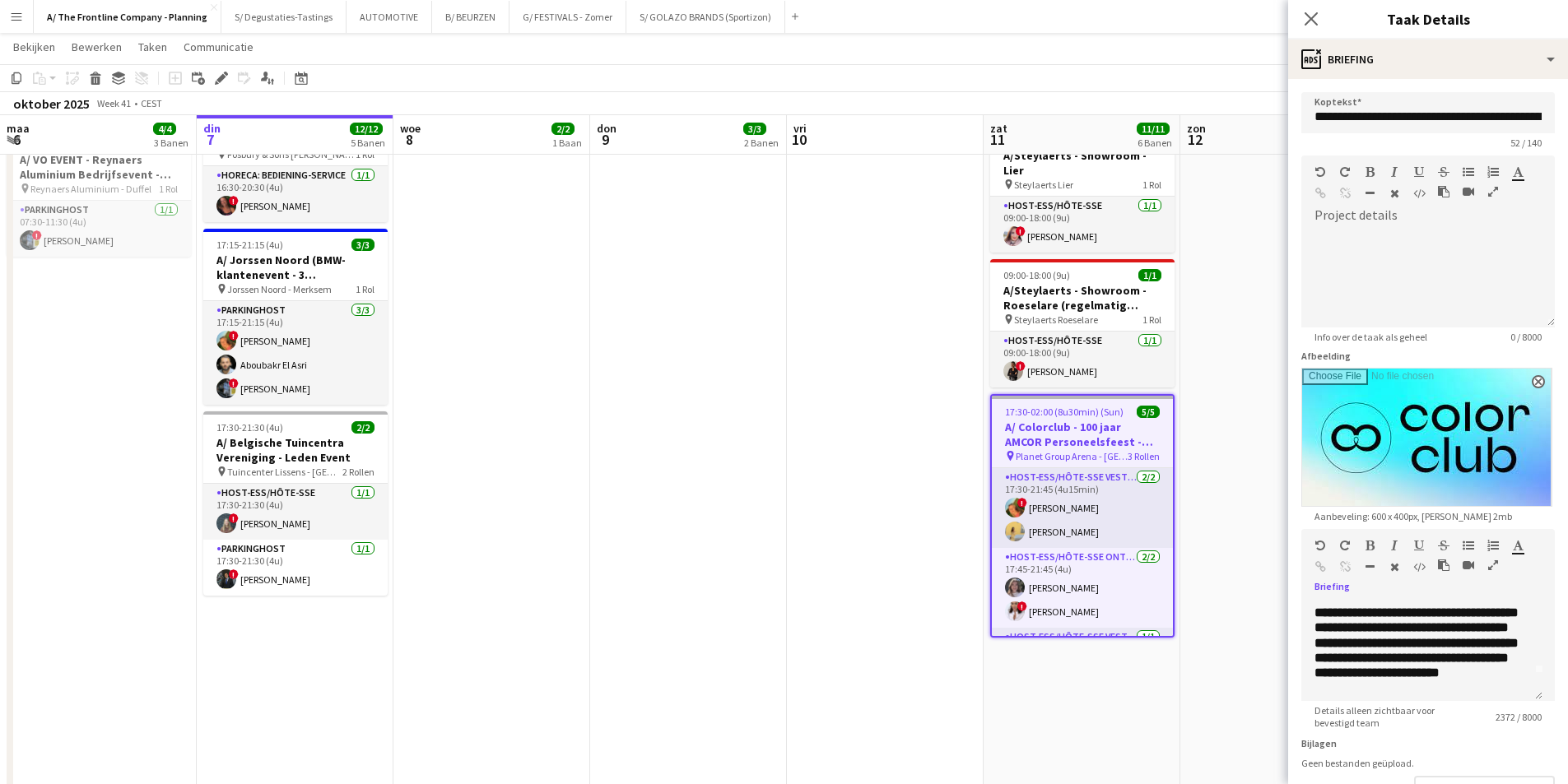
click at [784, 523] on app-date-cell "12:30-16:30 (4u) 2/2 pin Aalst 1 Rol Host-ess/Hôte-sse 2/2 12:30-16:30 (4u) ! E…" at bounding box center [689, 363] width 197 height 1675
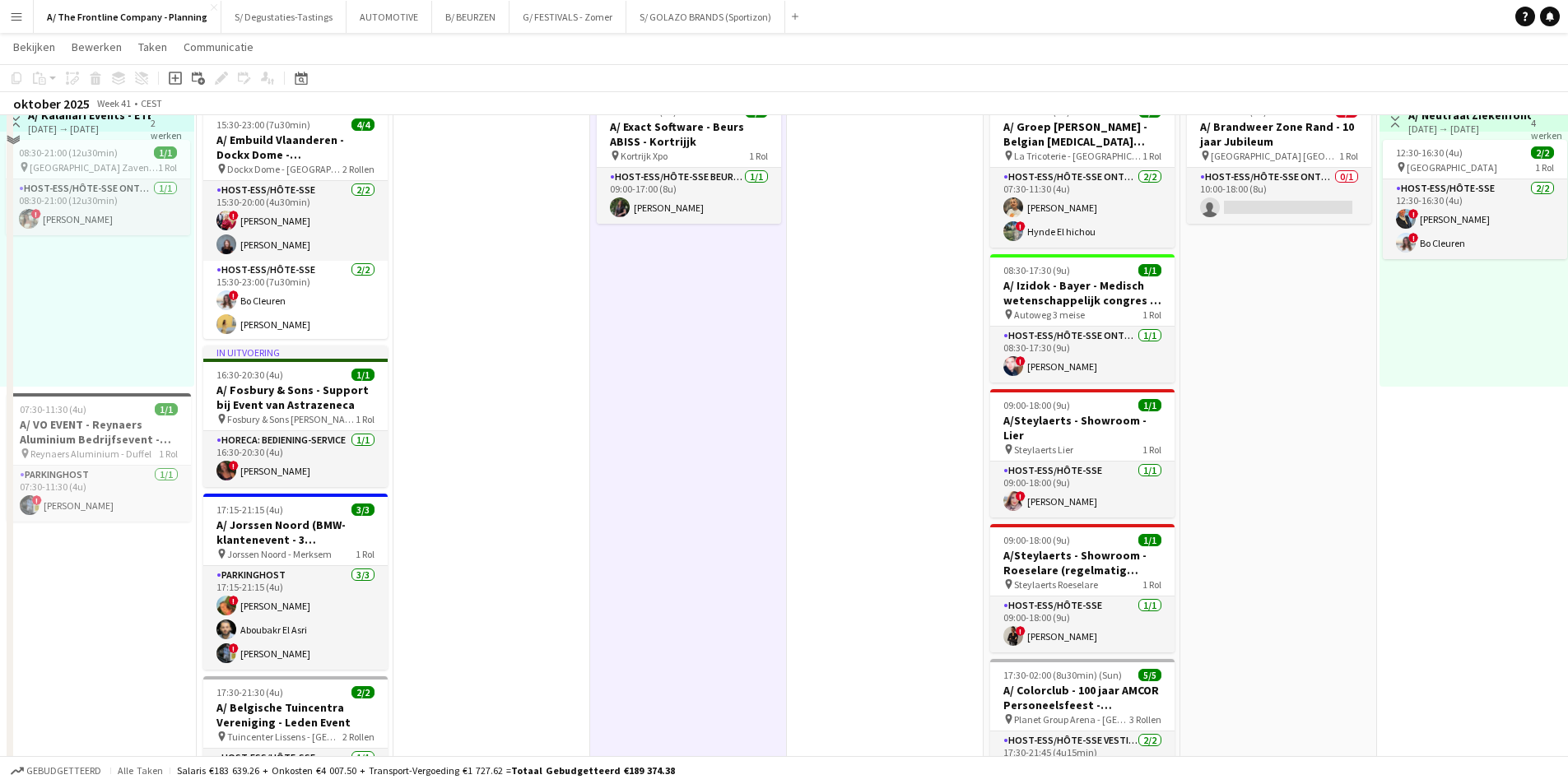
scroll to position [411, 0]
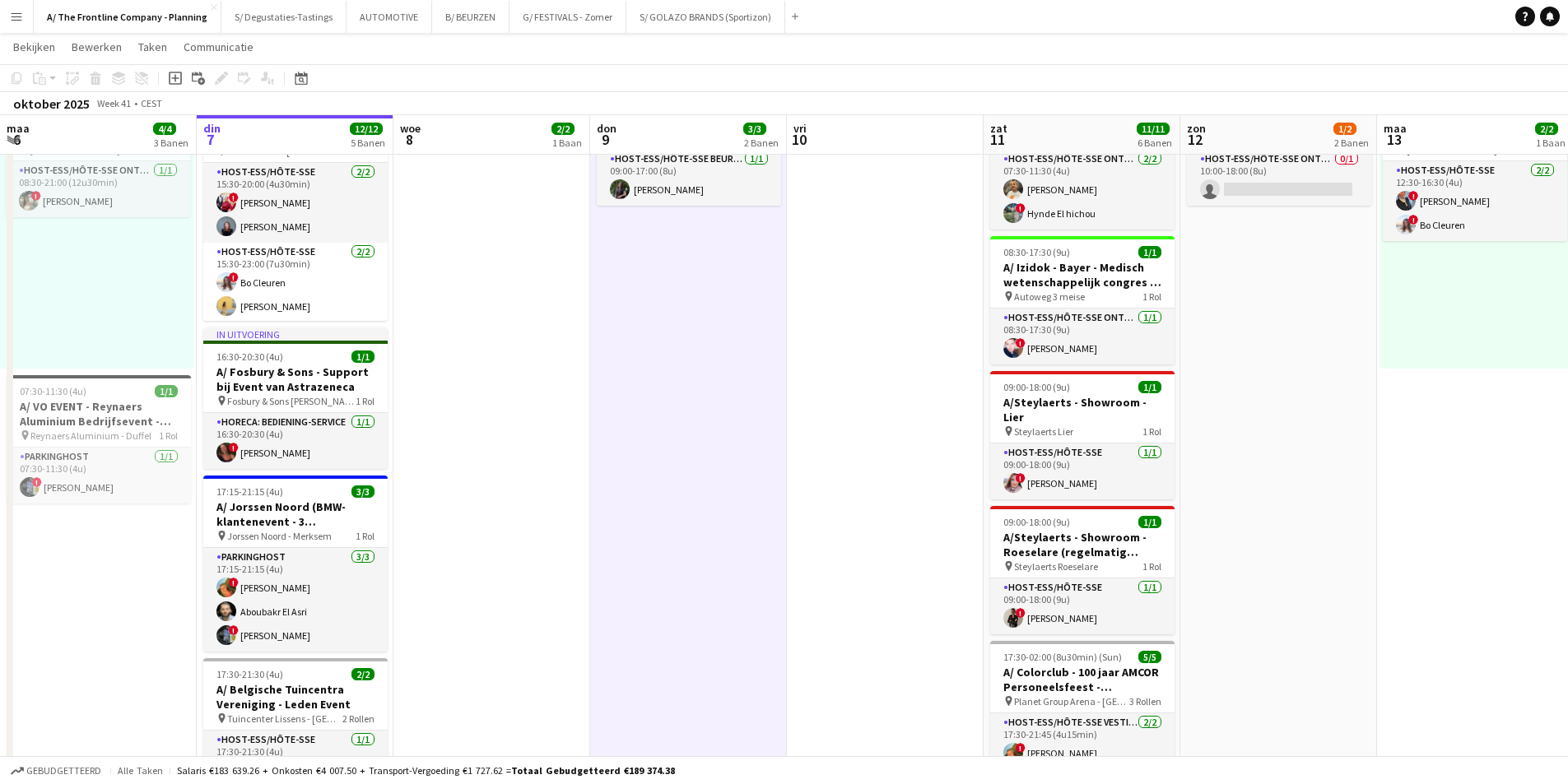
drag, startPoint x: 714, startPoint y: 463, endPoint x: 876, endPoint y: 461, distance: 162.0
click at [876, 461] on app-calendar-viewport "zat 4 12/12 5 Banen zon 5 11/11 5 Banen maa 6 4/4 3 Banen din 7 12/12 5 Banen w…" at bounding box center [784, 626] width 1568 height 1947
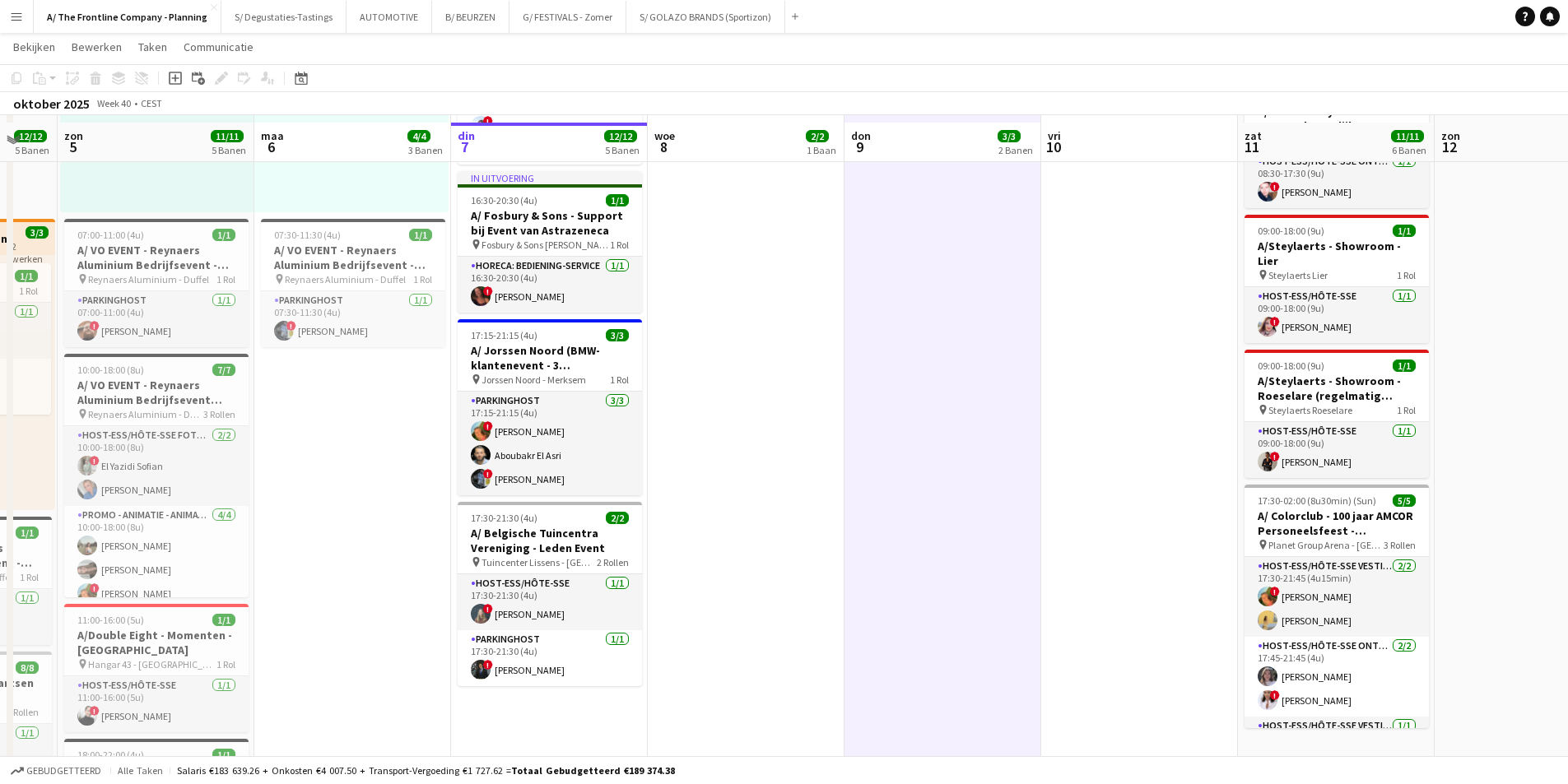
scroll to position [576, 0]
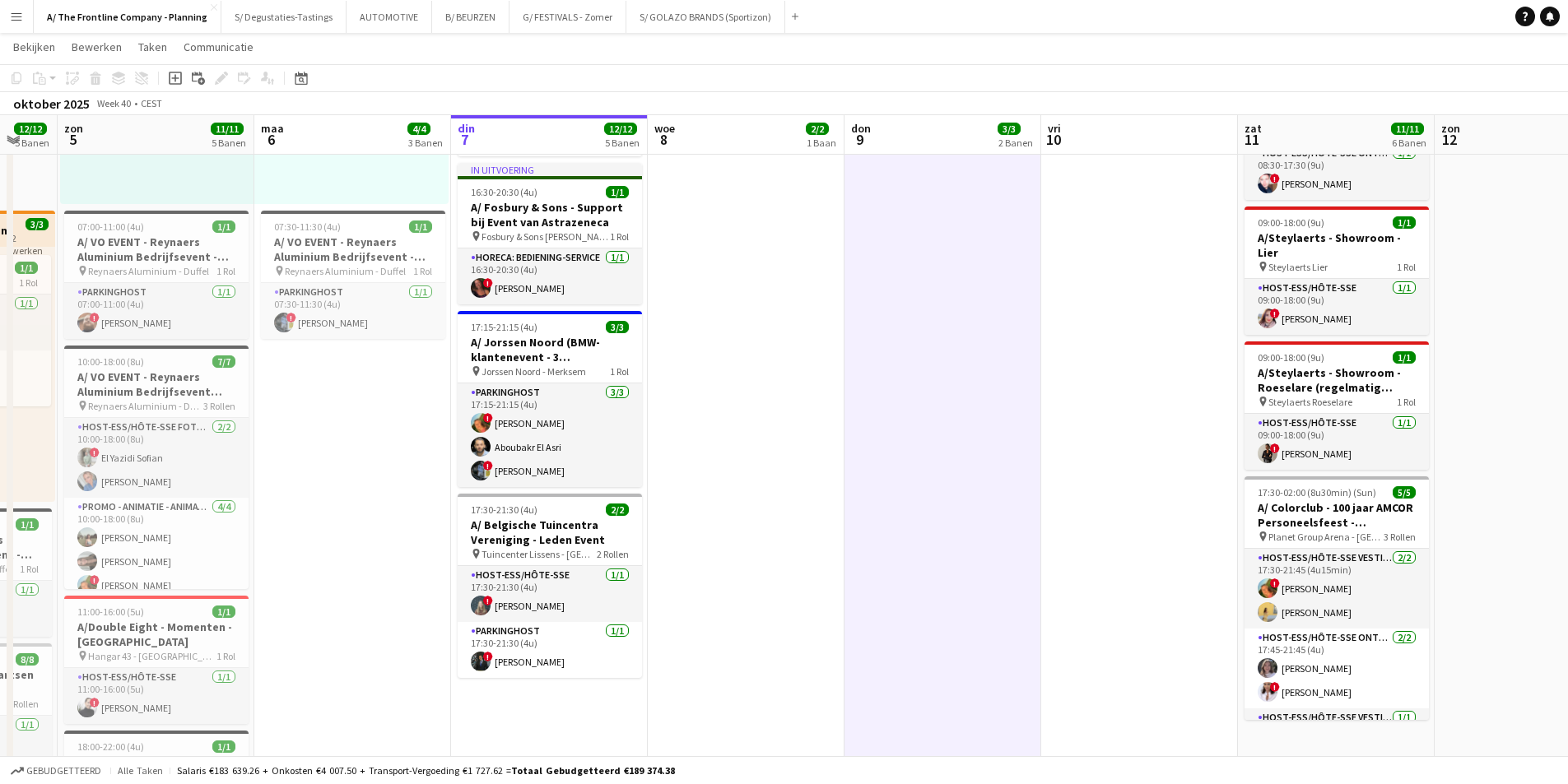
click at [692, 594] on app-date-cell "12:30-16:30 (4u) 2/2 pin Aalst 1 Rol Host-ess/Hôte-sse 2/2 12:30-16:30 (4u) ! E…" at bounding box center [746, 445] width 197 height 1675
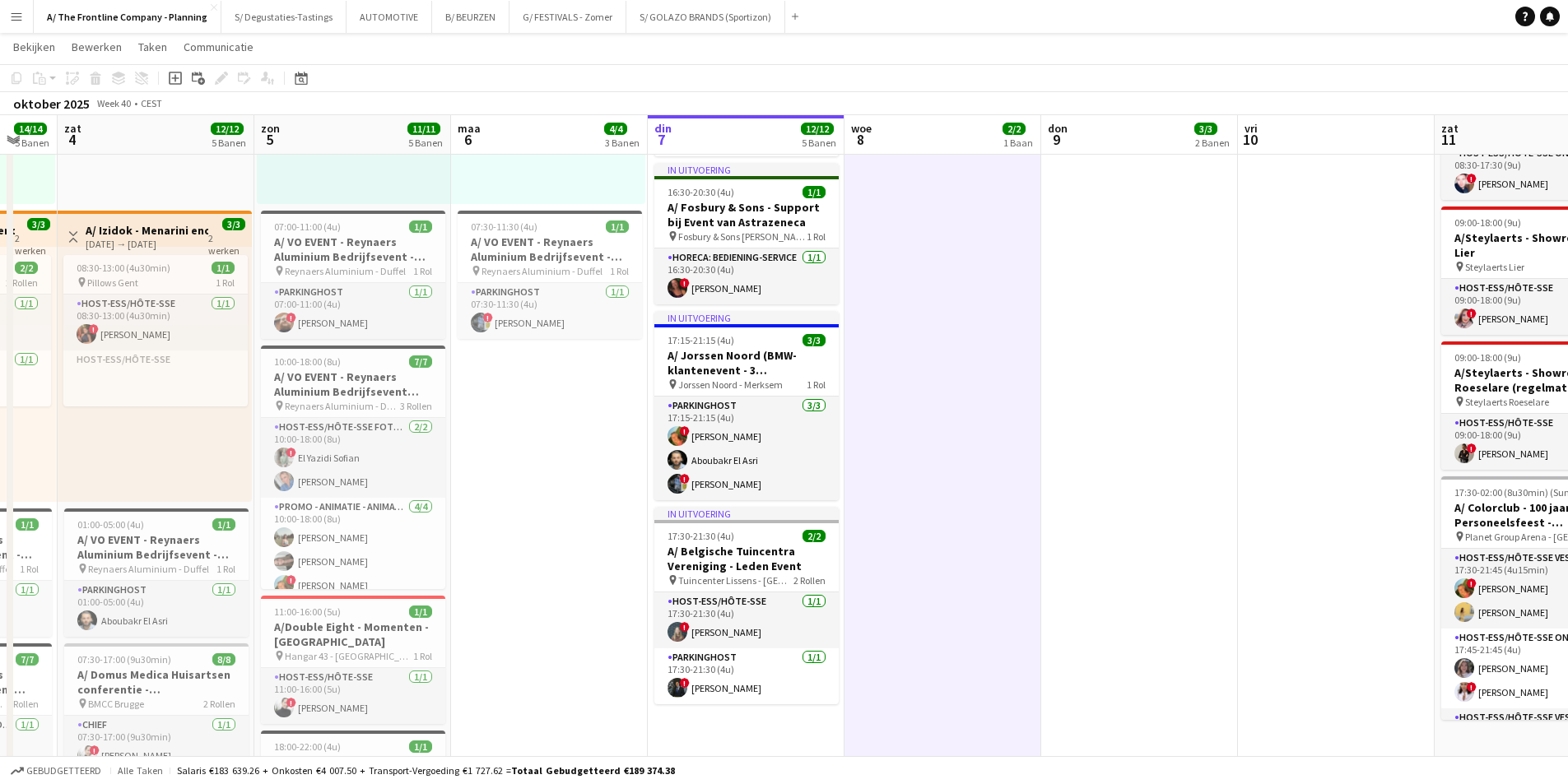
scroll to position [0, 521]
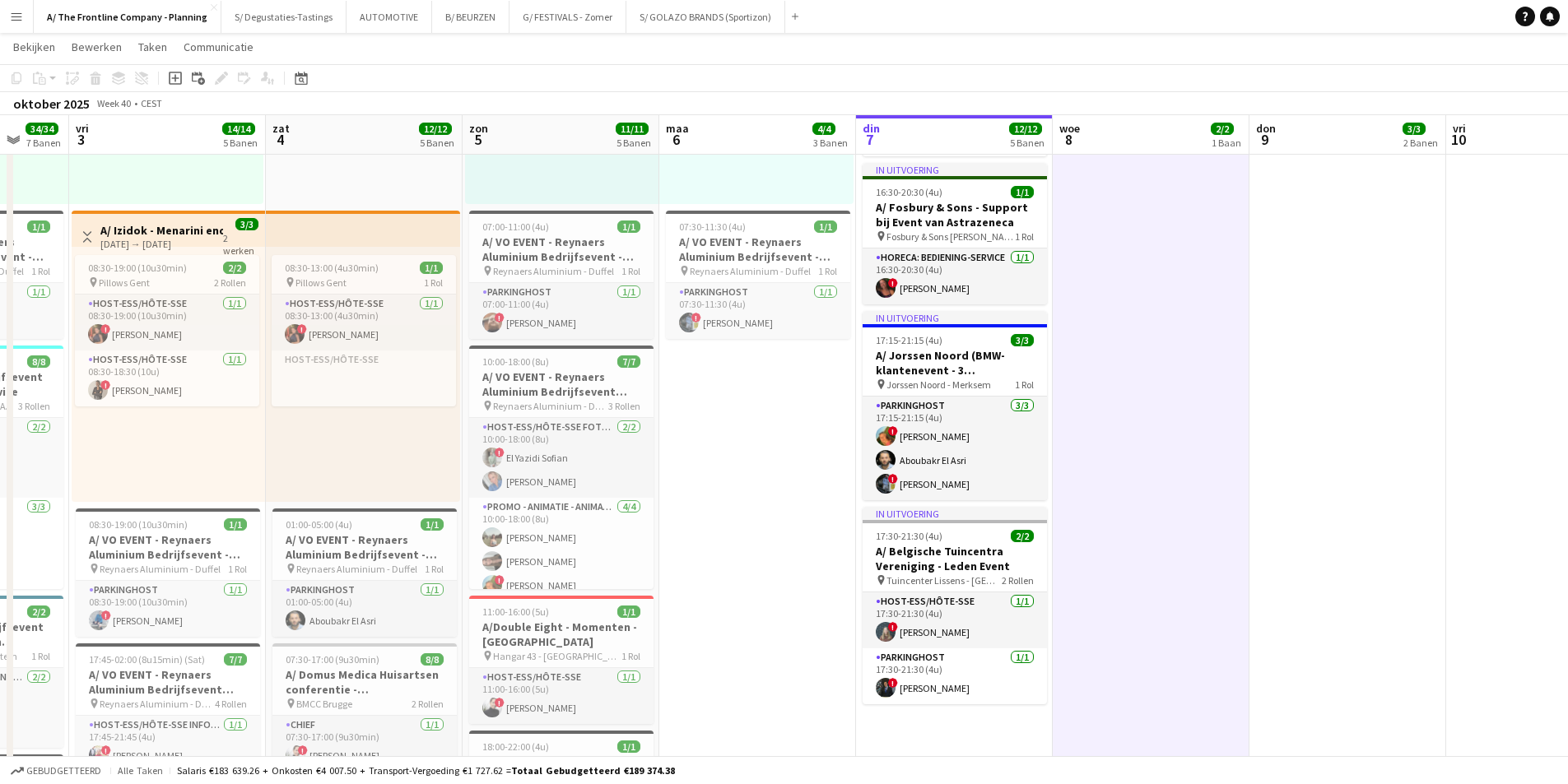
drag, startPoint x: 322, startPoint y: 455, endPoint x: 727, endPoint y: 434, distance: 405.5
click at [727, 434] on app-calendar-viewport "din 30 23/23 6 Banen woe 1 7/7 5 Banen don 2 34/34 7 Banen vri 3 14/14 5 Banen …" at bounding box center [784, 462] width 1568 height 1947
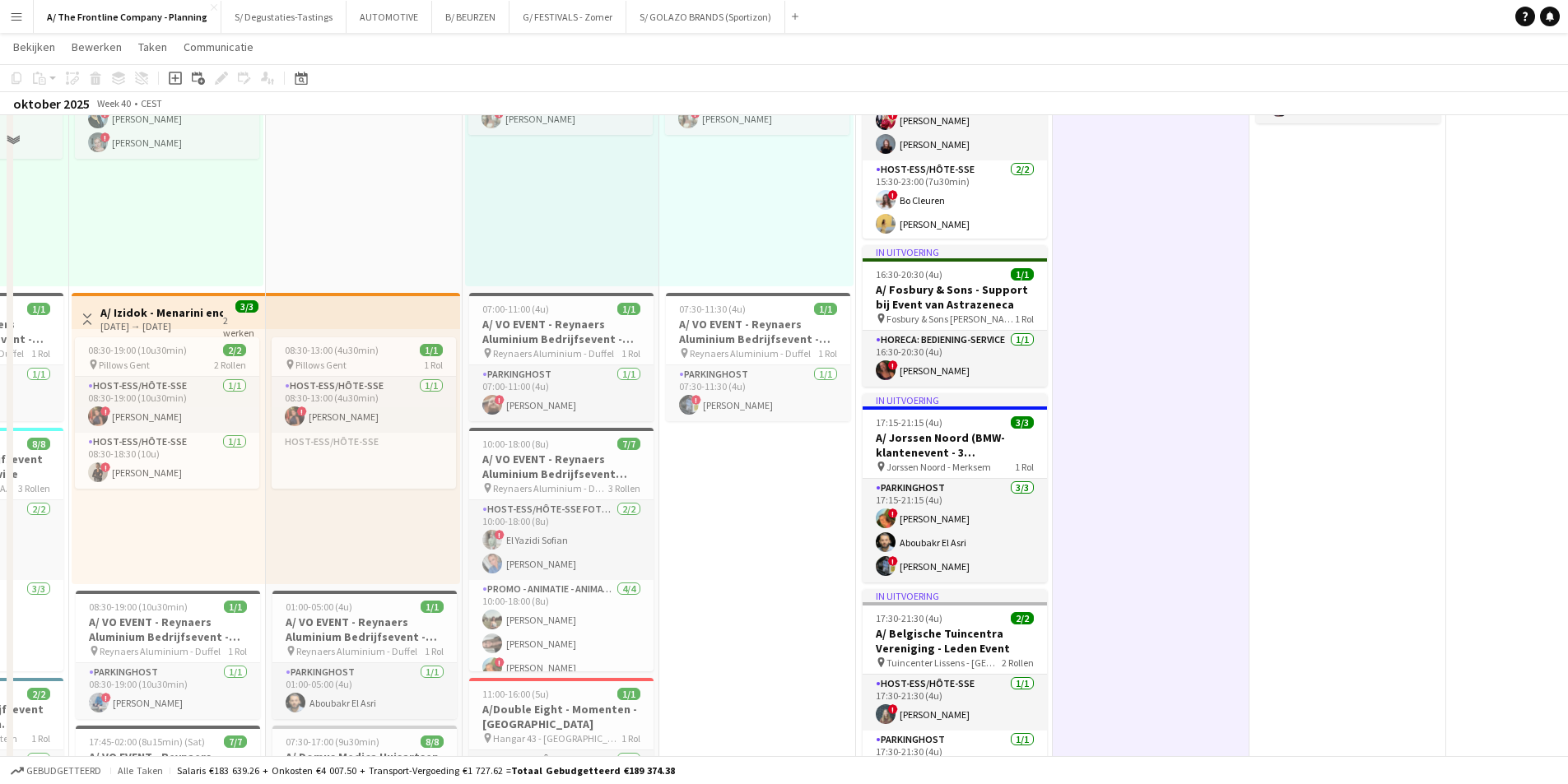
scroll to position [247, 0]
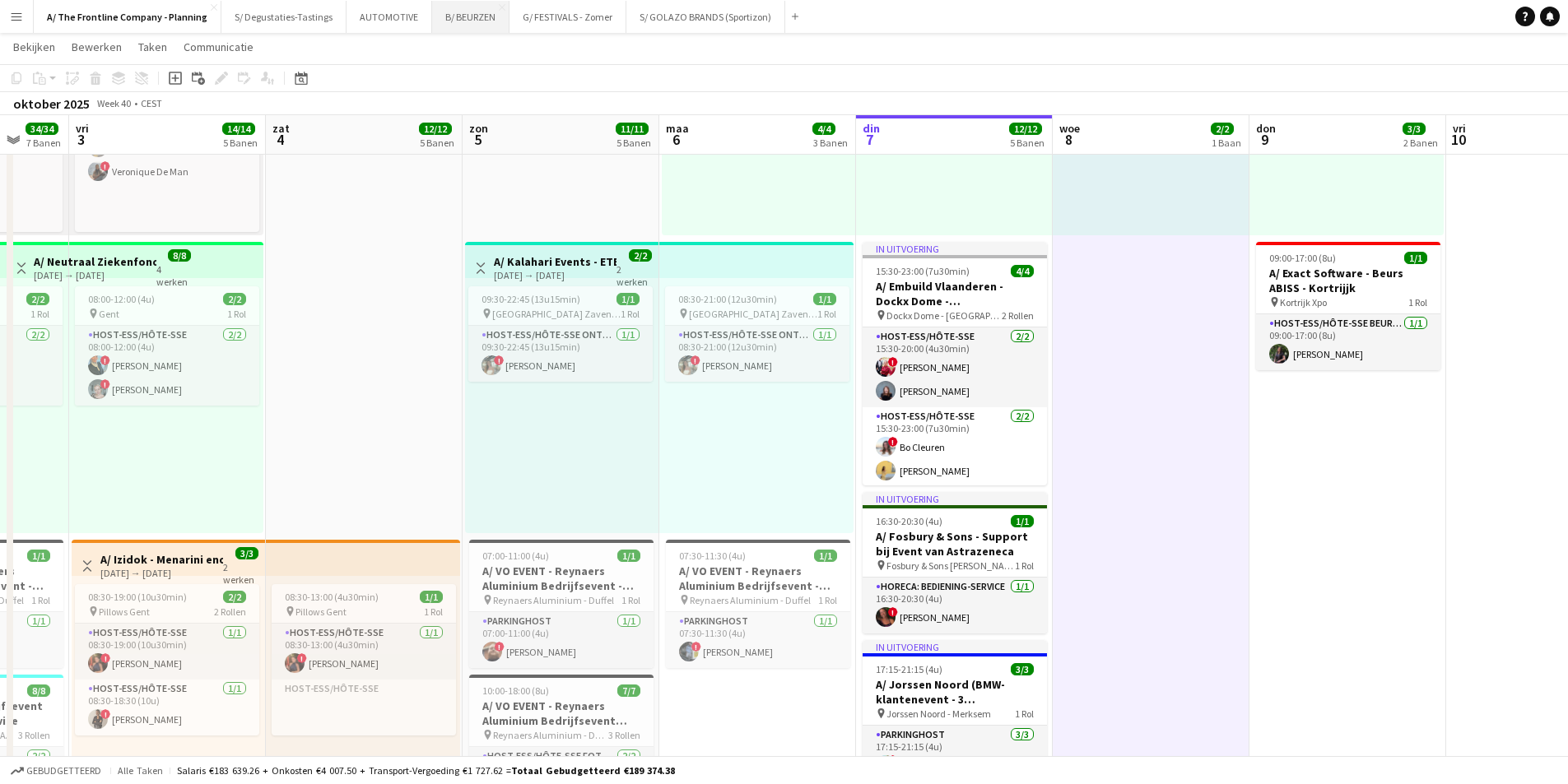
click at [453, 25] on button "B/ BEURZEN Sluiten" at bounding box center [470, 17] width 77 height 32
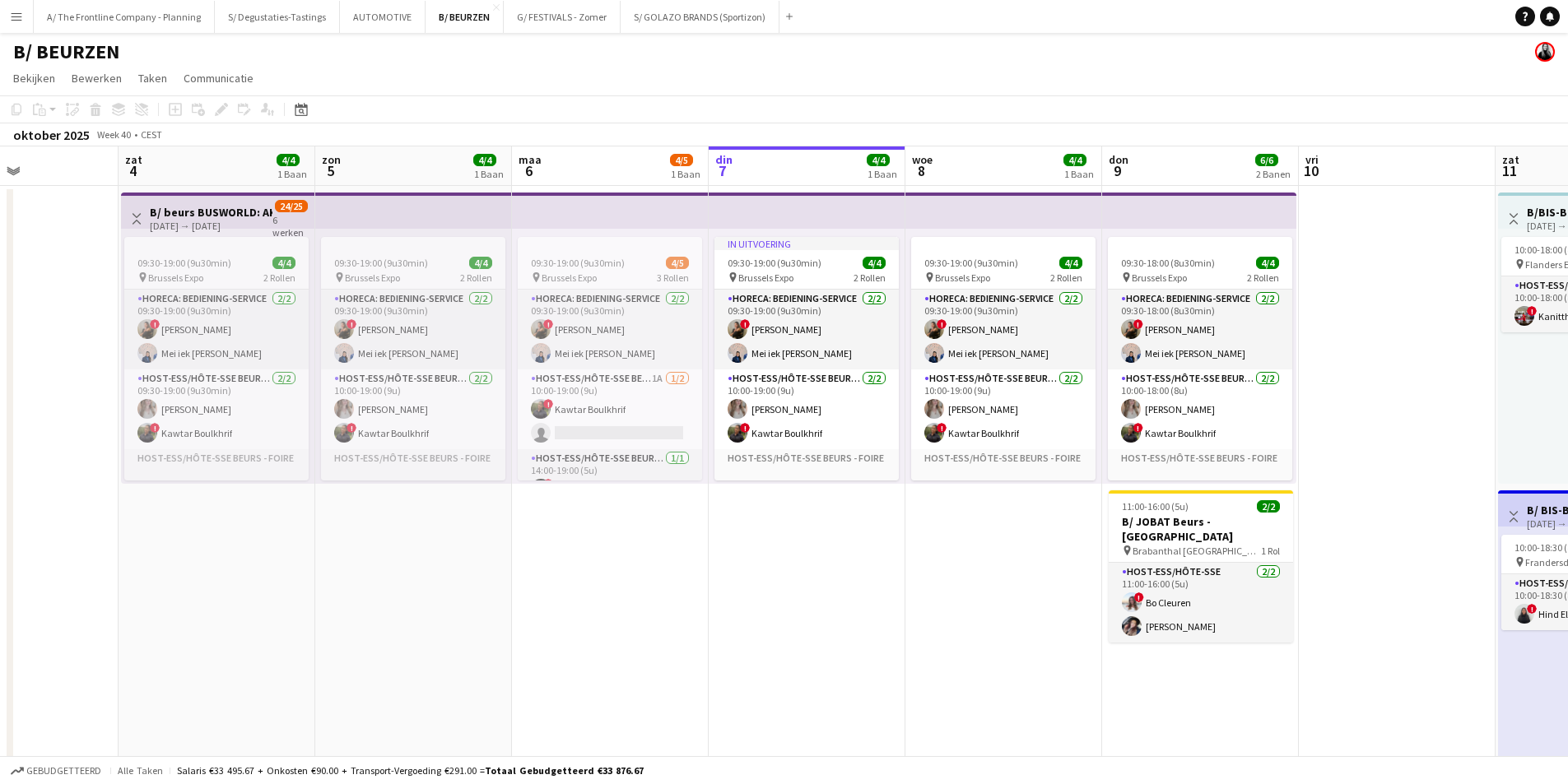
drag, startPoint x: 448, startPoint y: 416, endPoint x: 960, endPoint y: 412, distance: 512.0
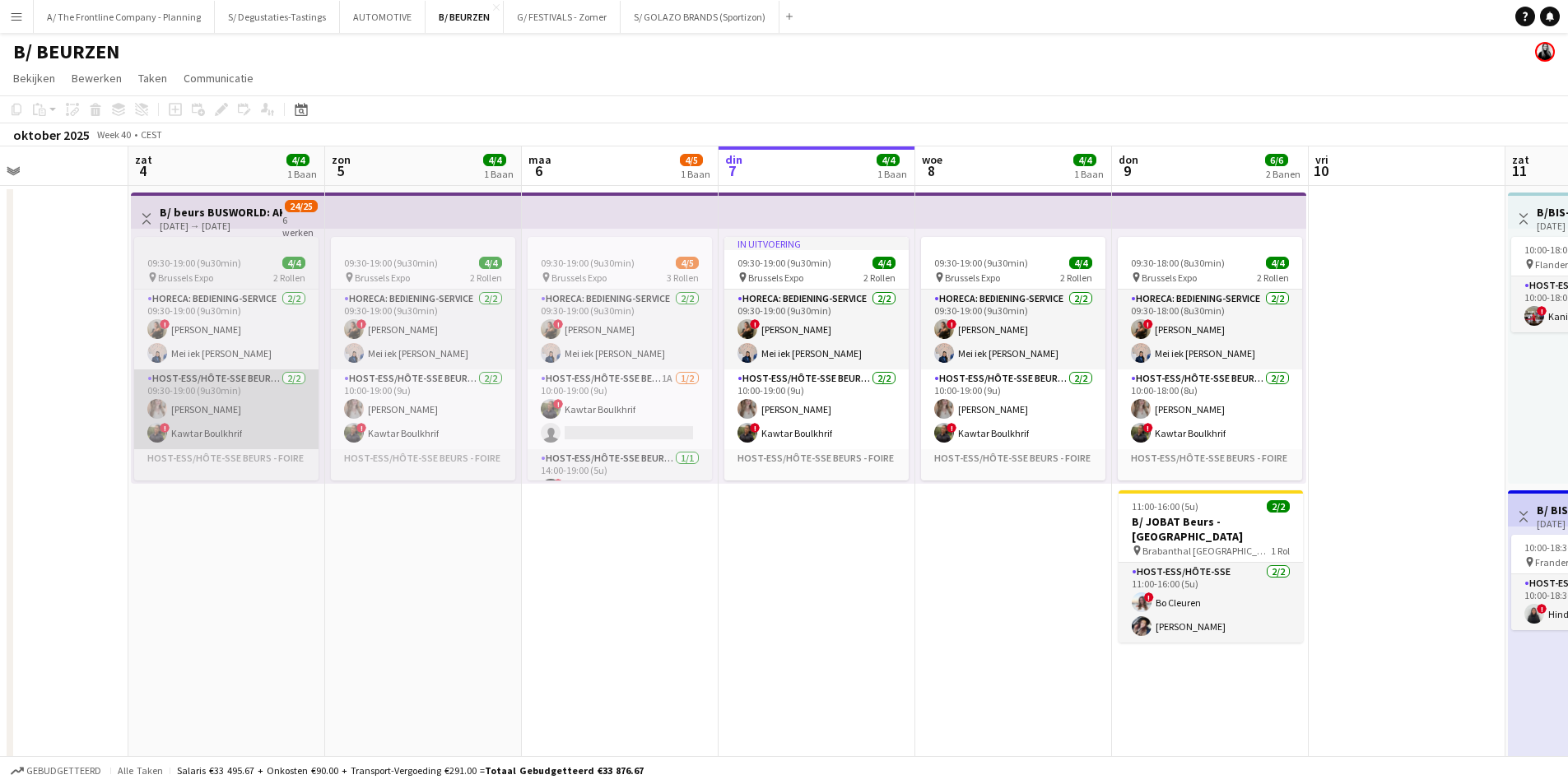
drag, startPoint x: 279, startPoint y: 461, endPoint x: 843, endPoint y: 405, distance: 566.8
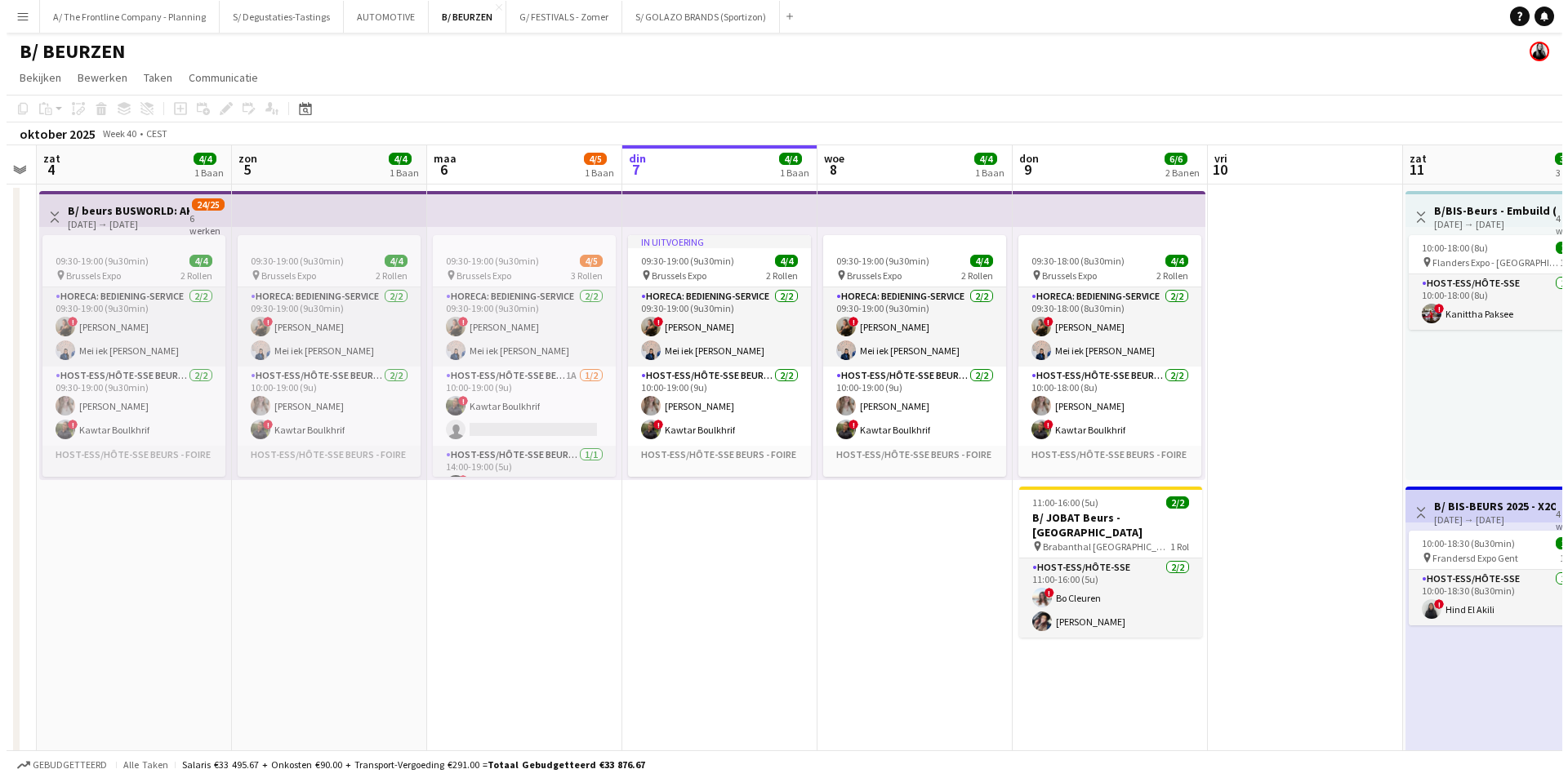
scroll to position [0, 556]
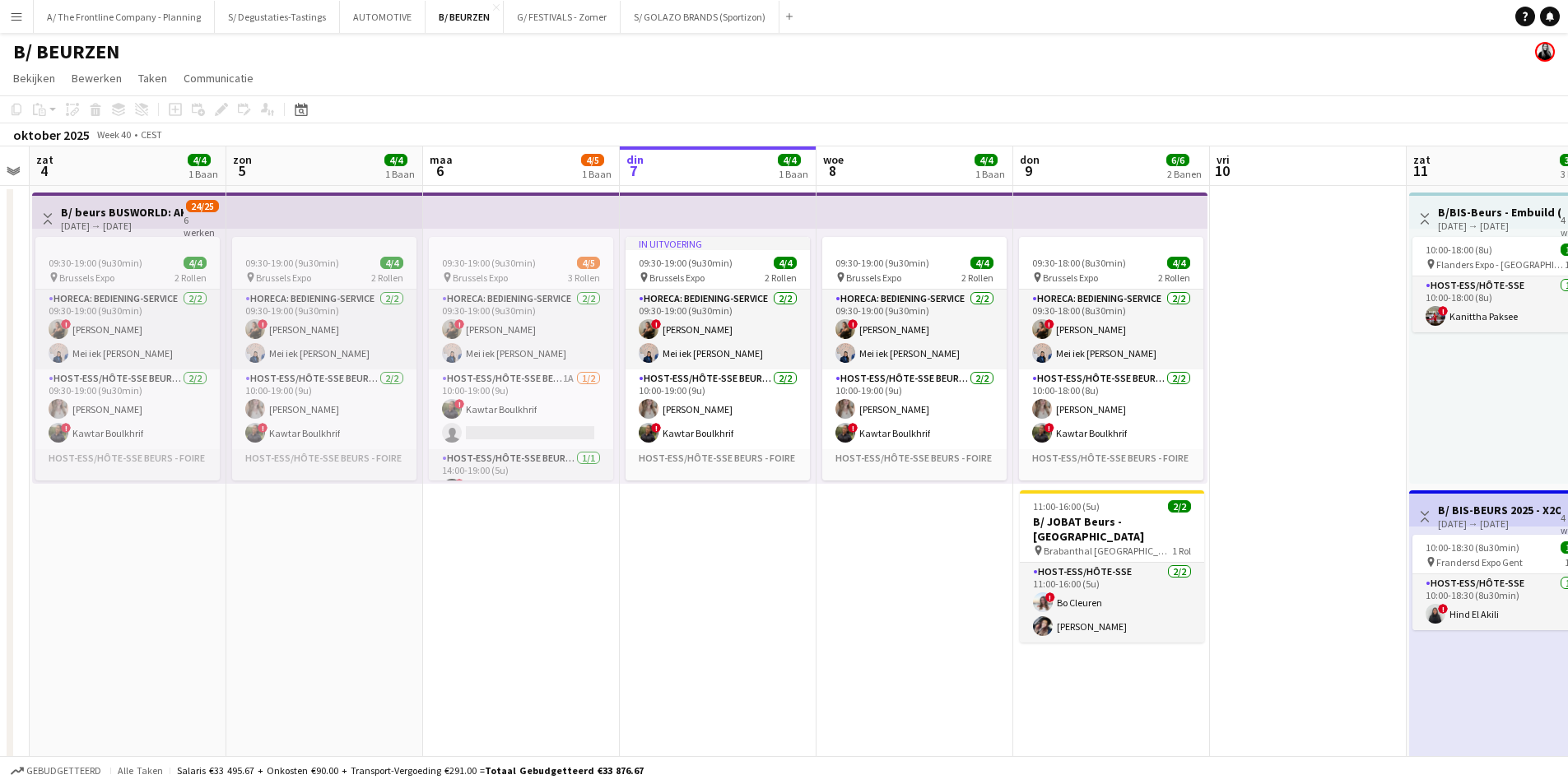
drag, startPoint x: 660, startPoint y: 352, endPoint x: 362, endPoint y: 393, distance: 300.8
click at [570, 168] on app-board-header-date "maa 6 4/5 1 Baan" at bounding box center [521, 165] width 197 height 40
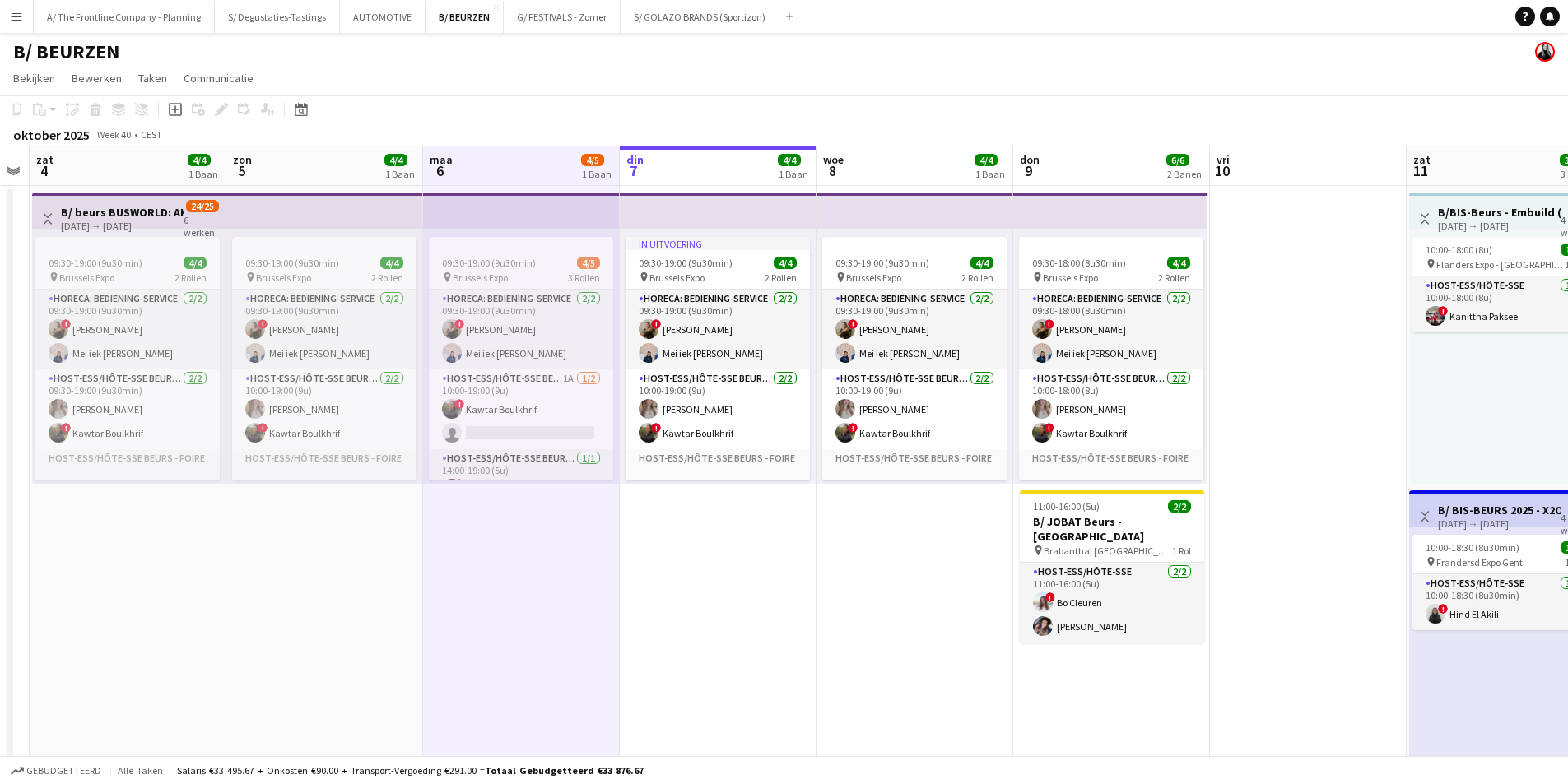
click at [732, 169] on app-board-header-date "din 7 4/4 1 Baan" at bounding box center [718, 165] width 197 height 40
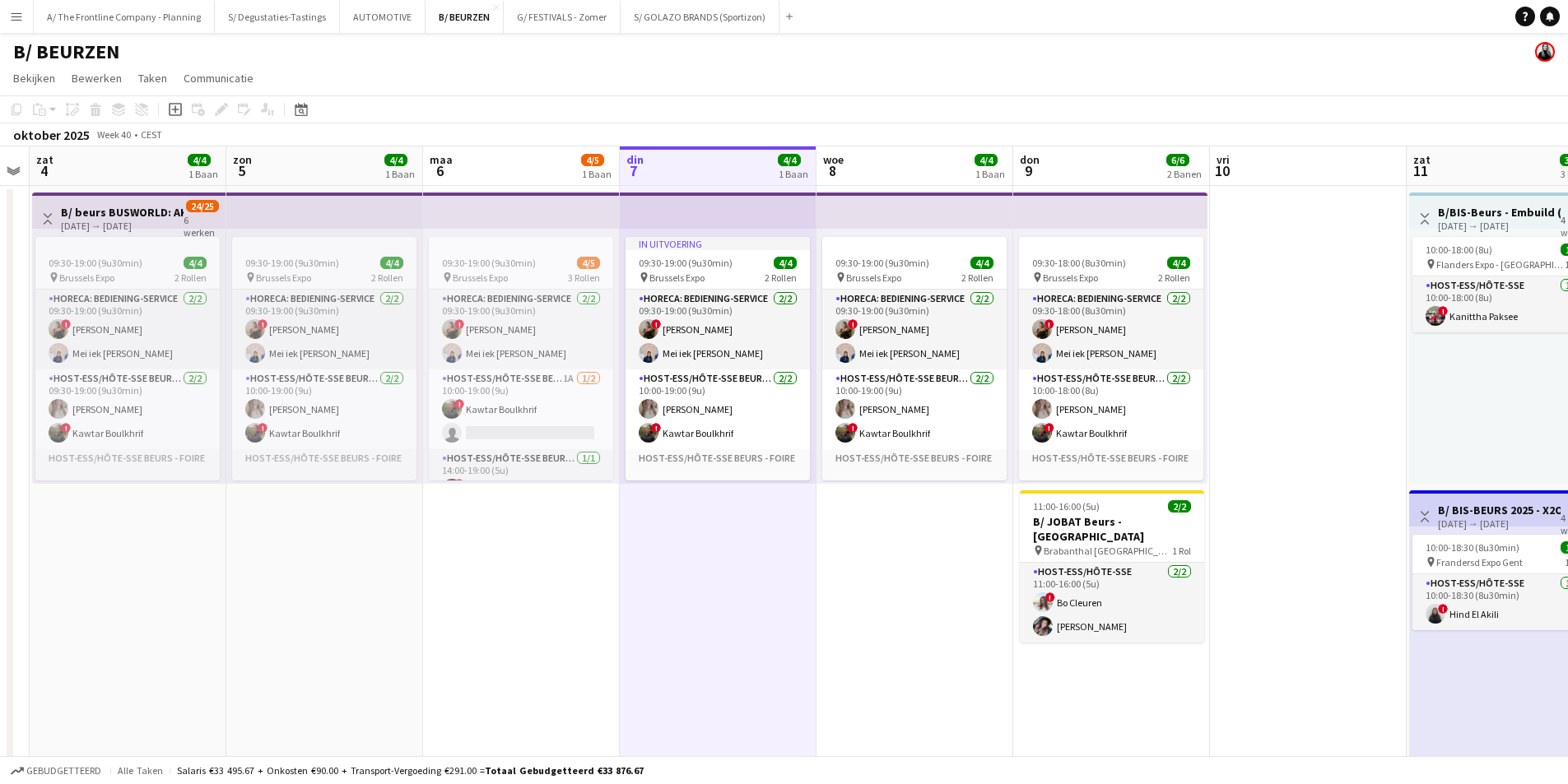
click at [893, 170] on app-board-header-date "woe 8 4/4 1 Baan" at bounding box center [915, 165] width 197 height 40
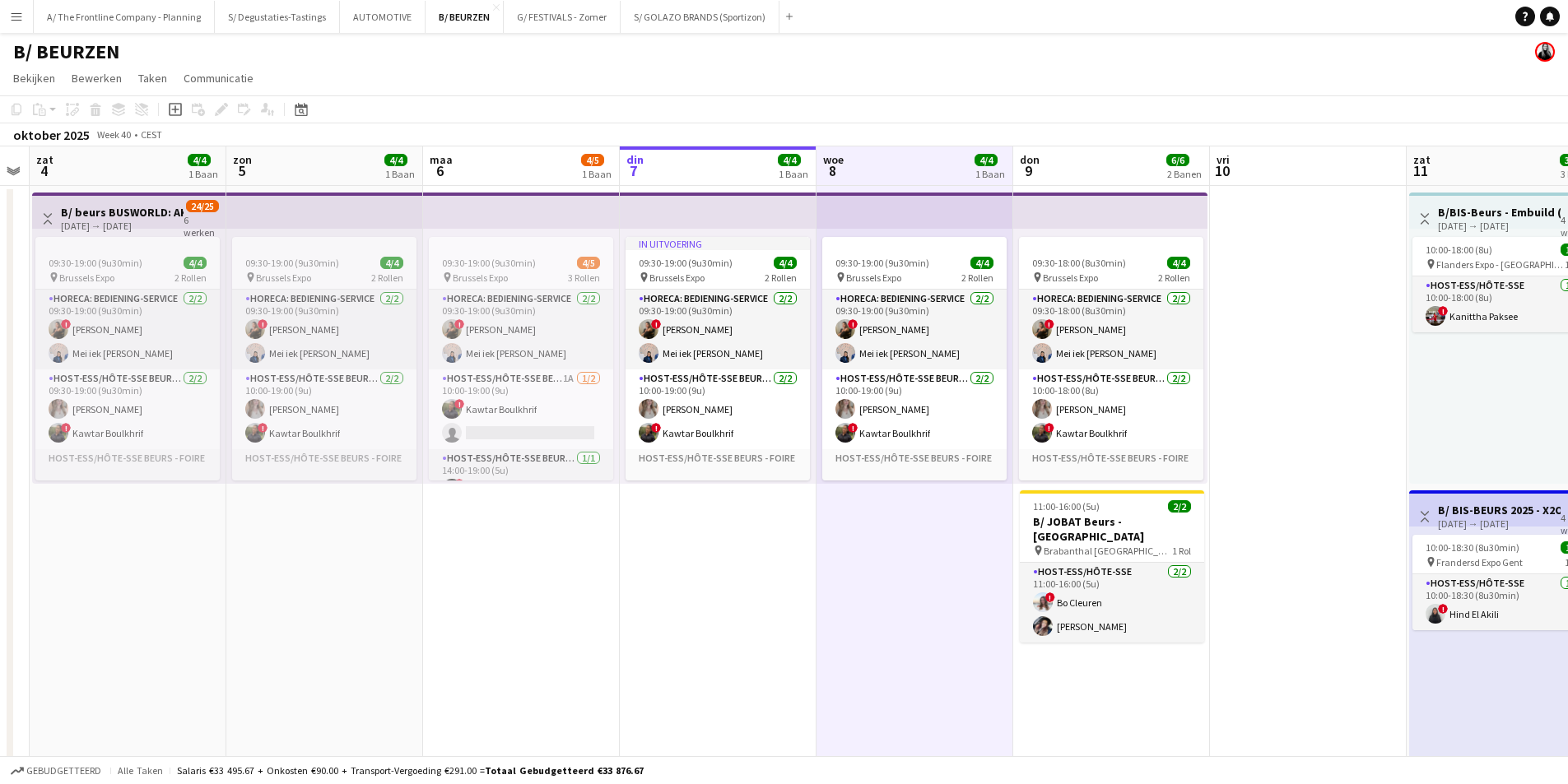
click at [739, 166] on app-board-header-date "din 7 4/4 1 Baan" at bounding box center [718, 165] width 197 height 40
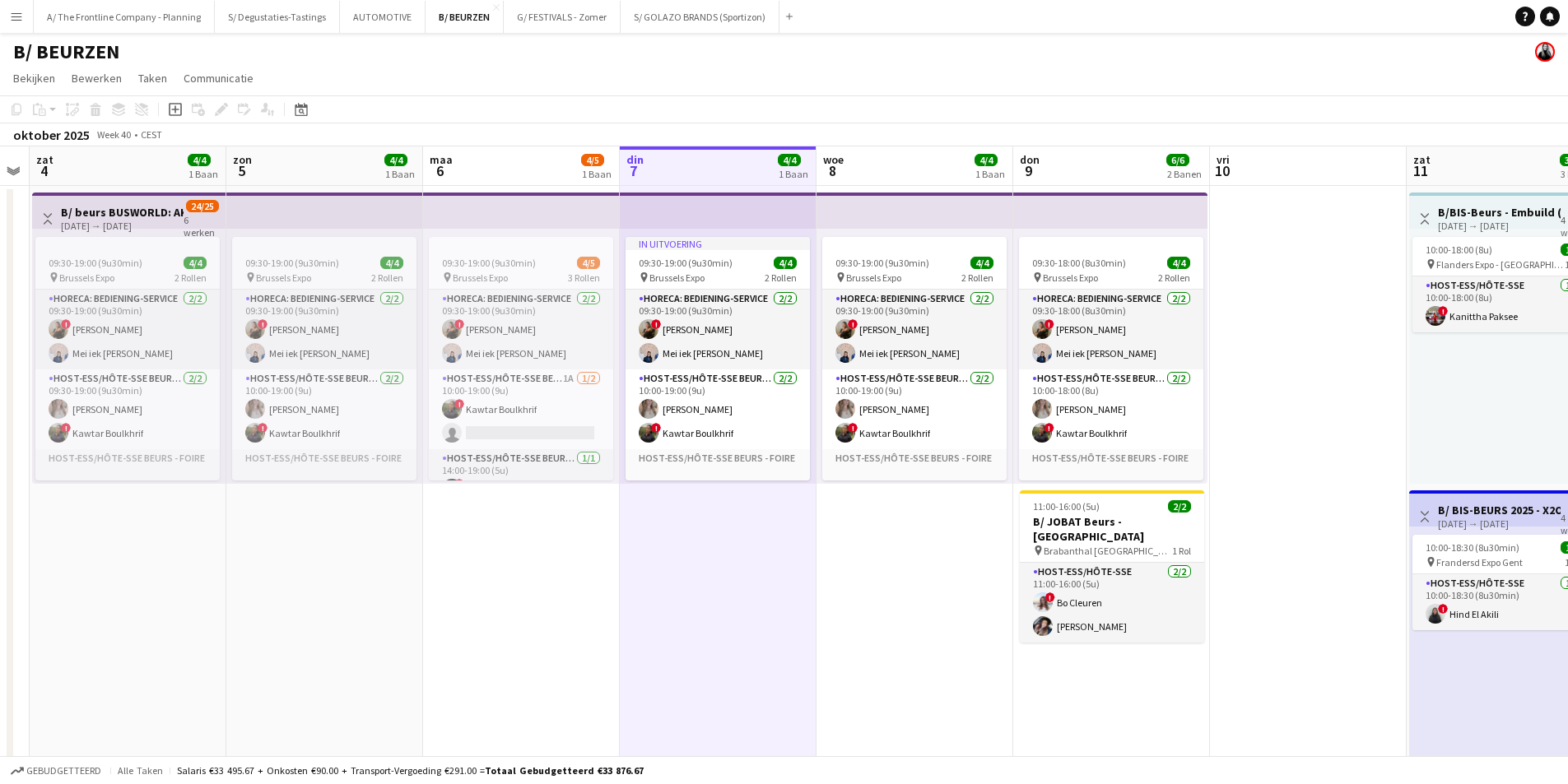
click at [919, 161] on app-board-header-date "woe 8 4/4 1 Baan" at bounding box center [915, 165] width 197 height 40
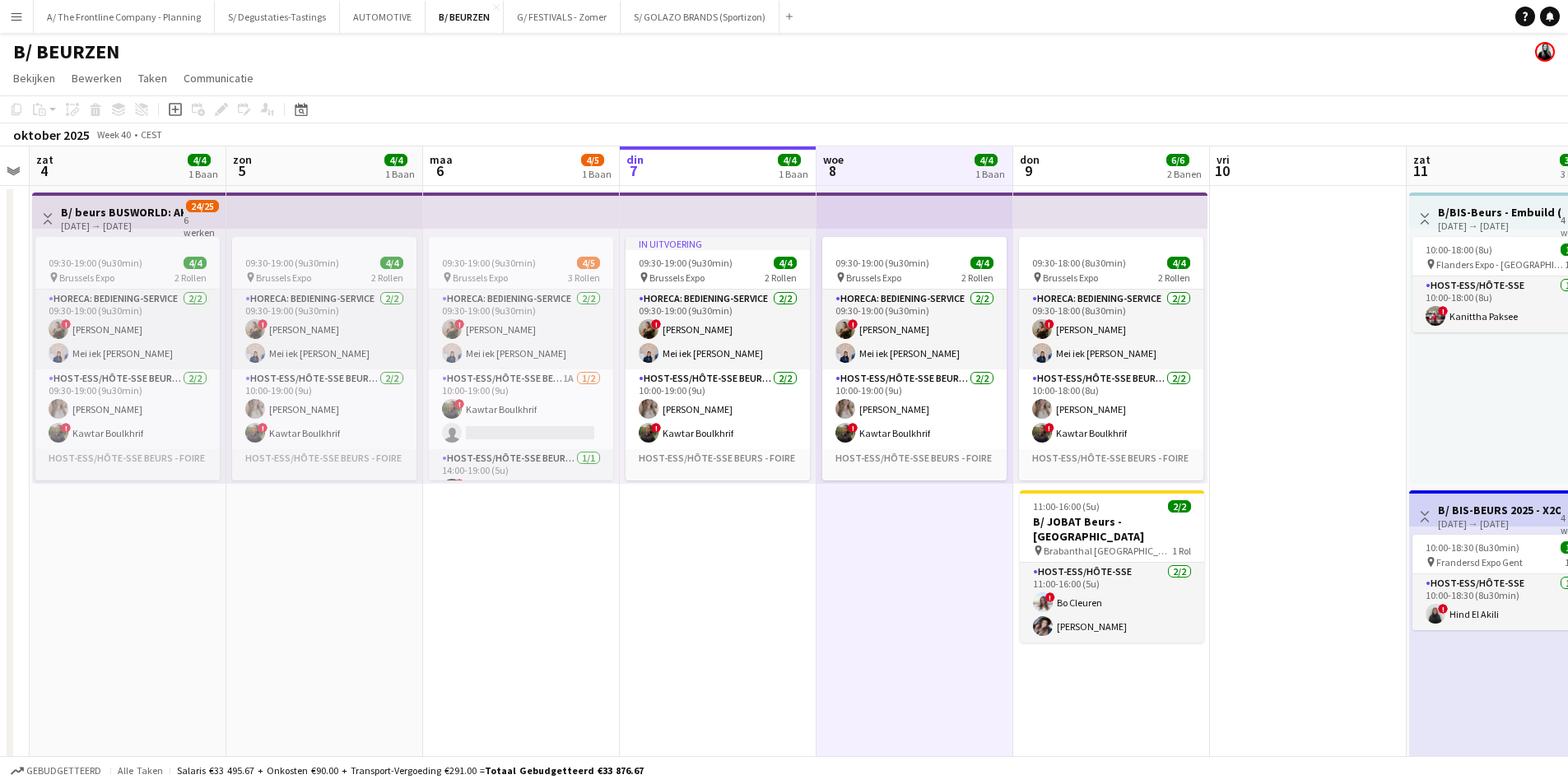
click at [1062, 158] on app-board-header-date "don 9 6/6 2 Banen" at bounding box center [1111, 165] width 197 height 40
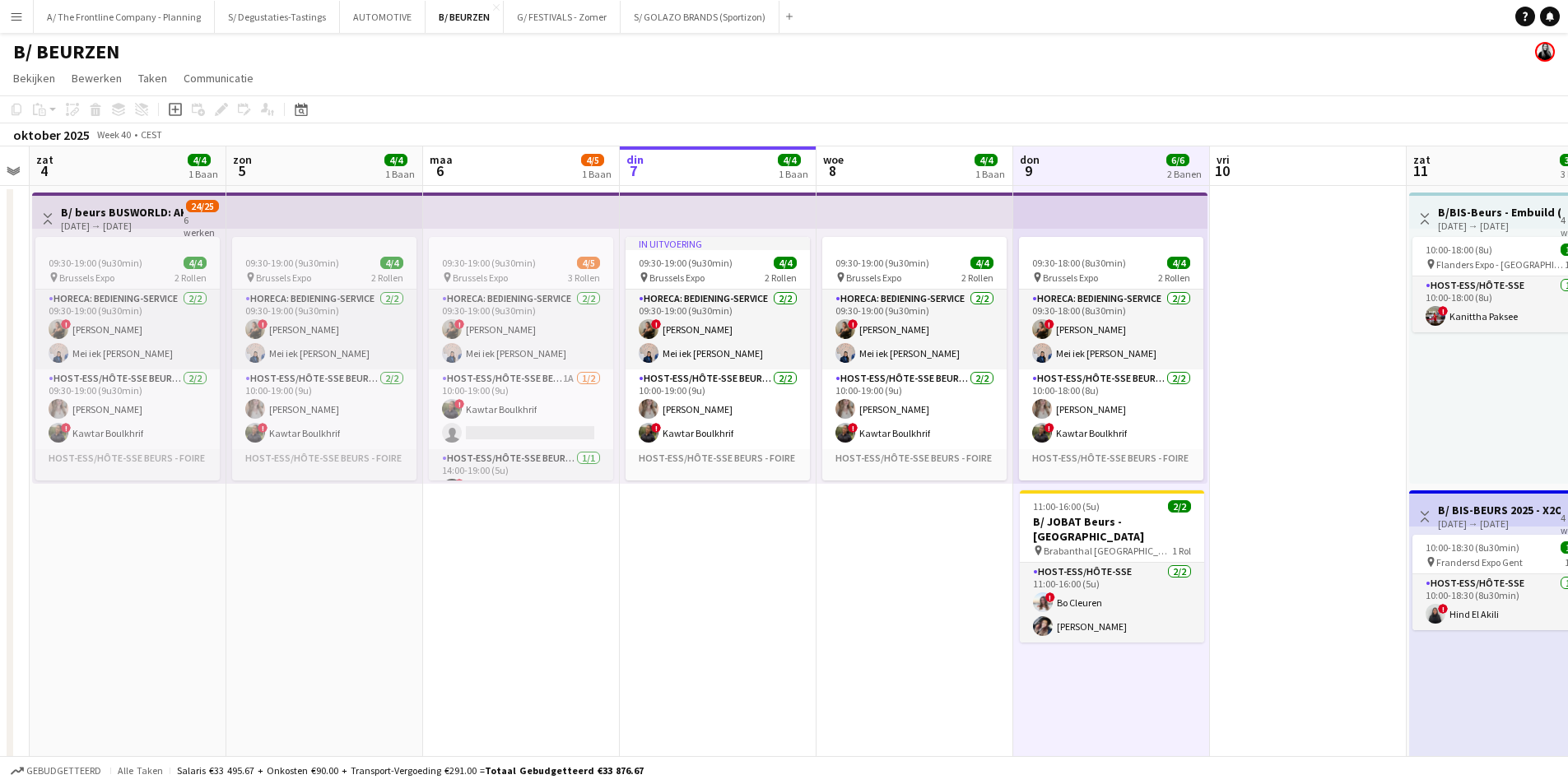
click at [7, 15] on button "Menu" at bounding box center [16, 16] width 33 height 33
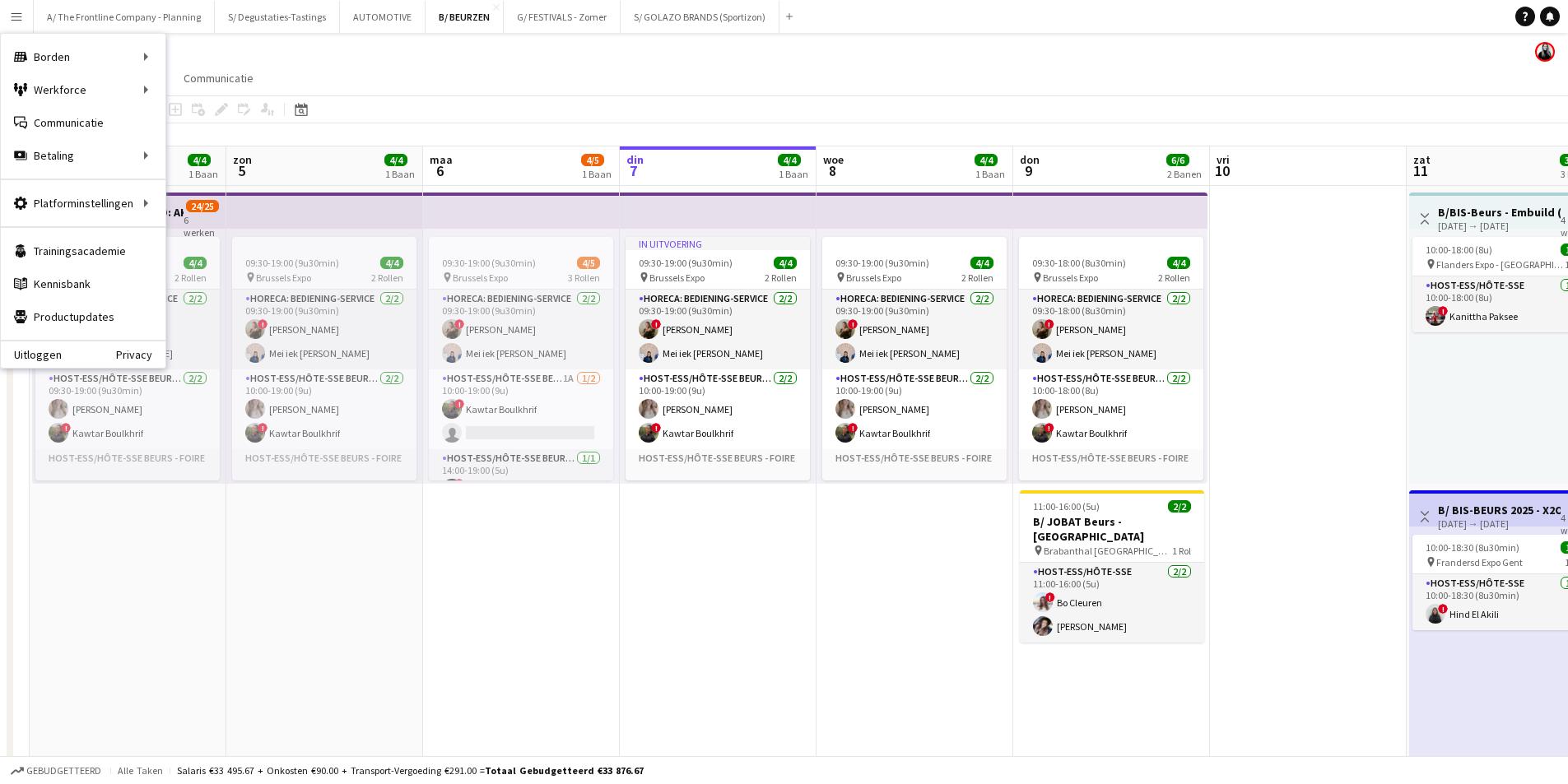
click at [383, 82] on app-page-menu "Bekijken Dagweergave uitgebreid Dagweergave samengeklapt Maandoverzicht Datumki…" at bounding box center [784, 80] width 1568 height 31
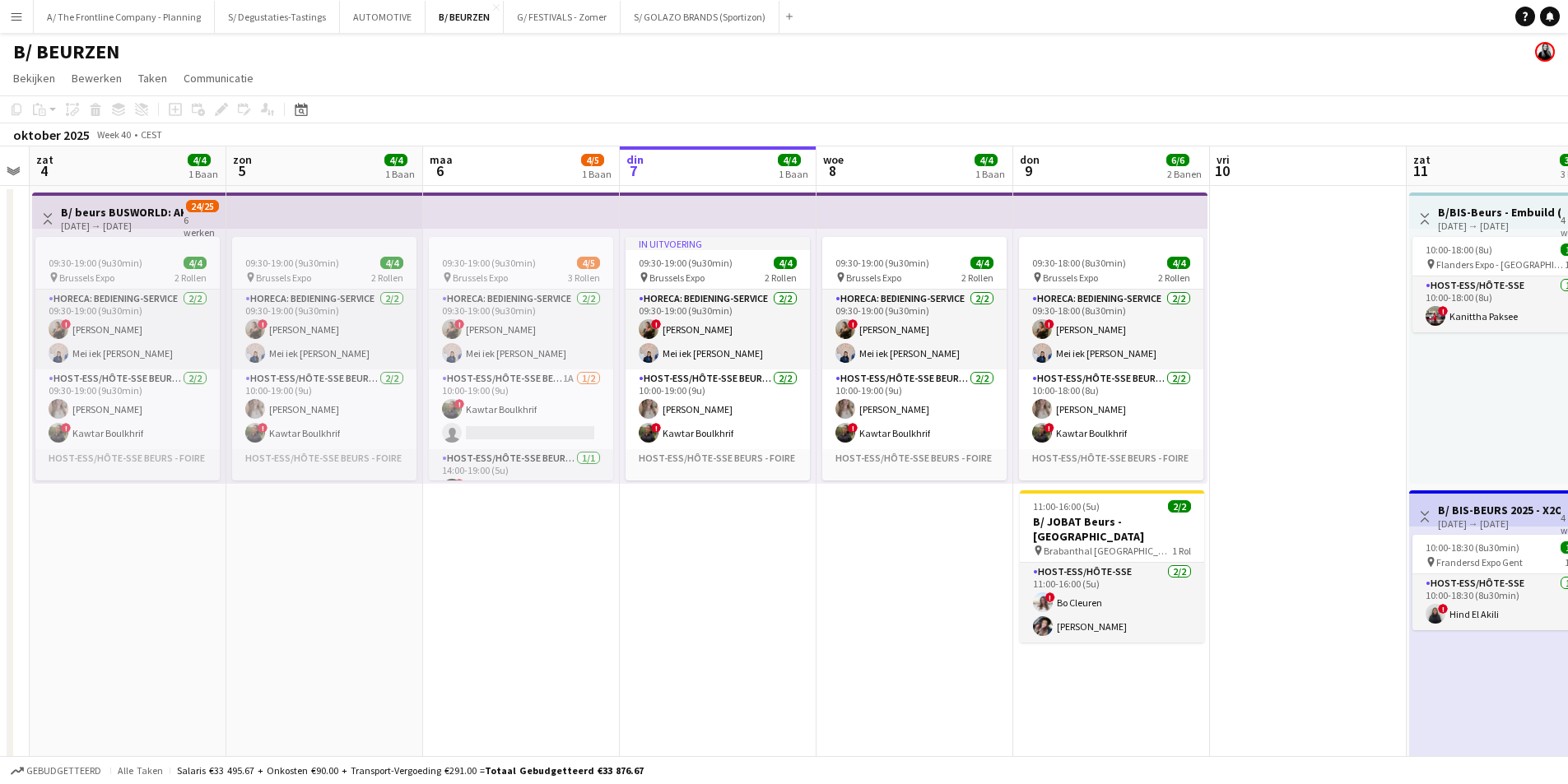
click at [508, 177] on app-board-header-date "maa 6 4/5 1 Baan" at bounding box center [521, 165] width 197 height 40
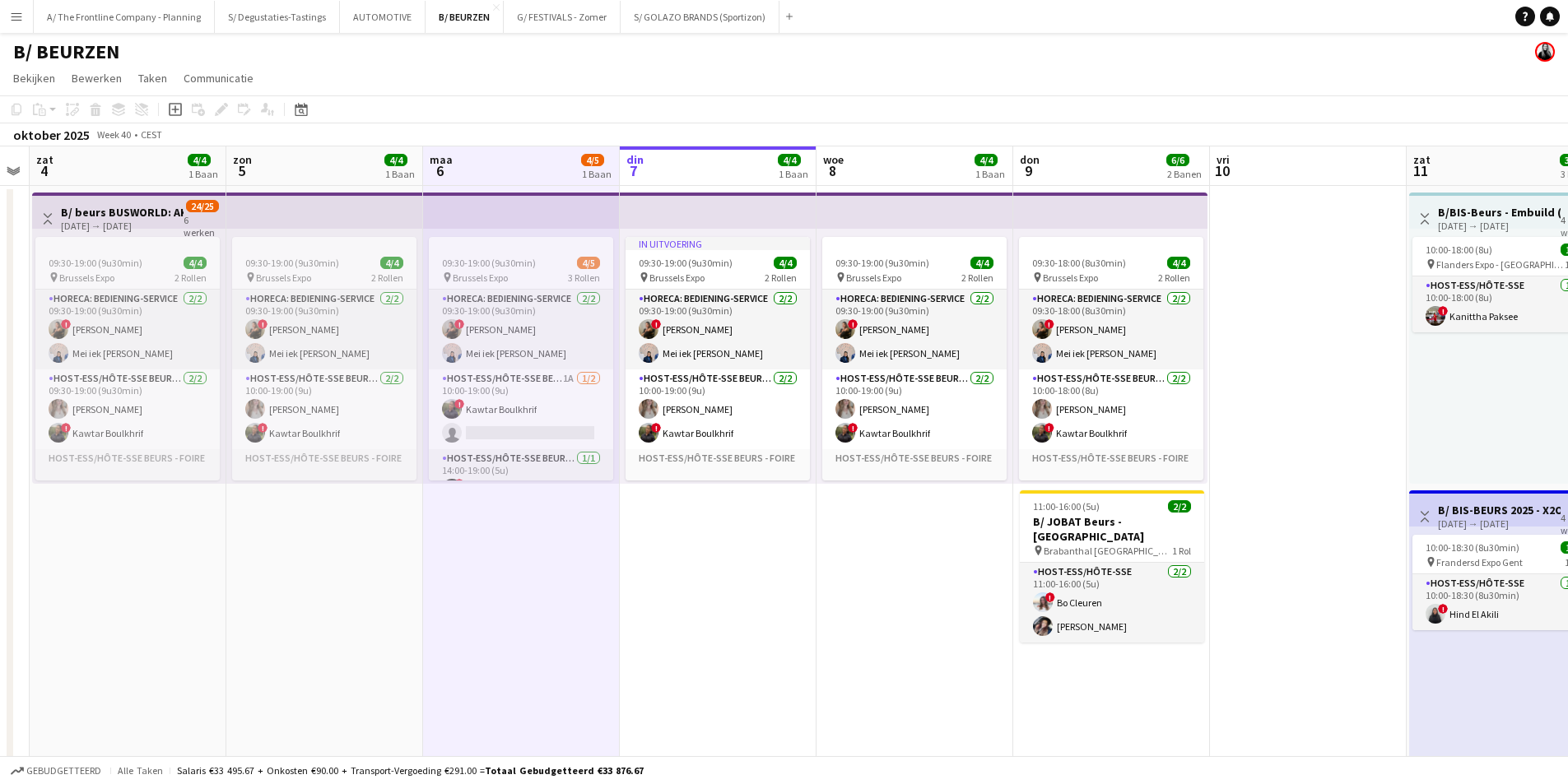
click at [275, 158] on app-board-header-date "zon 5 4/4 1 Baan" at bounding box center [325, 165] width 197 height 40
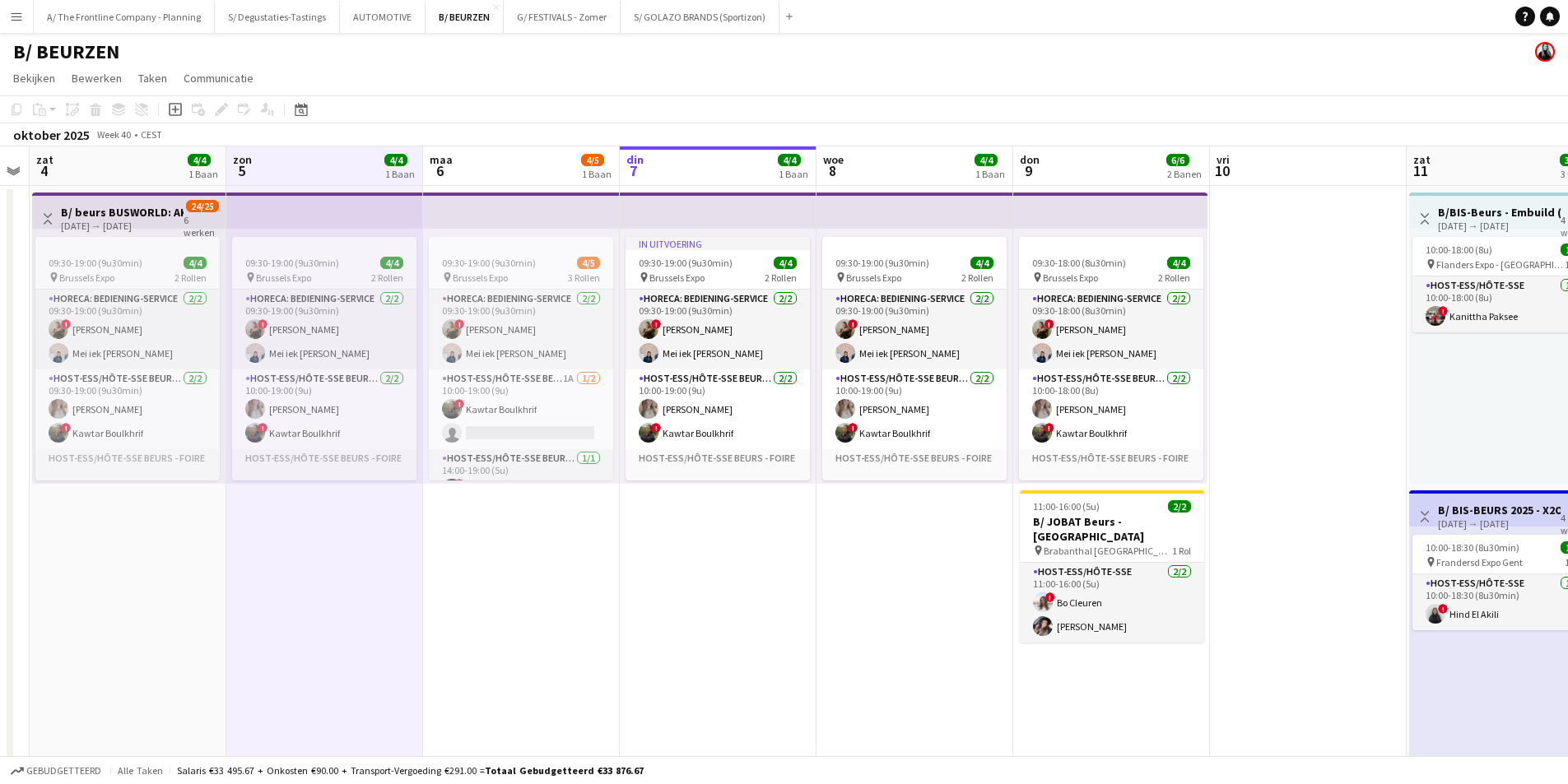
click at [510, 178] on app-board-header-date "maa 6 4/5 1 Baan" at bounding box center [521, 165] width 197 height 40
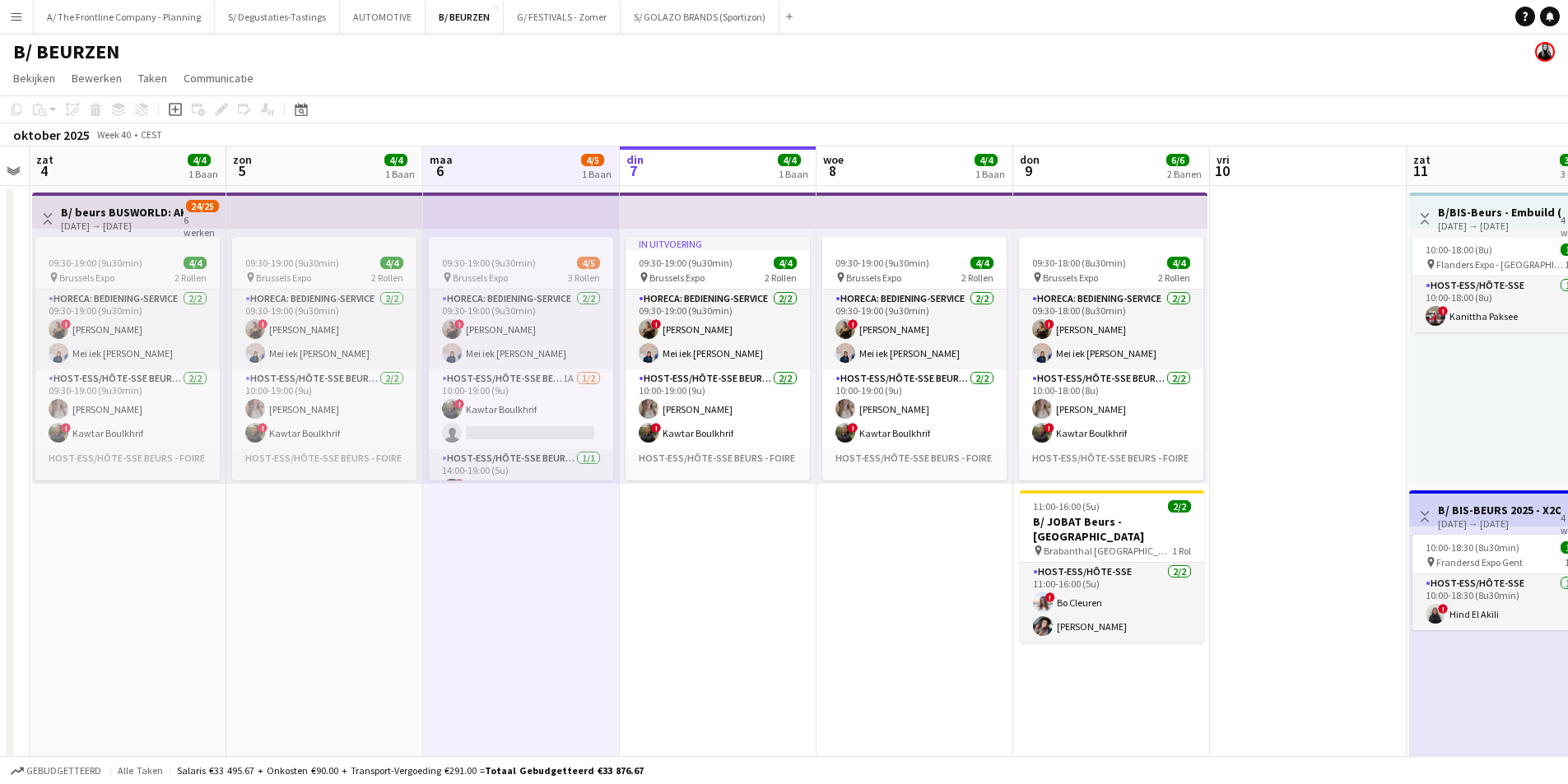
click at [336, 176] on app-board-header-date "zon 5 4/4 1 Baan" at bounding box center [325, 165] width 197 height 40
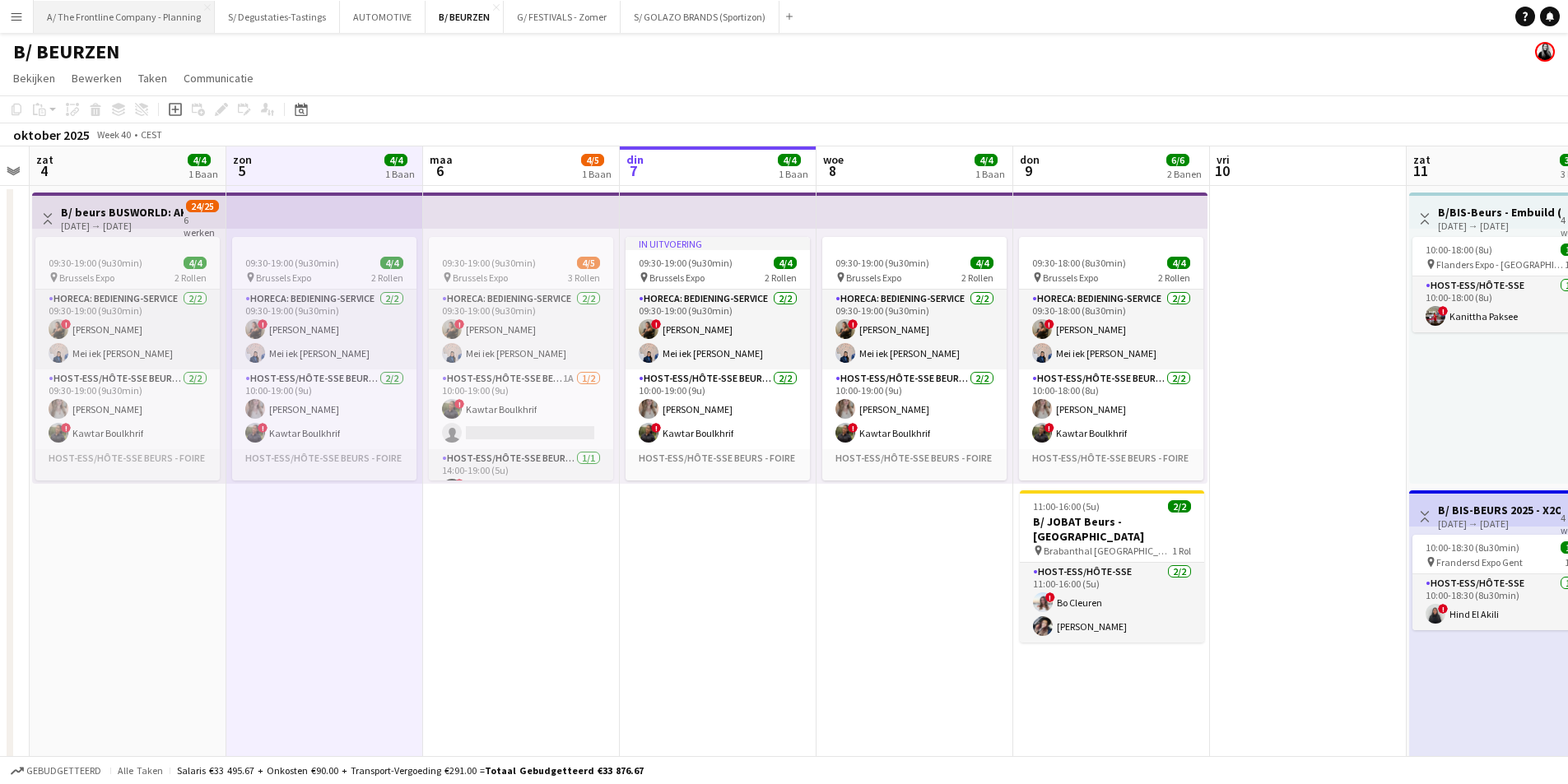
click at [143, 14] on button "A/ The Frontline Company - Planning Sluiten" at bounding box center [124, 17] width 182 height 32
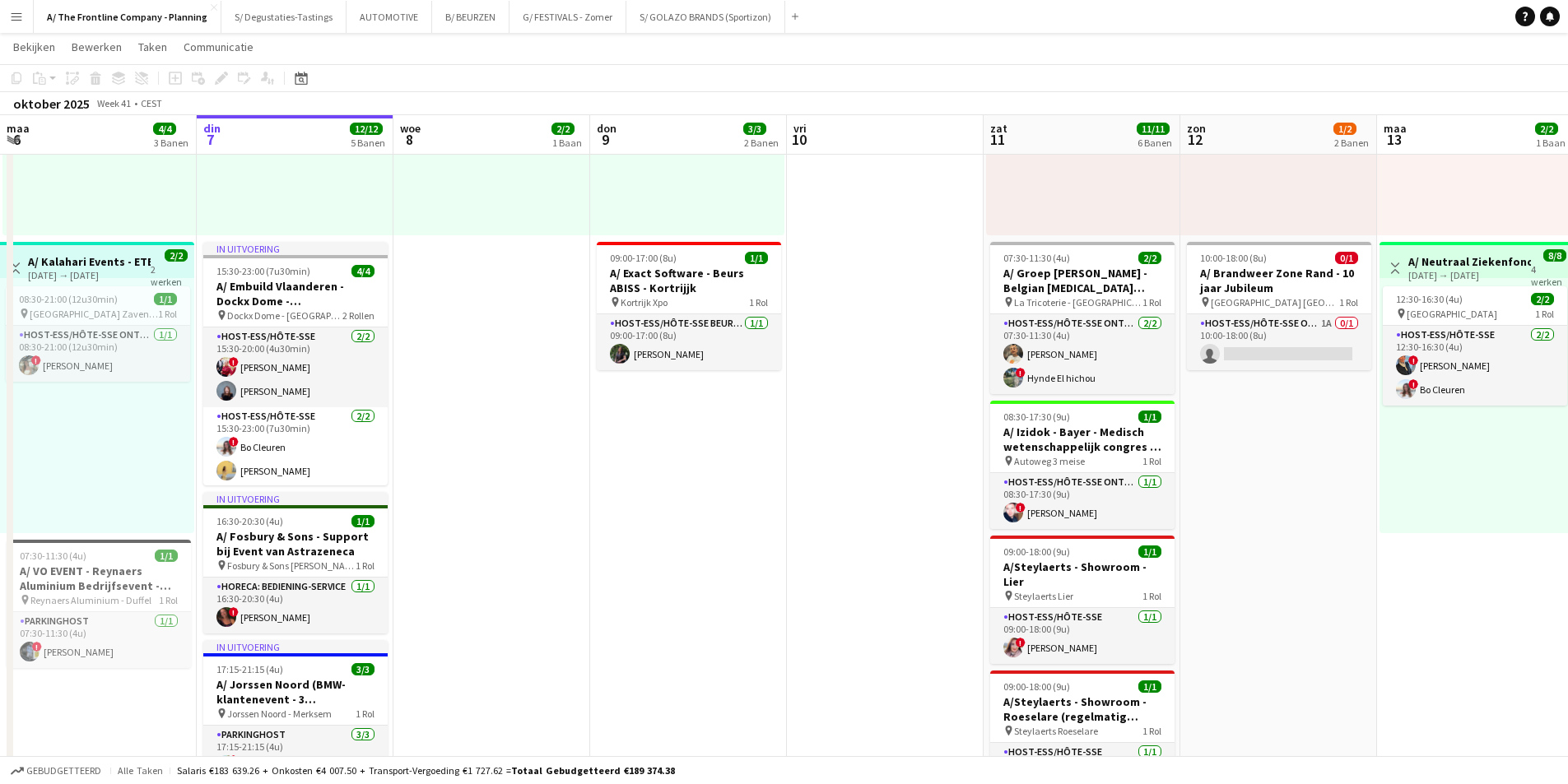
scroll to position [0, 486]
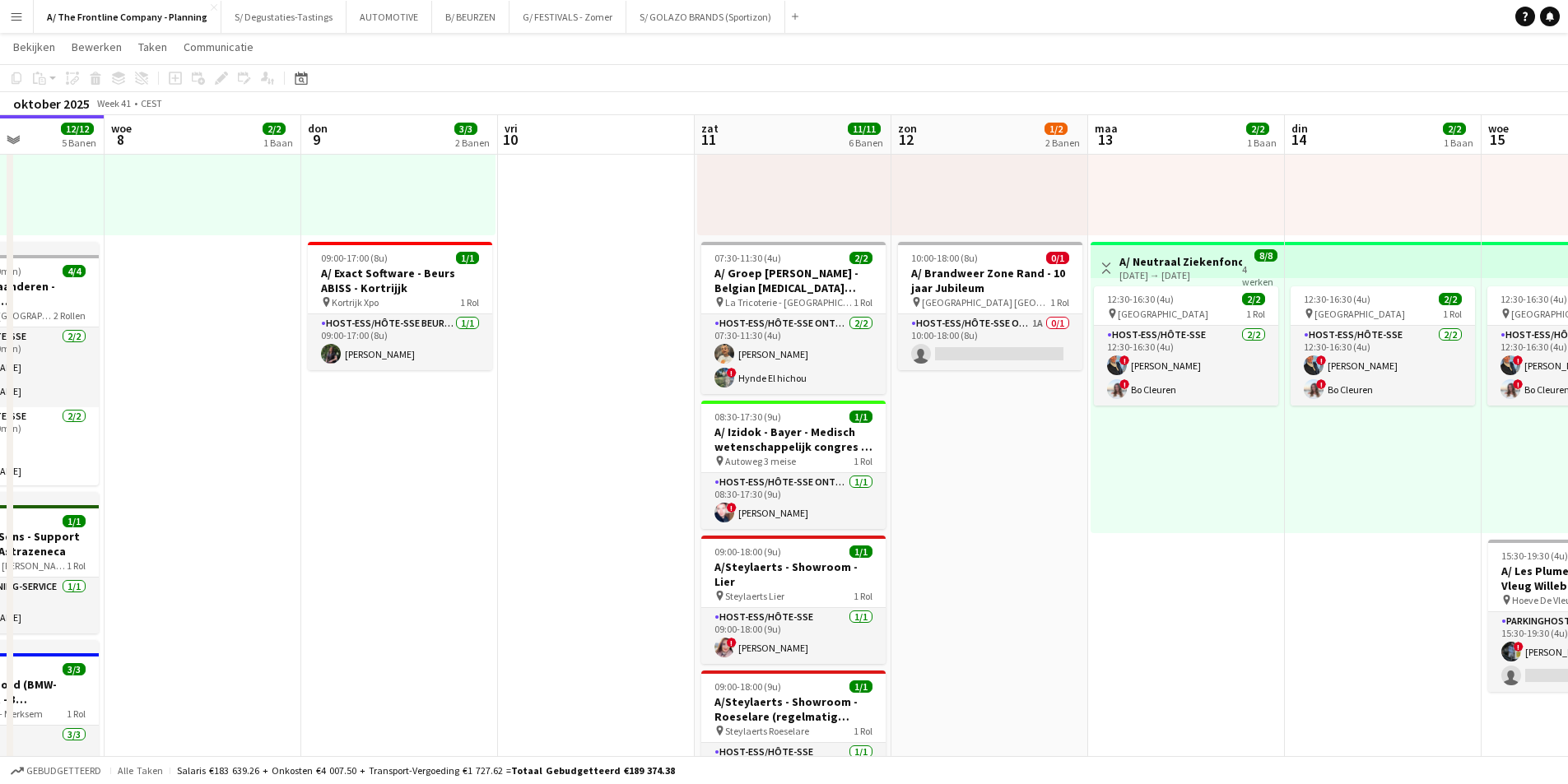
drag, startPoint x: 897, startPoint y: 546, endPoint x: 608, endPoint y: 534, distance: 289.2
click at [608, 534] on app-calendar-viewport "zon 5 11/11 5 Banen maa 6 4/4 3 Banen din 7 12/12 5 Banen woe 8 2/2 1 Baan don …" at bounding box center [784, 791] width 1568 height 1947
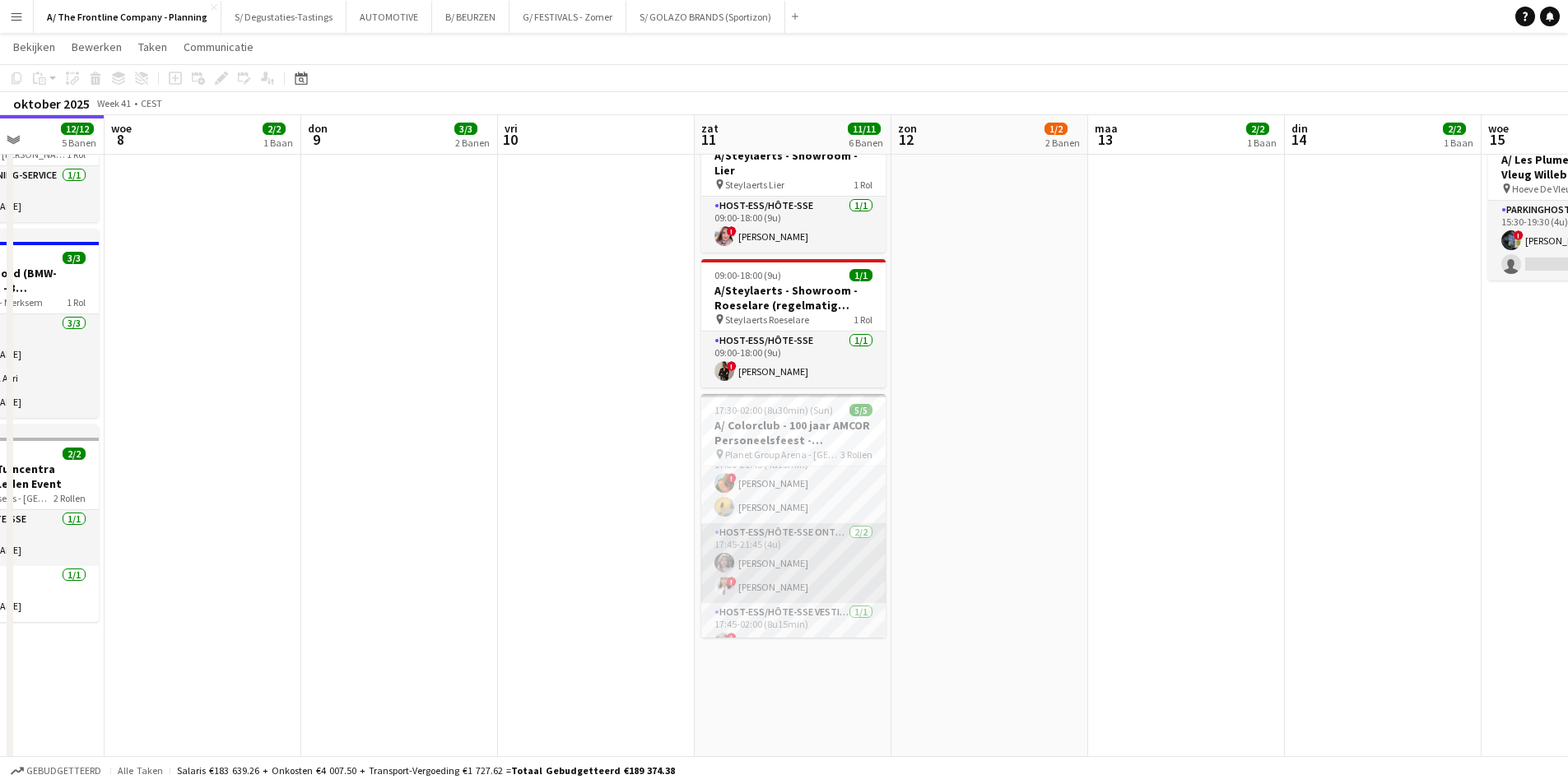
scroll to position [0, 0]
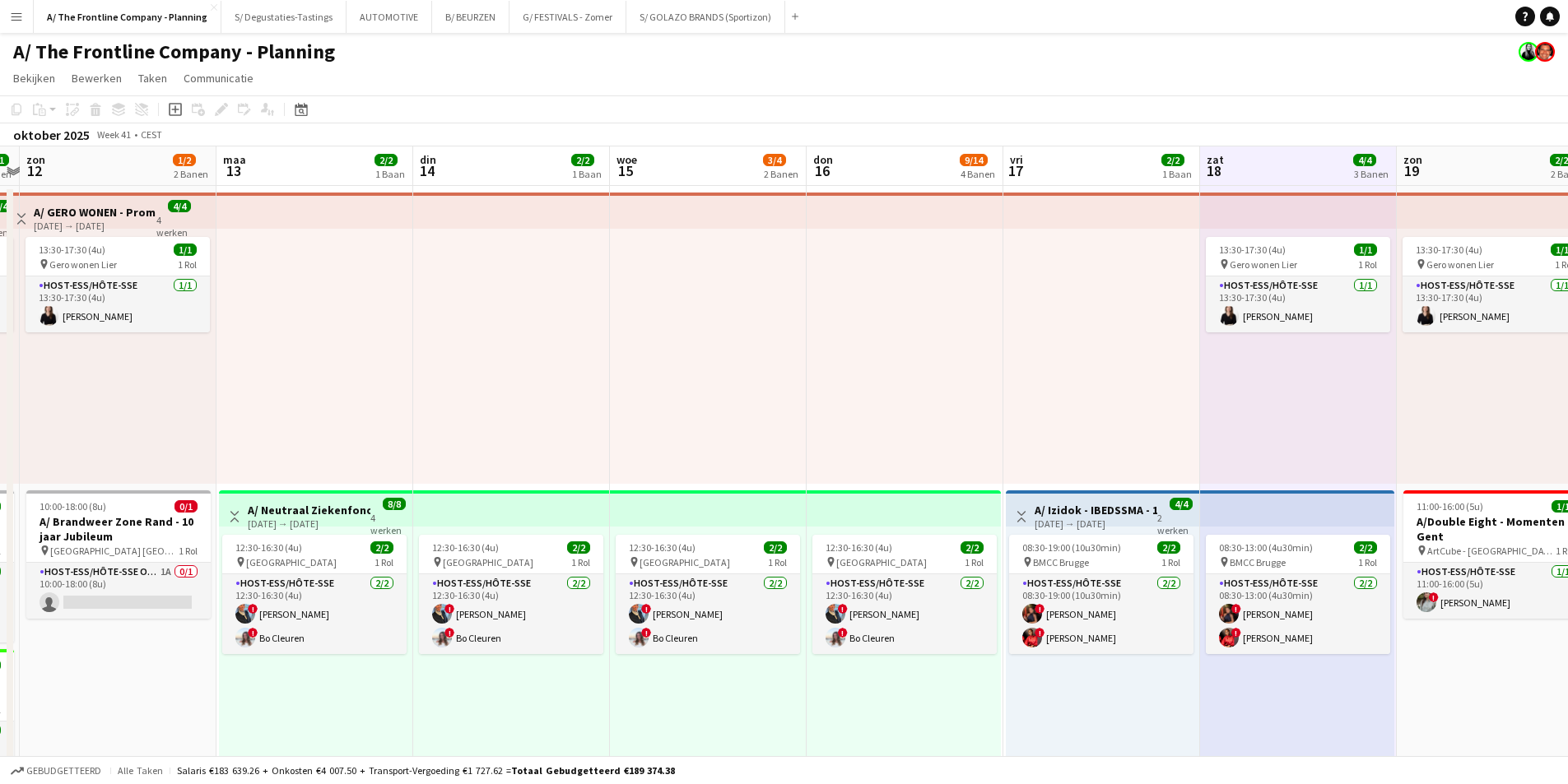
scroll to position [0, 498]
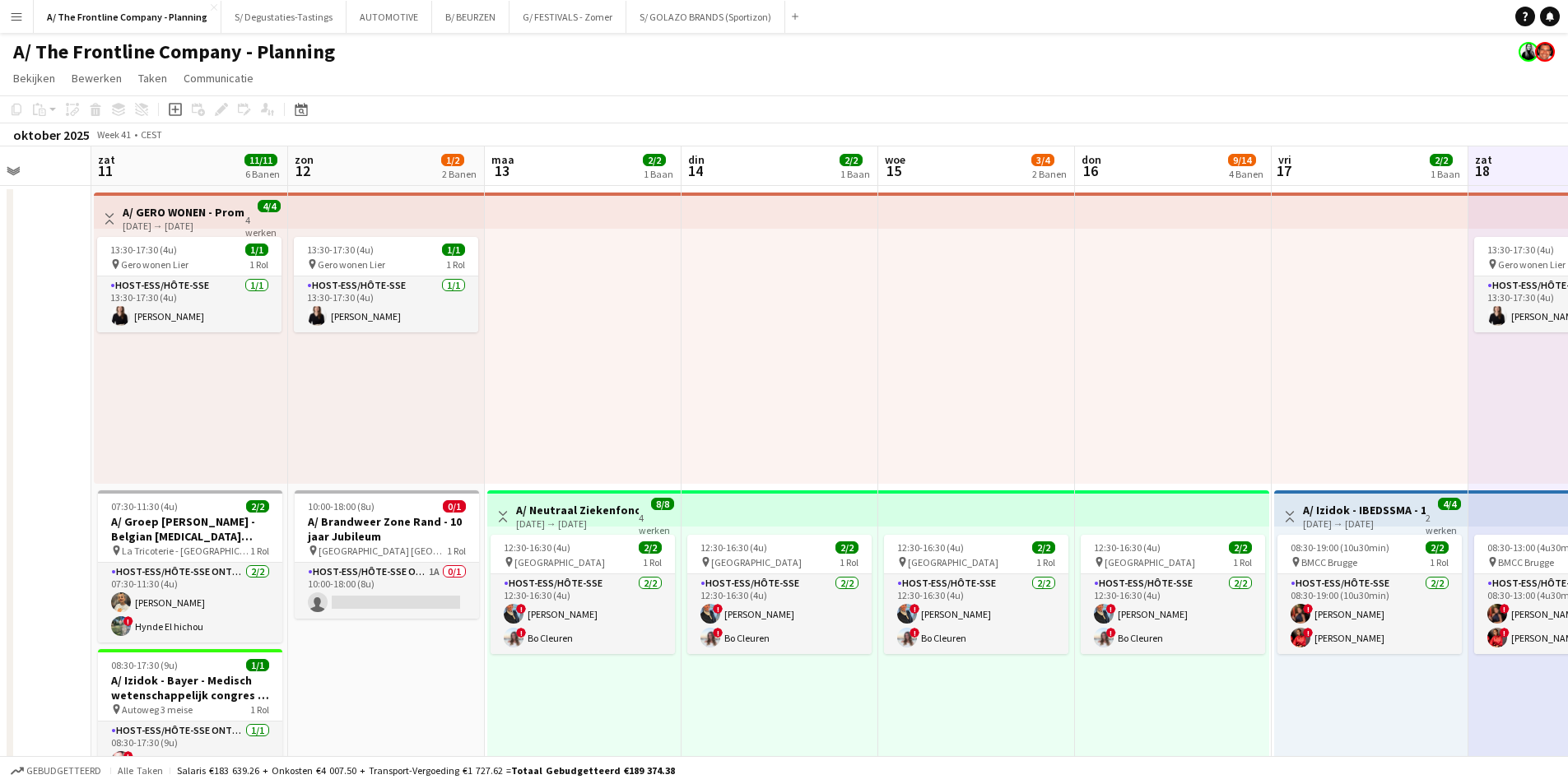
drag, startPoint x: 553, startPoint y: 427, endPoint x: 1138, endPoint y: 323, distance: 594.2
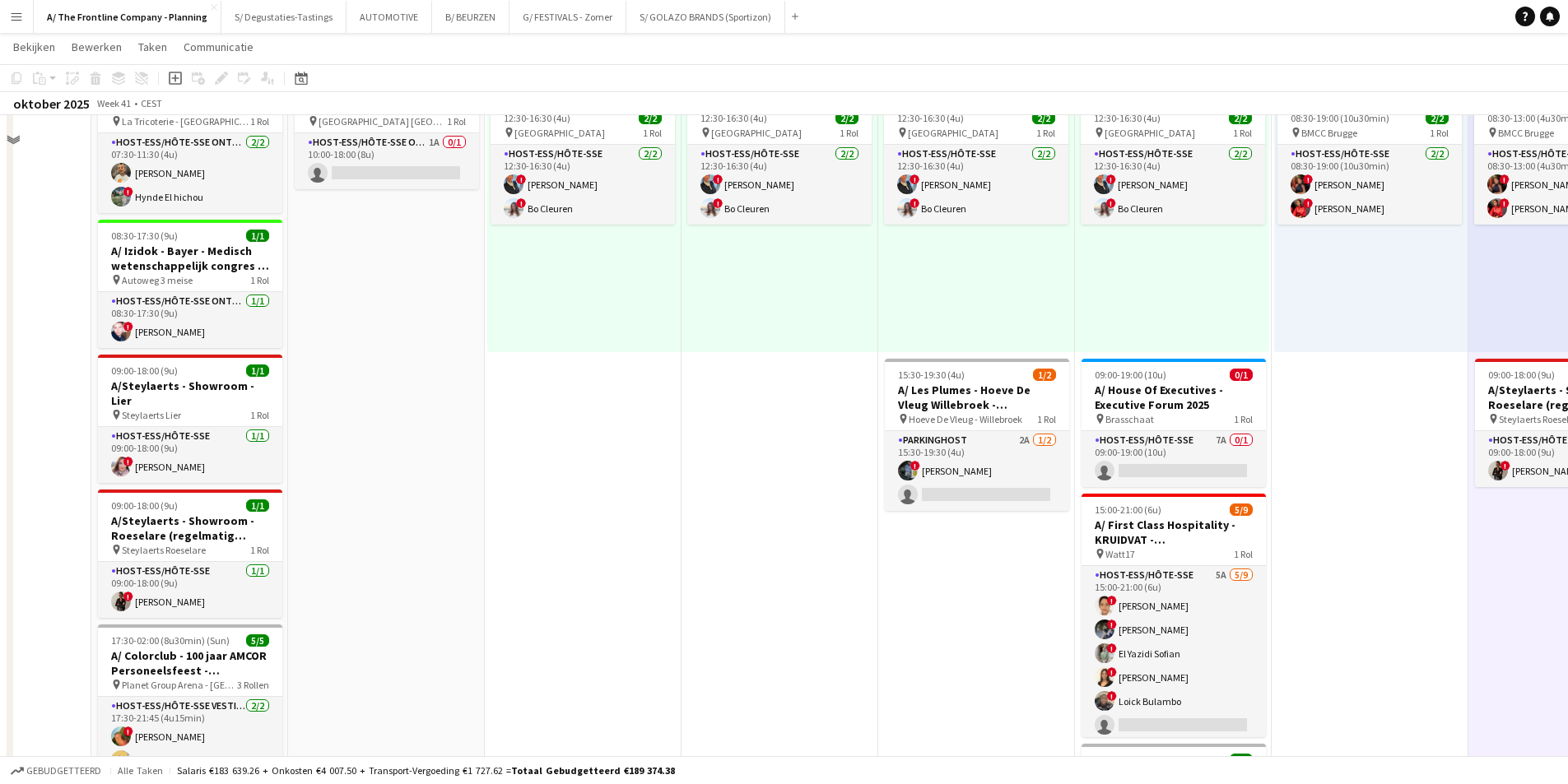
scroll to position [494, 0]
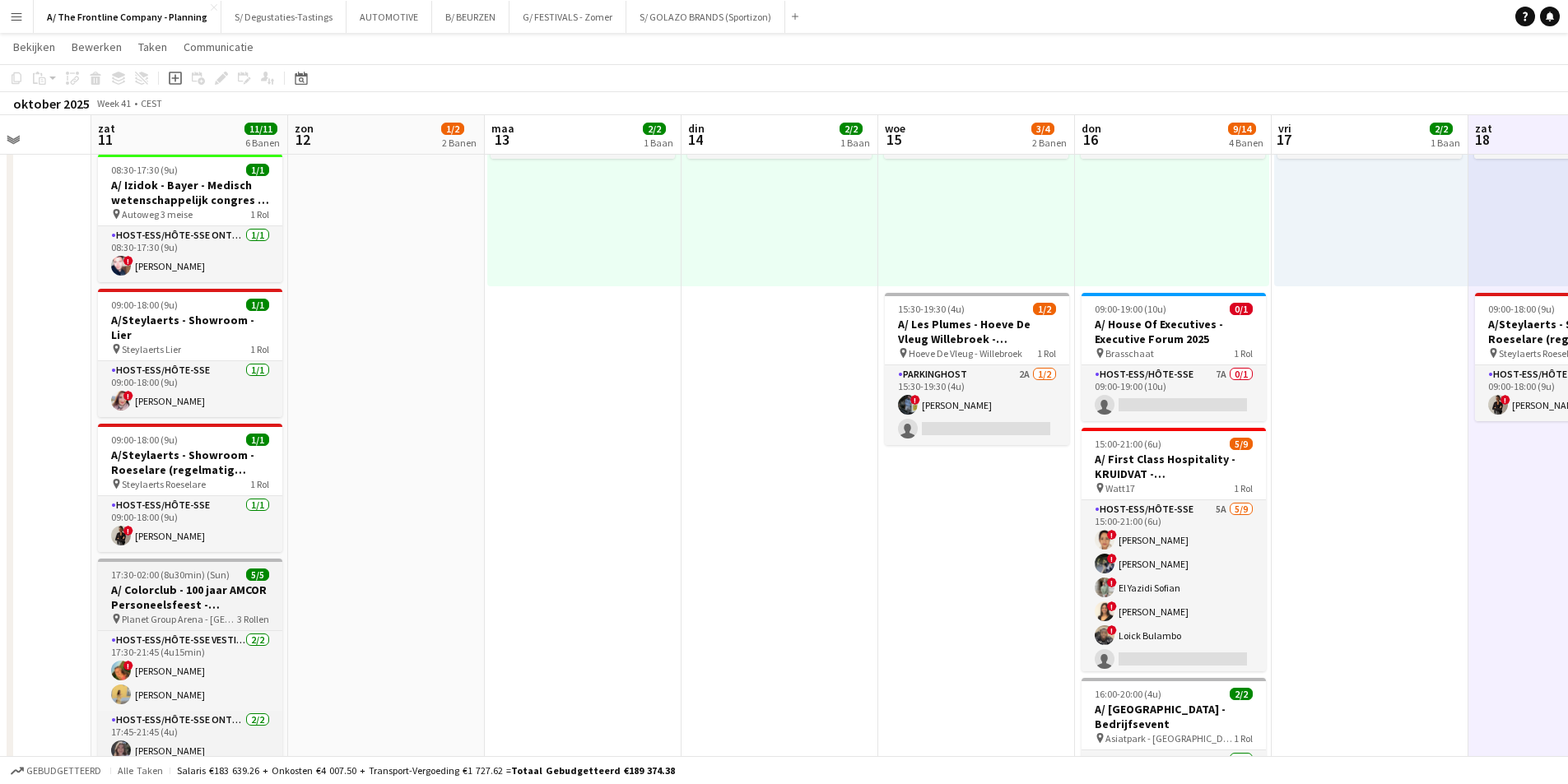
click at [197, 582] on h3 "A/ Colorclub - 100 jaar AMCOR Personeelsfeest - [GEOGRAPHIC_DATA]" at bounding box center [190, 596] width 184 height 29
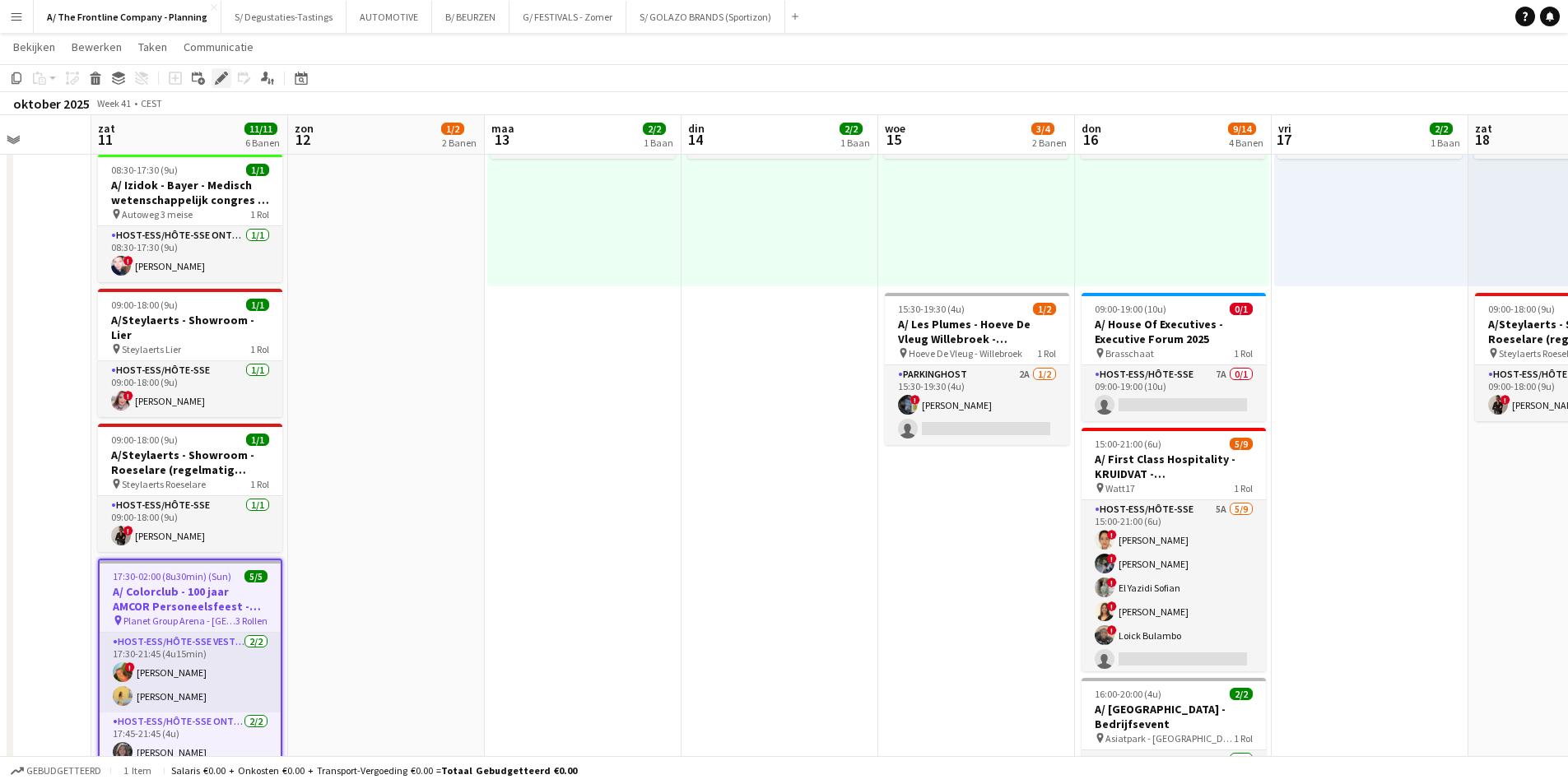
click at [221, 78] on icon at bounding box center [221, 79] width 9 height 9
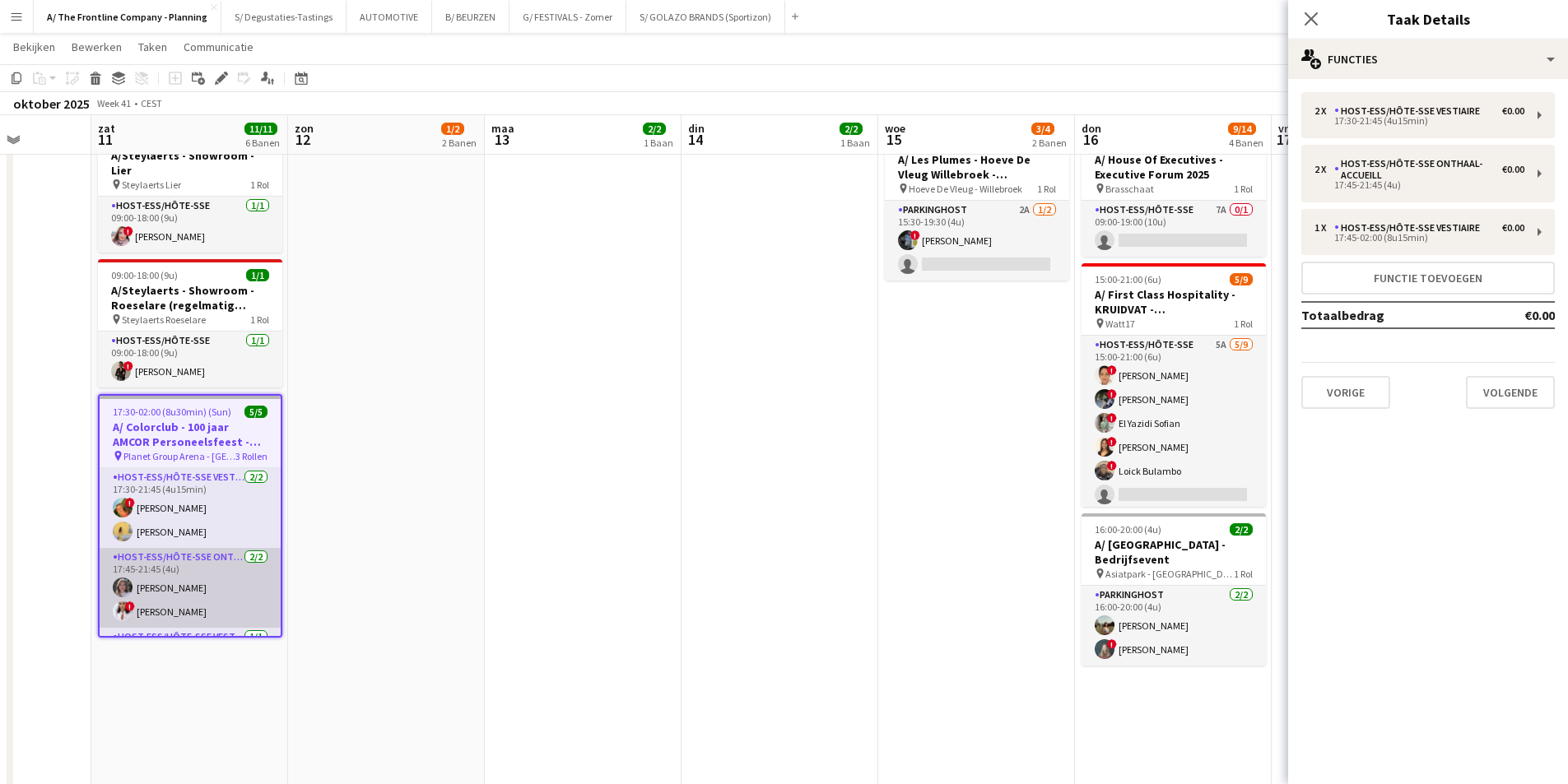
scroll to position [48, 0]
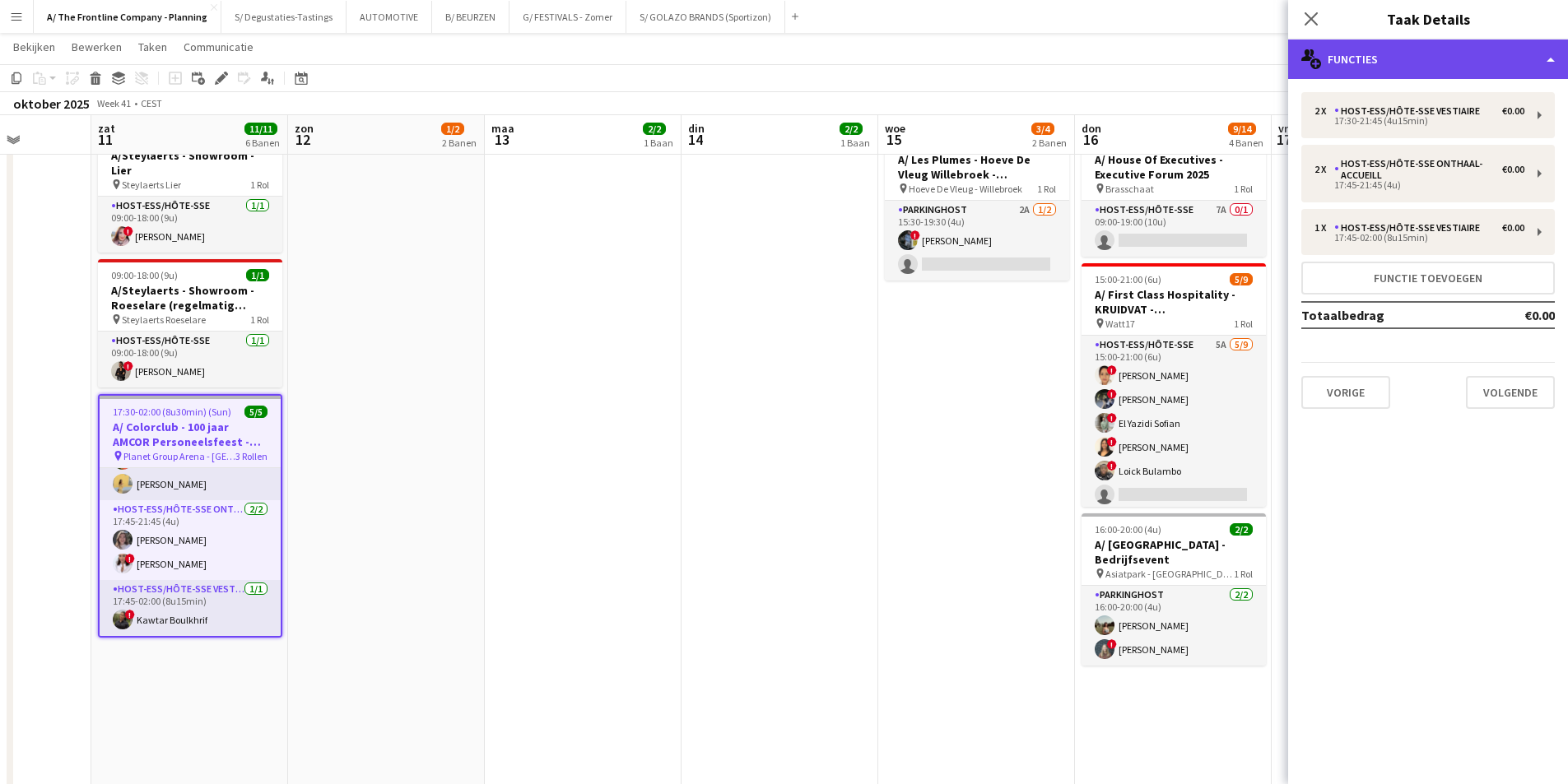
click at [1410, 51] on div "multiple-users-add Functies" at bounding box center [1428, 59] width 280 height 40
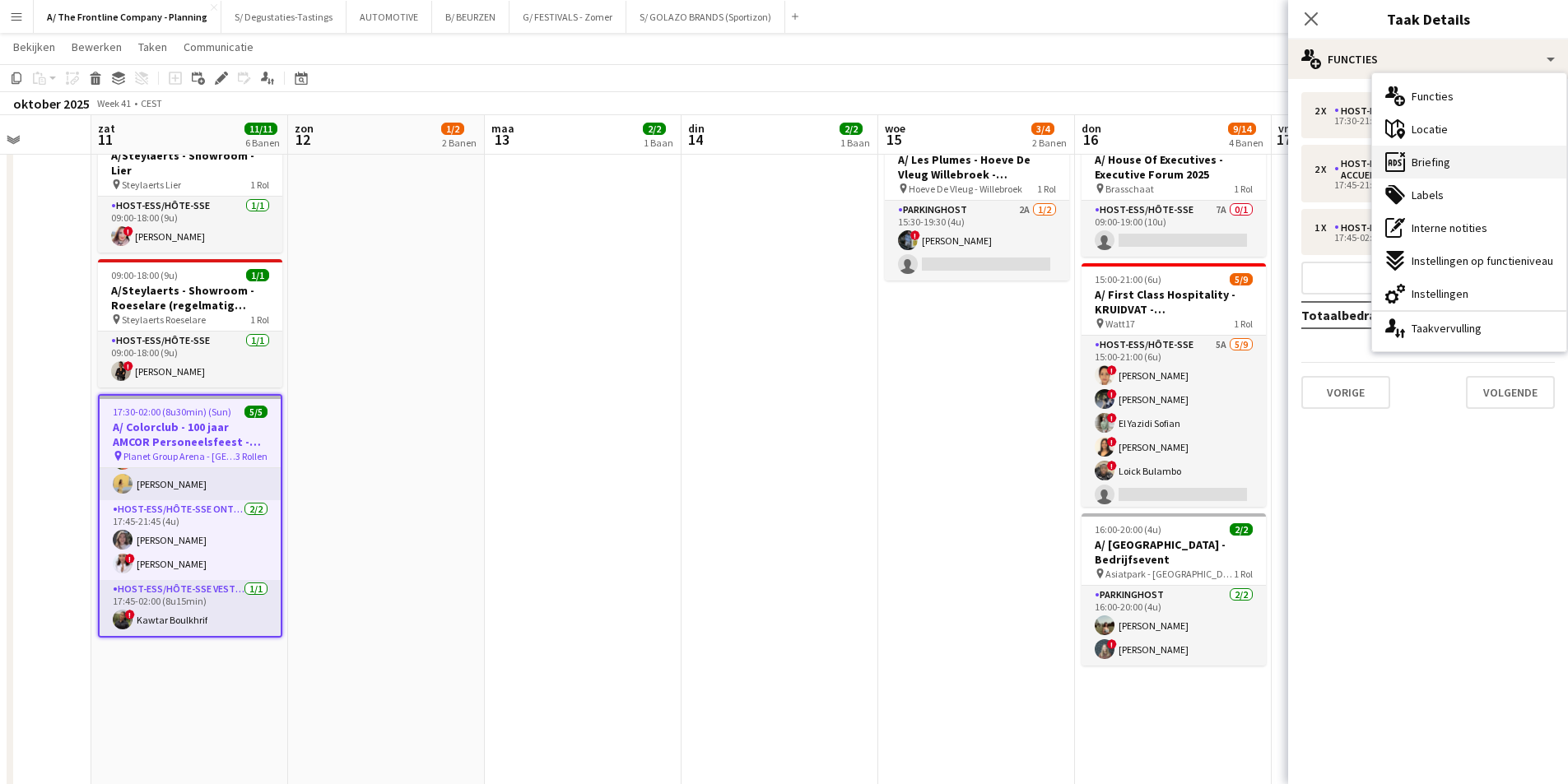
click at [1462, 172] on div "ads-window Briefing" at bounding box center [1469, 162] width 194 height 33
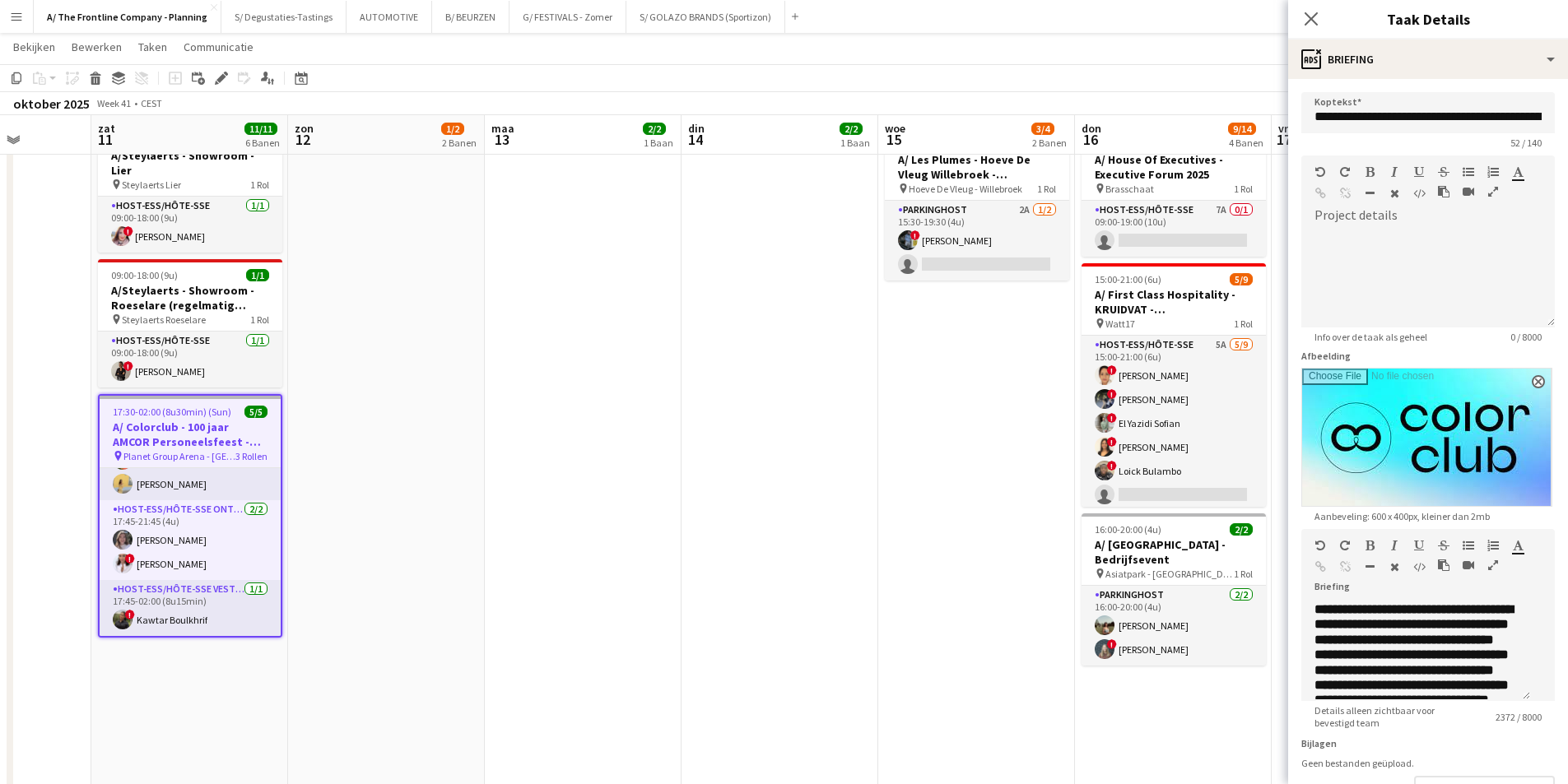
click at [1488, 571] on icon "button" at bounding box center [1493, 565] width 10 height 12
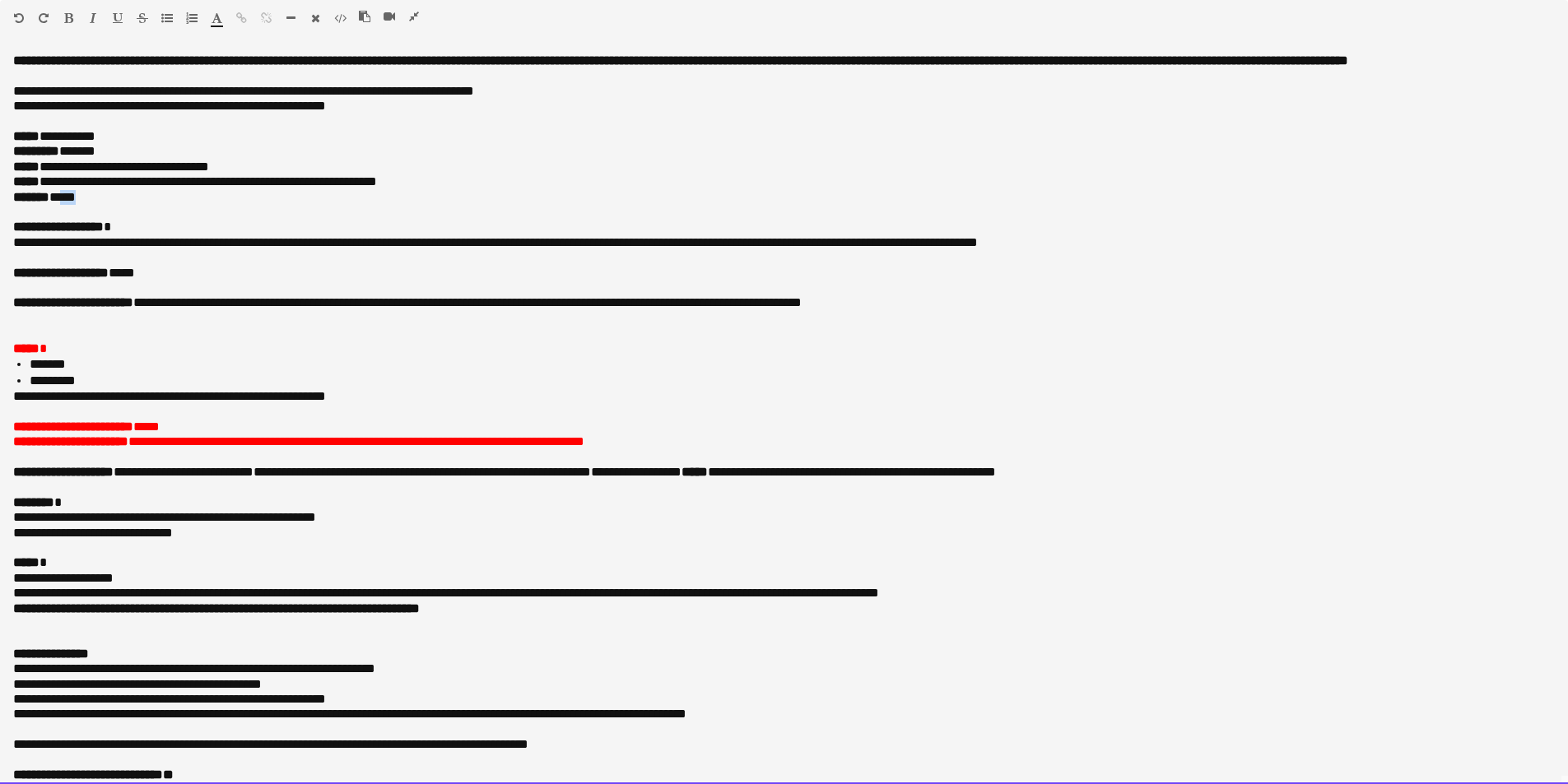
drag, startPoint x: 66, startPoint y: 210, endPoint x: 86, endPoint y: 216, distance: 20.9
click at [86, 205] on p "******* *****" at bounding box center [777, 197] width 1529 height 15
click at [92, 204] on span "**********" at bounding box center [241, 197] width 298 height 12
drag, startPoint x: 134, startPoint y: 288, endPoint x: 154, endPoint y: 292, distance: 20.4
click at [154, 281] on p "**********" at bounding box center [777, 273] width 1529 height 15
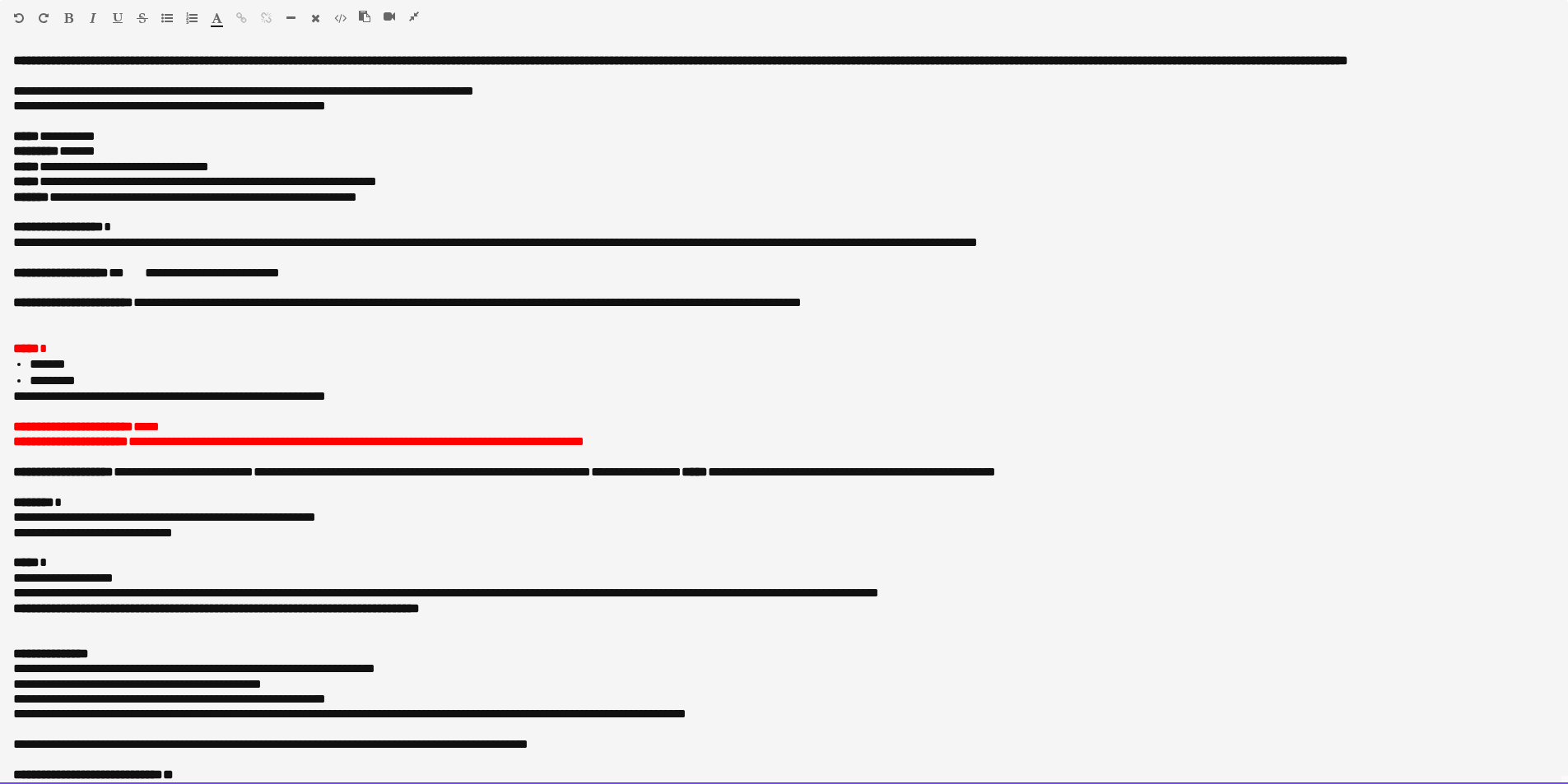
click at [135, 279] on span at bounding box center [134, 273] width 20 height 12
click at [337, 281] on p "**********" at bounding box center [777, 273] width 1529 height 15
click at [328, 279] on span "**********" at bounding box center [234, 273] width 228 height 12
click at [165, 326] on p at bounding box center [784, 318] width 1541 height 15
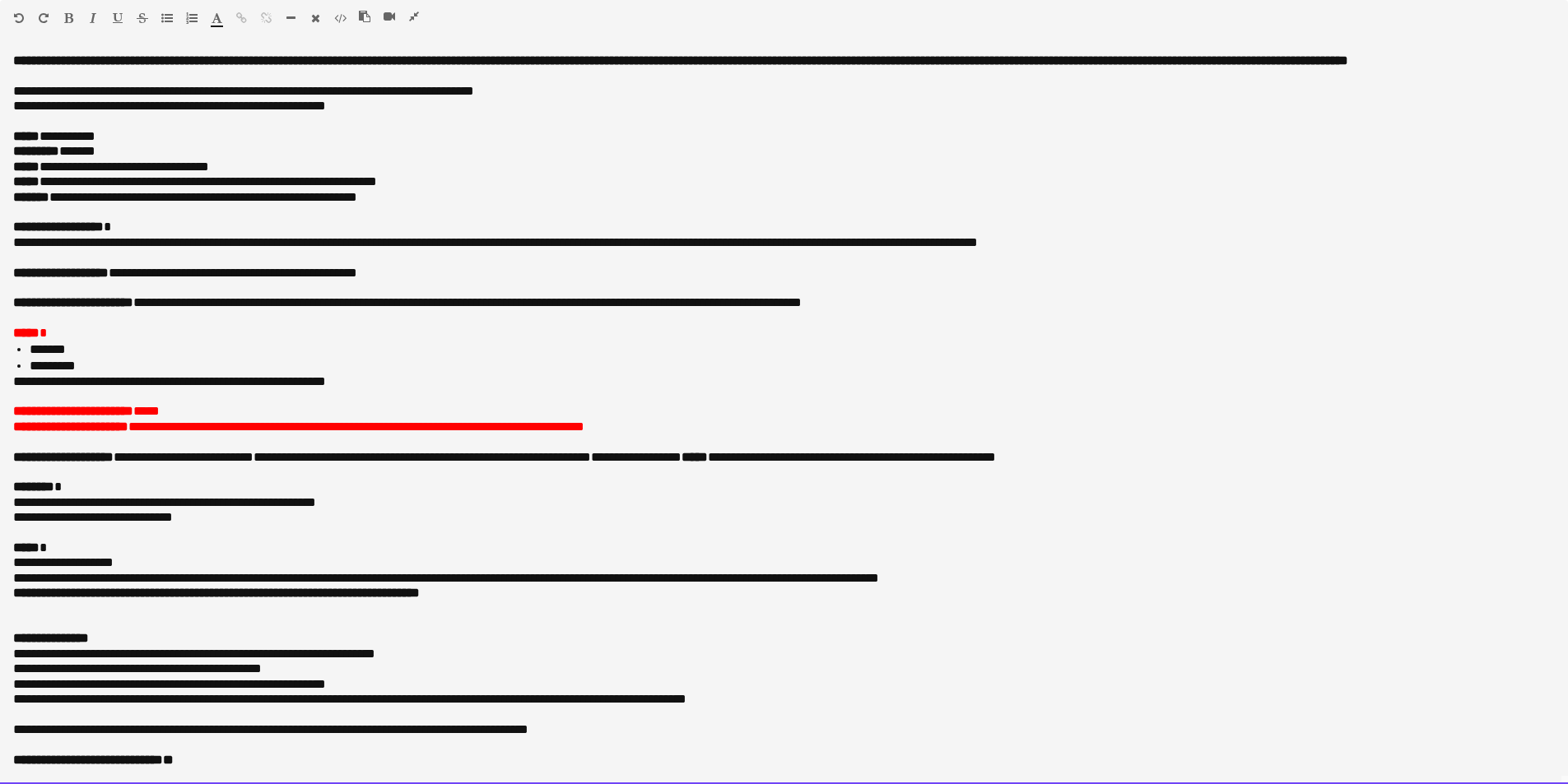
drag, startPoint x: 164, startPoint y: 317, endPoint x: 193, endPoint y: 322, distance: 29.4
click at [164, 309] on span "**********" at bounding box center [473, 303] width 658 height 12
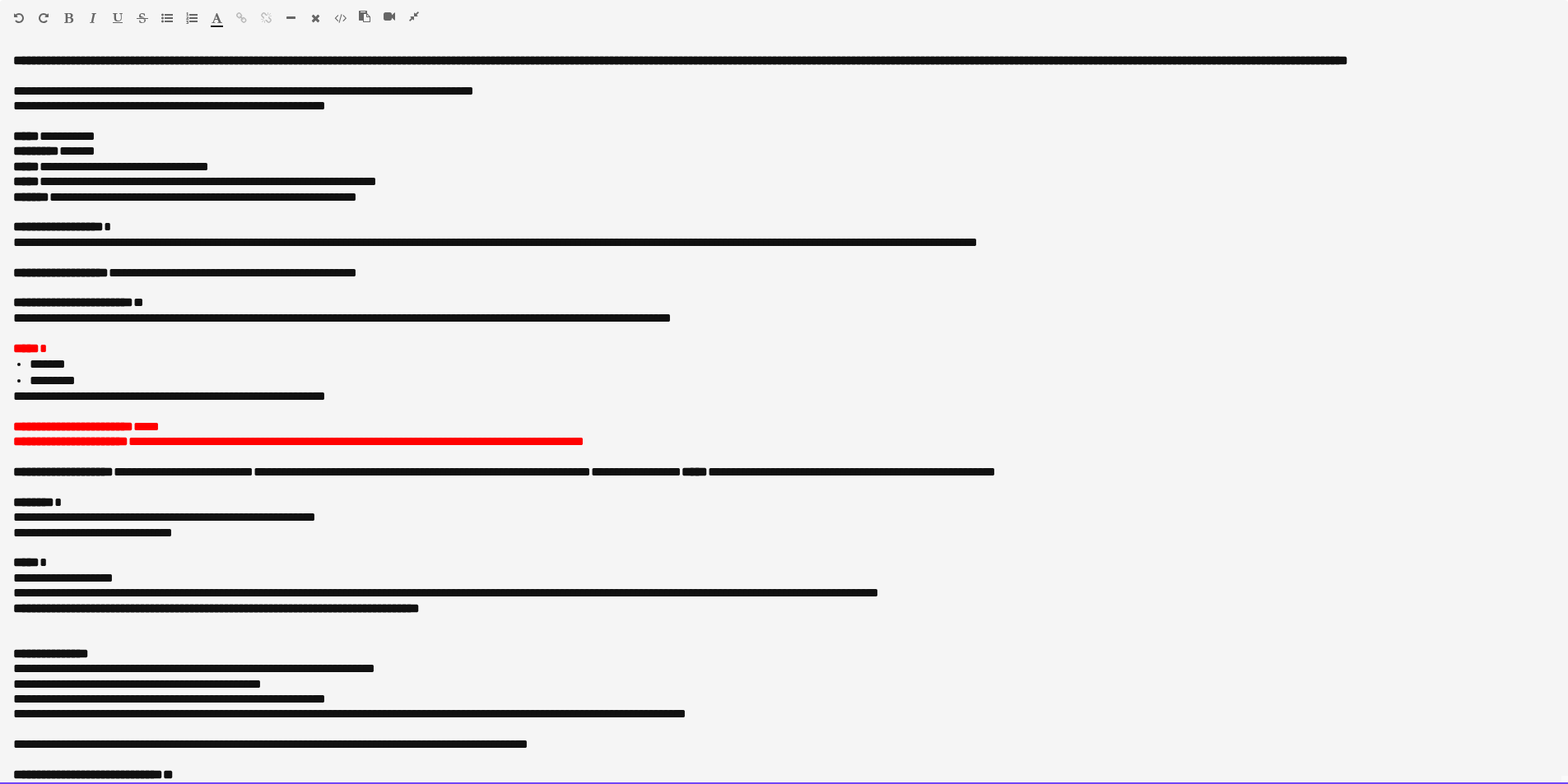
click at [333, 311] on p "**********" at bounding box center [777, 303] width 1529 height 15
click at [147, 309] on span at bounding box center [146, 303] width 4 height 12
click at [201, 434] on p "**********" at bounding box center [784, 427] width 1541 height 15
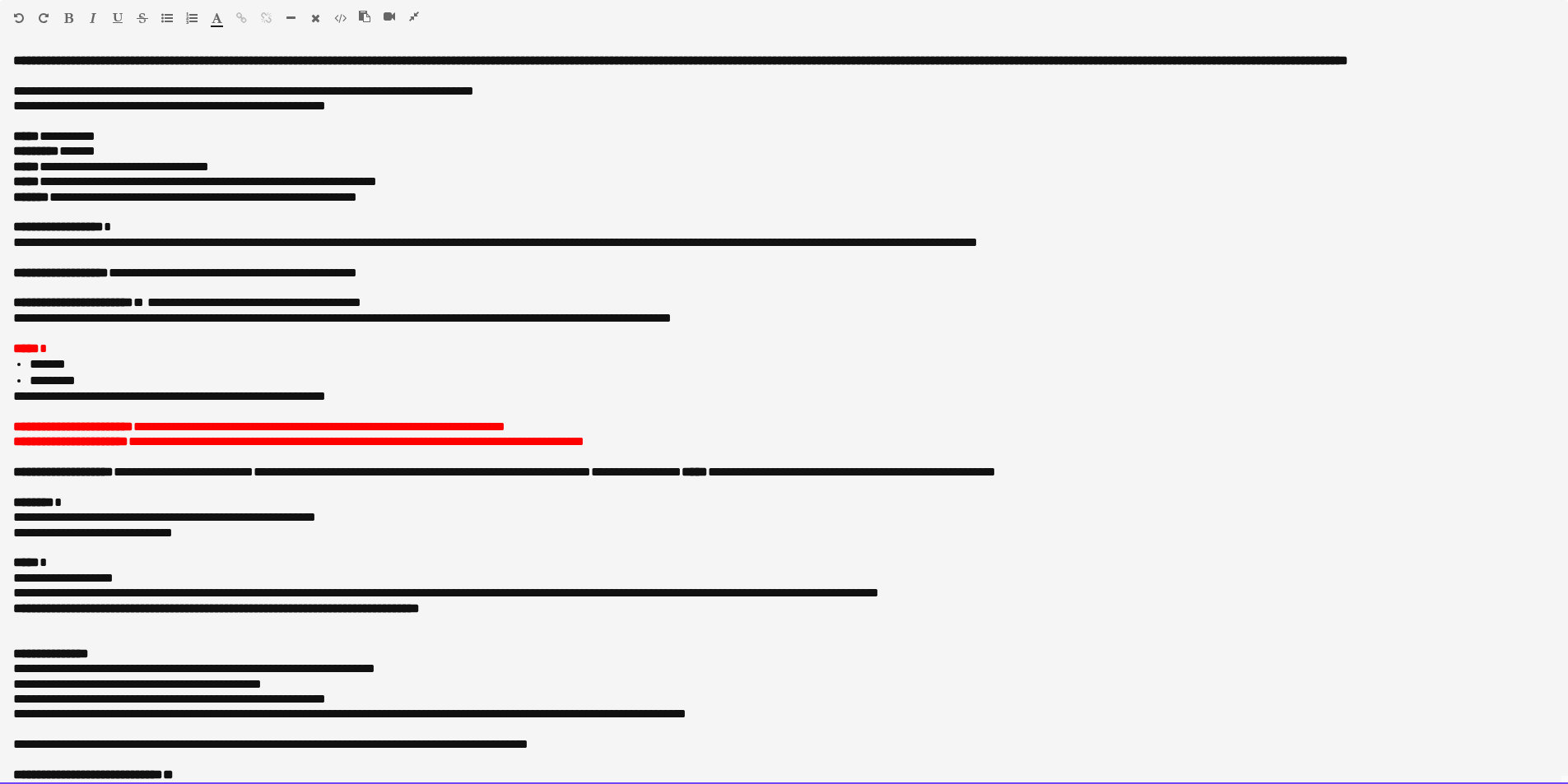
click at [403, 433] on span "**********" at bounding box center [320, 427] width 372 height 12
click at [583, 434] on p "**********" at bounding box center [784, 427] width 1541 height 15
click at [222, 448] on span "**********" at bounding box center [356, 442] width 456 height 12
click at [381, 448] on span "**********" at bounding box center [356, 442] width 456 height 12
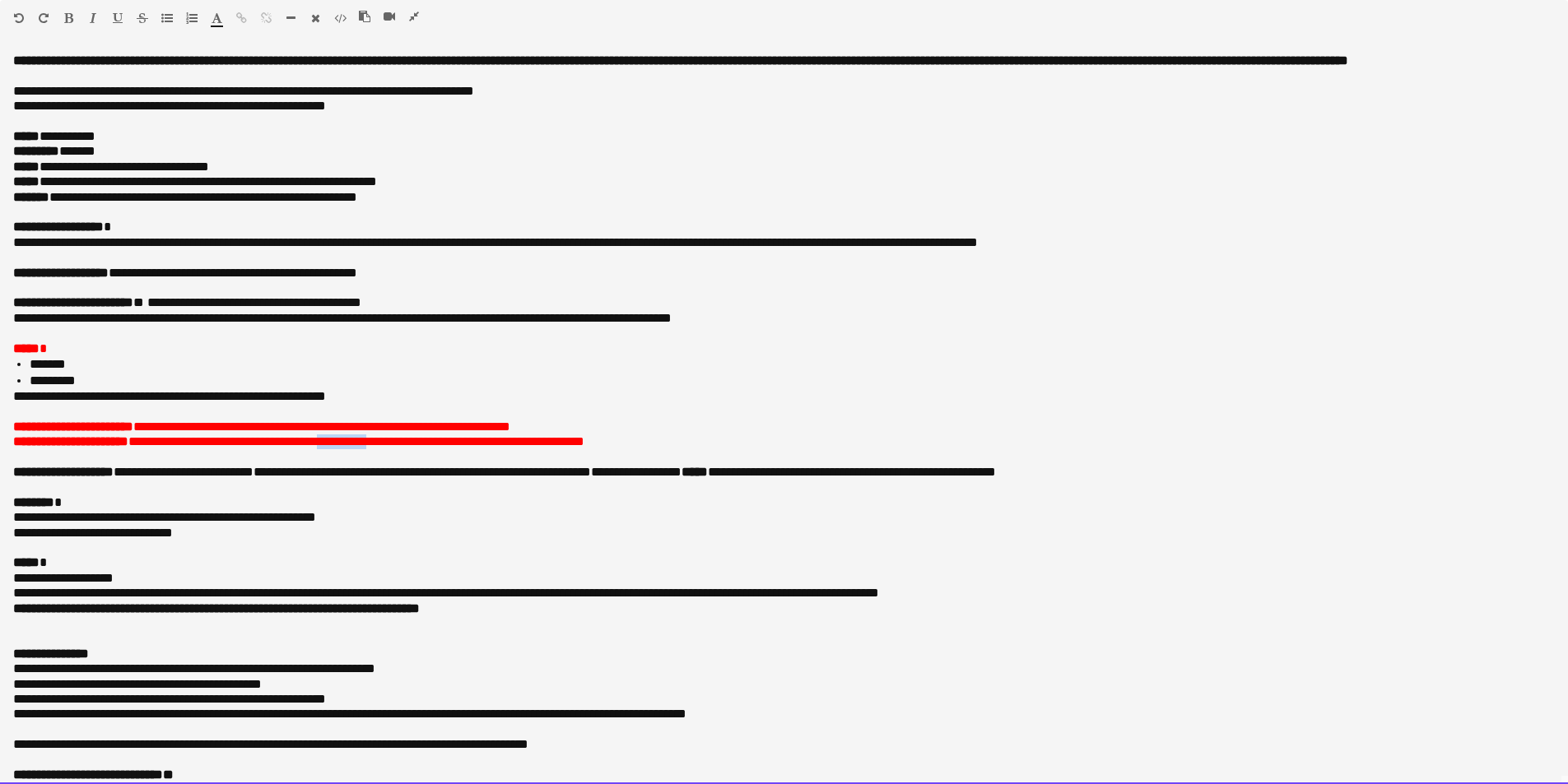
click at [381, 448] on span "**********" at bounding box center [356, 442] width 456 height 12
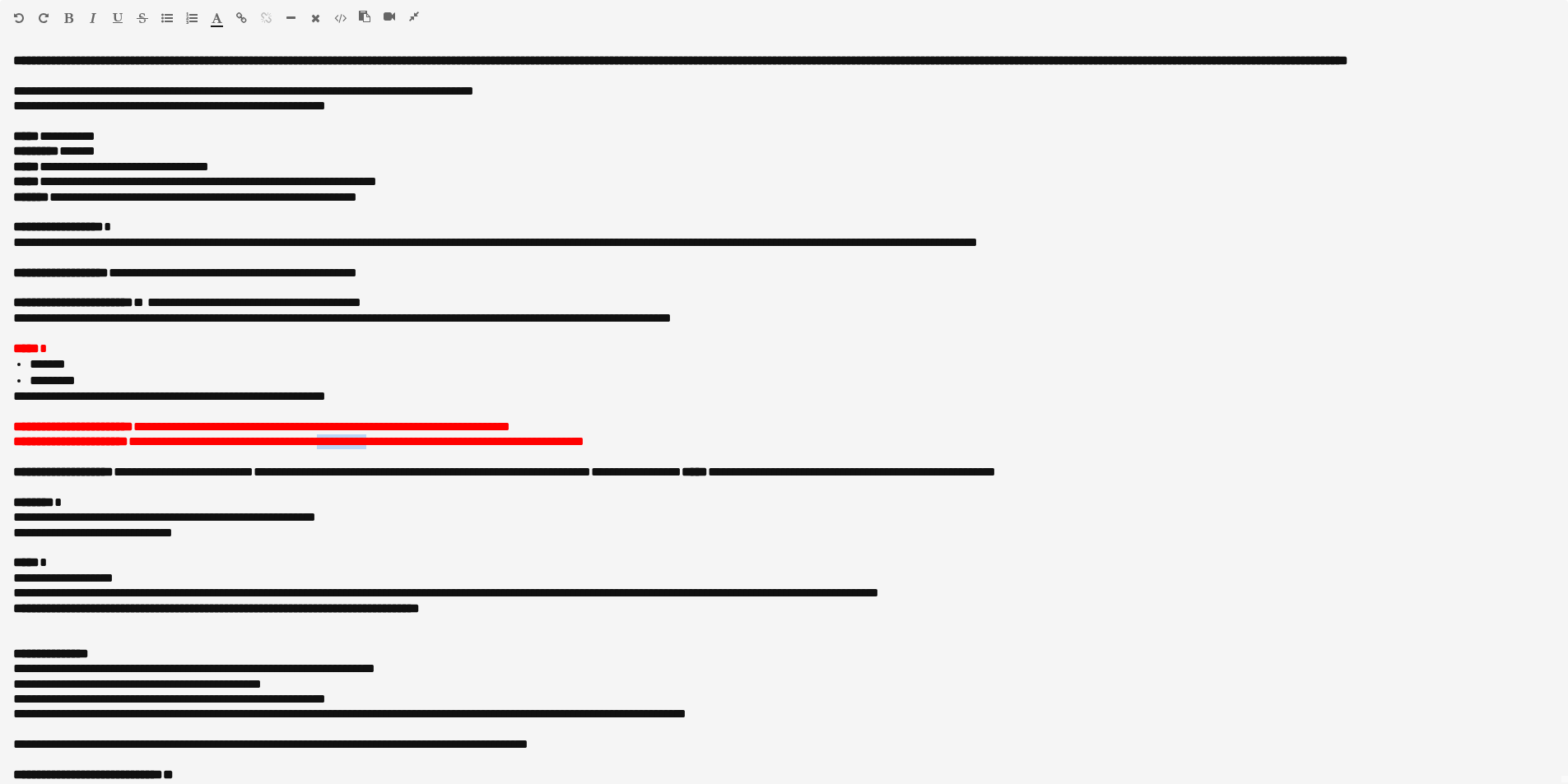
click at [112, 20] on button "button" at bounding box center [117, 18] width 12 height 13
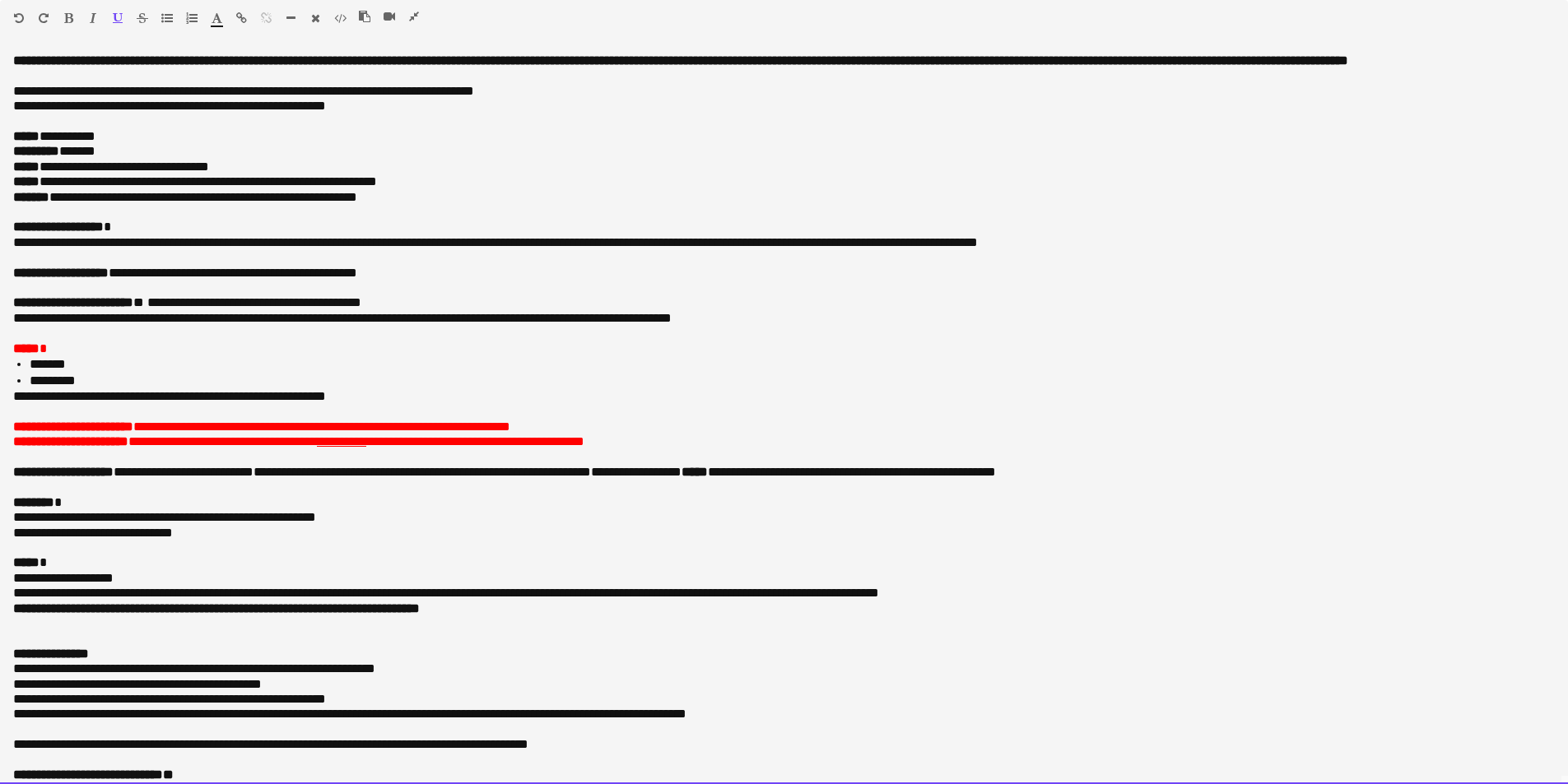
click at [629, 450] on p "**********" at bounding box center [784, 442] width 1541 height 15
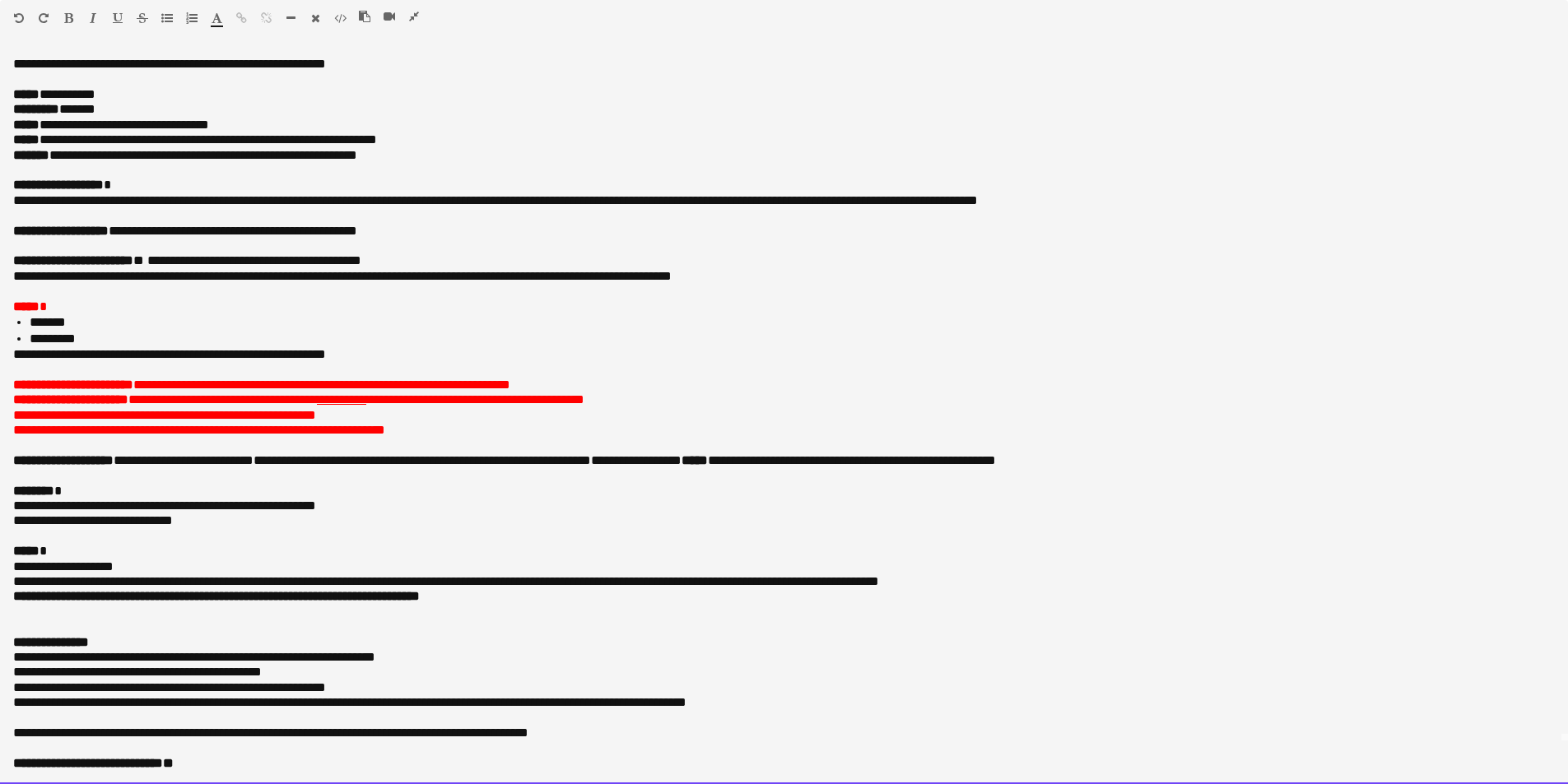
scroll to position [905, 0]
click at [50, 615] on p at bounding box center [784, 611] width 1541 height 15
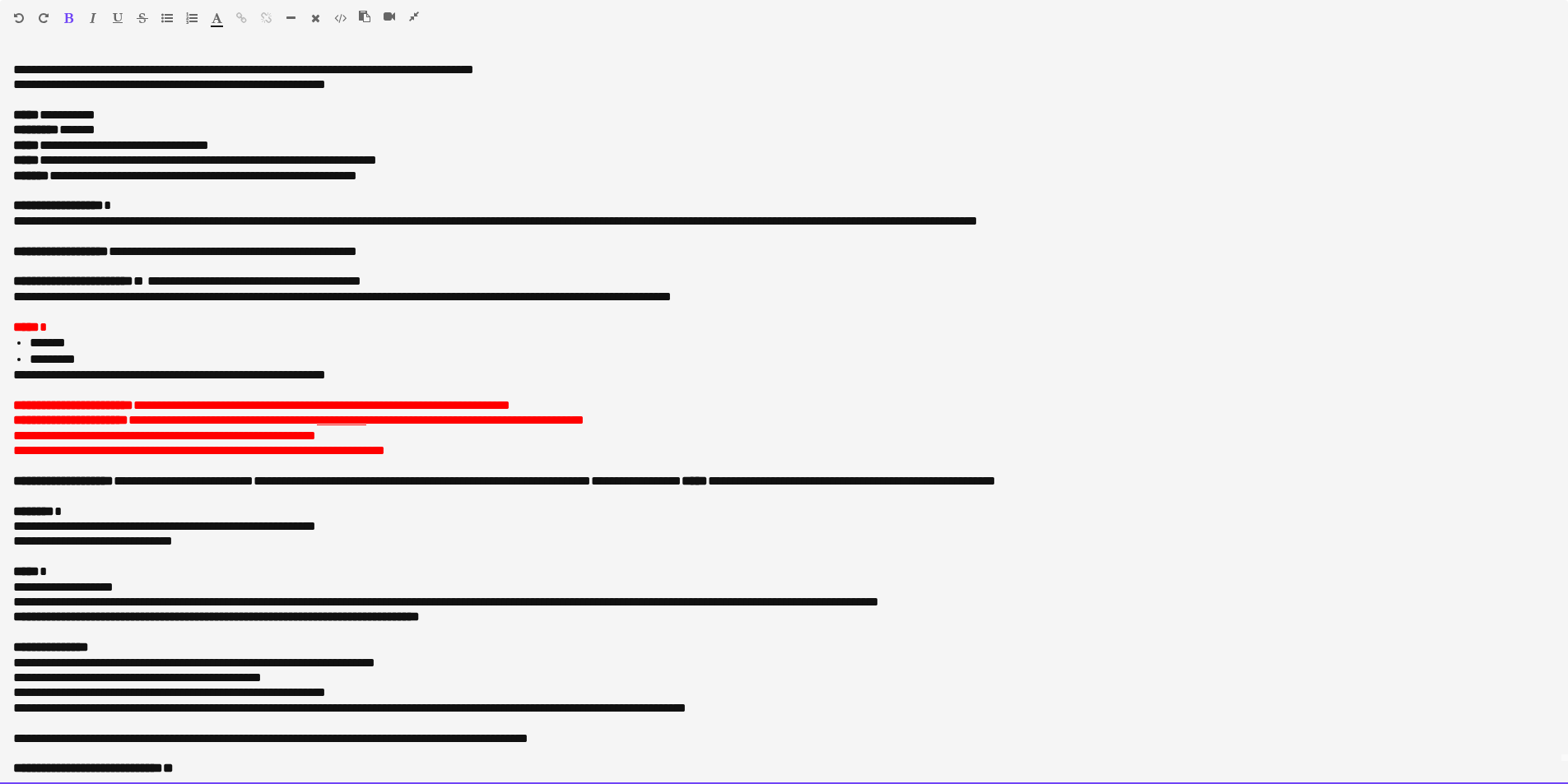
scroll to position [0, 0]
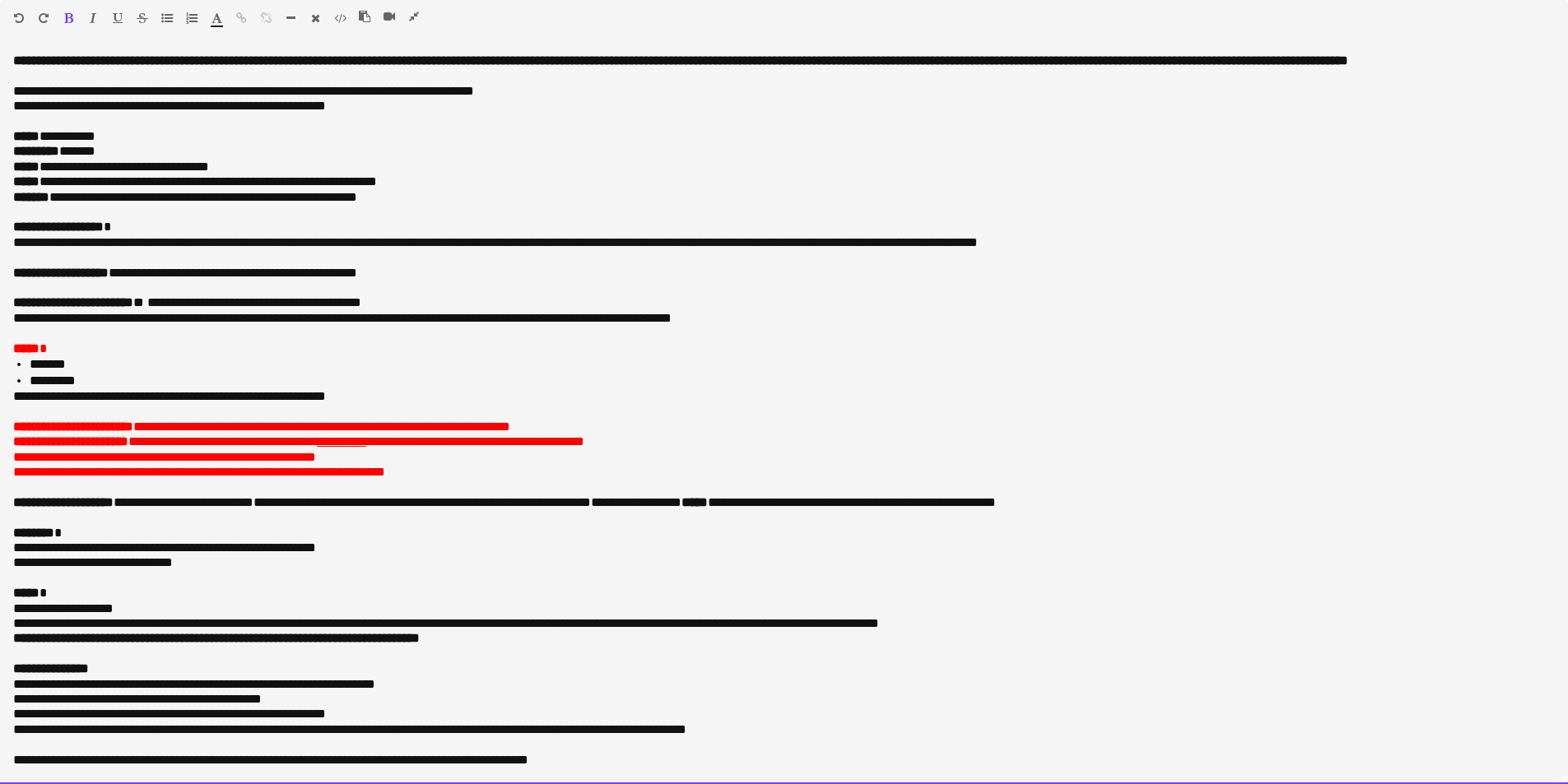
click at [197, 403] on o\ "**********" at bounding box center [169, 396] width 313 height 12
click at [369, 419] on p at bounding box center [784, 411] width 1541 height 15
click at [364, 404] on p "**********" at bounding box center [784, 396] width 1541 height 15
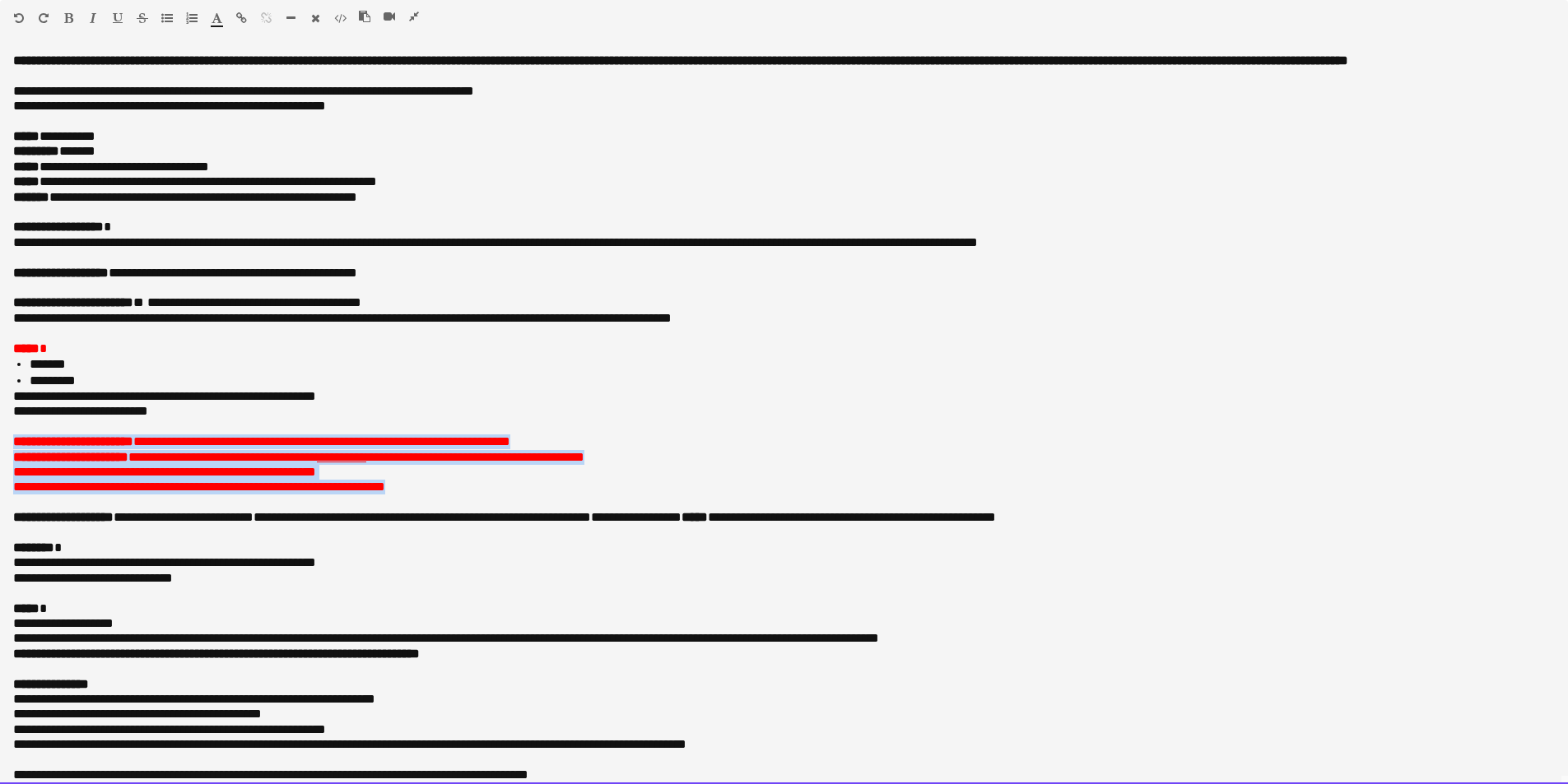
drag, startPoint x: 445, startPoint y: 503, endPoint x: 0, endPoint y: 459, distance: 447.2
click at [0, 459] on div "**********" at bounding box center [784, 419] width 1568 height 731
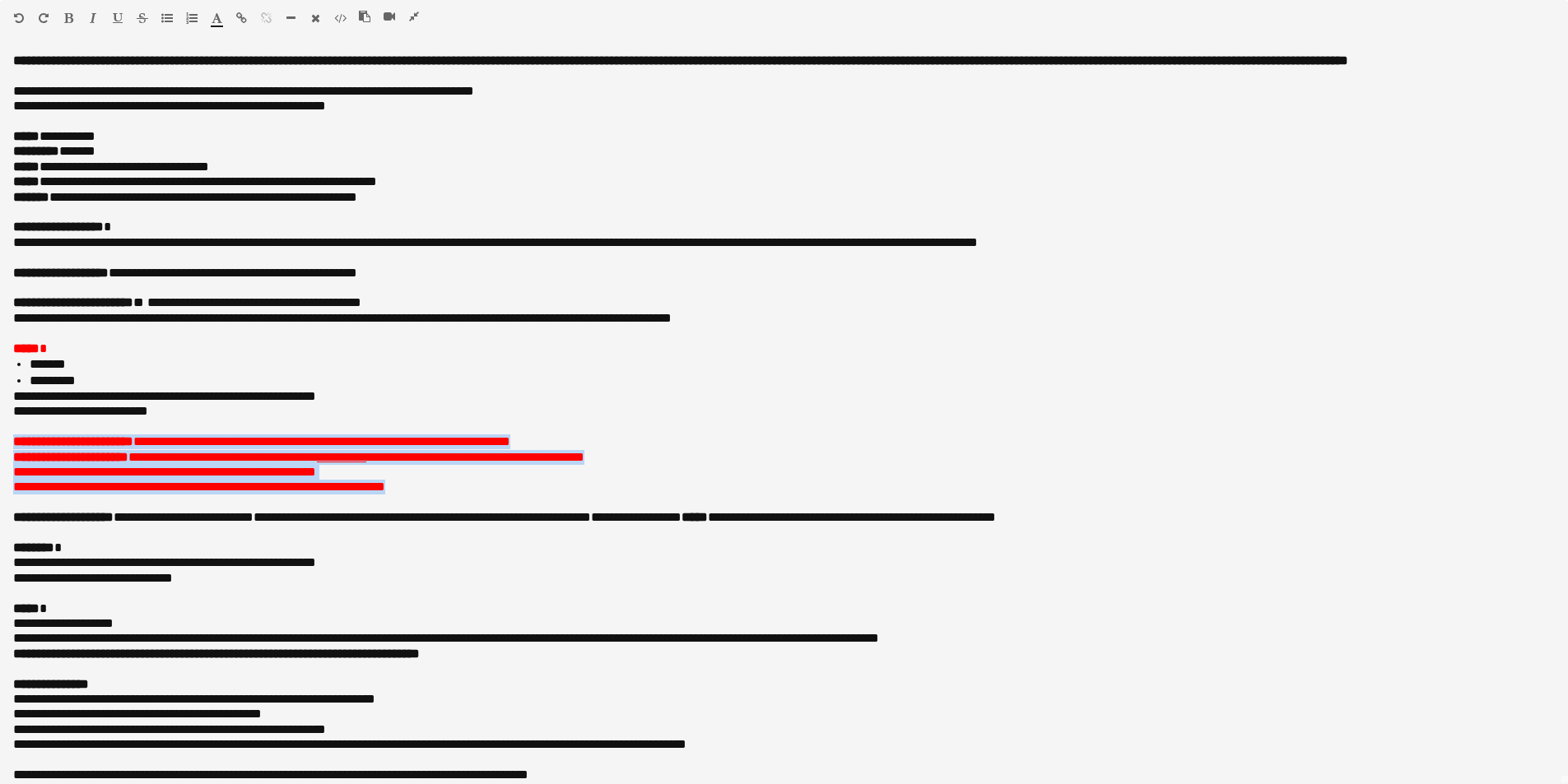
click at [217, 23] on icon "button" at bounding box center [217, 18] width 11 height 12
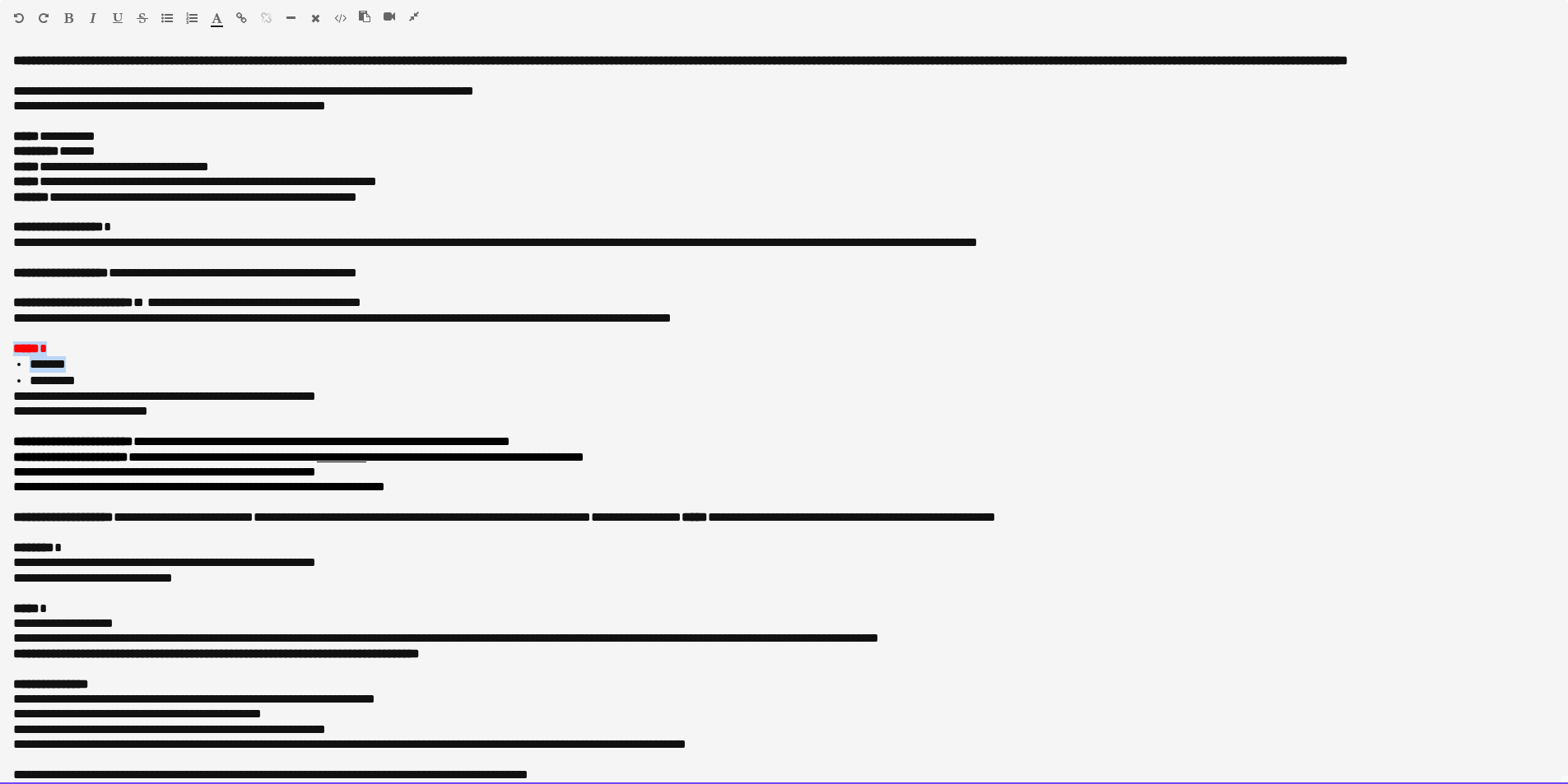
drag, startPoint x: 14, startPoint y: 365, endPoint x: 80, endPoint y: 385, distance: 69.0
click at [80, 385] on div "**********" at bounding box center [784, 419] width 1568 height 731
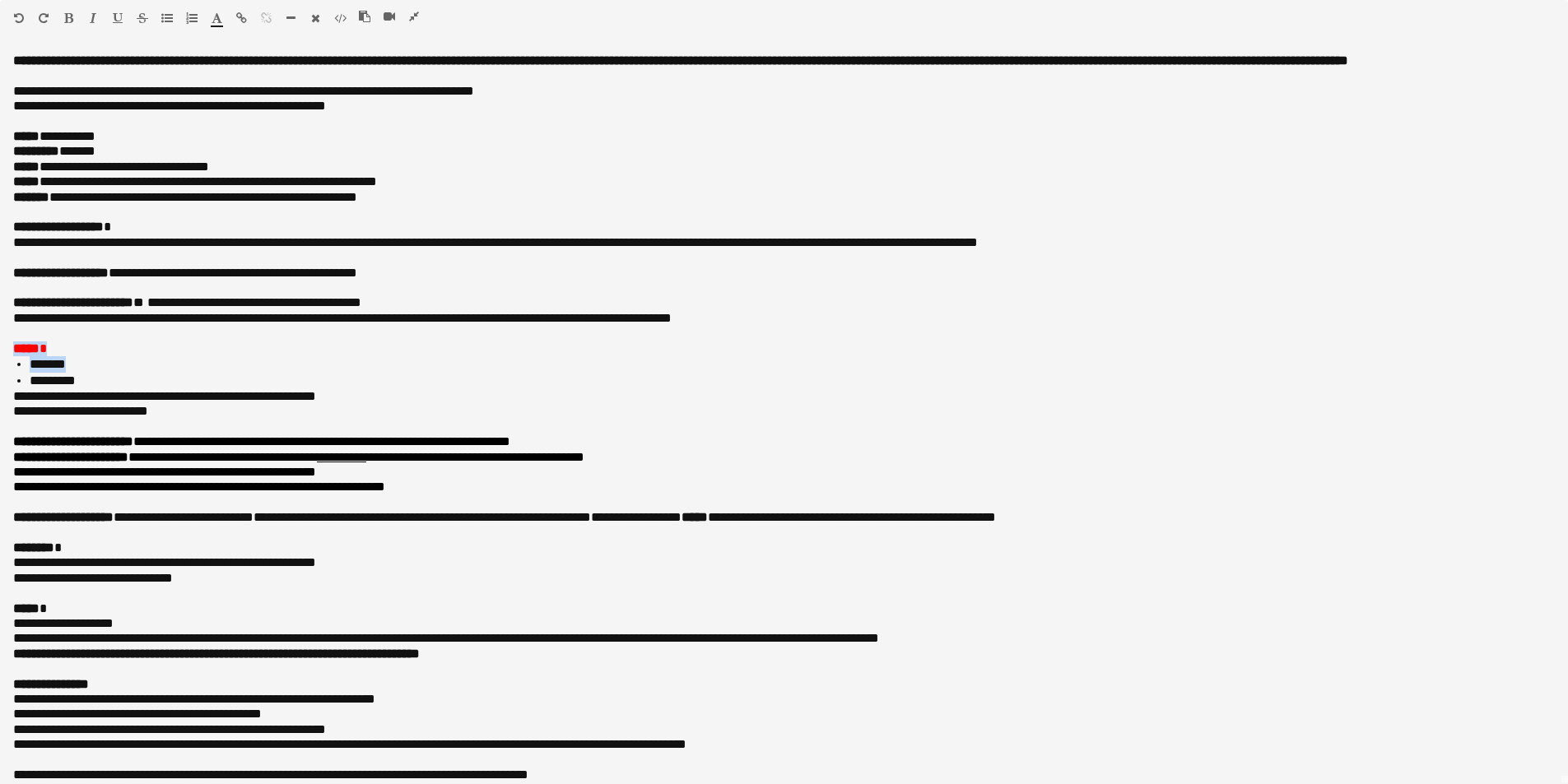
click at [221, 17] on icon "button" at bounding box center [217, 18] width 11 height 12
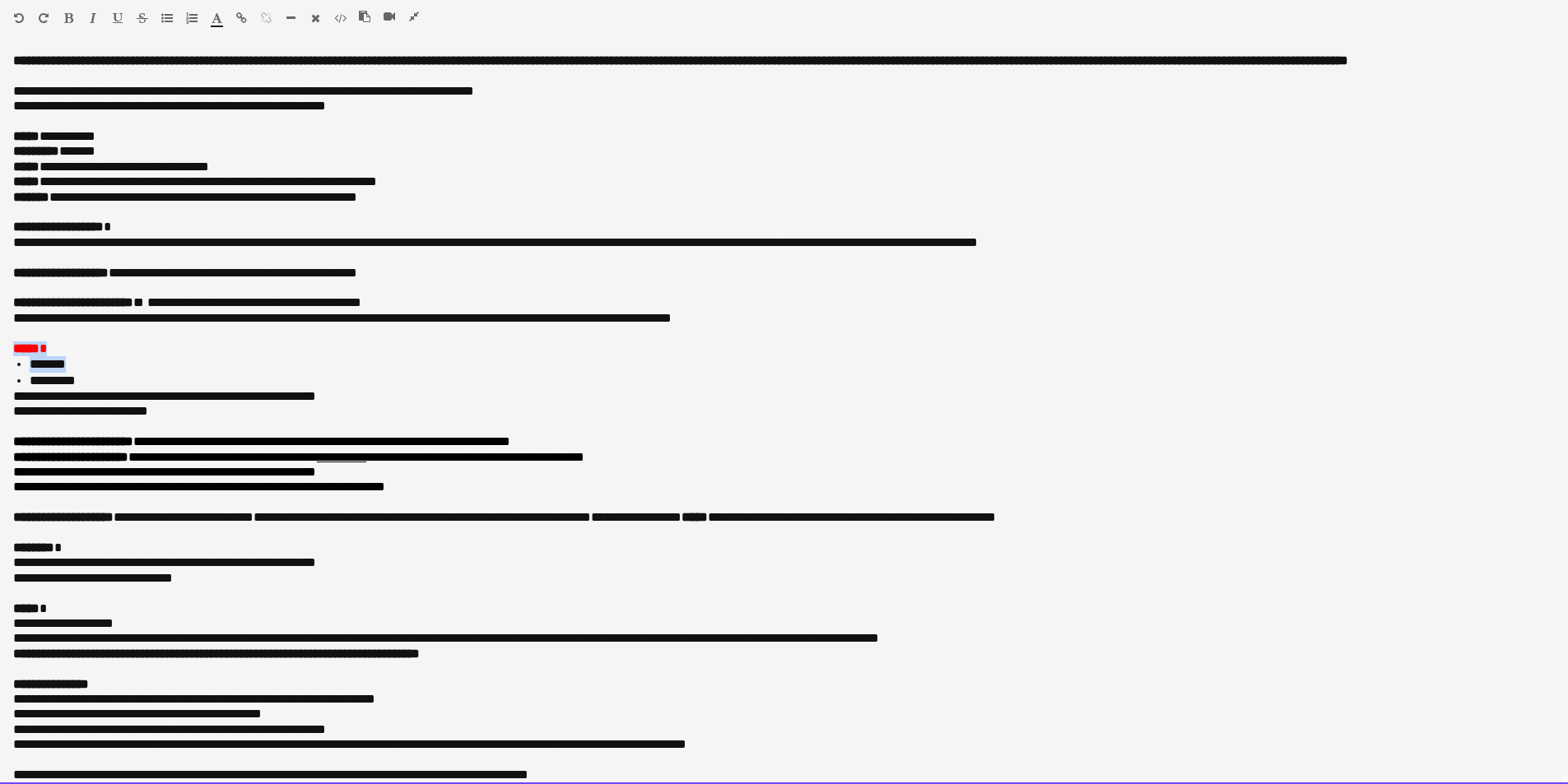
type input "*******"
click at [184, 434] on p at bounding box center [784, 427] width 1541 height 15
click at [132, 234] on p "**********" at bounding box center [777, 227] width 1529 height 15
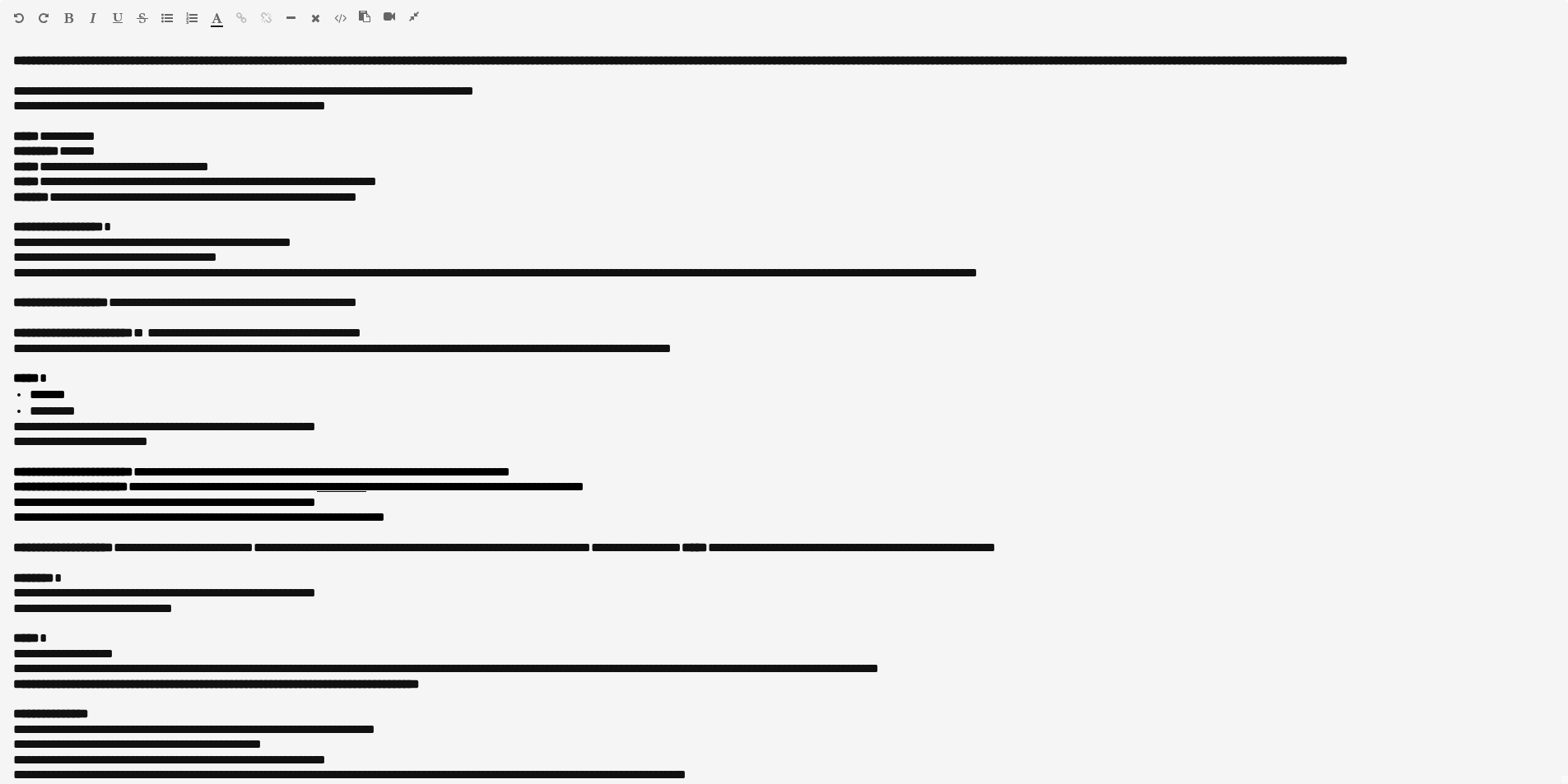
click at [413, 17] on icon "button" at bounding box center [413, 16] width 10 height 12
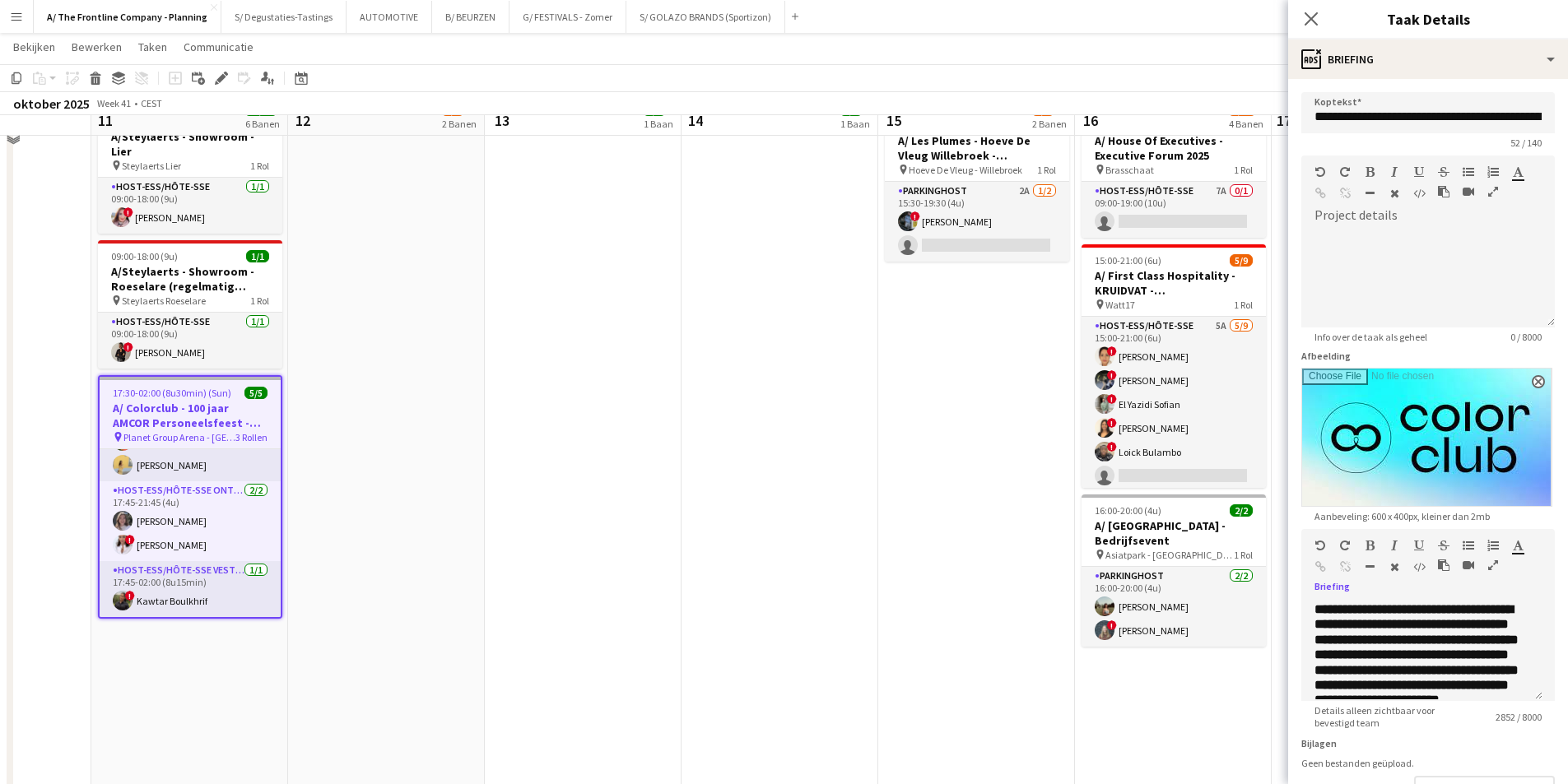
scroll to position [658, 0]
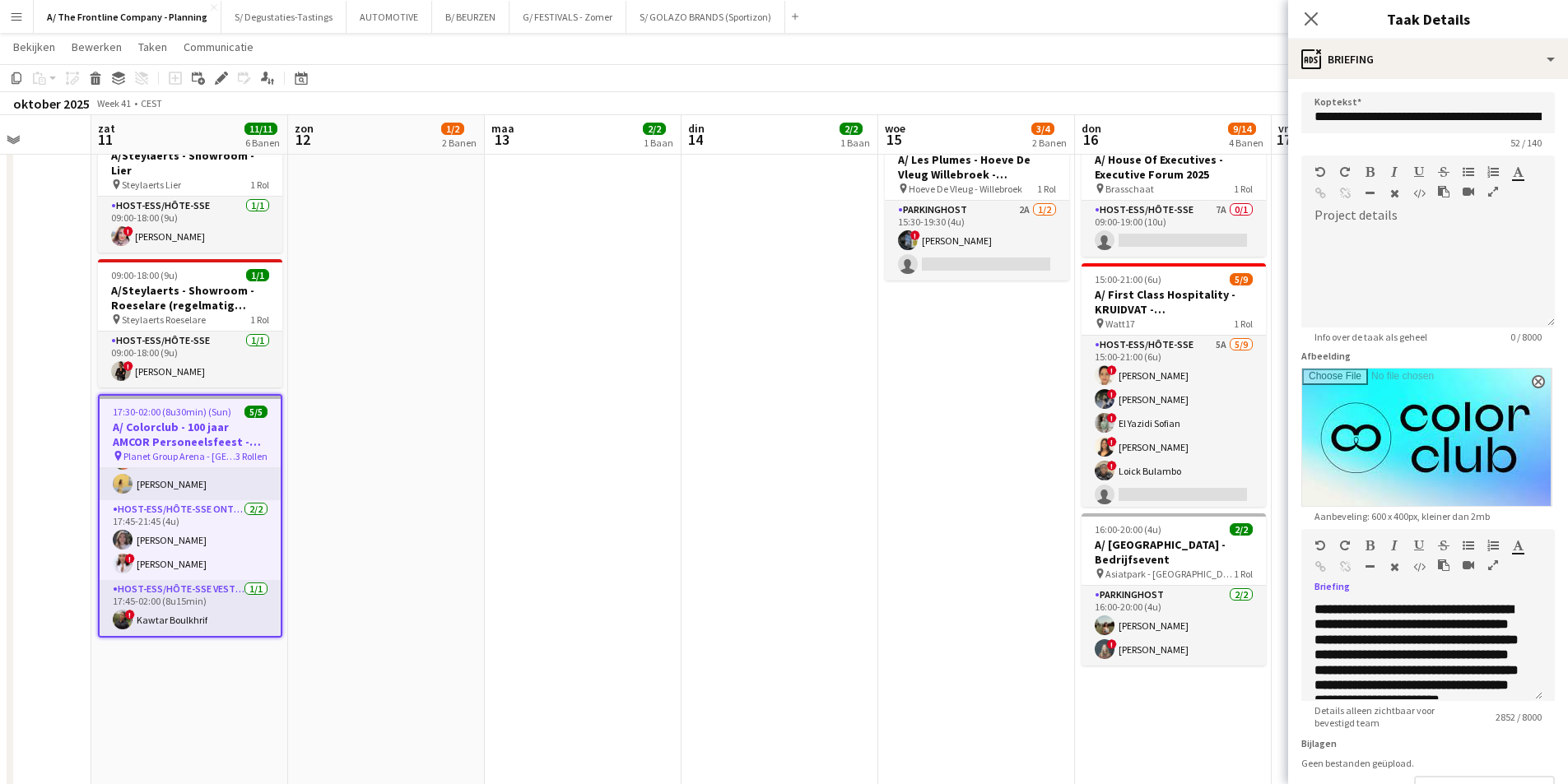
click at [369, 476] on app-date-cell "13:30-17:30 (4u) 1/1 pin Gero wonen Lier 1 Rol Host-ess/Hôte-sse [DATE] 13:30-1…" at bounding box center [386, 363] width 197 height 1675
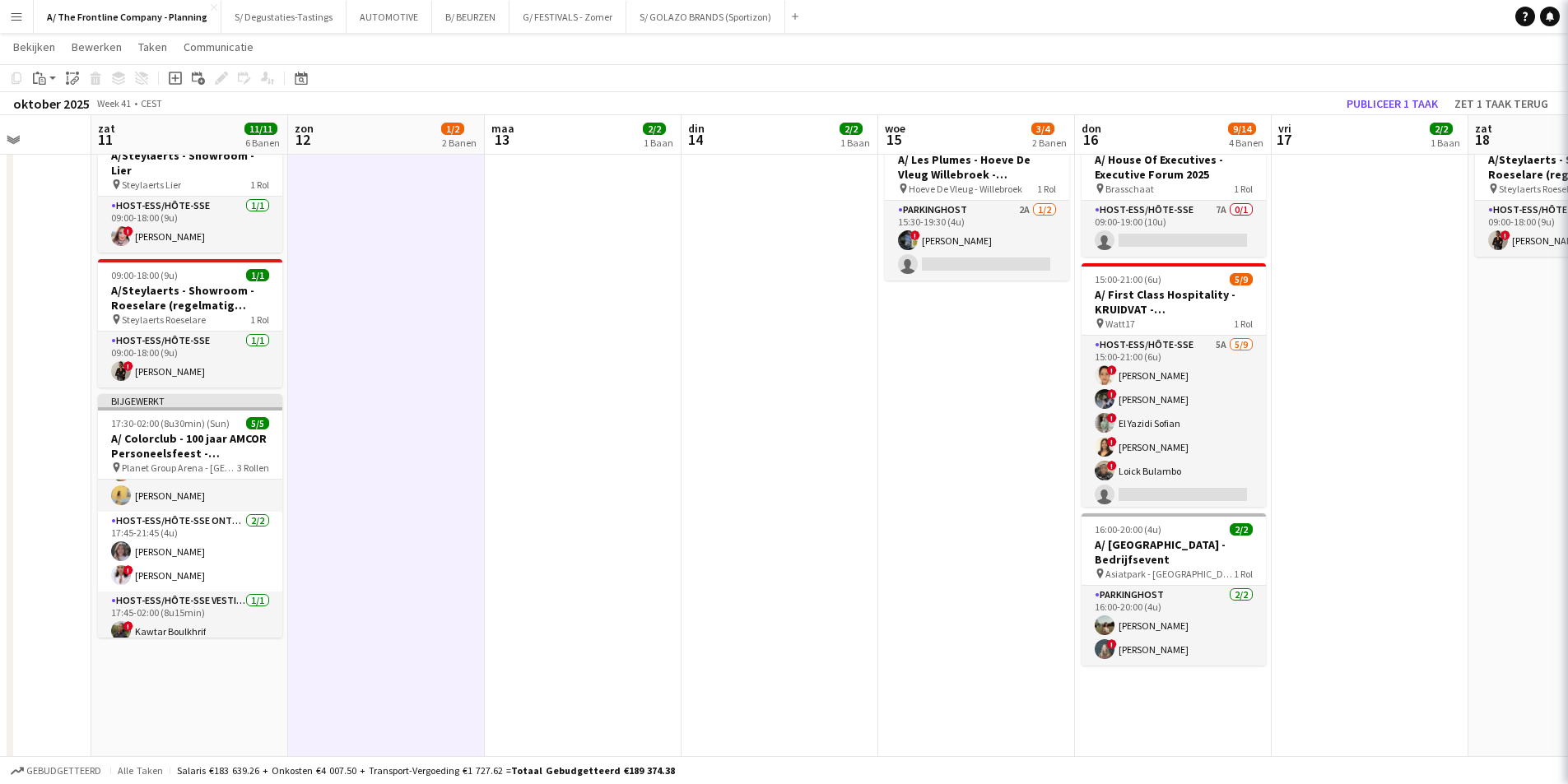
scroll to position [48, 0]
click at [1400, 101] on button "Publiceer 1 taak" at bounding box center [1393, 104] width 104 height 21
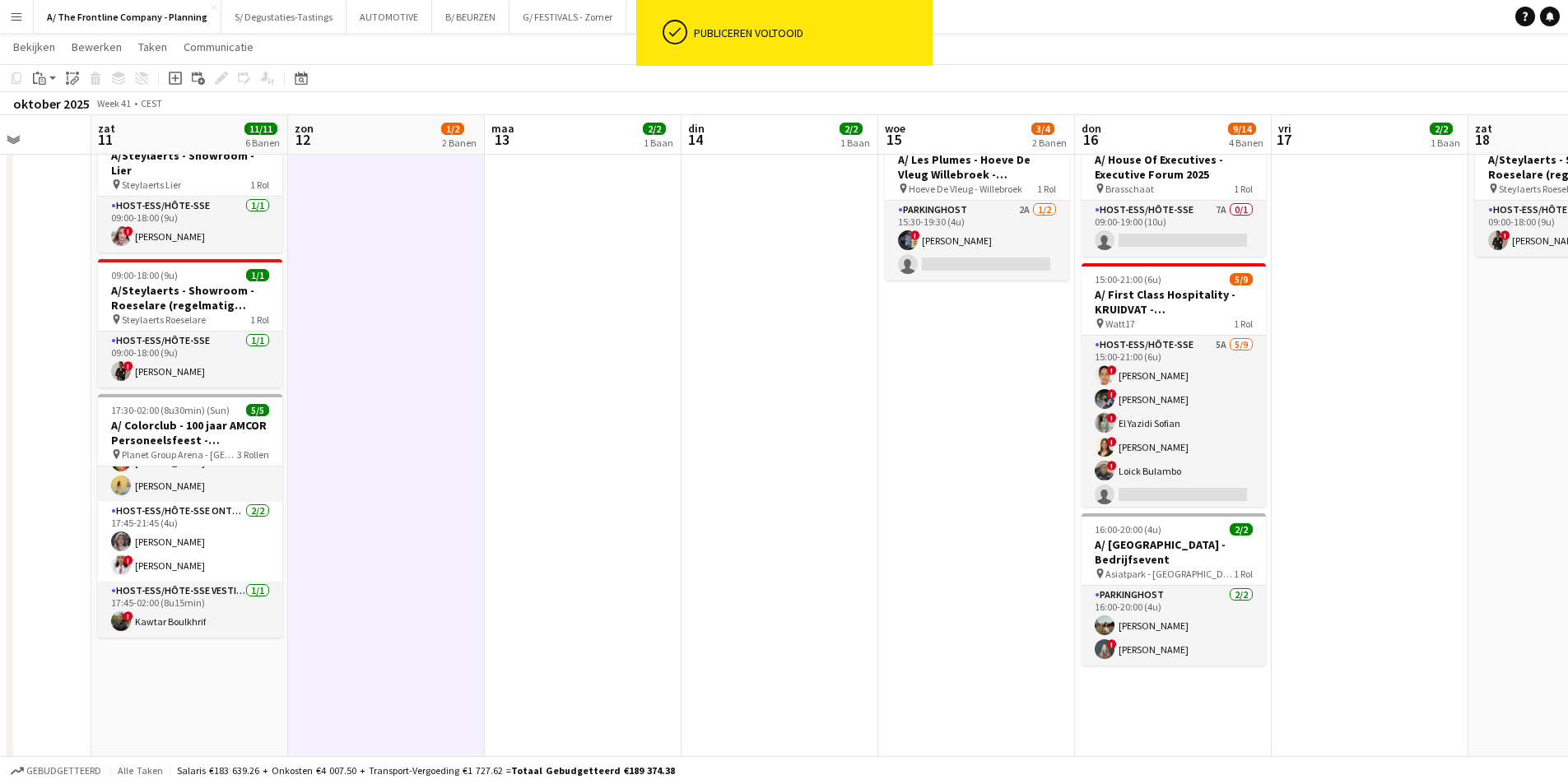
scroll to position [44, 0]
